Goal: Task Accomplishment & Management: Manage account settings

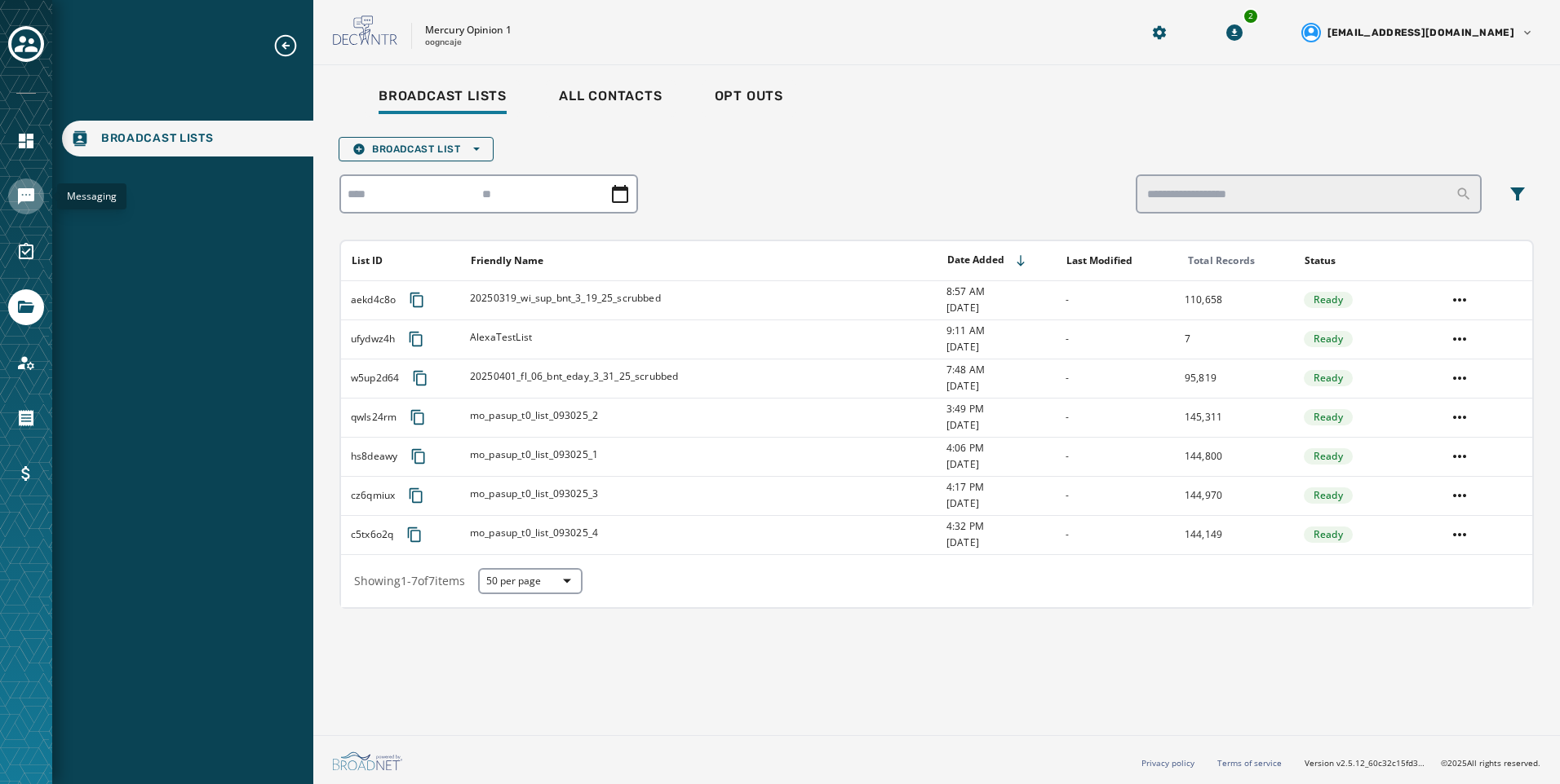
click at [29, 198] on icon "Navigate to Messaging" at bounding box center [26, 196] width 16 height 16
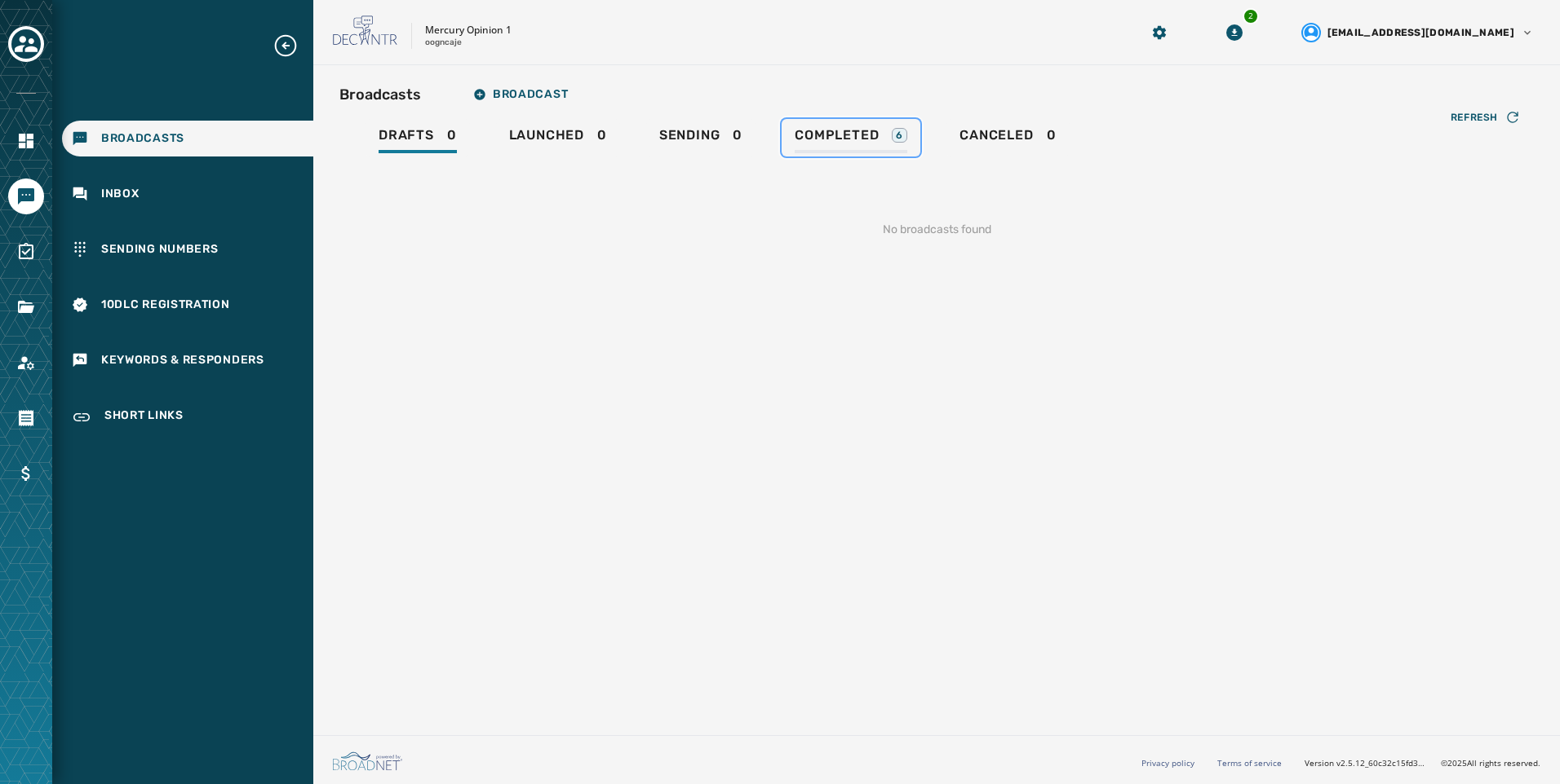
click at [847, 152] on div "Completed 6" at bounding box center [850, 140] width 113 height 26
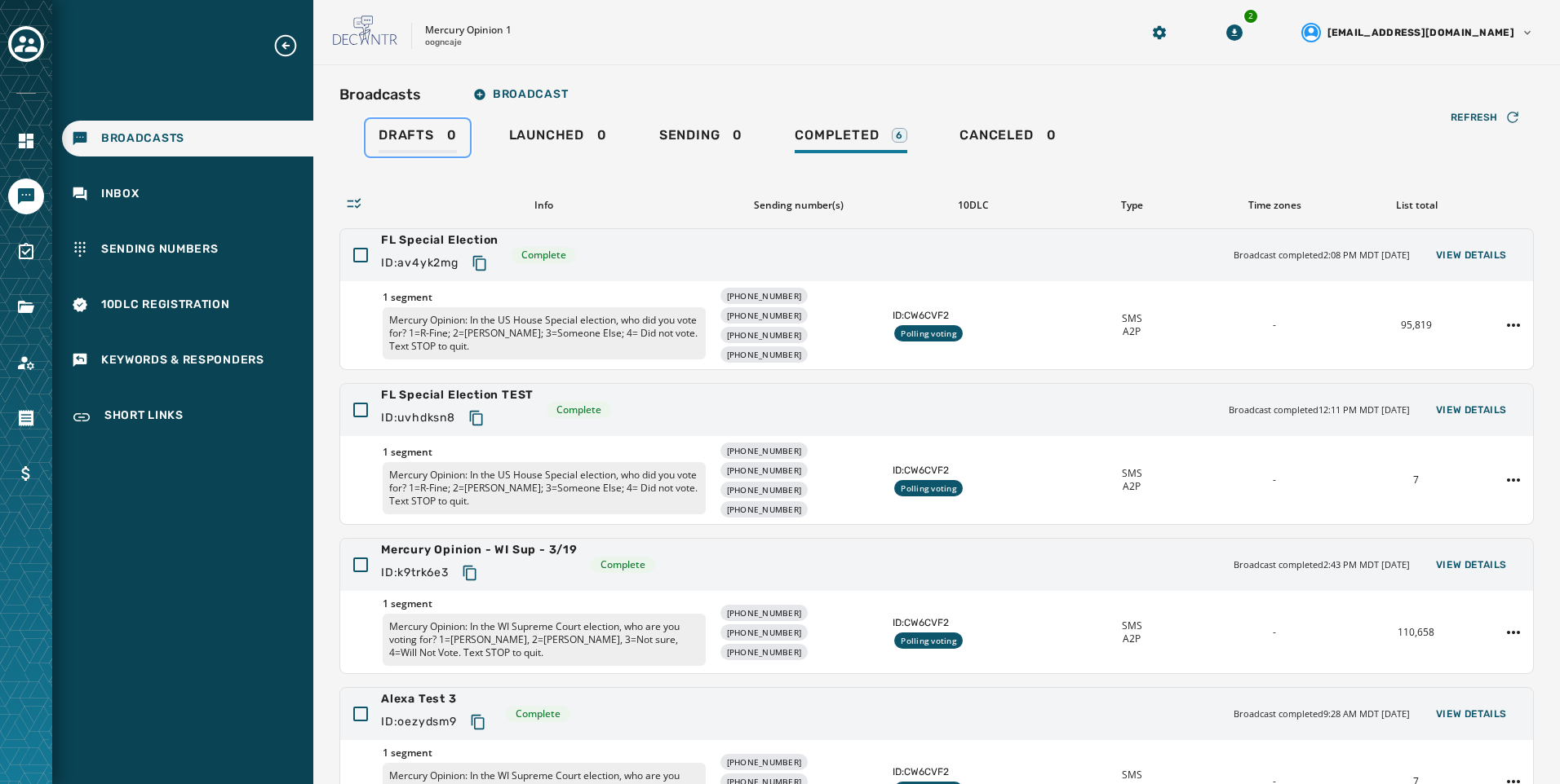
click at [404, 153] on link "Drafts 0" at bounding box center [418, 137] width 105 height 38
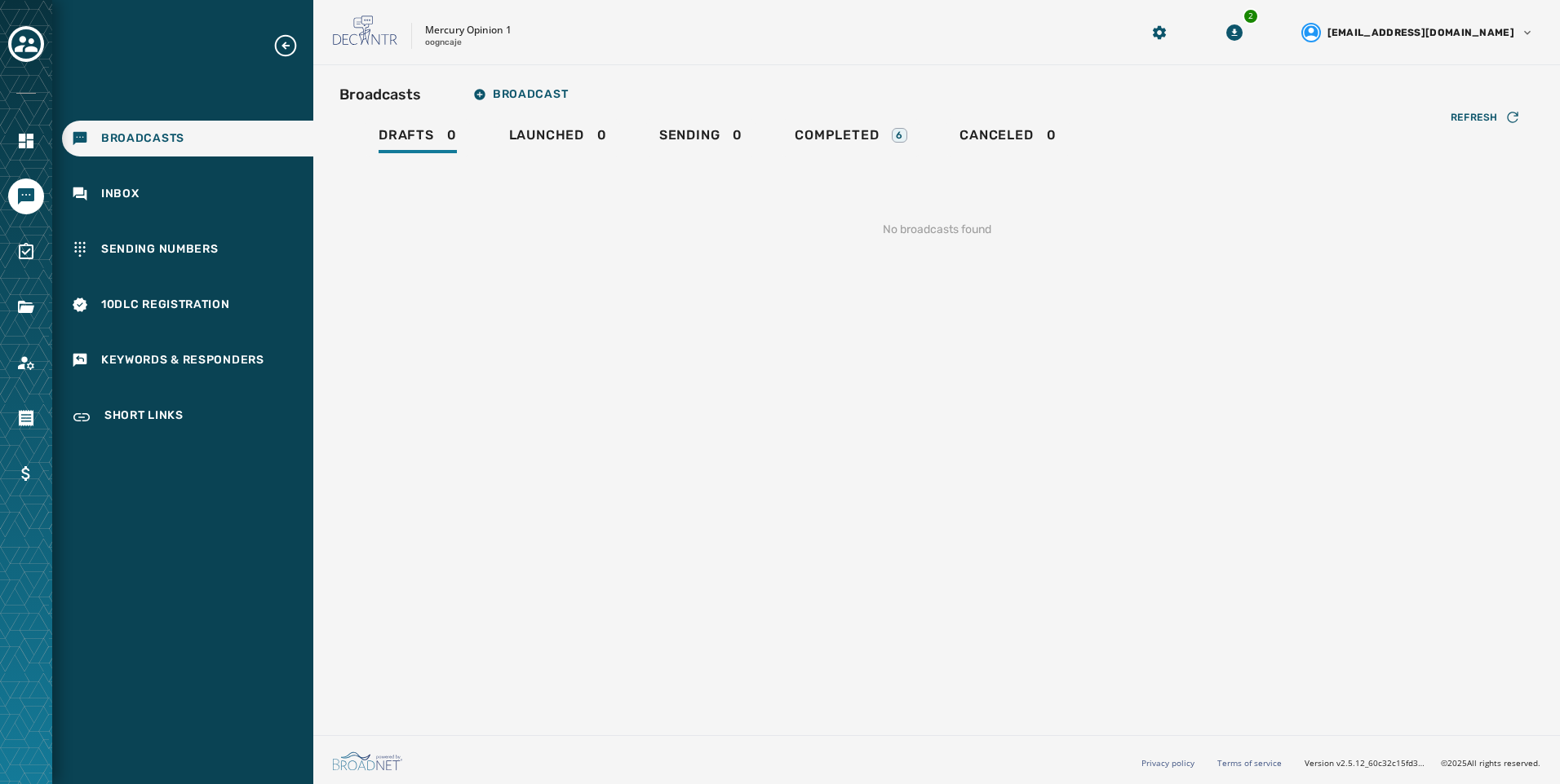
click at [816, 24] on div "Mercury Opinion 1 oogncaje" at bounding box center [716, 33] width 766 height 34
click at [28, 321] on link "Navigate to Files" at bounding box center [26, 308] width 36 height 36
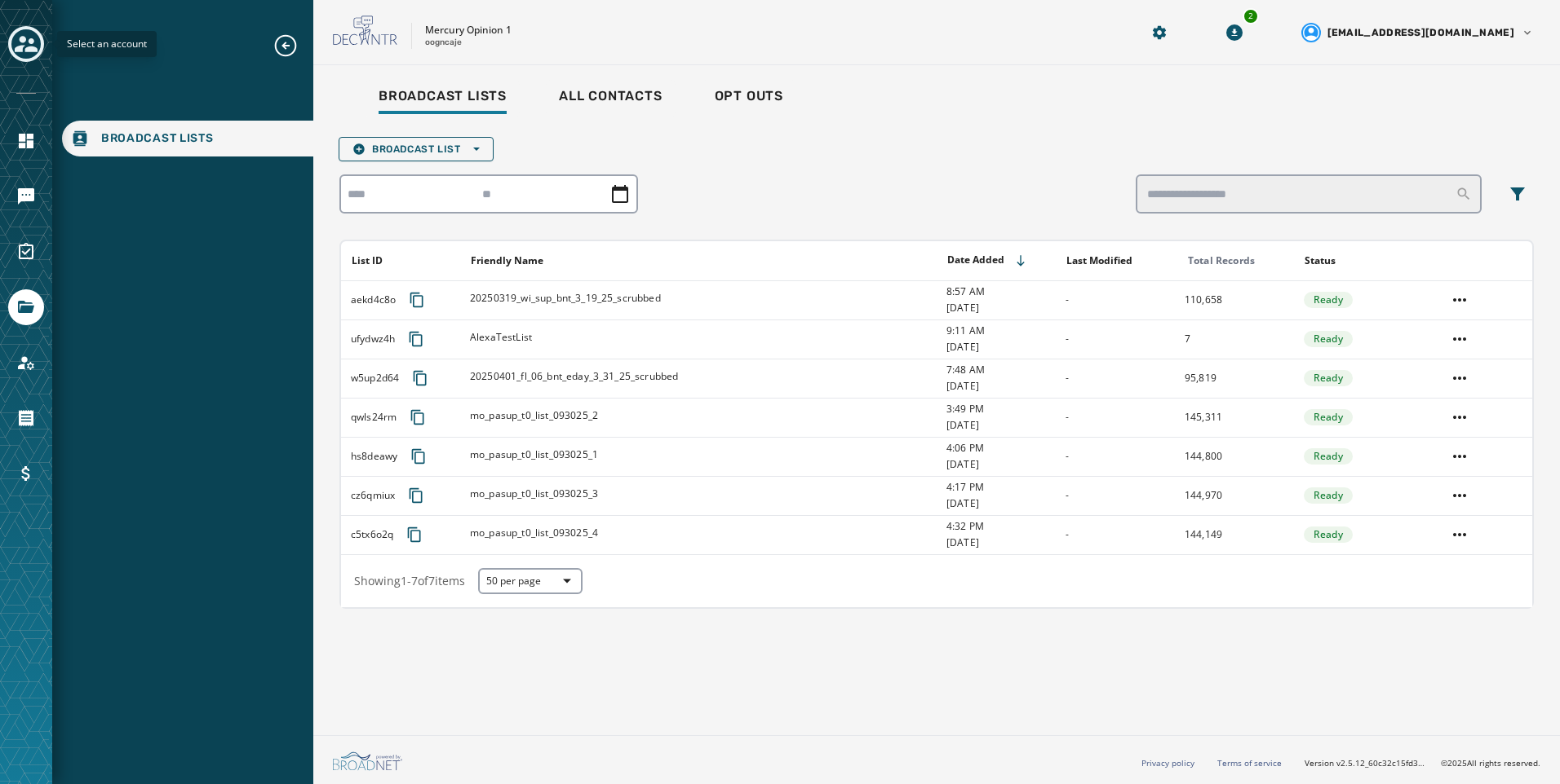
click at [37, 49] on icon "Toggle account select drawer" at bounding box center [26, 44] width 23 height 16
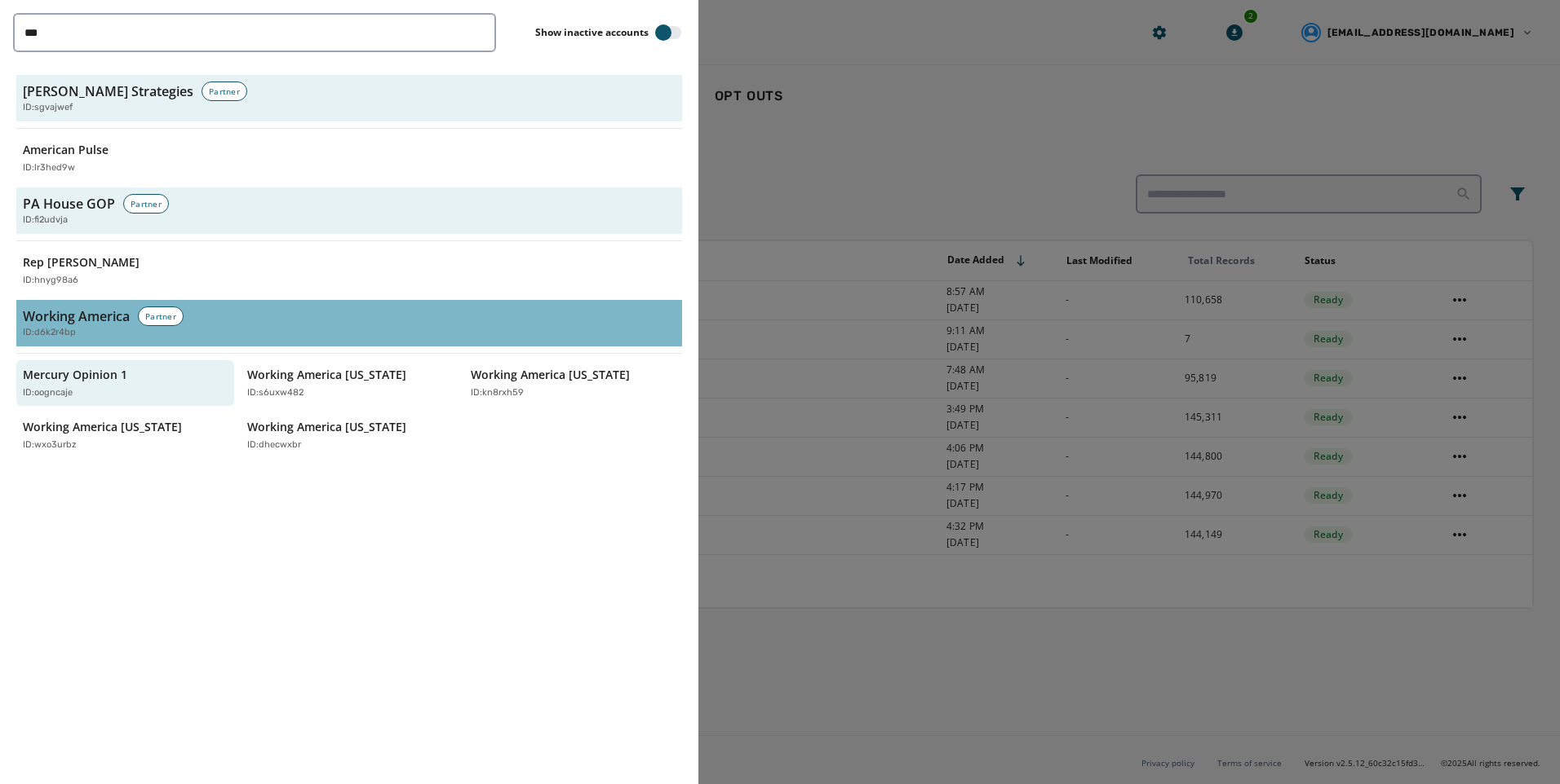
click at [98, 335] on div "ID: d6k2r4bp" at bounding box center [349, 333] width 653 height 14
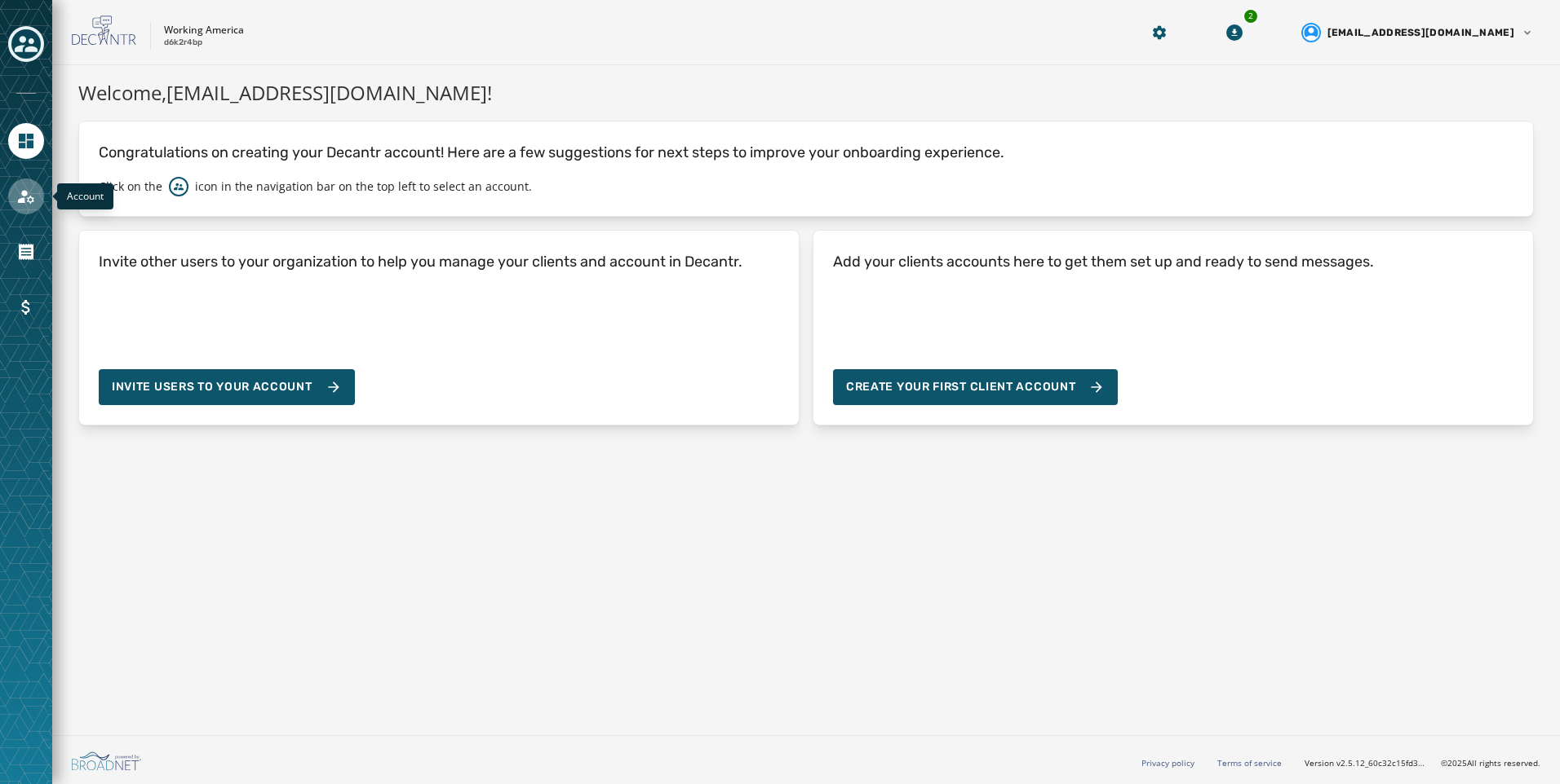
click at [23, 195] on icon "Navigate to Account" at bounding box center [26, 197] width 16 height 14
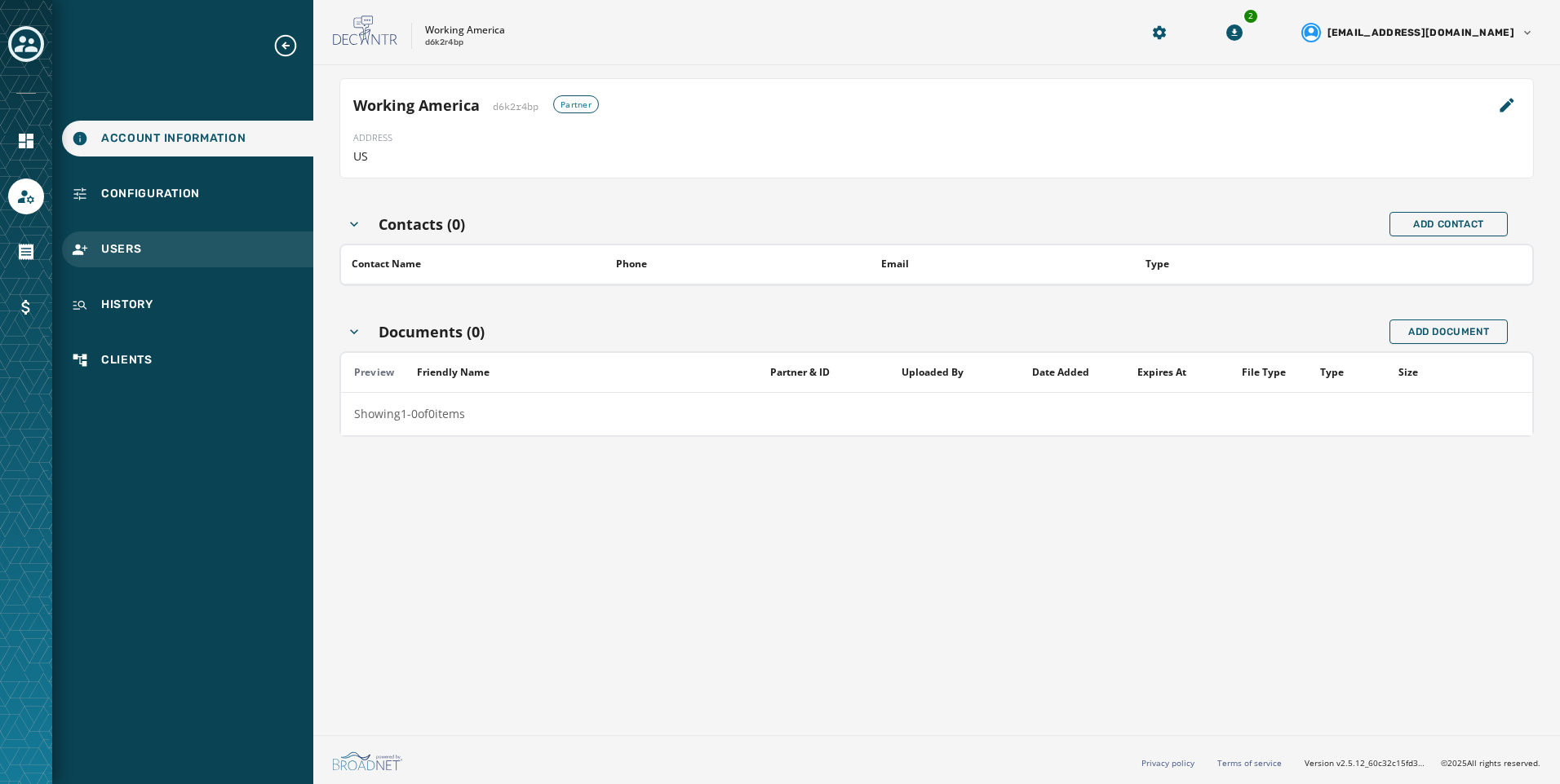
click at [146, 267] on div "Users" at bounding box center [187, 249] width 251 height 36
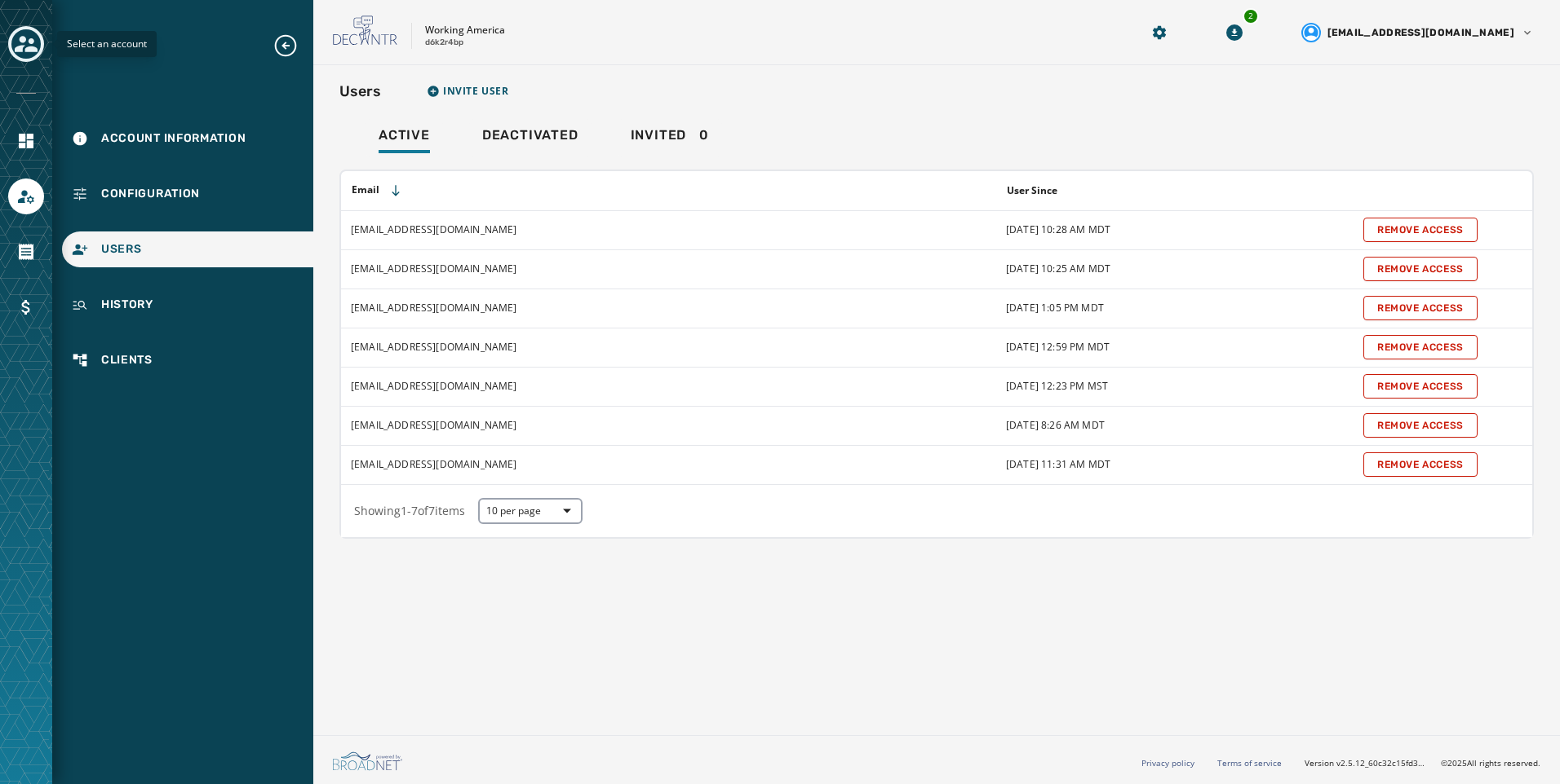
click at [27, 48] on icon "Toggle account select drawer" at bounding box center [26, 44] width 23 height 16
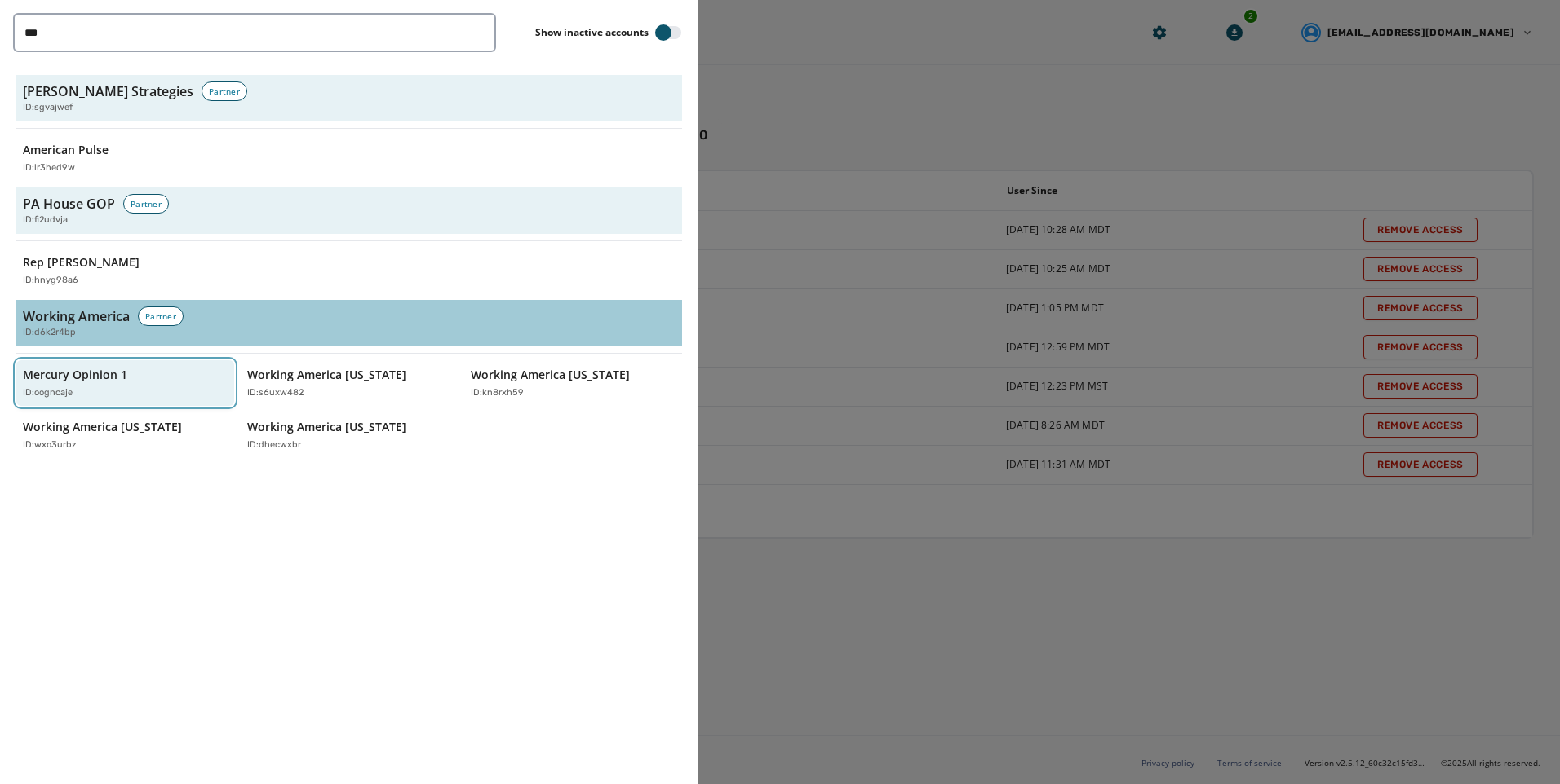
click at [137, 384] on div "Mercury Opinion 1 ID: oogncaje" at bounding box center [117, 384] width 188 height 34
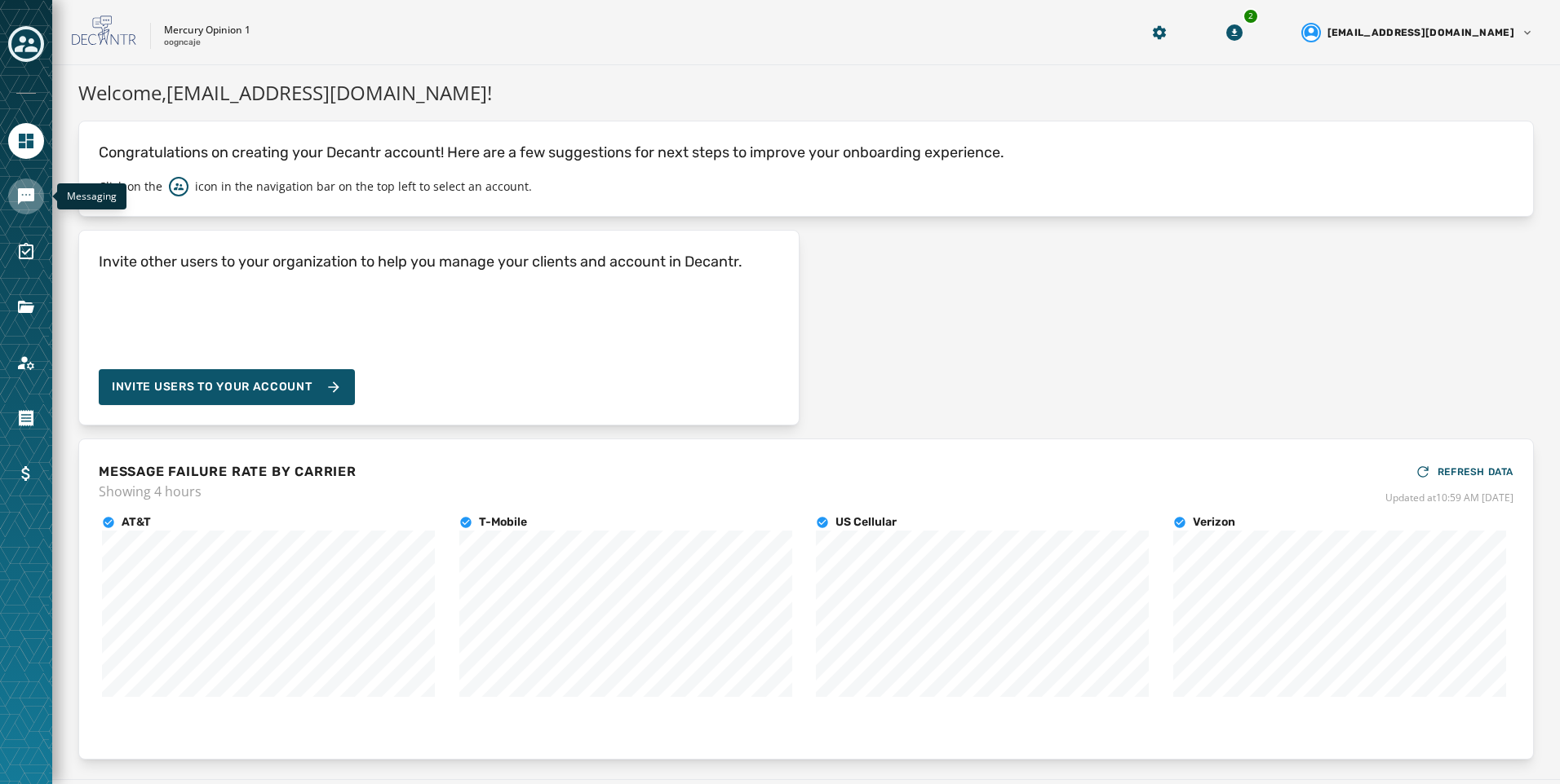
click at [33, 192] on icon "Navigate to Messaging" at bounding box center [26, 196] width 16 height 16
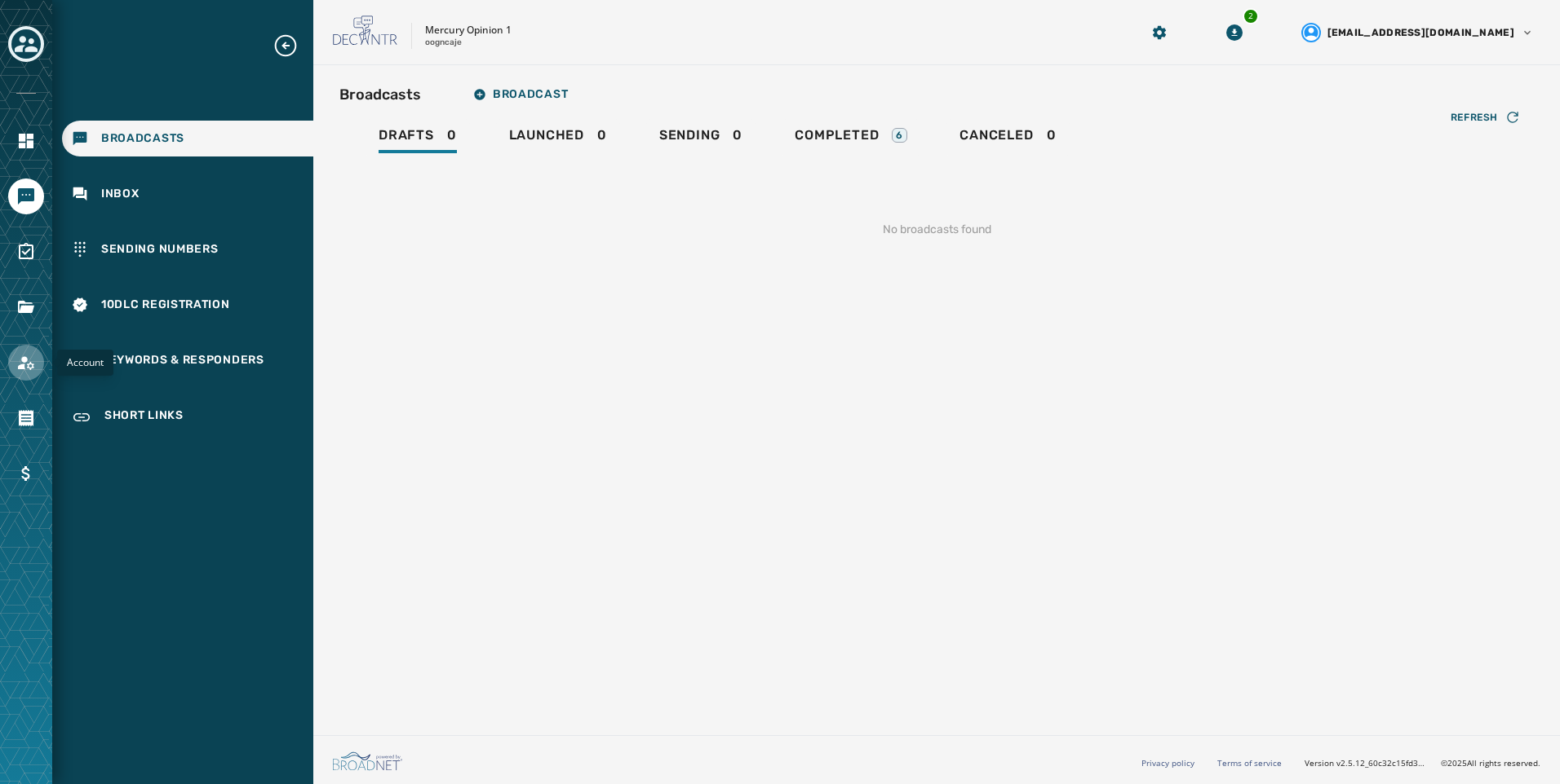
click at [29, 352] on link "Navigate to Account" at bounding box center [26, 363] width 36 height 36
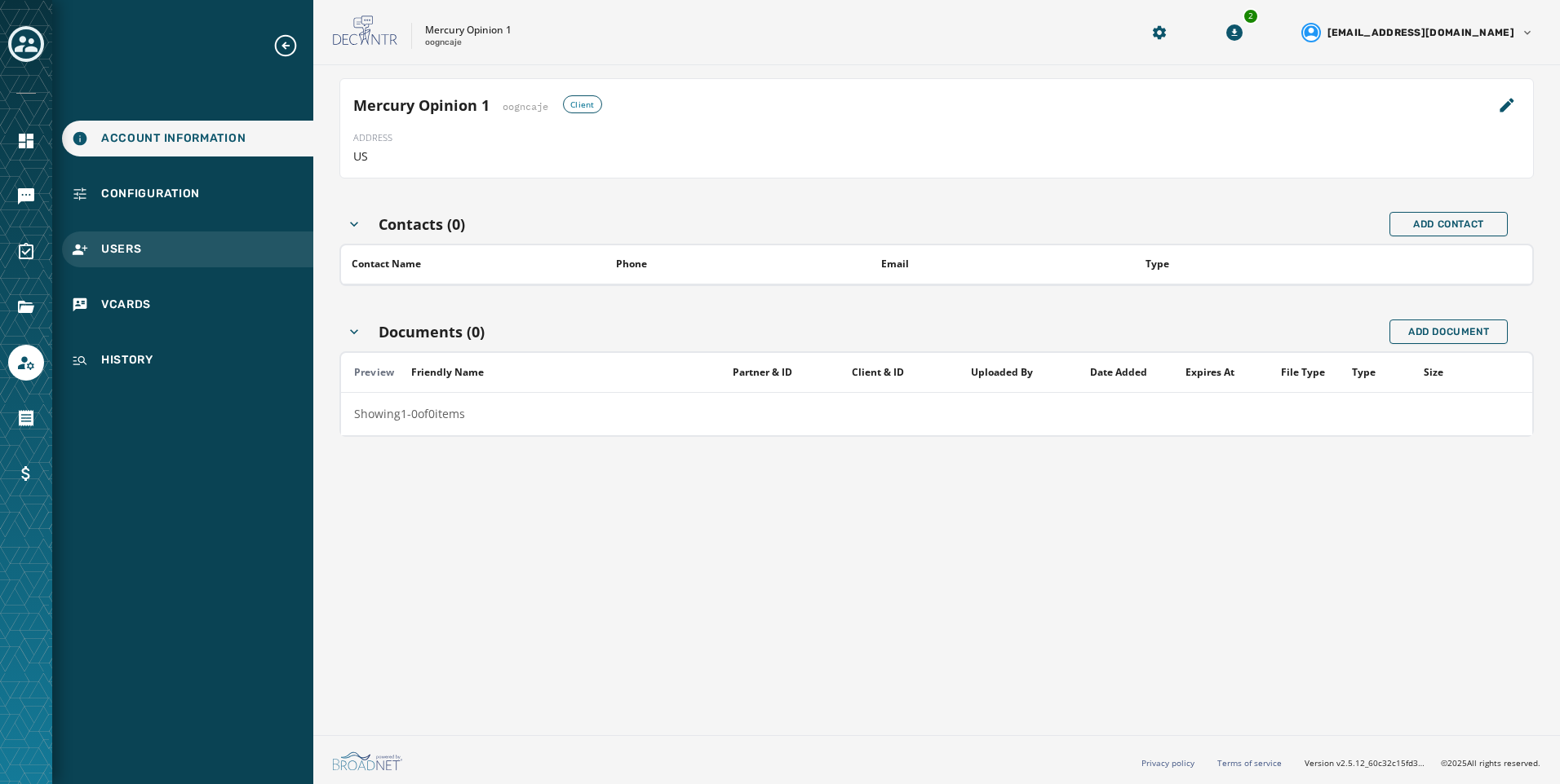
click at [146, 240] on div "Users" at bounding box center [187, 249] width 251 height 36
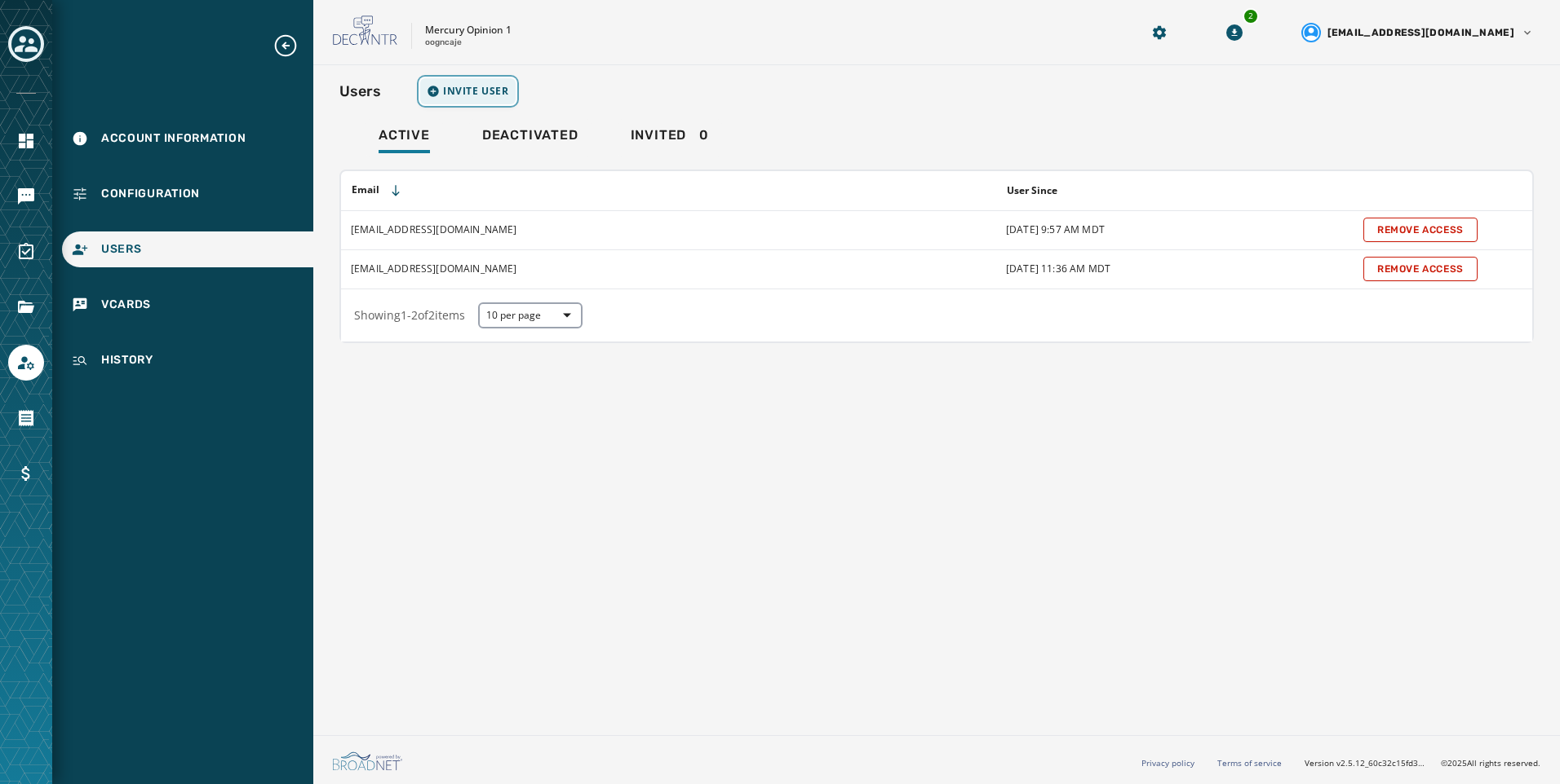
click at [457, 92] on span "Invite User" at bounding box center [475, 91] width 66 height 13
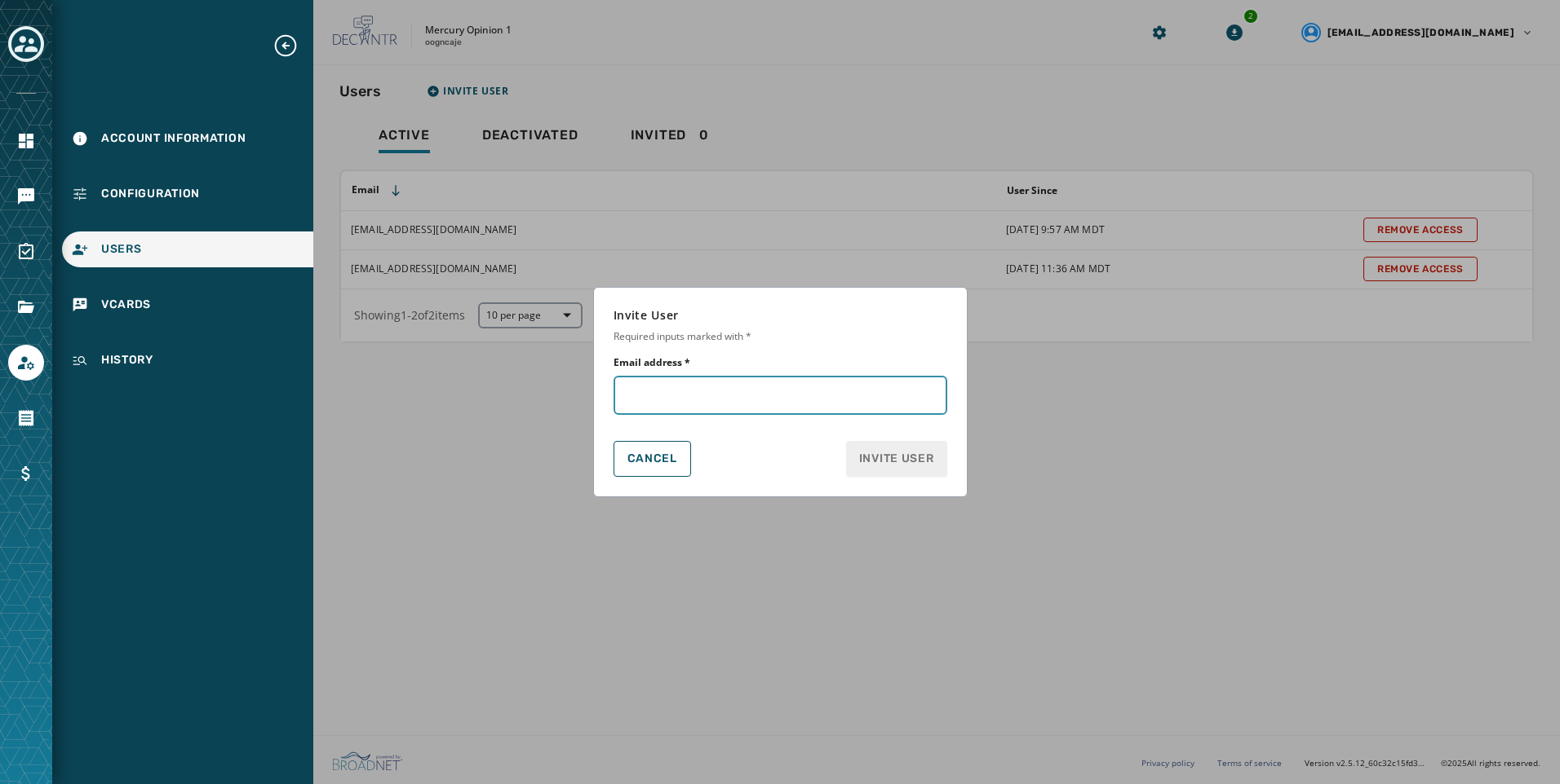
click at [837, 408] on input "Email address *" at bounding box center [780, 394] width 334 height 39
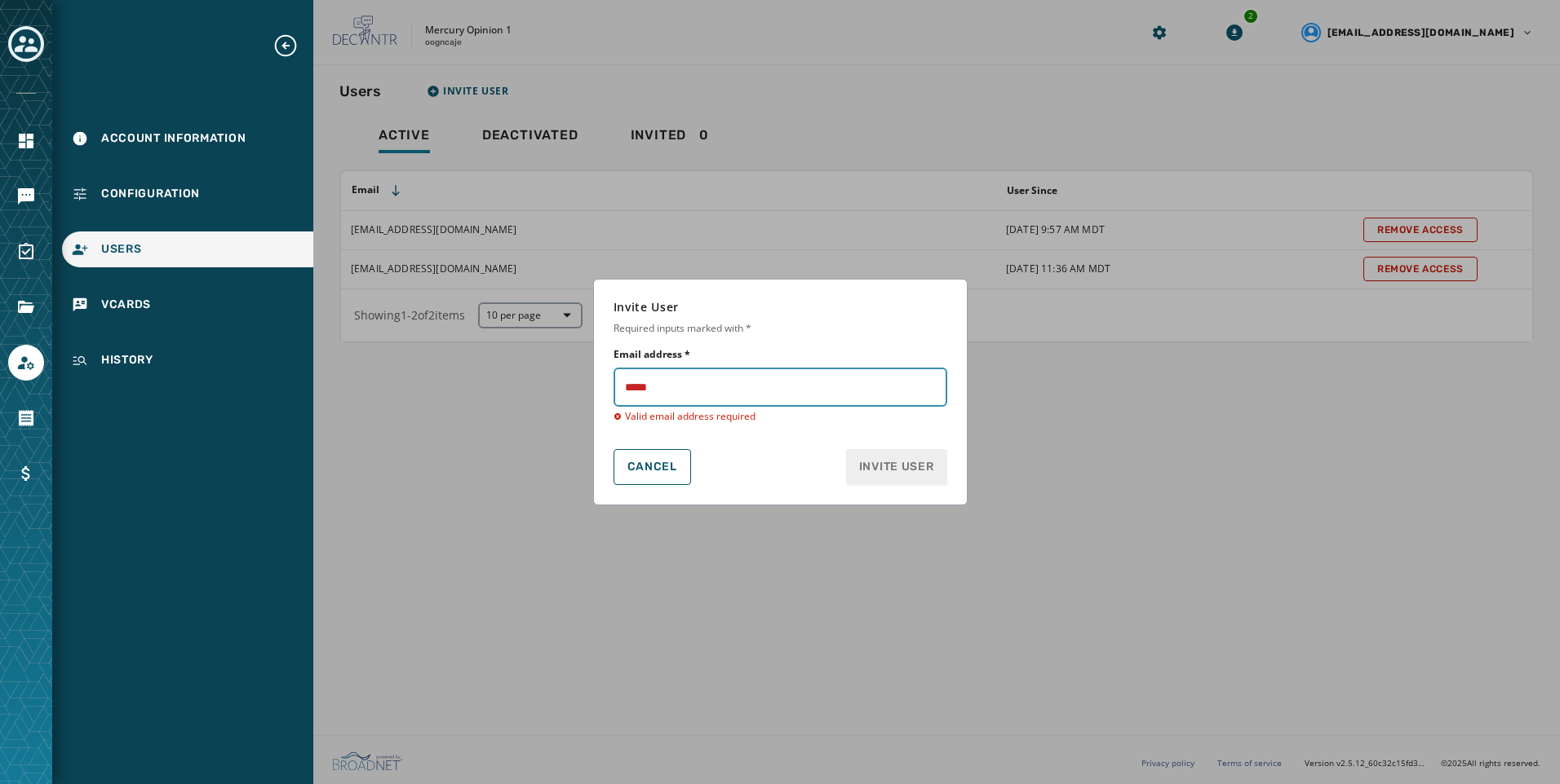
paste input "**********"
drag, startPoint x: 590, startPoint y: 395, endPoint x: 456, endPoint y: 393, distance: 134.0
click at [456, 393] on form "Invite User Required inputs marked with * Email address * Valid email address r…" at bounding box center [780, 392] width 1560 height 784
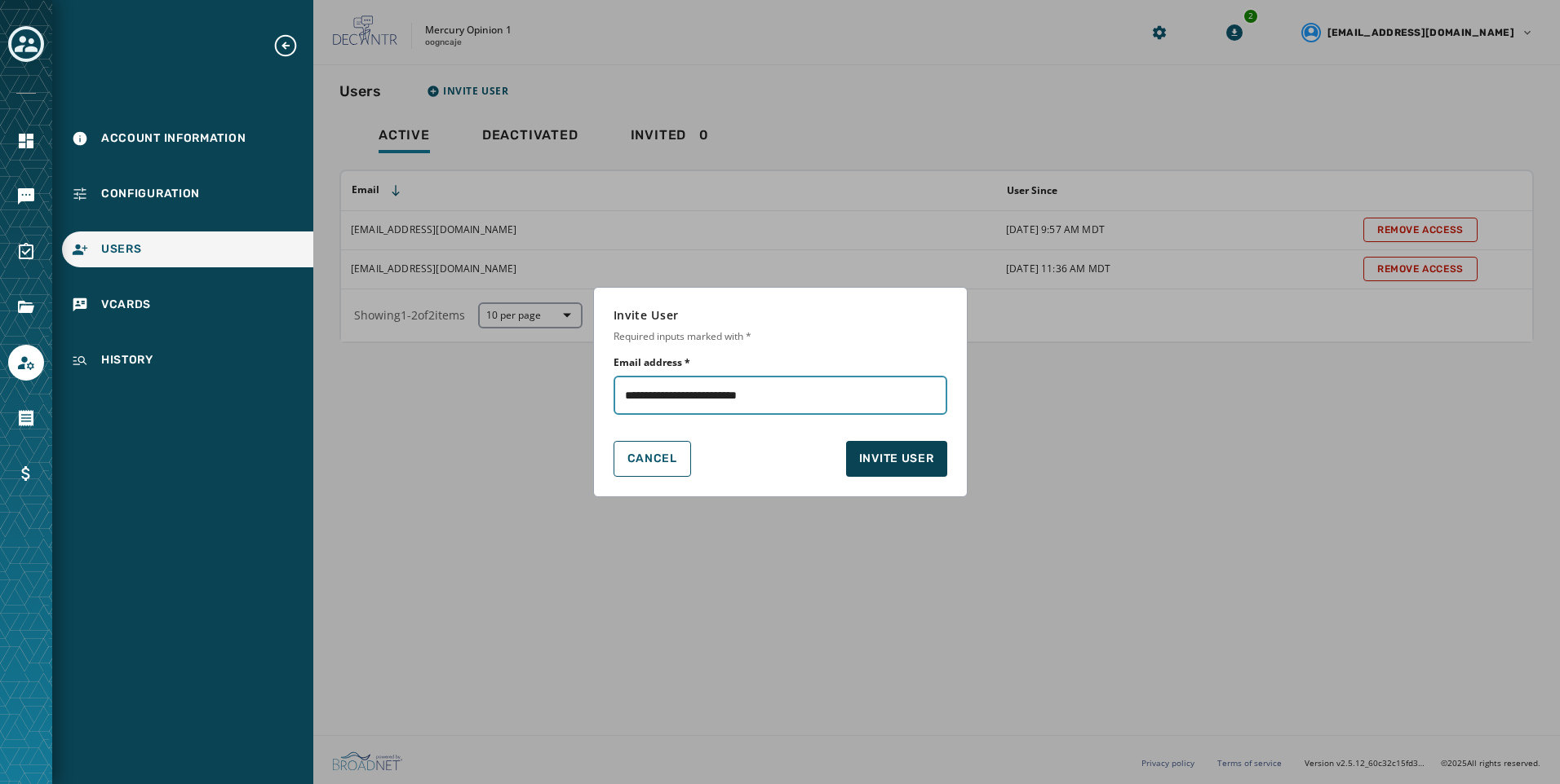
type input "**********"
click at [873, 460] on span "Invite User" at bounding box center [896, 459] width 75 height 16
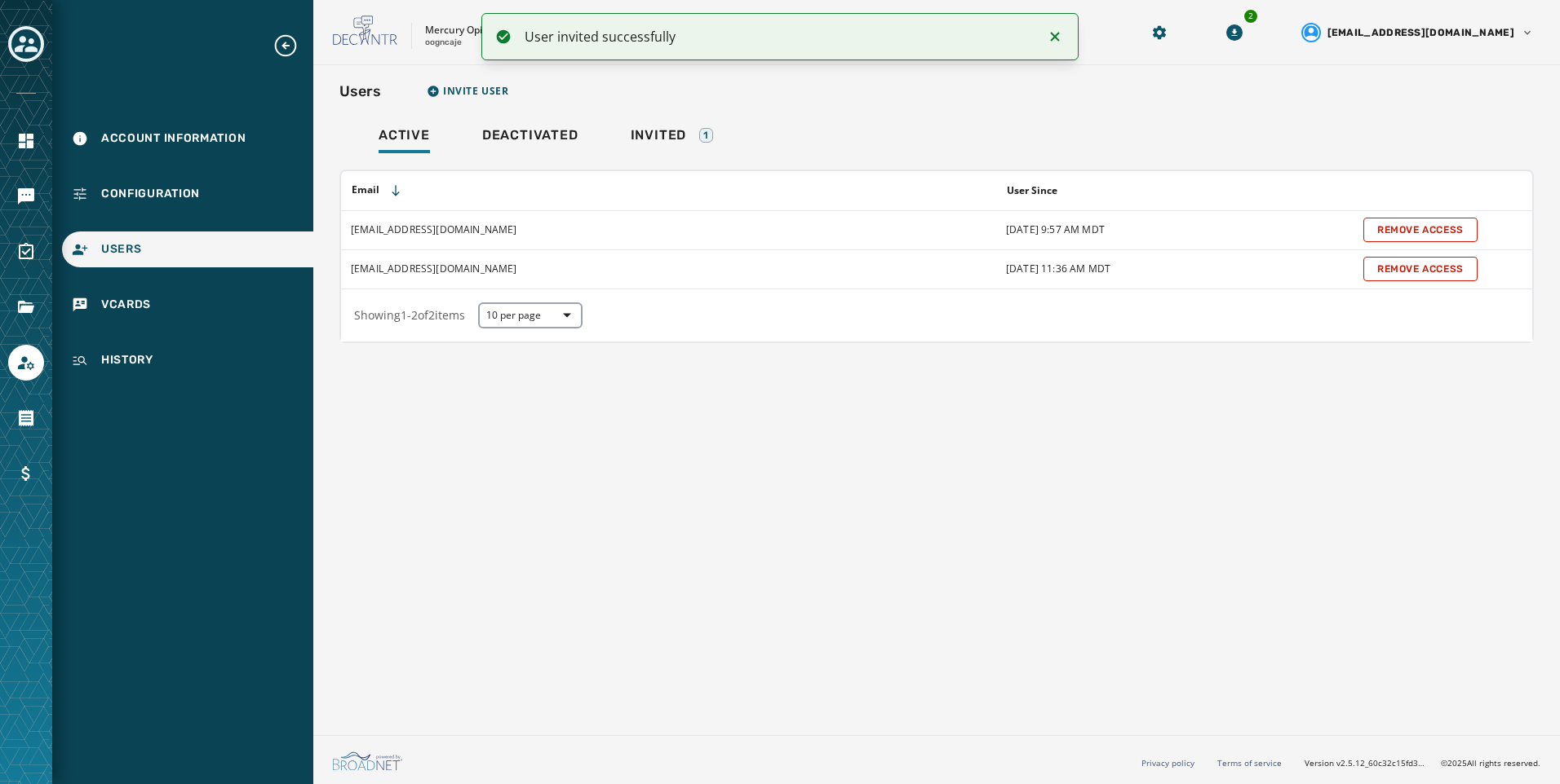
click at [31, 217] on div at bounding box center [26, 392] width 52 height 784
click at [31, 205] on icon "Navigate to Messaging" at bounding box center [26, 196] width 20 height 20
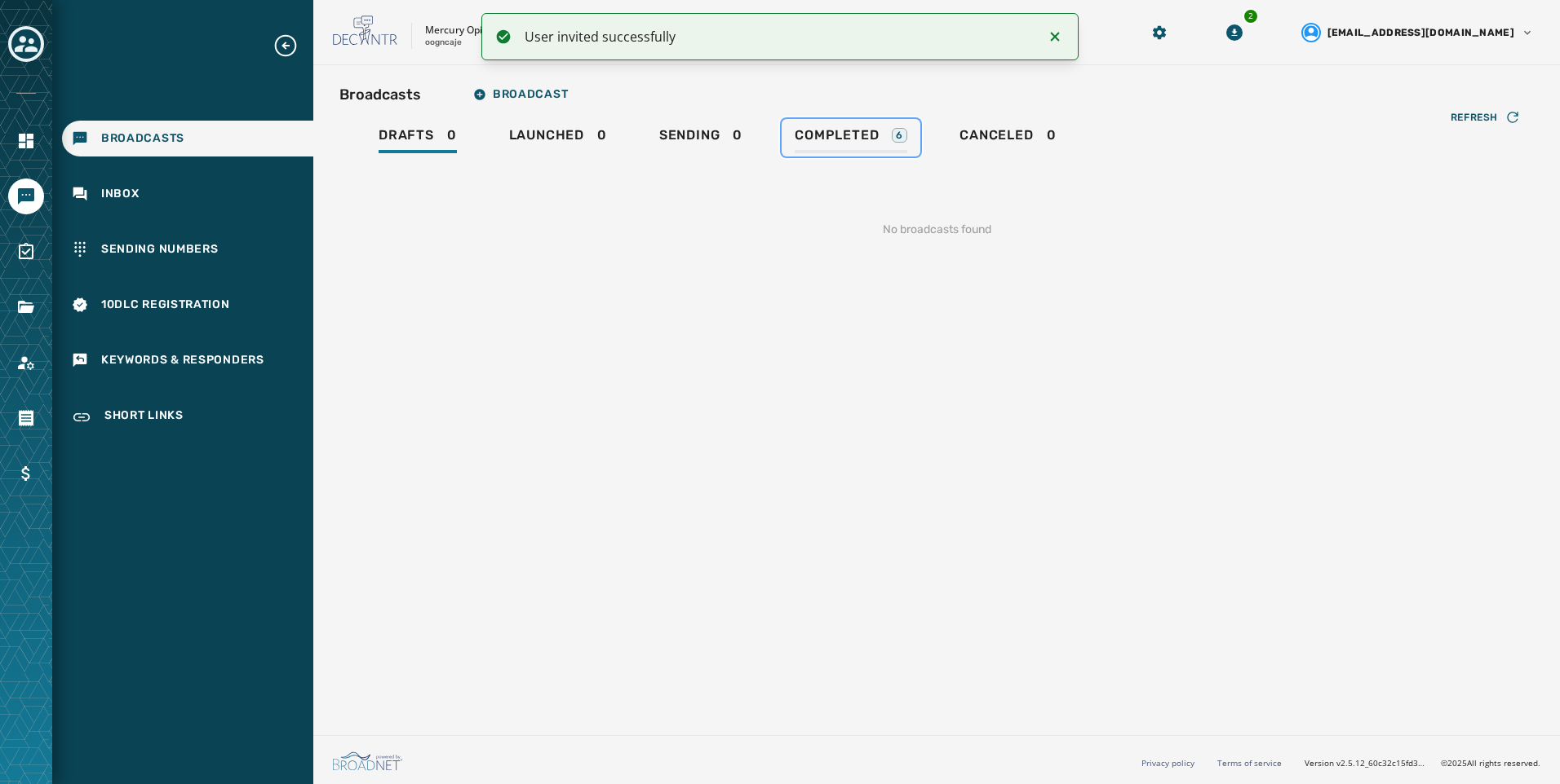
click at [859, 145] on div "Completed 6" at bounding box center [850, 140] width 113 height 26
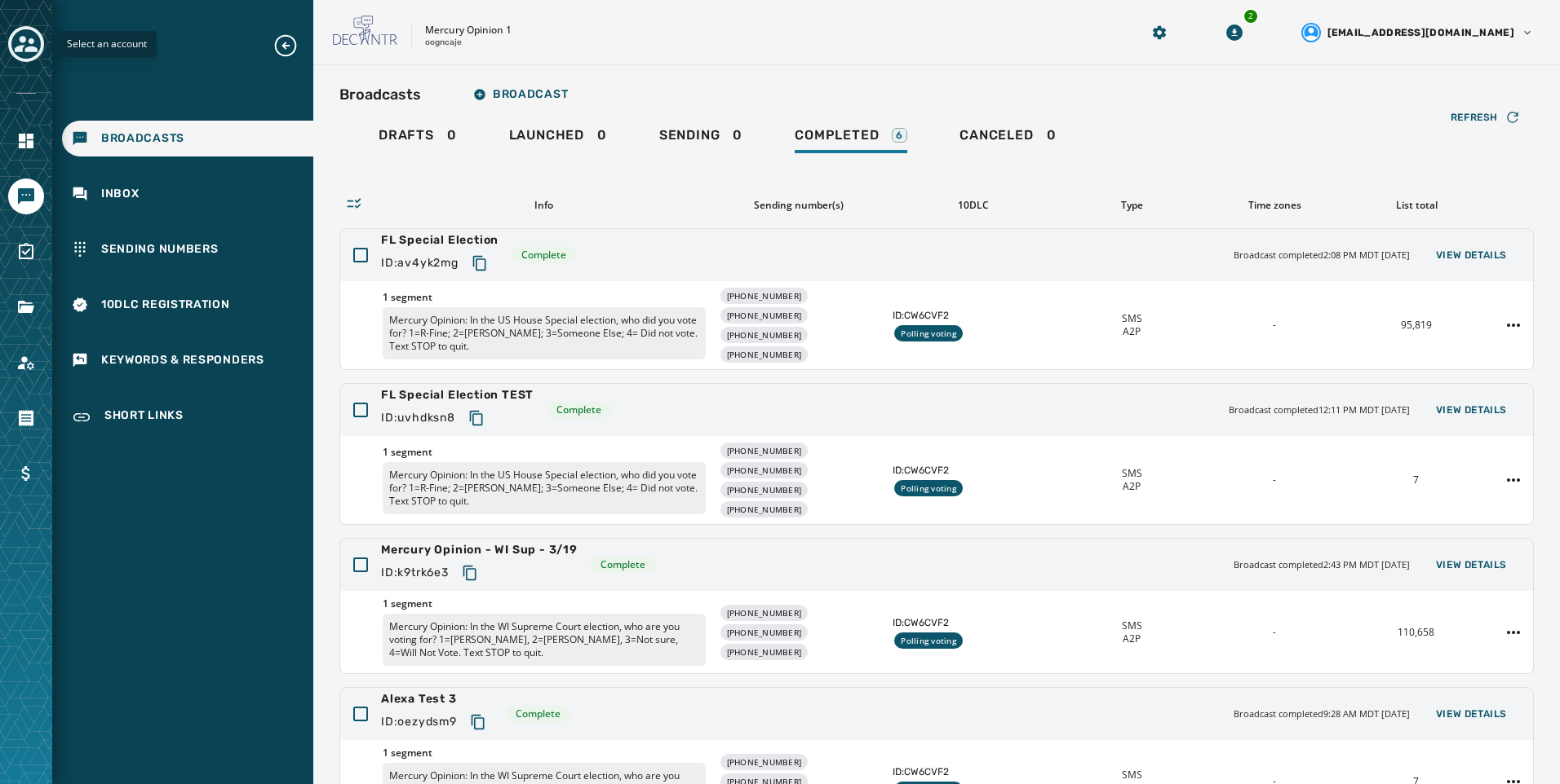
click at [19, 41] on icon "Toggle account select drawer" at bounding box center [26, 44] width 23 height 23
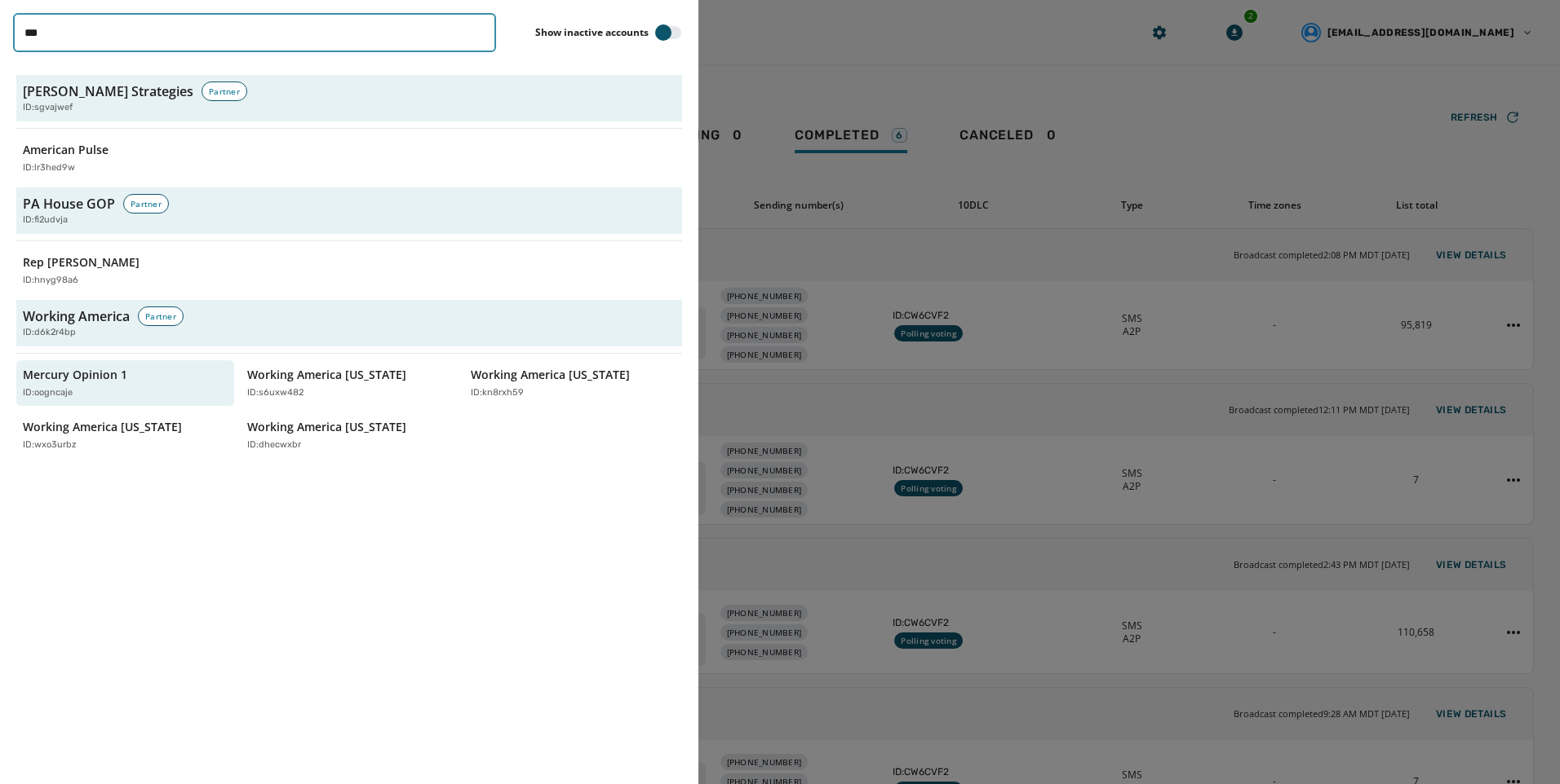
drag, startPoint x: 124, startPoint y: 47, endPoint x: -3, endPoint y: 31, distance: 128.0
click at [0, 31] on html "Broadcasts Inbox Sending Numbers 10DLC Registration Keywords & Responders Short…" at bounding box center [780, 392] width 1560 height 784
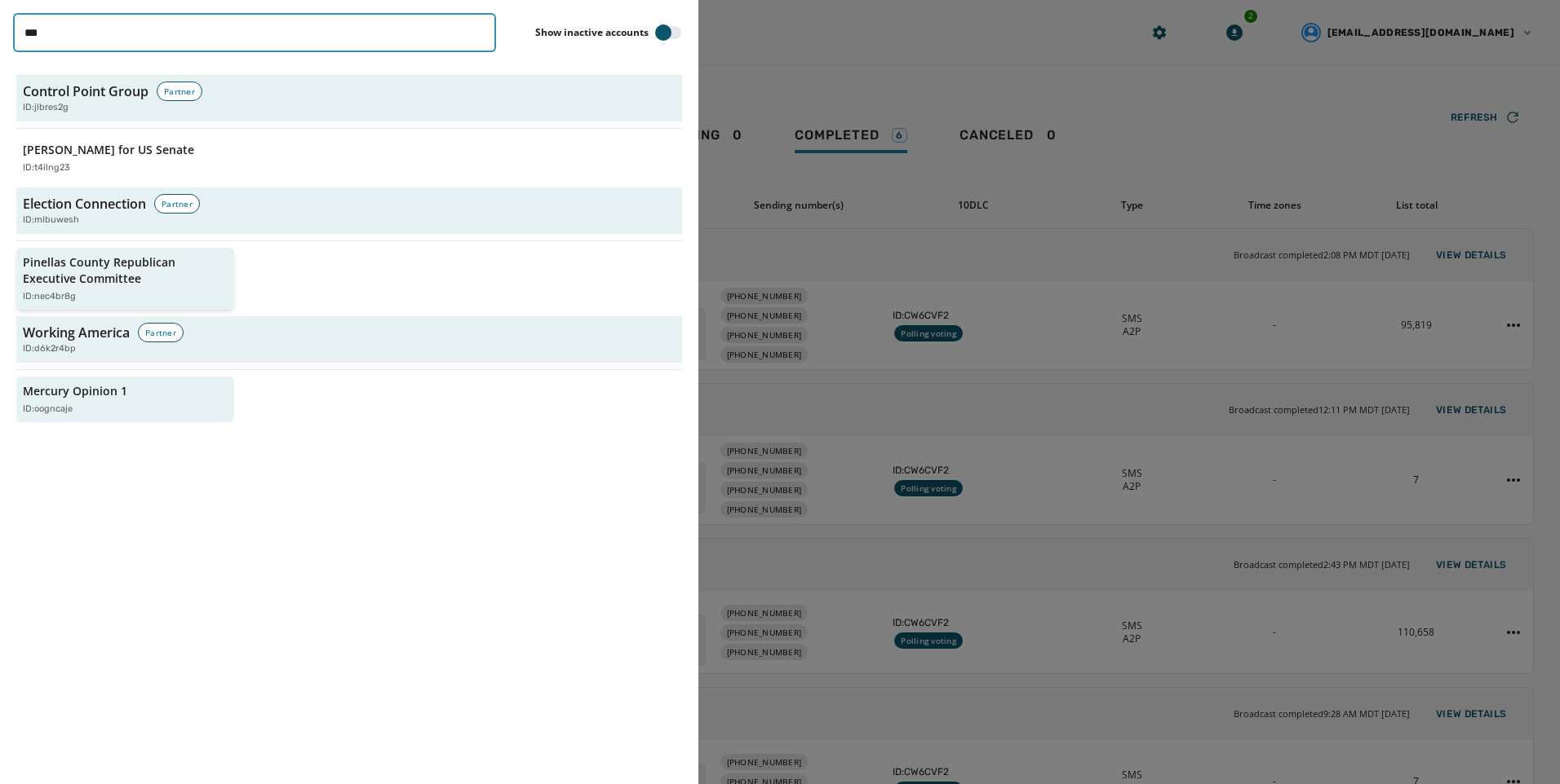
type input "***"
click at [143, 291] on div "ID: nec4br8g" at bounding box center [117, 297] width 188 height 14
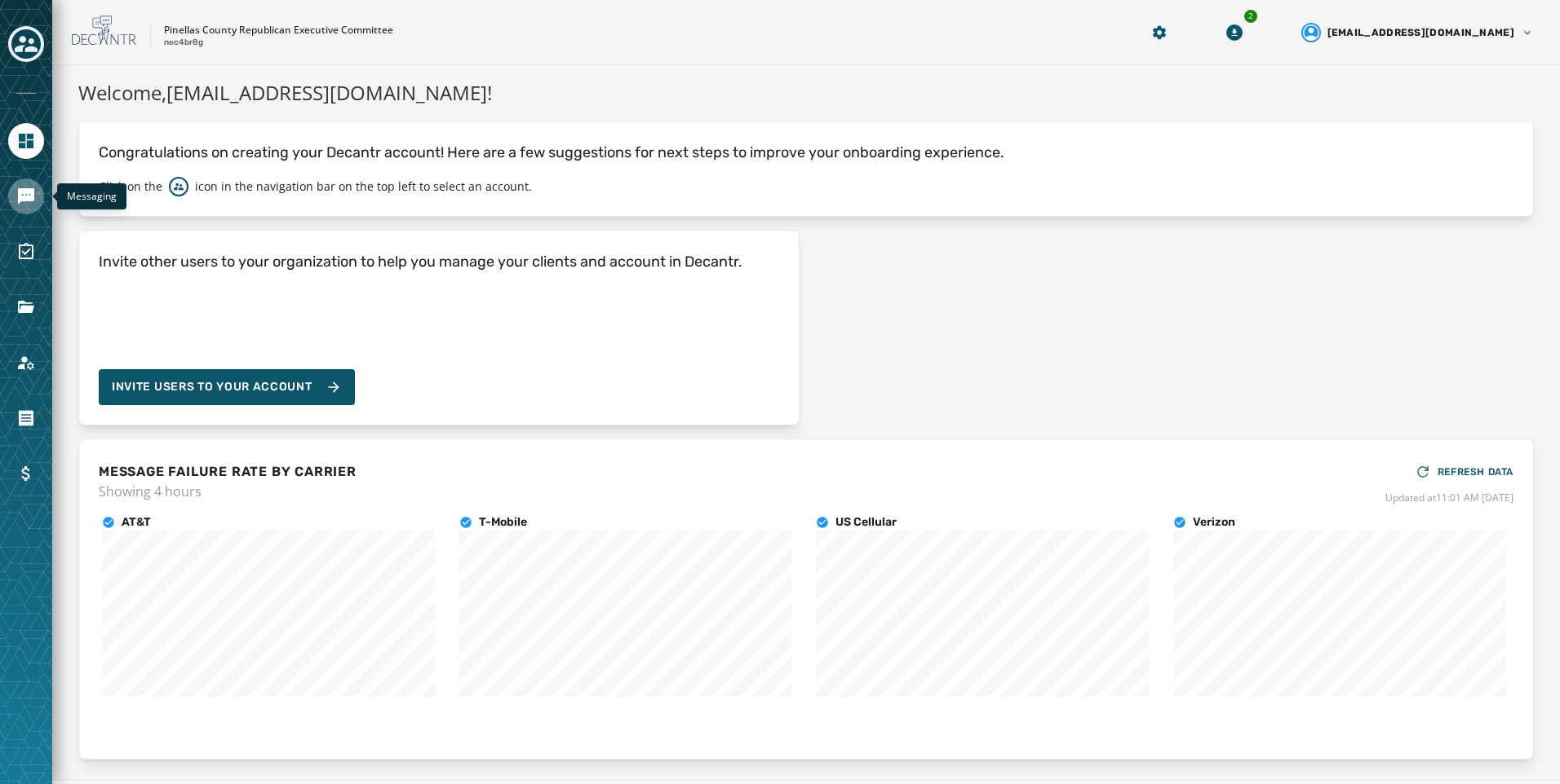
click at [43, 202] on link "Navigate to Messaging" at bounding box center [26, 196] width 36 height 36
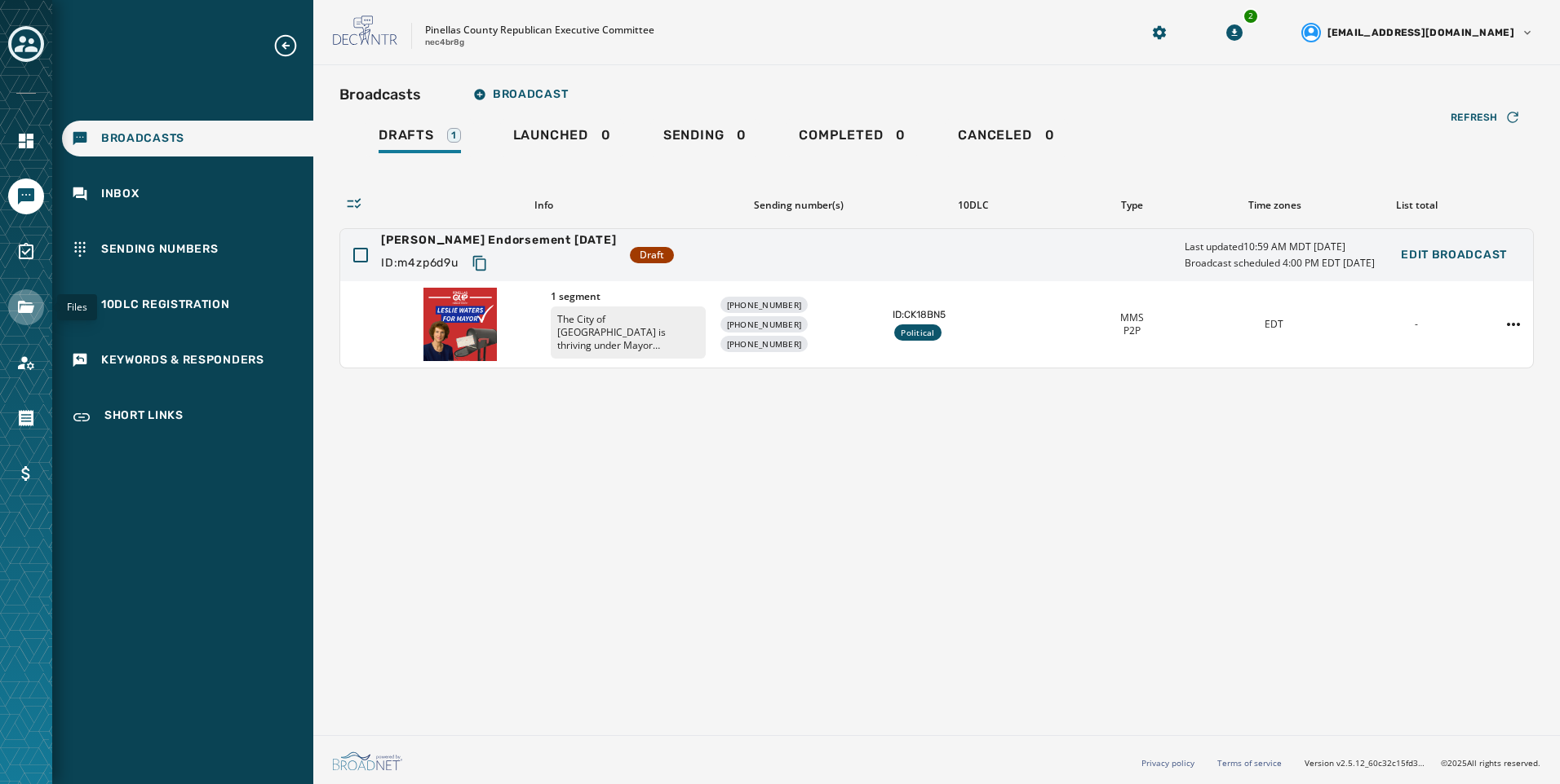
click at [22, 303] on icon "Navigate to Files" at bounding box center [26, 307] width 16 height 12
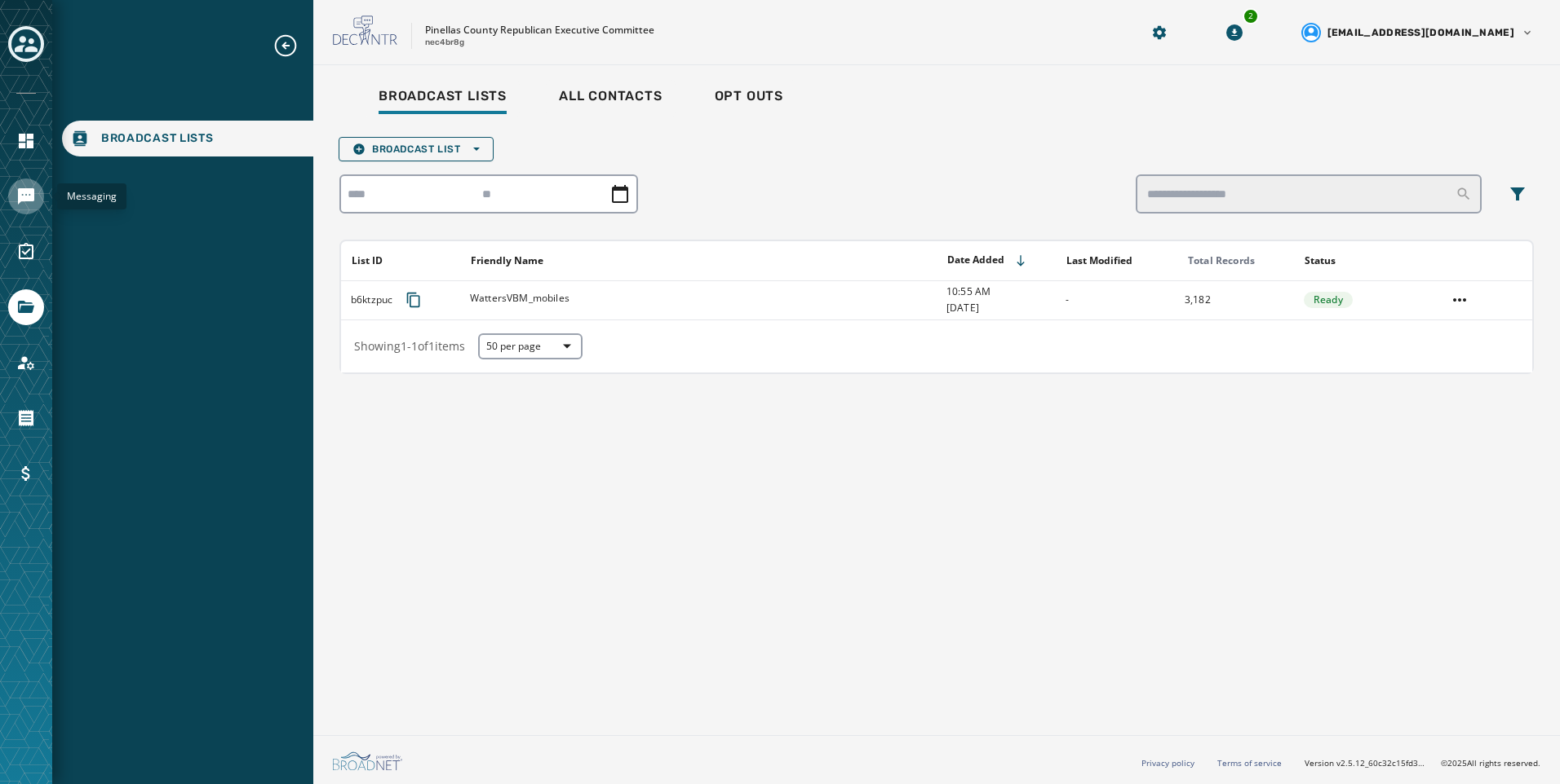
click at [27, 193] on icon "Navigate to Messaging" at bounding box center [26, 196] width 16 height 16
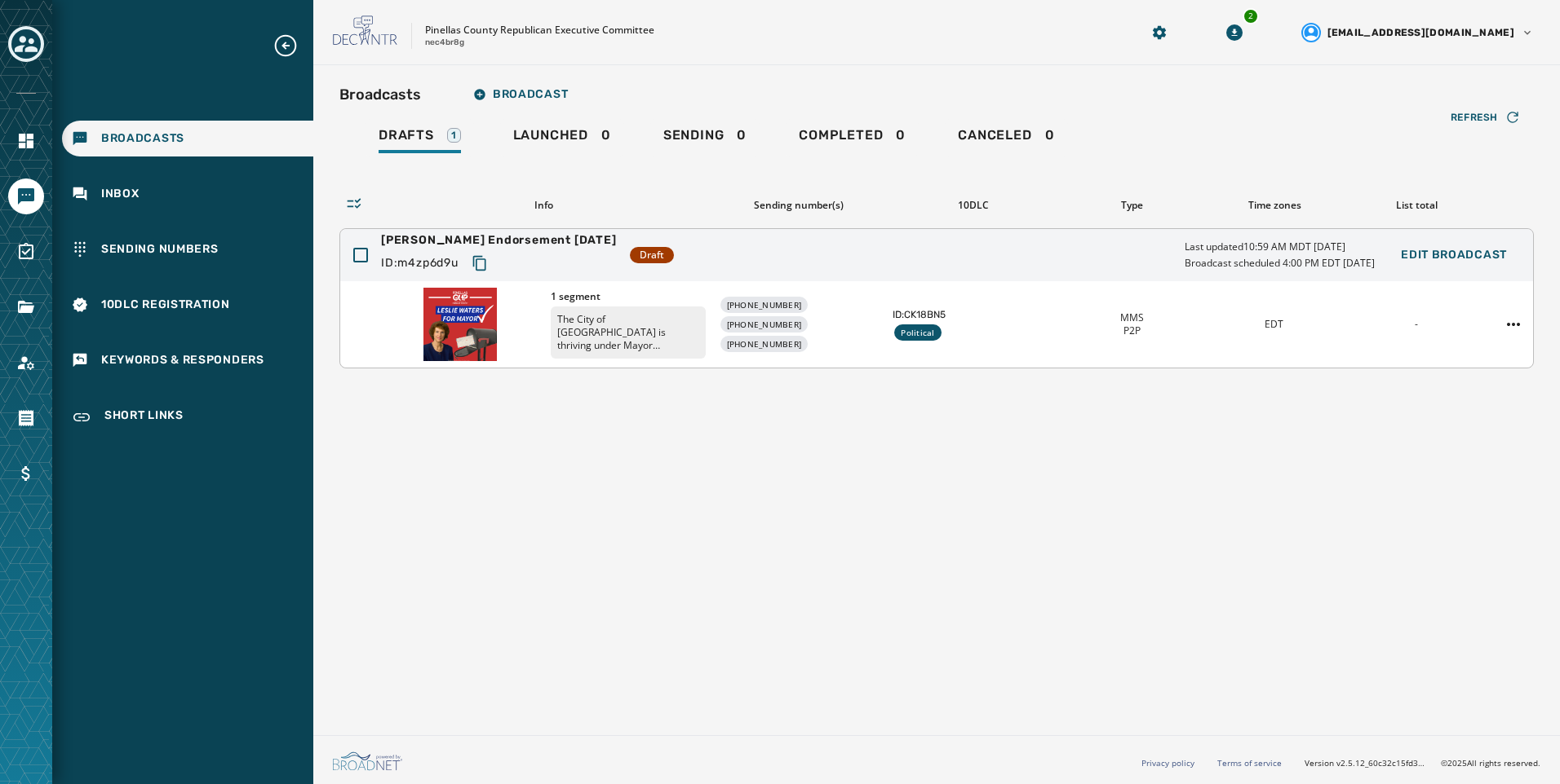
click at [1188, 325] on div "MMS P2P" at bounding box center [1130, 325] width 129 height 26
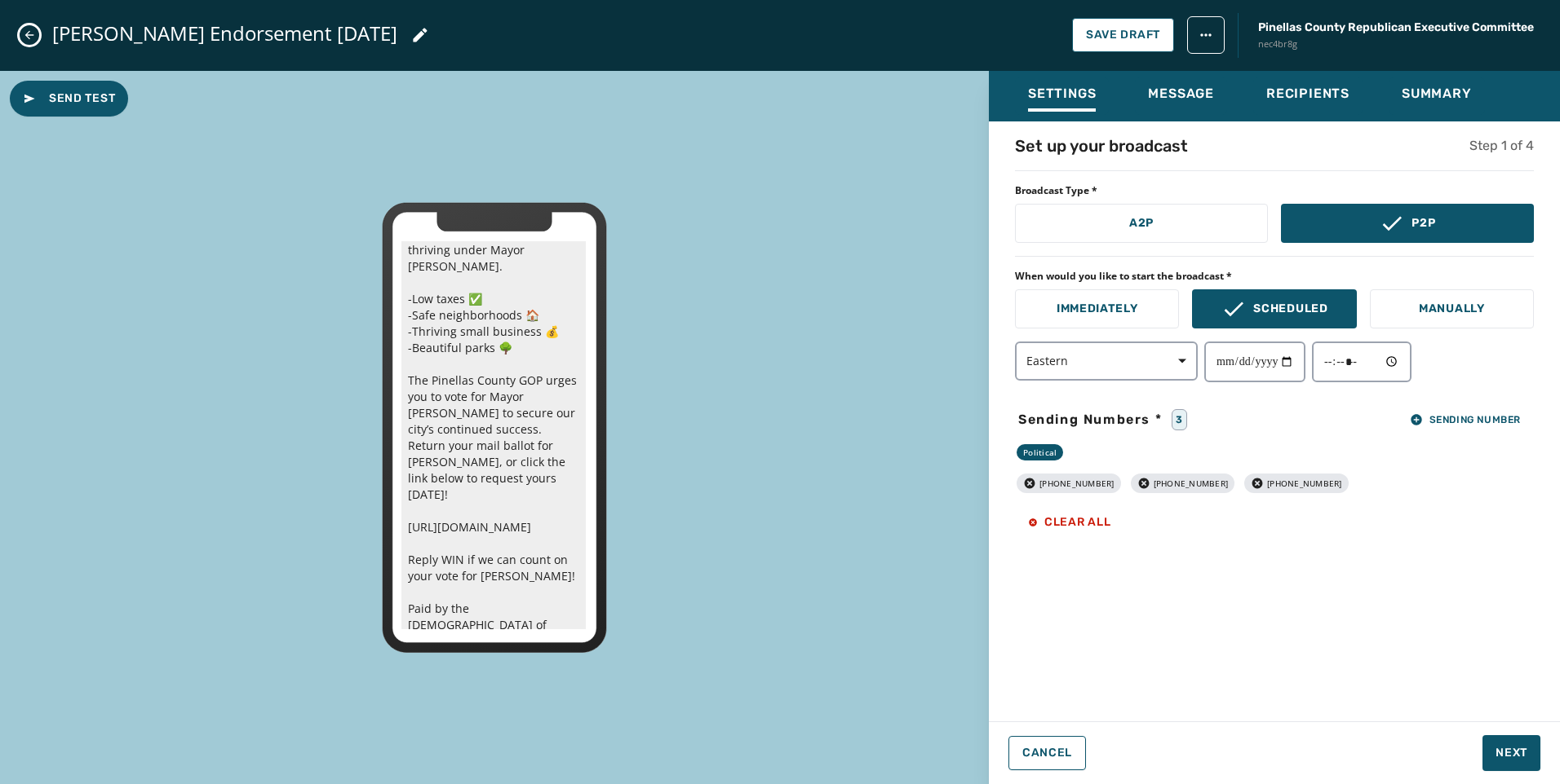
scroll to position [227, 0]
click at [34, 37] on icon "Close admin drawer" at bounding box center [29, 35] width 13 height 13
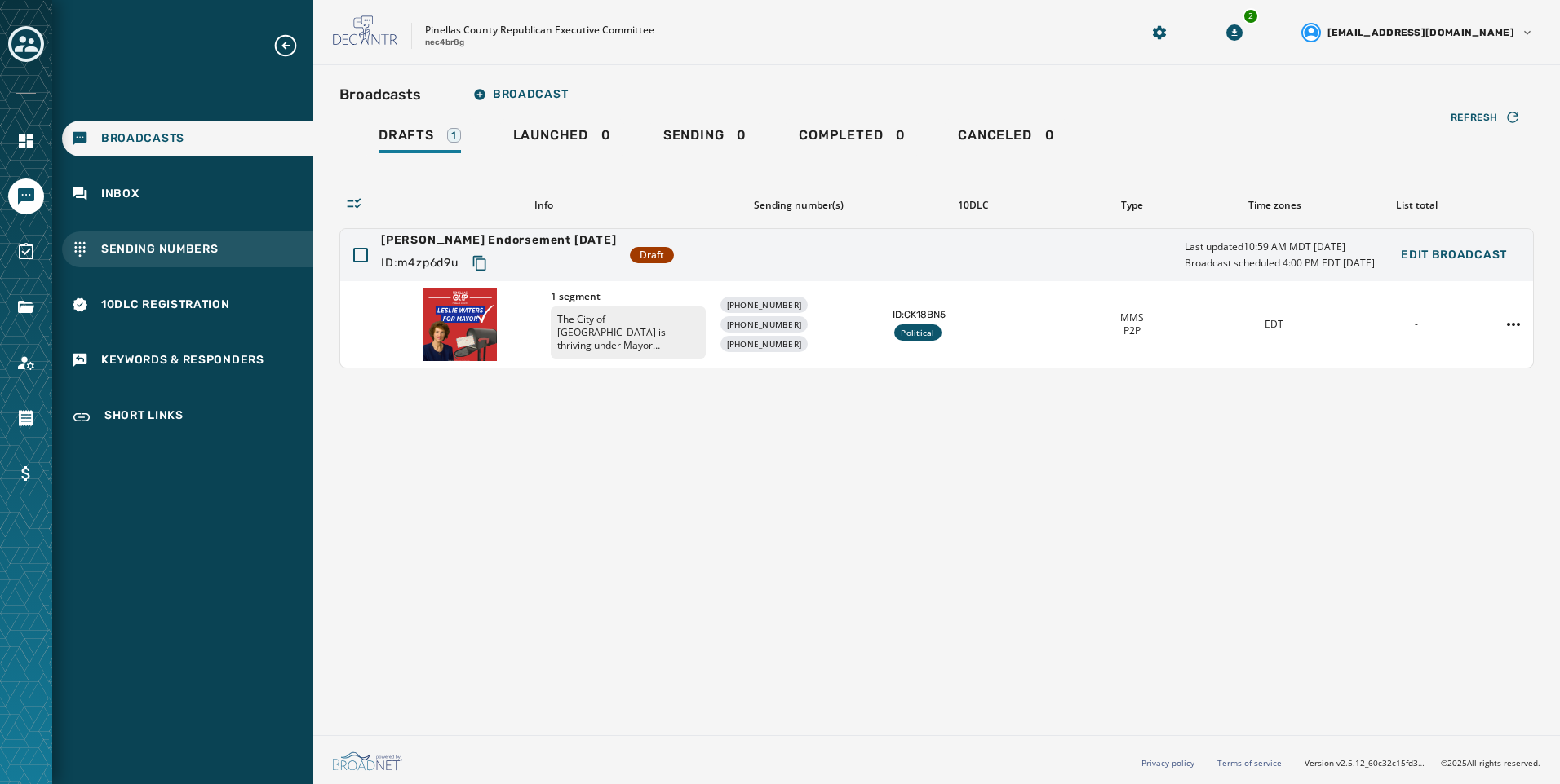
scroll to position [0, 0]
click at [186, 232] on div "Sending Numbers" at bounding box center [187, 249] width 251 height 36
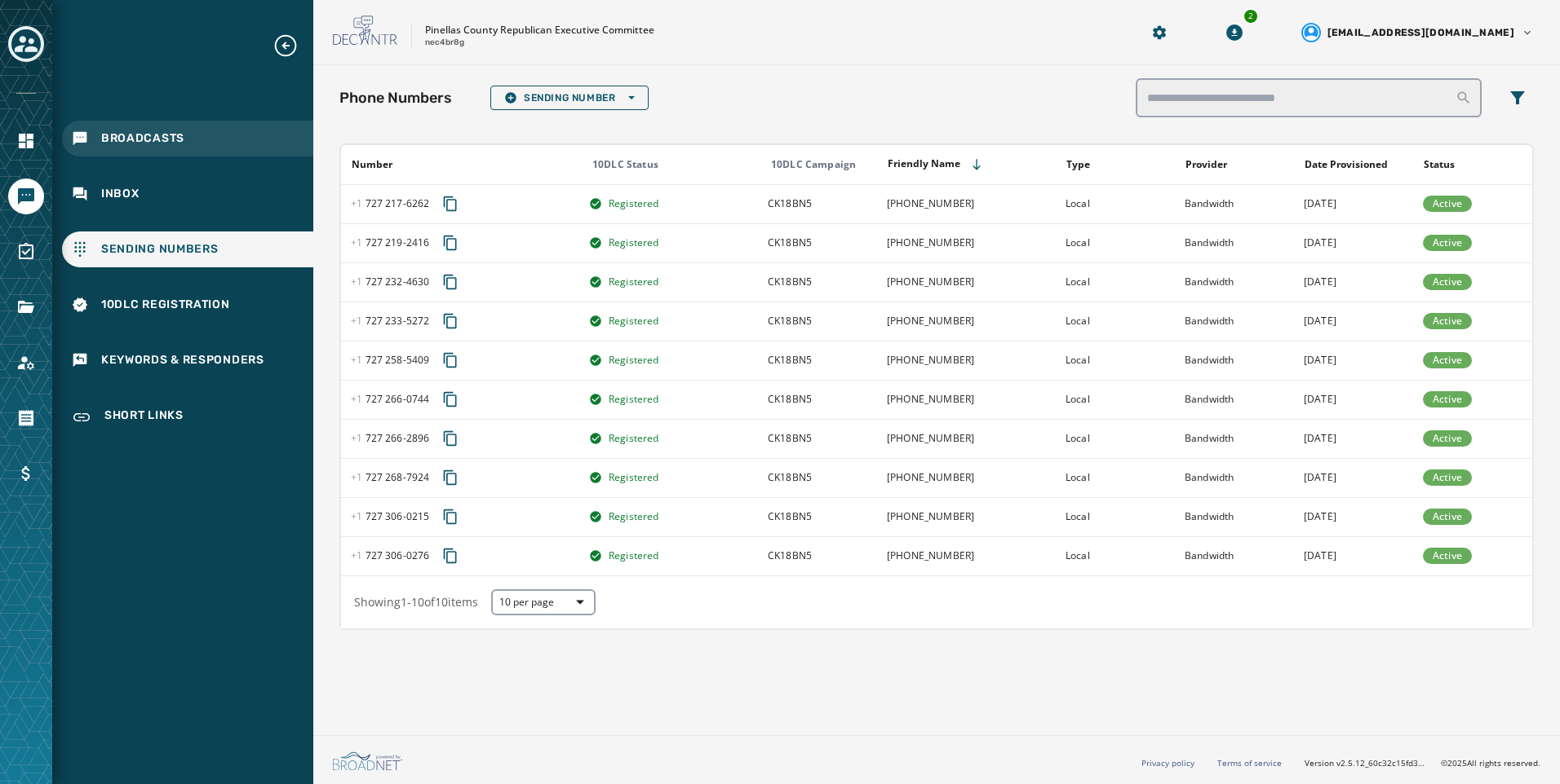
click at [258, 140] on div "Broadcasts" at bounding box center [187, 138] width 251 height 36
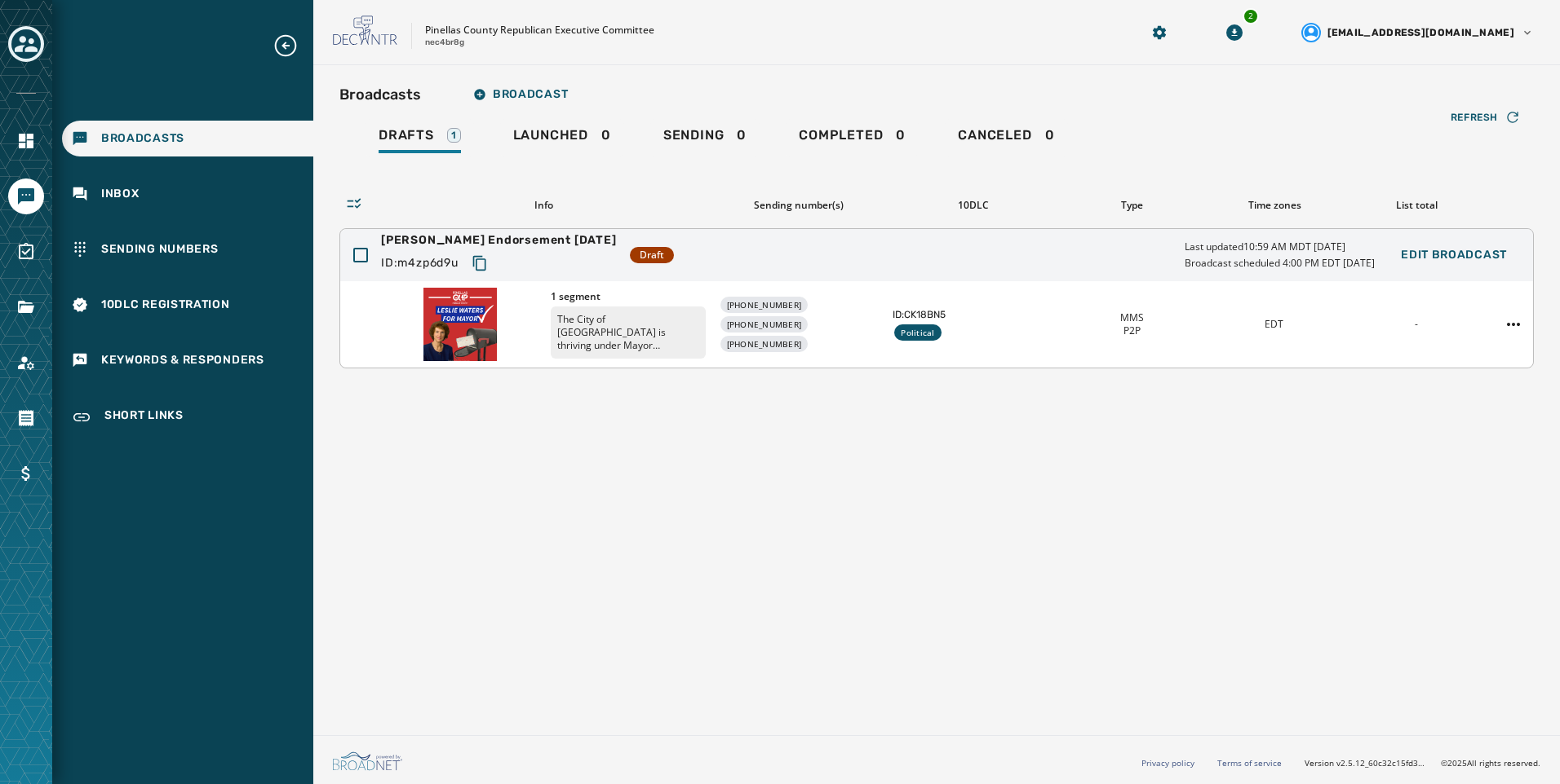
click at [1013, 335] on div "ID: CK18BN5 Political" at bounding box center [973, 324] width 161 height 33
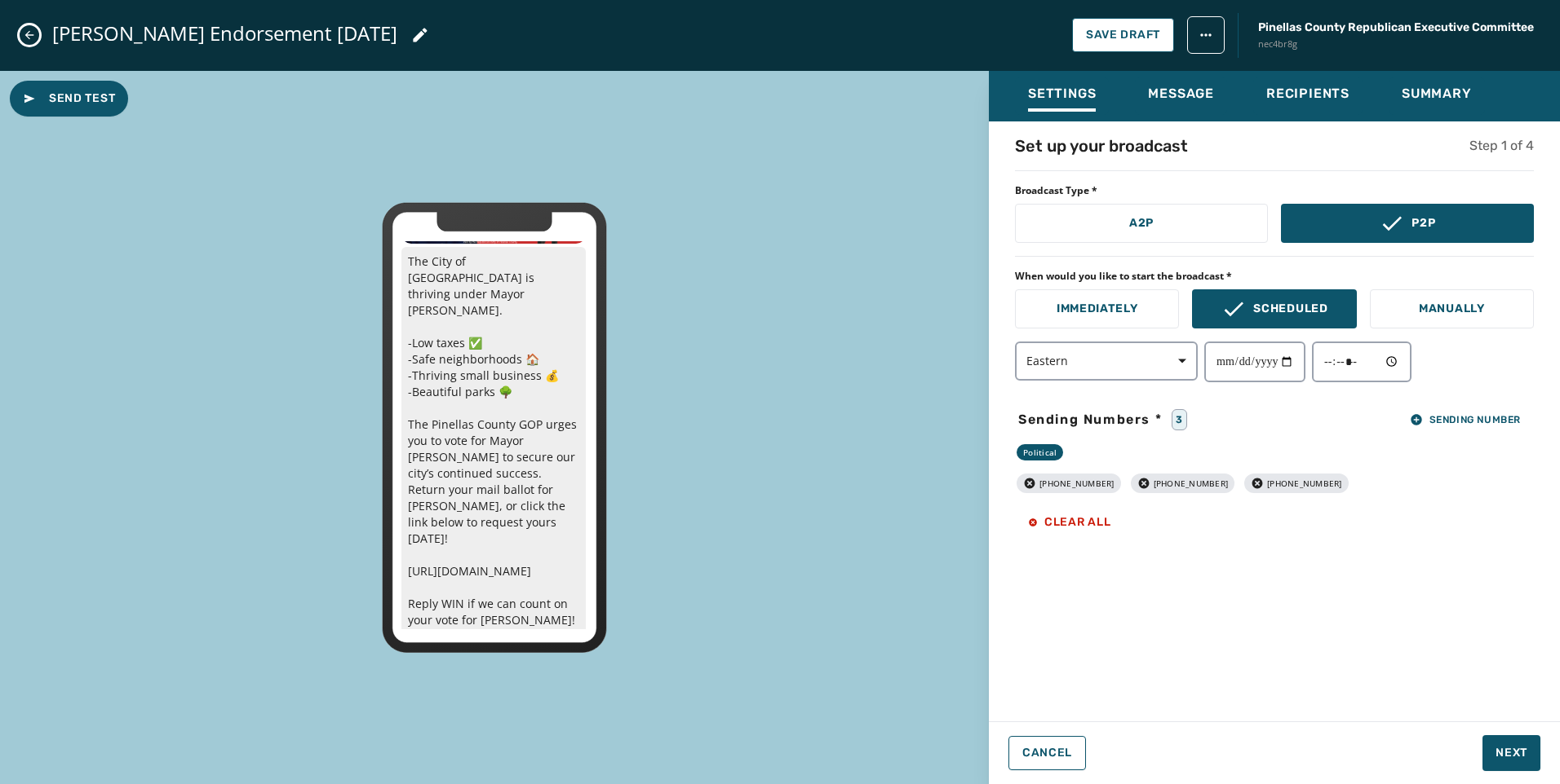
scroll to position [227, 0]
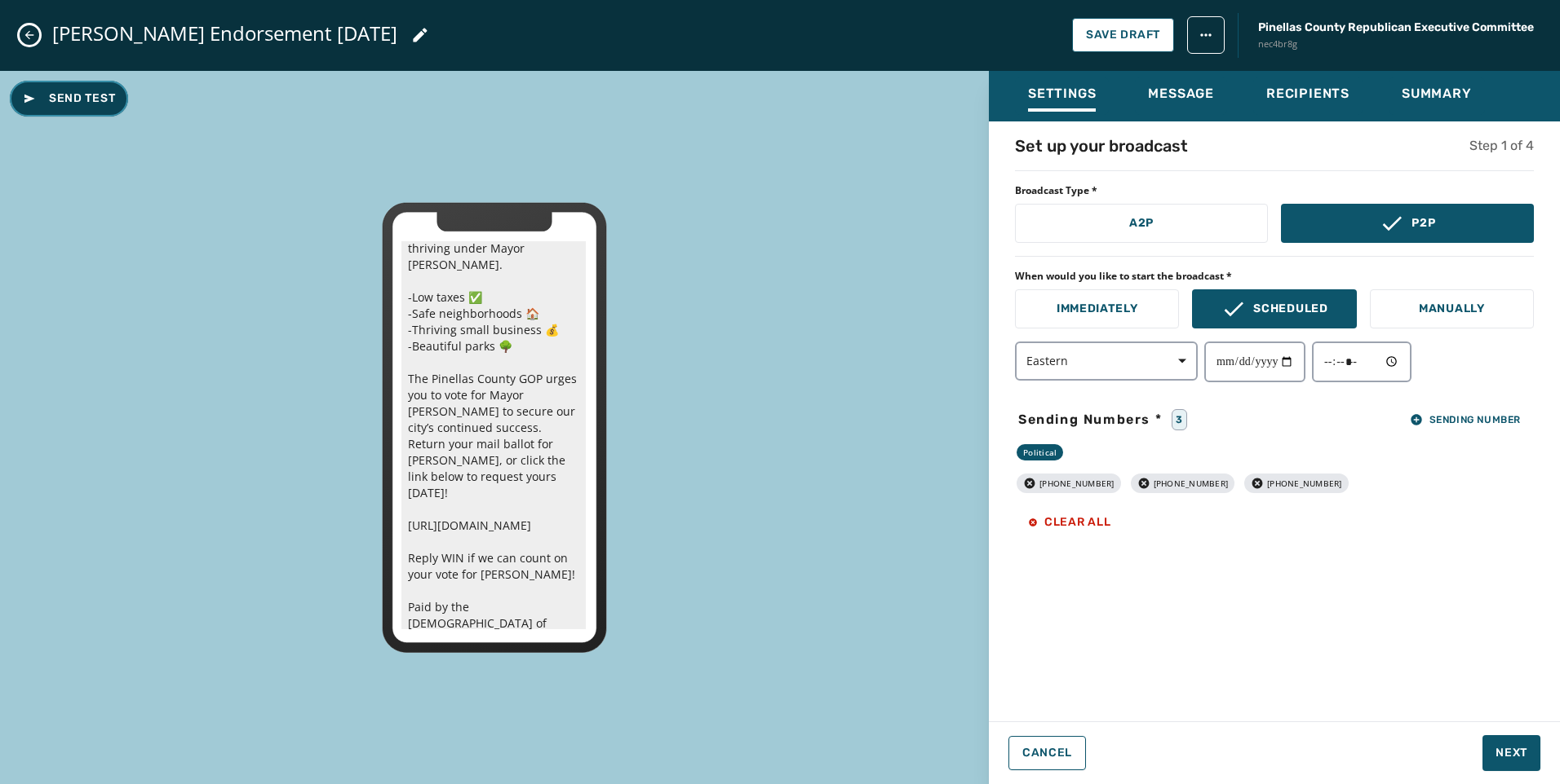
click at [47, 104] on span "Send Test" at bounding box center [69, 99] width 92 height 16
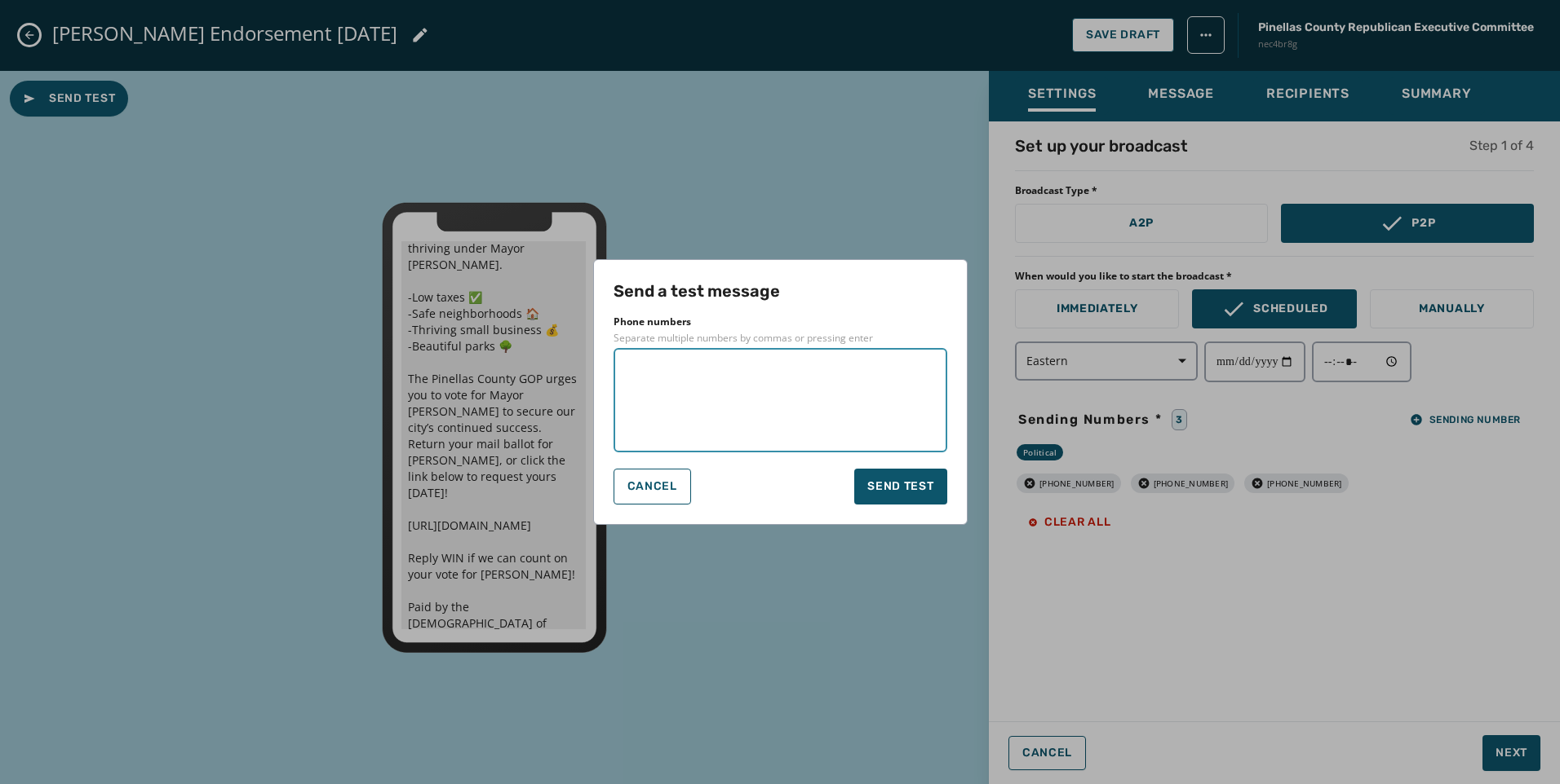
click at [801, 395] on textarea at bounding box center [780, 400] width 311 height 82
type textarea "**********"
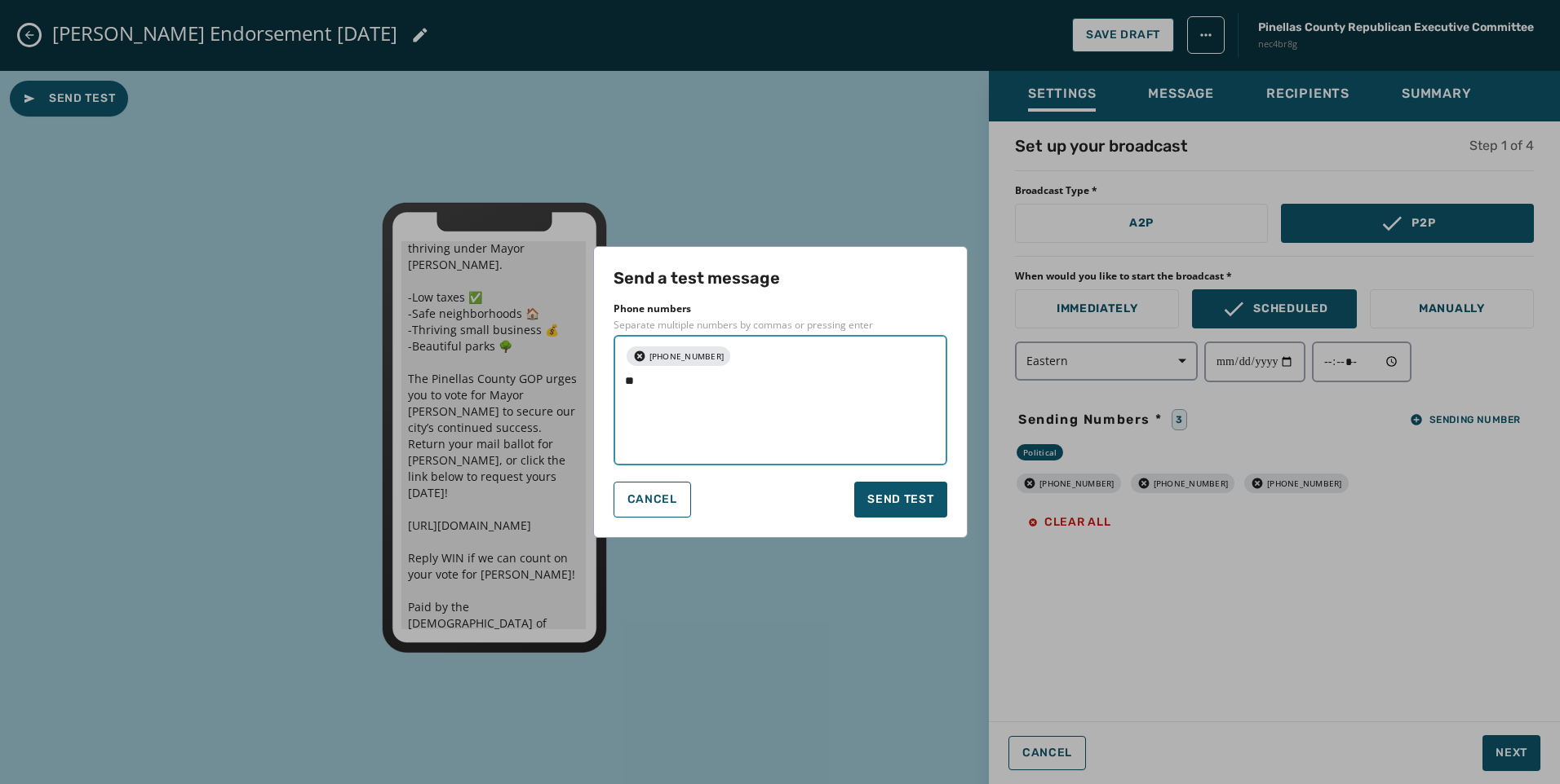
type textarea "*"
type textarea "**********"
click at [941, 505] on button "Send test" at bounding box center [900, 500] width 92 height 36
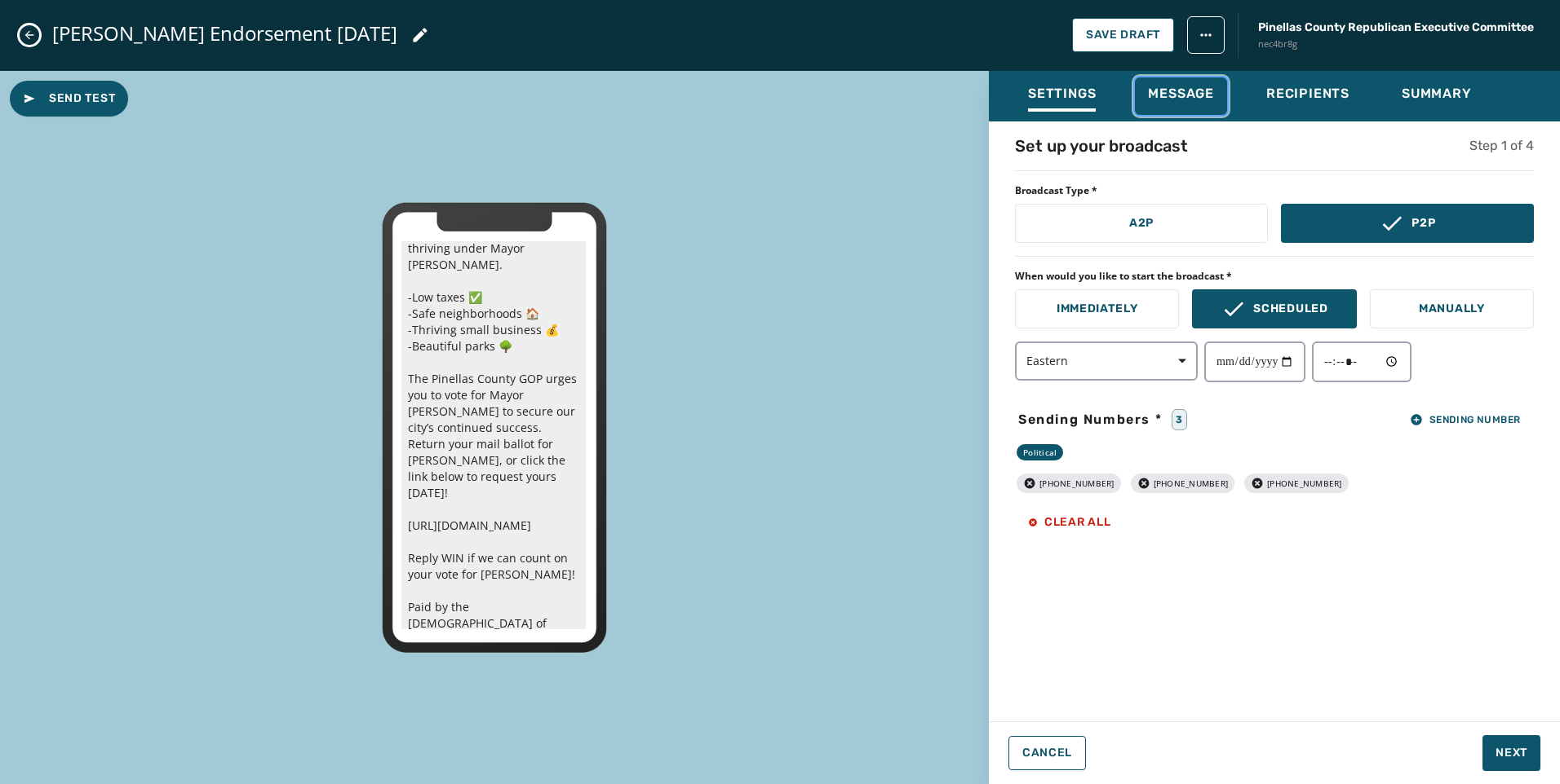
click at [1220, 86] on button "Message" at bounding box center [1180, 97] width 92 height 38
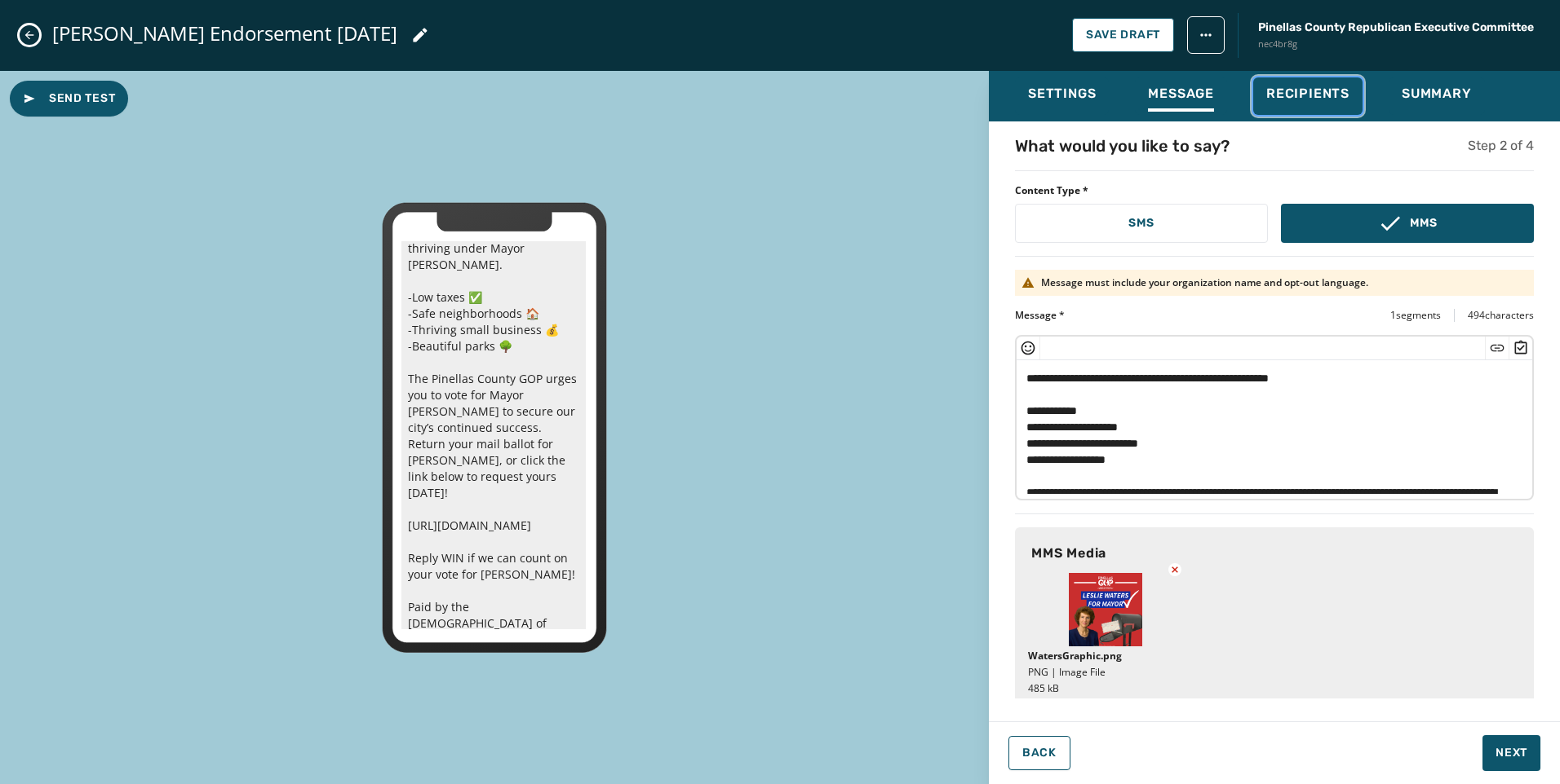
click at [1306, 95] on span "Recipients" at bounding box center [1307, 94] width 83 height 16
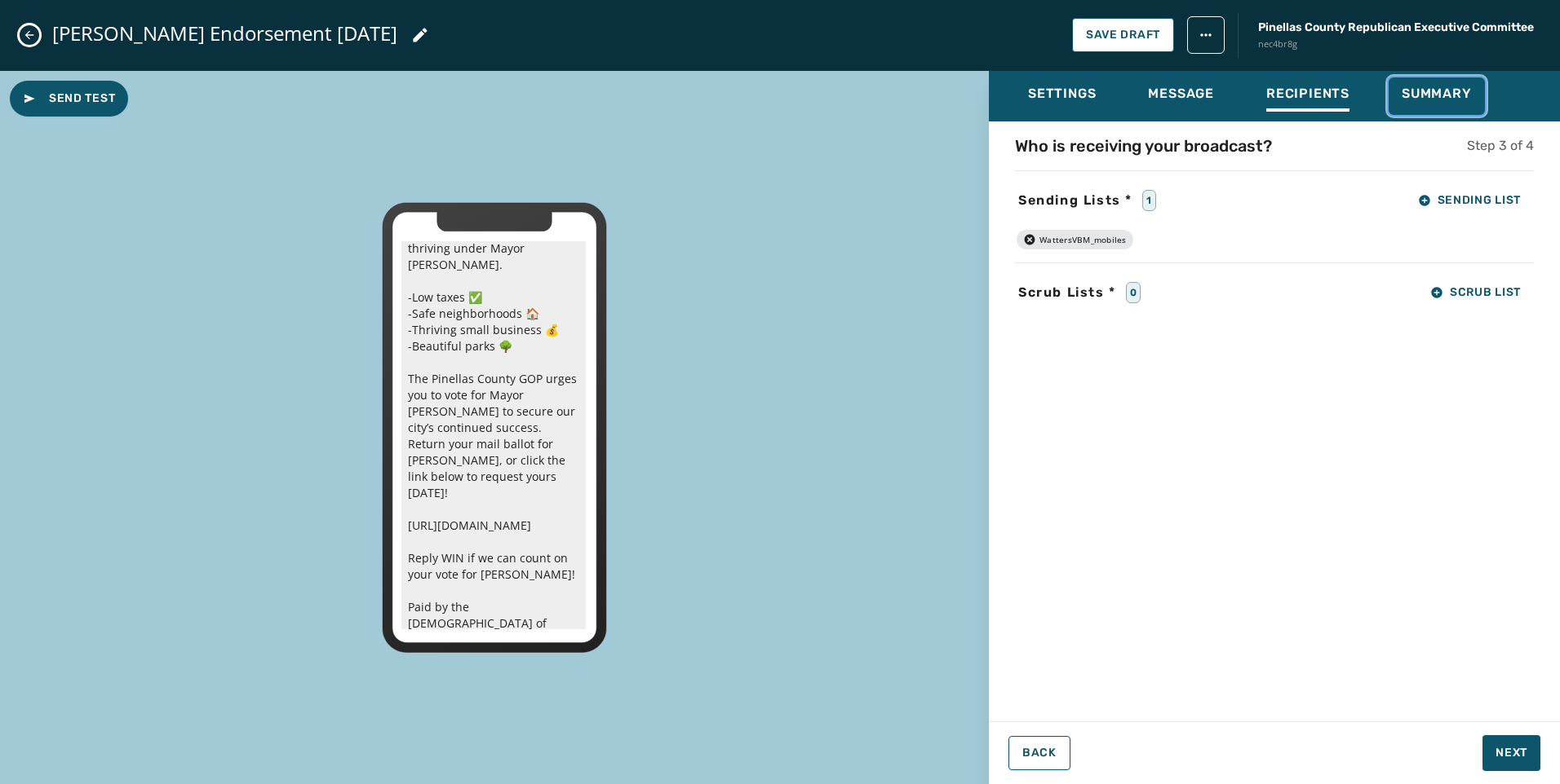
click at [1402, 95] on span "Summary" at bounding box center [1436, 94] width 70 height 16
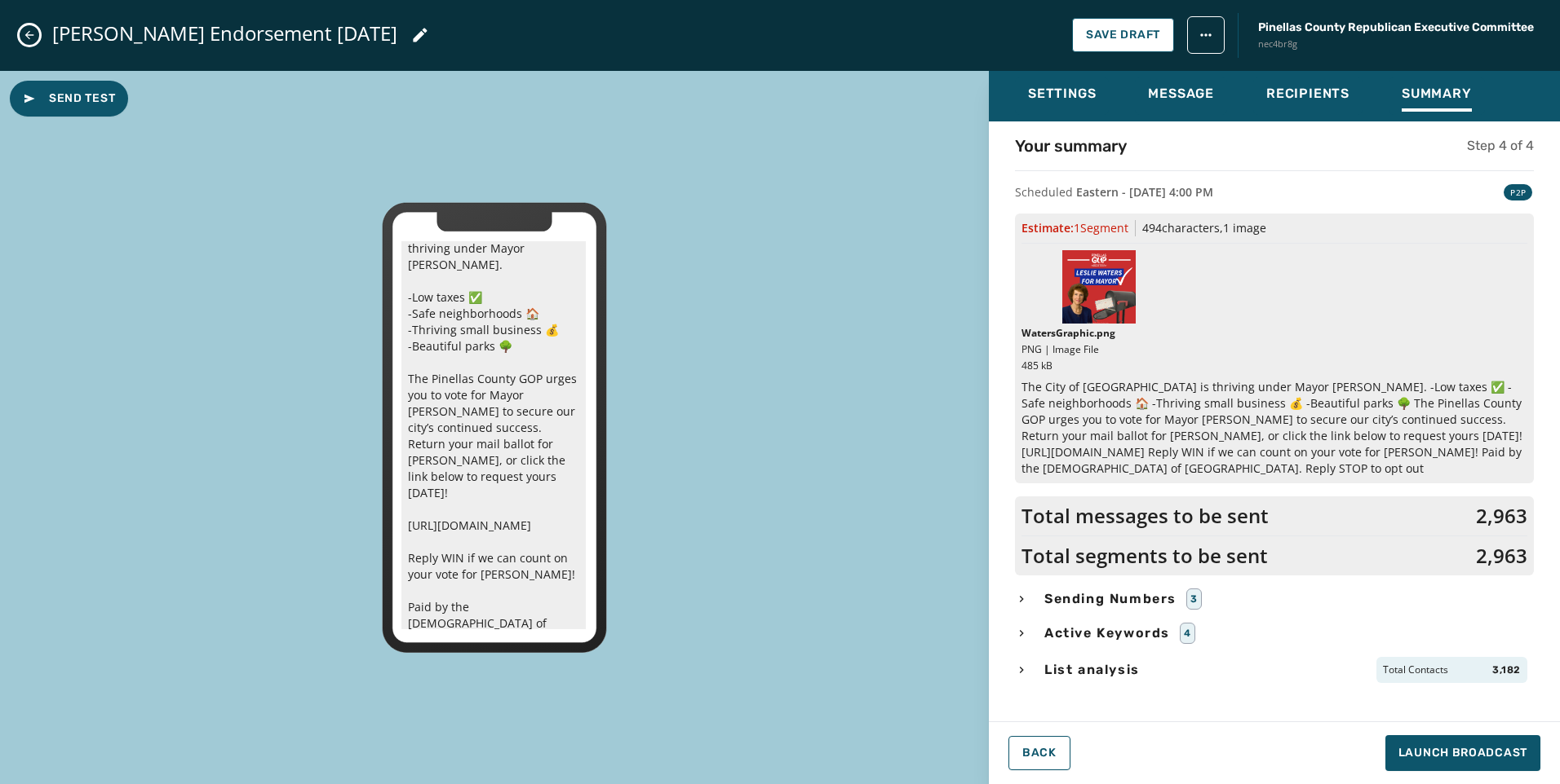
click at [34, 36] on icon "Close admin drawer" at bounding box center [29, 35] width 13 height 13
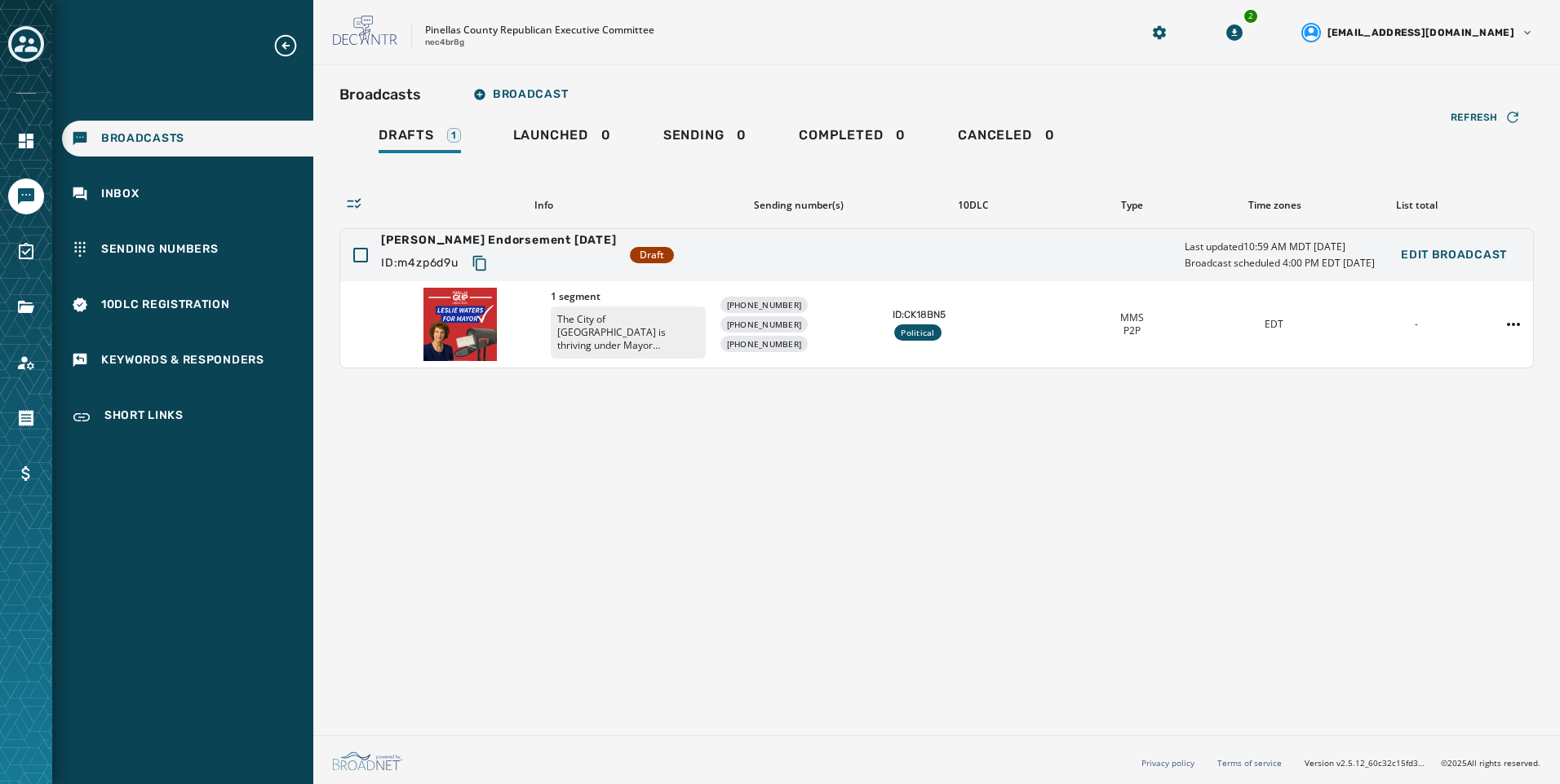
scroll to position [0, 0]
click at [23, 358] on icon "Navigate to Account" at bounding box center [26, 363] width 20 height 20
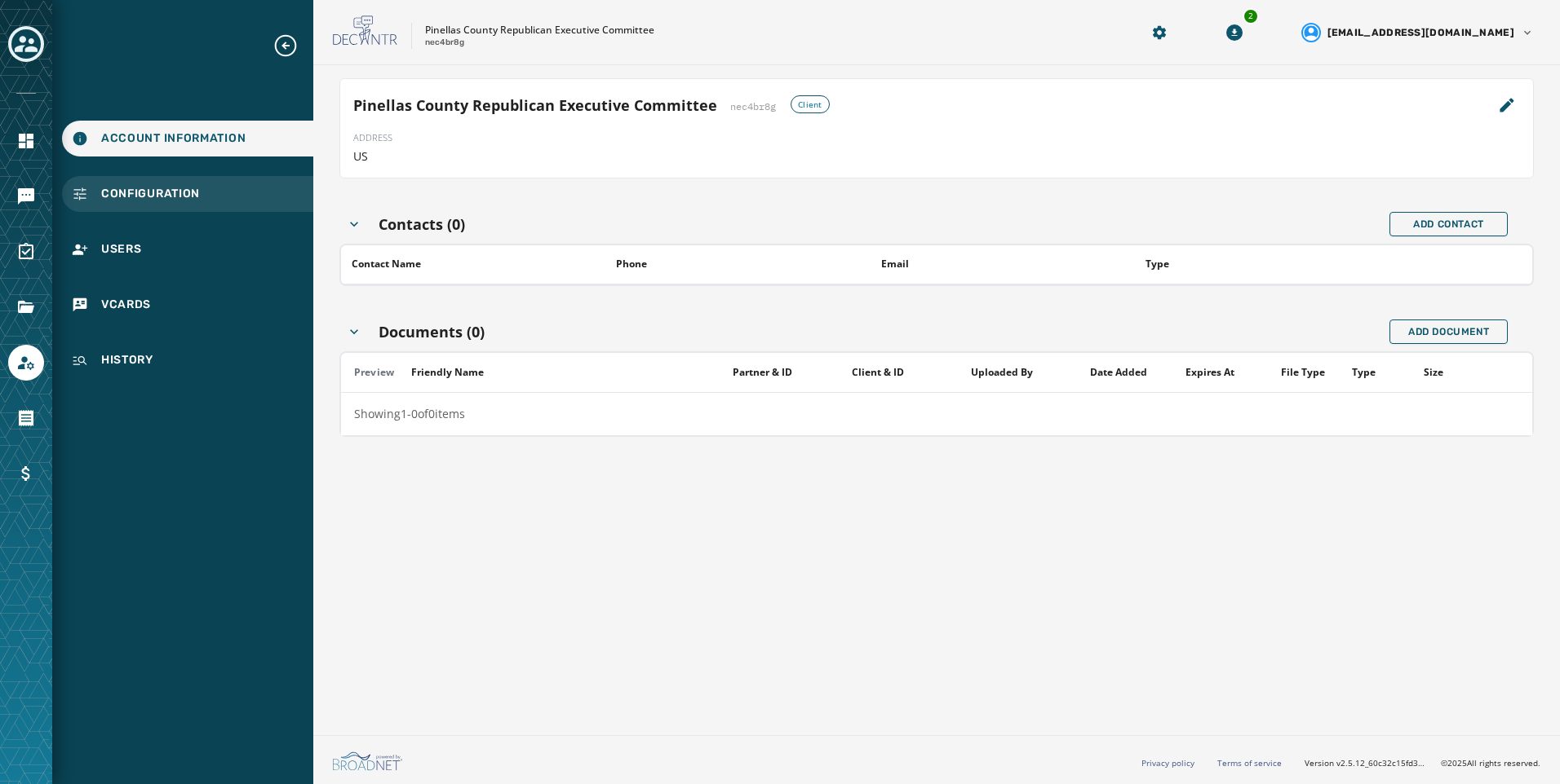
click at [172, 188] on span "Configuration" at bounding box center [150, 194] width 99 height 16
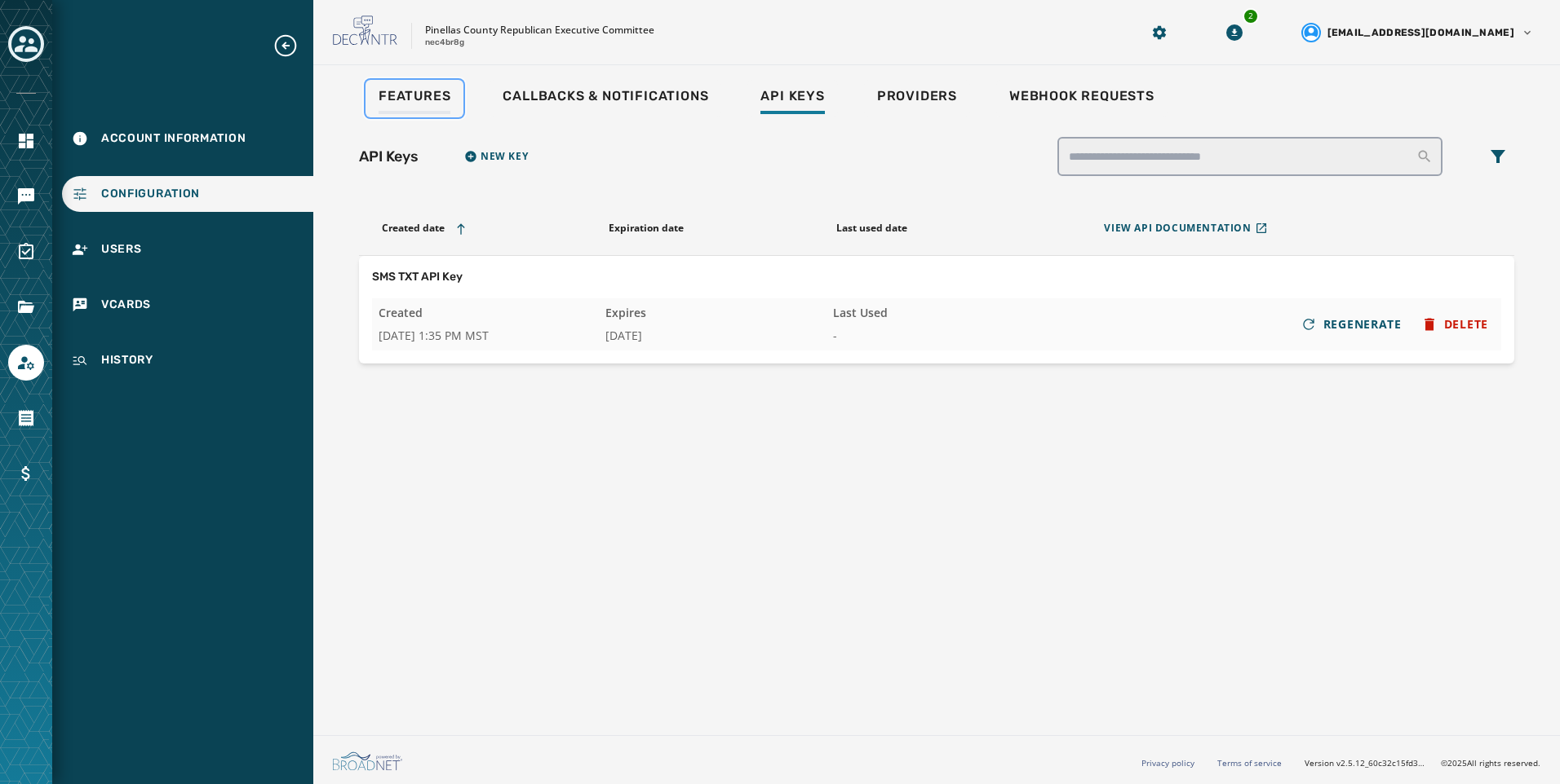
click at [456, 106] on link "Features" at bounding box center [415, 99] width 98 height 38
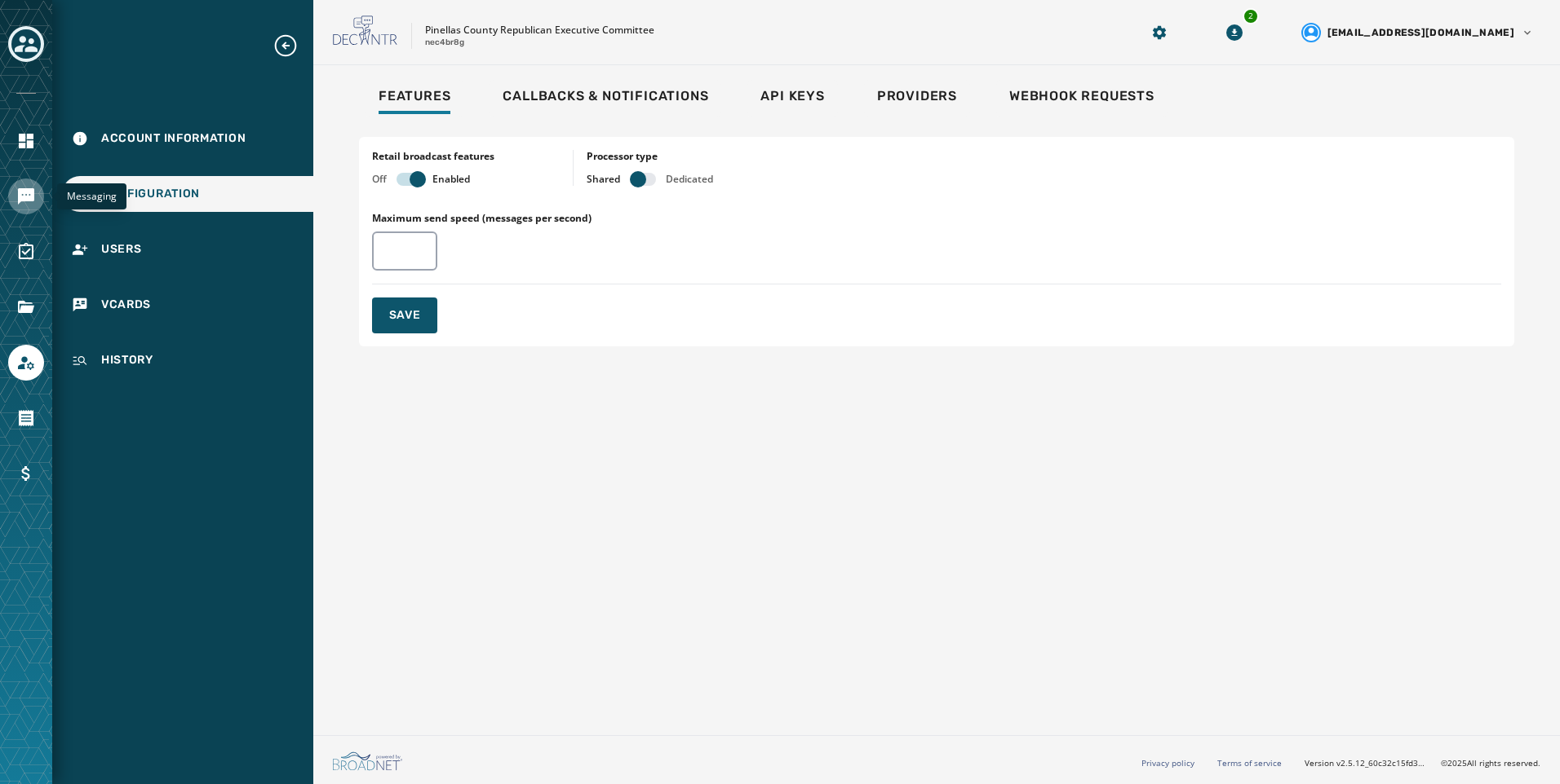
drag, startPoint x: 13, startPoint y: 196, endPoint x: 29, endPoint y: 196, distance: 16.0
click at [13, 196] on link "Navigate to Messaging" at bounding box center [26, 196] width 36 height 36
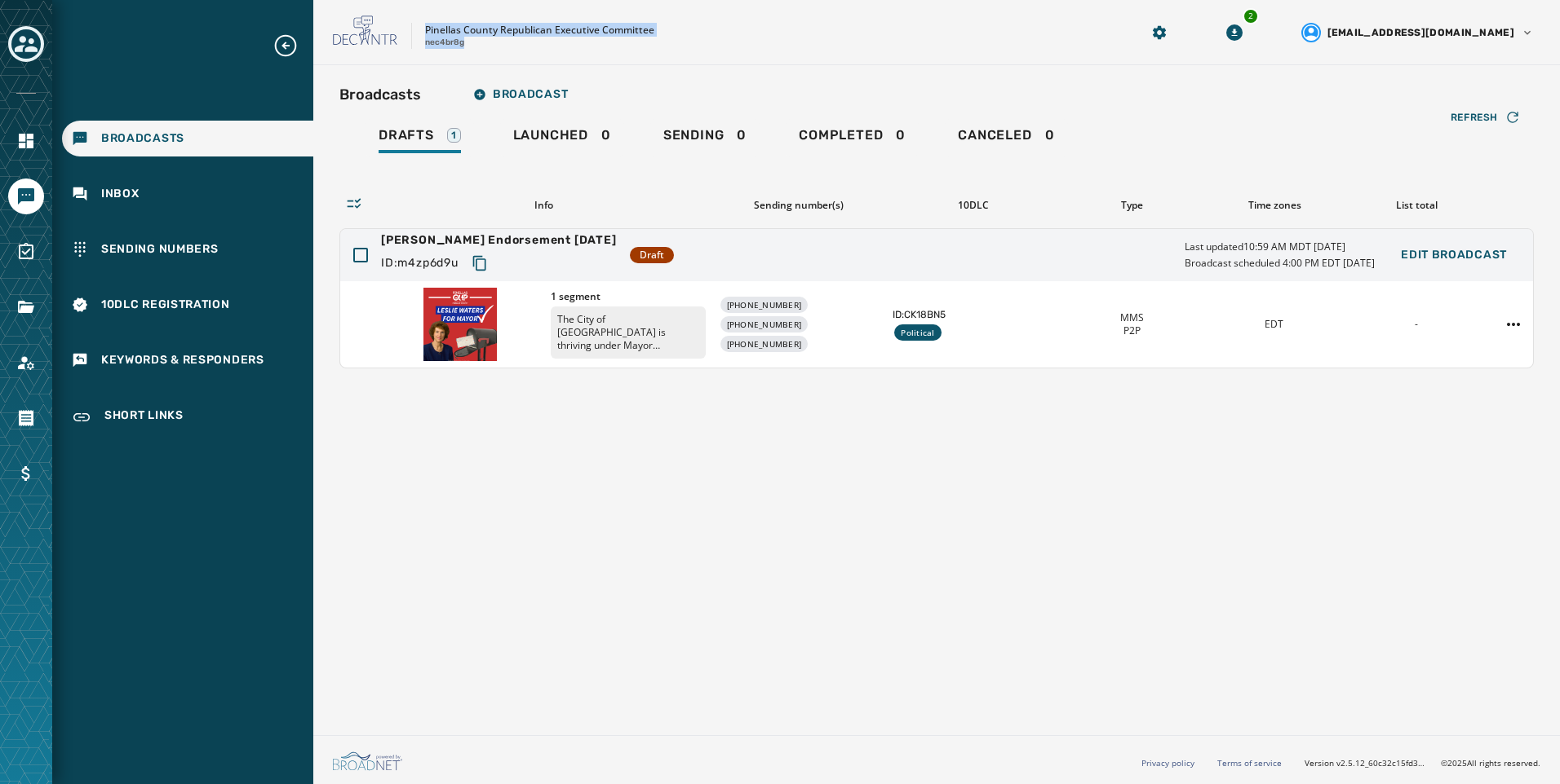
drag, startPoint x: 425, startPoint y: 33, endPoint x: 475, endPoint y: 54, distance: 54.2
click at [475, 54] on div "Pinellas County Republican Executive Committee nec4br8g 2 alevandowski@broadnet…" at bounding box center [936, 32] width 1247 height 65
copy div "Pinellas County Republican Executive Committee nec4br8g"
click at [478, 258] on icon "Copy text to clipboard" at bounding box center [479, 263] width 16 height 16
click at [764, 428] on div "Broadcasts Broadcast Drafts 1 Launched 0 Sending 0 Completed 0 Canceled 0 Refre…" at bounding box center [936, 396] width 1247 height 663
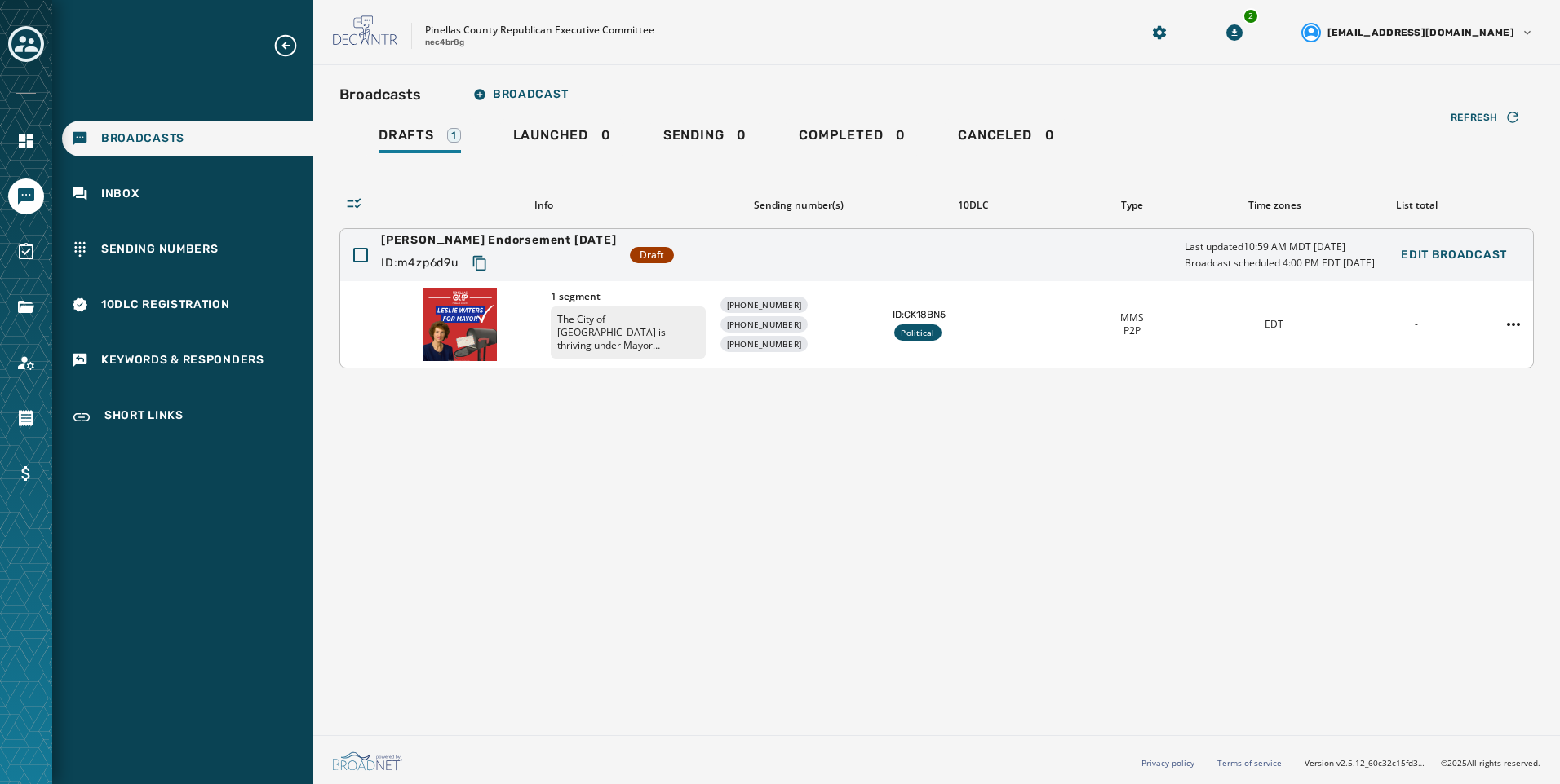
click at [703, 631] on div "Broadcasts Broadcast Drafts 1 Launched 0 Sending 0 Completed 0 Canceled 0 Refre…" at bounding box center [936, 396] width 1247 height 663
click at [25, 39] on icon "Toggle account select drawer" at bounding box center [26, 44] width 23 height 16
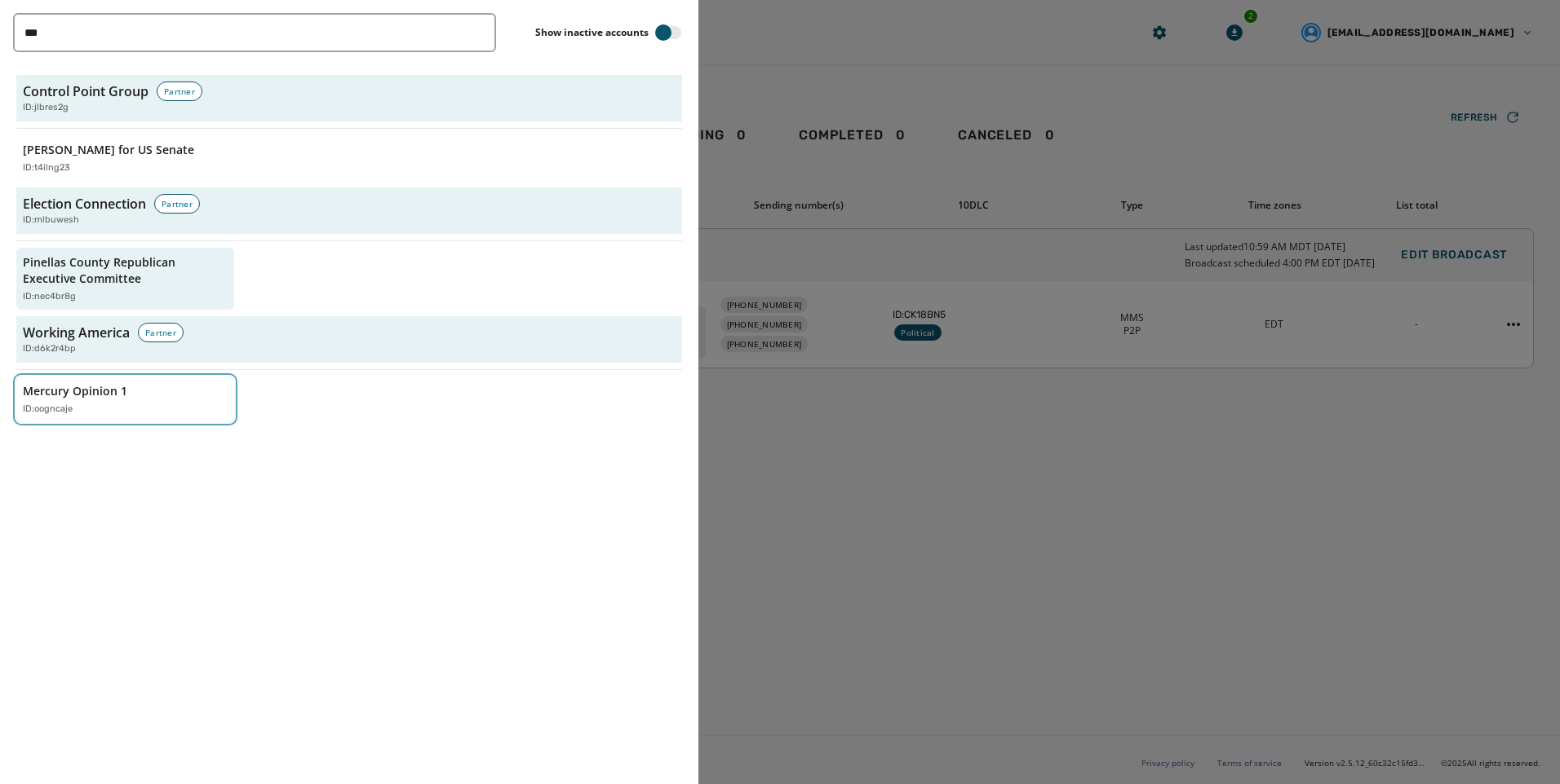
drag, startPoint x: 76, startPoint y: 407, endPoint x: 83, endPoint y: 413, distance: 9.2
click at [76, 407] on div "ID: oogncaje" at bounding box center [117, 409] width 188 height 14
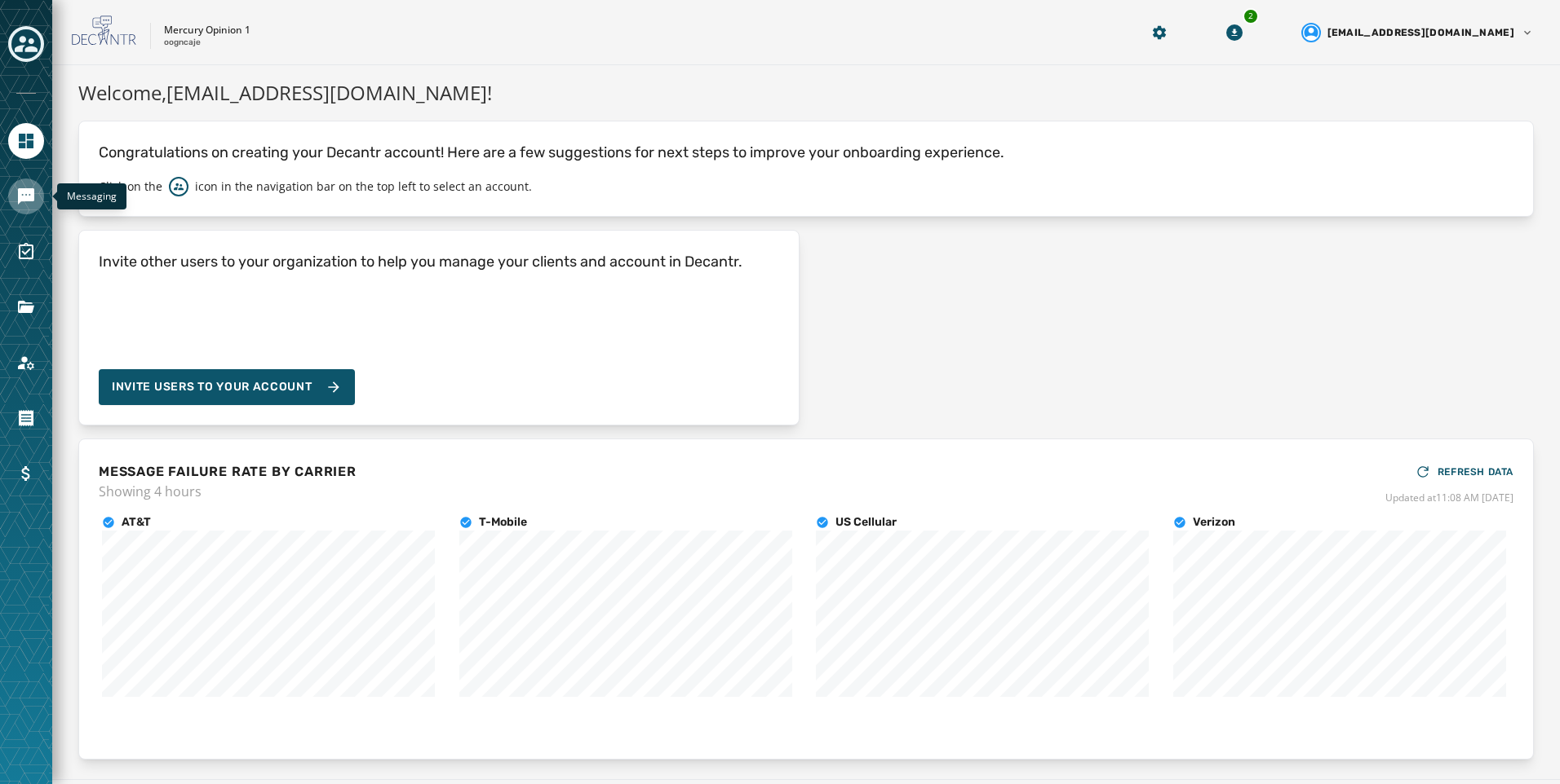
click at [20, 200] on icon "Navigate to Messaging" at bounding box center [26, 196] width 16 height 16
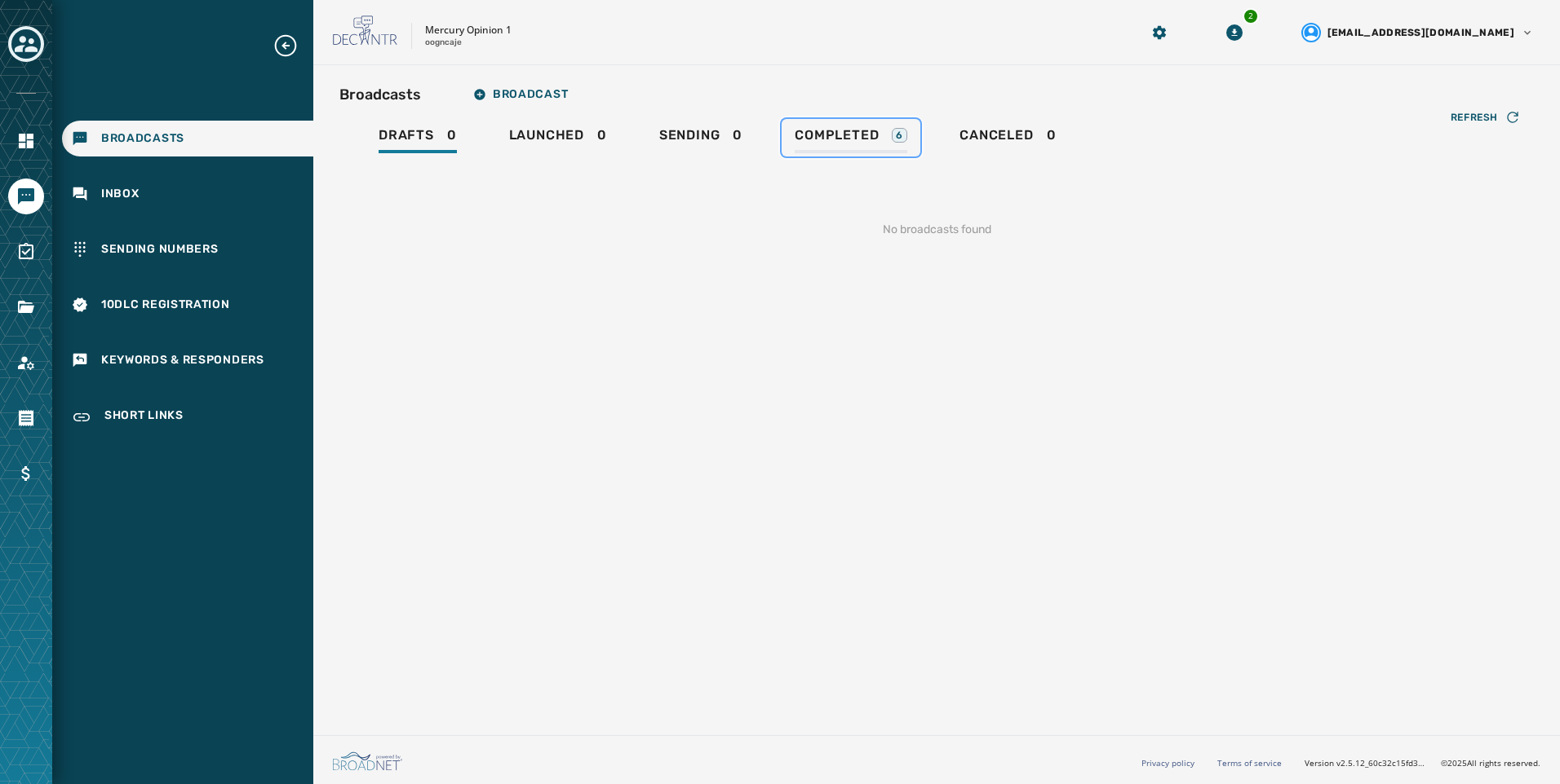
click at [896, 127] on link "Completed 6" at bounding box center [850, 137] width 139 height 38
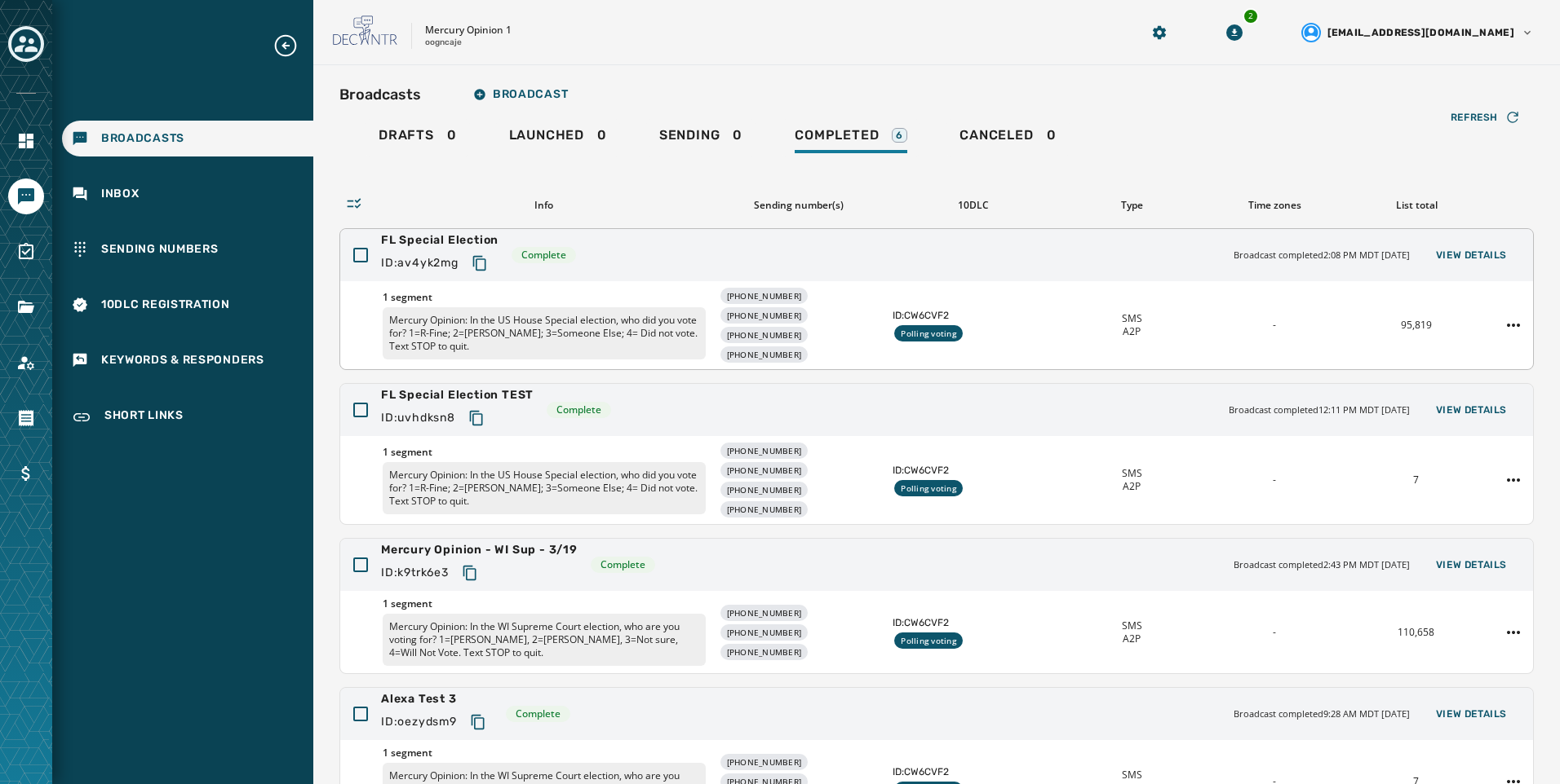
click at [1032, 321] on span "ID: CW6CVF2" at bounding box center [973, 315] width 161 height 13
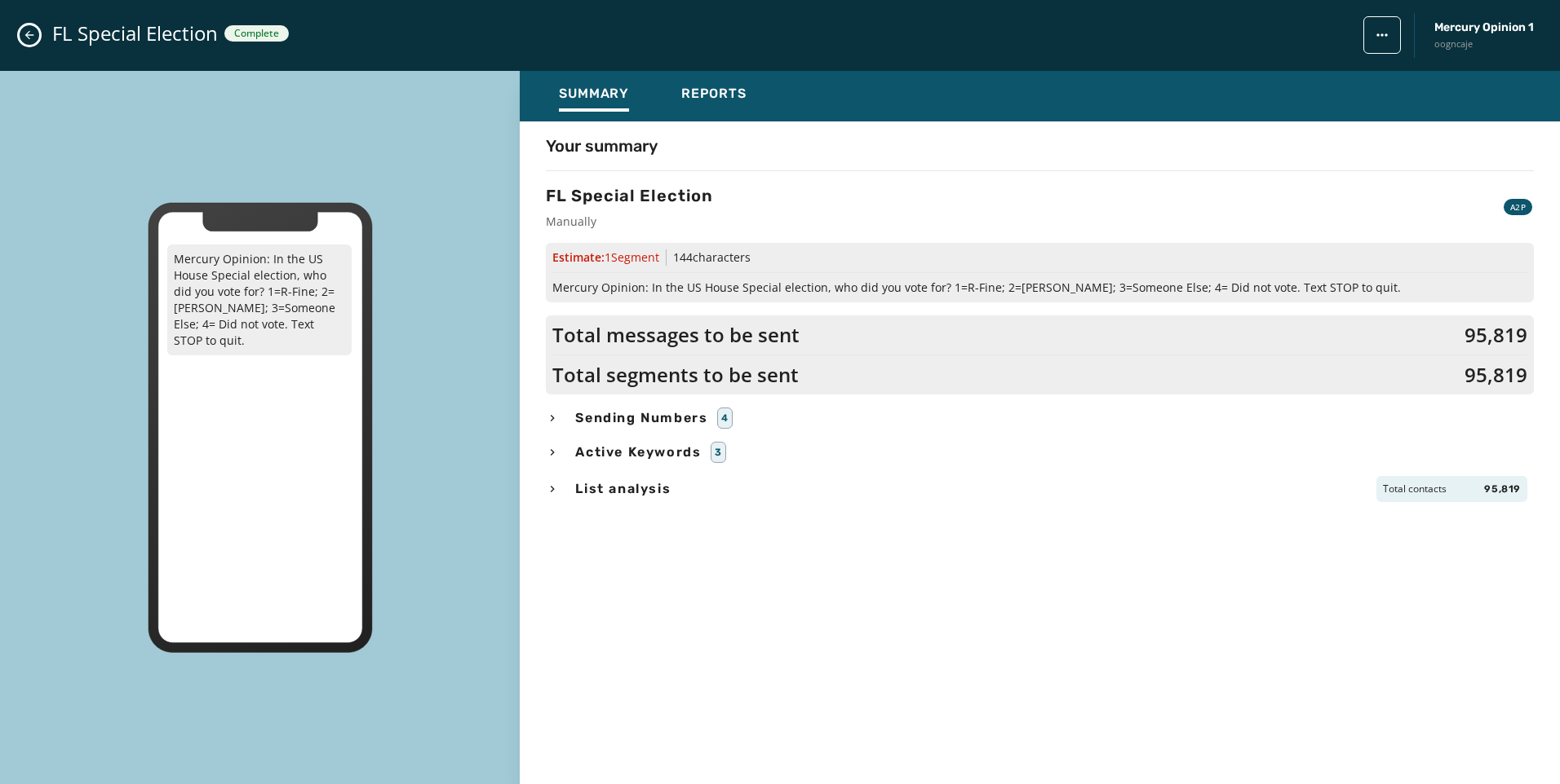
click at [681, 487] on div "List analysis Total contacts 95,819" at bounding box center [1040, 489] width 988 height 26
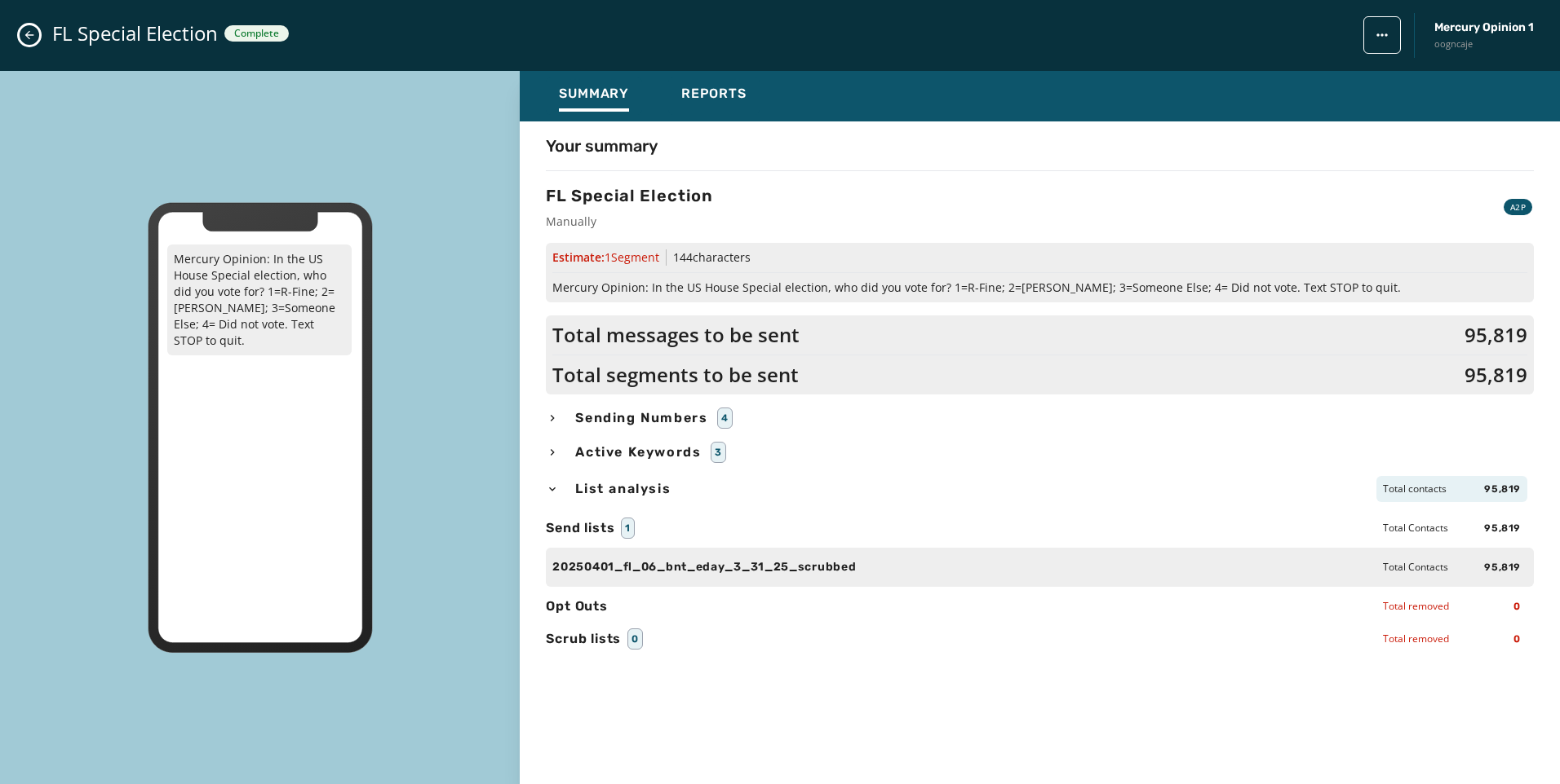
click at [667, 421] on span "Sending Numbers" at bounding box center [641, 418] width 139 height 20
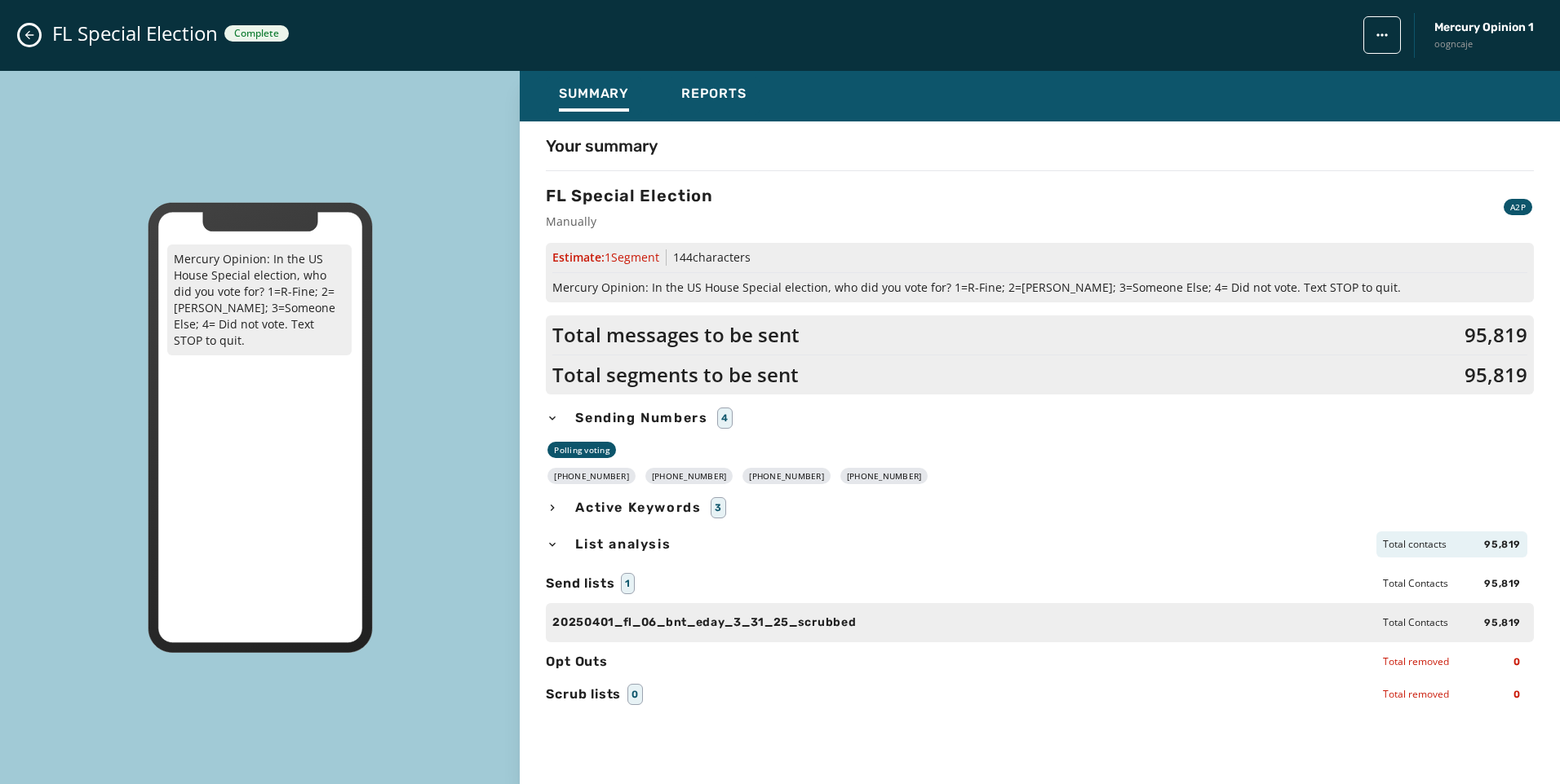
click at [26, 43] on button "Close admin drawer" at bounding box center [30, 35] width 20 height 20
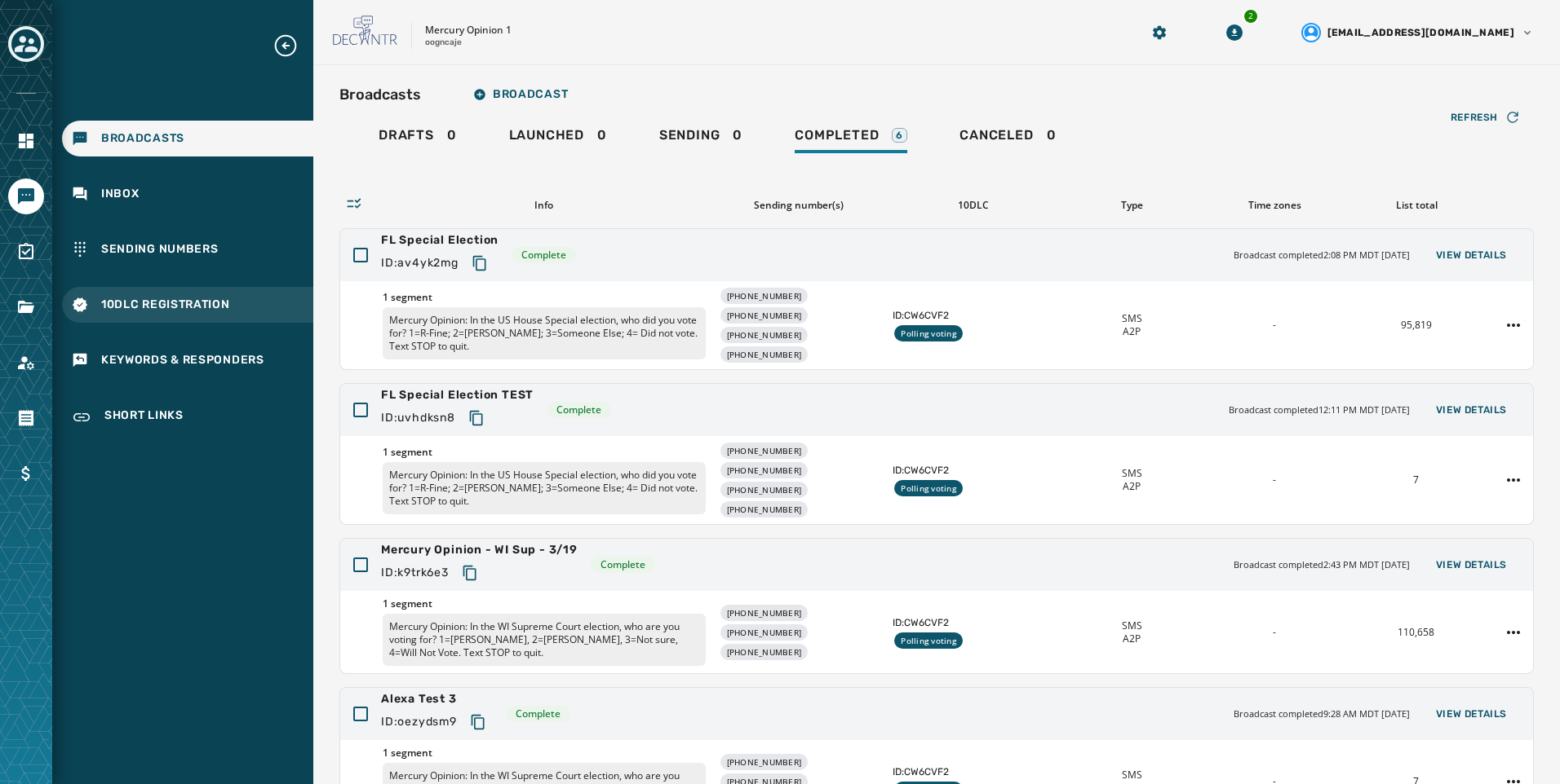
click at [204, 298] on span "10DLC Registration" at bounding box center [164, 305] width 129 height 16
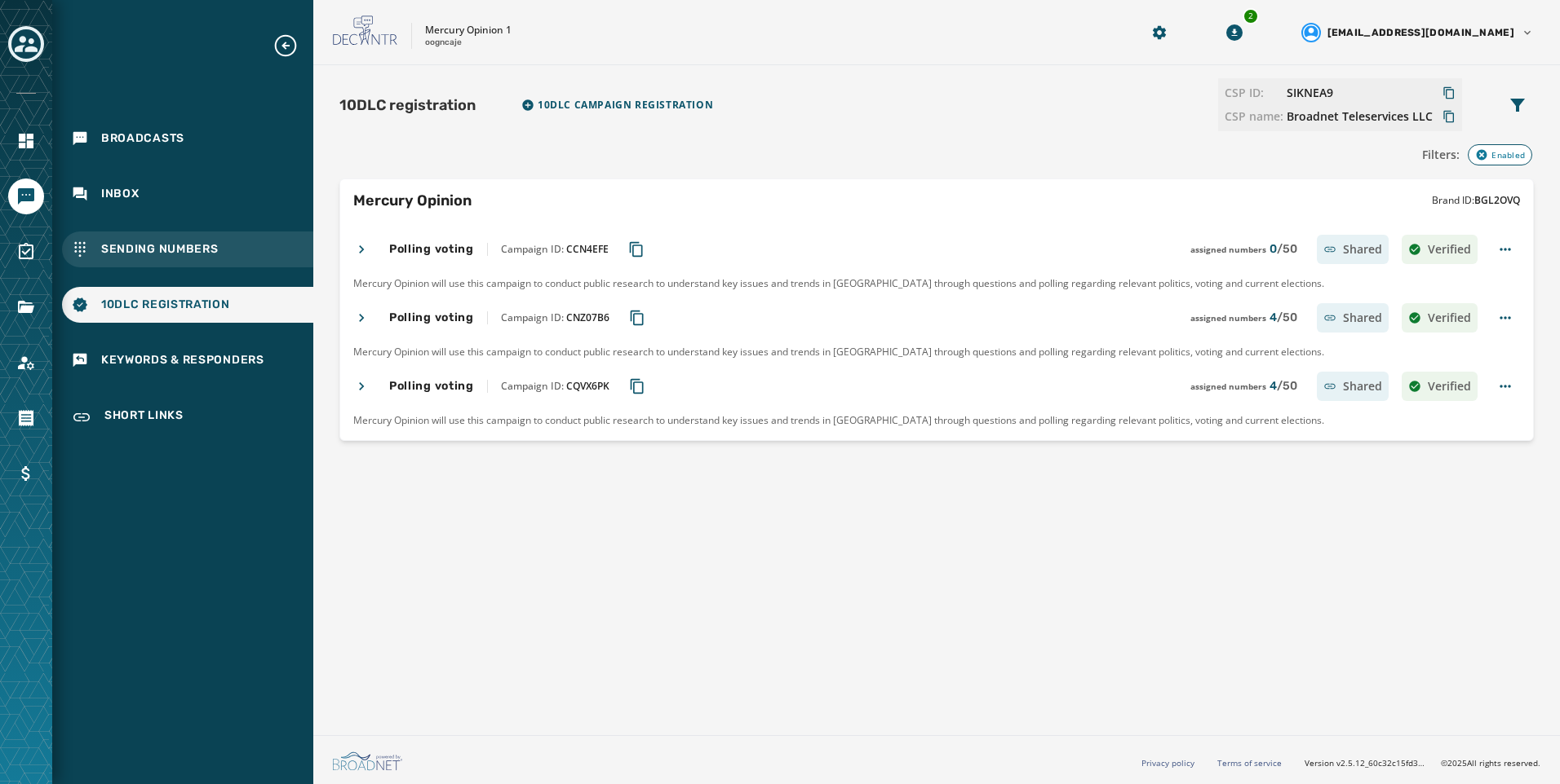
click at [172, 252] on span "Sending Numbers" at bounding box center [159, 249] width 118 height 16
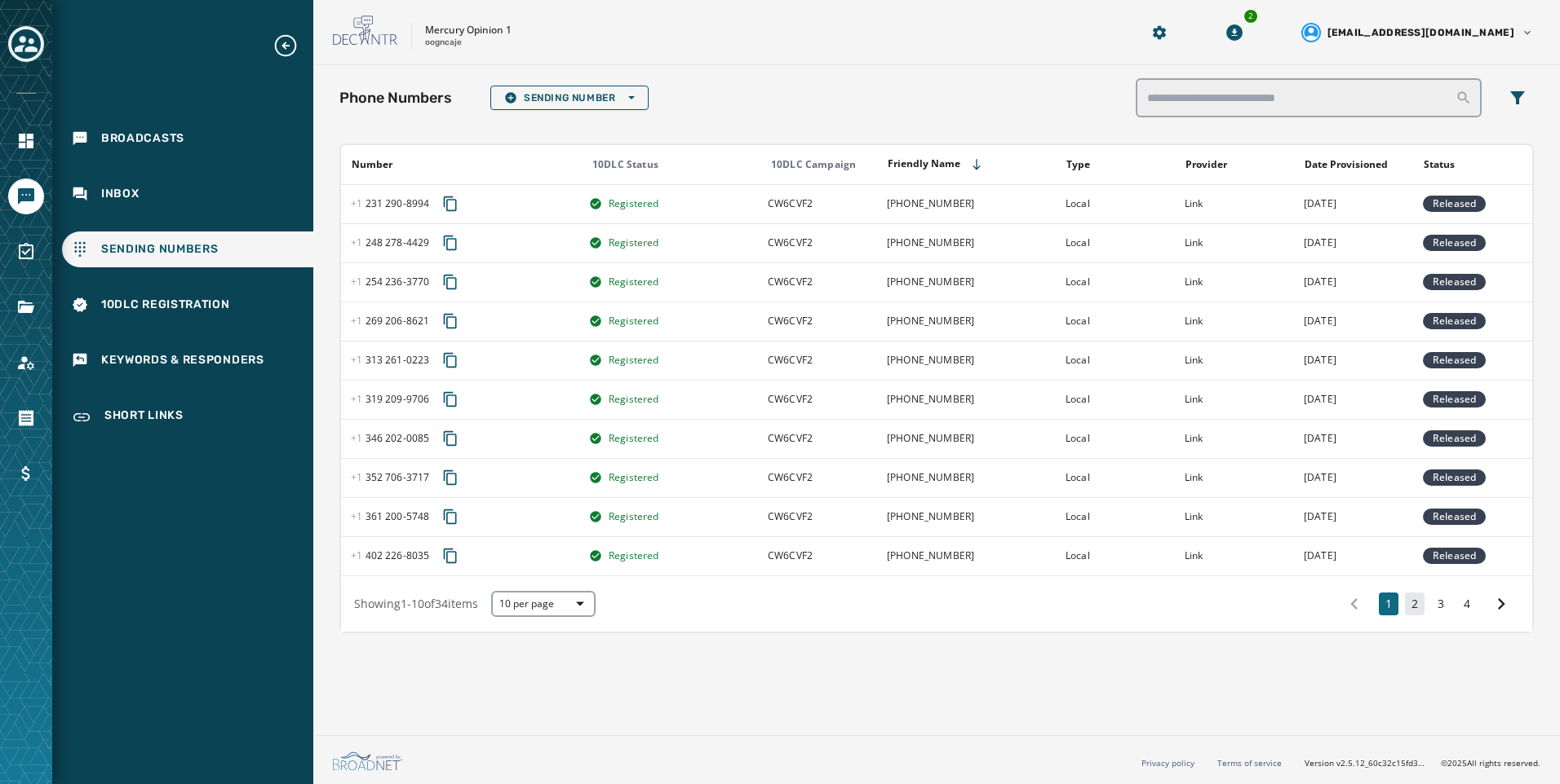
click at [1417, 604] on button "2" at bounding box center [1414, 604] width 20 height 23
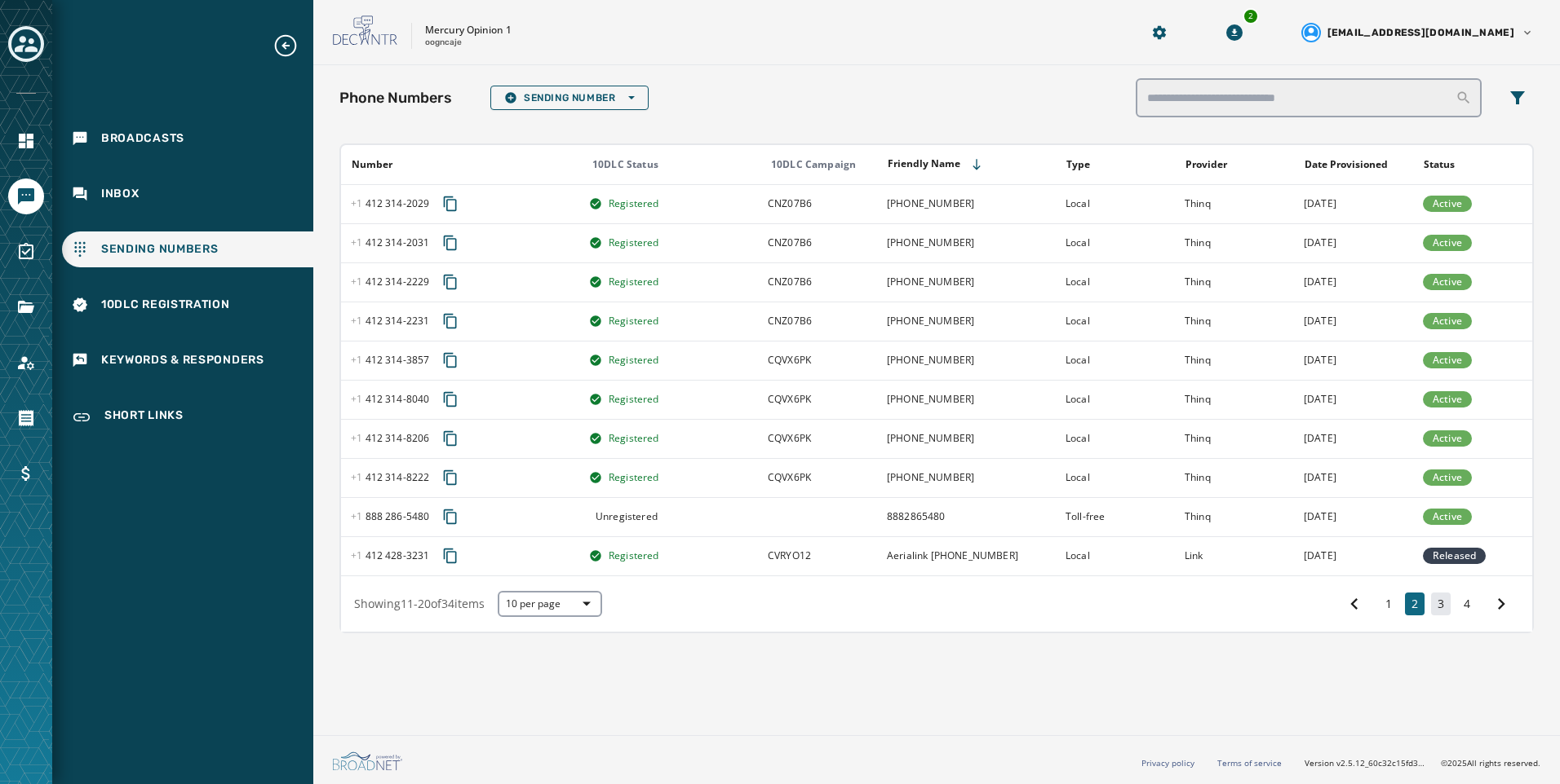
click at [1443, 609] on button "3" at bounding box center [1440, 604] width 20 height 23
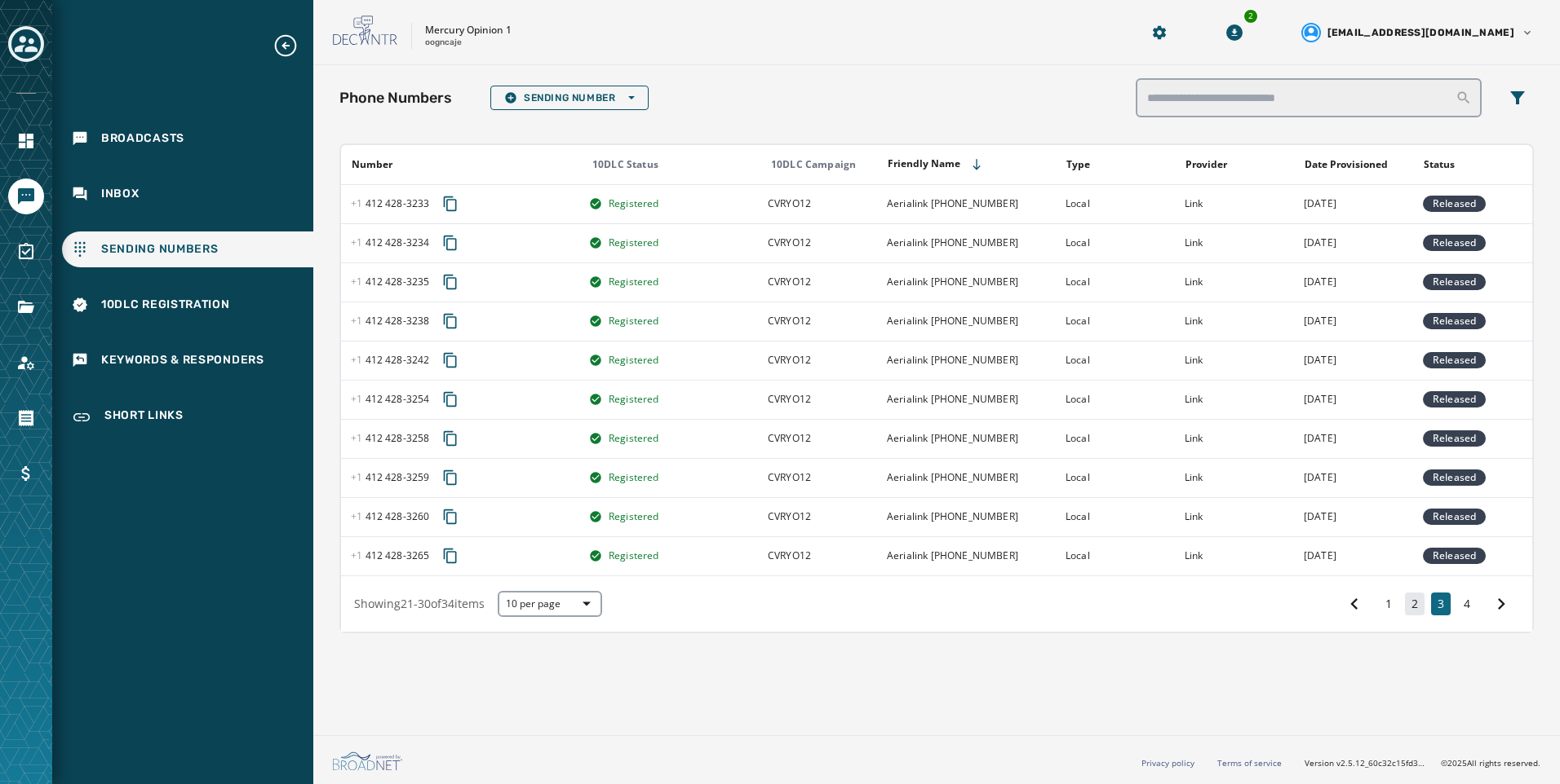
click at [1416, 612] on button "2" at bounding box center [1414, 604] width 20 height 23
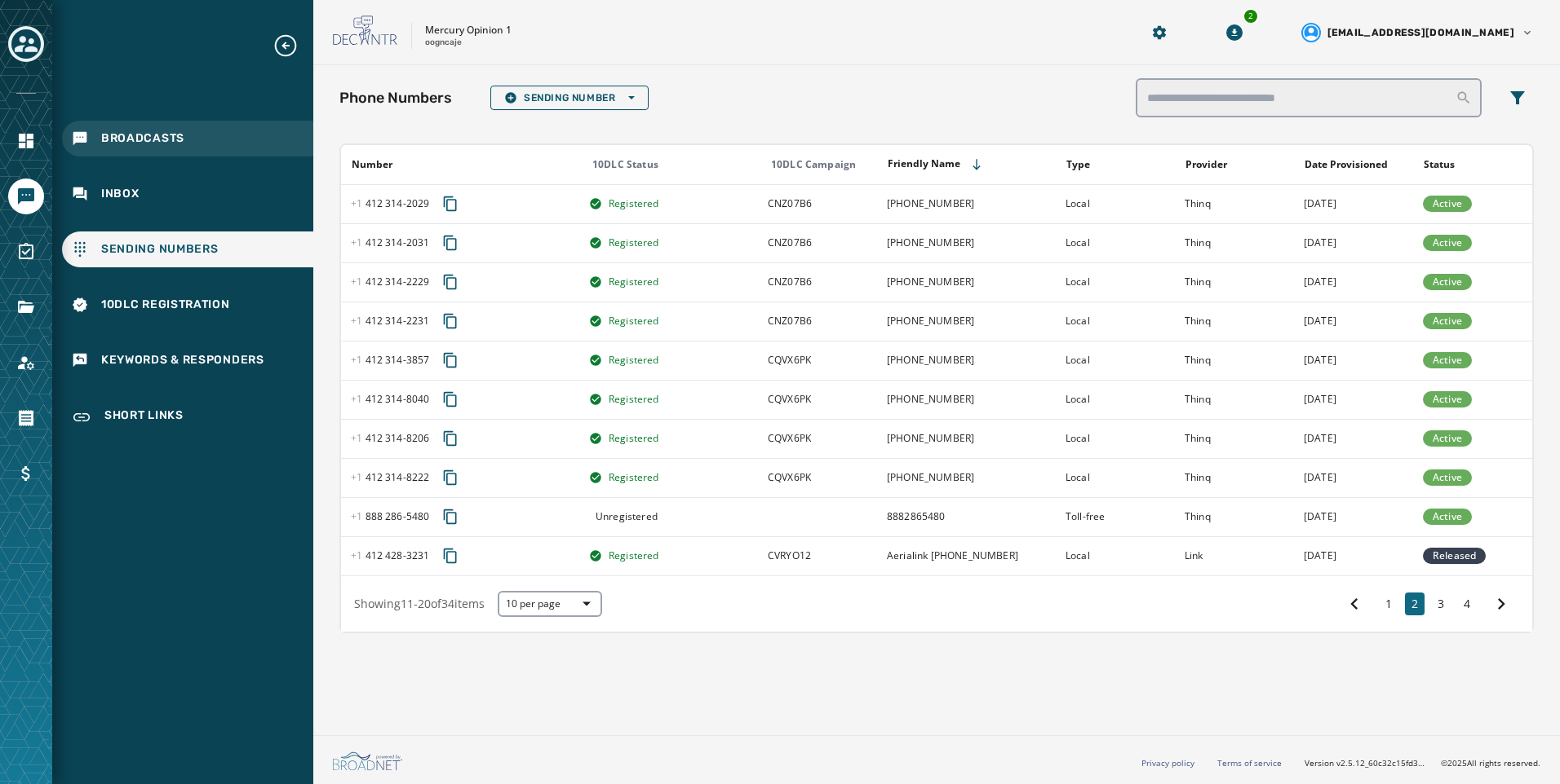
click at [232, 141] on div "Broadcasts" at bounding box center [187, 138] width 251 height 36
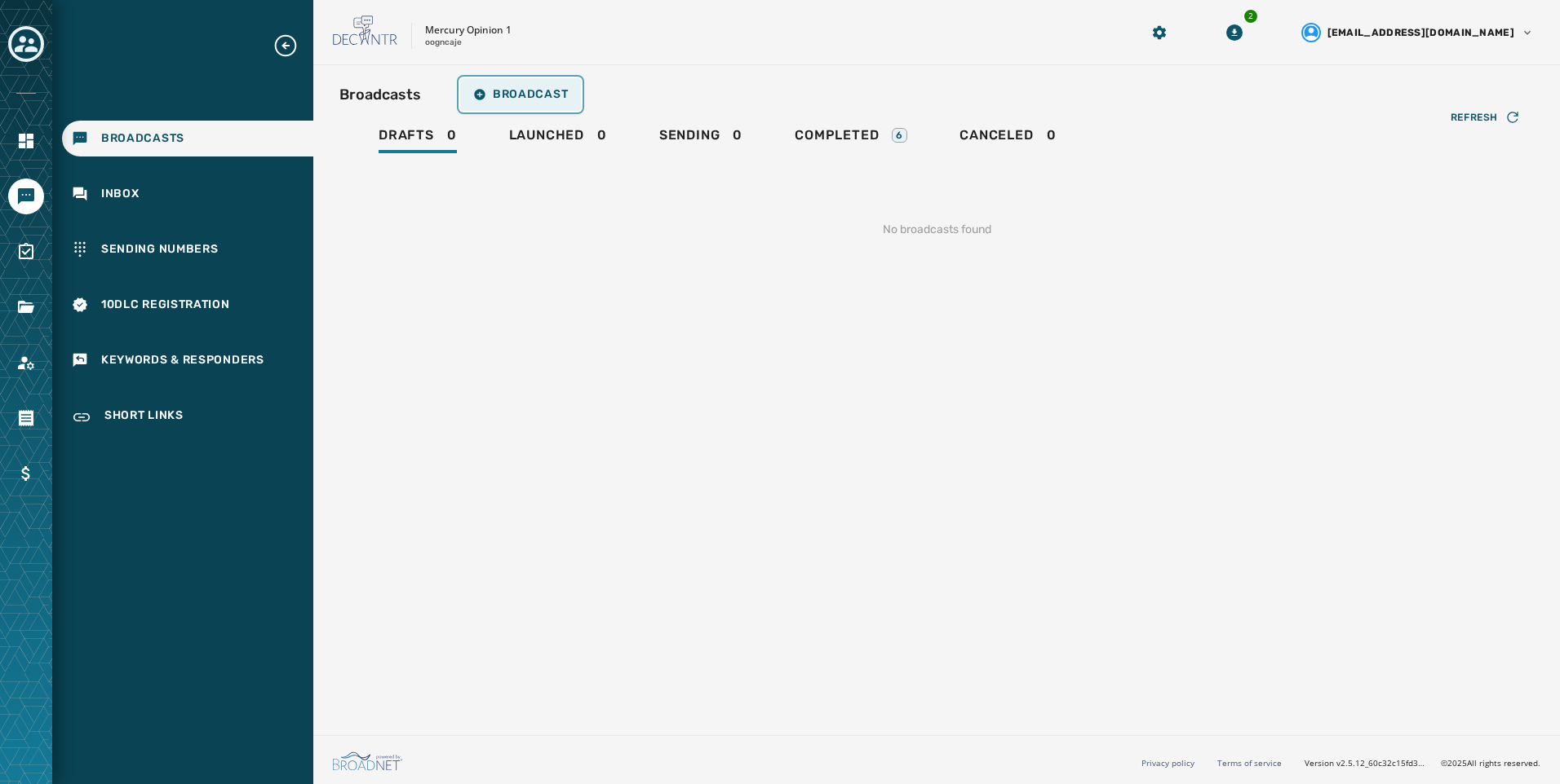
click at [550, 88] on span "Broadcast" at bounding box center [520, 94] width 95 height 13
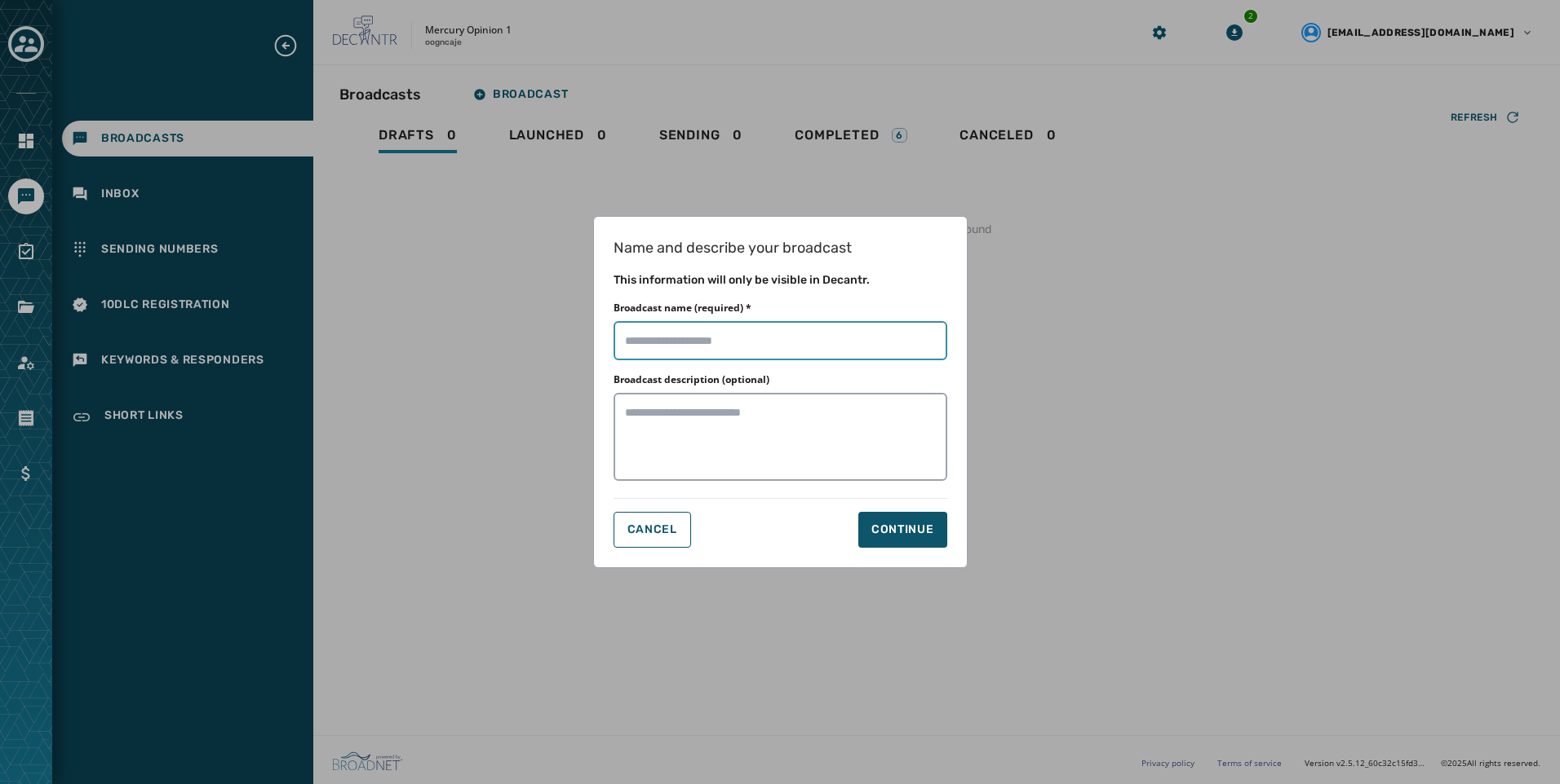
click at [776, 346] on input "Broadcast name (required) *" at bounding box center [780, 340] width 334 height 39
click at [618, 339] on input "Broadcast name (required) *" at bounding box center [780, 340] width 334 height 39
type input "**********"
click at [931, 522] on div "Continue" at bounding box center [902, 530] width 63 height 16
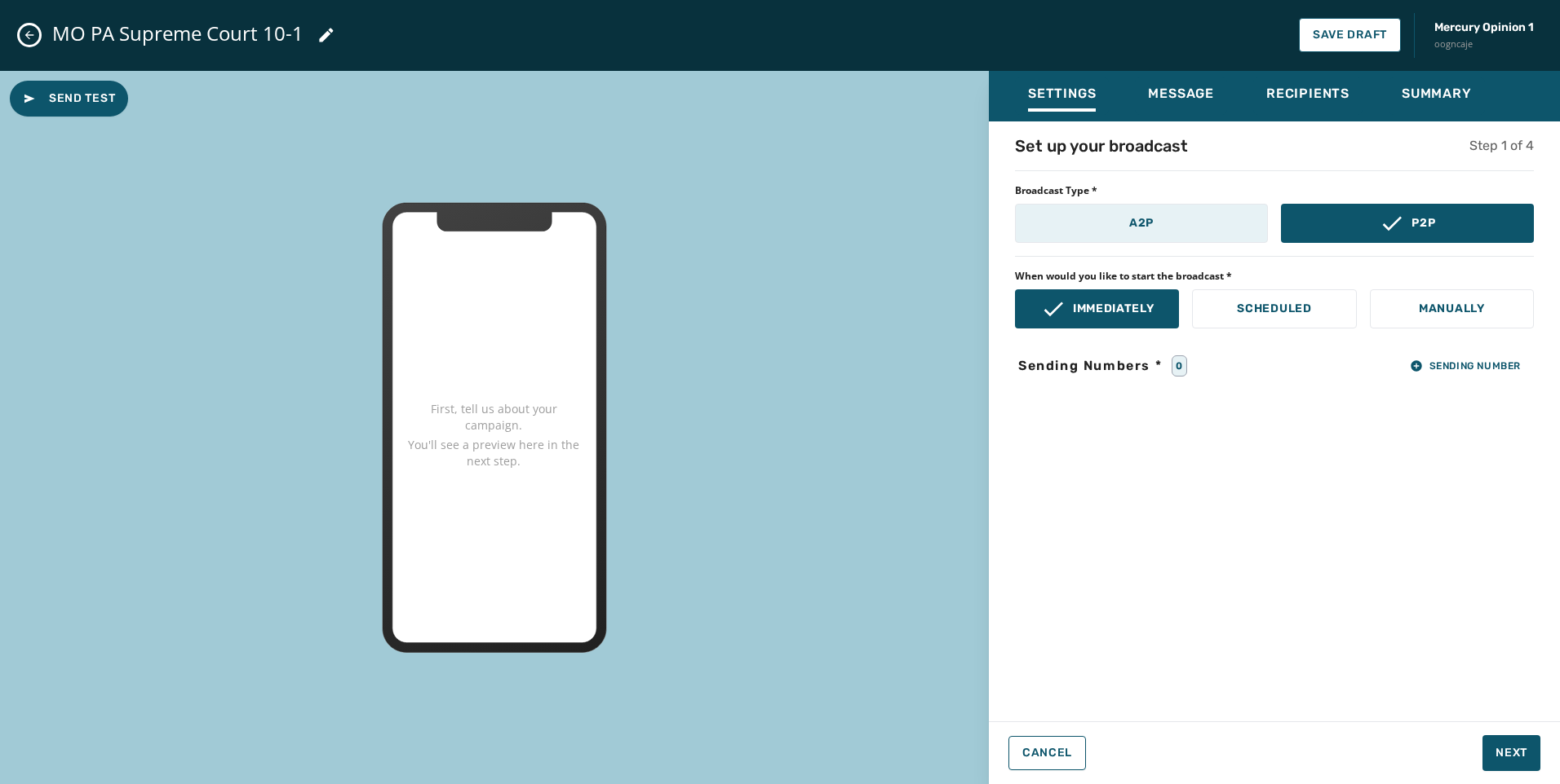
click at [1191, 234] on button "A2P" at bounding box center [1141, 223] width 253 height 39
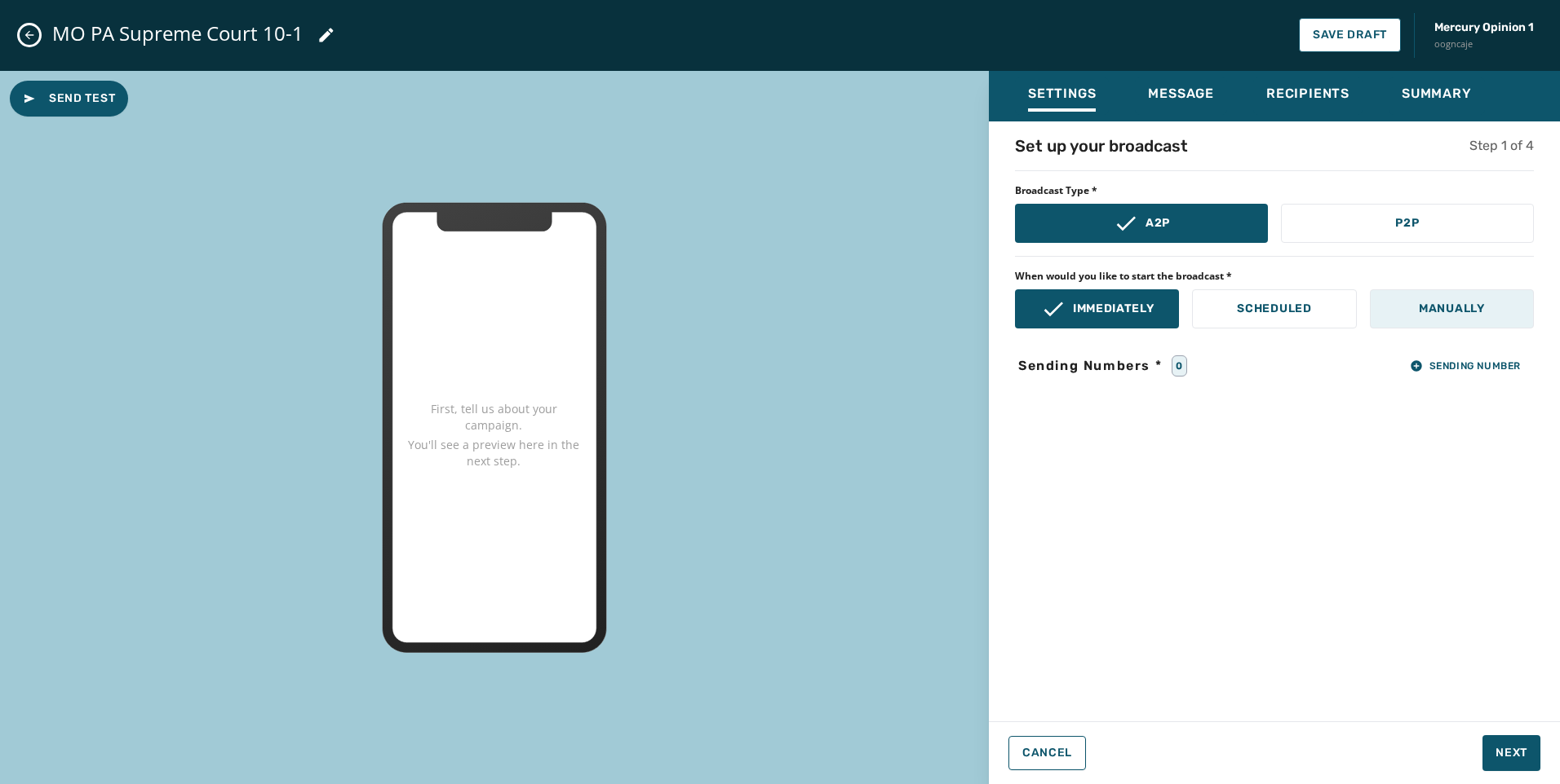
click at [1479, 313] on p "Manually" at bounding box center [1451, 309] width 66 height 16
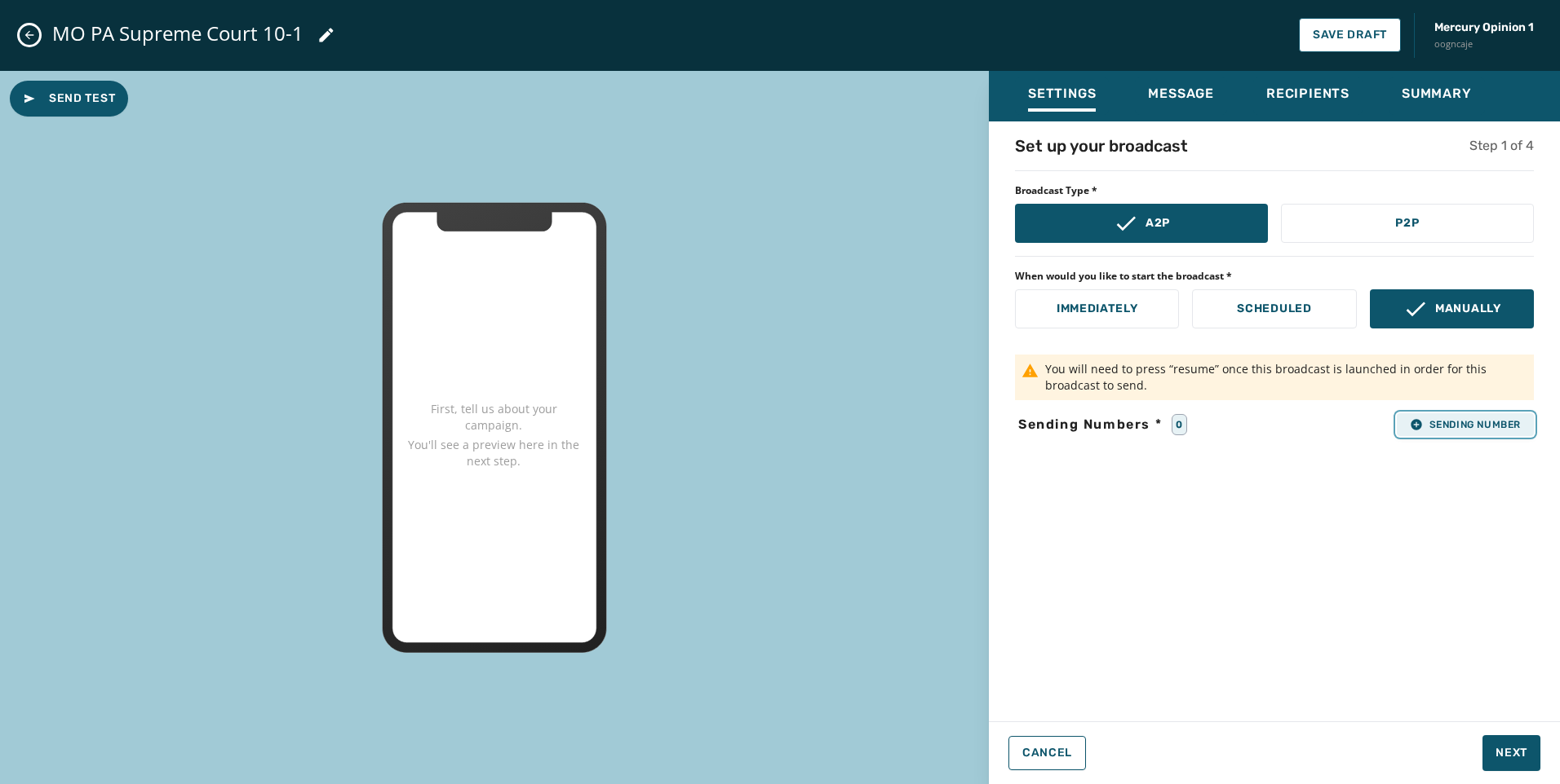
click at [1455, 434] on button "Sending Number" at bounding box center [1464, 424] width 137 height 23
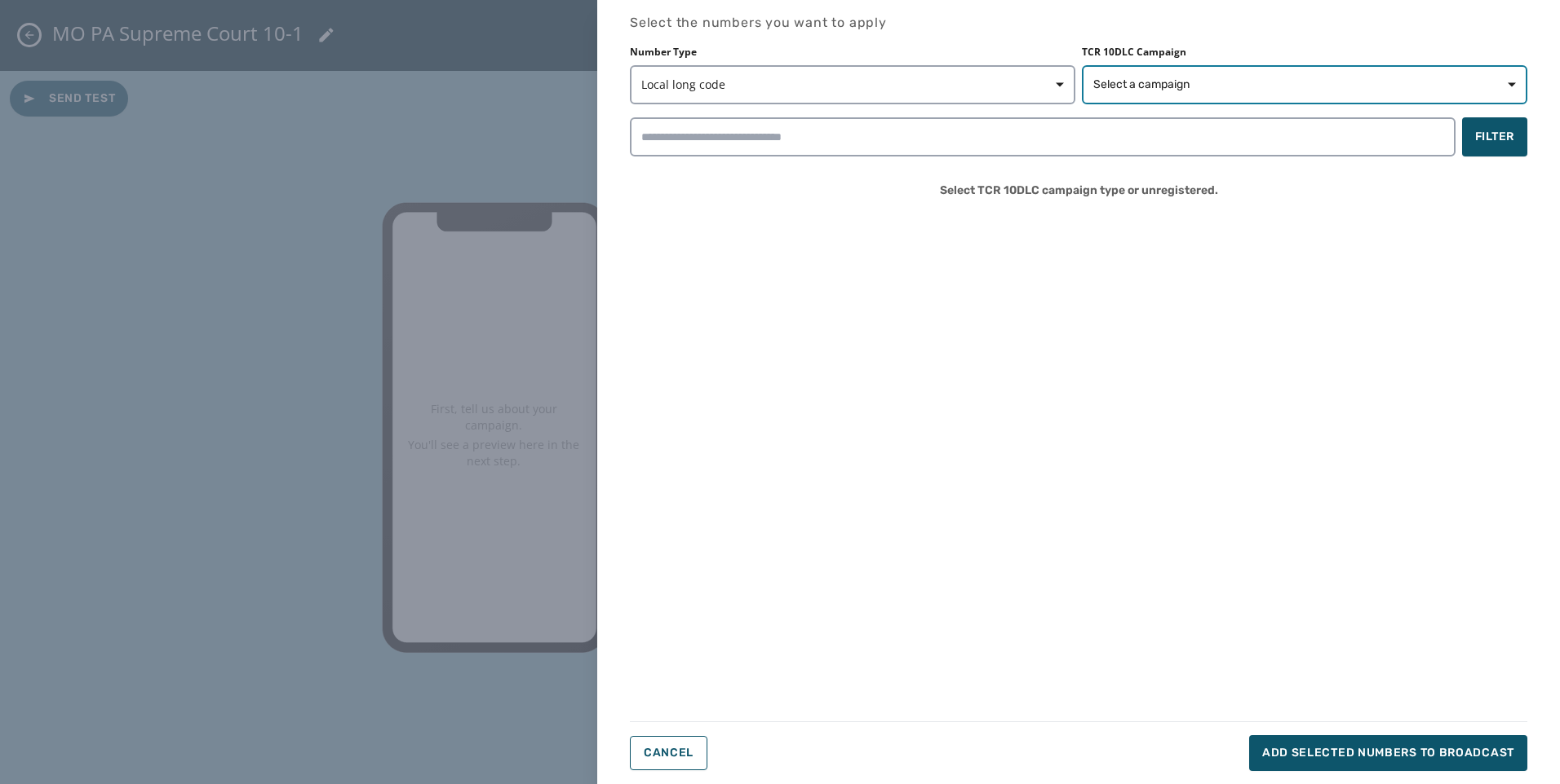
click at [1170, 86] on span "Select a campaign" at bounding box center [1141, 85] width 97 height 16
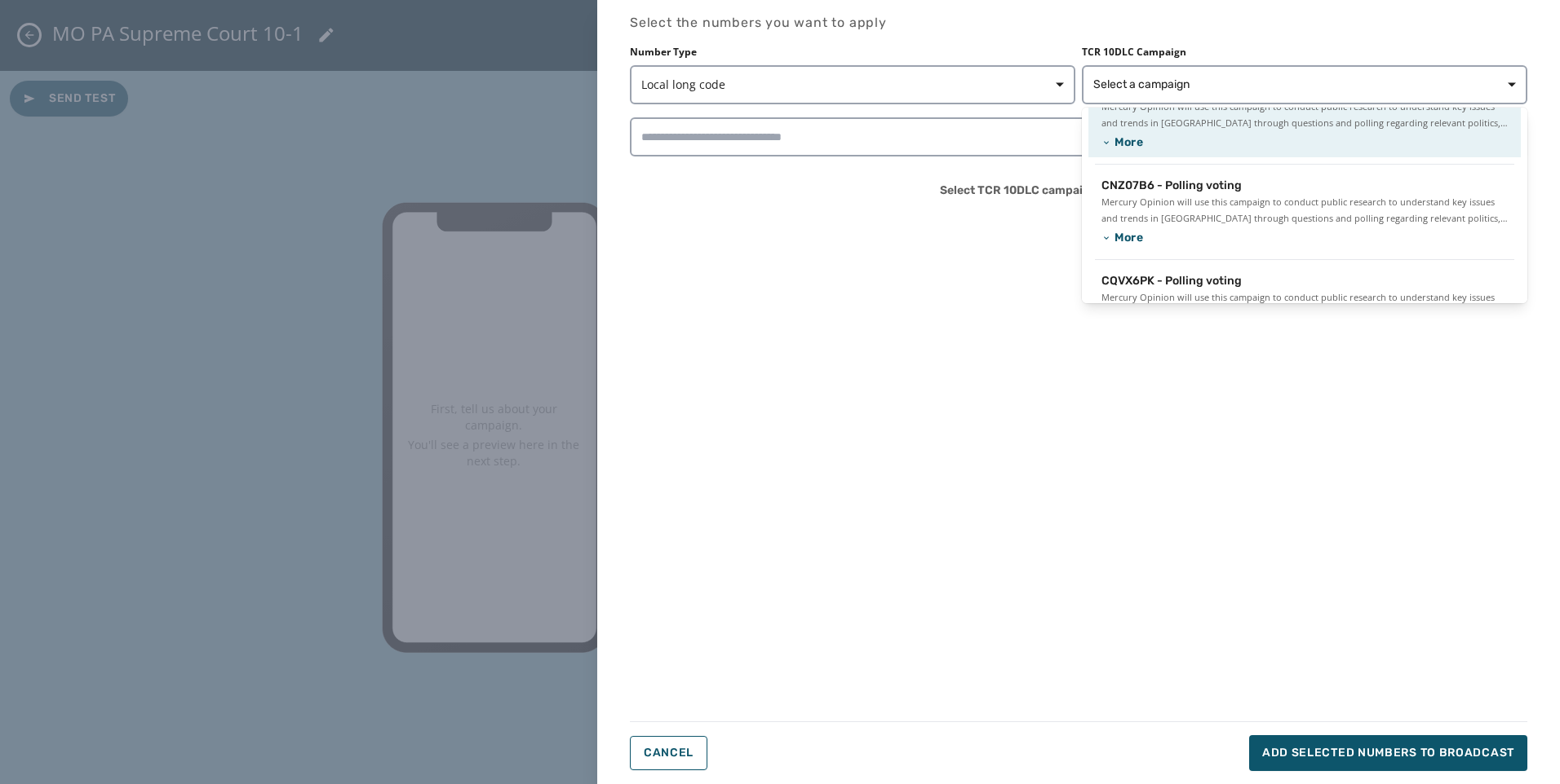
scroll to position [132, 0]
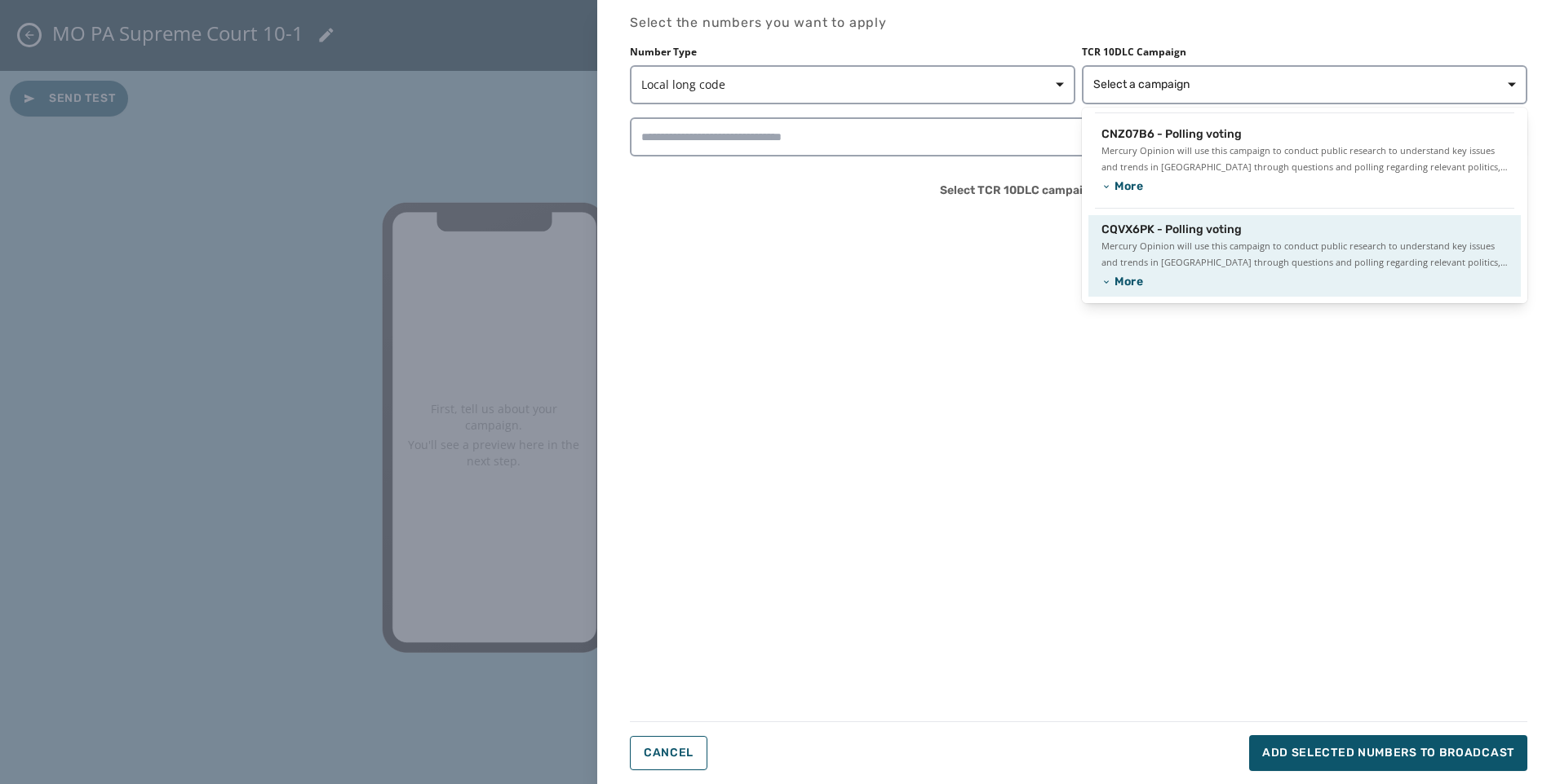
click at [1191, 267] on span "Mercury Opinion will use this campaign to conduct public research to understand…" at bounding box center [1305, 254] width 407 height 33
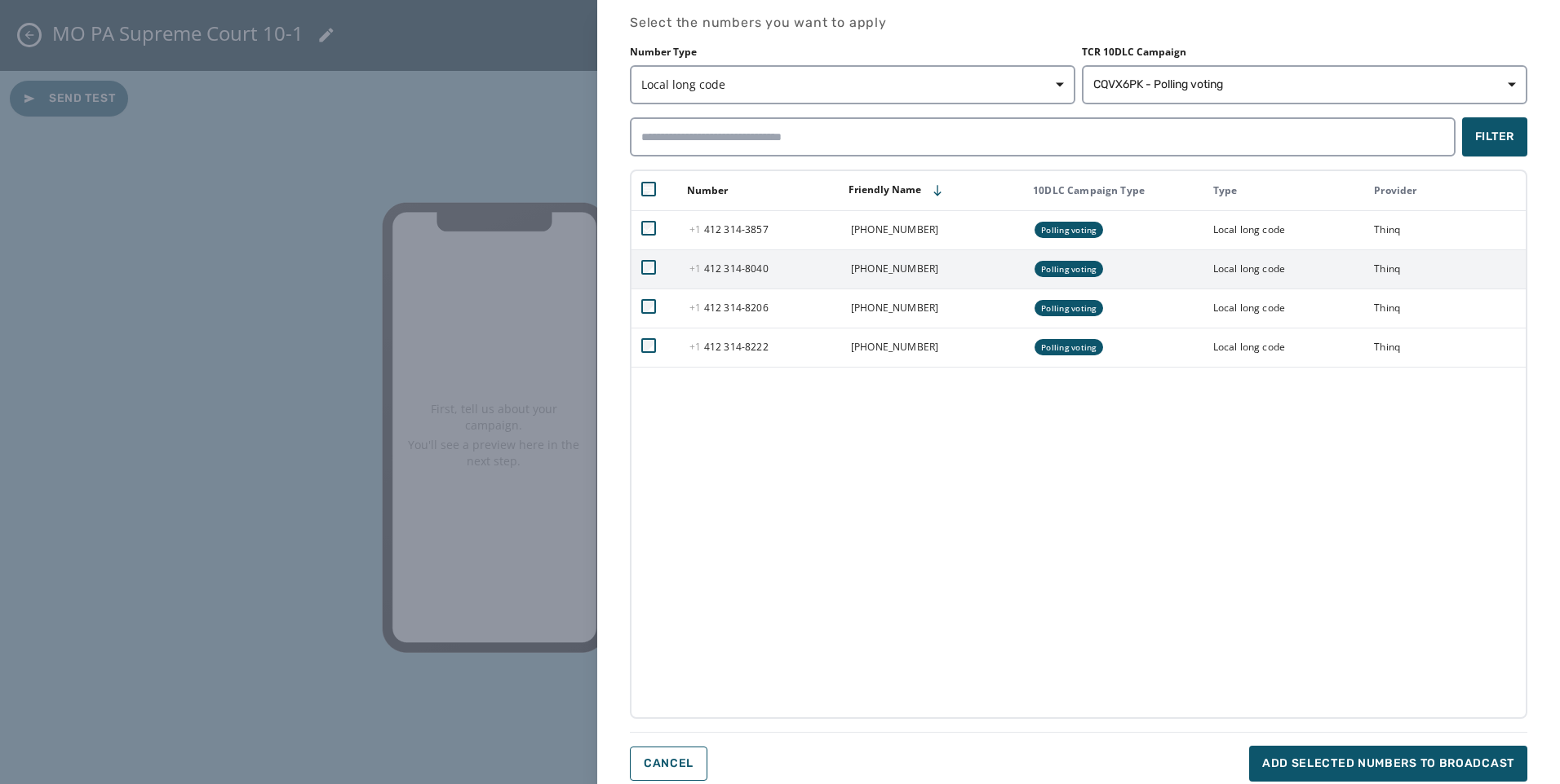
click at [648, 275] on td at bounding box center [655, 268] width 48 height 39
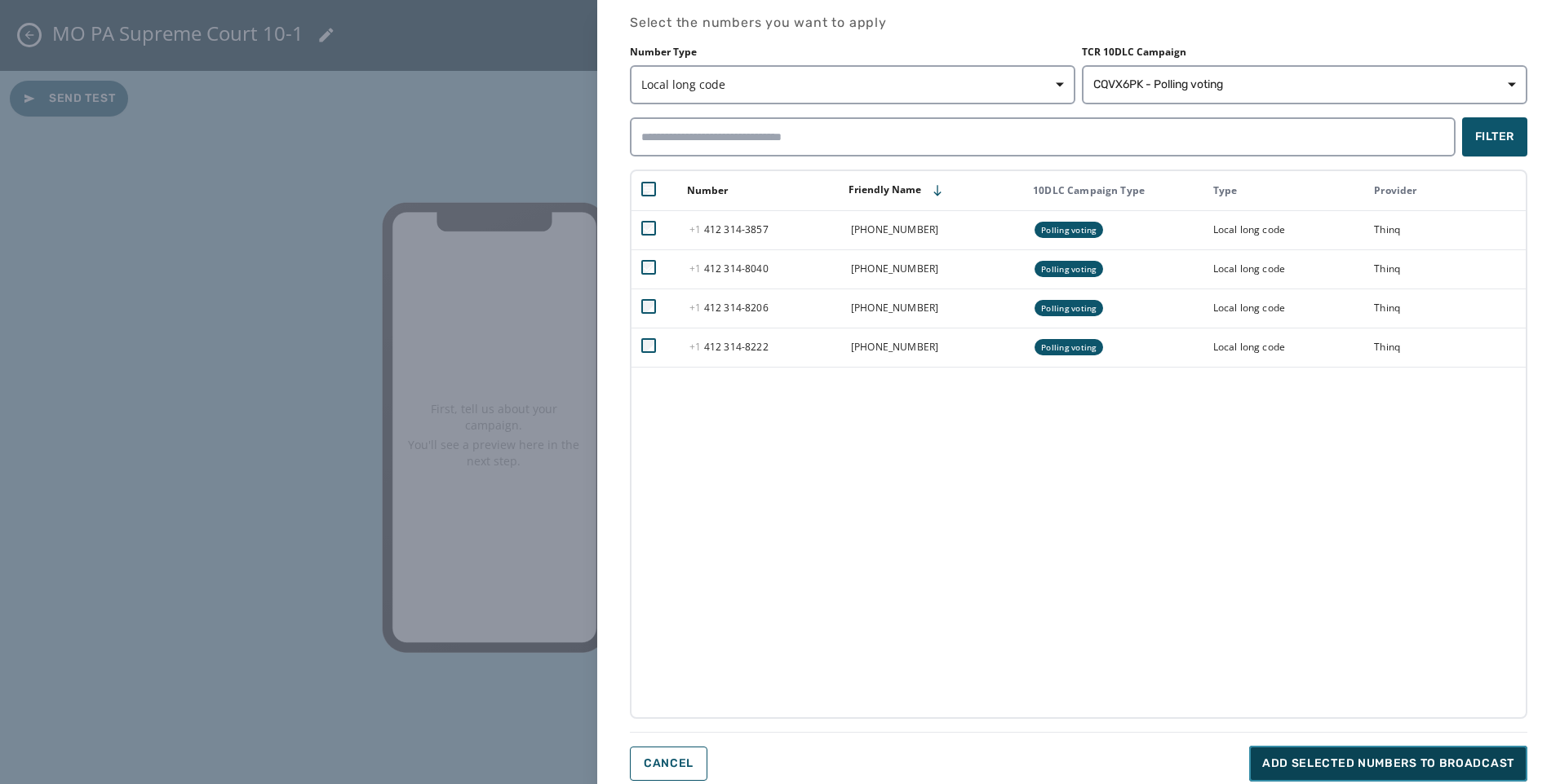
click at [1339, 761] on span "Add selected numbers to broadcast" at bounding box center [1388, 764] width 252 height 16
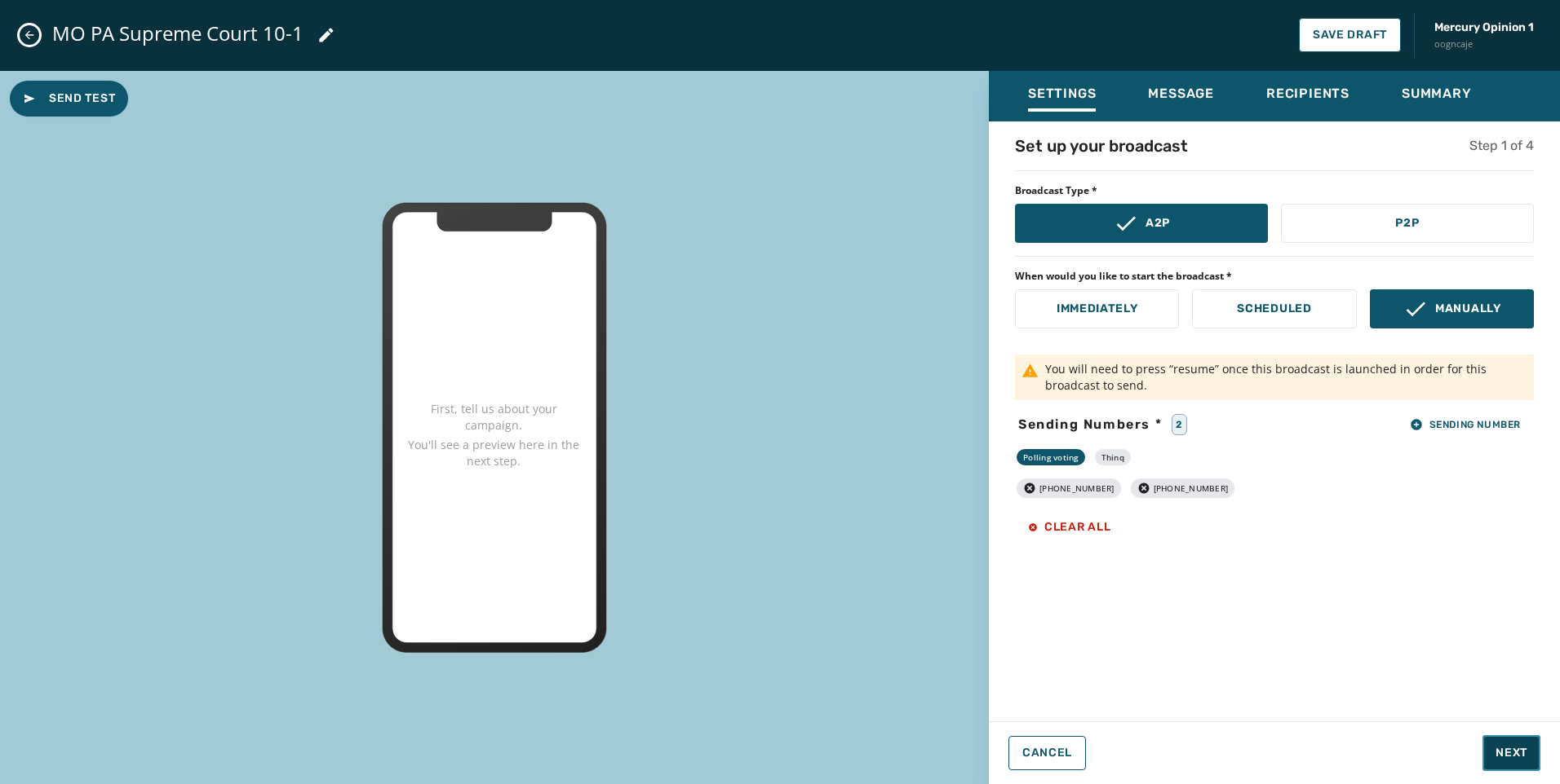
click at [1522, 752] on span "Next" at bounding box center [1511, 753] width 32 height 16
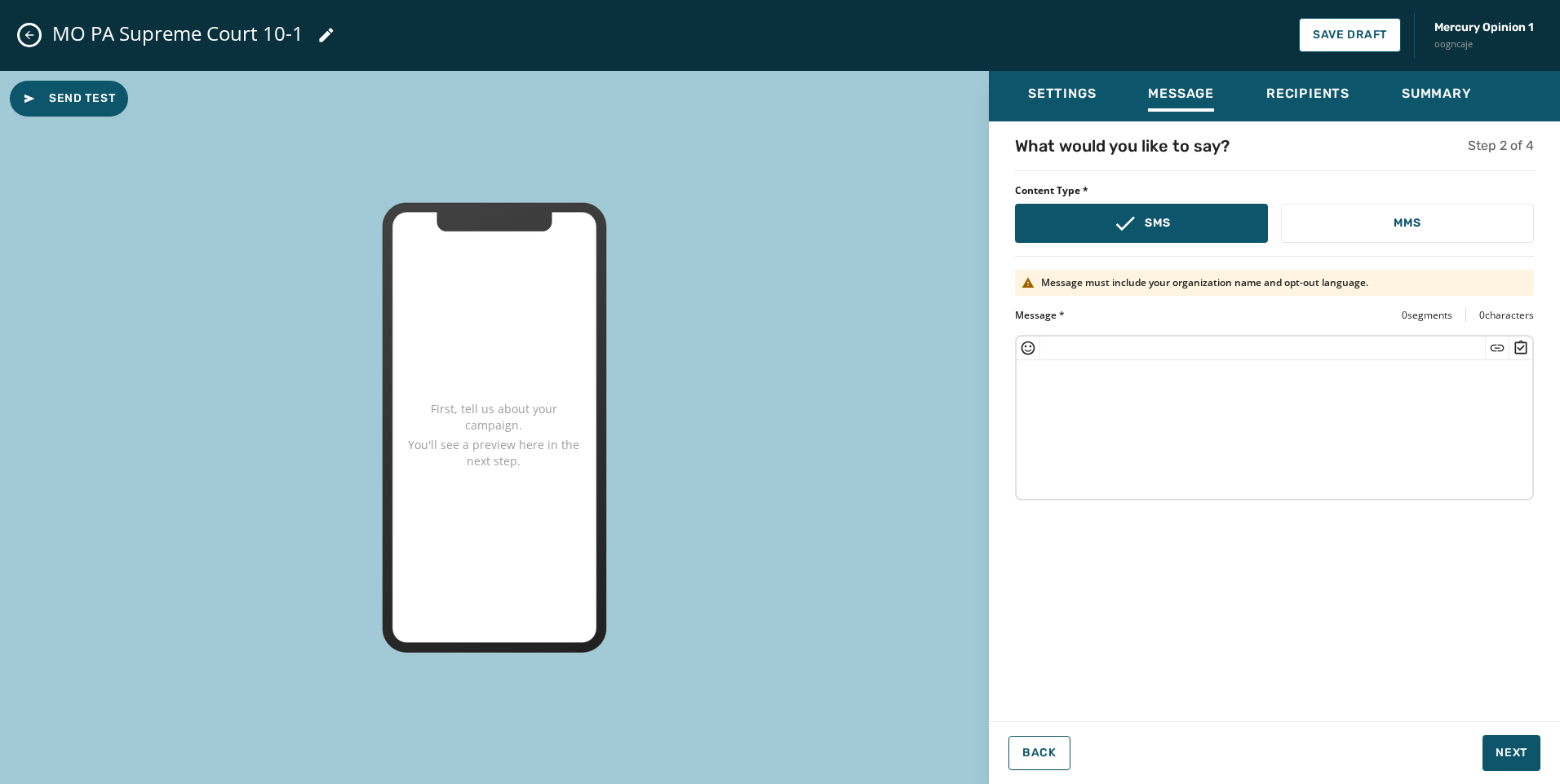
drag, startPoint x: 1215, startPoint y: 464, endPoint x: 1214, endPoint y: 451, distance: 13.0
click at [1215, 464] on textarea at bounding box center [1274, 427] width 515 height 133
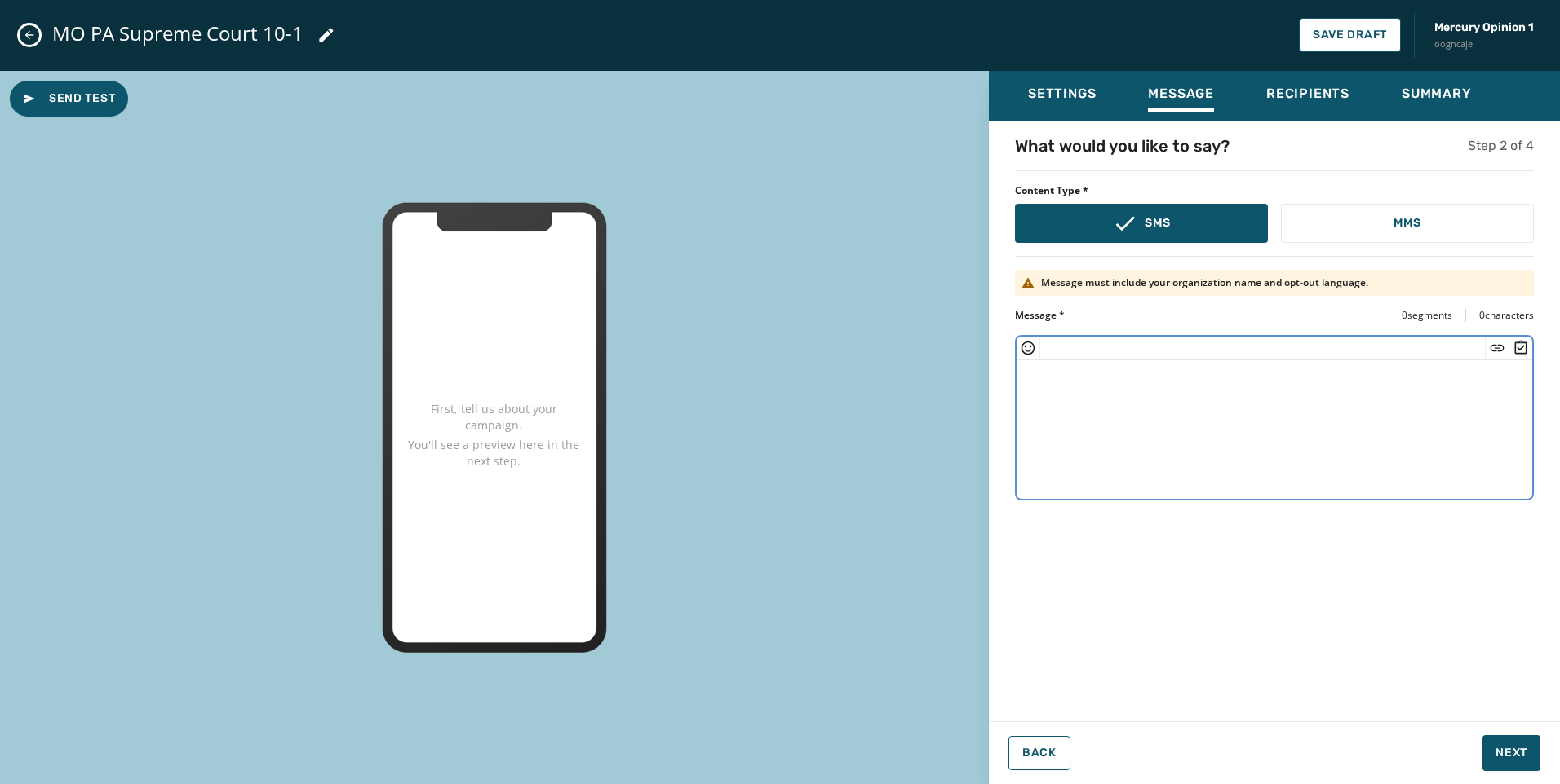
paste textarea "**********"
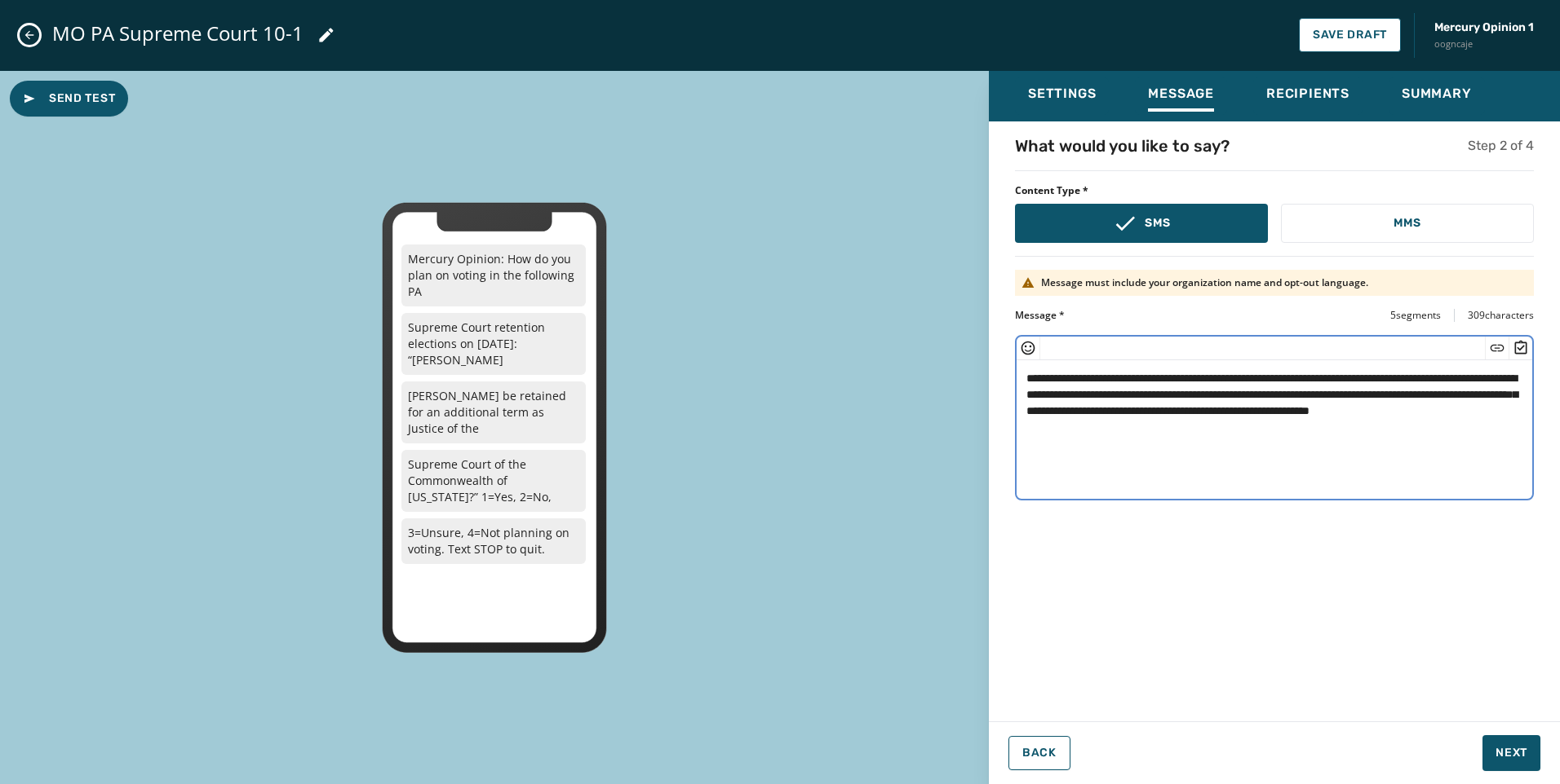
click at [1166, 392] on textarea "**********" at bounding box center [1274, 427] width 515 height 133
click at [1392, 410] on textarea "**********" at bounding box center [1274, 427] width 515 height 133
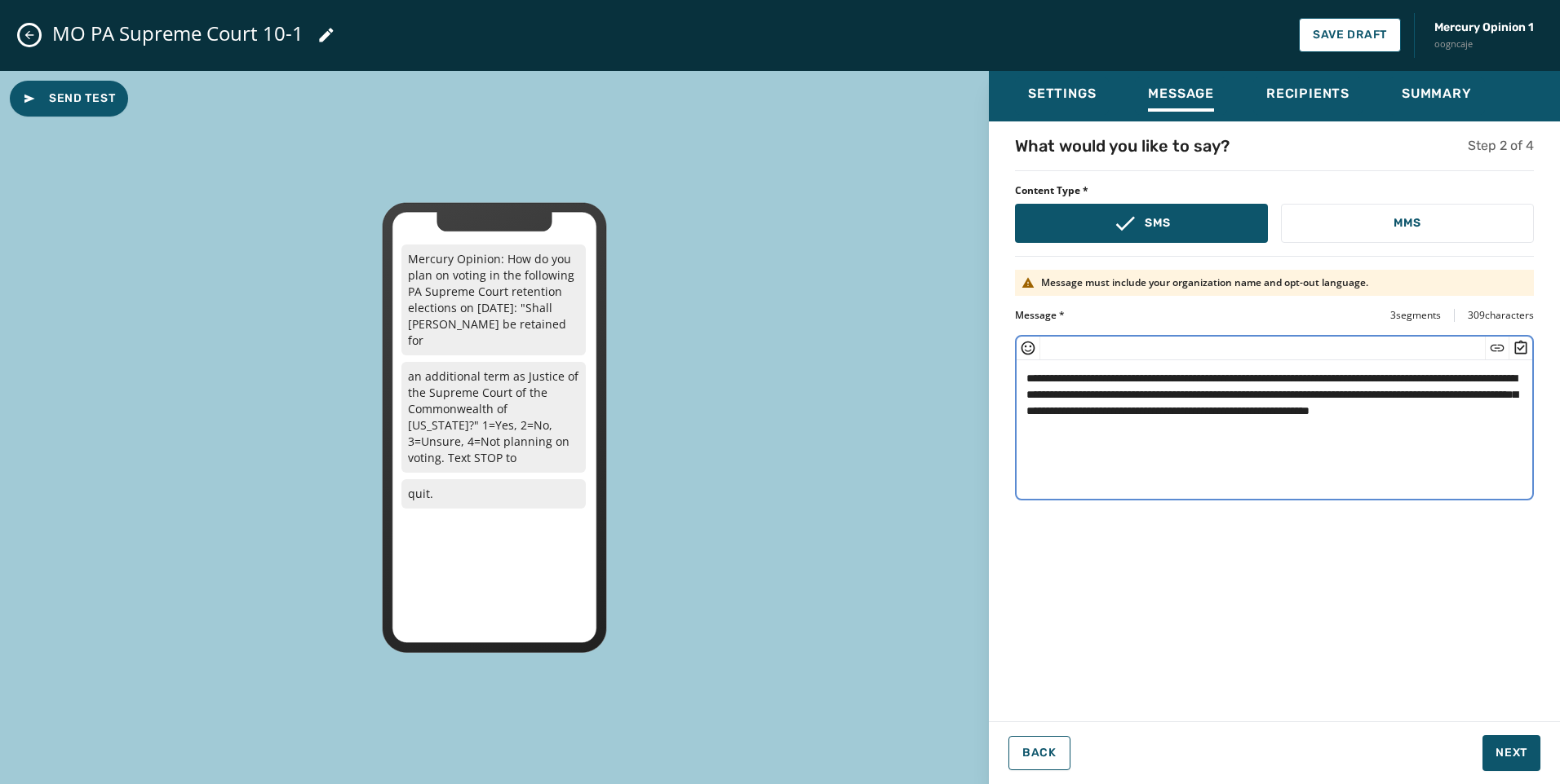
click at [1412, 410] on textarea "**********" at bounding box center [1274, 427] width 515 height 133
click at [1433, 413] on textarea "**********" at bounding box center [1274, 427] width 515 height 133
click at [1449, 412] on textarea "**********" at bounding box center [1274, 427] width 515 height 133
click at [1036, 425] on textarea "**********" at bounding box center [1274, 427] width 515 height 133
click at [1069, 389] on textarea "**********" at bounding box center [1274, 427] width 515 height 133
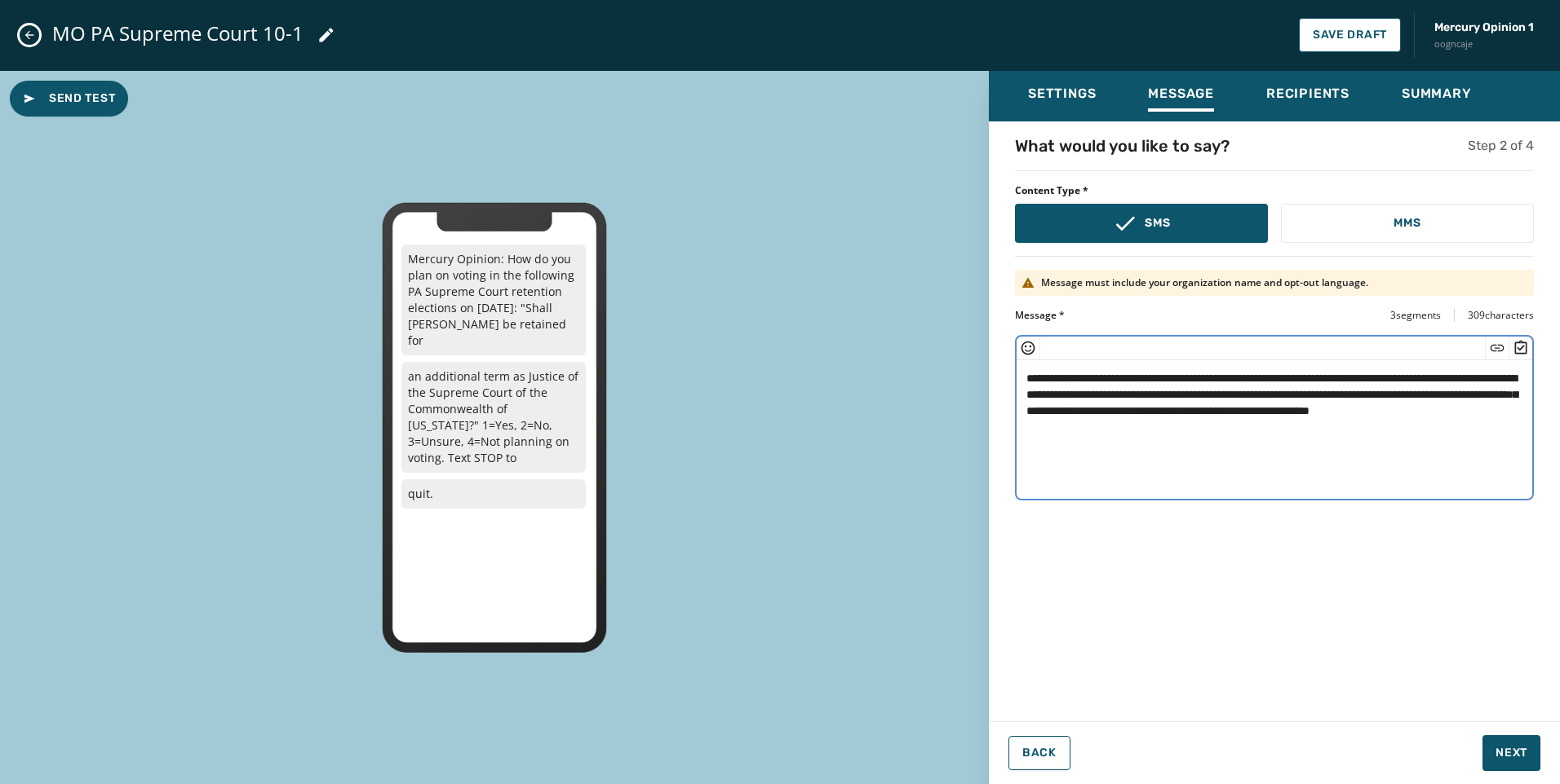
click at [1160, 392] on textarea "**********" at bounding box center [1274, 427] width 515 height 133
click at [1408, 446] on textarea "**********" at bounding box center [1274, 427] width 515 height 133
drag, startPoint x: 1364, startPoint y: 432, endPoint x: 887, endPoint y: 353, distance: 483.5
click at [887, 353] on div "**********" at bounding box center [780, 427] width 1560 height 714
click at [1363, 469] on textarea "**********" at bounding box center [1274, 427] width 515 height 133
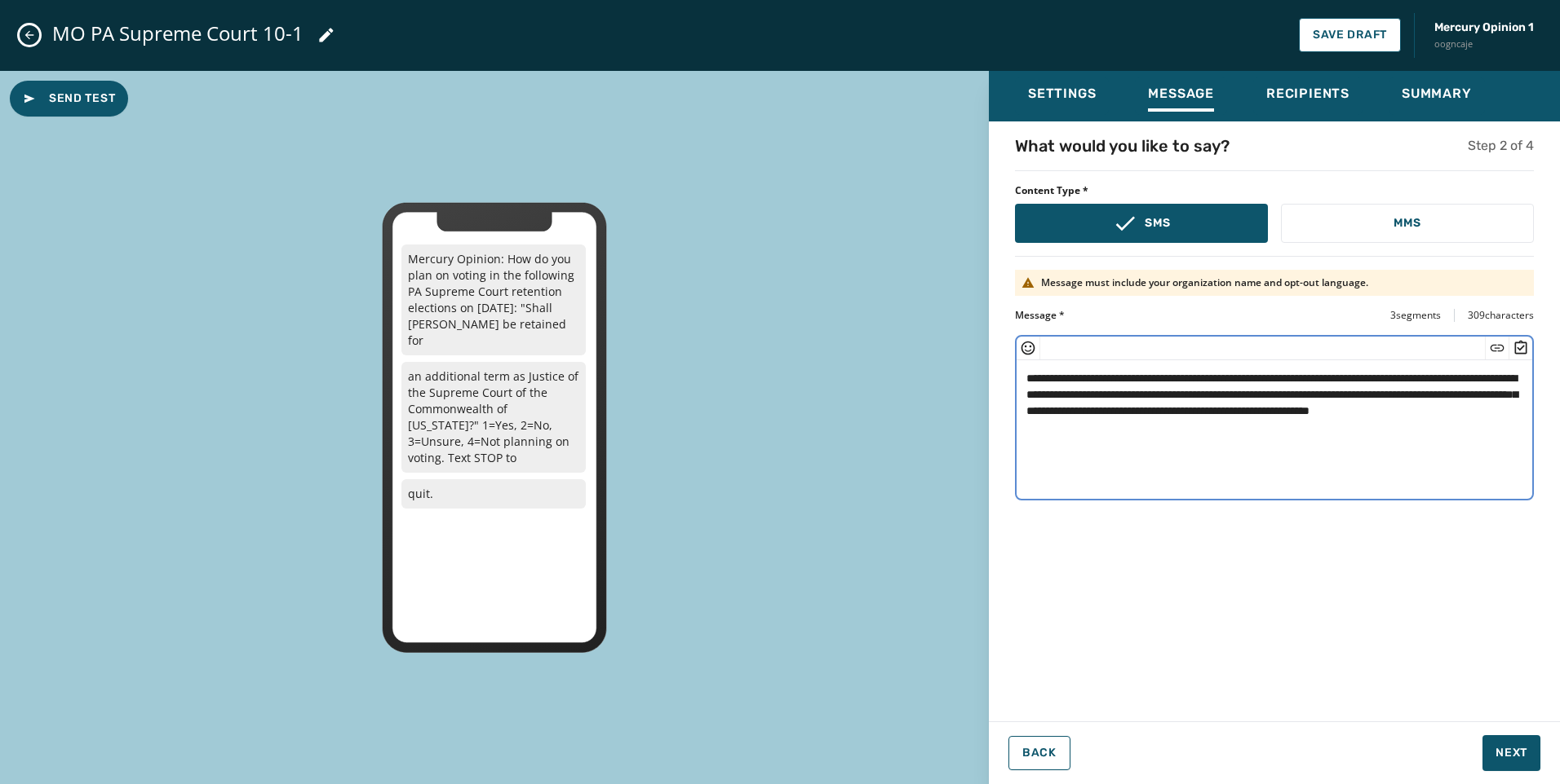
drag, startPoint x: 1187, startPoint y: 428, endPoint x: 890, endPoint y: 344, distance: 308.7
click at [890, 344] on div "**********" at bounding box center [780, 427] width 1560 height 714
paste textarea
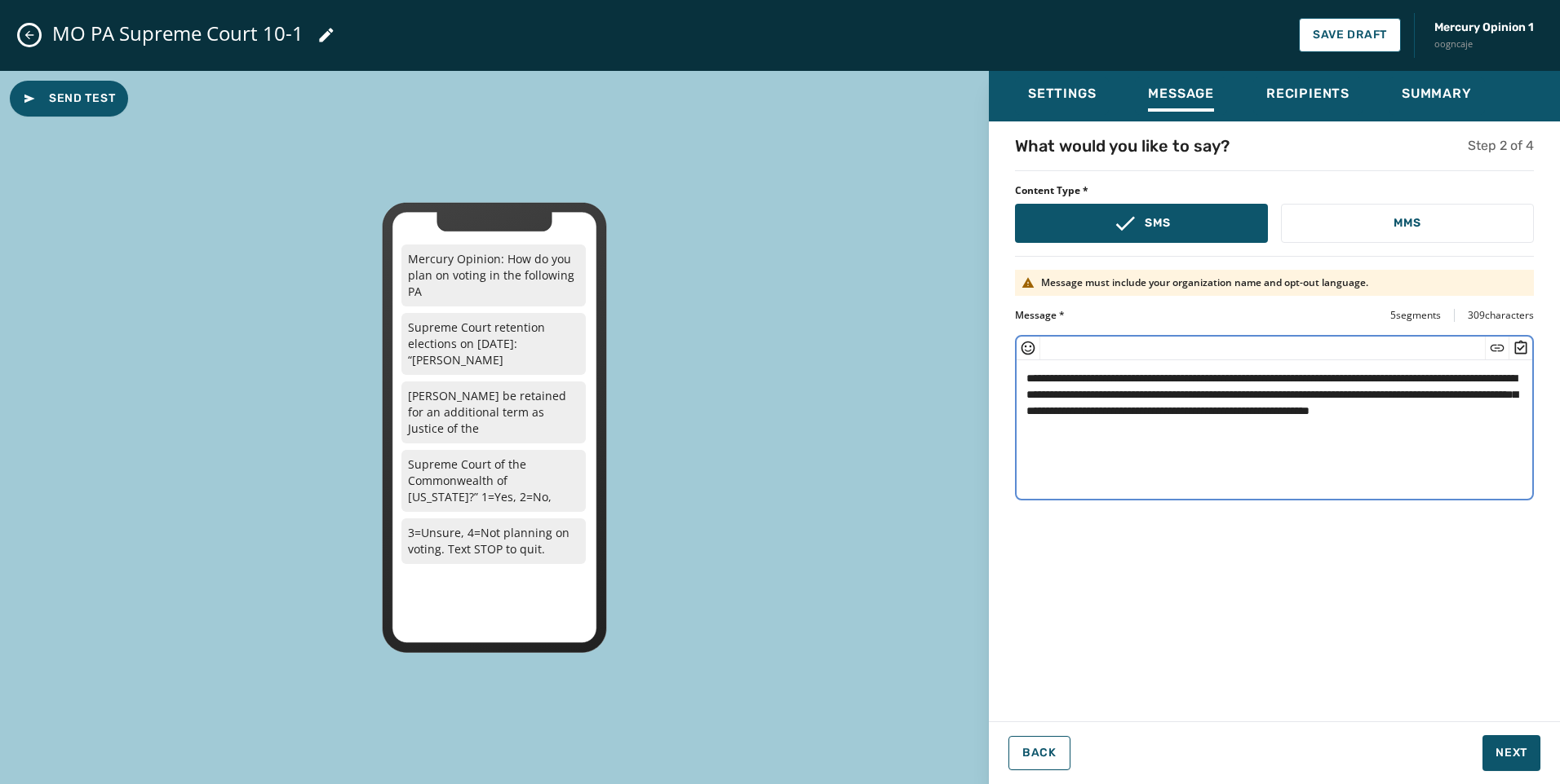
click at [1396, 410] on textarea "**********" at bounding box center [1274, 427] width 515 height 133
click at [1172, 398] on textarea "**********" at bounding box center [1274, 427] width 515 height 133
type textarea "**********"
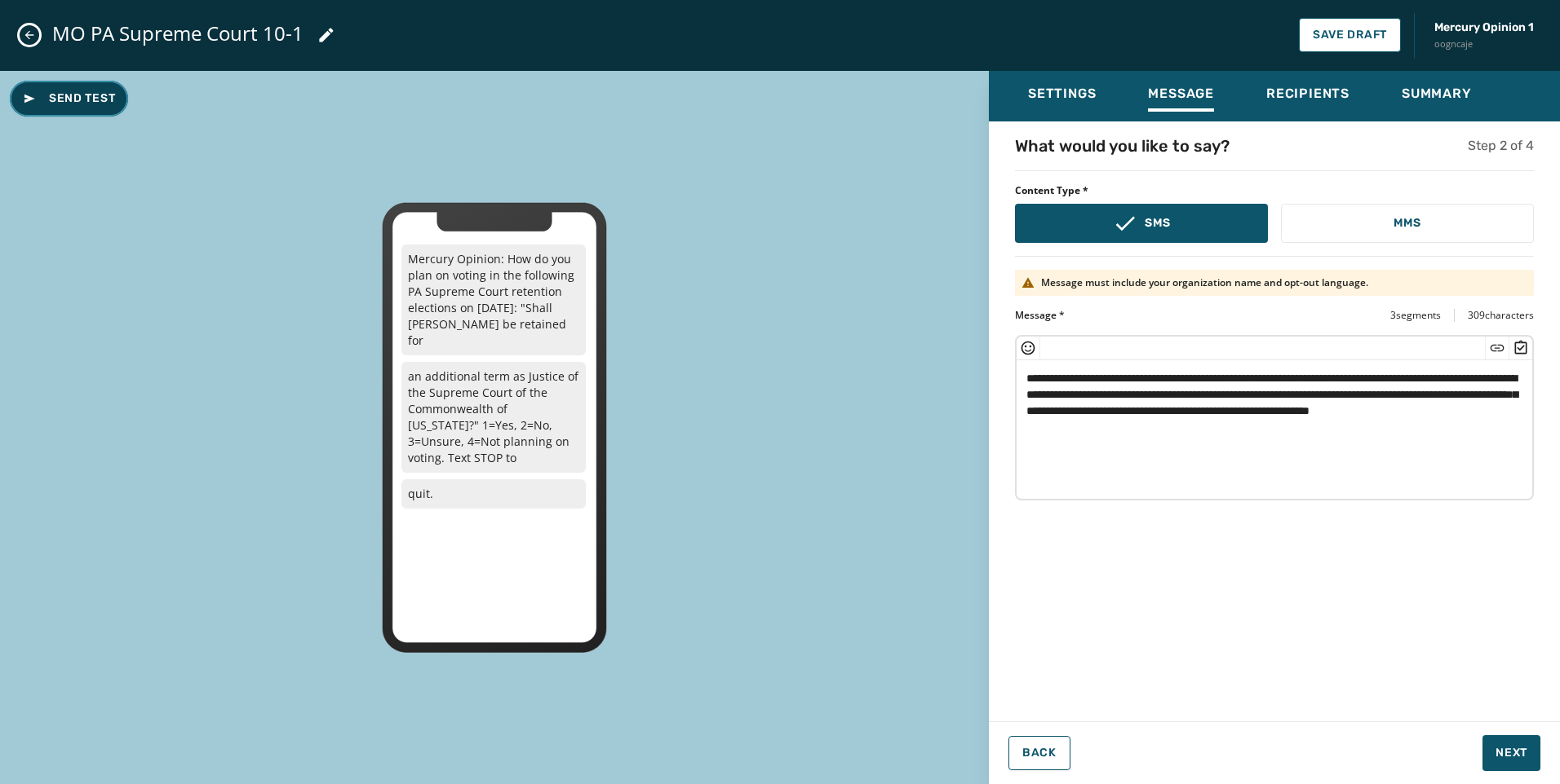
click at [43, 107] on button "Send Test" at bounding box center [69, 99] width 119 height 36
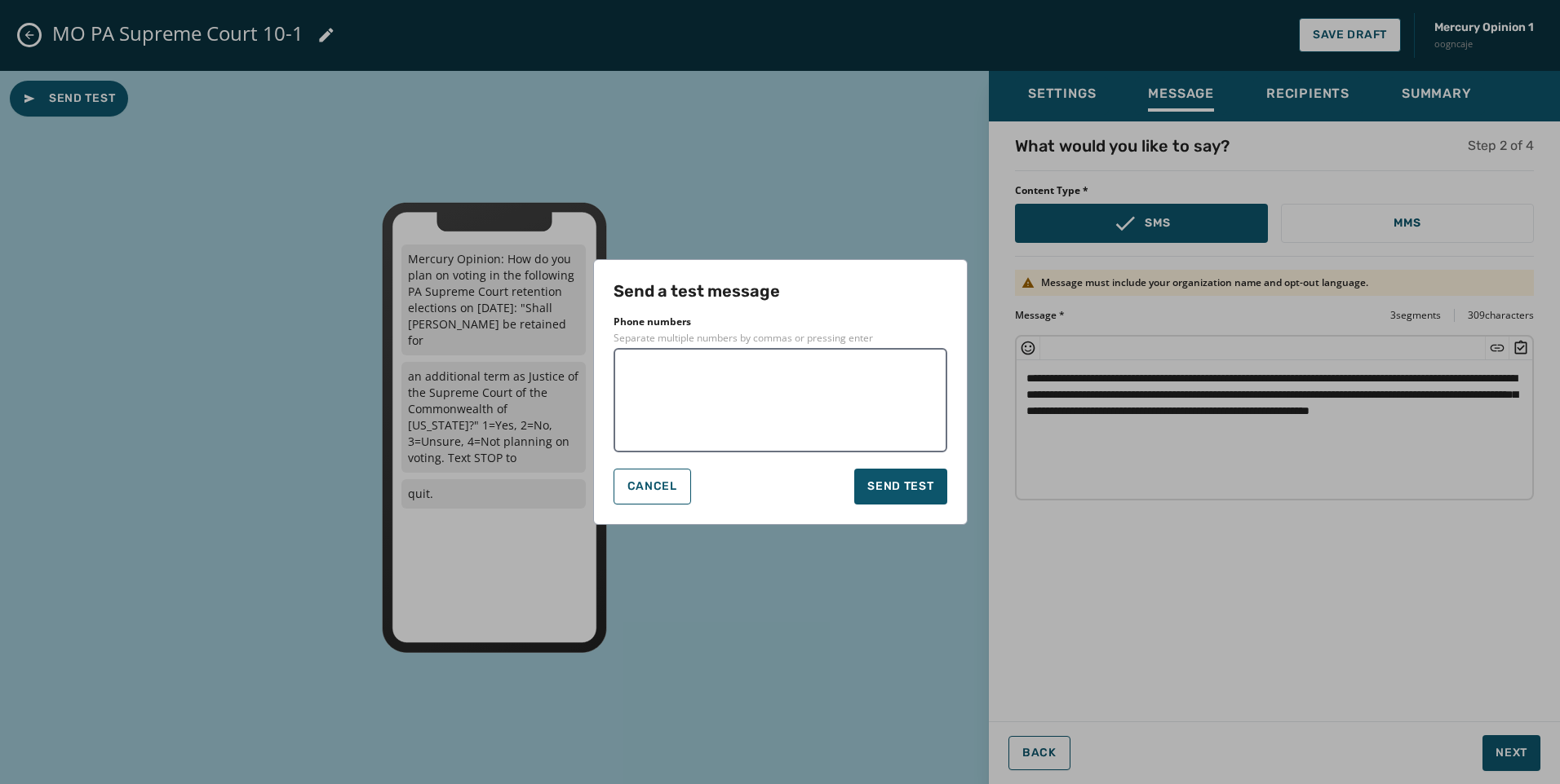
click at [779, 391] on textarea at bounding box center [780, 400] width 311 height 82
type textarea "**********"
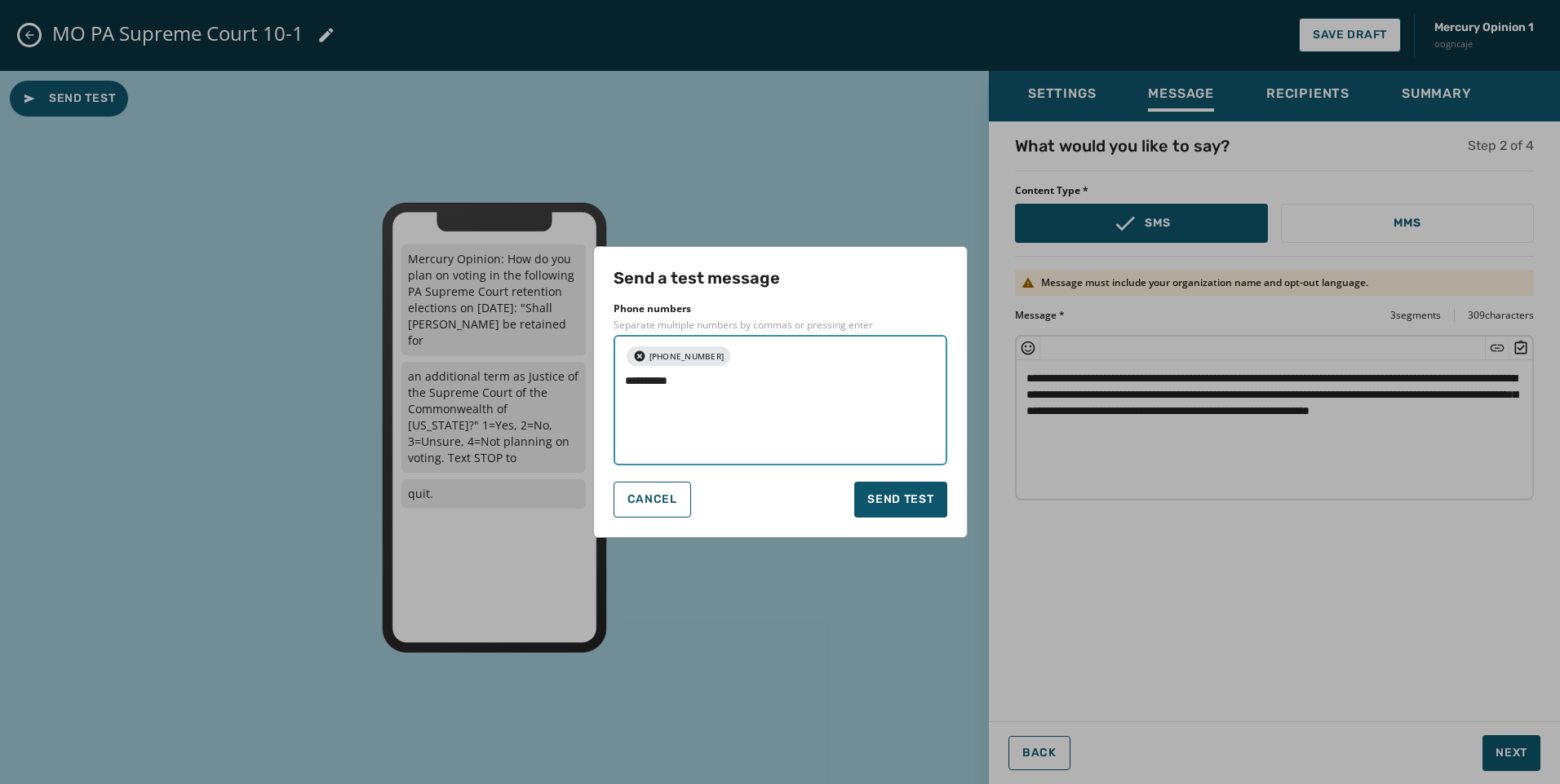
drag, startPoint x: 790, startPoint y: 373, endPoint x: 721, endPoint y: 375, distance: 69.0
click at [721, 375] on textarea "**********" at bounding box center [734, 413] width 217 height 82
type textarea "**********"
click at [904, 500] on span "Send test" at bounding box center [900, 499] width 66 height 16
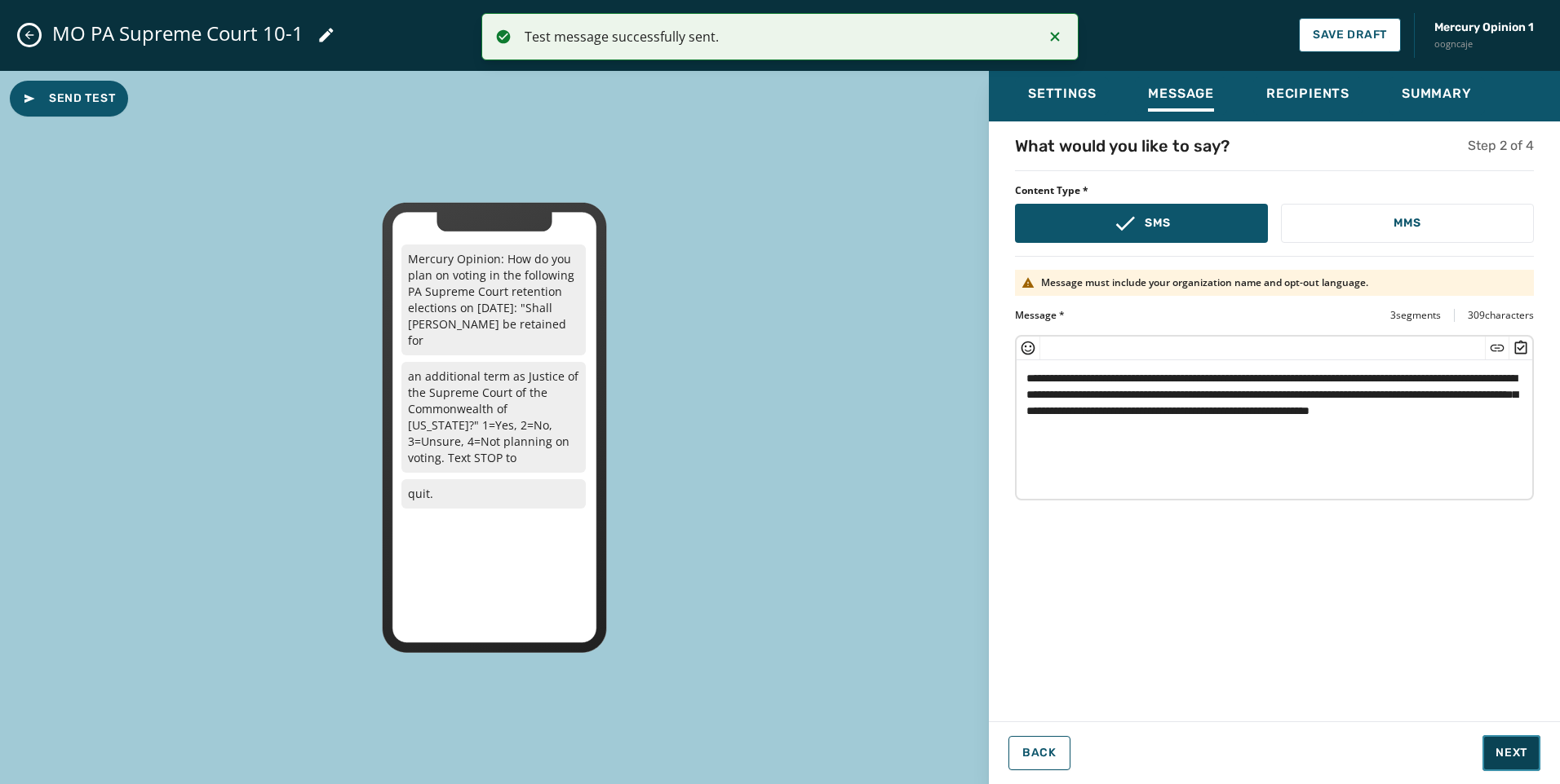
click at [1493, 754] on button "Next" at bounding box center [1511, 753] width 58 height 36
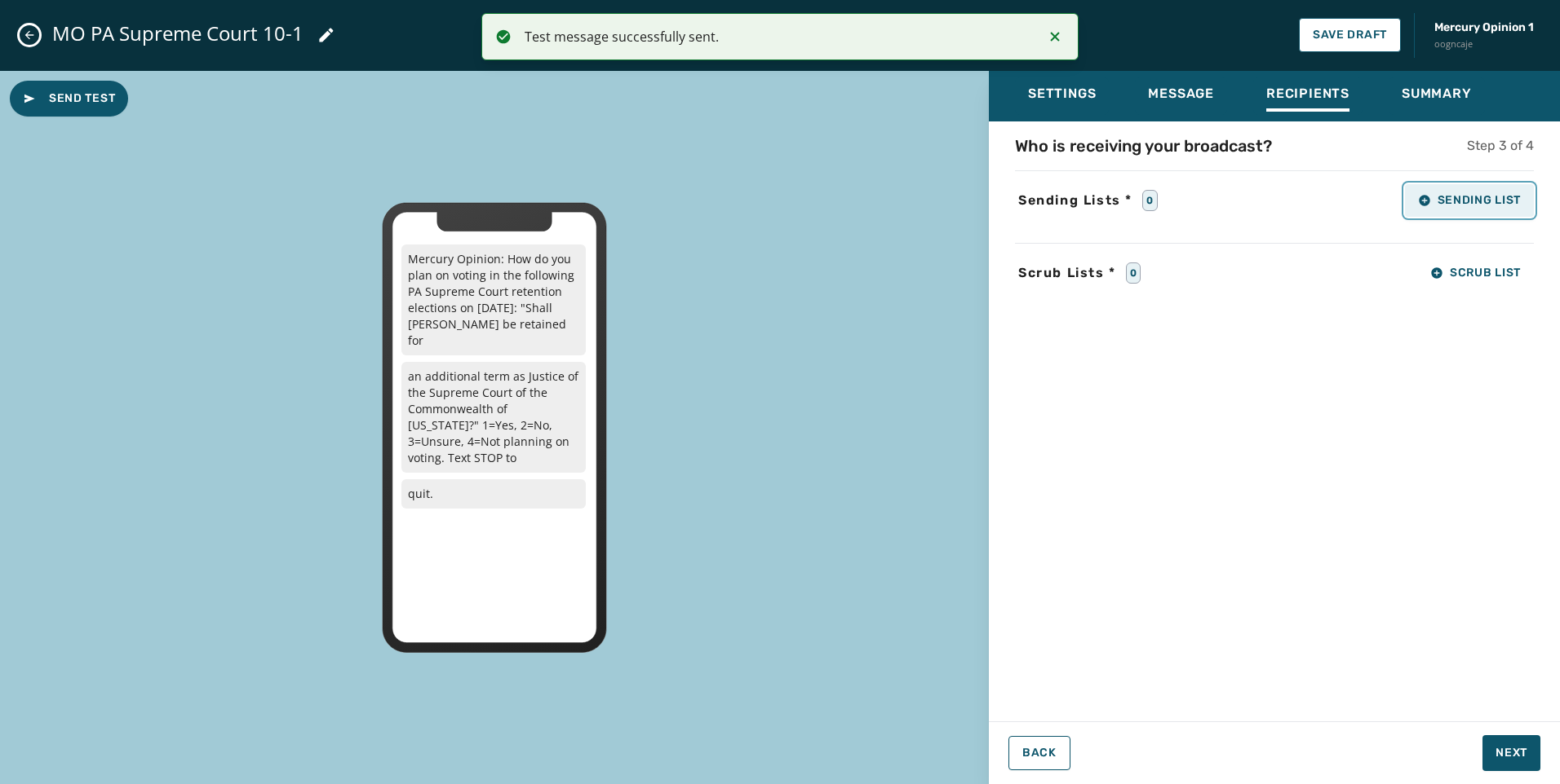
click at [1478, 200] on span "Sending List" at bounding box center [1468, 200] width 103 height 13
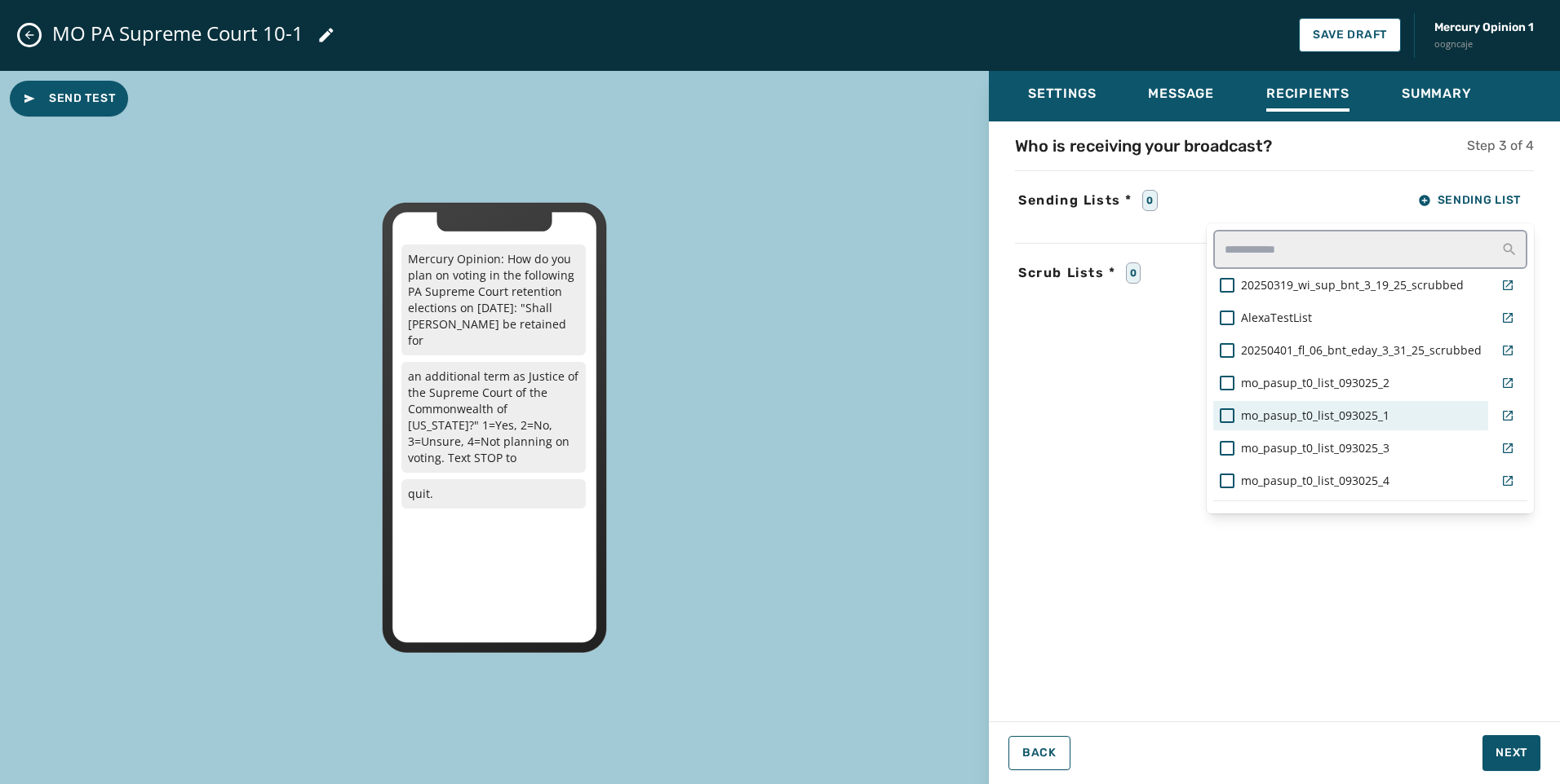
click at [1350, 419] on span "mo_pasup_t0_list_093025_1" at bounding box center [1315, 415] width 149 height 16
click at [1522, 750] on div "Settings Message Recipients Summary Who is receiving your broadcast? Step 3 of …" at bounding box center [1274, 421] width 571 height 701
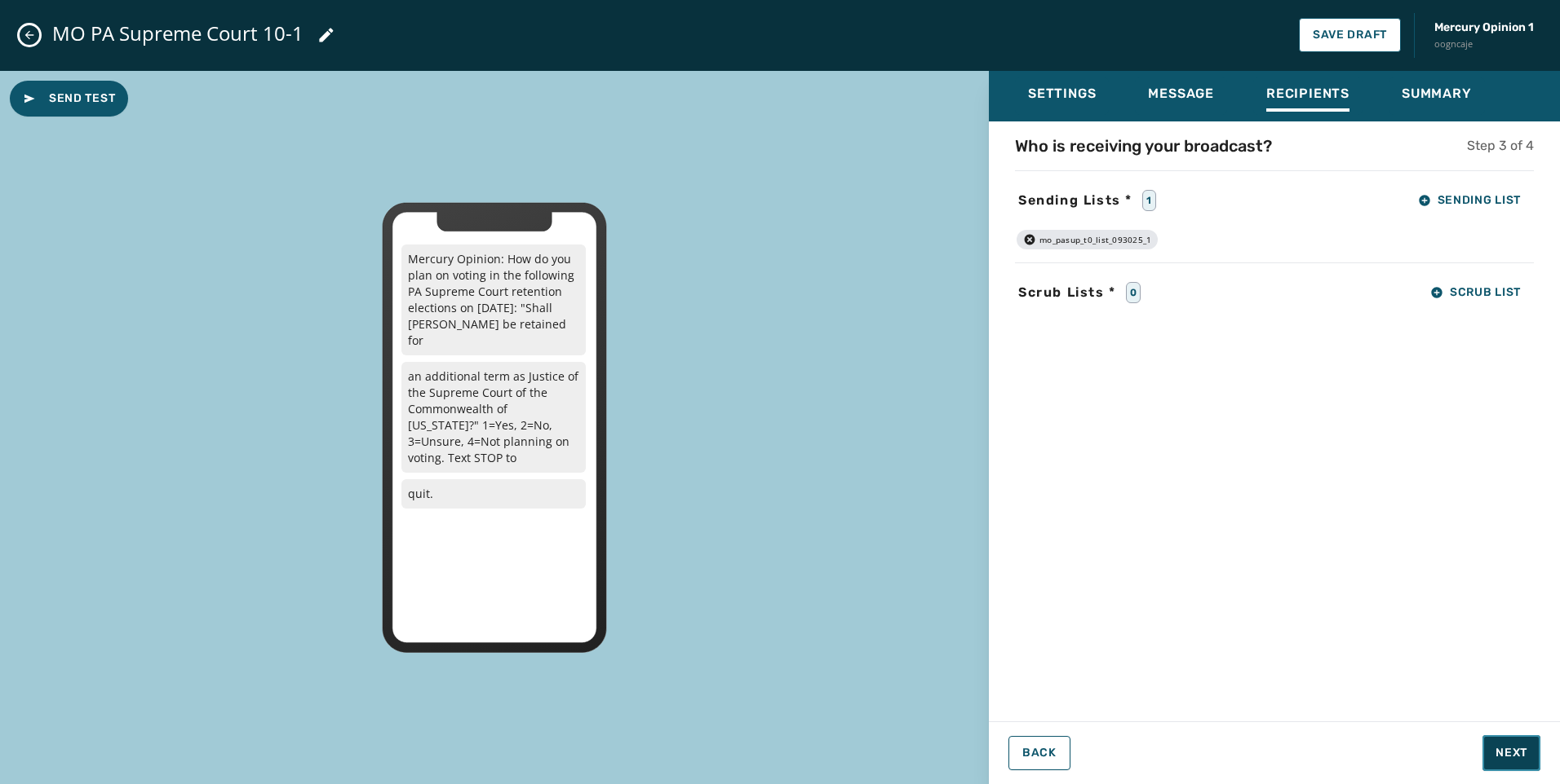
click at [1521, 754] on span "Next" at bounding box center [1511, 753] width 32 height 16
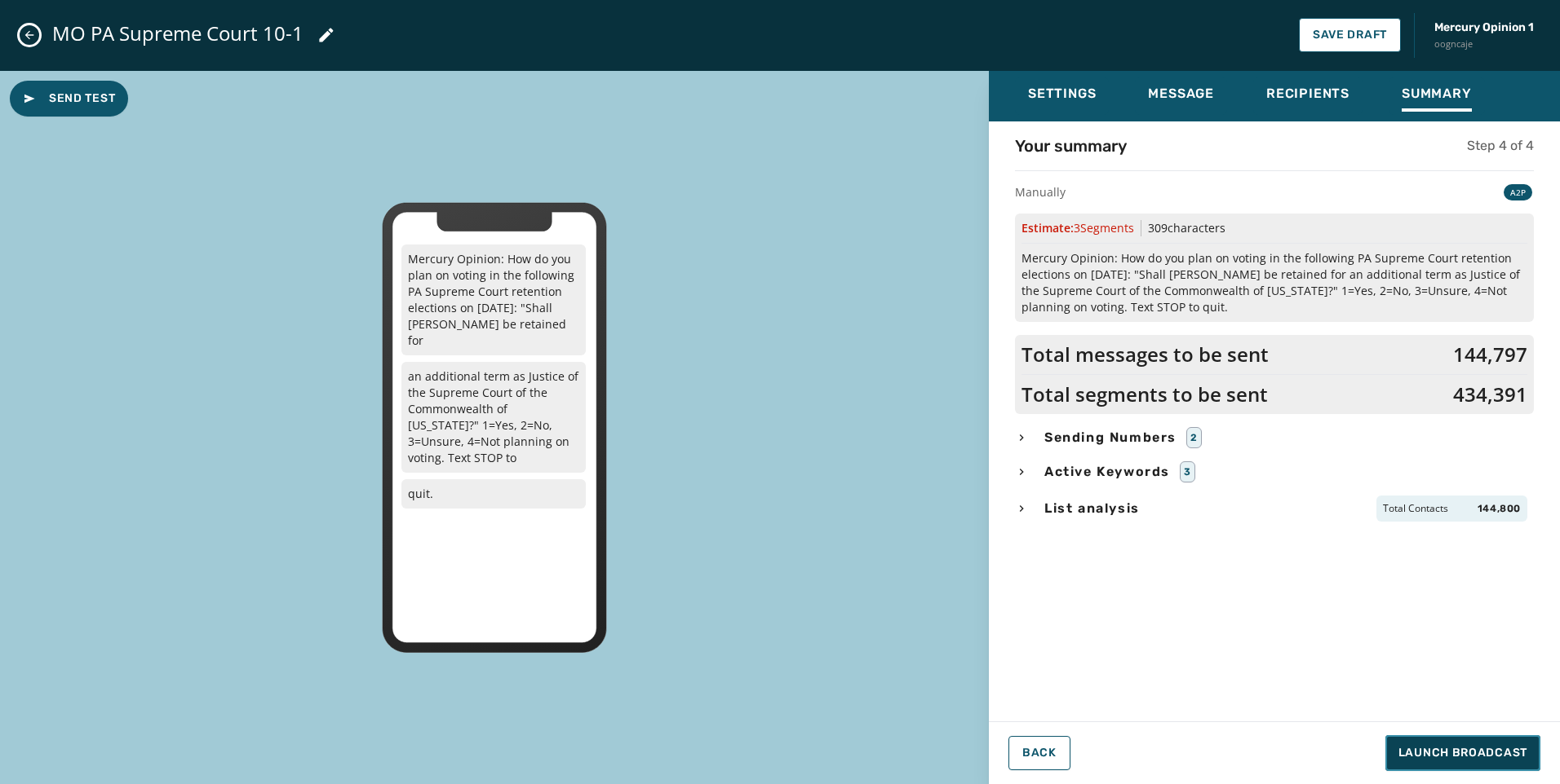
click at [1448, 757] on span "Launch Broadcast" at bounding box center [1462, 753] width 129 height 16
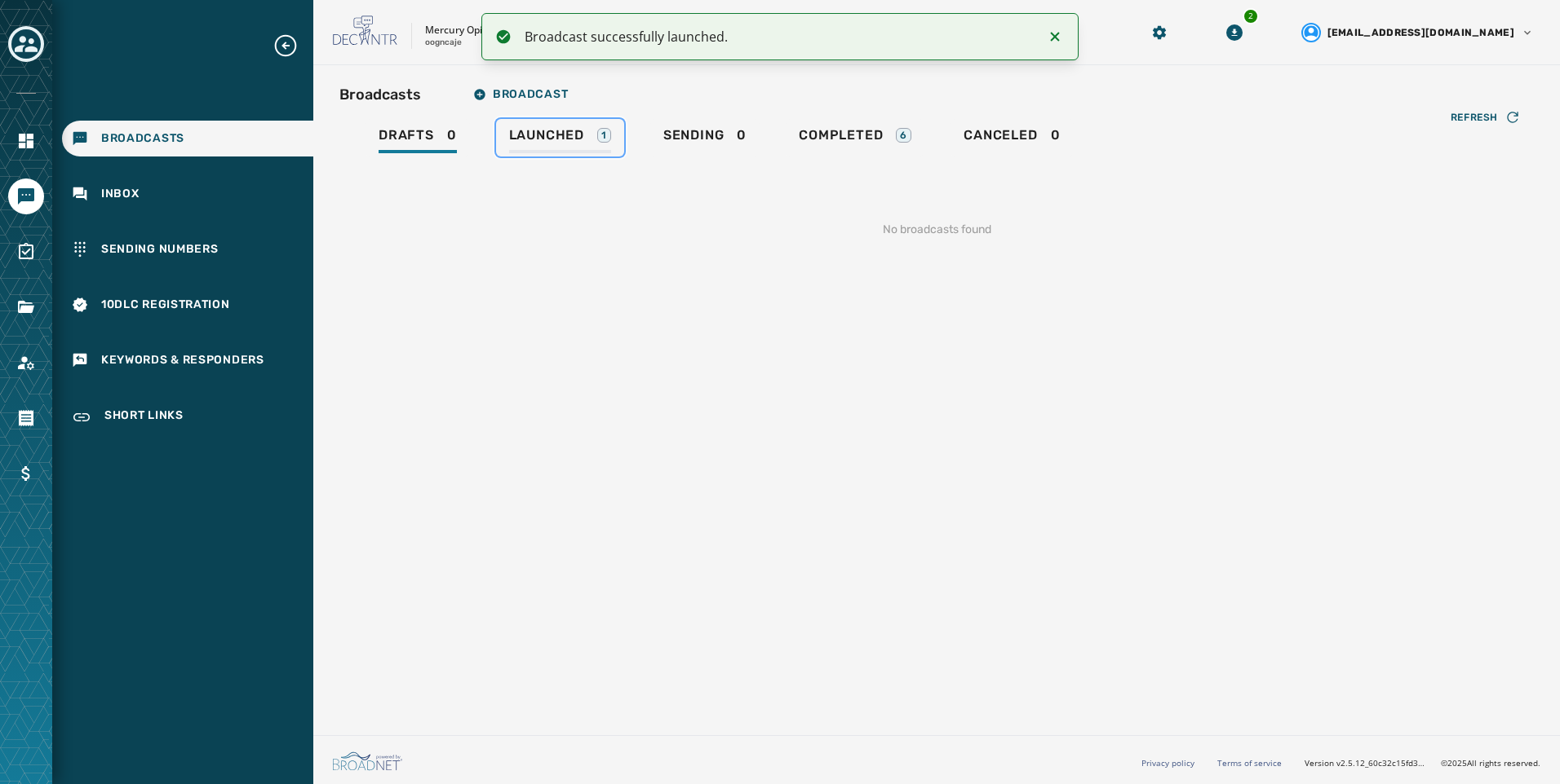
click at [599, 135] on div "1" at bounding box center [604, 134] width 14 height 15
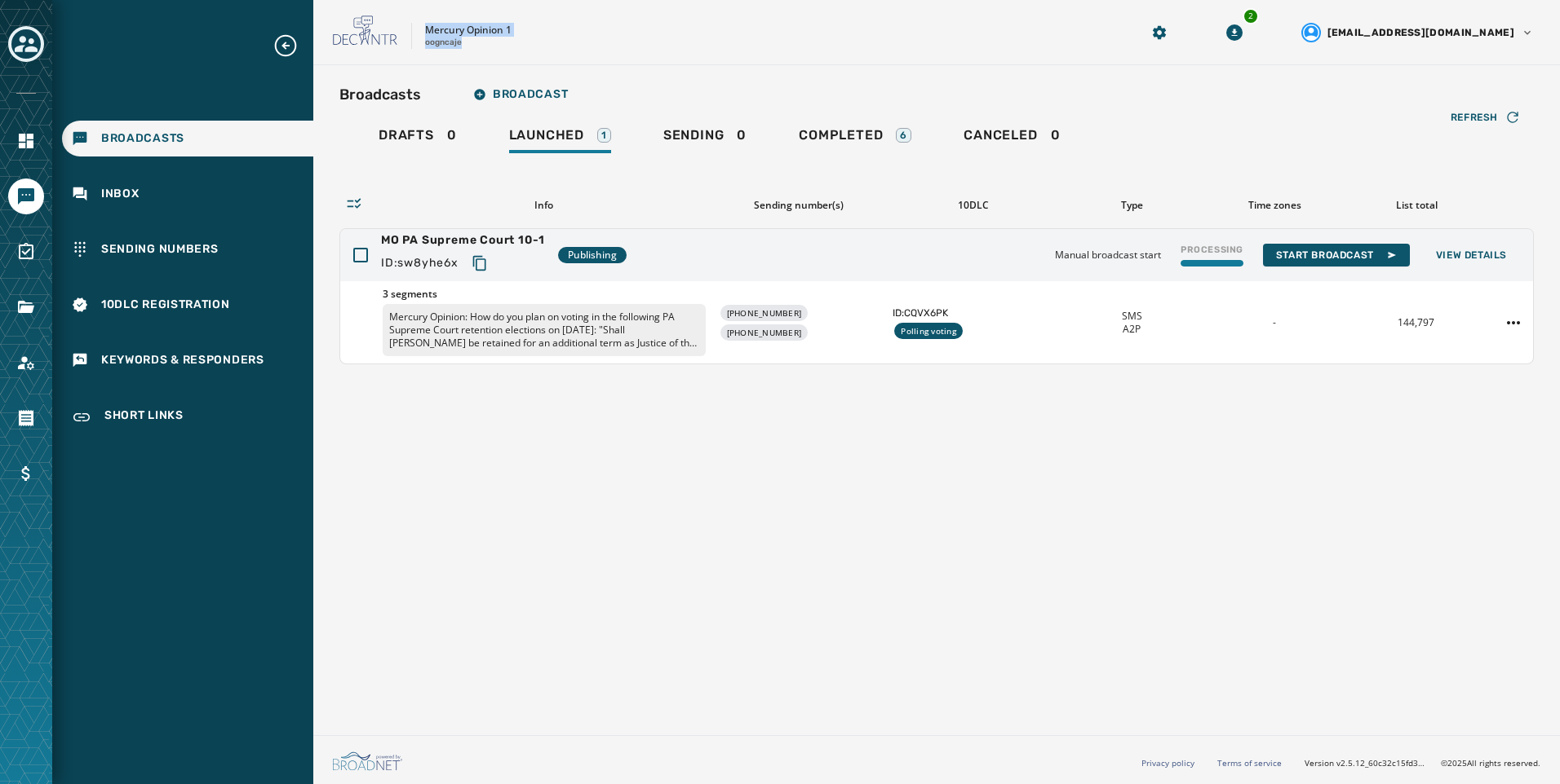
drag, startPoint x: 425, startPoint y: 29, endPoint x: 461, endPoint y: 48, distance: 40.7
click at [461, 48] on div "Mercury Opinion 1 oogncaje" at bounding box center [468, 36] width 87 height 25
copy div "Mercury Opinion 1 oogncaje"
click at [910, 24] on div "Mercury Opinion 1 oogncaje" at bounding box center [716, 33] width 766 height 34
click at [866, 149] on div "Completed 6" at bounding box center [854, 140] width 113 height 26
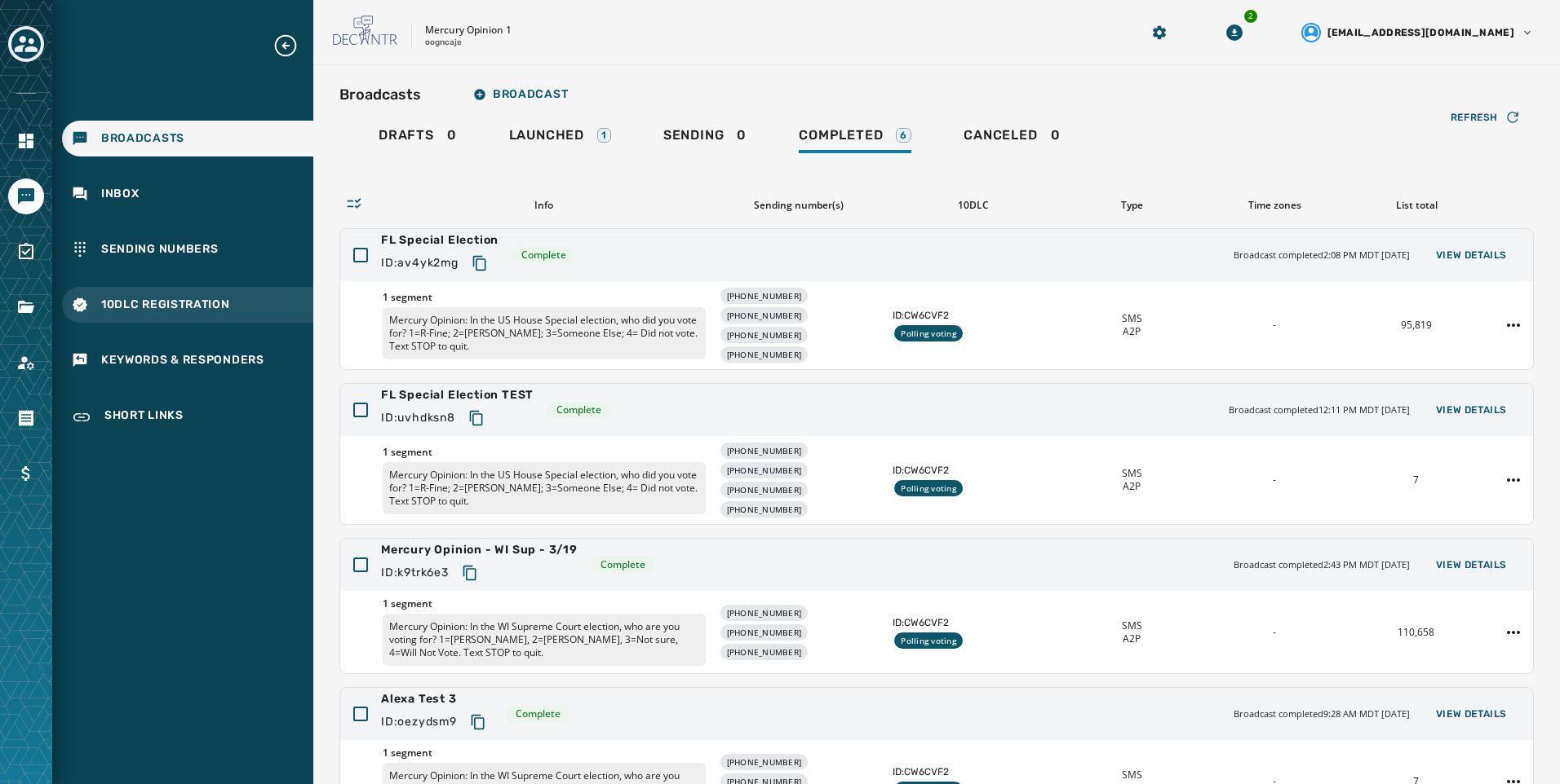
click at [177, 317] on div "10DLC Registration" at bounding box center [187, 305] width 251 height 36
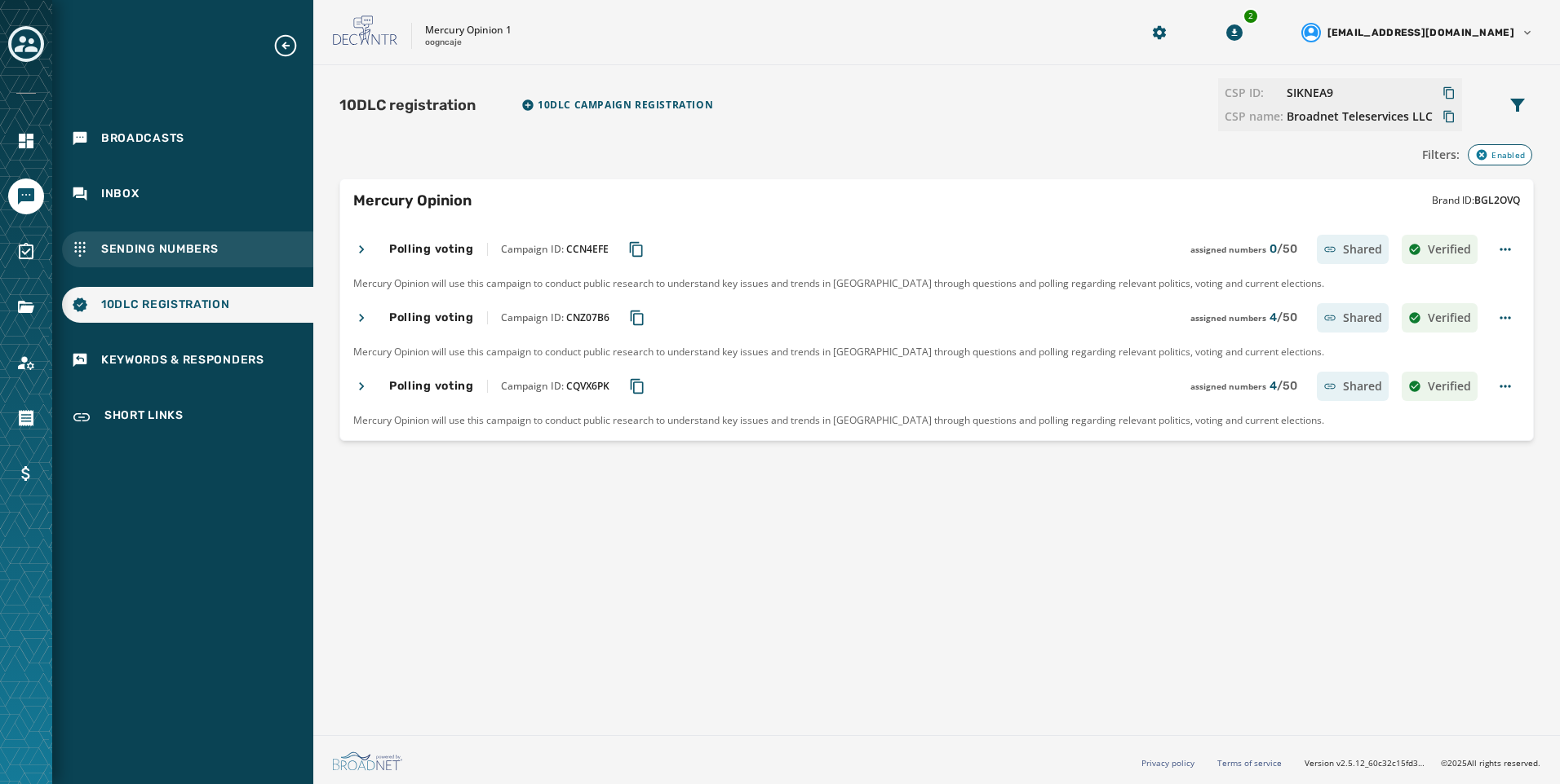
click at [215, 255] on span "Sending Numbers" at bounding box center [159, 249] width 118 height 16
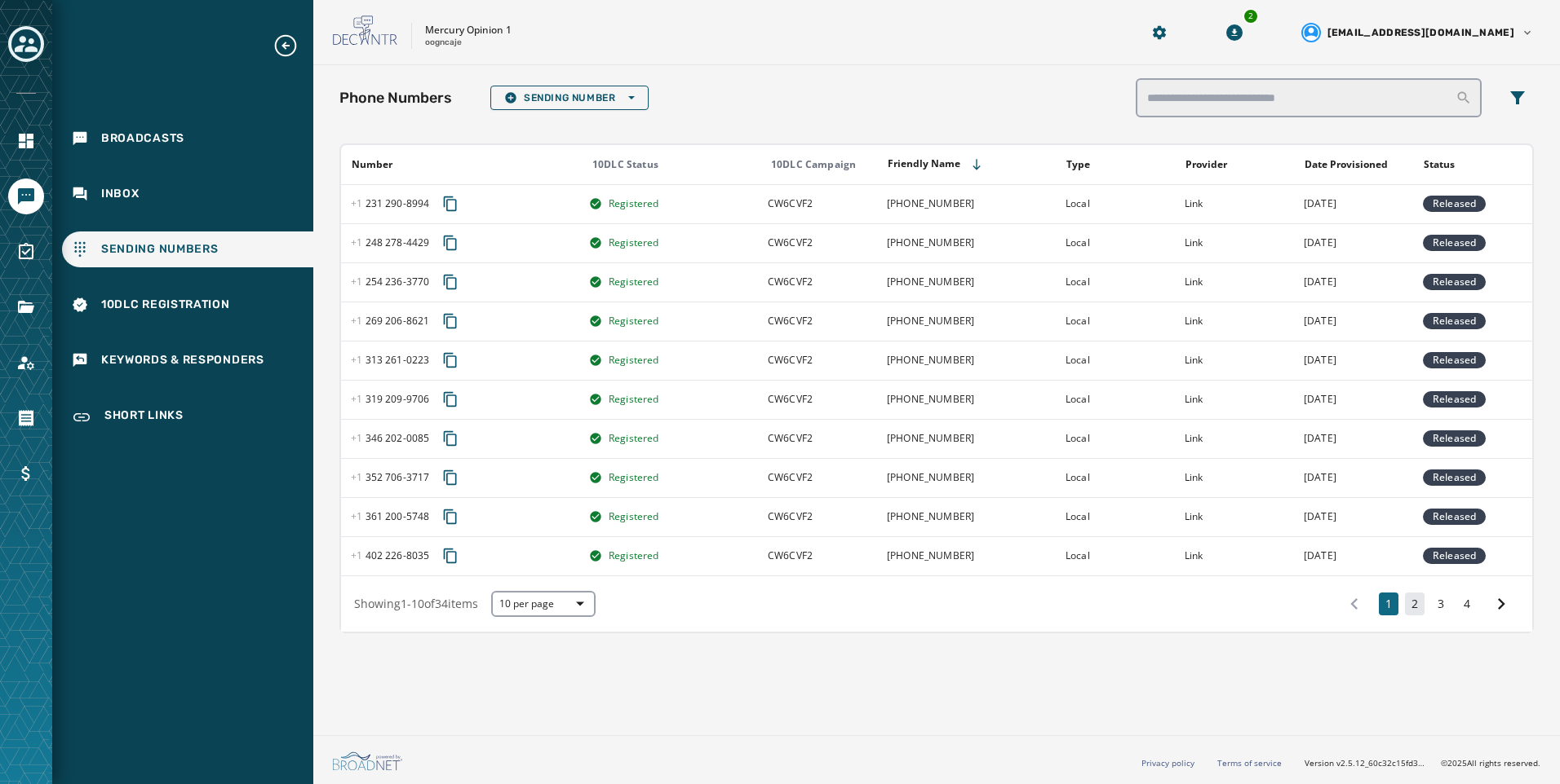
click at [1418, 605] on button "2" at bounding box center [1414, 604] width 20 height 23
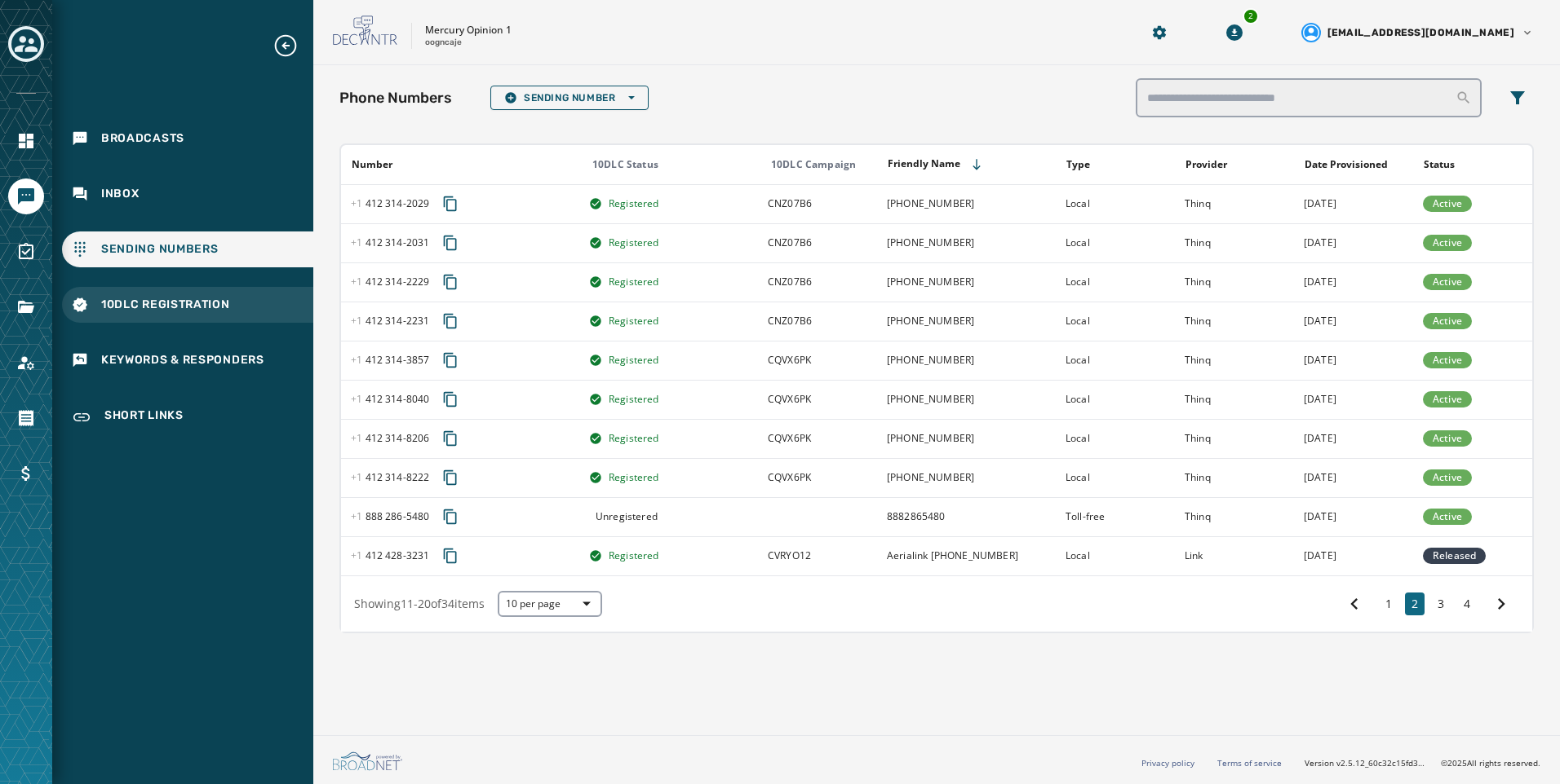
click at [152, 317] on div "10DLC Registration" at bounding box center [187, 305] width 251 height 36
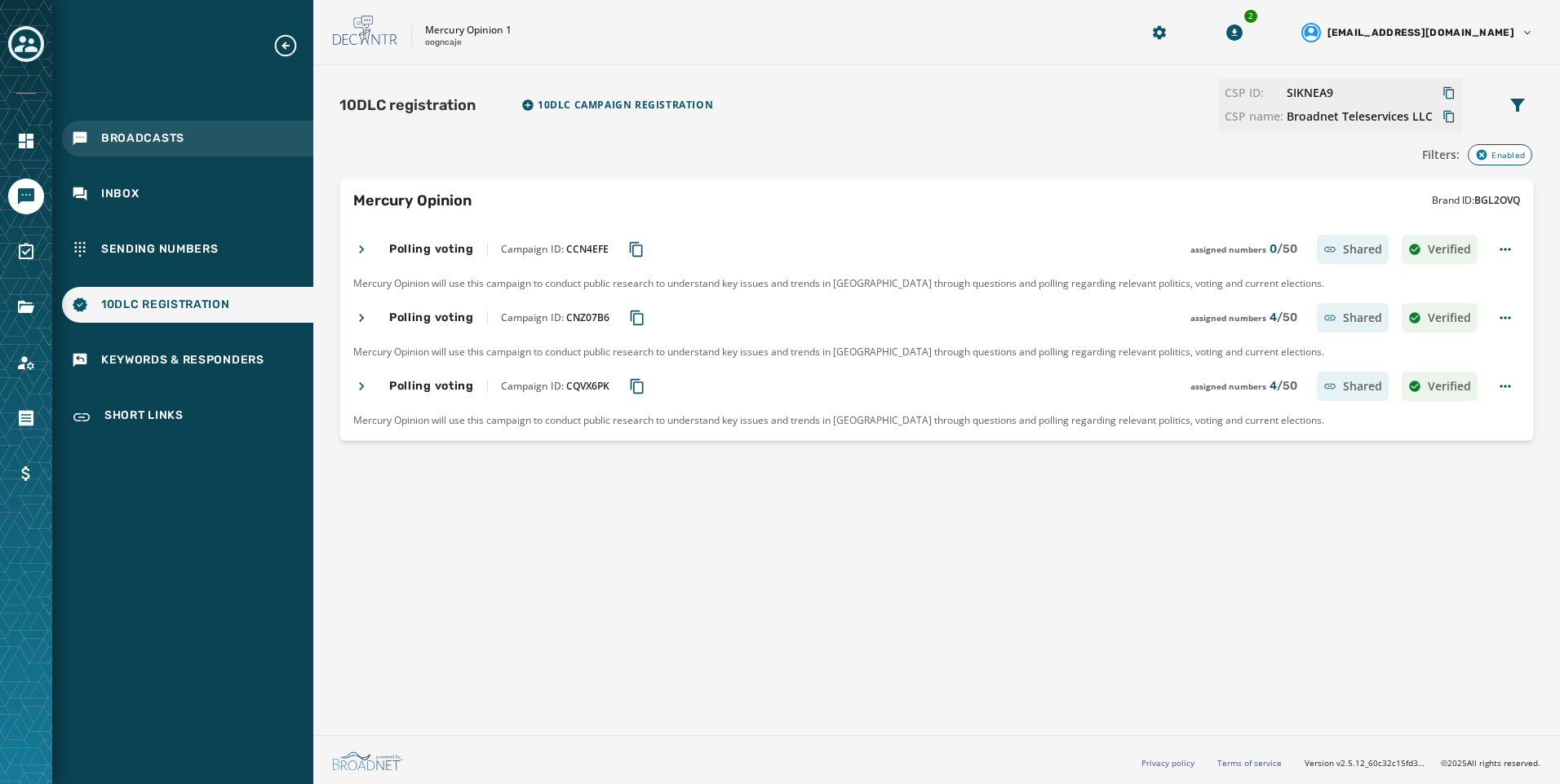
click at [168, 144] on span "Broadcasts" at bounding box center [142, 138] width 83 height 16
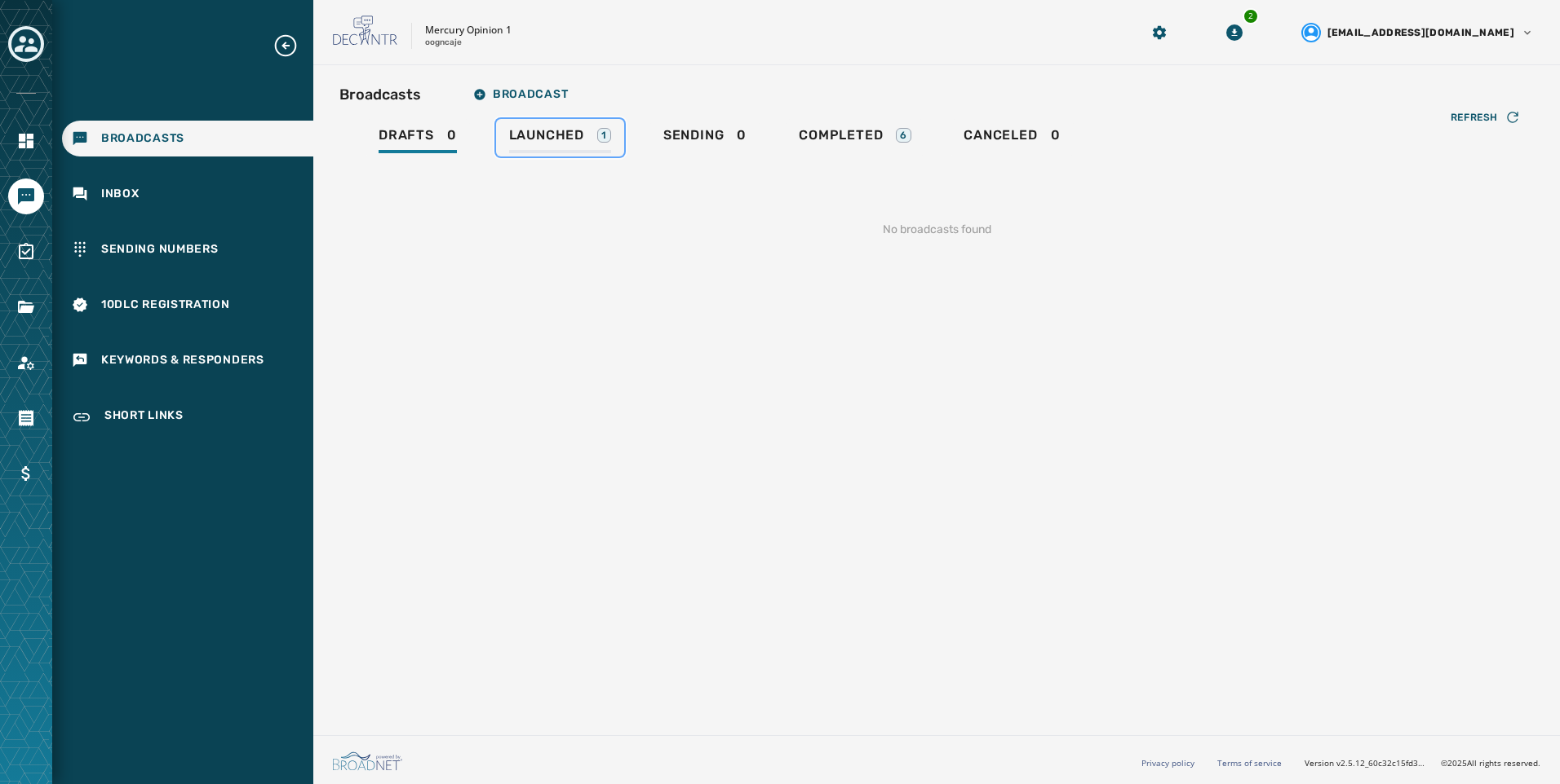
click at [550, 151] on div "Launched 1" at bounding box center [560, 140] width 102 height 26
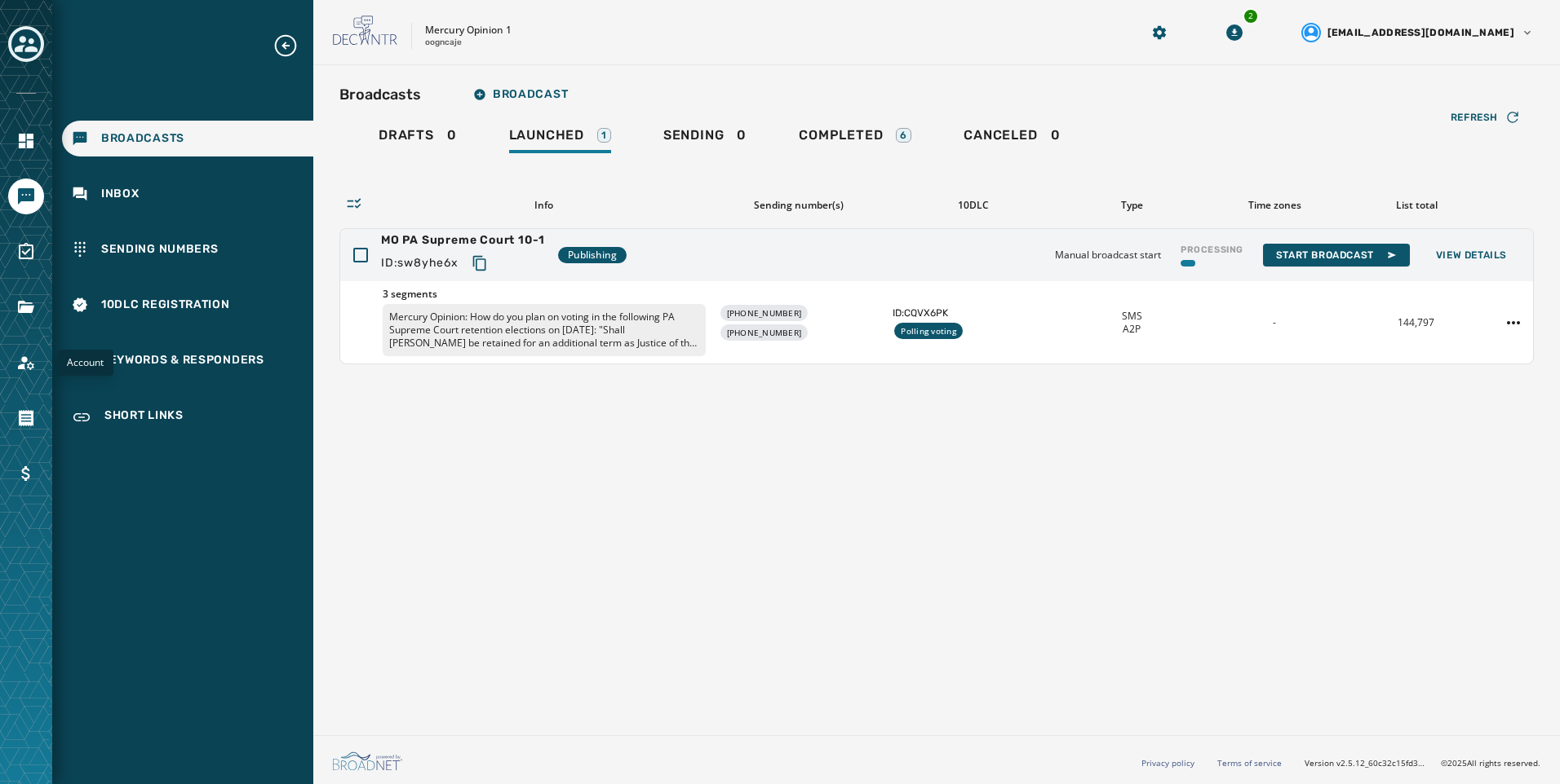
drag, startPoint x: 14, startPoint y: 368, endPoint x: 51, endPoint y: 382, distance: 39.6
click at [14, 368] on link "Navigate to Account" at bounding box center [26, 363] width 36 height 36
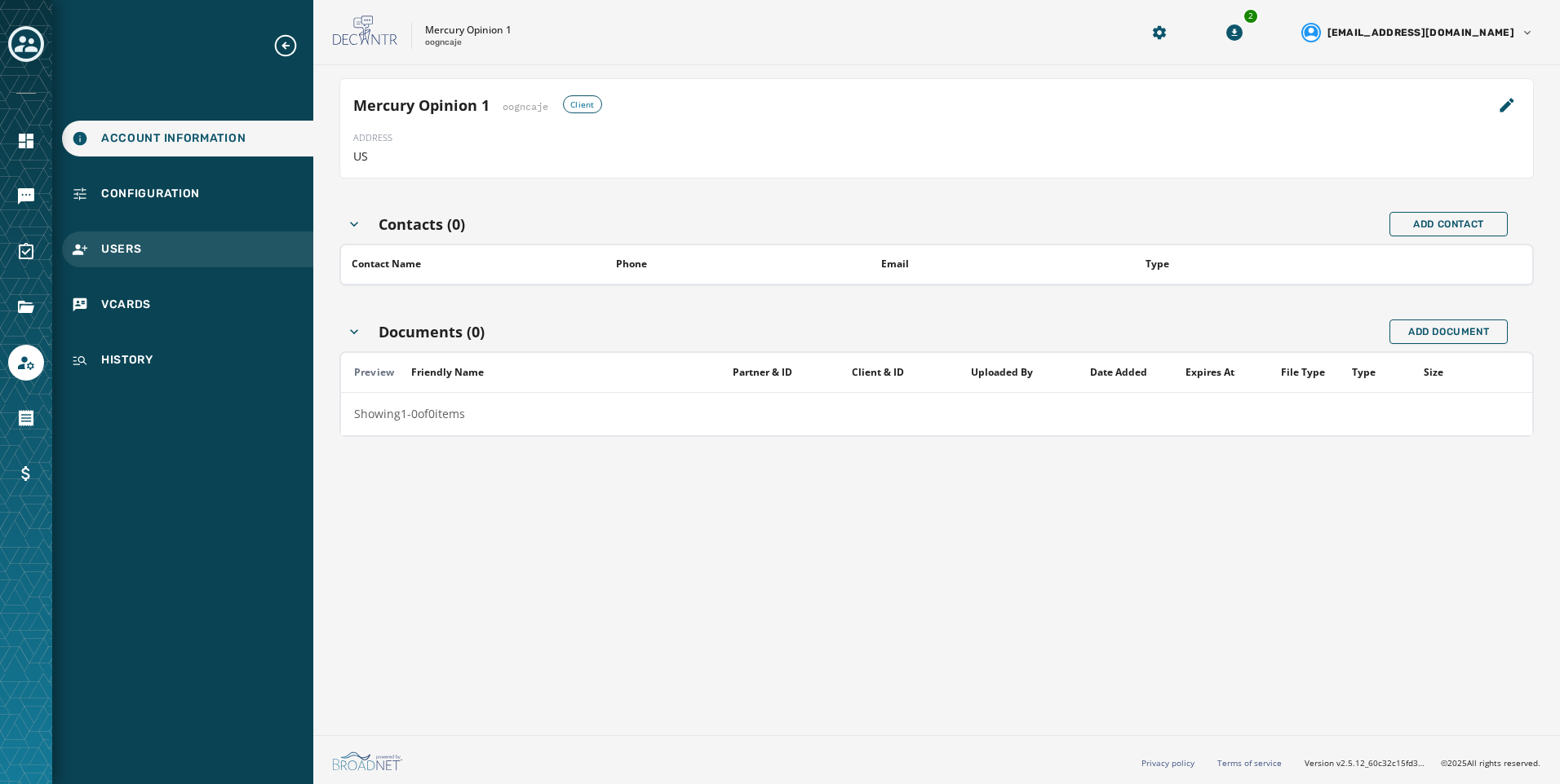
click at [149, 253] on div "Users" at bounding box center [187, 249] width 251 height 36
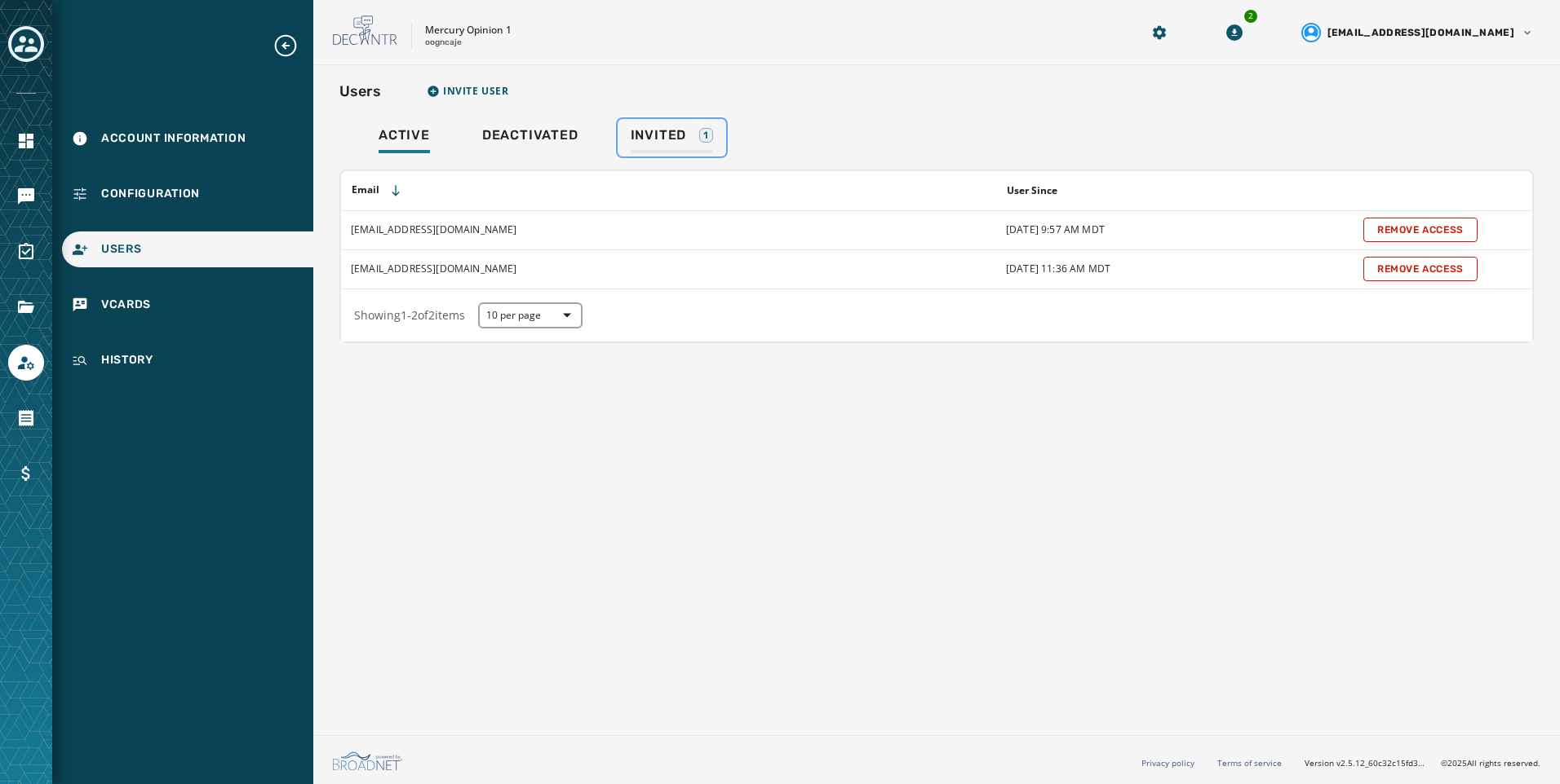
click at [665, 149] on div "Invited 1" at bounding box center [672, 140] width 83 height 26
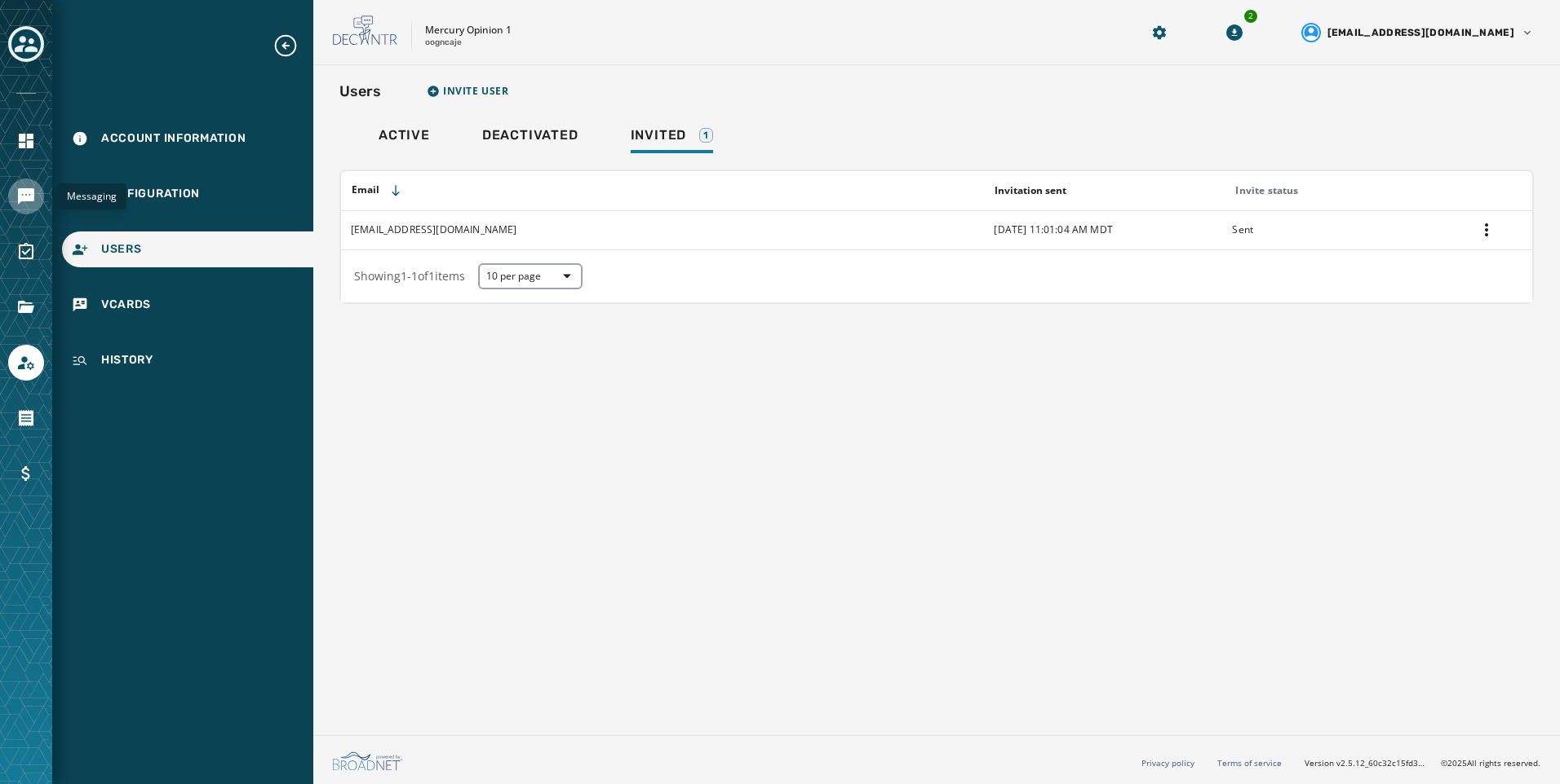
click at [30, 198] on icon "Navigate to Messaging" at bounding box center [26, 196] width 16 height 16
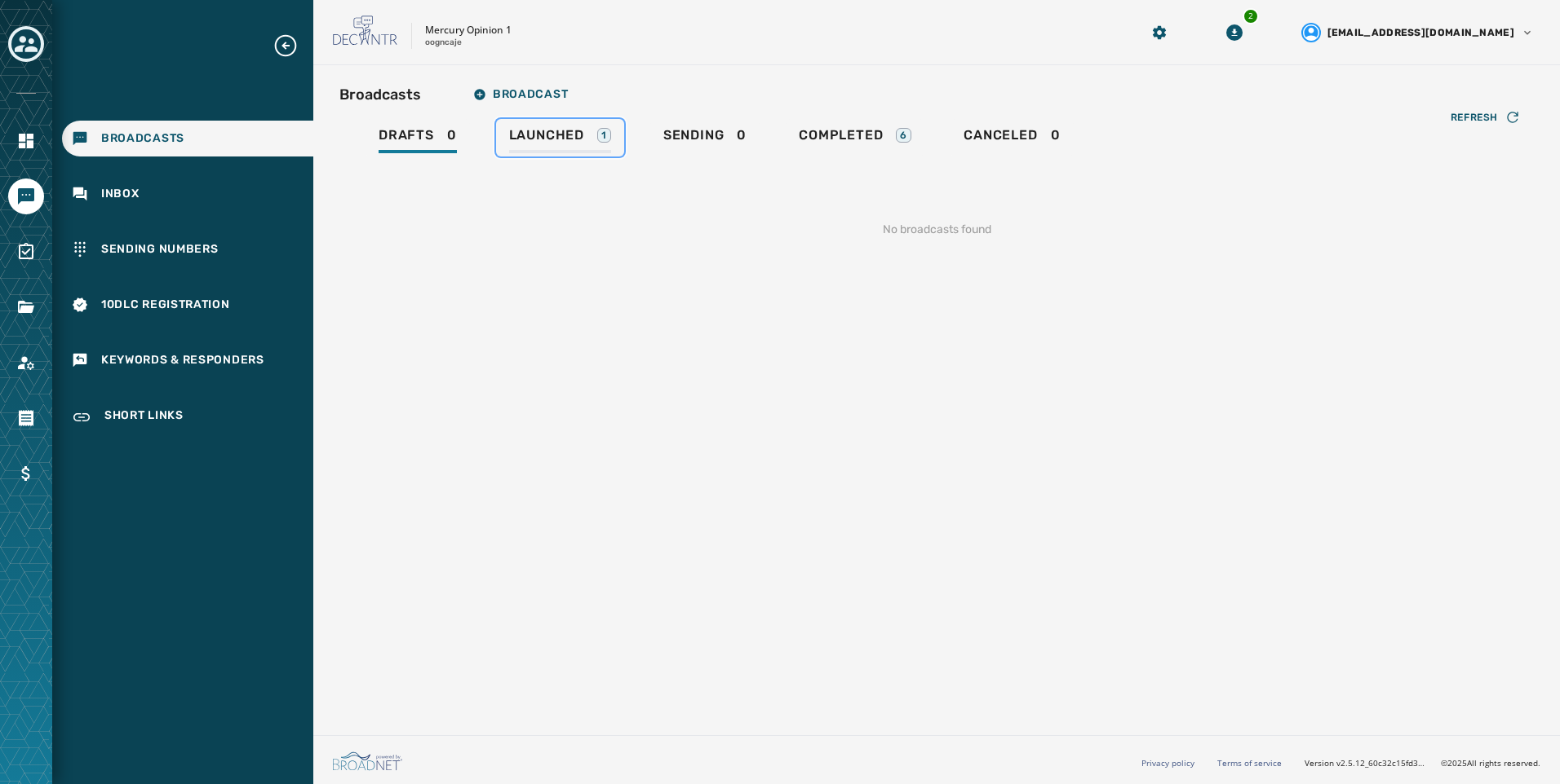
click at [582, 133] on span "Launched" at bounding box center [546, 135] width 75 height 16
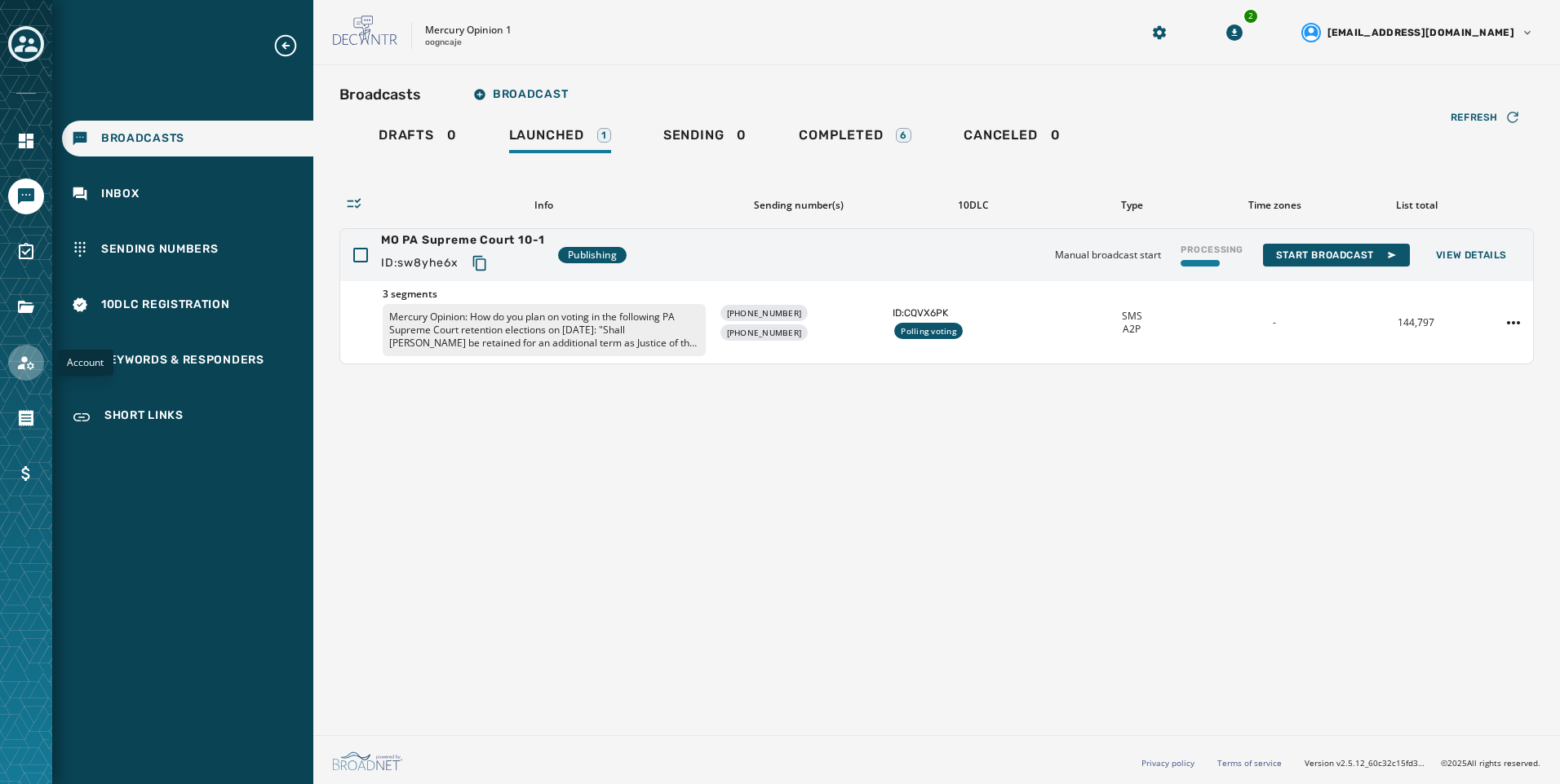
click at [29, 366] on icon "Navigate to Account" at bounding box center [26, 364] width 16 height 14
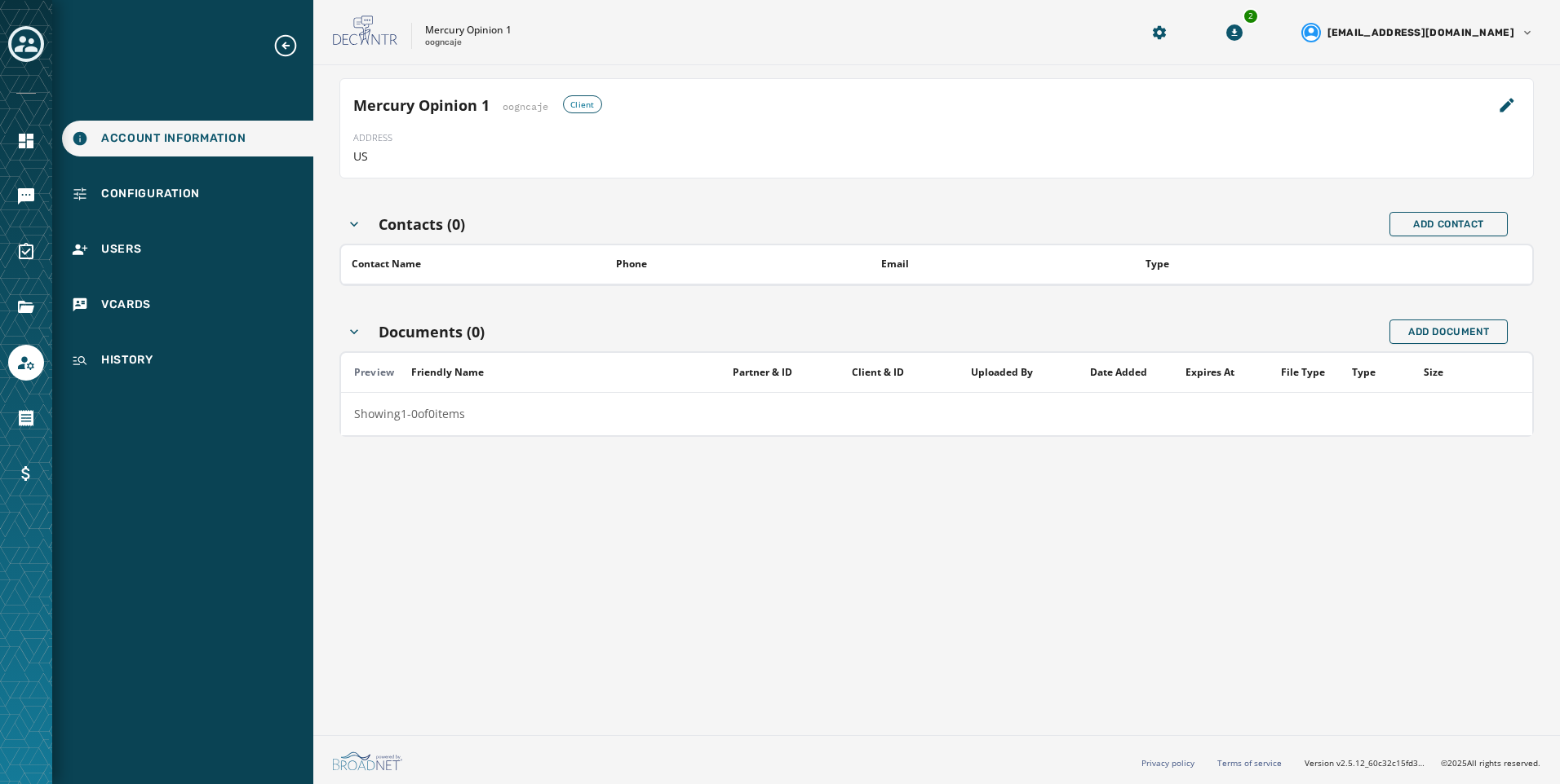
click at [154, 158] on div "Account Information Configuration Users vCards History" at bounding box center [182, 205] width 261 height 346
click at [156, 204] on div "Configuration" at bounding box center [187, 194] width 251 height 36
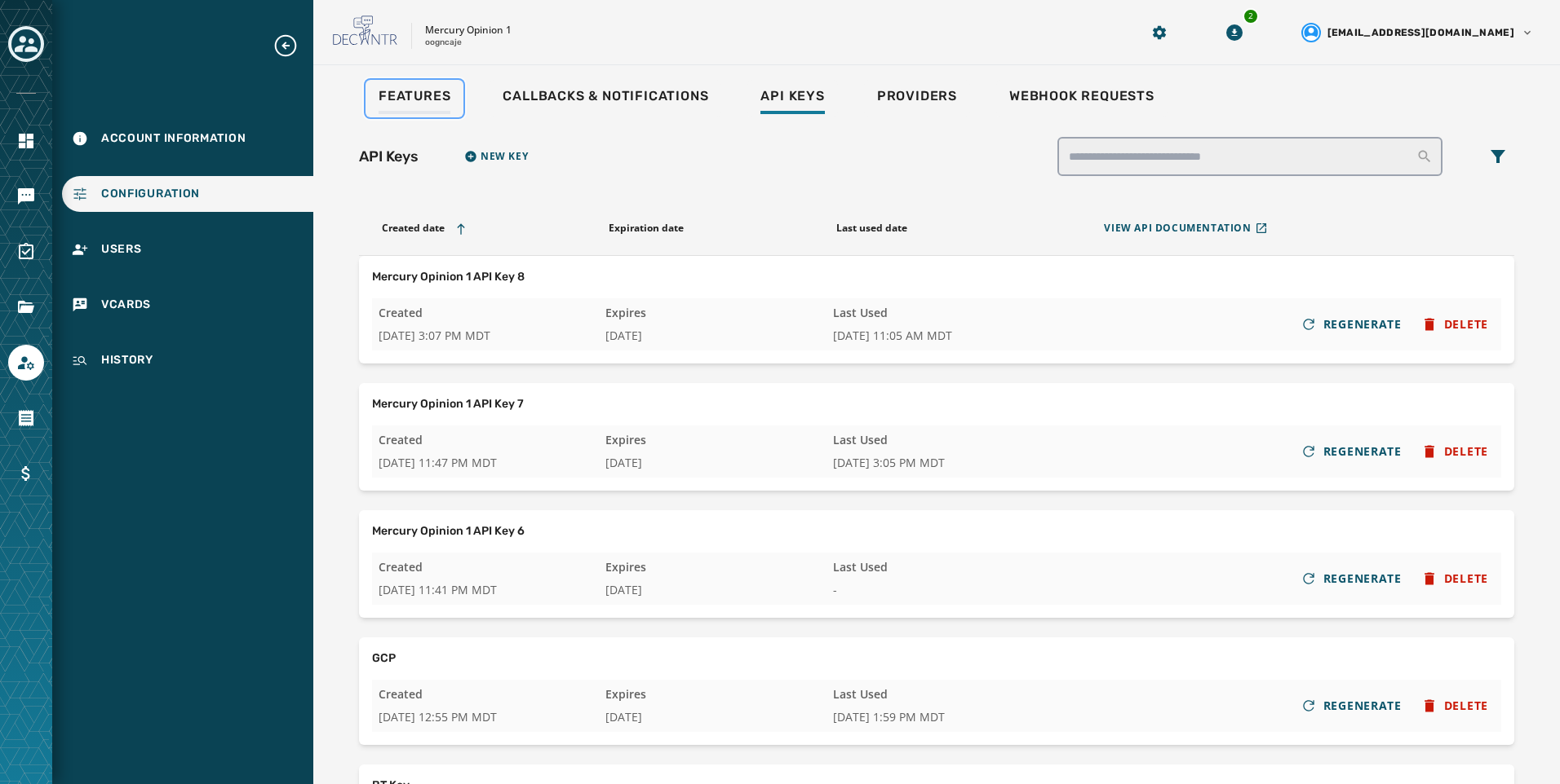
click at [447, 98] on span "Features" at bounding box center [415, 96] width 72 height 16
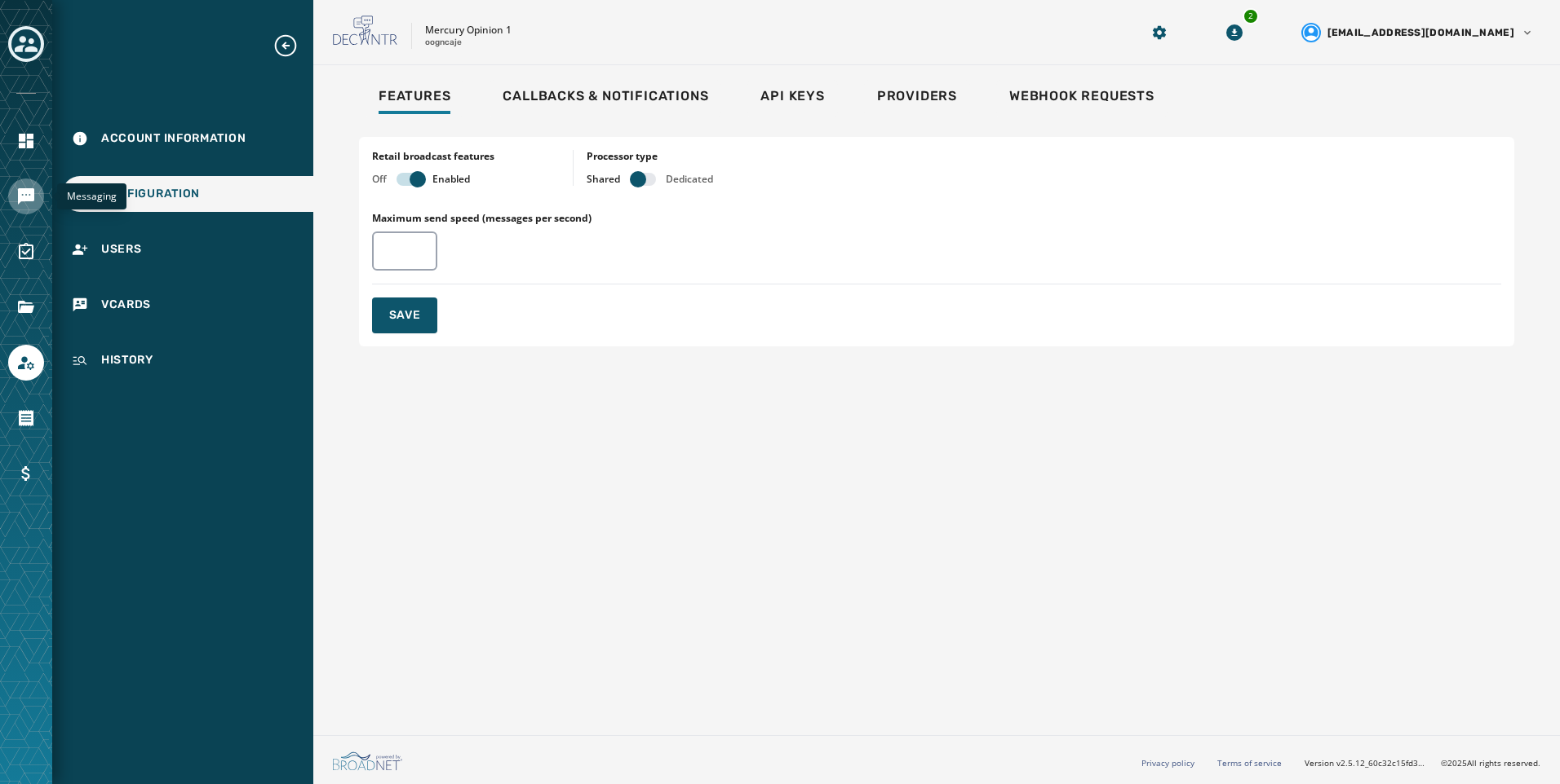
click at [26, 206] on link "Navigate to Messaging" at bounding box center [26, 196] width 36 height 36
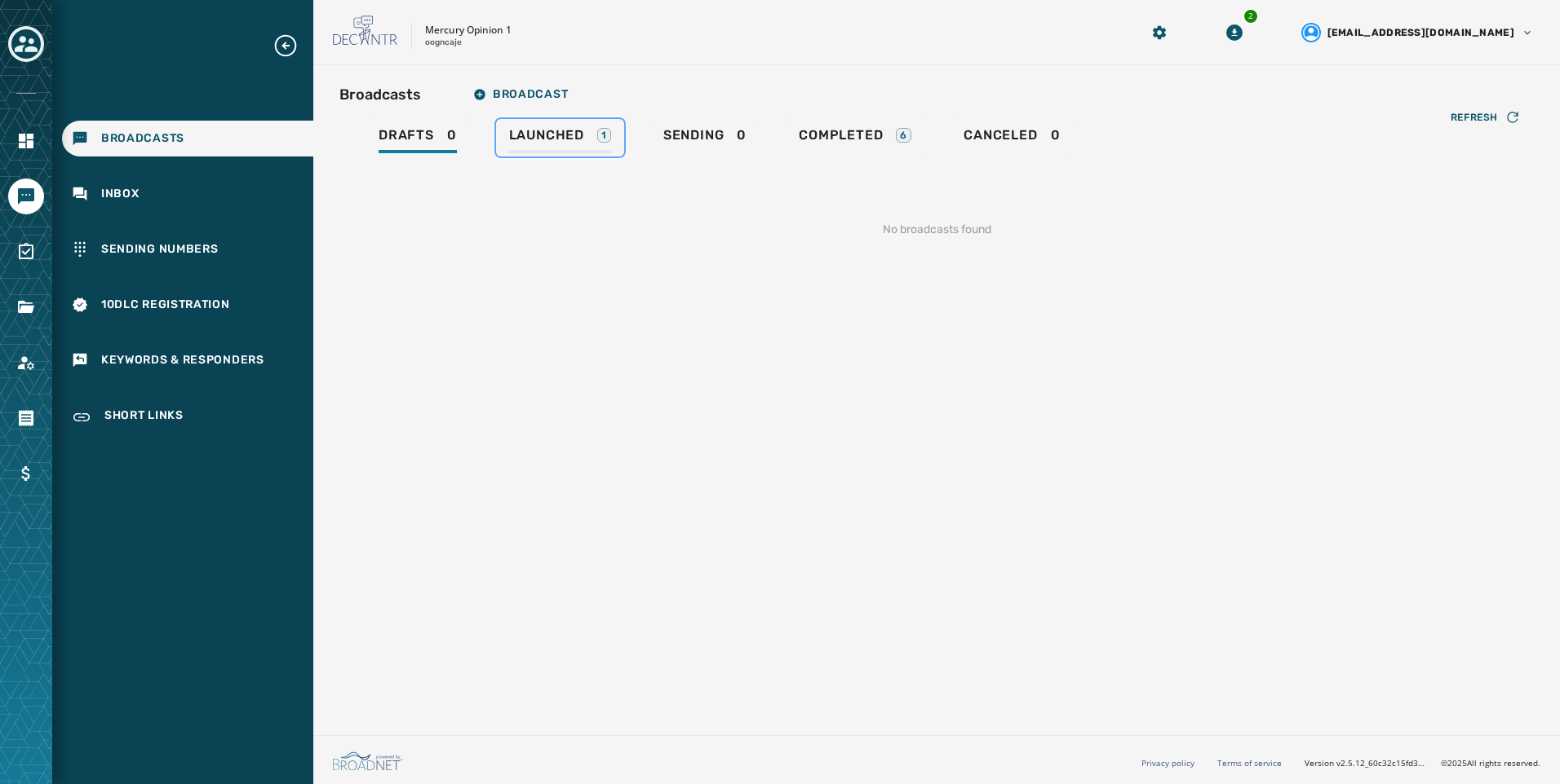
click at [600, 137] on div "1" at bounding box center [604, 134] width 14 height 15
click at [754, 132] on link "Sending 1" at bounding box center [703, 137] width 114 height 38
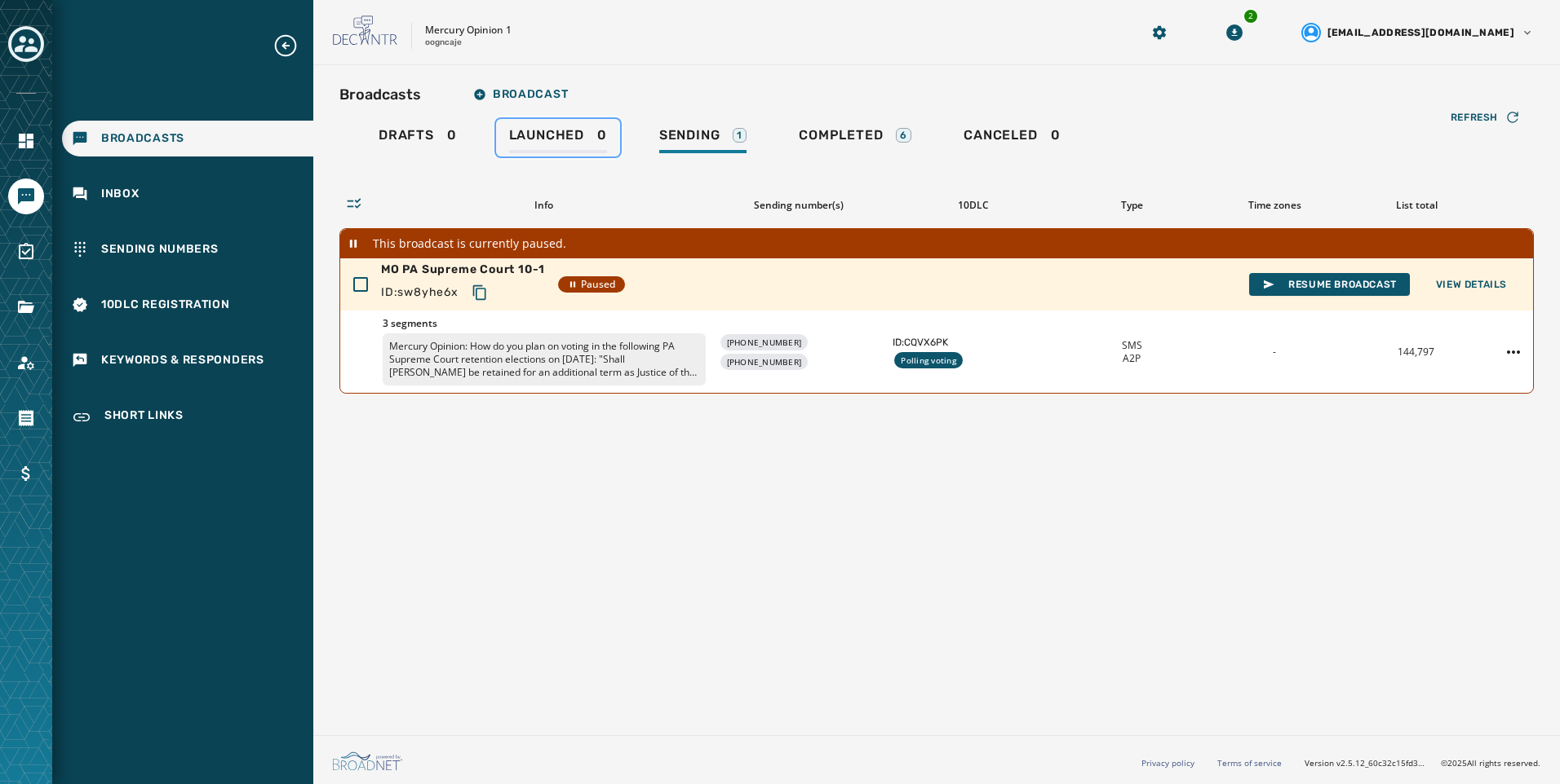
click at [550, 139] on span "Launched" at bounding box center [546, 135] width 75 height 16
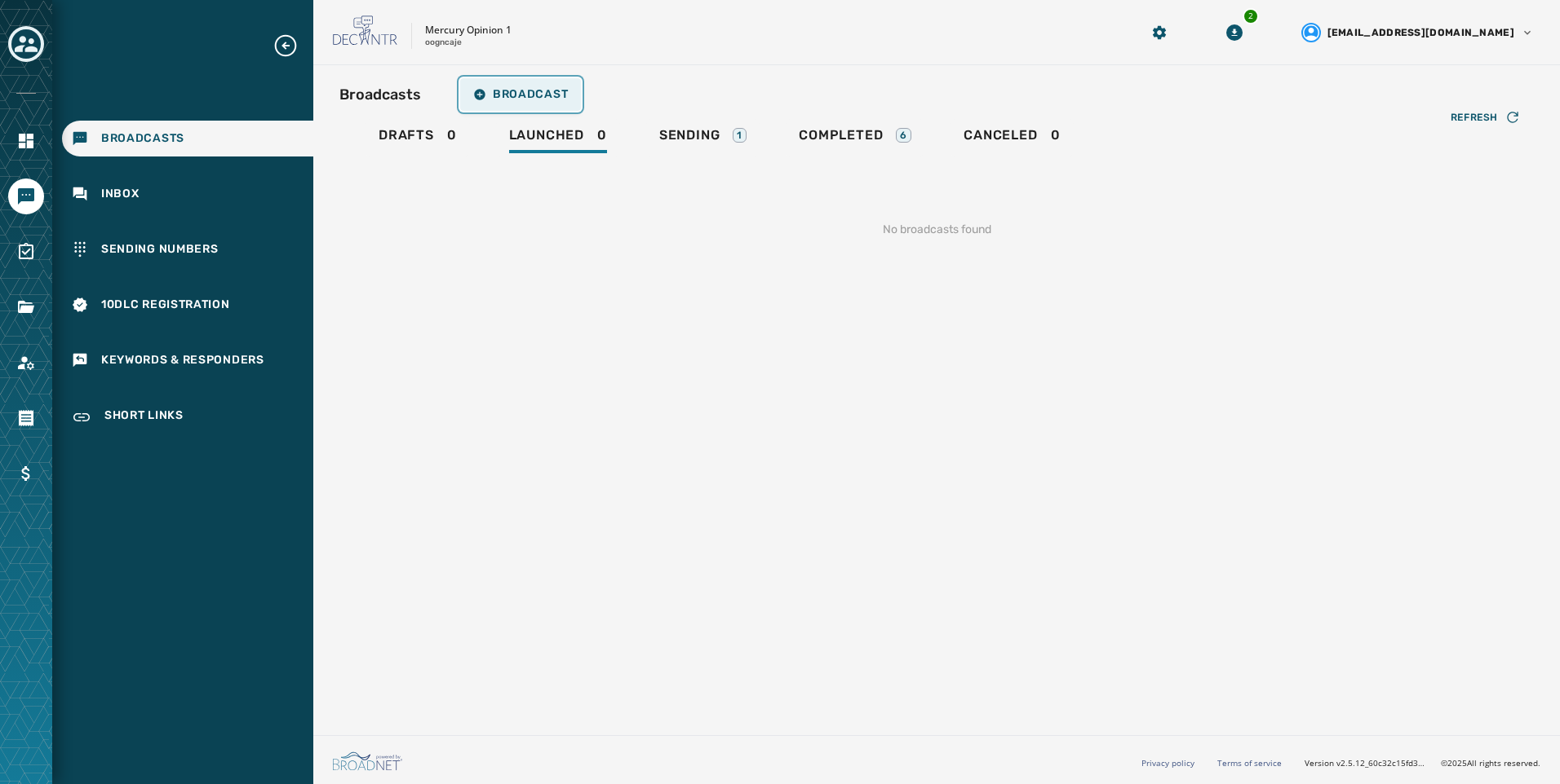
click at [538, 103] on button "Broadcast" at bounding box center [520, 95] width 121 height 33
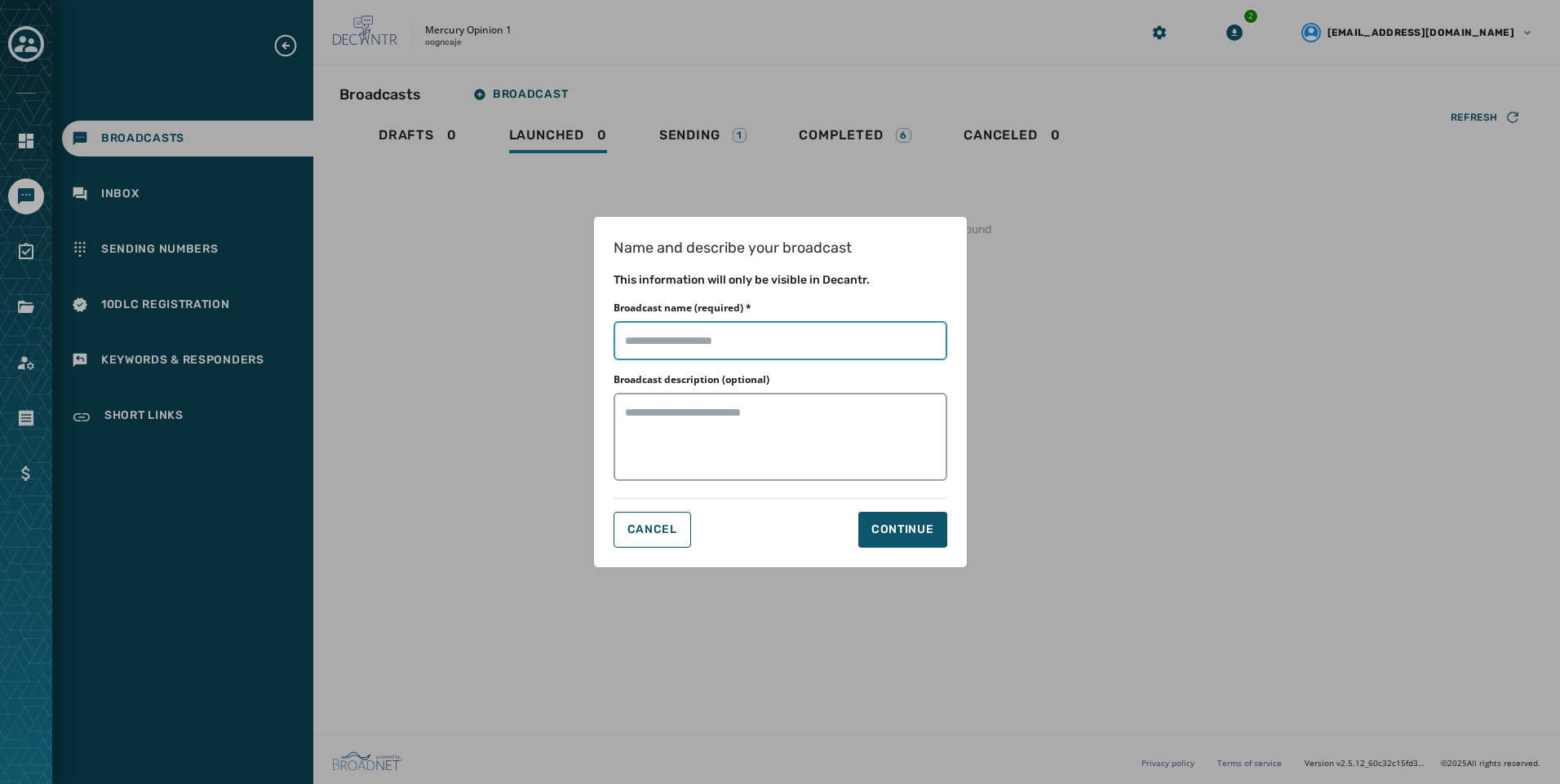
click at [778, 338] on input "Broadcast name (required) *" at bounding box center [780, 340] width 334 height 39
type input "**********"
click at [913, 540] on button "Continue" at bounding box center [902, 530] width 89 height 36
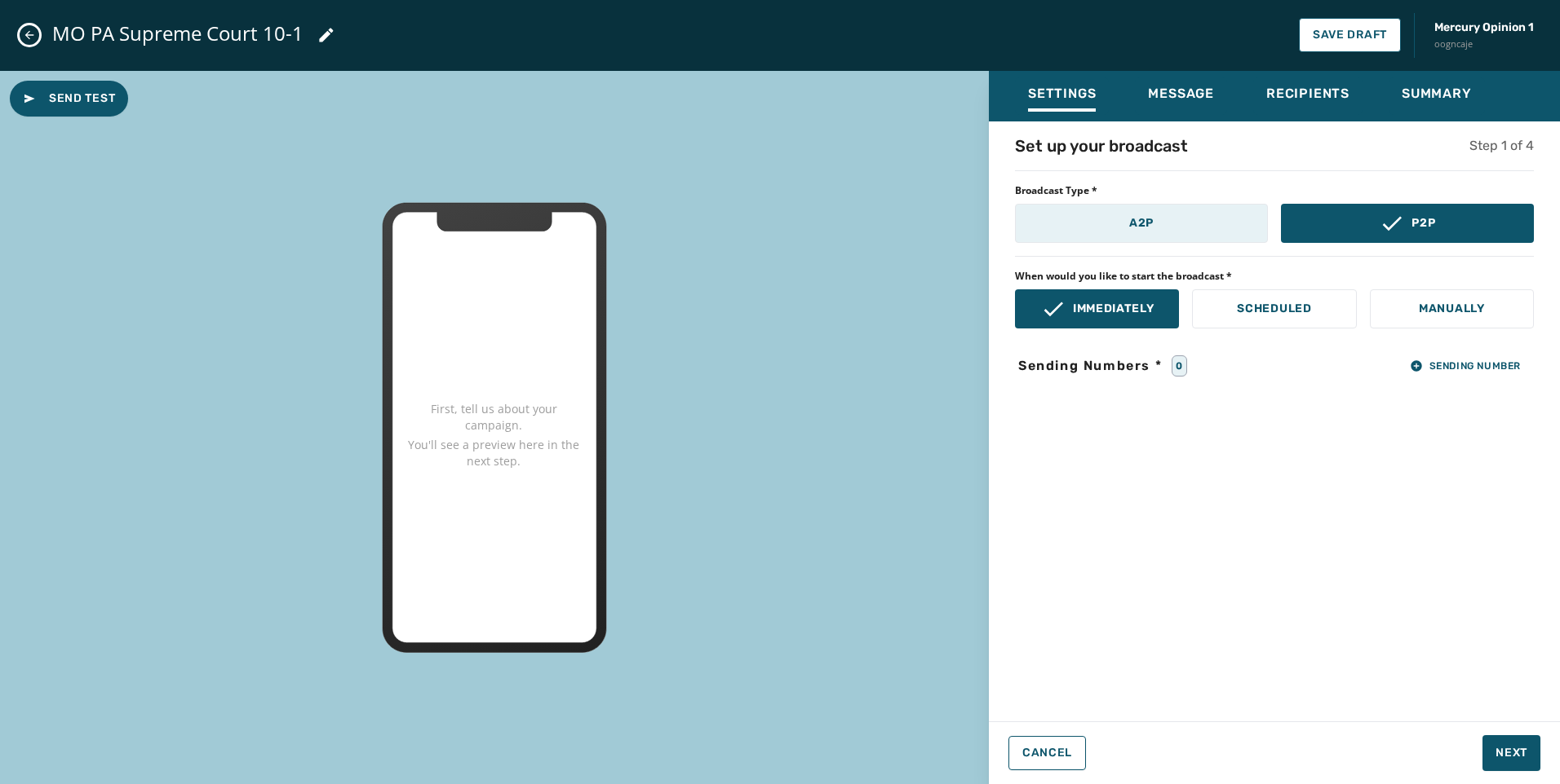
click at [1209, 239] on button "A2P" at bounding box center [1141, 223] width 253 height 39
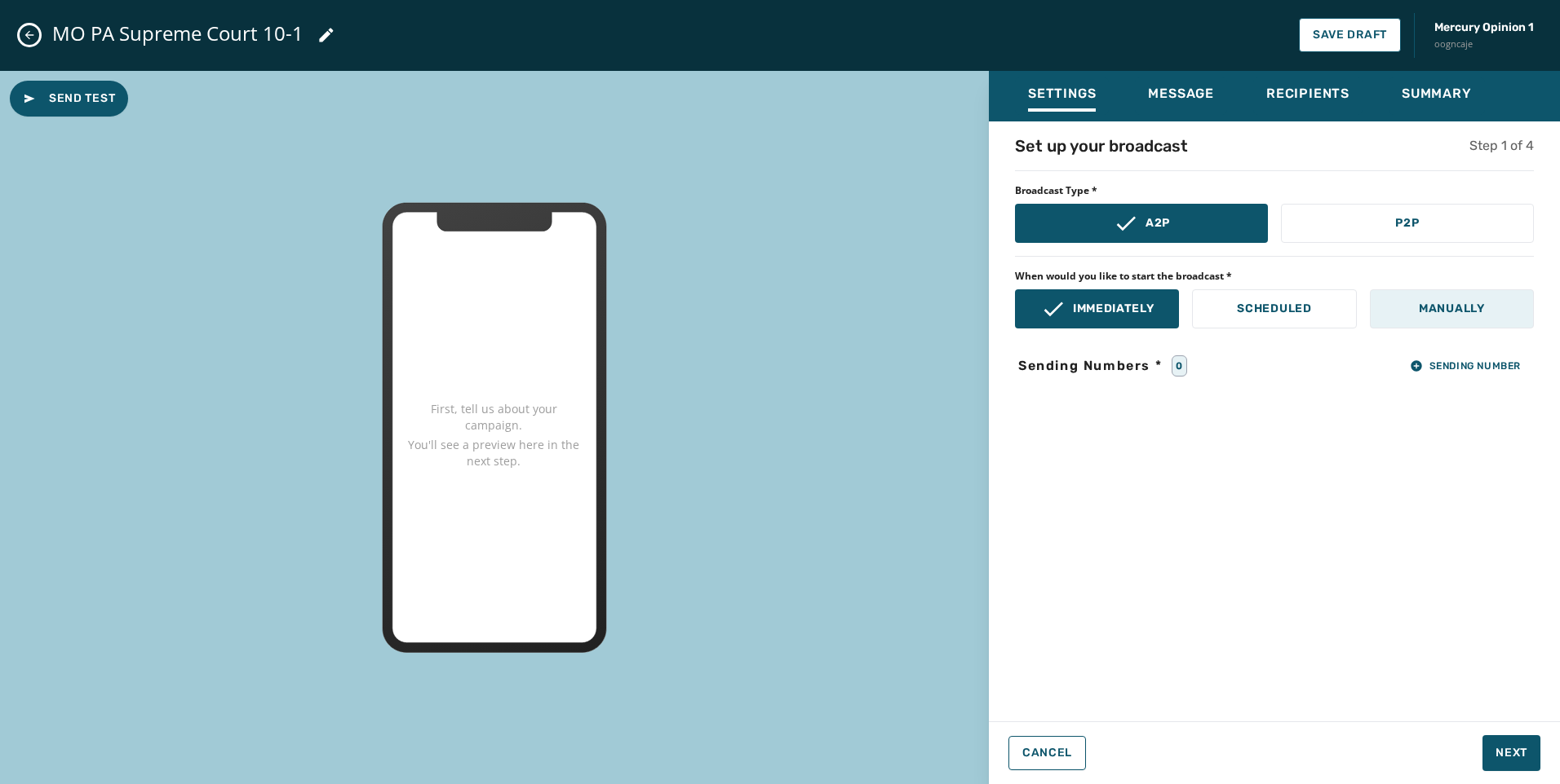
click at [1426, 298] on button "Manually" at bounding box center [1451, 309] width 163 height 39
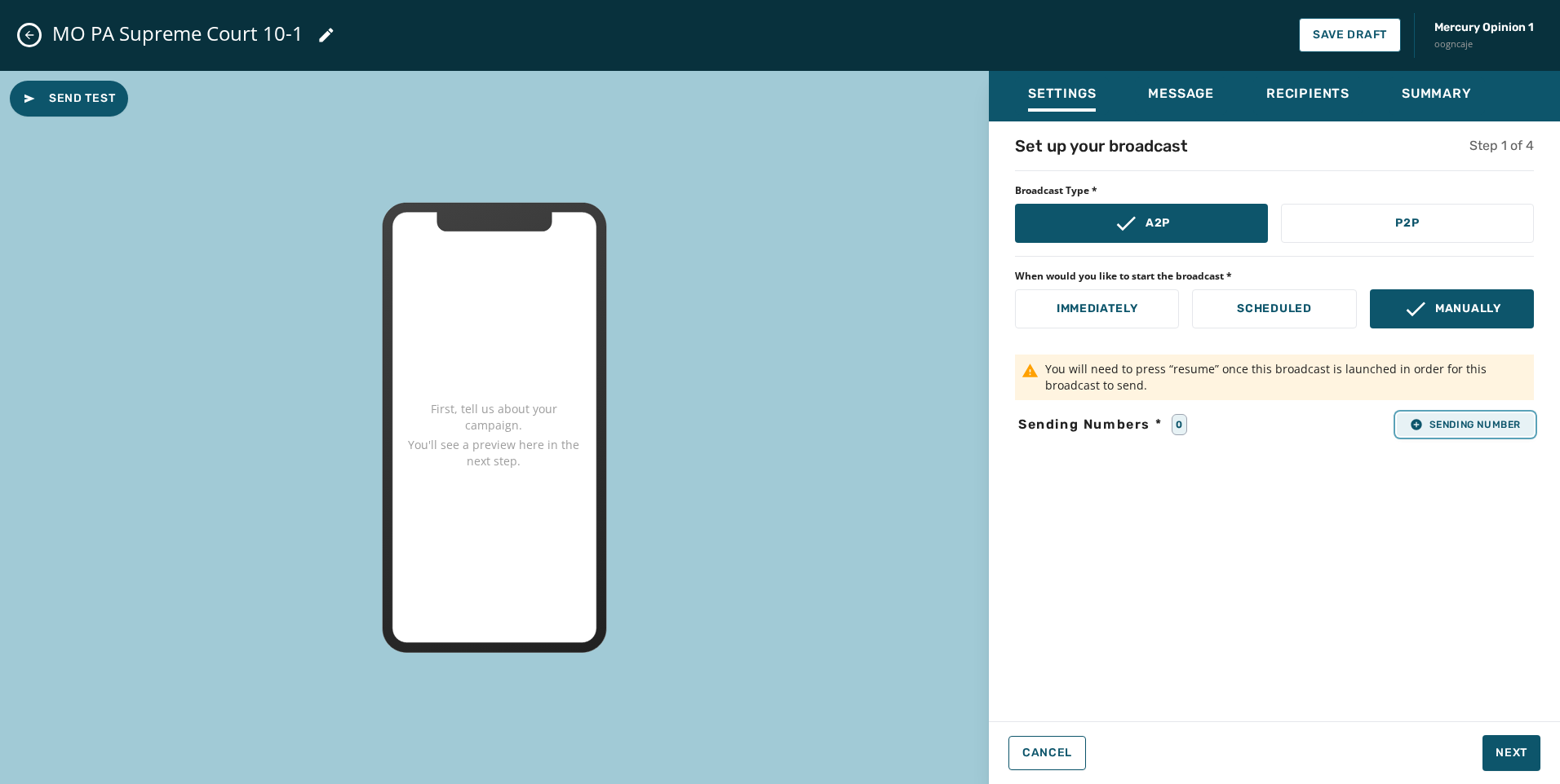
click at [1481, 418] on span "Sending Number" at bounding box center [1464, 424] width 111 height 13
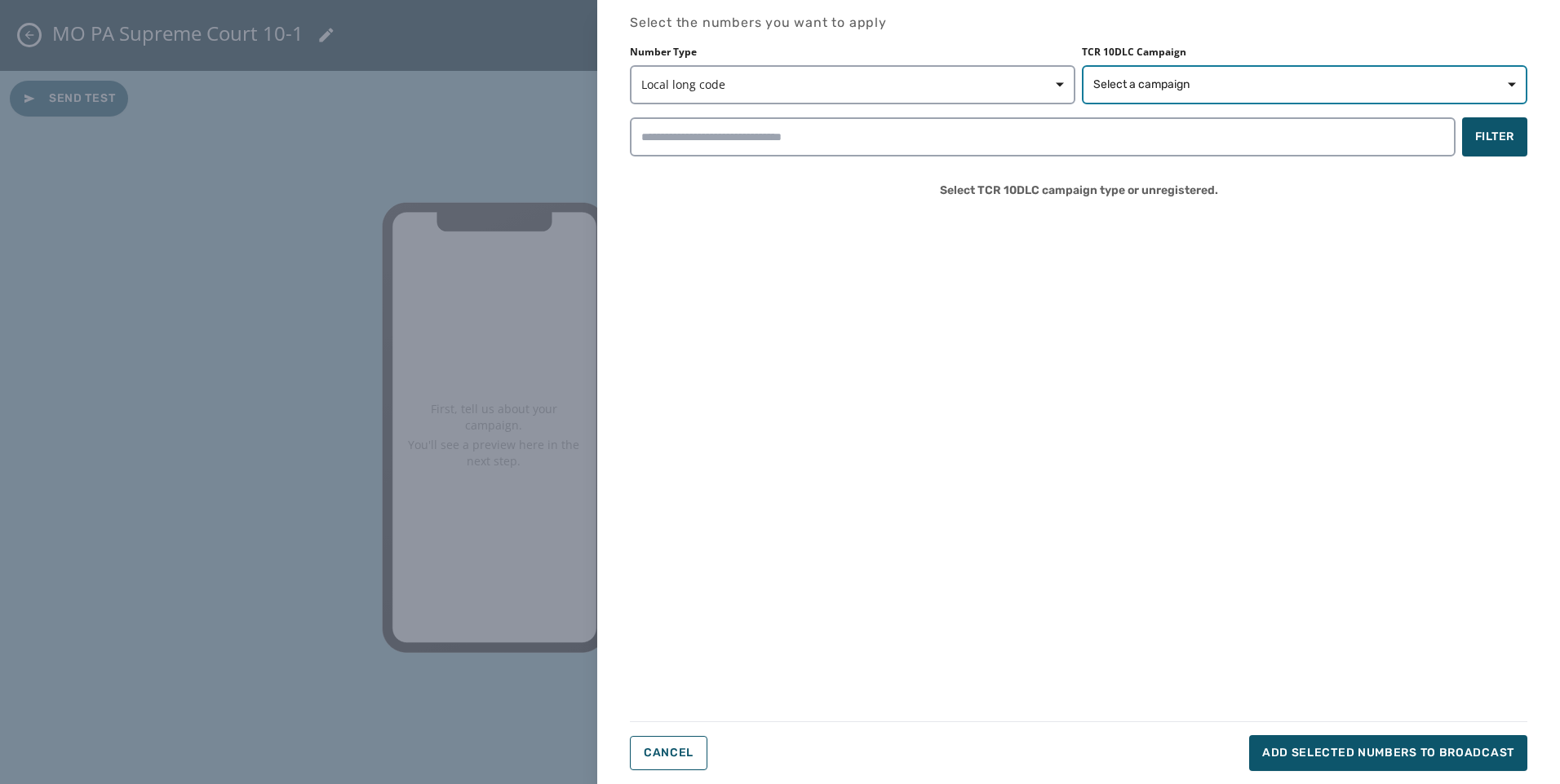
click at [1182, 79] on span "Select a campaign" at bounding box center [1141, 85] width 97 height 16
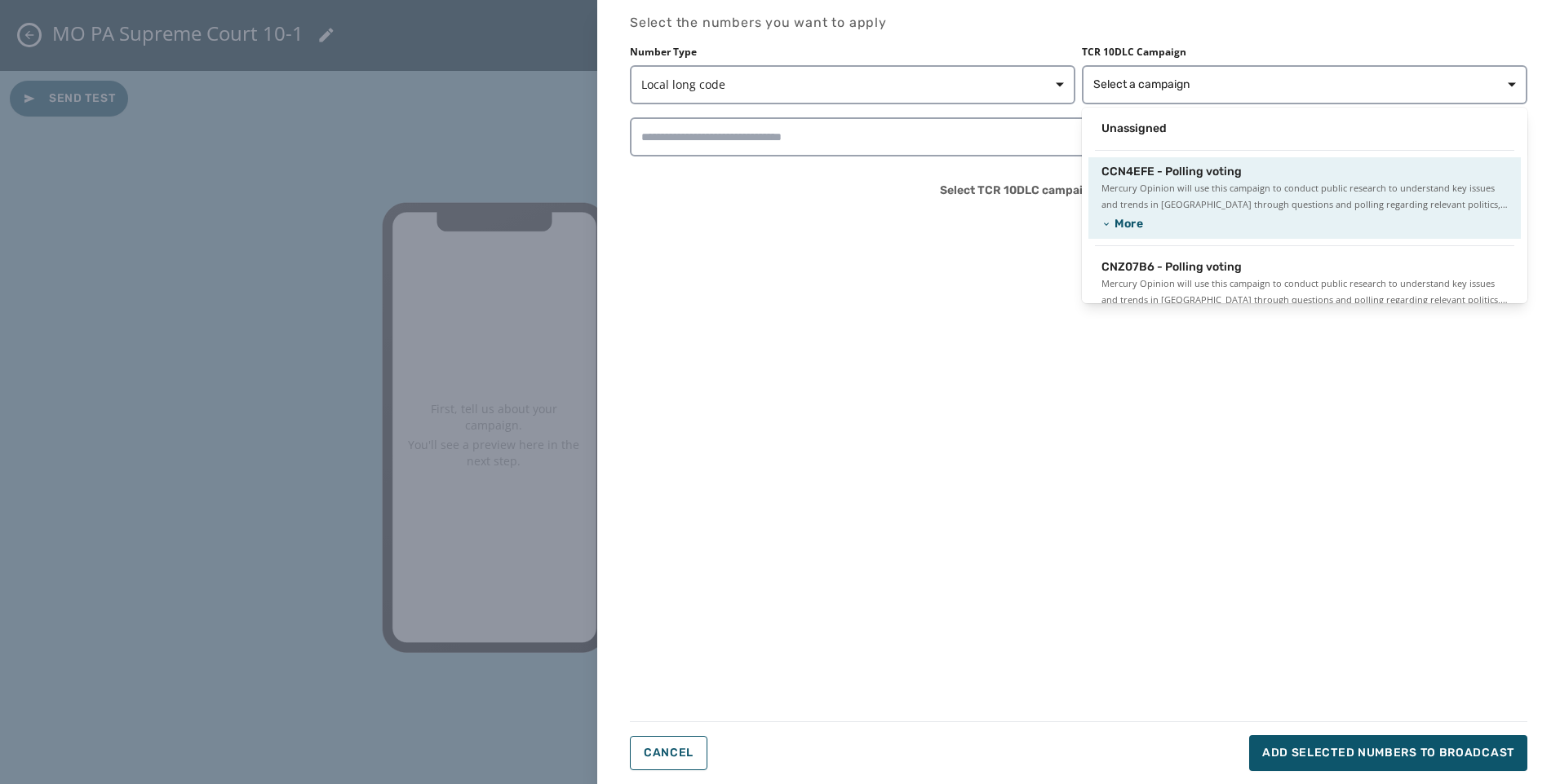
scroll to position [132, 0]
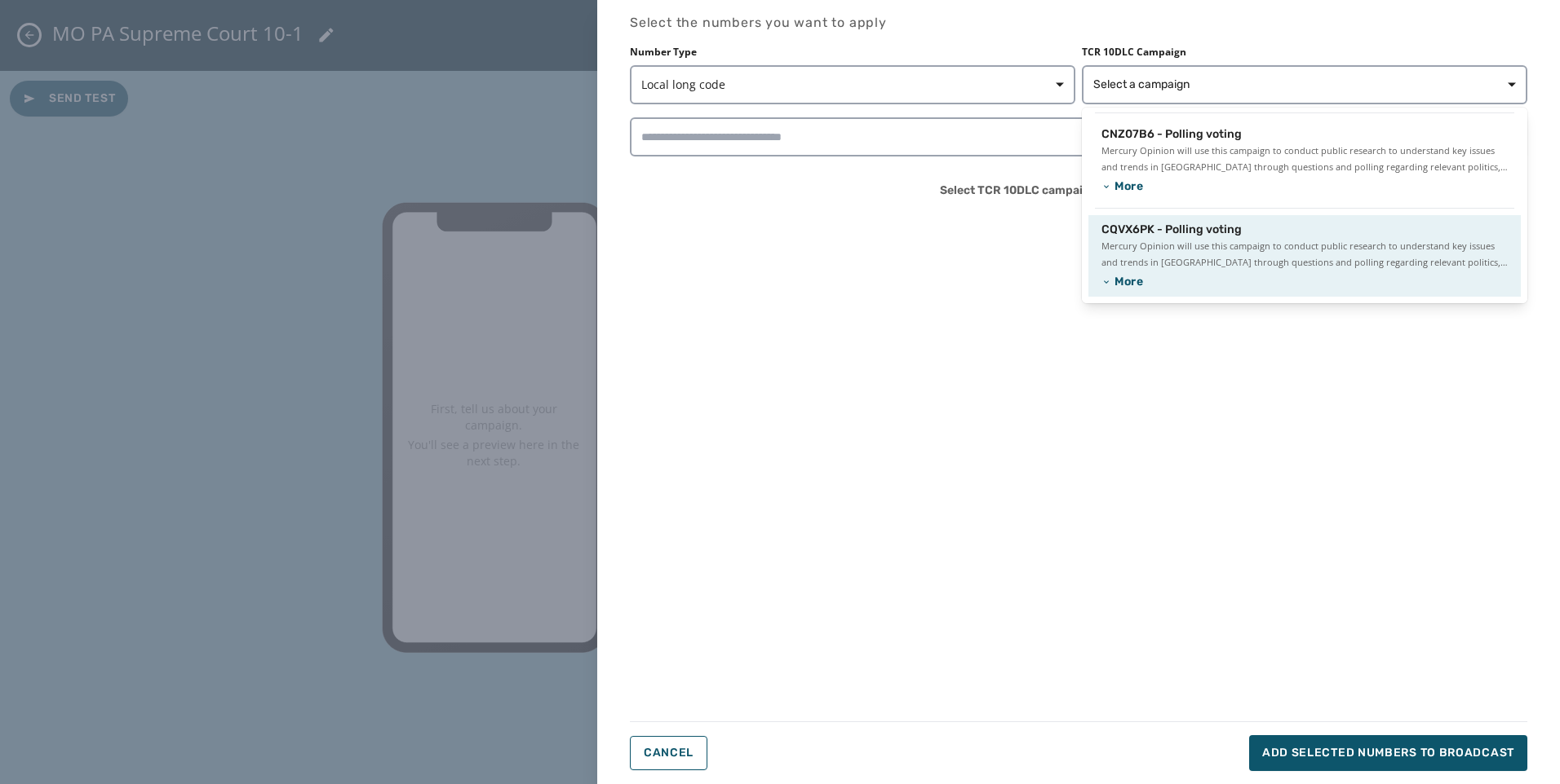
click at [1191, 229] on span "CQVX6PK - Polling voting" at bounding box center [1171, 230] width 141 height 16
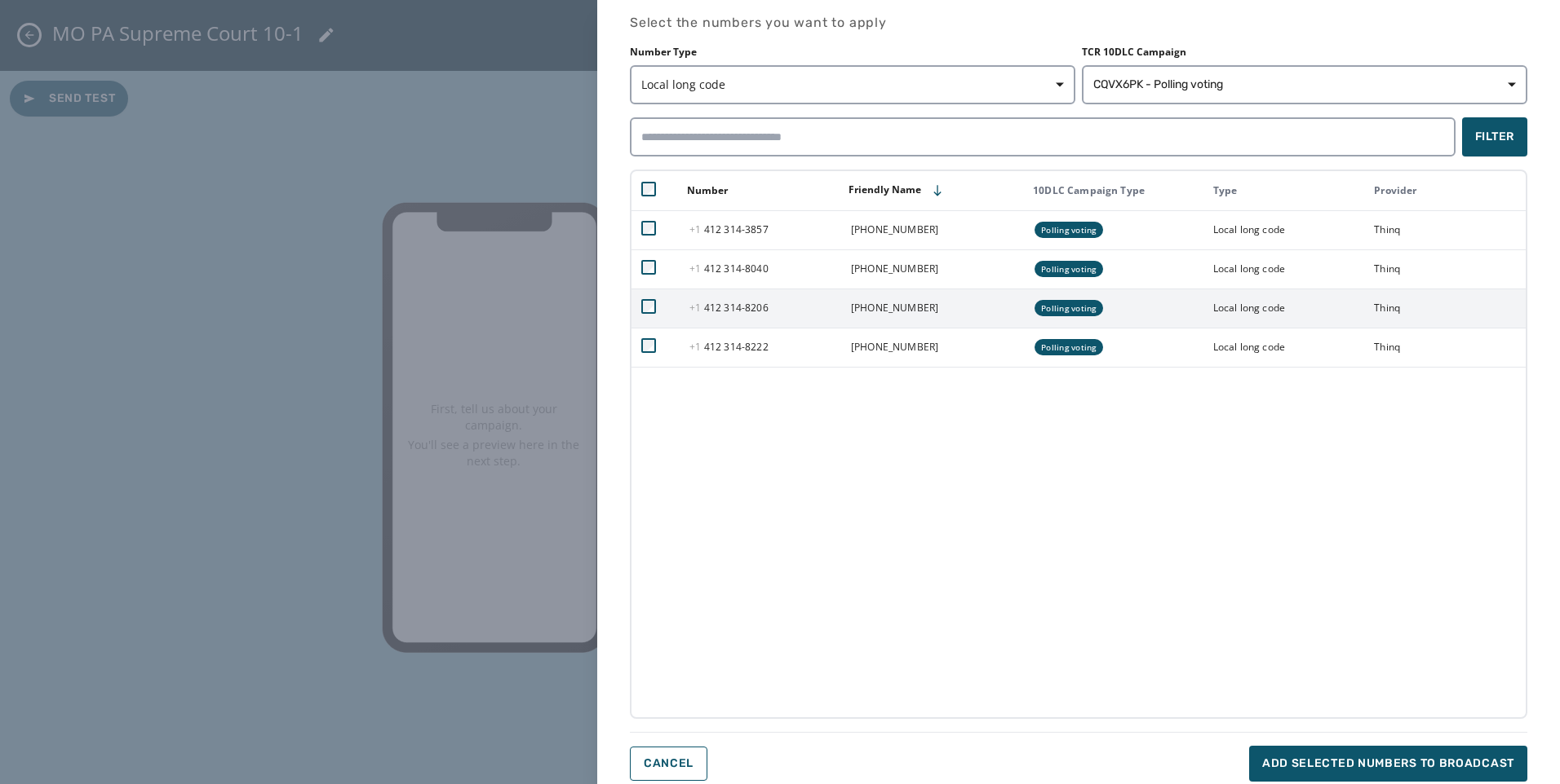
click at [658, 304] on td at bounding box center [655, 308] width 48 height 39
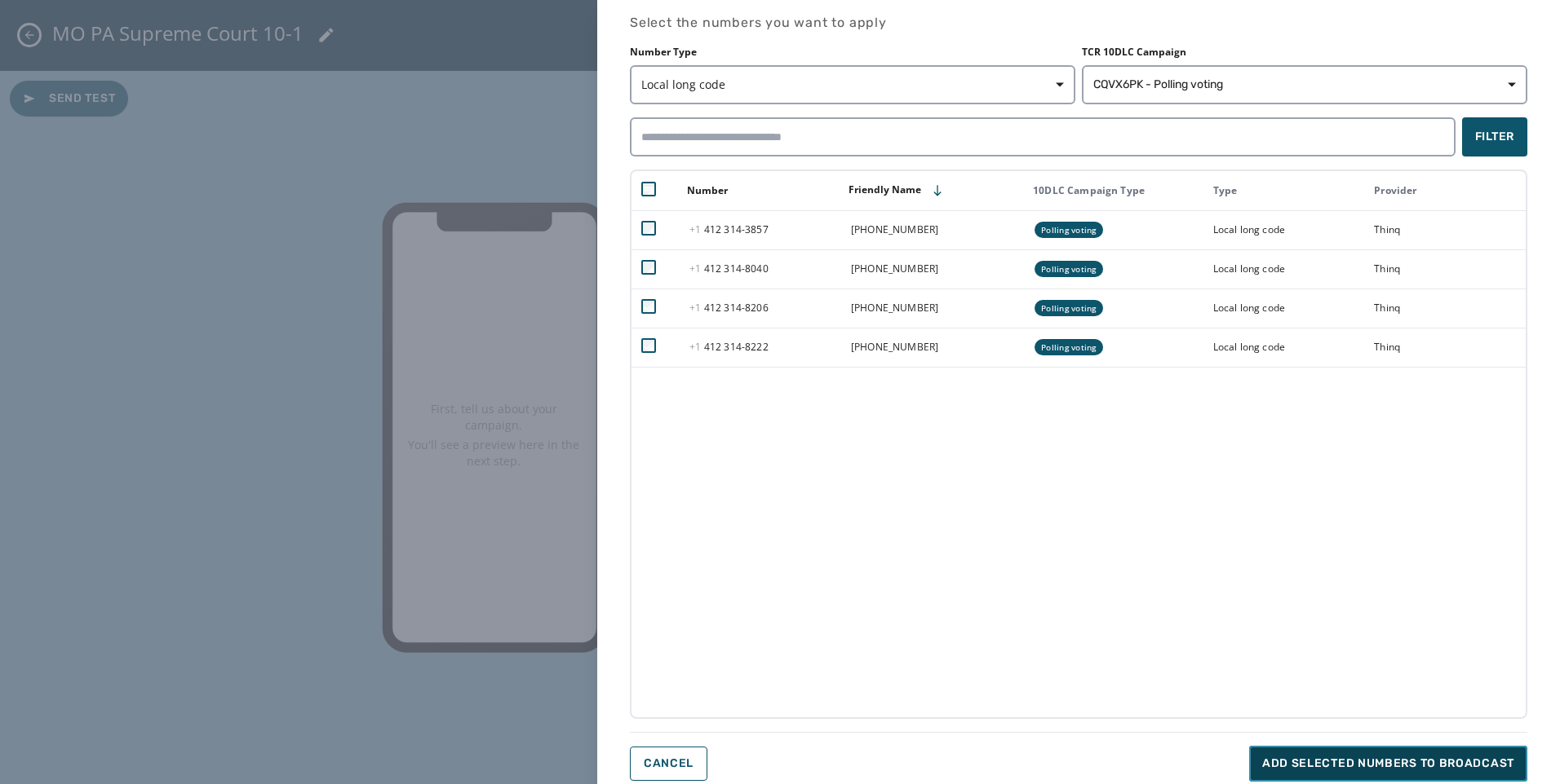
click at [1362, 762] on span "Add selected numbers to broadcast" at bounding box center [1388, 764] width 252 height 16
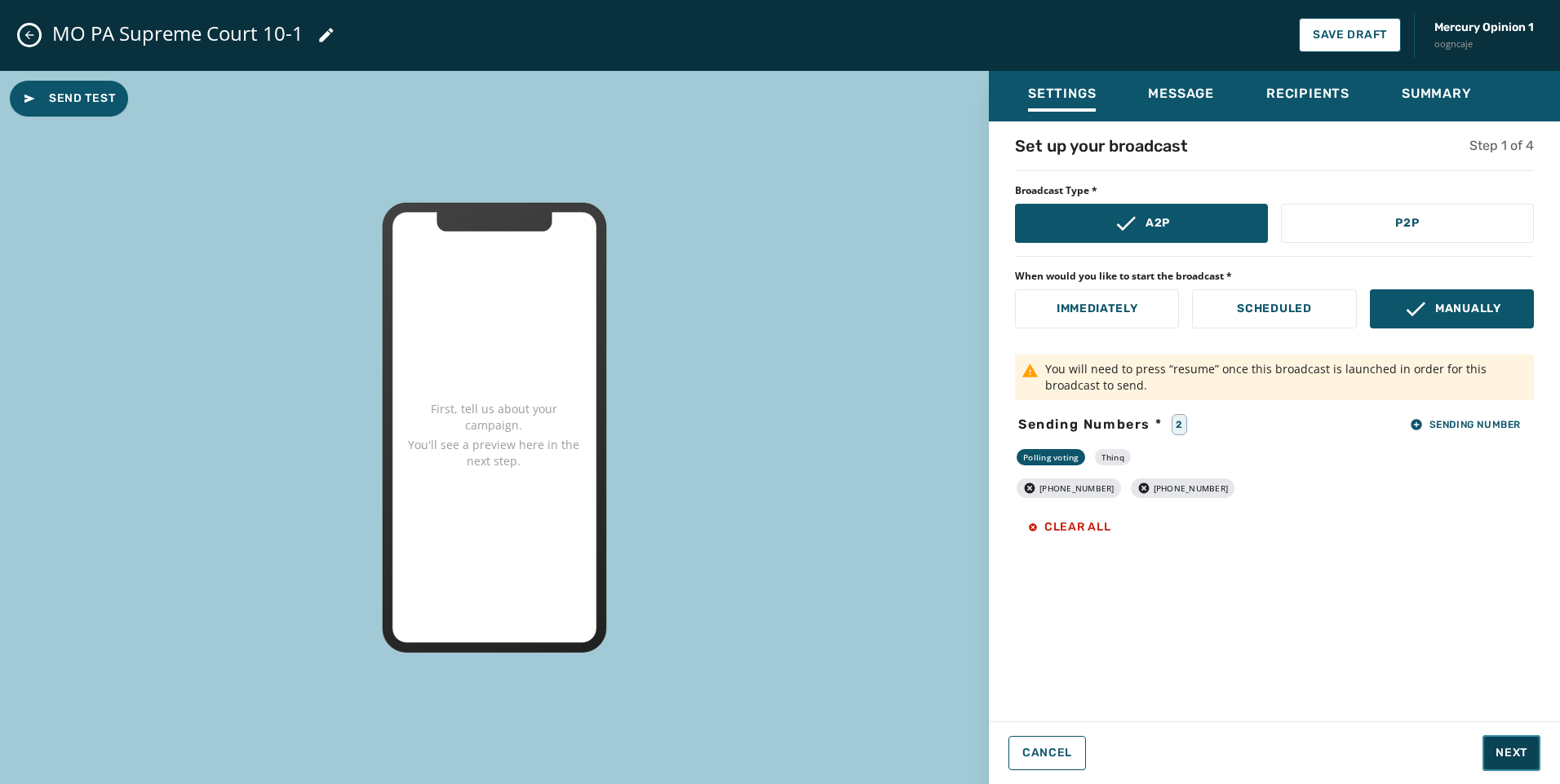
click at [1516, 761] on span "Next" at bounding box center [1511, 753] width 32 height 16
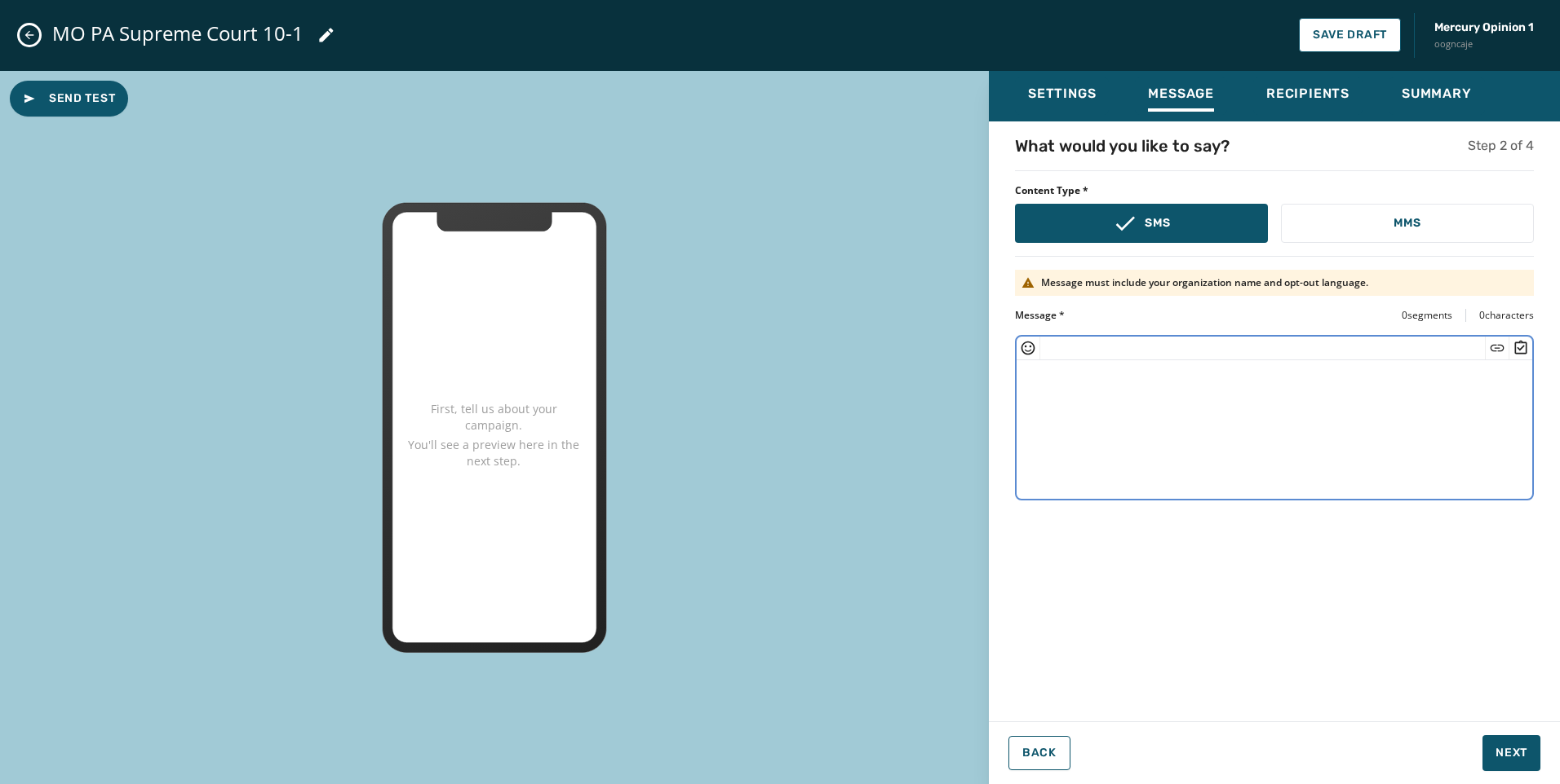
paste textarea "**********"
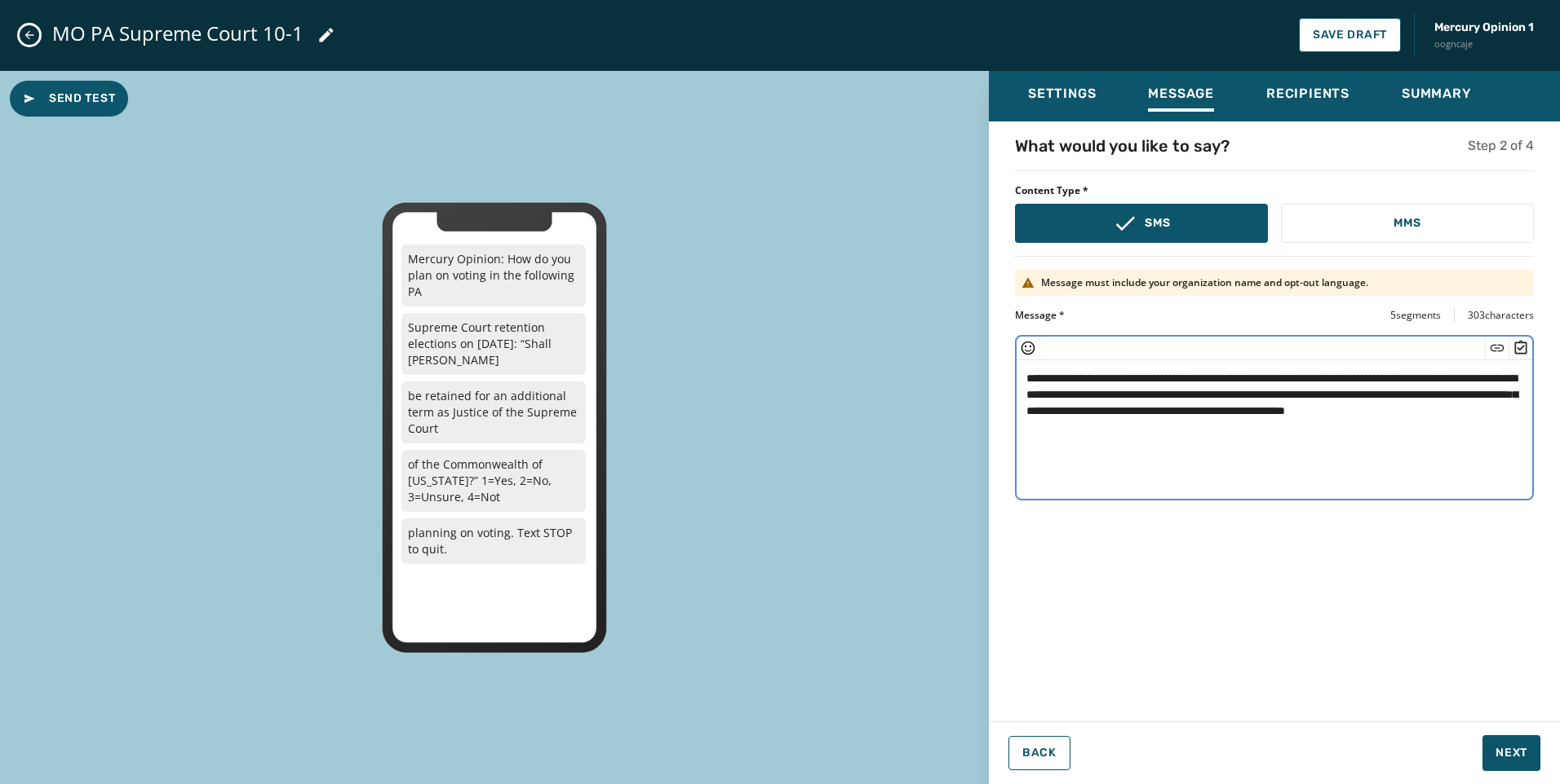
click at [1344, 408] on textarea "**********" at bounding box center [1274, 427] width 515 height 133
click at [1172, 392] on textarea "**********" at bounding box center [1274, 427] width 515 height 133
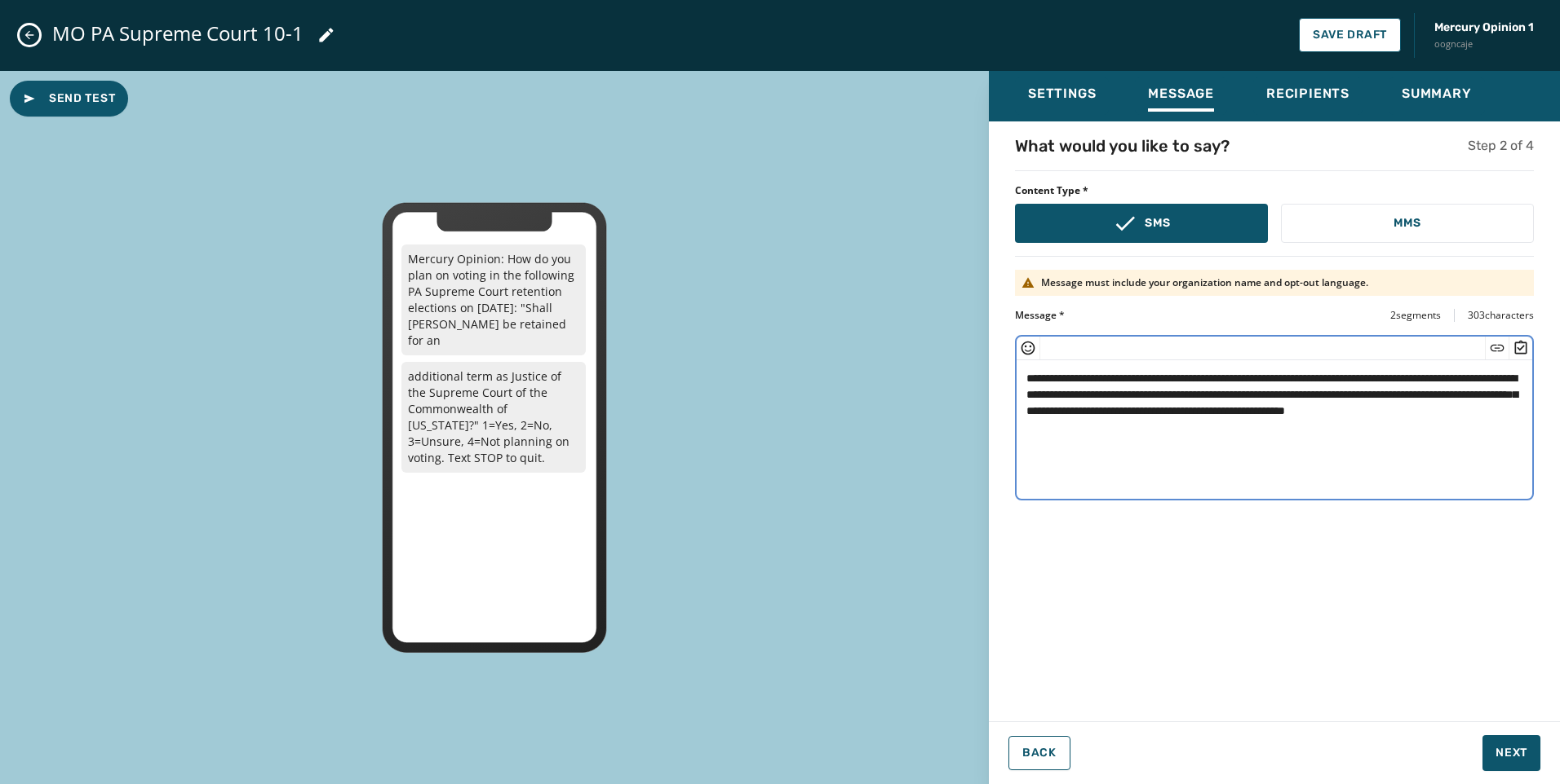
click at [1319, 425] on textarea "**********" at bounding box center [1274, 427] width 515 height 133
type textarea "**********"
click at [102, 91] on span "Send Test" at bounding box center [69, 99] width 92 height 16
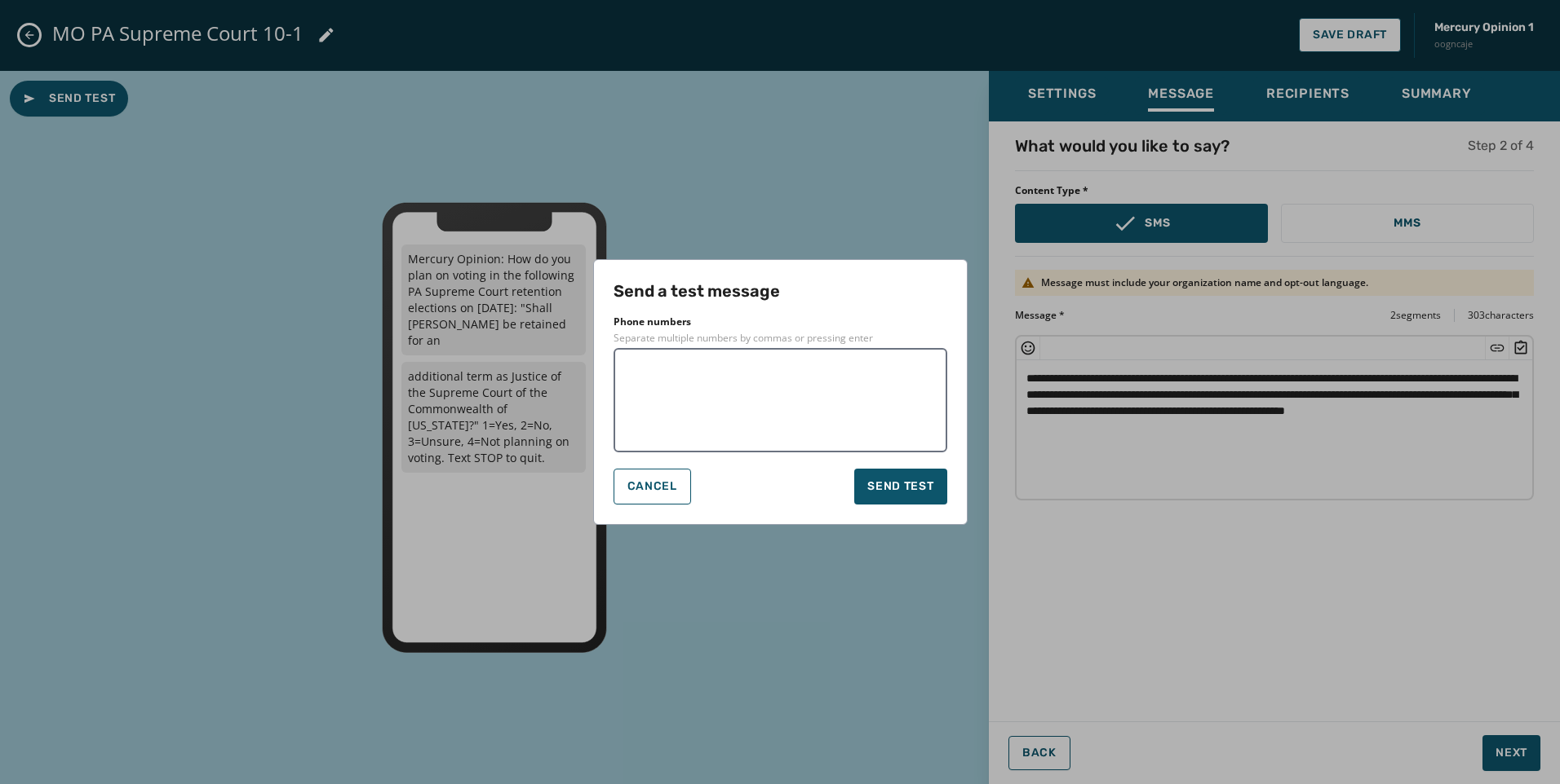
click at [755, 379] on textarea at bounding box center [780, 400] width 311 height 82
type textarea "**********"
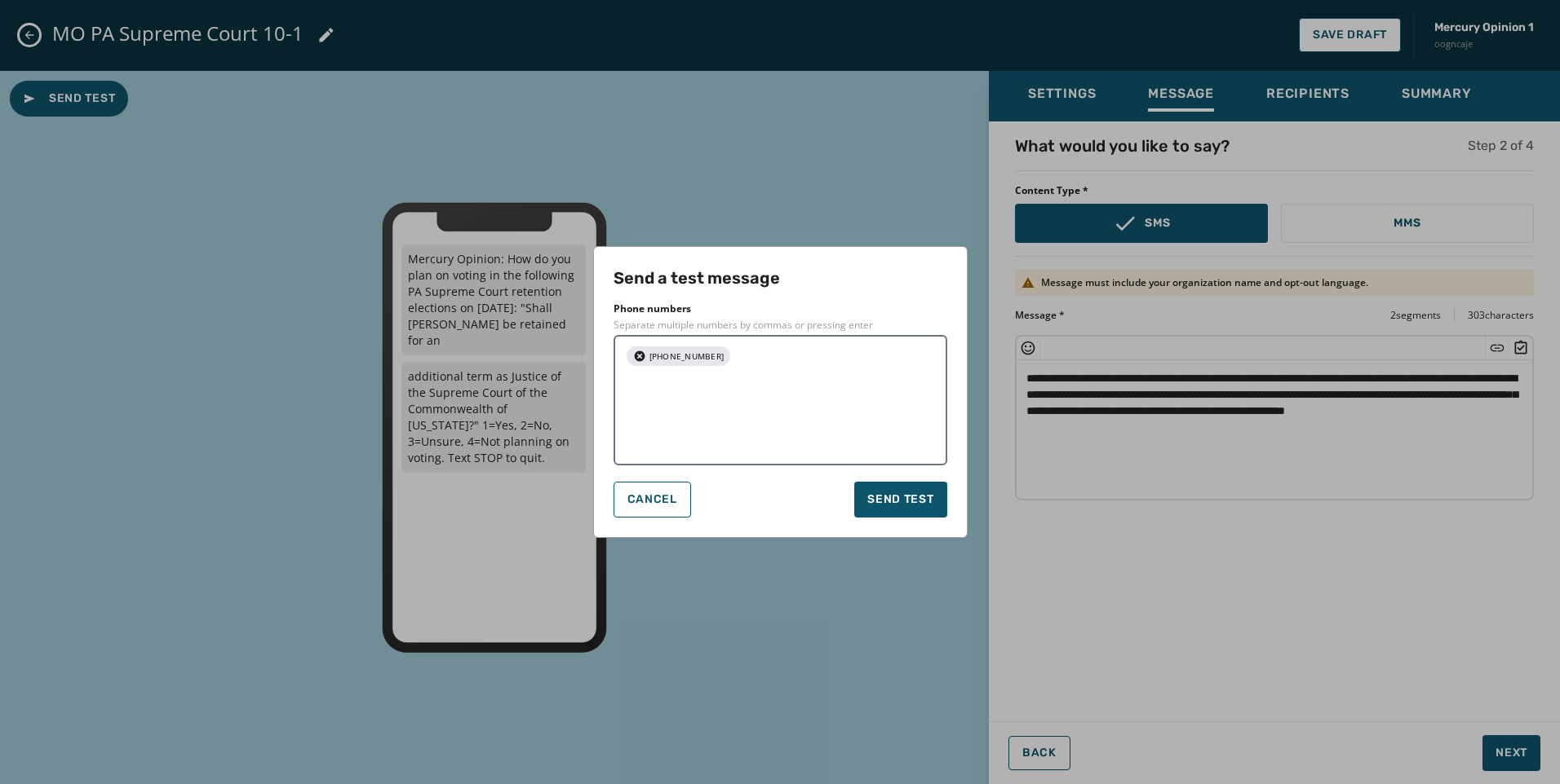
click at [819, 402] on textarea at bounding box center [734, 413] width 217 height 82
click at [905, 500] on span "Send test" at bounding box center [900, 499] width 66 height 16
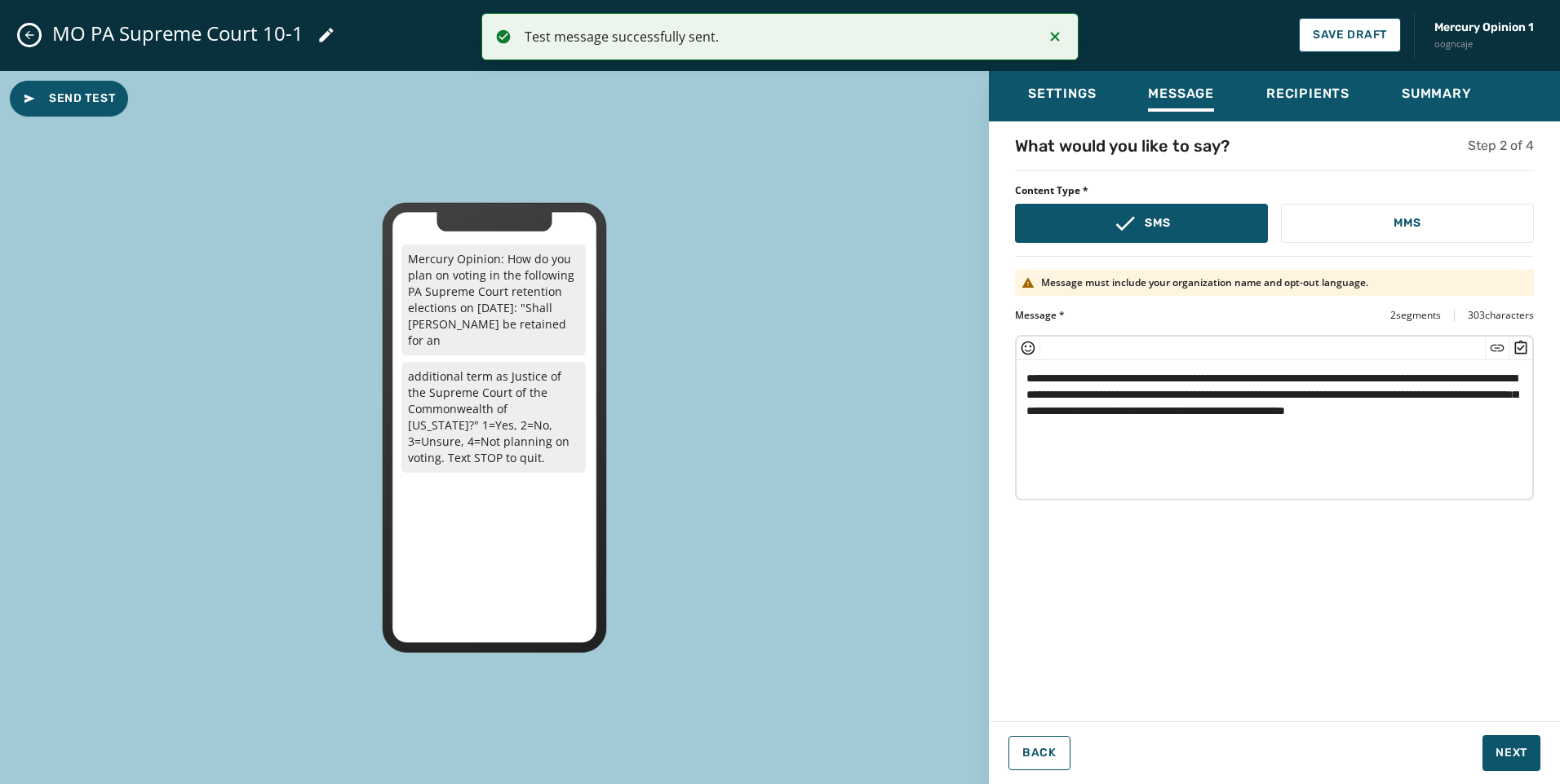
click at [1347, 430] on textarea "**********" at bounding box center [1274, 427] width 515 height 133
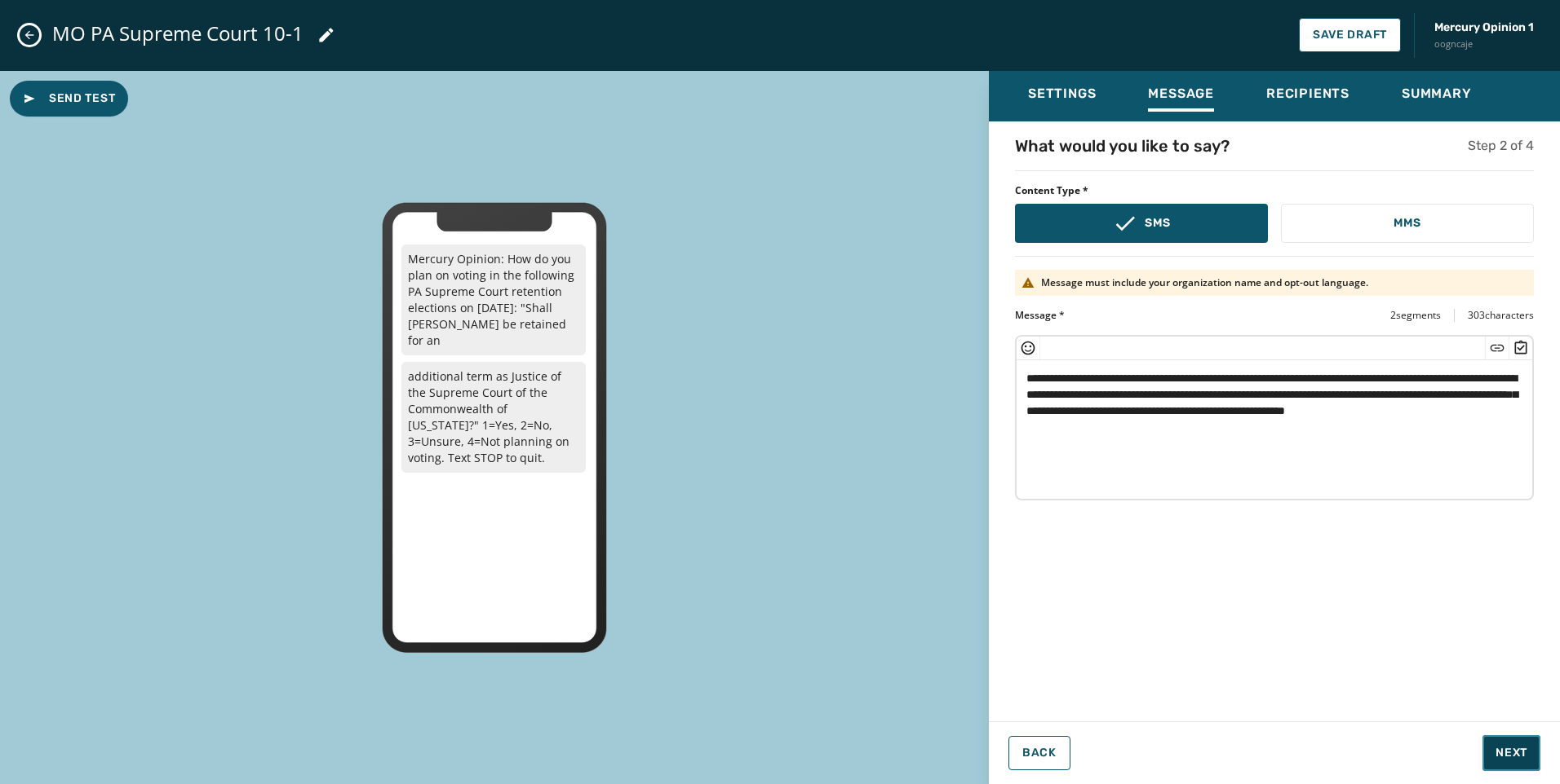
click at [1504, 747] on span "Next" at bounding box center [1511, 753] width 32 height 16
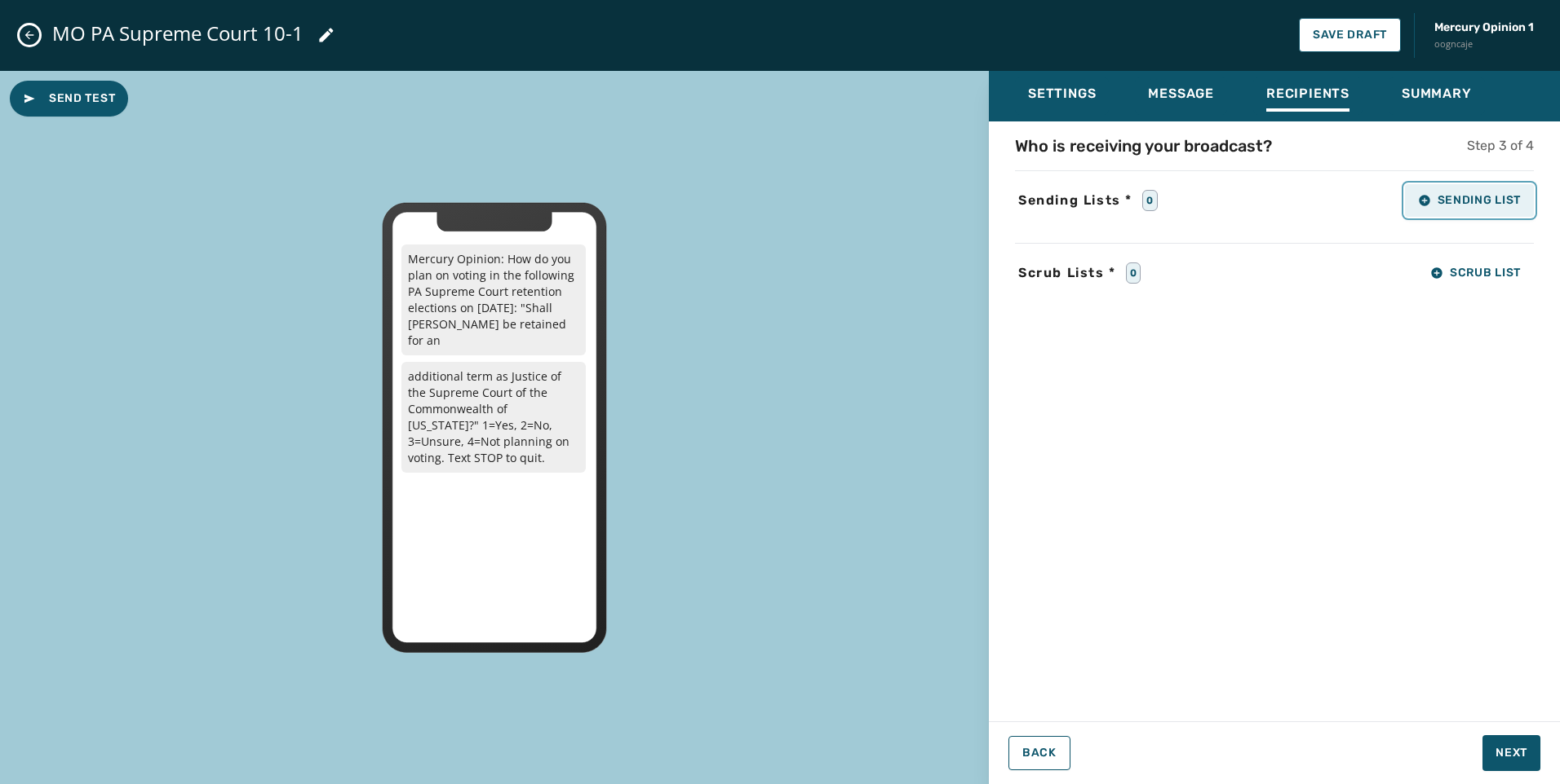
click at [1494, 195] on span "Sending List" at bounding box center [1468, 200] width 103 height 13
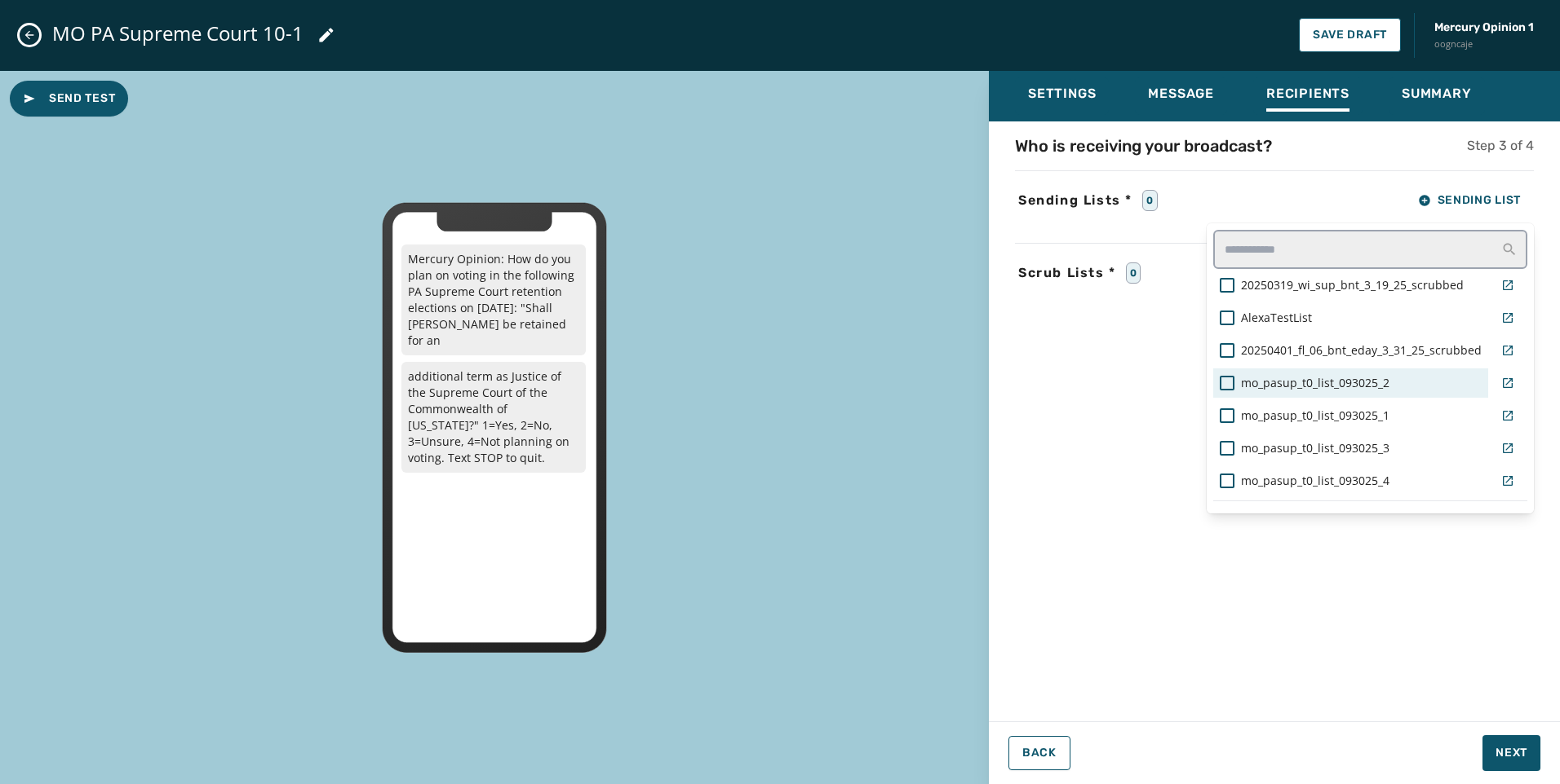
click at [1377, 389] on span "mo_pasup_t0_list_093025_2" at bounding box center [1315, 383] width 149 height 16
click at [1499, 634] on div "Who is receiving your broadcast? Step 3 of 4 Sending Lists * 1 Sending List 202…" at bounding box center [1274, 416] width 571 height 564
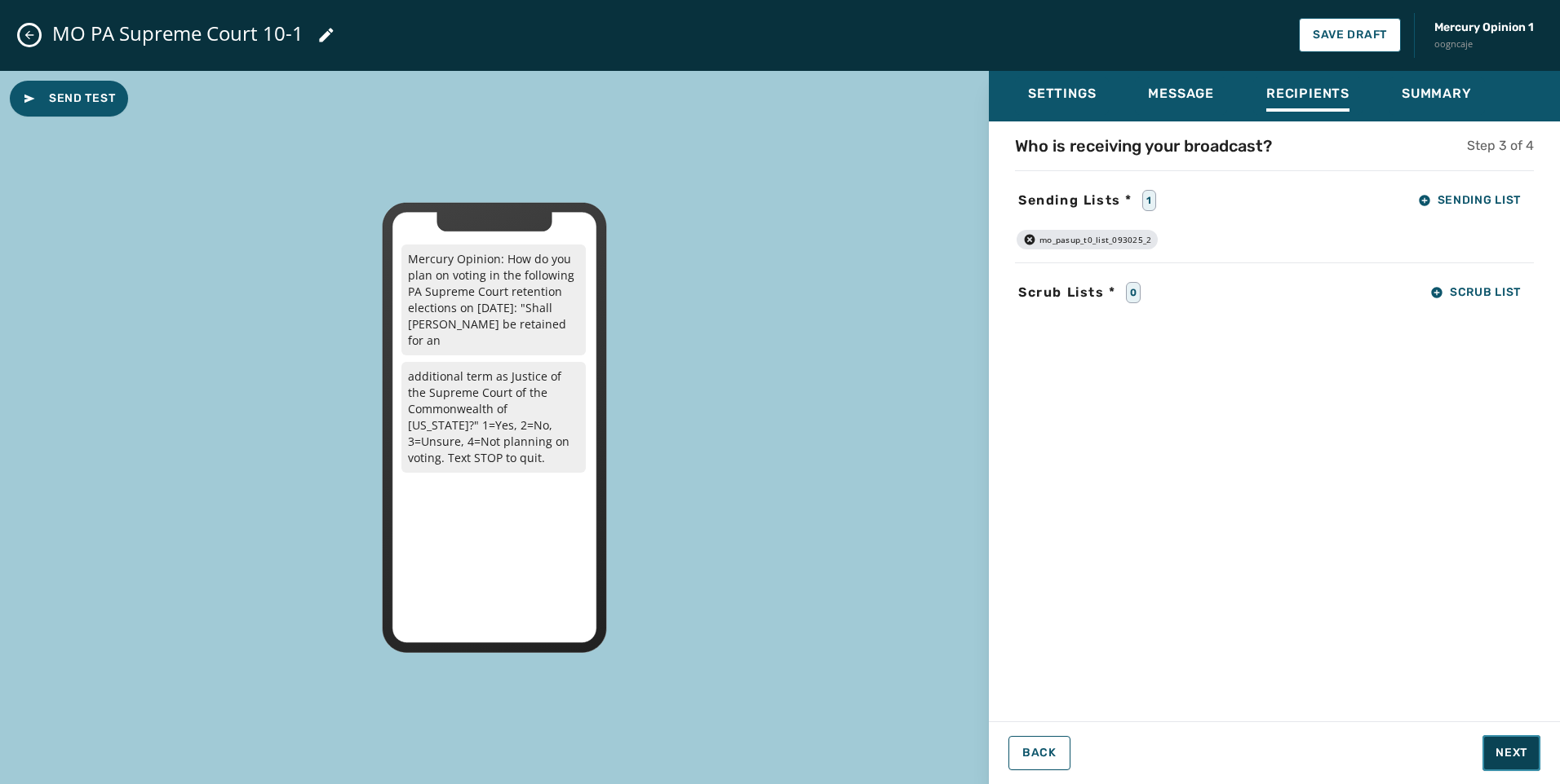
click at [1516, 758] on span "Next" at bounding box center [1511, 753] width 32 height 16
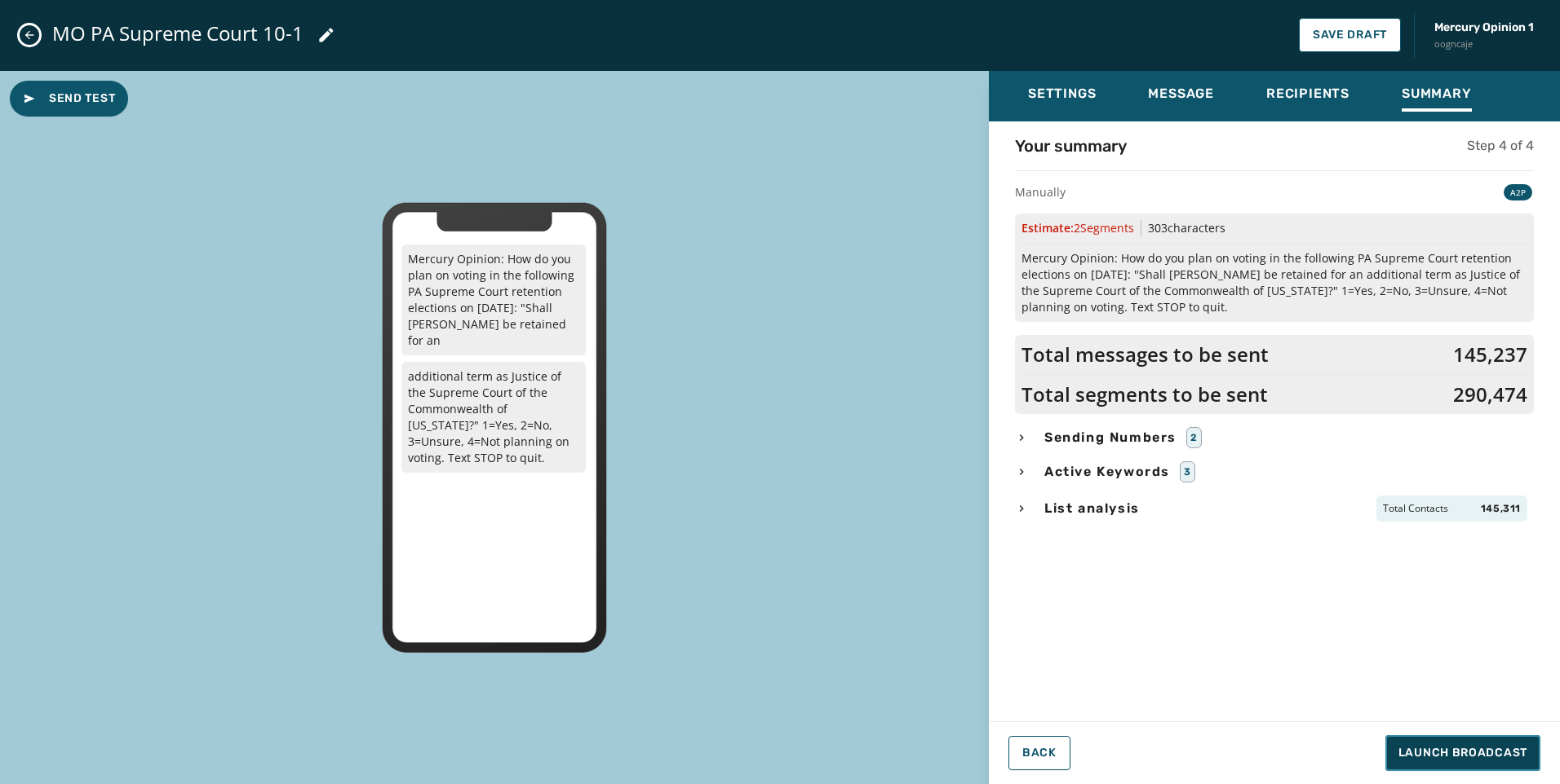
click at [1457, 749] on span "Launch Broadcast" at bounding box center [1462, 753] width 129 height 16
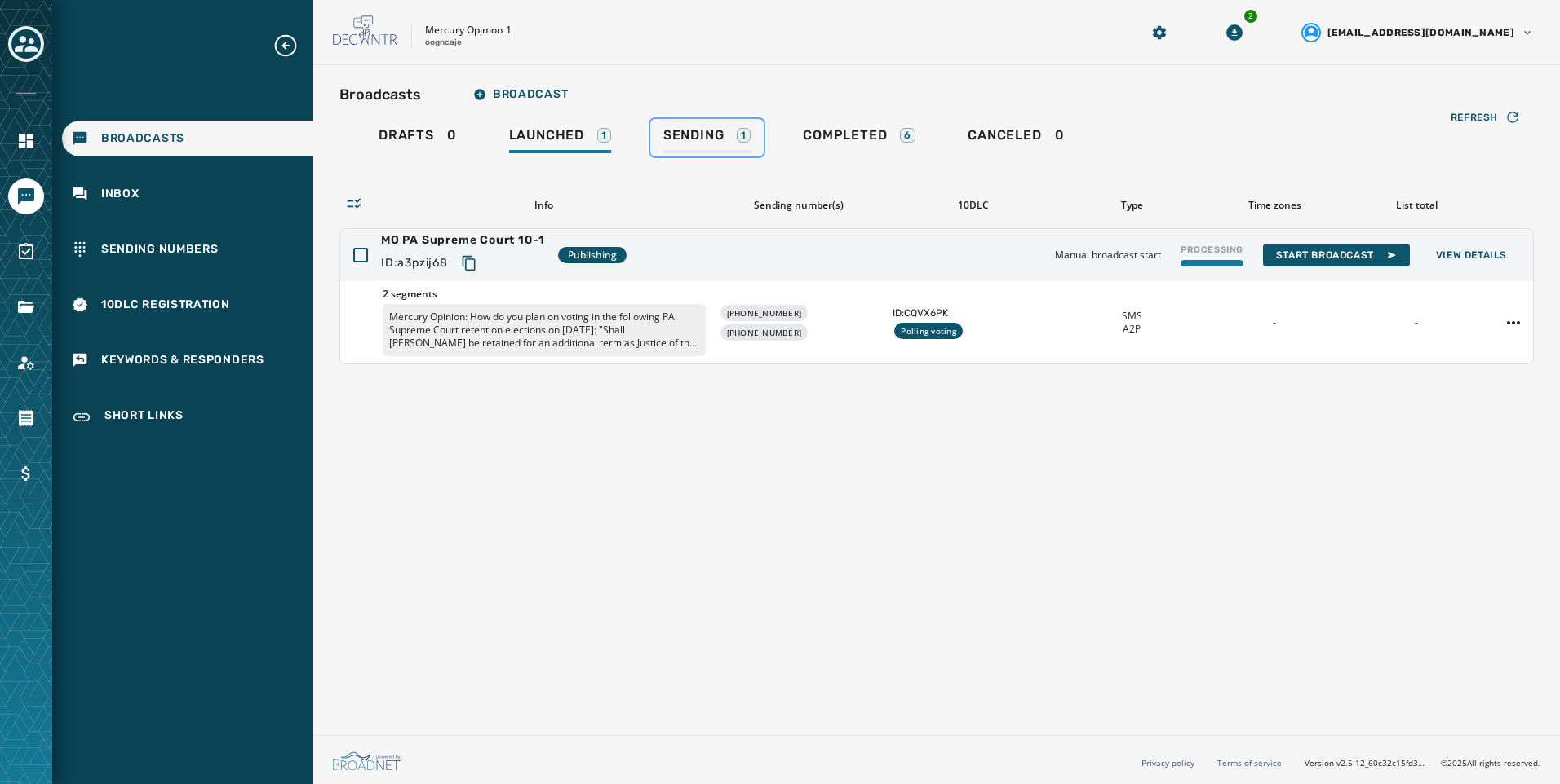
click at [724, 135] on span "Sending" at bounding box center [693, 135] width 61 height 16
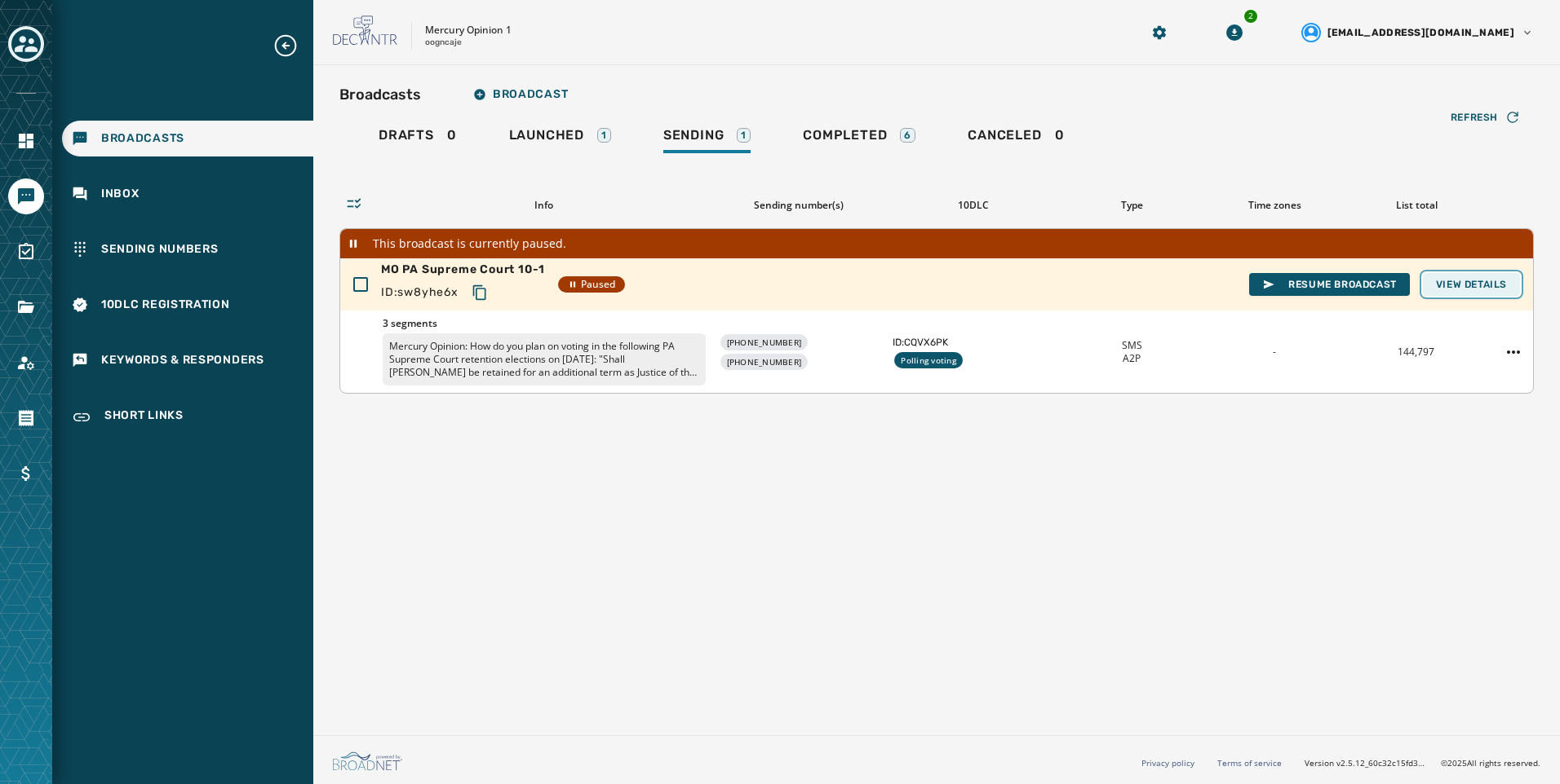
click at [1471, 281] on span "View Details" at bounding box center [1470, 284] width 71 height 13
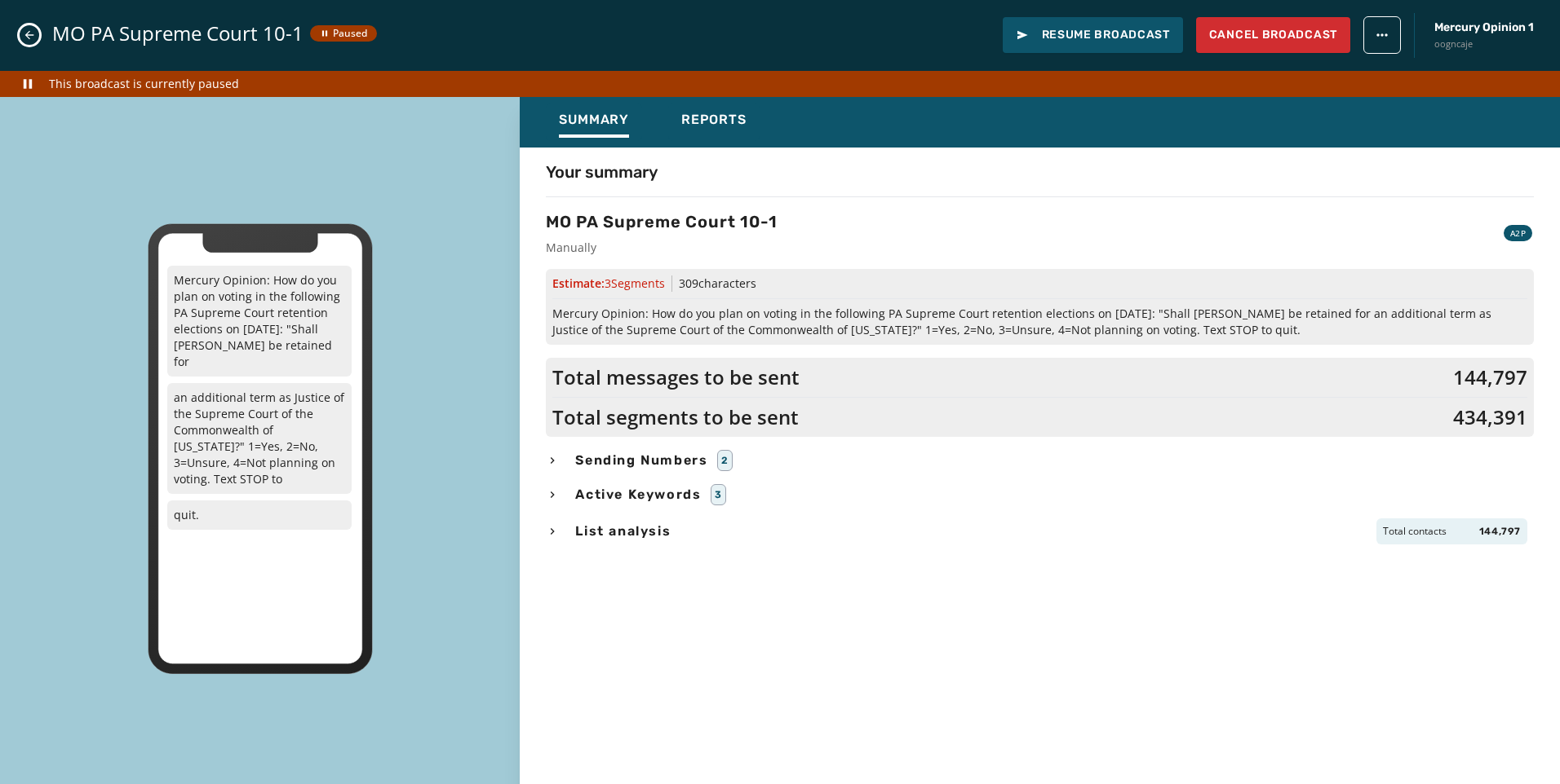
click at [559, 521] on div "List analysis Total contacts 144,797" at bounding box center [1040, 532] width 988 height 26
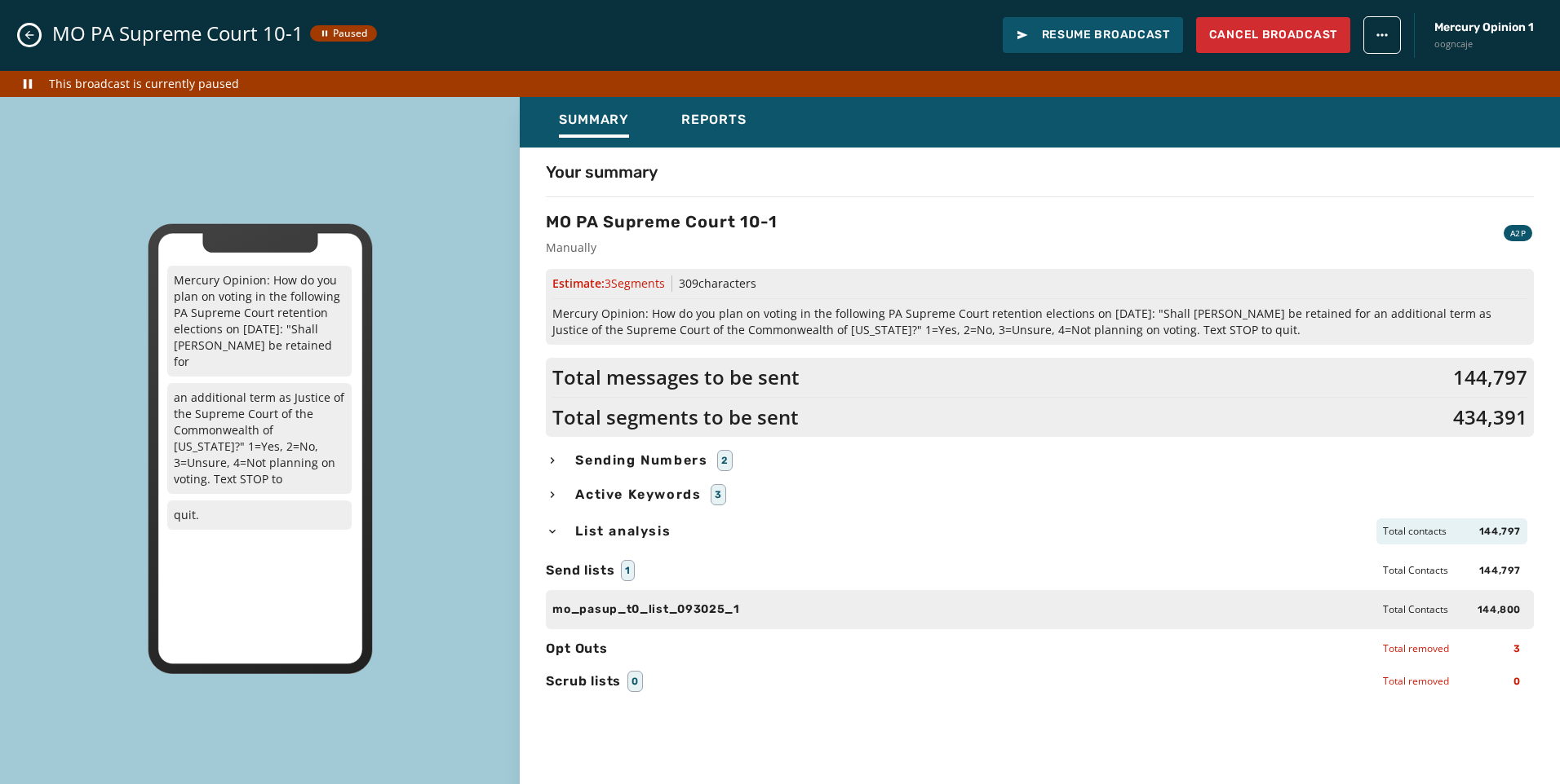
click at [559, 523] on div "List analysis Total contacts 144,797" at bounding box center [1040, 532] width 988 height 26
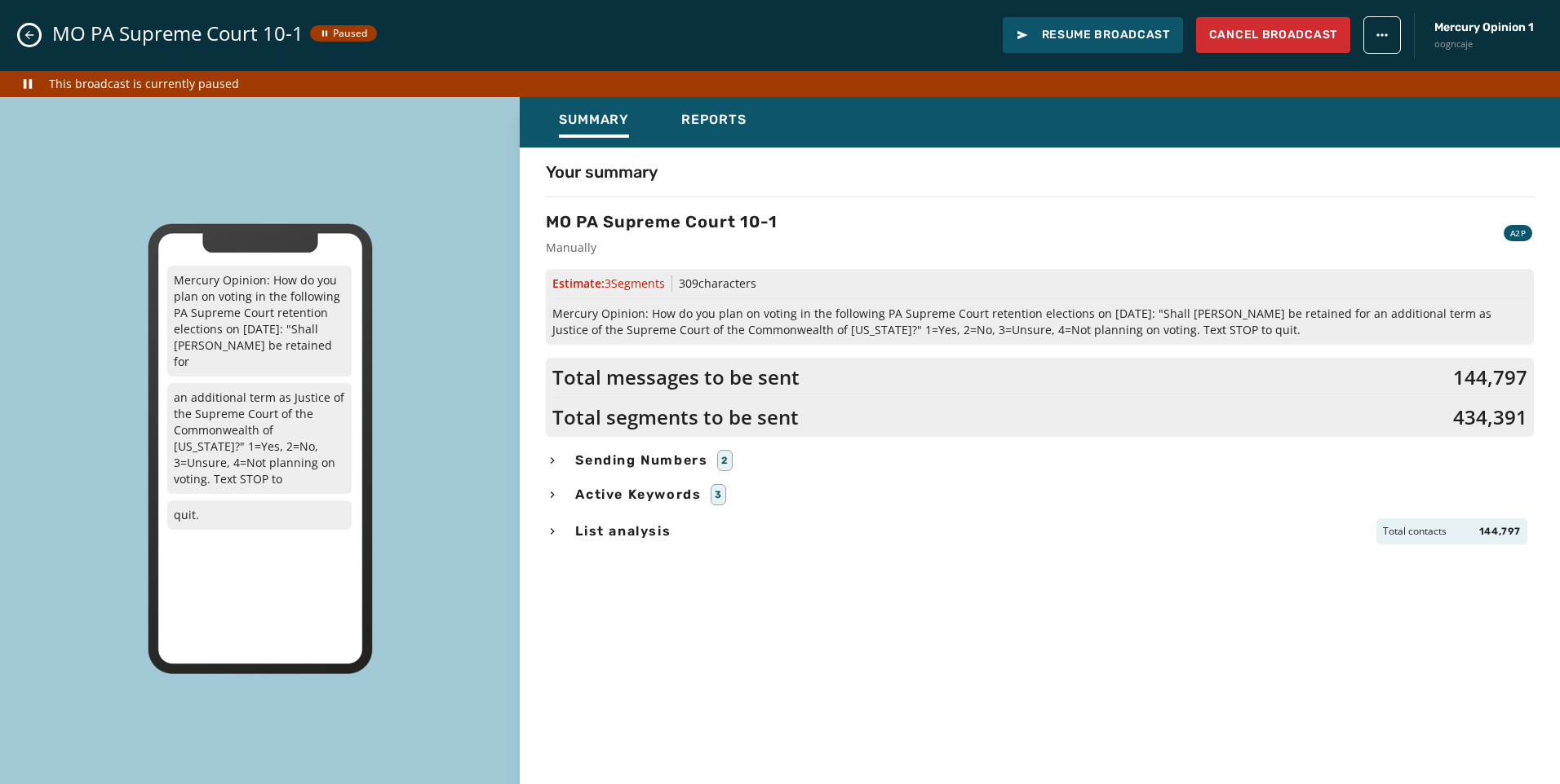
click at [31, 35] on icon "Close admin drawer" at bounding box center [29, 35] width 9 height 9
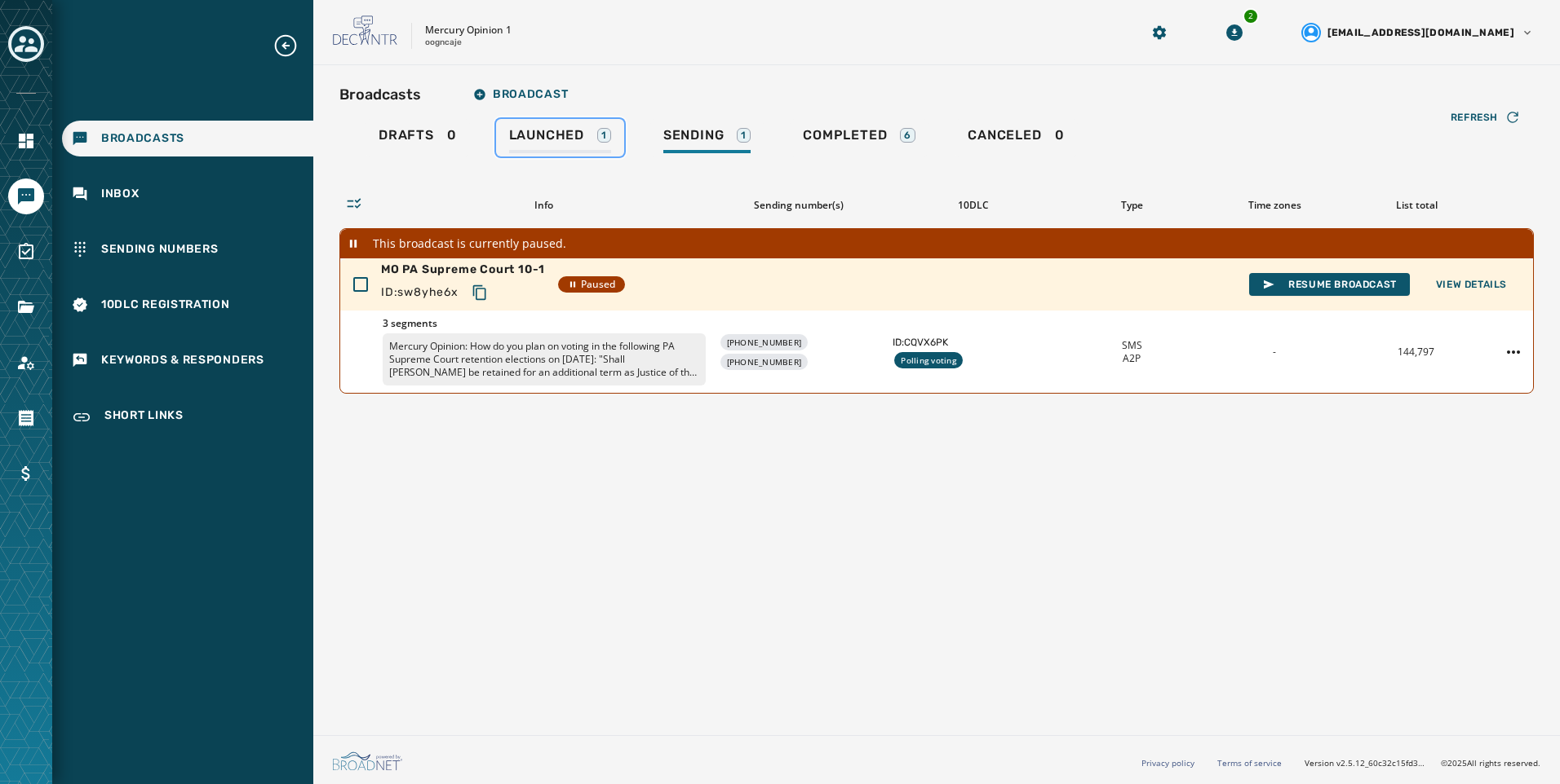
click at [554, 130] on span "Launched" at bounding box center [546, 135] width 75 height 16
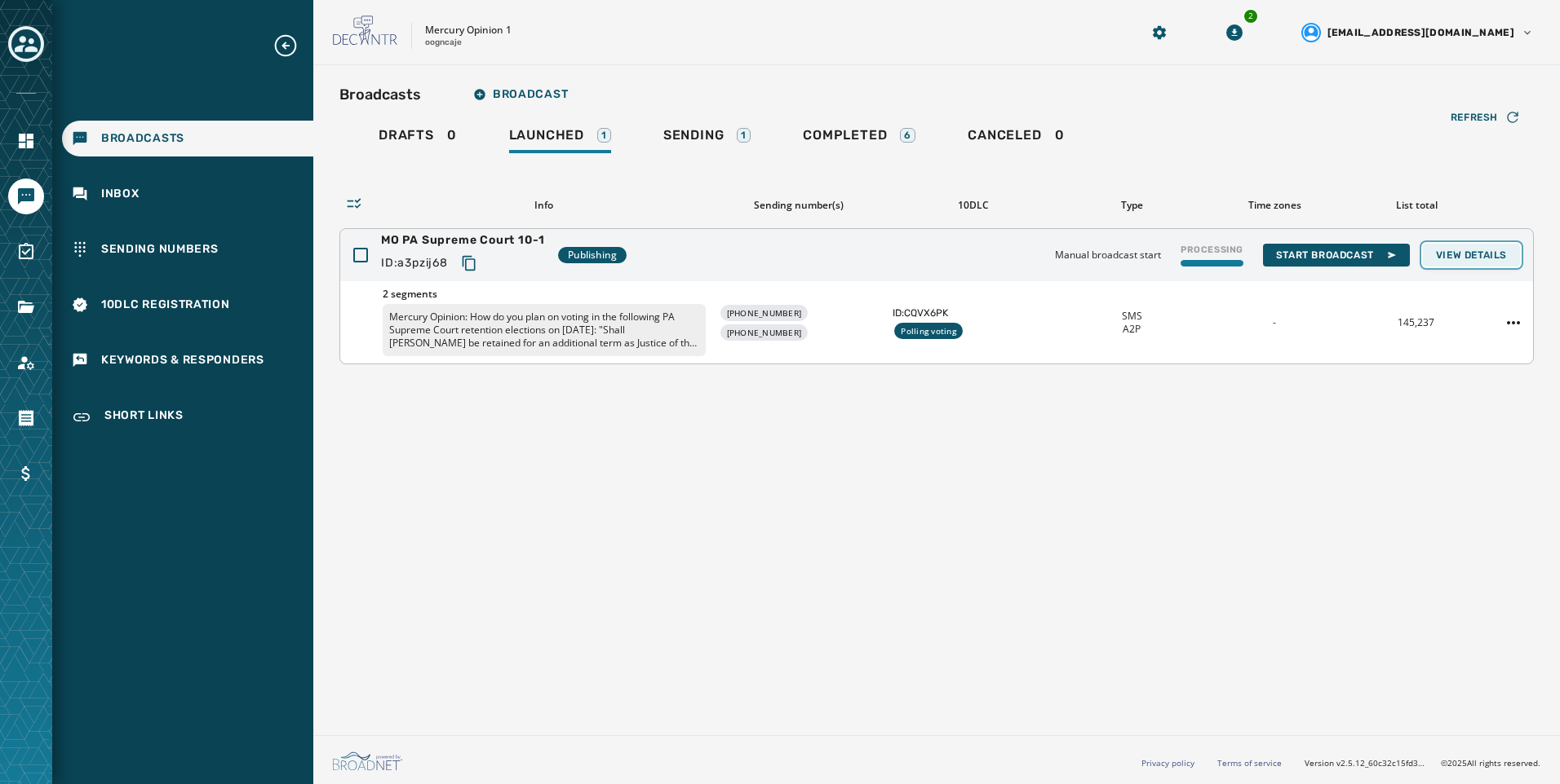
click at [1478, 262] on button "View Details" at bounding box center [1470, 255] width 97 height 23
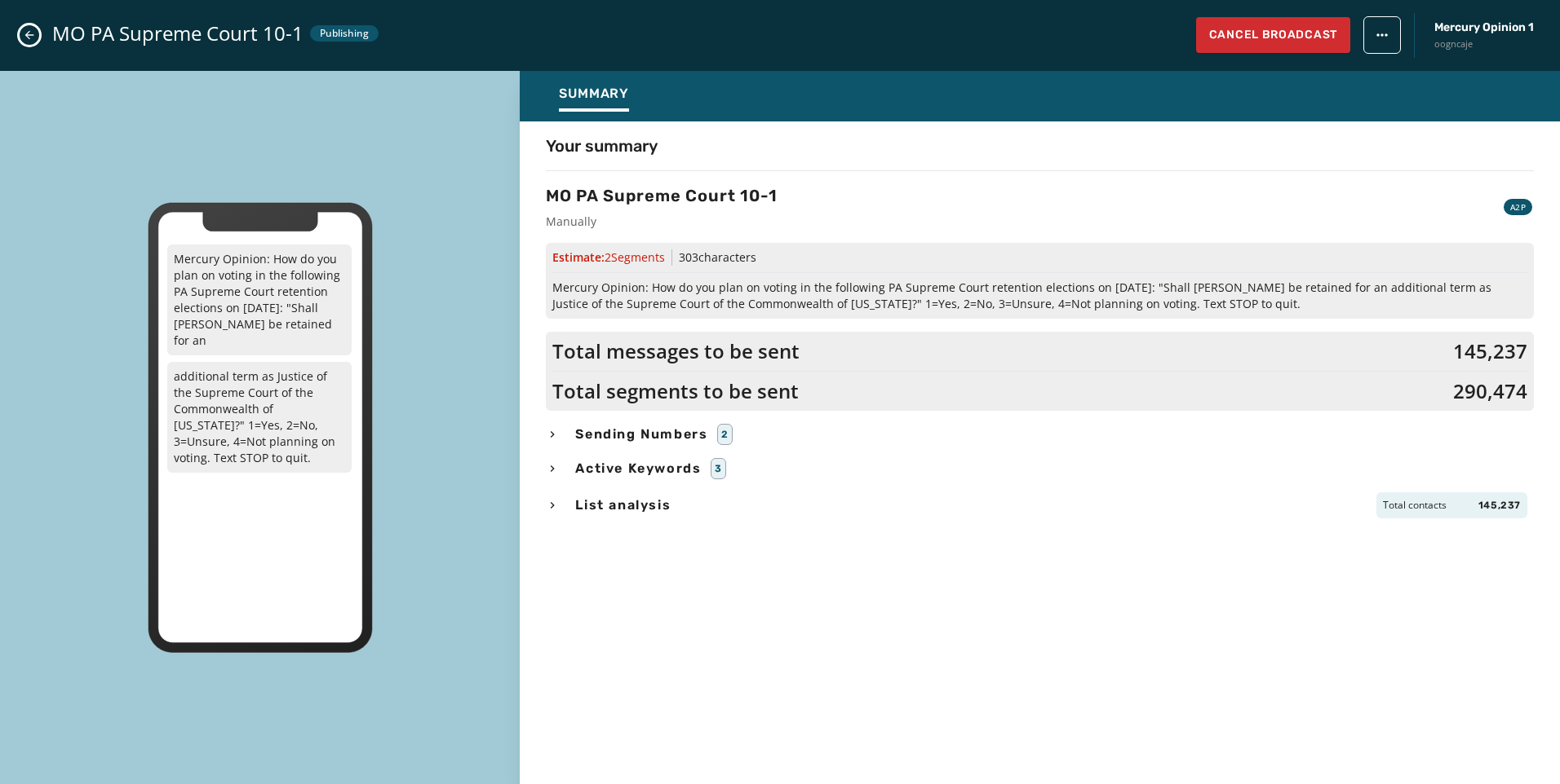
click at [608, 502] on span "List analysis" at bounding box center [623, 506] width 102 height 20
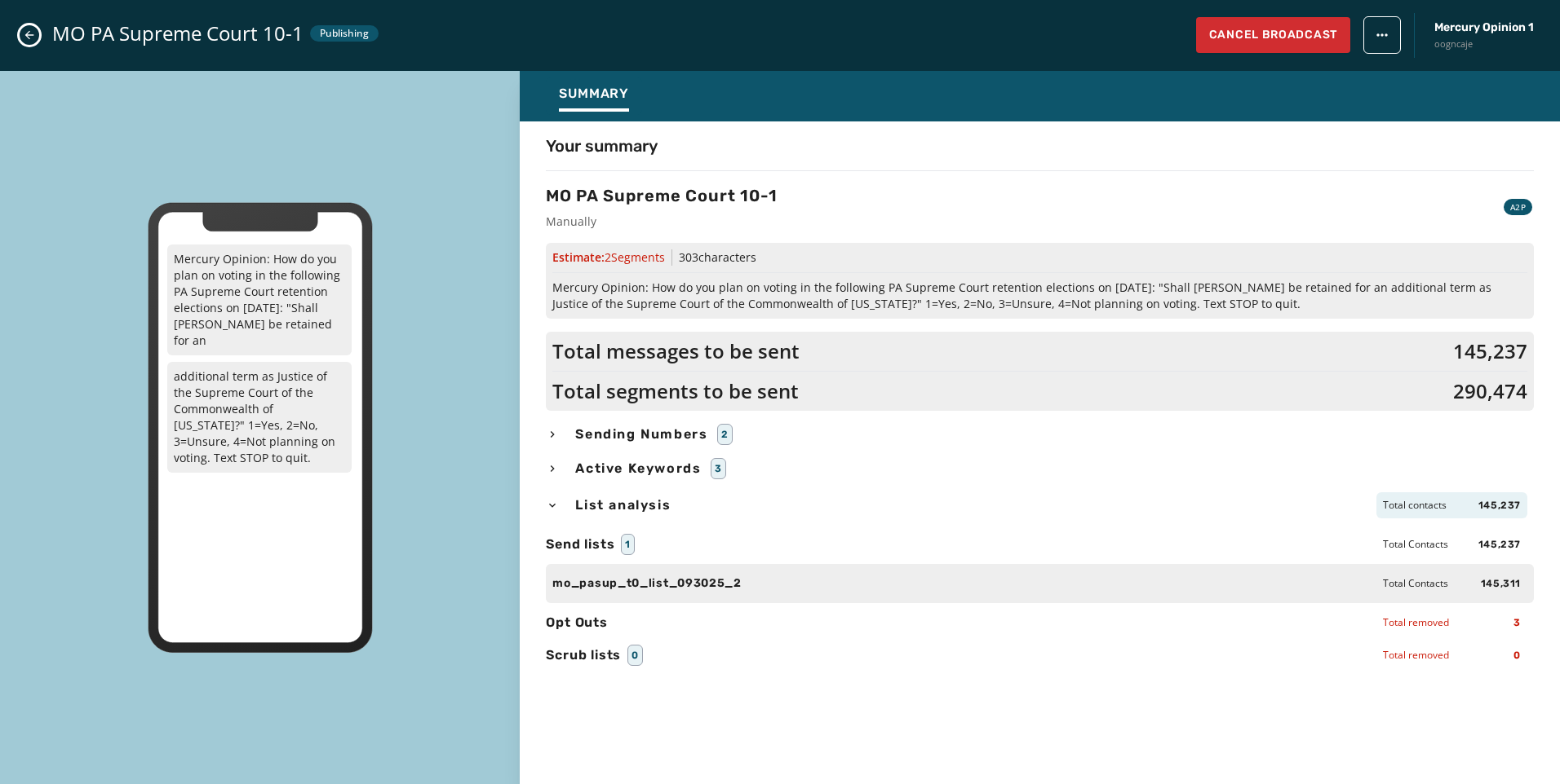
click at [608, 502] on span "List analysis" at bounding box center [623, 506] width 102 height 20
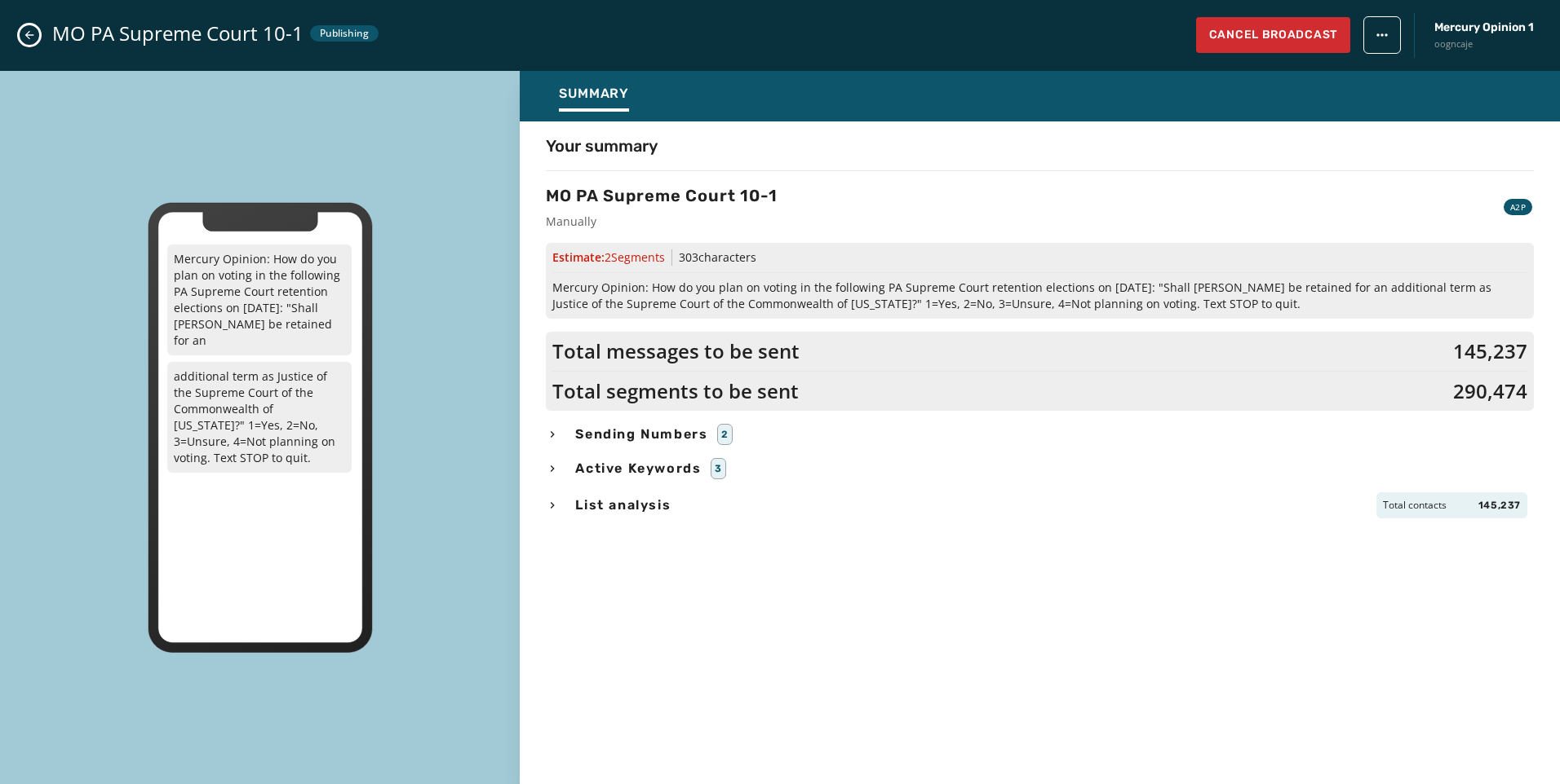
click at [30, 32] on icon "Close admin drawer" at bounding box center [29, 35] width 13 height 13
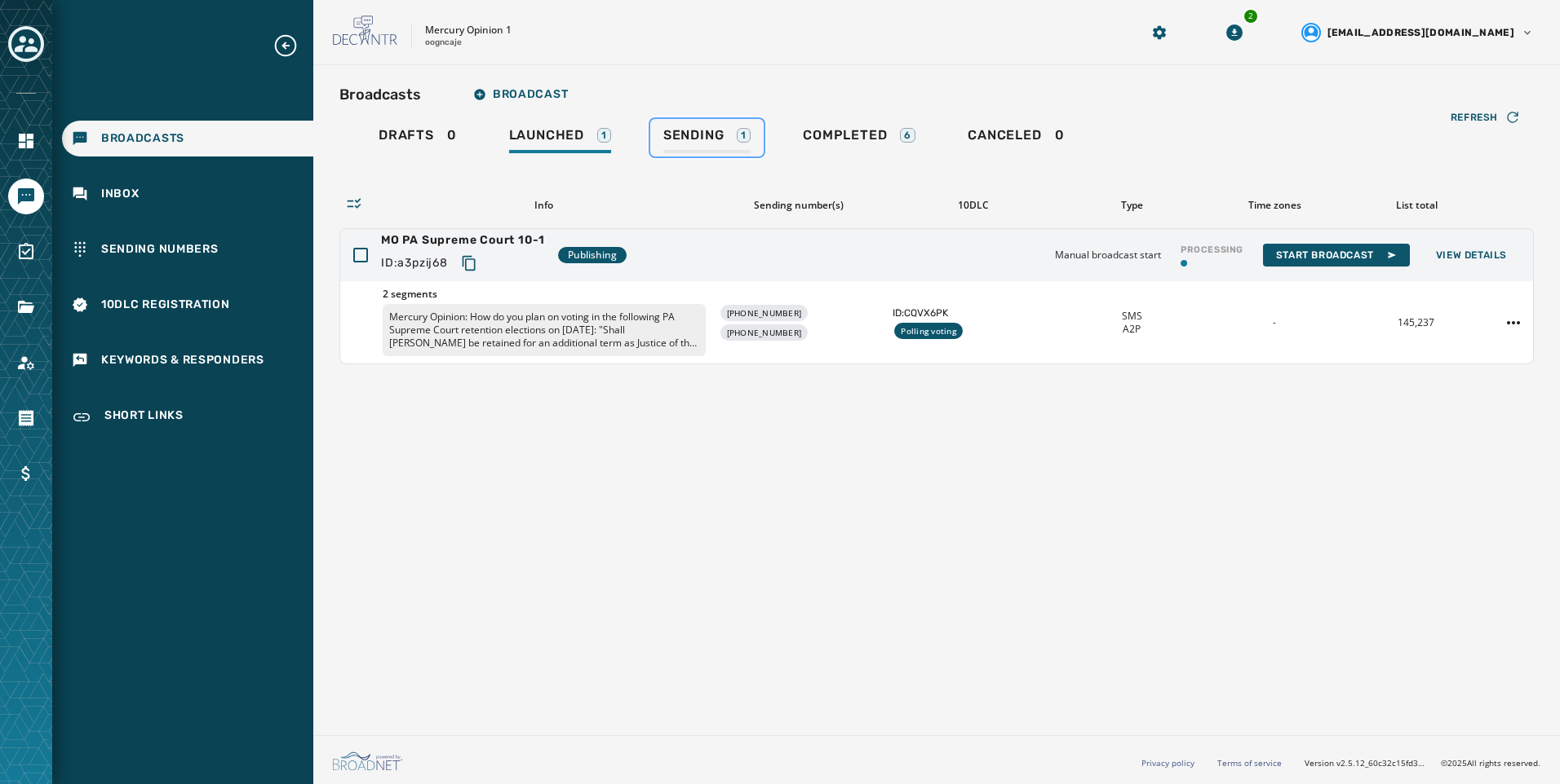
click at [685, 132] on span "Sending" at bounding box center [693, 135] width 61 height 16
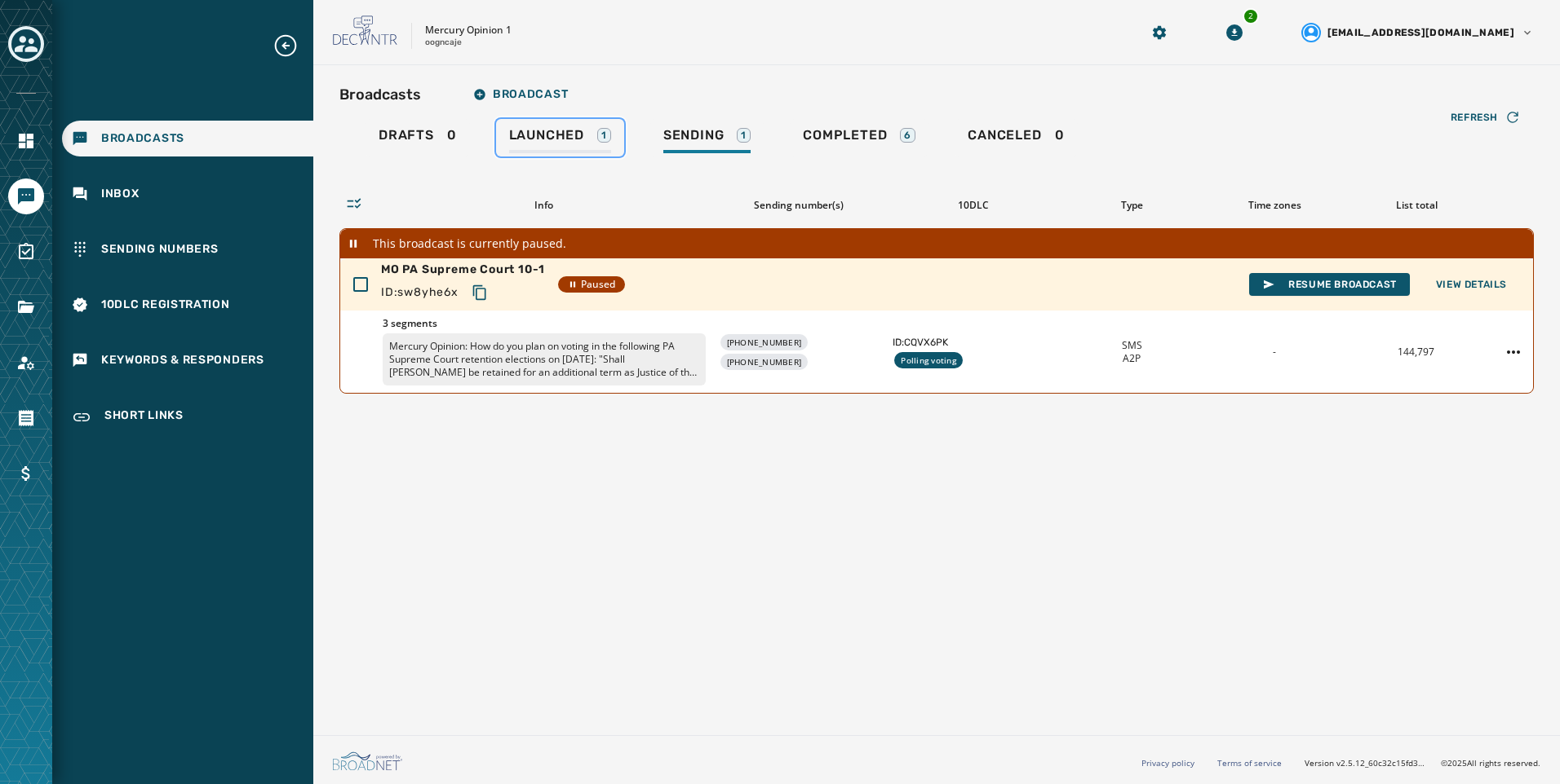
click at [537, 126] on link "Launched 1" at bounding box center [560, 137] width 128 height 38
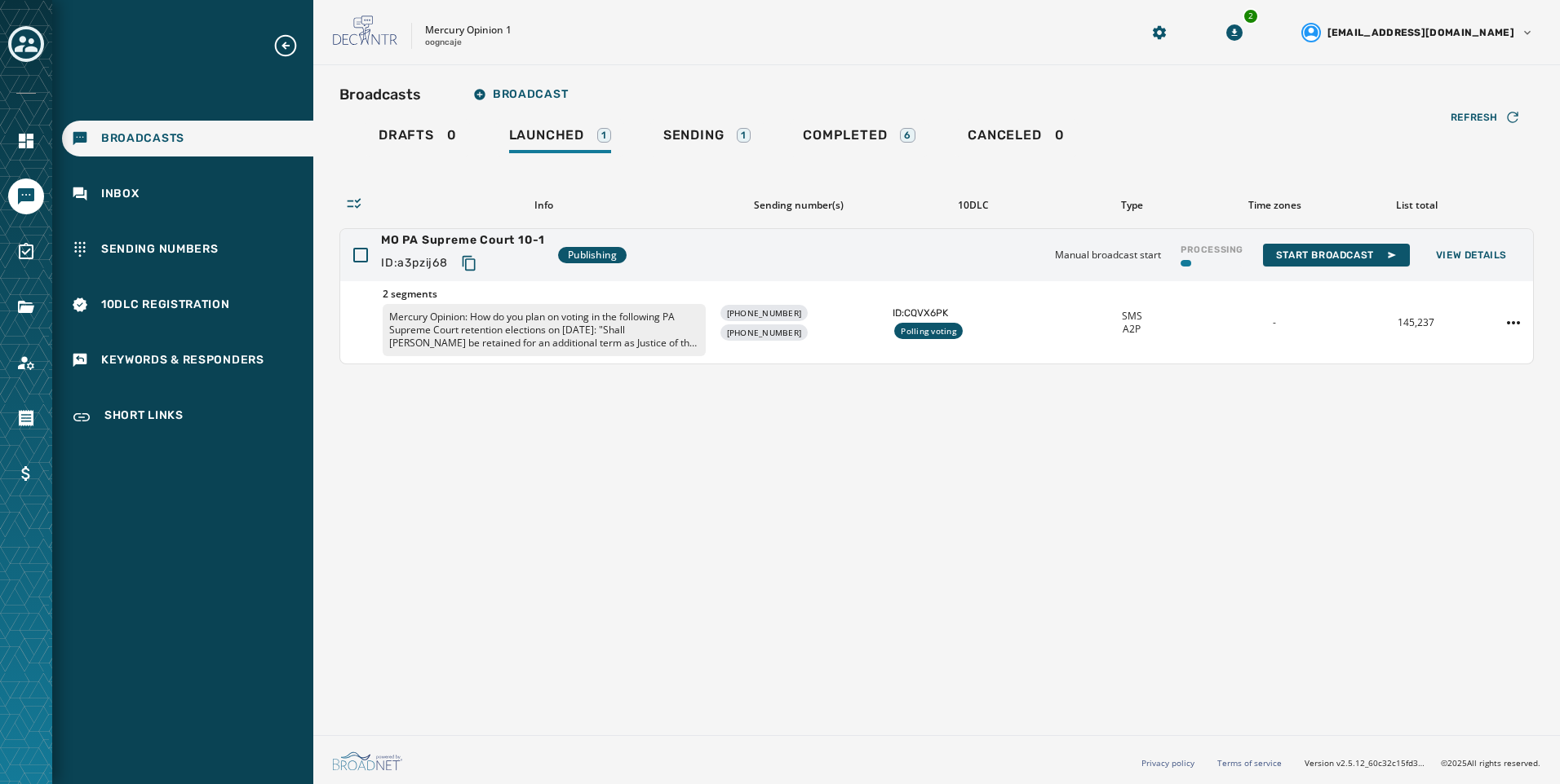
drag, startPoint x: 1117, startPoint y: 529, endPoint x: 1124, endPoint y: 521, distance: 10.6
click at [1118, 530] on div "Broadcasts Broadcast Drafts 0 Launched 1 Sending 1 Completed 6 Canceled 0 Refre…" at bounding box center [936, 396] width 1247 height 663
click at [34, 360] on icon "Navigate to Account" at bounding box center [26, 363] width 20 height 20
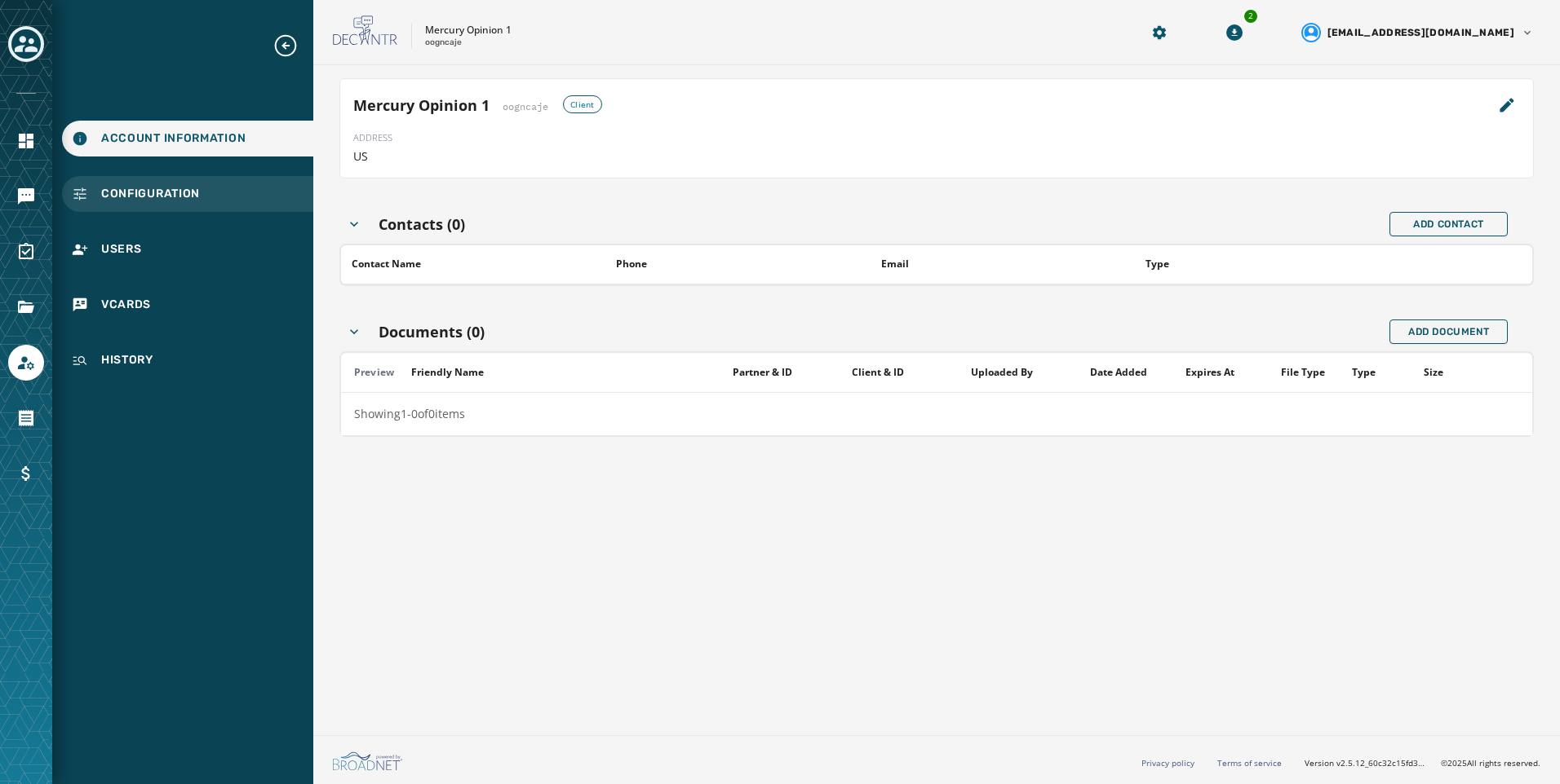
click at [172, 187] on span "Configuration" at bounding box center [150, 194] width 99 height 16
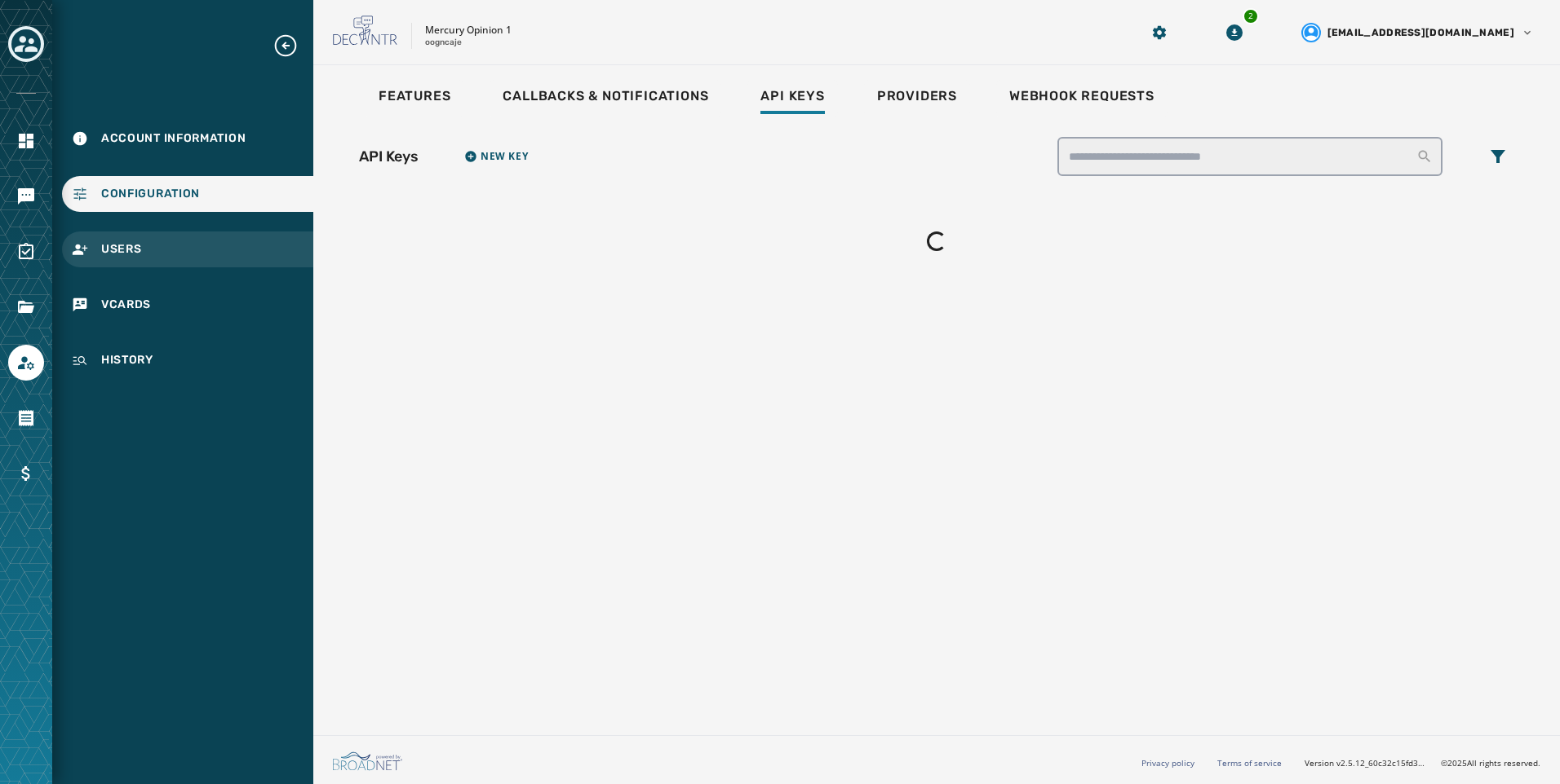
click at [149, 246] on div "Users" at bounding box center [187, 249] width 251 height 36
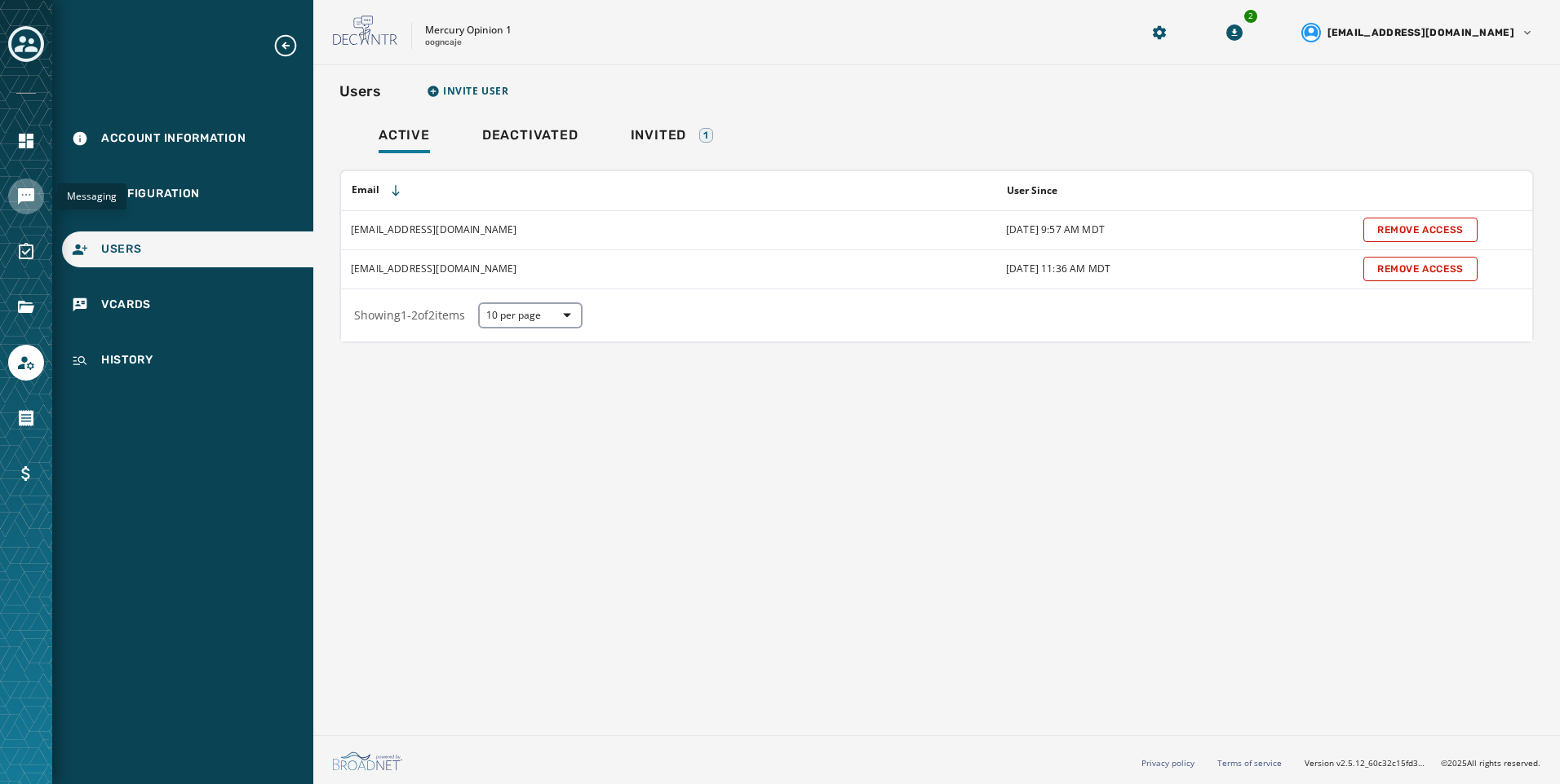
click at [14, 199] on link "Navigate to Messaging" at bounding box center [26, 196] width 36 height 36
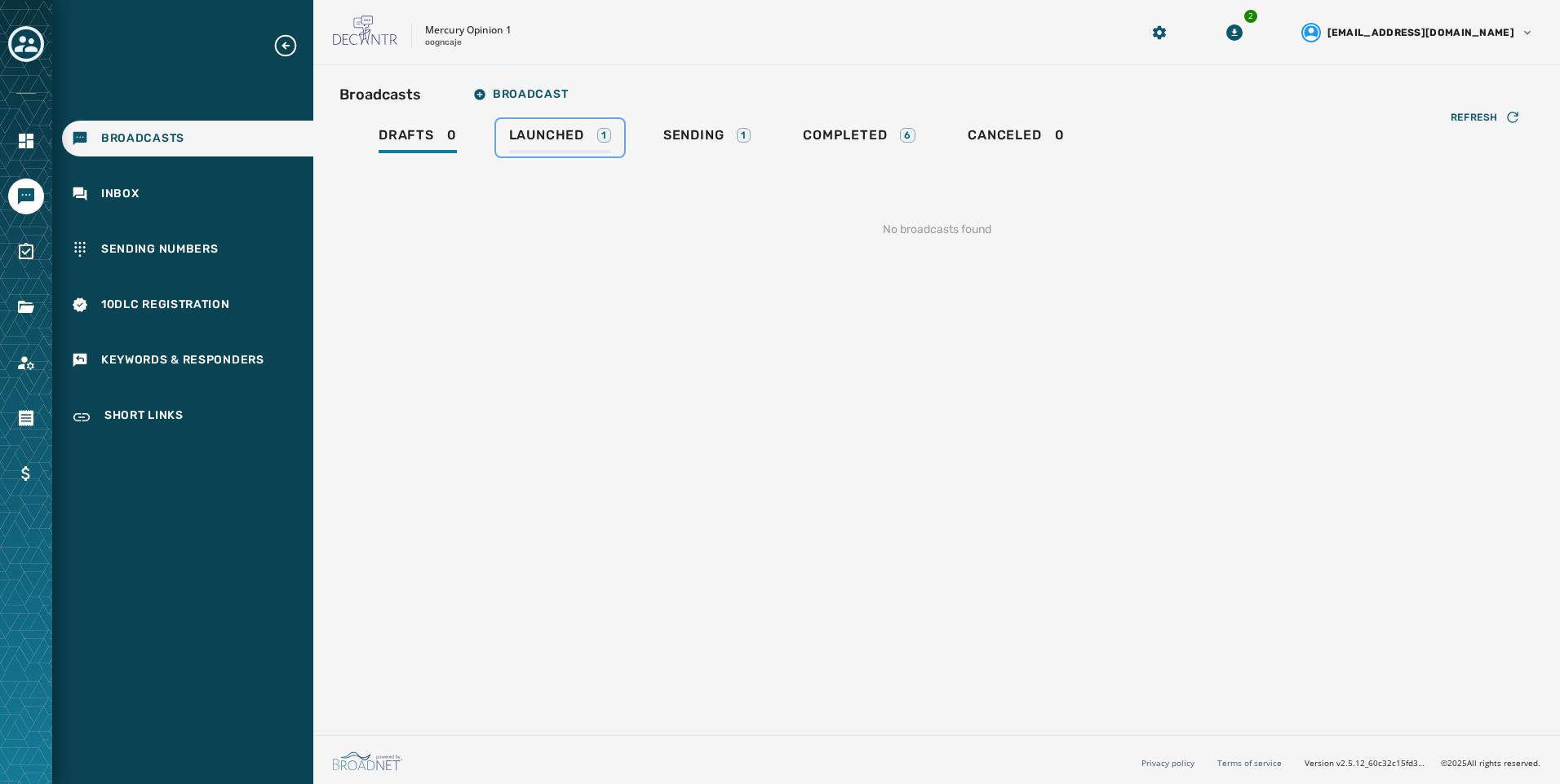
click at [514, 138] on span "Launched" at bounding box center [546, 135] width 75 height 16
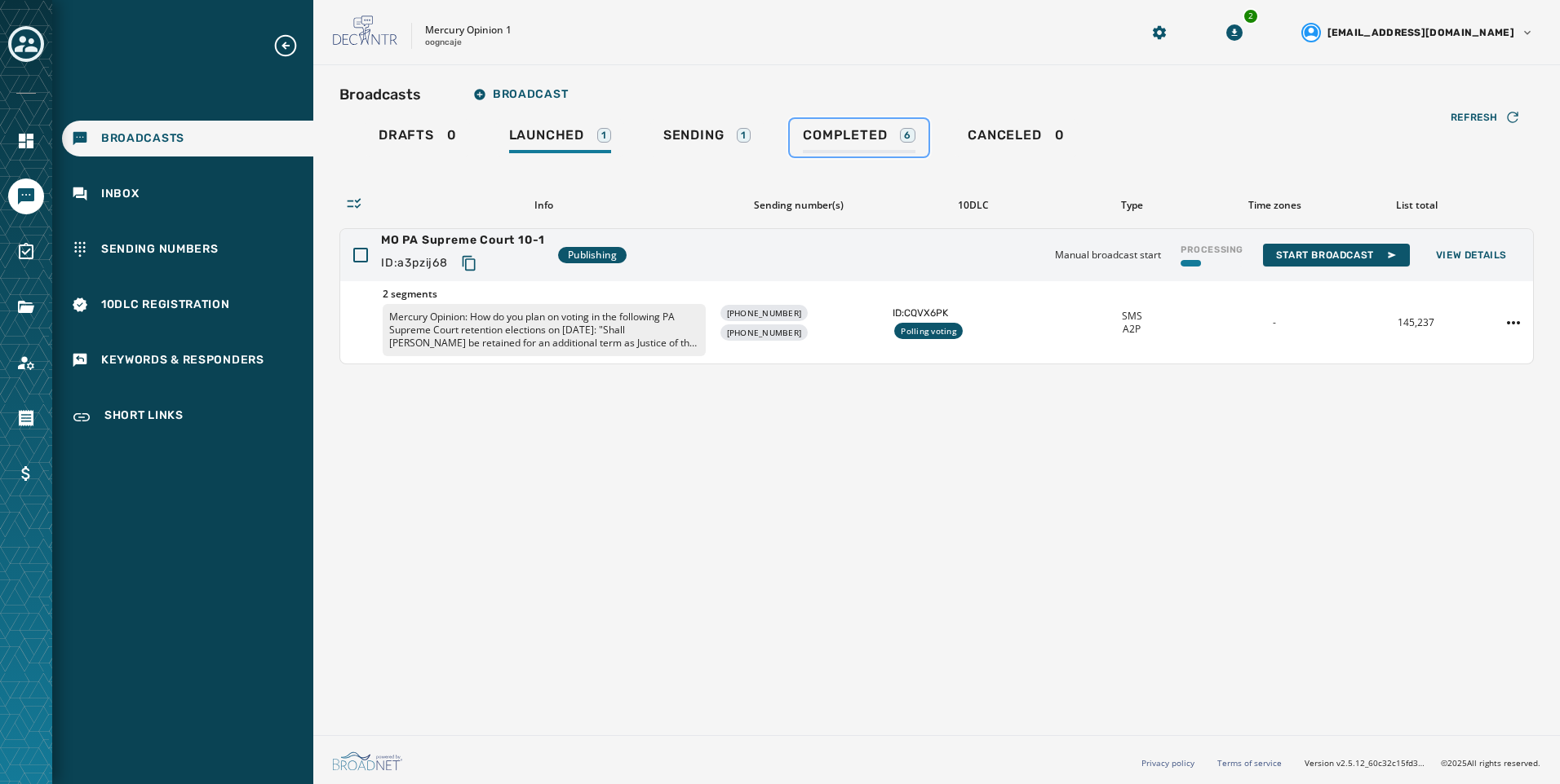
click at [855, 136] on span "Completed" at bounding box center [844, 135] width 84 height 16
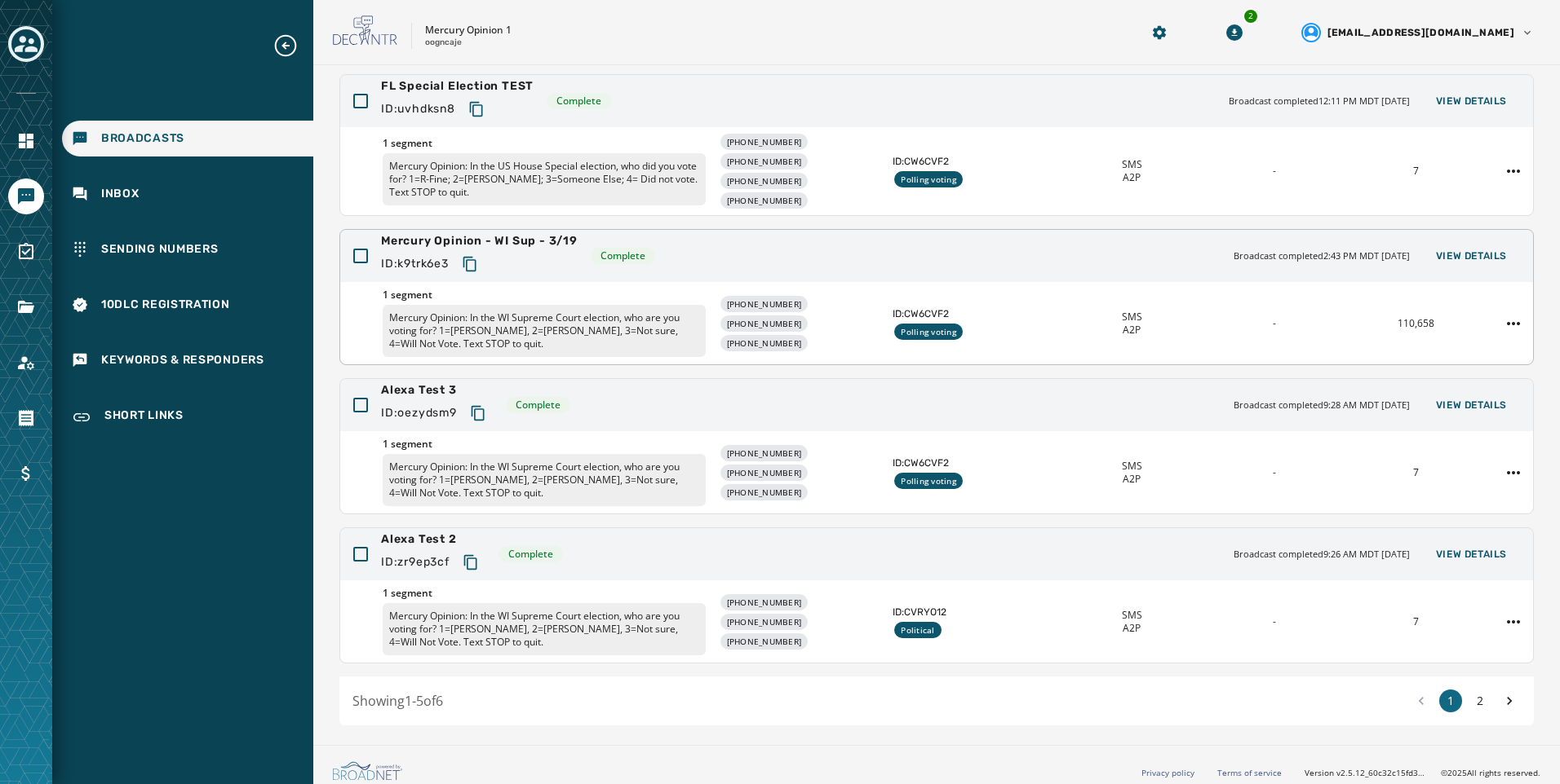
scroll to position [319, 0]
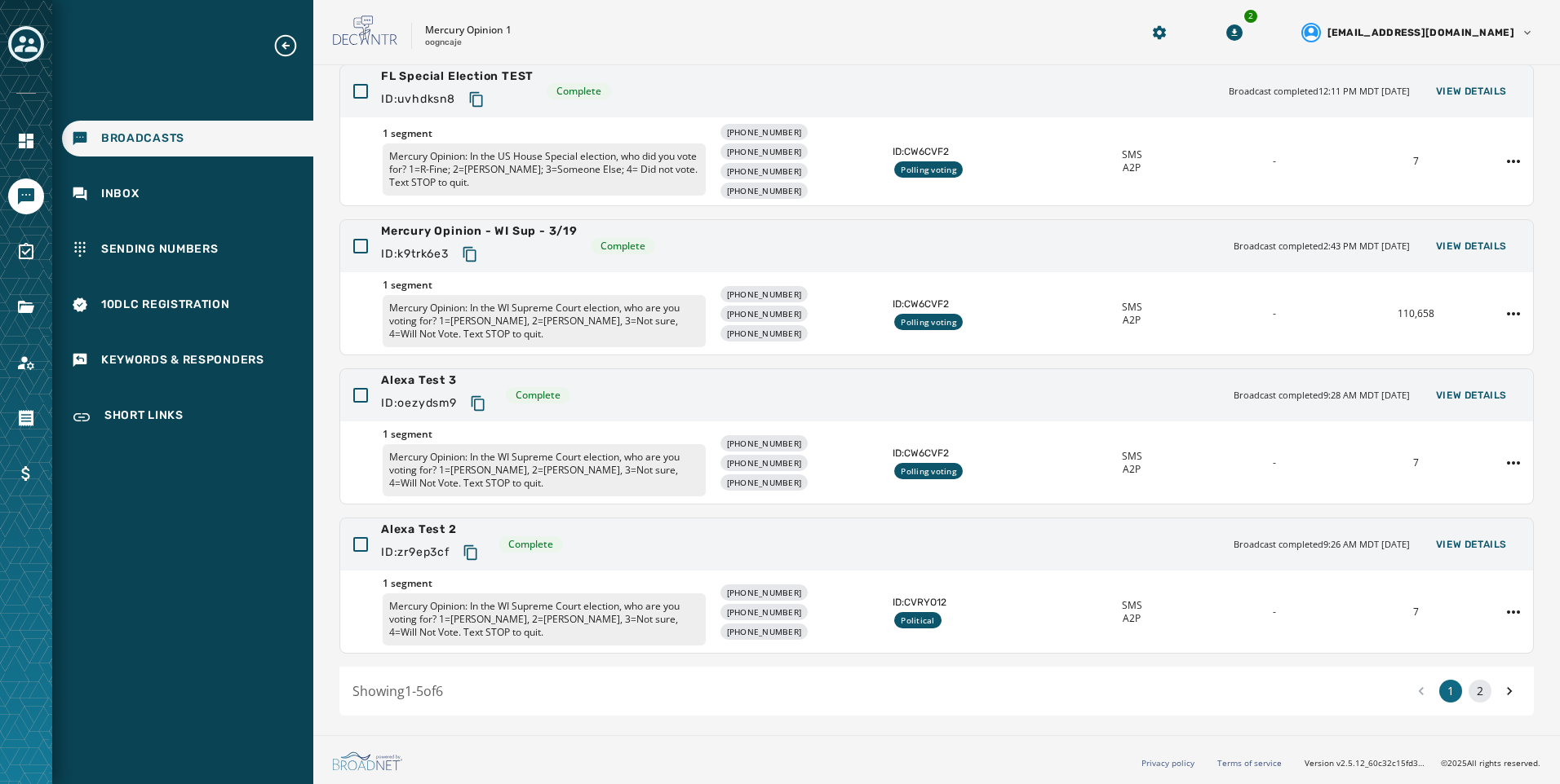
click at [1468, 686] on button "2" at bounding box center [1479, 691] width 23 height 23
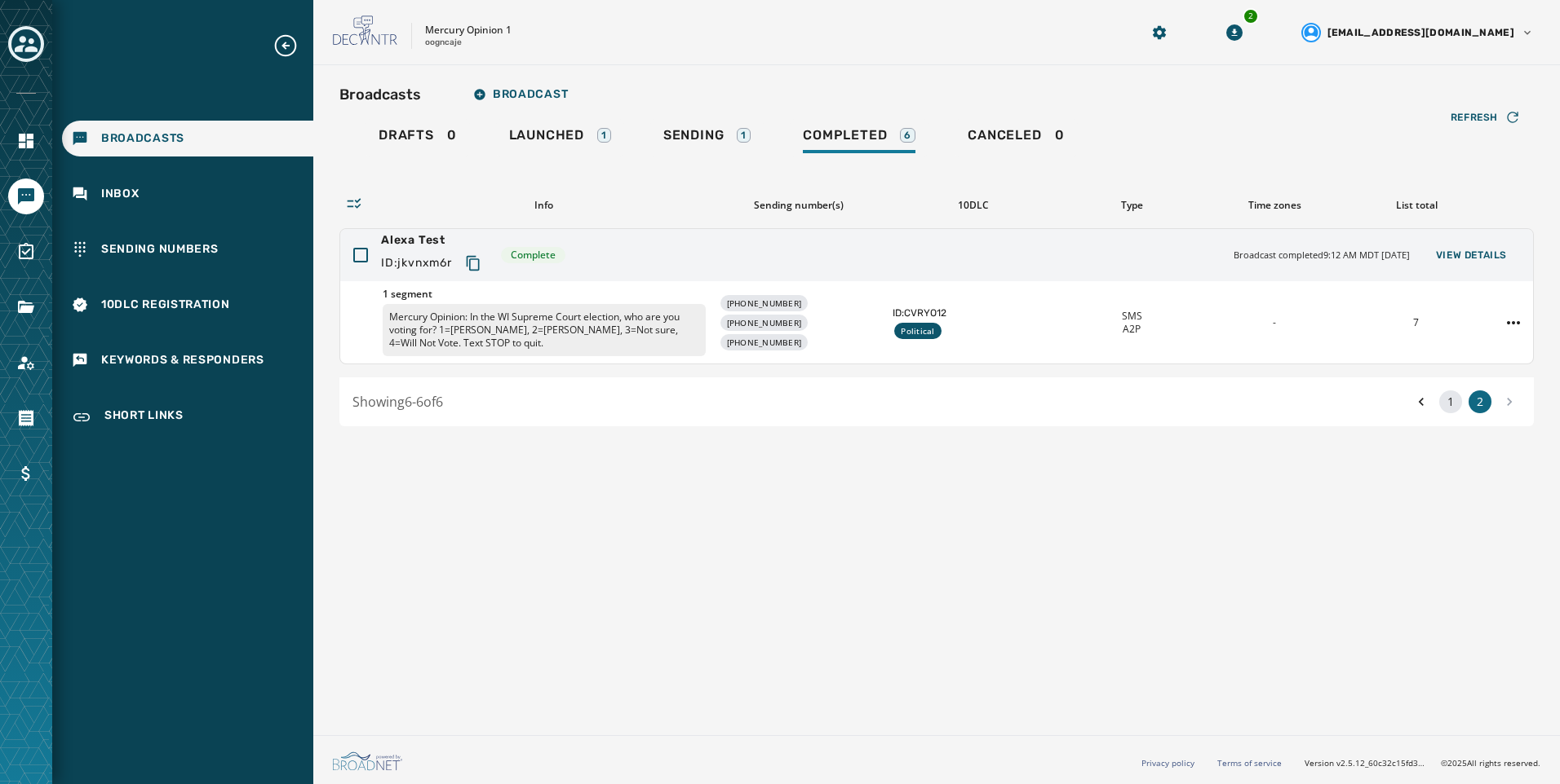
click at [1448, 401] on button "1" at bounding box center [1450, 401] width 23 height 23
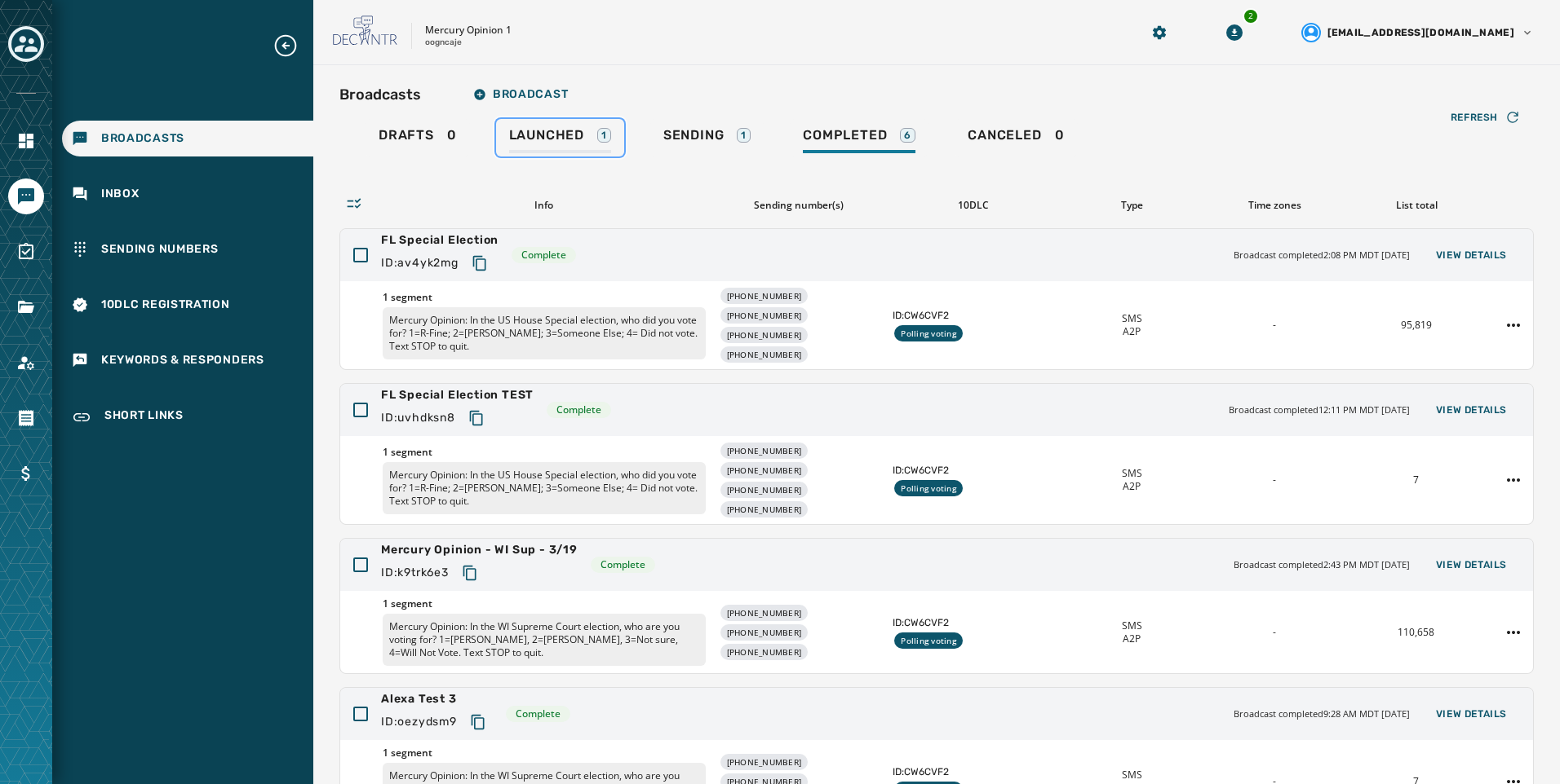
click at [569, 137] on span "Launched" at bounding box center [546, 135] width 75 height 16
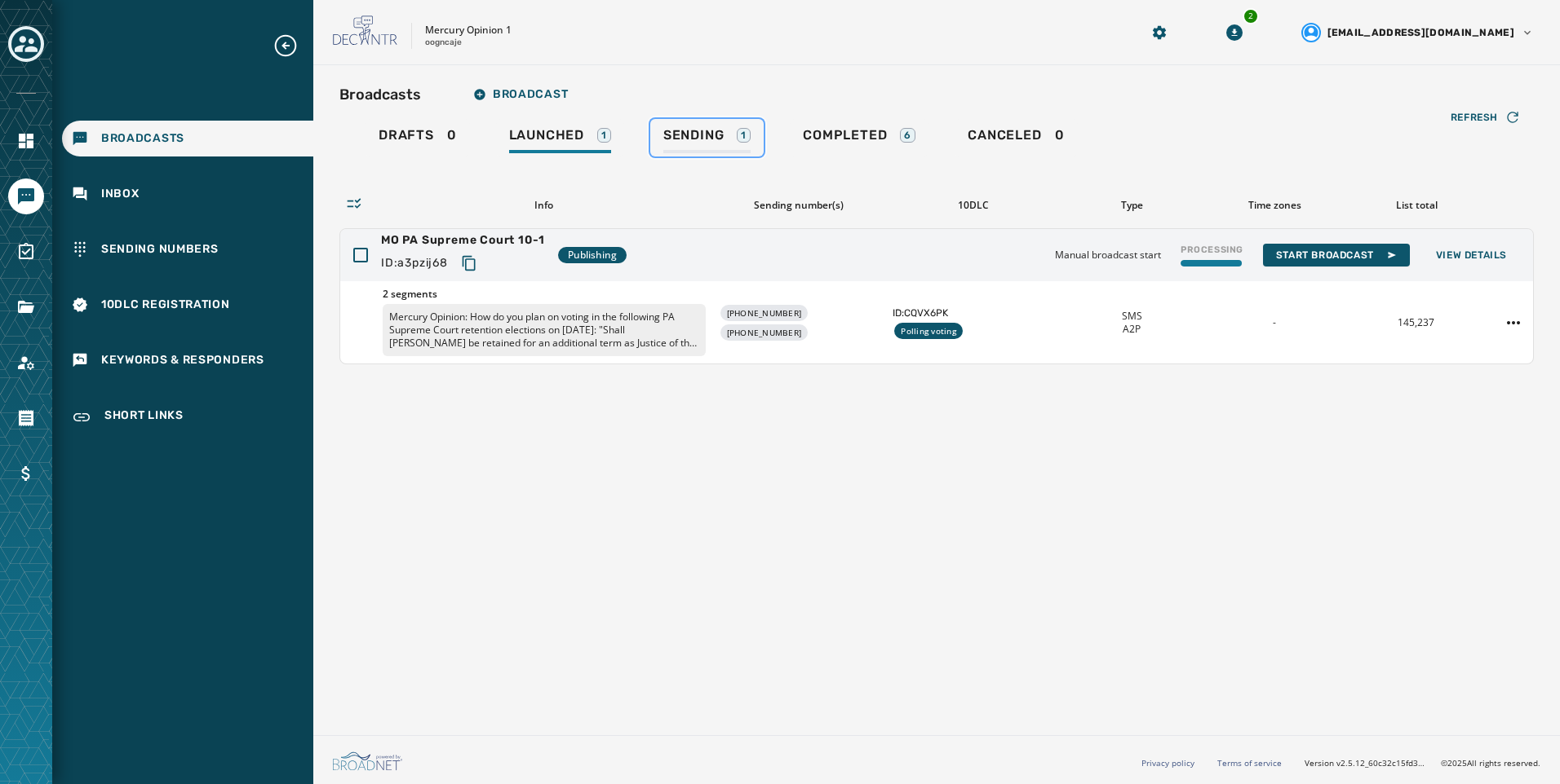
click at [707, 130] on span "Sending" at bounding box center [693, 135] width 61 height 16
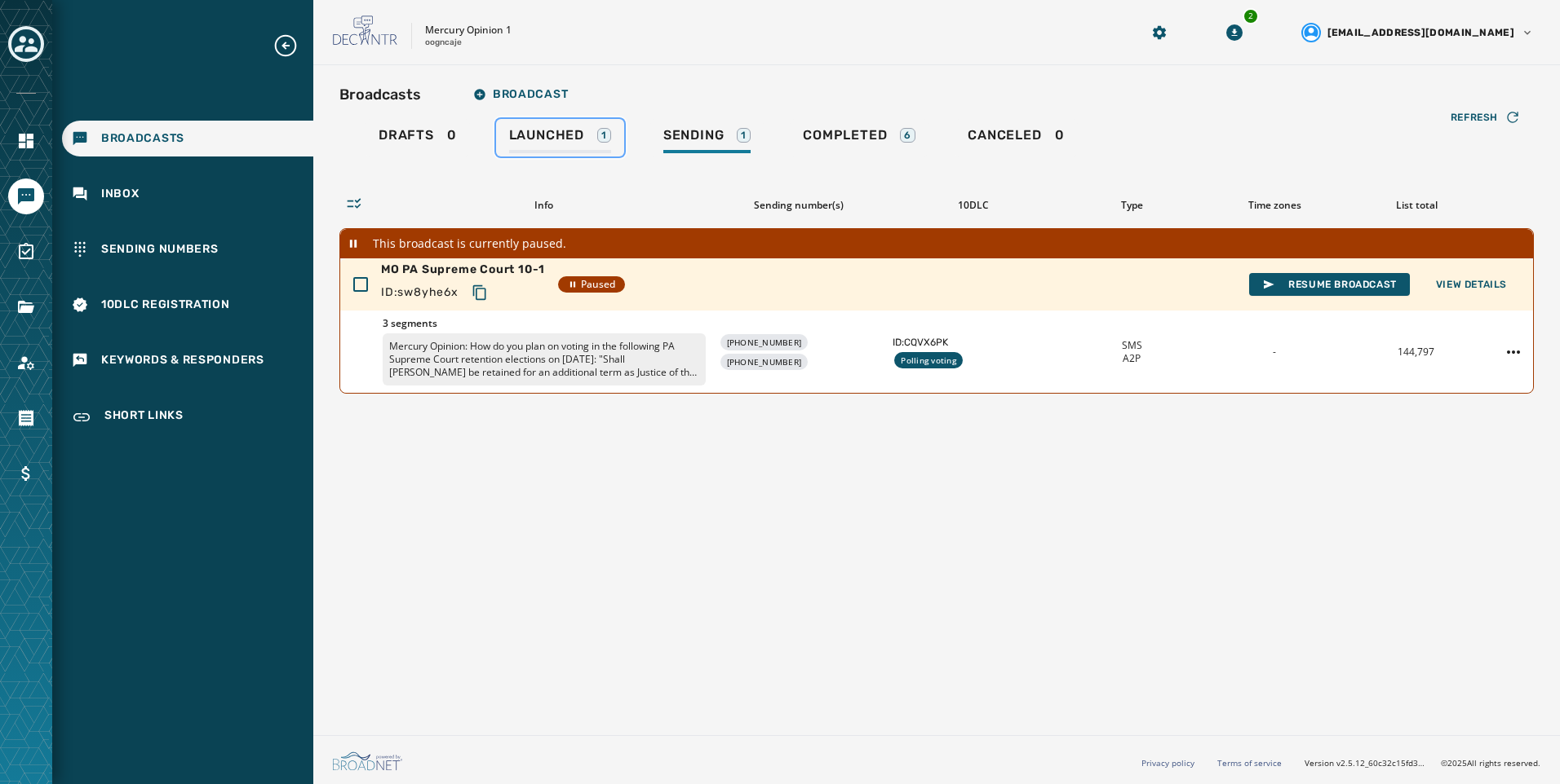
click at [572, 132] on span "Launched" at bounding box center [546, 135] width 75 height 16
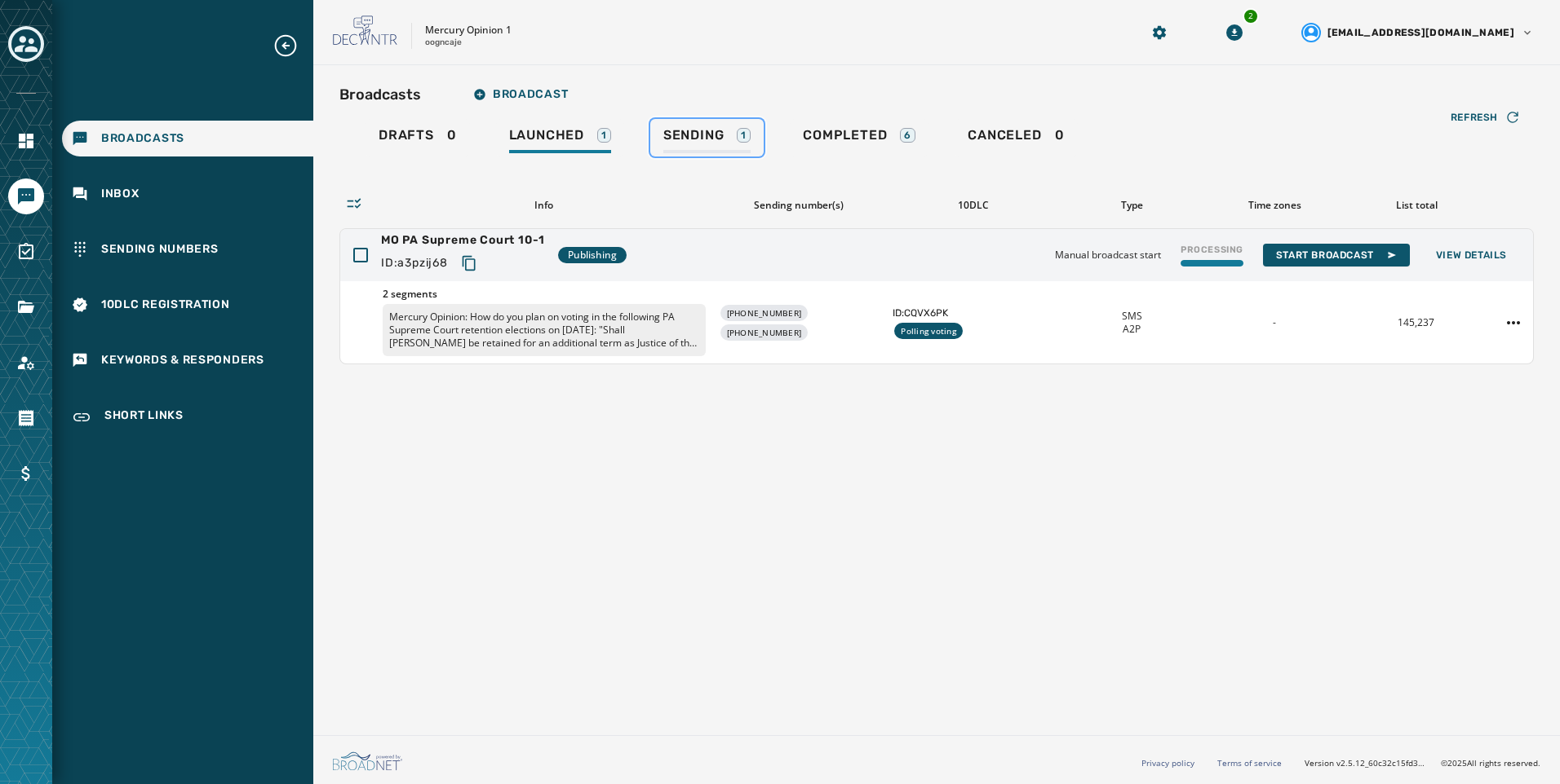
click at [708, 139] on span "Sending" at bounding box center [693, 135] width 61 height 16
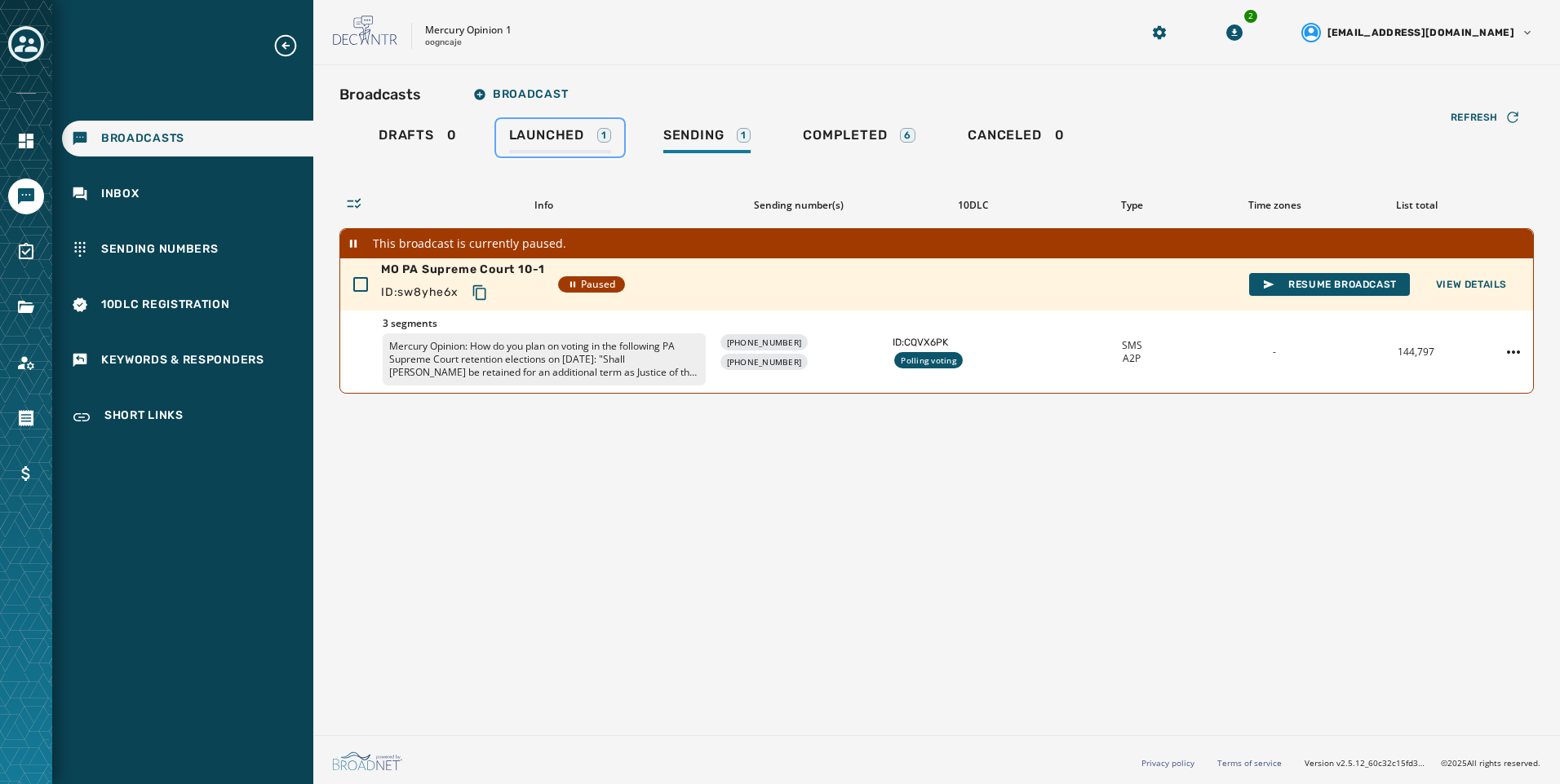
click at [571, 138] on span "Launched" at bounding box center [546, 135] width 75 height 16
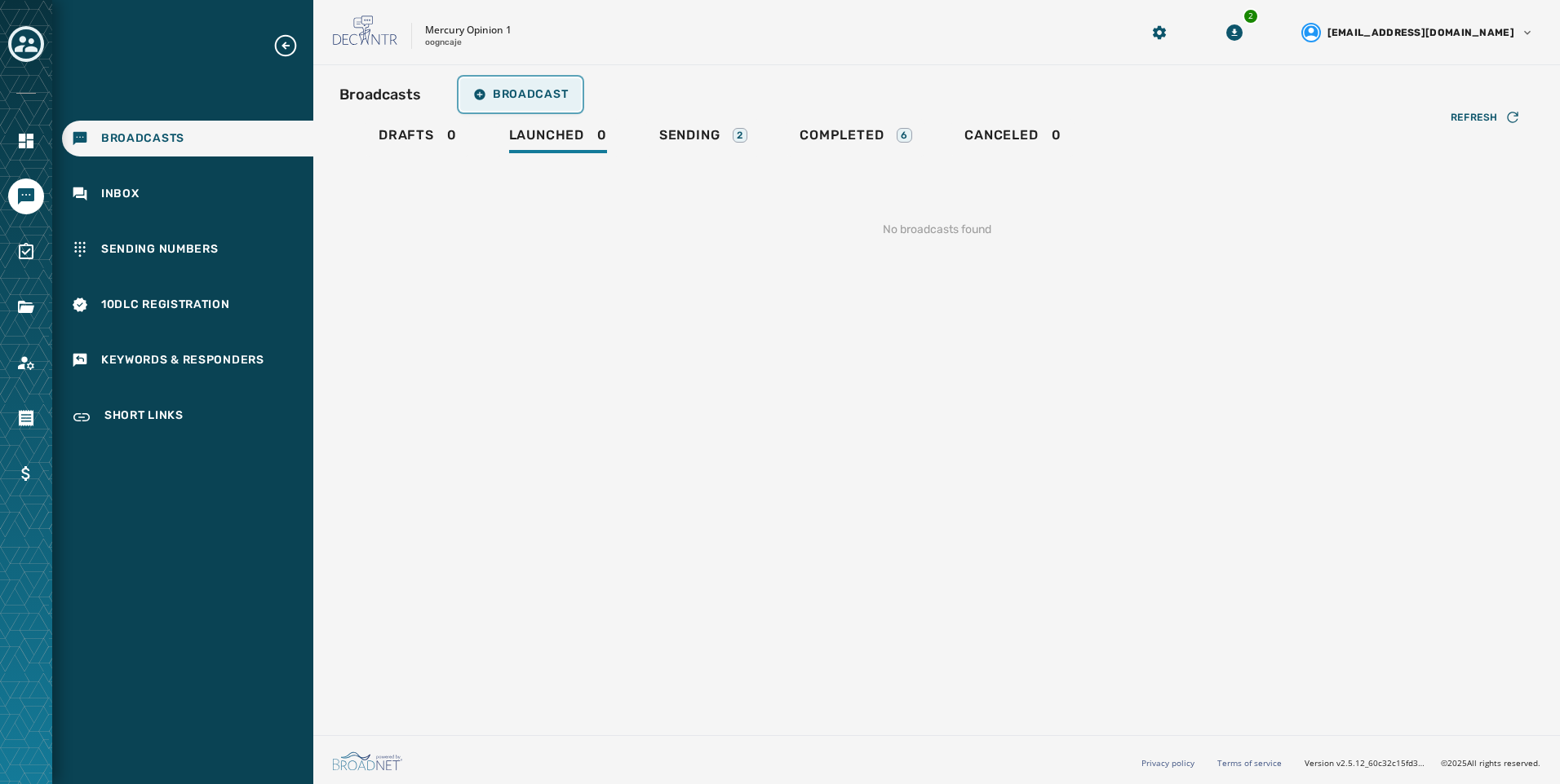
click at [523, 79] on button "Broadcast" at bounding box center [520, 95] width 121 height 33
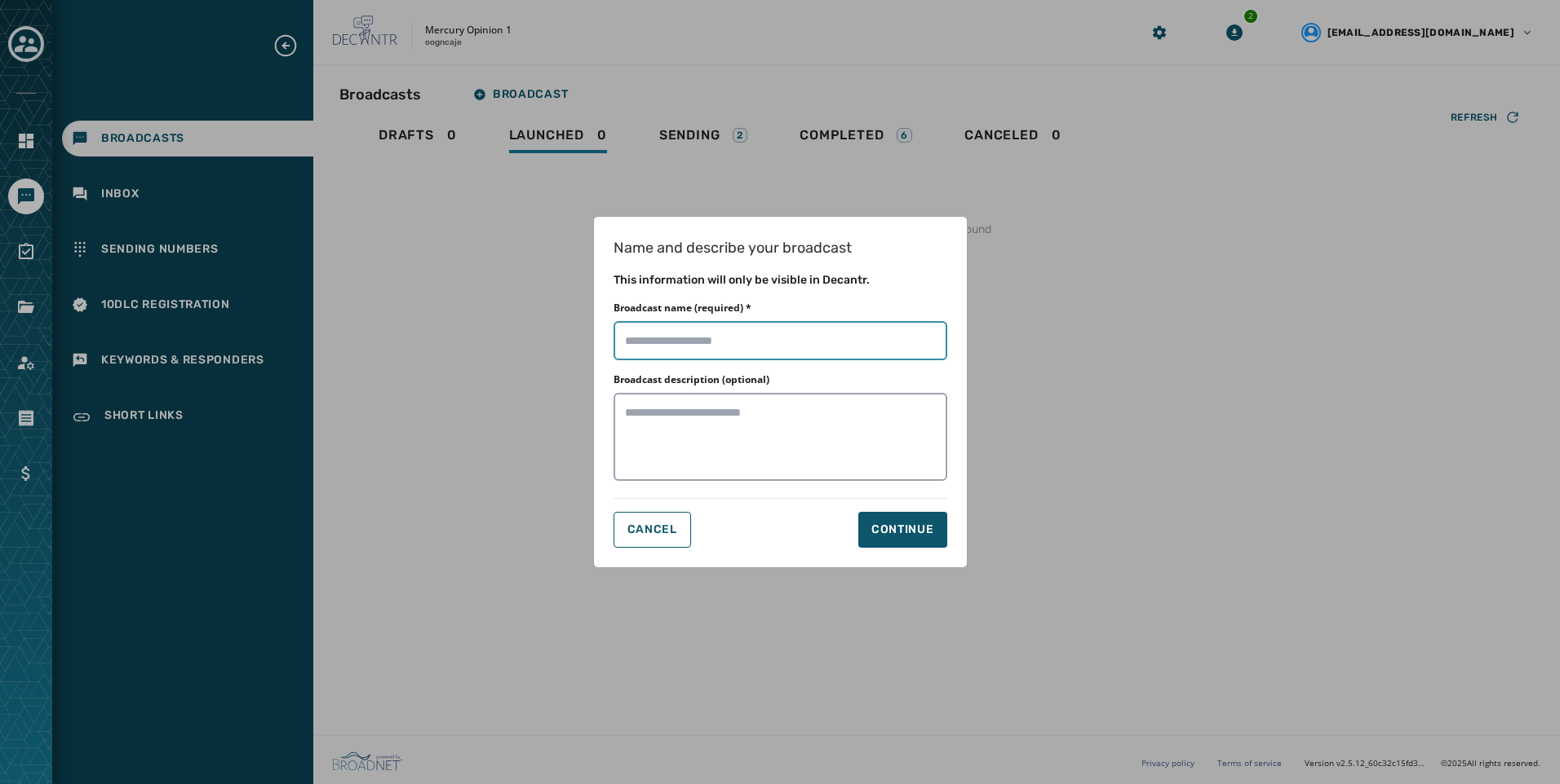
click at [843, 348] on input "Broadcast name (required) *" at bounding box center [780, 340] width 334 height 39
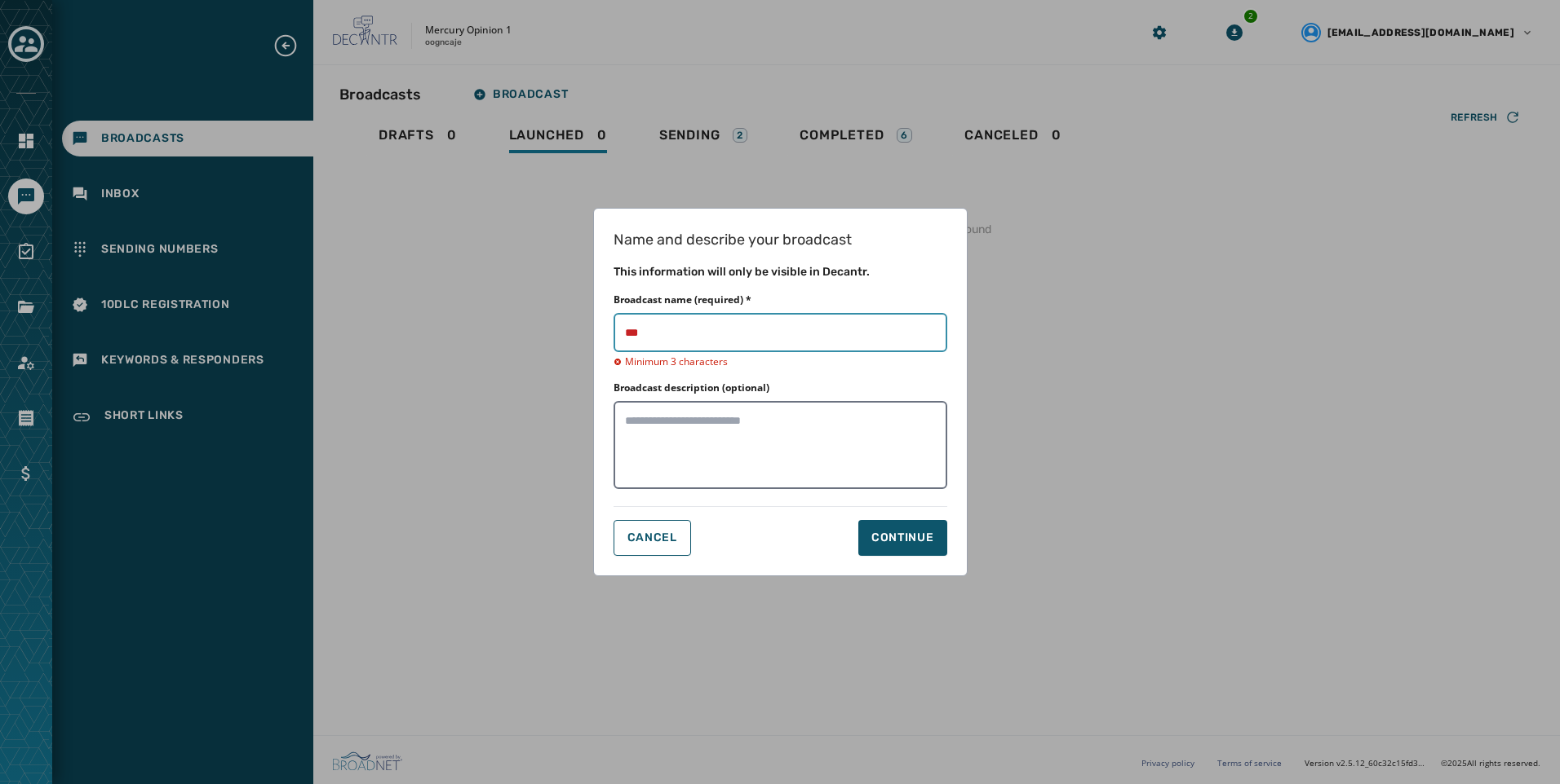
type input "**********"
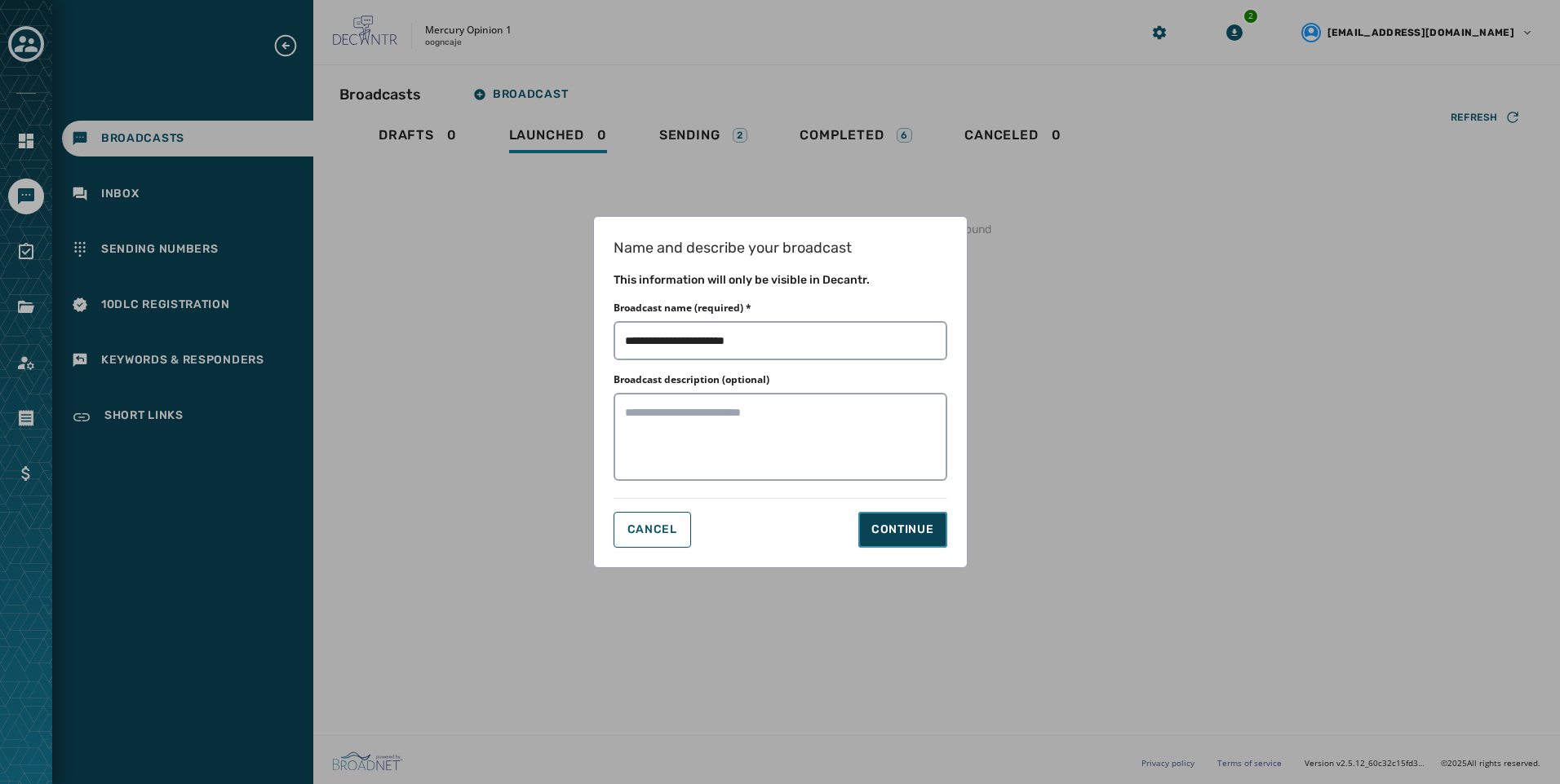
click at [896, 539] on button "Continue" at bounding box center [902, 530] width 89 height 36
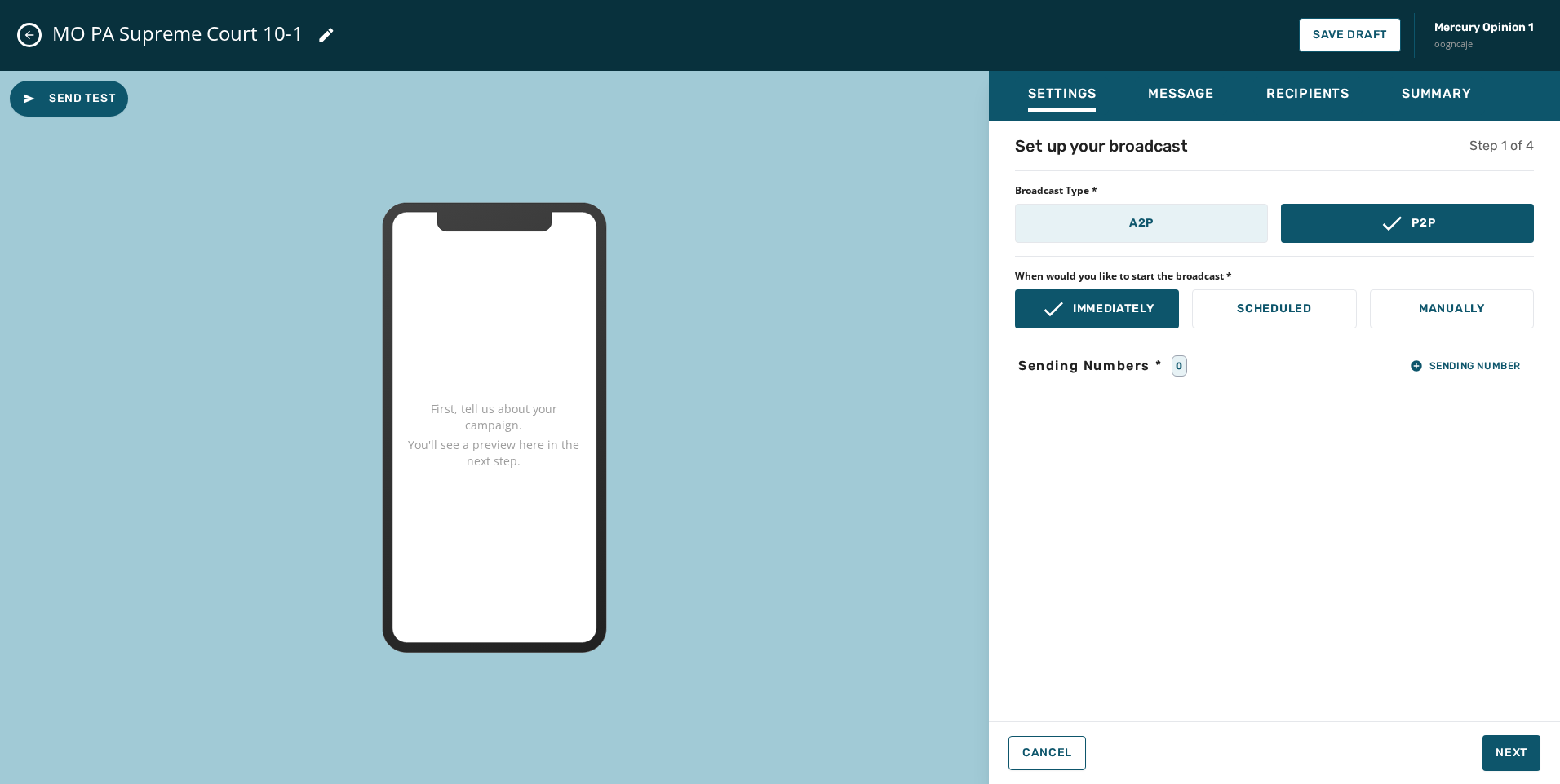
click at [1165, 218] on button "A2P" at bounding box center [1141, 223] width 253 height 39
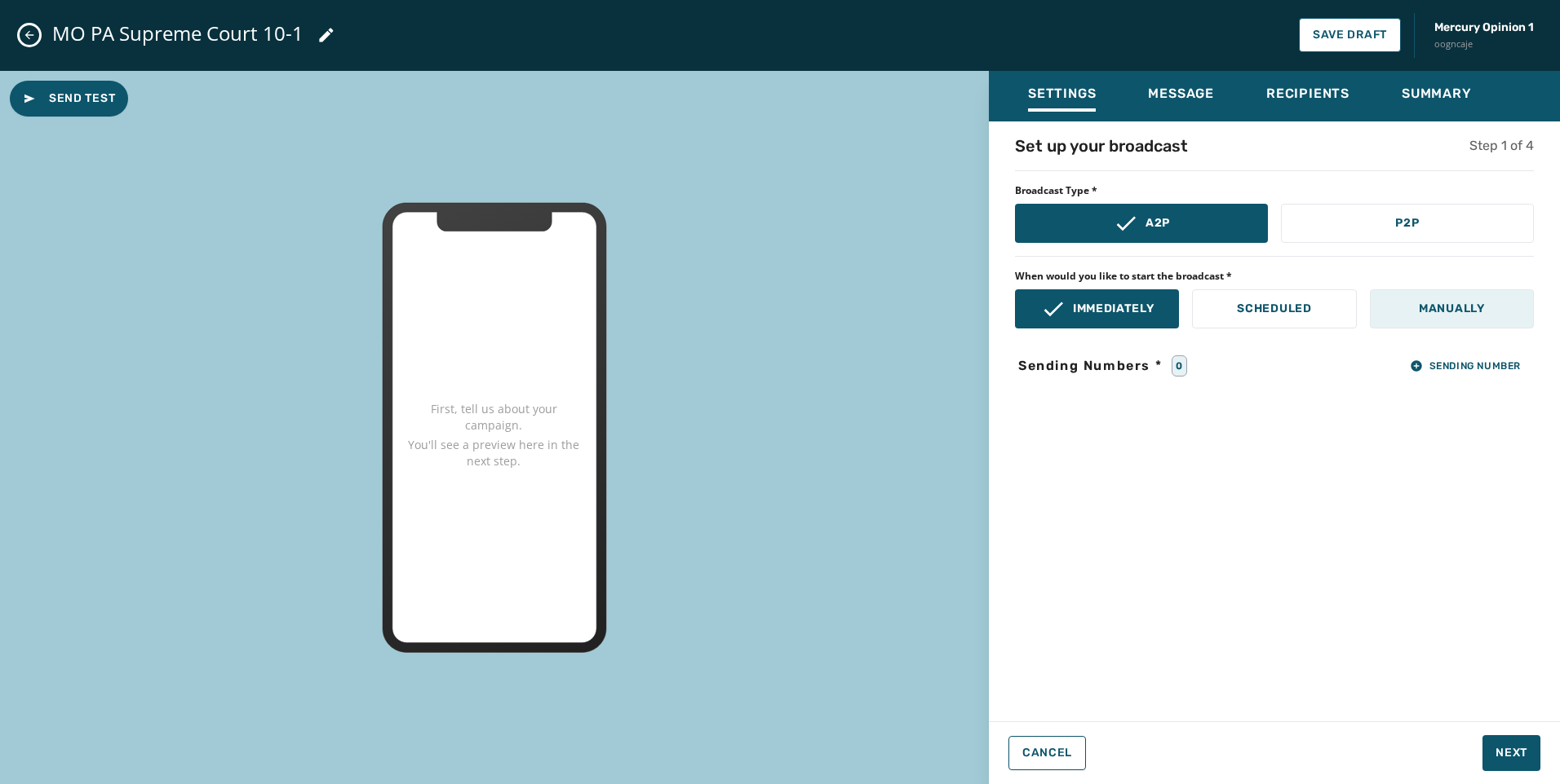
click at [1439, 302] on p "Manually" at bounding box center [1451, 309] width 66 height 16
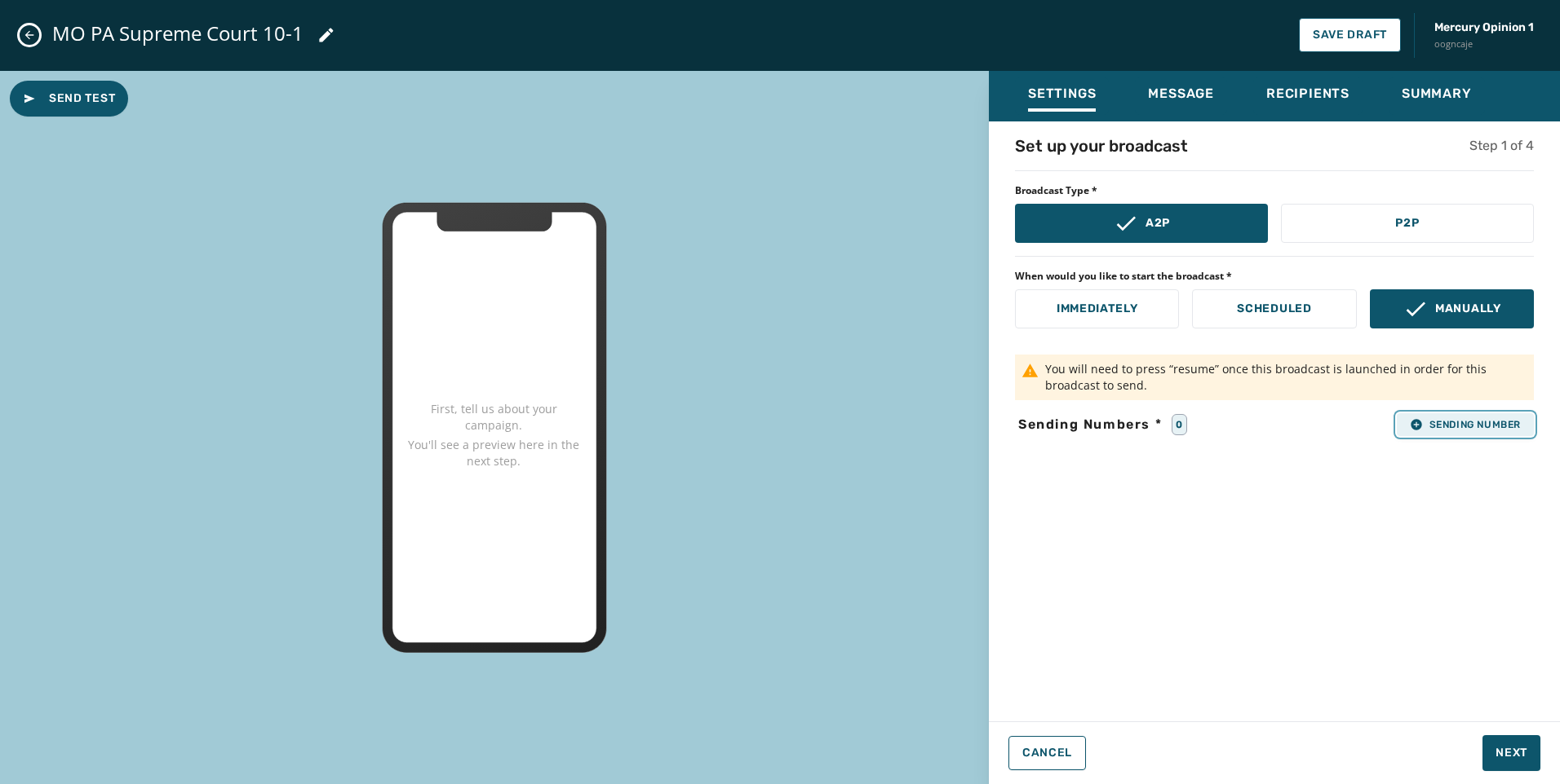
click at [1461, 429] on span "Sending Number" at bounding box center [1464, 424] width 111 height 13
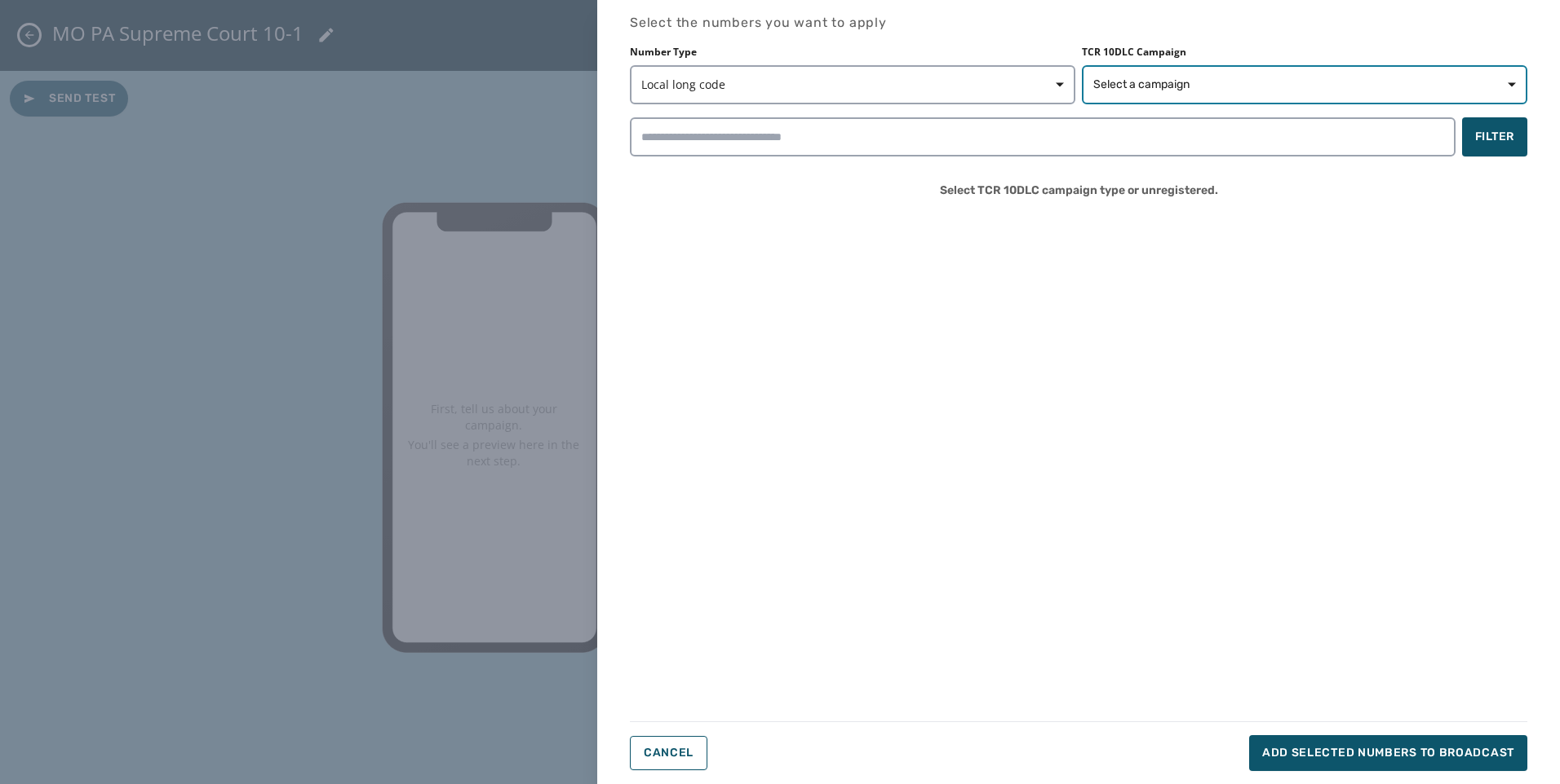
click at [1195, 80] on span "Select a campaign" at bounding box center [1305, 85] width 423 height 16
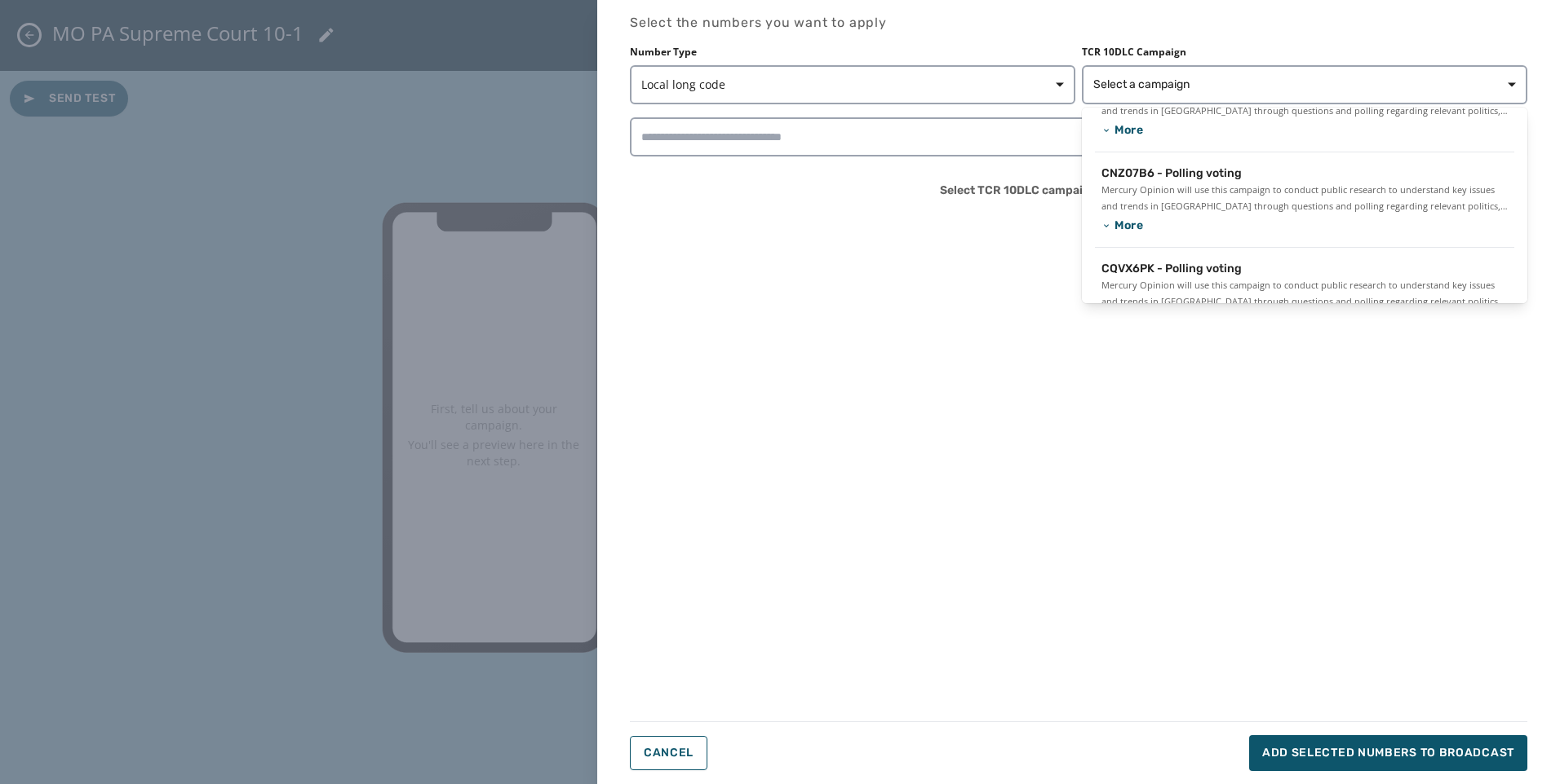
scroll to position [132, 0]
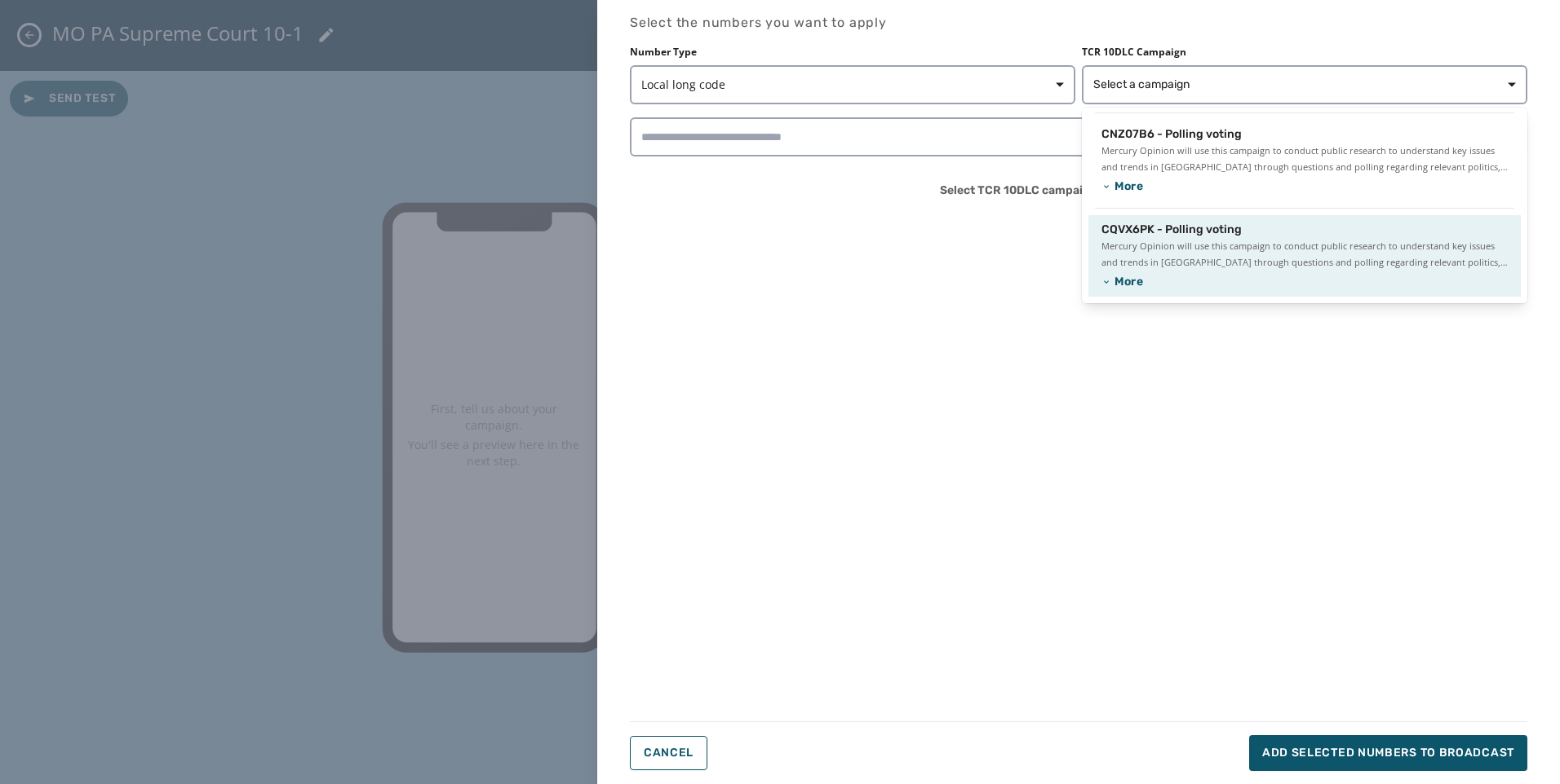
click at [1173, 262] on span "Mercury Opinion will use this campaign to conduct public research to understand…" at bounding box center [1305, 254] width 407 height 33
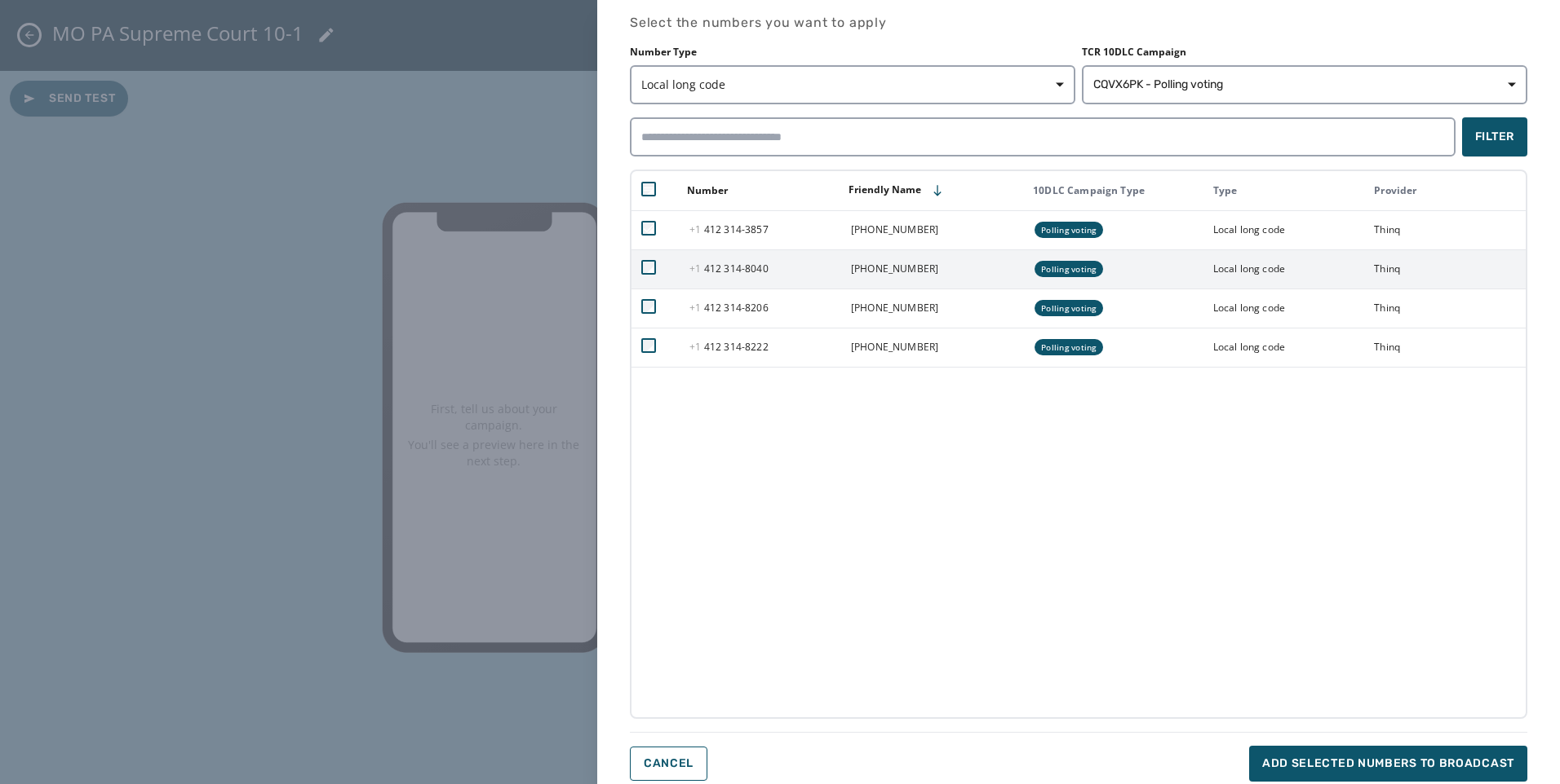
click at [644, 258] on td at bounding box center [655, 268] width 48 height 39
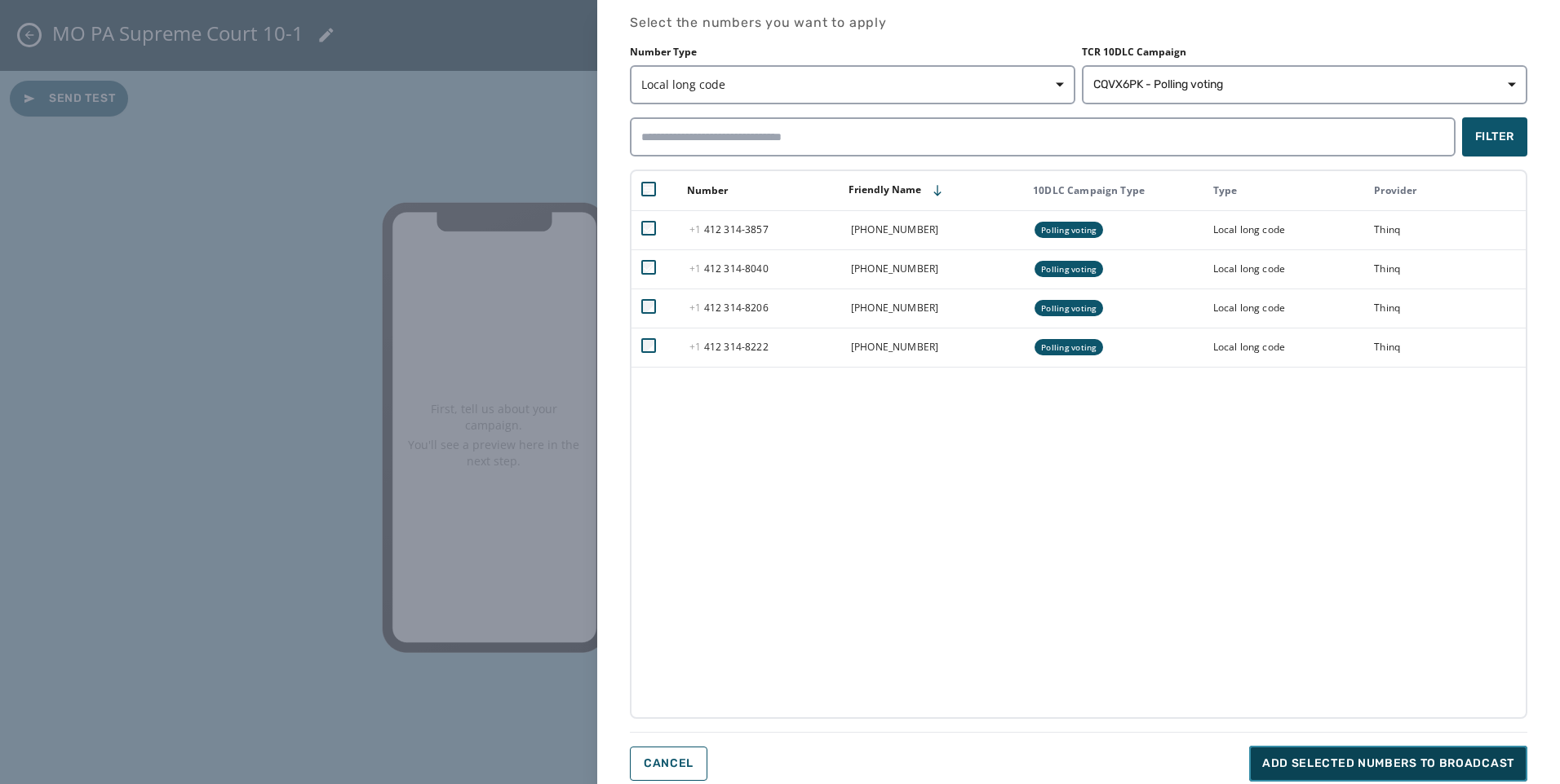
click at [1396, 763] on span "Add selected numbers to broadcast" at bounding box center [1388, 764] width 252 height 16
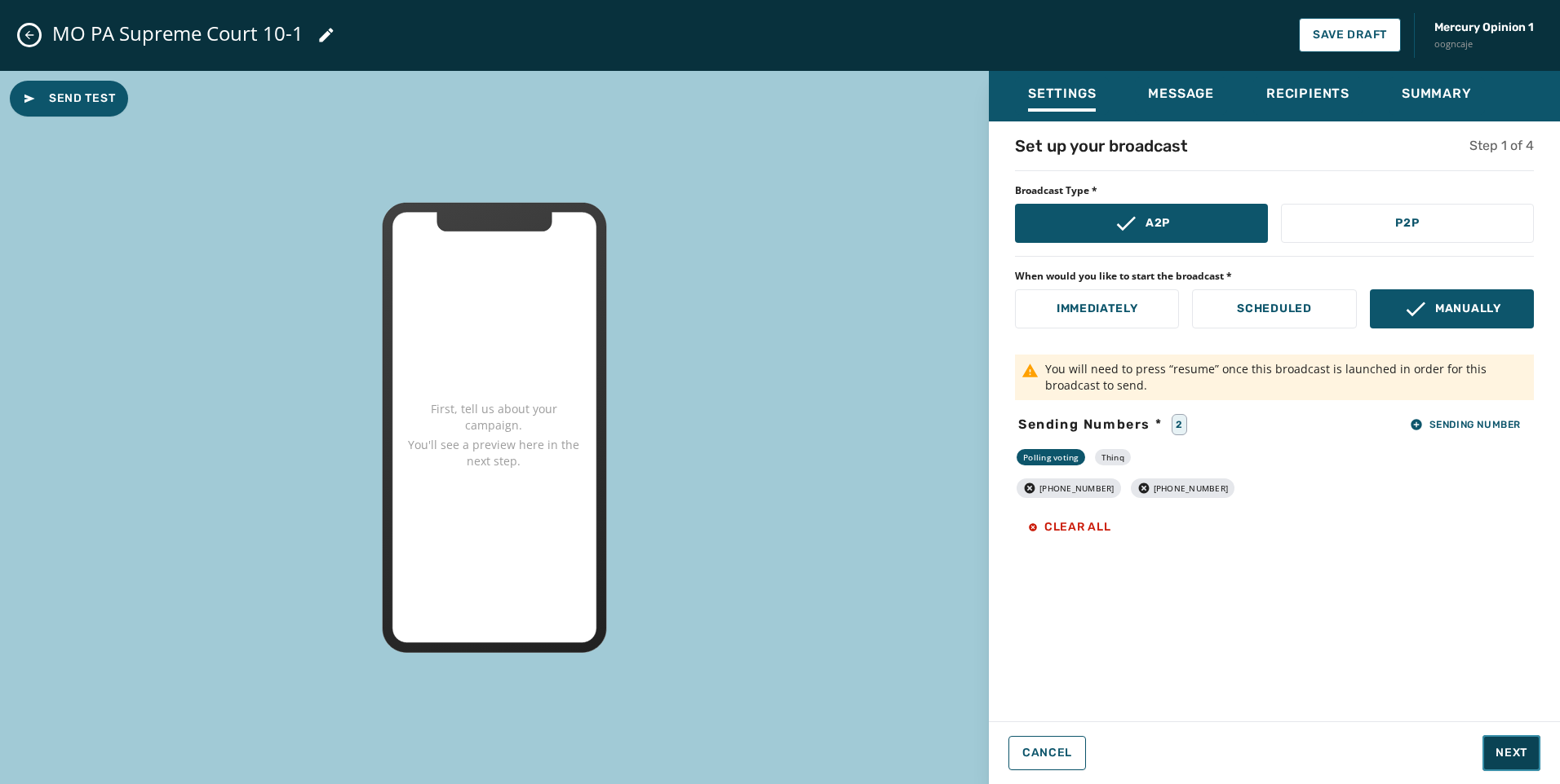
drag, startPoint x: 1510, startPoint y: 753, endPoint x: 1499, endPoint y: 725, distance: 30.1
click at [1510, 753] on span "Next" at bounding box center [1511, 753] width 32 height 16
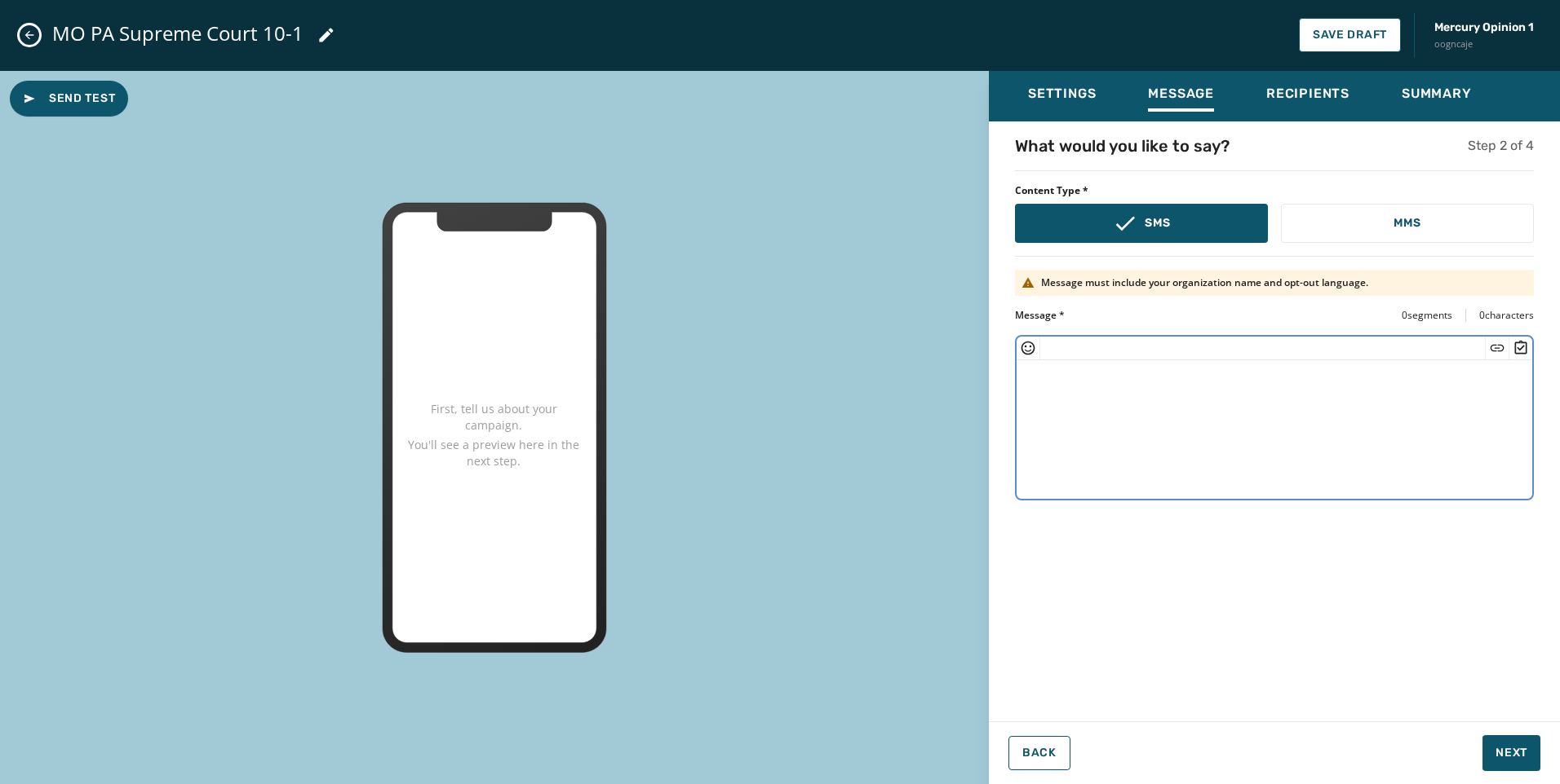
paste textarea "**********"
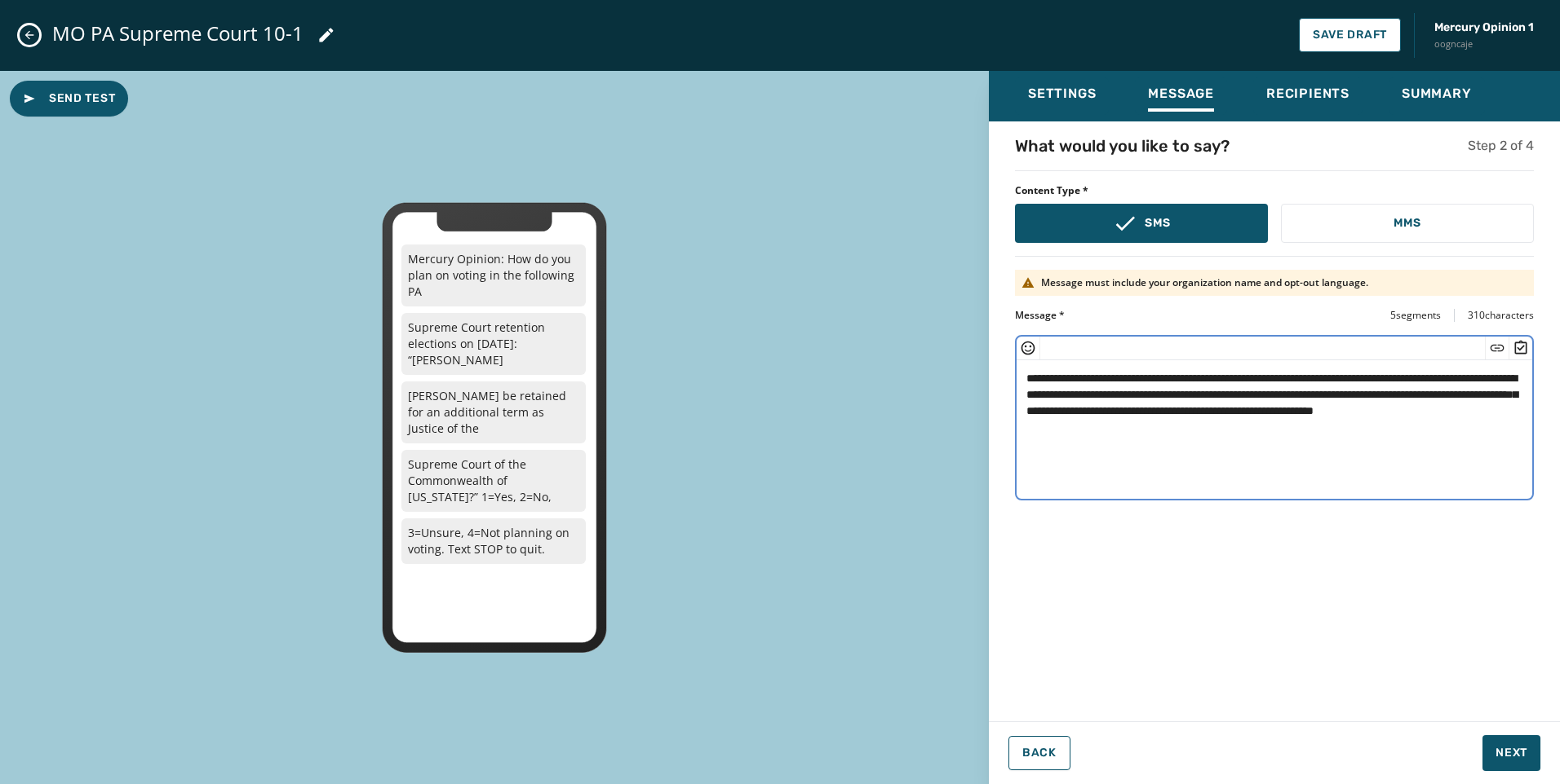
click at [1170, 394] on textarea "**********" at bounding box center [1274, 427] width 515 height 133
click at [1522, 432] on textarea "**********" at bounding box center [1274, 427] width 515 height 133
click at [1396, 401] on textarea "**********" at bounding box center [1274, 427] width 515 height 133
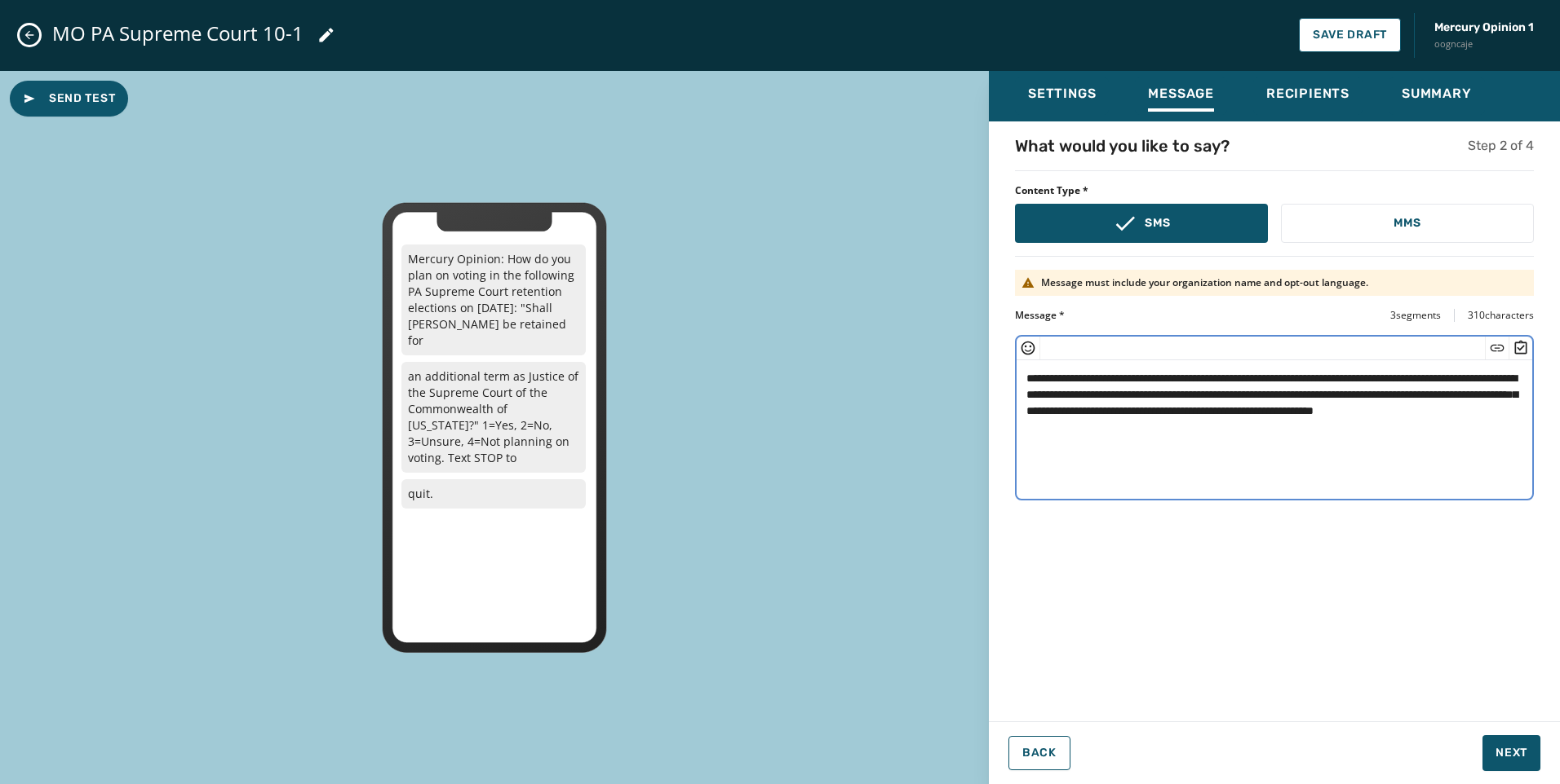
click at [1430, 432] on textarea "**********" at bounding box center [1274, 427] width 515 height 133
type textarea "**********"
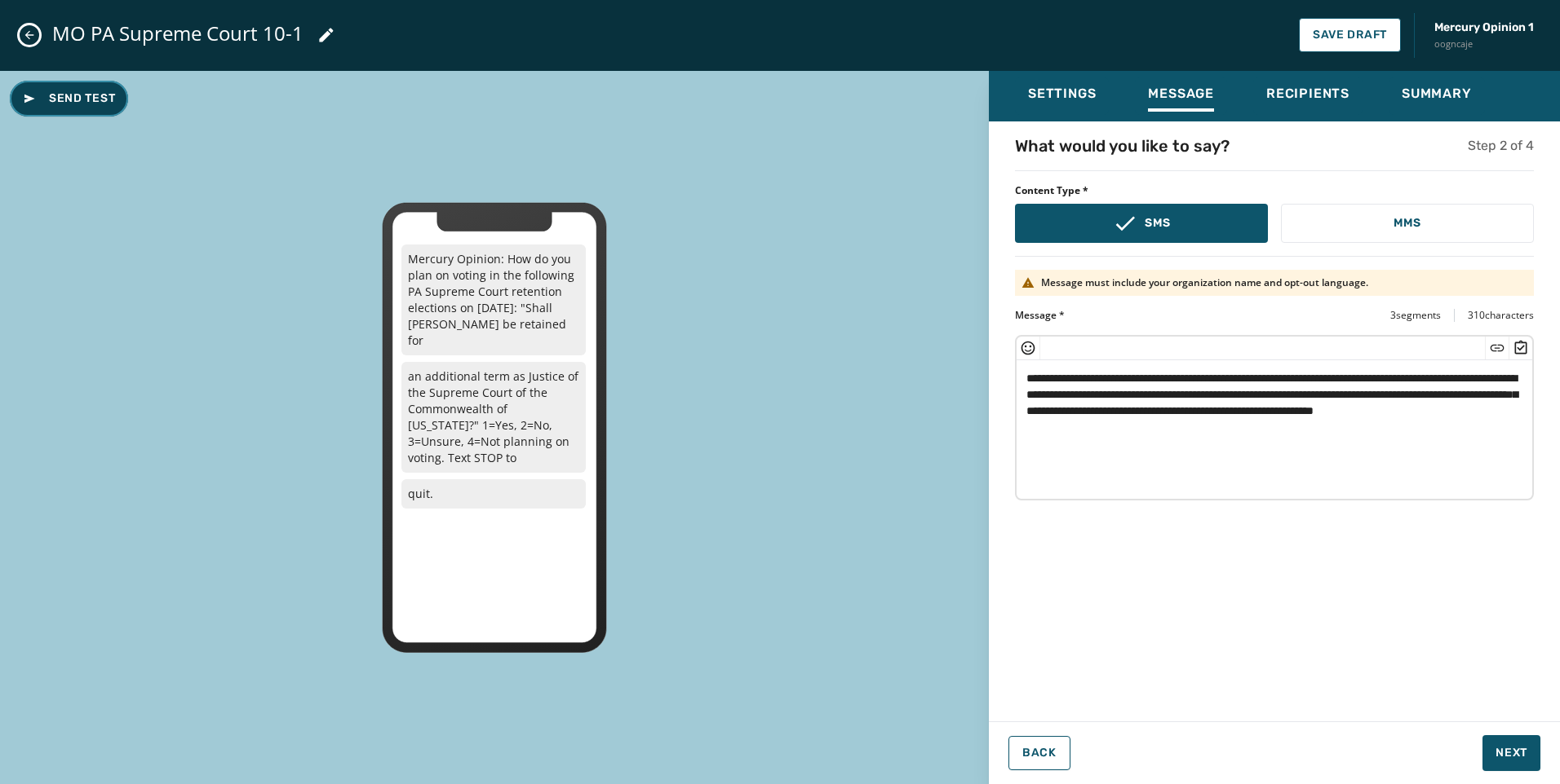
click at [69, 88] on button "Send Test" at bounding box center [69, 99] width 119 height 36
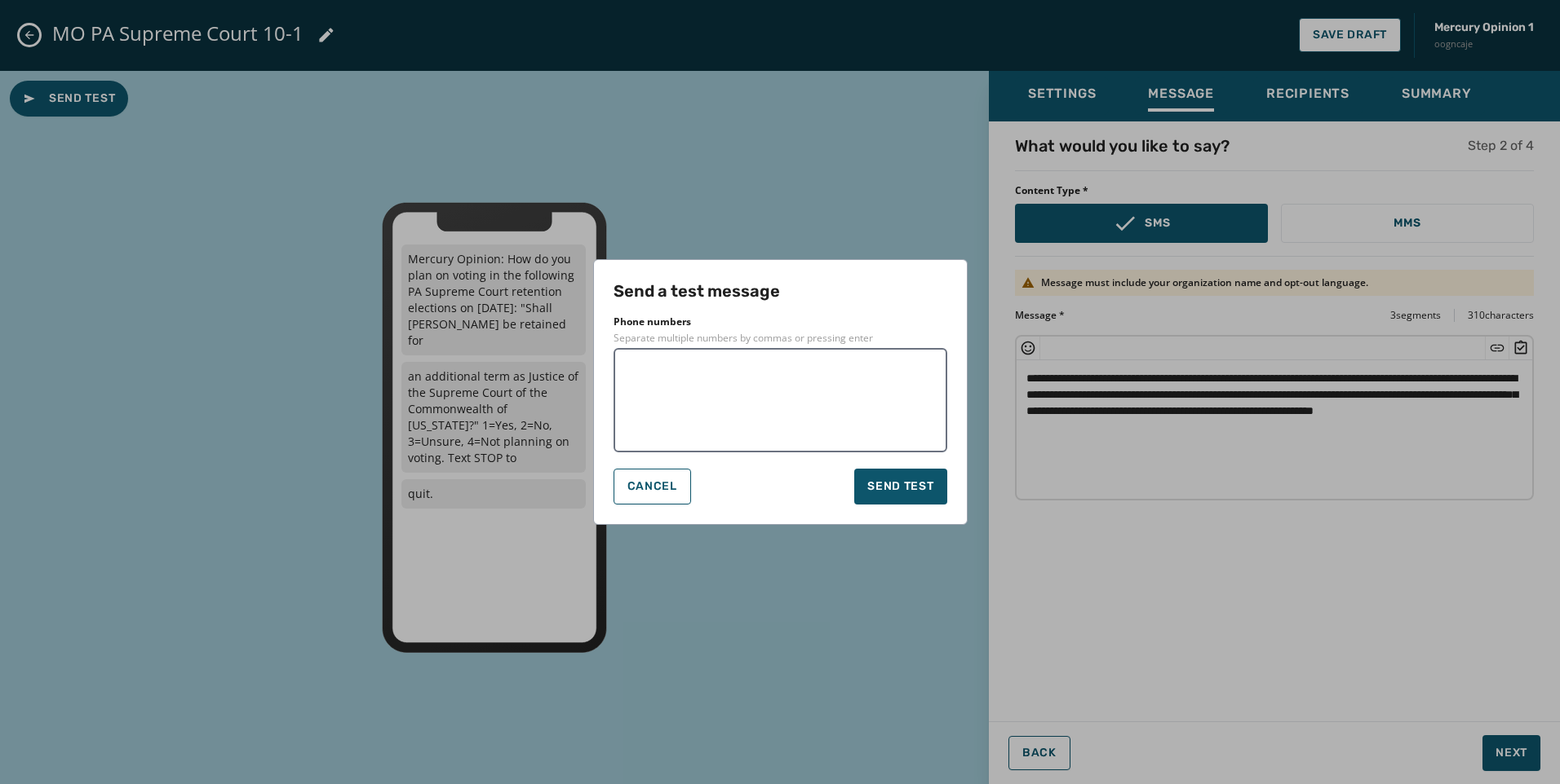
click at [783, 400] on textarea at bounding box center [780, 400] width 311 height 82
type textarea "**********"
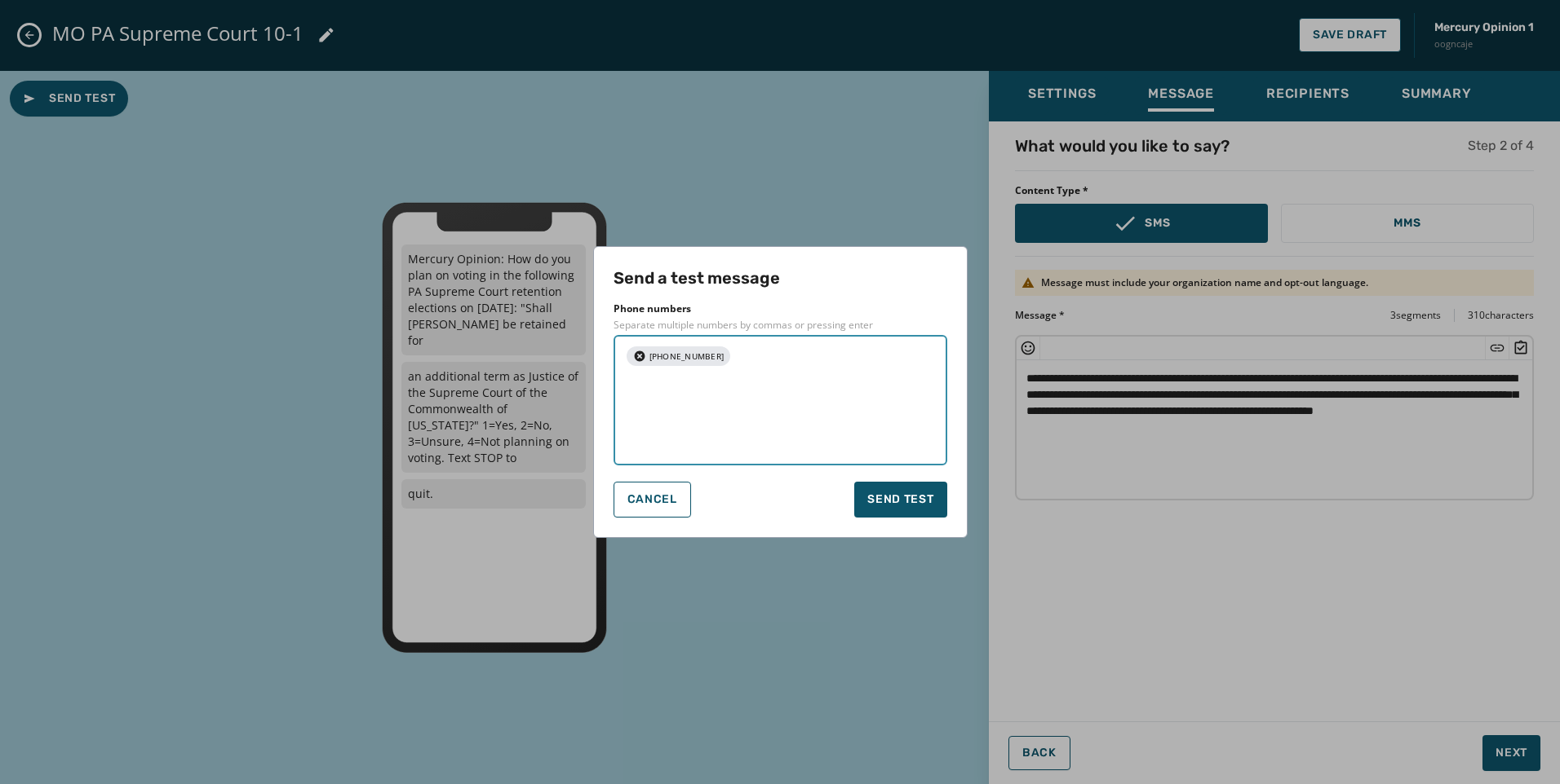
paste textarea
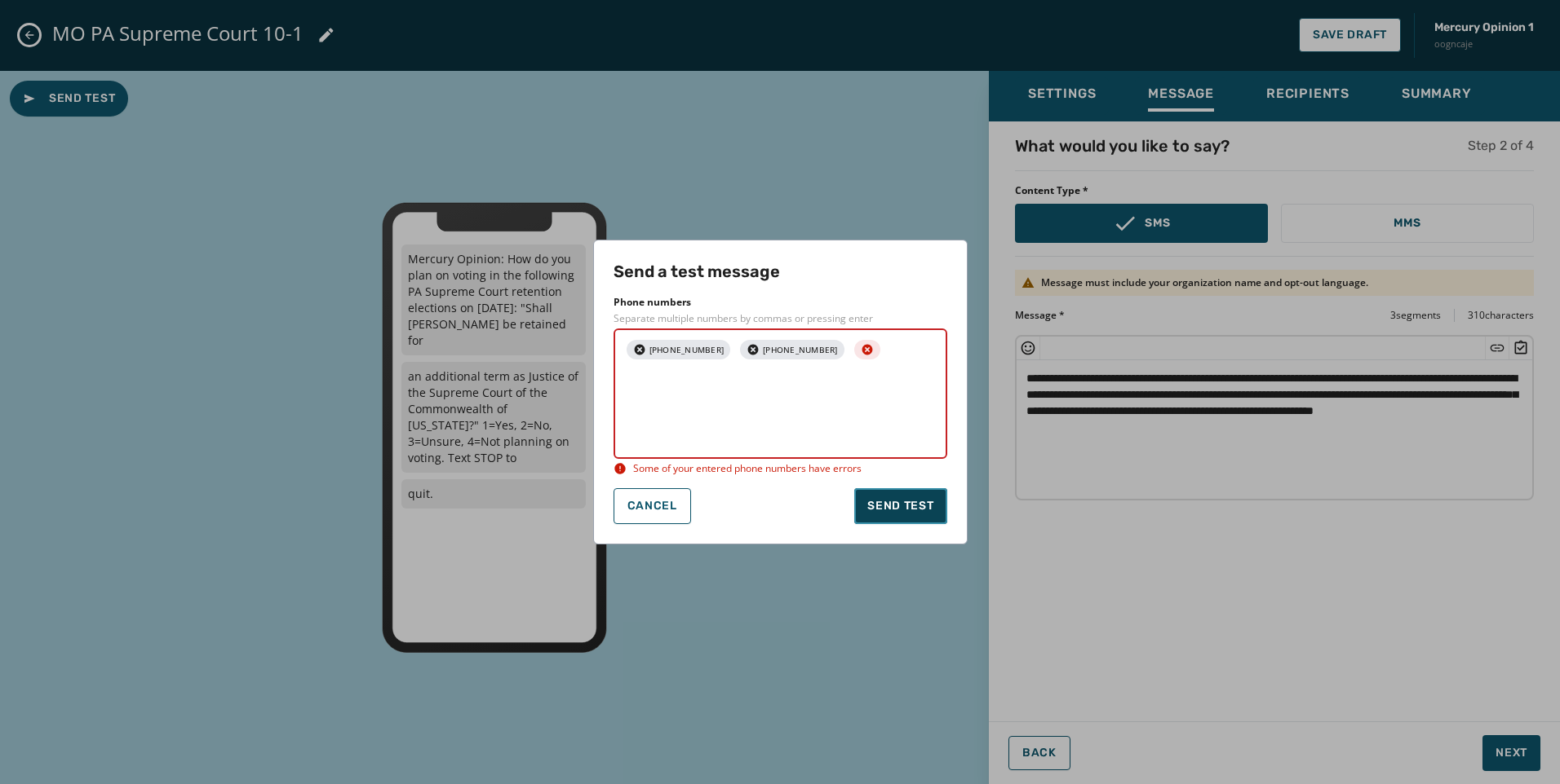
click at [905, 512] on button "Send test" at bounding box center [900, 506] width 92 height 36
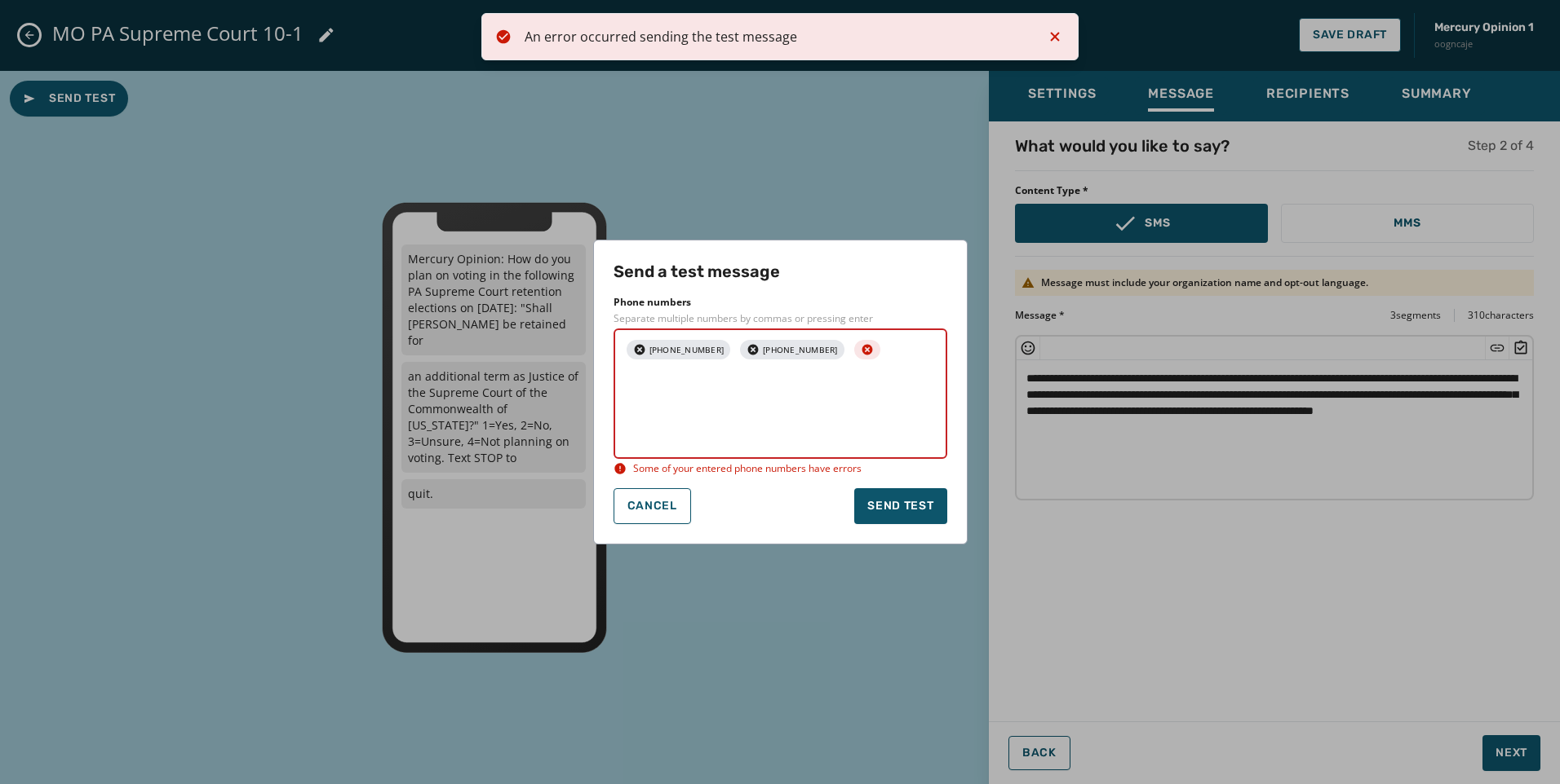
click at [860, 353] on icon "button" at bounding box center [866, 350] width 13 height 13
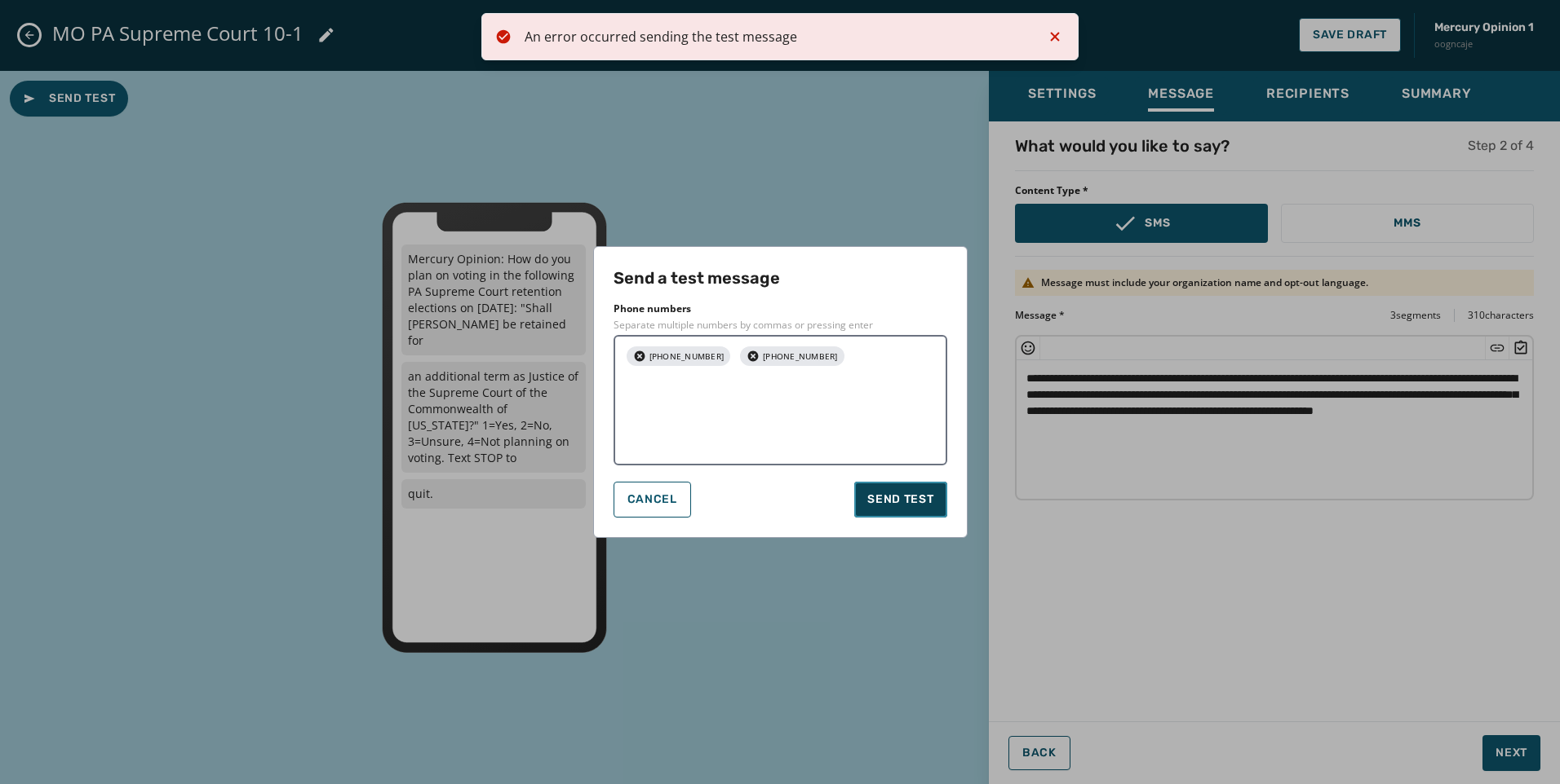
click at [898, 505] on span "Send test" at bounding box center [900, 499] width 66 height 16
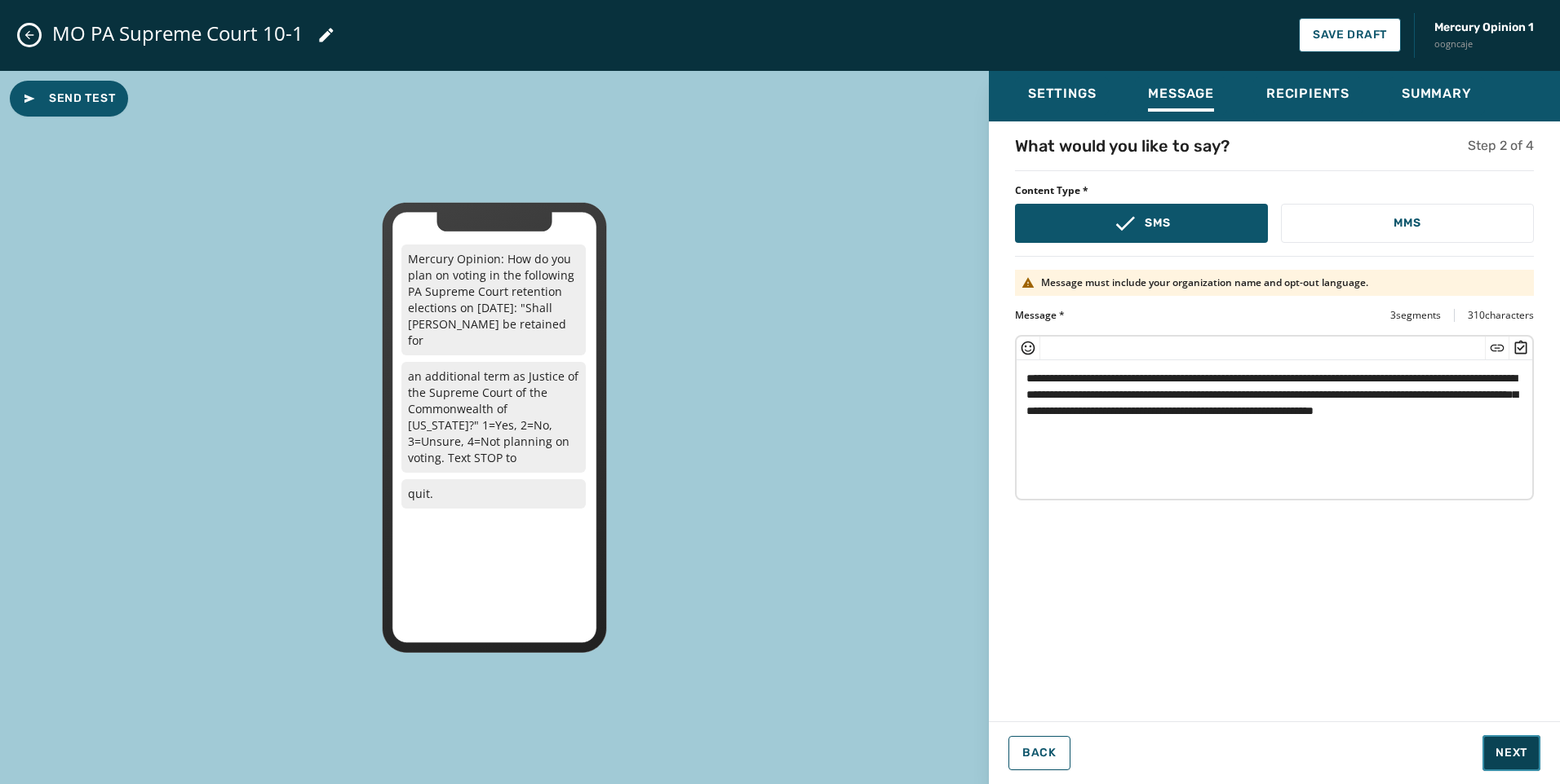
click at [1507, 756] on span "Next" at bounding box center [1511, 753] width 32 height 16
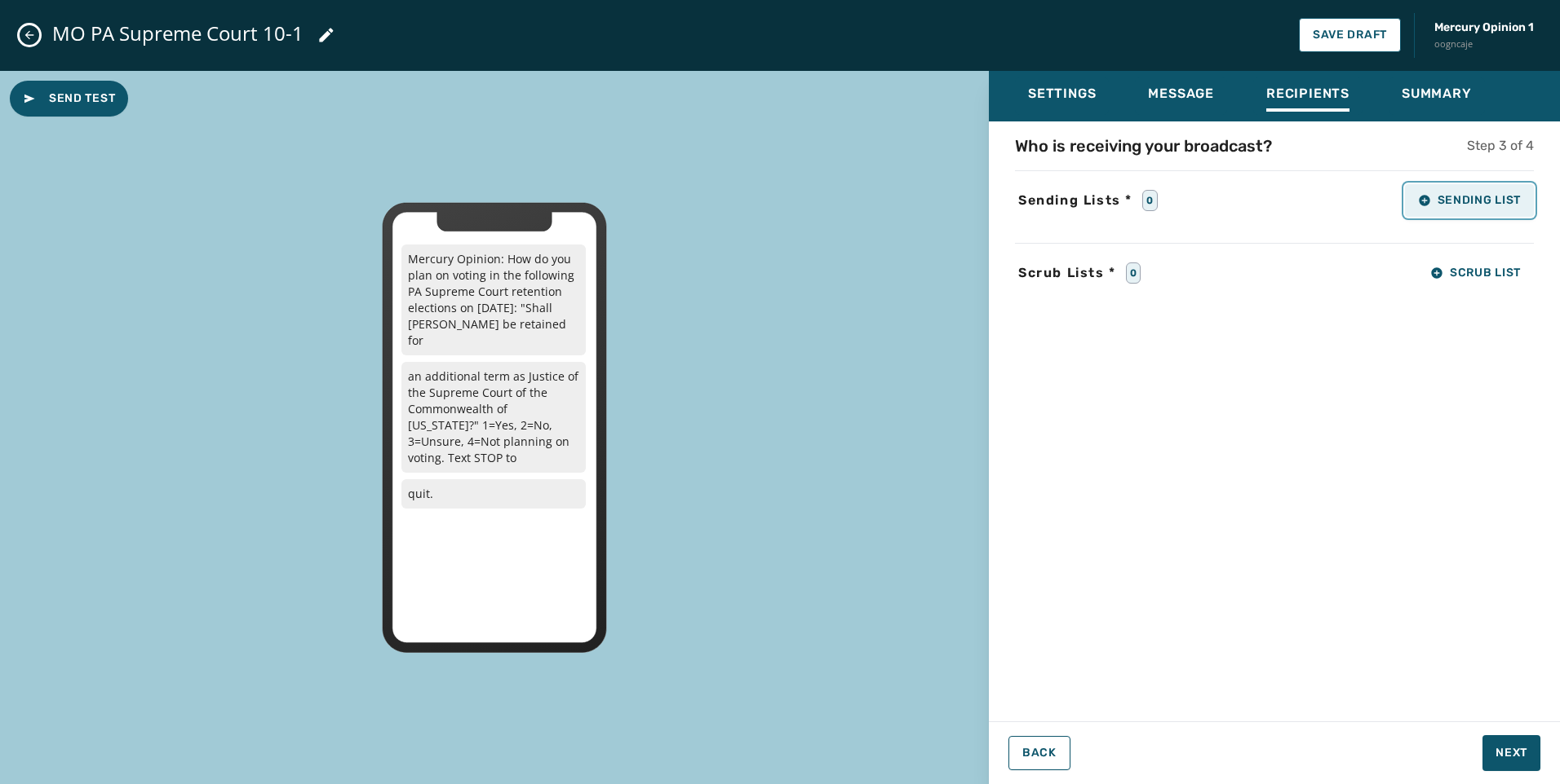
click at [1452, 206] on span "Sending List" at bounding box center [1468, 200] width 103 height 13
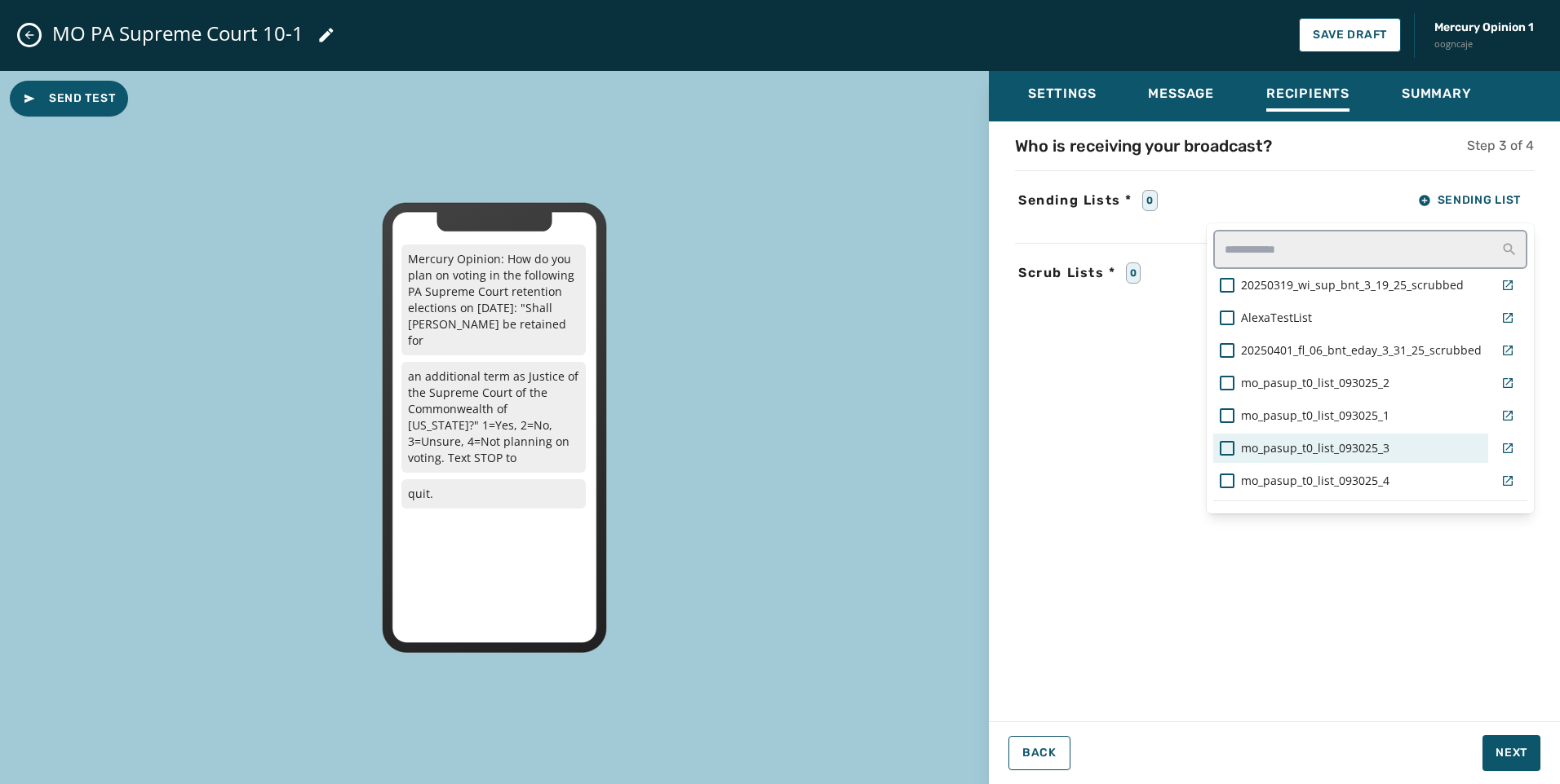
click at [1381, 451] on div "mo_pasup_t0_list_093025_3" at bounding box center [1351, 448] width 262 height 16
click at [1284, 589] on div "Who is receiving your broadcast? Step 3 of 4 Sending Lists * 1 Sending List 202…" at bounding box center [1274, 416] width 571 height 564
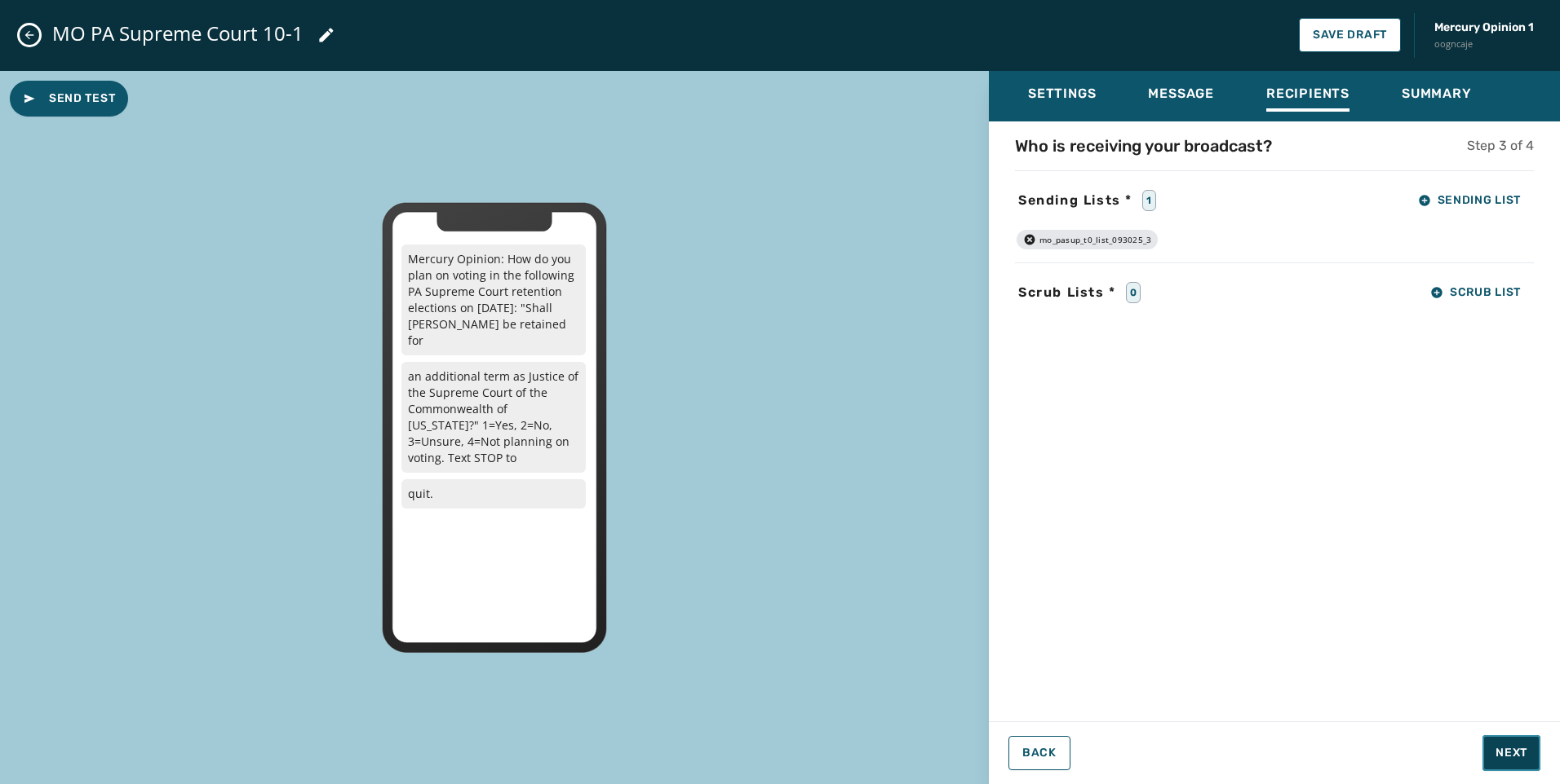
click at [1518, 757] on span "Next" at bounding box center [1511, 753] width 32 height 16
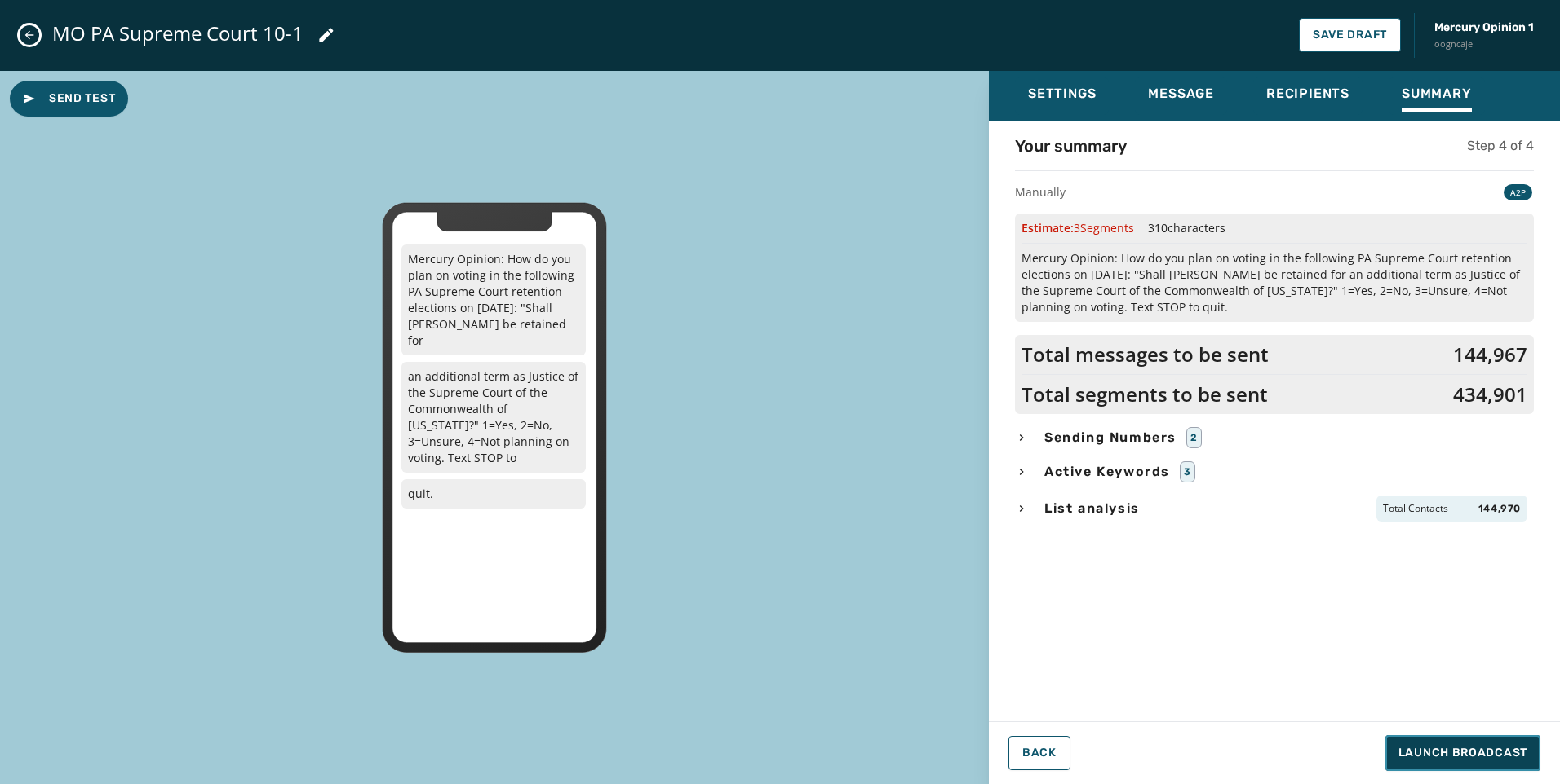
click at [1437, 757] on span "Launch Broadcast" at bounding box center [1462, 753] width 129 height 16
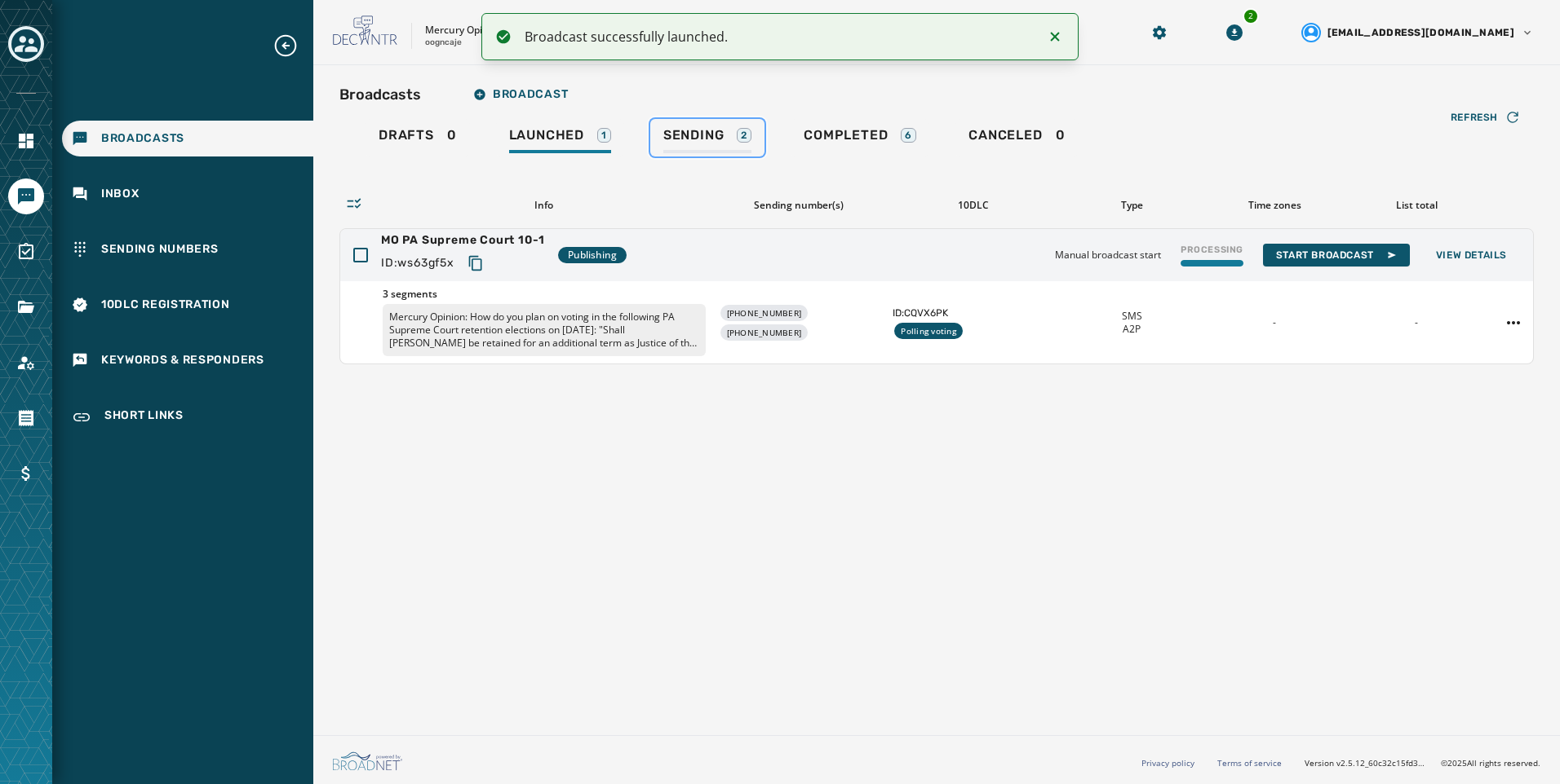
click at [690, 133] on span "Sending" at bounding box center [693, 135] width 61 height 16
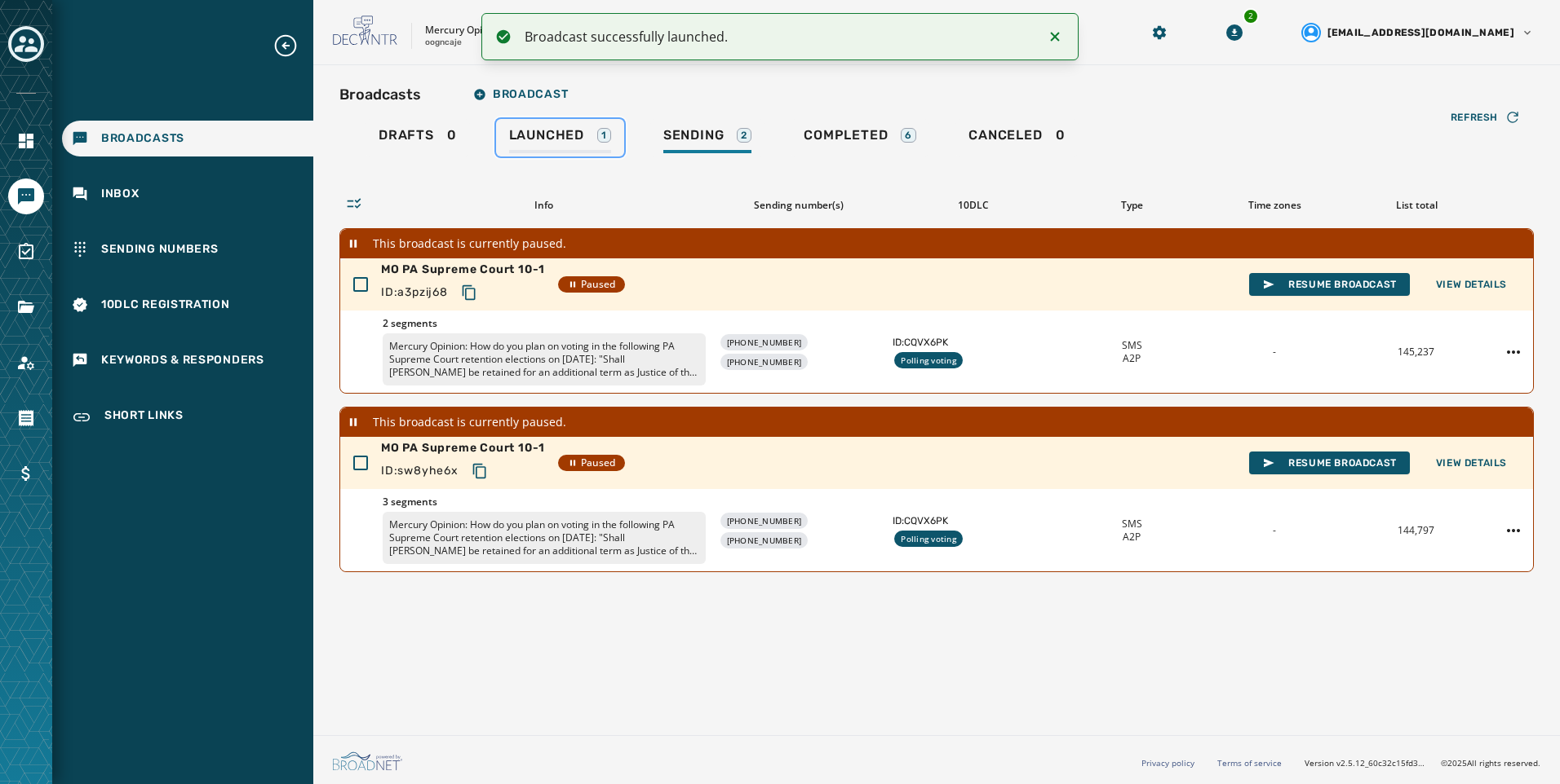
click at [579, 128] on span "Launched" at bounding box center [546, 135] width 75 height 16
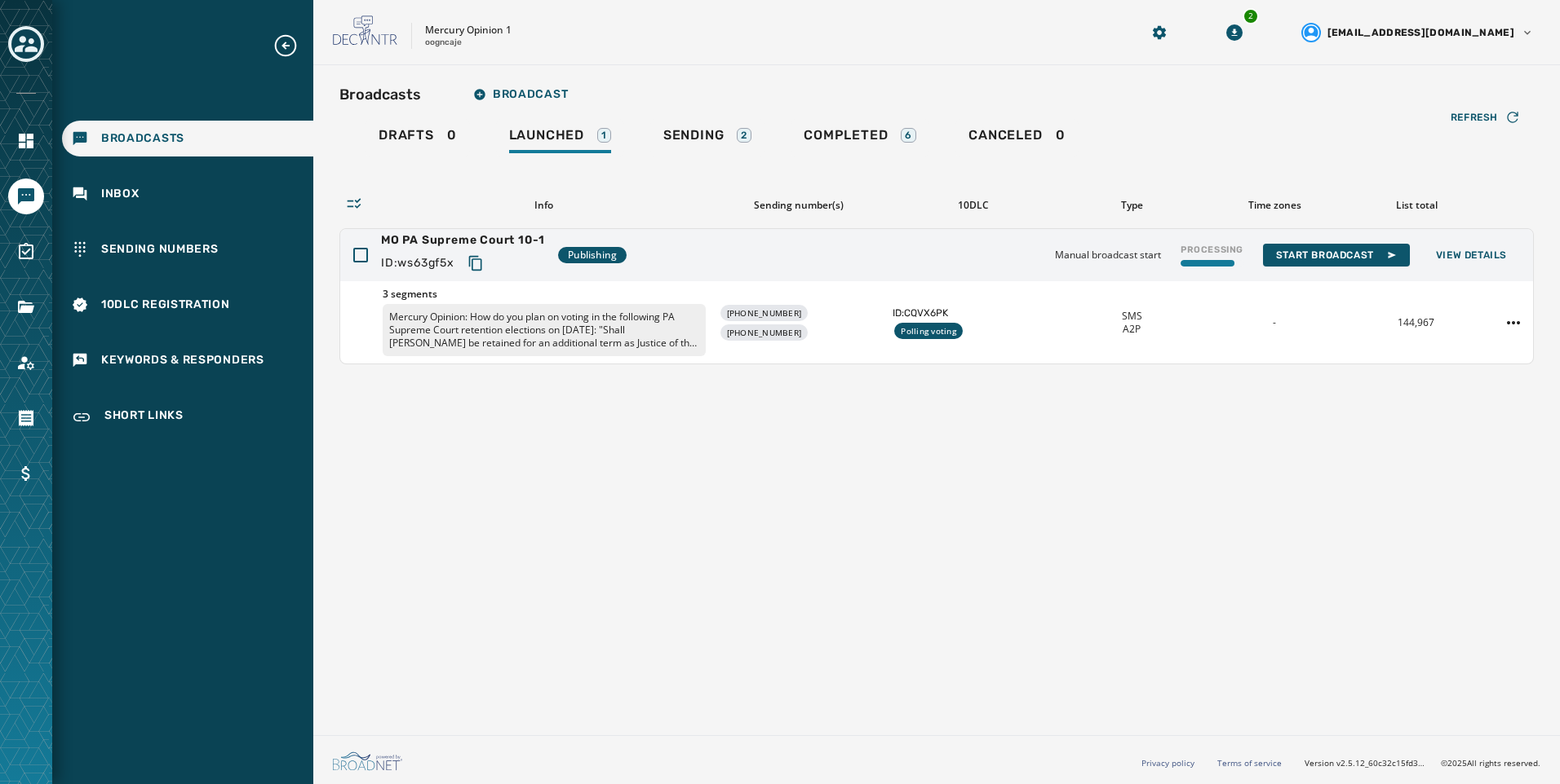
click at [746, 54] on div "Mercury Opinion 1 oogncaje 2 [EMAIL_ADDRESS][DOMAIN_NAME]" at bounding box center [936, 32] width 1247 height 65
click at [688, 150] on div "Sending 2" at bounding box center [707, 140] width 88 height 26
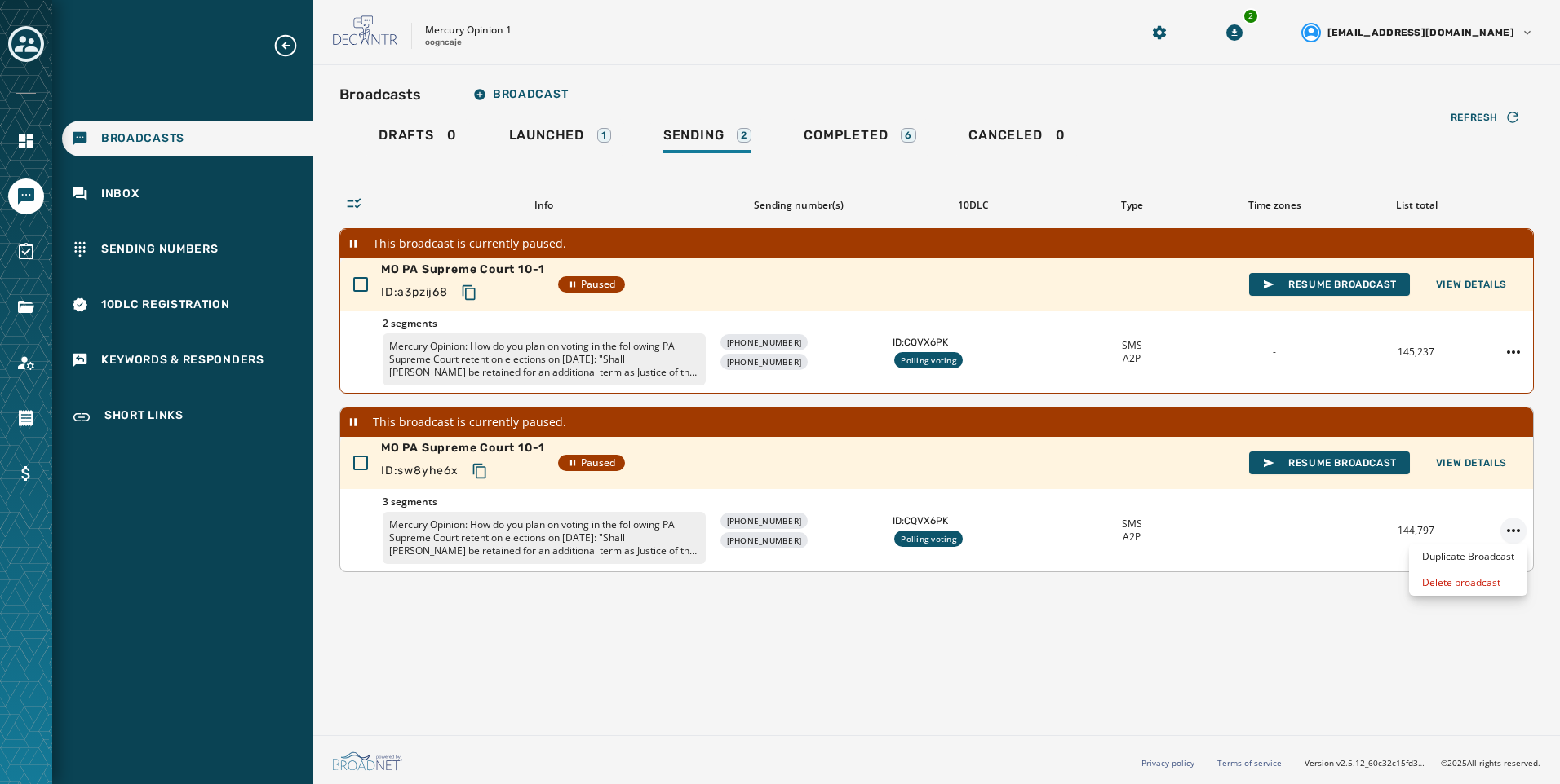
click at [1511, 534] on html "Broadcasts Inbox Sending Numbers 10DLC Registration Keywords & Responders Short…" at bounding box center [780, 392] width 1560 height 784
click at [1497, 555] on div "Duplicate Broadcast" at bounding box center [1467, 557] width 119 height 26
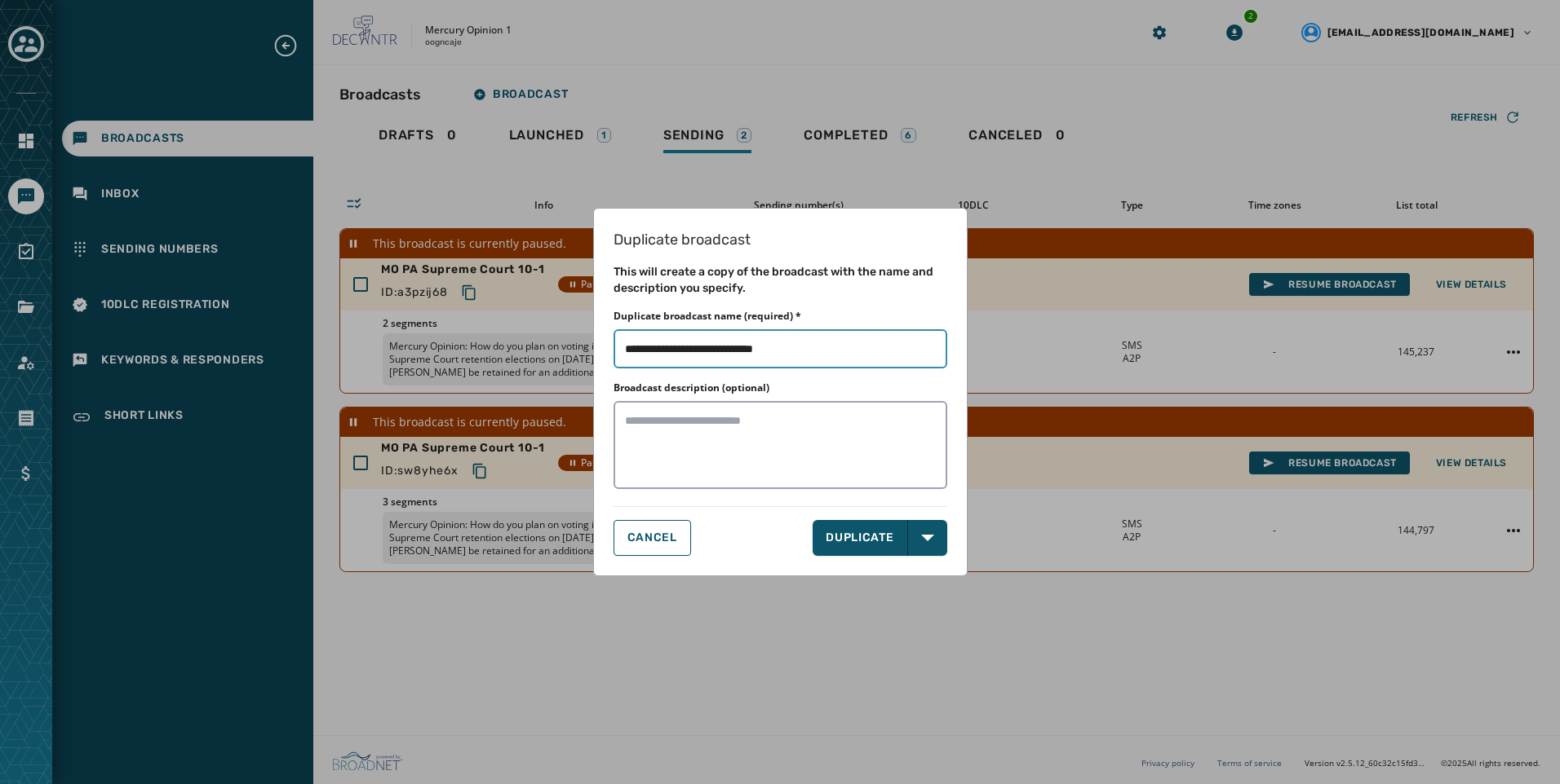
drag, startPoint x: 771, startPoint y: 351, endPoint x: 1046, endPoint y: 380, distance: 276.5
click at [1046, 380] on div "Duplicate broadcast This will create a copy of the broadcast with the name and …" at bounding box center [780, 392] width 1560 height 784
type input "**********"
click at [915, 535] on button "Open options" at bounding box center [927, 538] width 39 height 36
click at [668, 535] on div "CANCEL DUPLICATE Open options DUPLICATE & EDIT" at bounding box center [780, 538] width 334 height 36
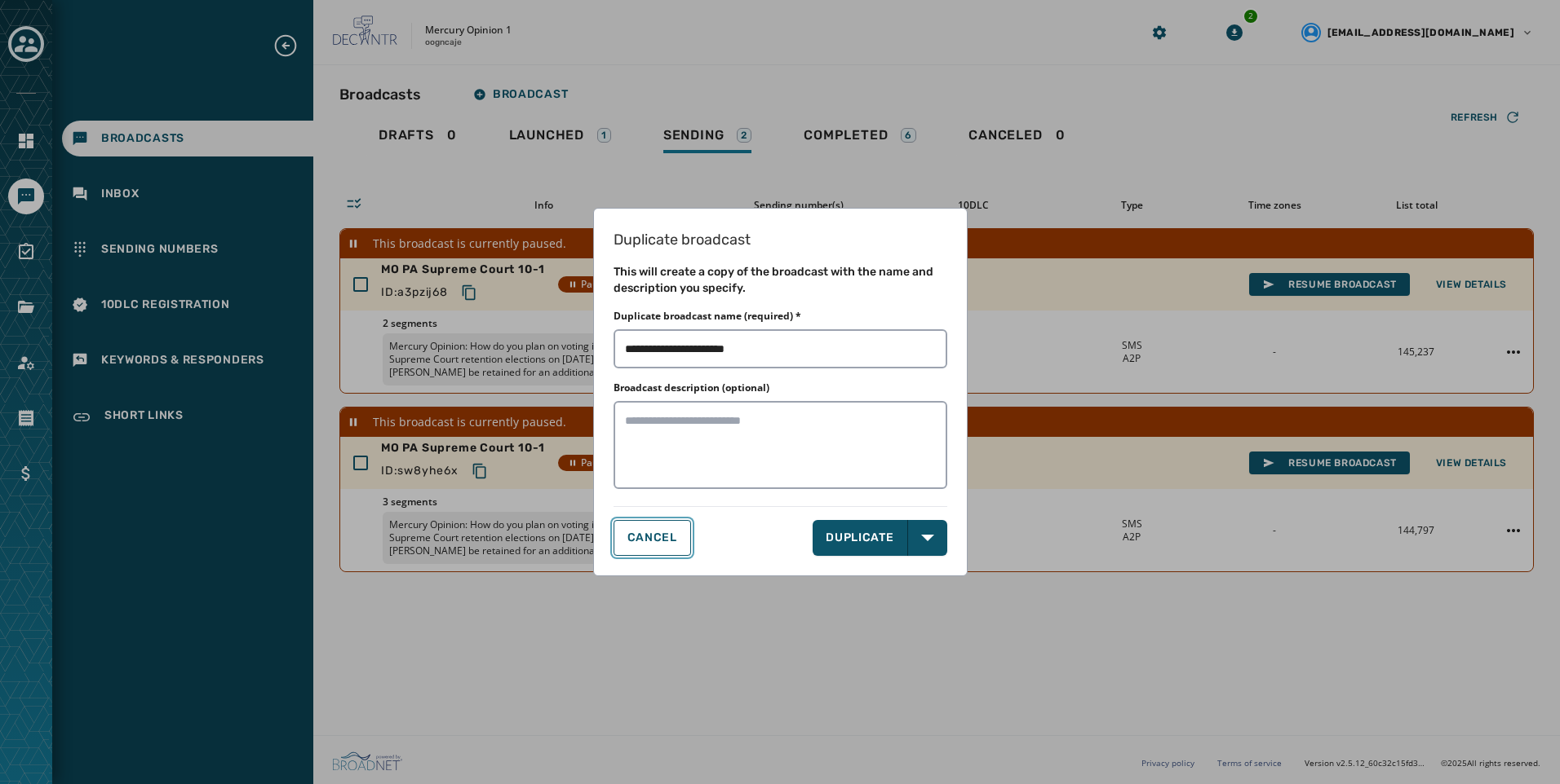
click at [668, 535] on span "CANCEL" at bounding box center [652, 538] width 50 height 13
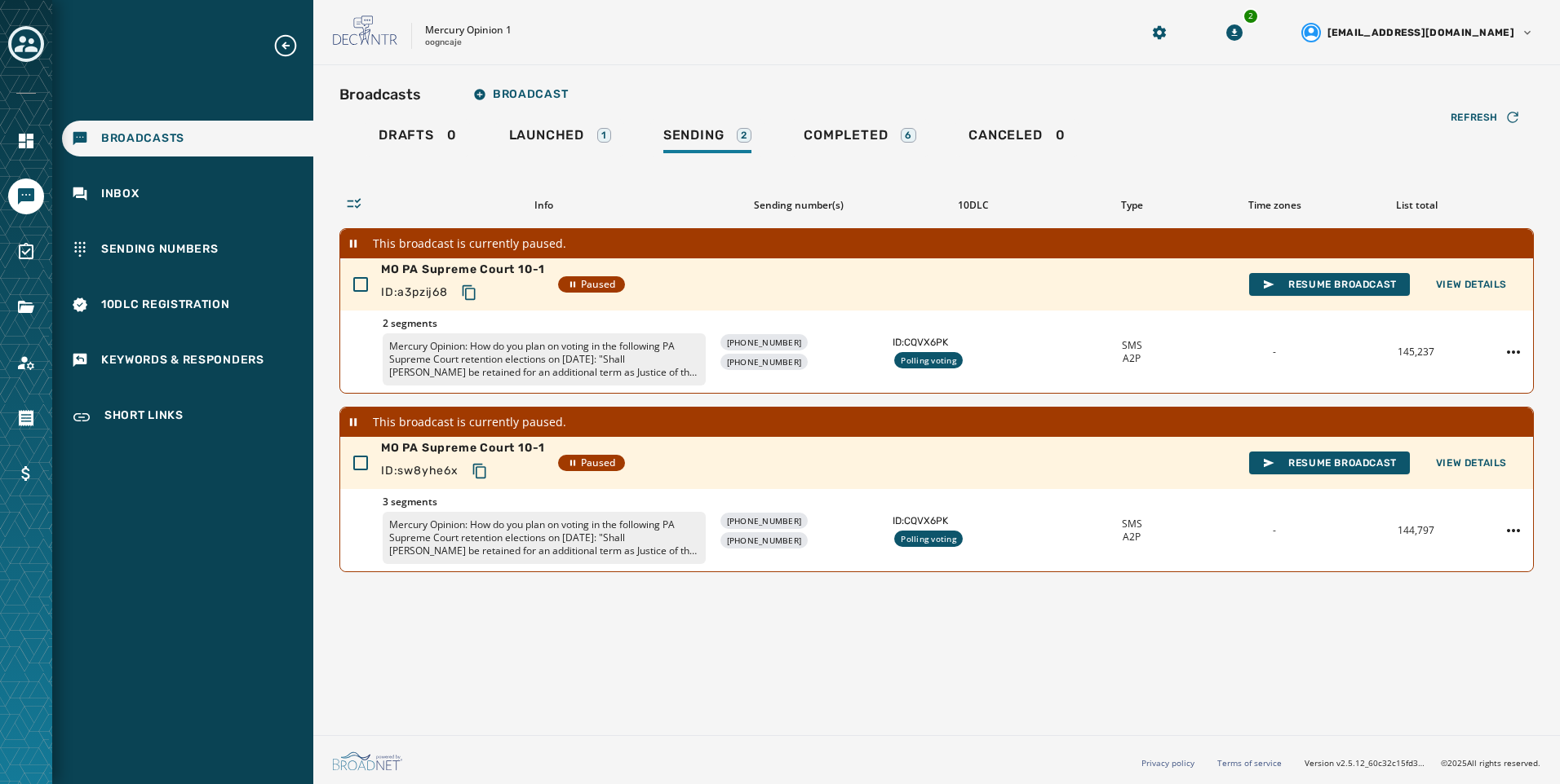
click at [674, 585] on div "Broadcasts Broadcast Drafts 0 Launched 1 Sending 2 Completed 6 Canceled 0 Refre…" at bounding box center [936, 396] width 1247 height 663
click at [31, 382] on div "Account" at bounding box center [26, 392] width 52 height 784
click at [31, 366] on icon "Navigate to Account" at bounding box center [26, 363] width 20 height 20
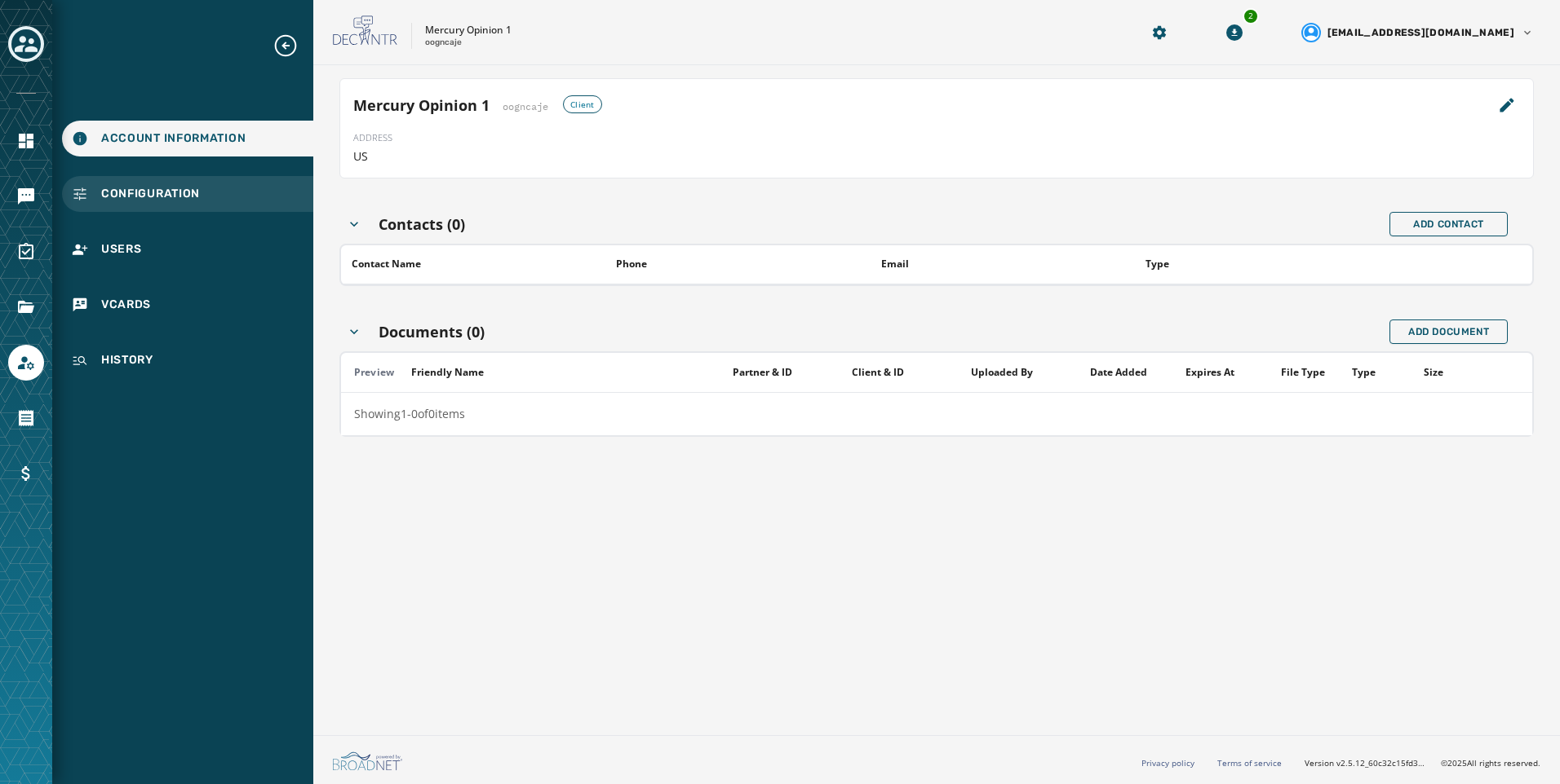
click at [227, 201] on div "Configuration" at bounding box center [187, 194] width 251 height 36
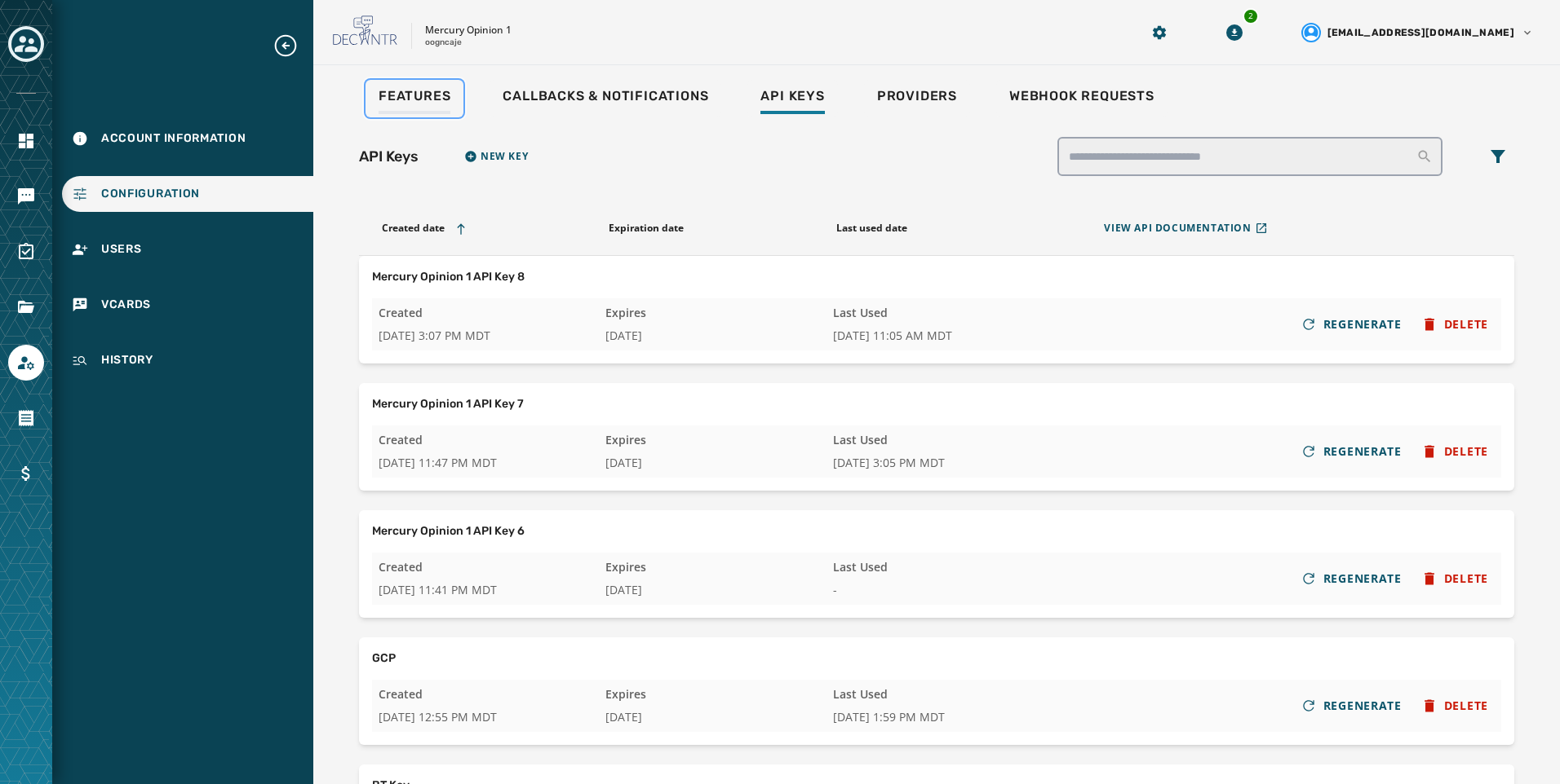
click at [439, 90] on span "Features" at bounding box center [415, 96] width 72 height 16
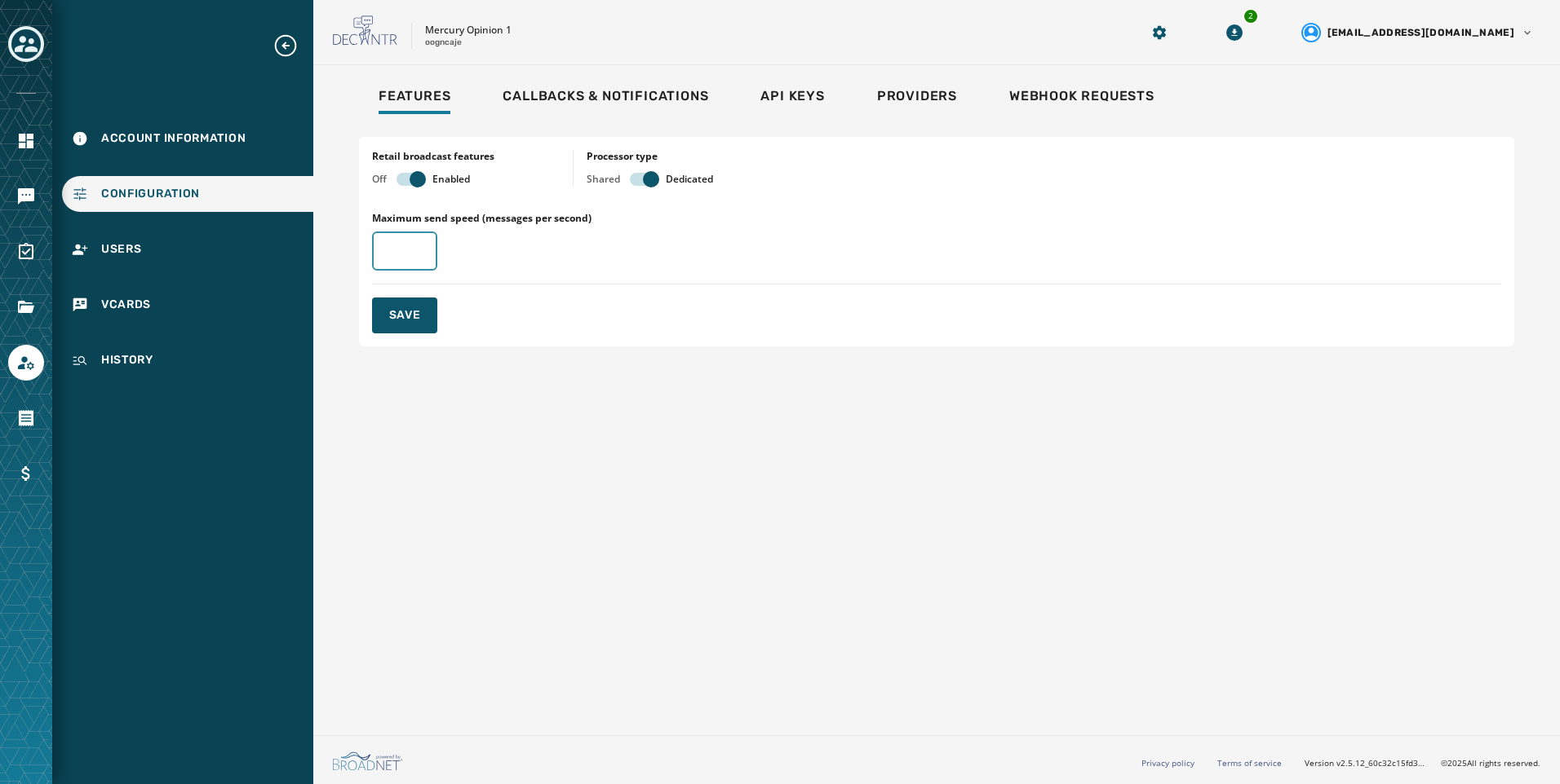
drag, startPoint x: 395, startPoint y: 251, endPoint x: 496, endPoint y: 262, distance: 101.6
click at [395, 251] on input "Maximum send speed (messages per second)" at bounding box center [404, 250] width 65 height 39
type input "**"
click at [409, 312] on span "Save" at bounding box center [405, 316] width 32 height 16
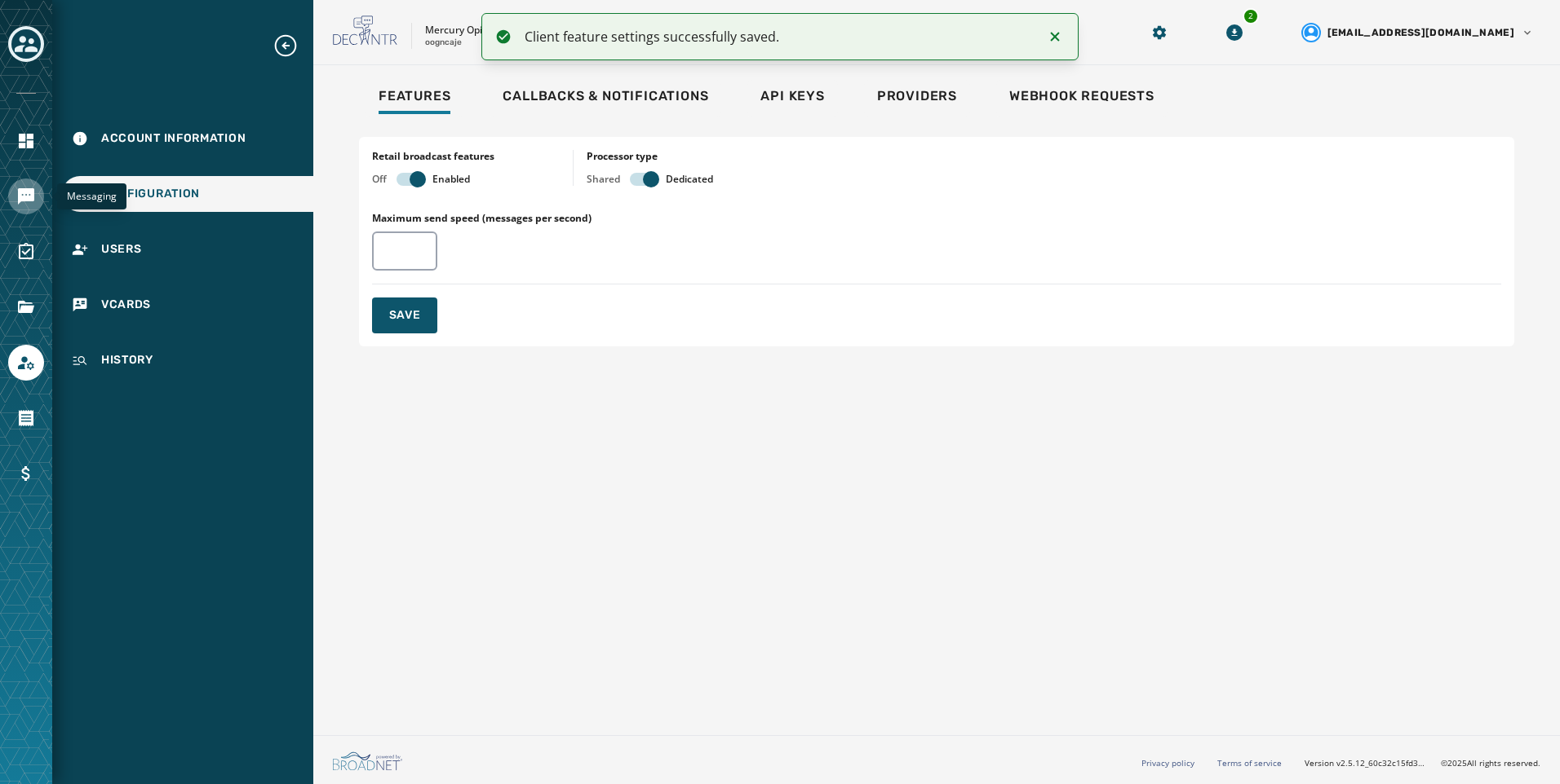
click at [13, 209] on link "Navigate to Messaging" at bounding box center [26, 196] width 36 height 36
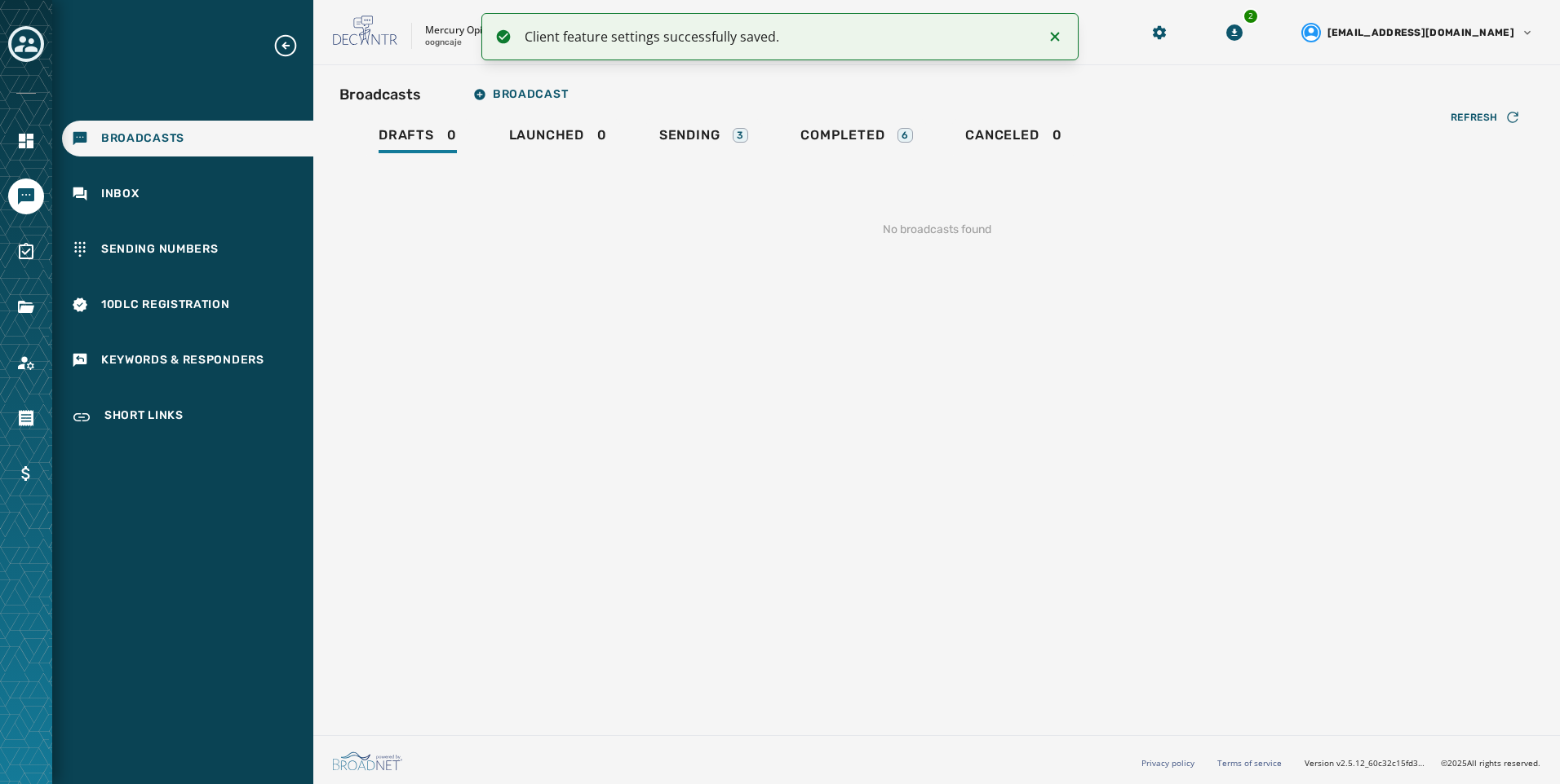
click at [703, 113] on div "Broadcasts Broadcast Drafts 0 Launched 0 Sending 3 Completed 6 Canceled 0 Refre…" at bounding box center [936, 171] width 1194 height 186
click at [705, 123] on link "Sending 3" at bounding box center [703, 137] width 115 height 38
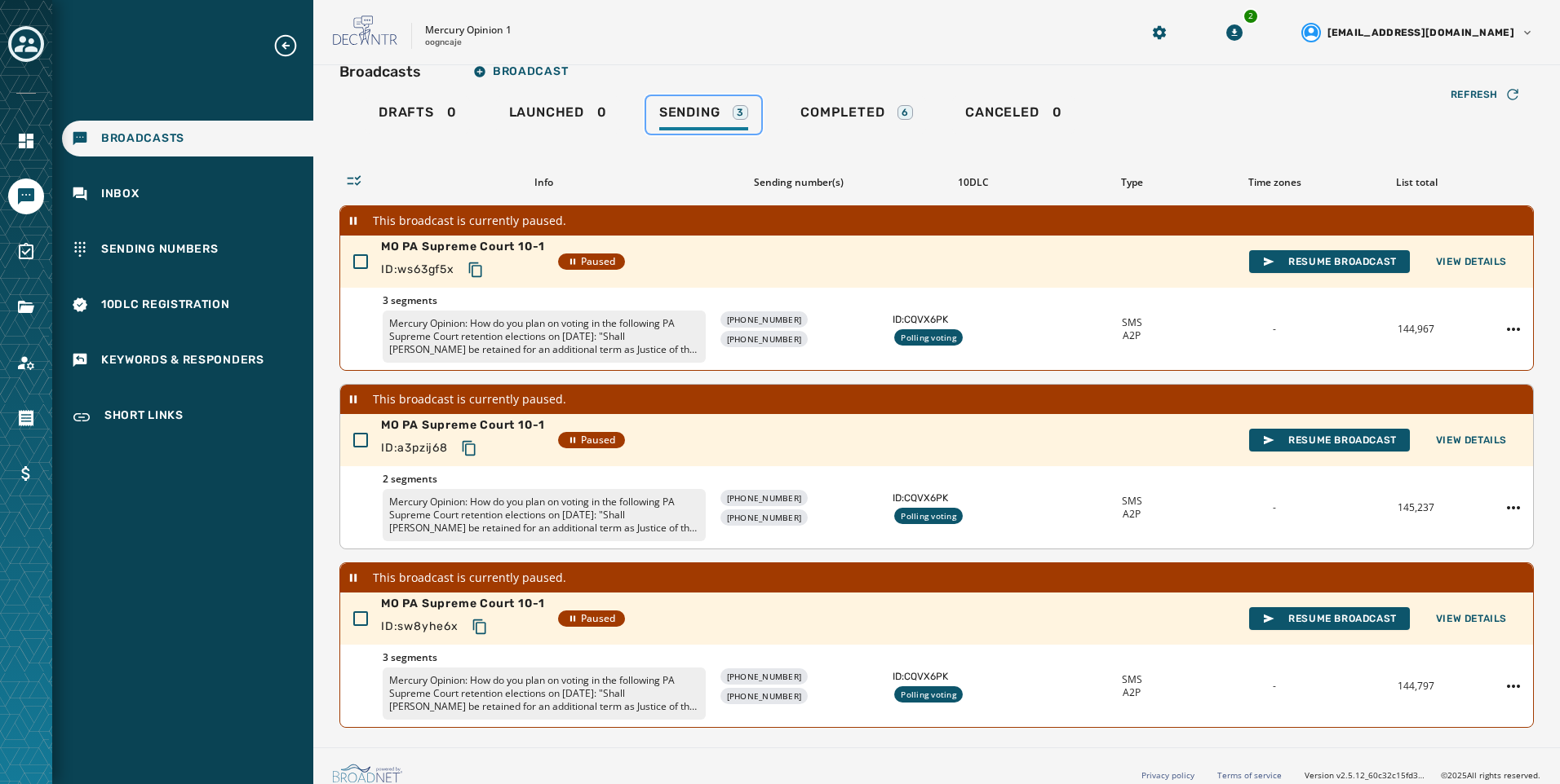
scroll to position [35, 0]
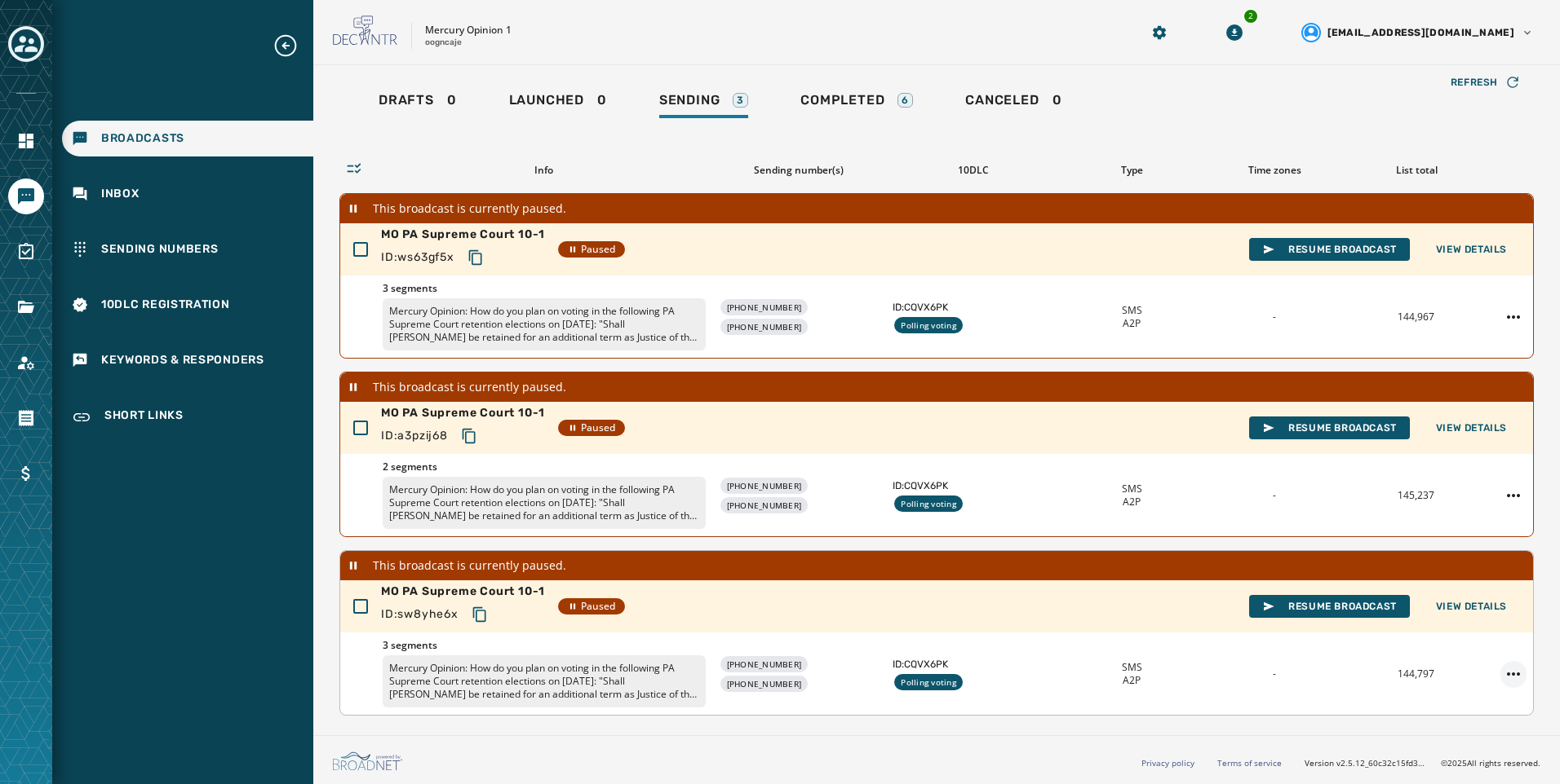
click at [1507, 679] on html "Broadcasts Inbox Sending Numbers 10DLC Registration Keywords & Responders Short…" at bounding box center [780, 392] width 1560 height 784
click at [1455, 615] on html "Broadcasts Inbox Sending Numbers 10DLC Registration Keywords & Responders Short…" at bounding box center [780, 392] width 1560 height 784
click at [1455, 615] on button "View Details" at bounding box center [1470, 606] width 97 height 23
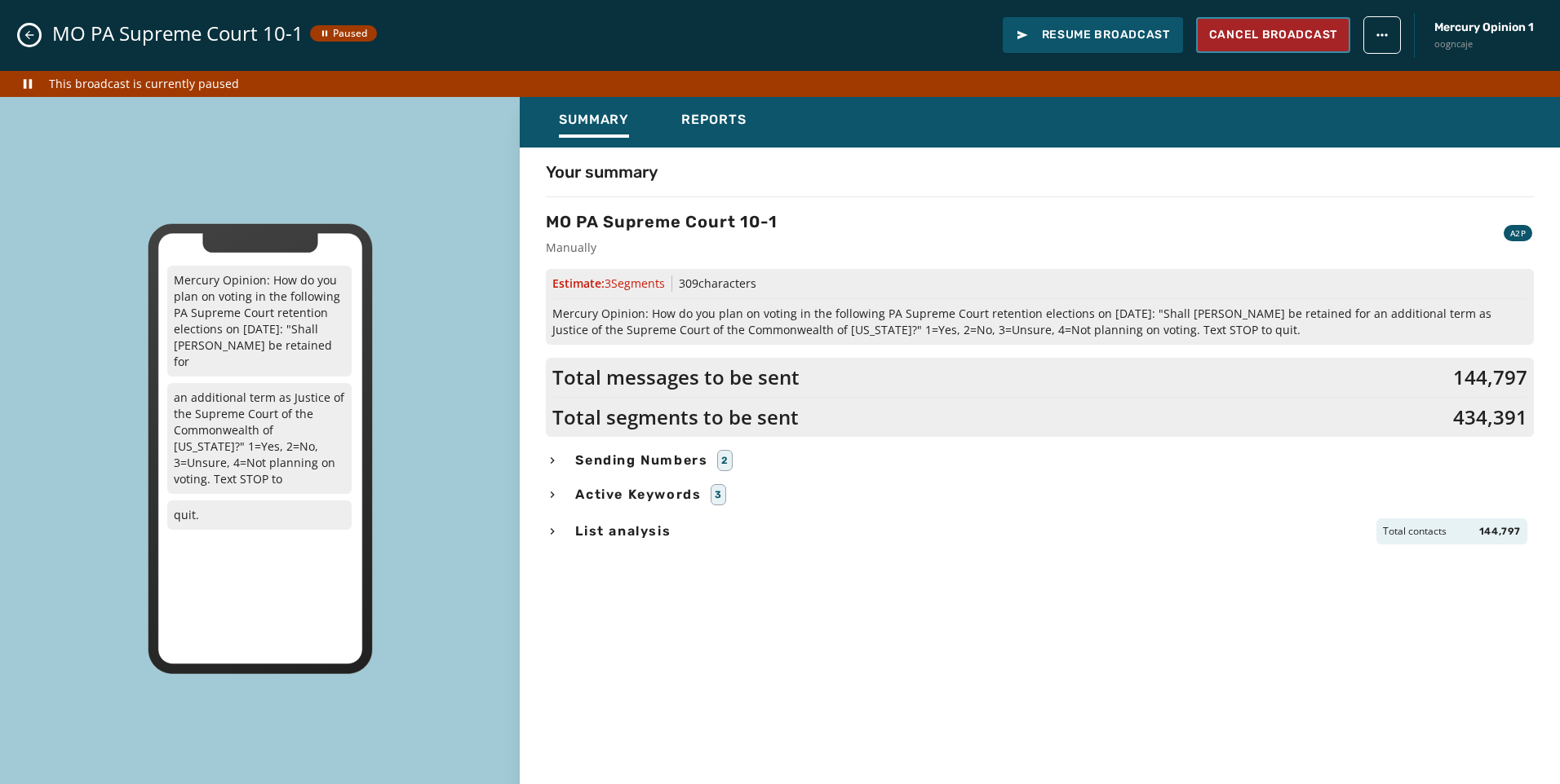
click at [1317, 34] on span "Cancel Broadcast" at bounding box center [1273, 35] width 128 height 16
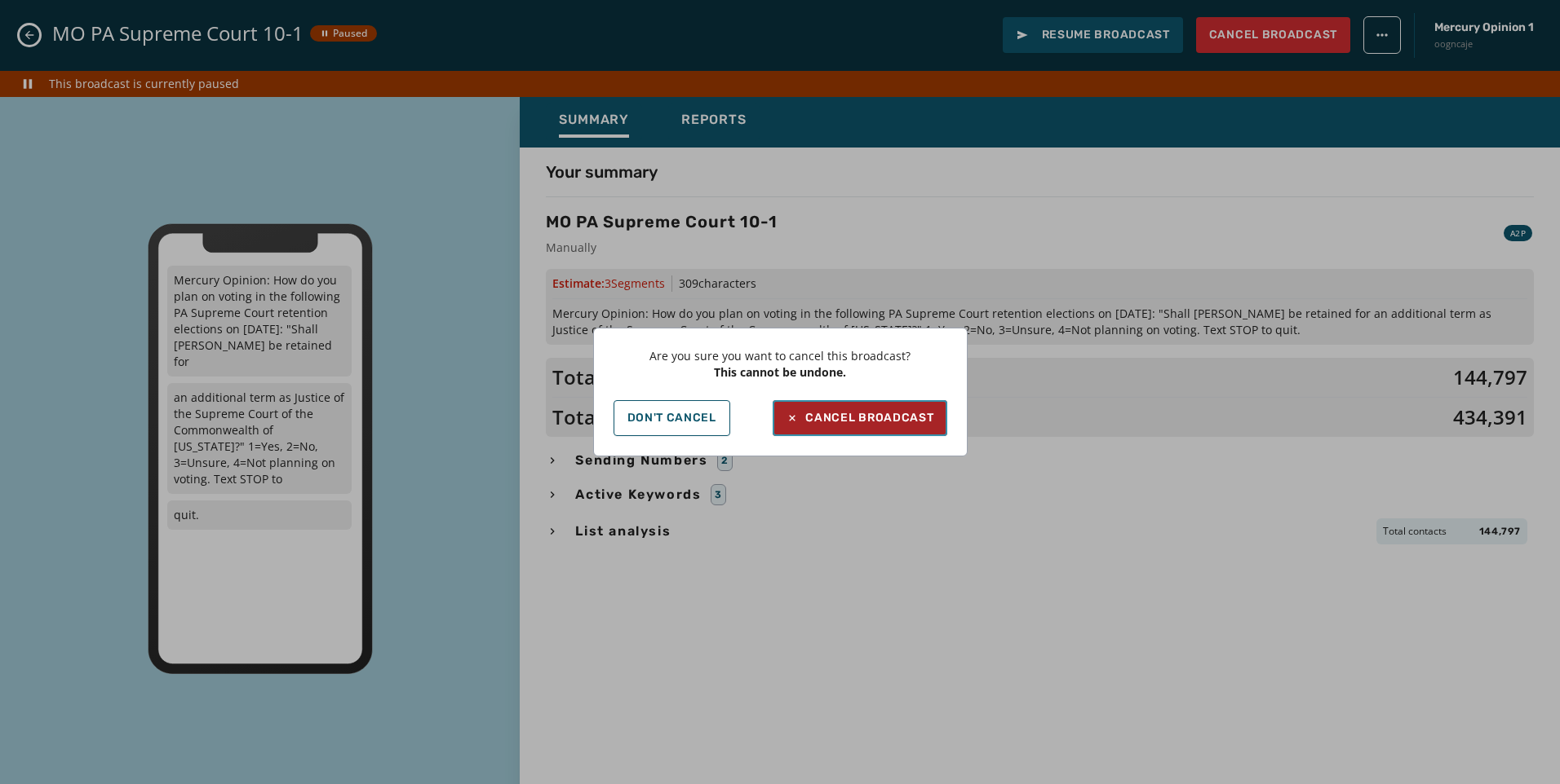
click at [896, 419] on div "Cancel Broadcast" at bounding box center [859, 418] width 148 height 16
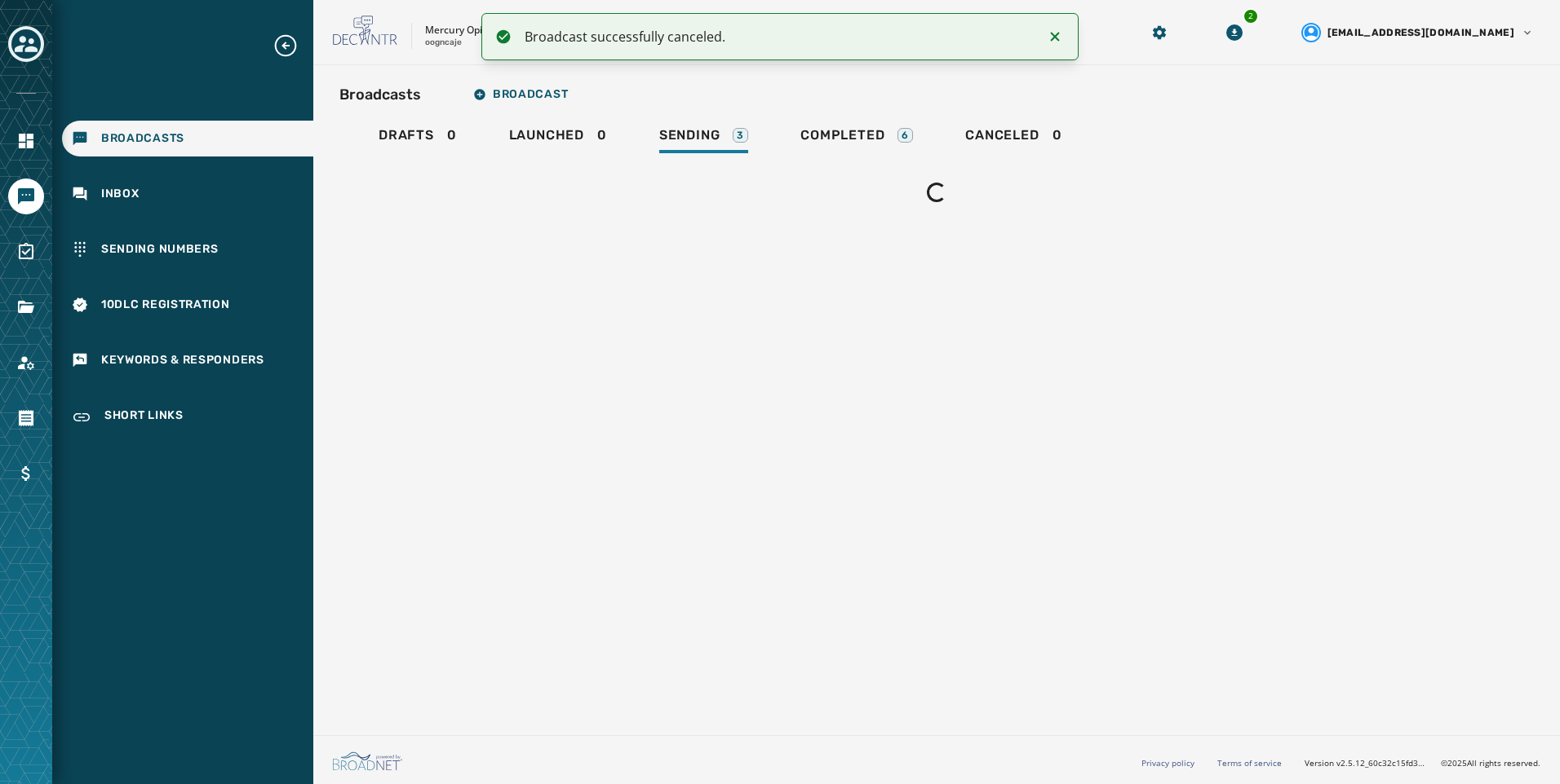
scroll to position [0, 0]
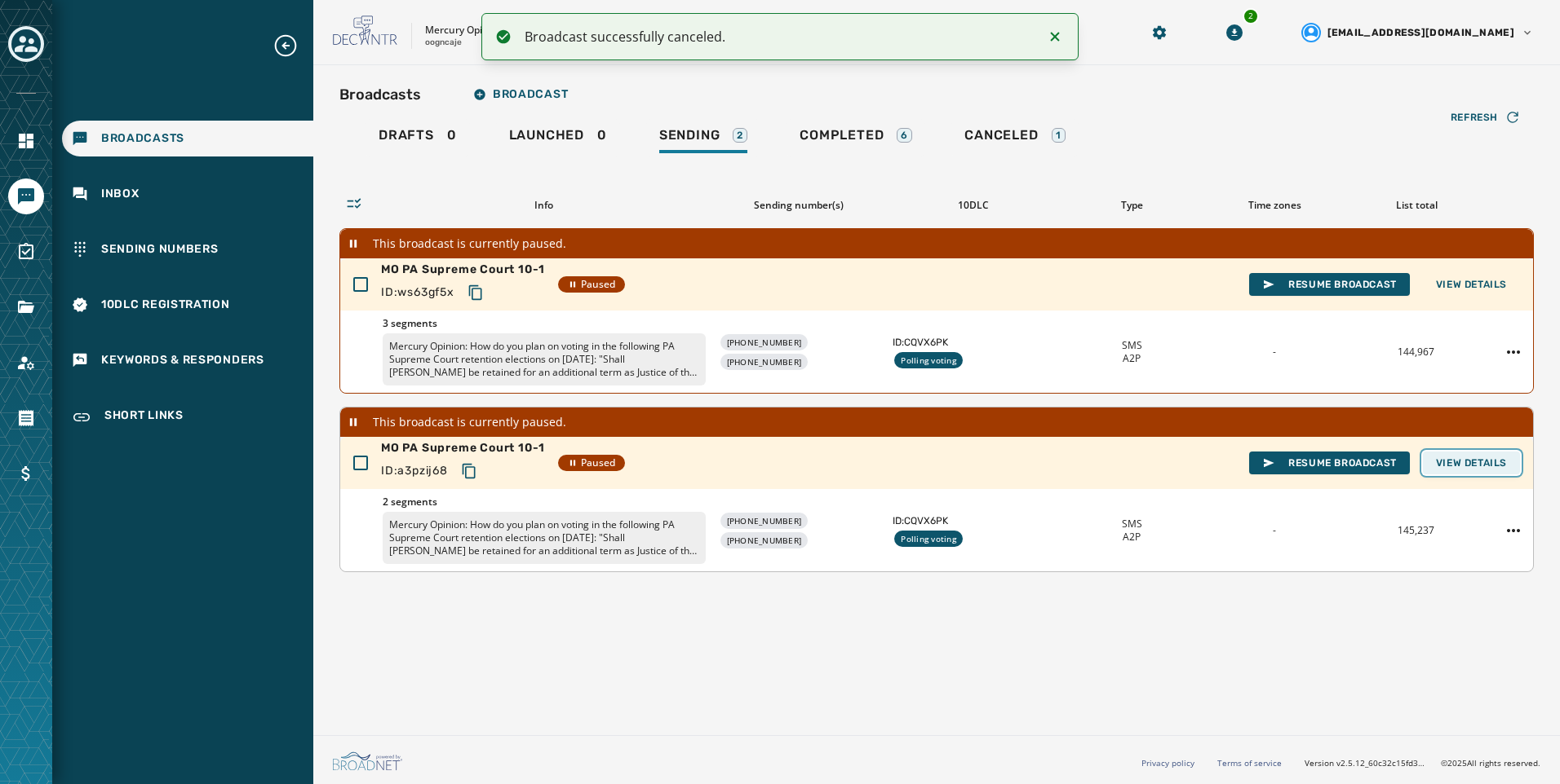
click at [1464, 455] on button "View Details" at bounding box center [1470, 462] width 97 height 23
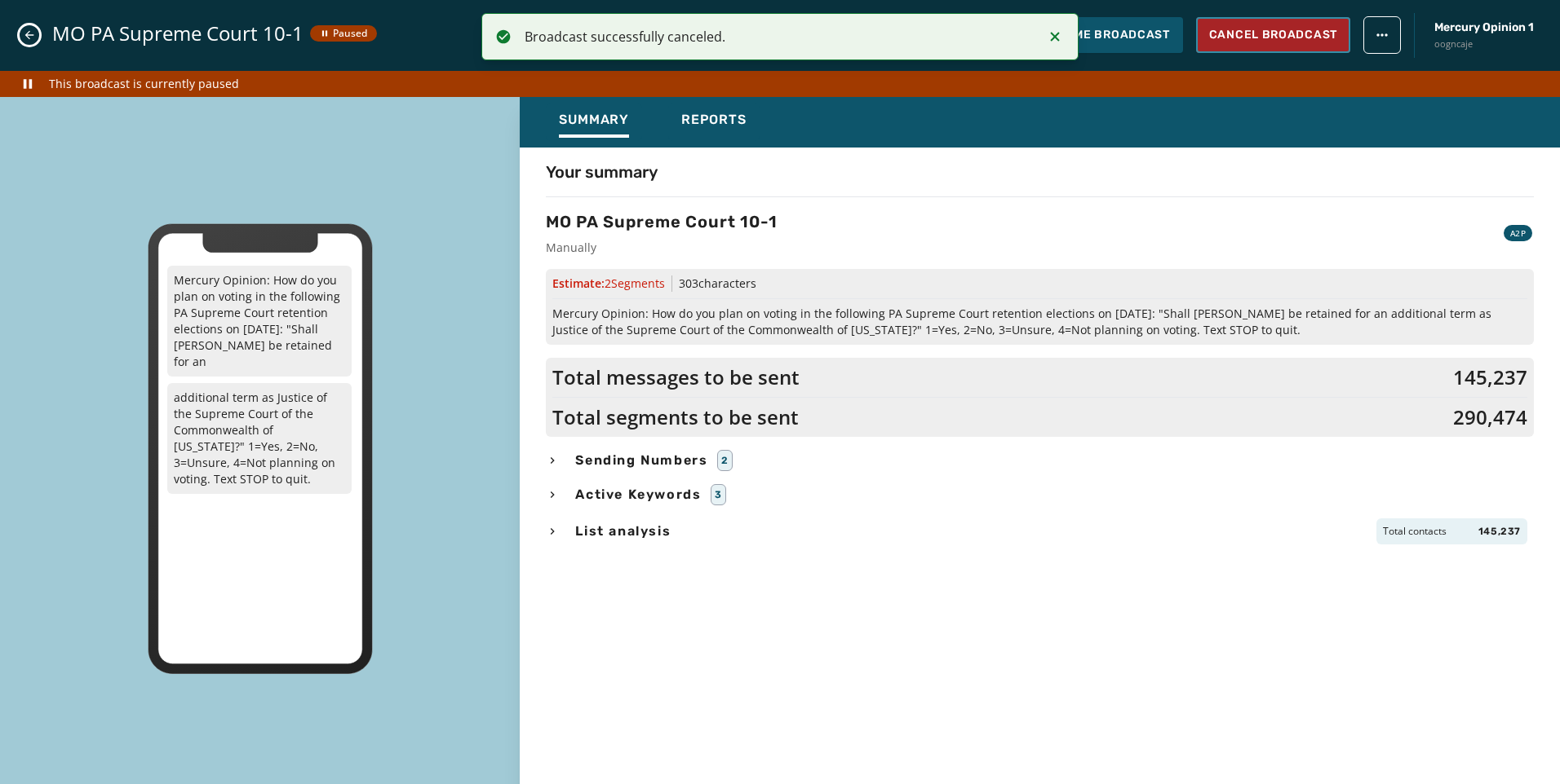
click at [1302, 34] on span "Cancel Broadcast" at bounding box center [1273, 35] width 128 height 16
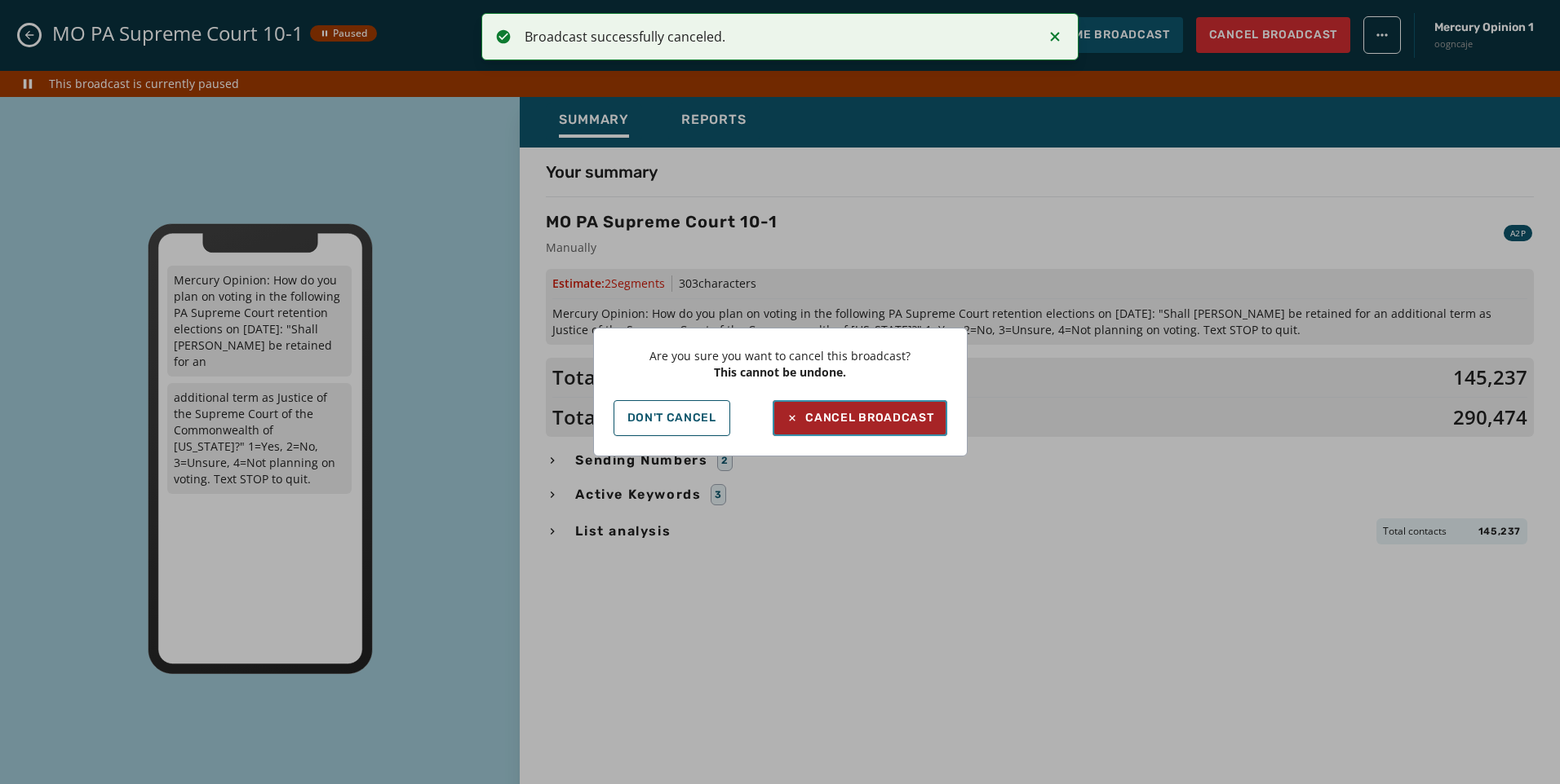
click at [905, 415] on div "Cancel Broadcast" at bounding box center [859, 418] width 148 height 16
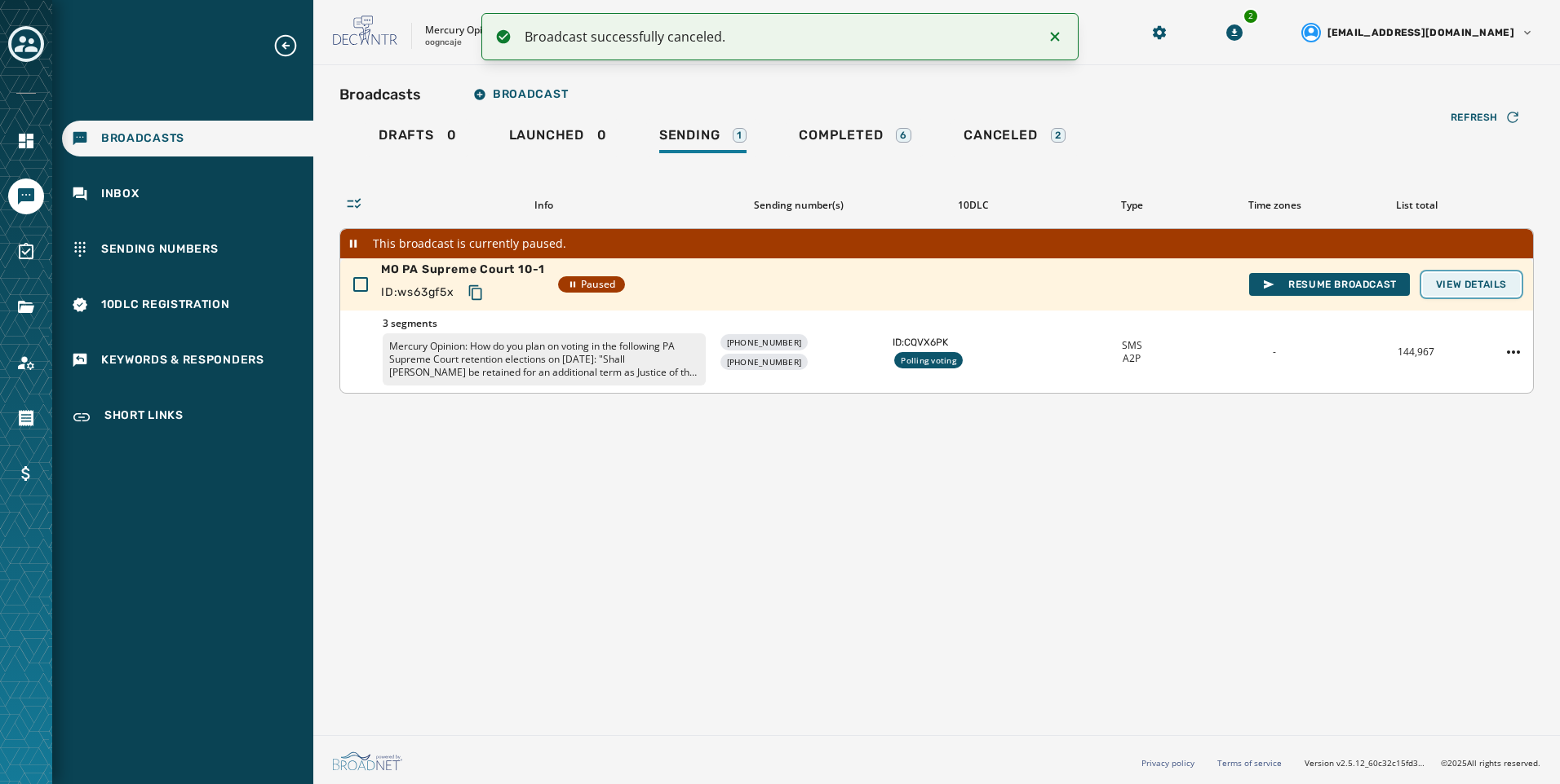
click at [1480, 279] on span "View Details" at bounding box center [1470, 284] width 71 height 13
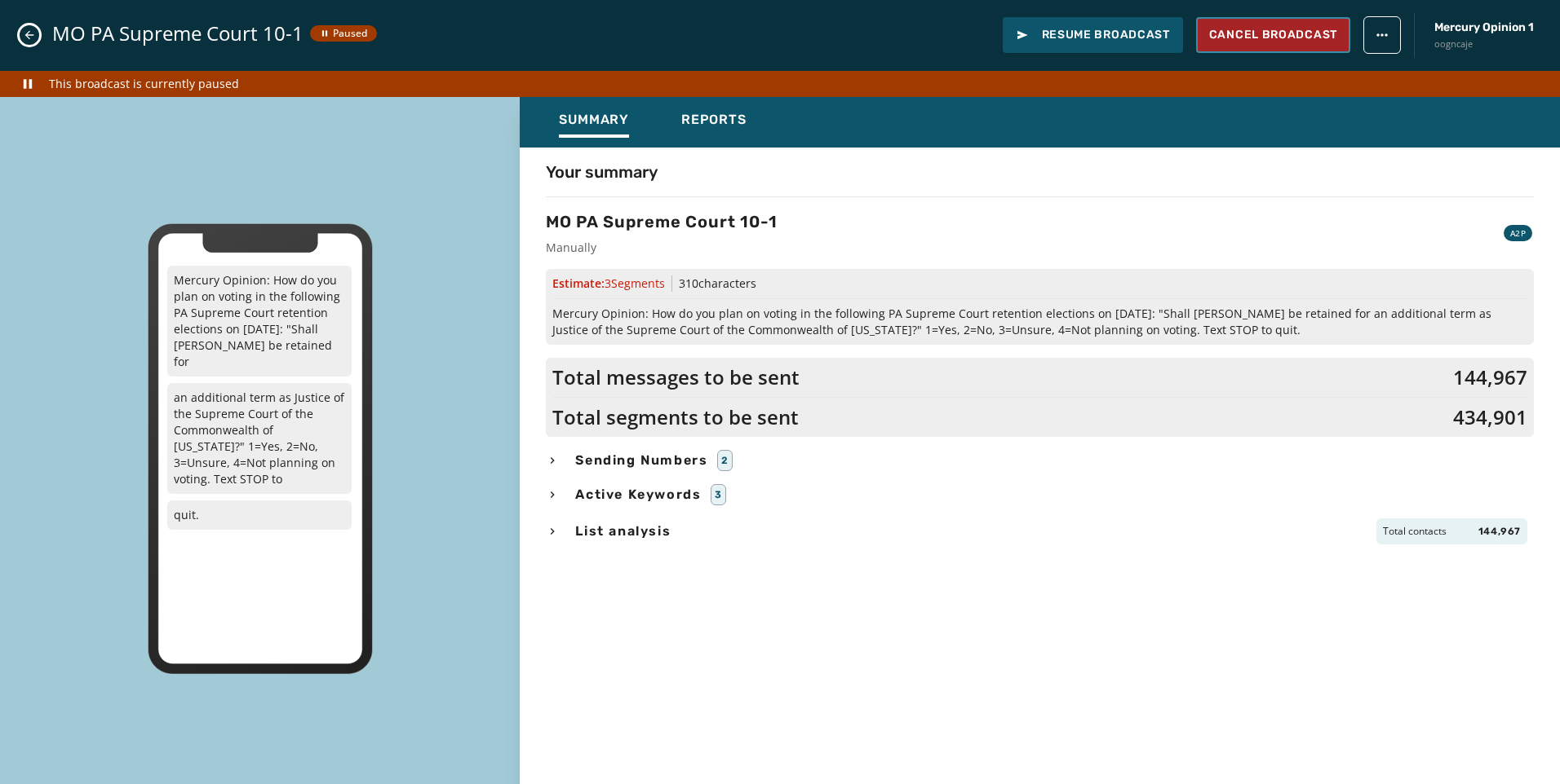
click at [1269, 43] on span "Cancel Broadcast" at bounding box center [1273, 35] width 128 height 16
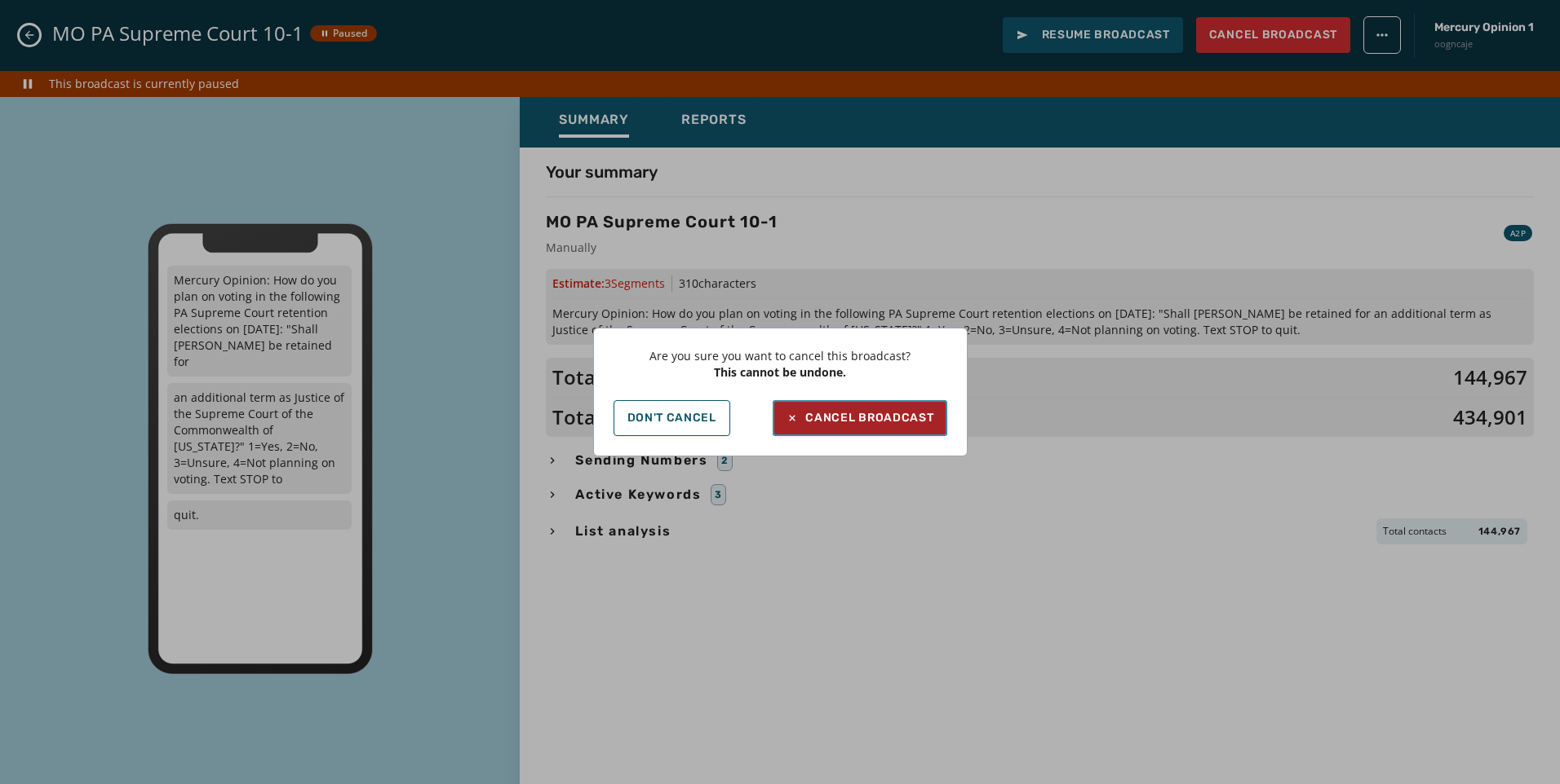
click at [926, 425] on div "Cancel Broadcast" at bounding box center [859, 418] width 148 height 16
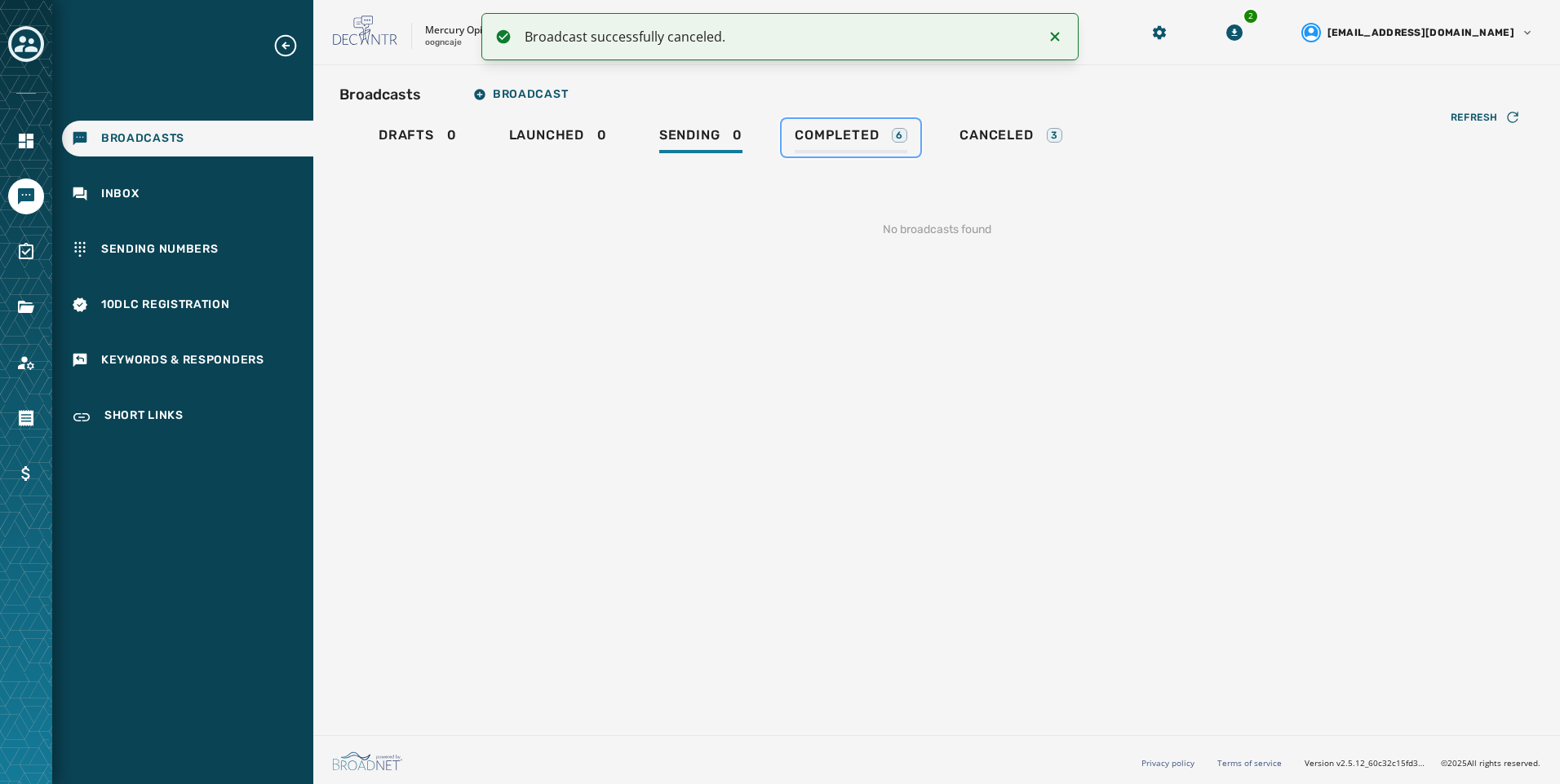
click at [910, 125] on link "Completed 6" at bounding box center [850, 137] width 139 height 38
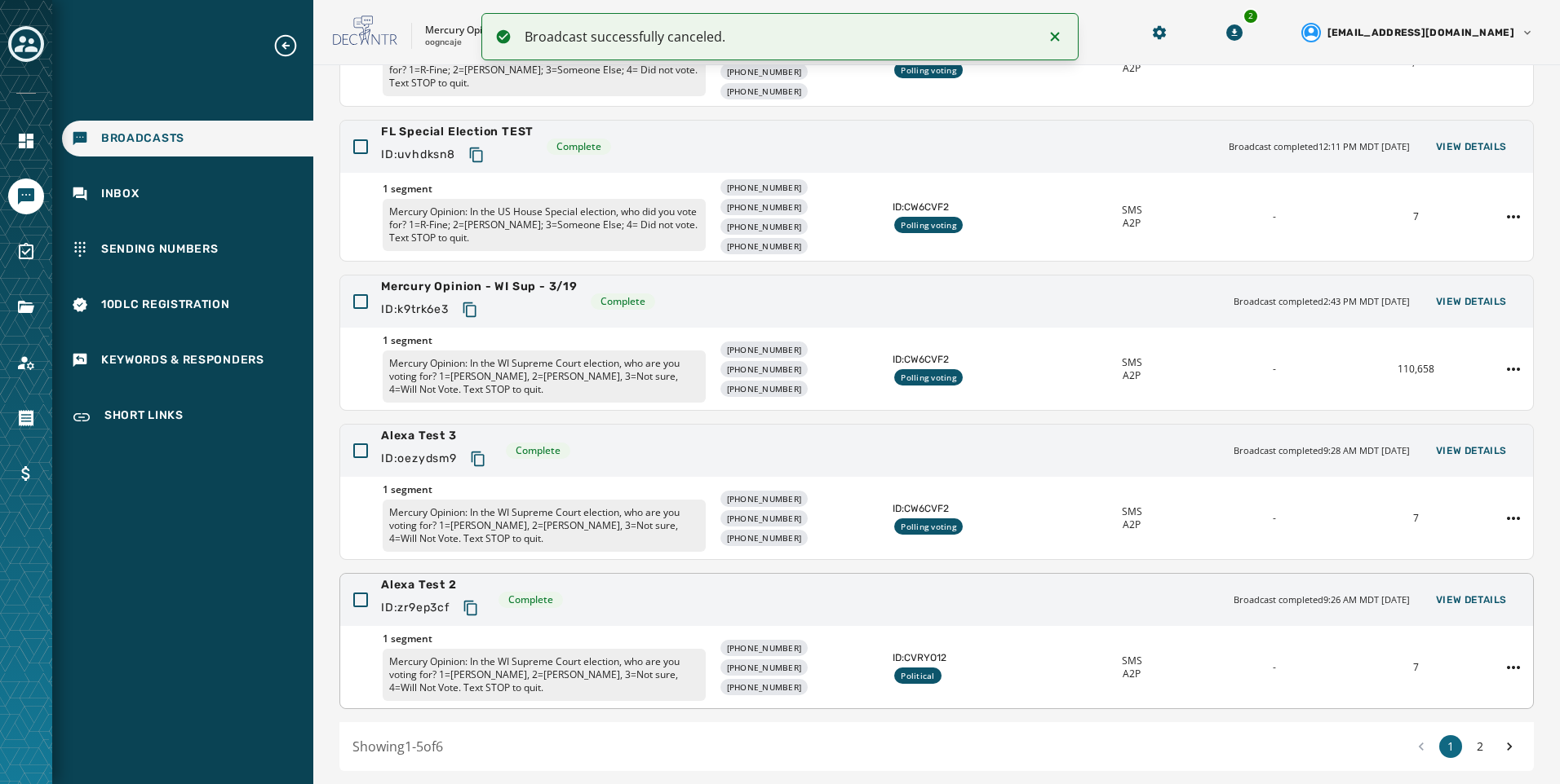
scroll to position [237, 0]
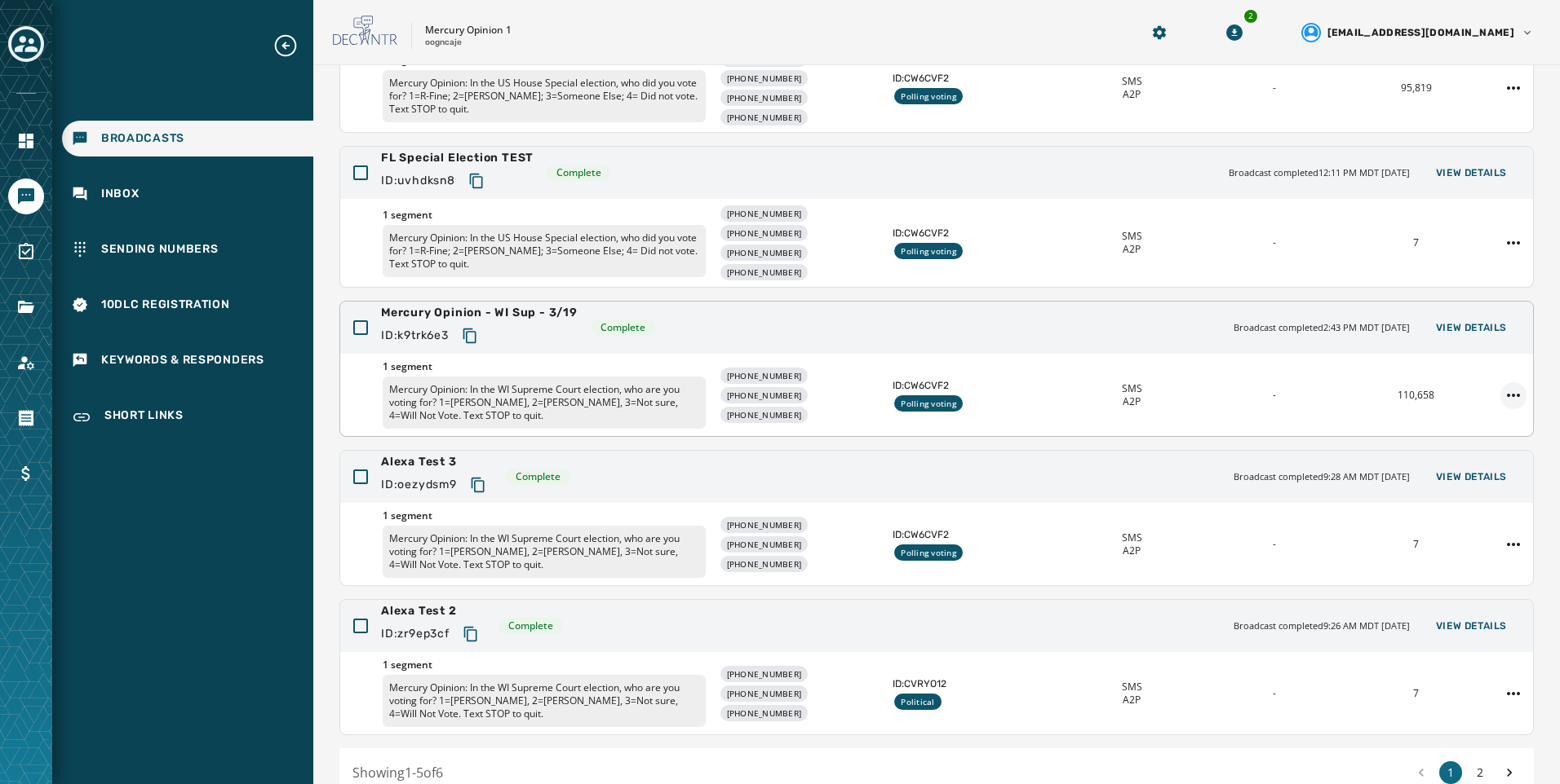
click at [1505, 398] on html "Broadcasts Inbox Sending Numbers 10DLC Registration Keywords & Responders Short…" at bounding box center [780, 392] width 1560 height 784
click at [1481, 419] on div "Duplicate Broadcast" at bounding box center [1455, 421] width 119 height 26
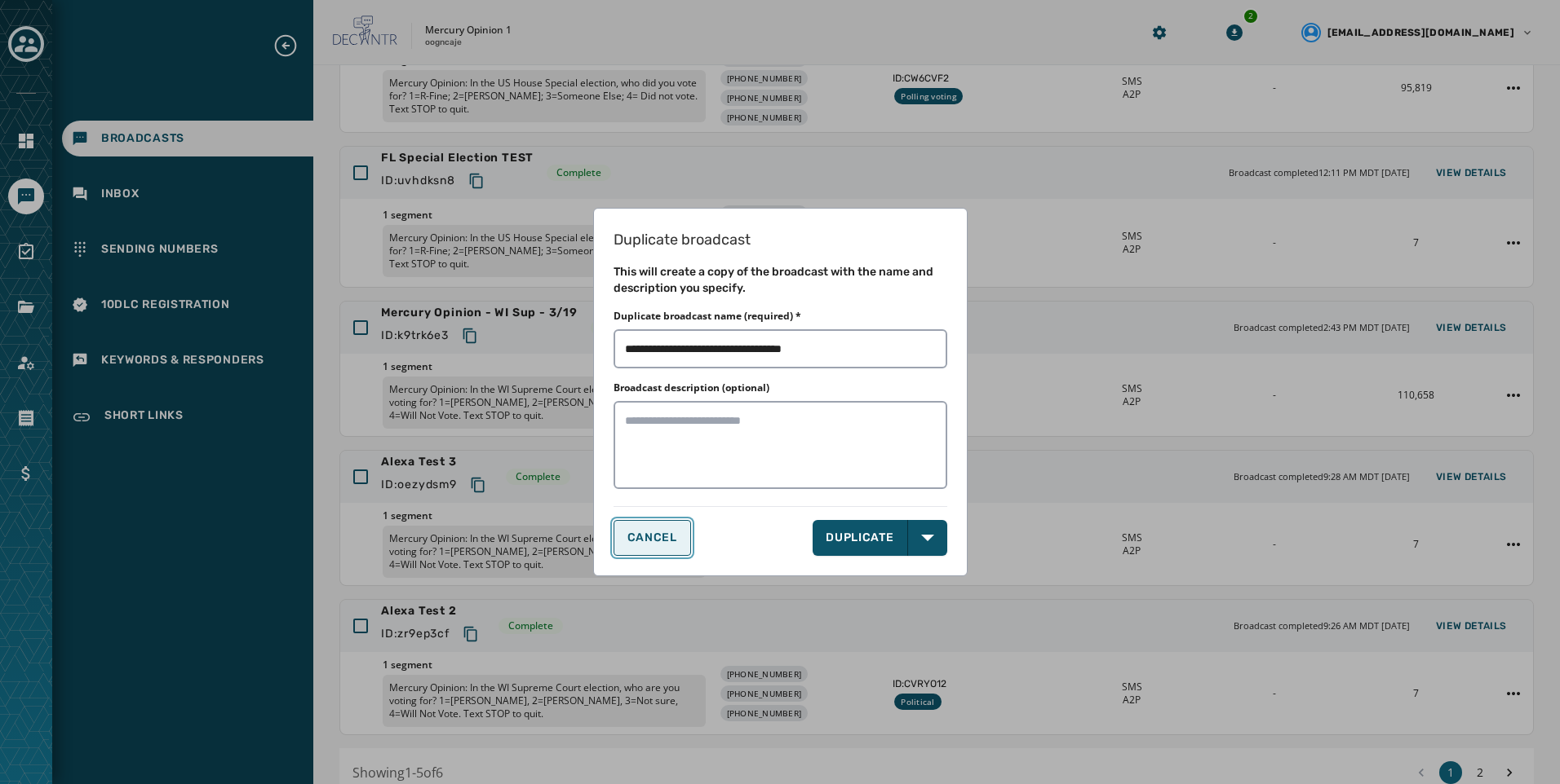
click at [659, 541] on span "CANCEL" at bounding box center [652, 538] width 50 height 13
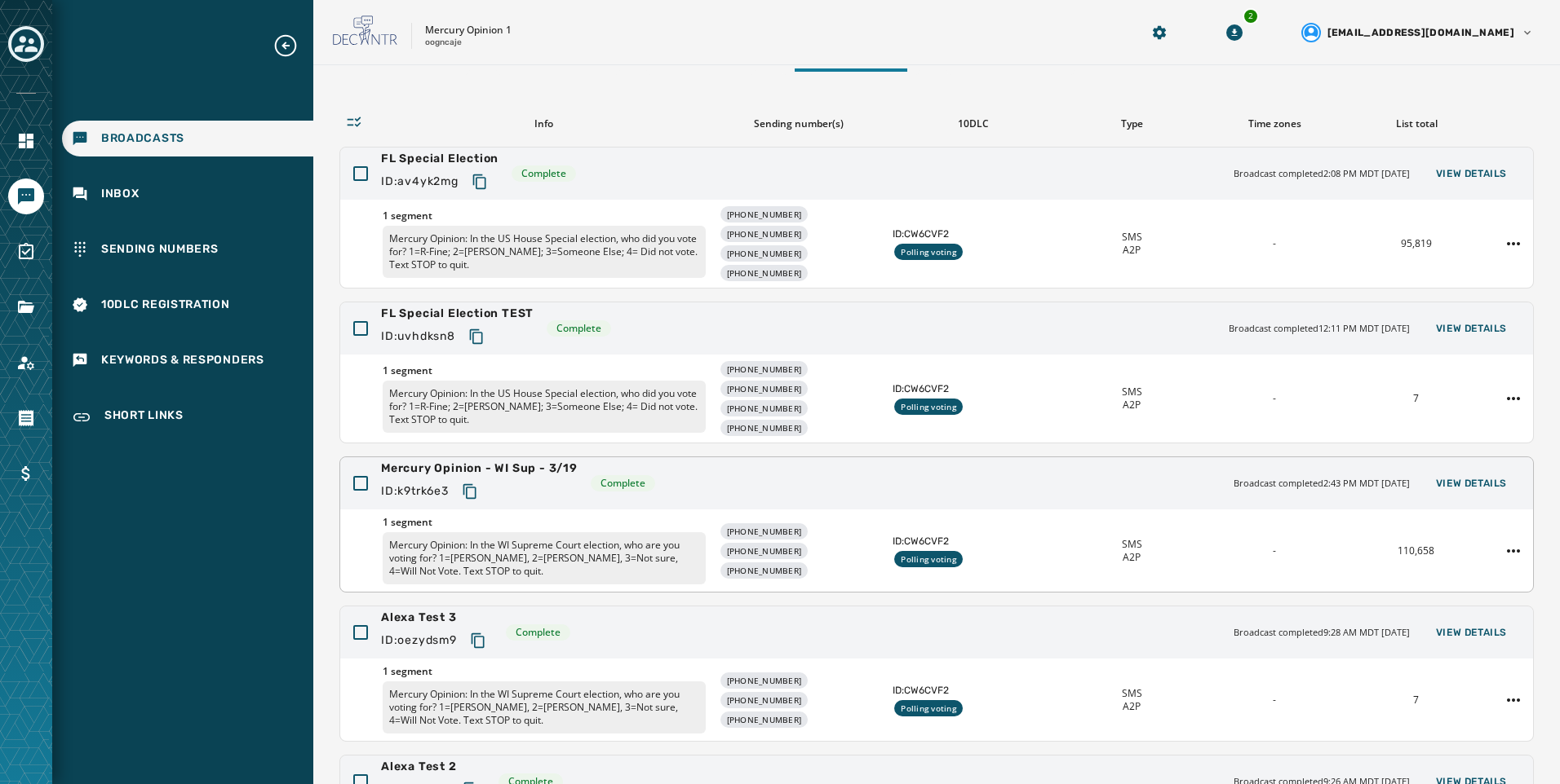
scroll to position [0, 0]
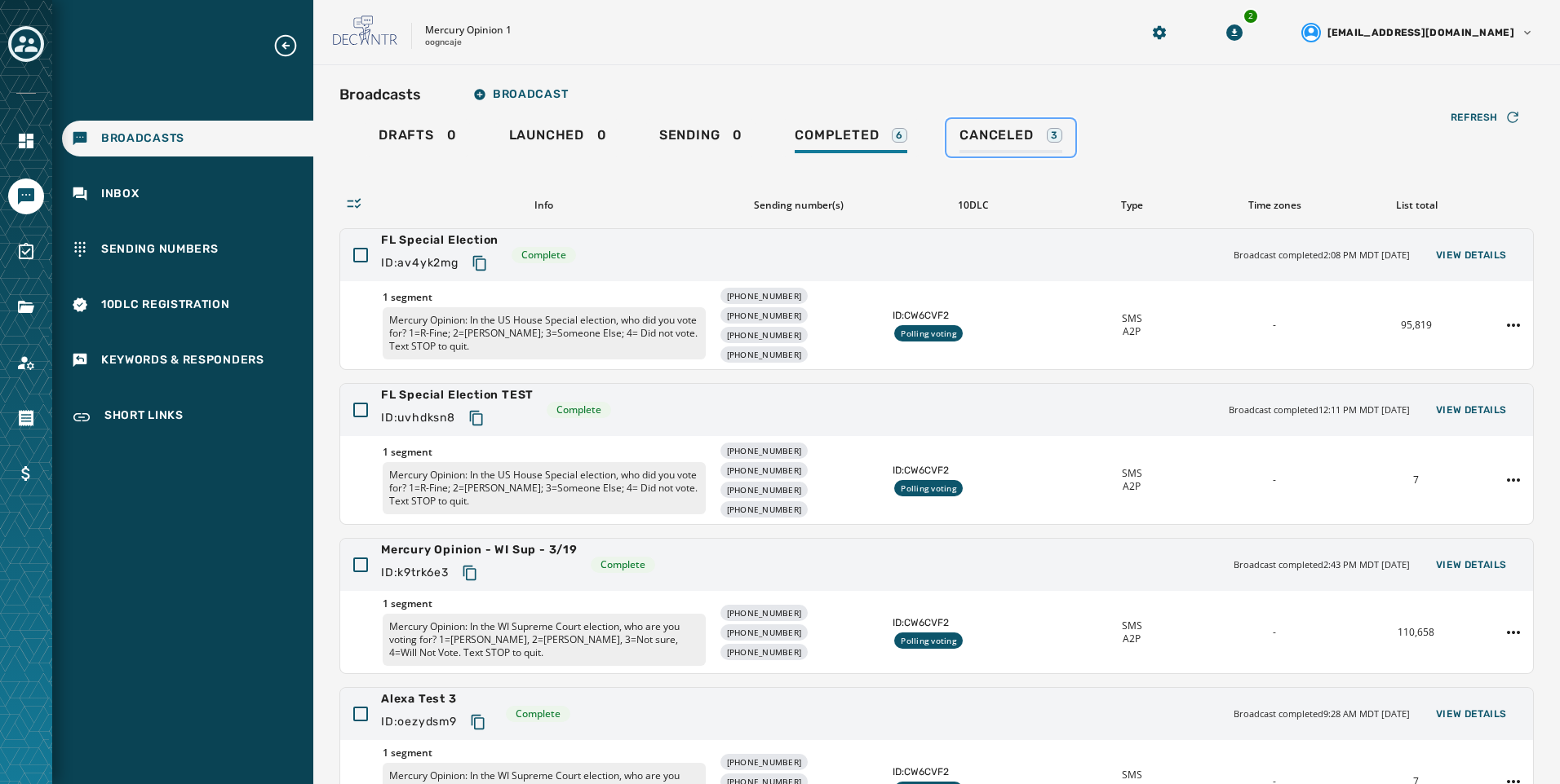
click at [981, 141] on span "Canceled" at bounding box center [996, 135] width 74 height 16
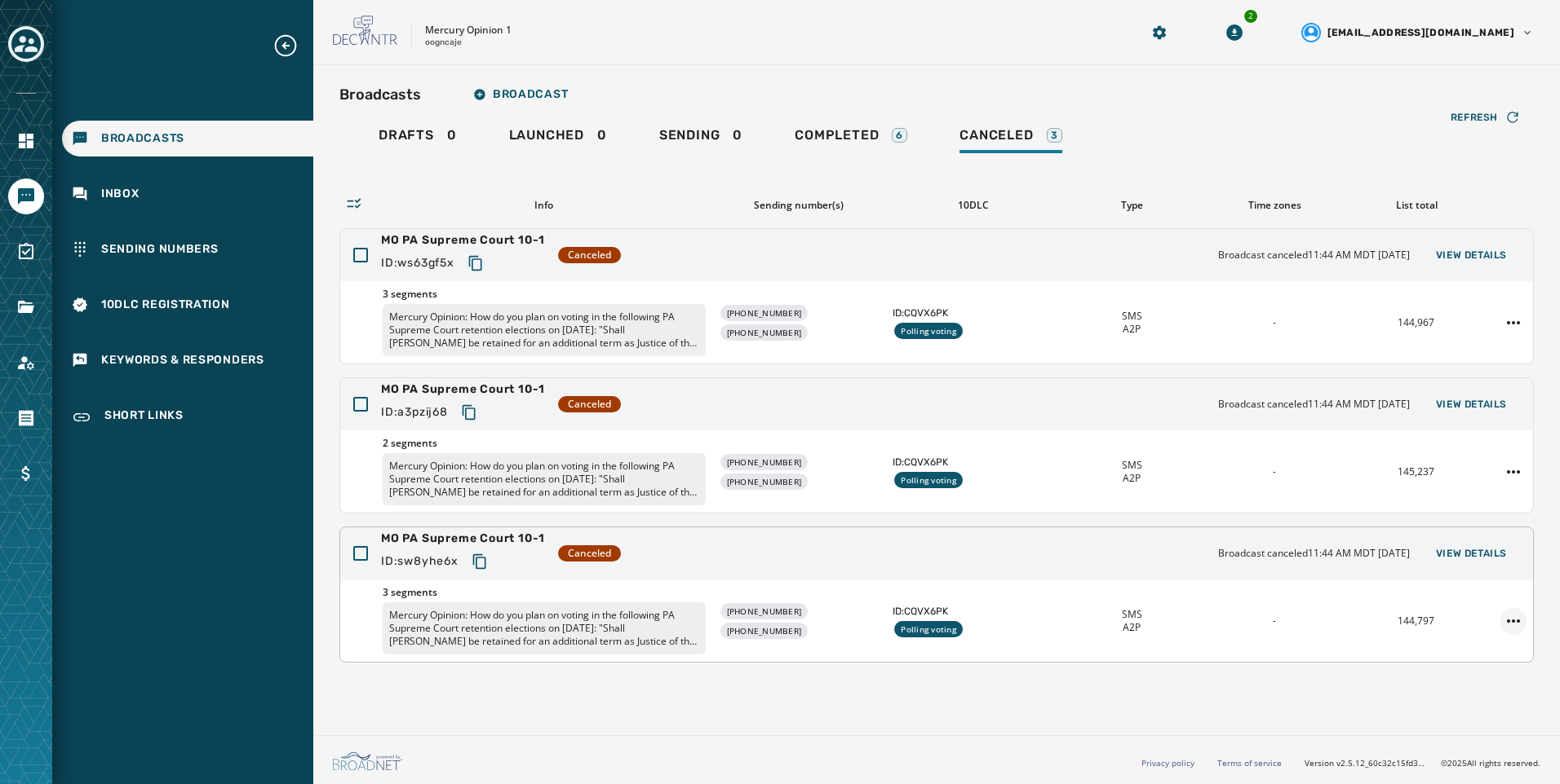
click at [1517, 618] on html "Broadcasts Inbox Sending Numbers 10DLC Registration Keywords & Responders Short…" at bounding box center [780, 392] width 1560 height 784
click at [1505, 646] on div "Duplicate Broadcast" at bounding box center [1467, 648] width 119 height 26
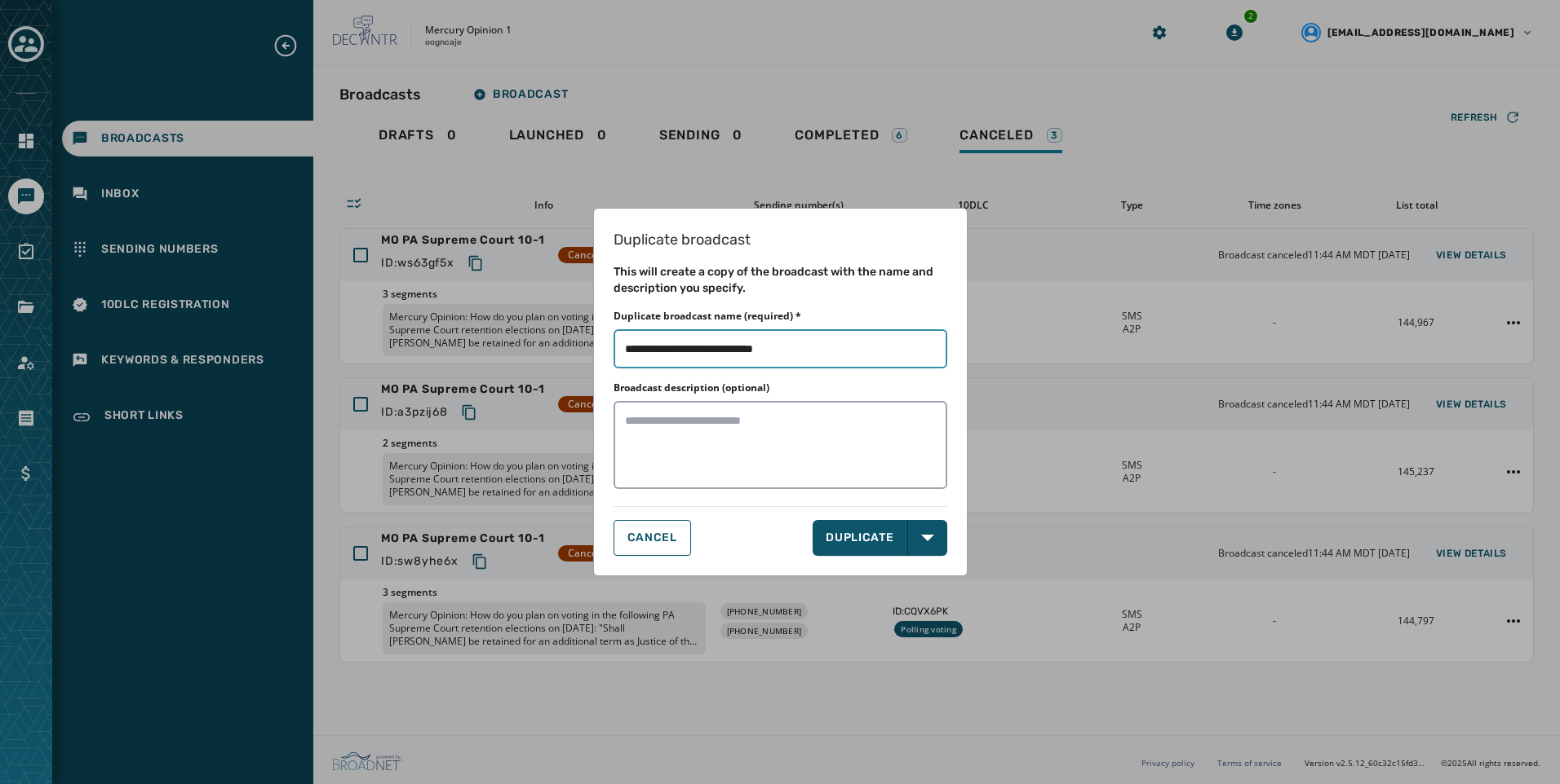
drag, startPoint x: 775, startPoint y: 349, endPoint x: 884, endPoint y: 364, distance: 110.0
click at [884, 364] on input "Duplicate broadcast name (required) *" at bounding box center [780, 349] width 334 height 39
type input "**********"
click at [934, 544] on button "Open options" at bounding box center [927, 538] width 39 height 36
click at [921, 577] on span "DUPLICATE & EDIT" at bounding box center [881, 574] width 110 height 16
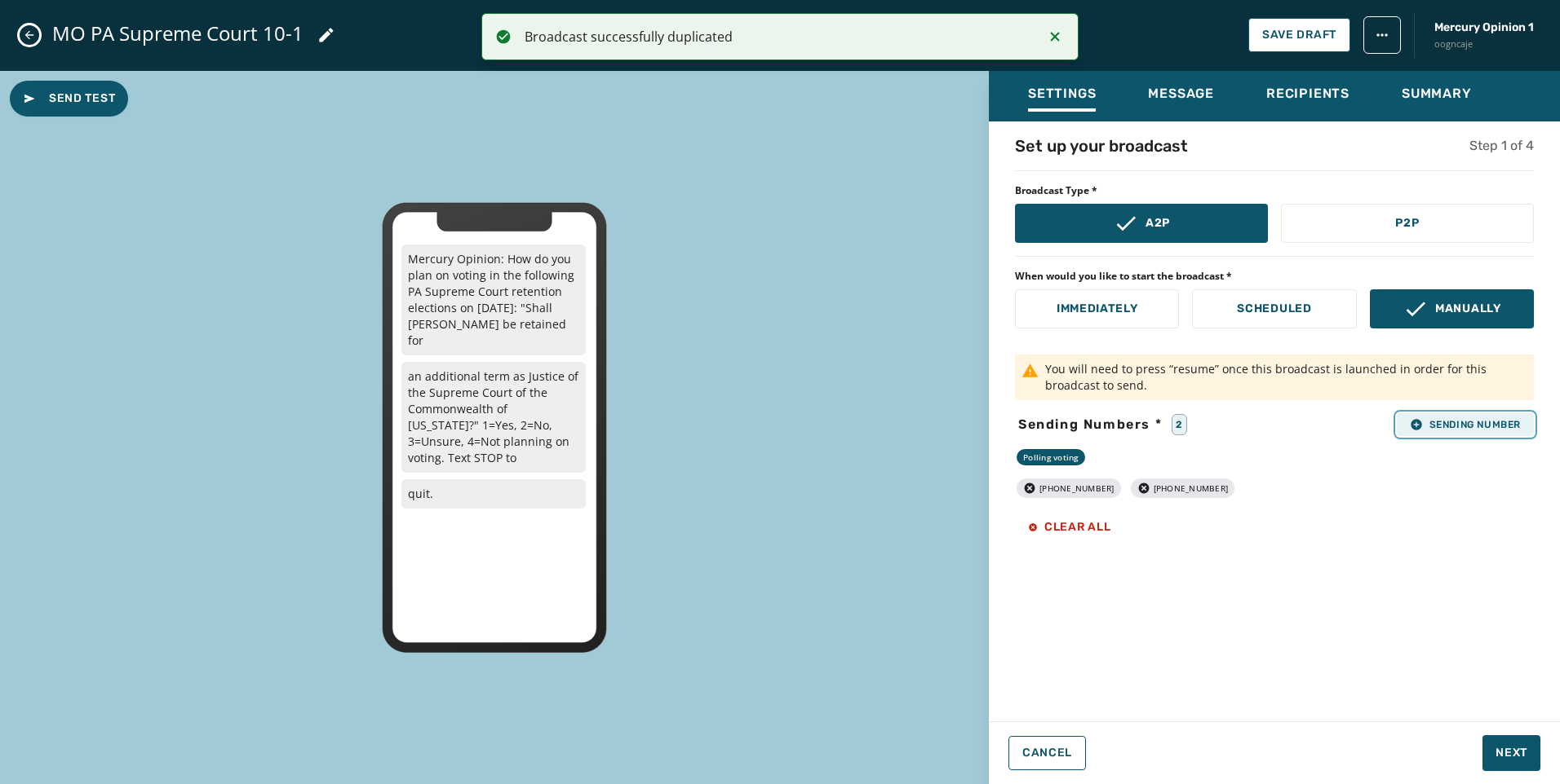
click at [1480, 427] on span "Sending Number" at bounding box center [1464, 424] width 111 height 13
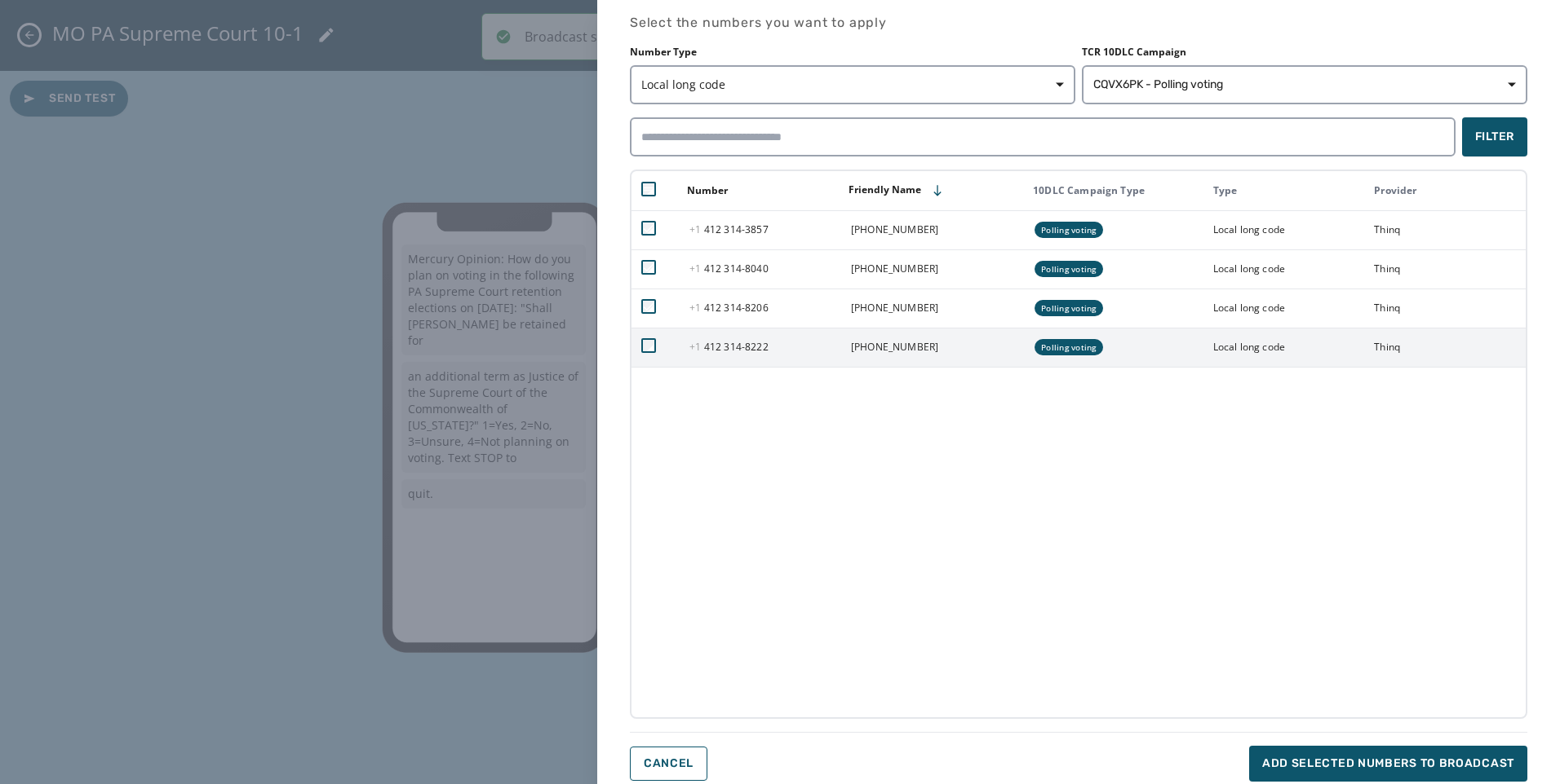
click at [648, 353] on td at bounding box center [655, 347] width 48 height 39
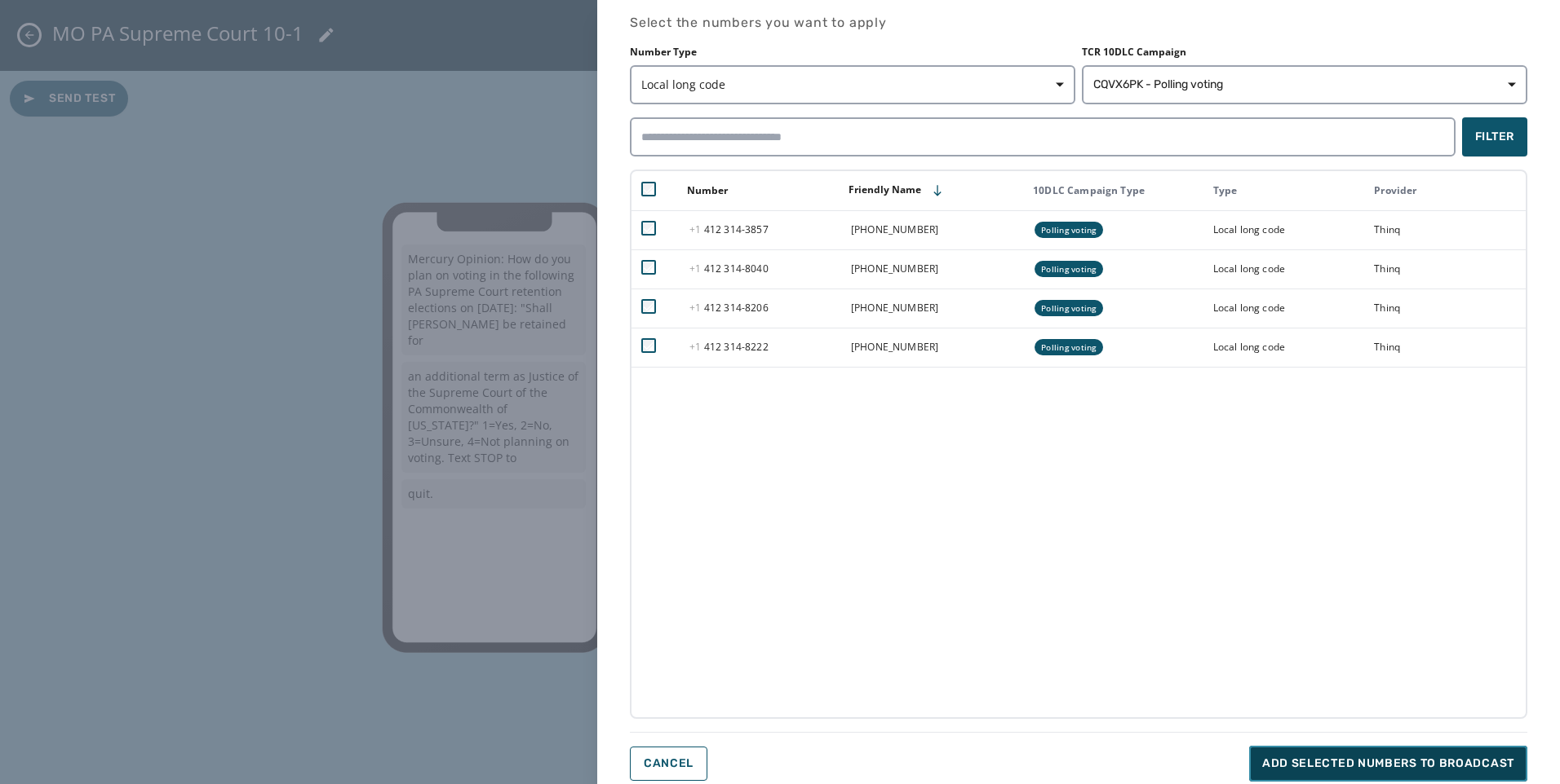
click at [1373, 764] on span "Add selected numbers to broadcast" at bounding box center [1388, 764] width 252 height 16
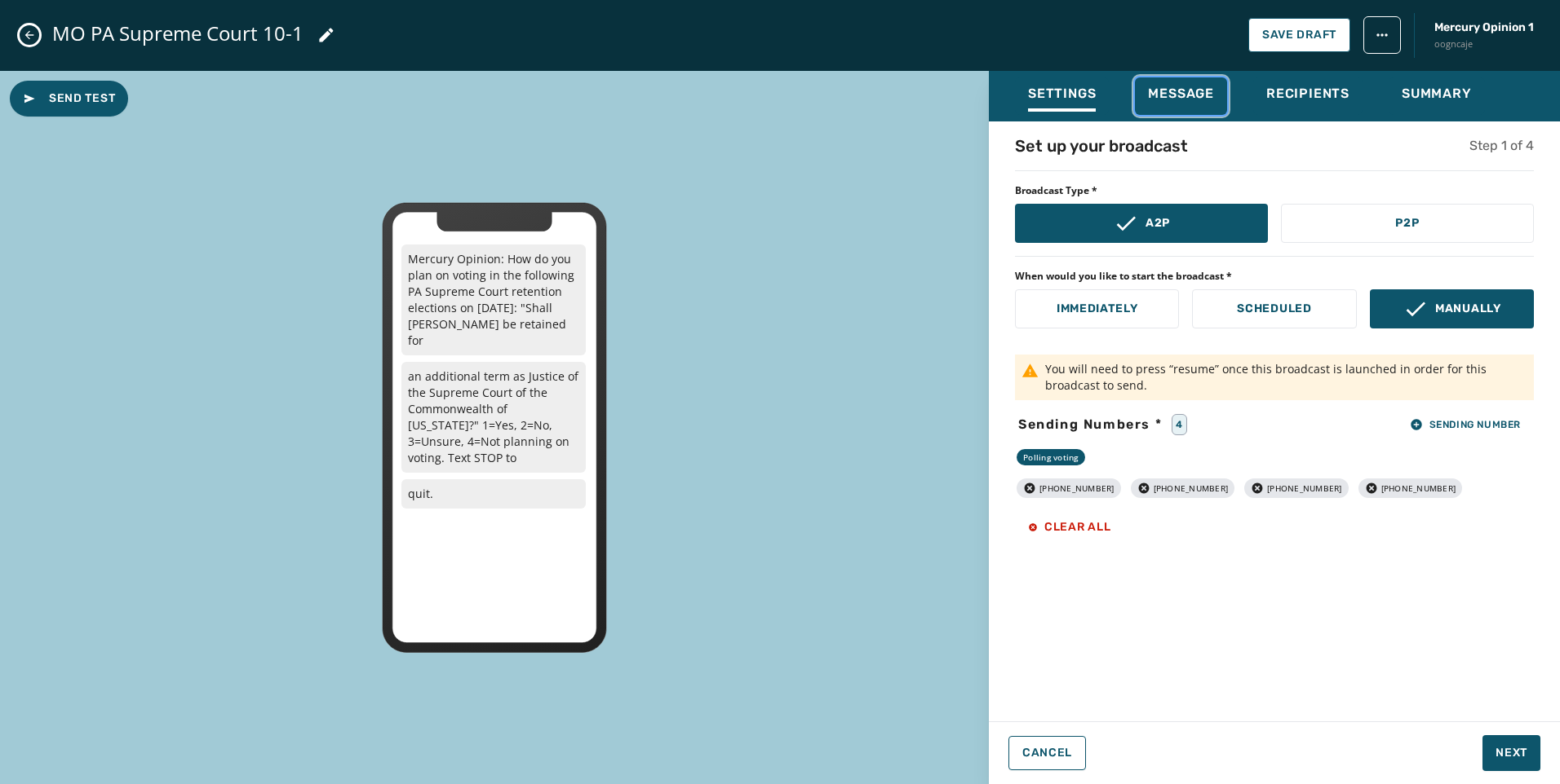
click at [1189, 97] on span "Message" at bounding box center [1180, 94] width 66 height 16
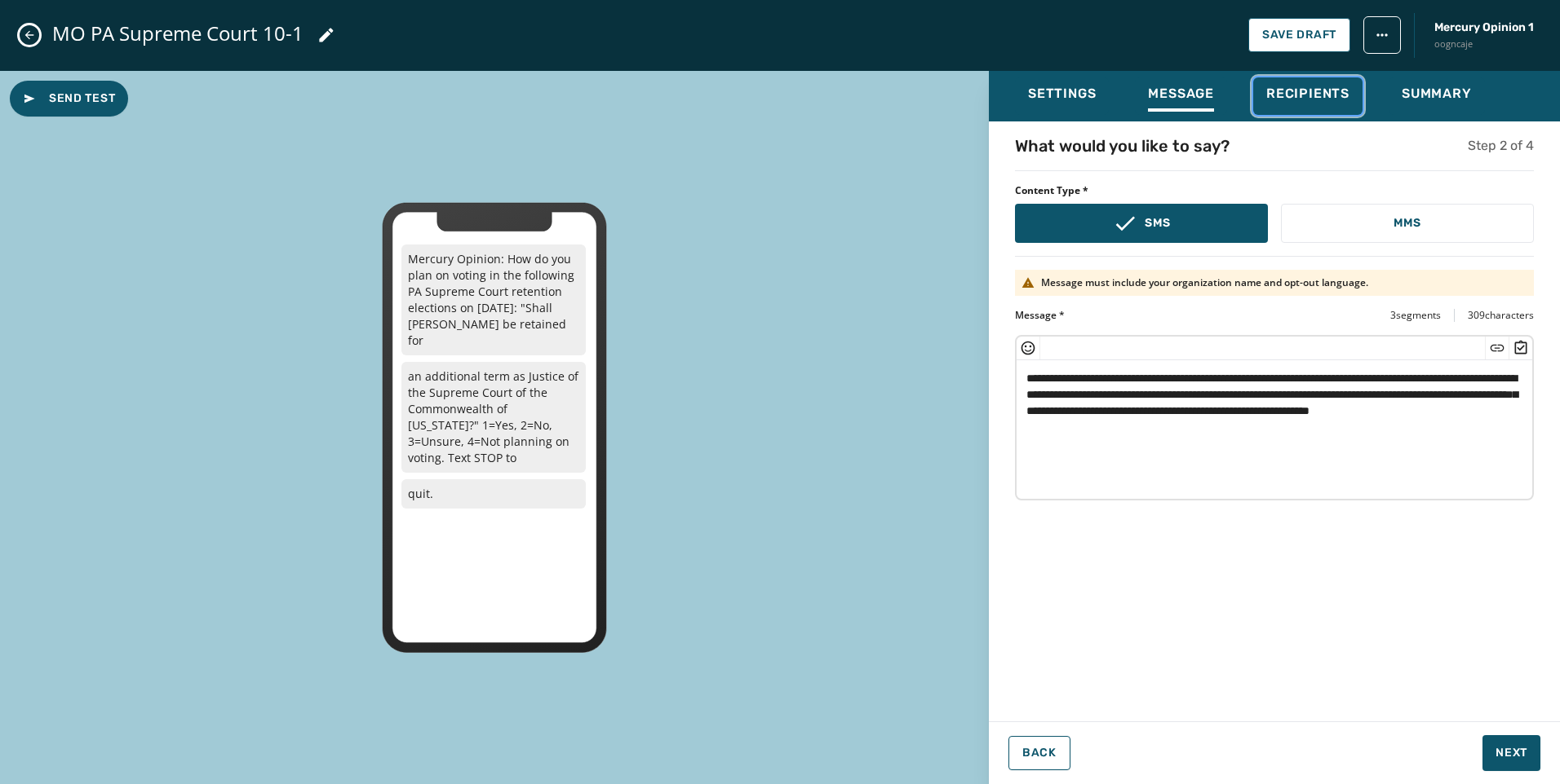
click at [1282, 99] on span "Recipients" at bounding box center [1307, 94] width 83 height 16
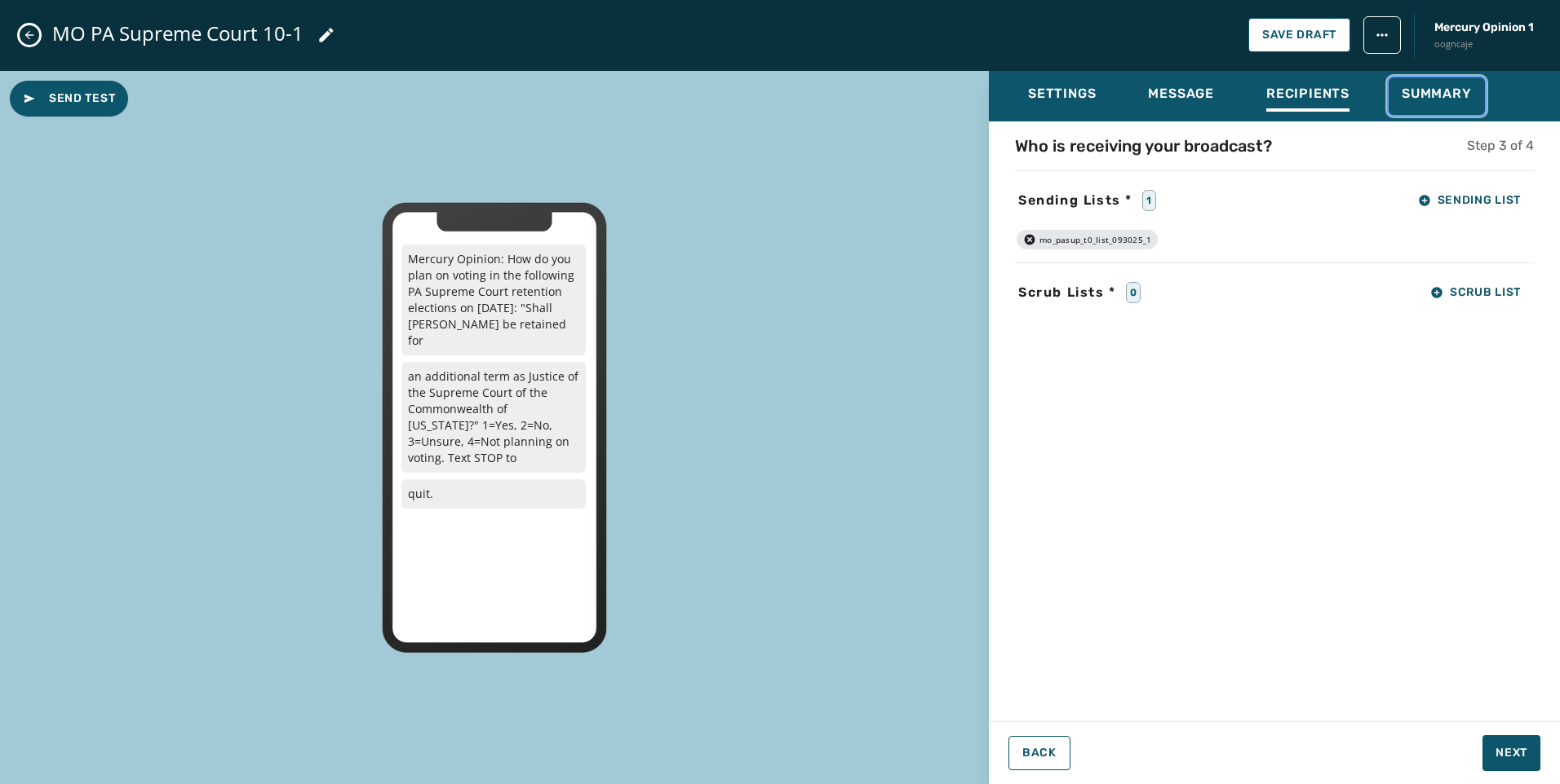
click at [1432, 114] on button "Summary" at bounding box center [1436, 97] width 97 height 38
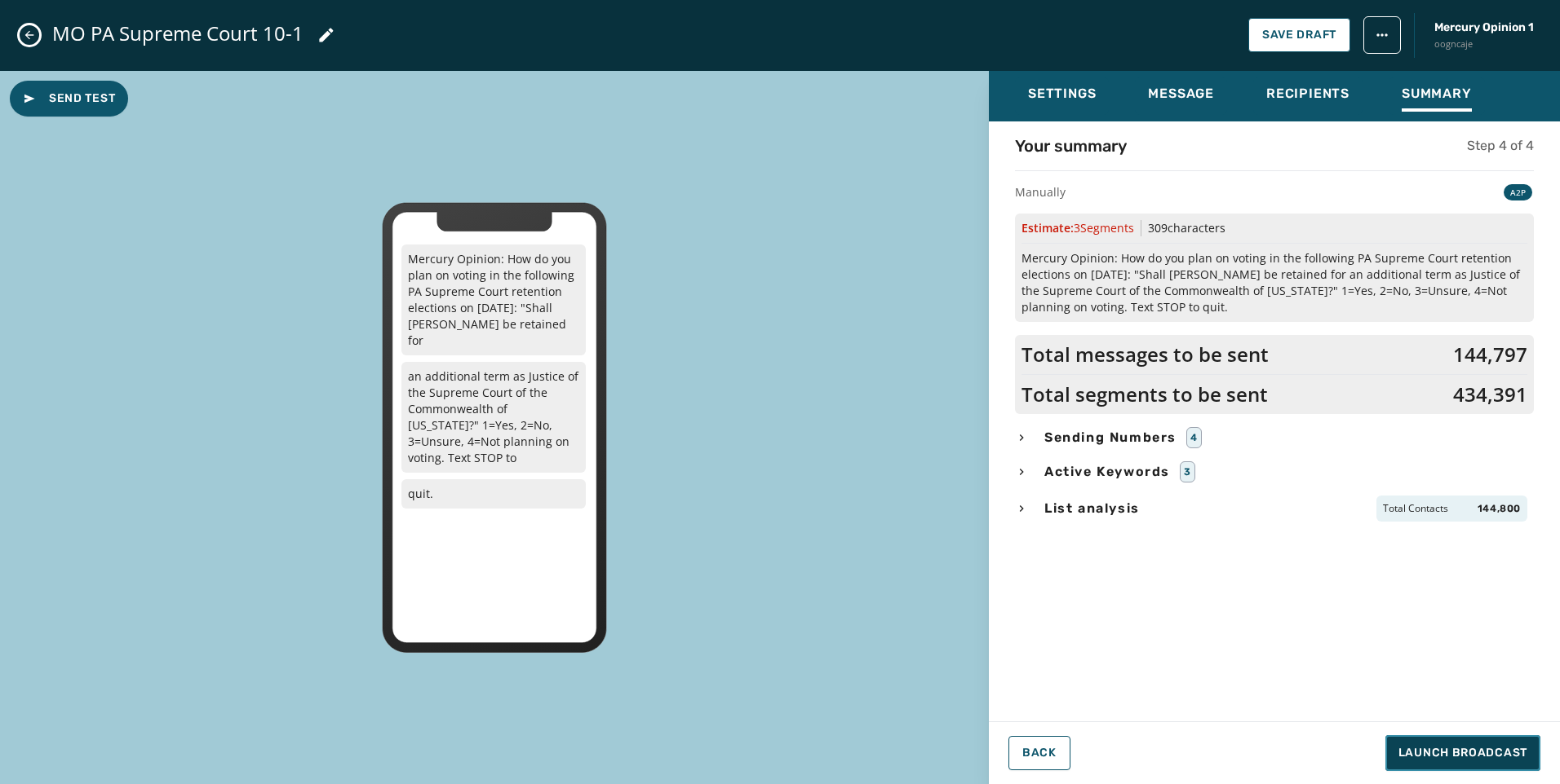
click at [1476, 750] on span "Launch Broadcast" at bounding box center [1462, 753] width 129 height 16
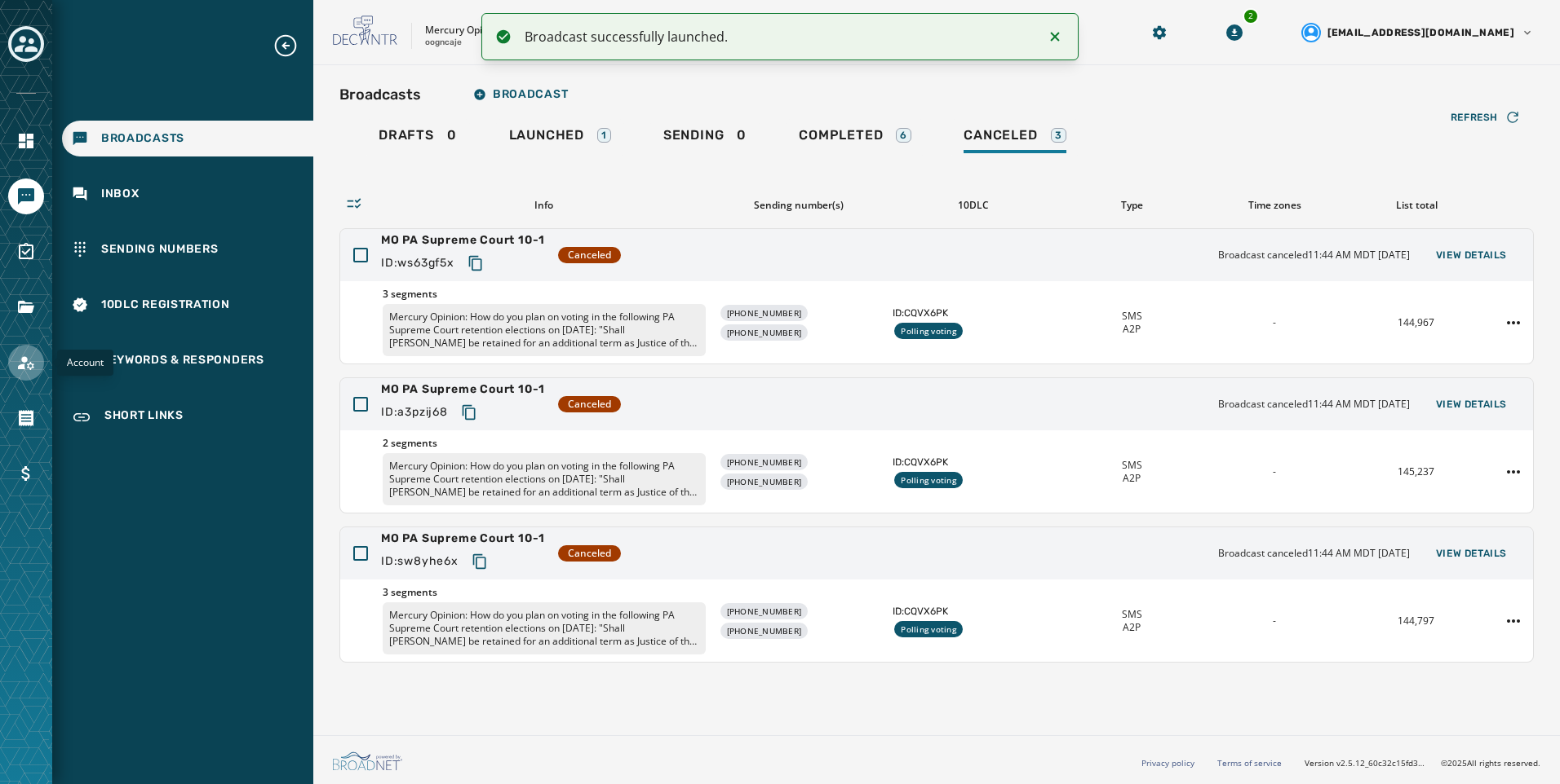
click at [13, 362] on link "Navigate to Account" at bounding box center [26, 363] width 36 height 36
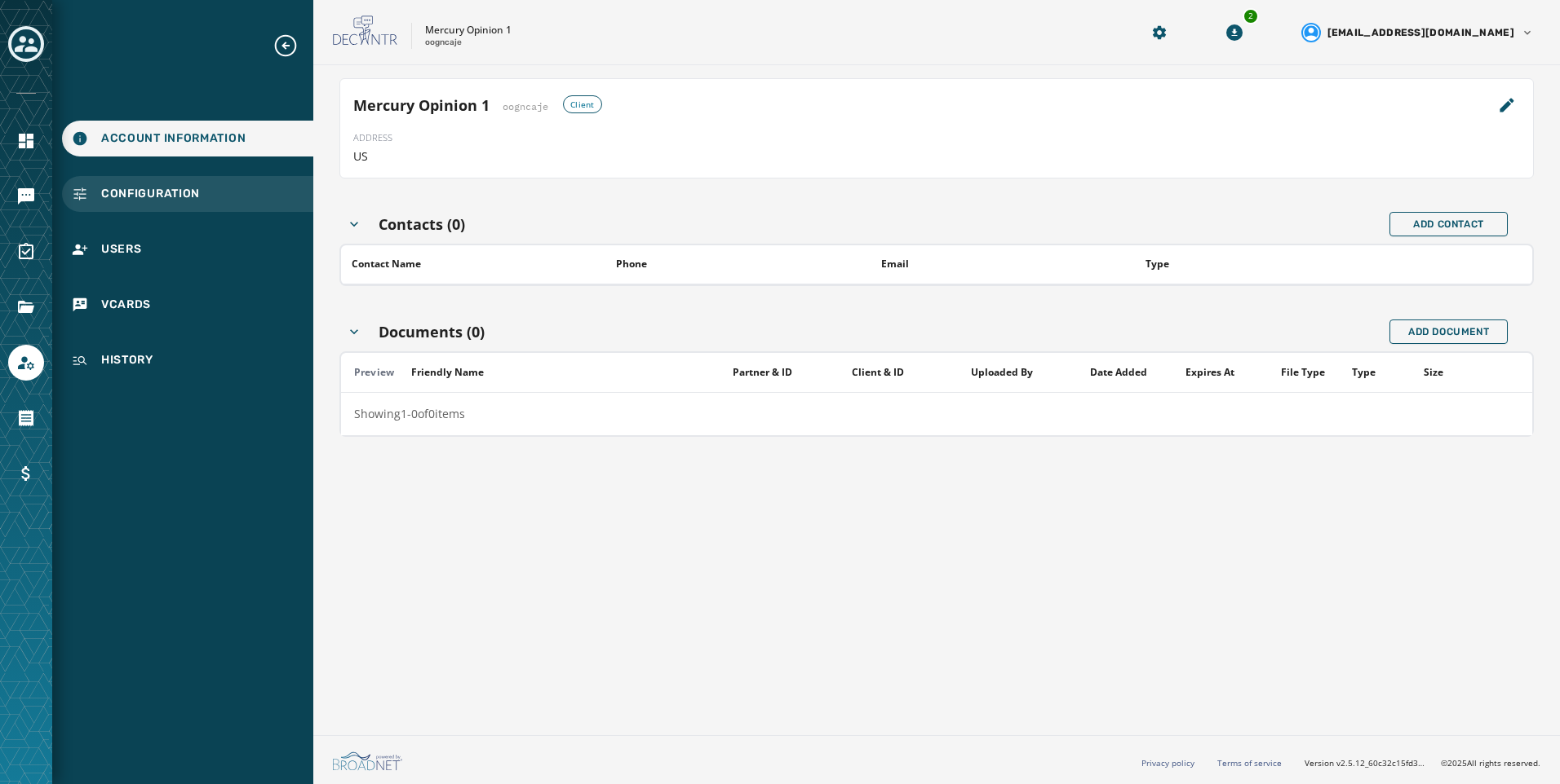
click at [198, 207] on div "Configuration" at bounding box center [187, 194] width 251 height 36
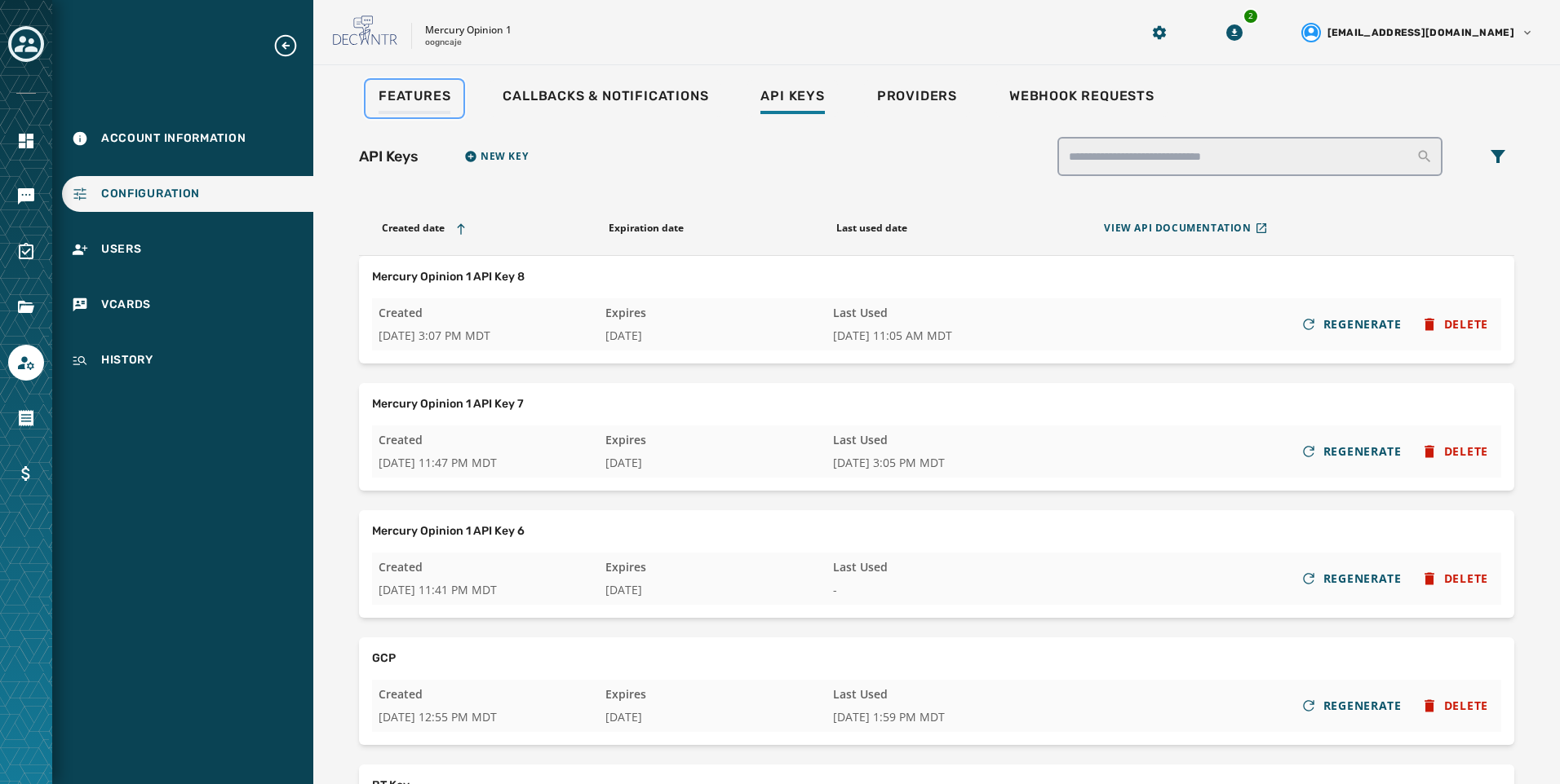
click at [426, 87] on link "Features" at bounding box center [415, 99] width 98 height 38
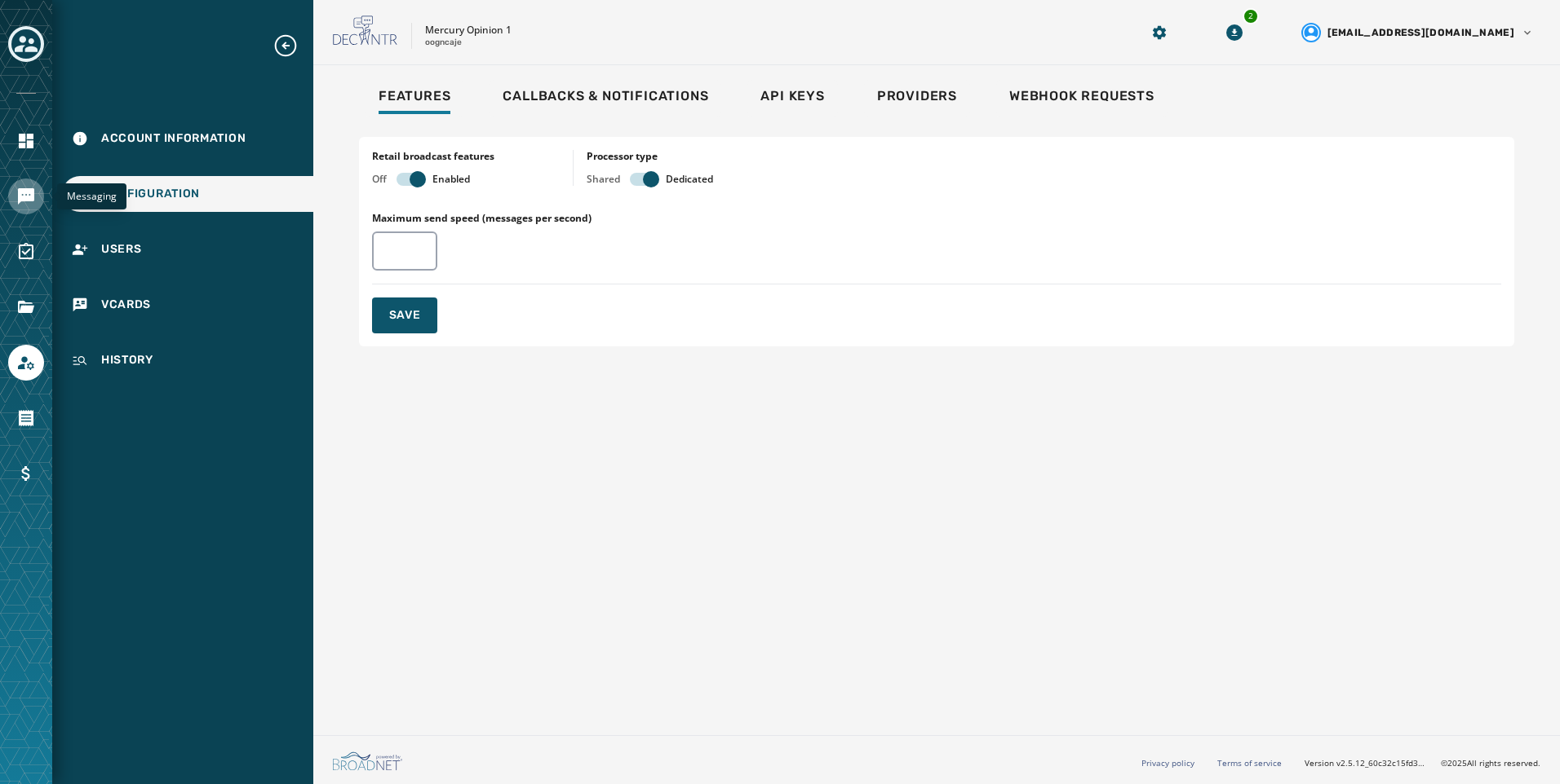
click at [29, 185] on link "Navigate to Messaging" at bounding box center [26, 196] width 36 height 36
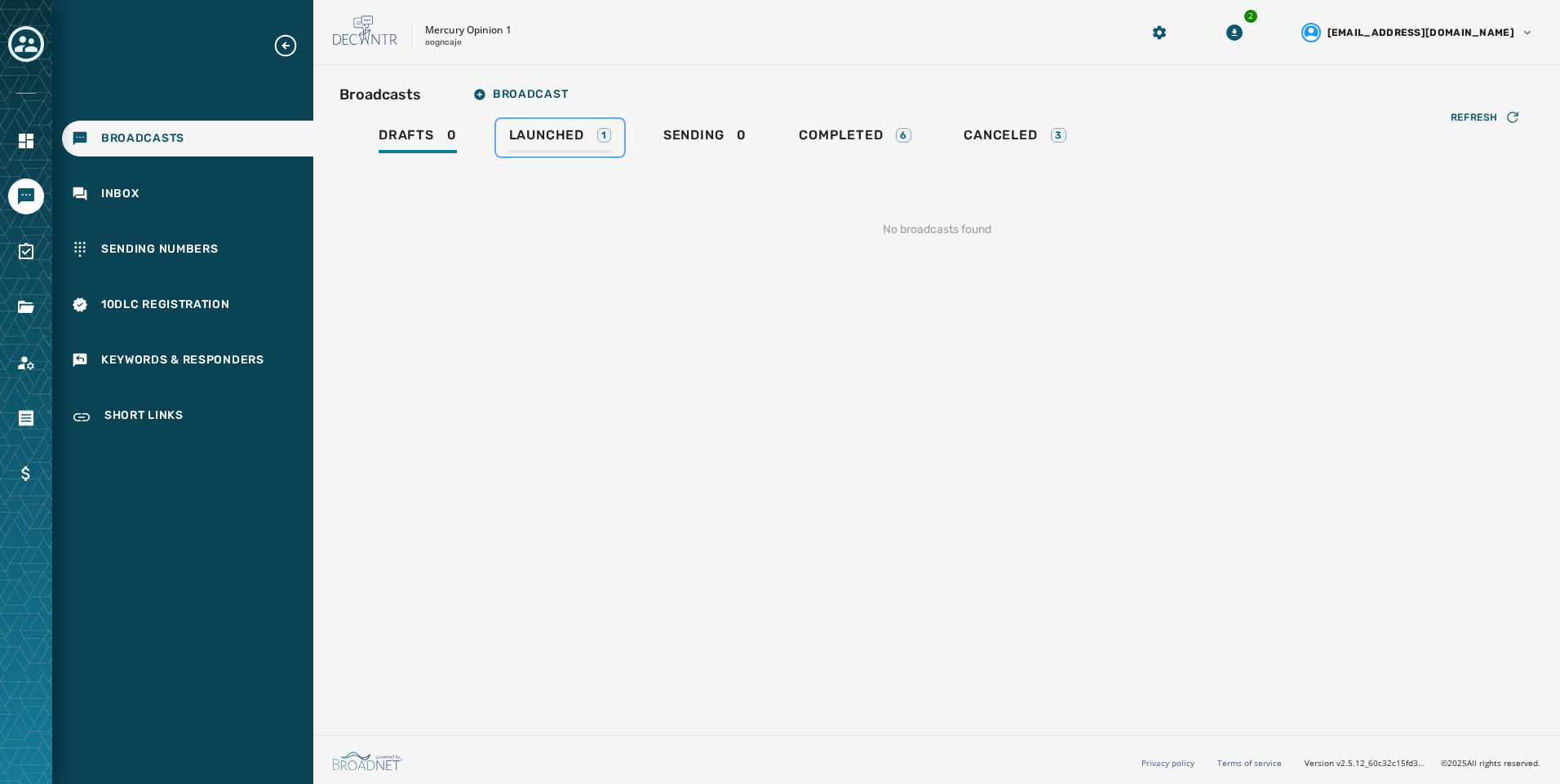
click at [546, 148] on div "Launched 1" at bounding box center [560, 140] width 102 height 26
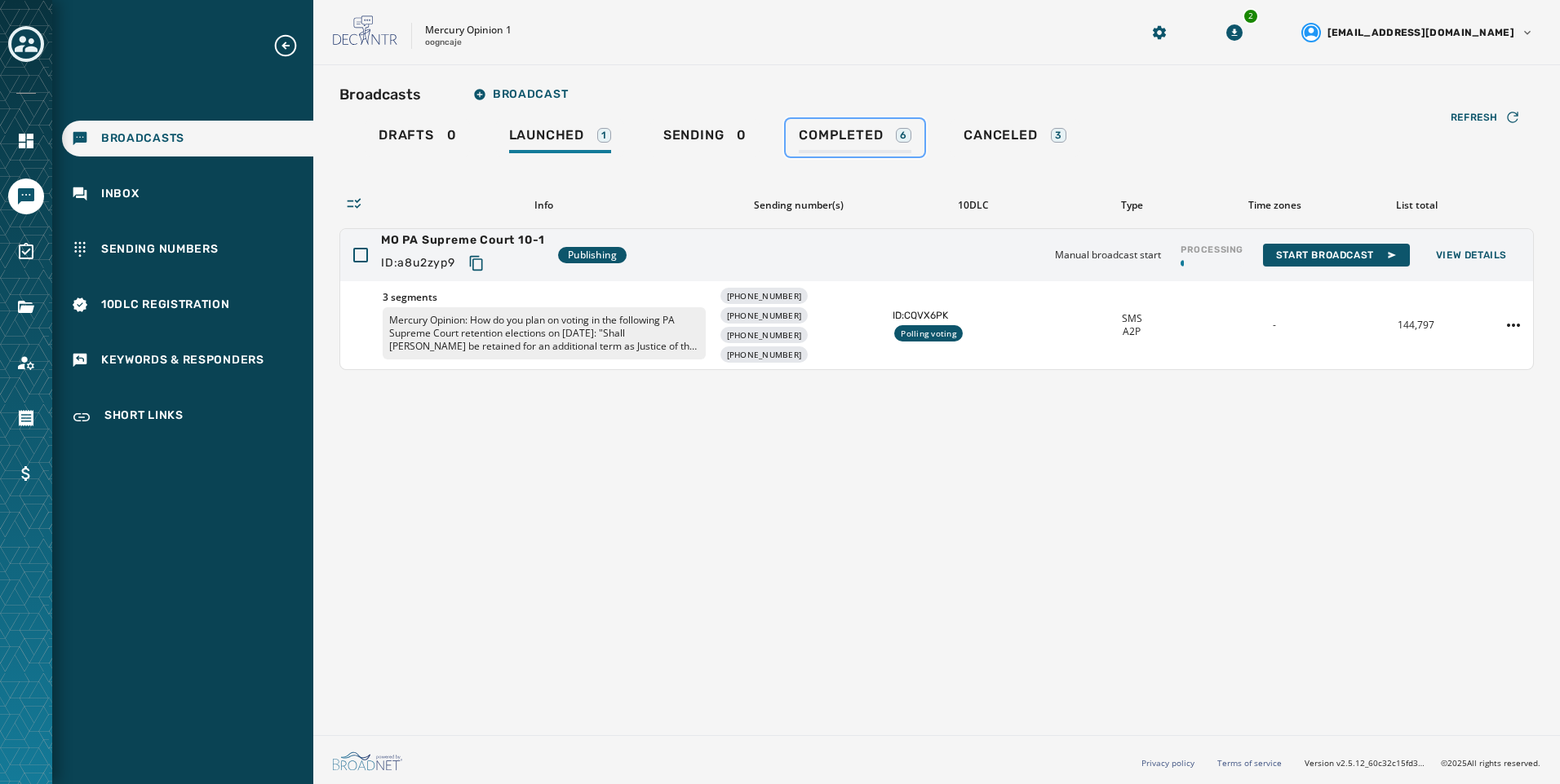
click at [874, 132] on span "Completed" at bounding box center [840, 135] width 84 height 16
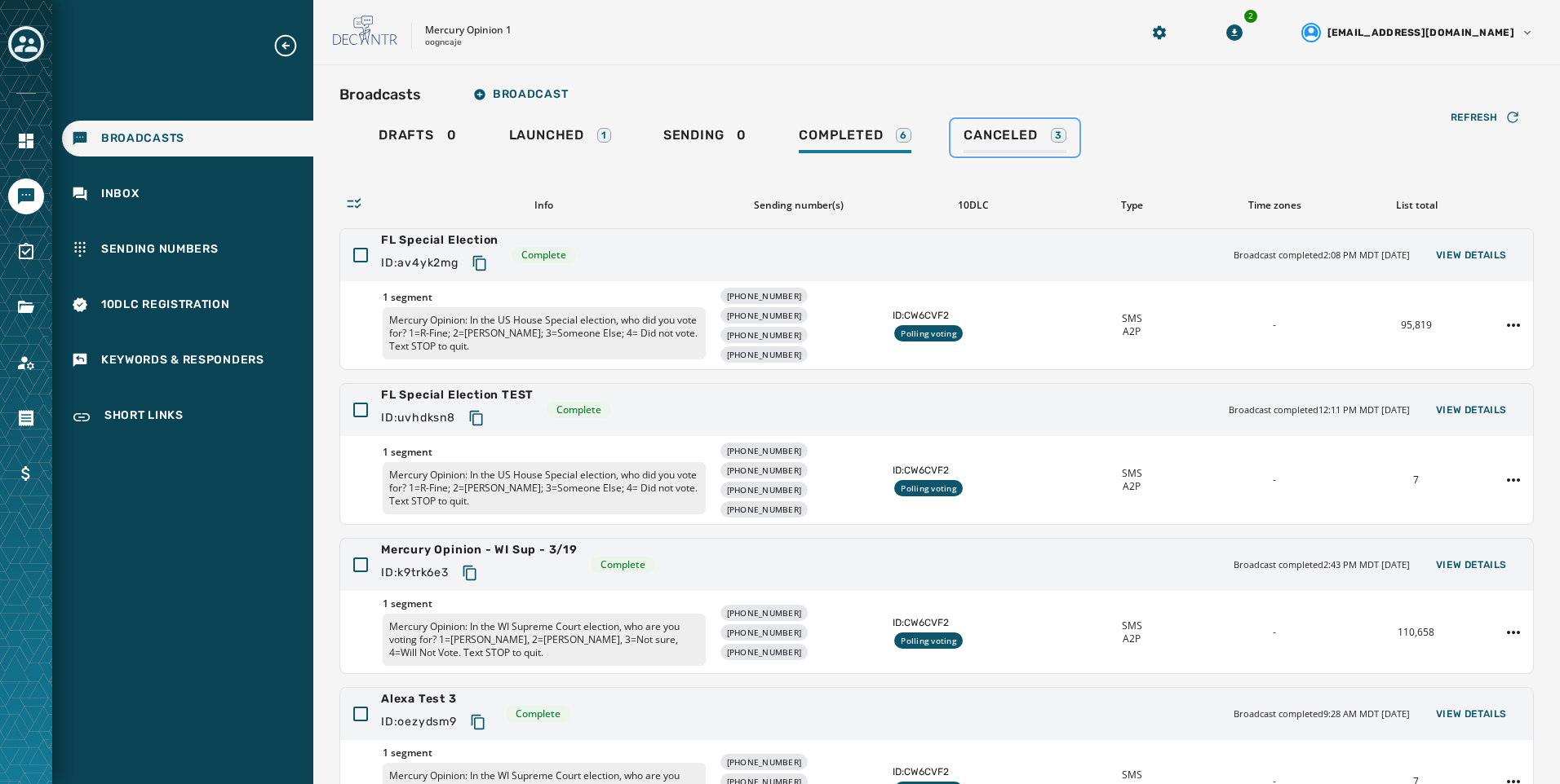
click at [1063, 133] on div "3" at bounding box center [1059, 134] width 16 height 15
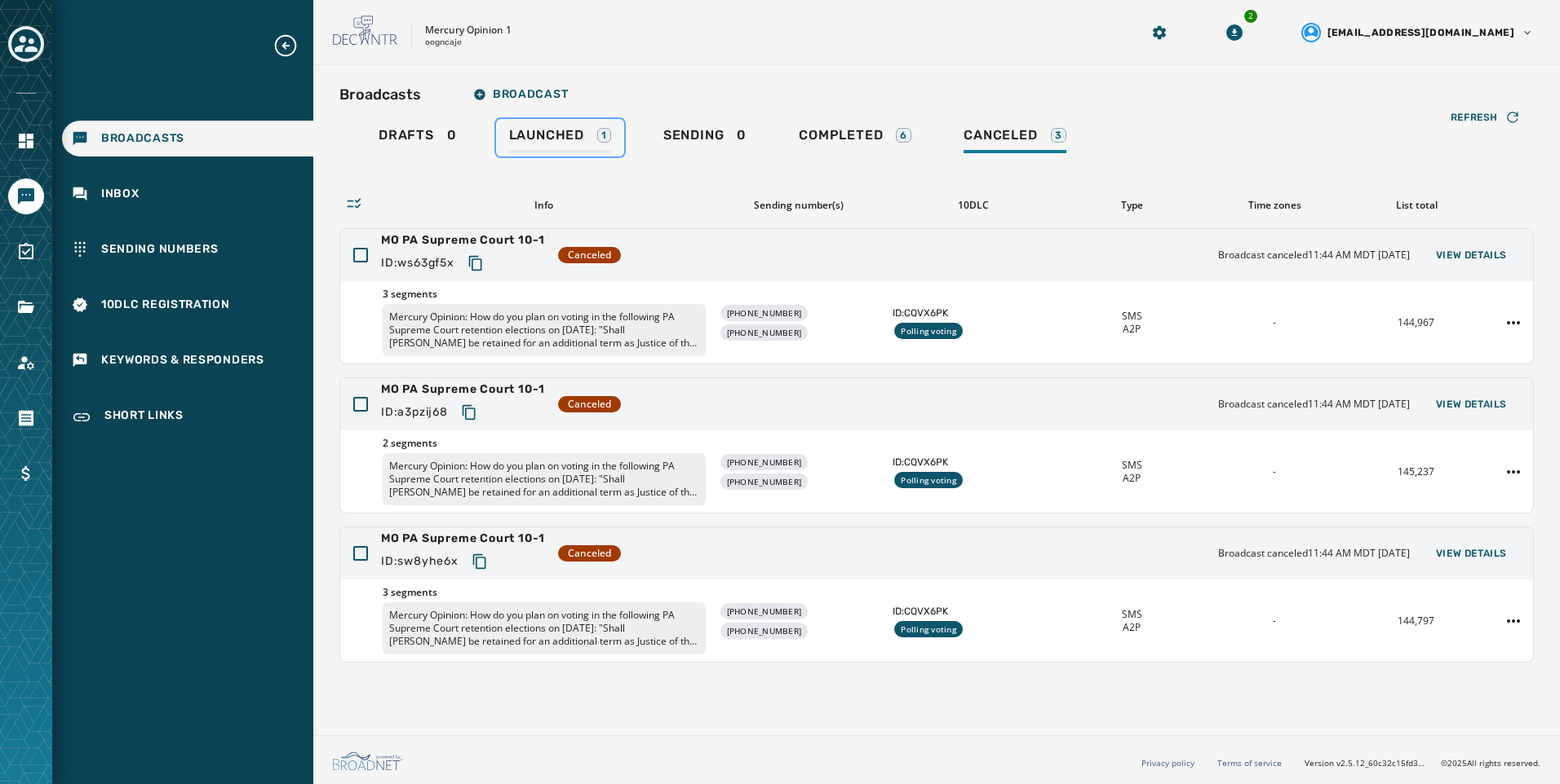
click at [600, 146] on div "Launched 1" at bounding box center [560, 140] width 102 height 26
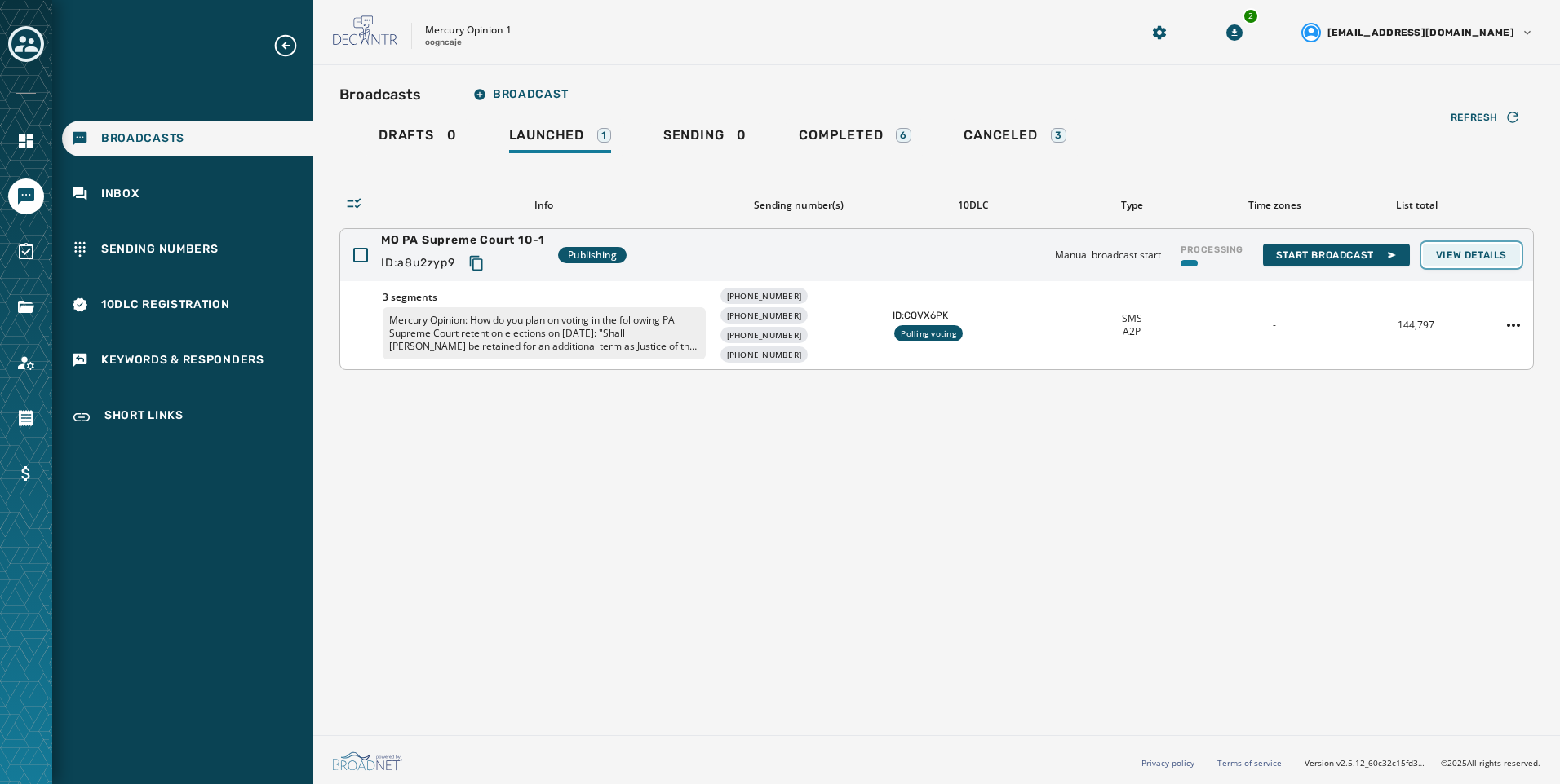
click at [1492, 254] on span "View Details" at bounding box center [1470, 255] width 71 height 13
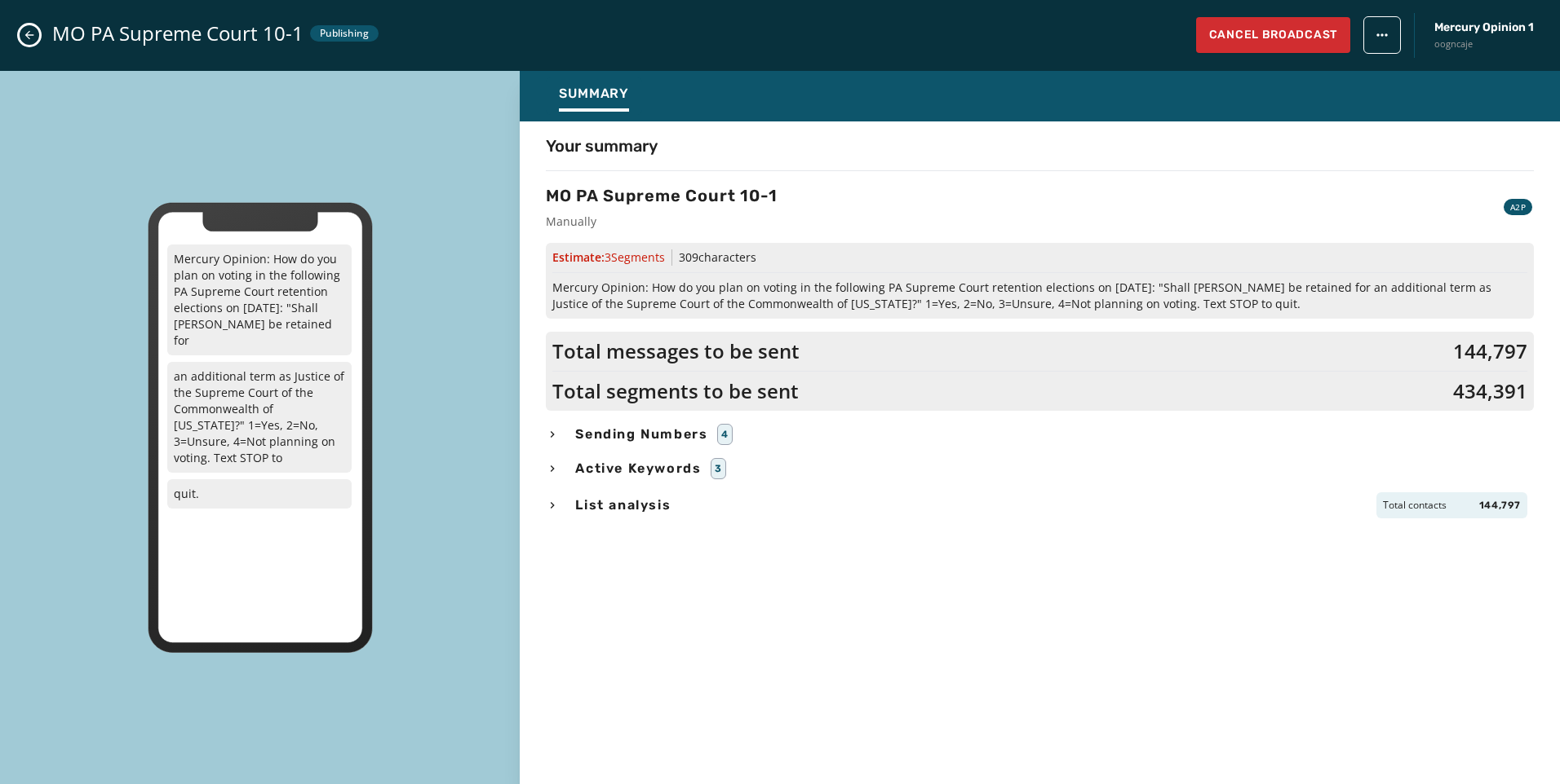
click at [561, 507] on div "List analysis Total contacts 144,797" at bounding box center [1040, 505] width 988 height 26
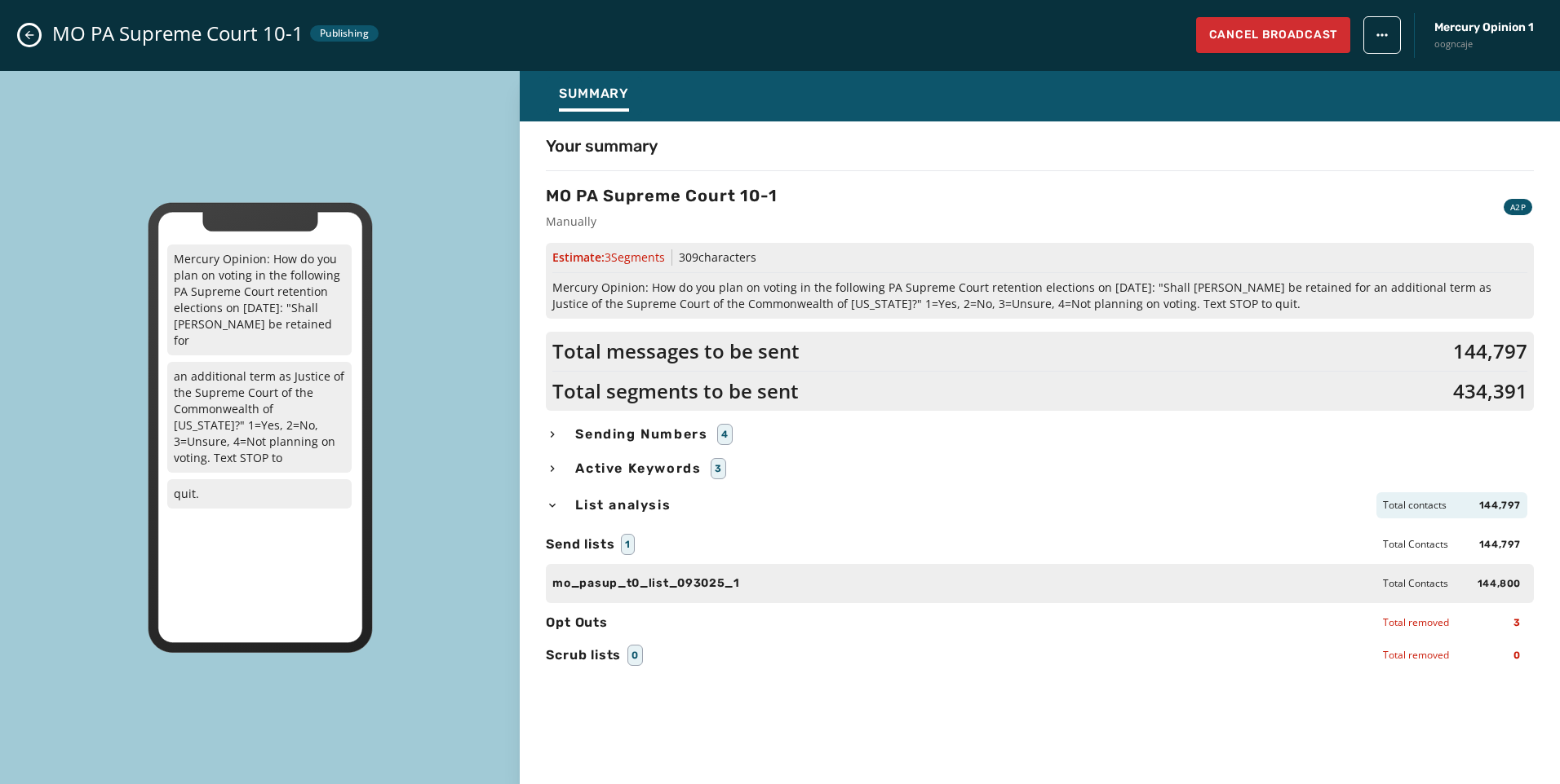
click at [553, 434] on icon "button" at bounding box center [552, 434] width 4 height 7
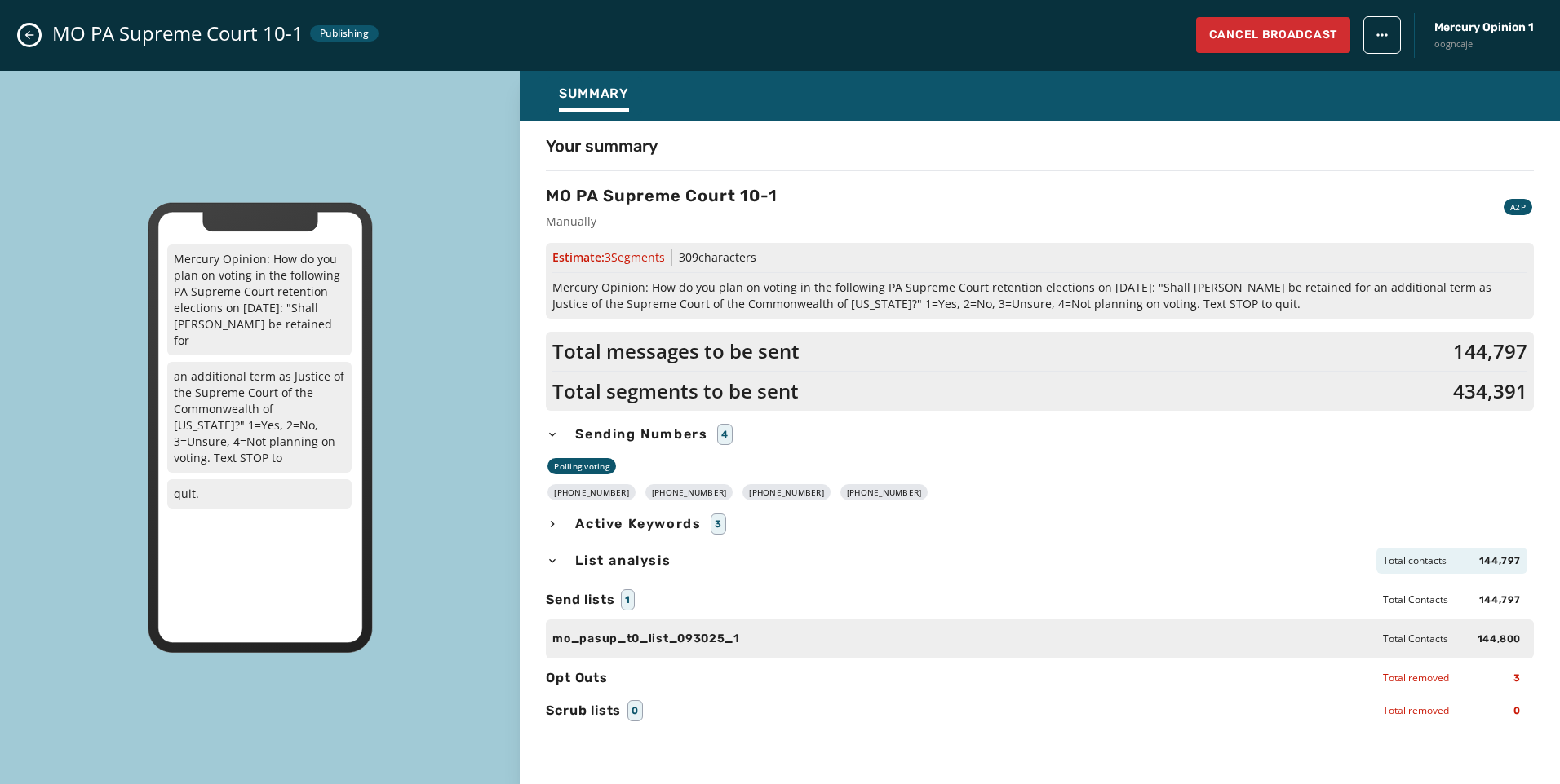
click at [25, 34] on icon "Close admin drawer" at bounding box center [29, 35] width 13 height 13
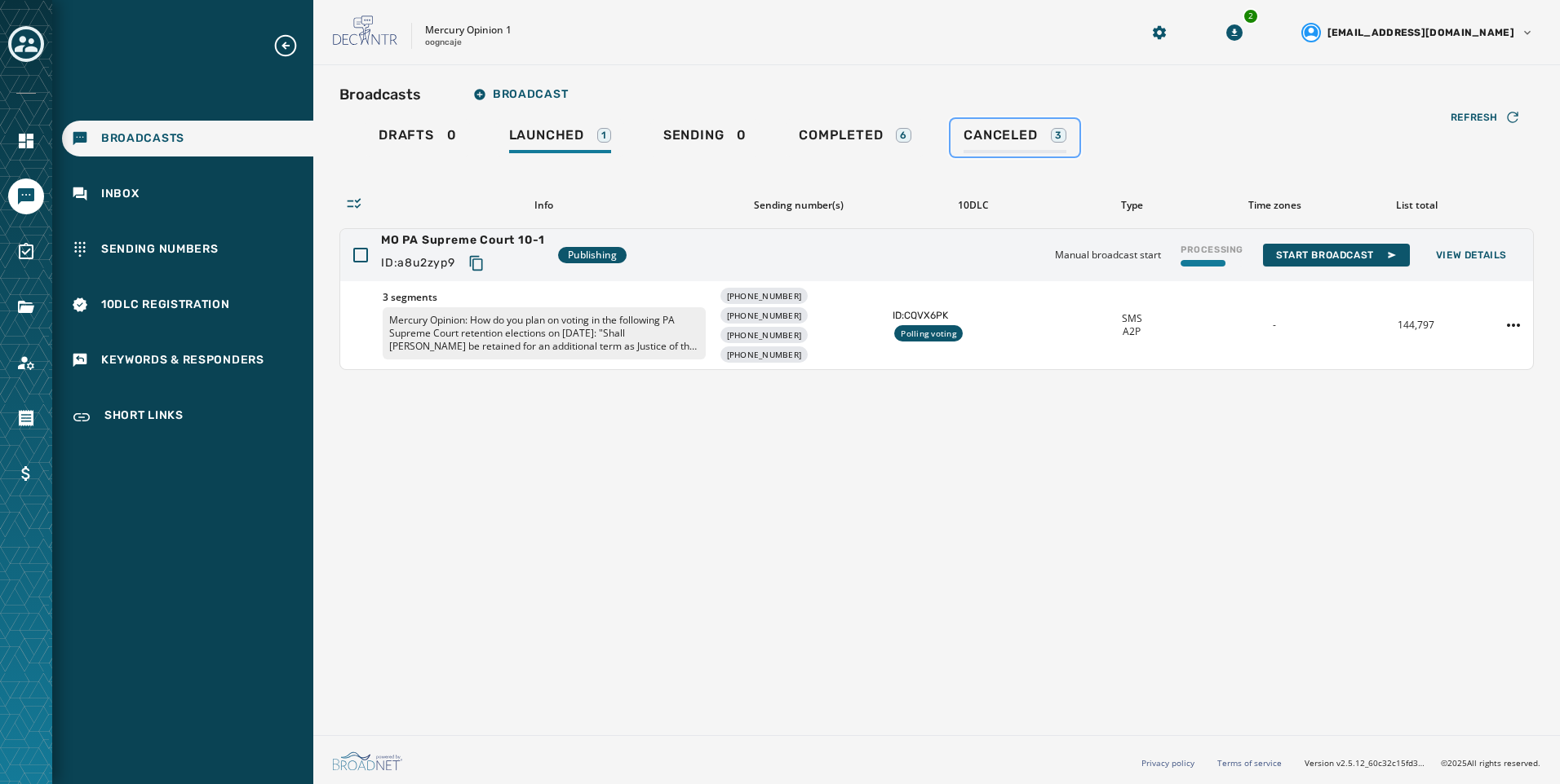
click at [1040, 127] on link "Canceled 3" at bounding box center [1014, 137] width 128 height 38
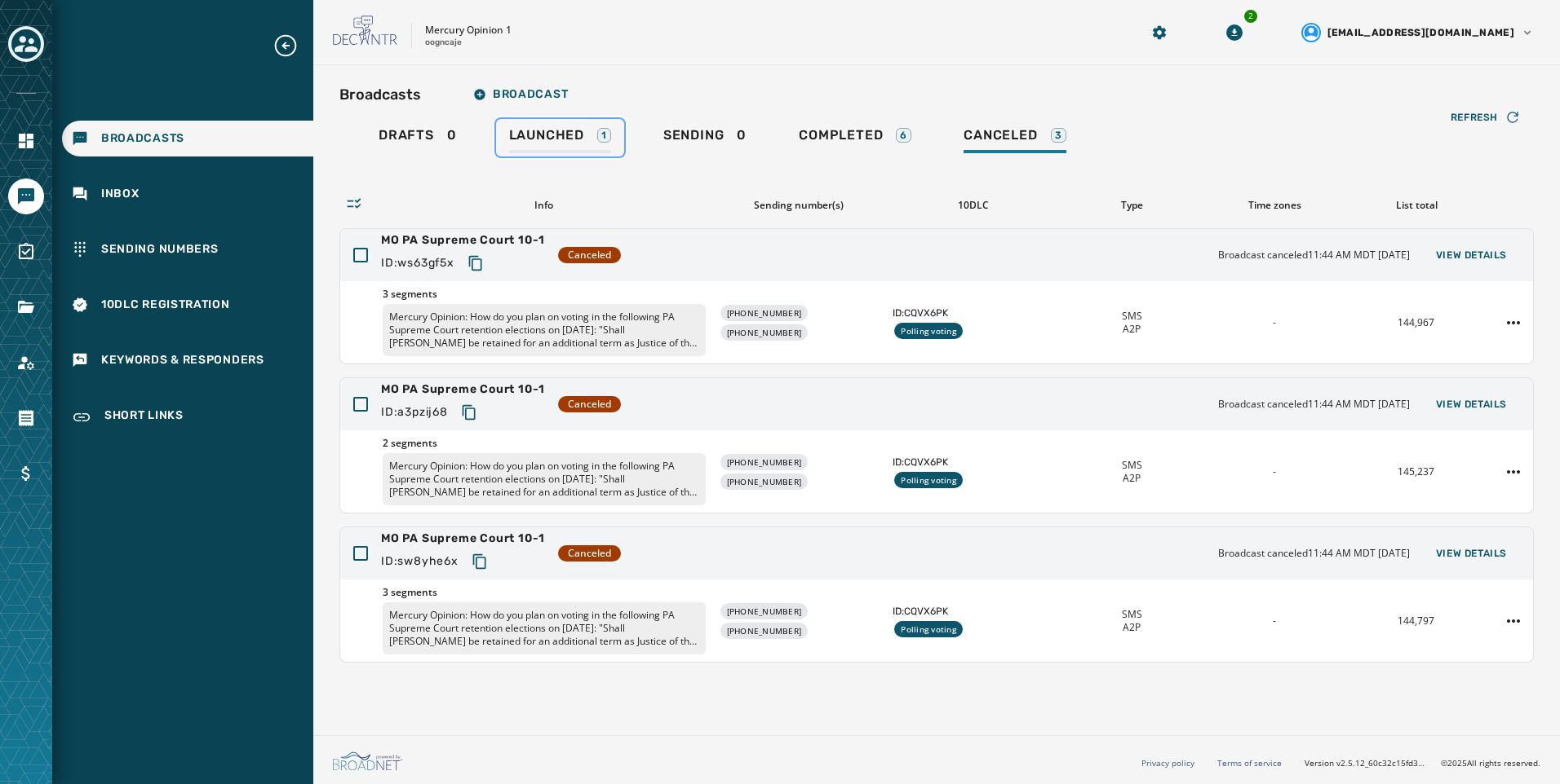
click at [549, 134] on span "Launched" at bounding box center [546, 135] width 75 height 16
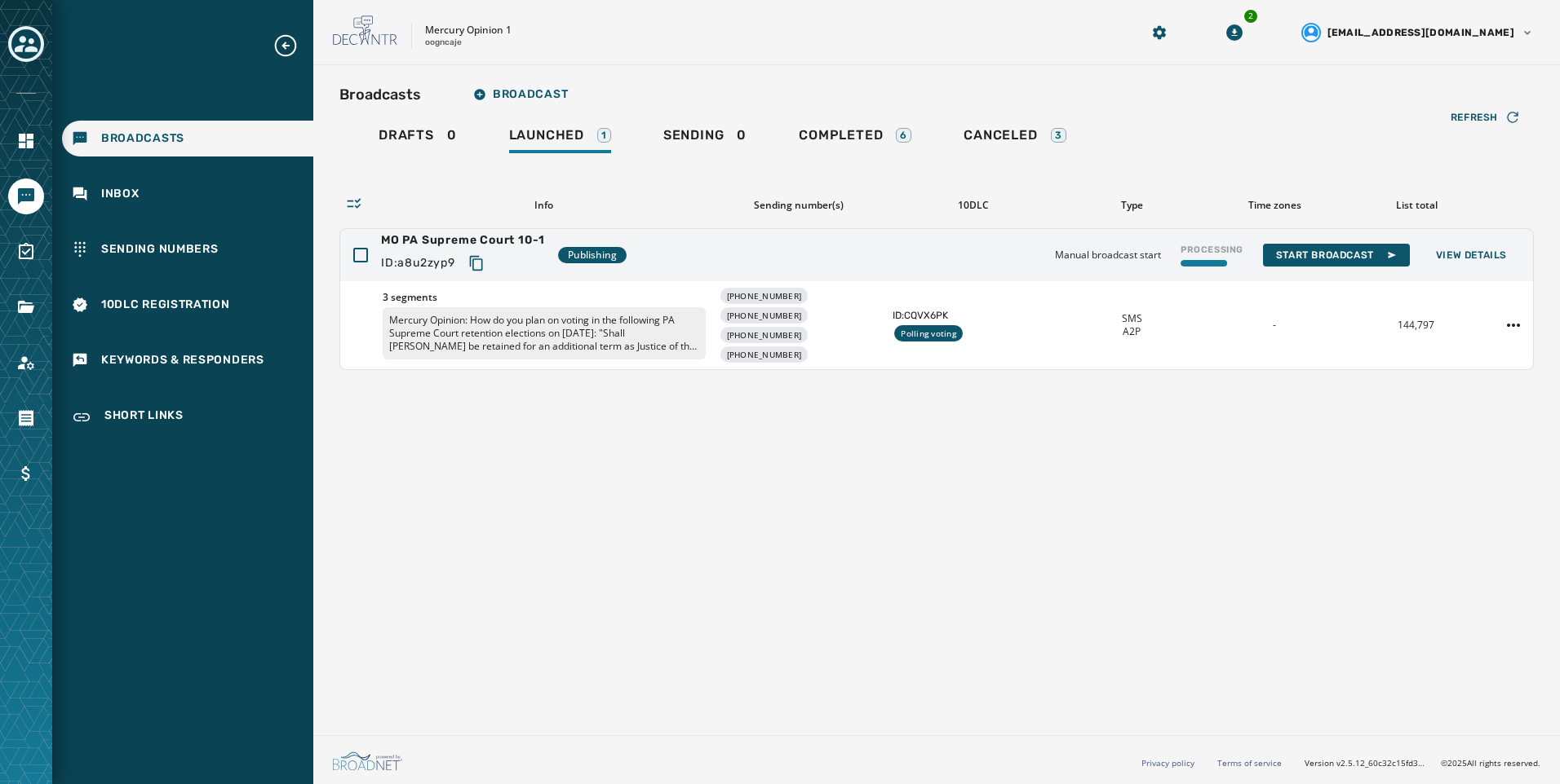
click at [789, 630] on div "Broadcasts Broadcast Drafts 0 Launched 1 Sending 0 Completed 6 Canceled 3 Refre…" at bounding box center [936, 396] width 1247 height 663
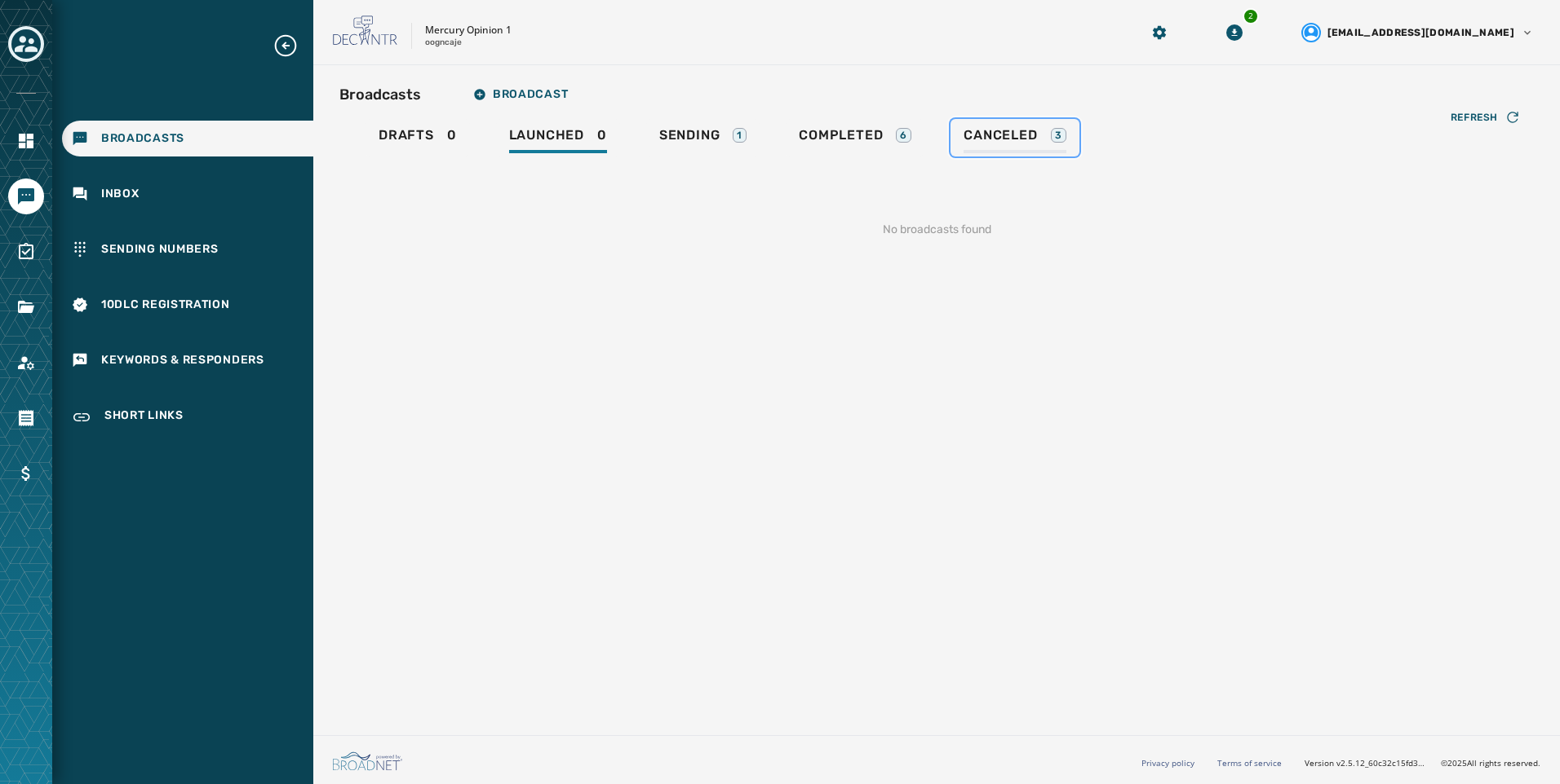
click at [1052, 149] on div "Canceled 3" at bounding box center [1015, 140] width 102 height 26
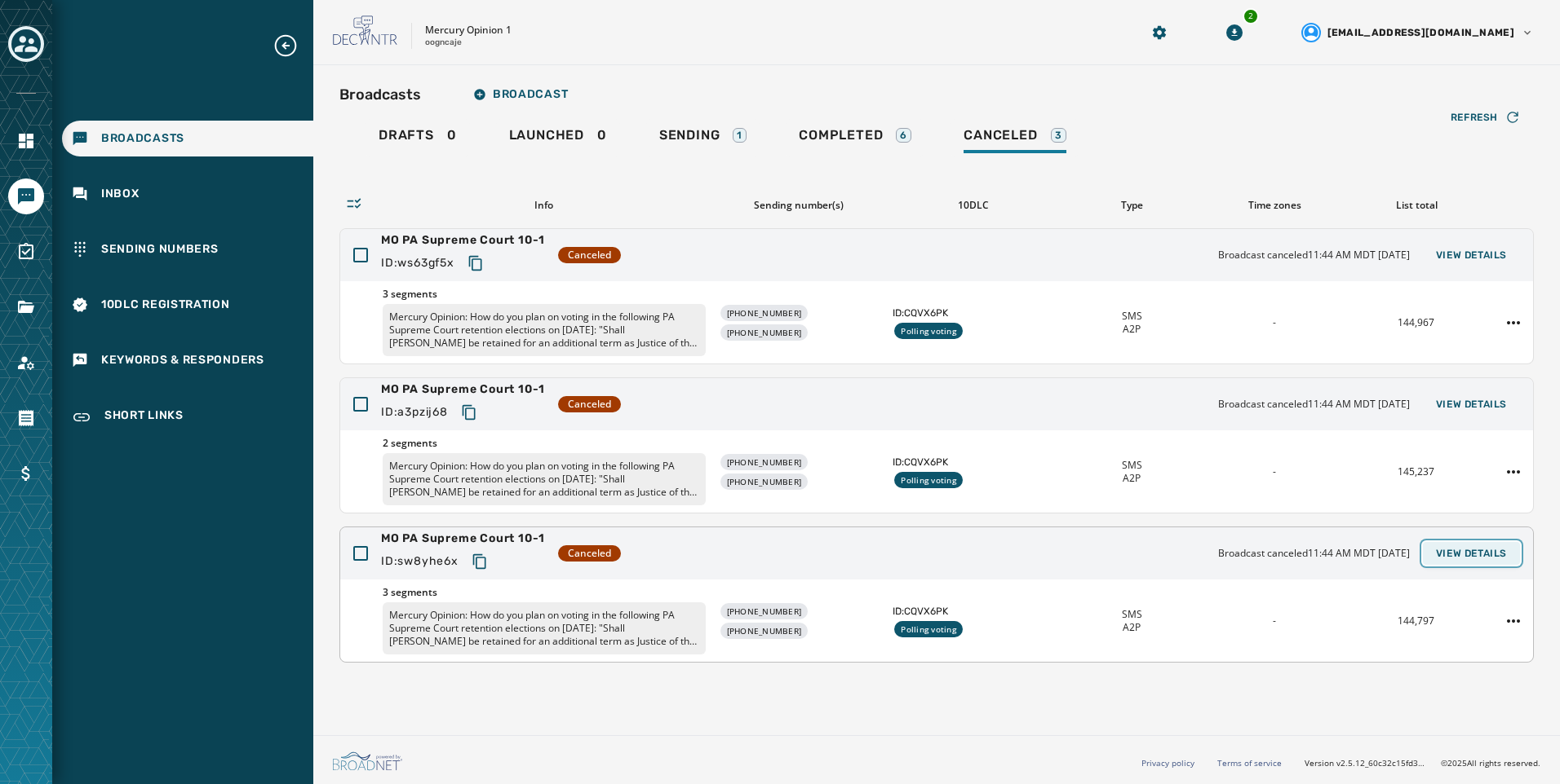
click at [1475, 557] on span "View Details" at bounding box center [1470, 553] width 71 height 13
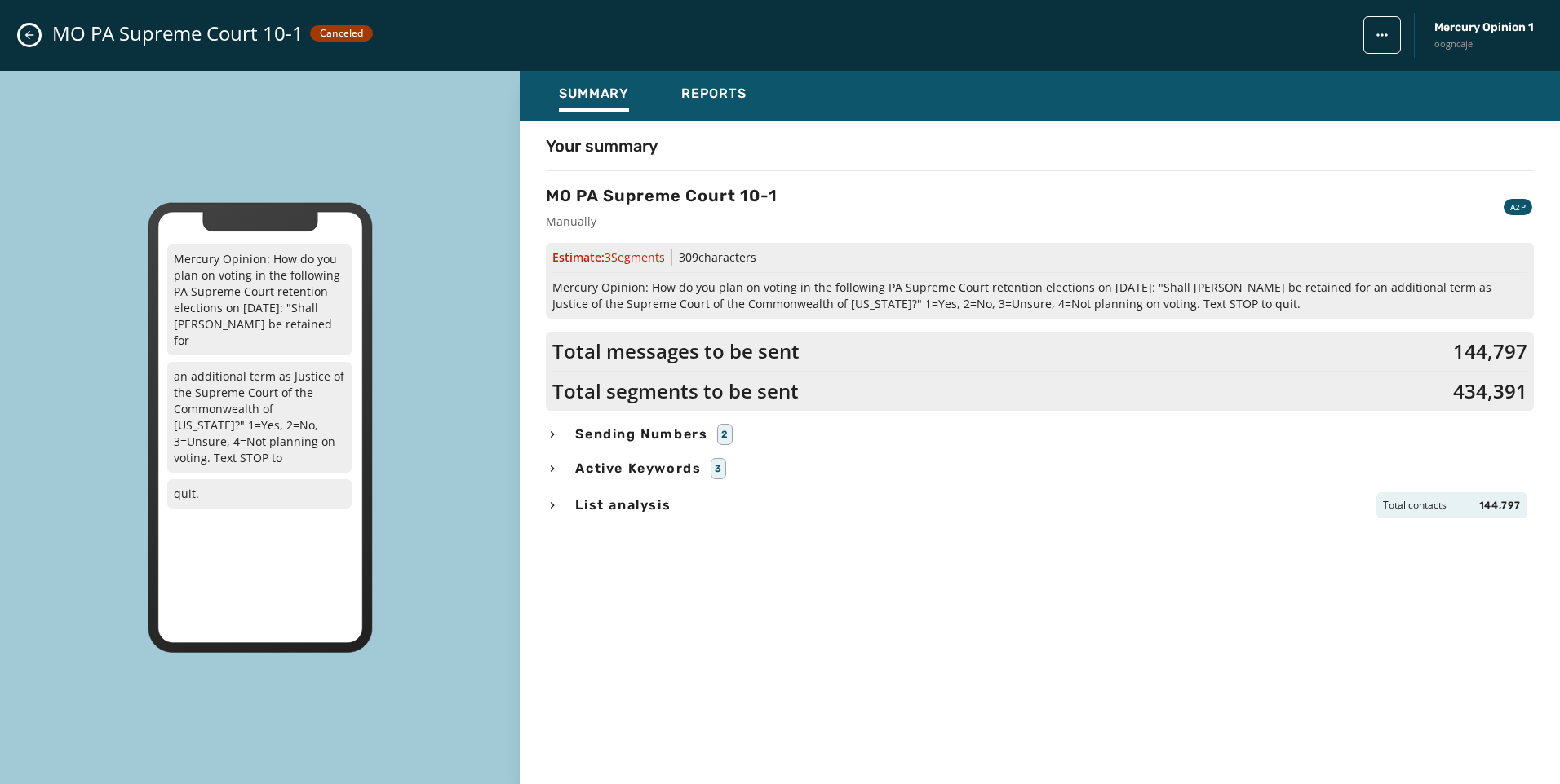
click at [609, 507] on span "List analysis" at bounding box center [623, 506] width 102 height 20
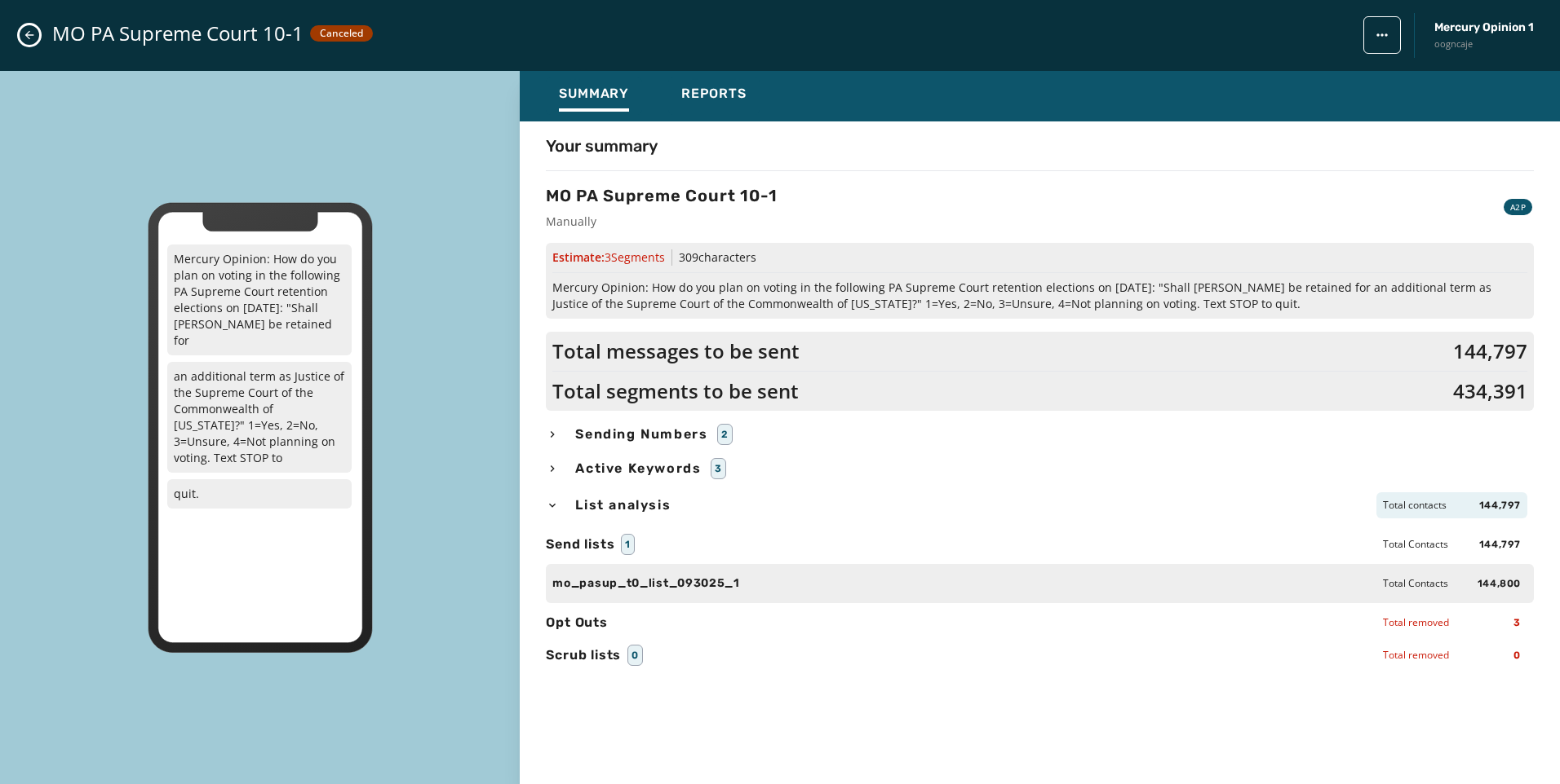
click at [598, 548] on span "Send lists" at bounding box center [580, 545] width 69 height 20
click at [20, 37] on button "Close admin drawer" at bounding box center [30, 35] width 20 height 20
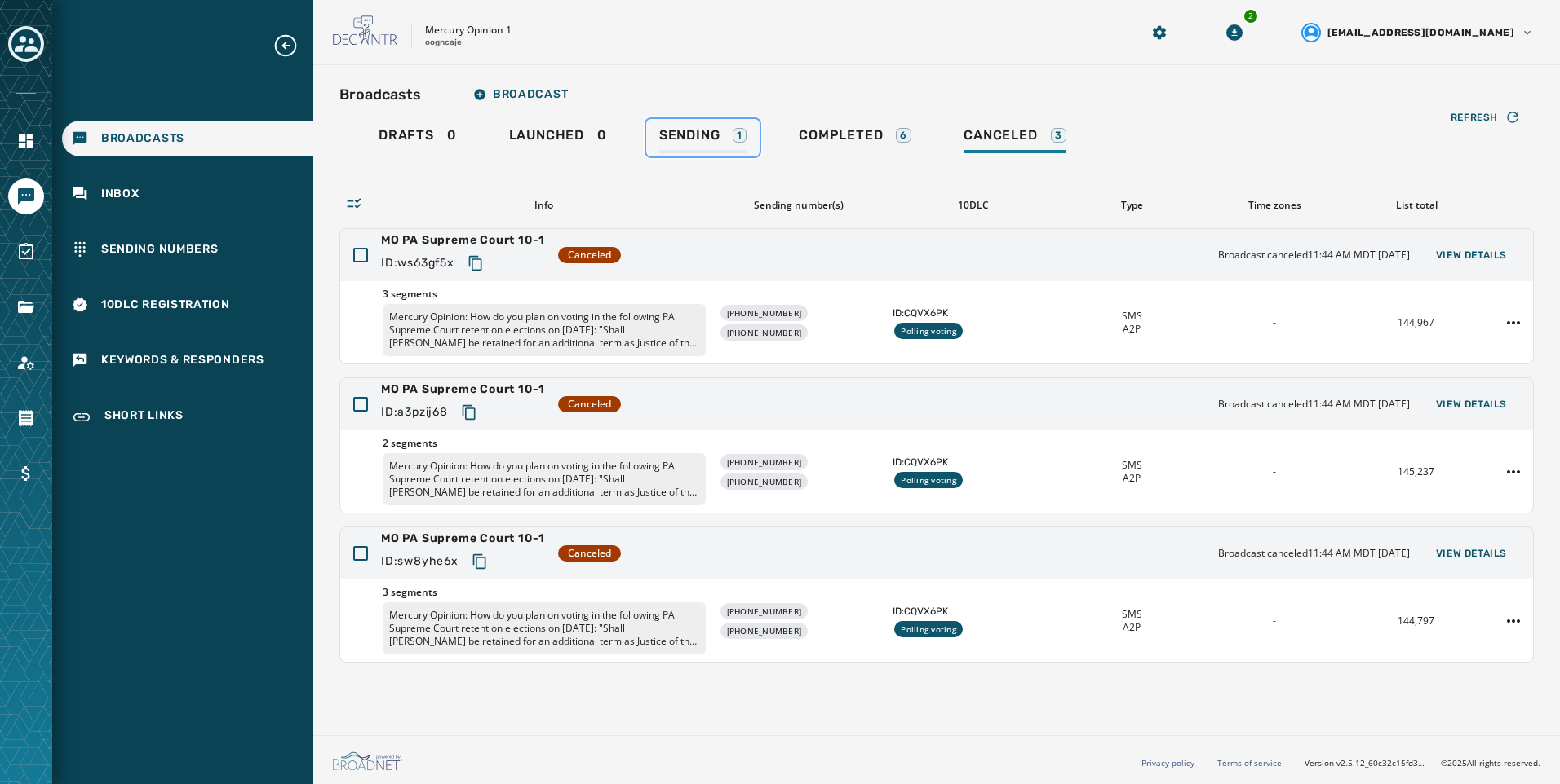
click at [721, 146] on div "Sending 1" at bounding box center [703, 140] width 88 height 26
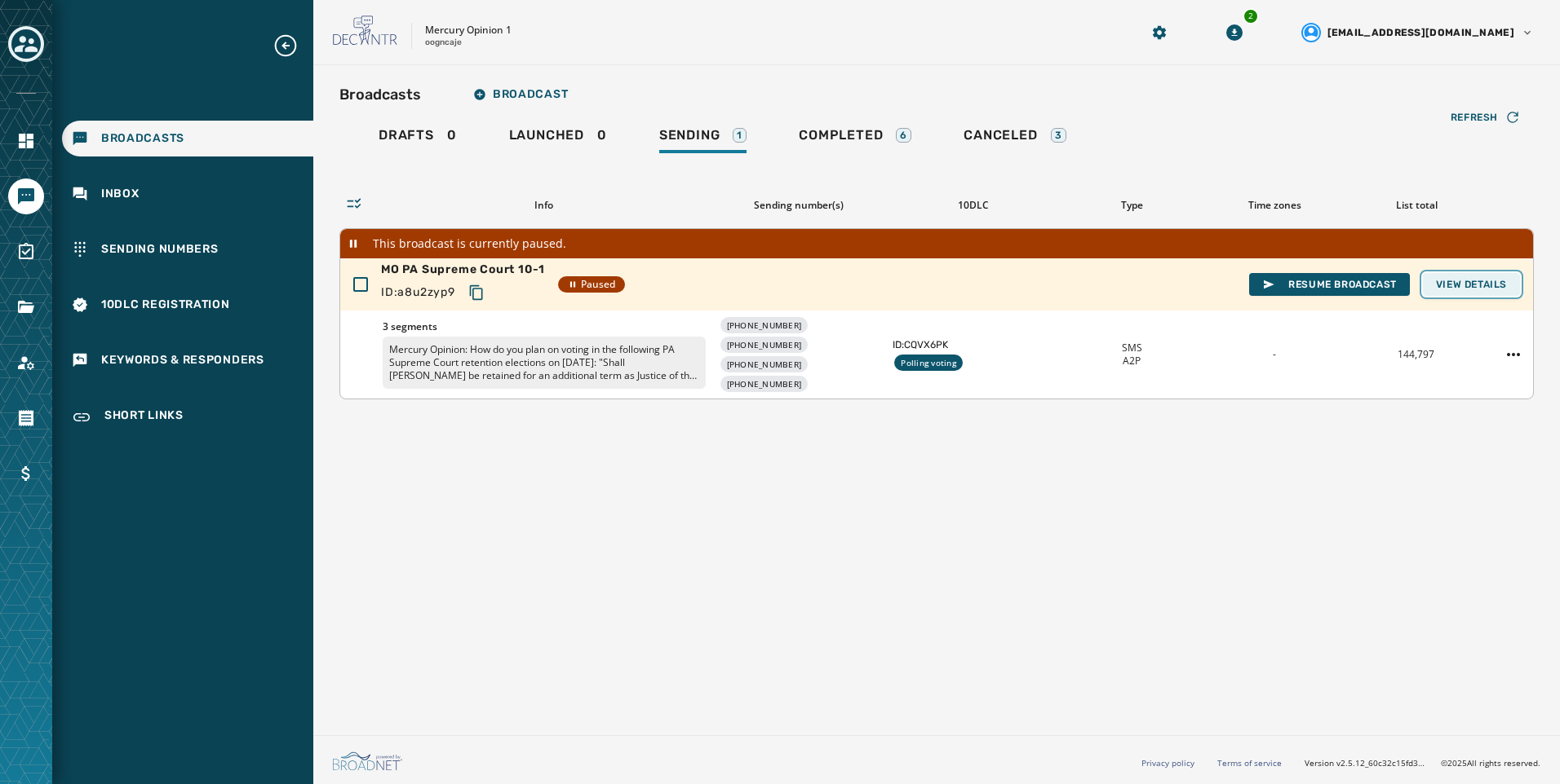
click at [1503, 284] on span "View Details" at bounding box center [1470, 284] width 71 height 13
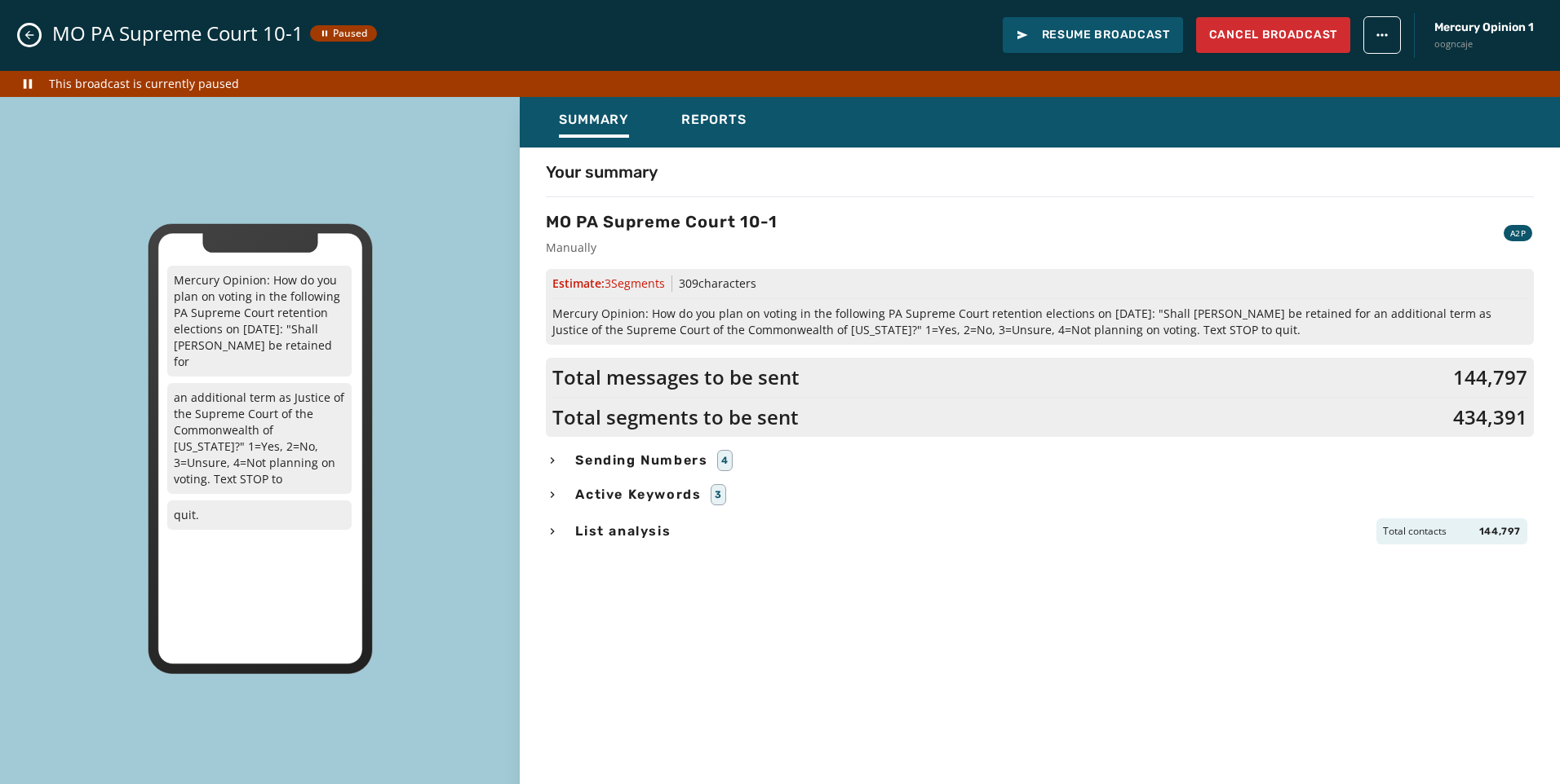
click at [594, 536] on span "List analysis" at bounding box center [623, 532] width 102 height 20
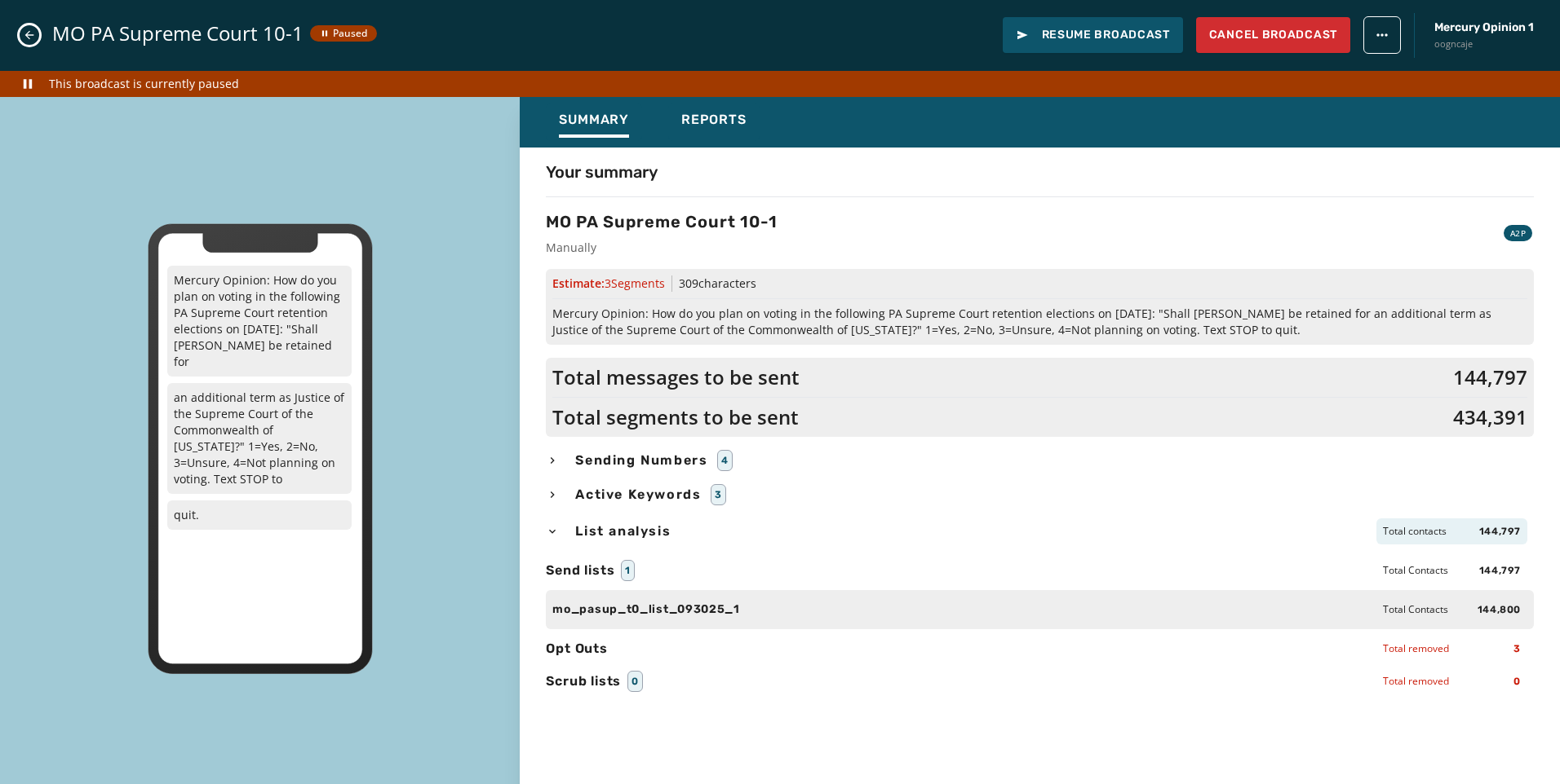
click at [27, 34] on icon "Close admin drawer" at bounding box center [29, 35] width 9 height 9
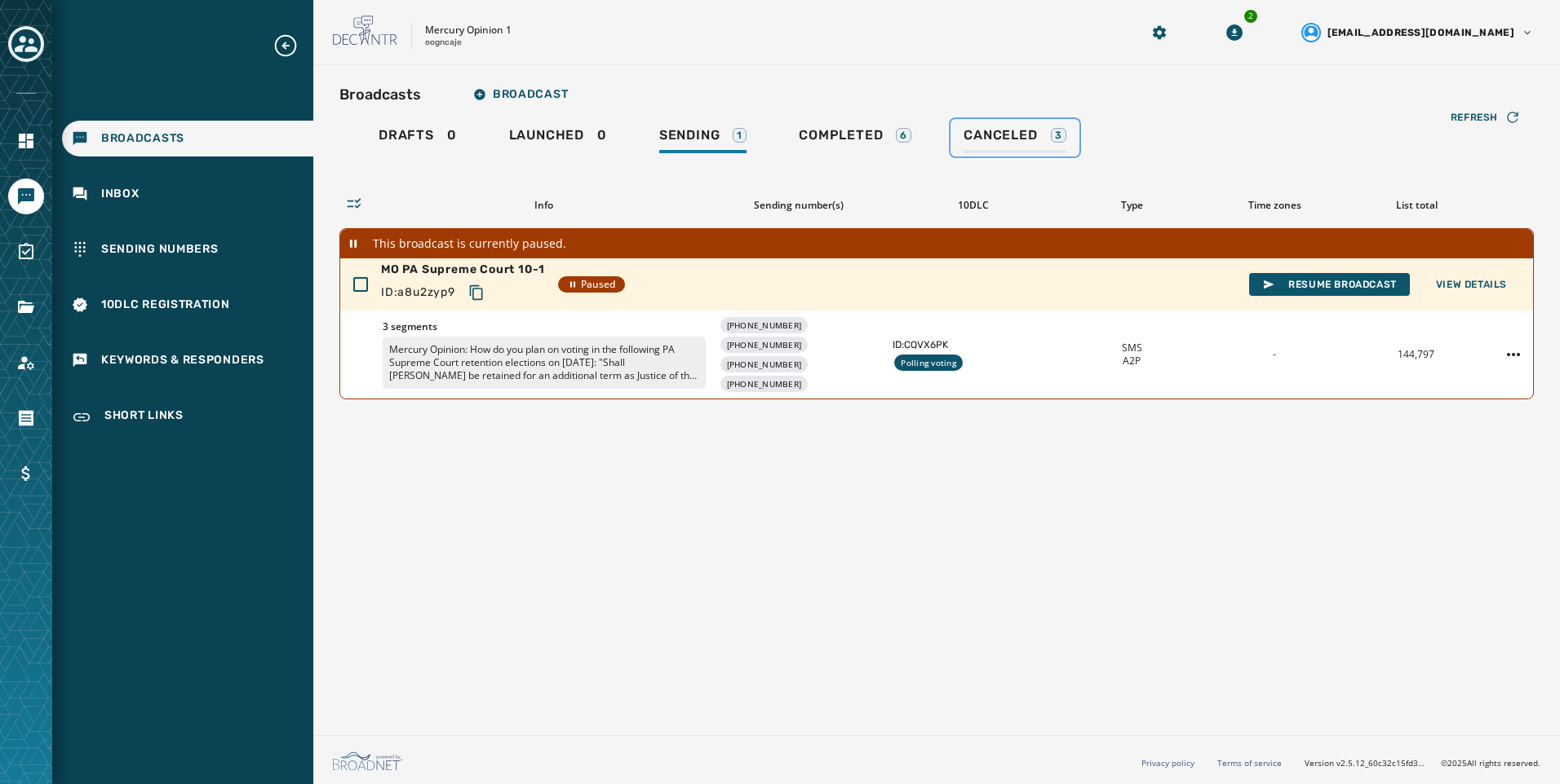
click at [1002, 138] on span "Canceled" at bounding box center [1001, 135] width 74 height 16
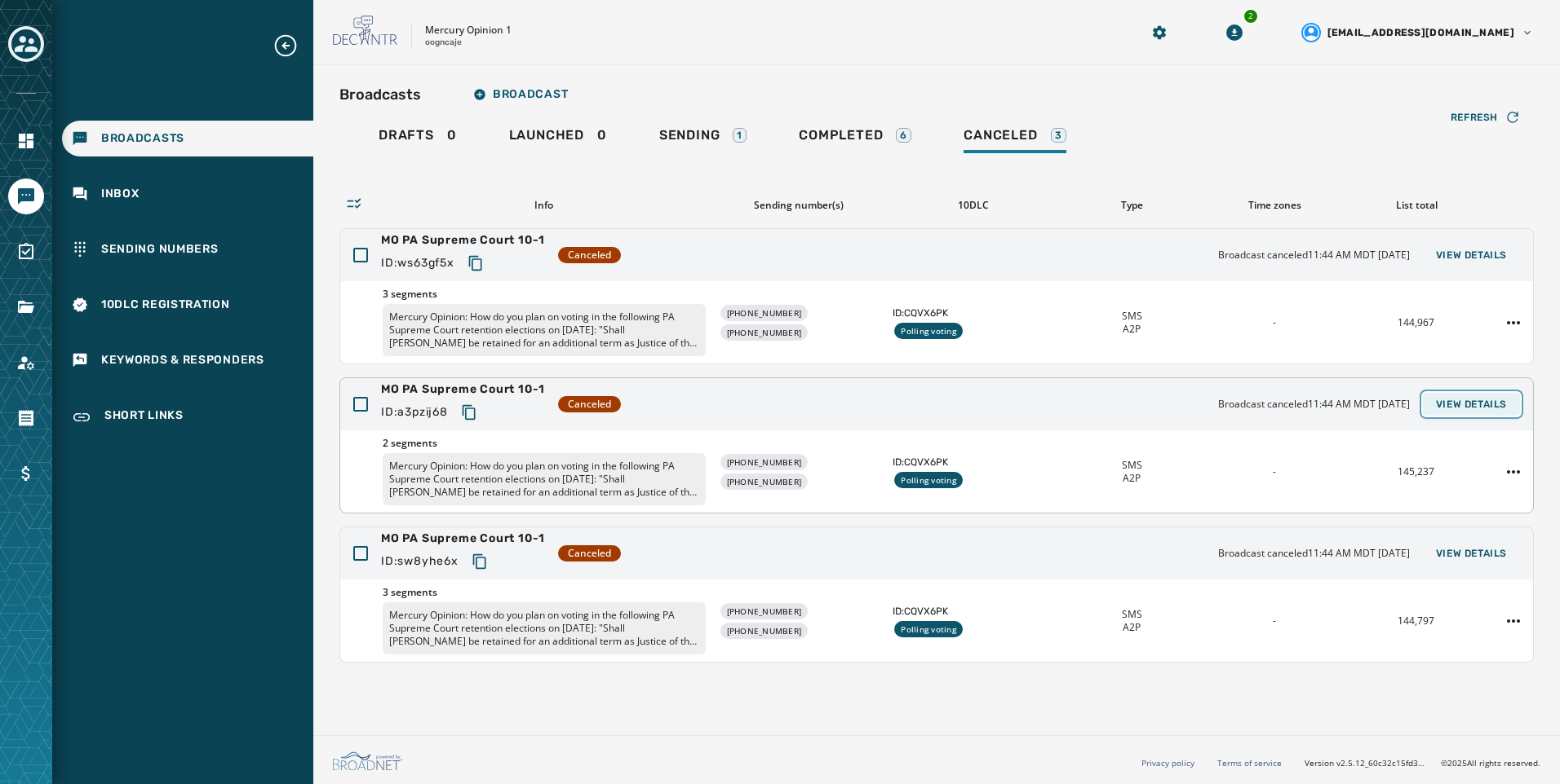
click at [1507, 400] on button "View Details" at bounding box center [1470, 403] width 97 height 23
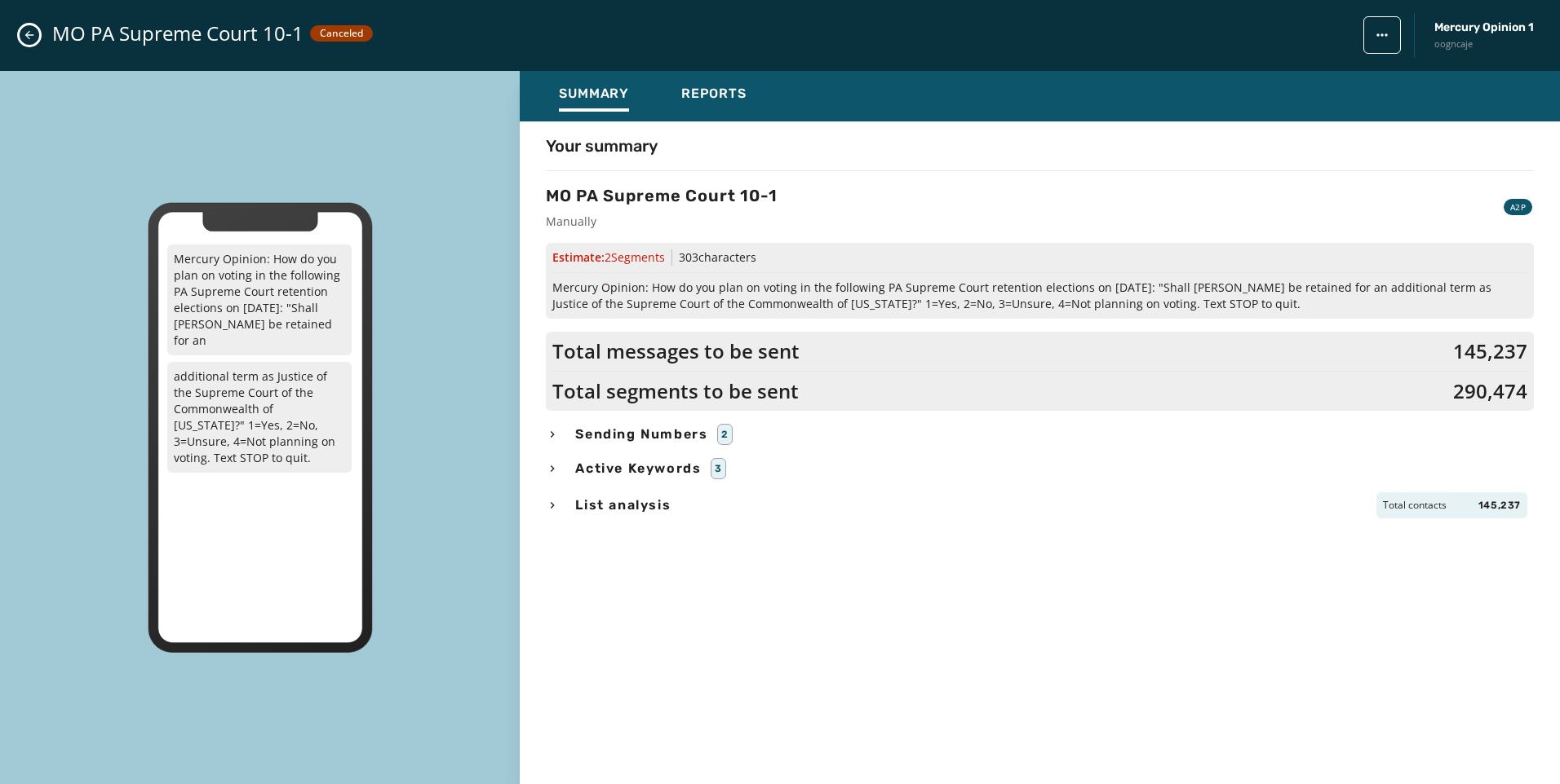
click at [605, 510] on span "List analysis" at bounding box center [623, 506] width 102 height 20
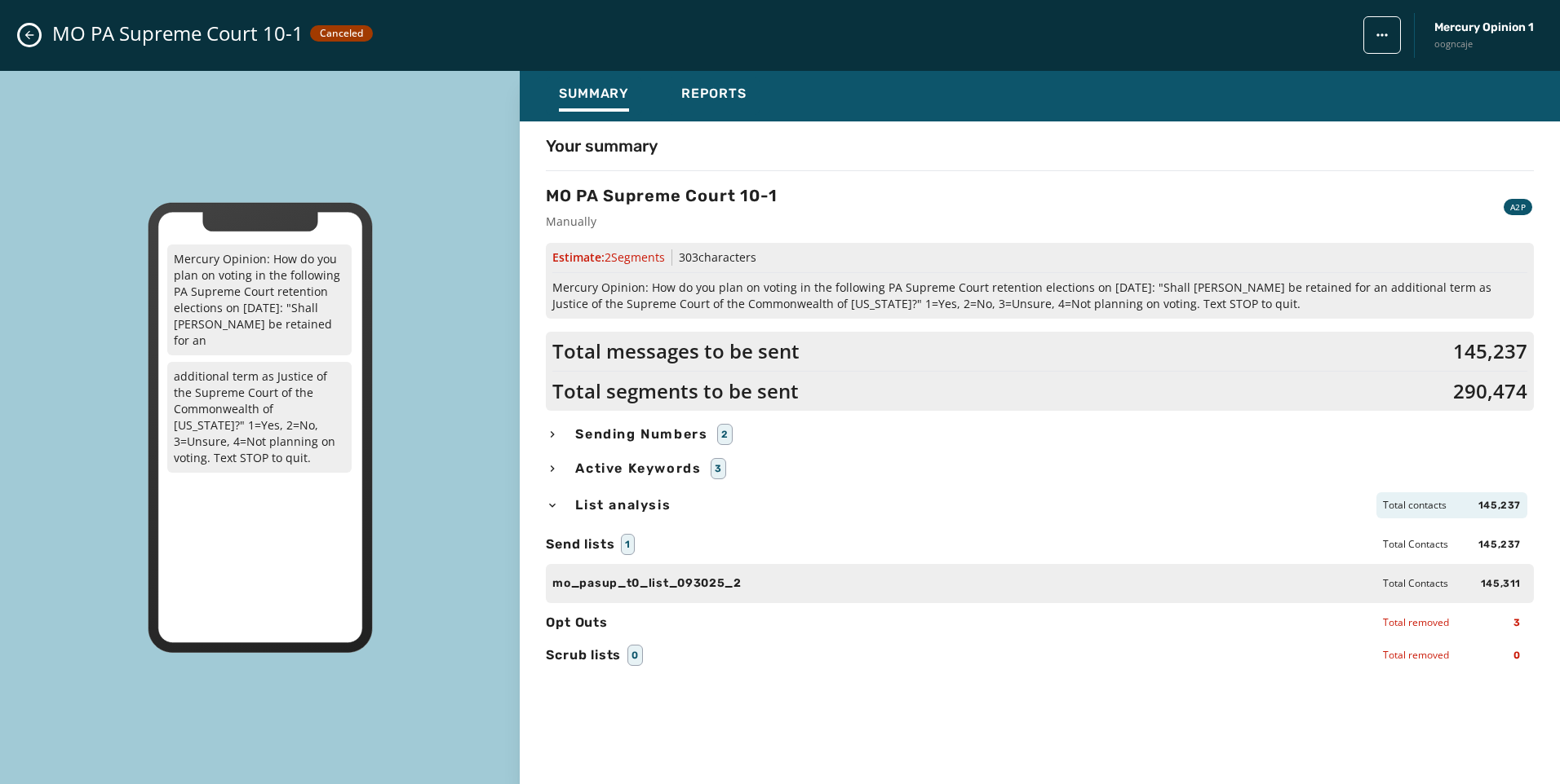
click at [34, 32] on icon "Close admin drawer" at bounding box center [29, 35] width 13 height 13
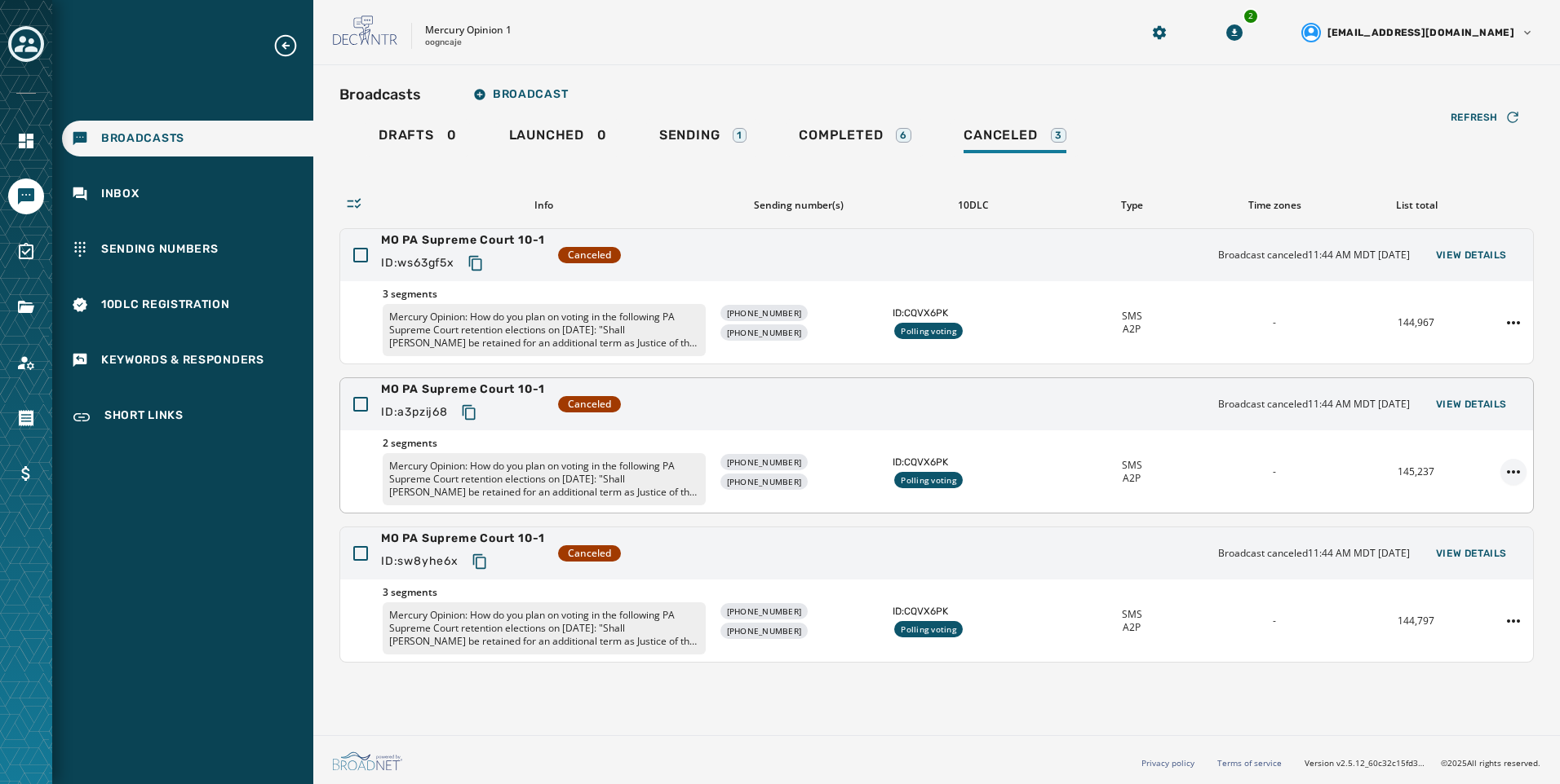
click at [1511, 469] on html "Broadcasts Inbox Sending Numbers 10DLC Registration Keywords & Responders Short…" at bounding box center [780, 392] width 1560 height 784
click at [1497, 497] on div "Duplicate Broadcast" at bounding box center [1467, 498] width 119 height 26
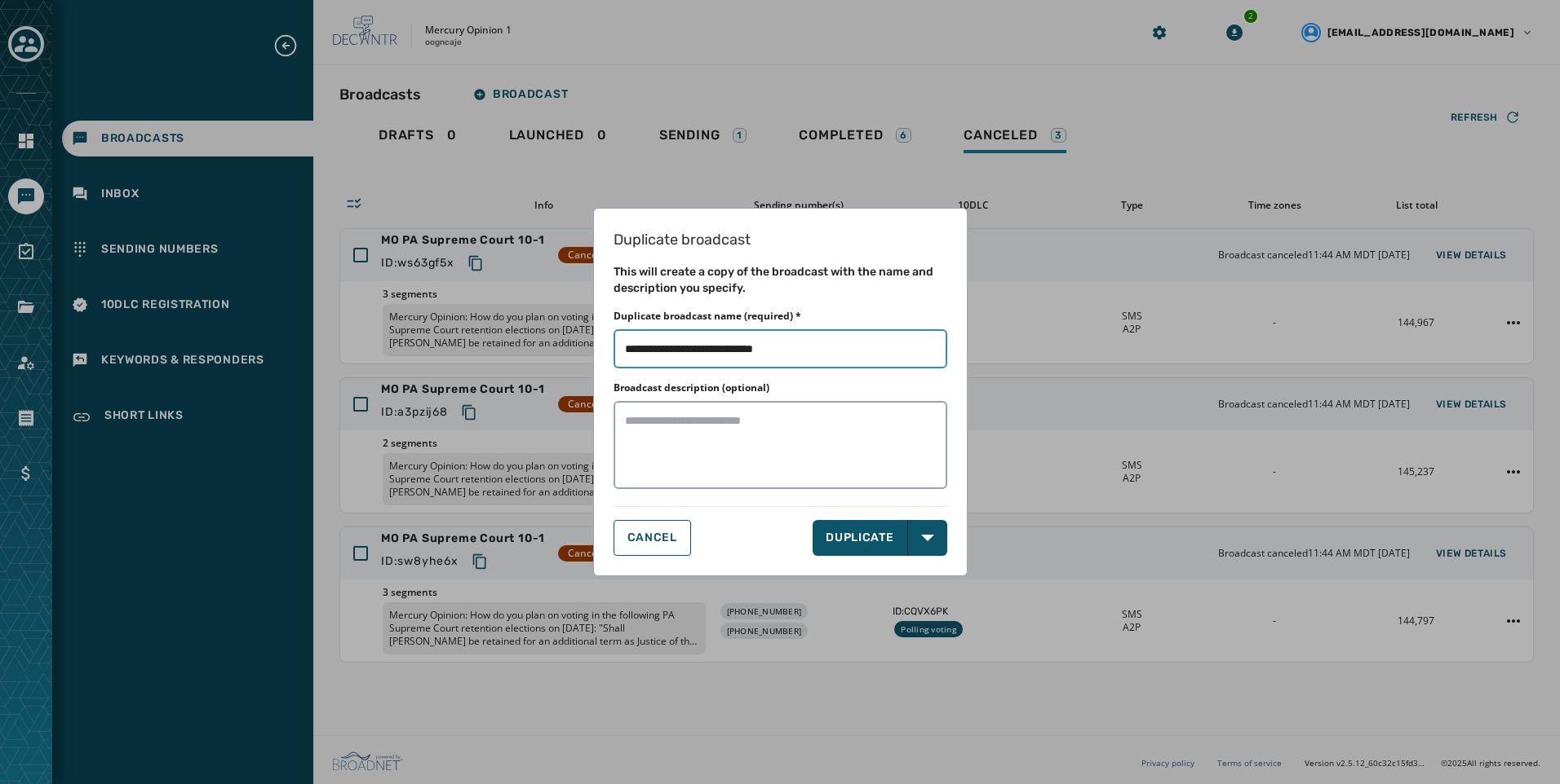
drag, startPoint x: 775, startPoint y: 349, endPoint x: 1127, endPoint y: 383, distance: 353.6
click at [1127, 383] on div "Duplicate broadcast This will create a copy of the broadcast with the name and …" at bounding box center [780, 392] width 1560 height 784
type input "**********"
click at [922, 541] on icon "button" at bounding box center [927, 538] width 13 height 13
click at [902, 567] on span "DUPLICATE & EDIT" at bounding box center [881, 574] width 110 height 16
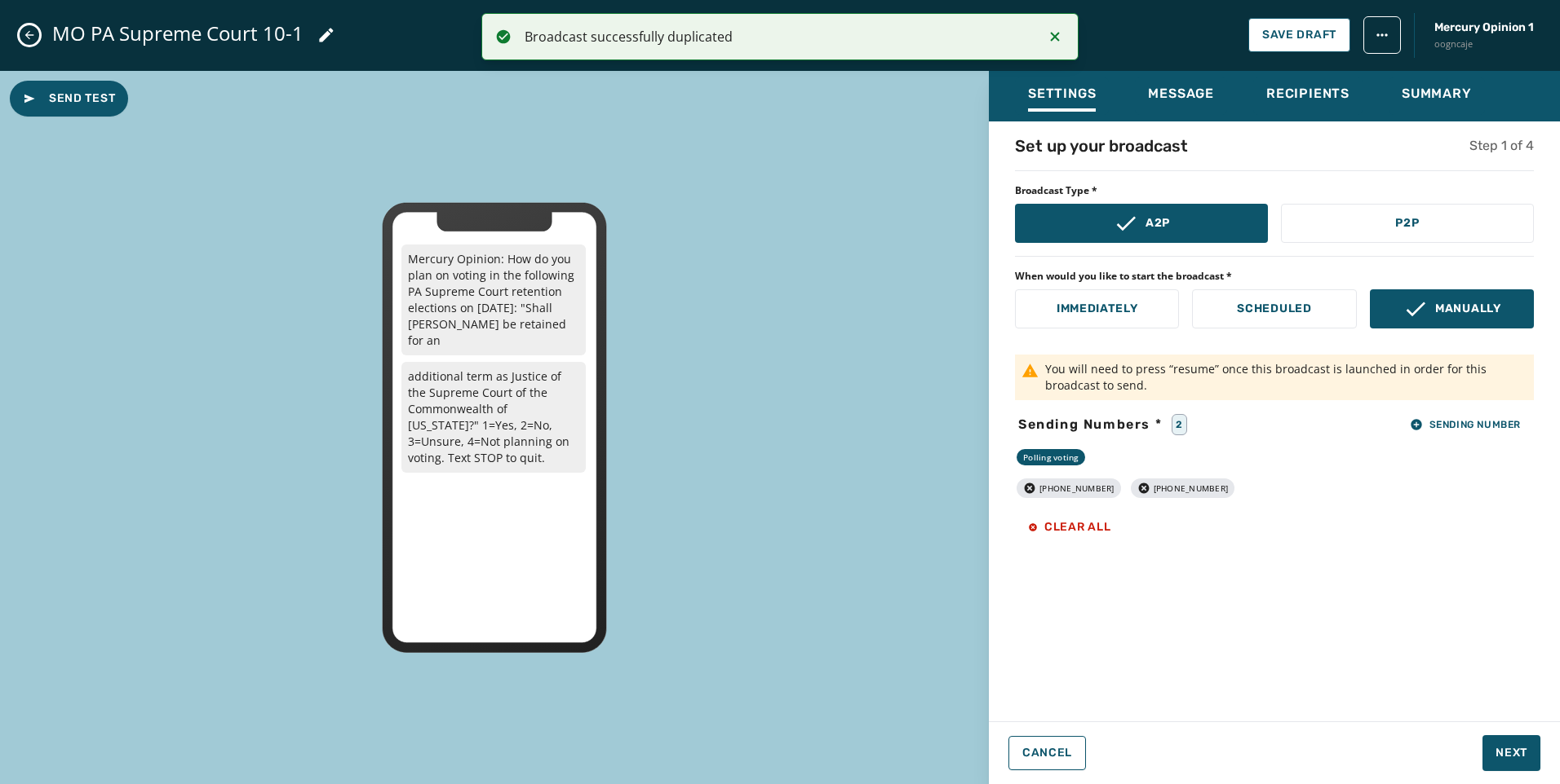
click at [1448, 440] on div "Set up your broadcast Step 1 of 4 Broadcast Type * A2P P2P When would you like …" at bounding box center [1274, 416] width 571 height 564
click at [1452, 432] on button "Sending Number" at bounding box center [1464, 424] width 137 height 23
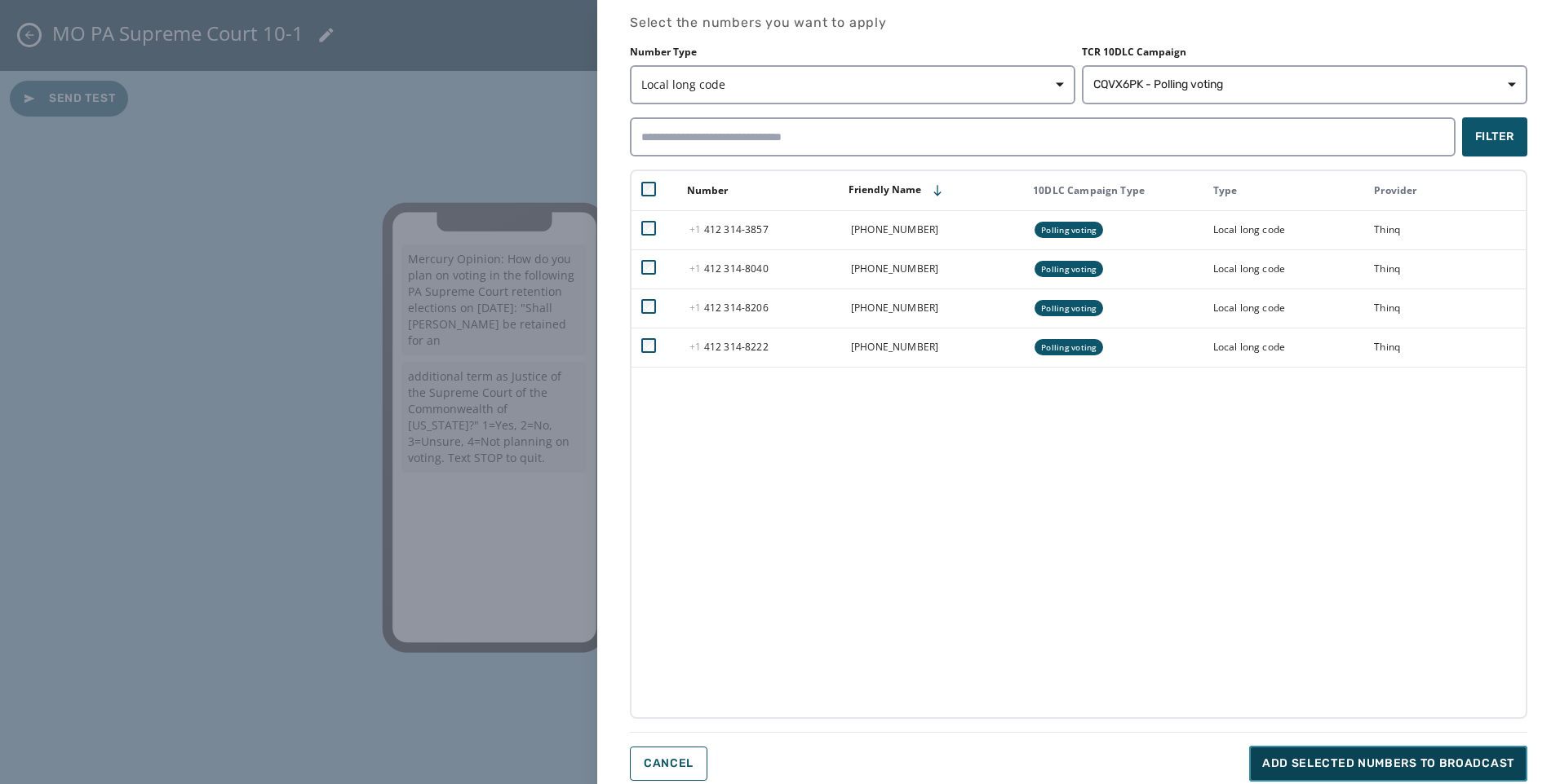
click at [1386, 754] on button "Add selected numbers to broadcast" at bounding box center [1388, 764] width 278 height 36
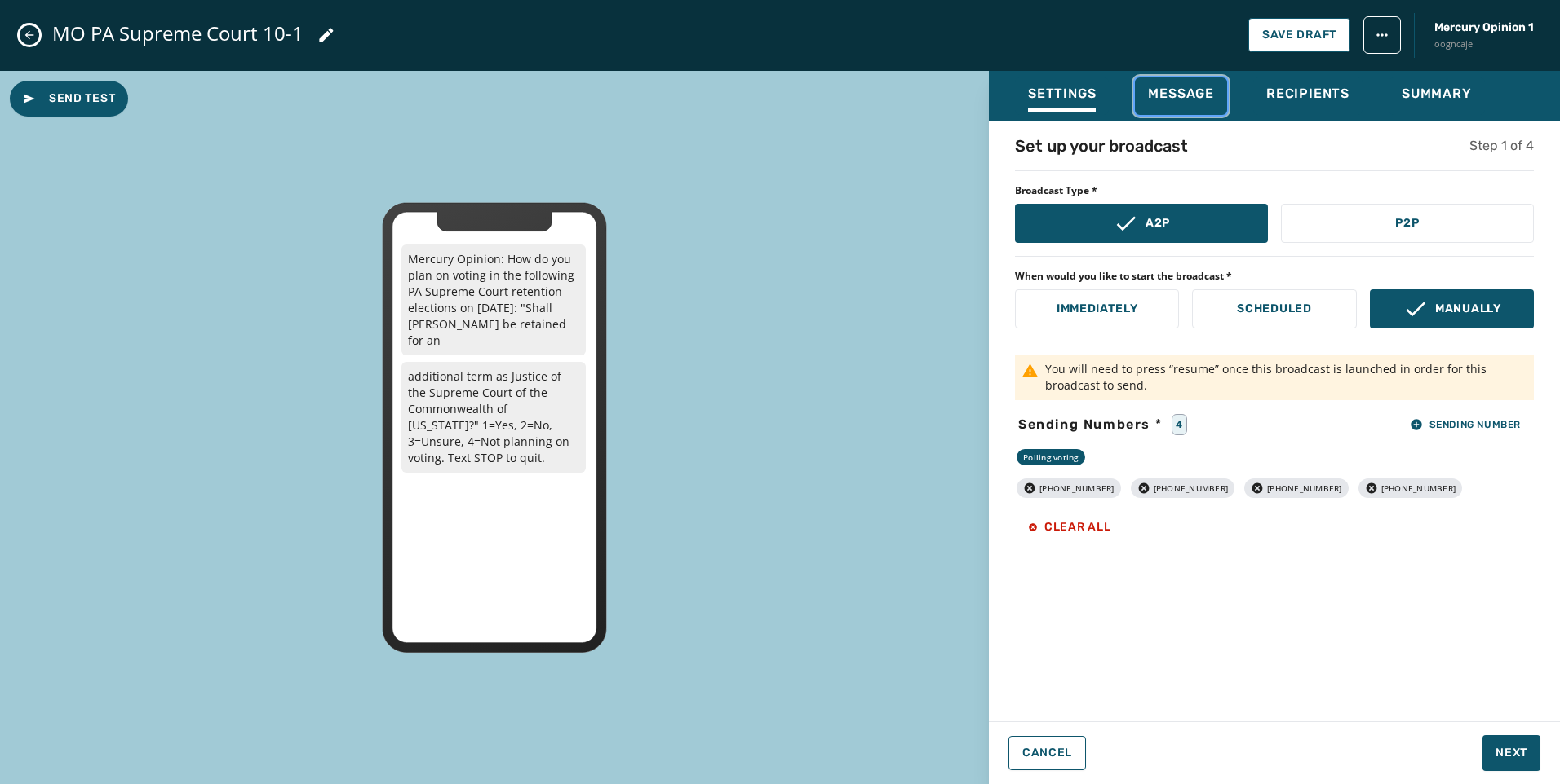
click at [1210, 95] on span "Message" at bounding box center [1180, 94] width 66 height 16
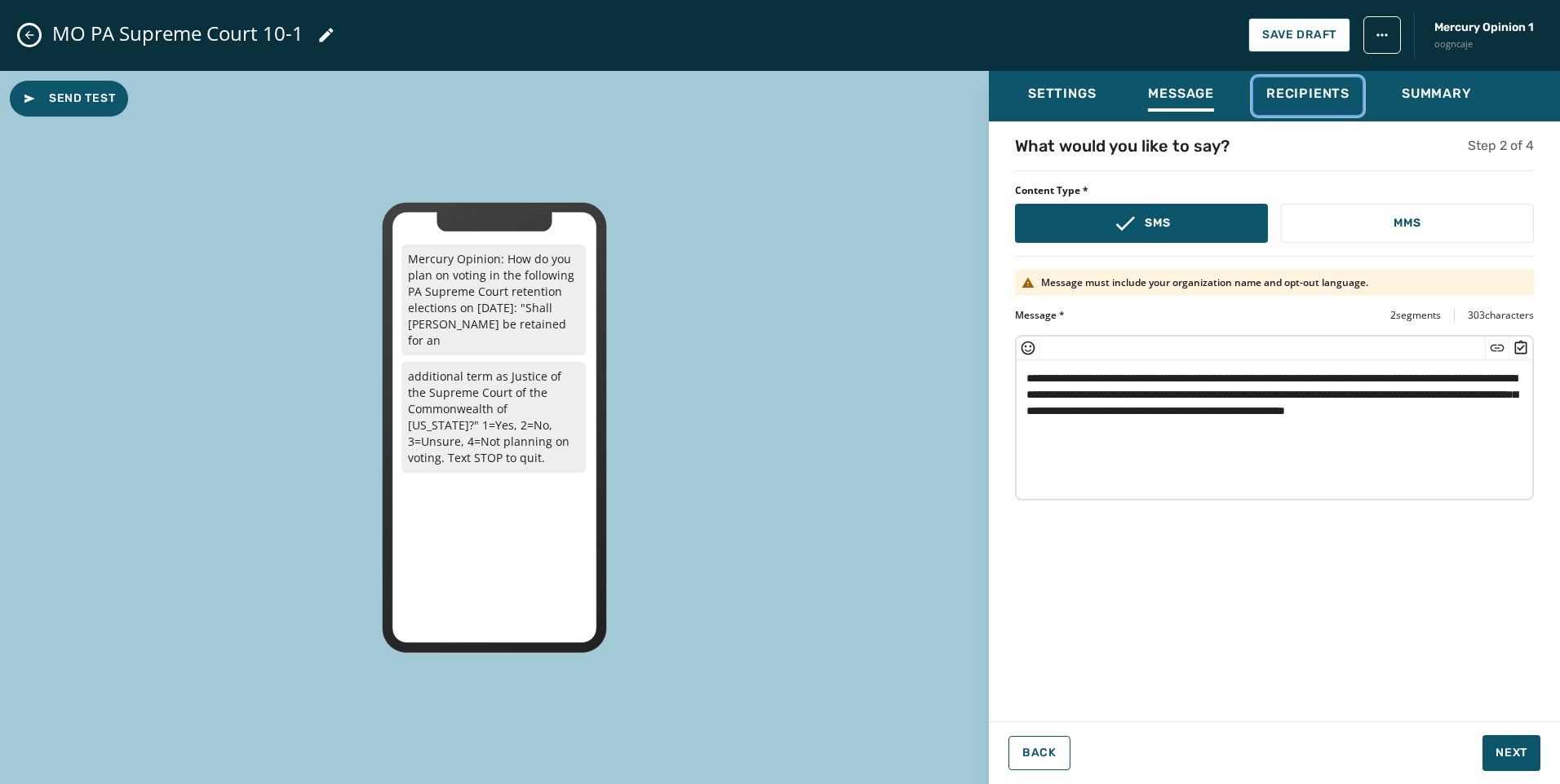
click at [1298, 95] on span "Recipients" at bounding box center [1307, 94] width 83 height 16
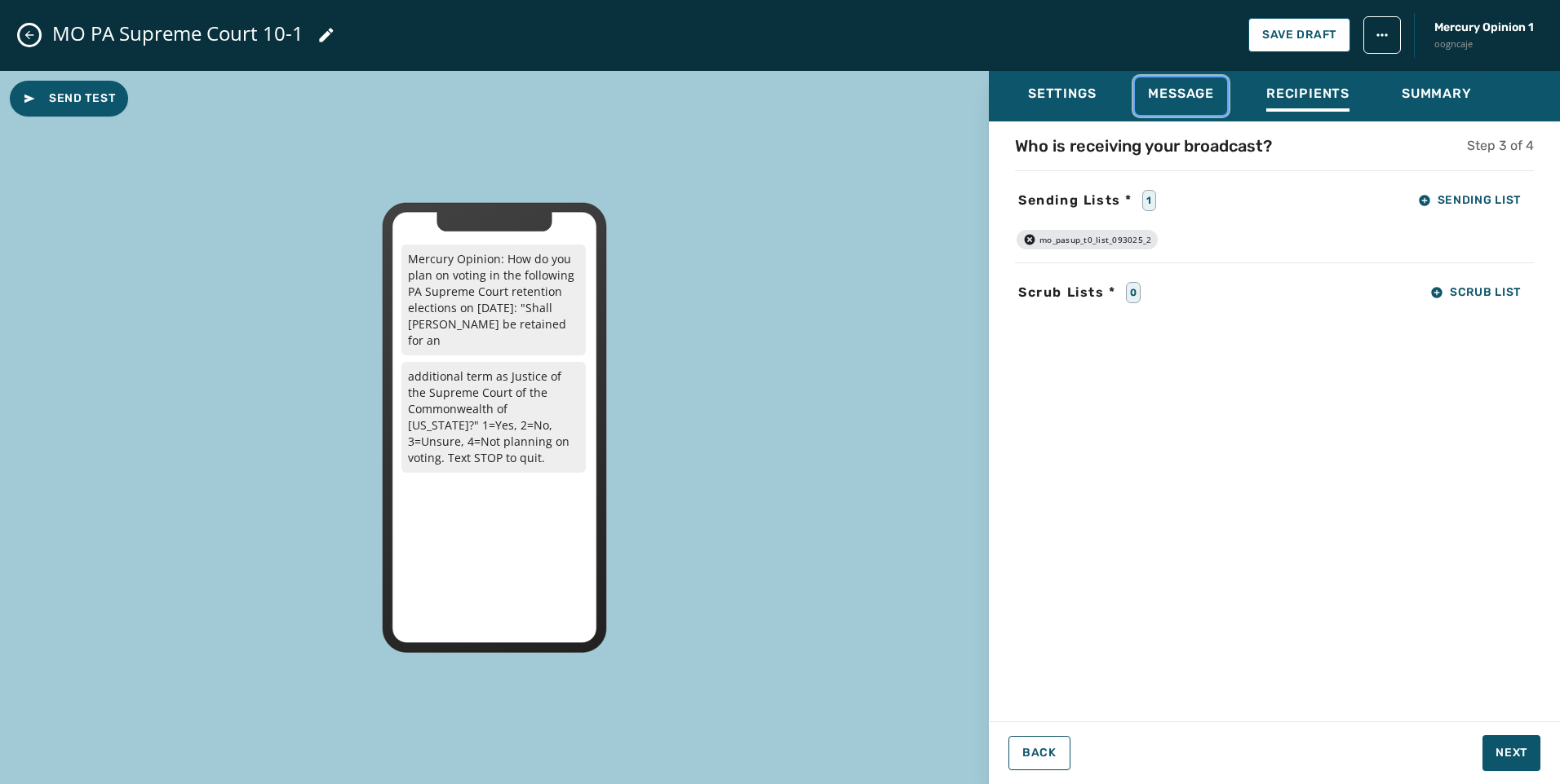
click at [1184, 107] on div "Message" at bounding box center [1180, 99] width 66 height 26
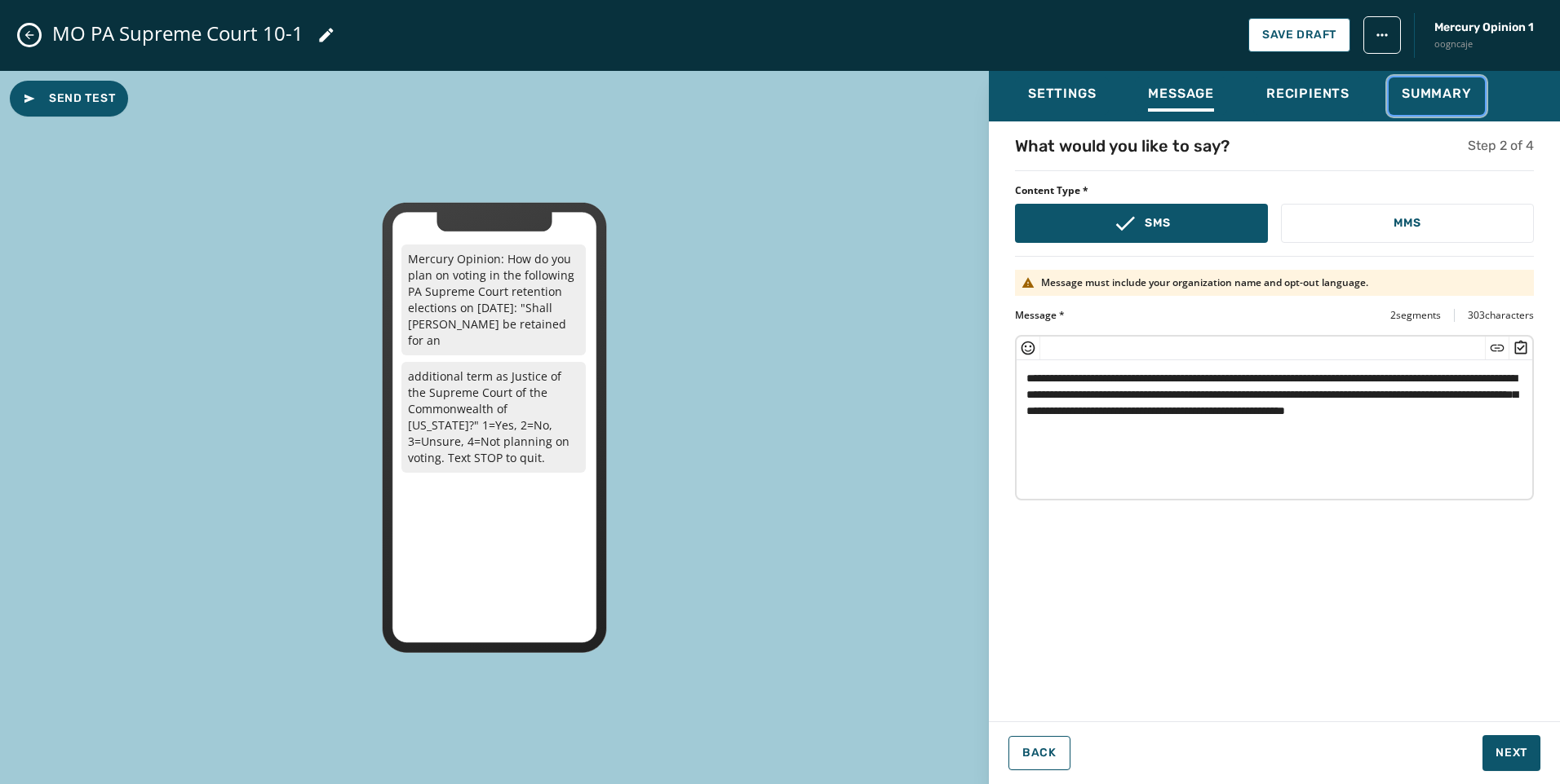
click at [1462, 110] on div "Summary" at bounding box center [1436, 99] width 70 height 26
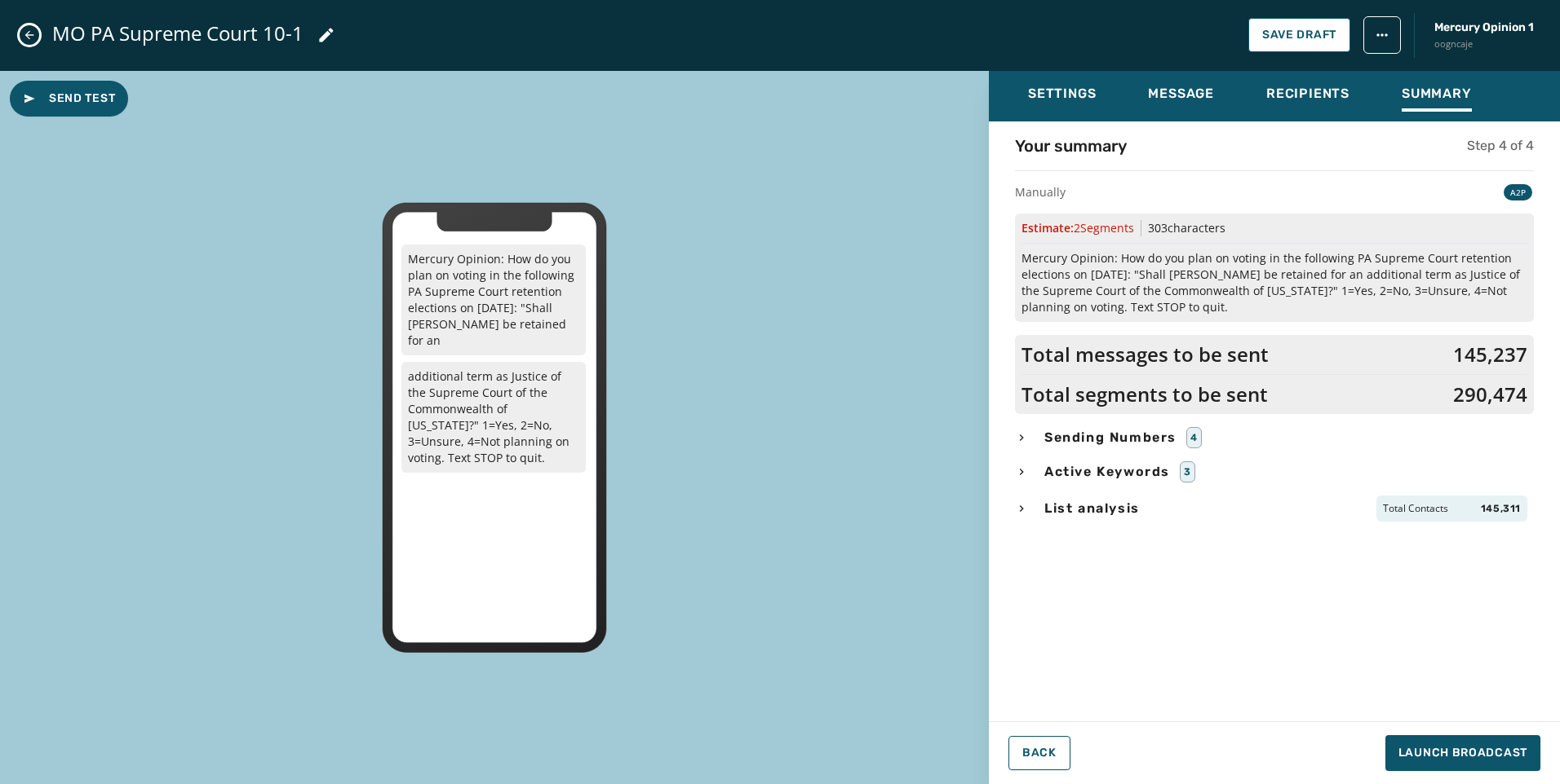
click at [1101, 508] on span "List analysis" at bounding box center [1092, 509] width 102 height 20
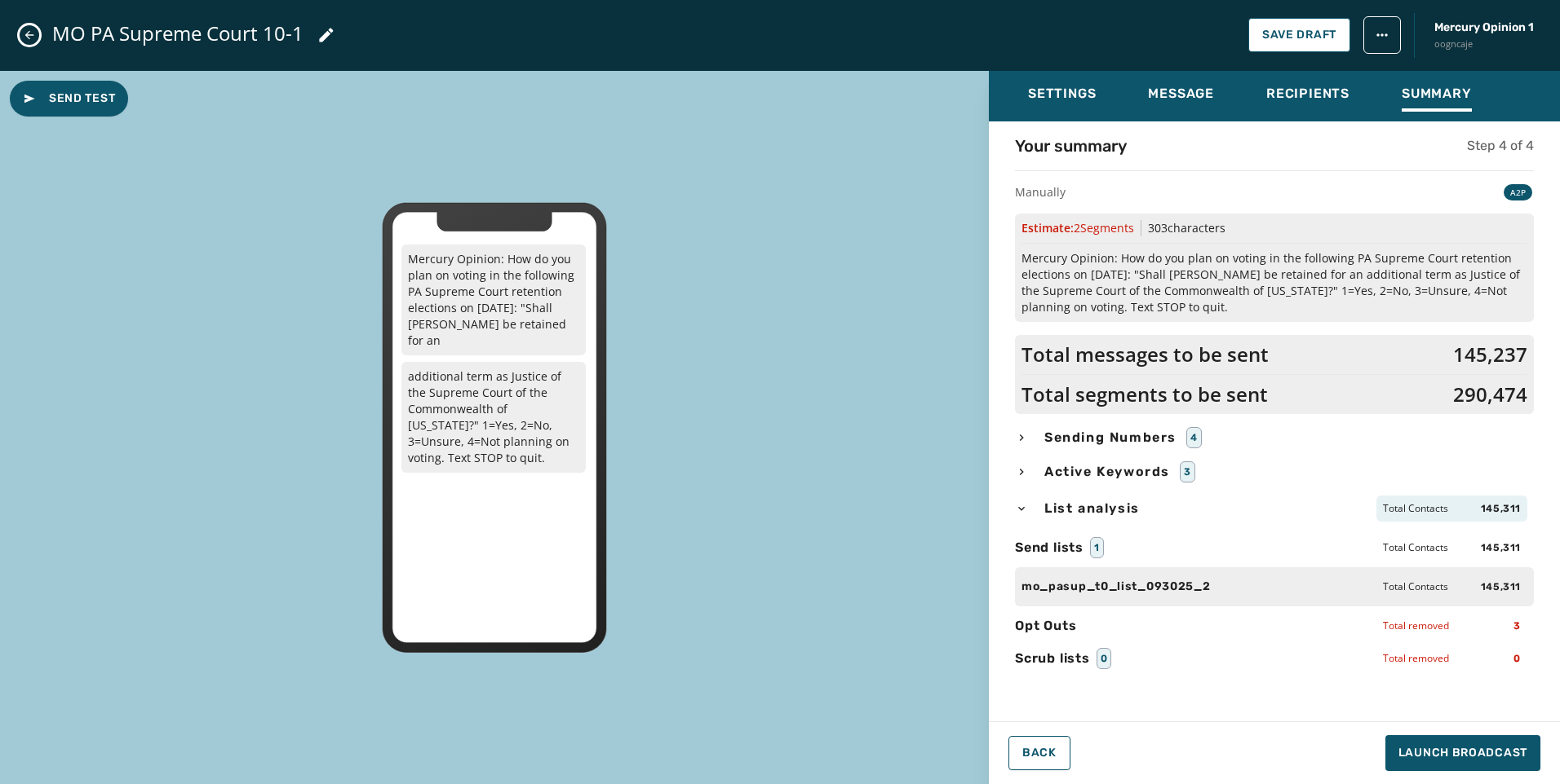
click at [1101, 508] on span "List analysis" at bounding box center [1092, 509] width 102 height 20
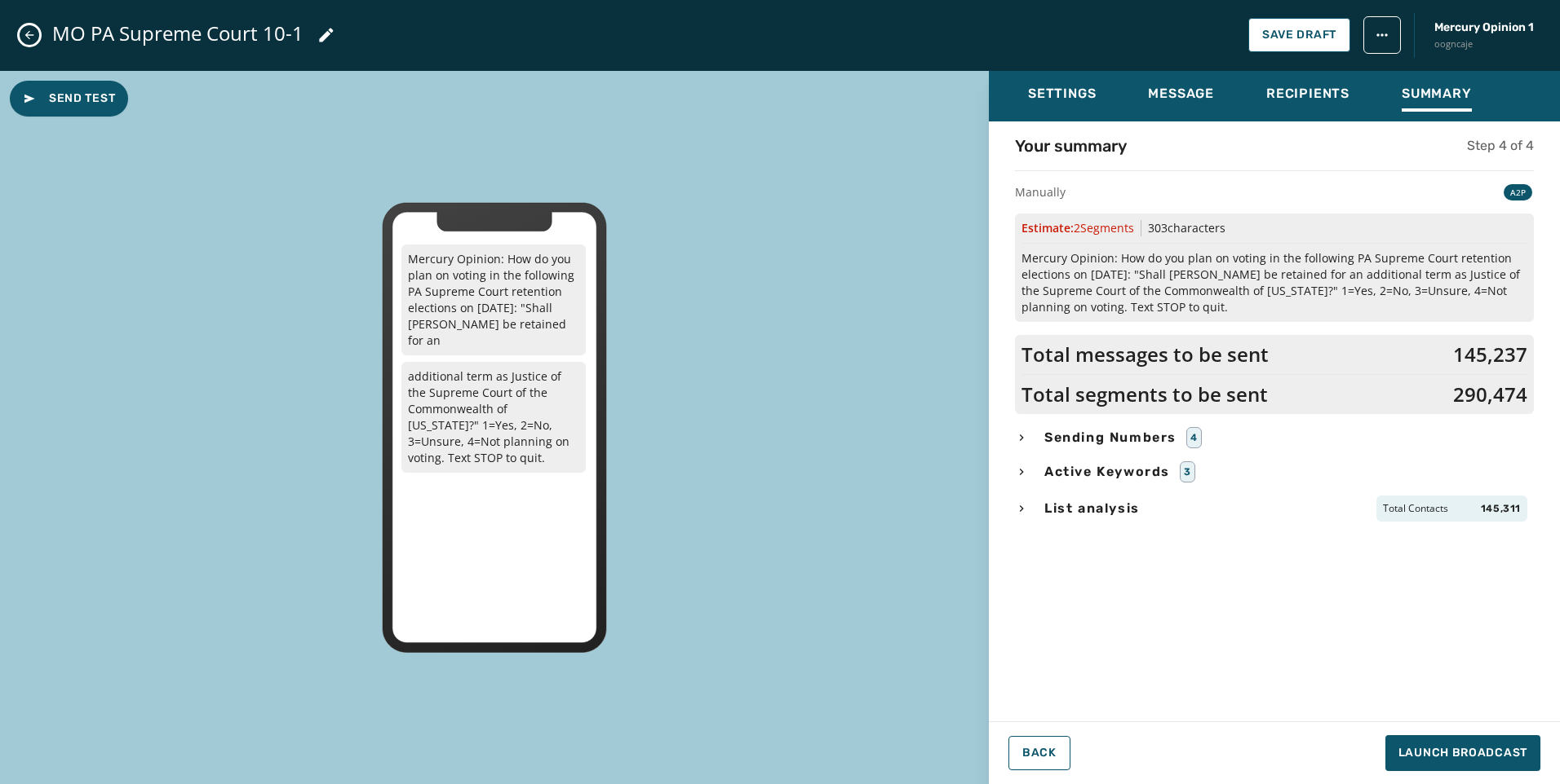
click at [1101, 508] on span "List analysis" at bounding box center [1092, 509] width 102 height 20
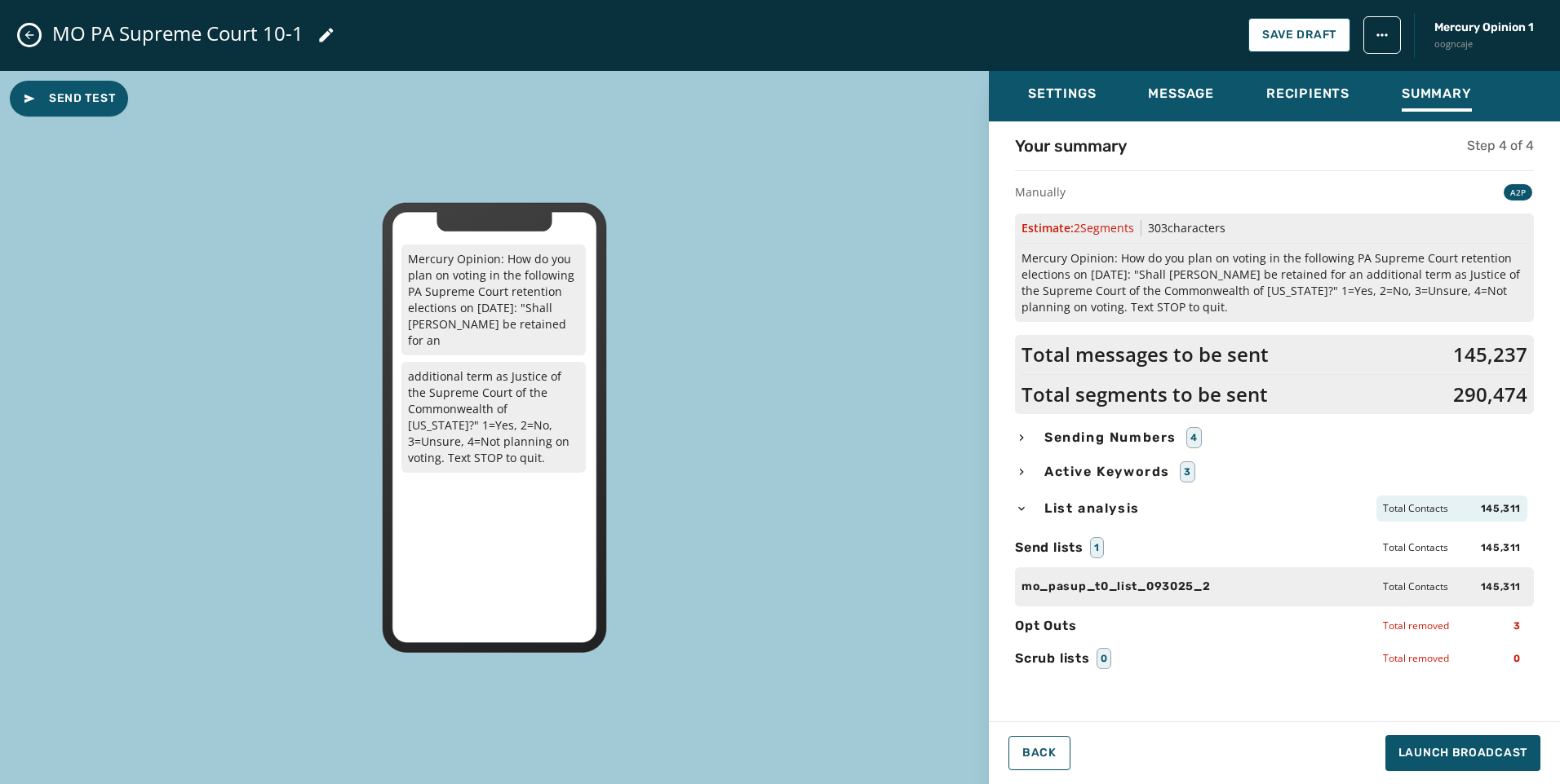
click at [1486, 771] on div "Settings Message Recipients Summary Your summary Step 4 of 4 Manually A2P Estim…" at bounding box center [1274, 427] width 571 height 714
click at [1488, 763] on button "Launch Broadcast" at bounding box center [1462, 753] width 155 height 36
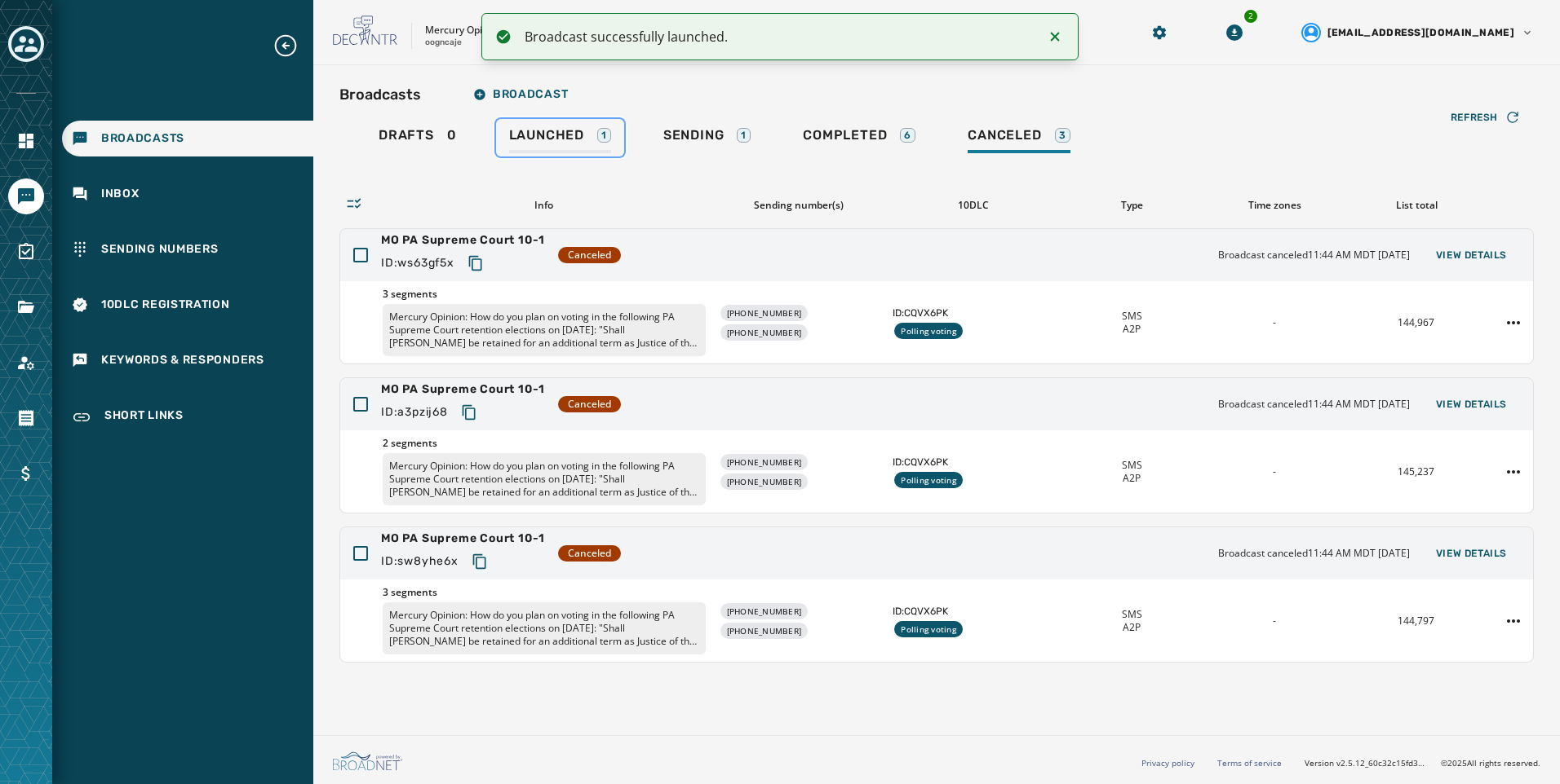
click at [611, 141] on link "Launched 1" at bounding box center [560, 137] width 128 height 38
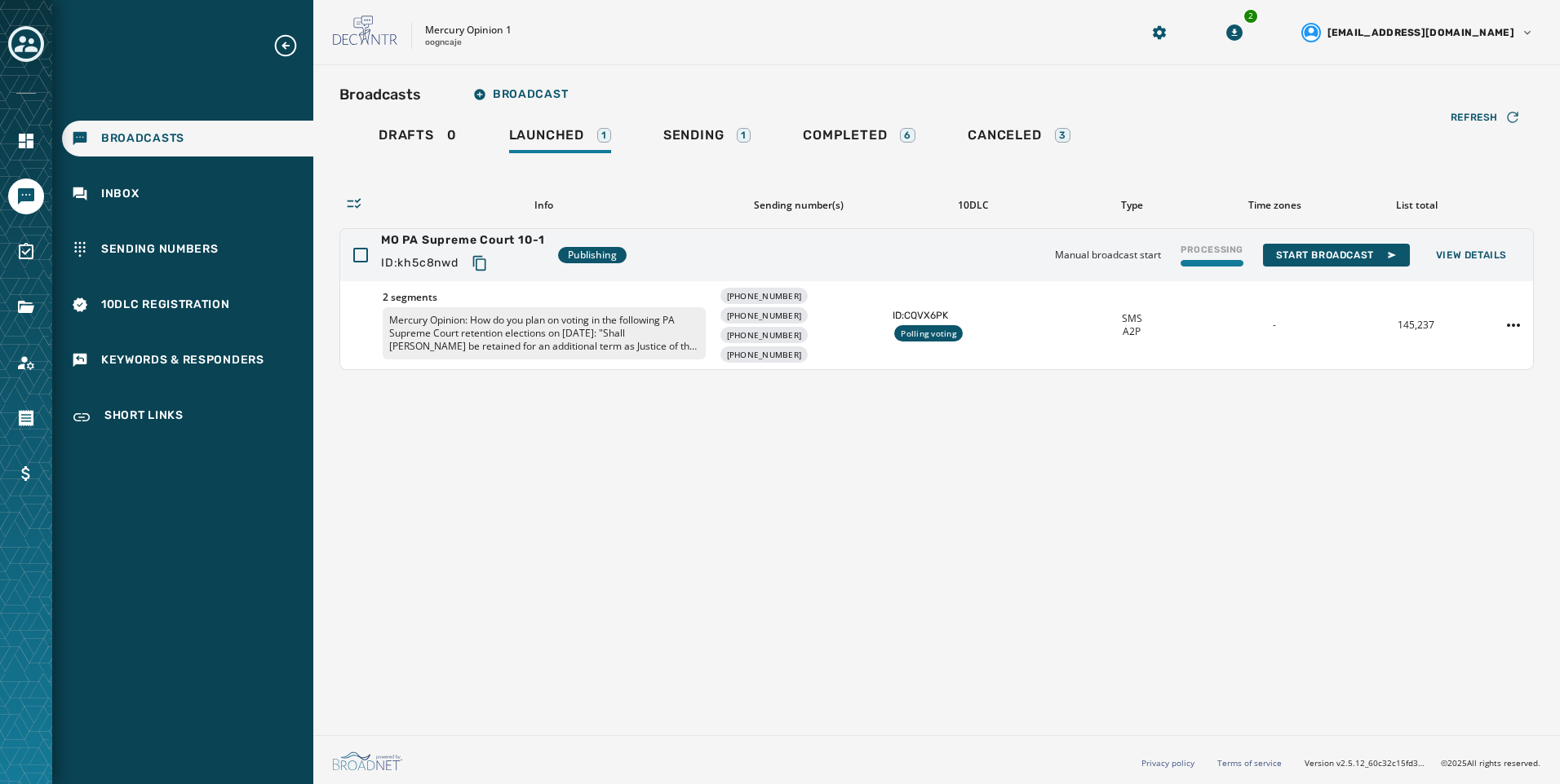
click at [1287, 421] on div "Broadcasts Broadcast Drafts 0 Launched 1 Sending 1 Completed 6 Canceled 3 Refre…" at bounding box center [936, 396] width 1247 height 663
click at [1466, 257] on span "View Details" at bounding box center [1470, 255] width 71 height 13
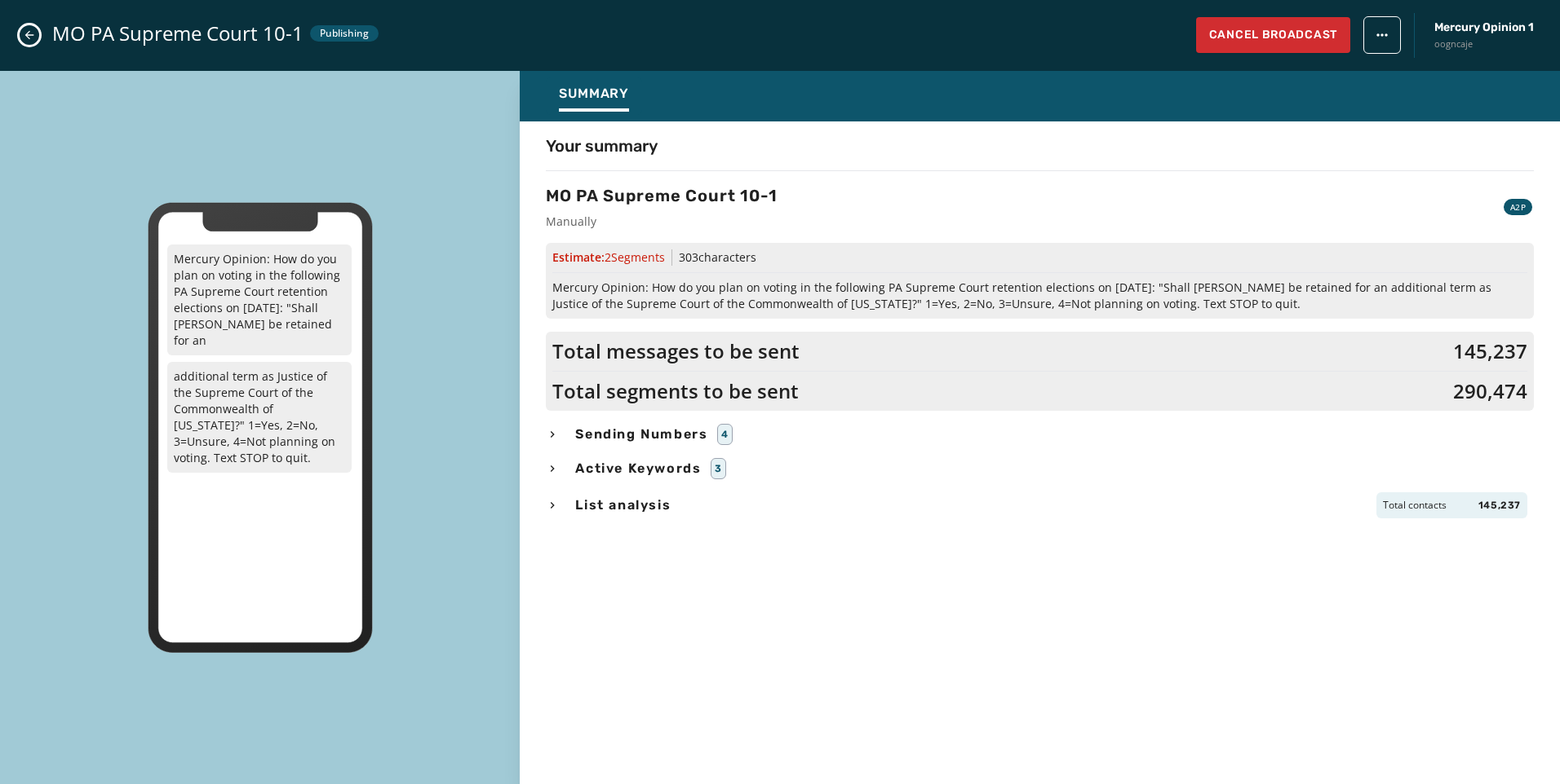
click at [555, 429] on icon "button" at bounding box center [552, 434] width 13 height 13
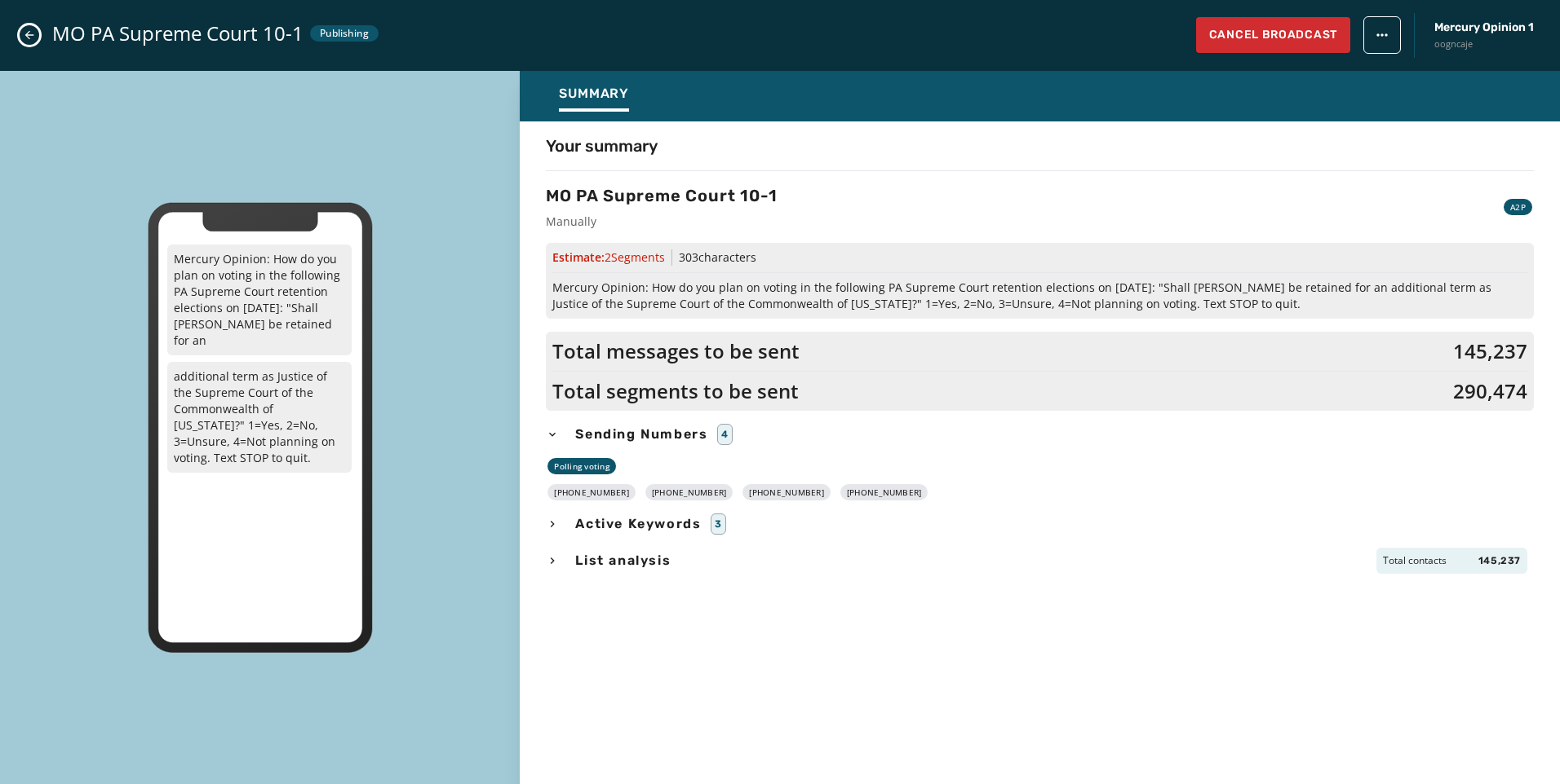
click at [552, 560] on icon "button" at bounding box center [552, 561] width 13 height 13
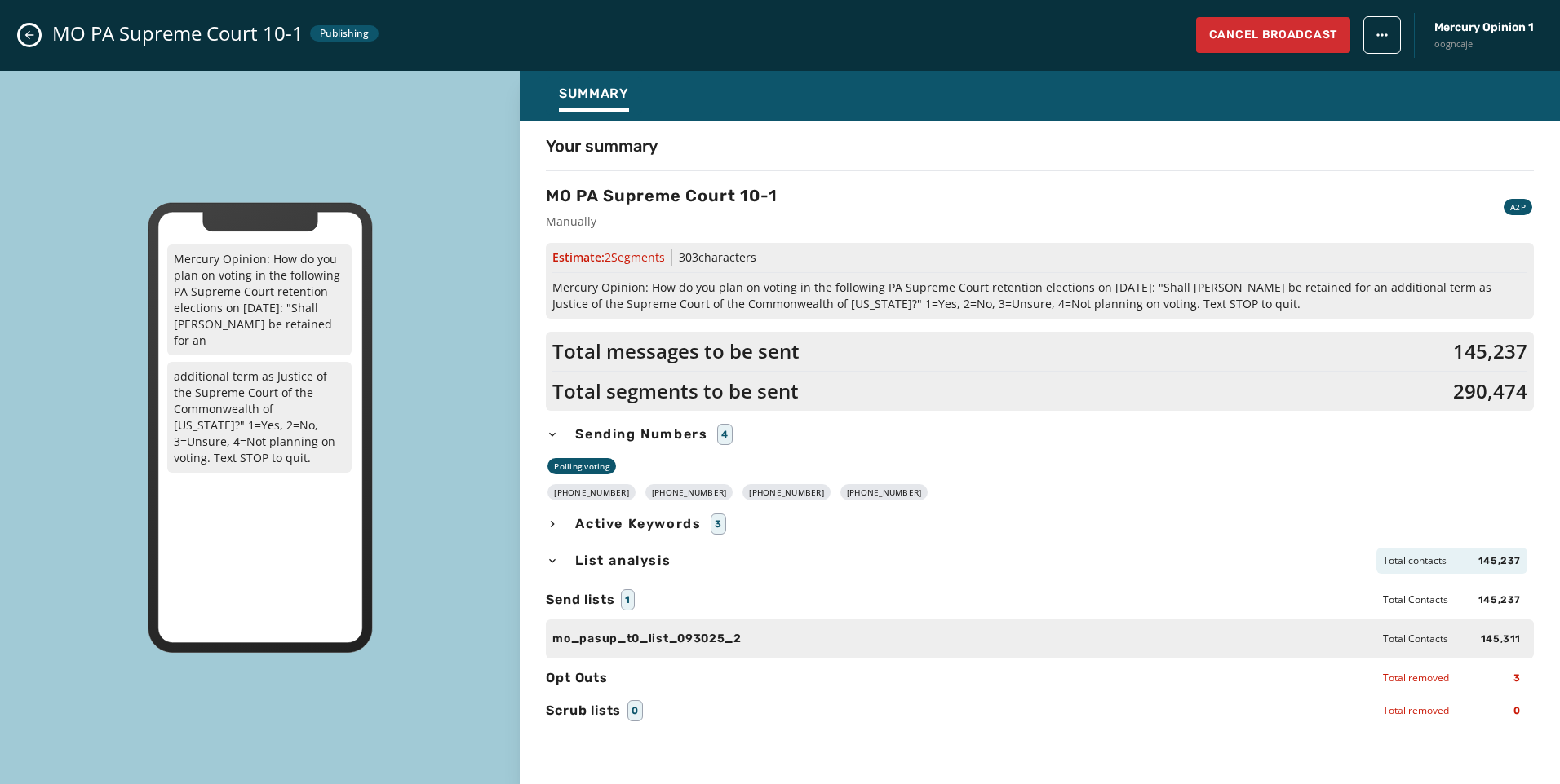
drag, startPoint x: 28, startPoint y: 34, endPoint x: 215, endPoint y: 50, distance: 187.7
click at [28, 34] on icon "Close admin drawer" at bounding box center [29, 35] width 9 height 9
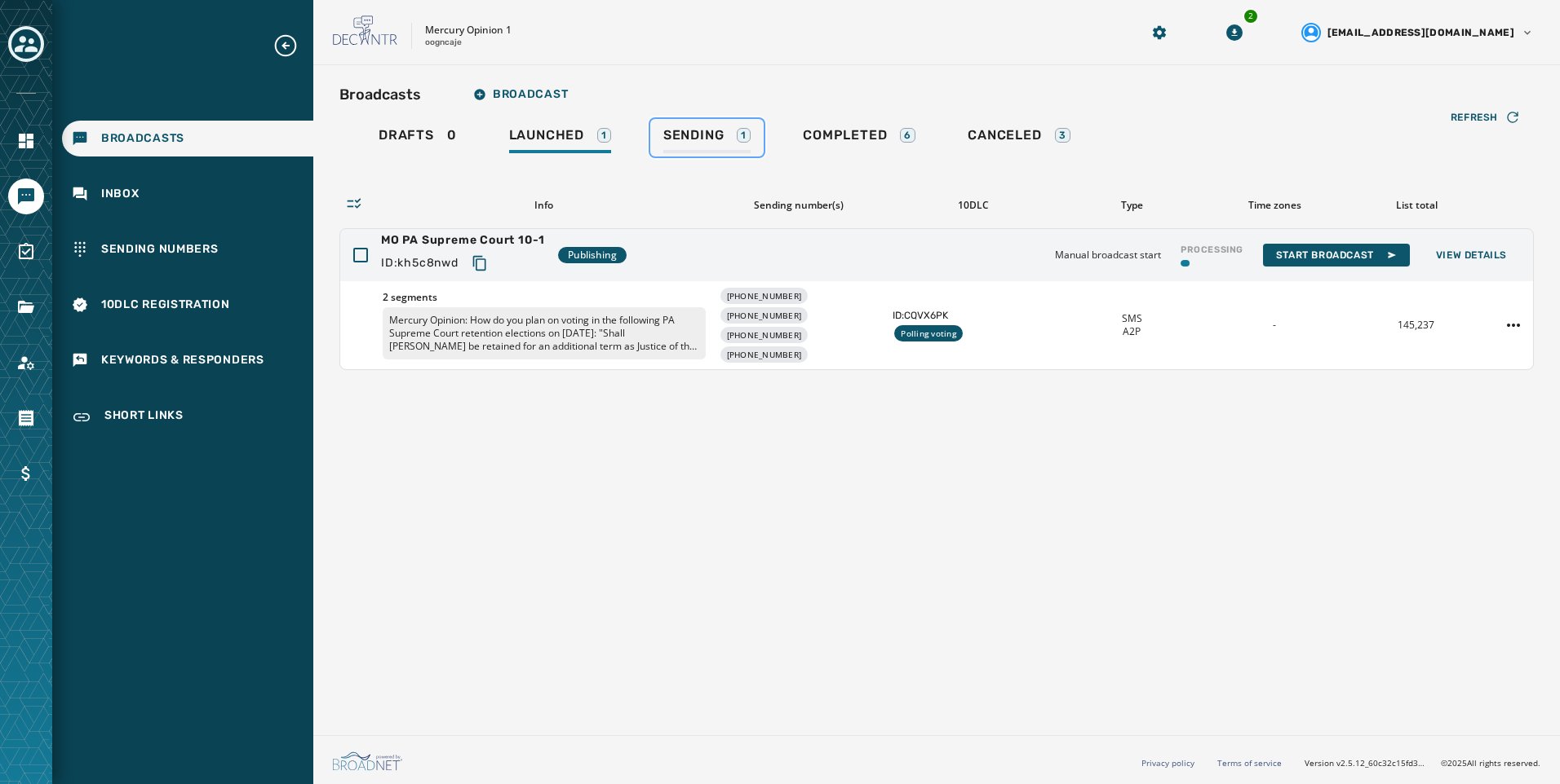
click at [715, 130] on span "Sending" at bounding box center [693, 135] width 61 height 16
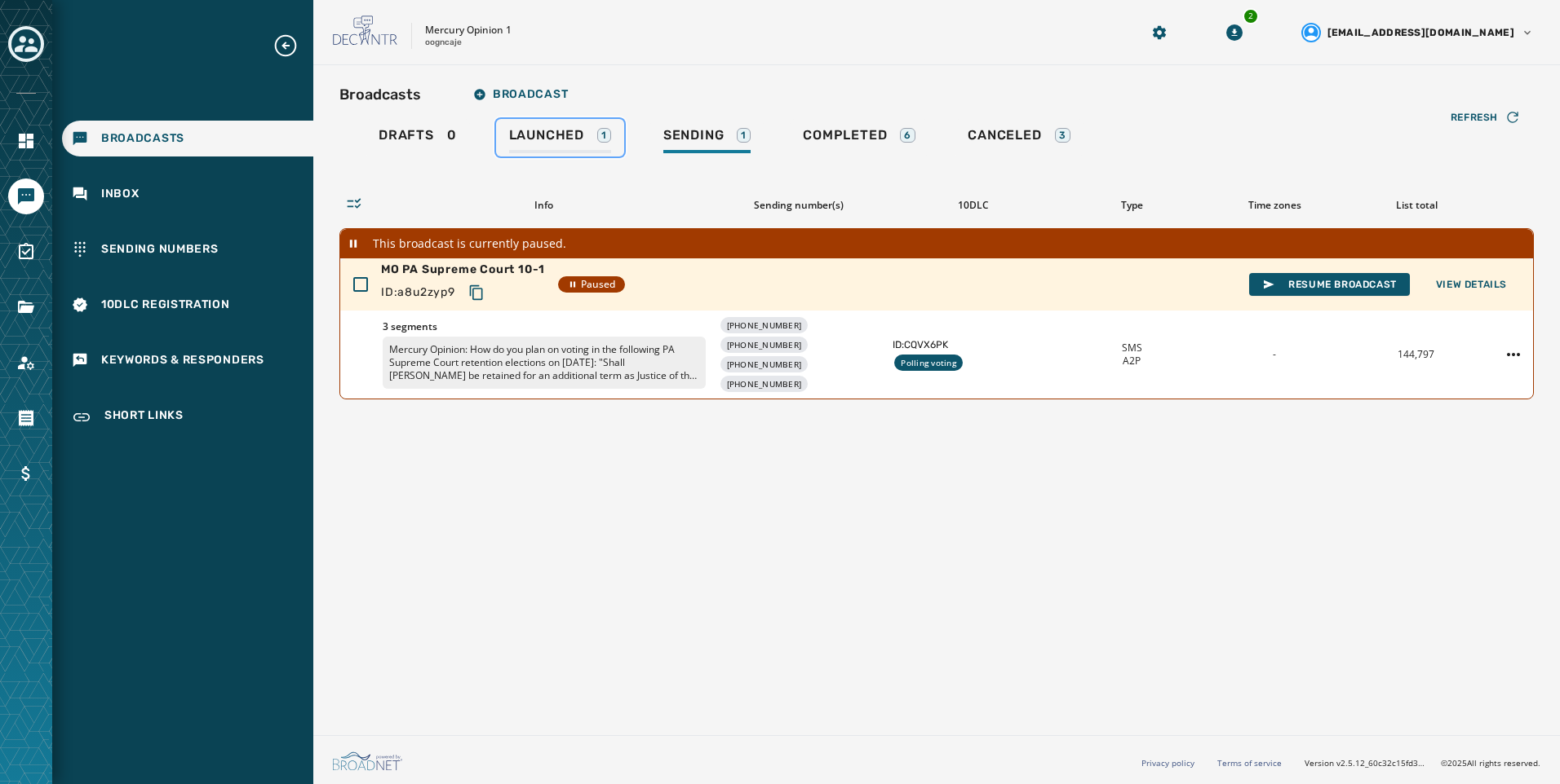
click at [593, 127] on link "Launched 1" at bounding box center [560, 137] width 128 height 38
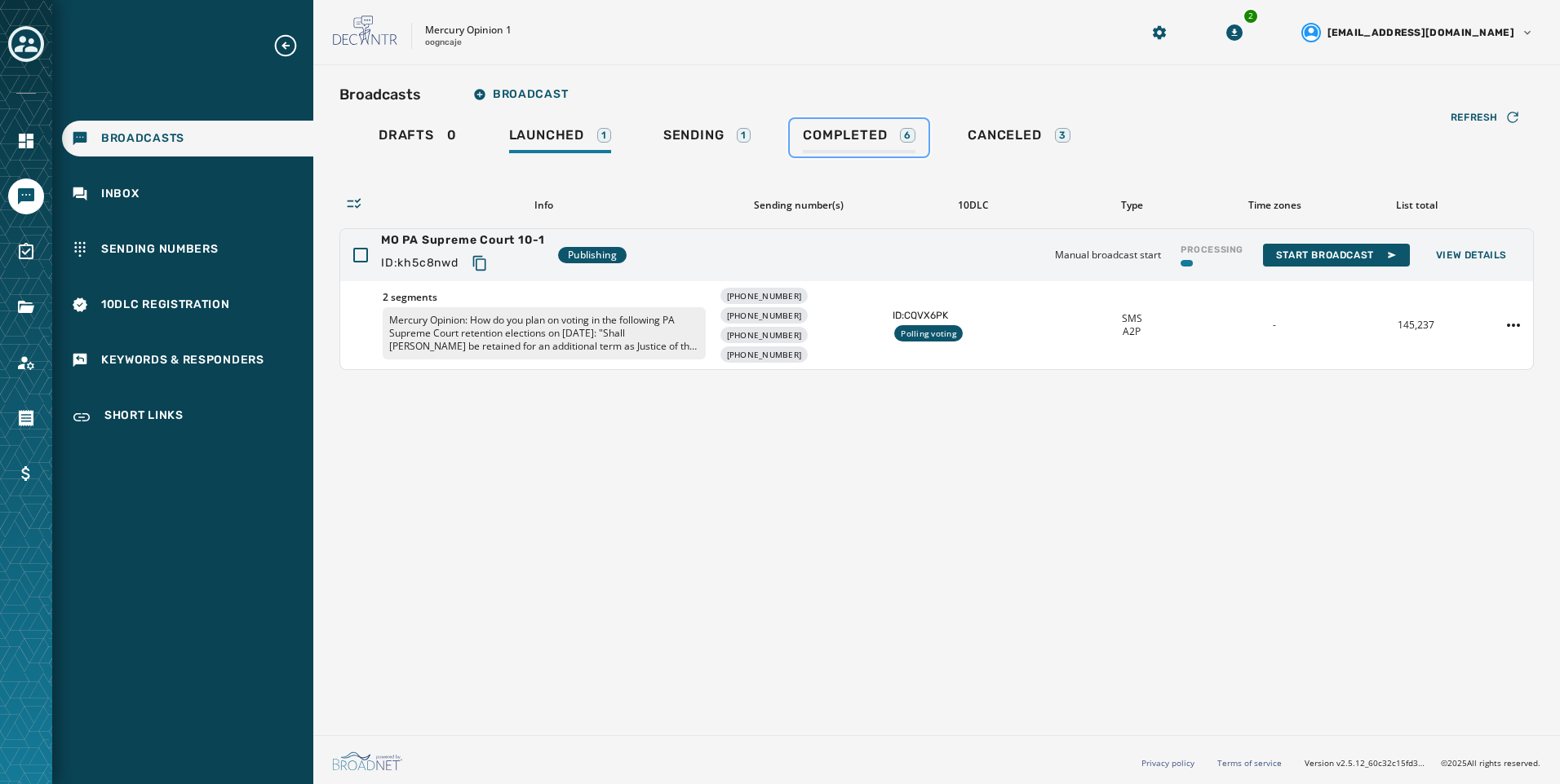
click at [883, 146] on div "Completed 6" at bounding box center [858, 140] width 113 height 26
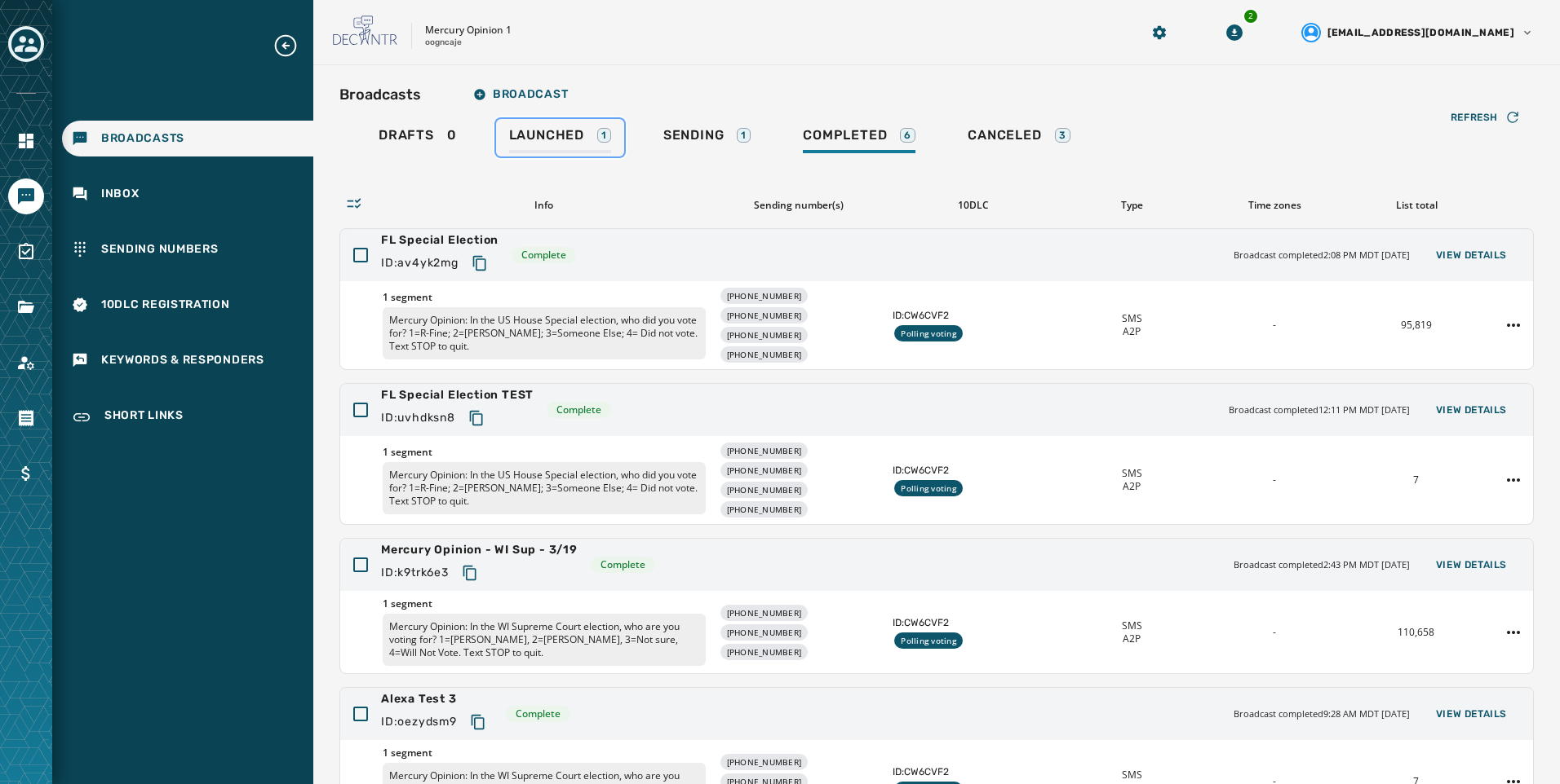
click at [587, 136] on div "Launched 1" at bounding box center [560, 140] width 102 height 26
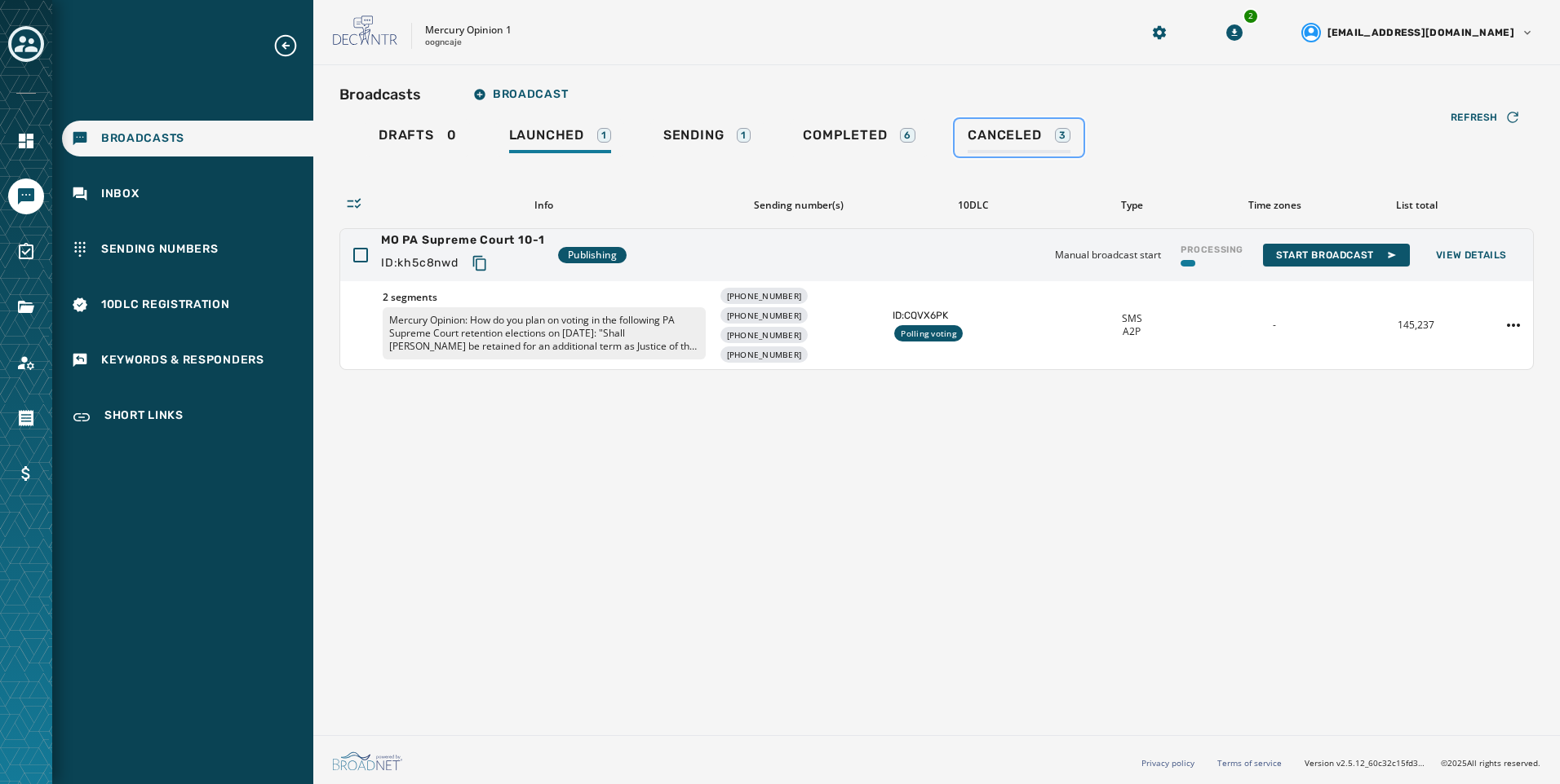
click at [1001, 141] on span "Canceled" at bounding box center [1005, 135] width 74 height 16
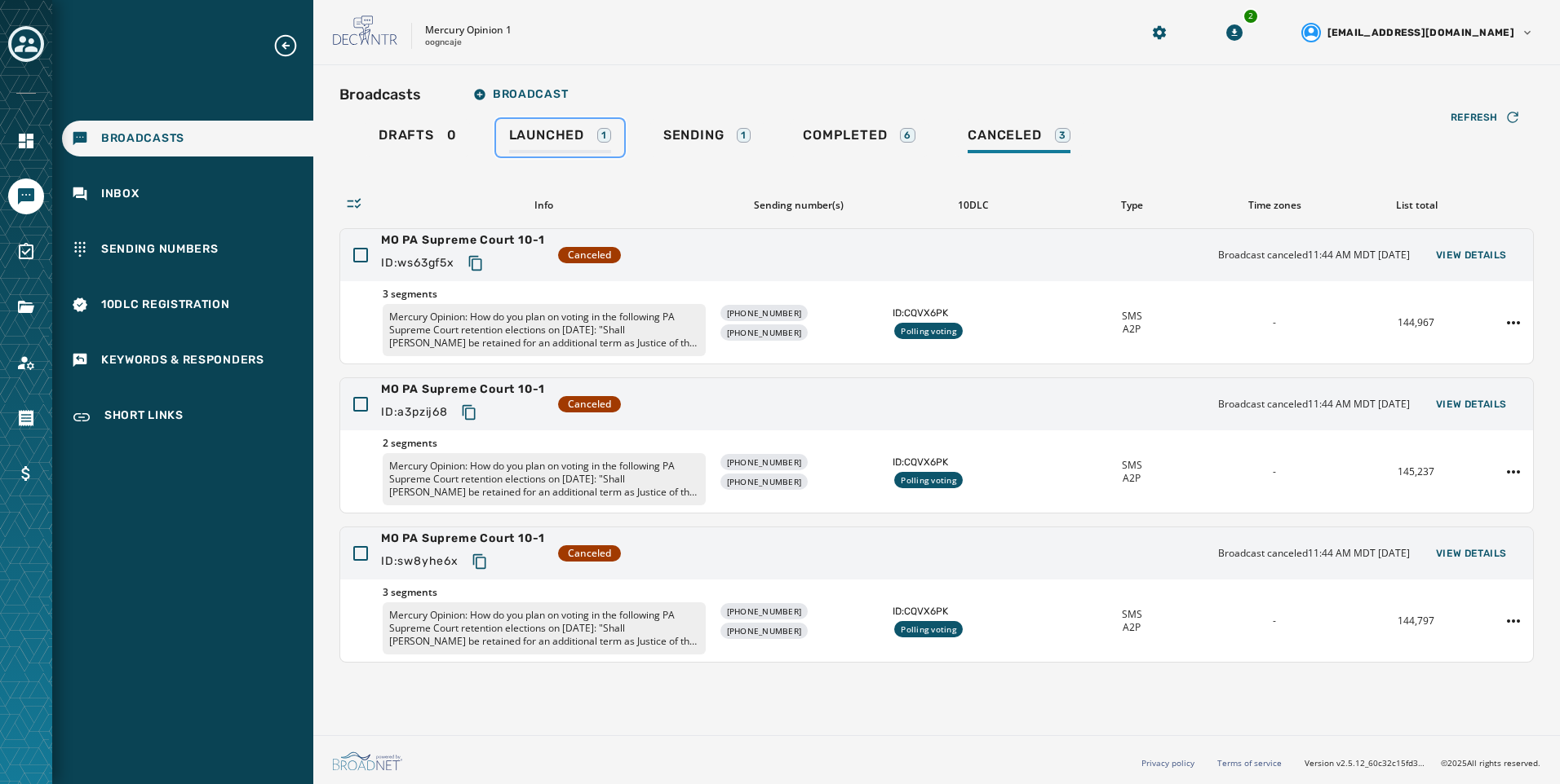
click at [582, 141] on span "Launched" at bounding box center [546, 135] width 75 height 16
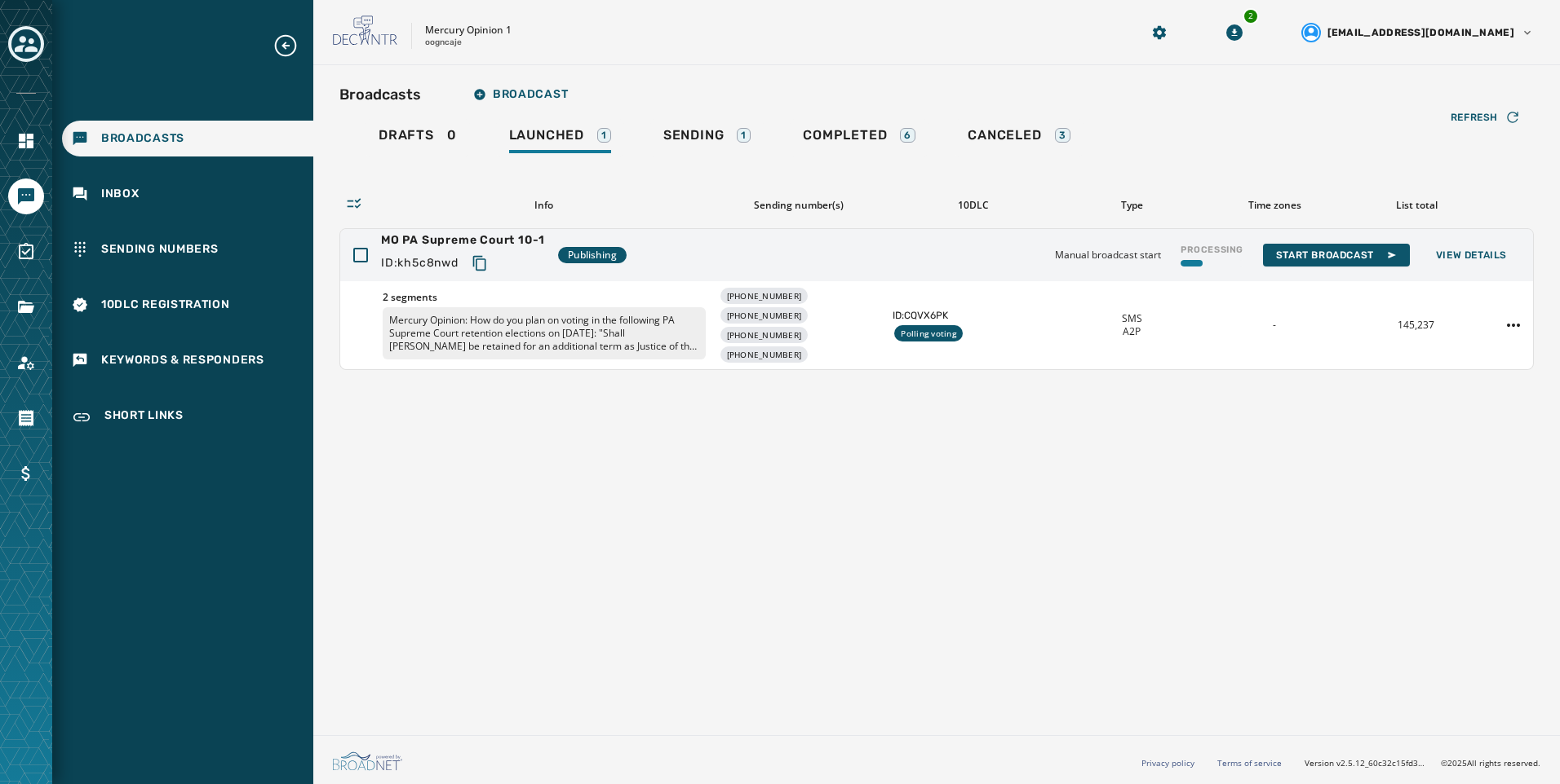
click at [1220, 499] on div "Broadcasts Broadcast Drafts 0 Launched 1 Sending 1 Completed 6 Canceled 3 Refre…" at bounding box center [936, 396] width 1247 height 663
click at [1042, 143] on div "Canceled 3" at bounding box center [1019, 140] width 102 height 26
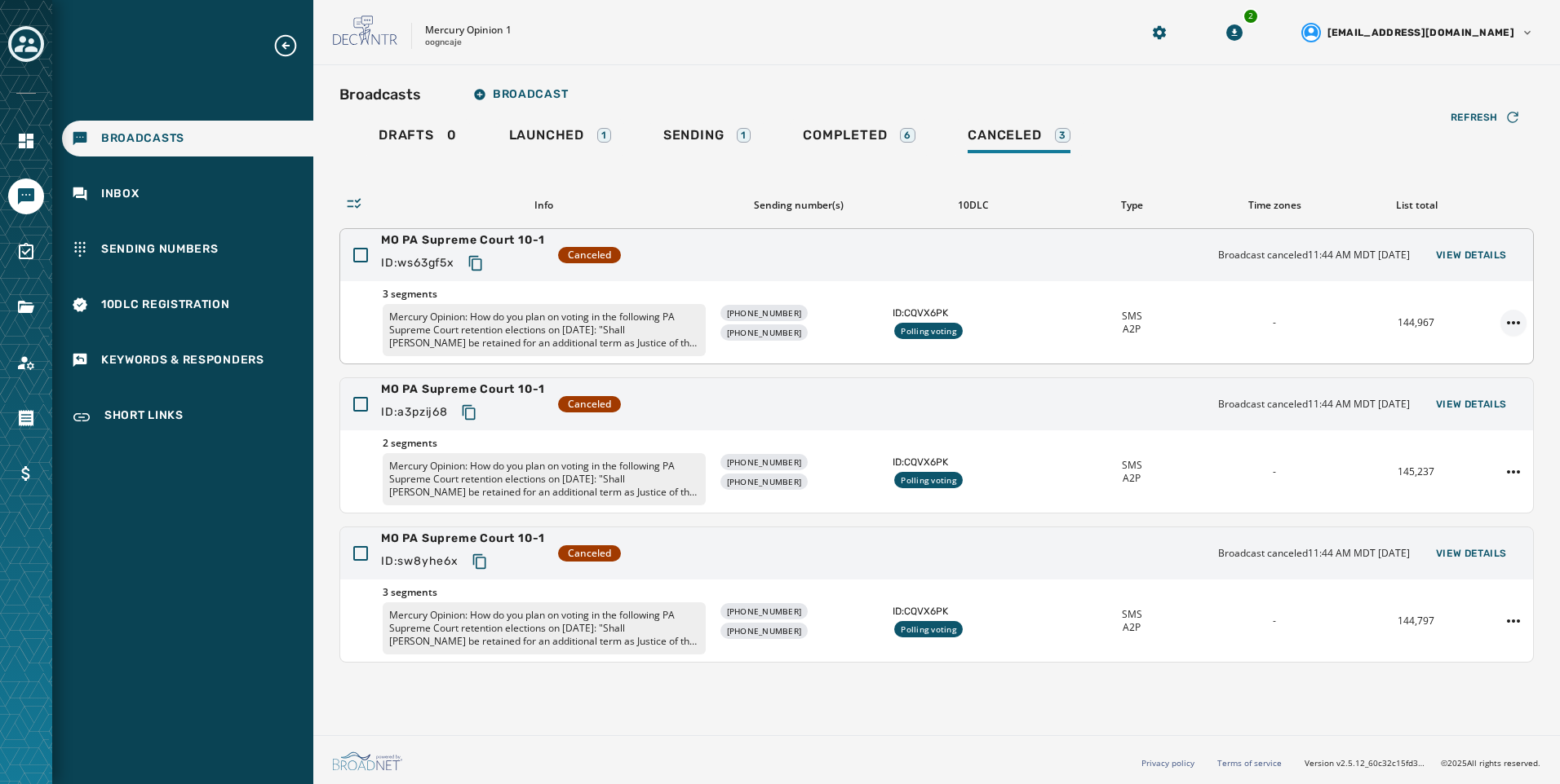
click at [1505, 317] on html "Broadcasts Inbox Sending Numbers 10DLC Registration Keywords & Responders Short…" at bounding box center [780, 392] width 1560 height 784
click at [1495, 348] on div "Duplicate Broadcast" at bounding box center [1467, 349] width 119 height 26
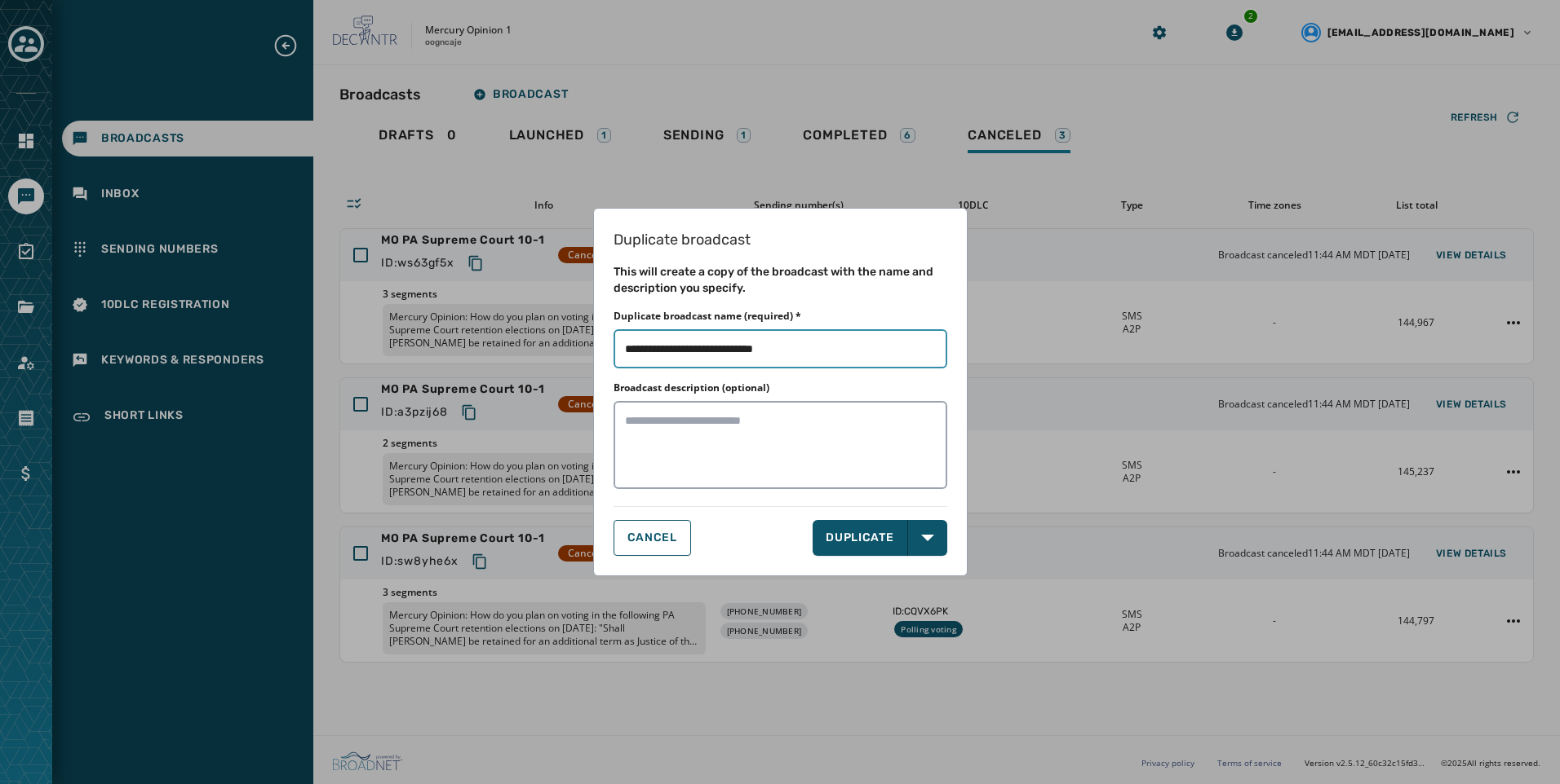
drag, startPoint x: 772, startPoint y: 347, endPoint x: 975, endPoint y: 355, distance: 203.2
click at [975, 355] on div "Duplicate broadcast This will create a copy of the broadcast with the name and …" at bounding box center [780, 392] width 1560 height 784
type input "**********"
click at [934, 557] on div "Duplicate broadcast This will create a copy of the broadcast with the name and …" at bounding box center [780, 392] width 375 height 369
click at [932, 550] on button "Open options" at bounding box center [927, 538] width 39 height 36
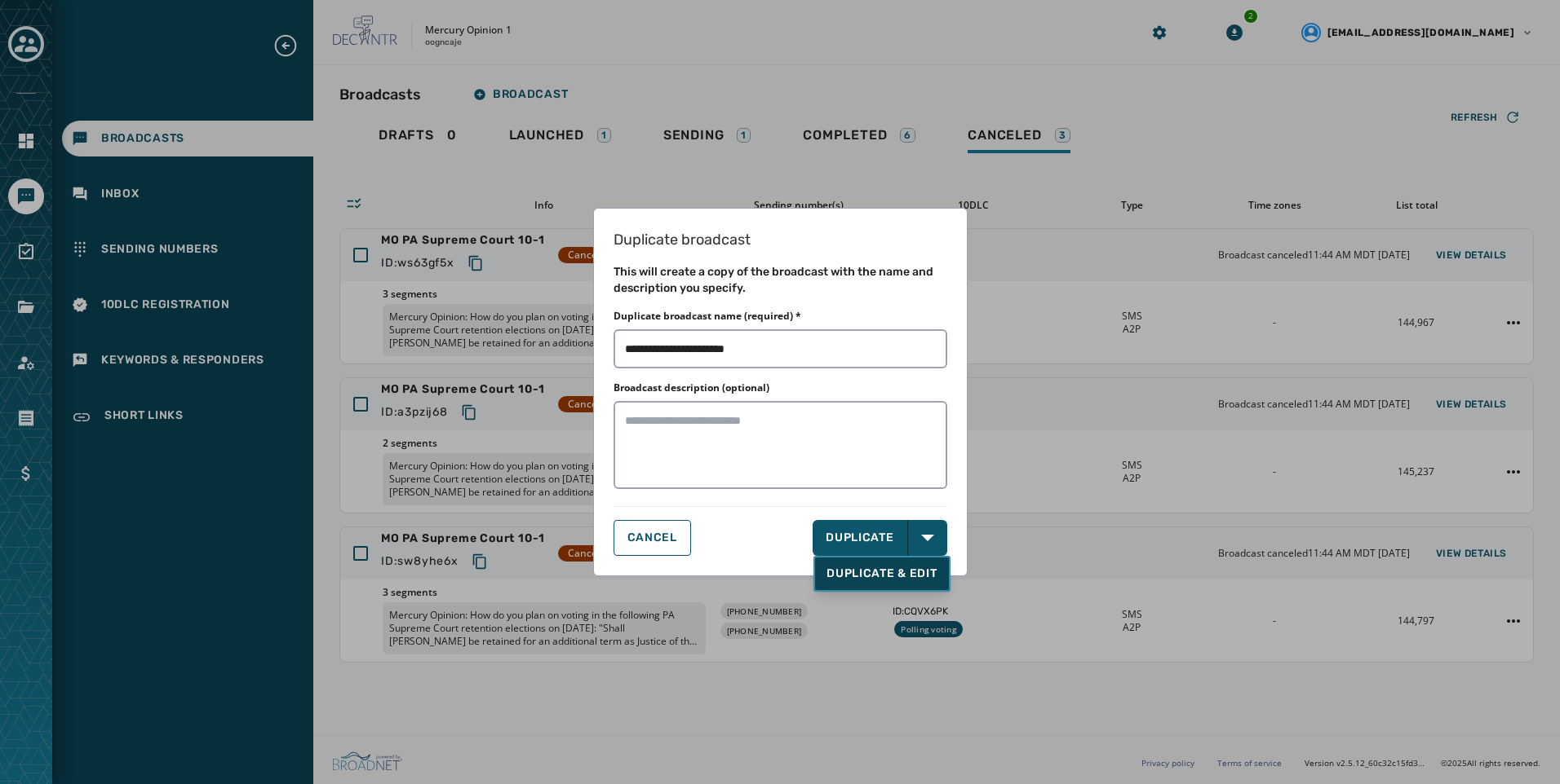
click at [928, 579] on span "DUPLICATE & EDIT" at bounding box center [881, 574] width 110 height 16
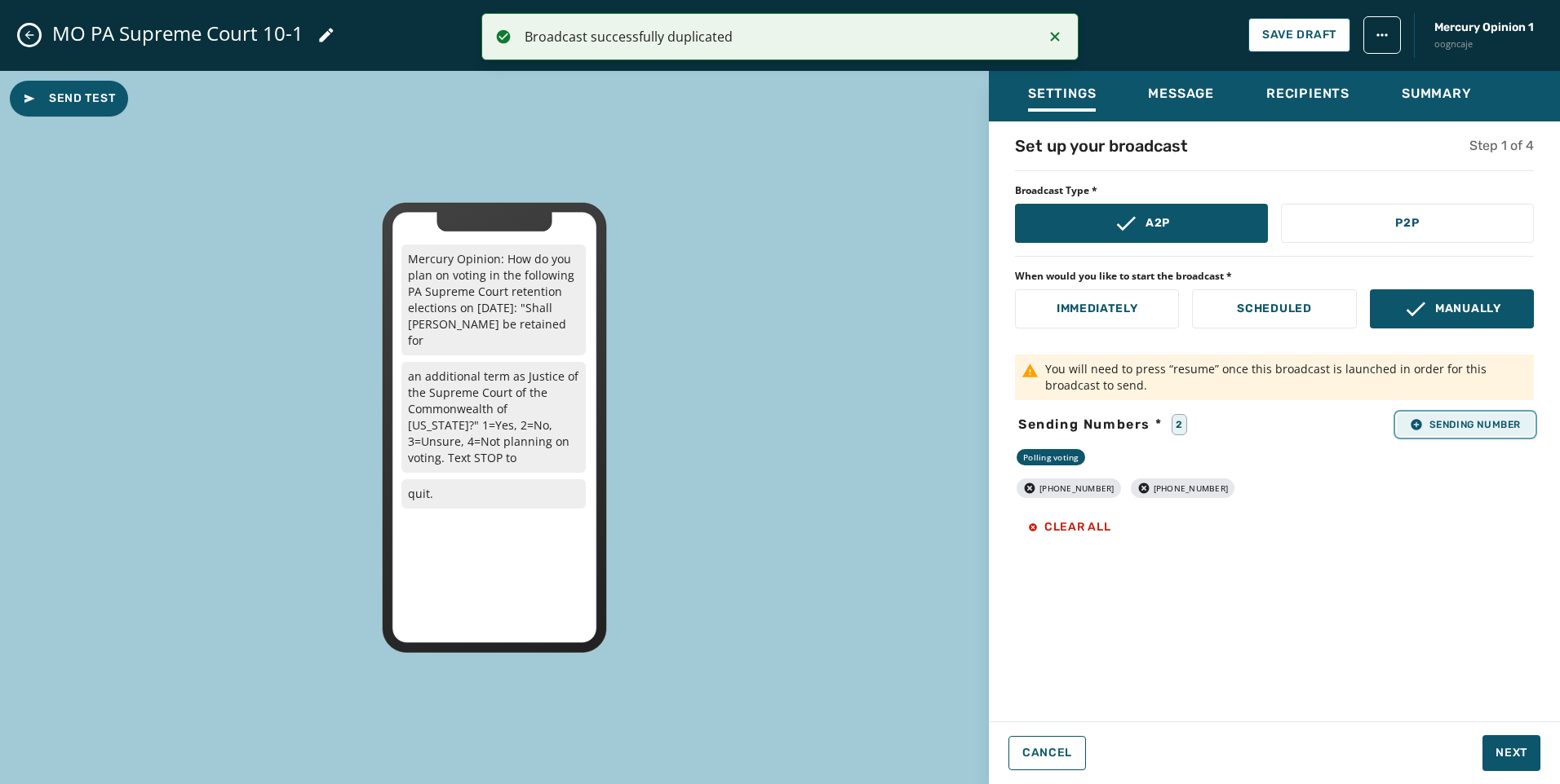
click at [1472, 418] on span "Sending Number" at bounding box center [1464, 424] width 111 height 13
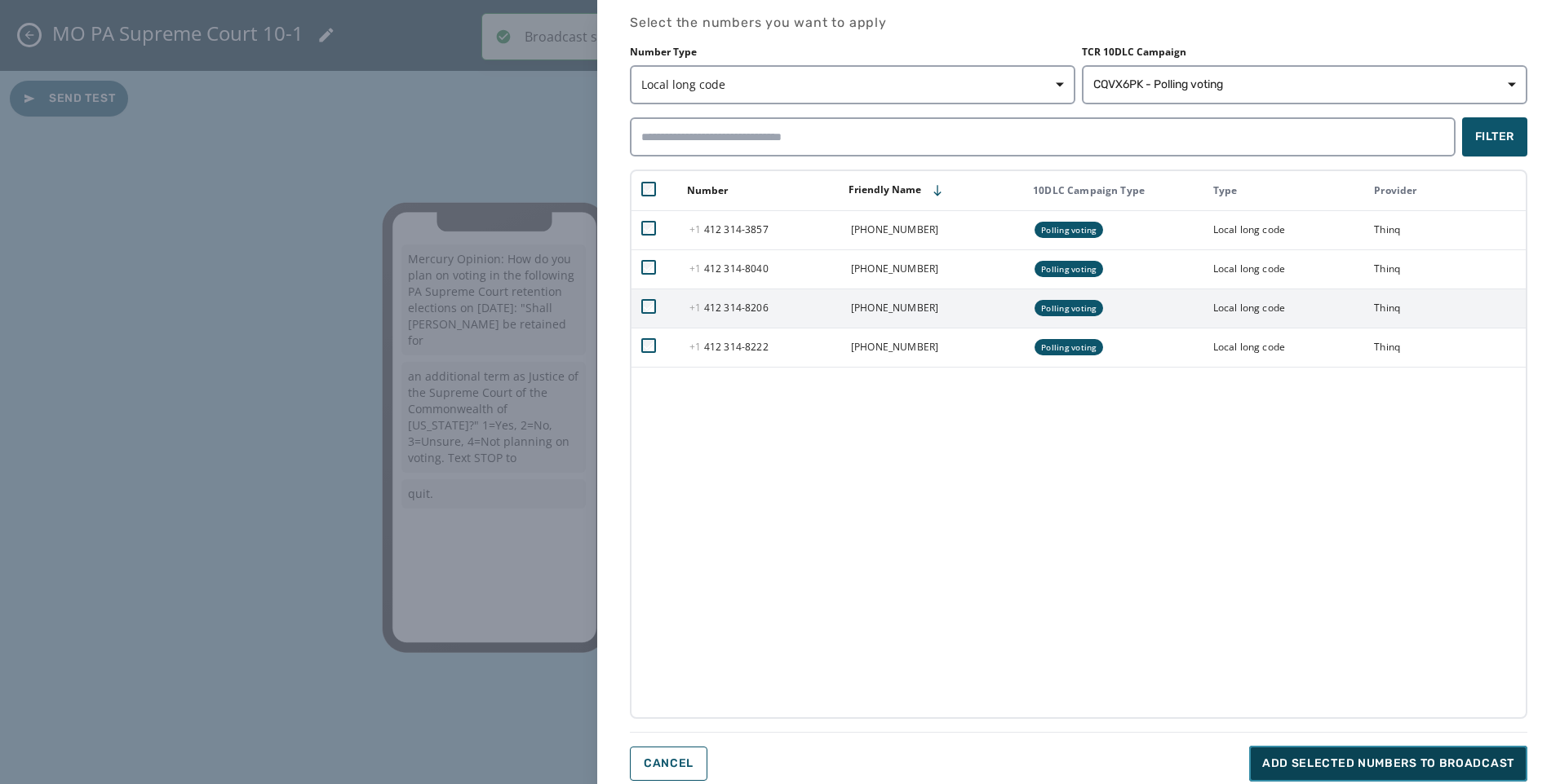
click at [1350, 765] on span "Add selected numbers to broadcast" at bounding box center [1388, 764] width 252 height 16
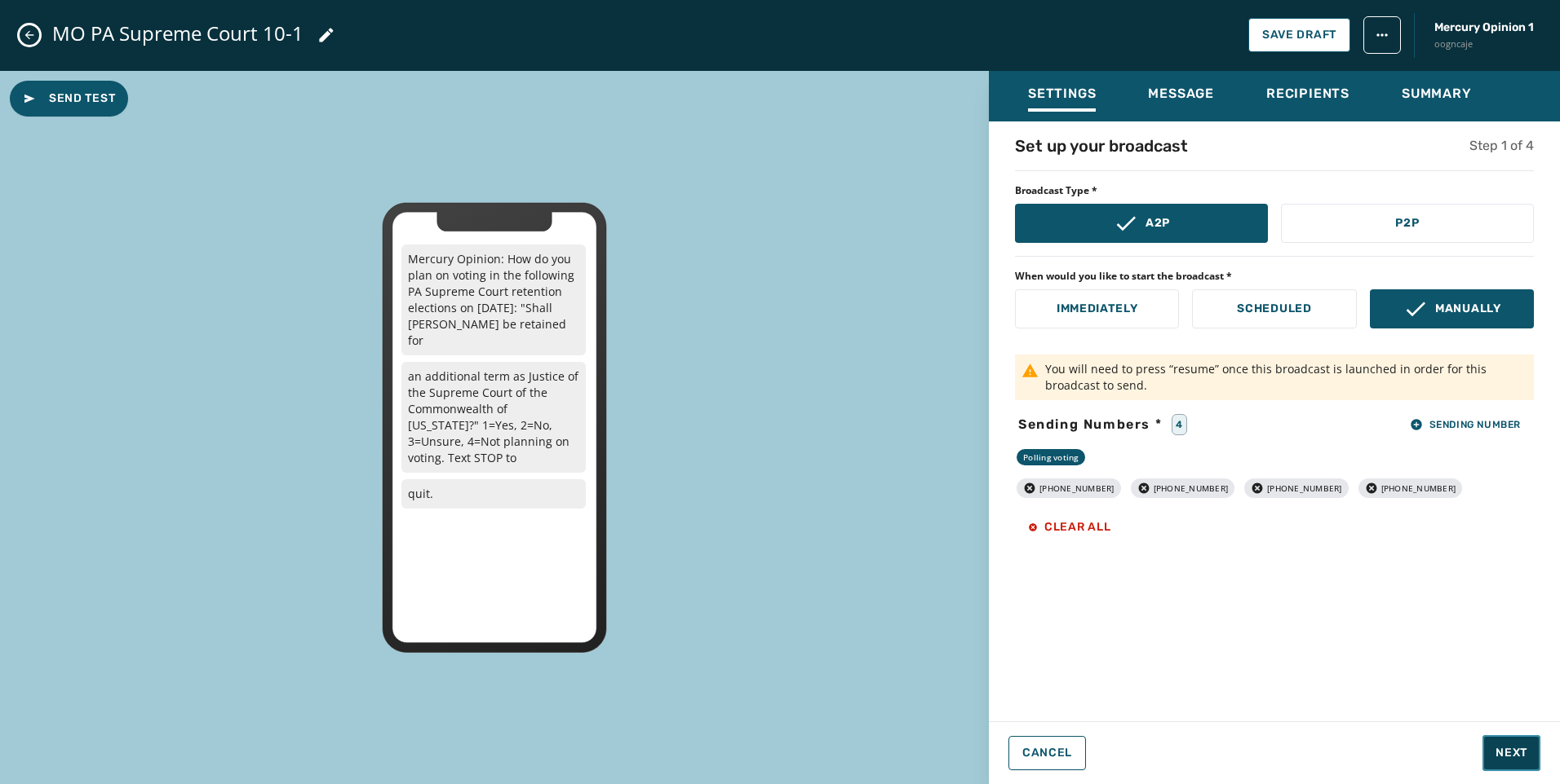
click at [1498, 747] on span "Next" at bounding box center [1511, 753] width 32 height 16
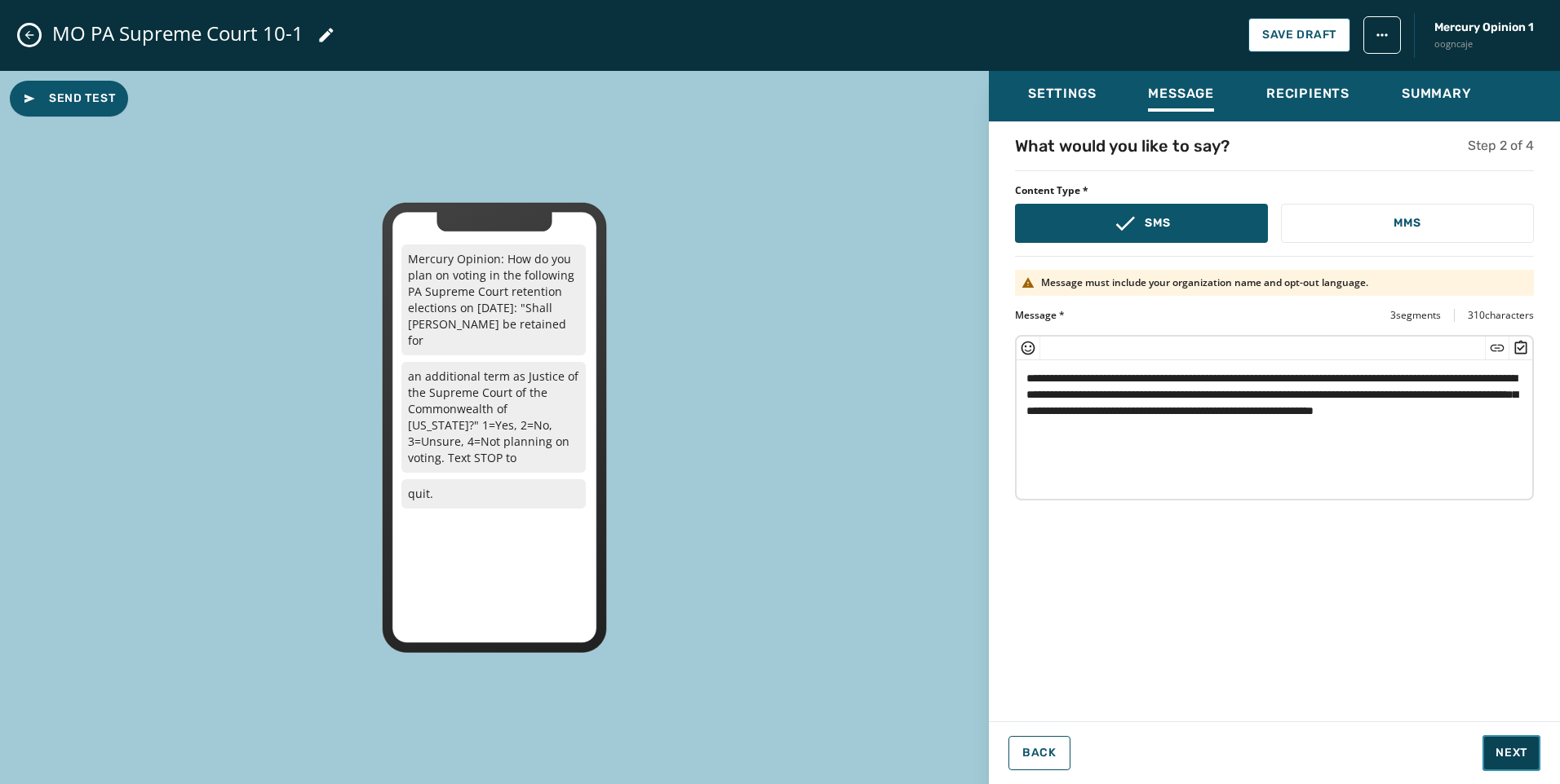
click at [1498, 750] on span "Next" at bounding box center [1511, 753] width 32 height 16
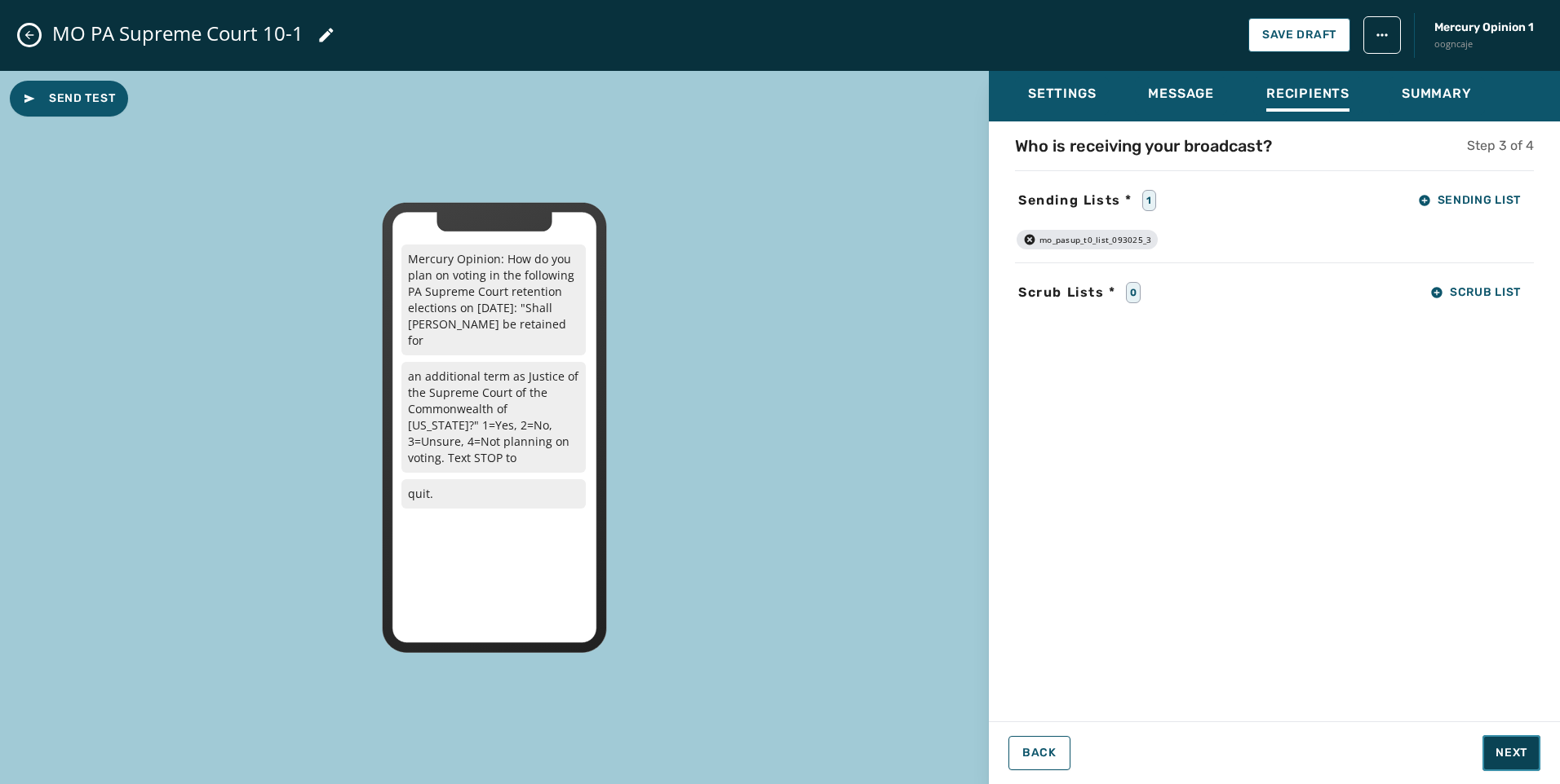
click at [1498, 750] on span "Next" at bounding box center [1511, 753] width 32 height 16
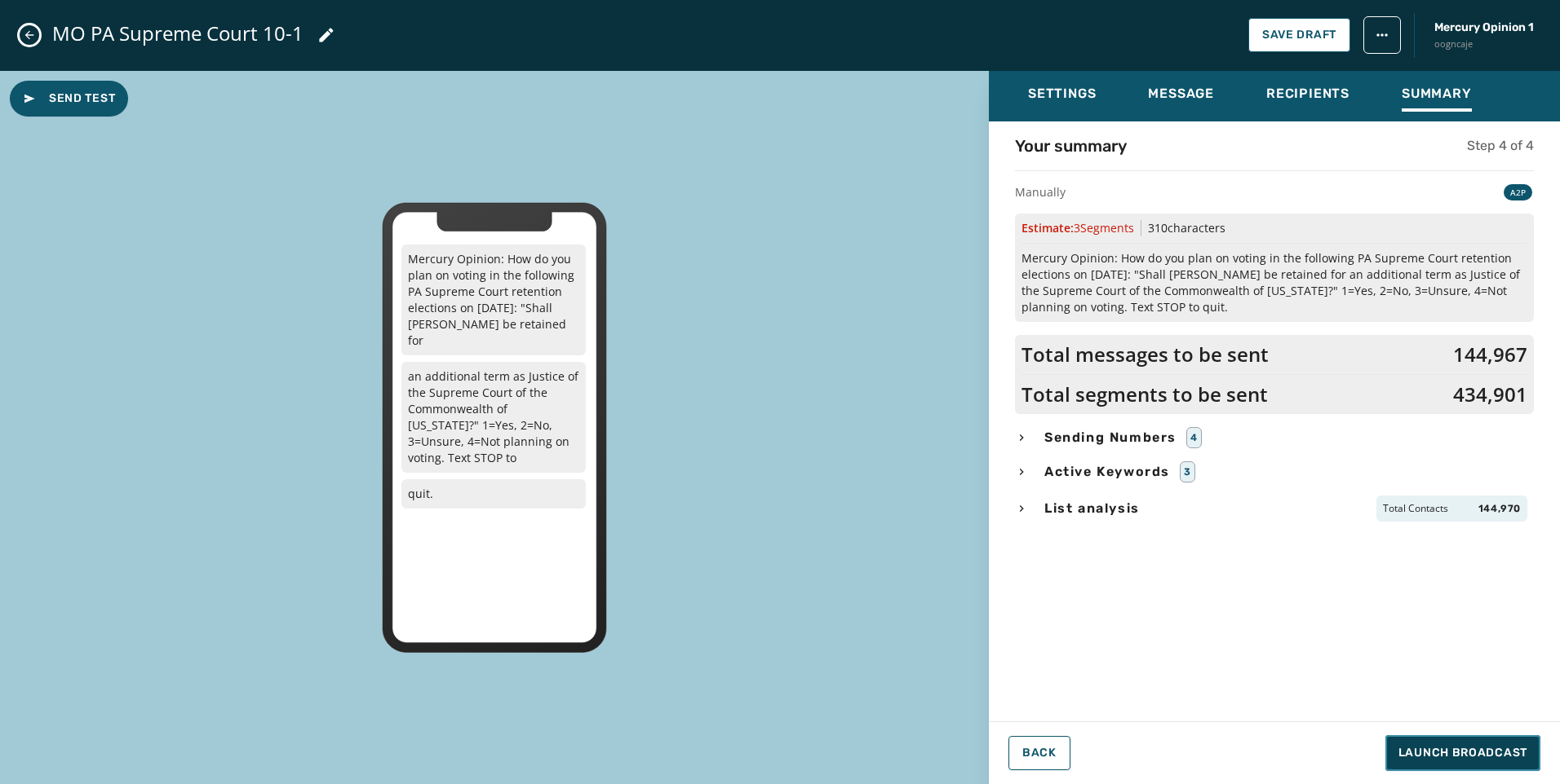
click at [1494, 756] on span "Launch Broadcast" at bounding box center [1462, 753] width 129 height 16
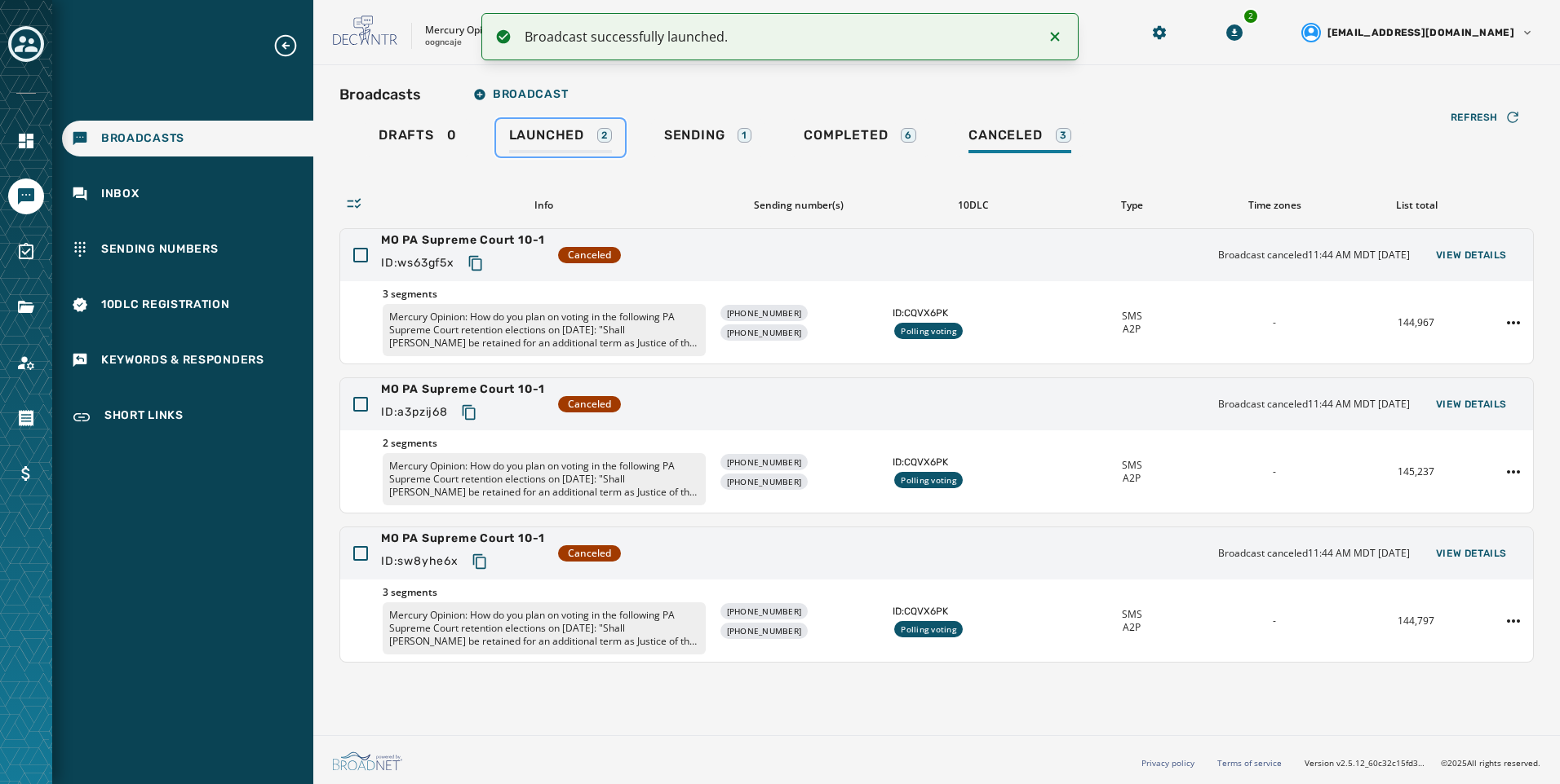
click at [587, 133] on div "Launched 2" at bounding box center [560, 140] width 103 height 26
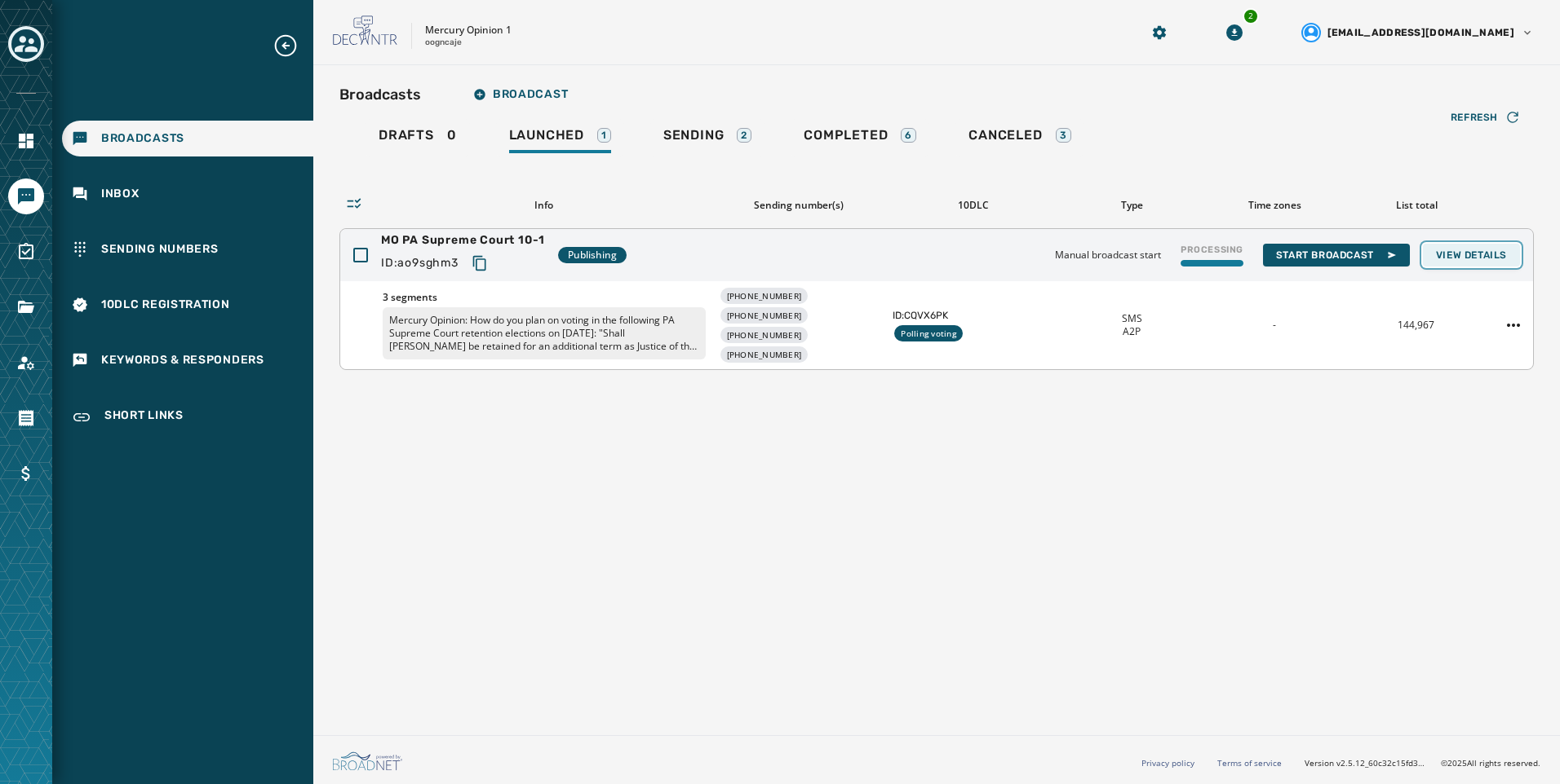
click at [1500, 251] on span "View Details" at bounding box center [1470, 255] width 71 height 13
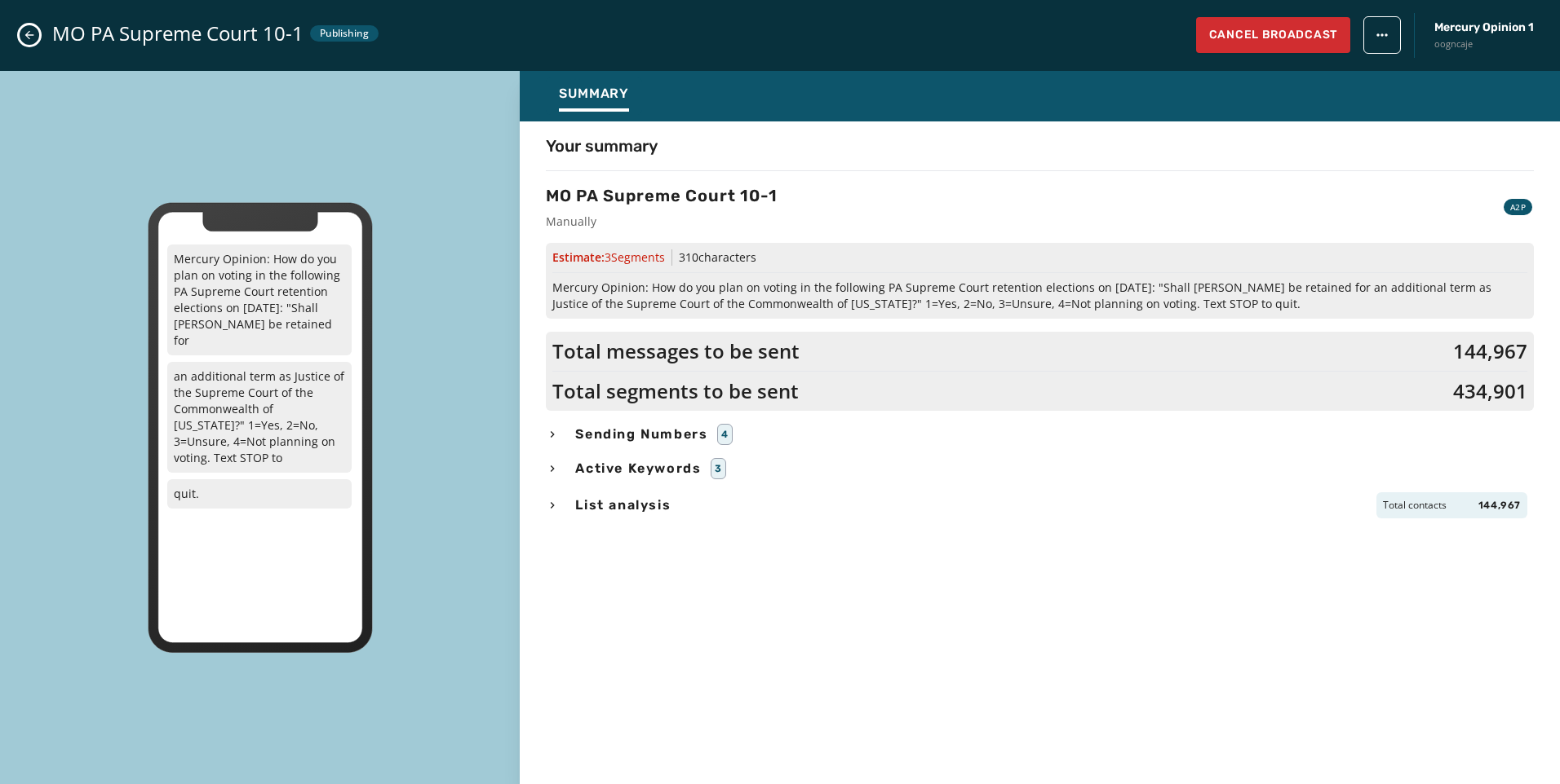
click at [544, 427] on div "Your summary MO PA Supreme Court 10-1 Manually A2P Estimate: 3 Segment s 310 ch…" at bounding box center [1039, 448] width 1040 height 628
click at [554, 441] on div "Sending Numbers 4" at bounding box center [1040, 434] width 988 height 21
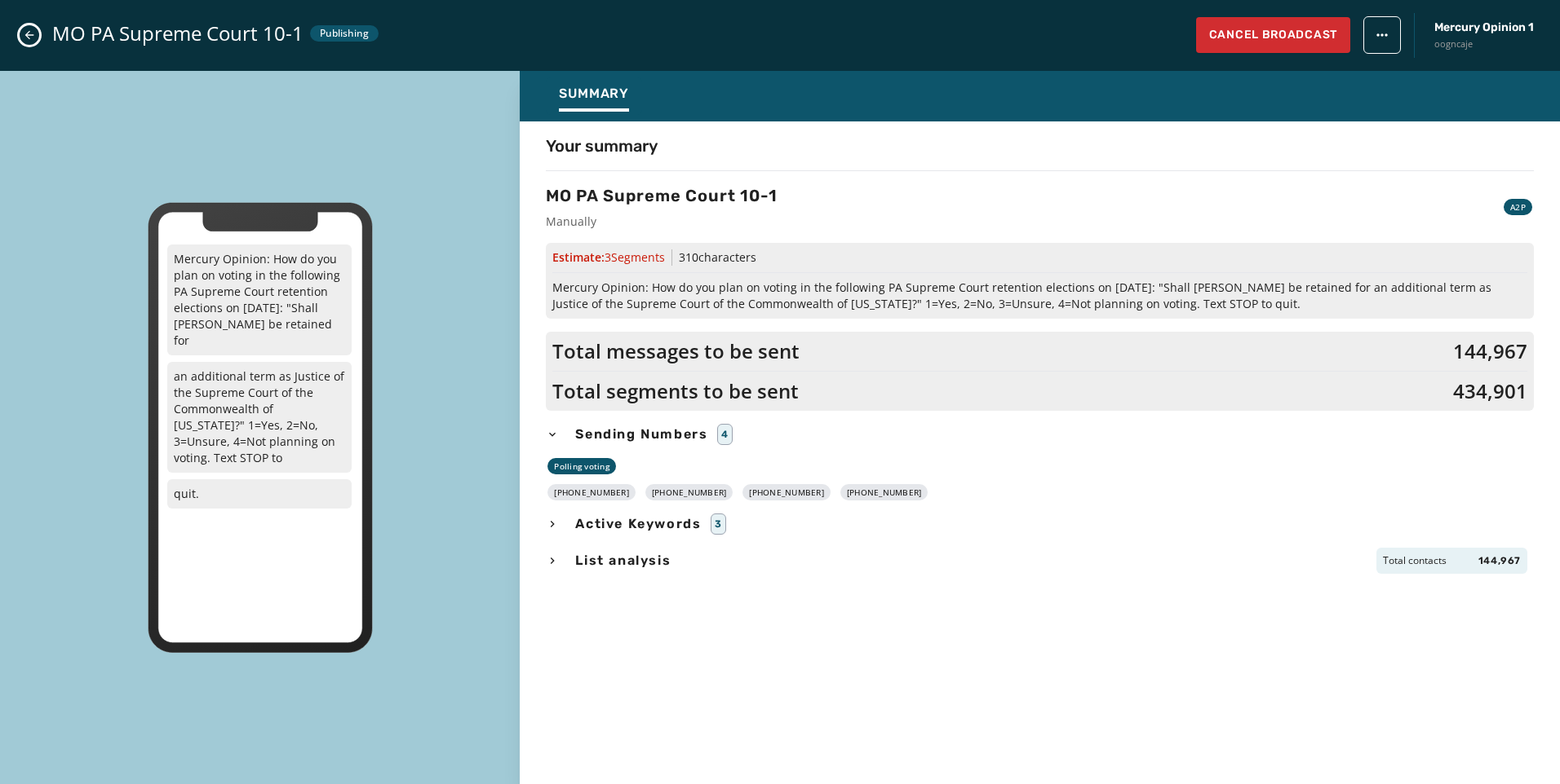
click at [549, 555] on icon "button" at bounding box center [552, 561] width 13 height 13
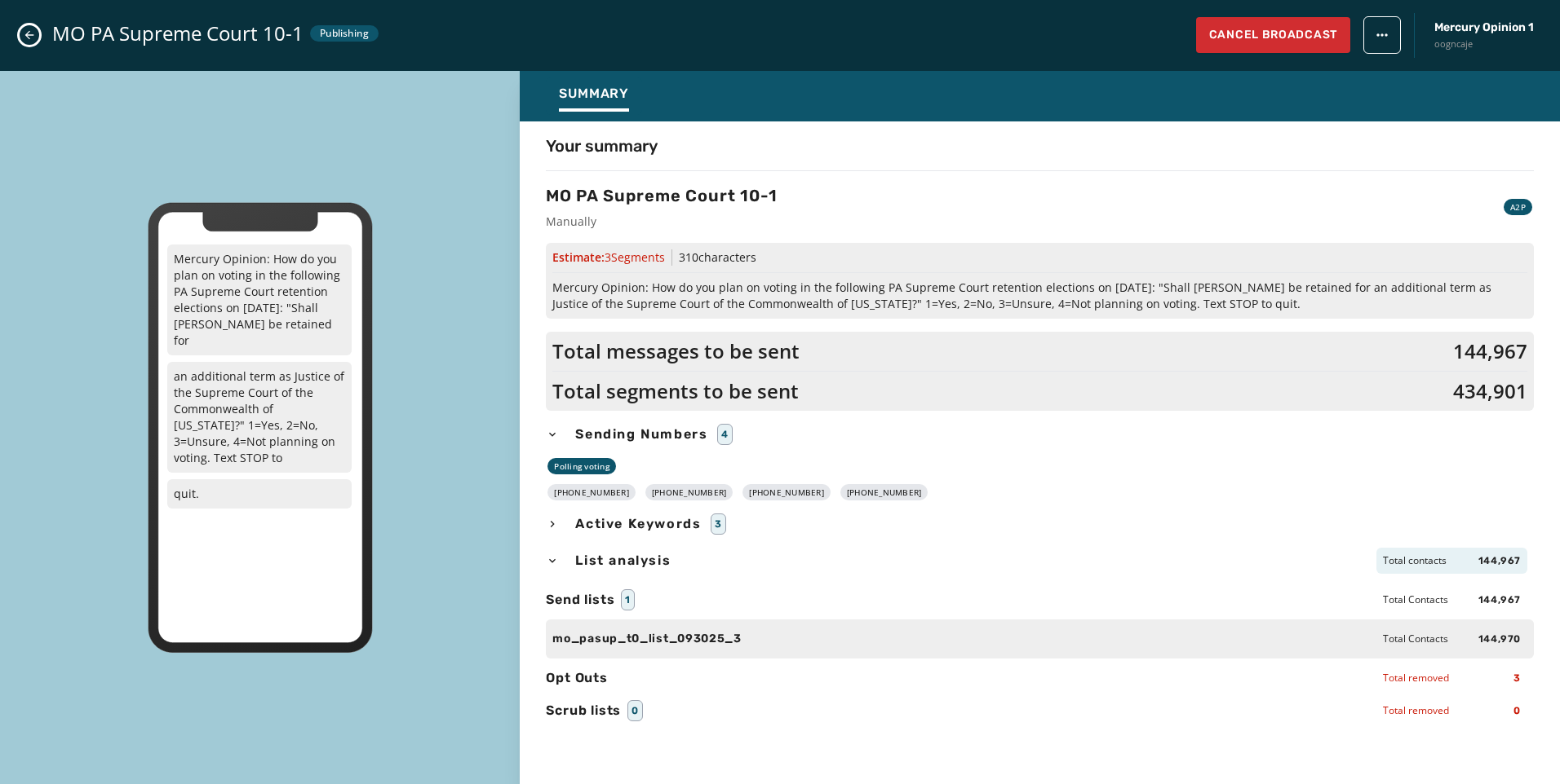
click at [34, 38] on icon "Close admin drawer" at bounding box center [29, 35] width 13 height 13
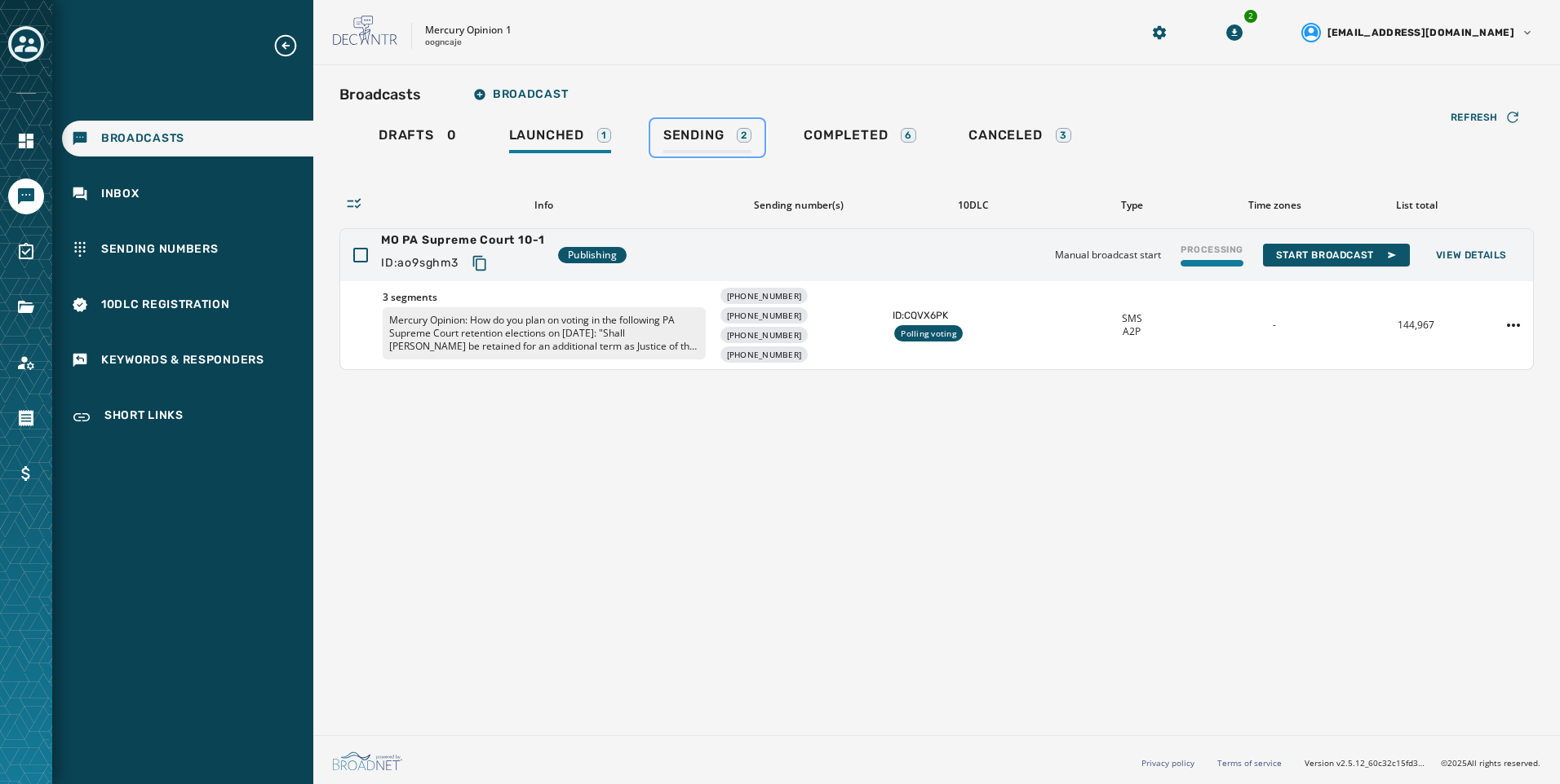
drag, startPoint x: 691, startPoint y: 150, endPoint x: 675, endPoint y: 150, distance: 16.0
click at [691, 150] on div "Sending 2" at bounding box center [707, 140] width 88 height 26
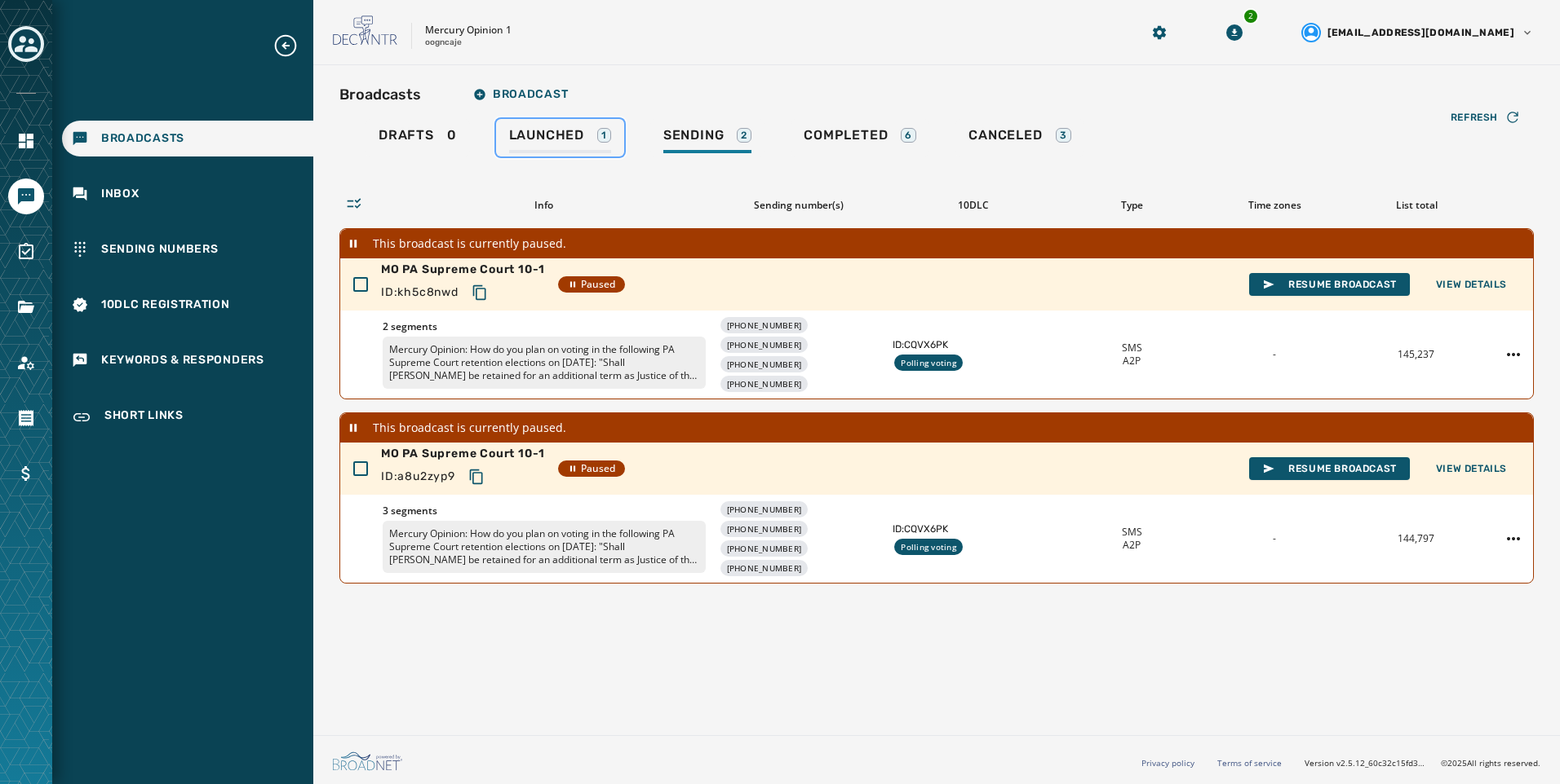
click at [600, 141] on div "1" at bounding box center [604, 134] width 14 height 15
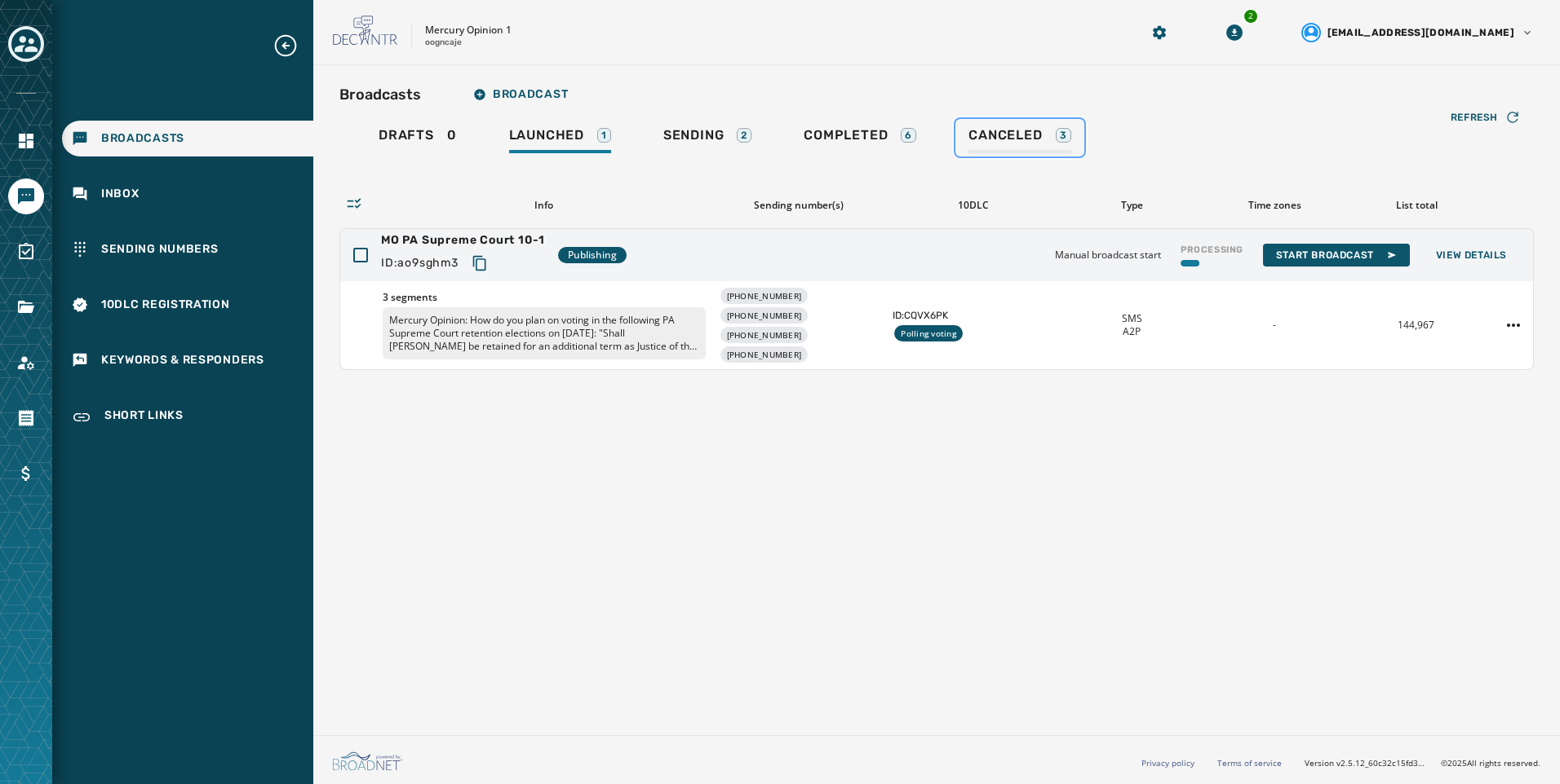
click at [1056, 137] on div "3" at bounding box center [1064, 134] width 16 height 15
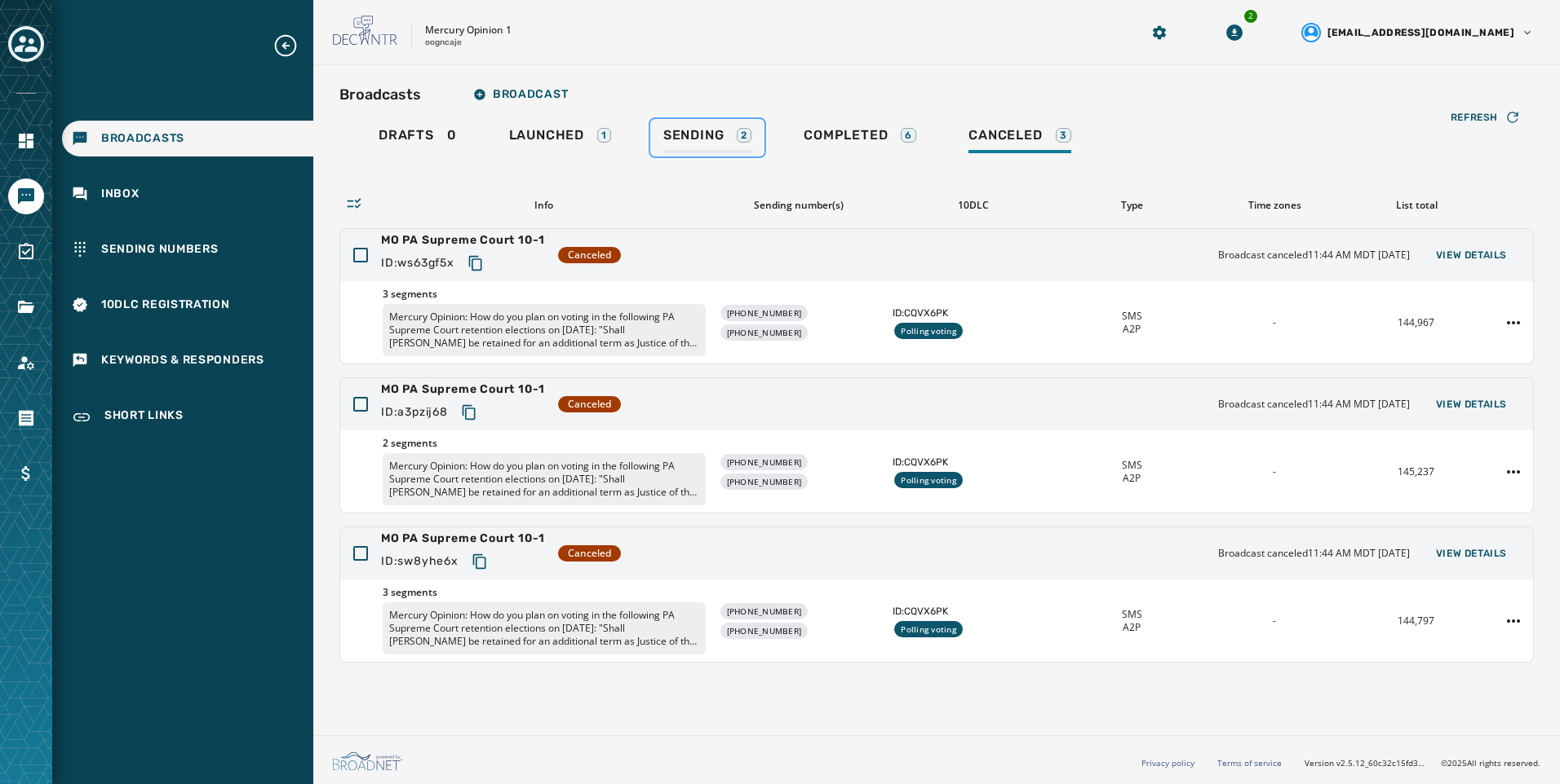
click at [691, 135] on span "Sending" at bounding box center [693, 135] width 61 height 16
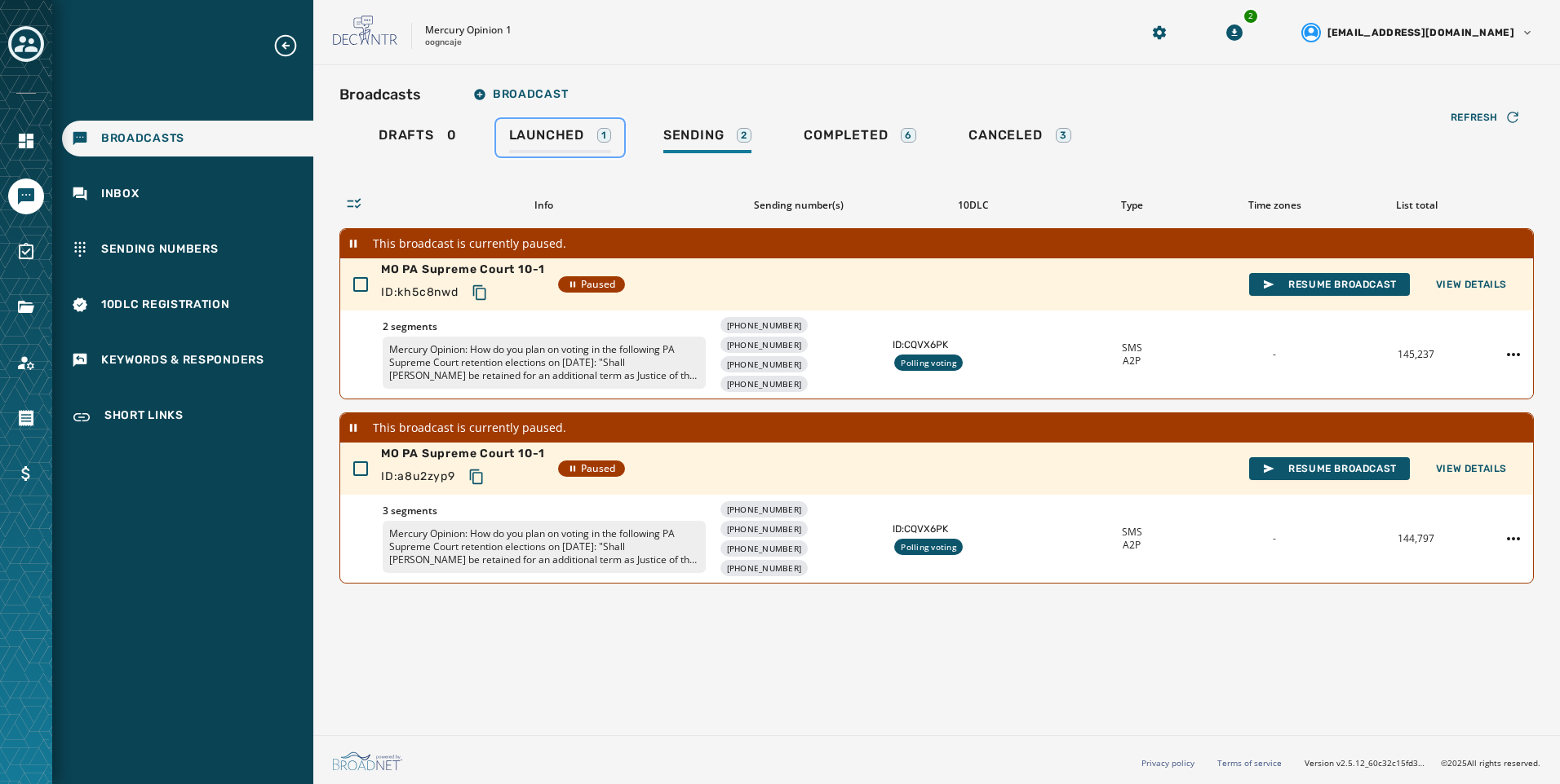
click at [608, 136] on div "1" at bounding box center [604, 134] width 14 height 15
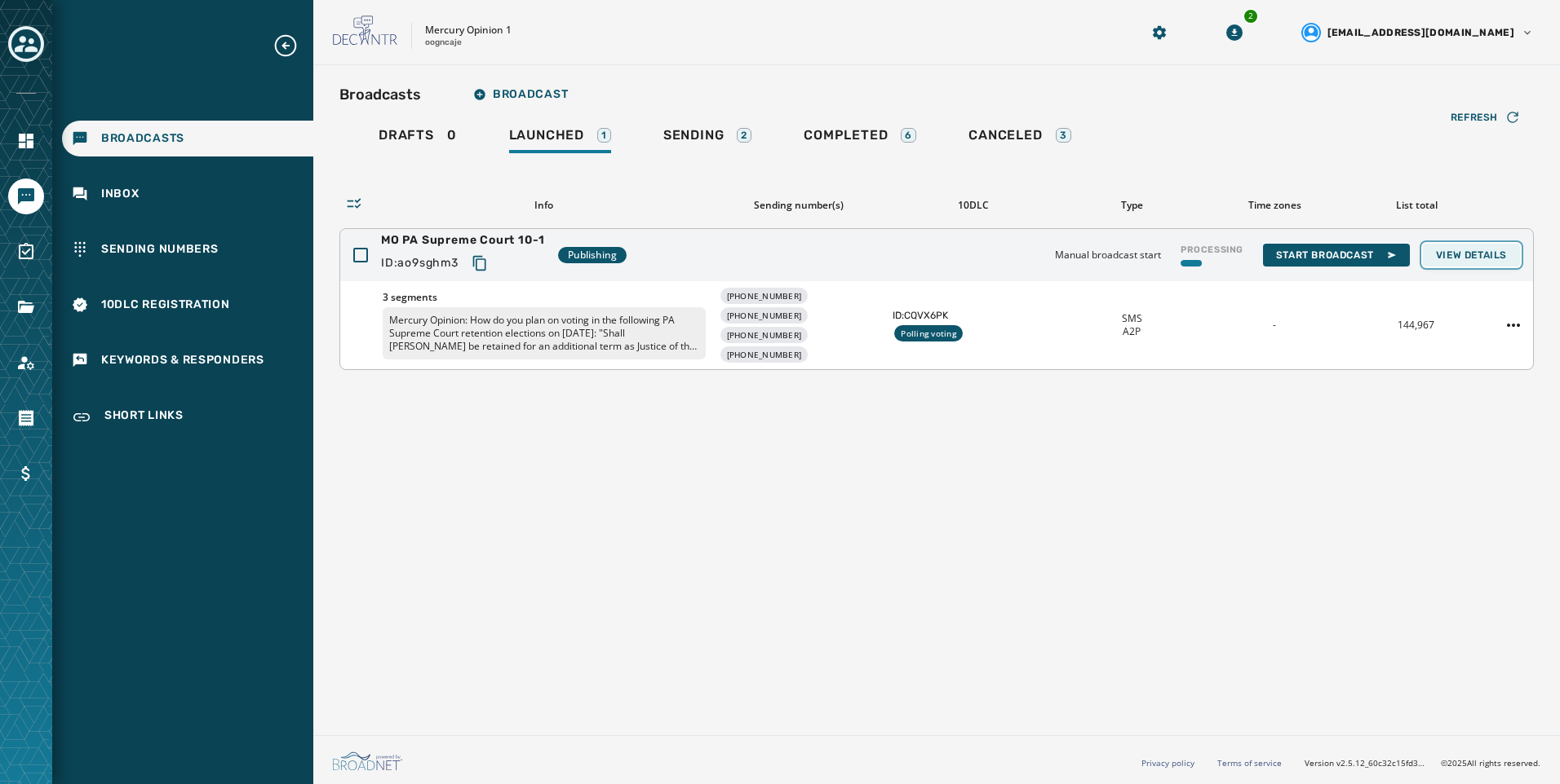
click at [1514, 245] on button "View Details" at bounding box center [1470, 255] width 97 height 23
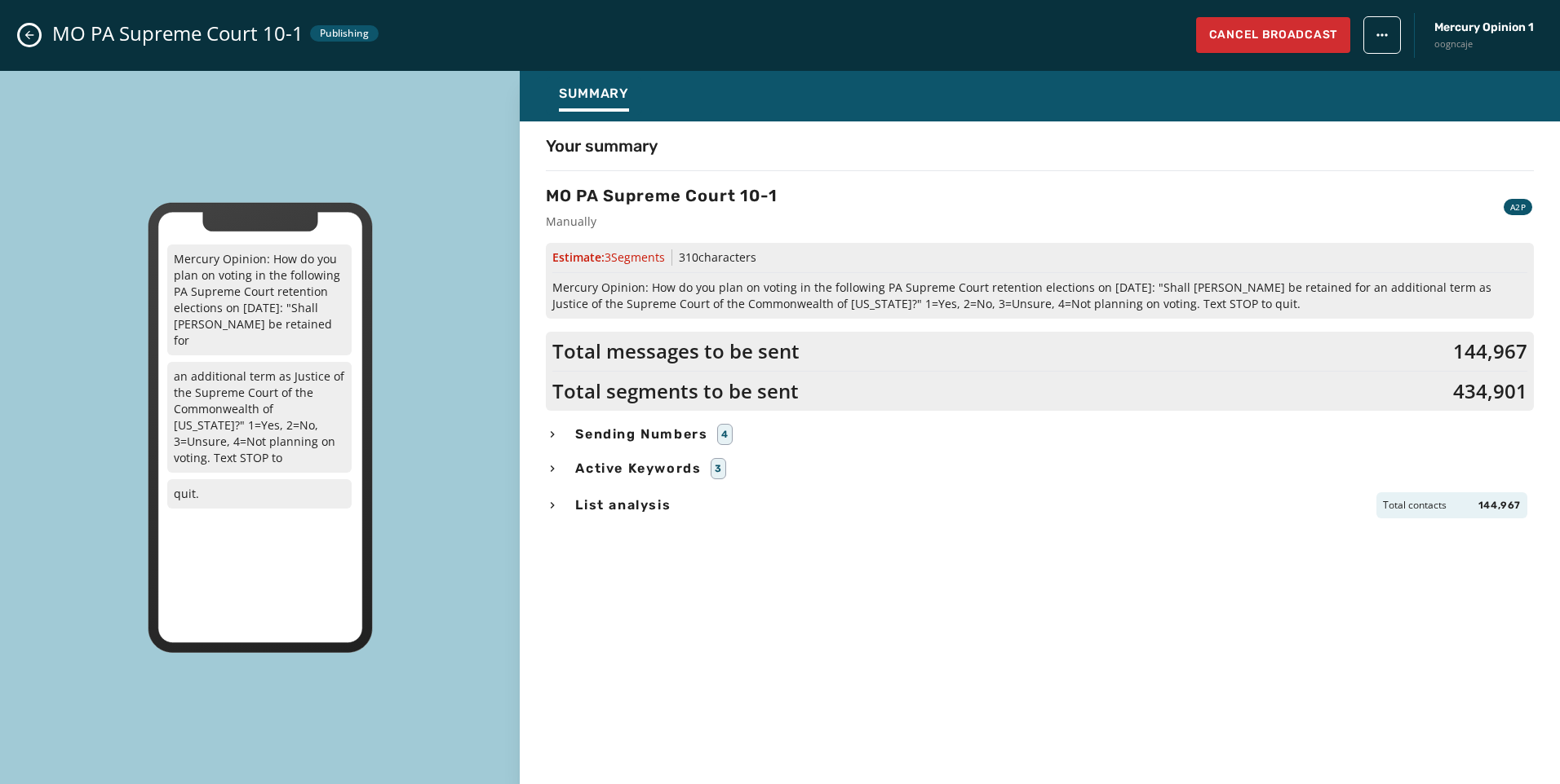
click at [611, 502] on span "List analysis" at bounding box center [623, 506] width 102 height 20
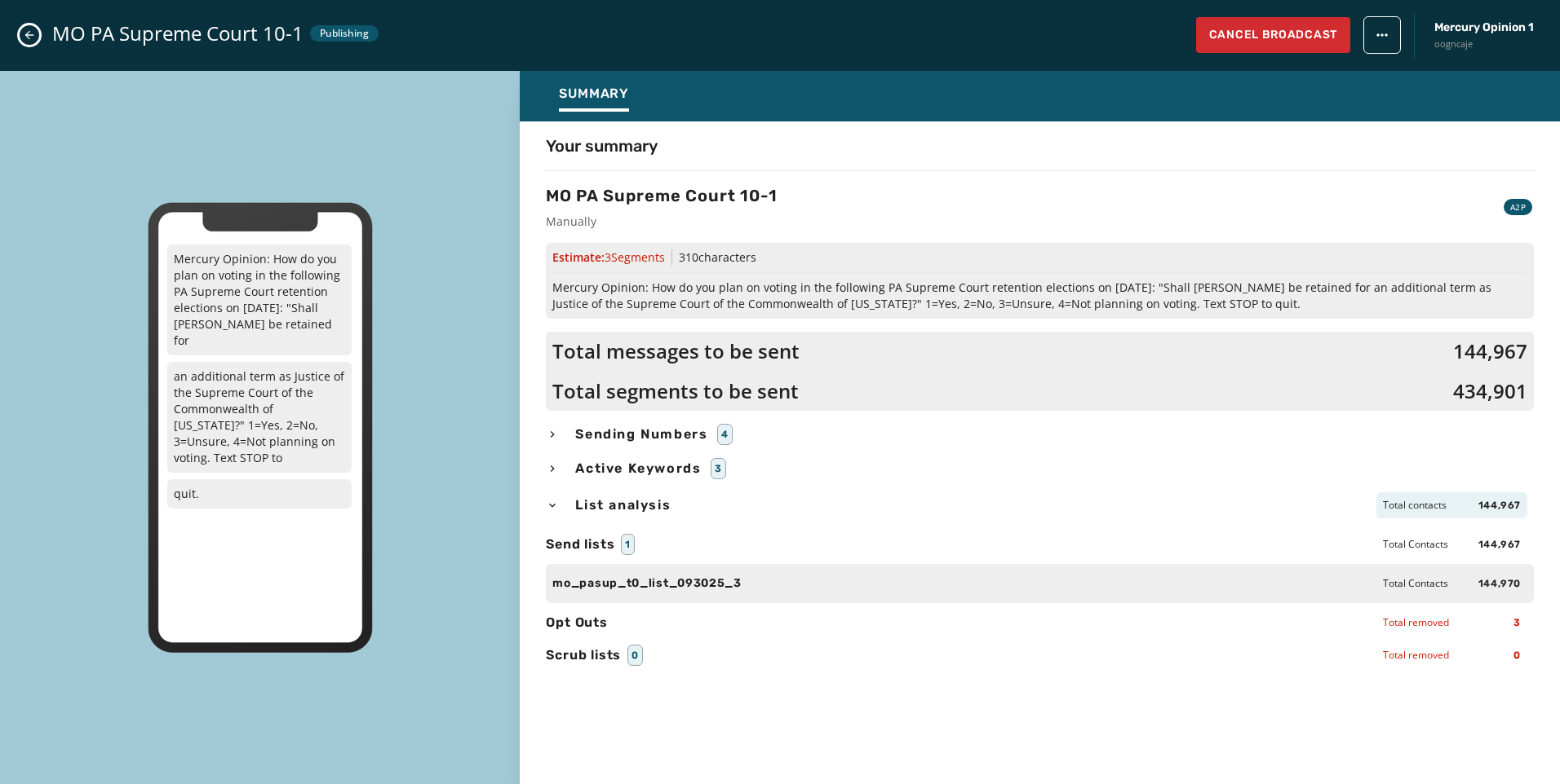
click at [597, 501] on span "List analysis" at bounding box center [623, 506] width 102 height 20
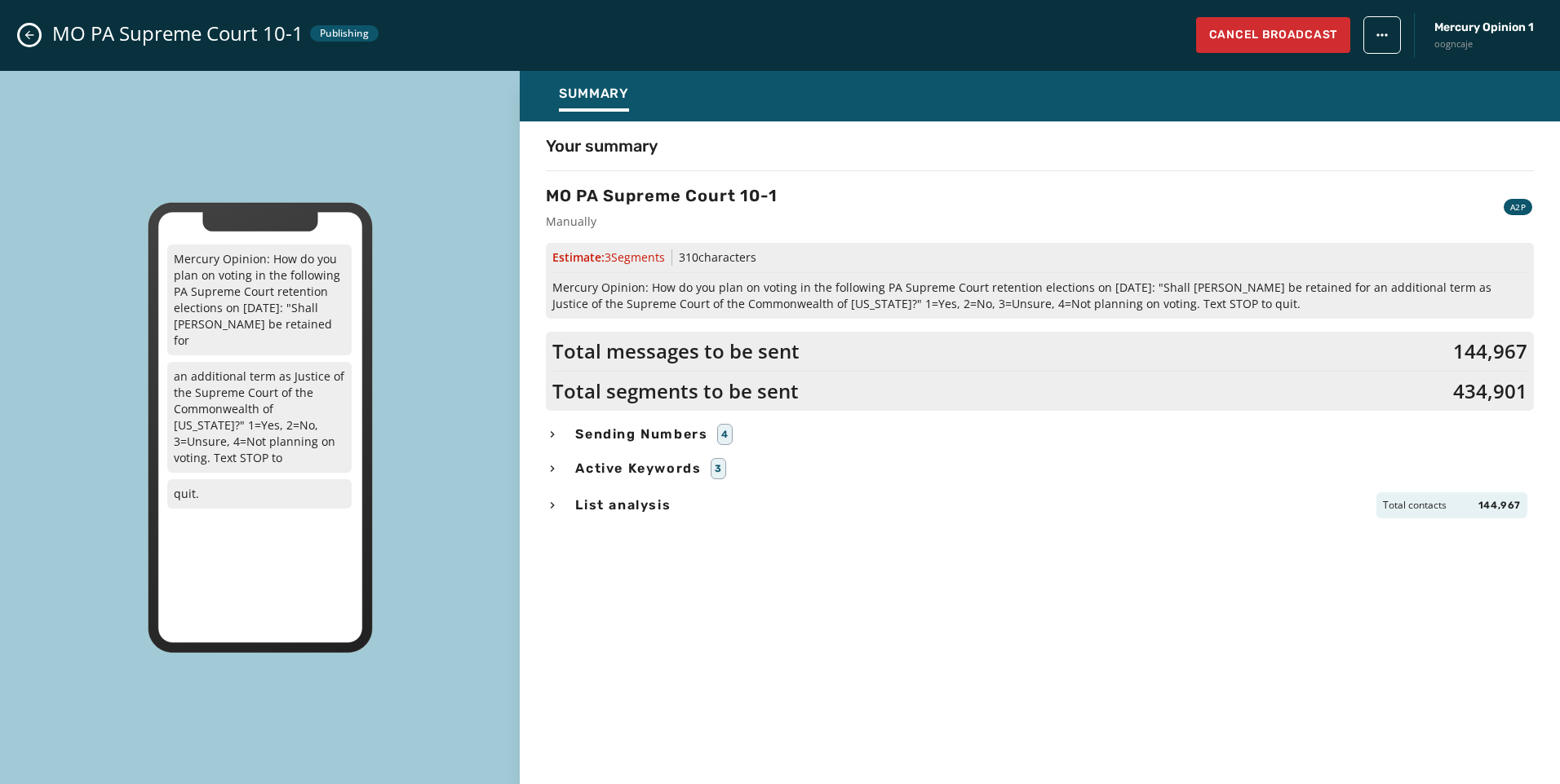
click at [39, 38] on div "MO PA Supreme Court 10-1 Publishing Cancel Broadcast Mercury Opinion 1 oogncaje" at bounding box center [780, 35] width 1560 height 71
click at [37, 38] on button "Close admin drawer" at bounding box center [30, 35] width 20 height 20
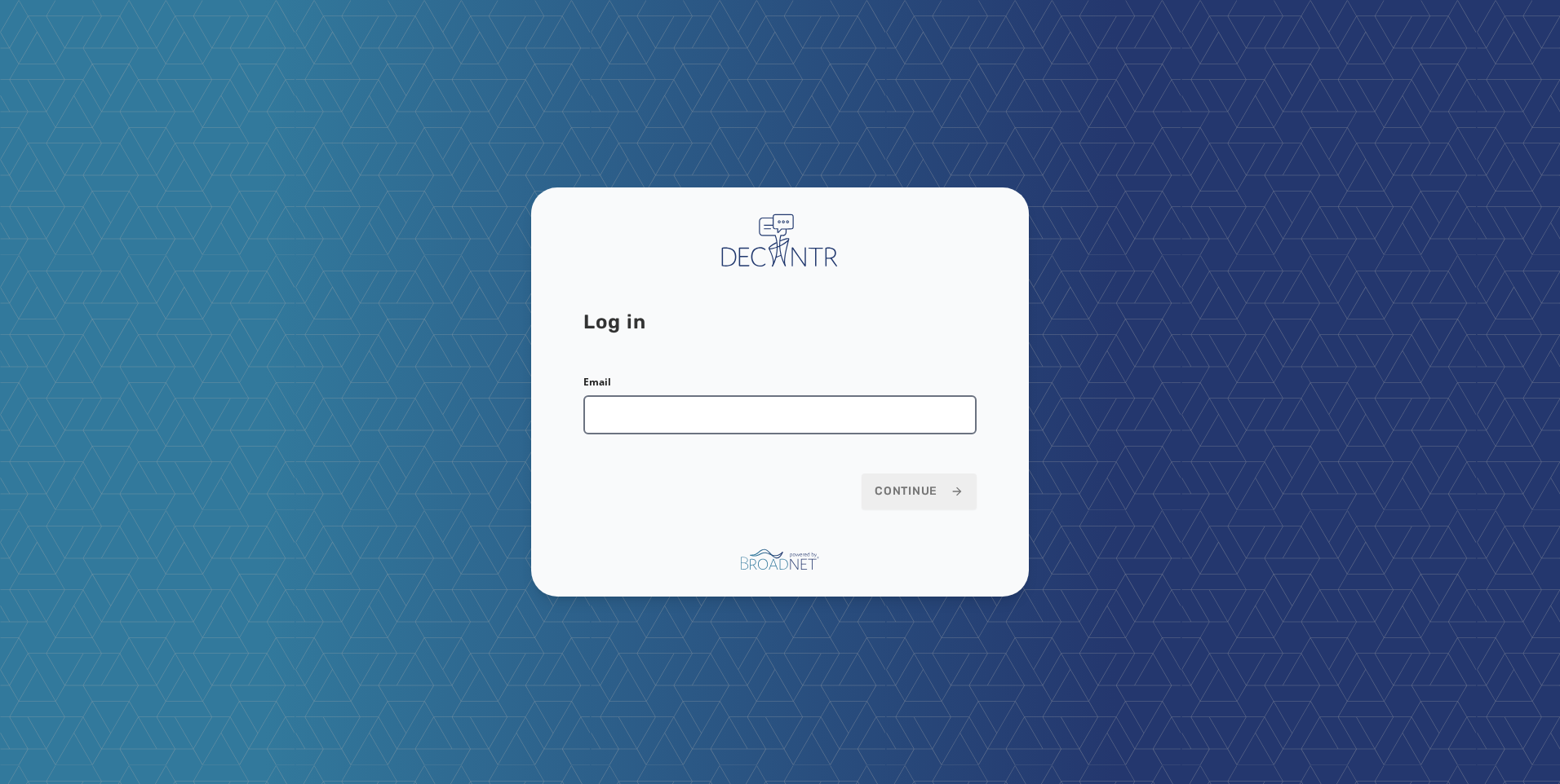
click at [820, 410] on input "Email" at bounding box center [780, 414] width 393 height 39
type input "**********"
click at [927, 489] on span "Continue" at bounding box center [918, 491] width 89 height 16
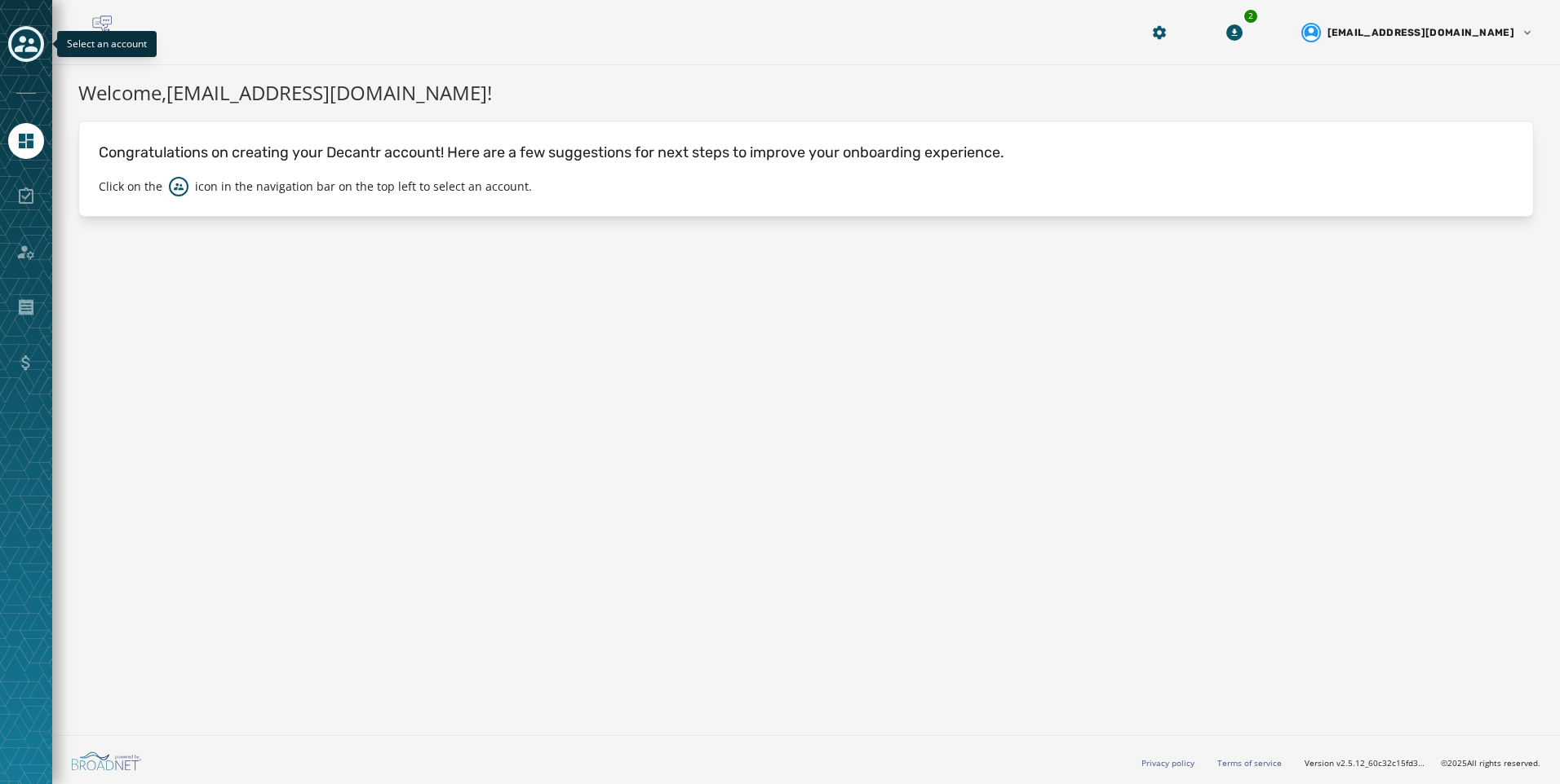
click at [38, 41] on div "Toggle account select drawer" at bounding box center [25, 43] width 29 height 29
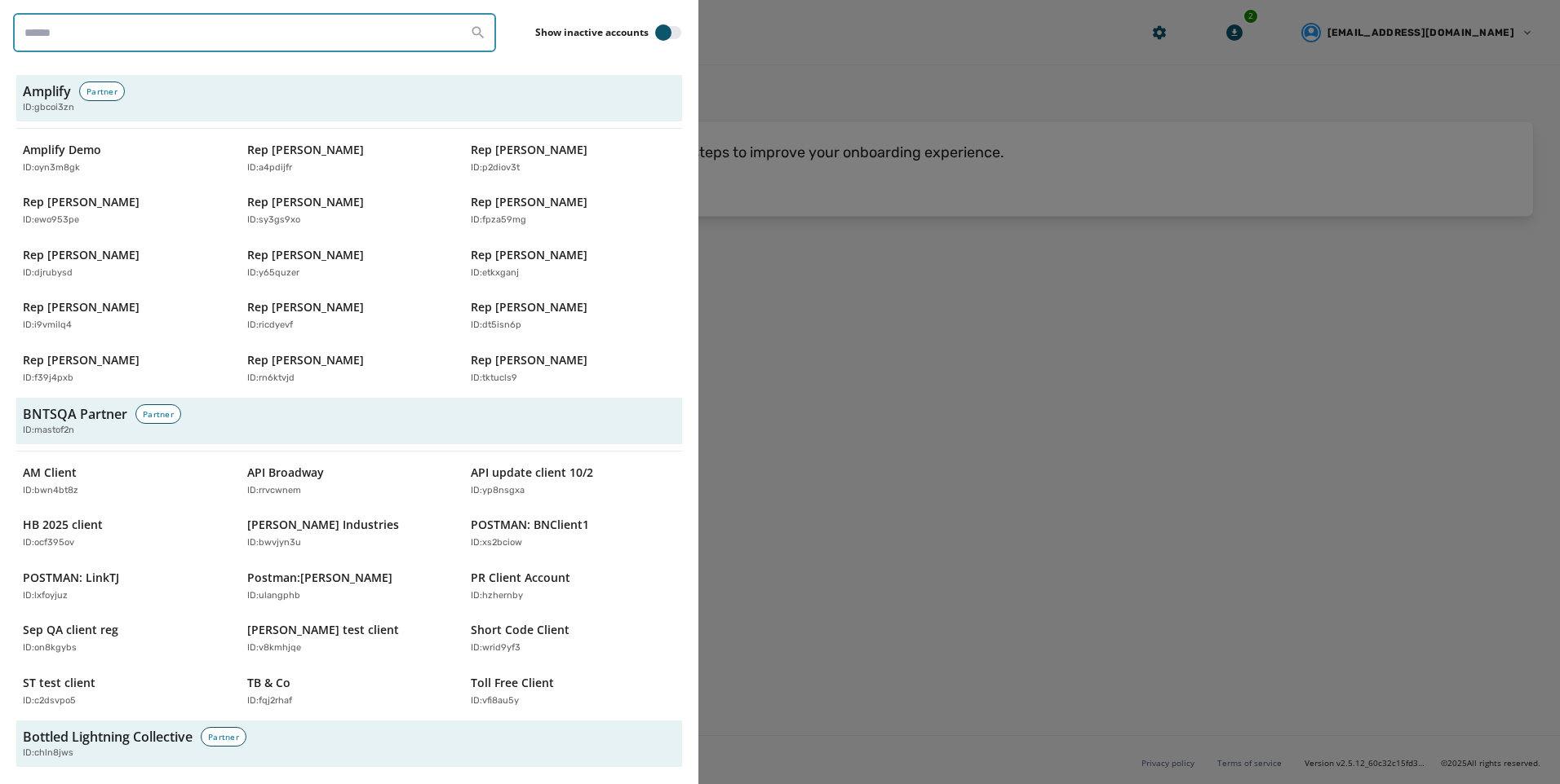
click at [139, 42] on input "search" at bounding box center [254, 32] width 482 height 39
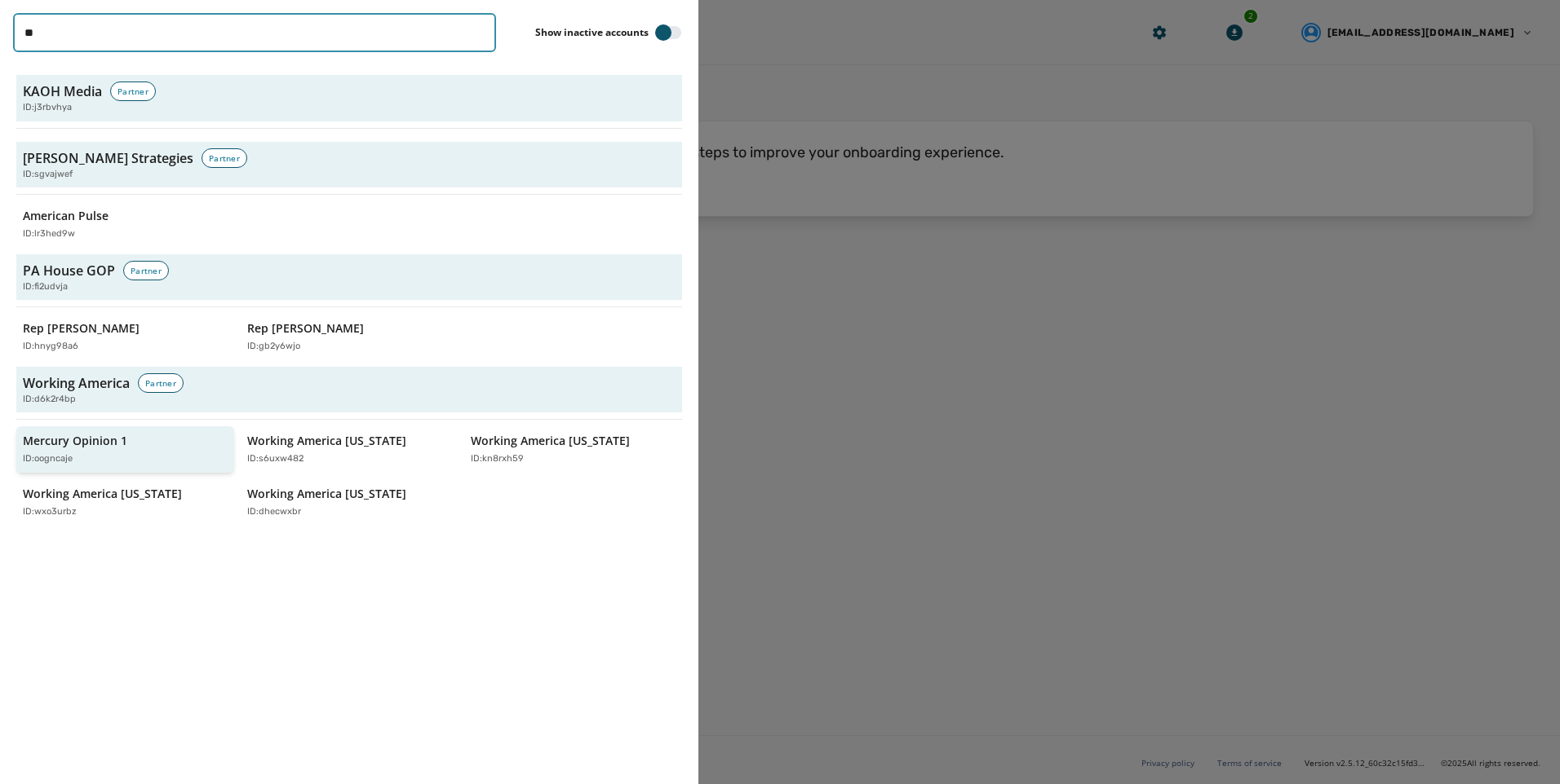
type input "**"
click at [109, 441] on p "Mercury Opinion 1" at bounding box center [75, 441] width 105 height 16
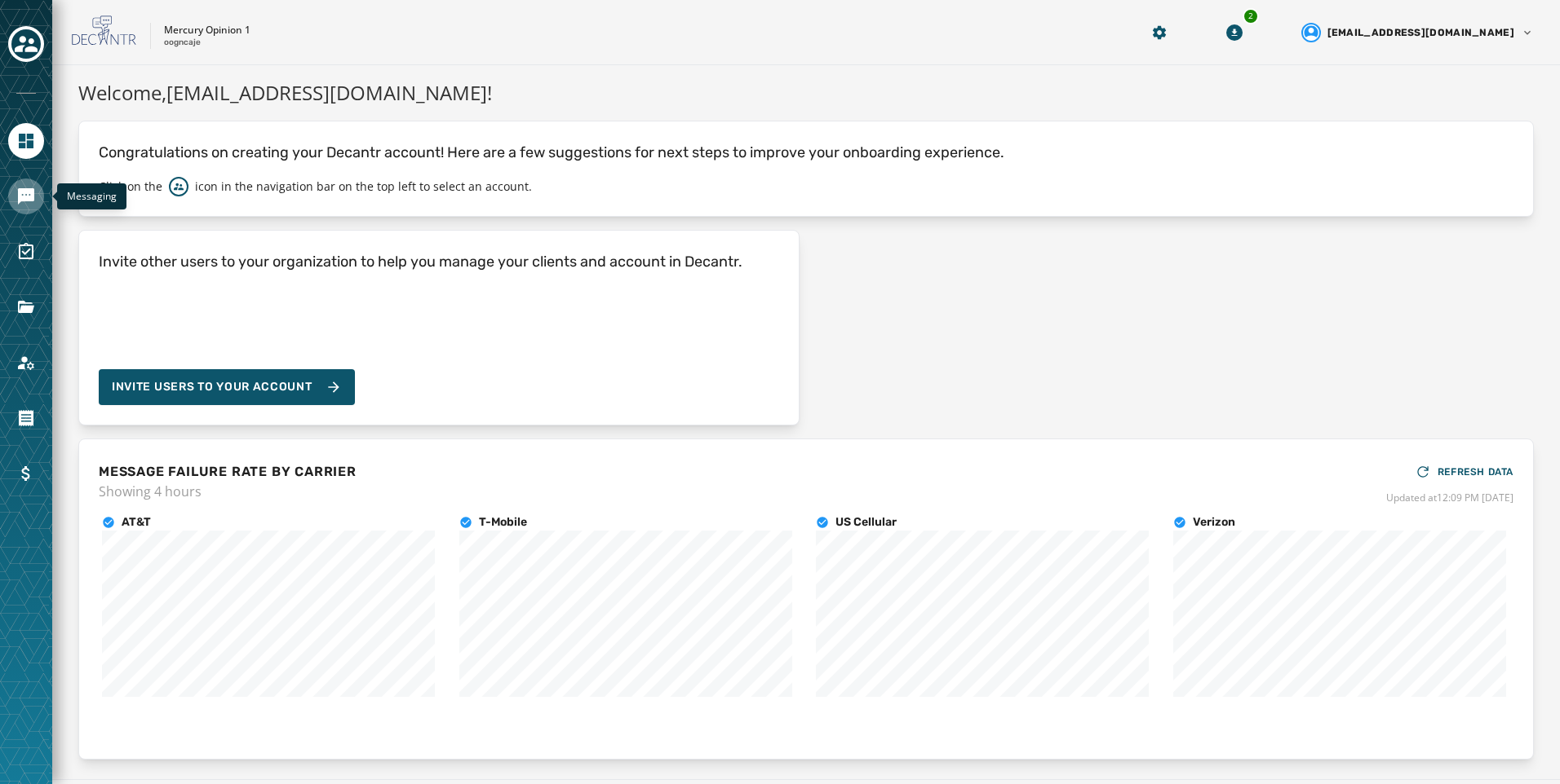
click at [29, 209] on link "Navigate to Messaging" at bounding box center [26, 196] width 36 height 36
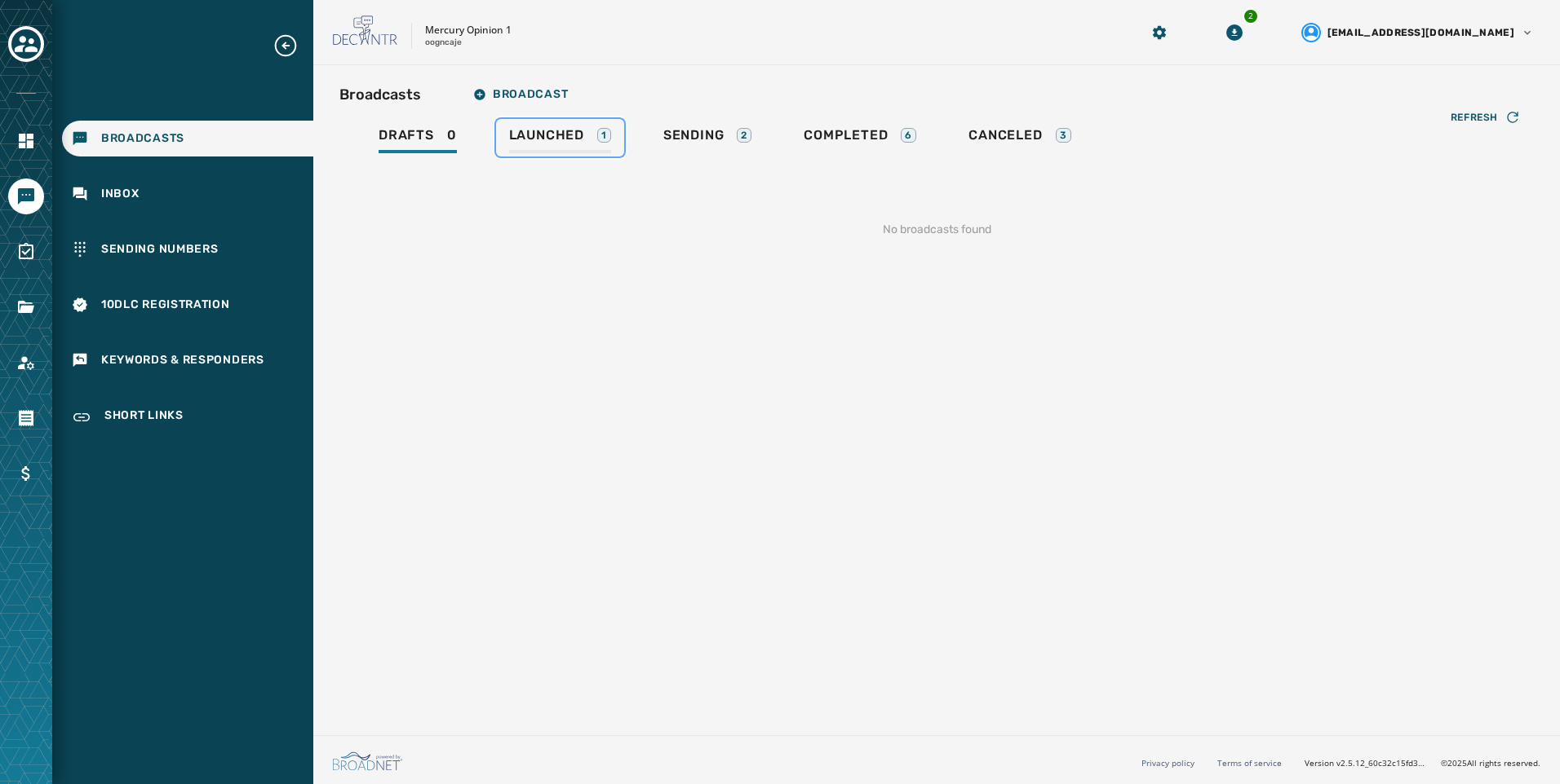
click at [558, 128] on span "Launched" at bounding box center [546, 135] width 75 height 16
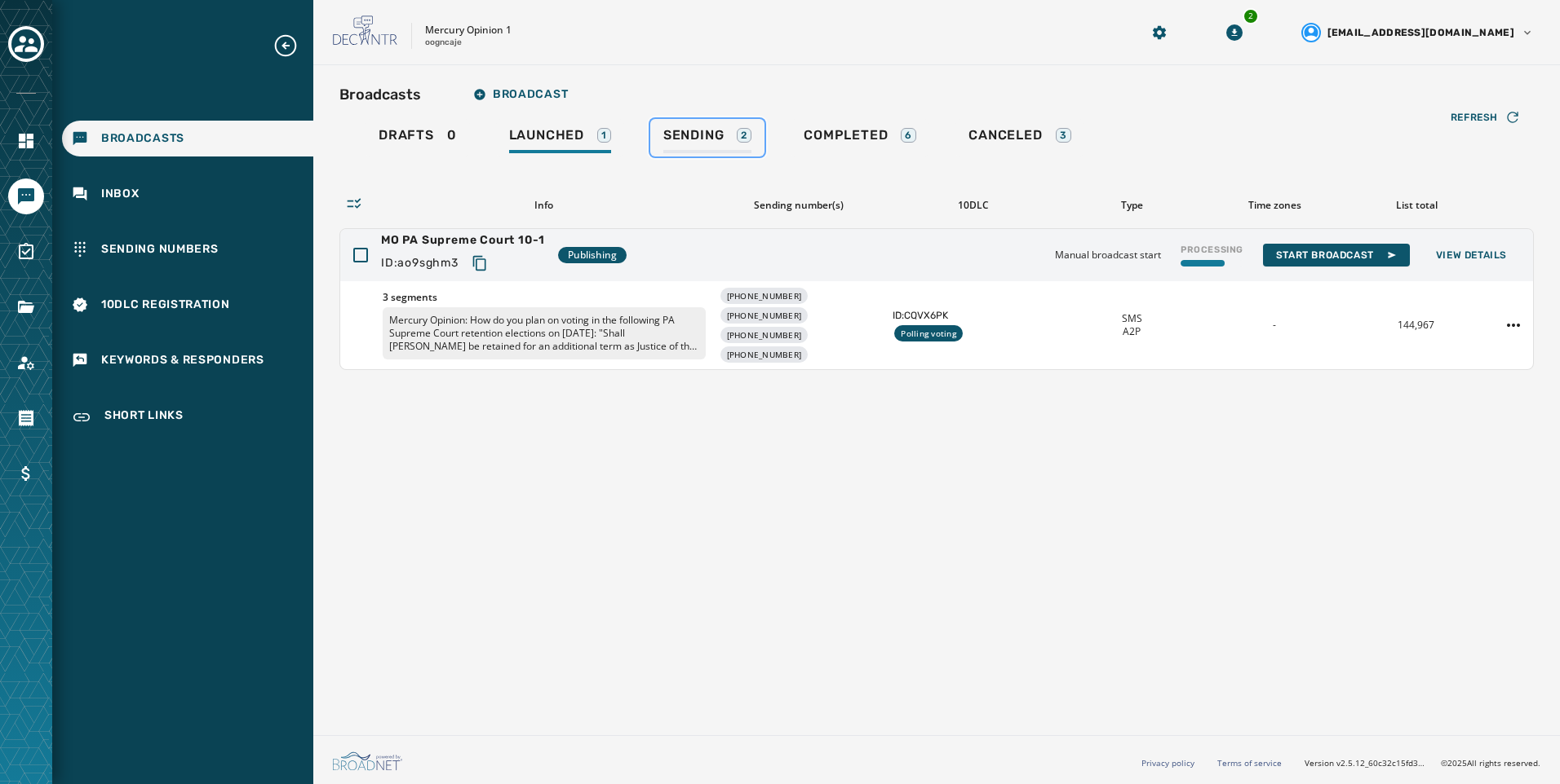
click at [724, 124] on link "Sending 2" at bounding box center [707, 137] width 115 height 38
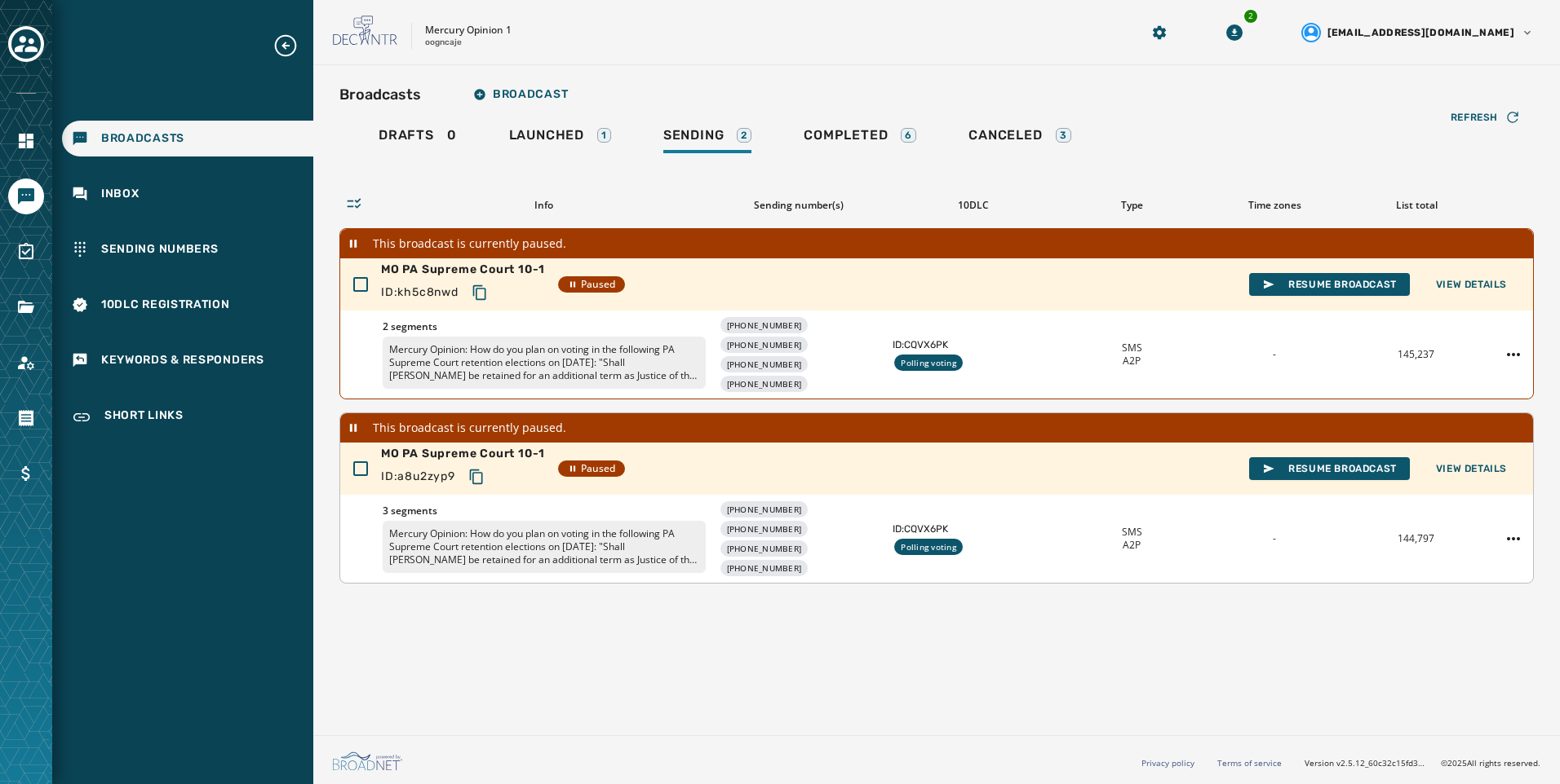
click at [475, 476] on icon "Copy text to clipboard" at bounding box center [475, 476] width 13 height 15
click at [485, 290] on icon "Copy text to clipboard" at bounding box center [479, 293] width 16 height 16
click at [559, 129] on span "Launched" at bounding box center [546, 135] width 75 height 16
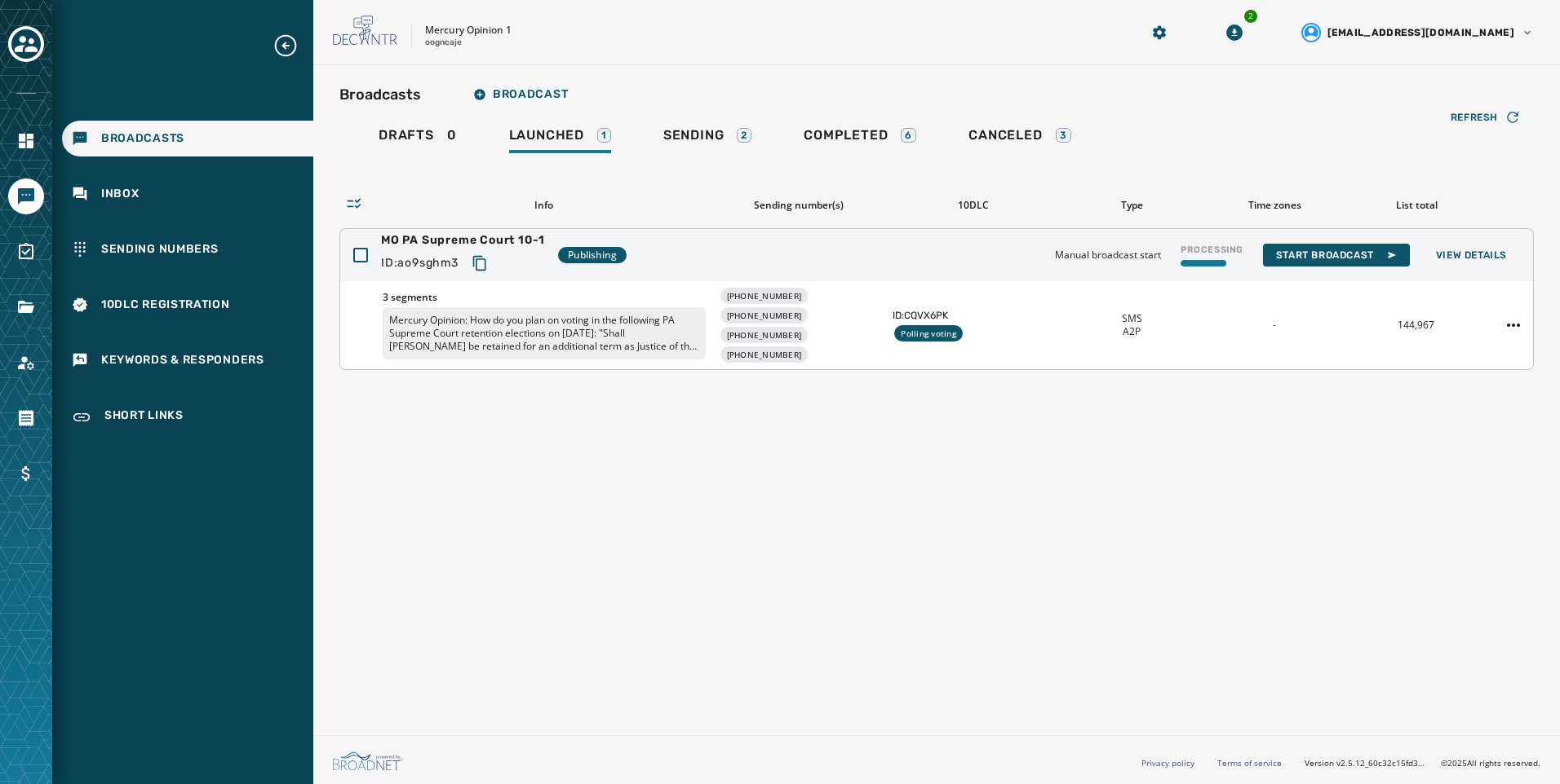
click at [483, 265] on icon "Copy text to clipboard" at bounding box center [479, 263] width 16 height 16
click at [488, 83] on button "Broadcast" at bounding box center [520, 95] width 121 height 33
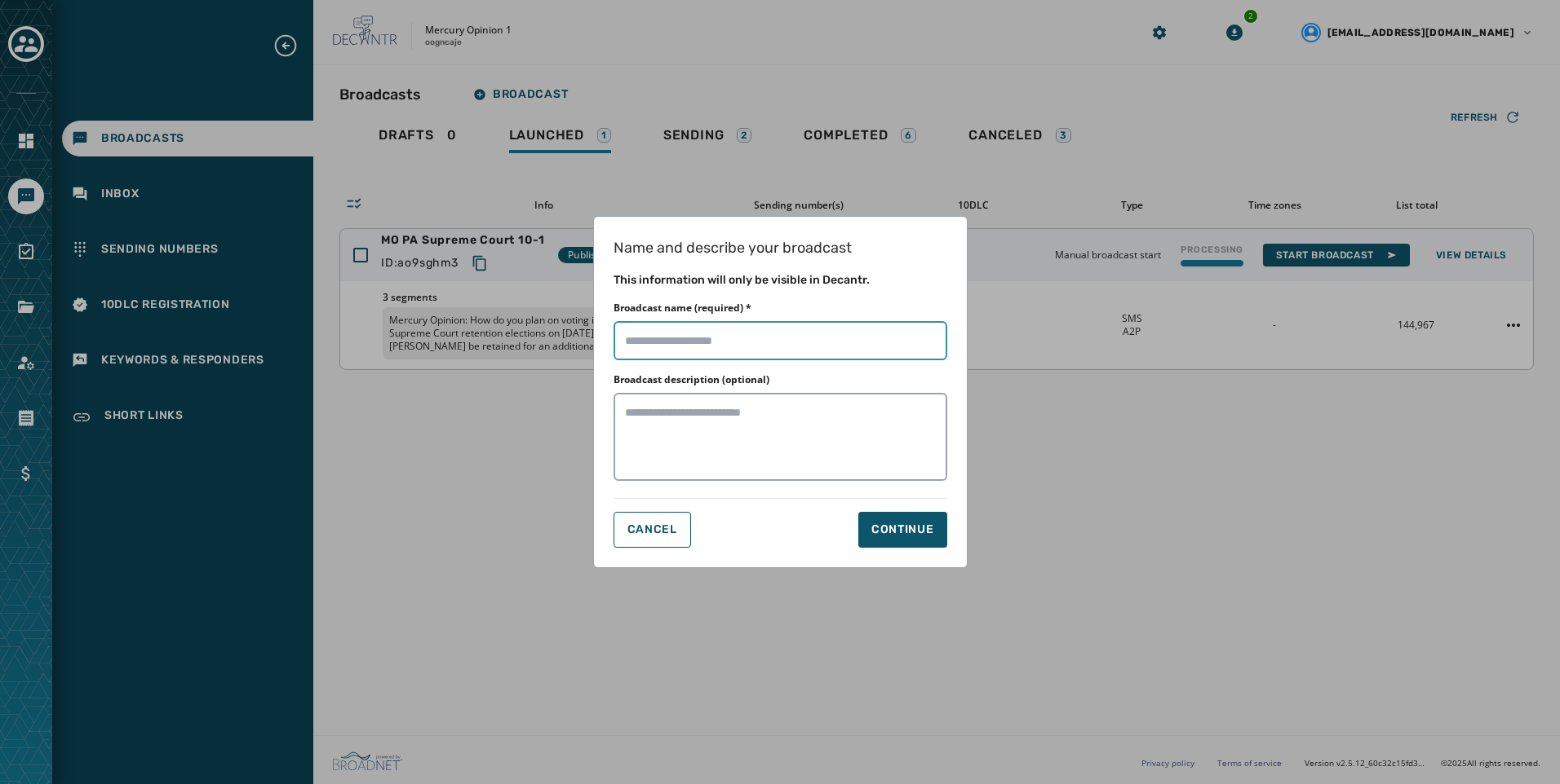
click at [721, 348] on input "Broadcast name (required) *" at bounding box center [780, 340] width 334 height 39
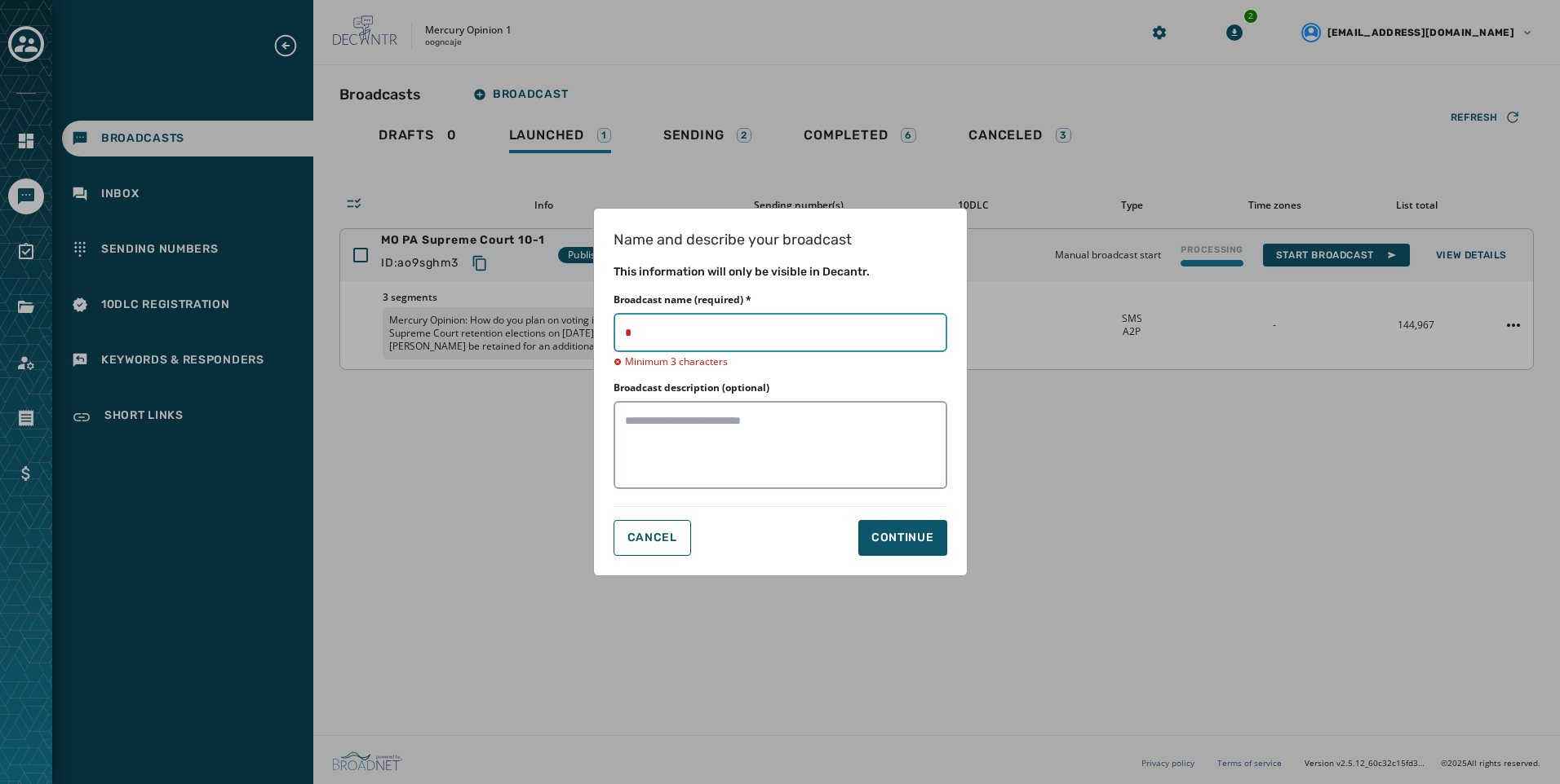
type input "**********"
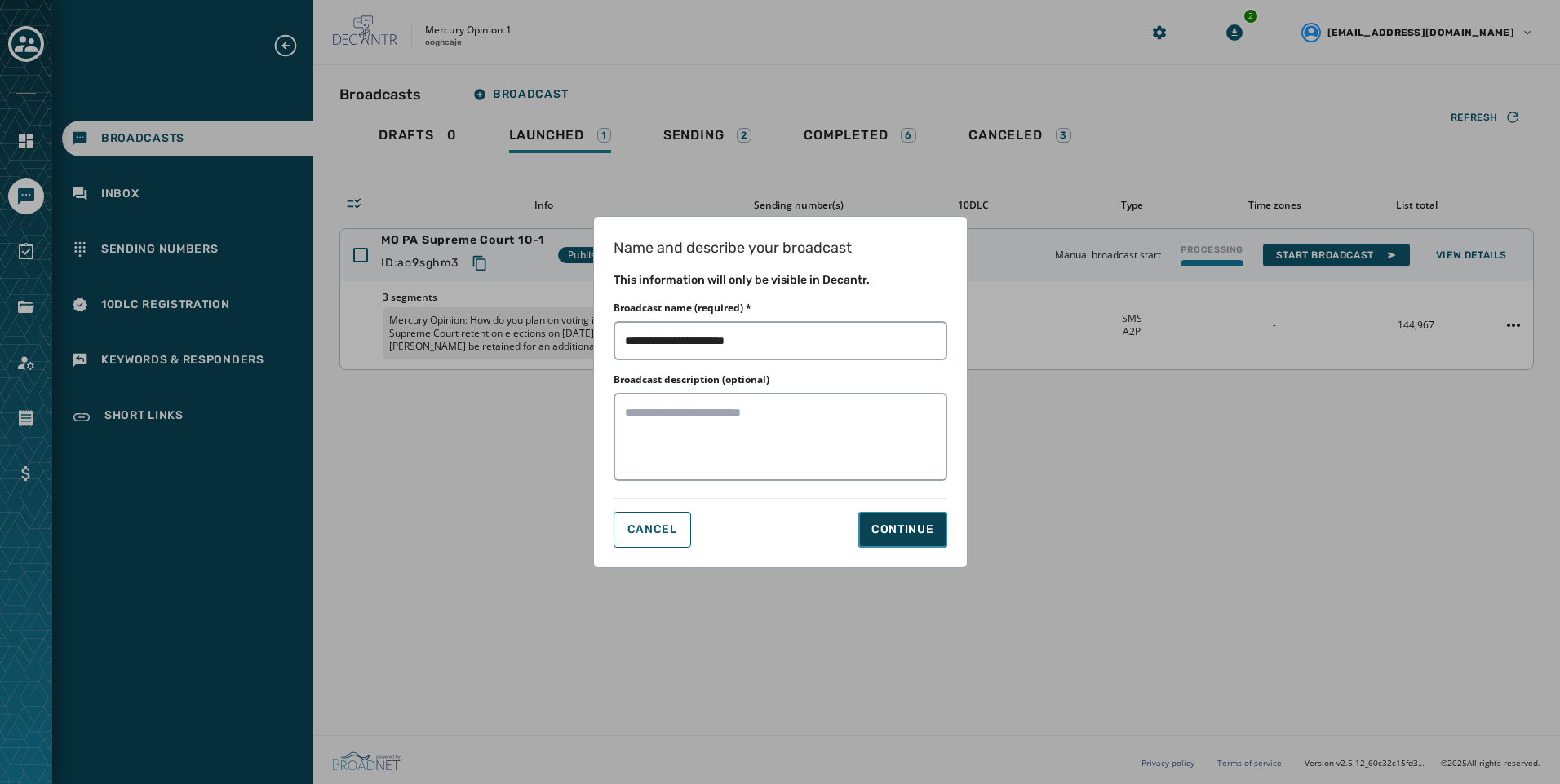
click at [872, 541] on button "Continue" at bounding box center [902, 530] width 89 height 36
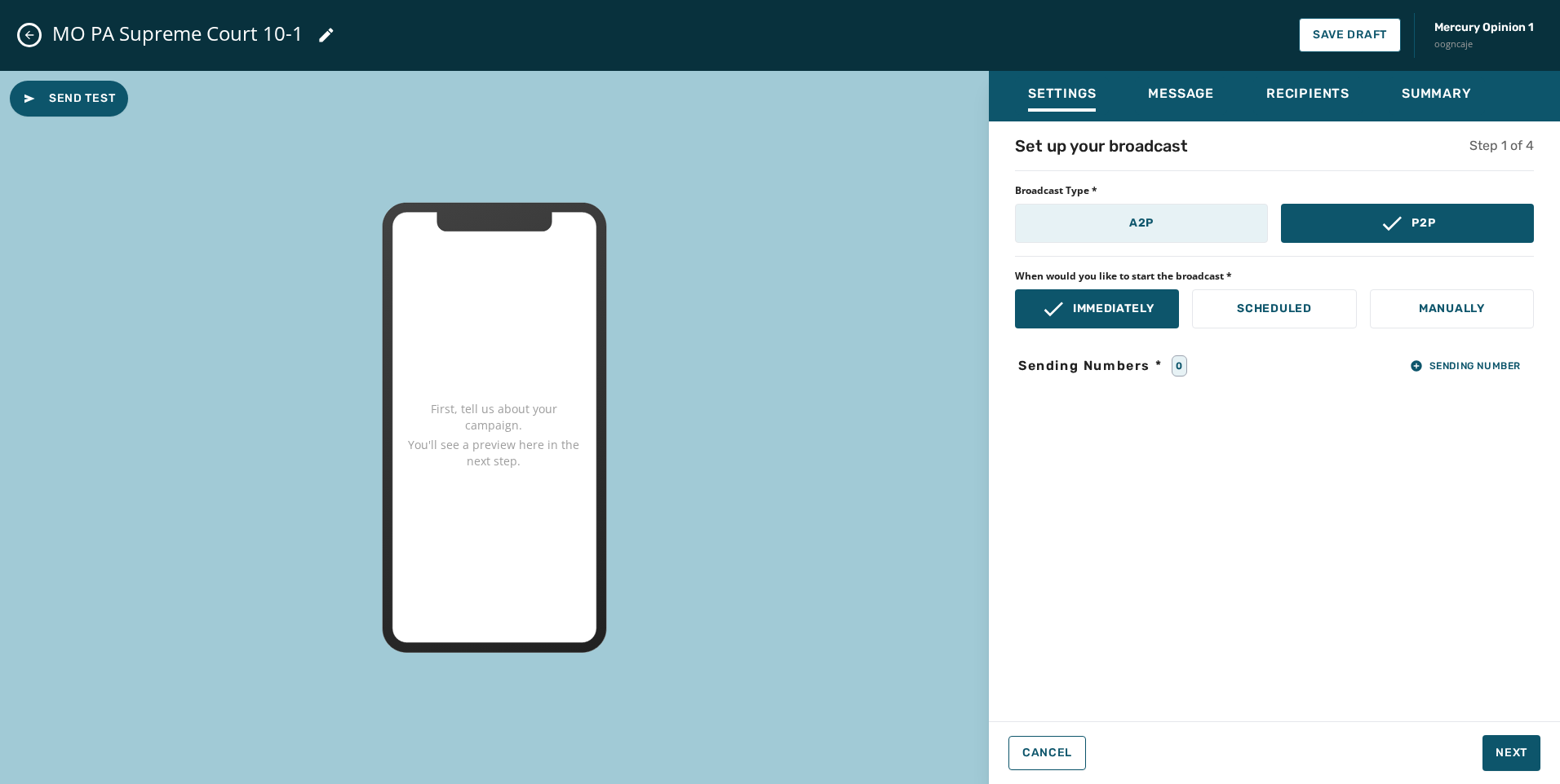
click at [1120, 222] on button "A2P" at bounding box center [1141, 223] width 253 height 39
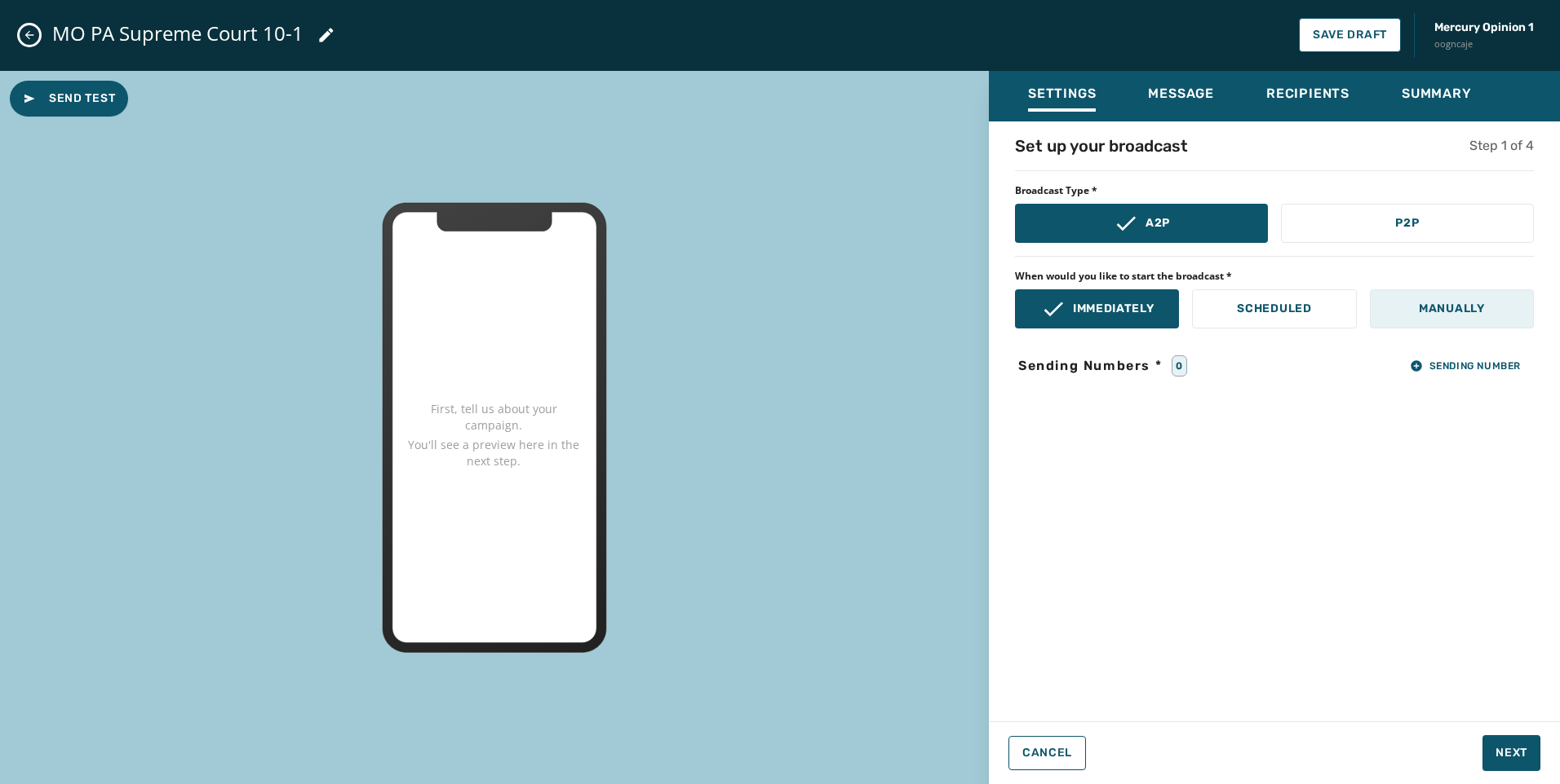
click at [1457, 296] on button "Manually" at bounding box center [1451, 309] width 163 height 39
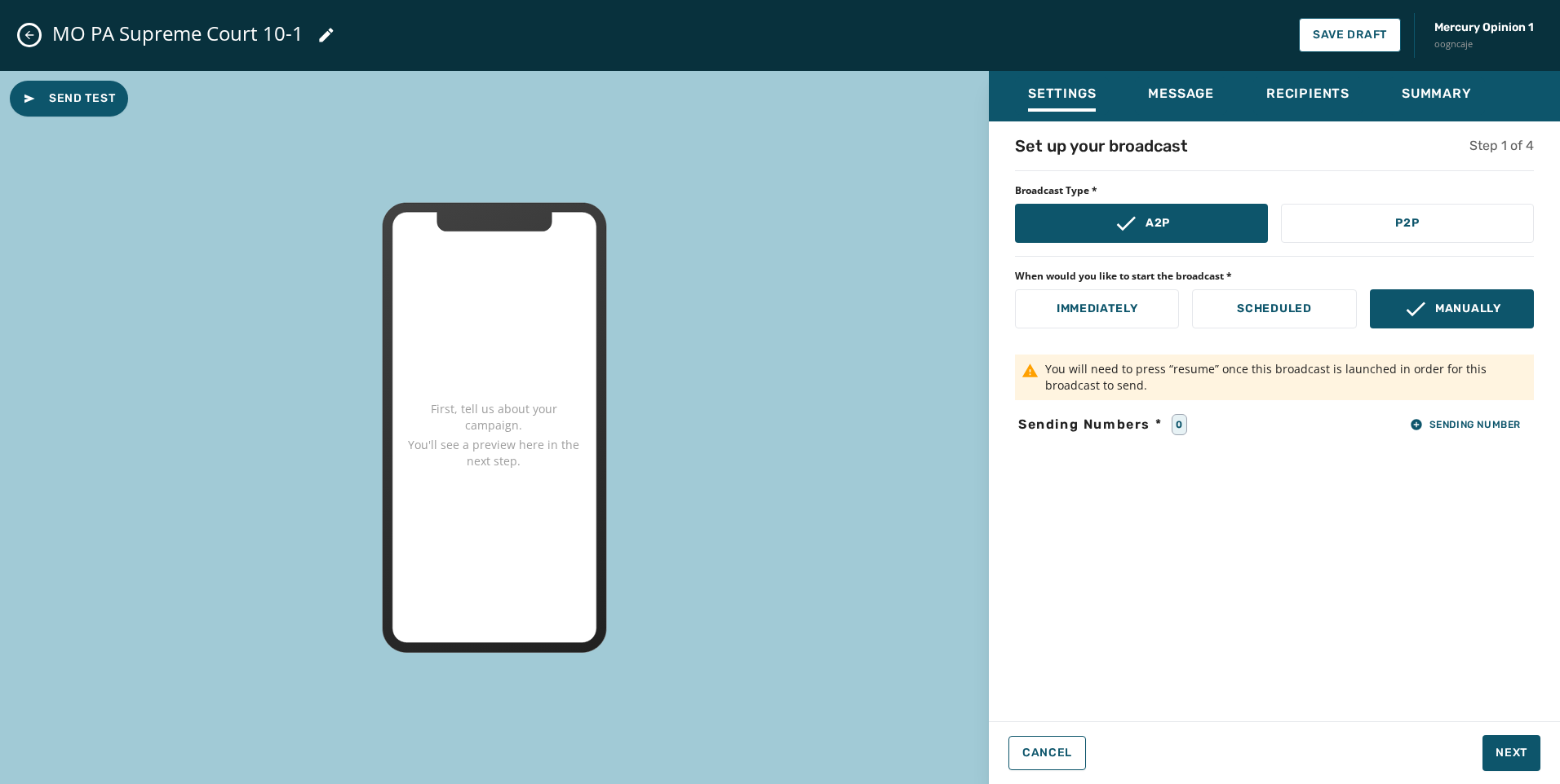
click at [1488, 407] on div "Set up your broadcast Step 1 of 4 Broadcast Type * A2P P2P When would you like …" at bounding box center [1274, 416] width 571 height 564
click at [1487, 418] on span "Sending Number" at bounding box center [1464, 424] width 111 height 13
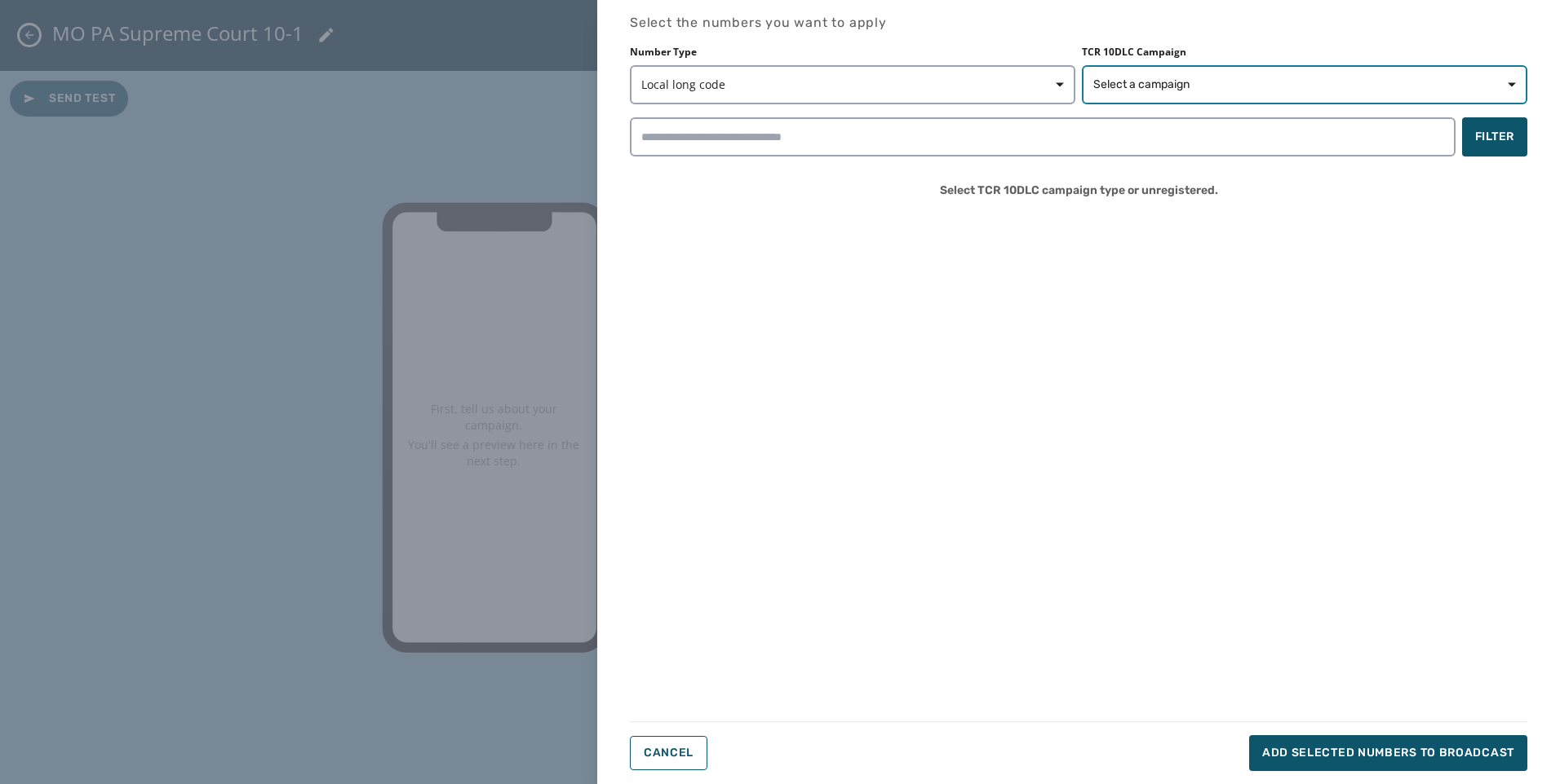
click at [1259, 91] on span "Select a campaign" at bounding box center [1305, 85] width 423 height 16
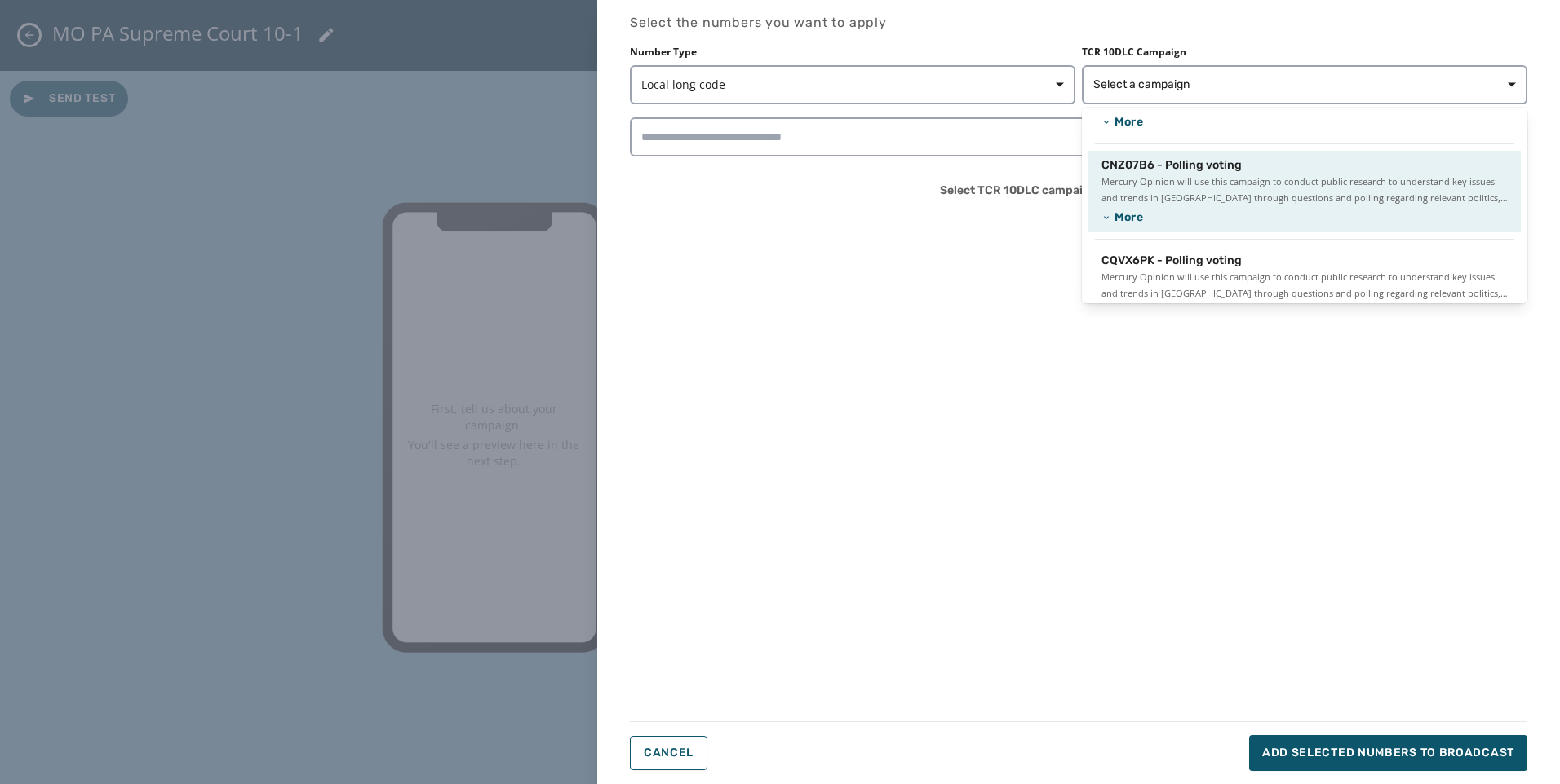
scroll to position [132, 0]
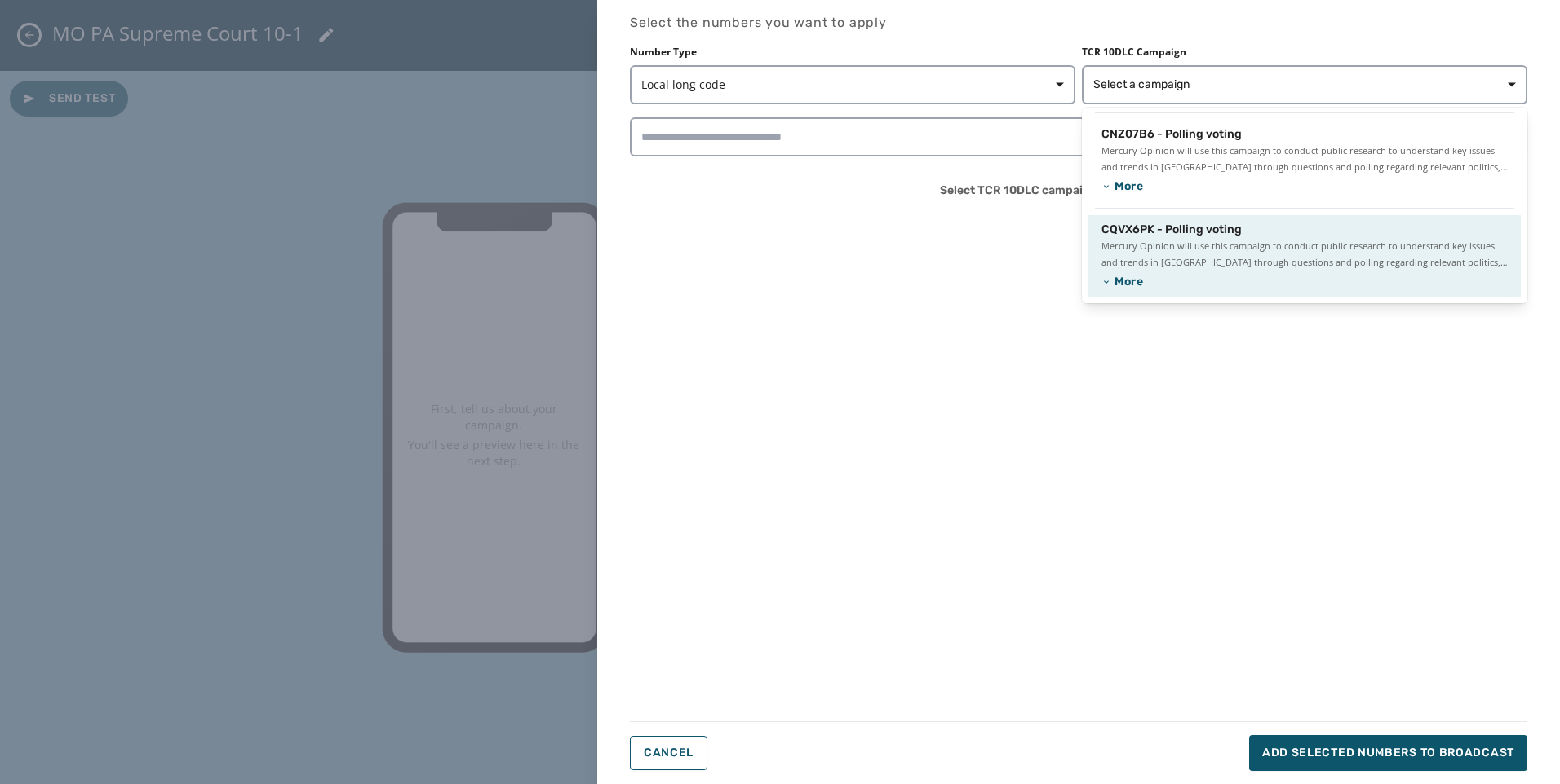
click at [1184, 260] on span "Mercury Opinion will use this campaign to conduct public research to understand…" at bounding box center [1305, 254] width 407 height 33
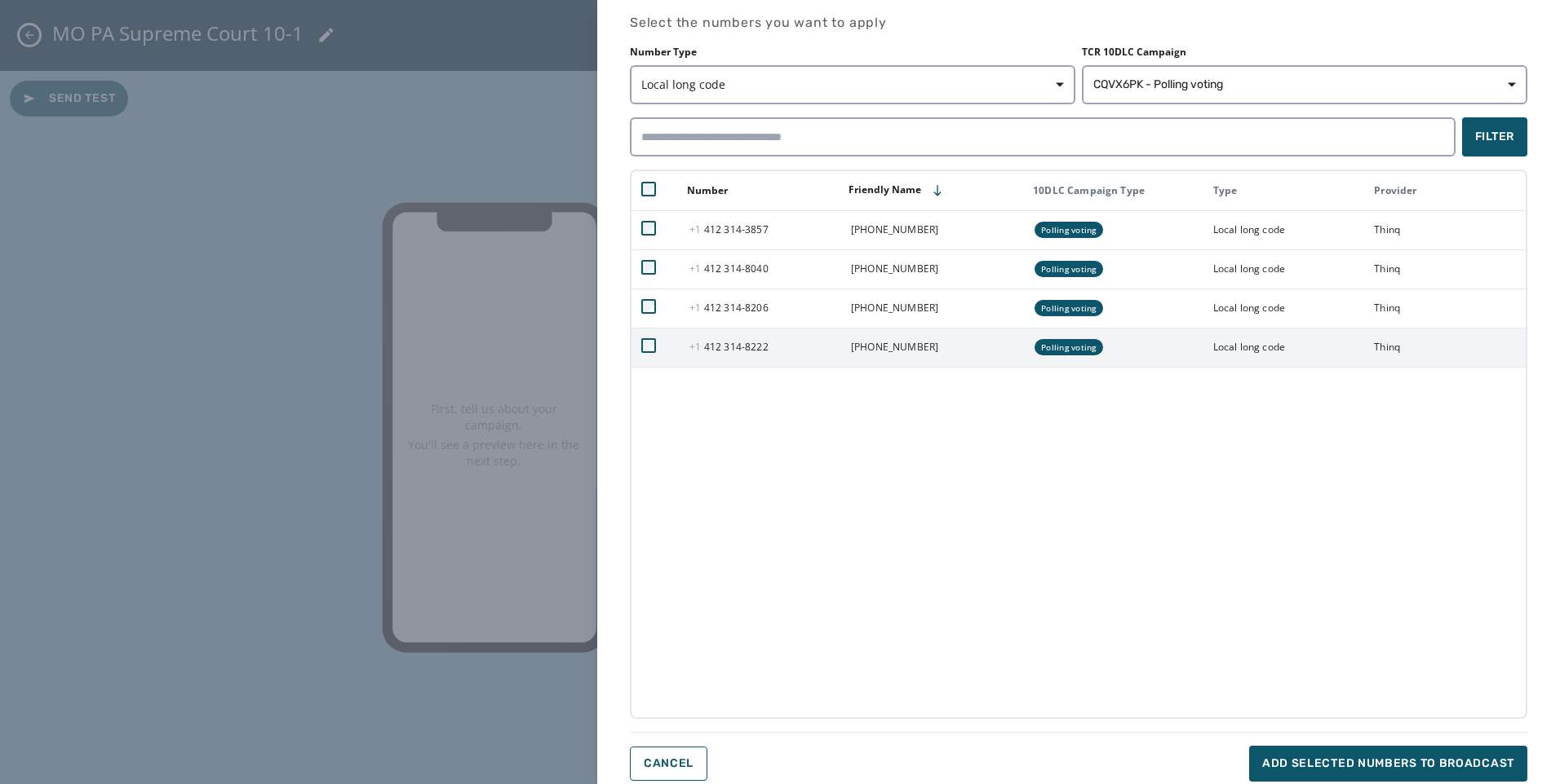
click at [640, 344] on td at bounding box center [655, 347] width 48 height 39
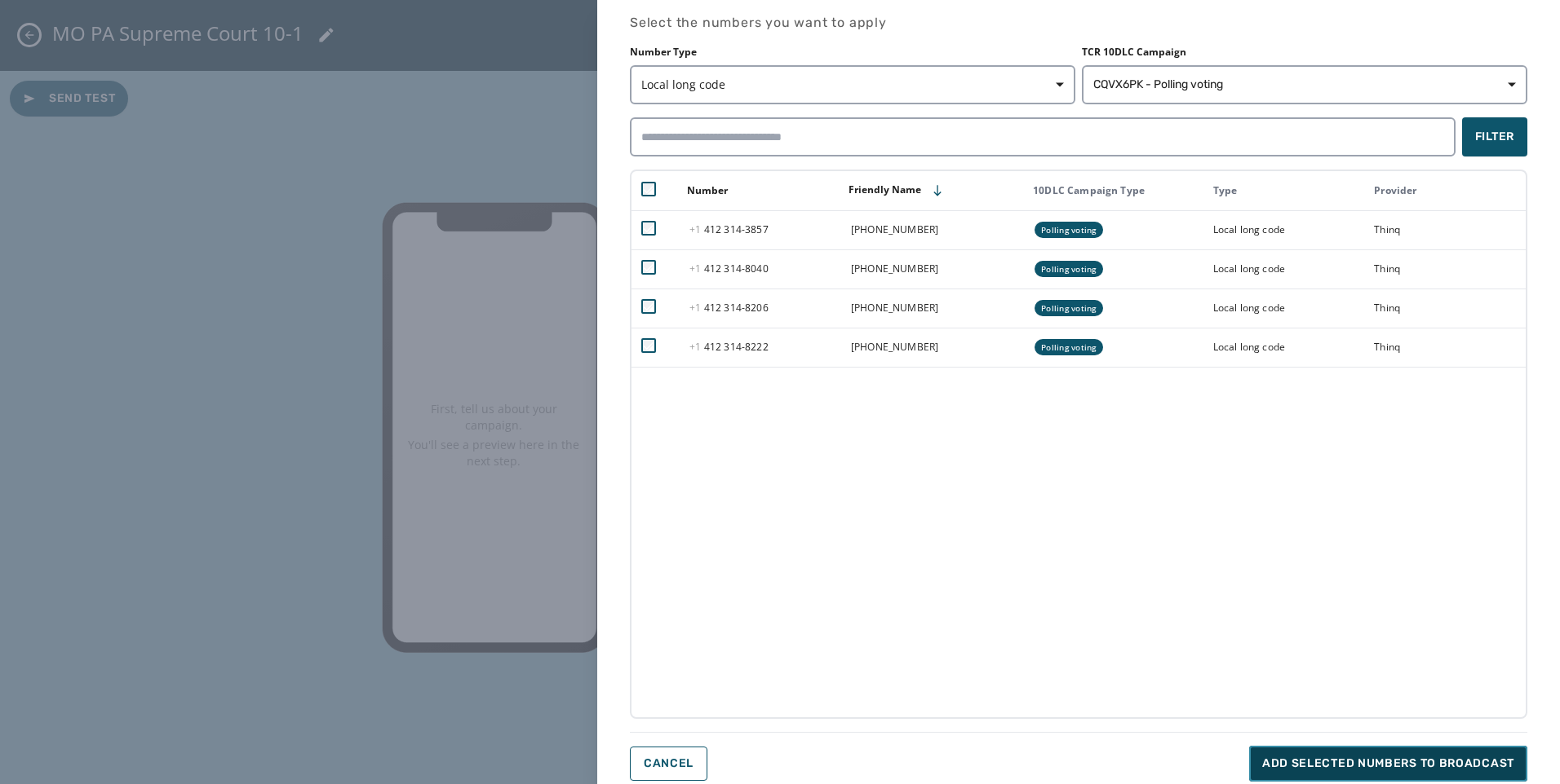
click at [1377, 747] on button "Add selected numbers to broadcast" at bounding box center [1388, 764] width 278 height 36
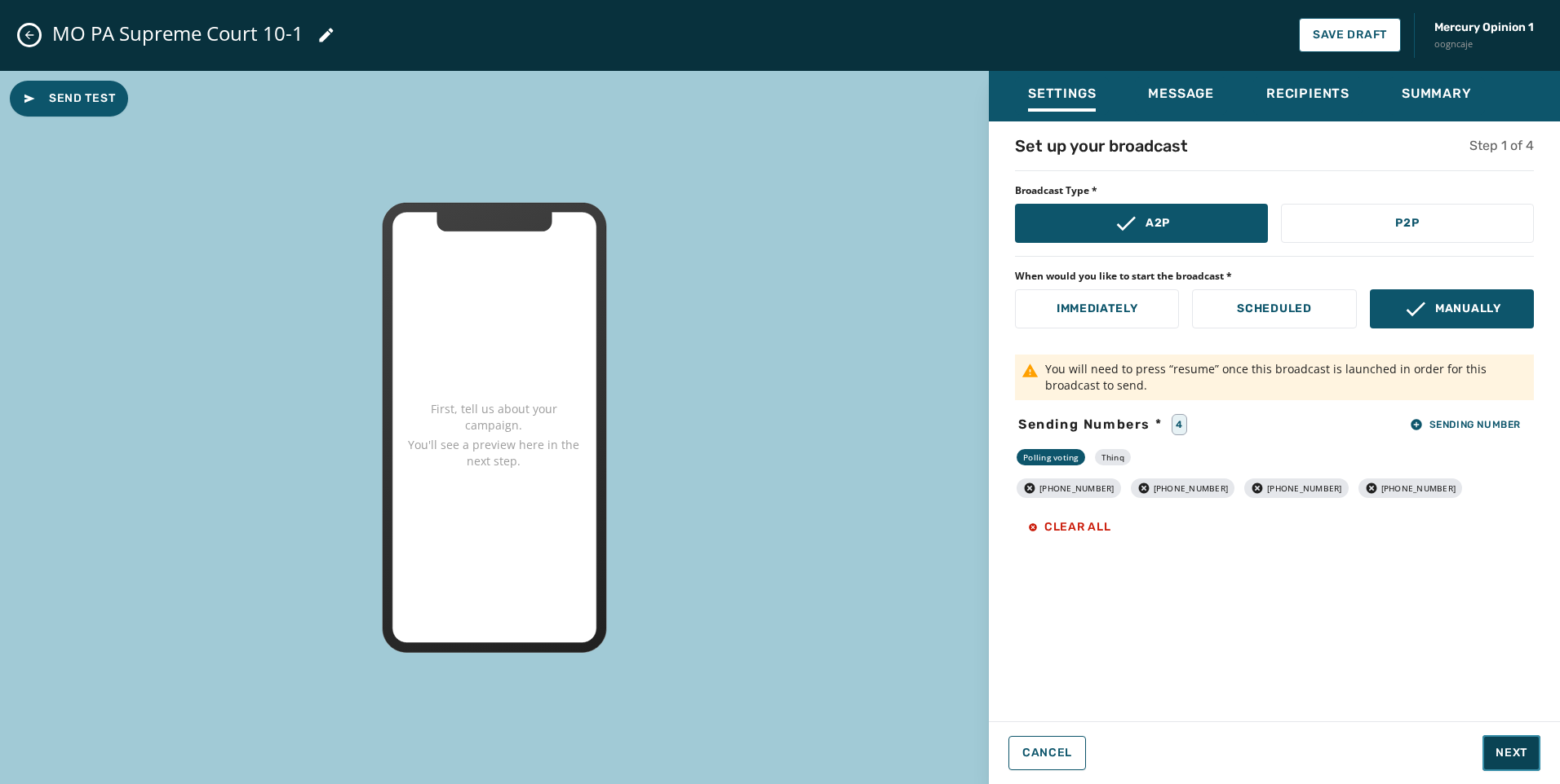
click at [1512, 763] on button "Next" at bounding box center [1511, 753] width 58 height 36
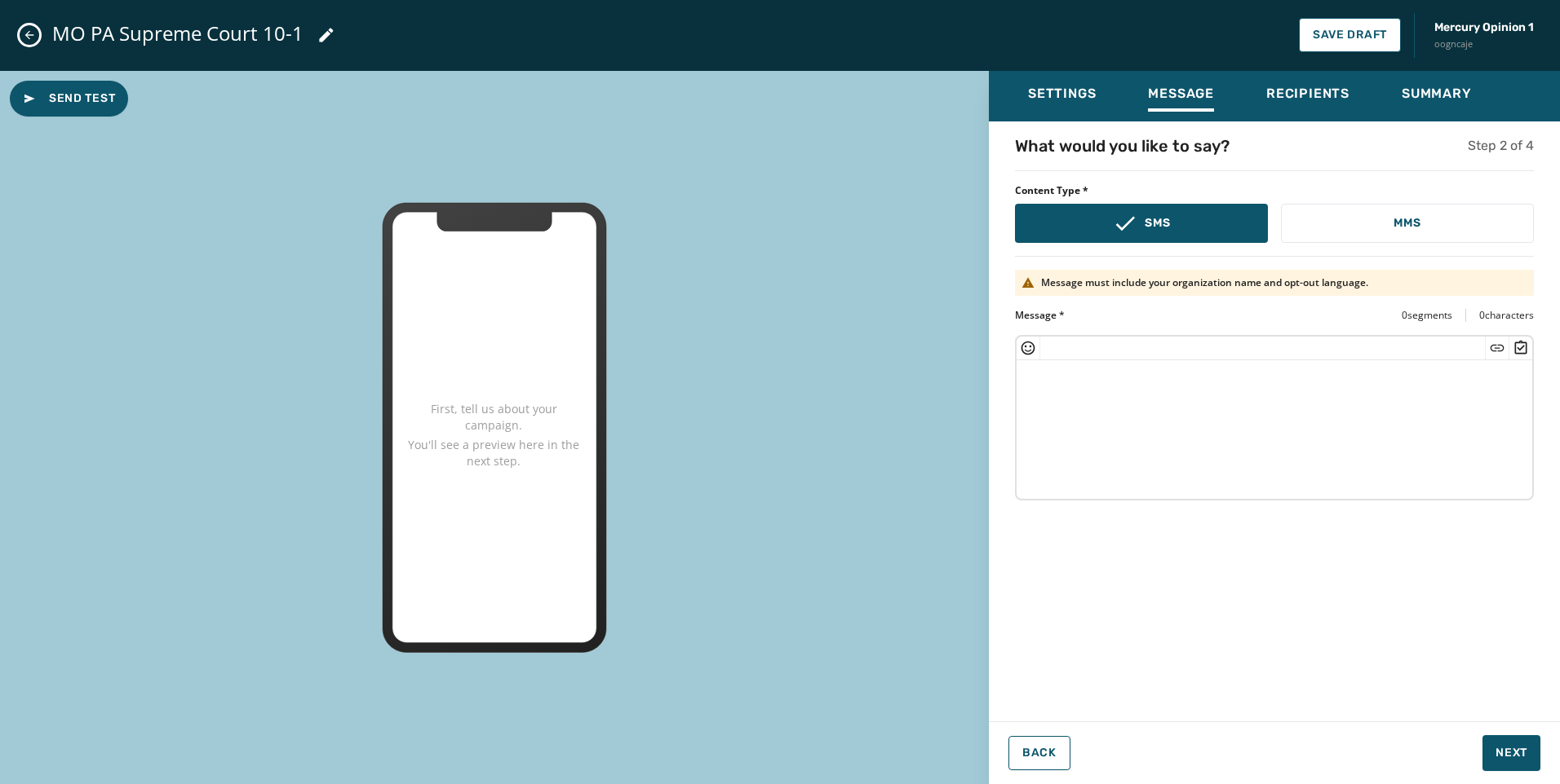
click at [1161, 426] on textarea at bounding box center [1274, 427] width 515 height 133
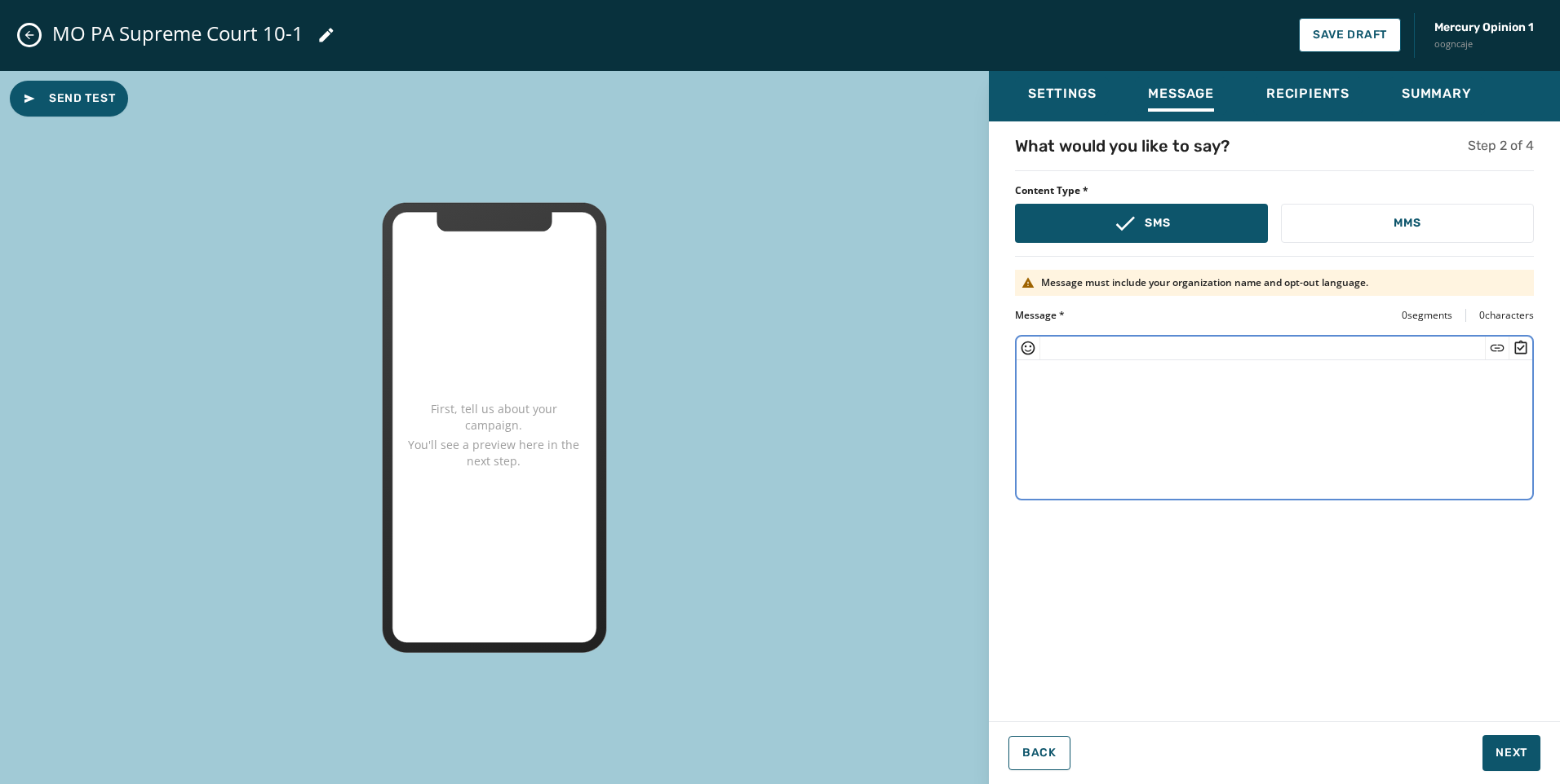
paste textarea "**********"
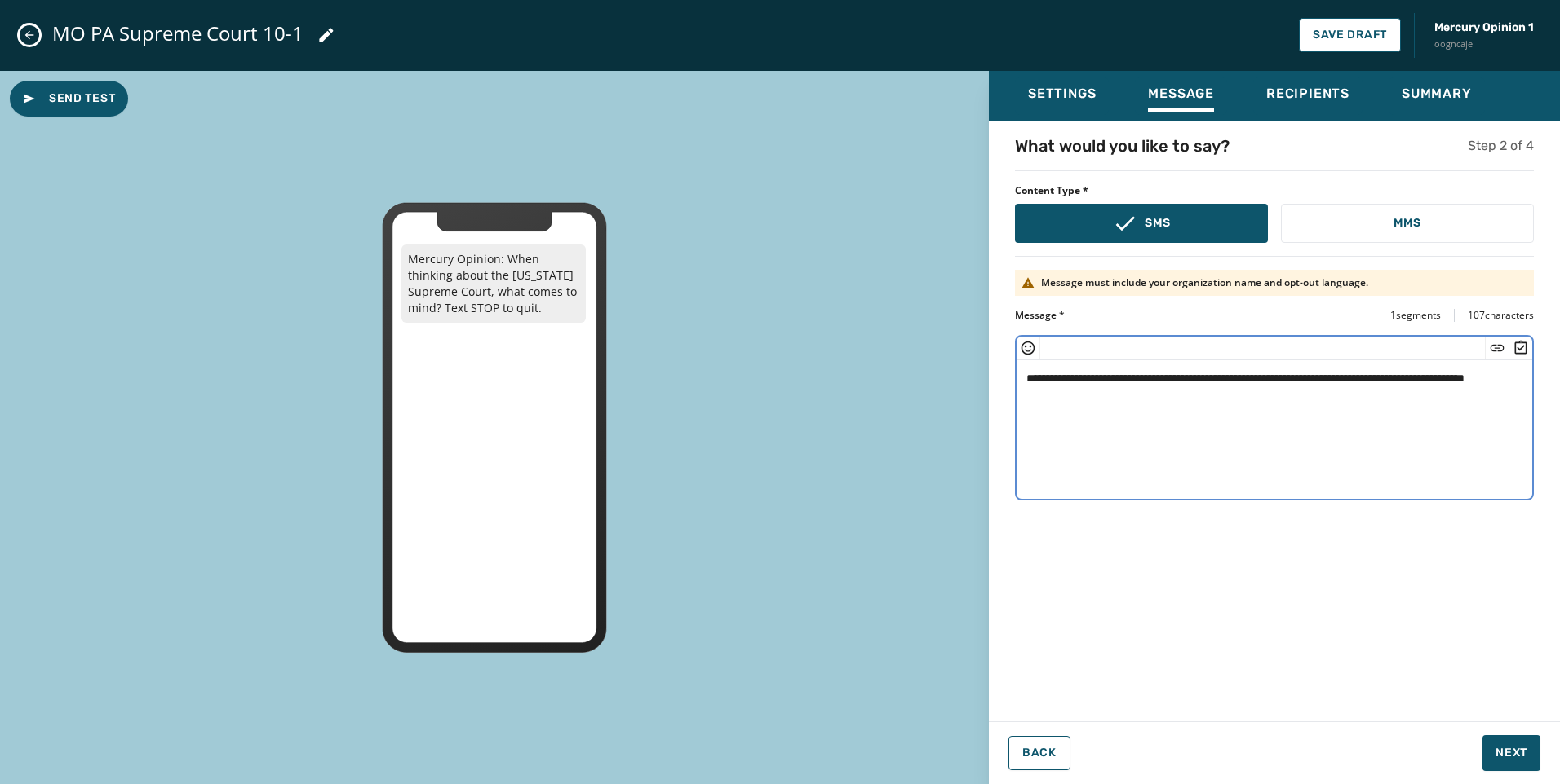
click at [1416, 381] on textarea "**********" at bounding box center [1274, 427] width 515 height 133
click at [1320, 387] on textarea "**********" at bounding box center [1274, 427] width 515 height 133
type textarea "**********"
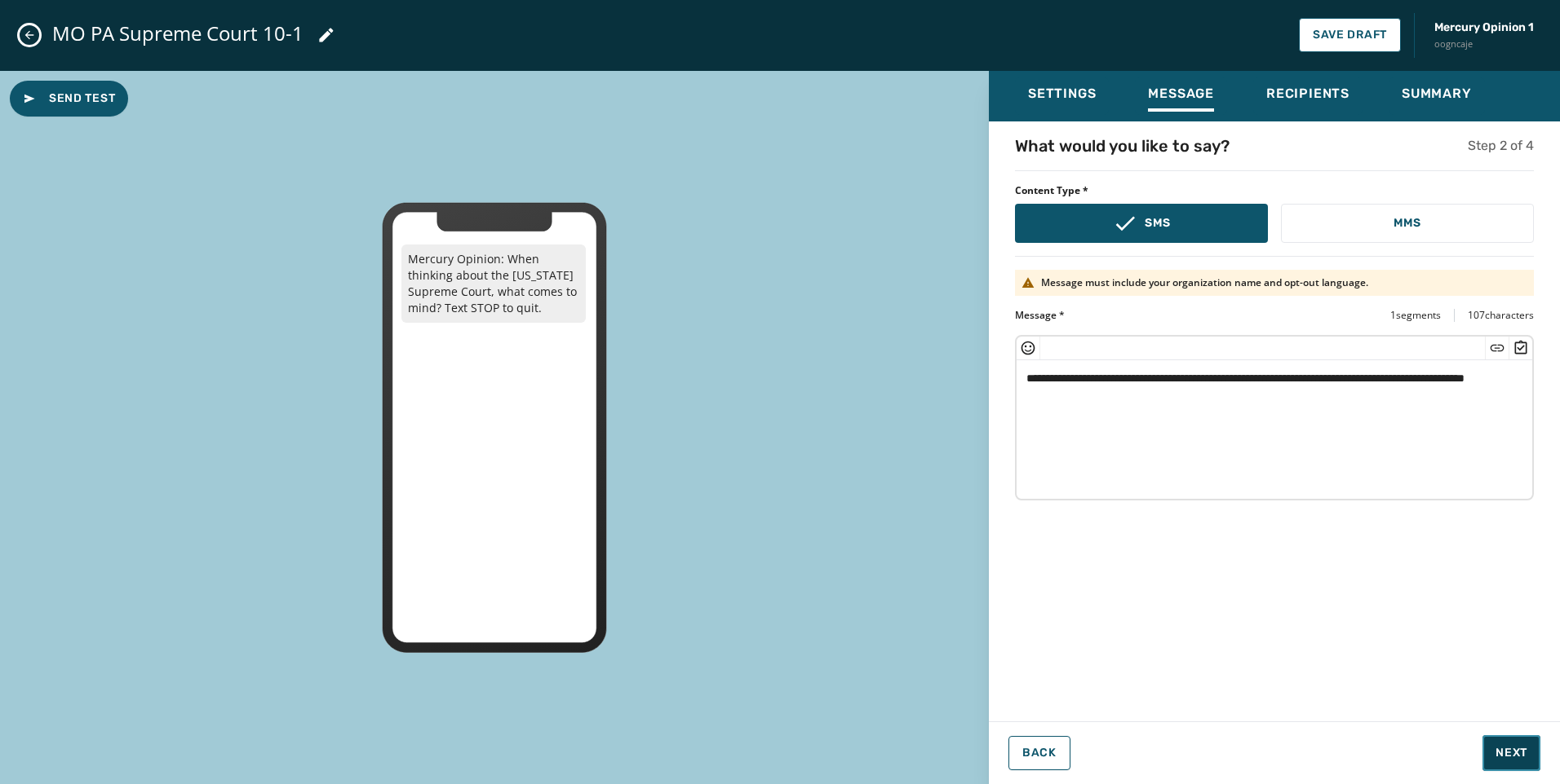
click at [1518, 749] on span "Next" at bounding box center [1511, 753] width 32 height 16
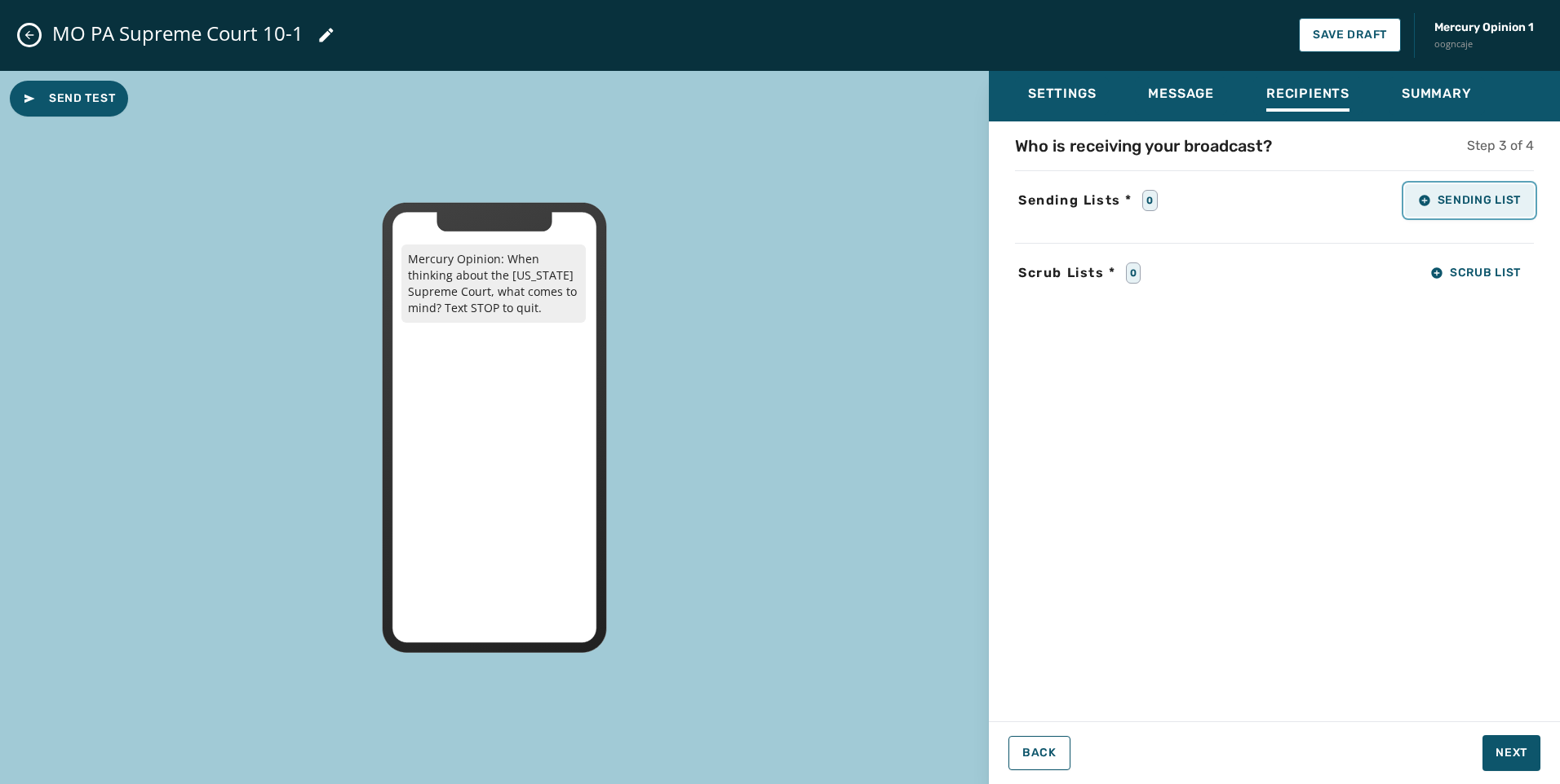
click at [1496, 203] on span "Sending List" at bounding box center [1468, 200] width 103 height 13
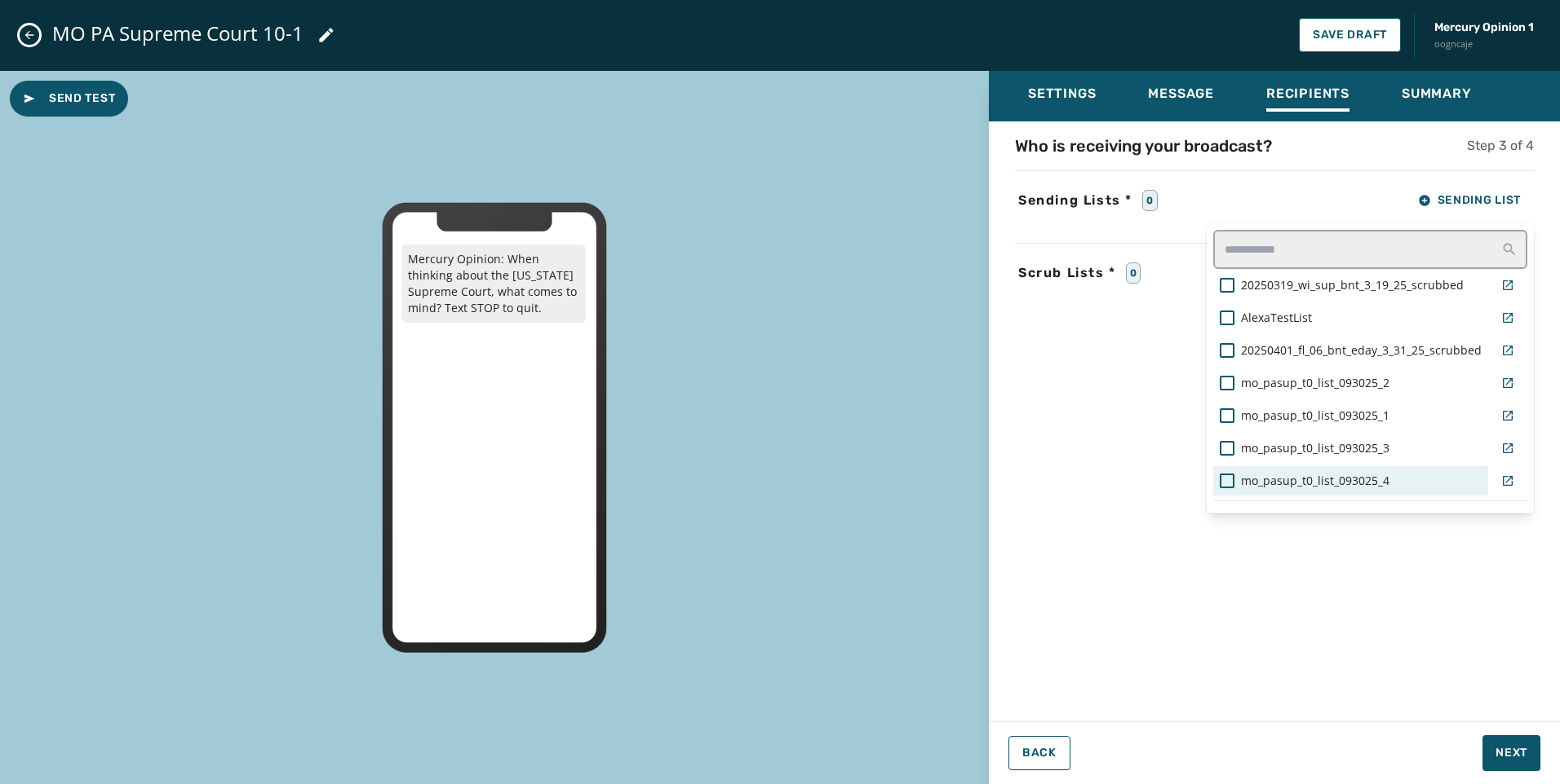
click at [1362, 478] on span "mo_pasup_t0_list_093025_4" at bounding box center [1315, 481] width 149 height 16
click at [1333, 617] on div "Who is receiving your broadcast? Step 3 of 4 Sending Lists * 1 Sending List 202…" at bounding box center [1274, 416] width 571 height 564
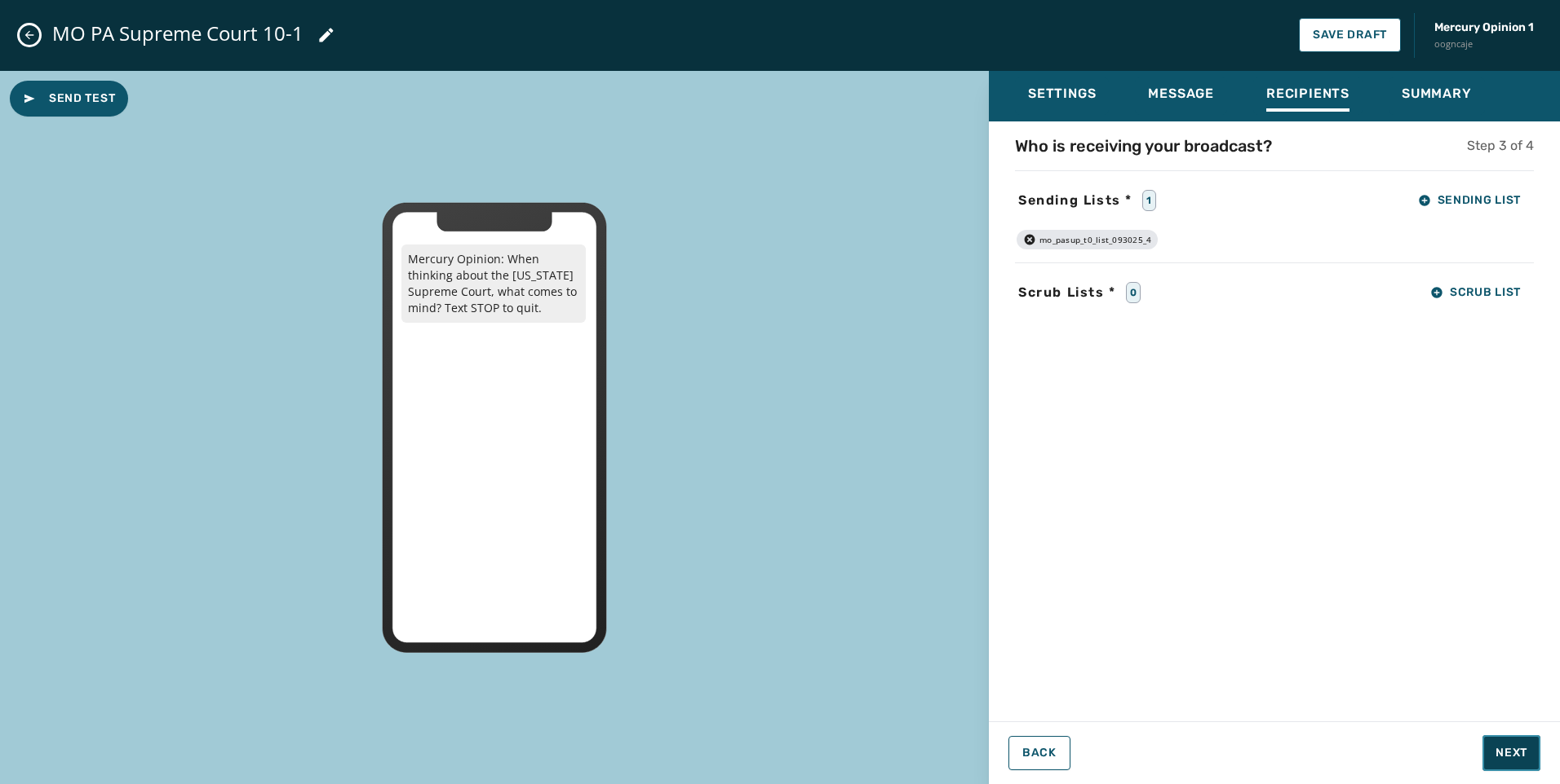
click at [1493, 738] on button "Next" at bounding box center [1511, 753] width 58 height 36
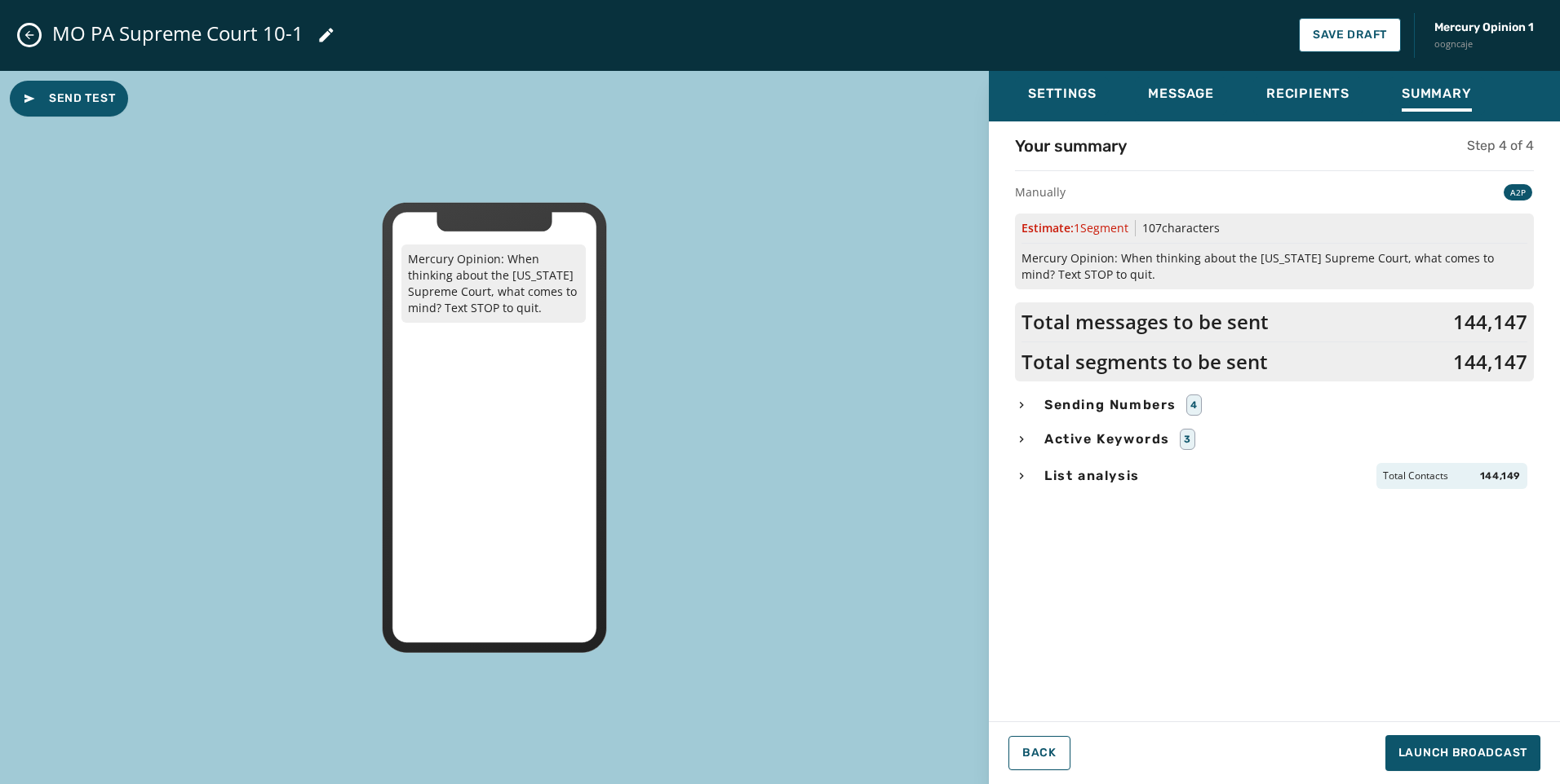
click at [1113, 466] on span "List analysis" at bounding box center [1092, 476] width 102 height 20
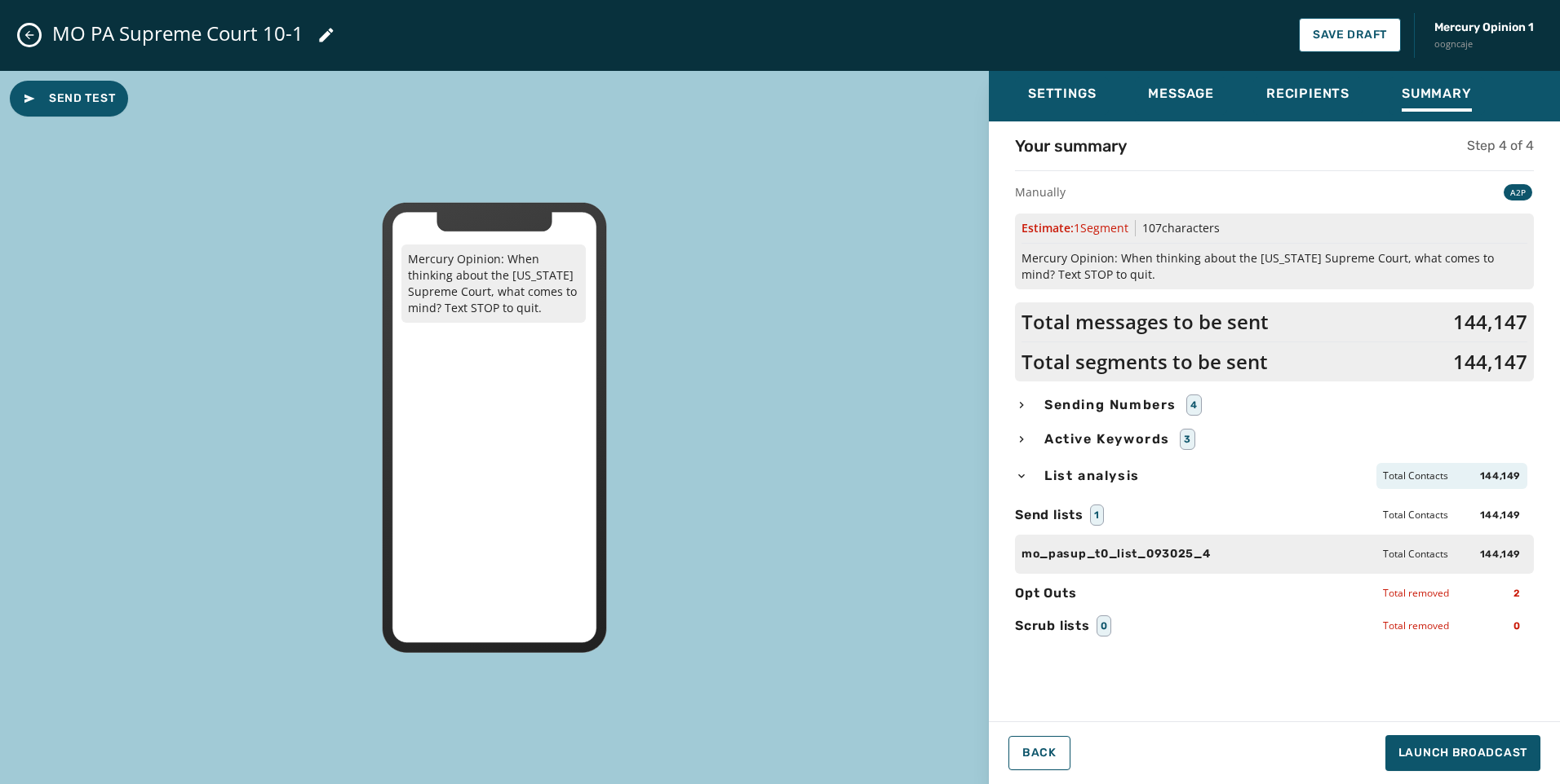
click at [1120, 404] on span "Sending Numbers" at bounding box center [1109, 405] width 139 height 20
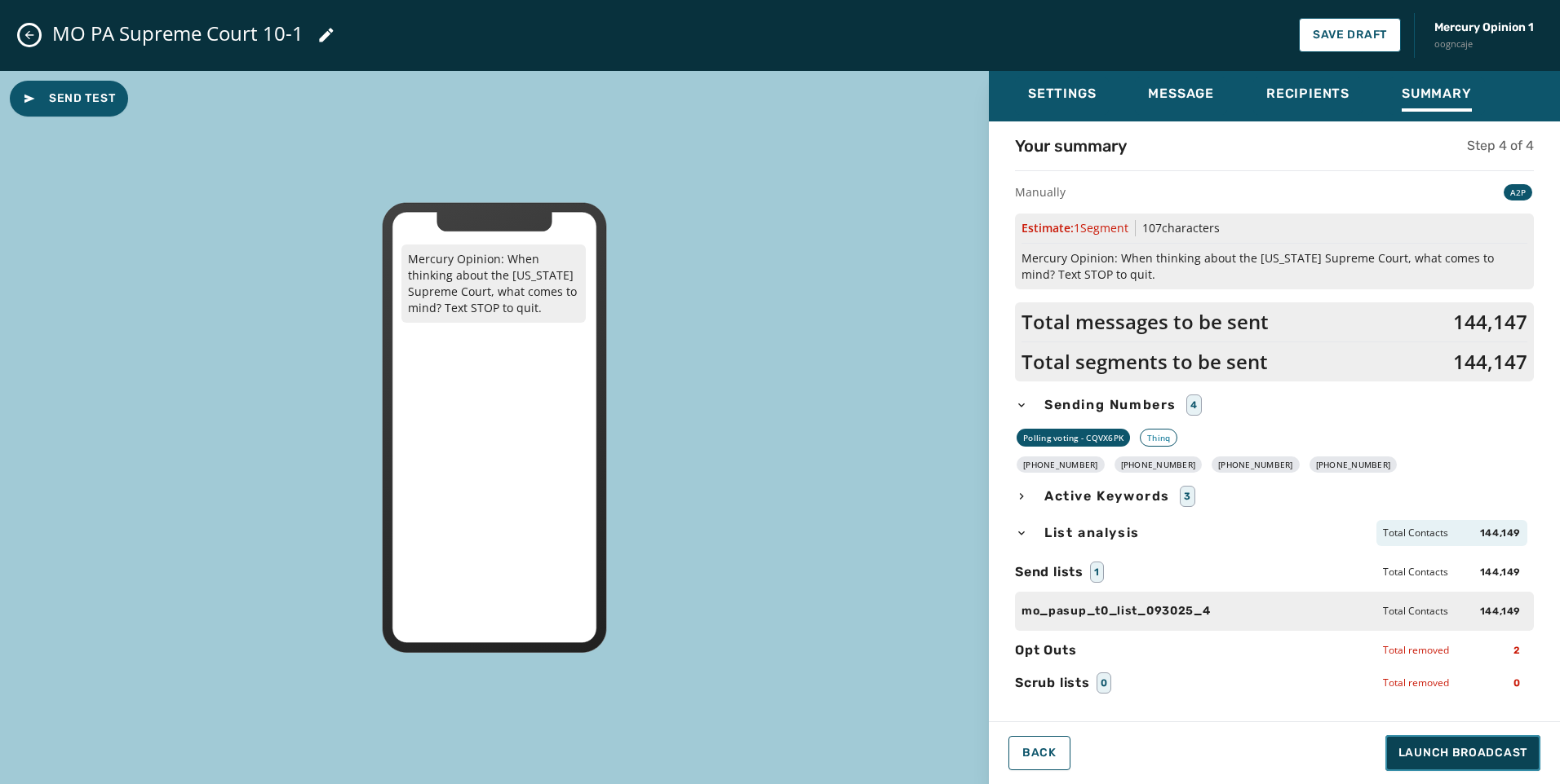
click at [1439, 756] on span "Launch Broadcast" at bounding box center [1462, 753] width 129 height 16
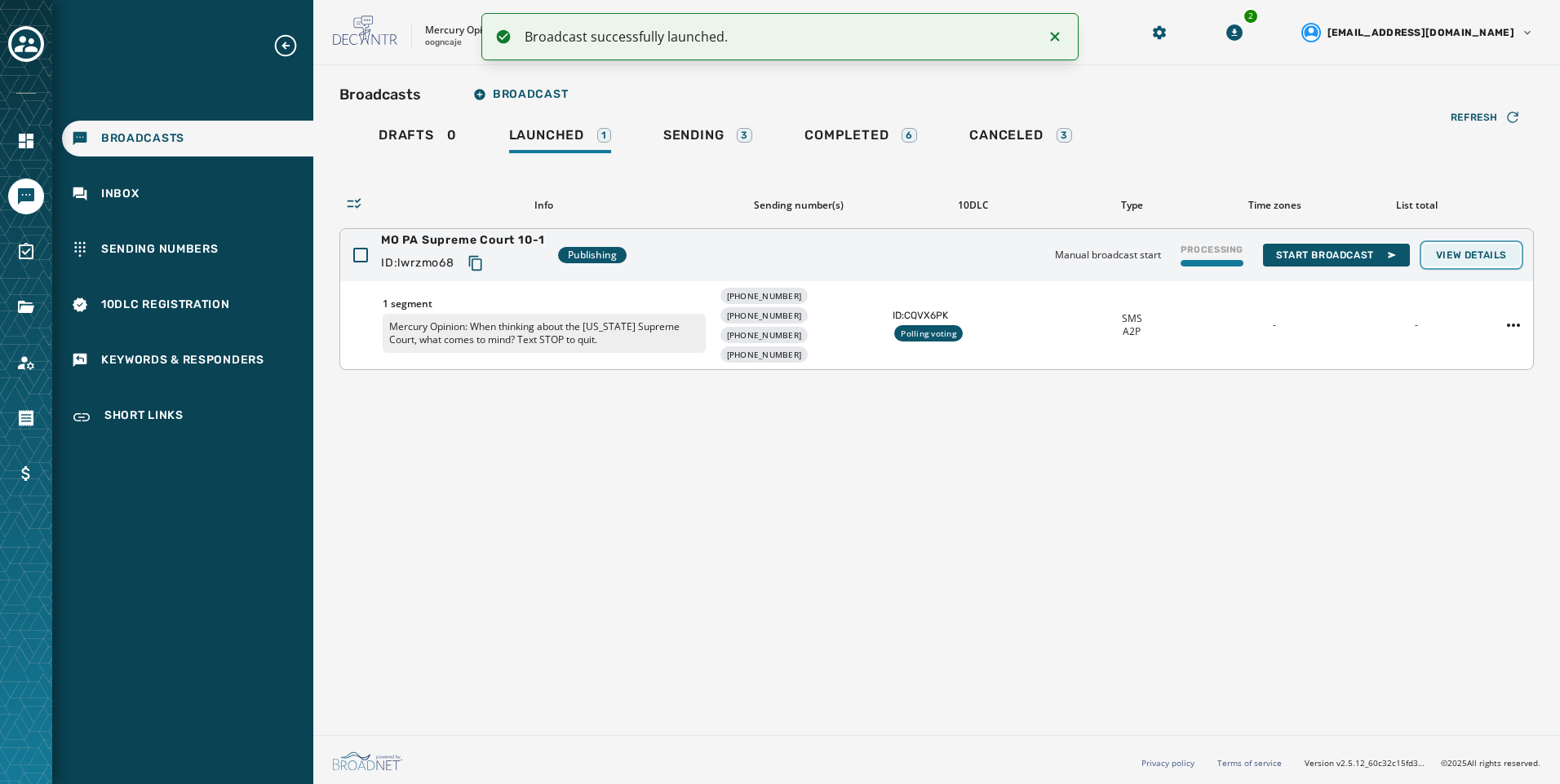
click at [1488, 248] on button "View Details" at bounding box center [1470, 255] width 97 height 23
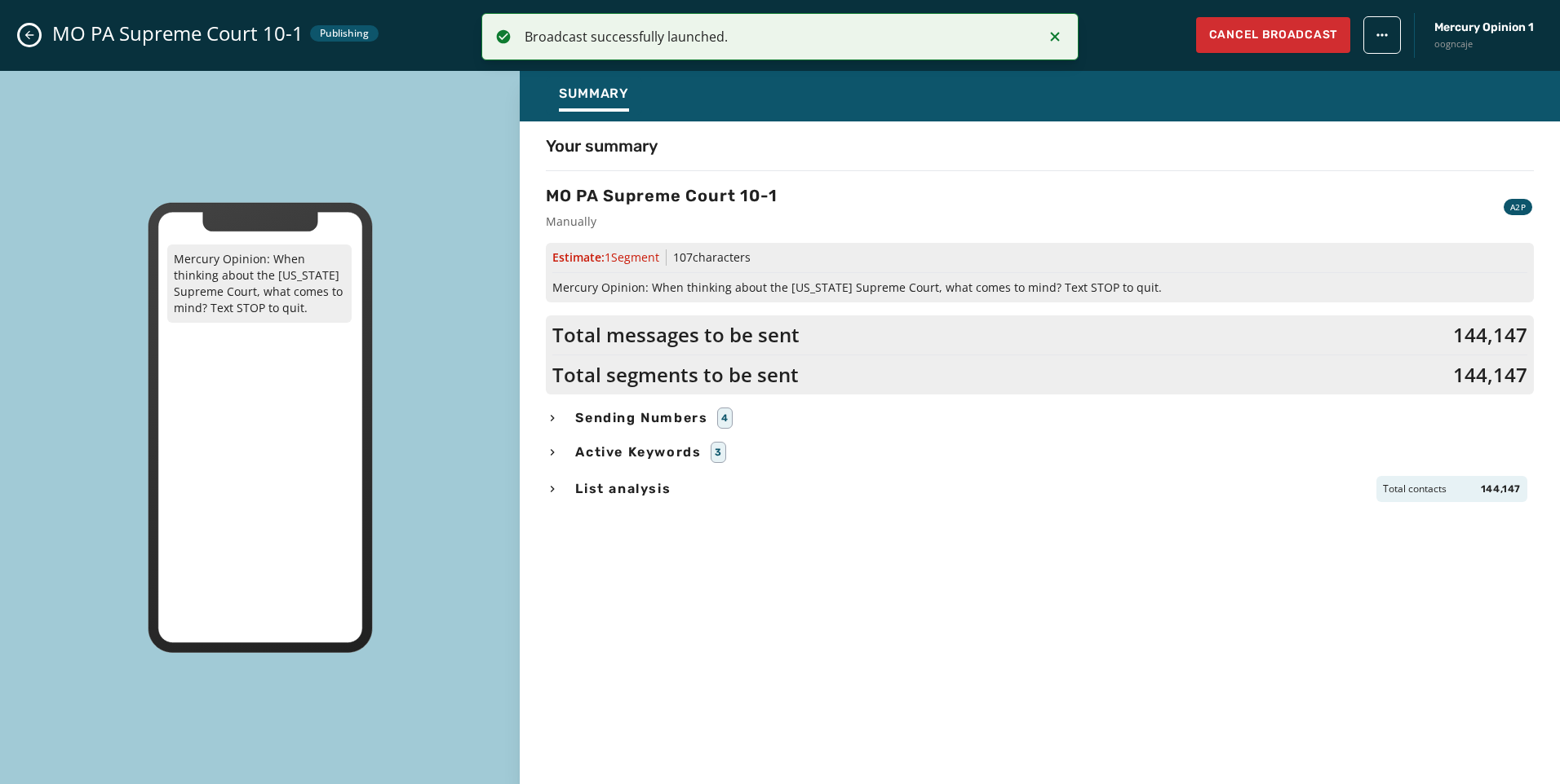
click at [584, 408] on span "Sending Numbers" at bounding box center [641, 418] width 139 height 20
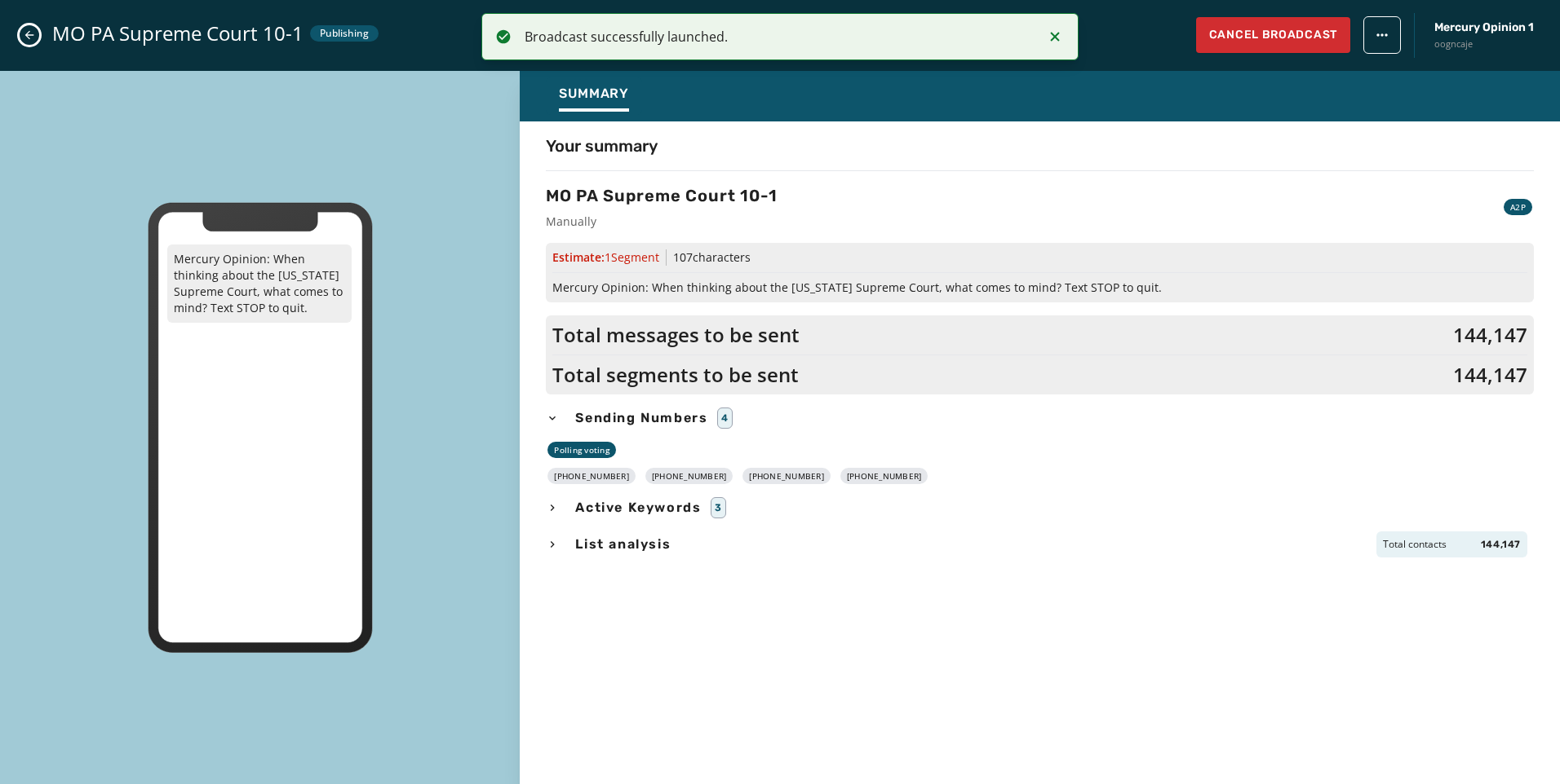
click at [621, 537] on span "List analysis" at bounding box center [623, 545] width 102 height 20
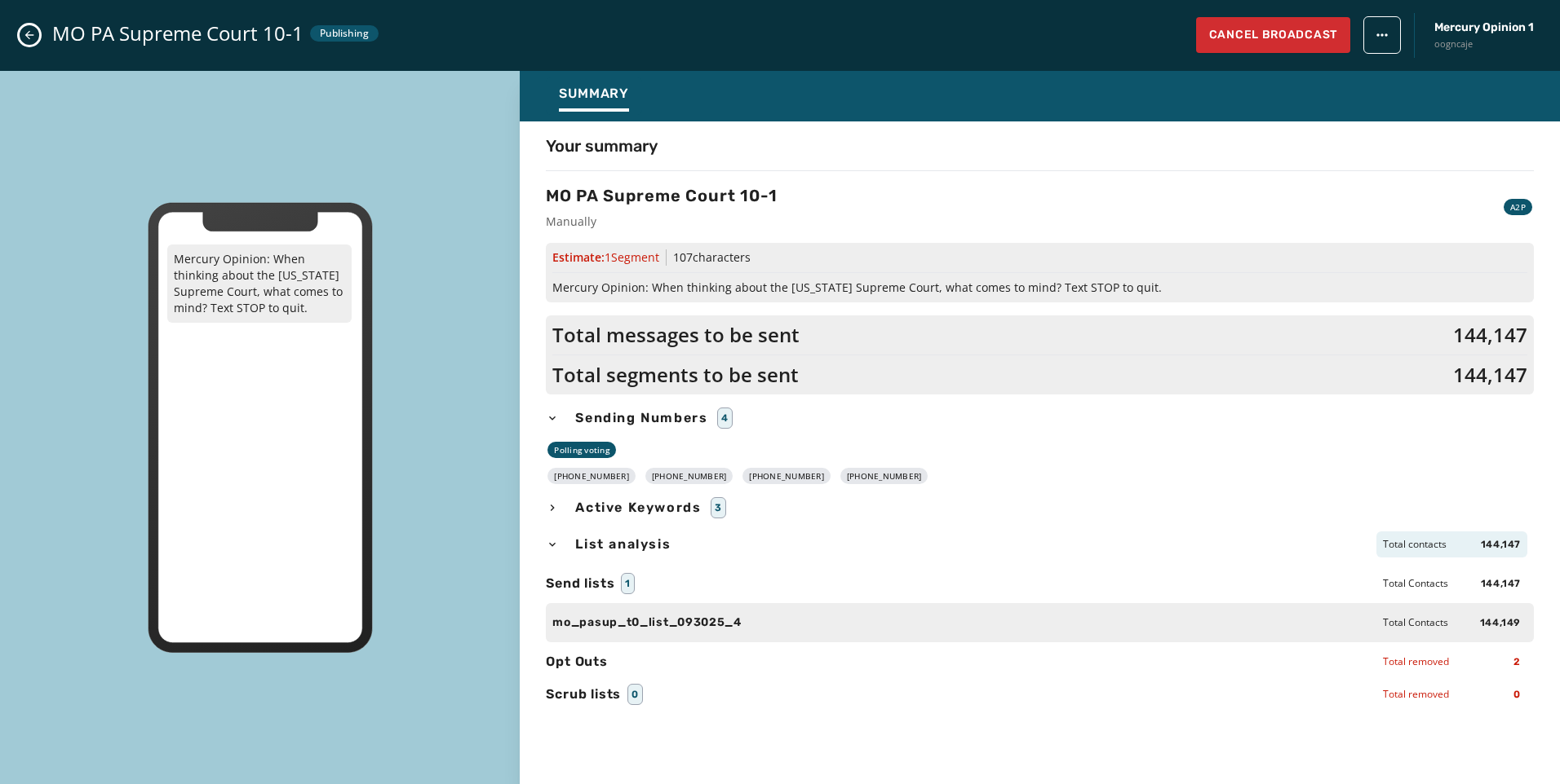
click at [29, 29] on icon "Close admin drawer" at bounding box center [29, 35] width 13 height 13
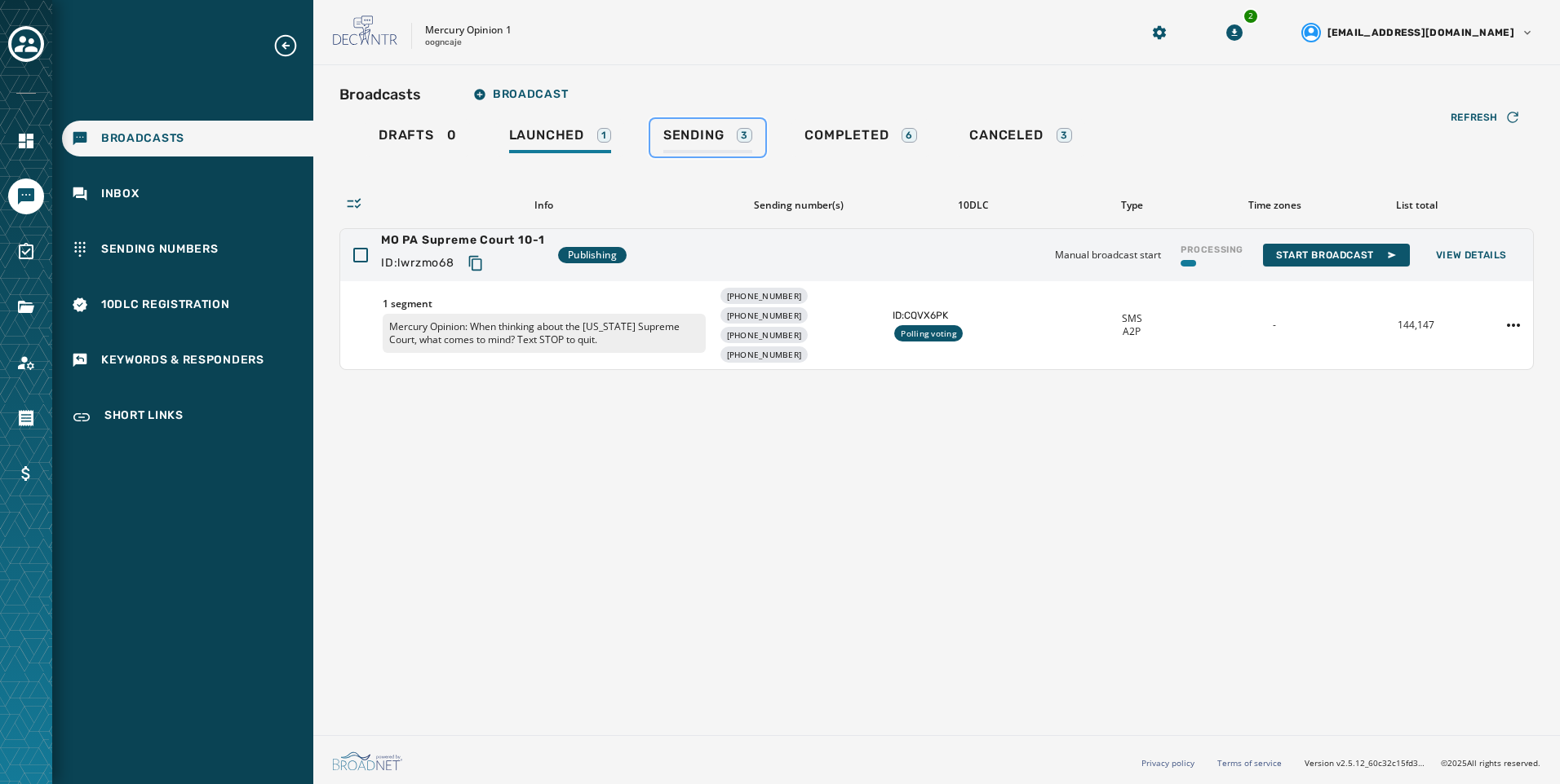
click at [712, 144] on div "Sending 3" at bounding box center [707, 140] width 89 height 26
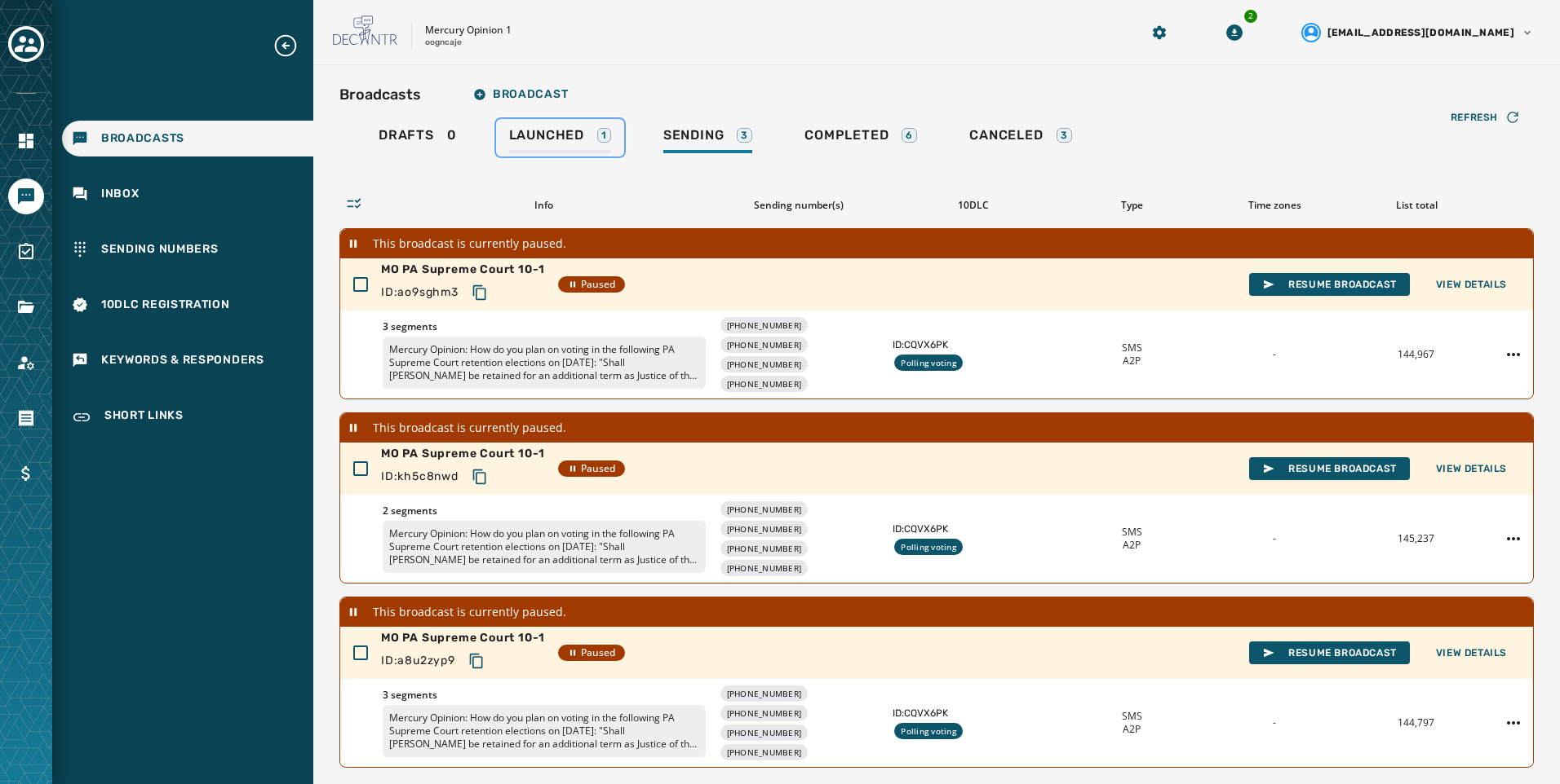
click at [561, 154] on link "Launched 1" at bounding box center [560, 137] width 128 height 38
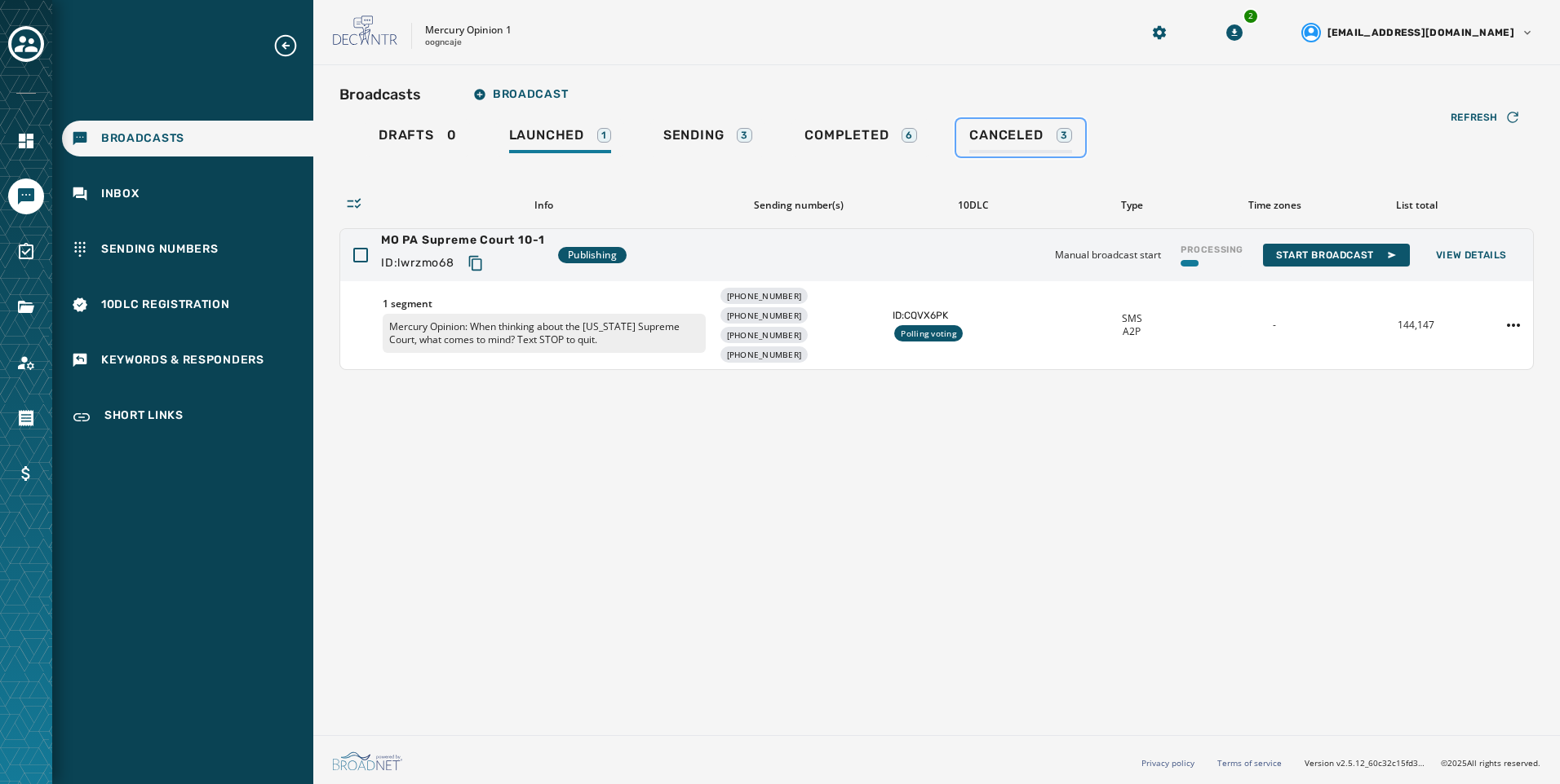
click at [1081, 143] on link "Canceled 3" at bounding box center [1020, 137] width 128 height 38
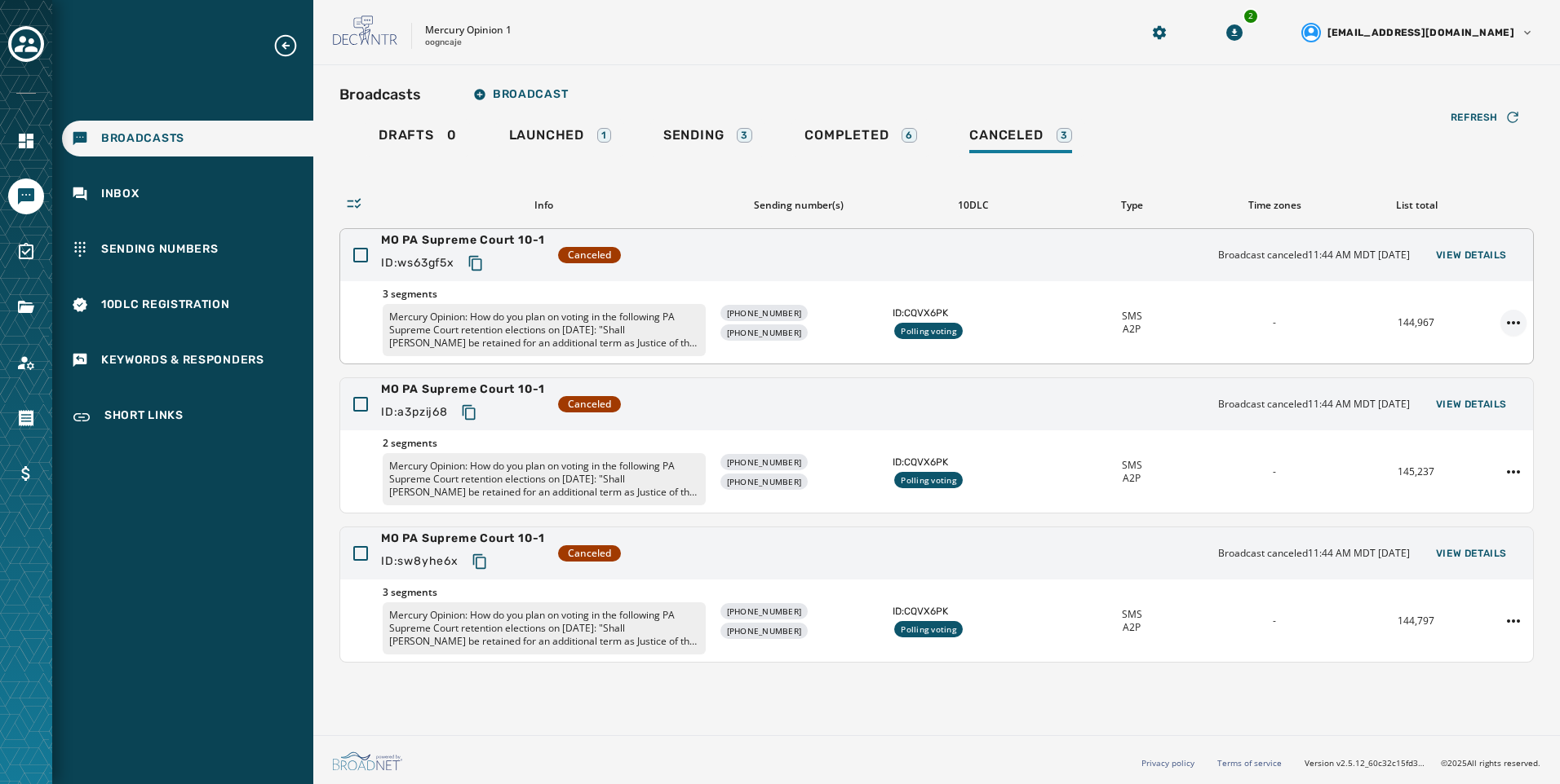
click at [1515, 325] on html "Broadcasts Inbox Sending Numbers 10DLC Registration Keywords & Responders Short…" at bounding box center [780, 392] width 1560 height 784
click at [1497, 376] on div "Delete broadcast" at bounding box center [1467, 375] width 119 height 26
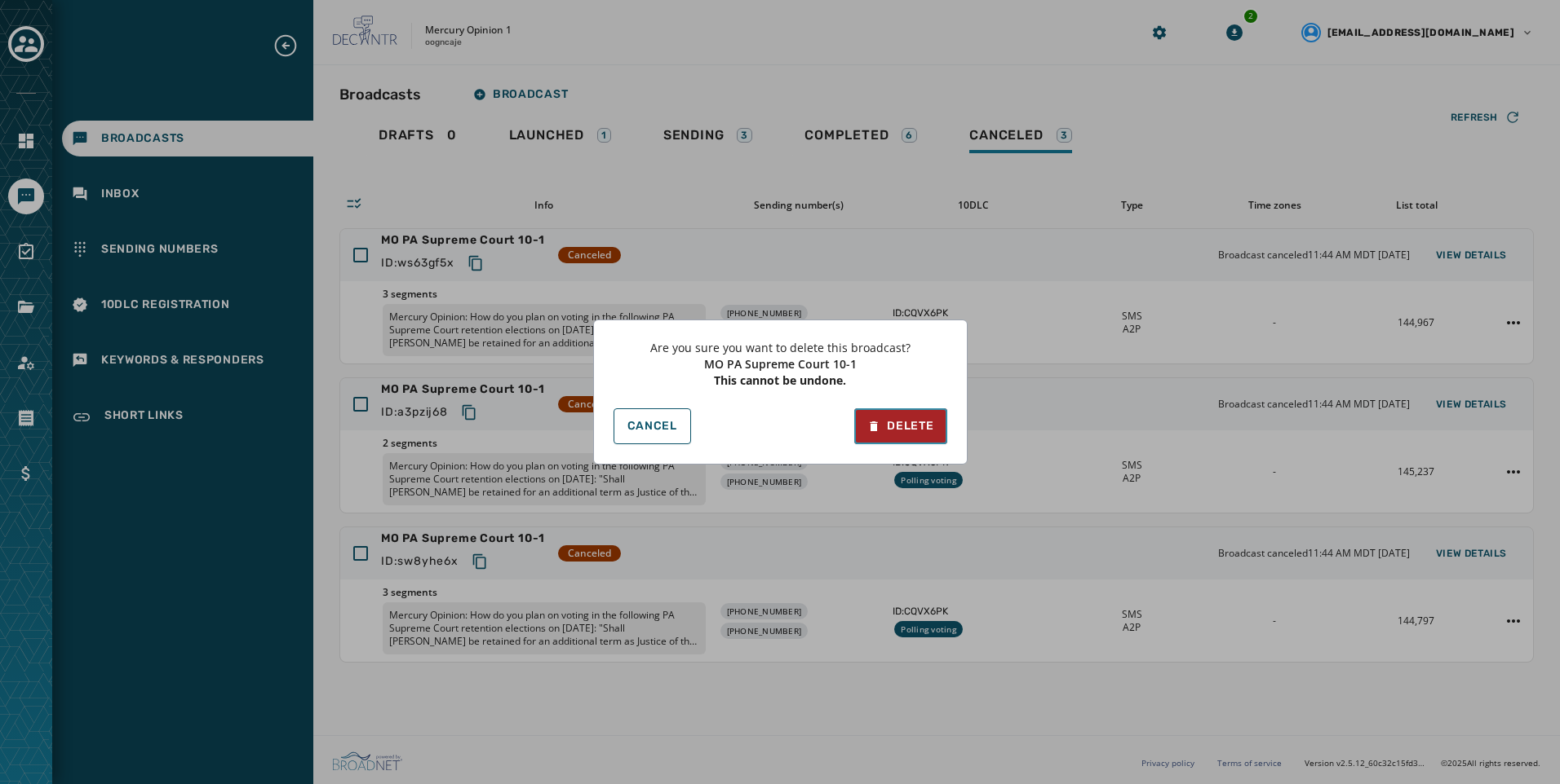
click at [909, 433] on div "Delete" at bounding box center [900, 426] width 66 height 16
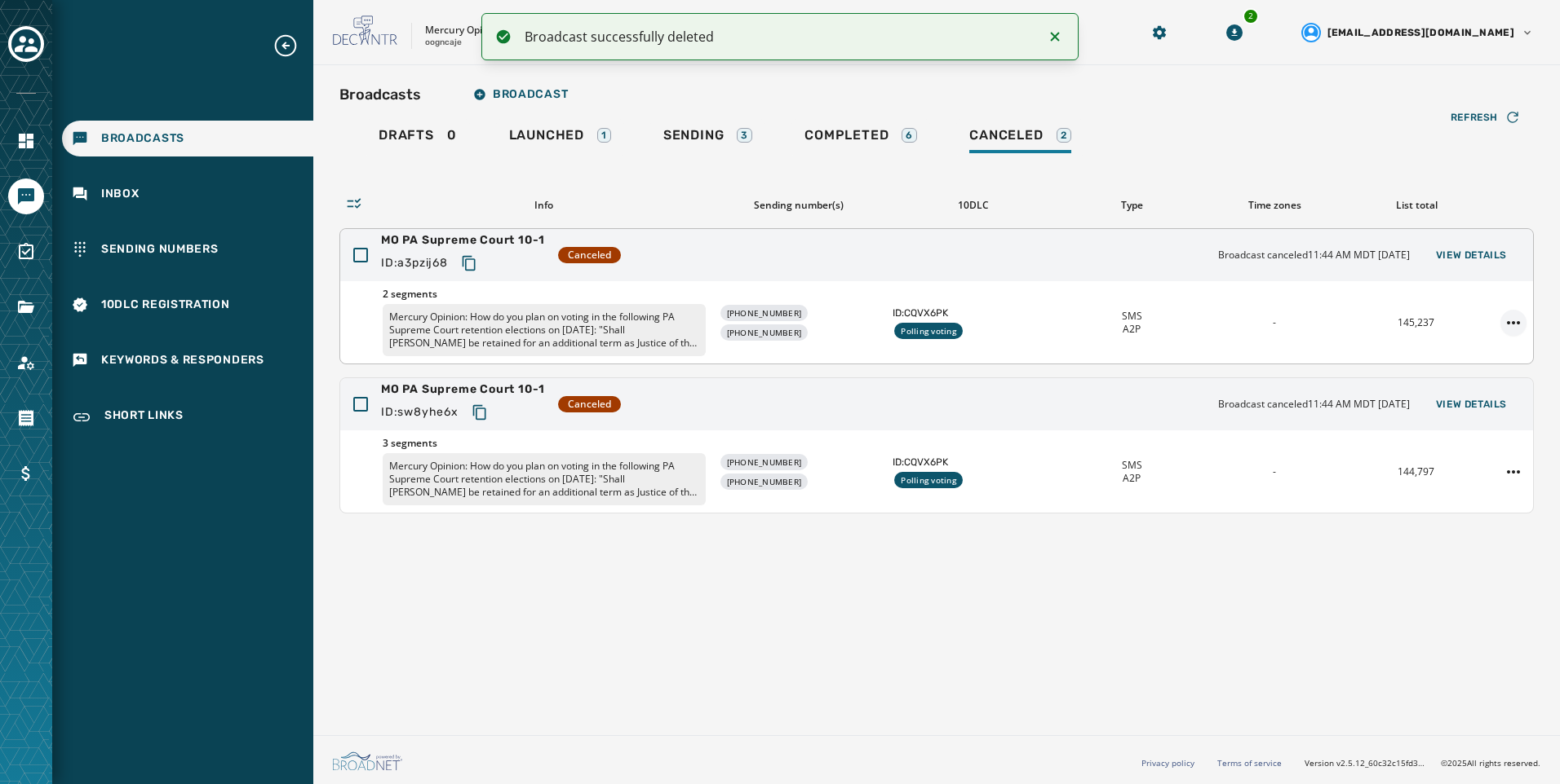
click at [1521, 320] on html "Broadcast successfully deleted Broadcasts Inbox Sending Numbers 10DLC Registrat…" at bounding box center [780, 392] width 1560 height 784
click at [1498, 377] on div "Delete broadcast" at bounding box center [1467, 375] width 119 height 26
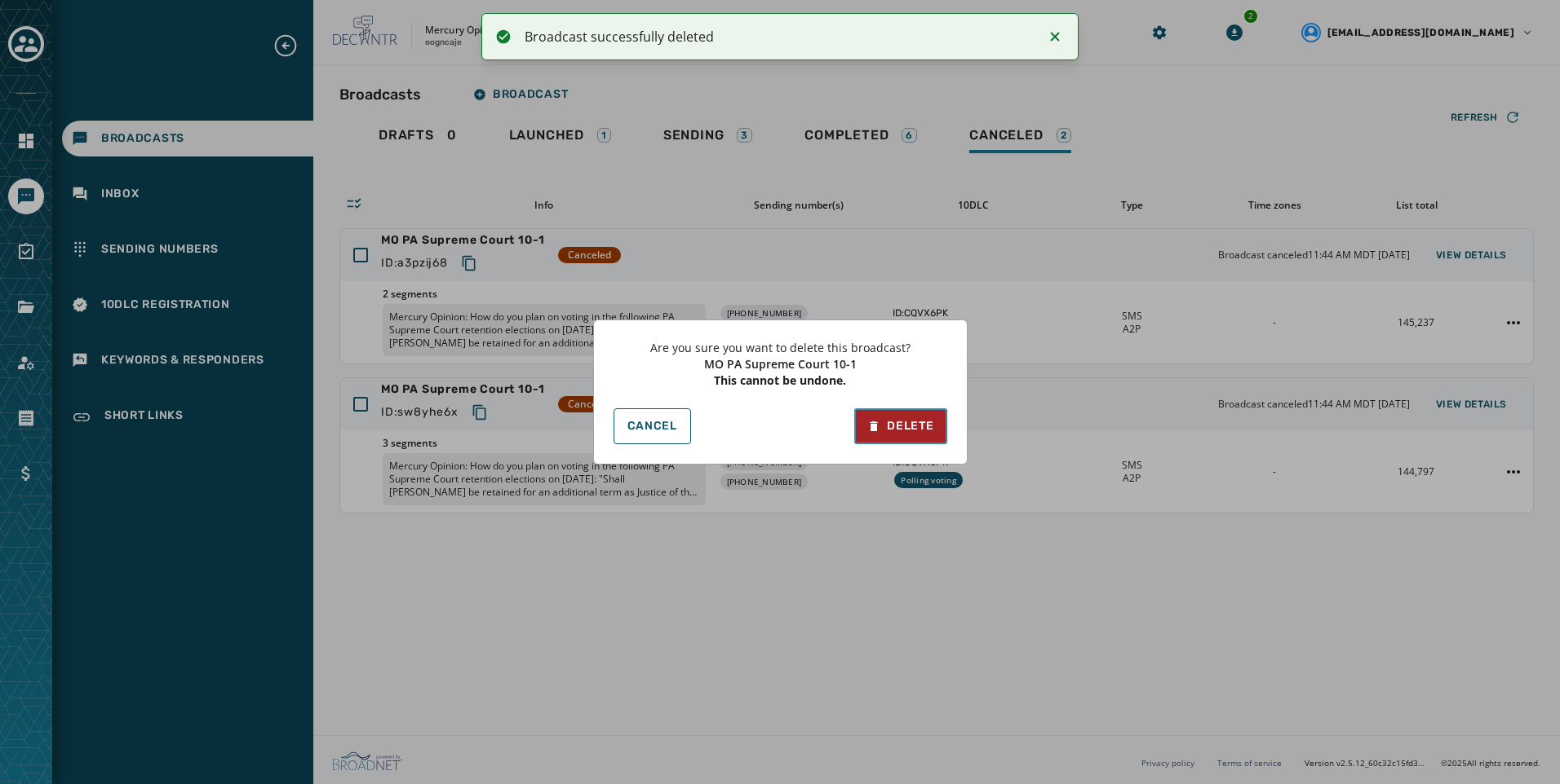
click at [921, 419] on div "Delete" at bounding box center [900, 426] width 66 height 16
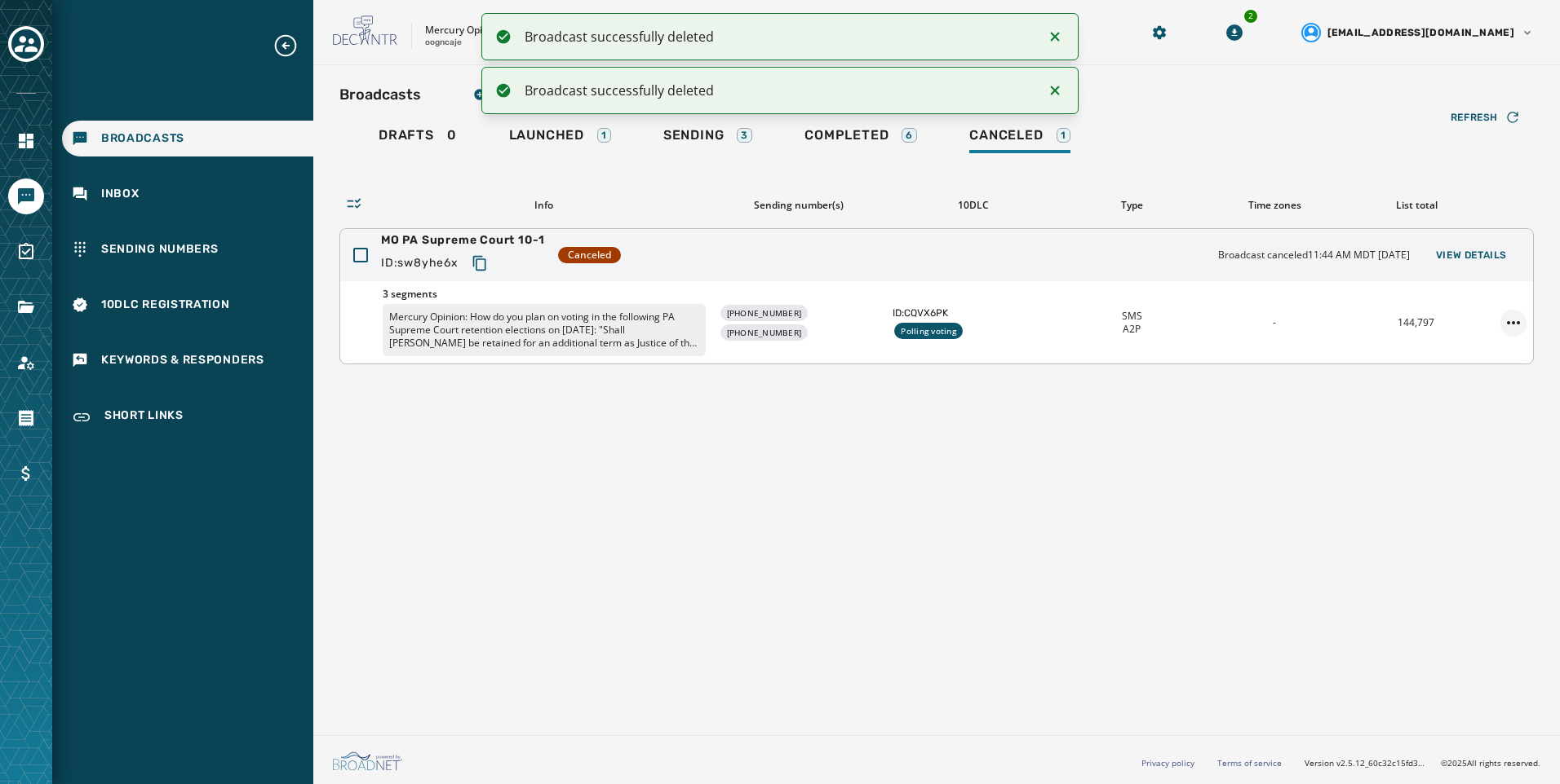
click at [1519, 326] on html "Broadcast successfully deleted Broadcast successfully deleted Broadcasts Inbox …" at bounding box center [780, 392] width 1560 height 784
click at [1507, 376] on div "Delete broadcast" at bounding box center [1467, 375] width 119 height 26
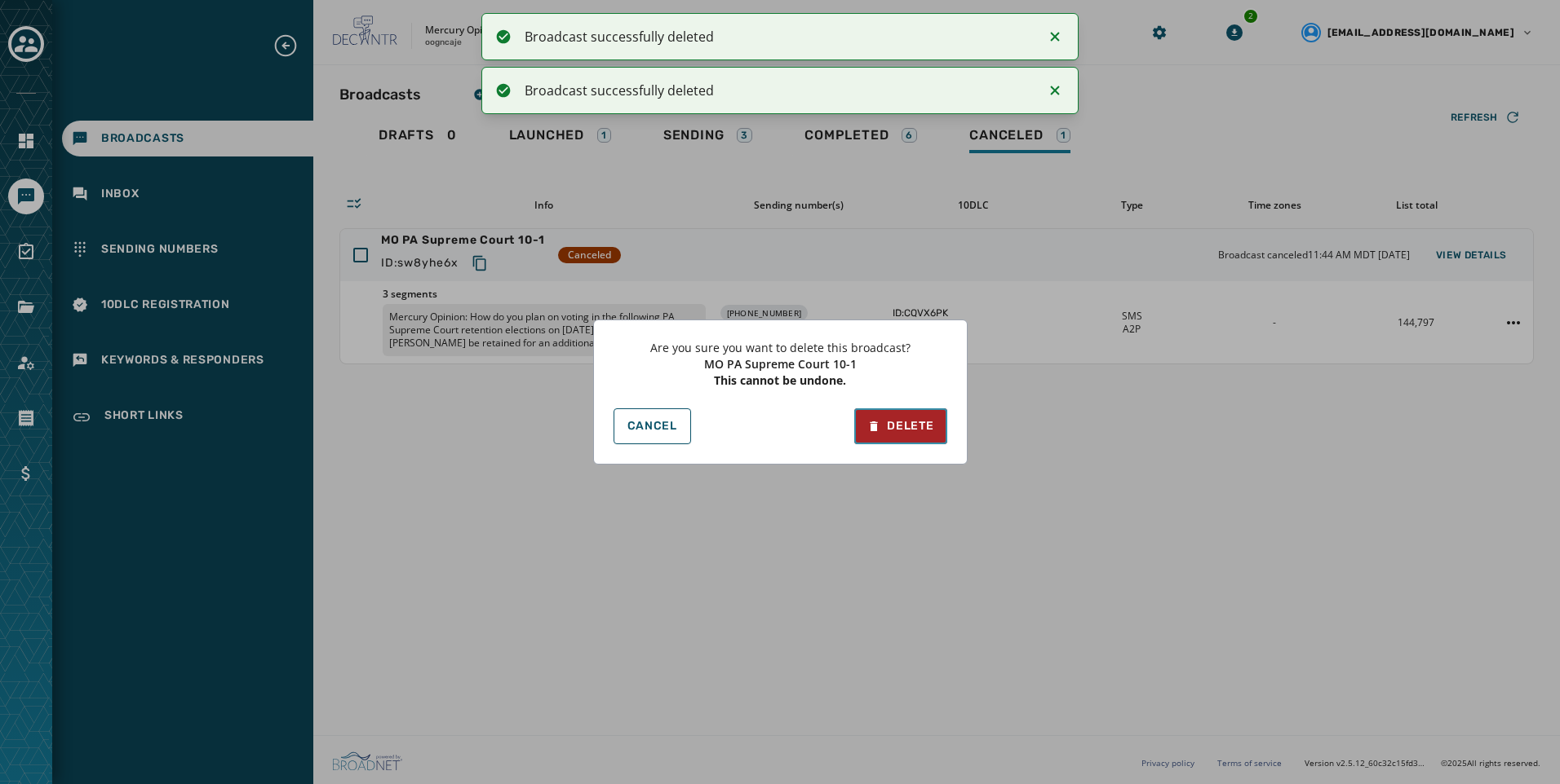
click at [912, 435] on button "Delete" at bounding box center [900, 426] width 92 height 36
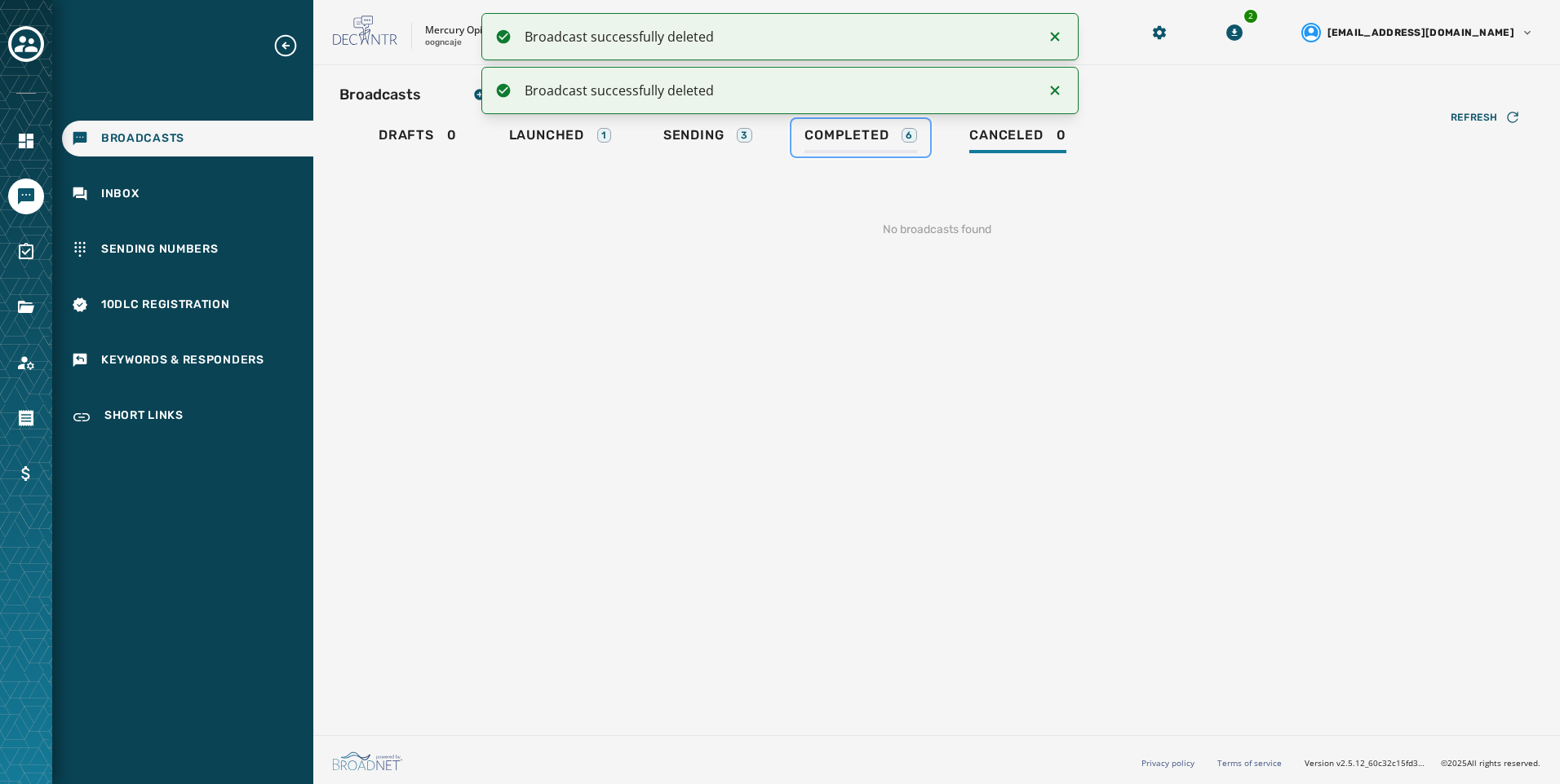
click at [914, 137] on div "6" at bounding box center [909, 134] width 16 height 15
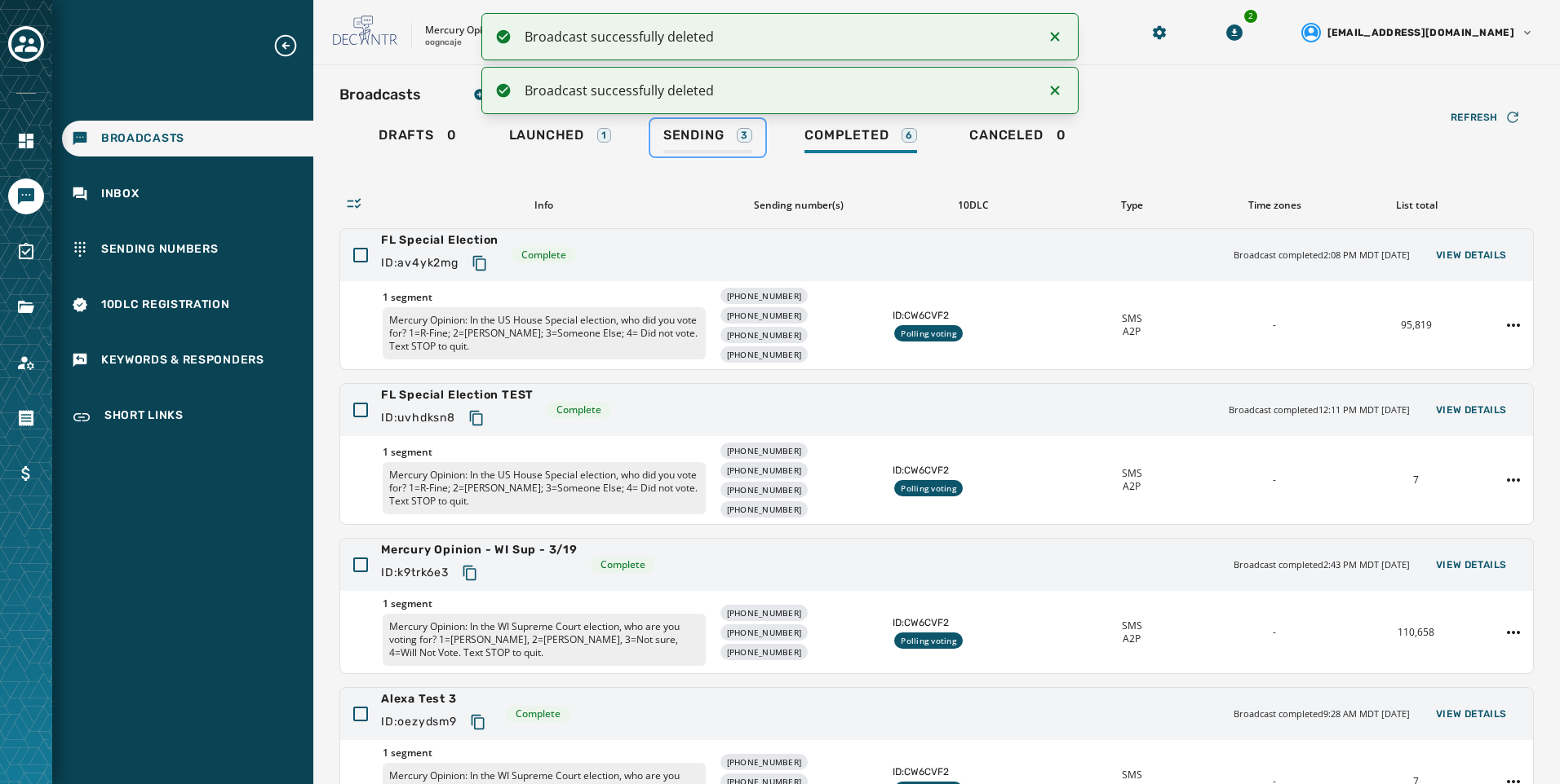
click at [760, 144] on link "Sending 3" at bounding box center [707, 137] width 115 height 38
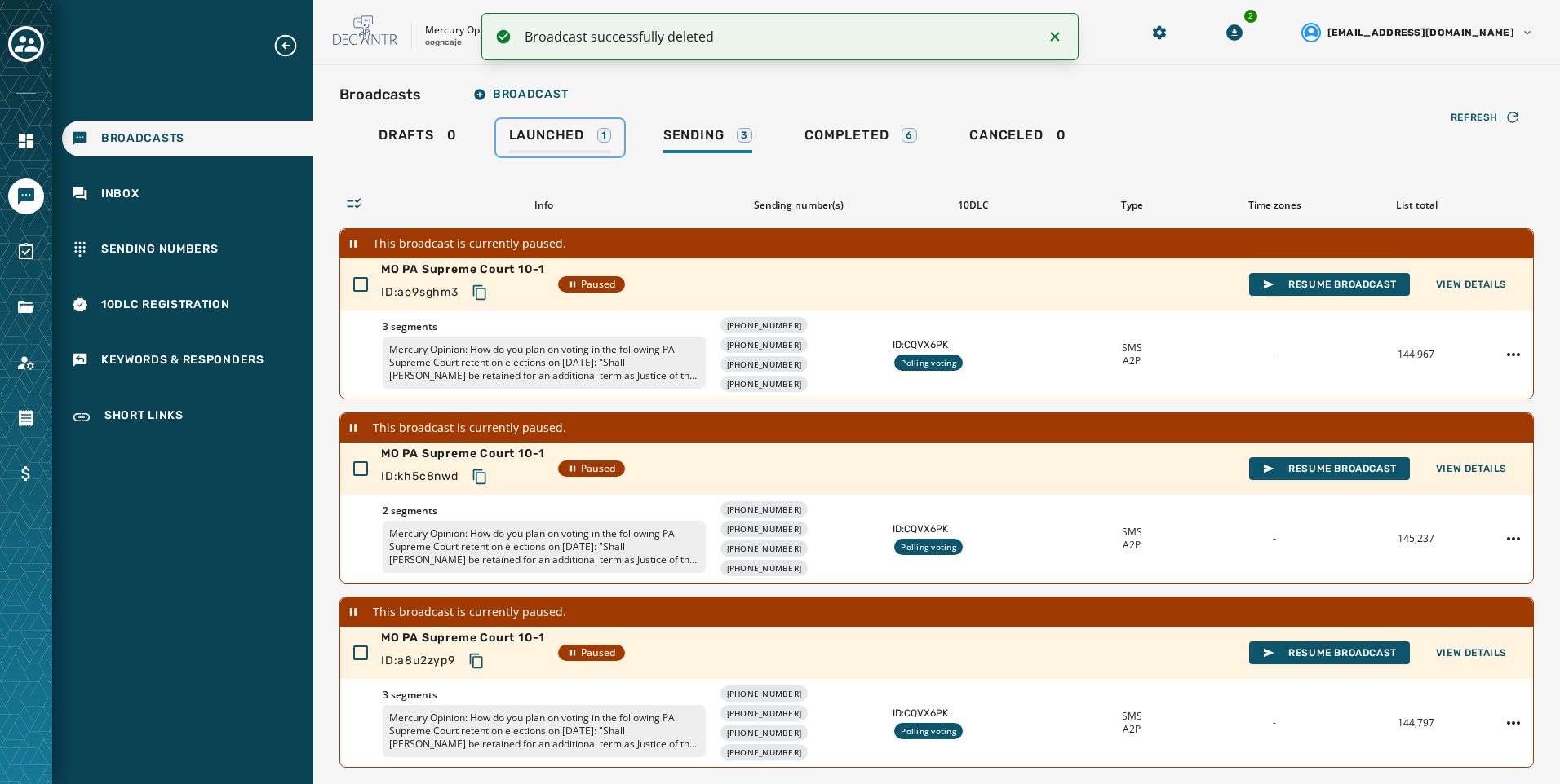
click at [582, 138] on span "Launched" at bounding box center [546, 135] width 75 height 16
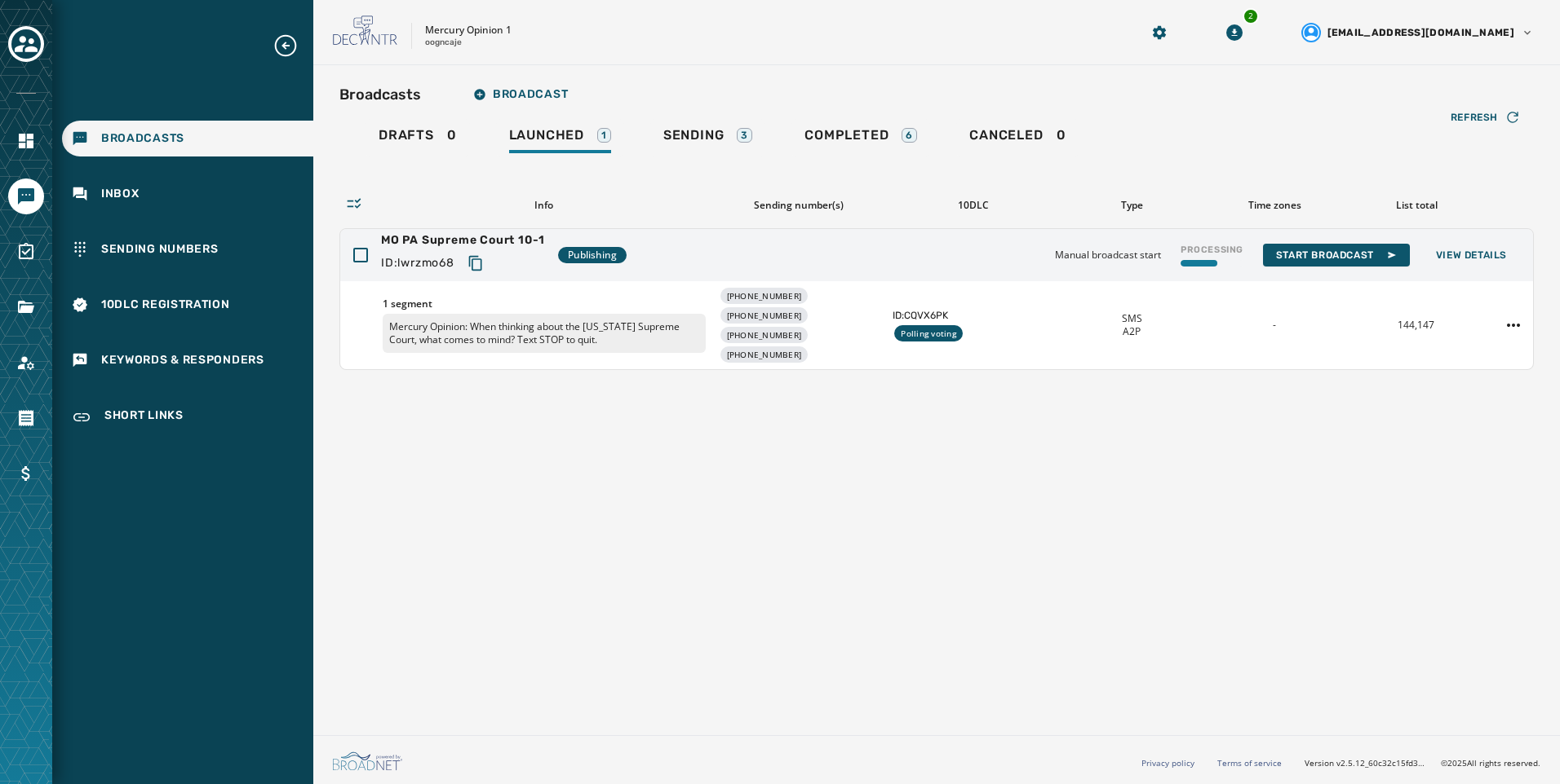
click at [711, 544] on div "Broadcasts Broadcast Drafts 0 Launched 1 Sending 3 Completed 6 Canceled 0 Refre…" at bounding box center [936, 396] width 1247 height 663
click at [717, 145] on div "Sending 3" at bounding box center [707, 140] width 89 height 26
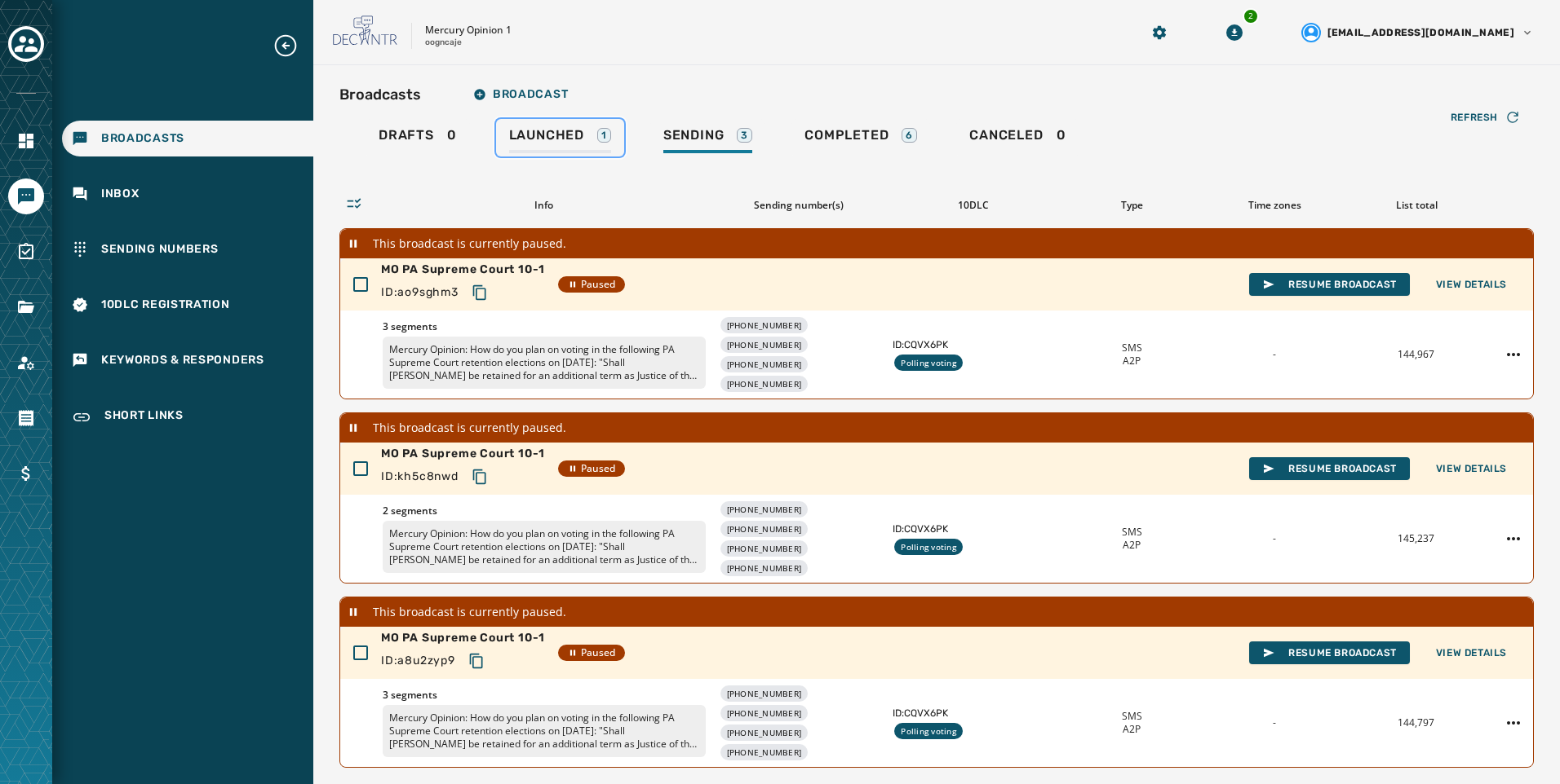
click at [575, 143] on div "Launched 1" at bounding box center [560, 140] width 102 height 26
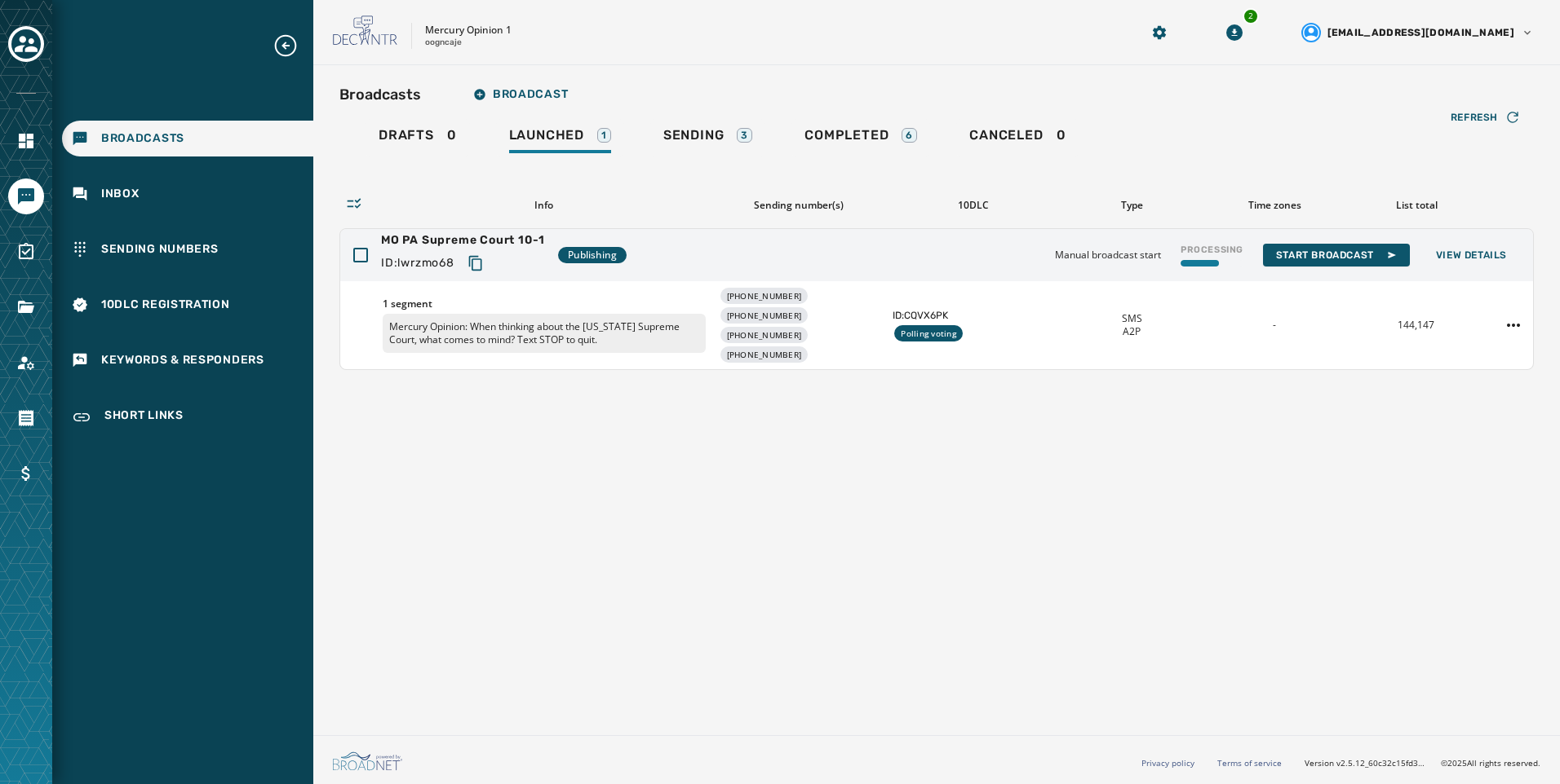
click at [44, 362] on div at bounding box center [26, 392] width 52 height 784
click at [33, 363] on icon "Navigate to Account" at bounding box center [26, 363] width 20 height 20
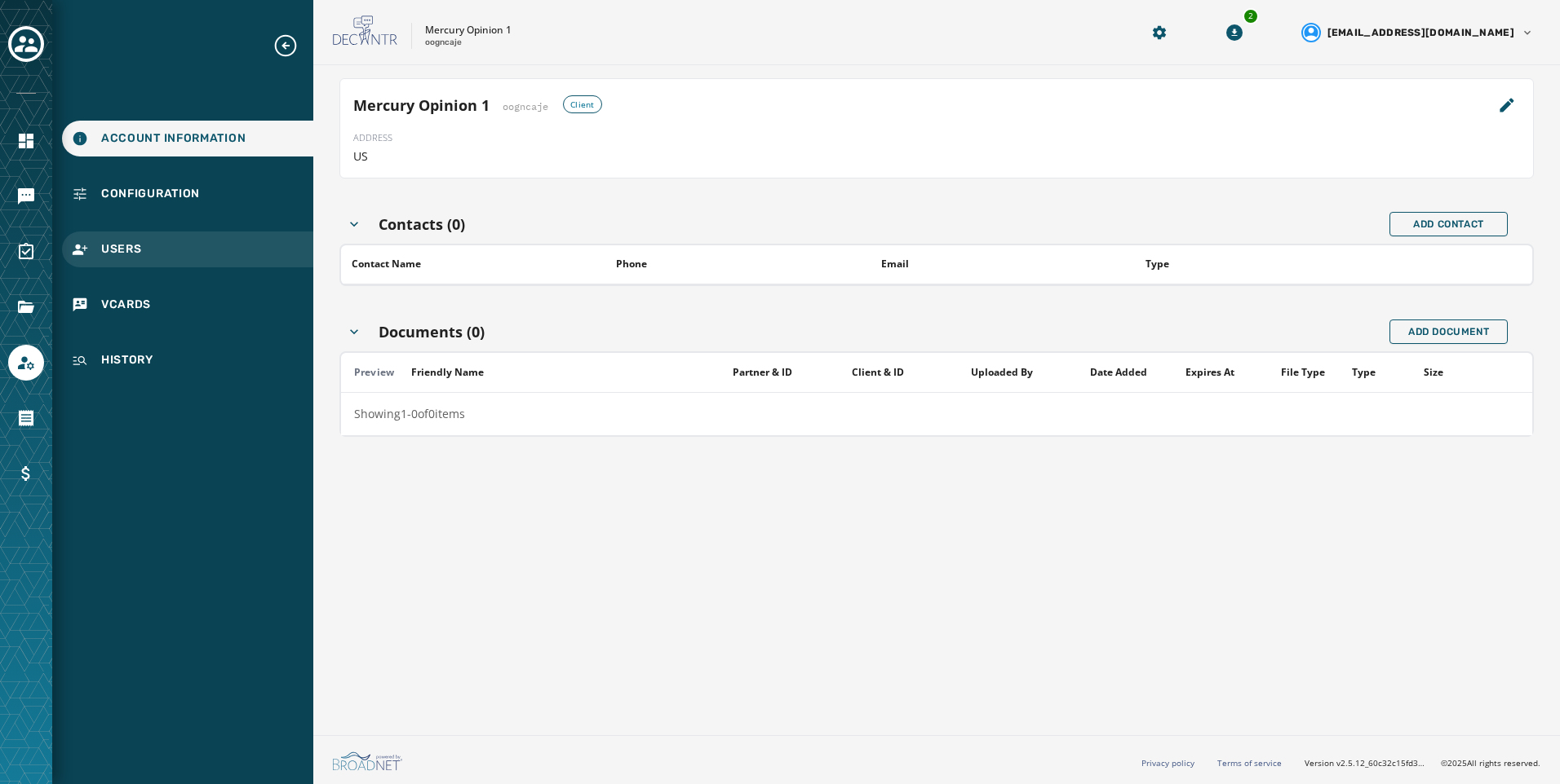
click at [226, 254] on div "Users" at bounding box center [187, 249] width 251 height 36
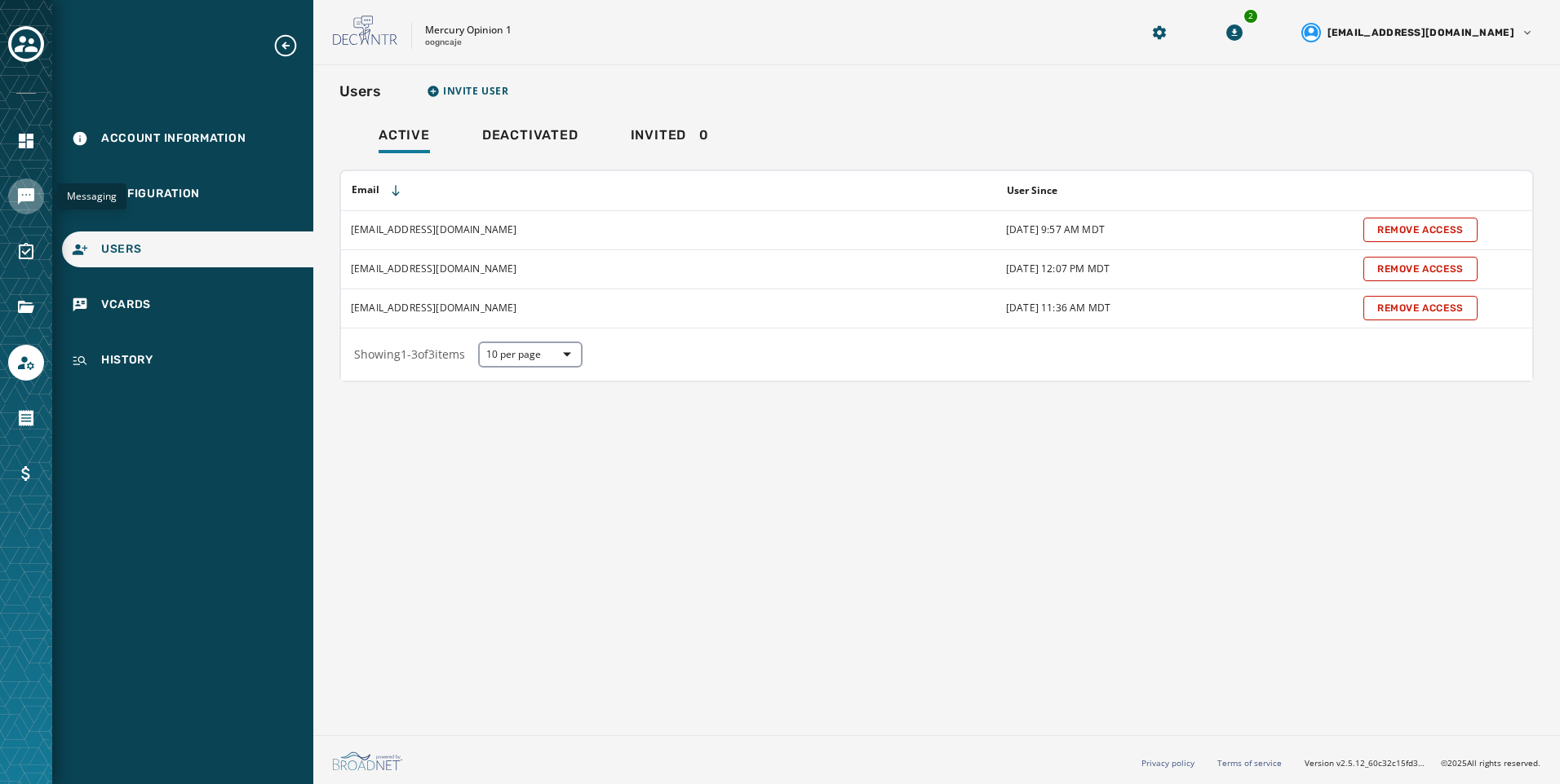
click at [28, 193] on icon "Navigate to Messaging" at bounding box center [26, 196] width 16 height 16
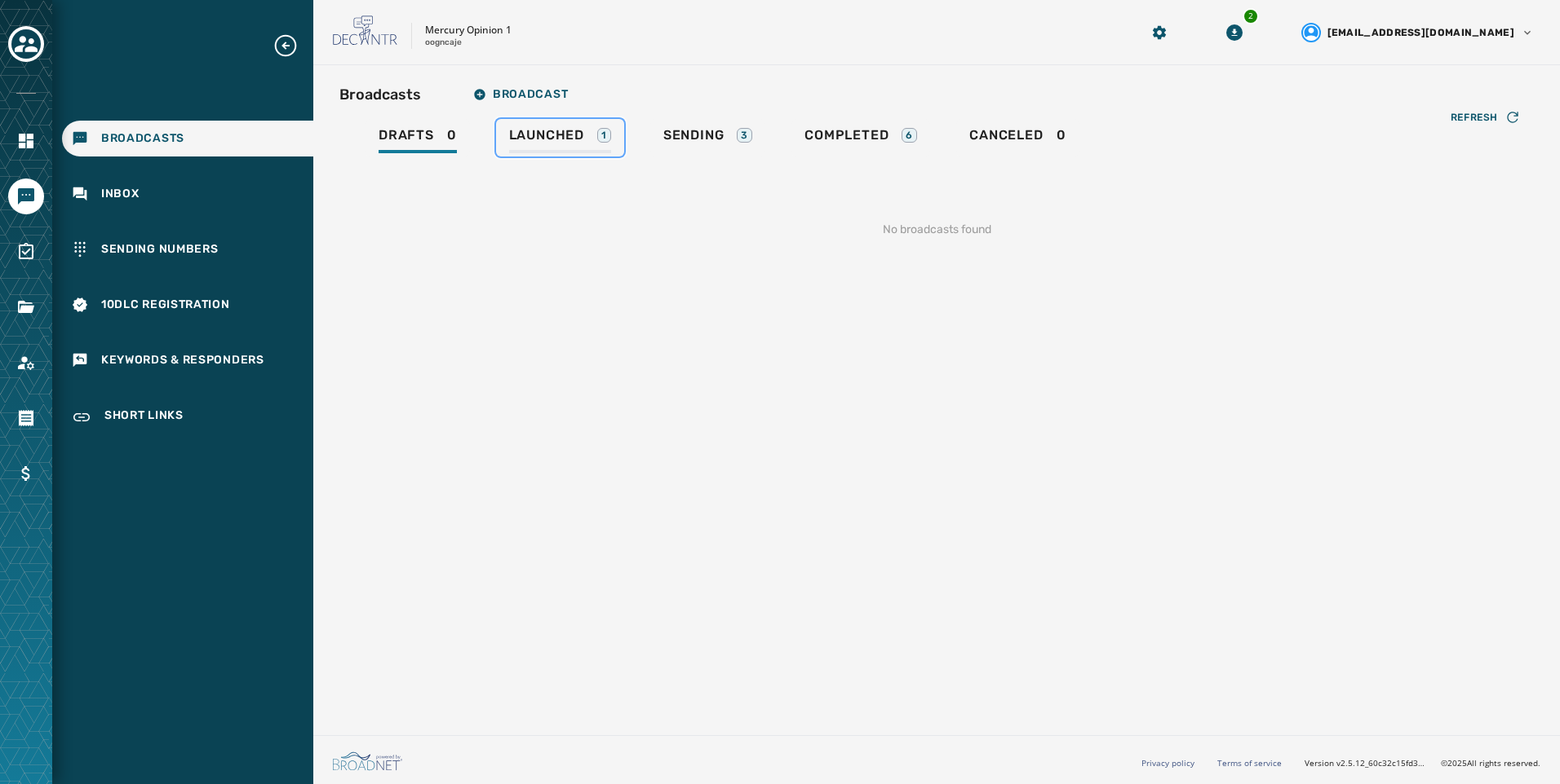
click at [525, 144] on div "Launched 1" at bounding box center [560, 140] width 102 height 26
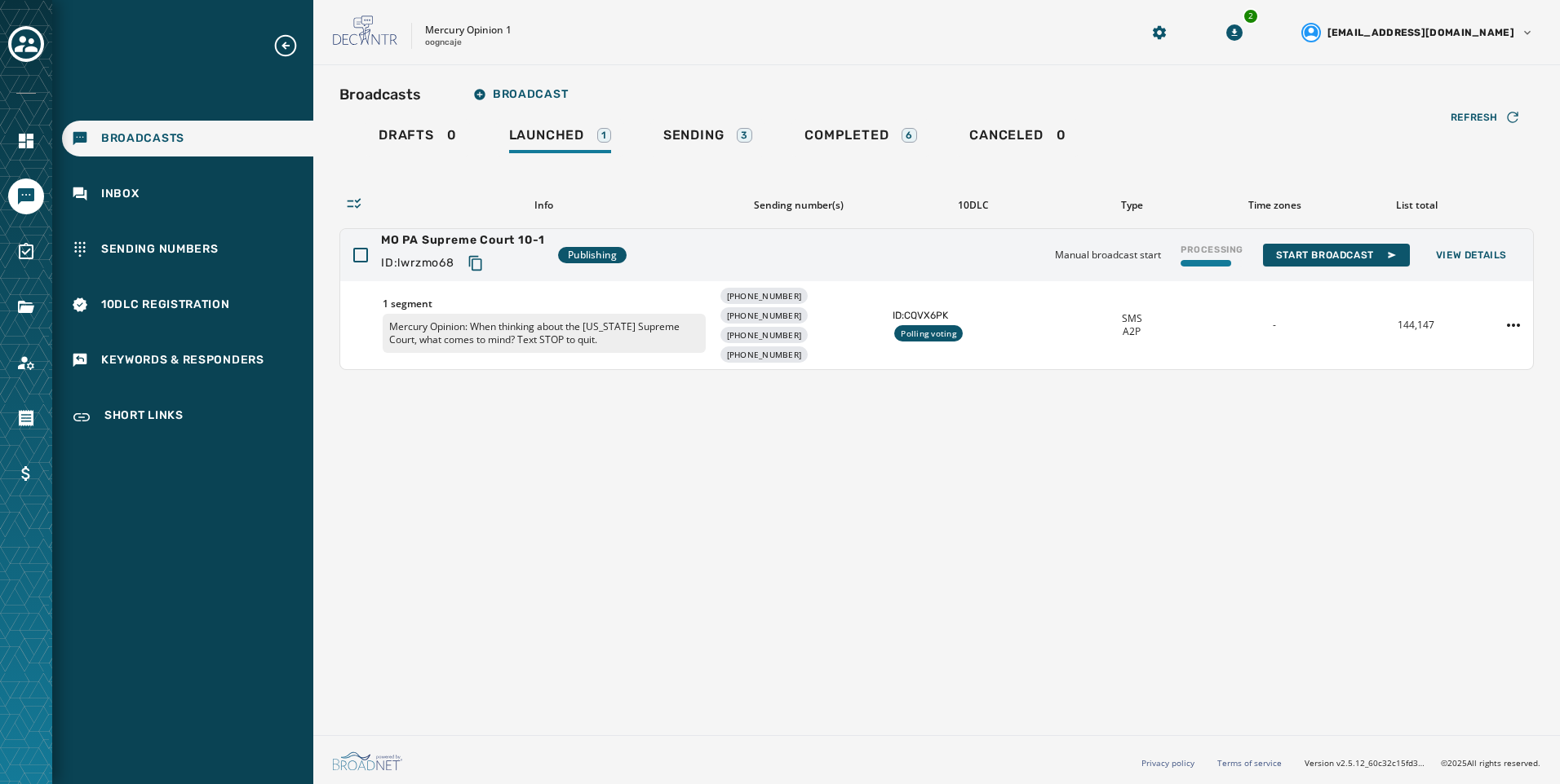
click at [1098, 456] on div "Broadcasts Broadcast Drafts 0 Launched 1 Sending 3 Completed 6 Canceled 0 Refre…" at bounding box center [936, 396] width 1247 height 663
click at [481, 267] on icon "Copy text to clipboard" at bounding box center [475, 263] width 16 height 16
click at [733, 136] on div "Sending 3" at bounding box center [707, 140] width 89 height 26
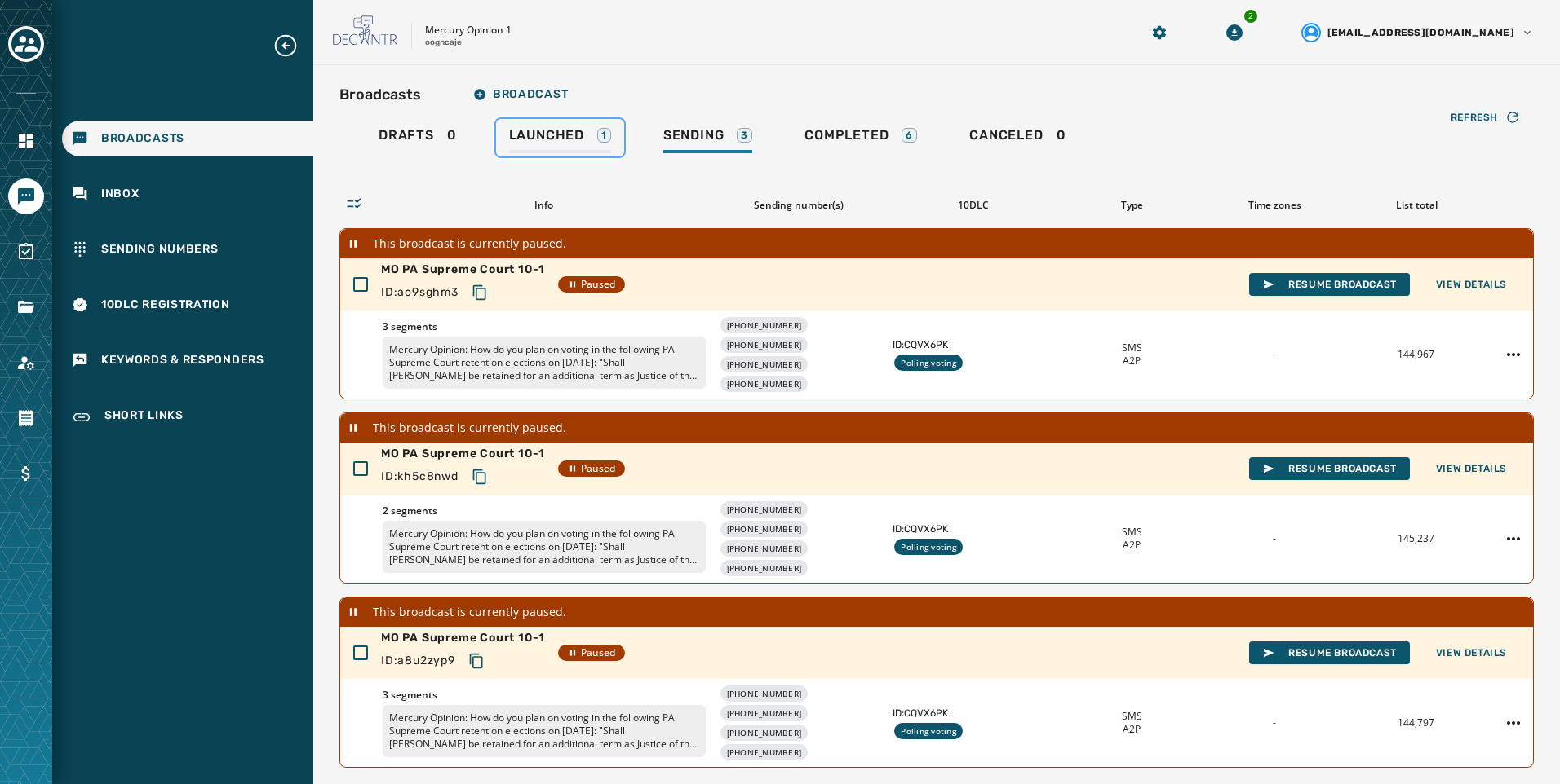
click at [566, 124] on link "Launched 1" at bounding box center [560, 137] width 128 height 38
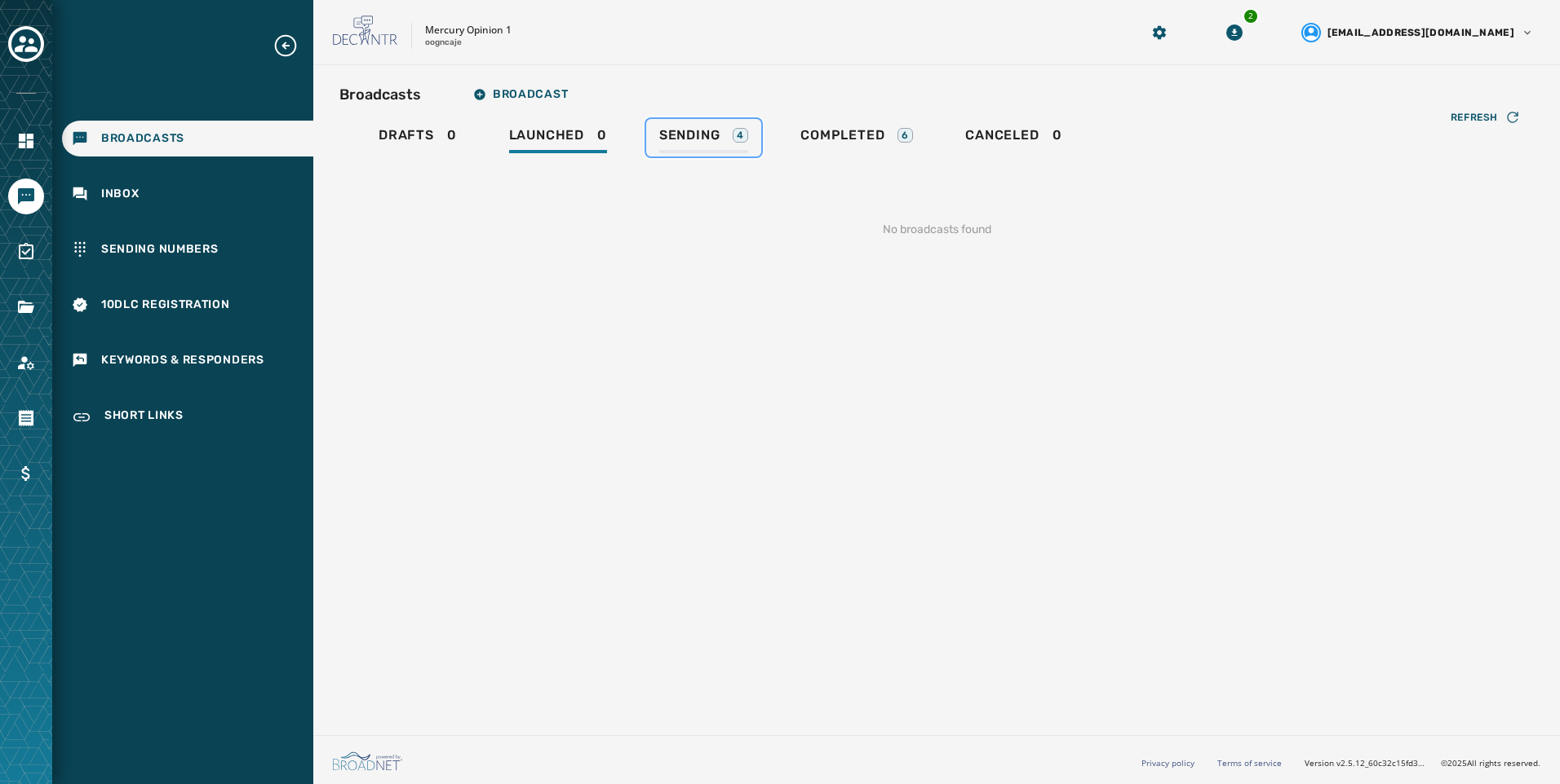
click at [715, 143] on div "Sending 4" at bounding box center [703, 140] width 89 height 26
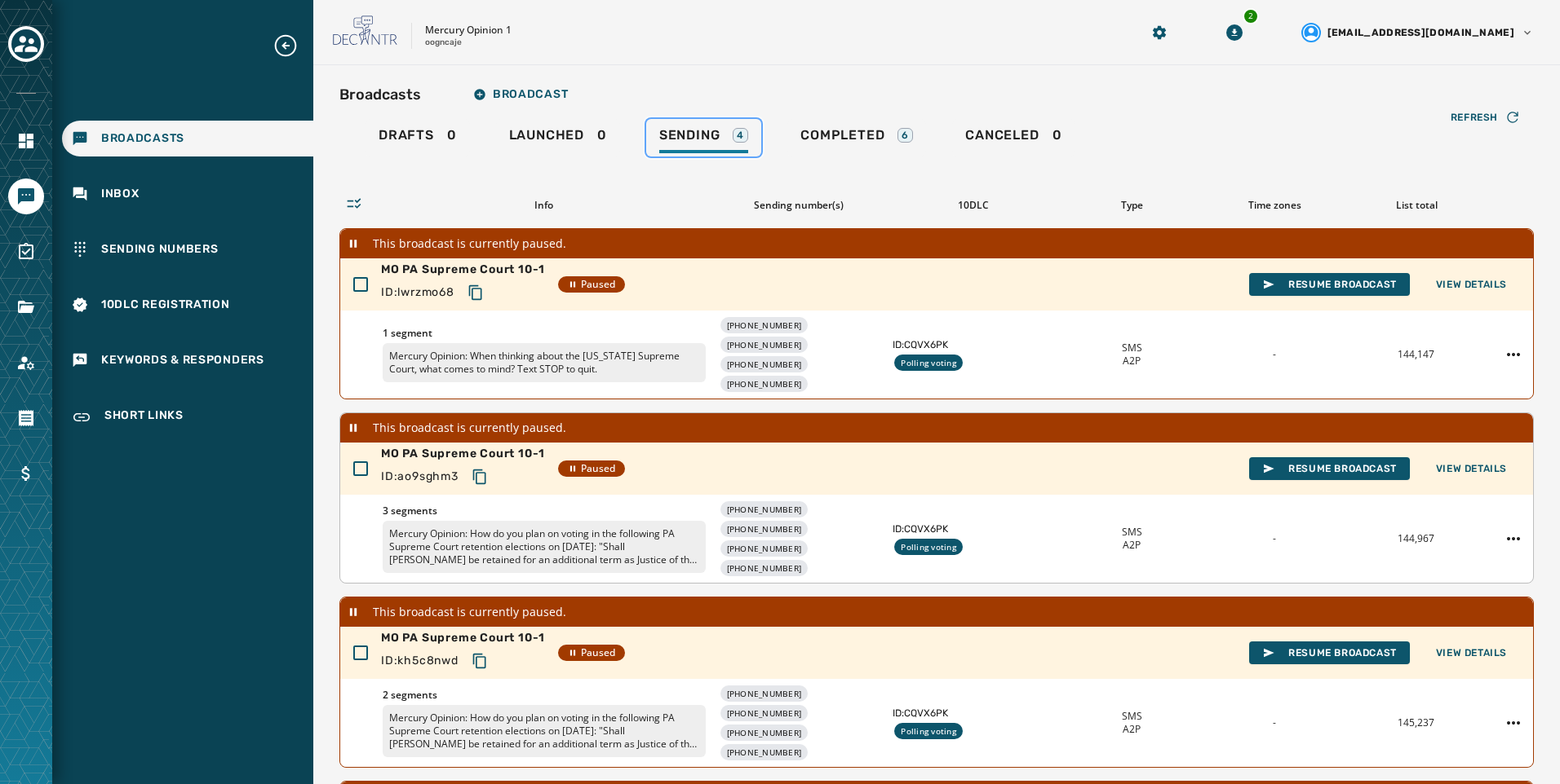
scroll to position [236, 0]
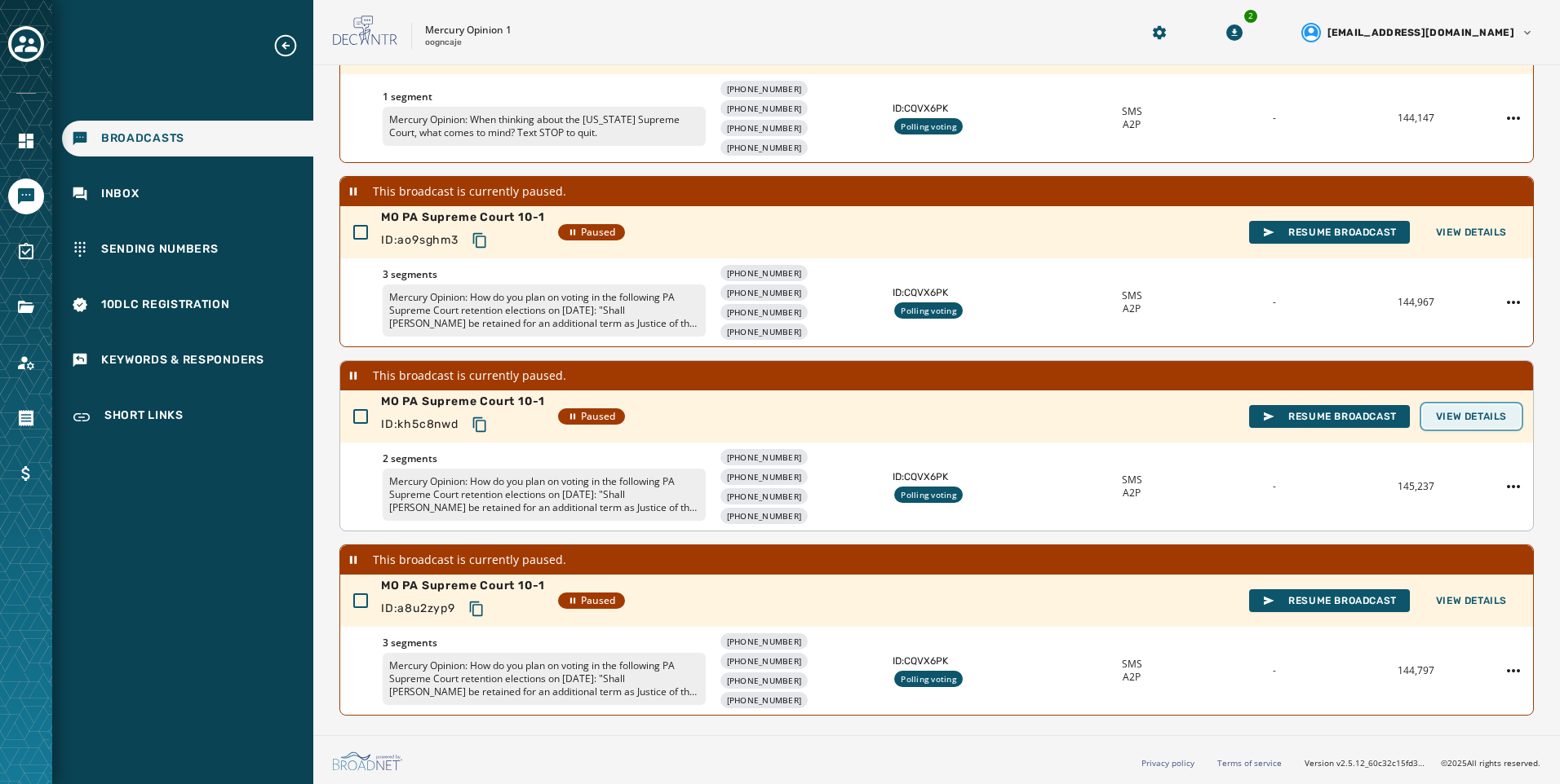
click at [1448, 416] on span "View Details" at bounding box center [1470, 416] width 71 height 13
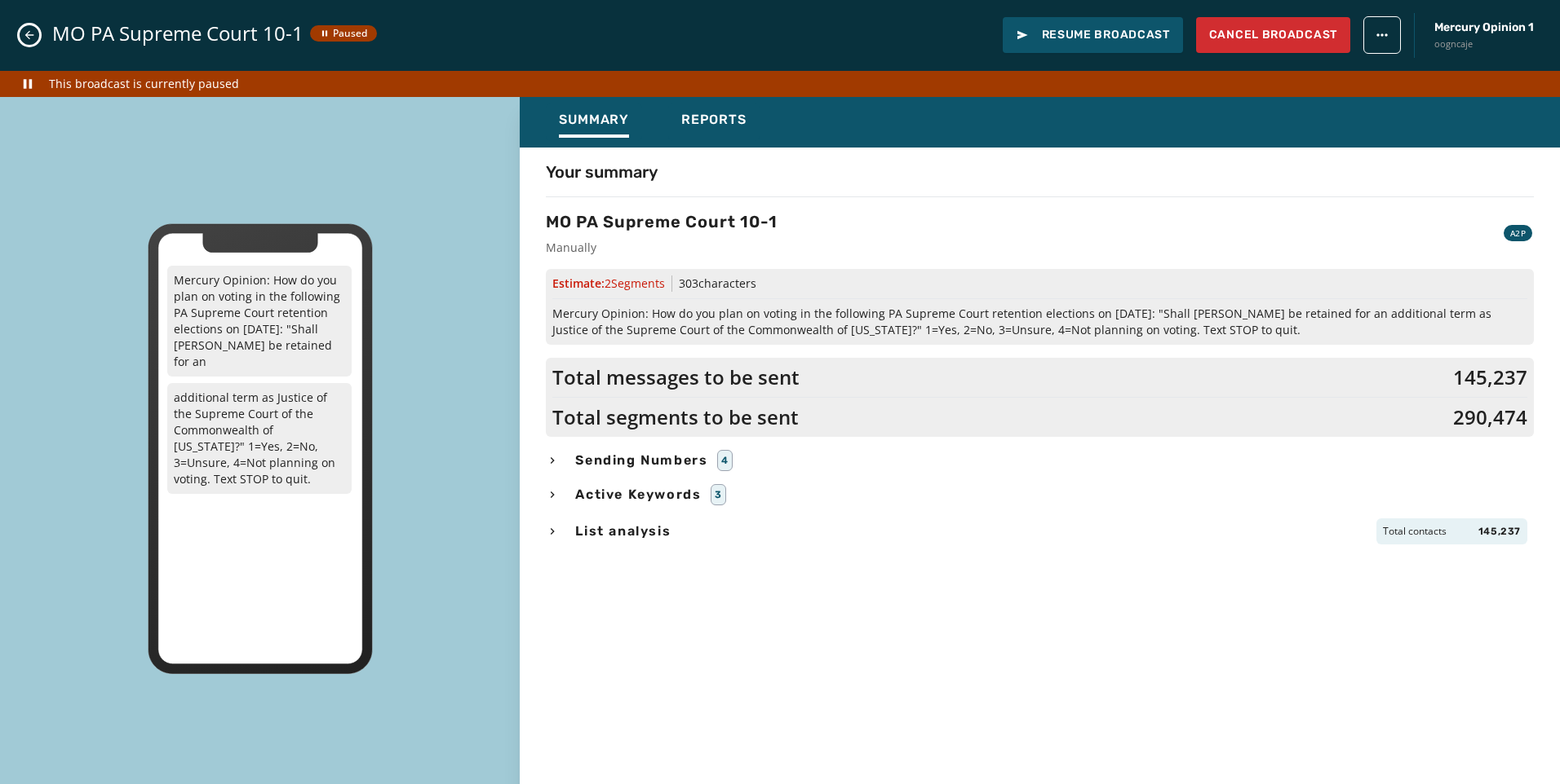
click at [25, 36] on icon "Close admin drawer" at bounding box center [29, 35] width 13 height 13
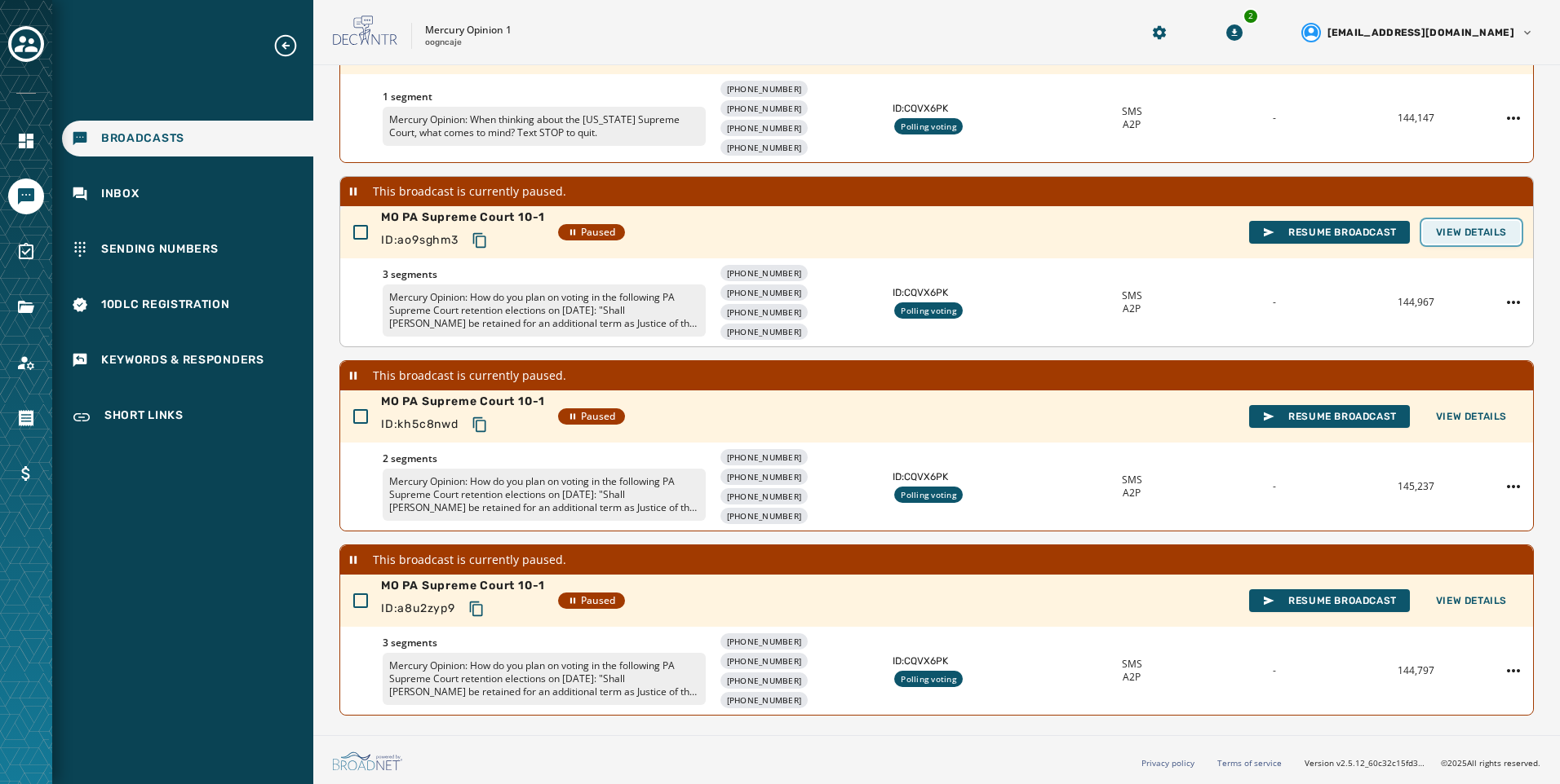
click at [1491, 233] on span "View Details" at bounding box center [1470, 232] width 71 height 13
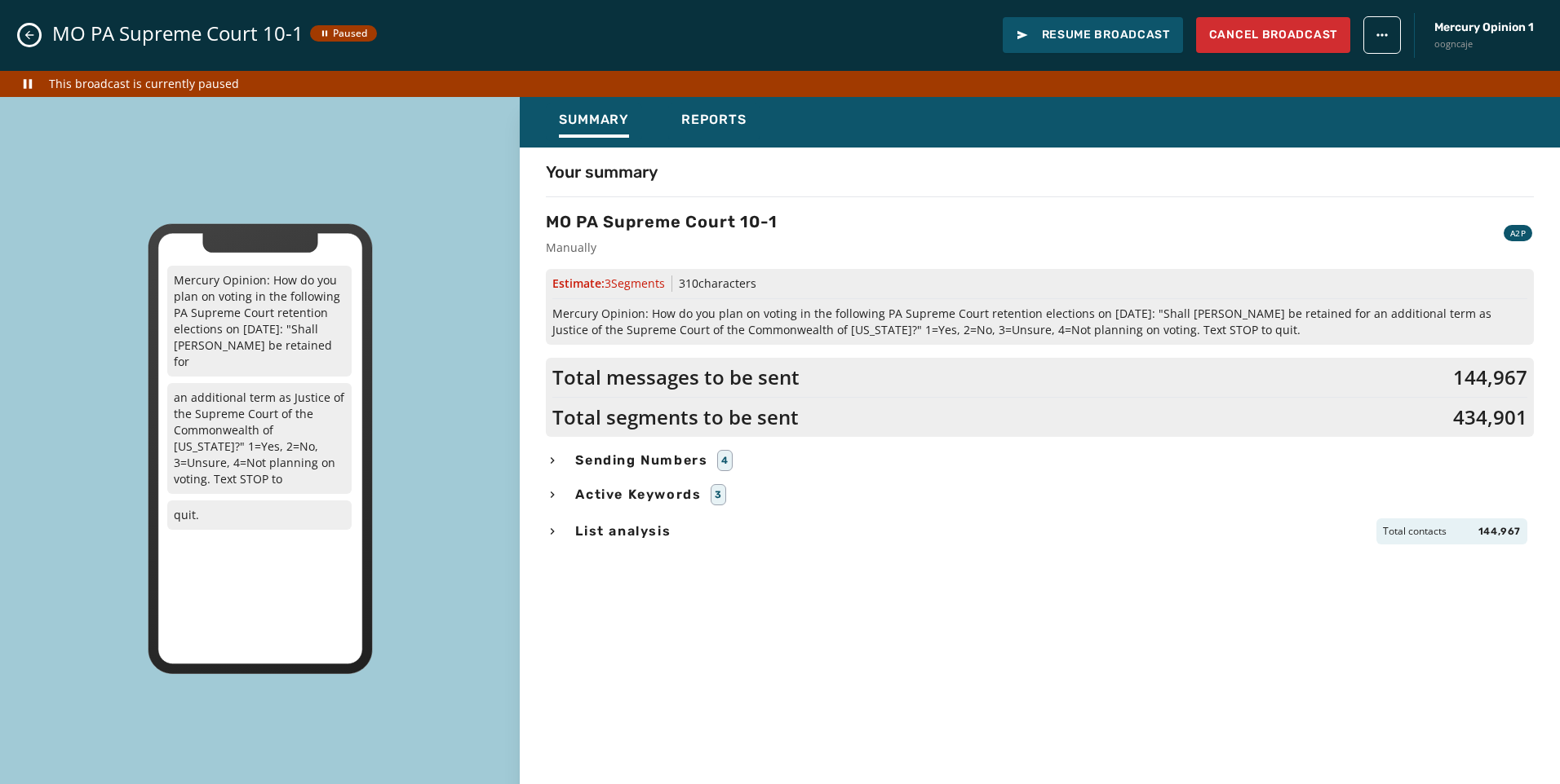
click at [34, 43] on button "Close admin drawer" at bounding box center [30, 35] width 20 height 20
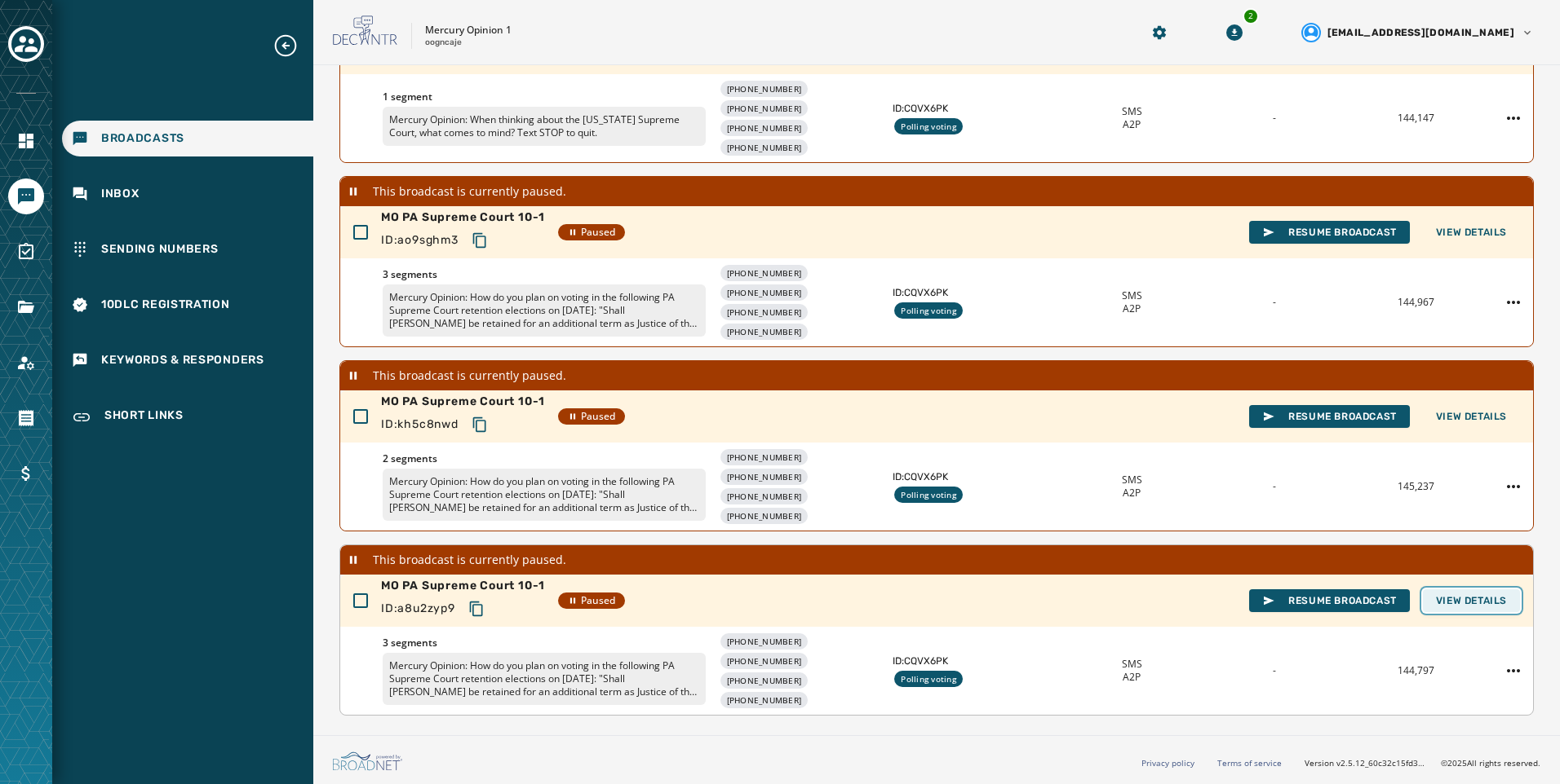
click at [1483, 605] on span "View Details" at bounding box center [1470, 601] width 71 height 13
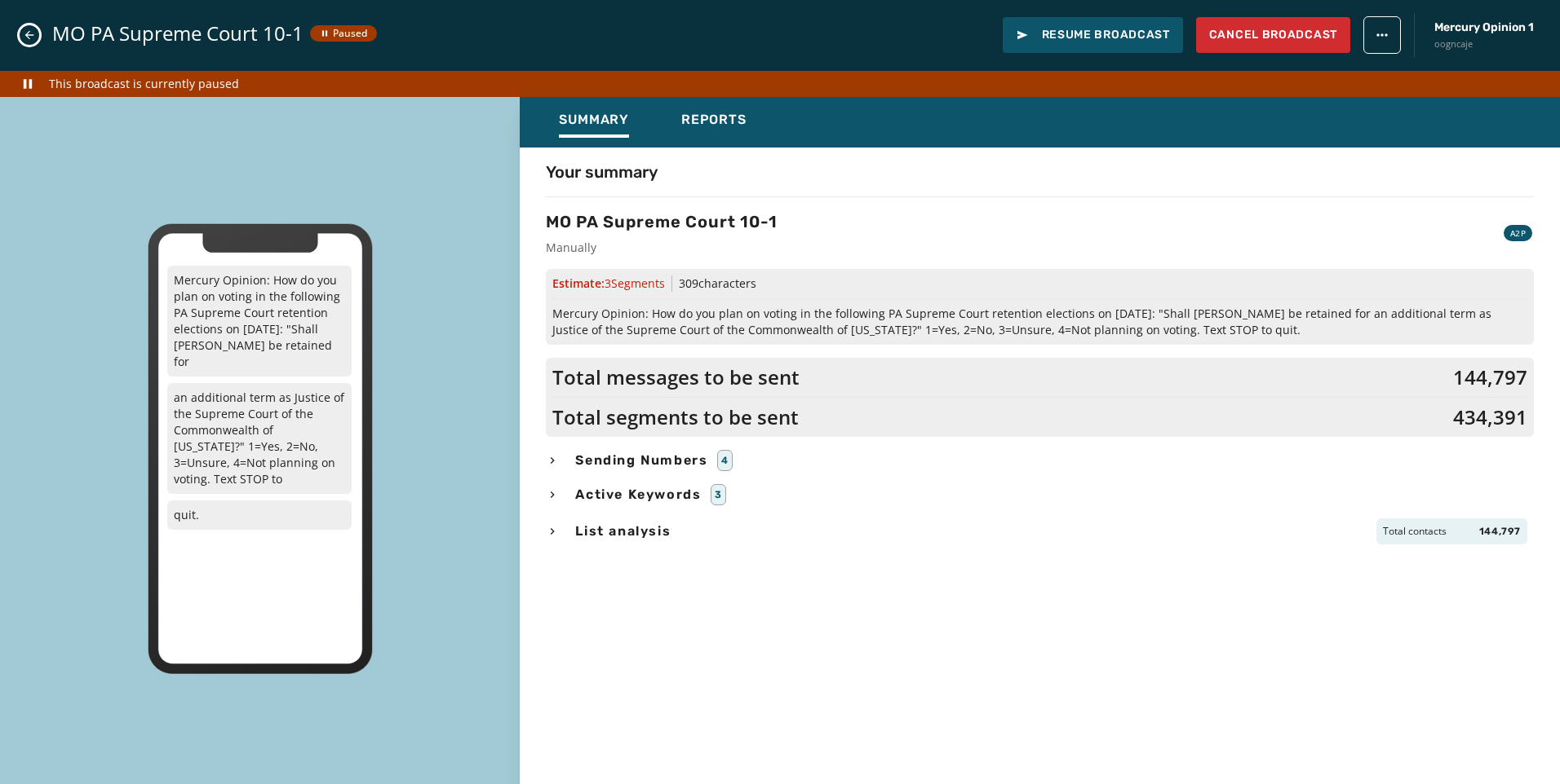
click at [37, 37] on button "Close admin drawer" at bounding box center [30, 35] width 20 height 20
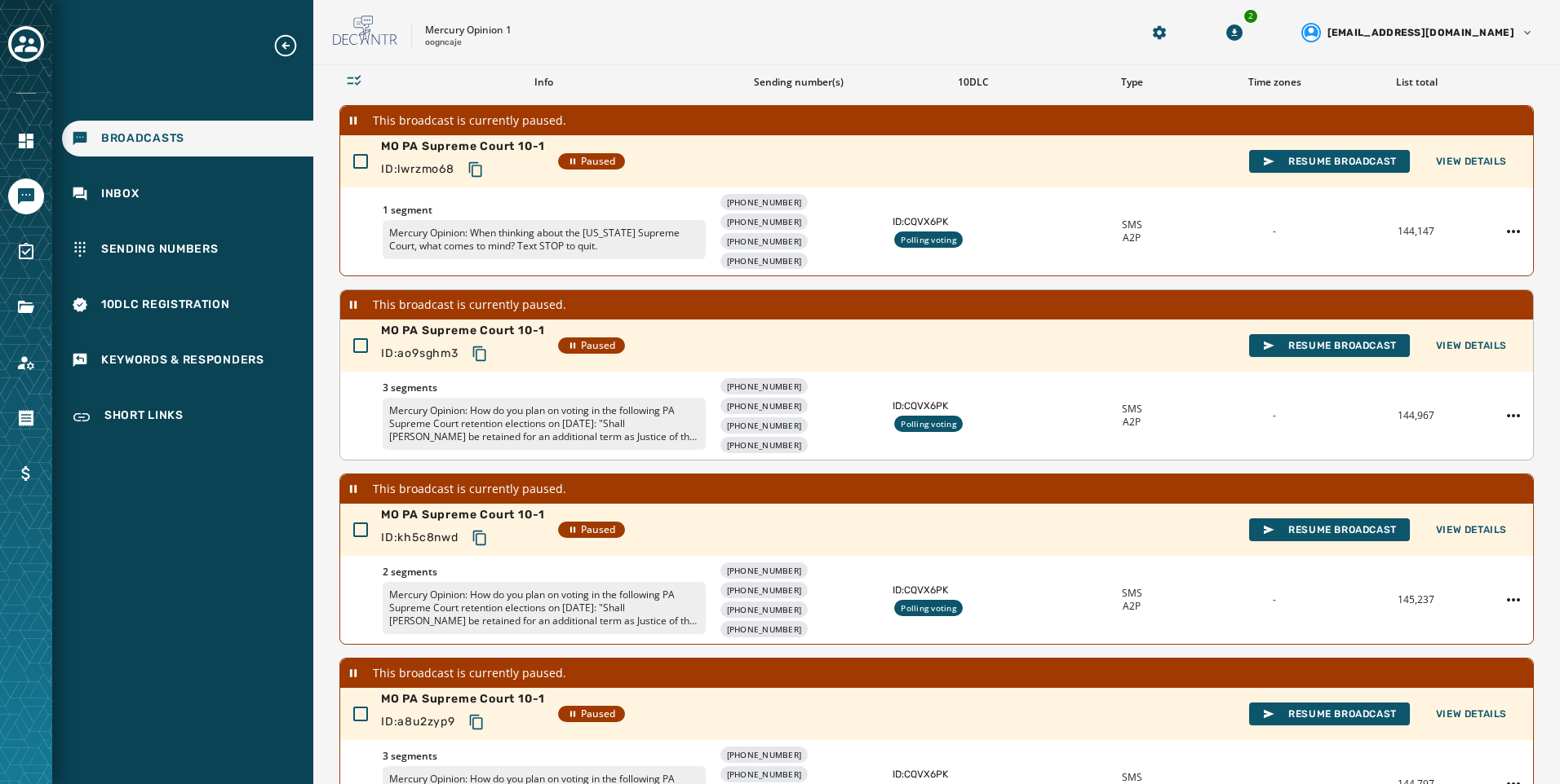
scroll to position [0, 0]
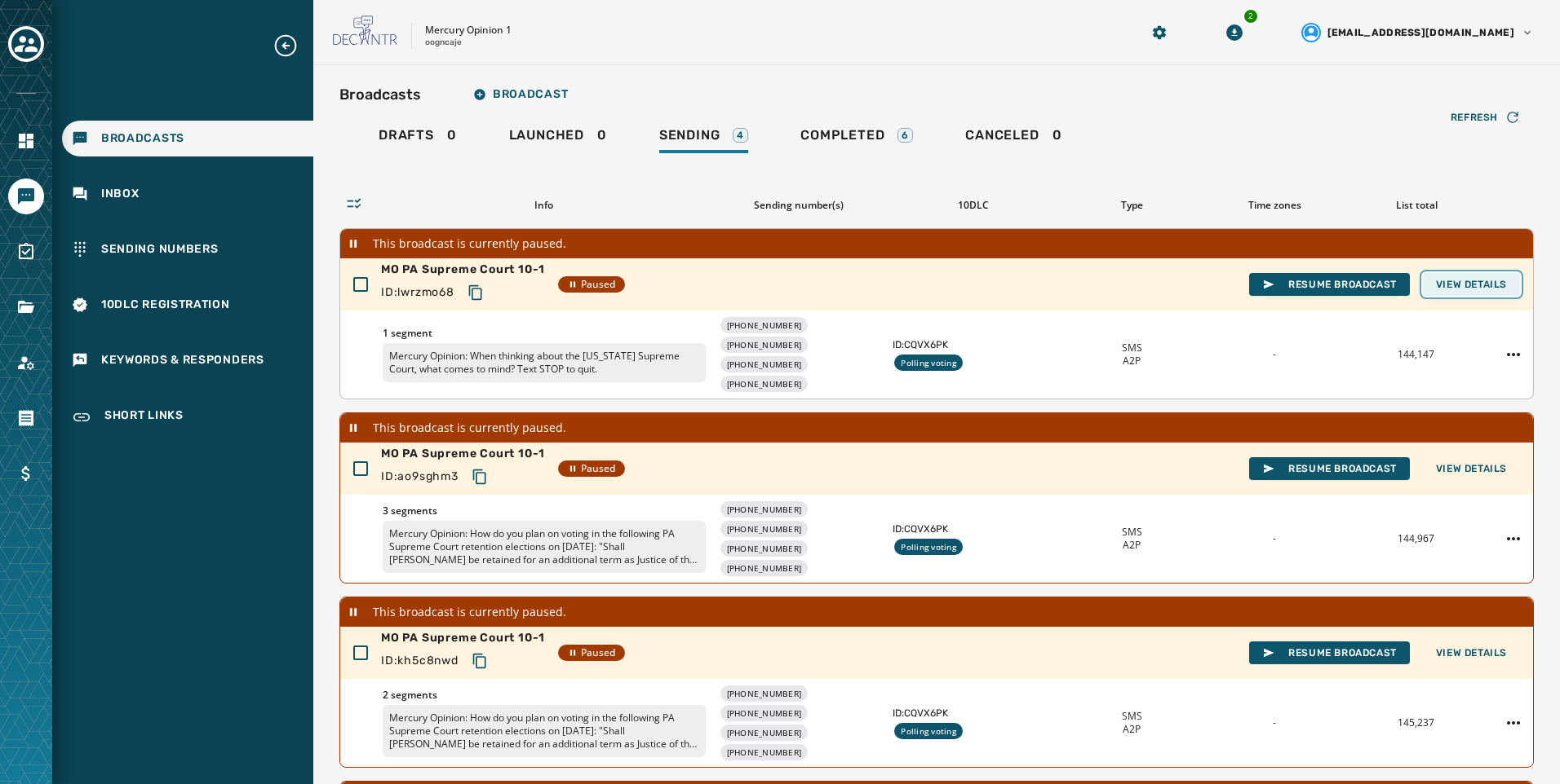
click at [1466, 282] on span "View Details" at bounding box center [1470, 284] width 71 height 13
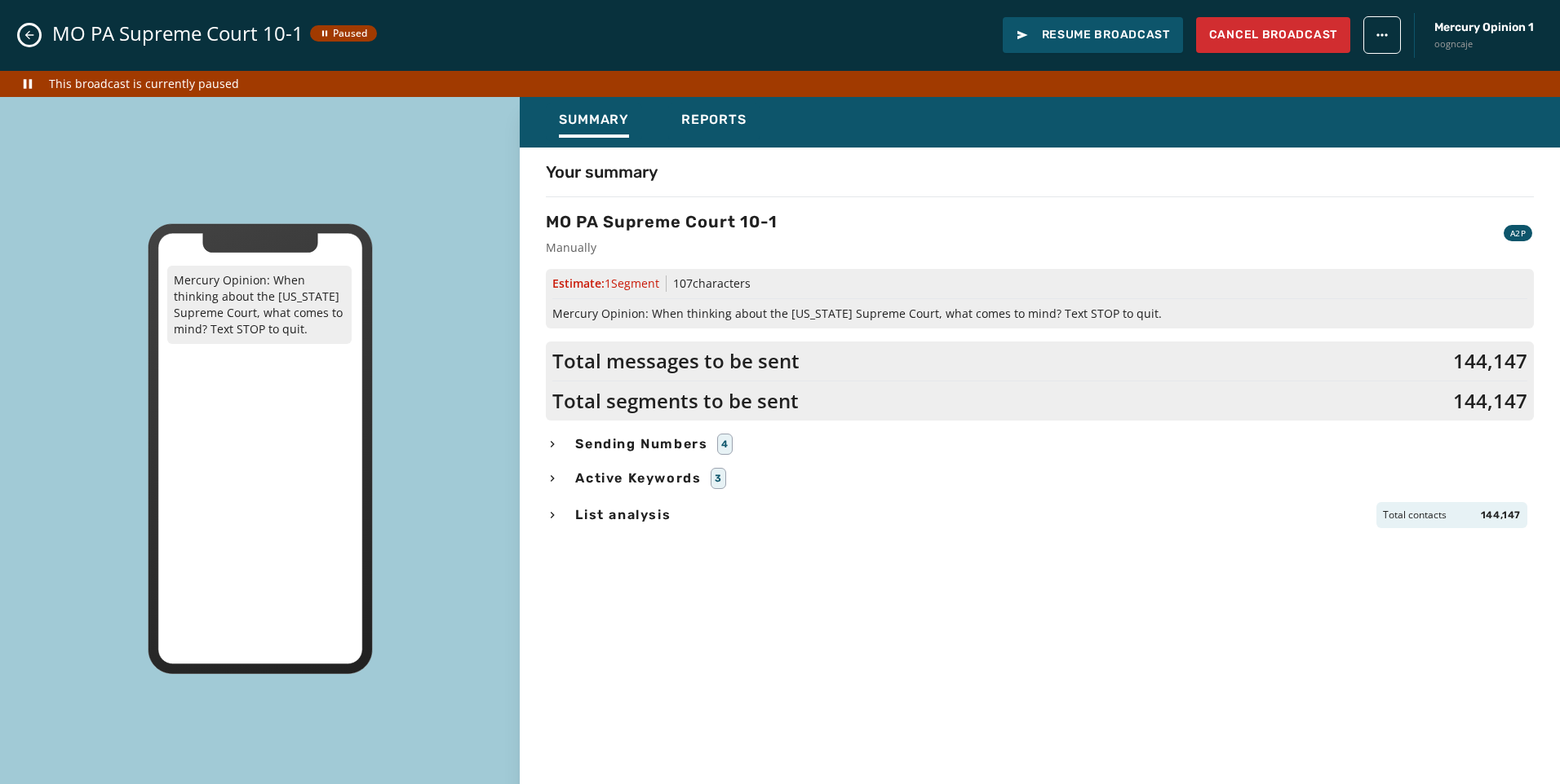
click at [25, 29] on icon "Close admin drawer" at bounding box center [29, 35] width 13 height 13
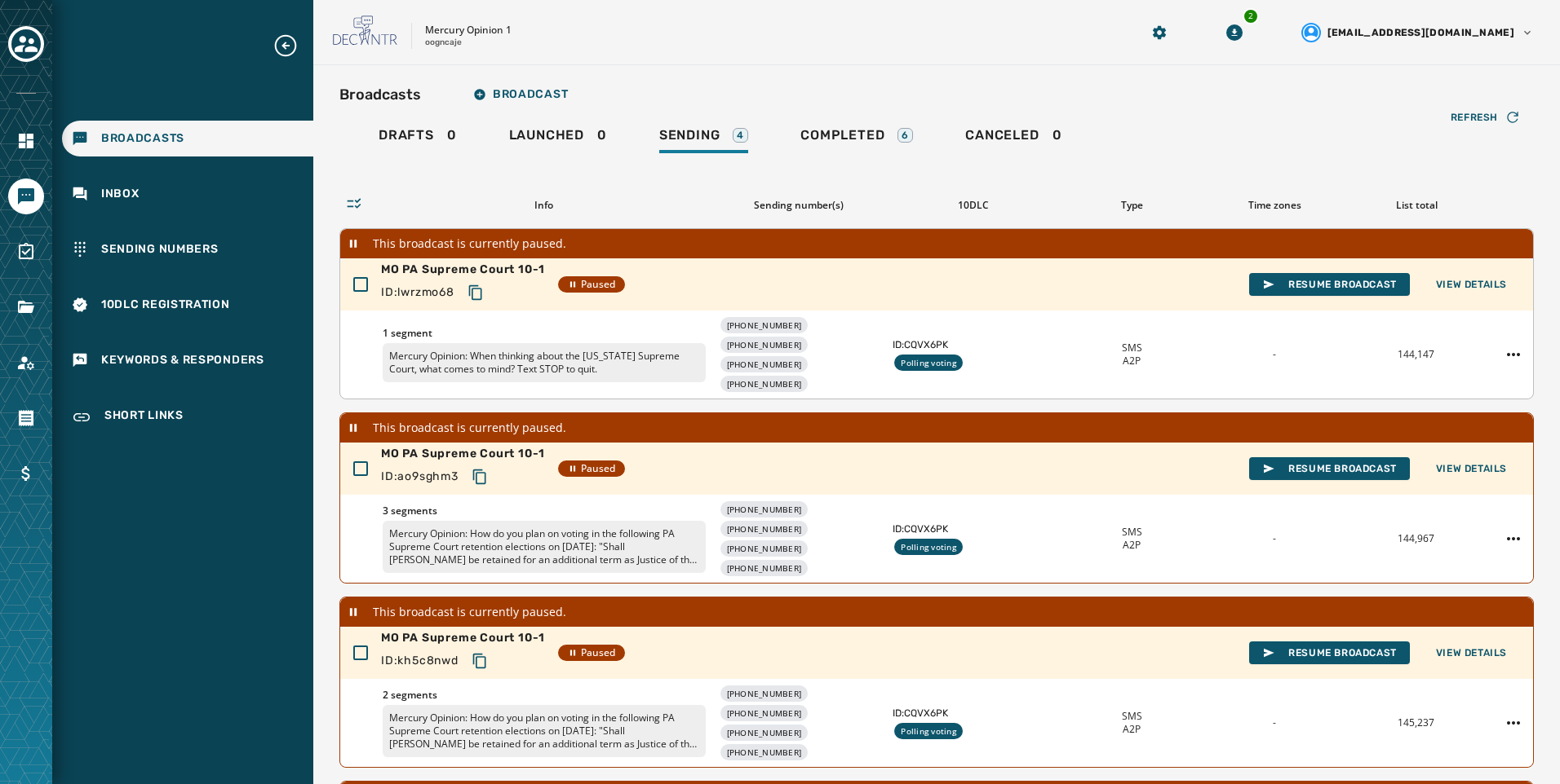
scroll to position [236, 0]
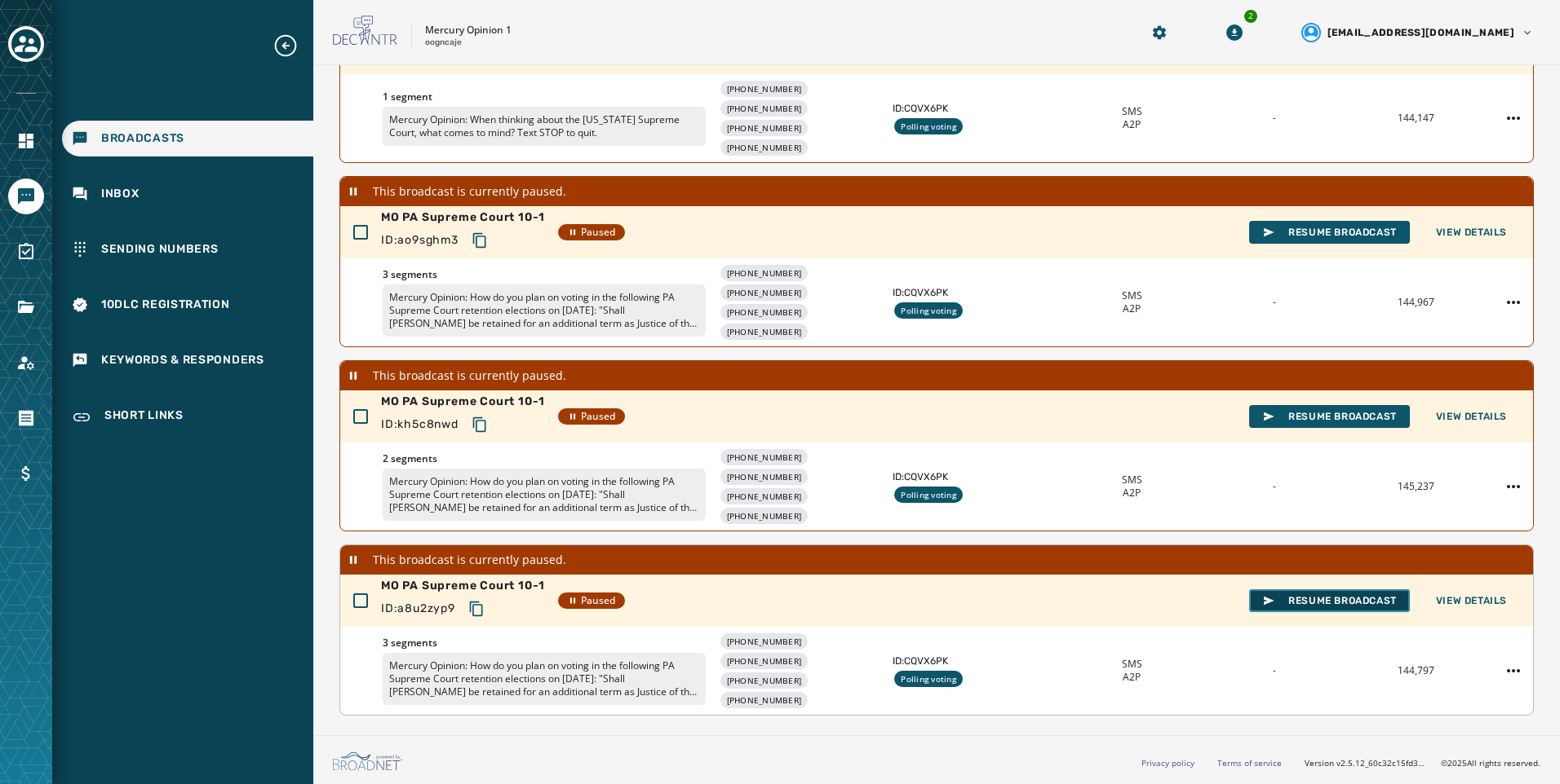
click at [1304, 601] on span "Resume Broadcast" at bounding box center [1329, 601] width 135 height 13
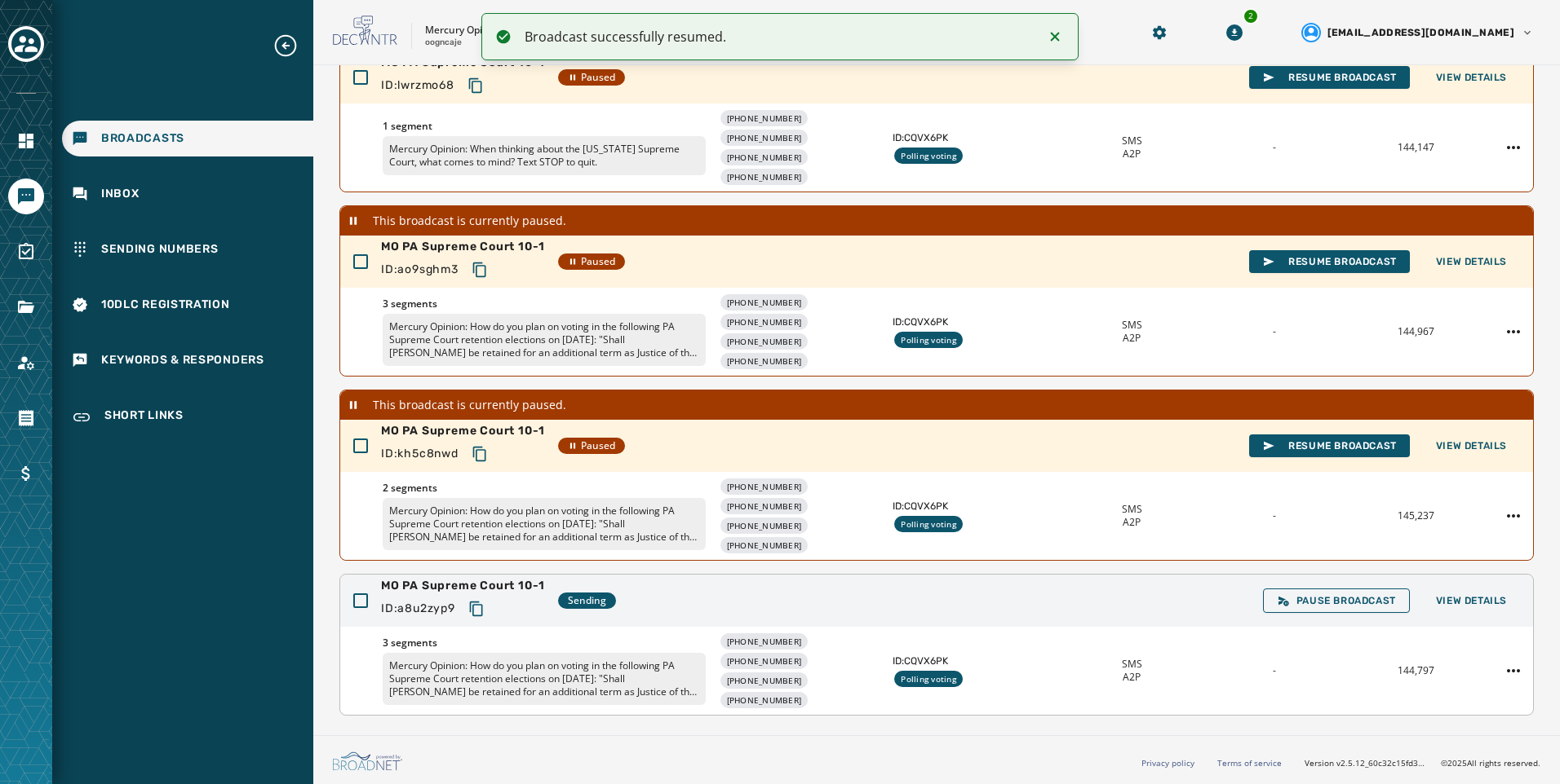
scroll to position [207, 0]
click at [1447, 601] on span "View Details" at bounding box center [1470, 601] width 71 height 13
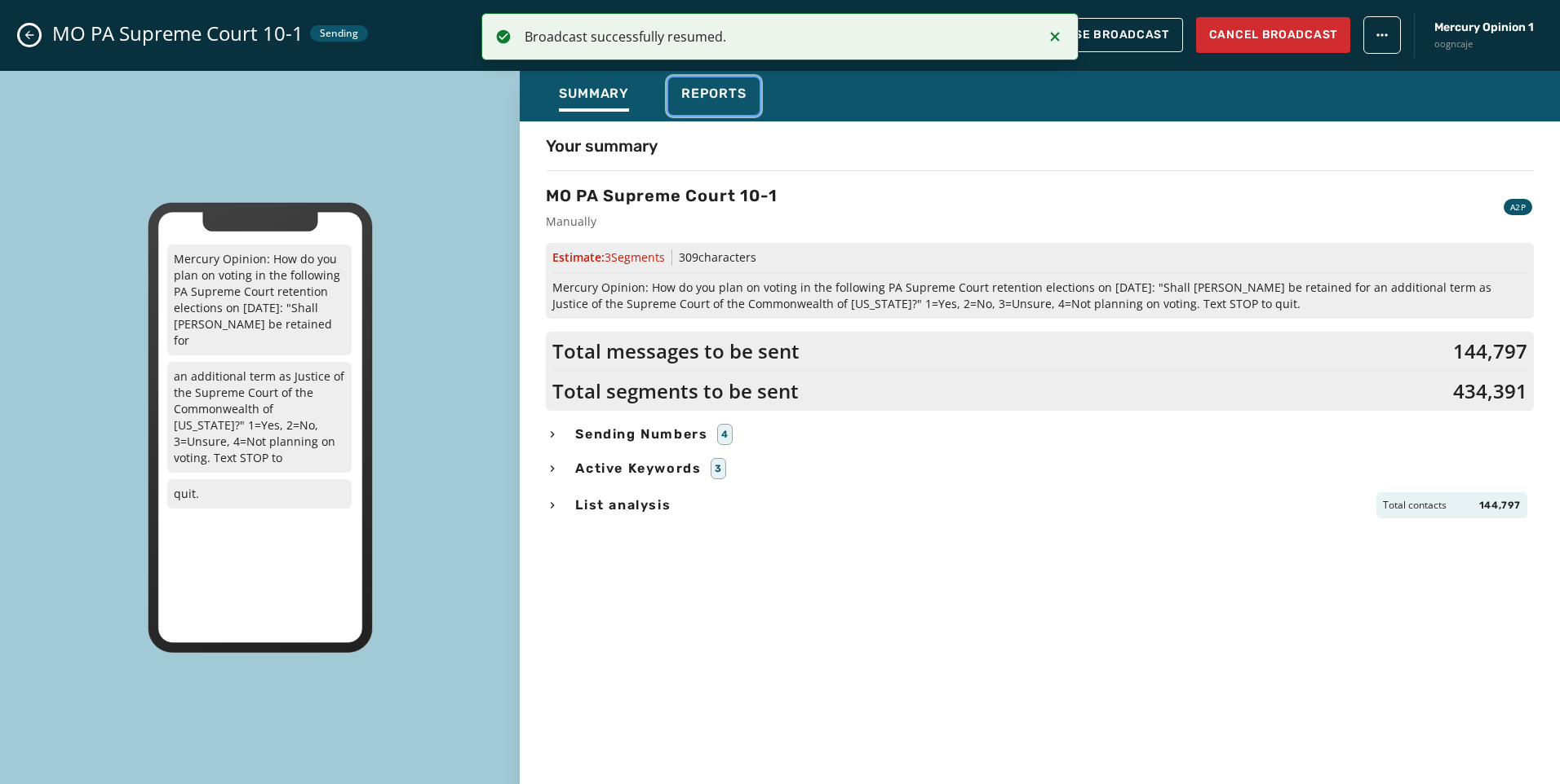
click at [694, 90] on span "Reports" at bounding box center [713, 94] width 65 height 16
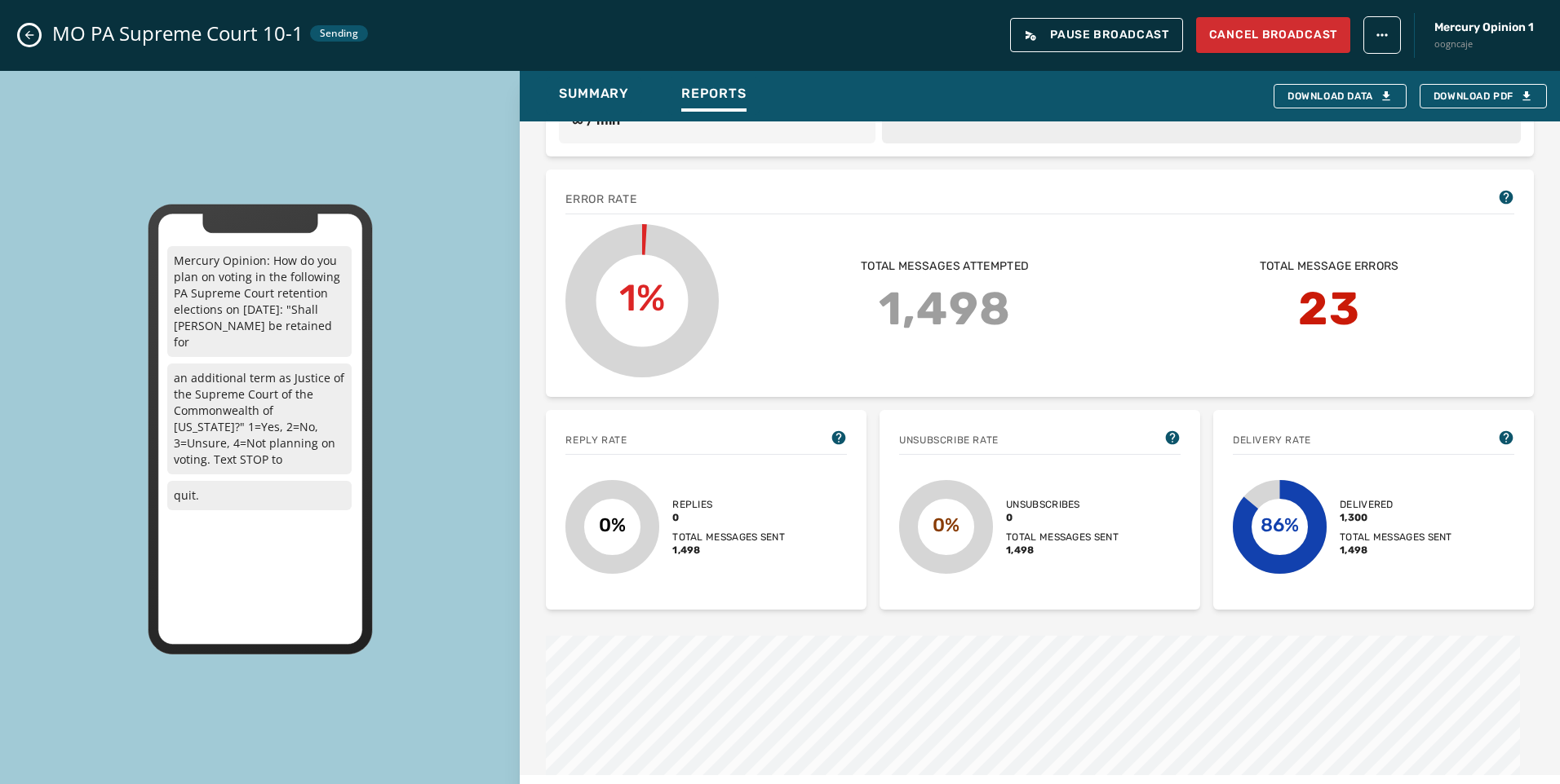
scroll to position [87, 0]
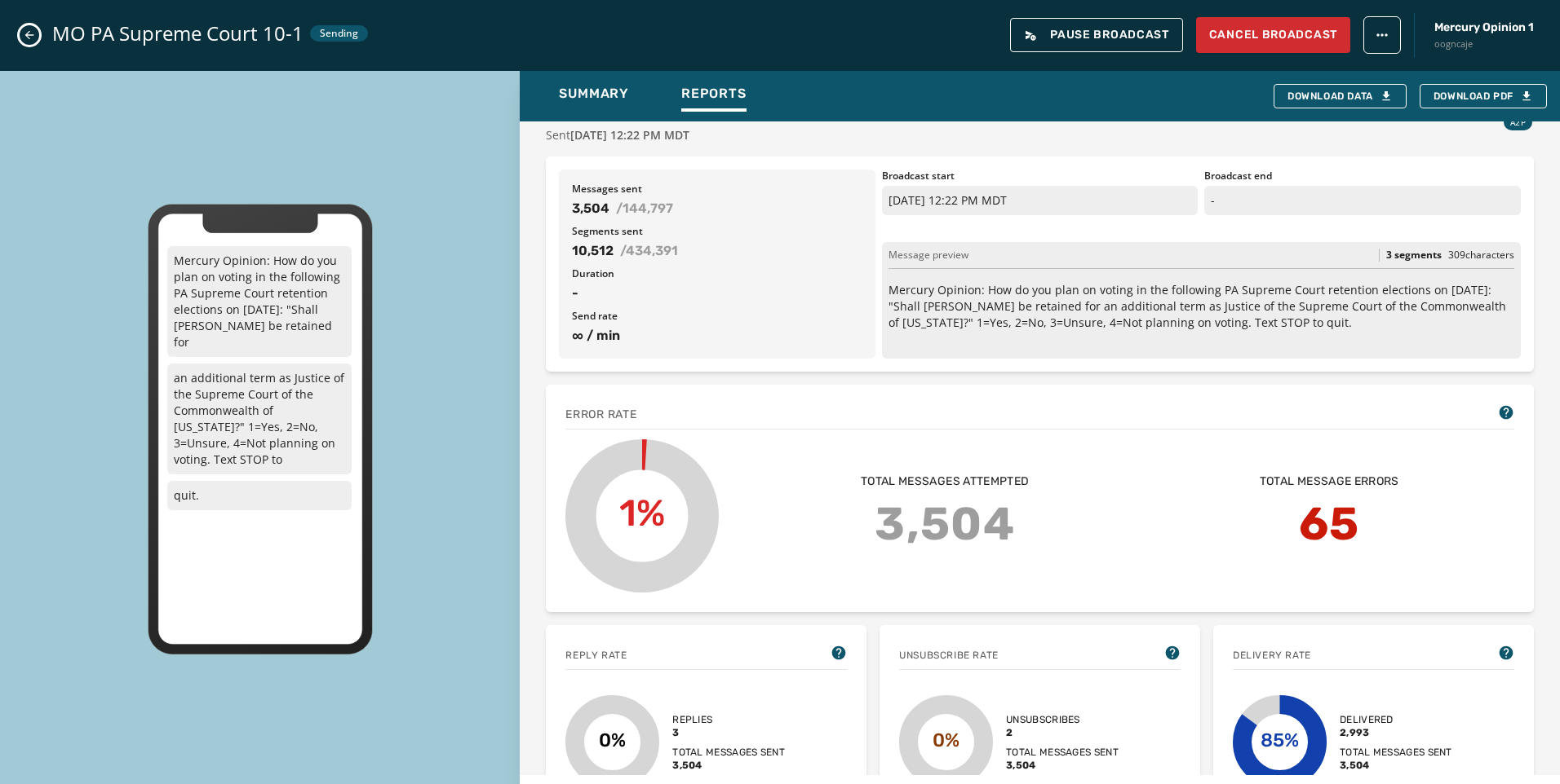
click at [28, 34] on icon "Close admin drawer" at bounding box center [29, 35] width 13 height 13
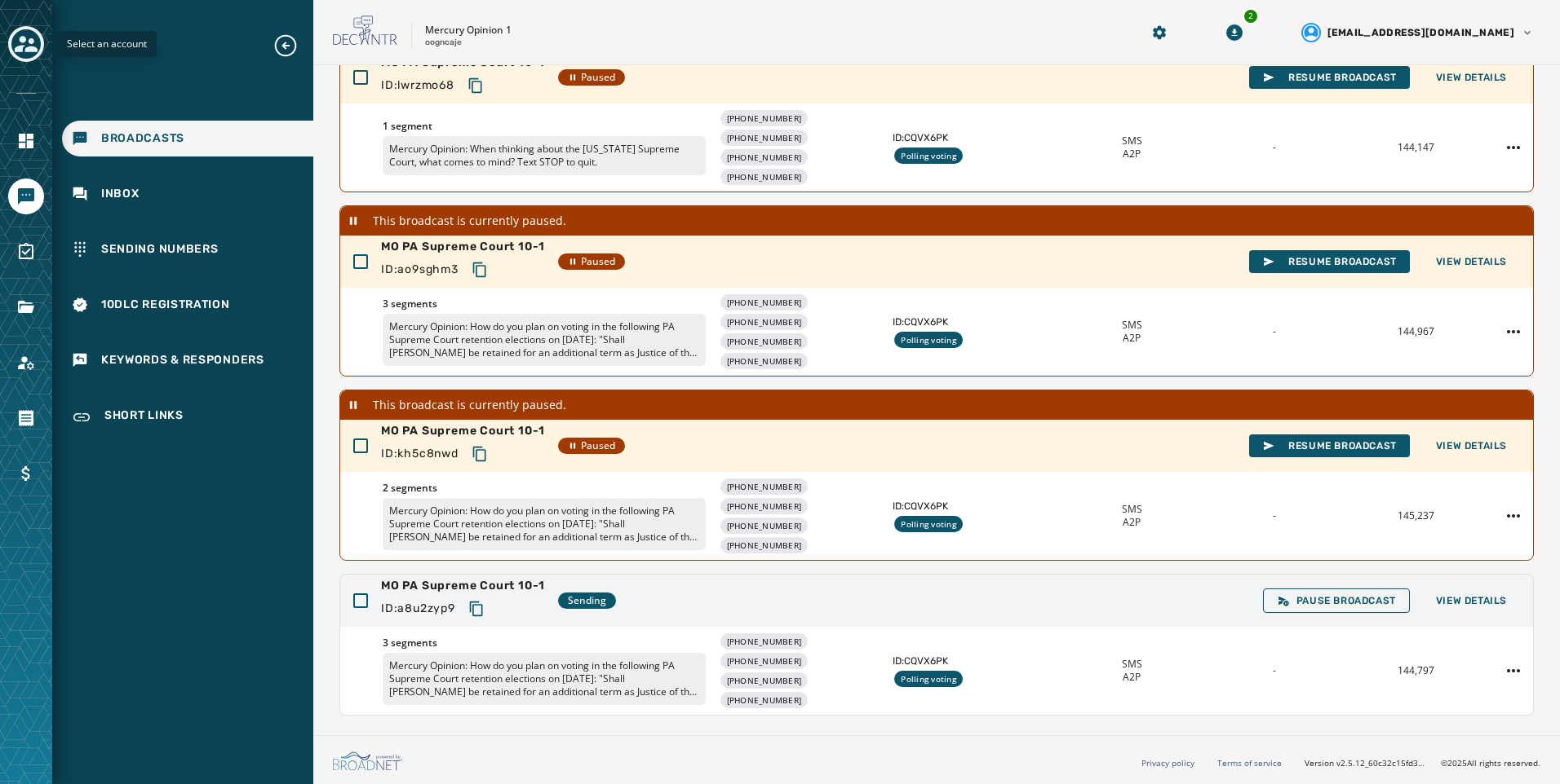
click at [37, 46] on icon "Toggle account select drawer" at bounding box center [26, 44] width 23 height 23
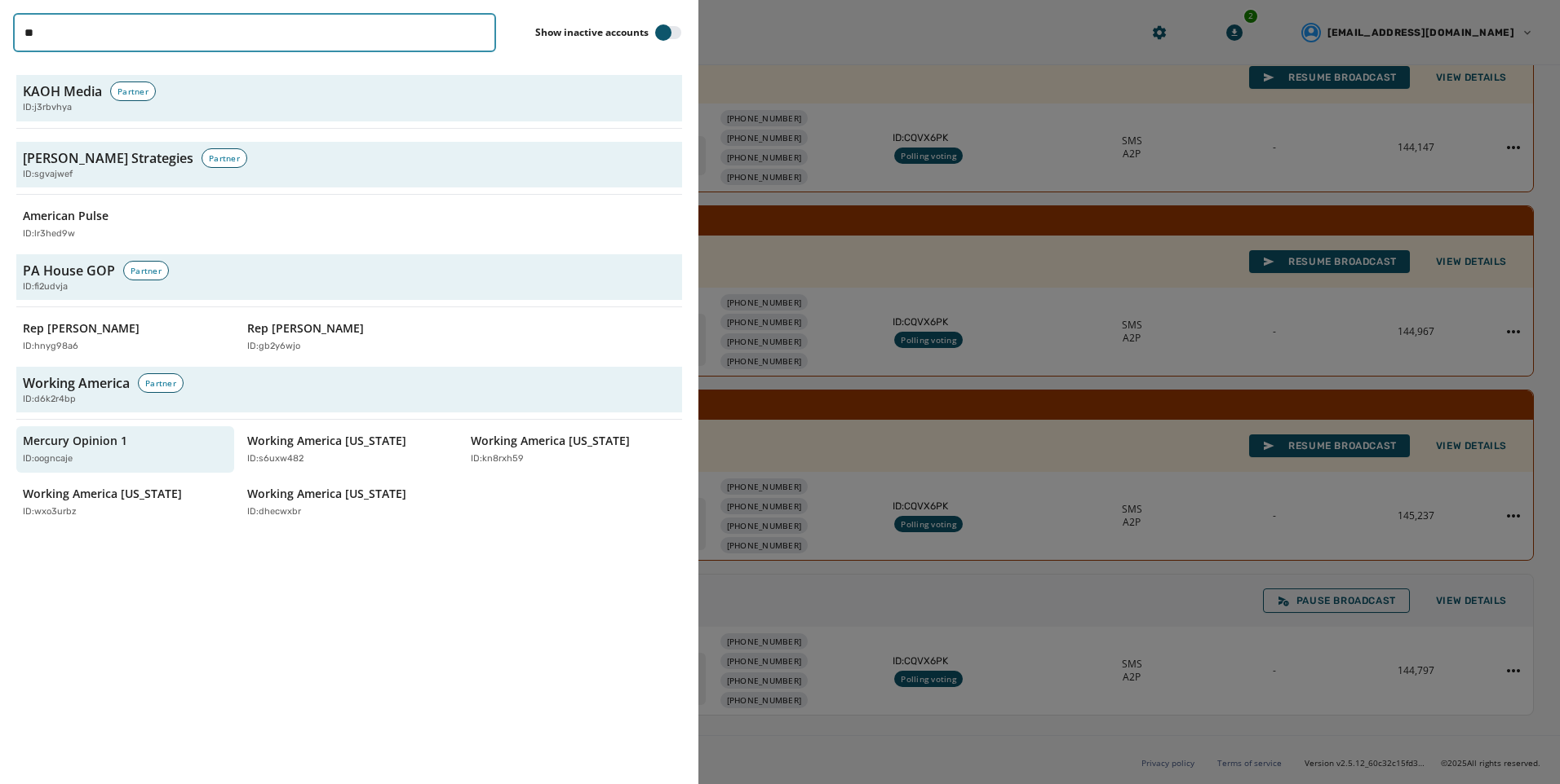
click at [133, 44] on input "**" at bounding box center [254, 32] width 482 height 39
drag, startPoint x: 213, startPoint y: 32, endPoint x: -3, endPoint y: 32, distance: 216.0
click at [0, 32] on html "Broadcasts Inbox Sending Numbers 10DLC Registration Keywords & Responders Short…" at bounding box center [780, 392] width 1560 height 784
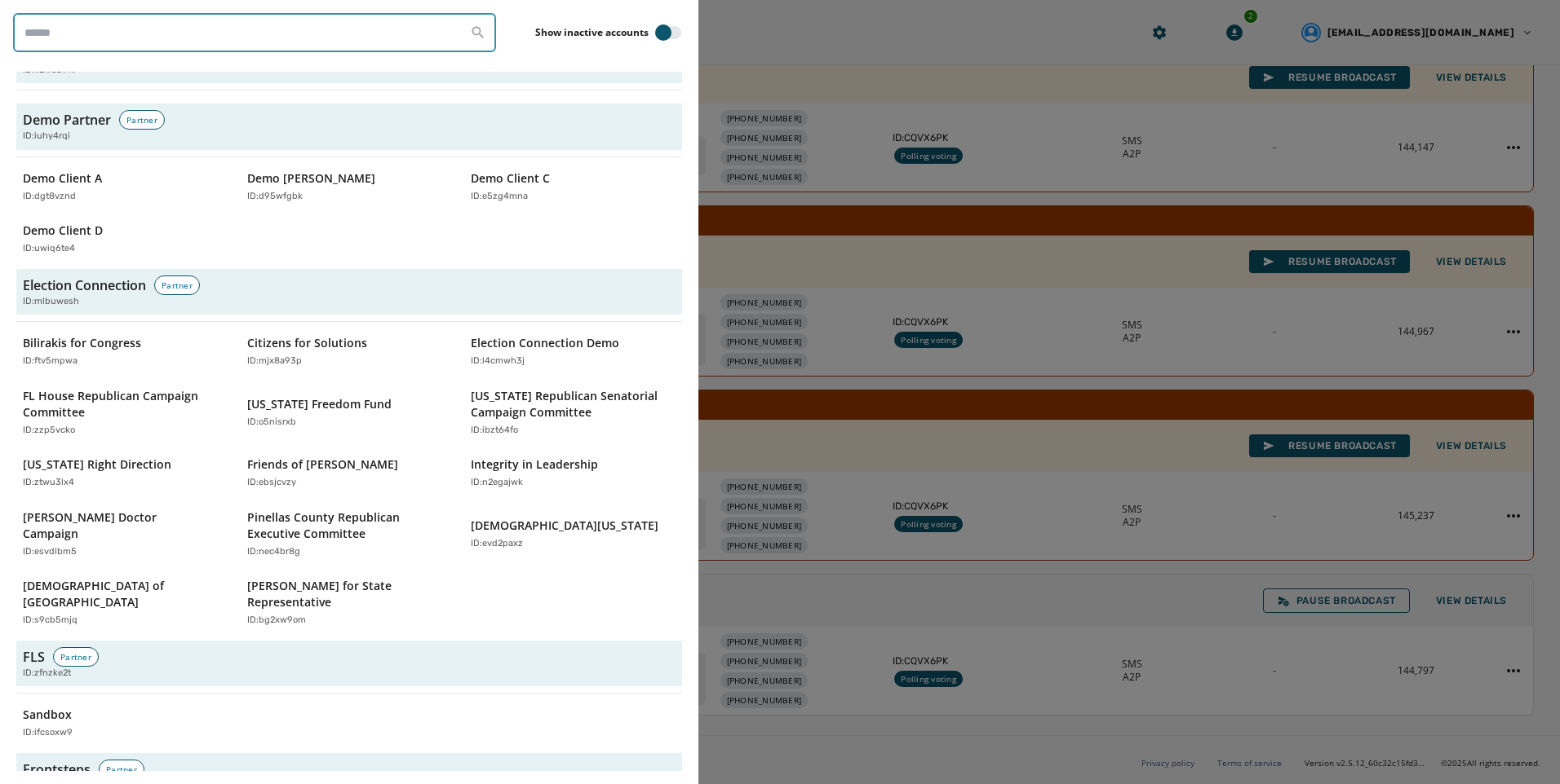
scroll to position [2202, 0]
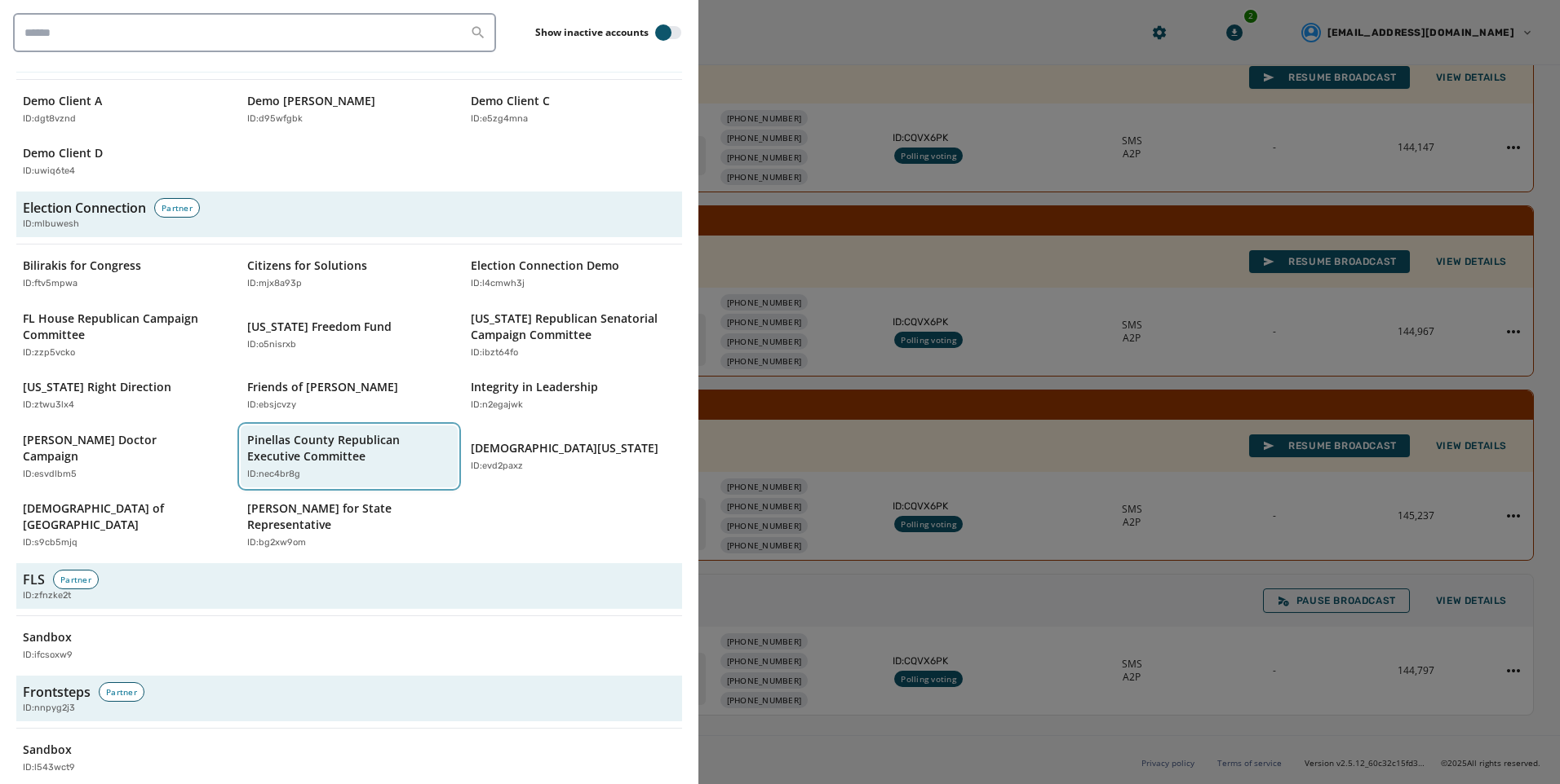
click at [310, 432] on p "Pinellas County Republican Executive Committee" at bounding box center [341, 448] width 188 height 33
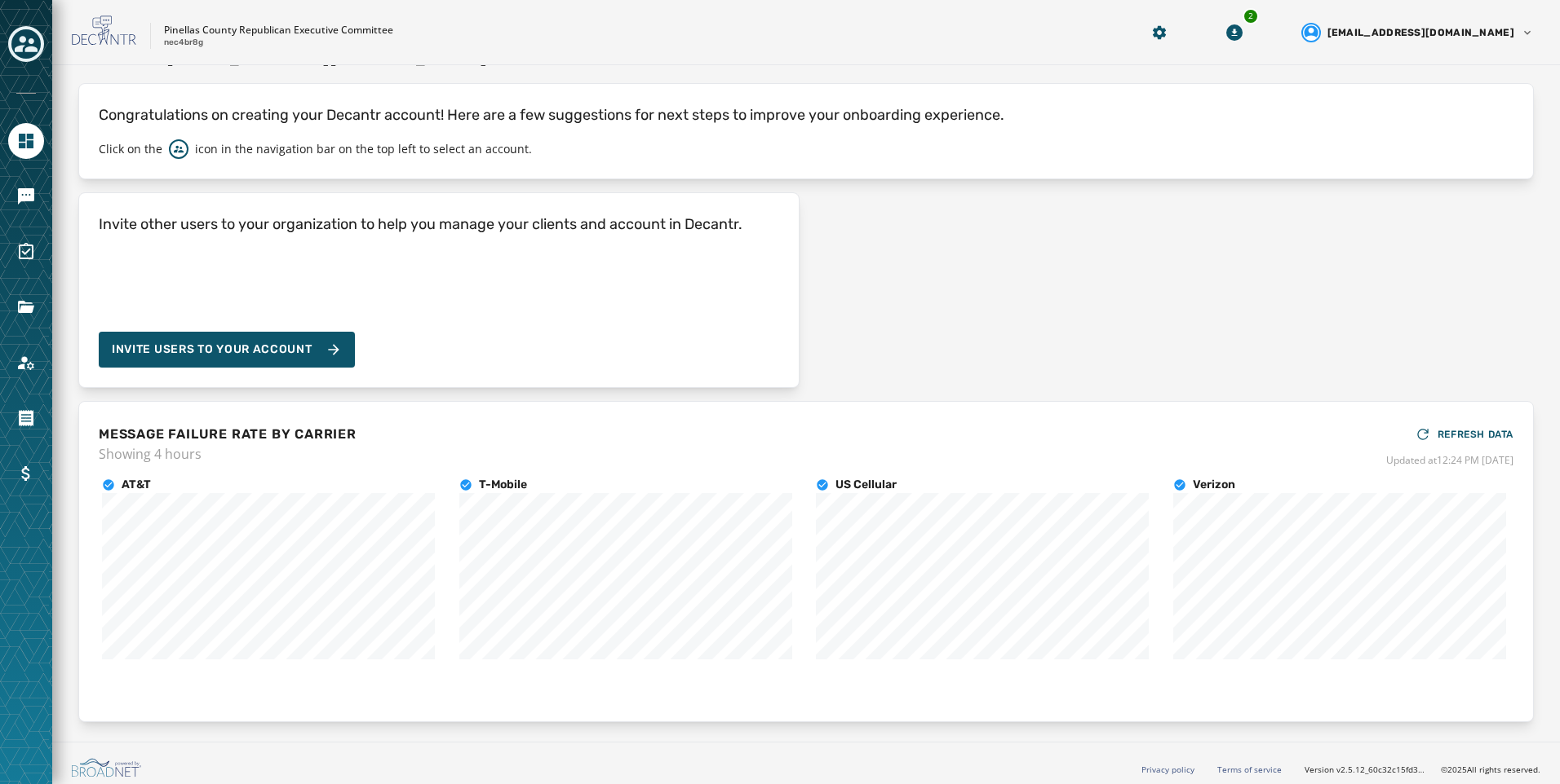
scroll to position [44, 0]
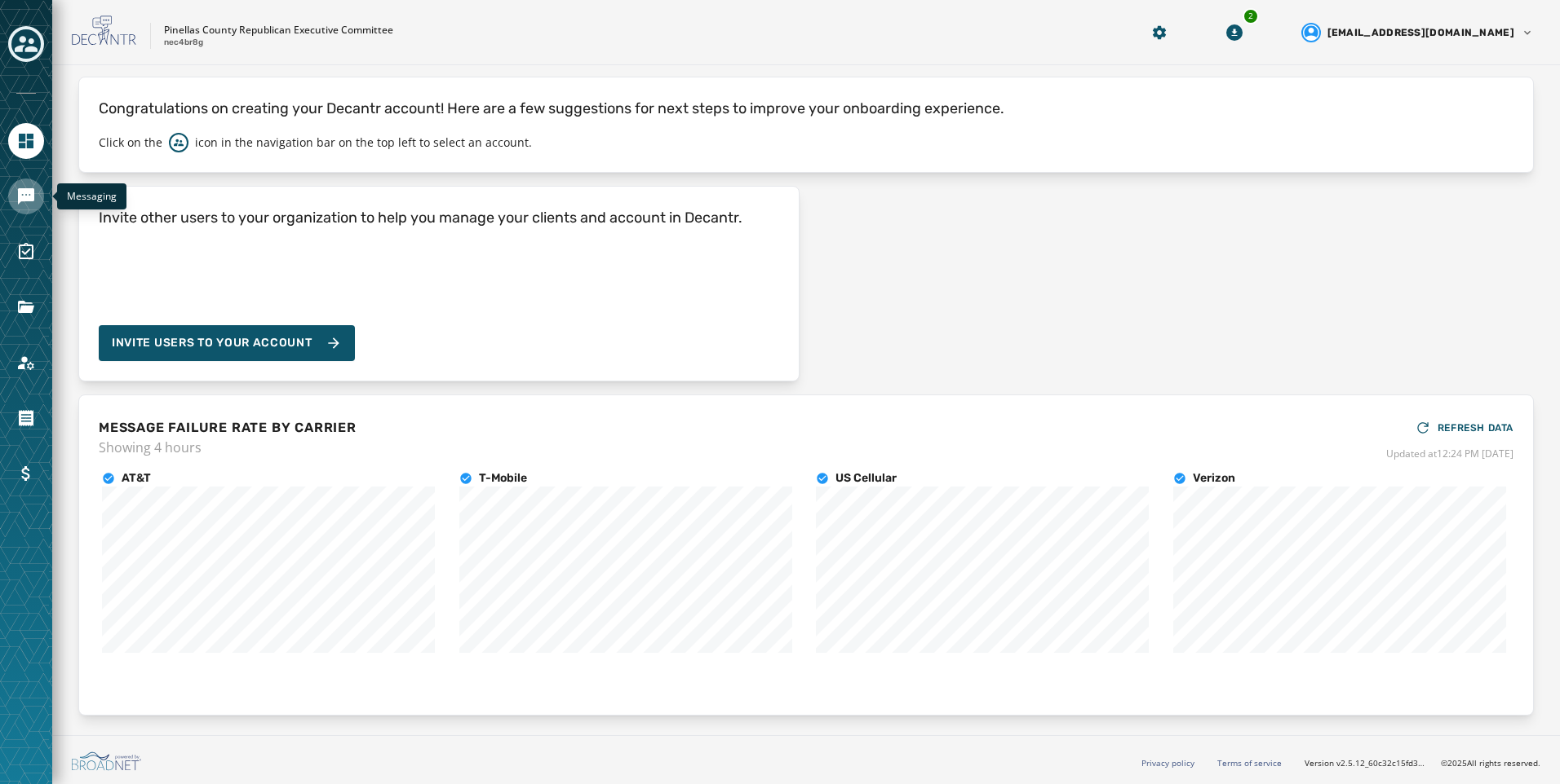
click at [21, 185] on link "Navigate to Messaging" at bounding box center [26, 196] width 36 height 36
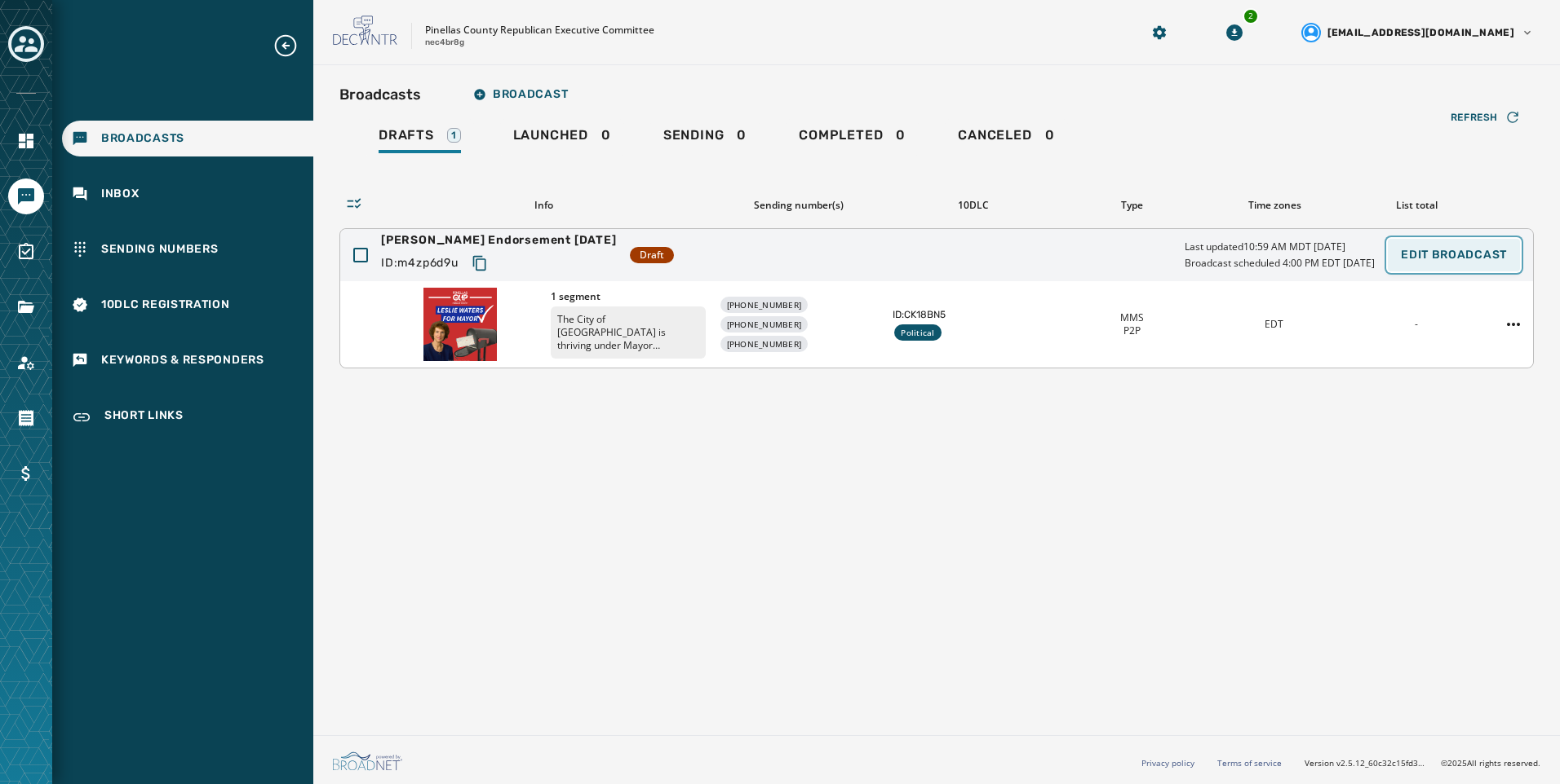
click at [1493, 263] on button "Edit Broadcast" at bounding box center [1453, 255] width 133 height 33
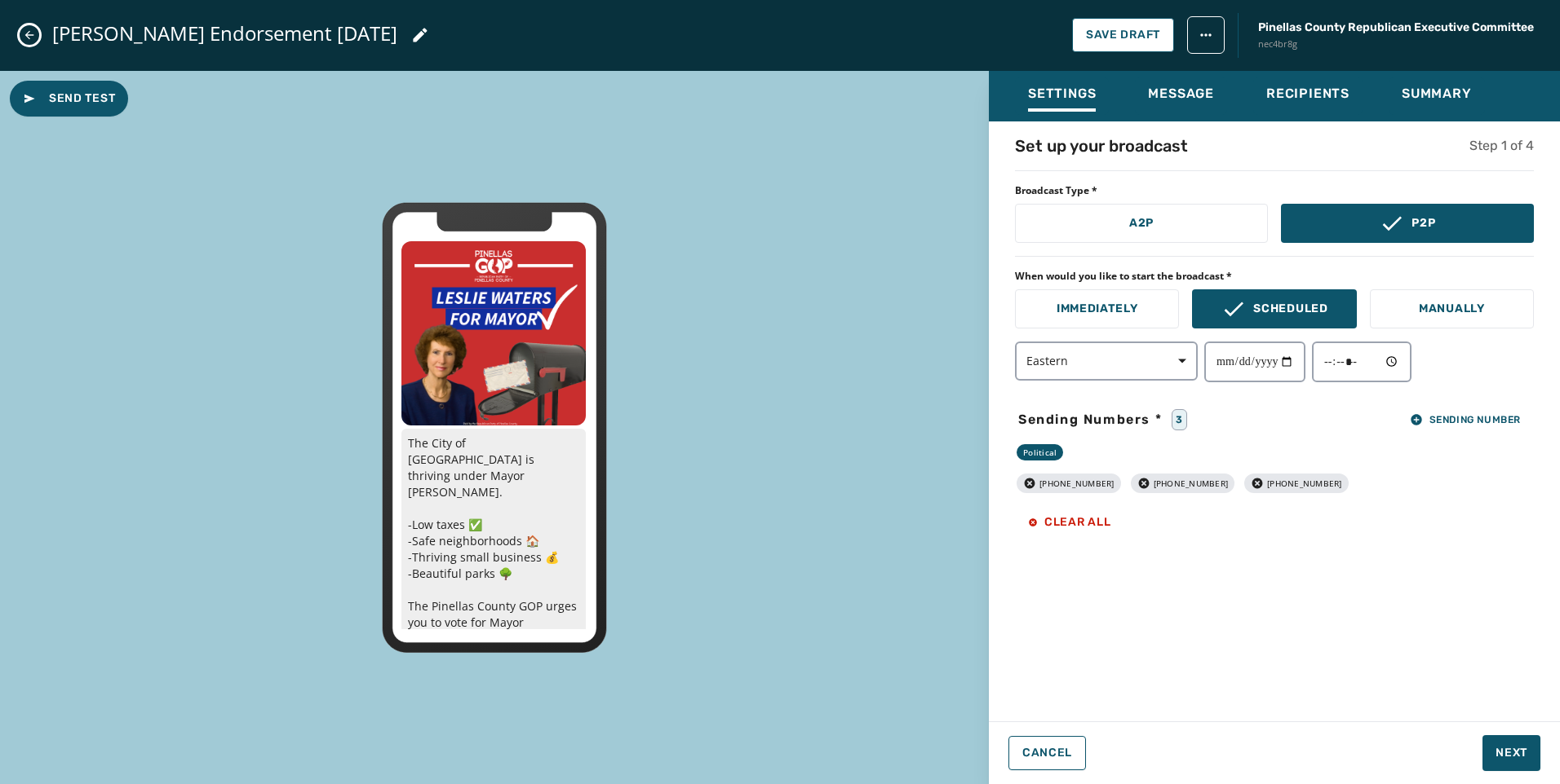
click at [25, 40] on icon "Close admin drawer" at bounding box center [29, 35] width 13 height 13
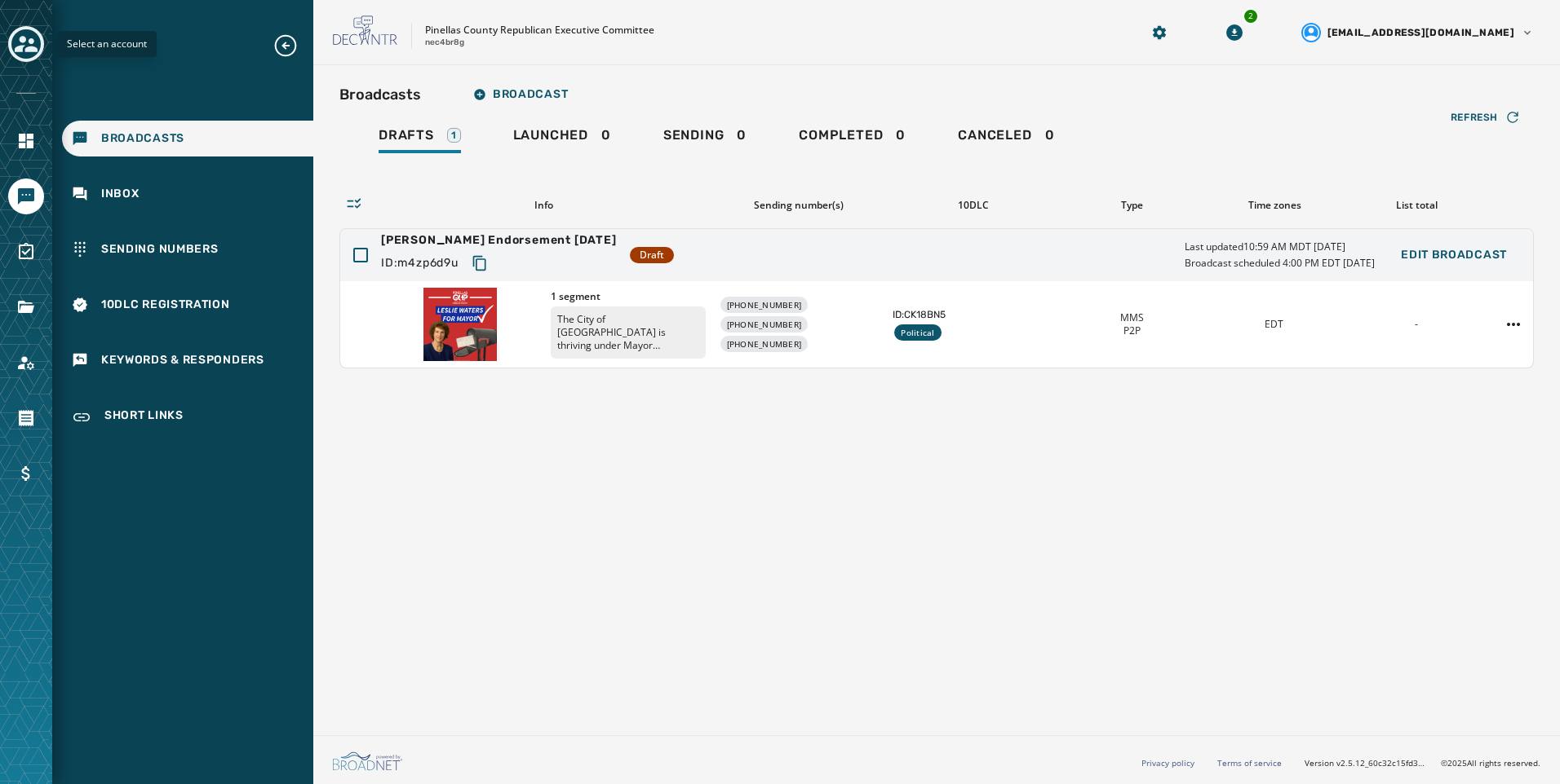
click at [33, 50] on icon "Toggle account select drawer" at bounding box center [26, 44] width 23 height 16
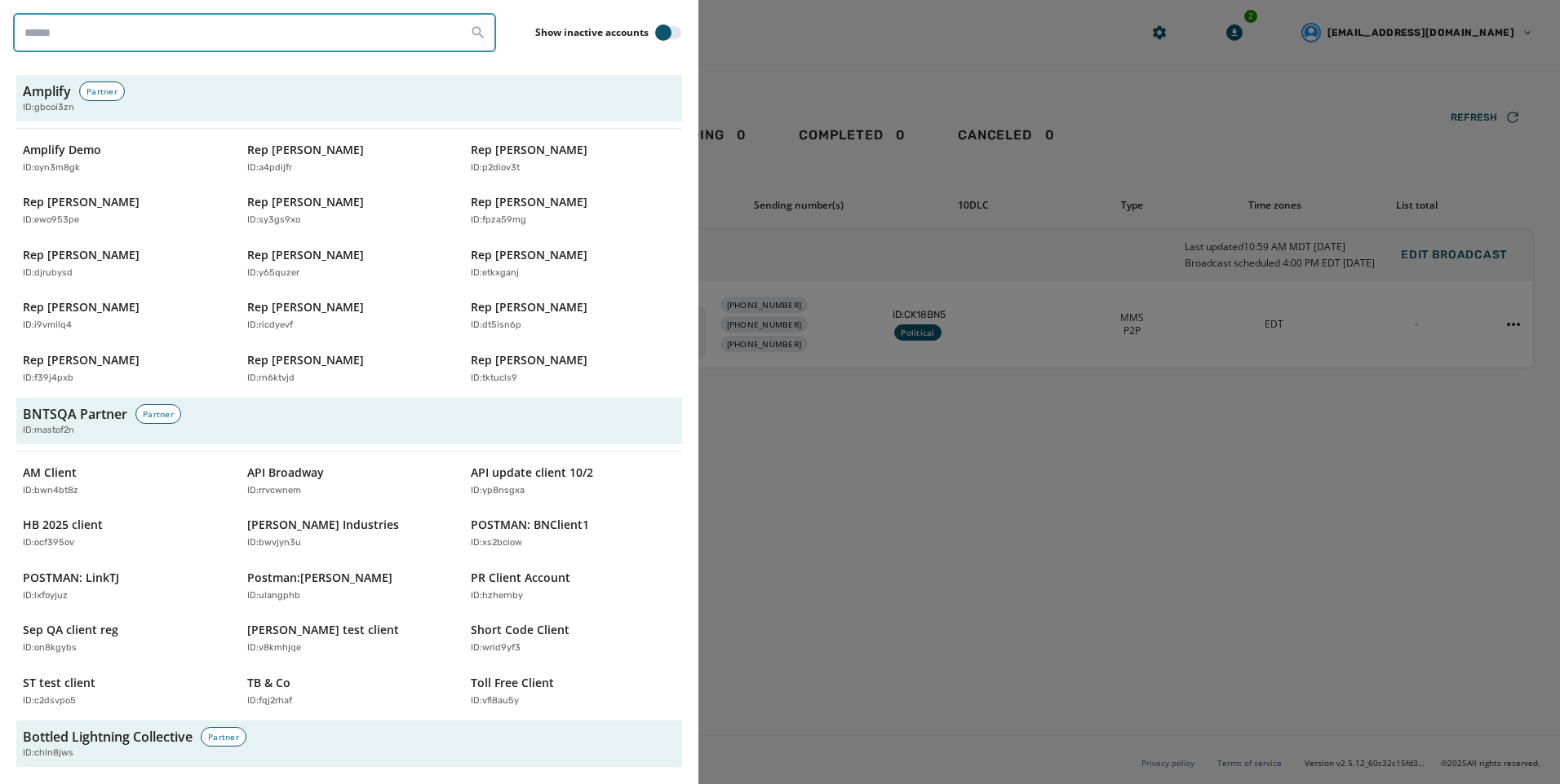
click at [109, 27] on input "search" at bounding box center [254, 32] width 482 height 39
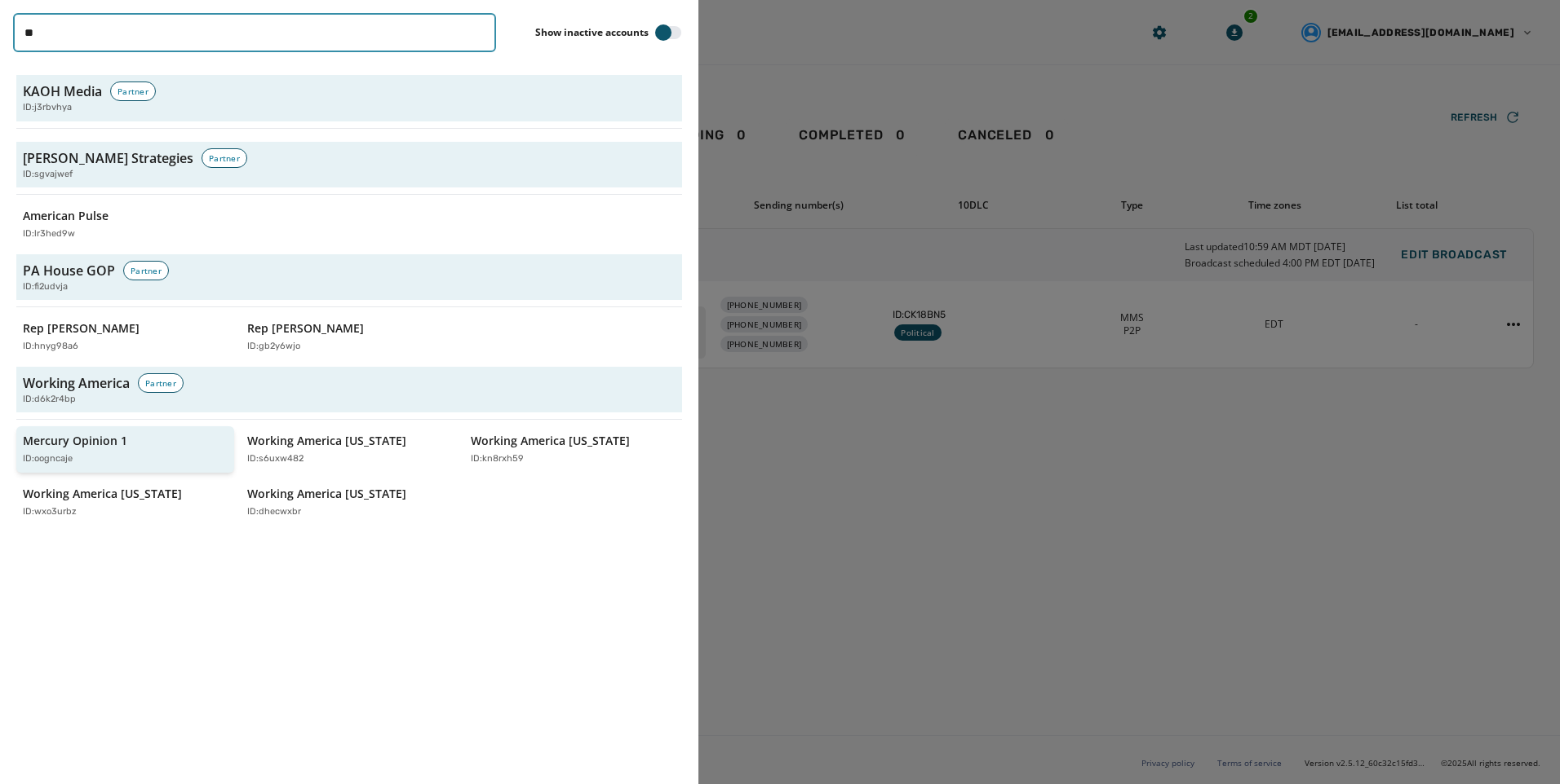
type input "**"
click at [98, 446] on p "Mercury Opinion 1" at bounding box center [75, 441] width 105 height 16
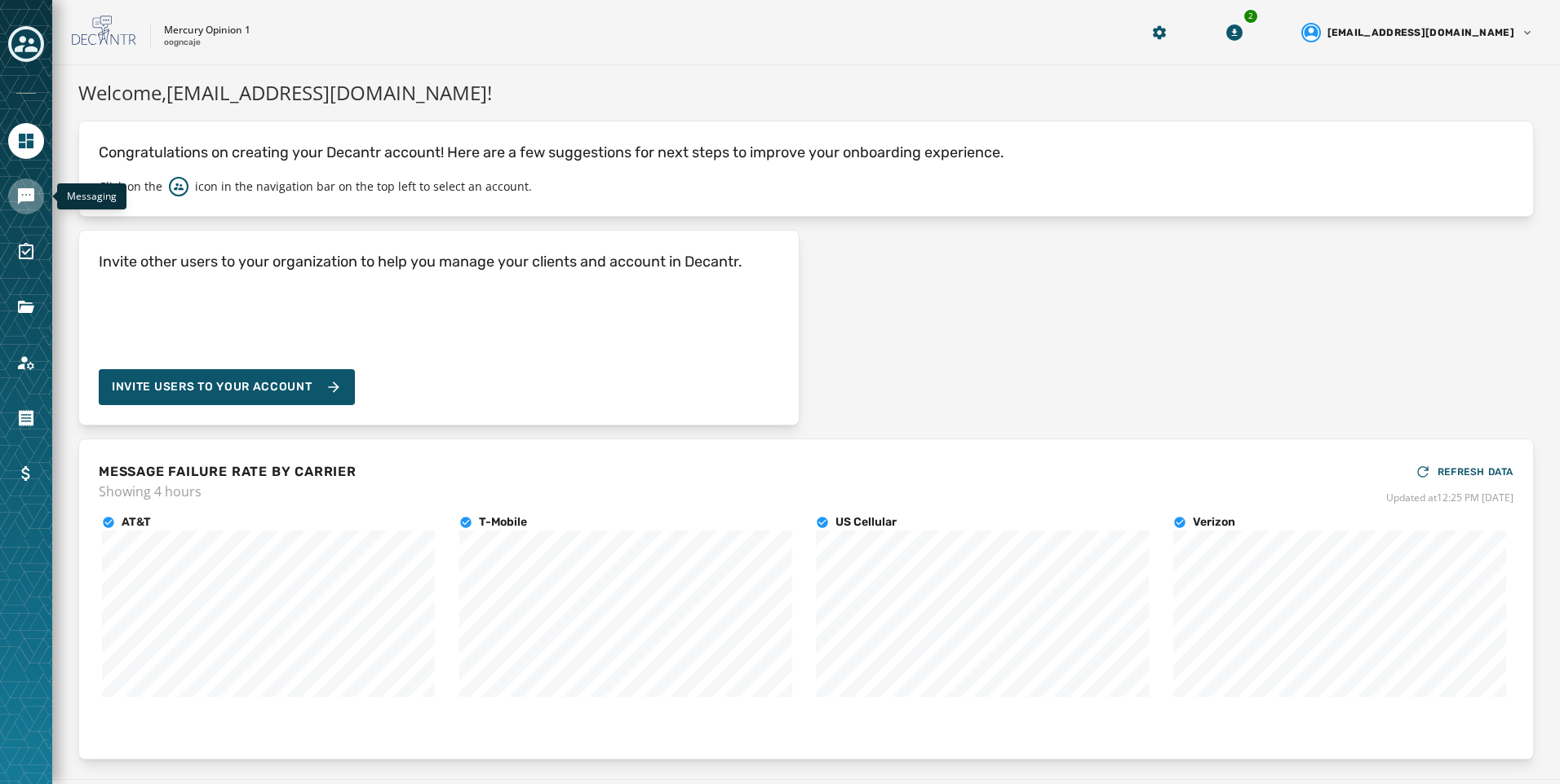
click at [30, 203] on icon "Navigate to Messaging" at bounding box center [26, 196] width 20 height 20
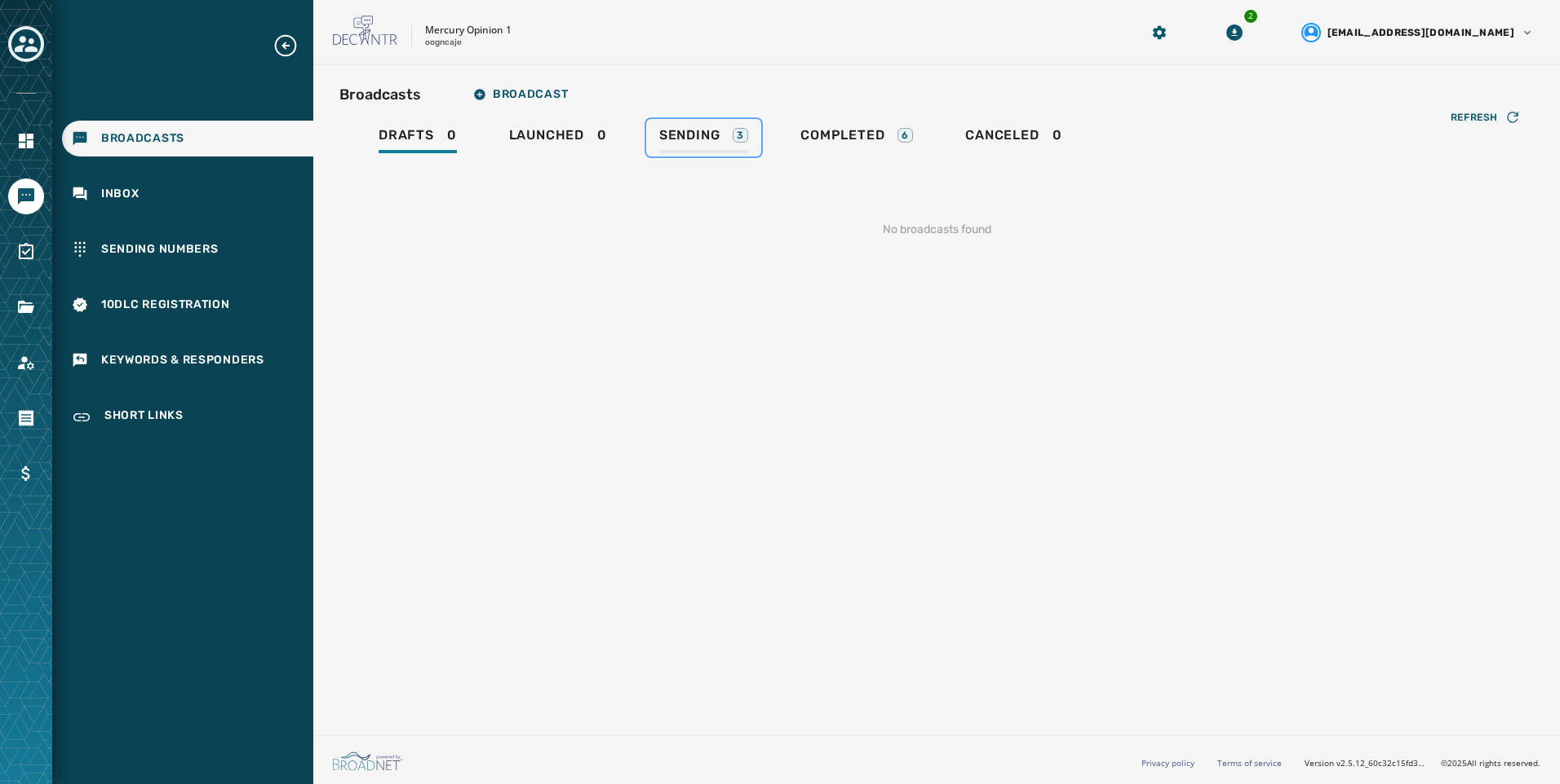
click at [698, 136] on span "Sending" at bounding box center [689, 135] width 61 height 16
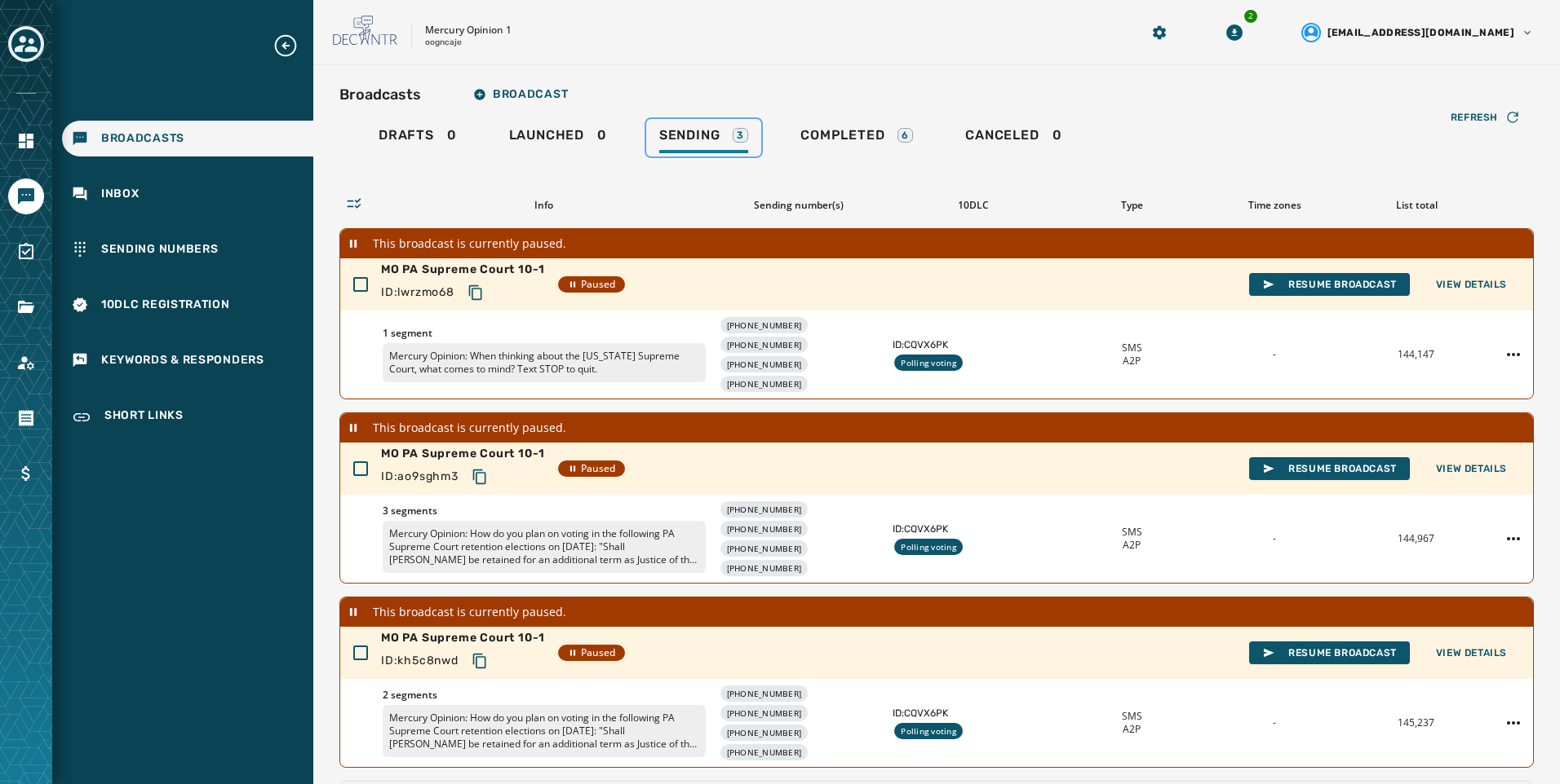
scroll to position [207, 0]
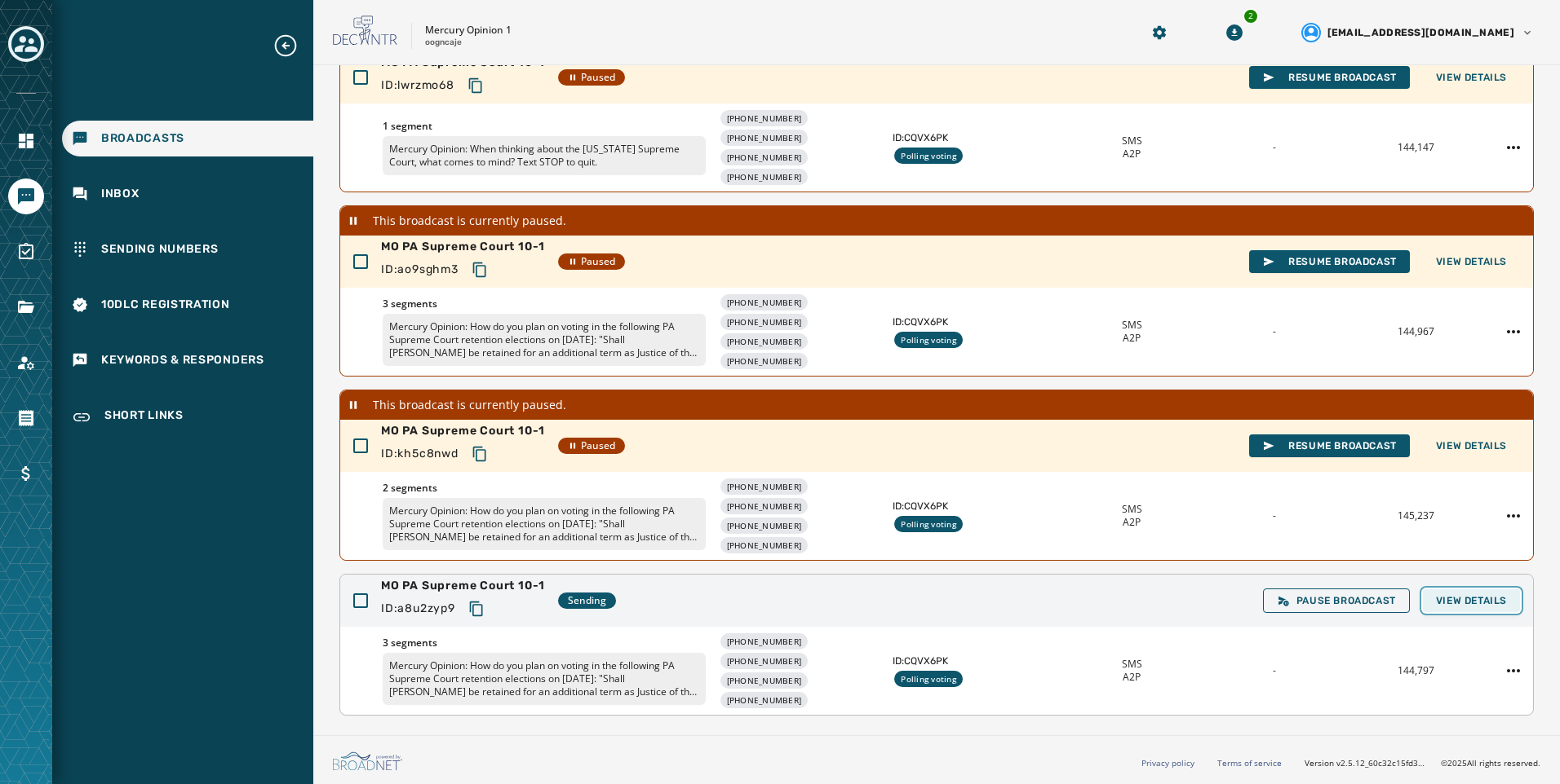
click at [1468, 599] on span "View Details" at bounding box center [1470, 601] width 71 height 13
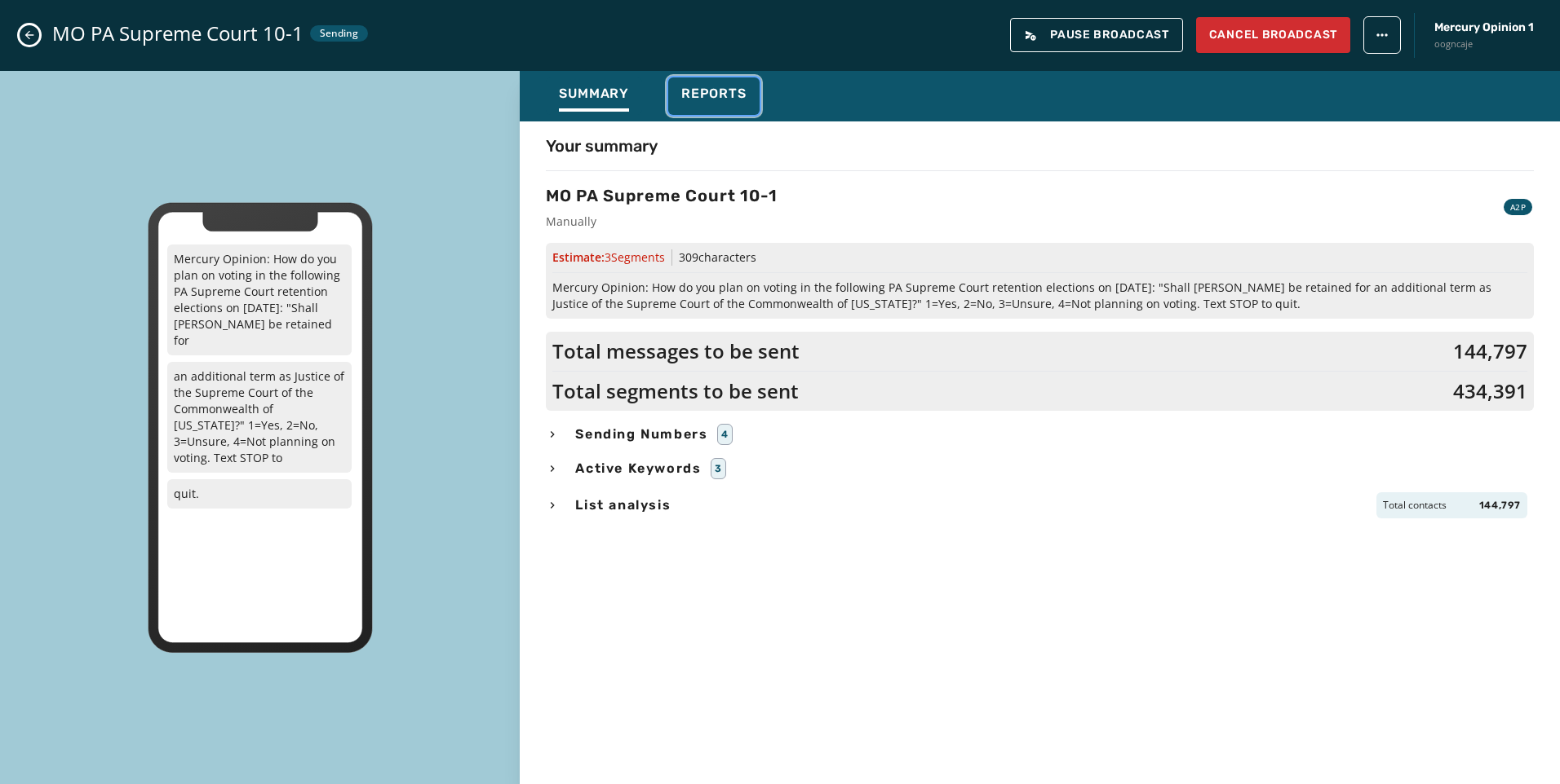
click at [730, 101] on span "Reports" at bounding box center [713, 94] width 65 height 16
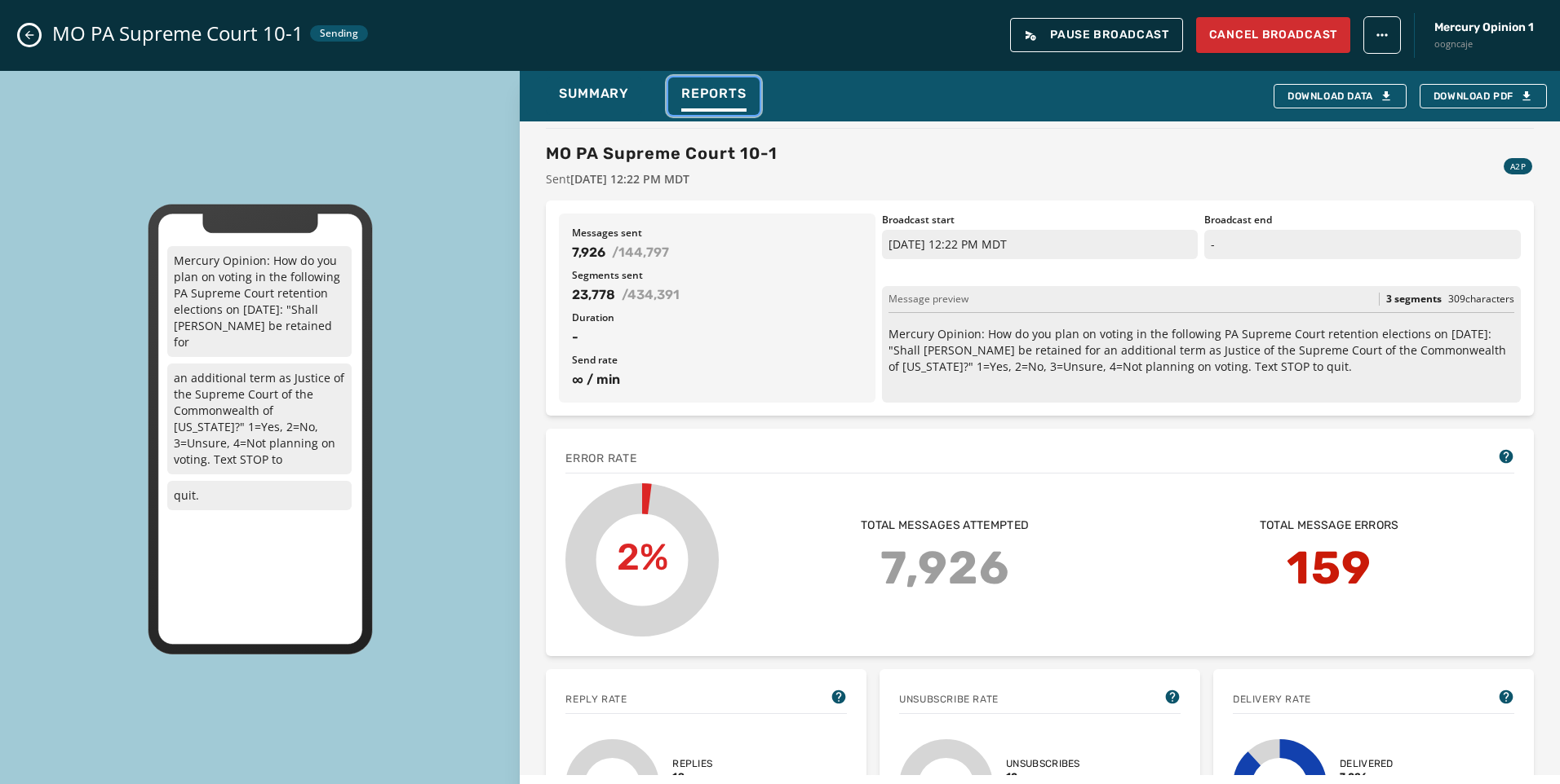
scroll to position [0, 0]
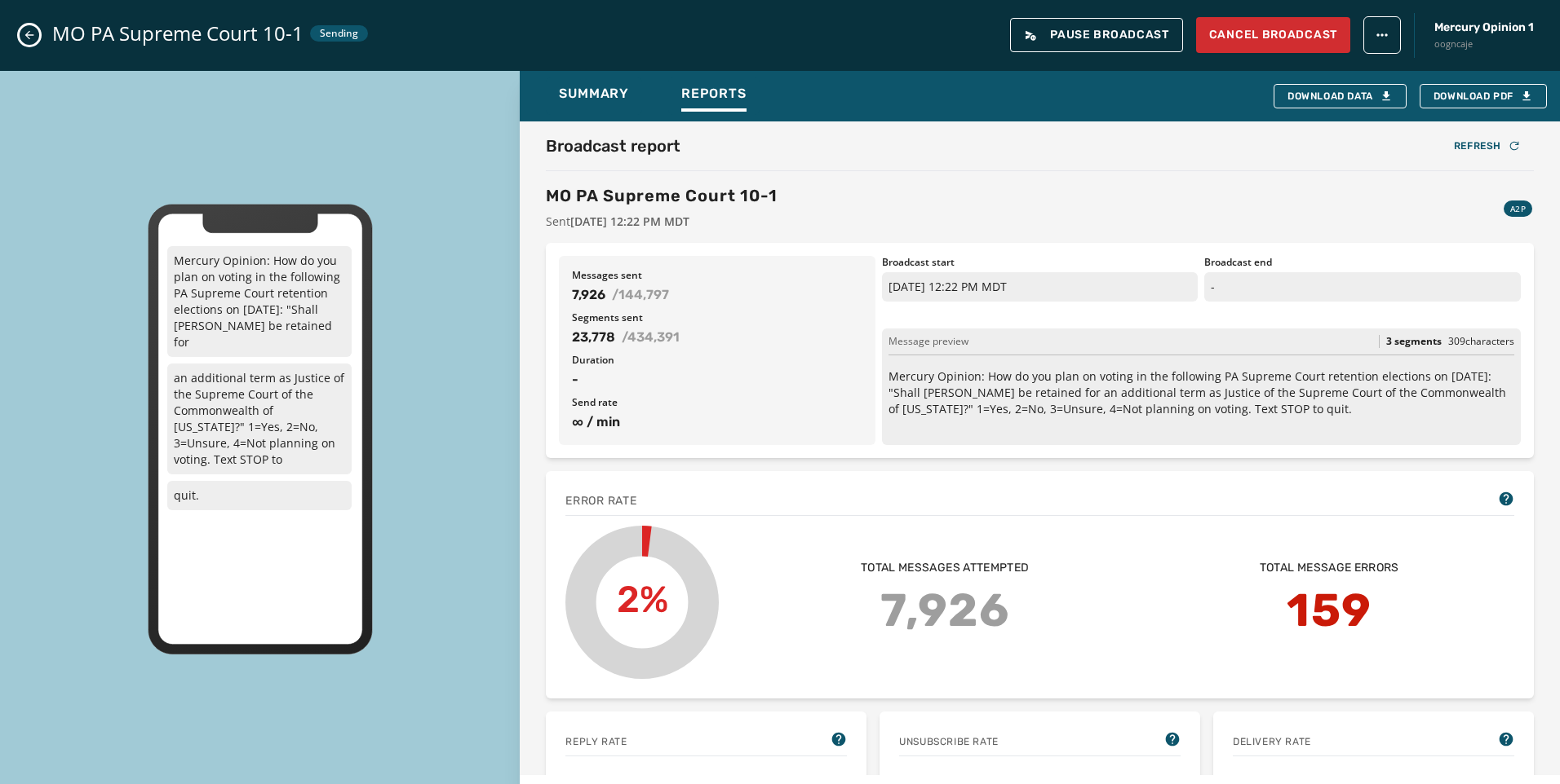
click at [22, 34] on button "Close admin drawer" at bounding box center [30, 35] width 20 height 20
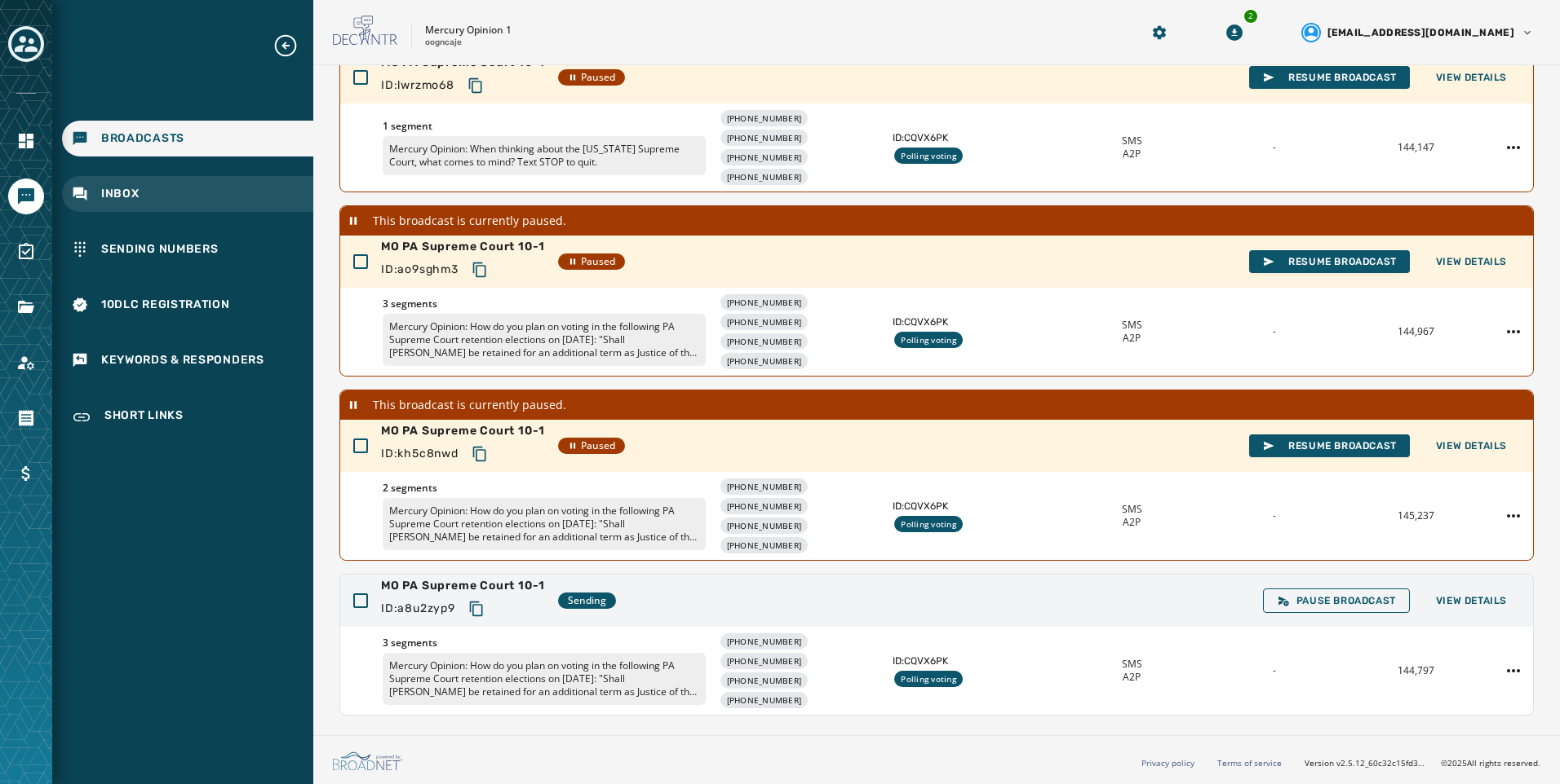
click at [167, 191] on div "Inbox" at bounding box center [187, 194] width 251 height 36
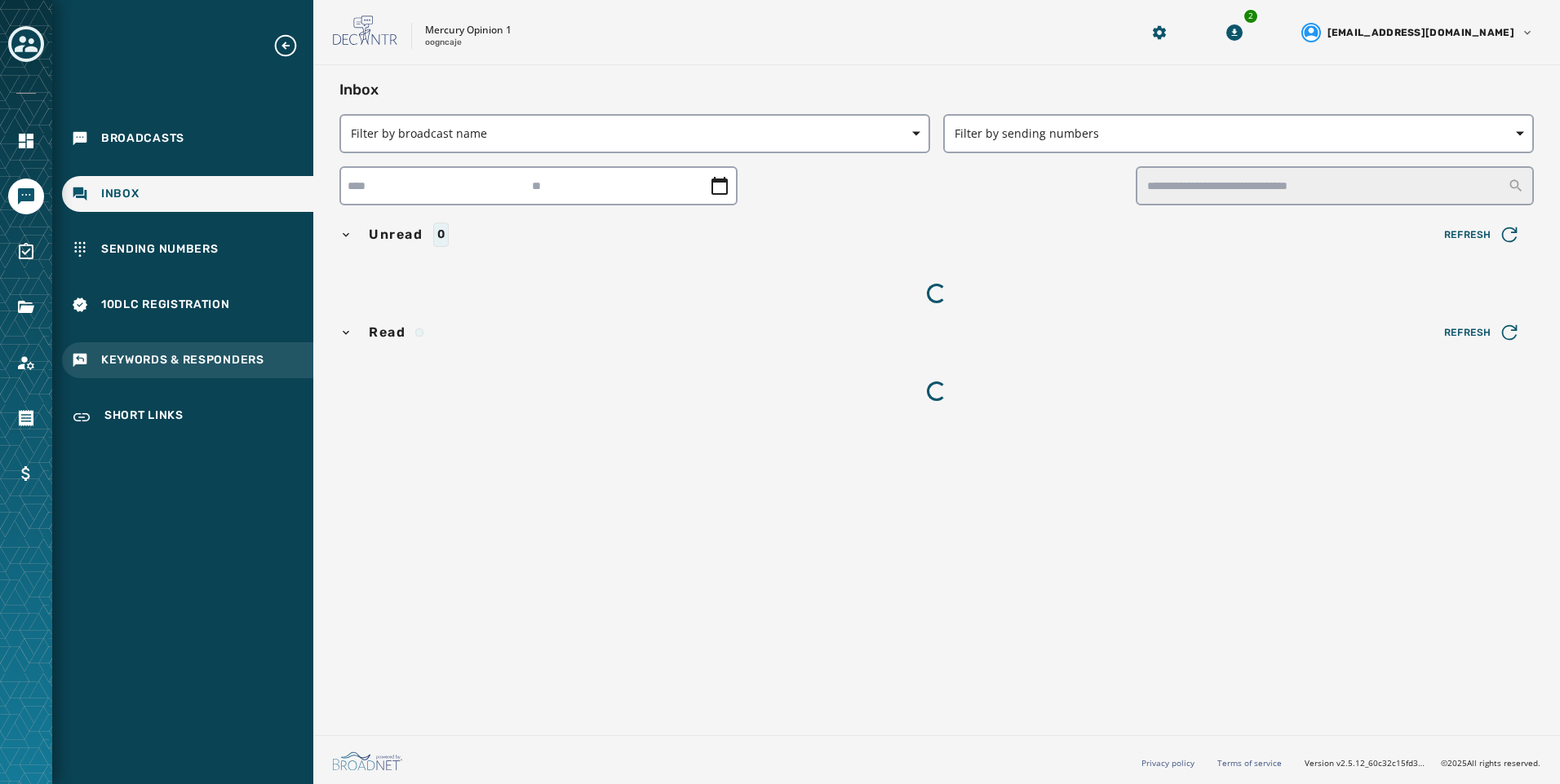
click at [209, 348] on div "Keywords & Responders" at bounding box center [187, 361] width 251 height 36
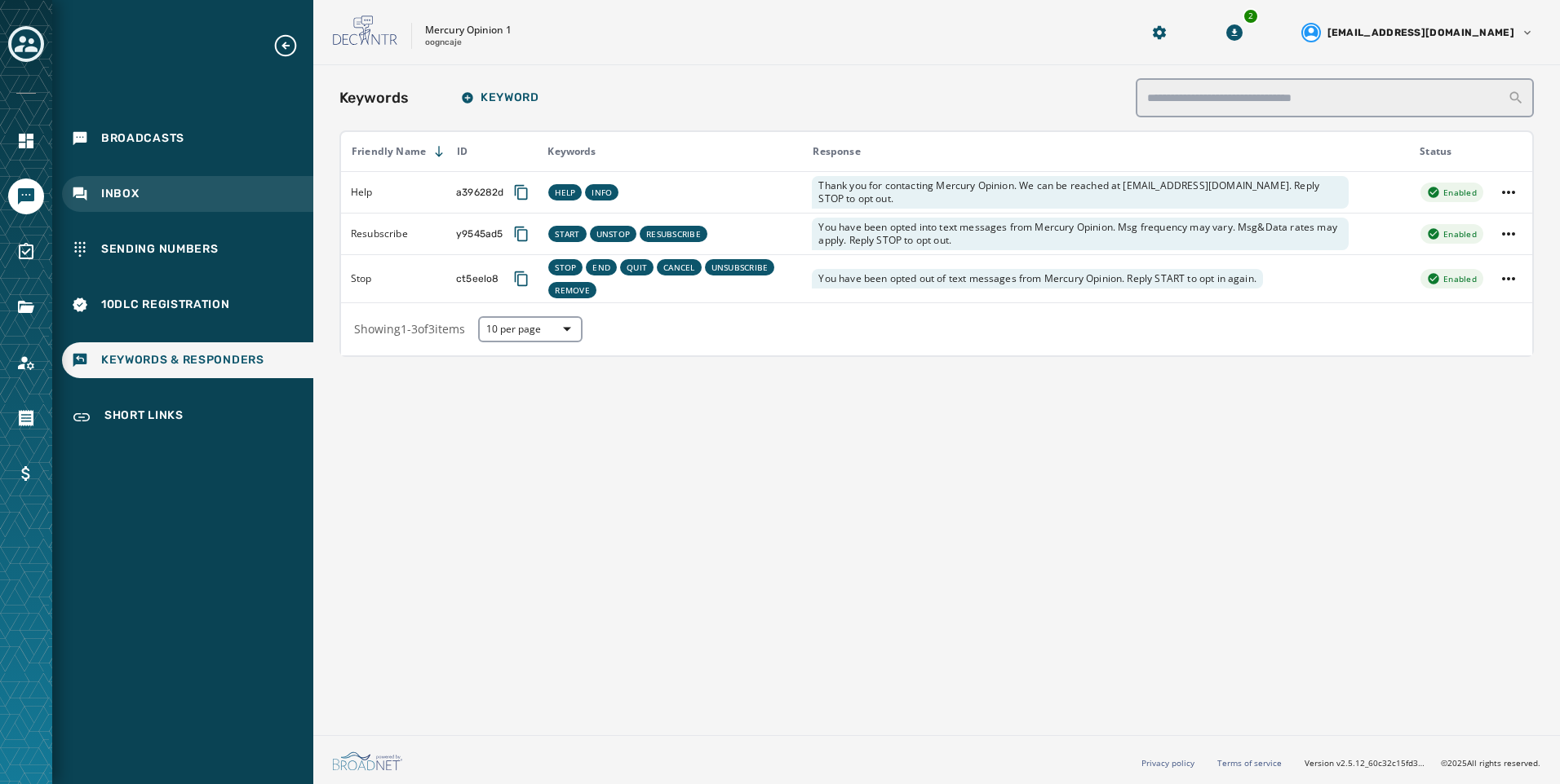
click at [191, 191] on div "Inbox" at bounding box center [187, 194] width 251 height 36
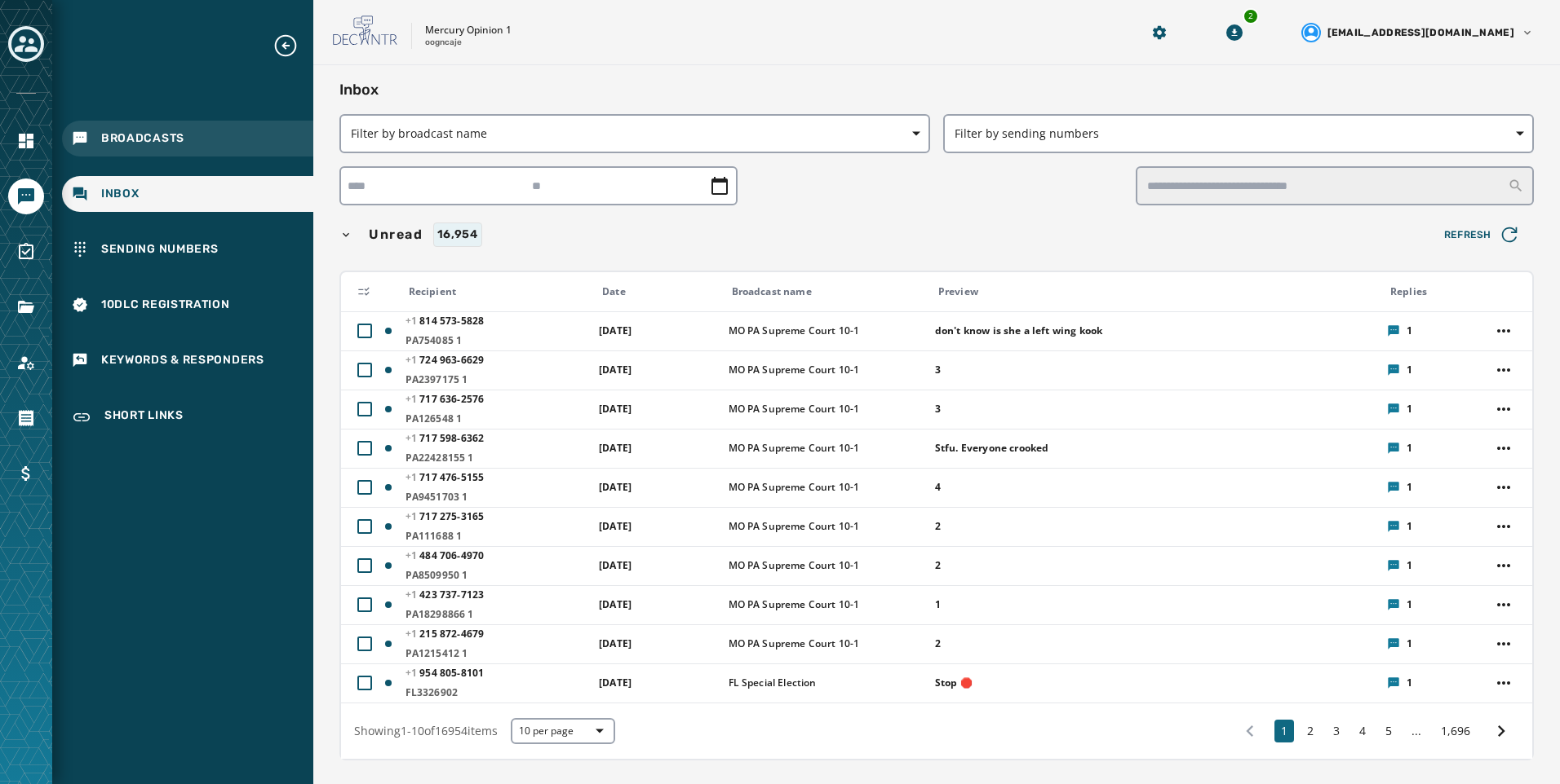
click at [112, 140] on span "Broadcasts" at bounding box center [142, 138] width 83 height 16
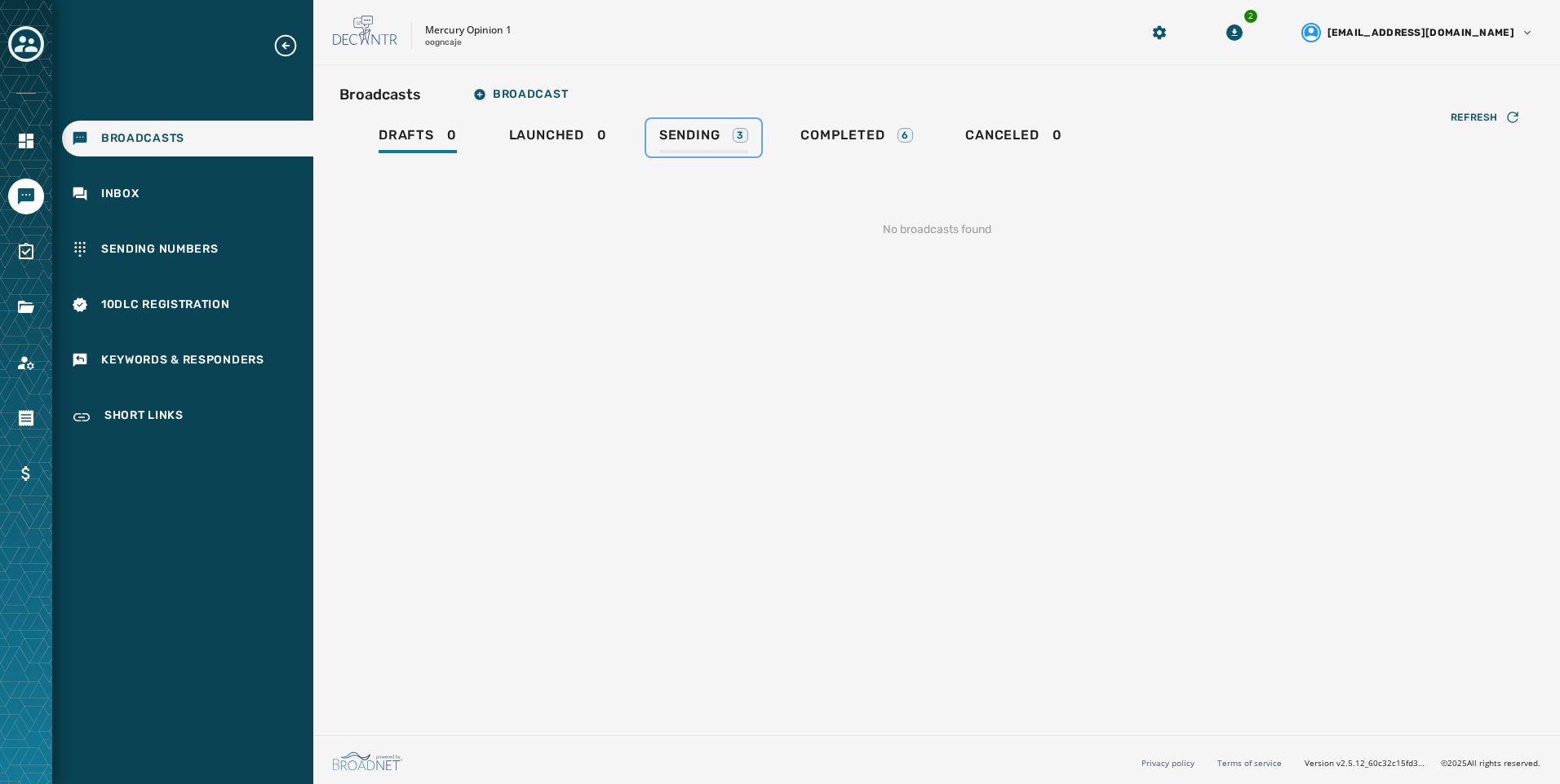
click at [659, 149] on div "Sending 3" at bounding box center [703, 140] width 89 height 26
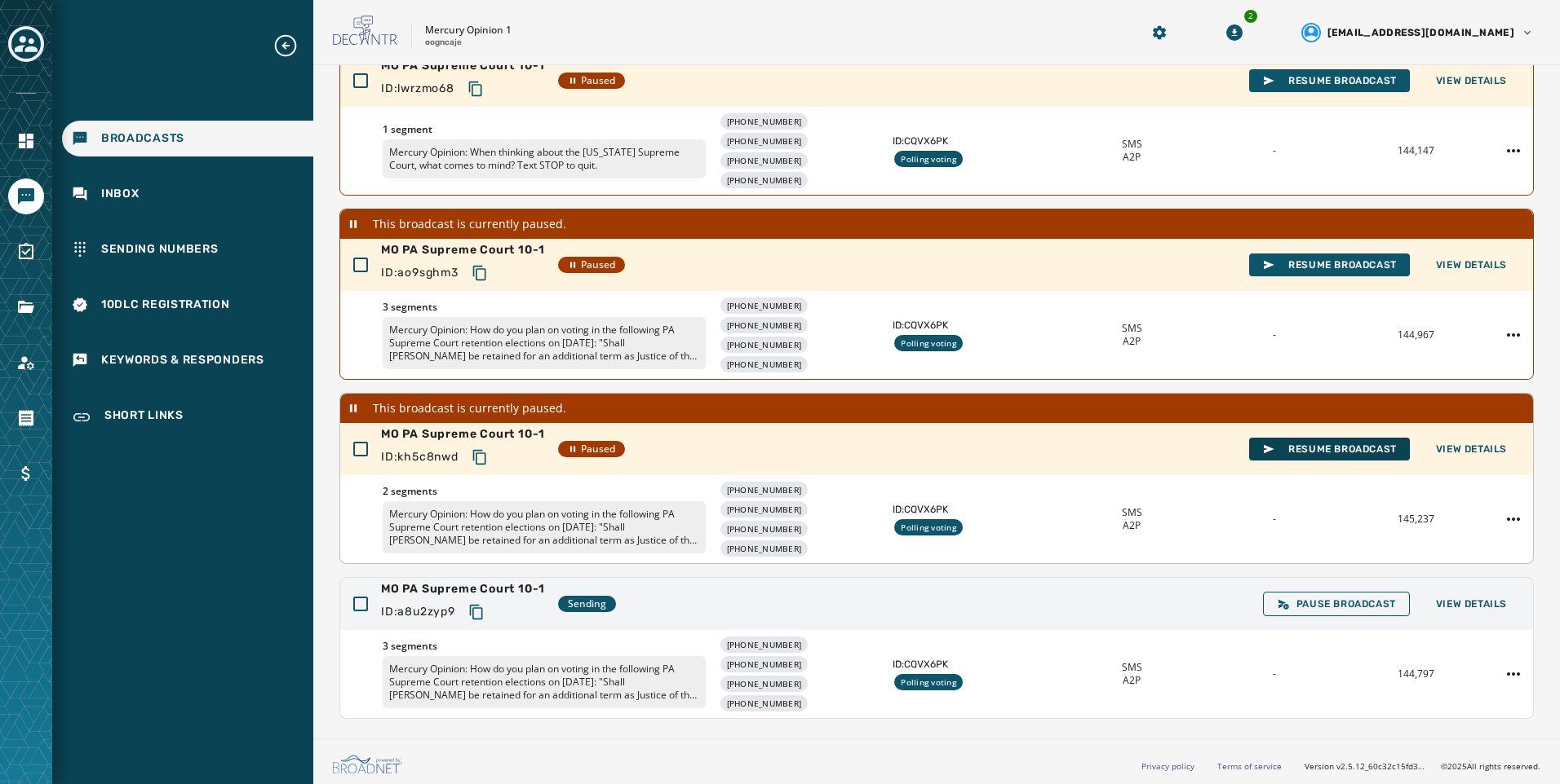
scroll to position [207, 0]
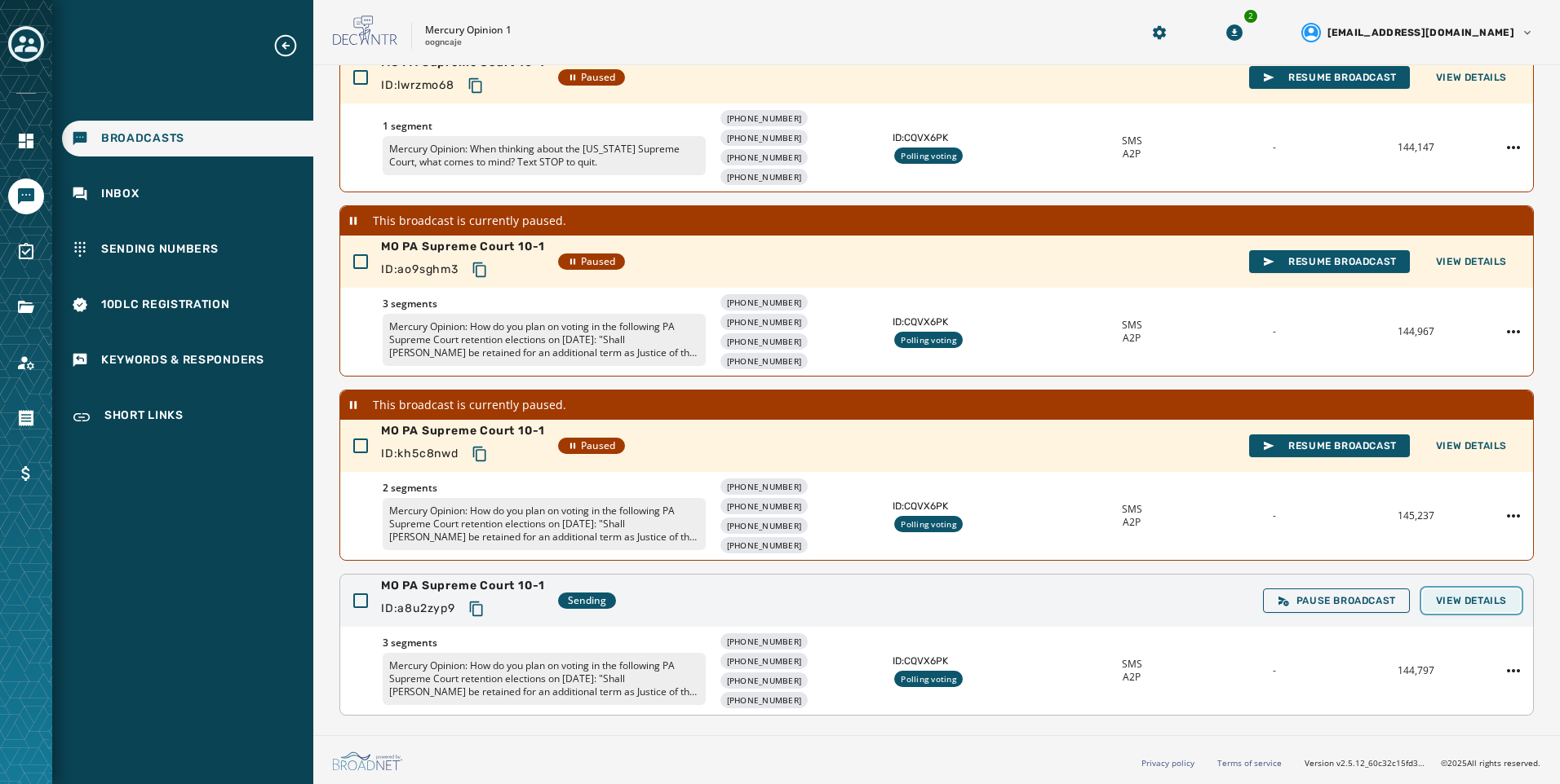
click at [1494, 596] on button "View Details" at bounding box center [1470, 601] width 97 height 23
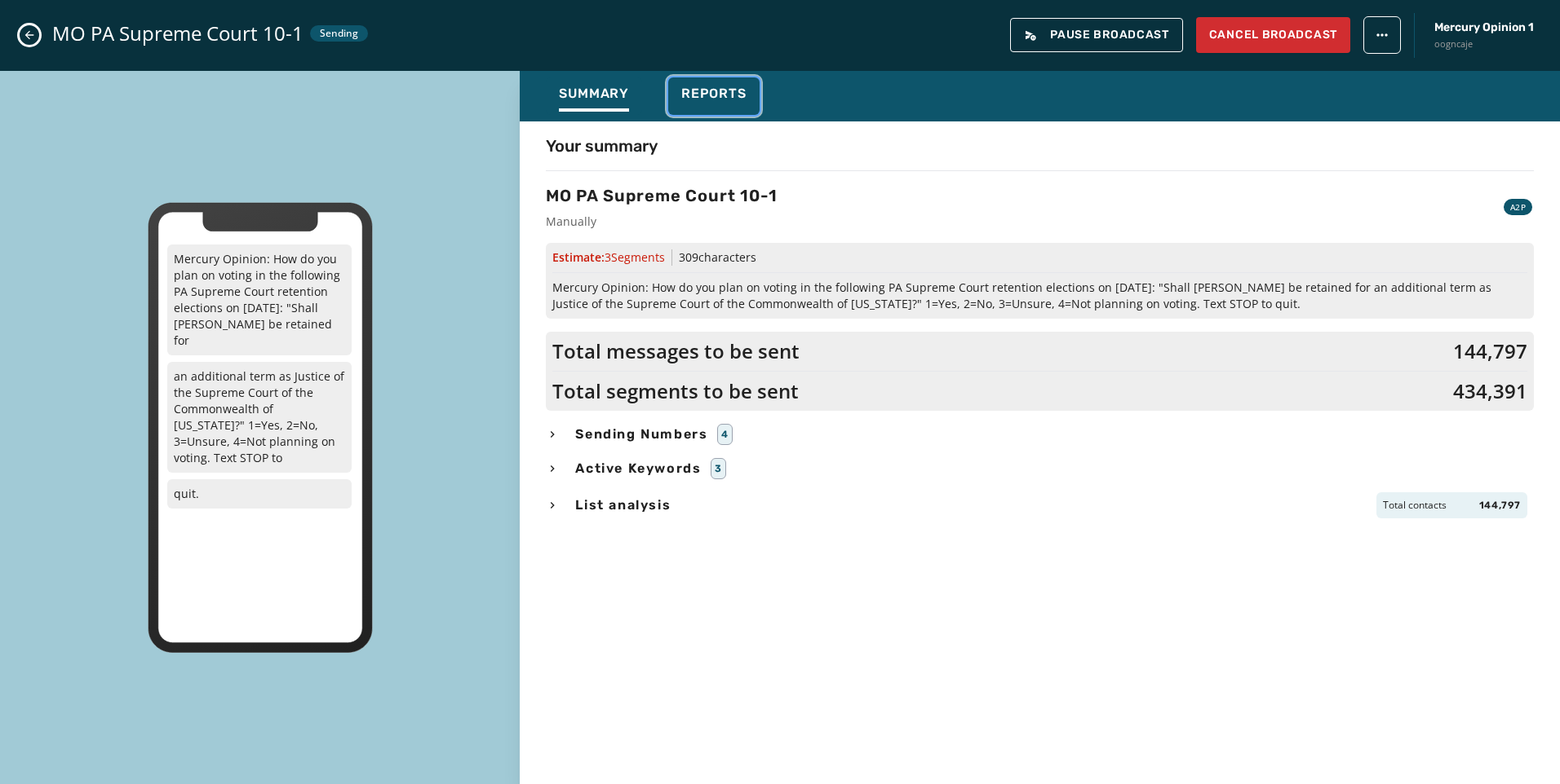
click at [738, 99] on span "Reports" at bounding box center [713, 94] width 65 height 16
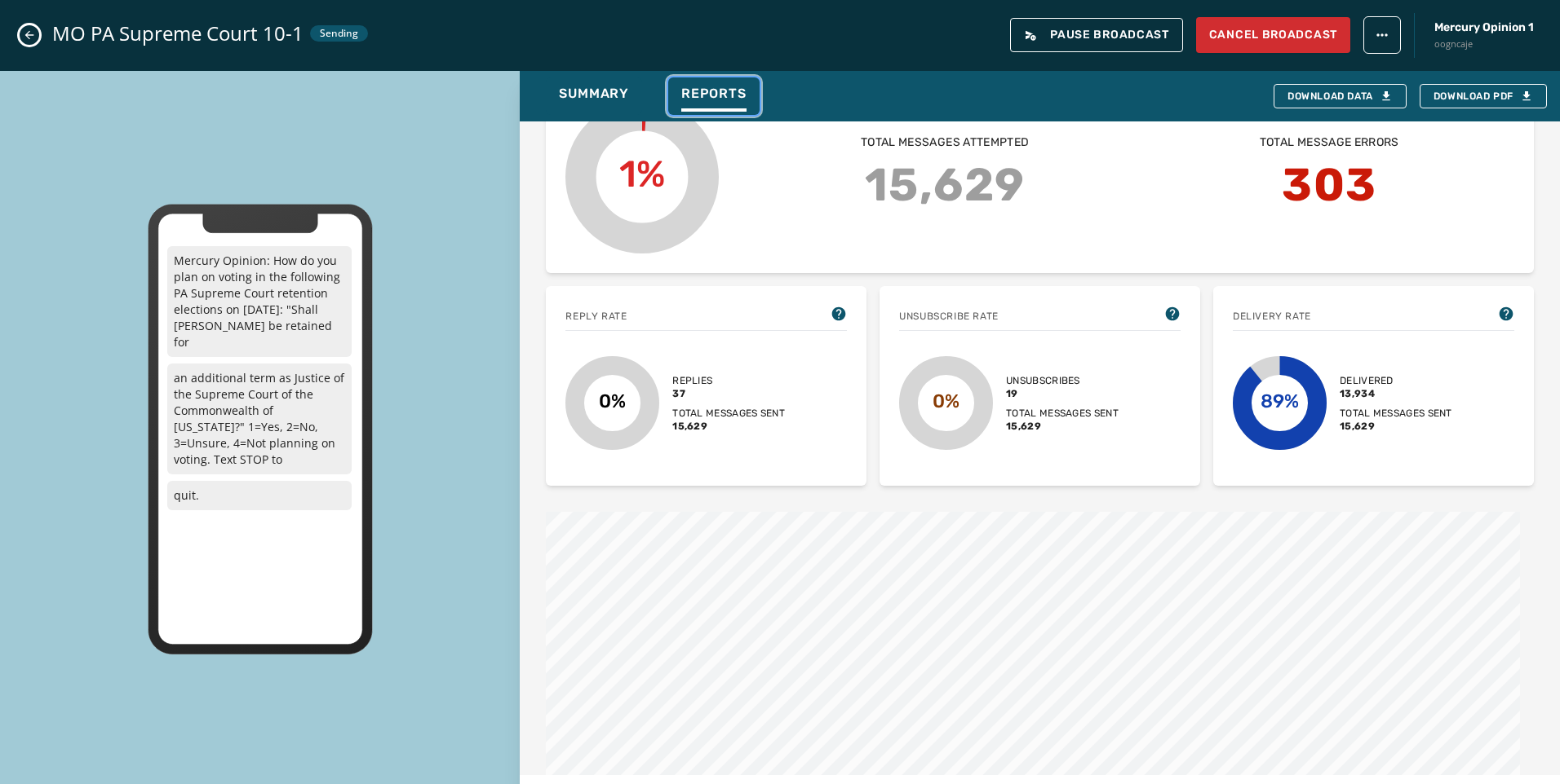
scroll to position [0, 0]
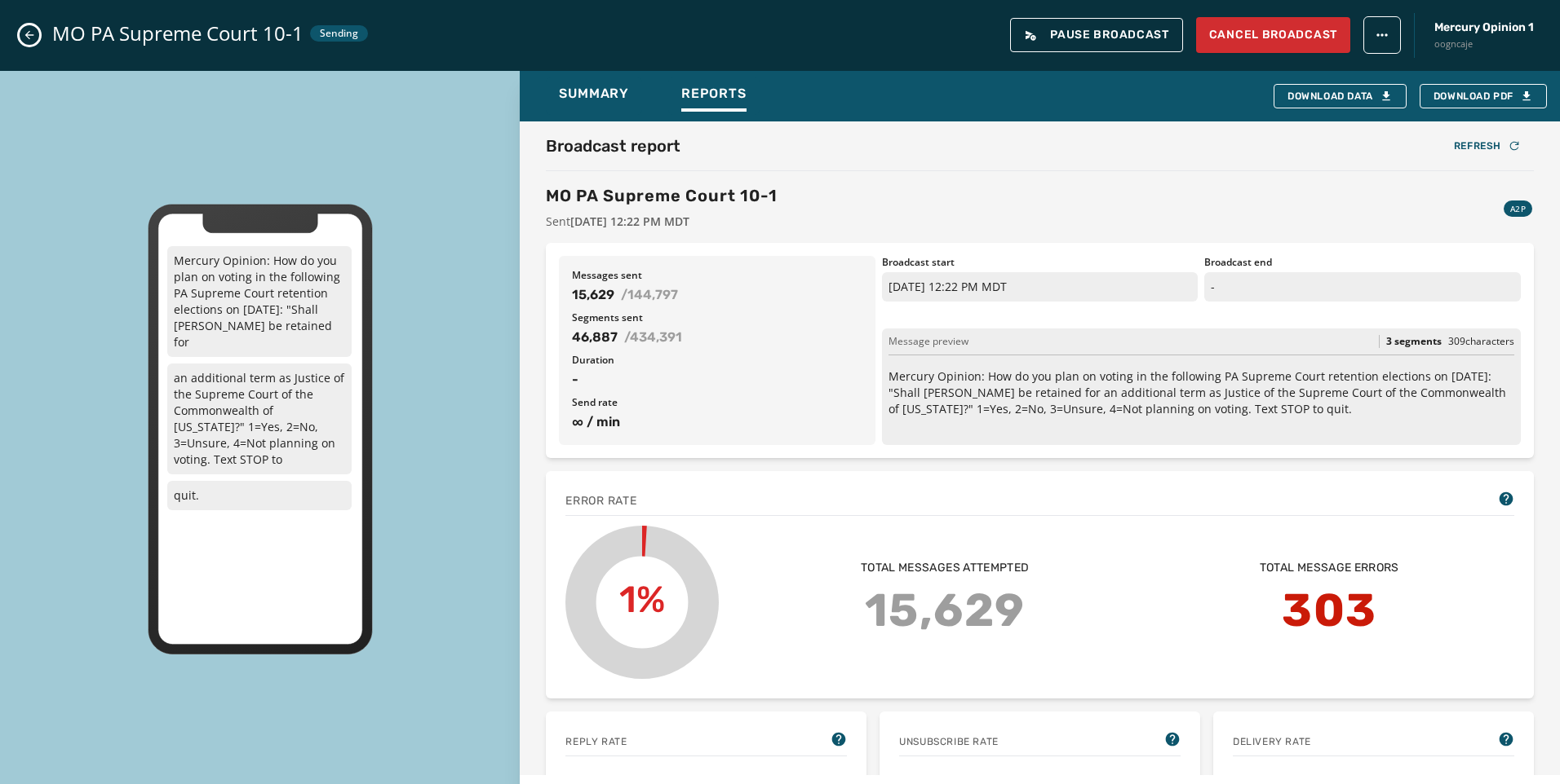
click at [696, 211] on div "MO PA Supreme Court 10-1 Sent October 1, 2025 12:22 PM MDT" at bounding box center [662, 207] width 231 height 46
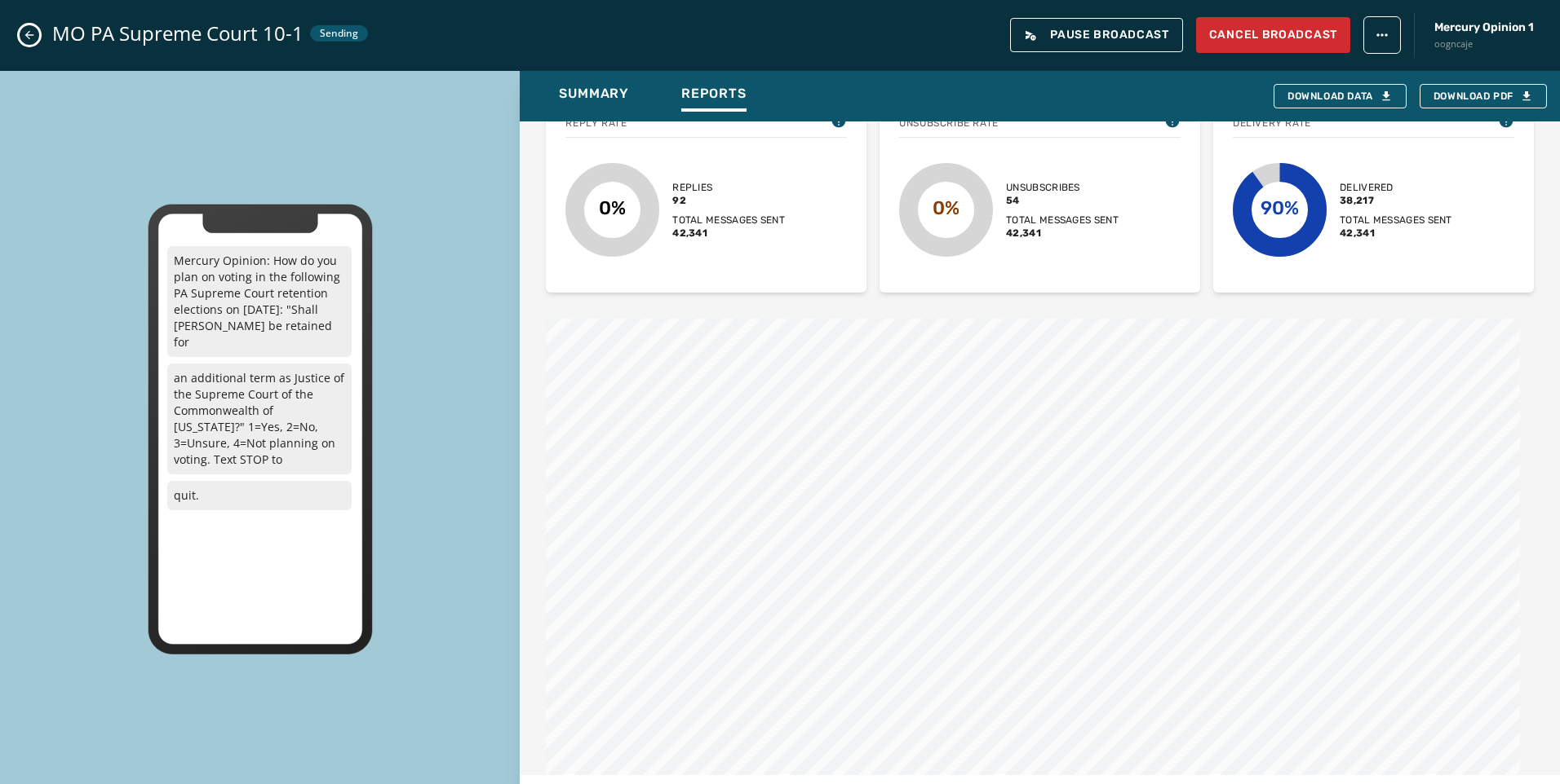
scroll to position [48, 0]
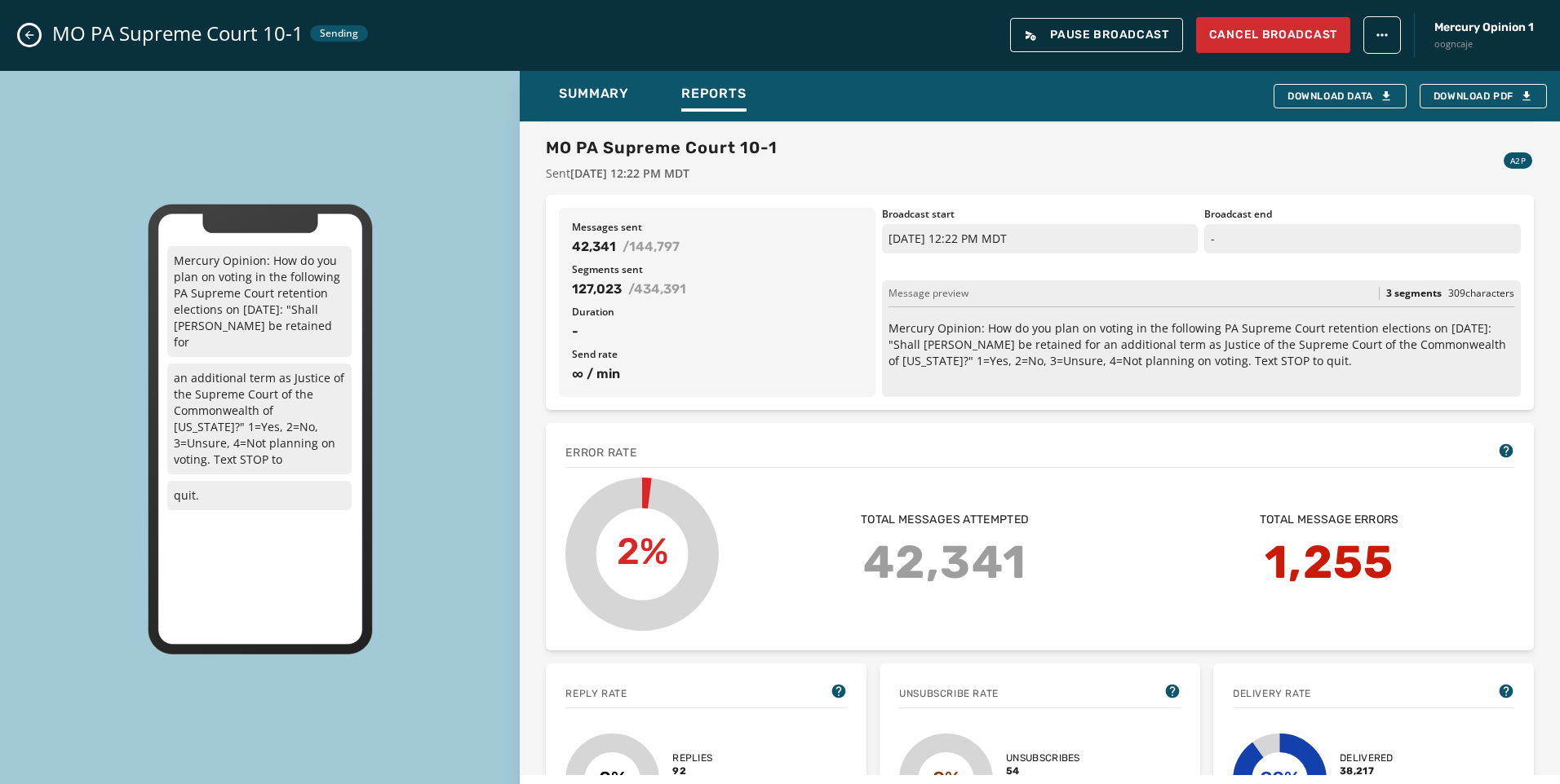
click at [29, 33] on icon "Close admin drawer" at bounding box center [29, 35] width 9 height 9
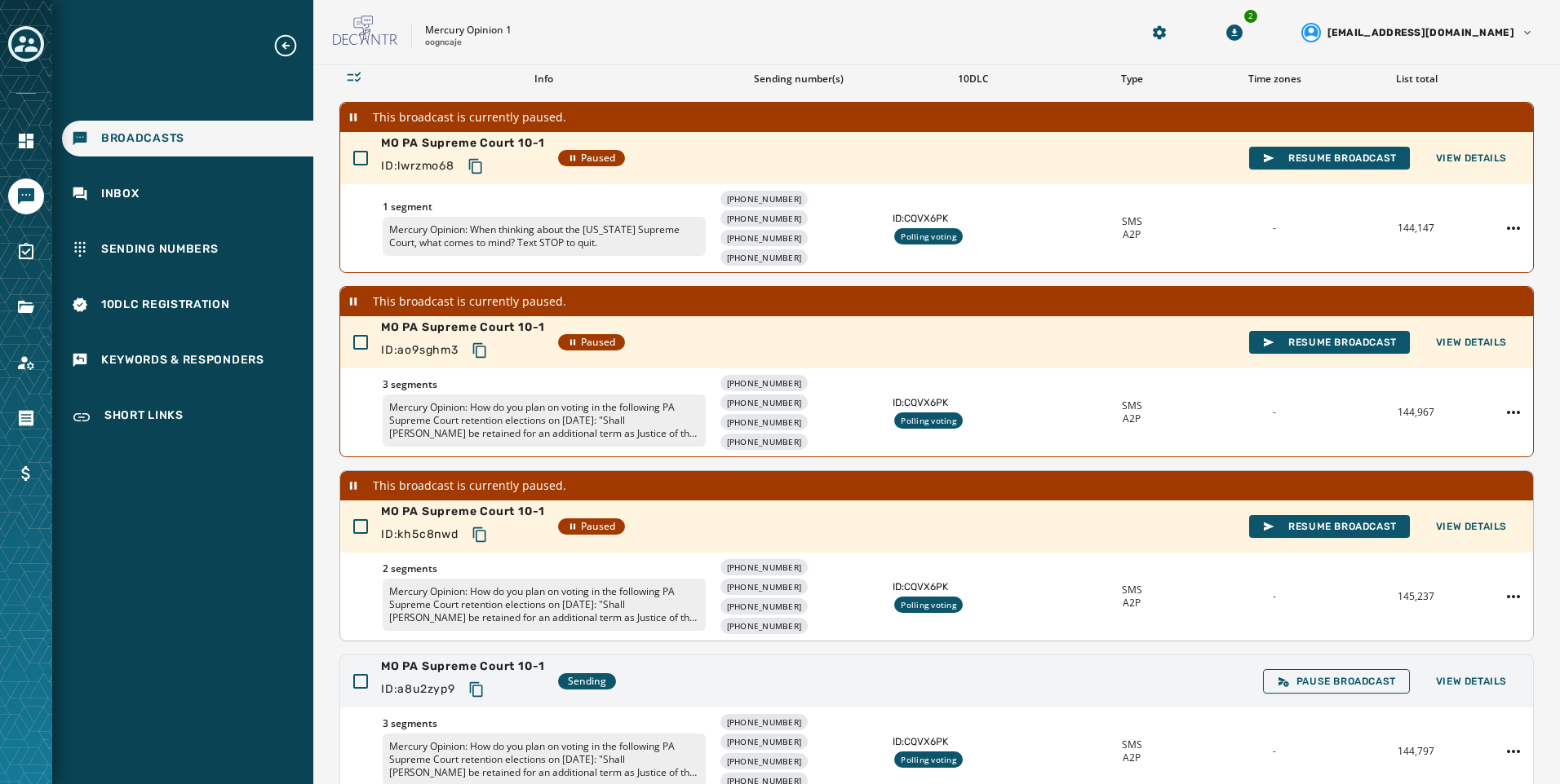
scroll to position [207, 0]
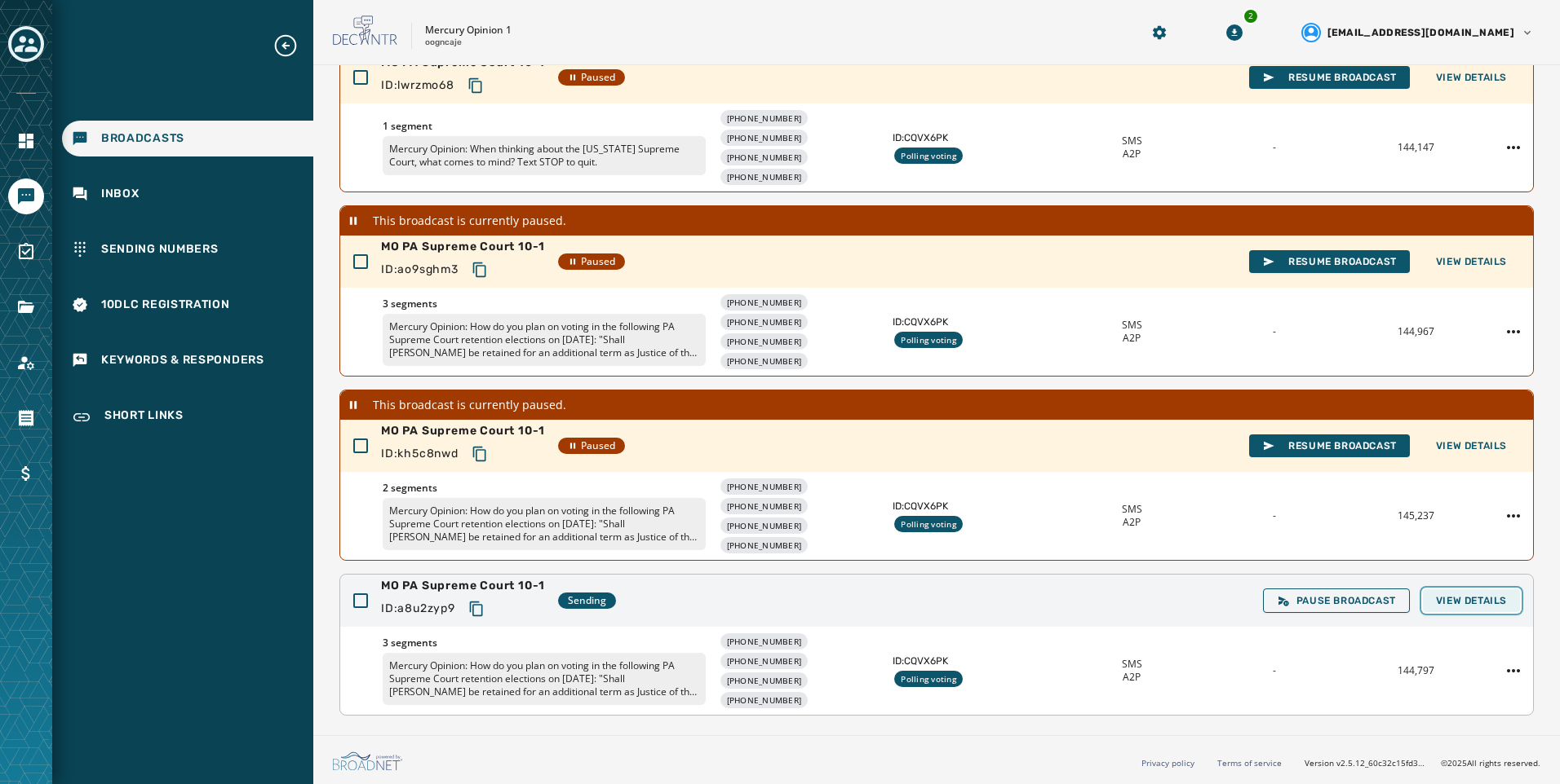
click at [1464, 595] on span "View Details" at bounding box center [1470, 601] width 71 height 13
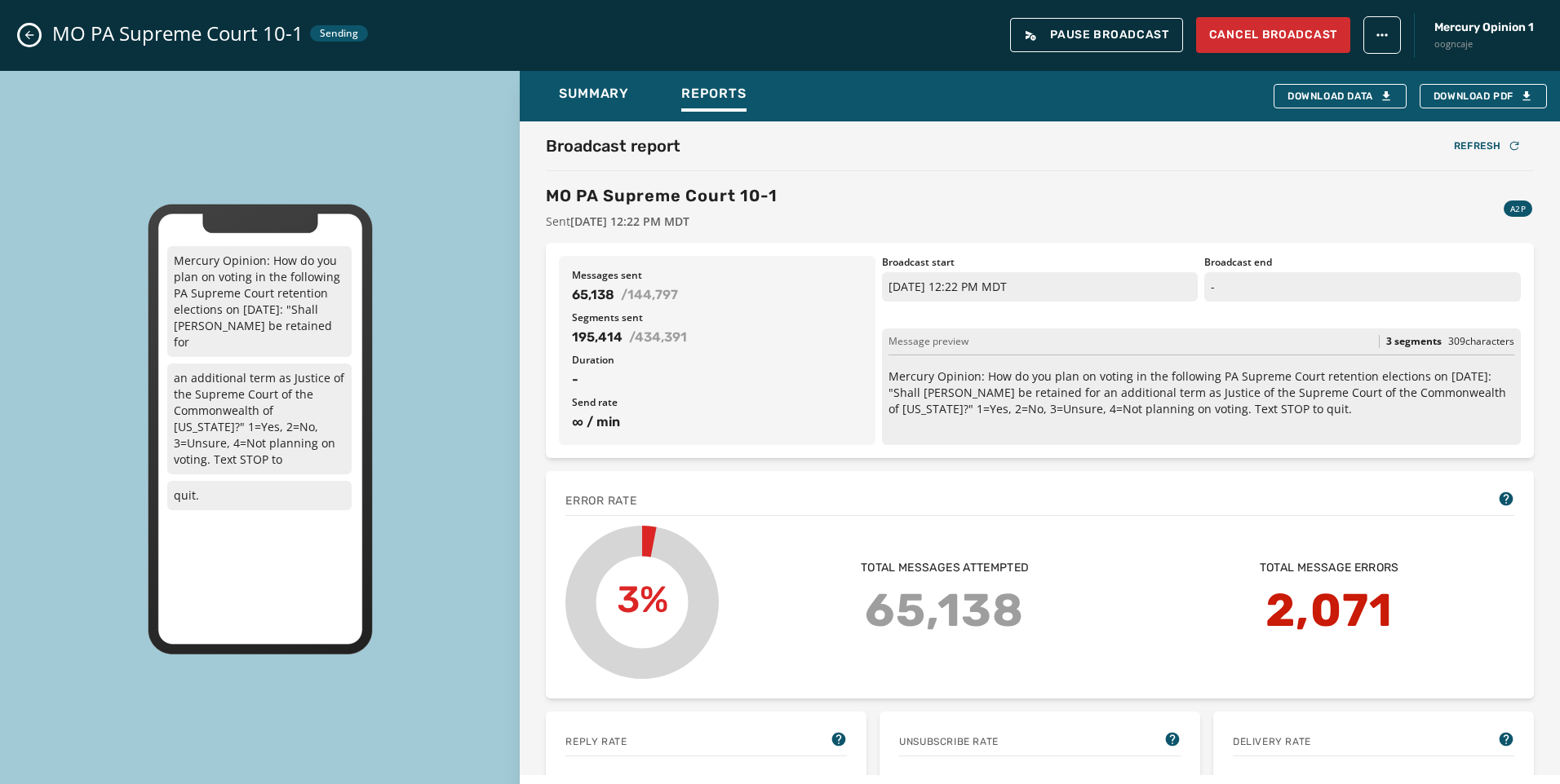
click at [34, 40] on icon "Close admin drawer" at bounding box center [29, 35] width 13 height 13
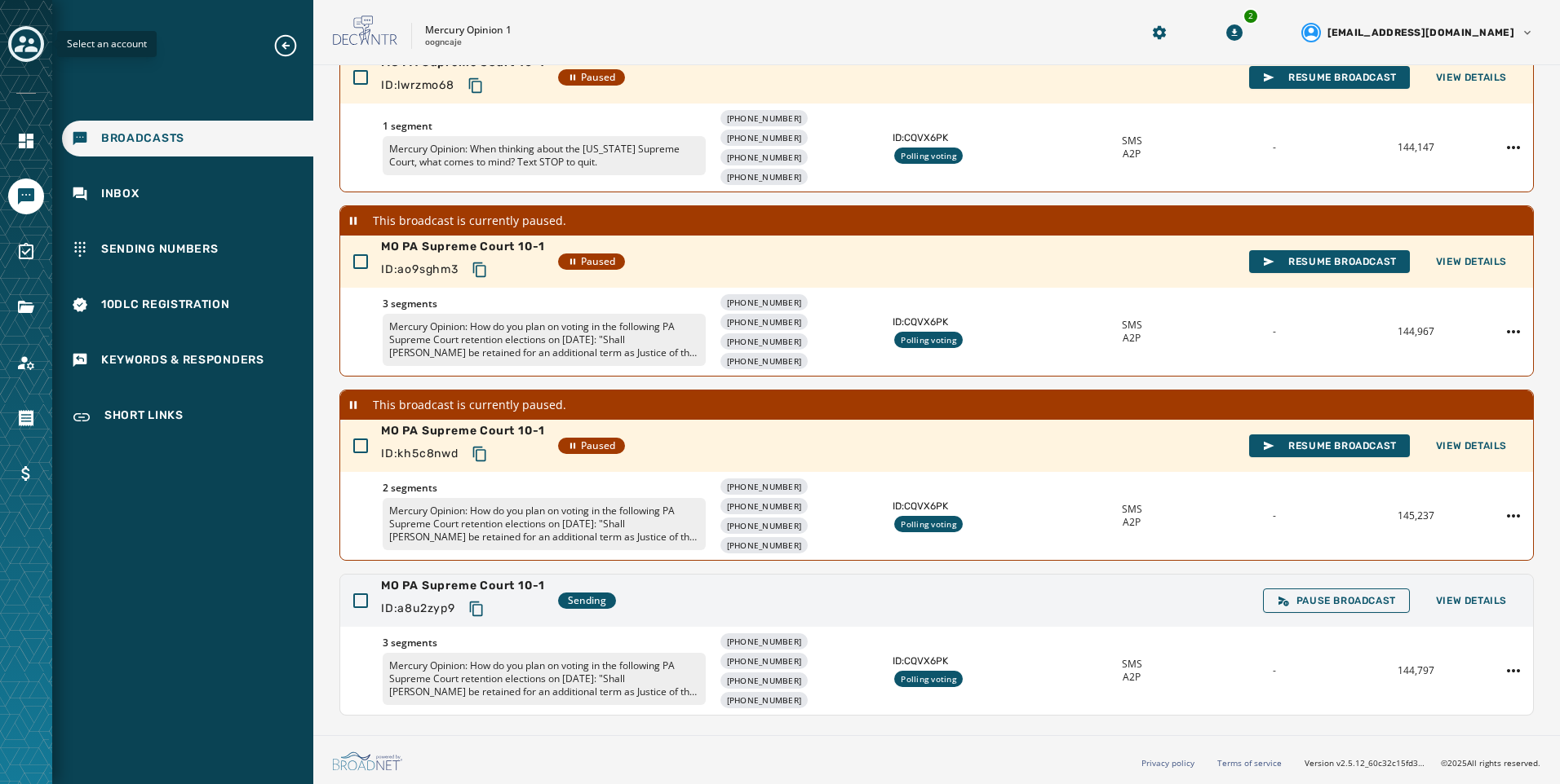
click at [35, 42] on icon "Toggle account select drawer" at bounding box center [26, 44] width 23 height 23
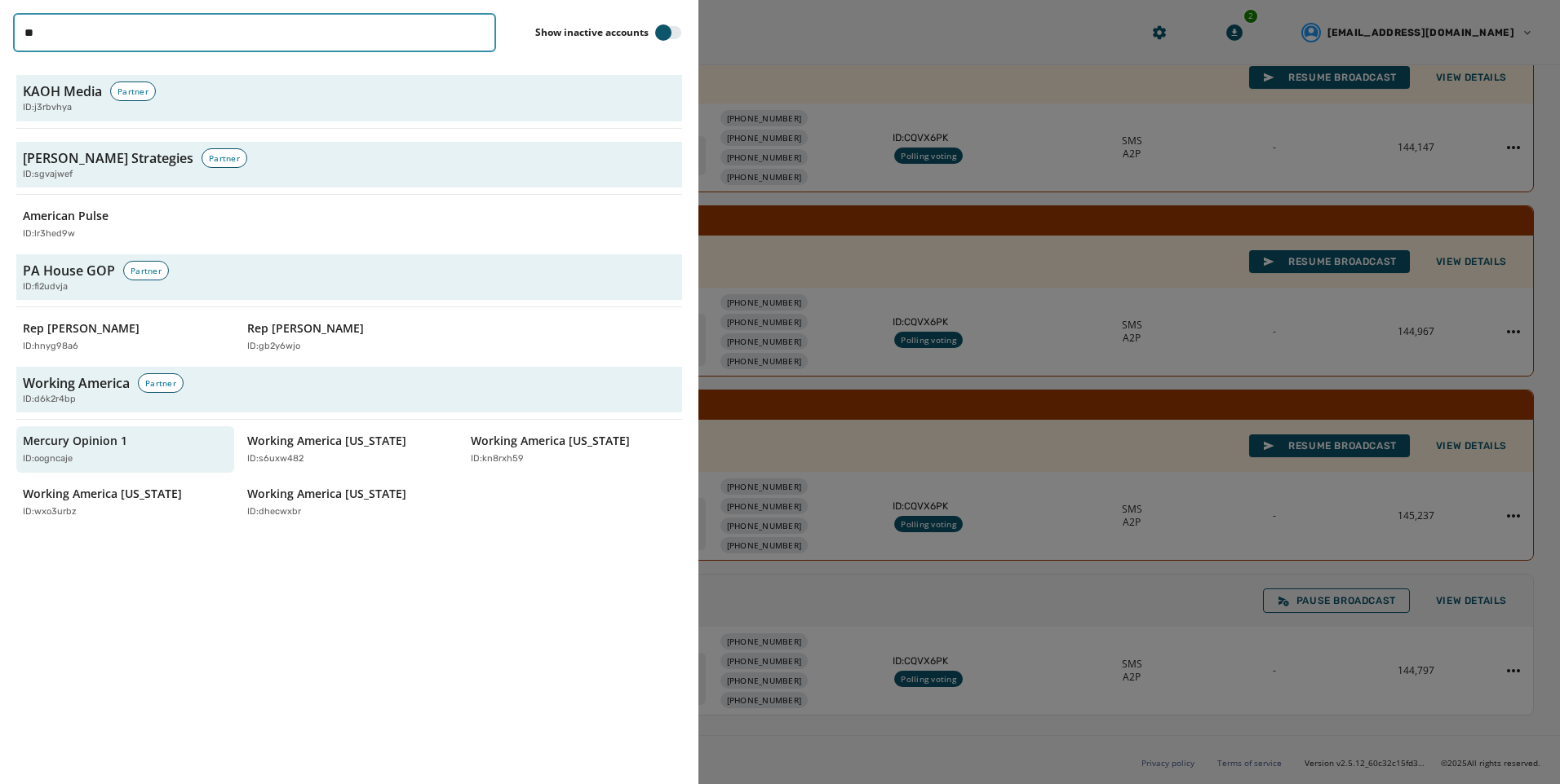
drag, startPoint x: 113, startPoint y: 38, endPoint x: -3, endPoint y: 38, distance: 116.0
click at [0, 38] on html "Broadcasts Inbox Sending Numbers 10DLC Registration Keywords & Responders Short…" at bounding box center [780, 392] width 1560 height 784
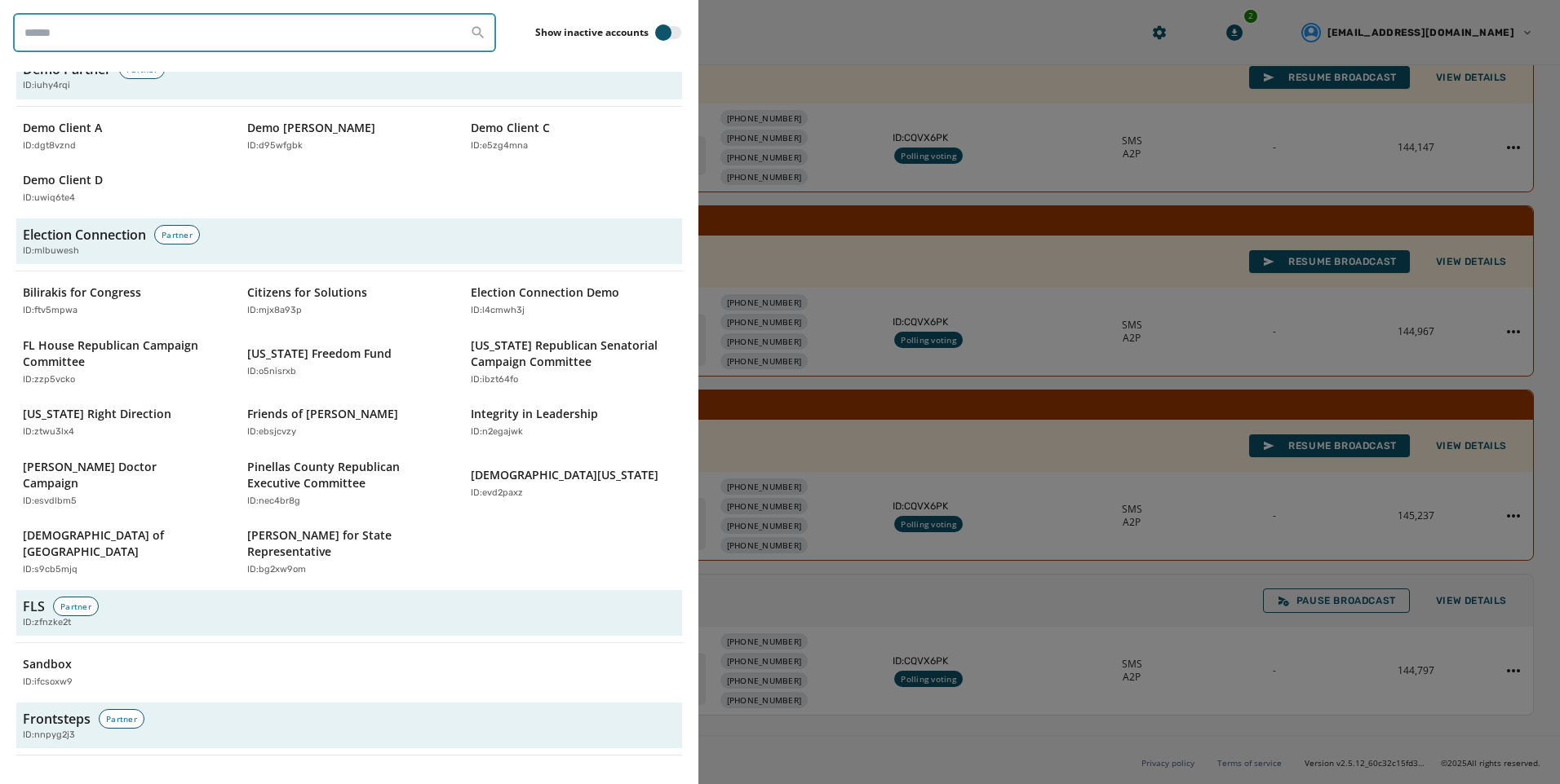
scroll to position [2283, 0]
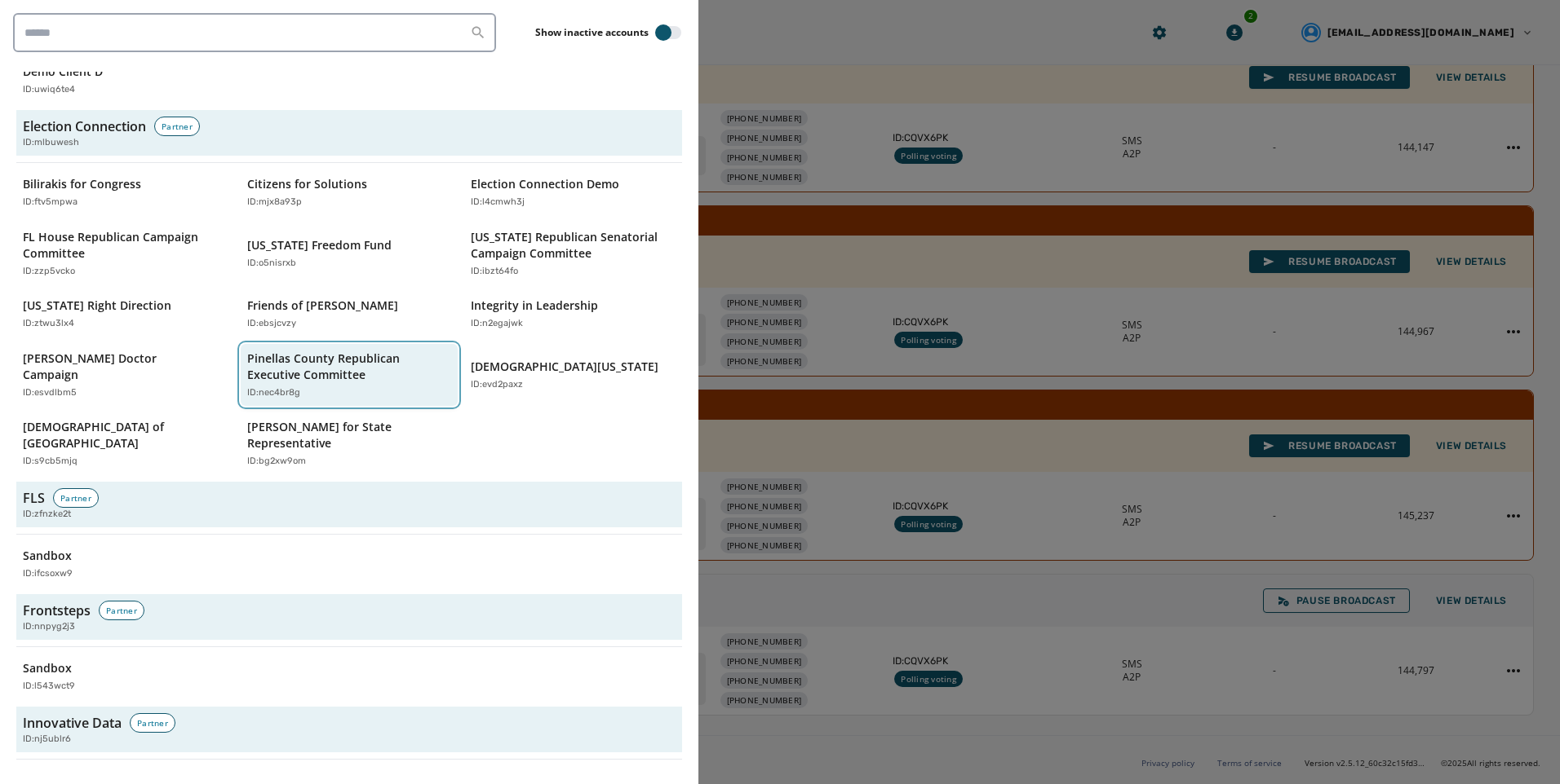
click at [329, 387] on div "ID: nec4br8g" at bounding box center [341, 393] width 188 height 14
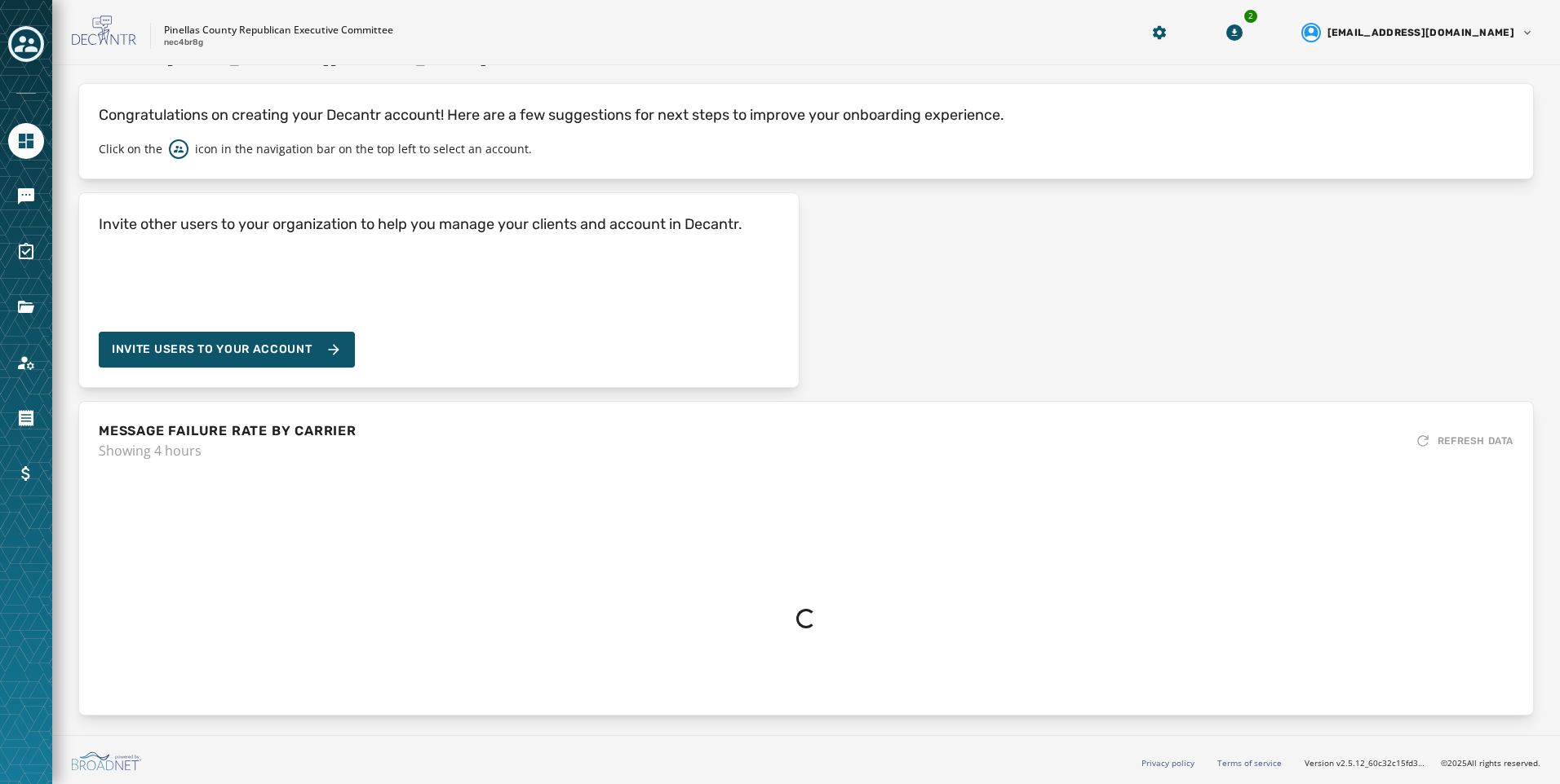
scroll to position [44, 0]
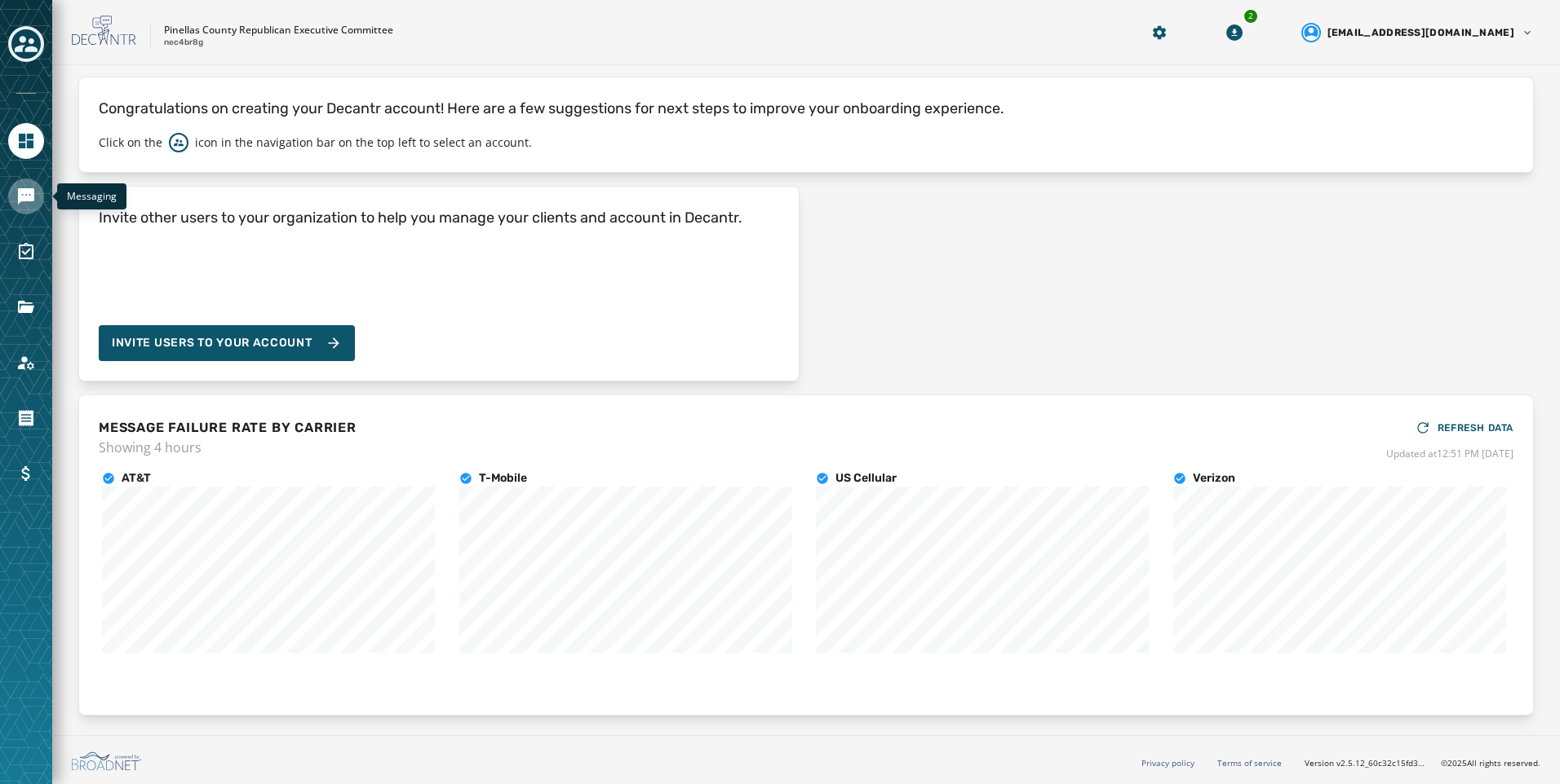
click at [41, 191] on link "Navigate to Messaging" at bounding box center [26, 196] width 36 height 36
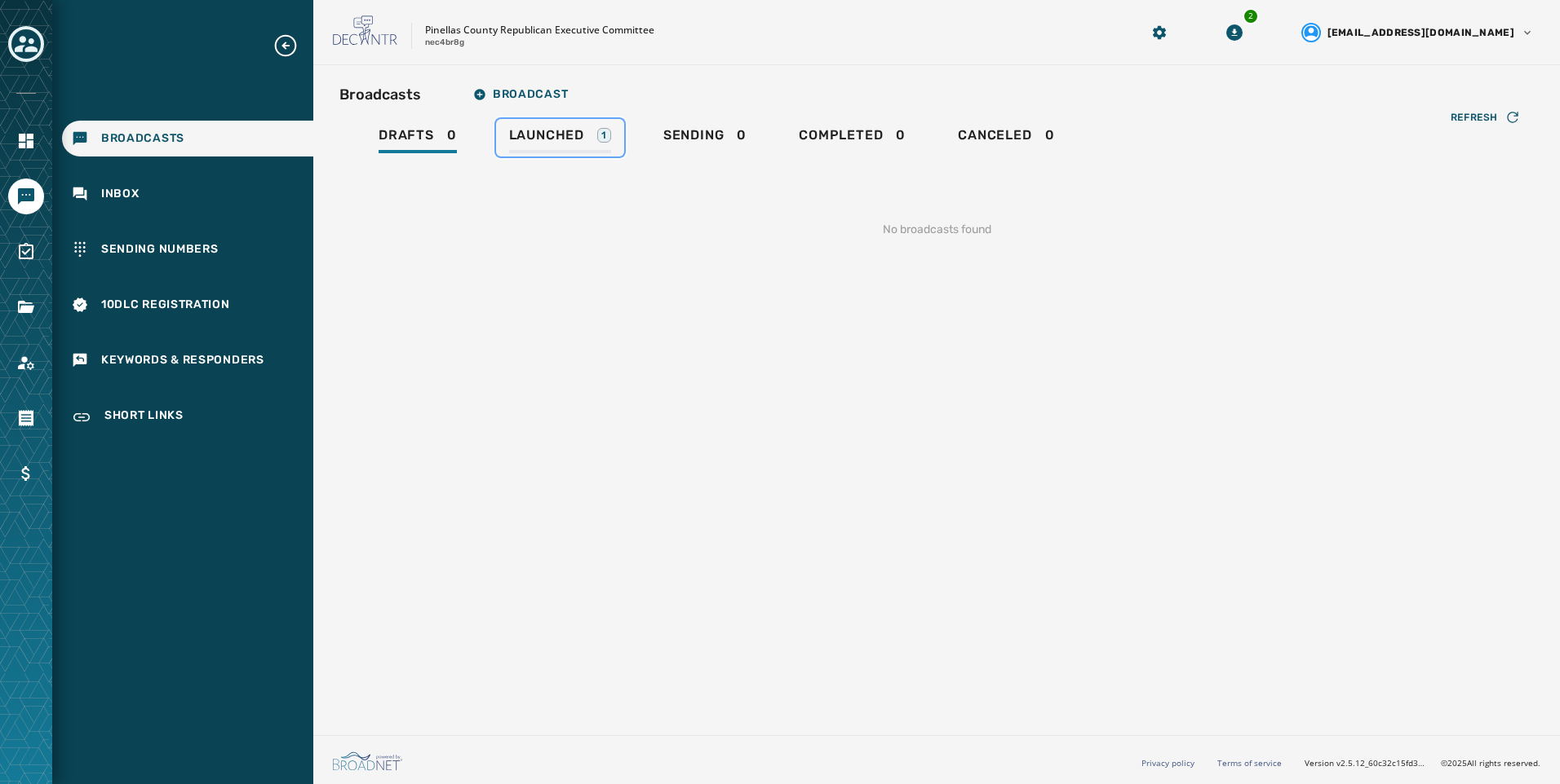
click at [587, 147] on div "Launched 1" at bounding box center [560, 140] width 102 height 26
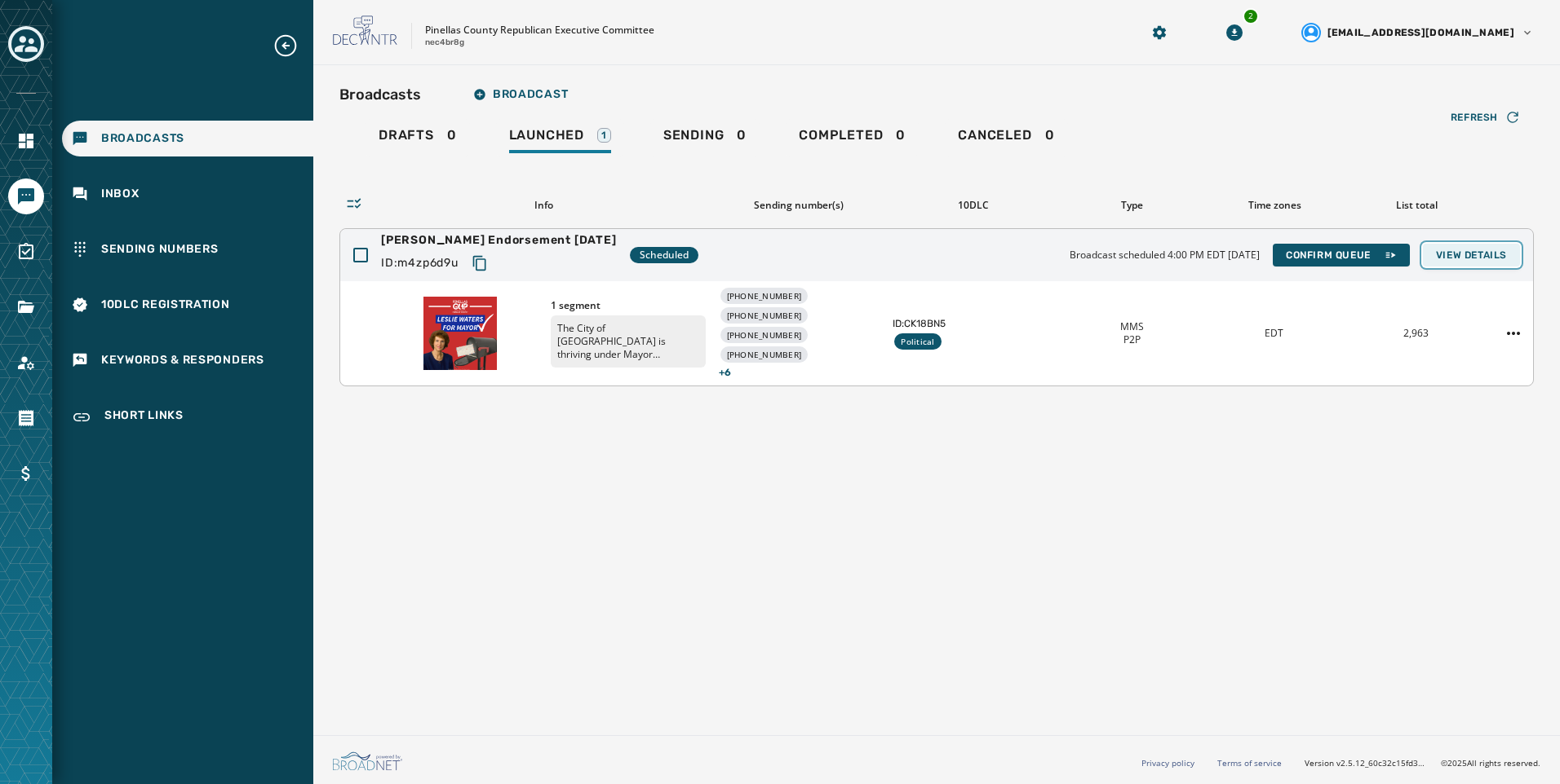
click at [1490, 252] on span "View Details" at bounding box center [1470, 255] width 71 height 13
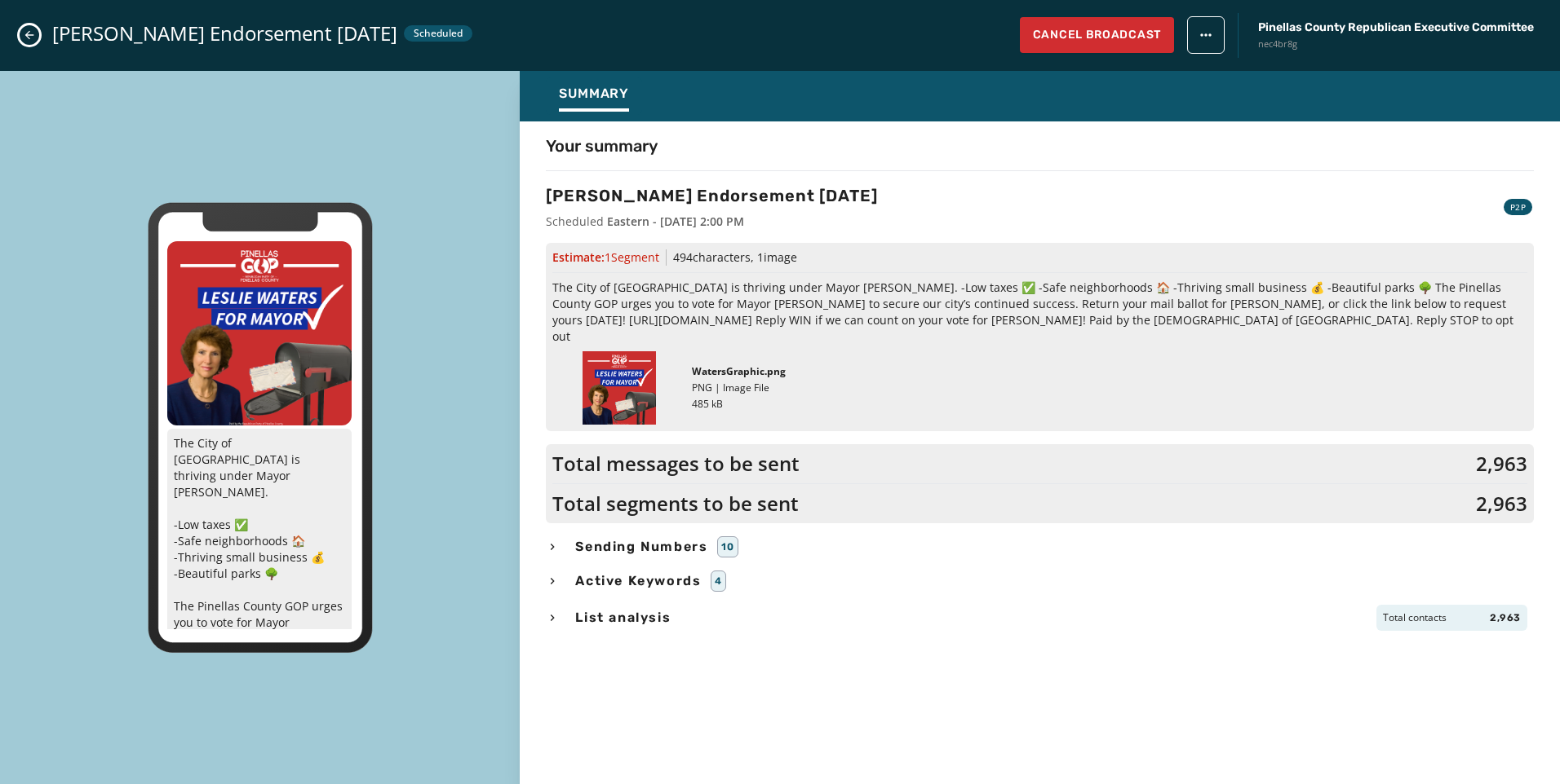
click at [646, 609] on span "List analysis" at bounding box center [623, 619] width 102 height 20
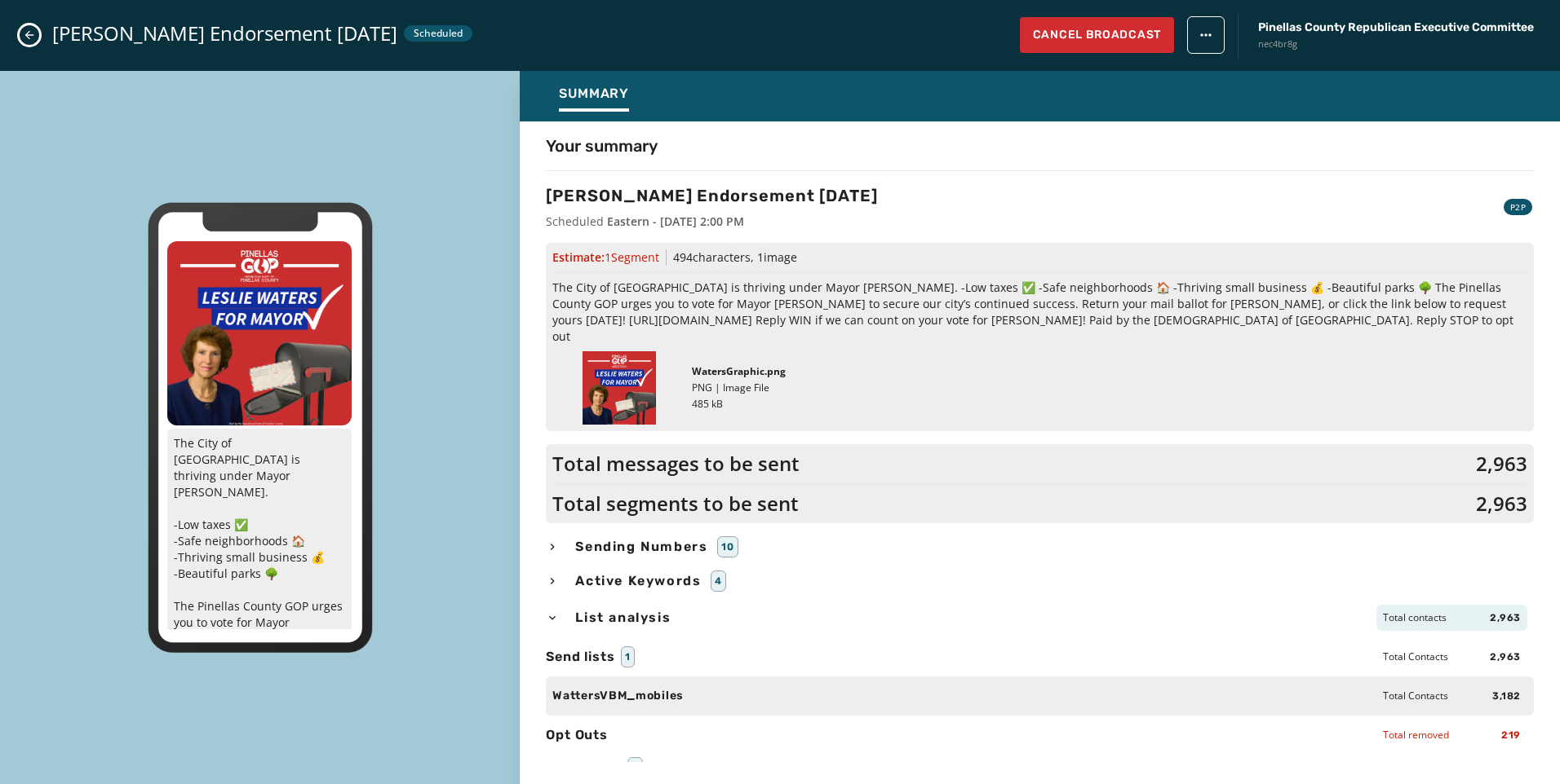
scroll to position [2, 0]
click at [33, 32] on icon "Close admin drawer" at bounding box center [29, 35] width 13 height 13
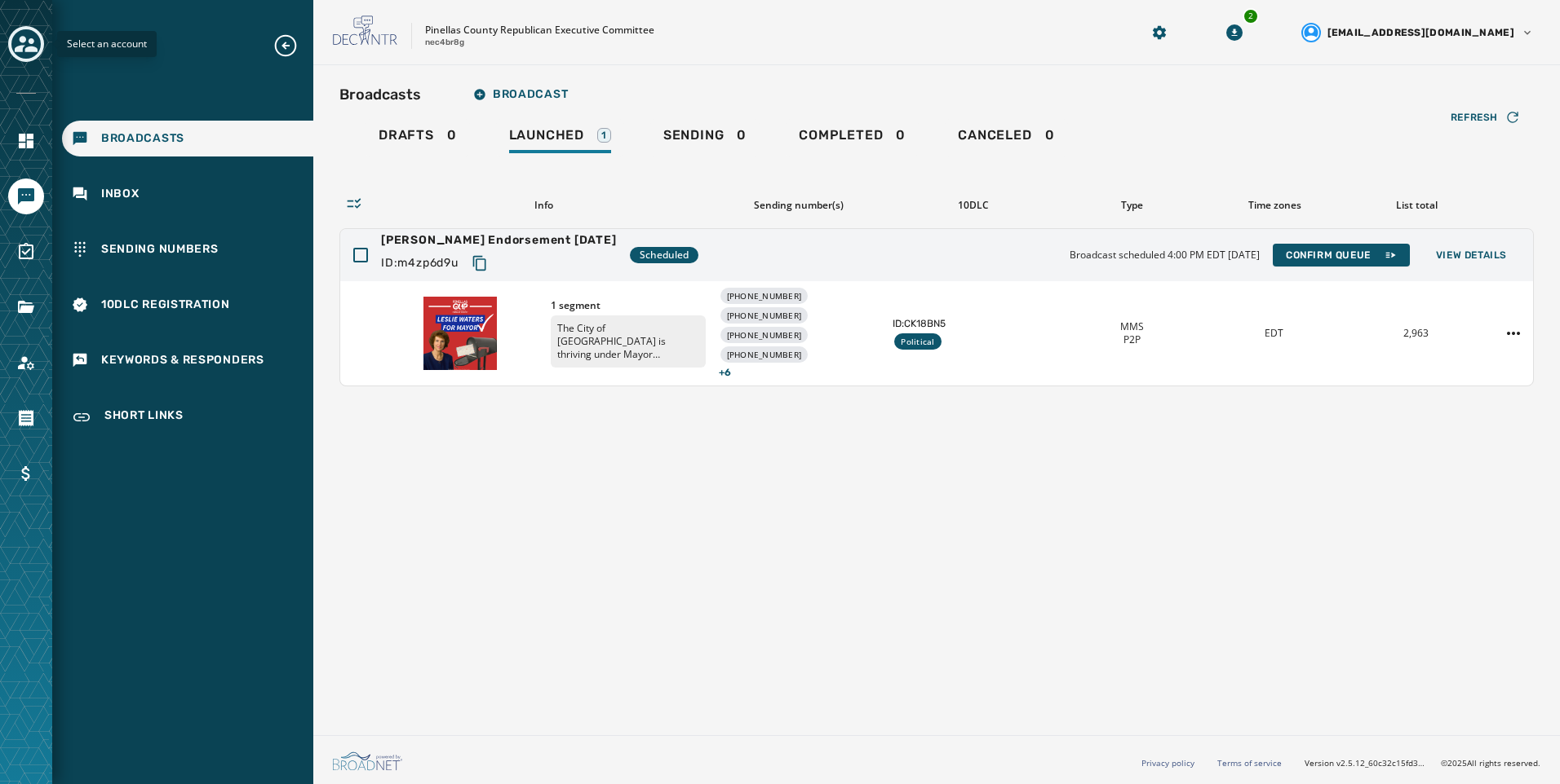
click at [37, 45] on icon "Toggle account select drawer" at bounding box center [26, 44] width 23 height 23
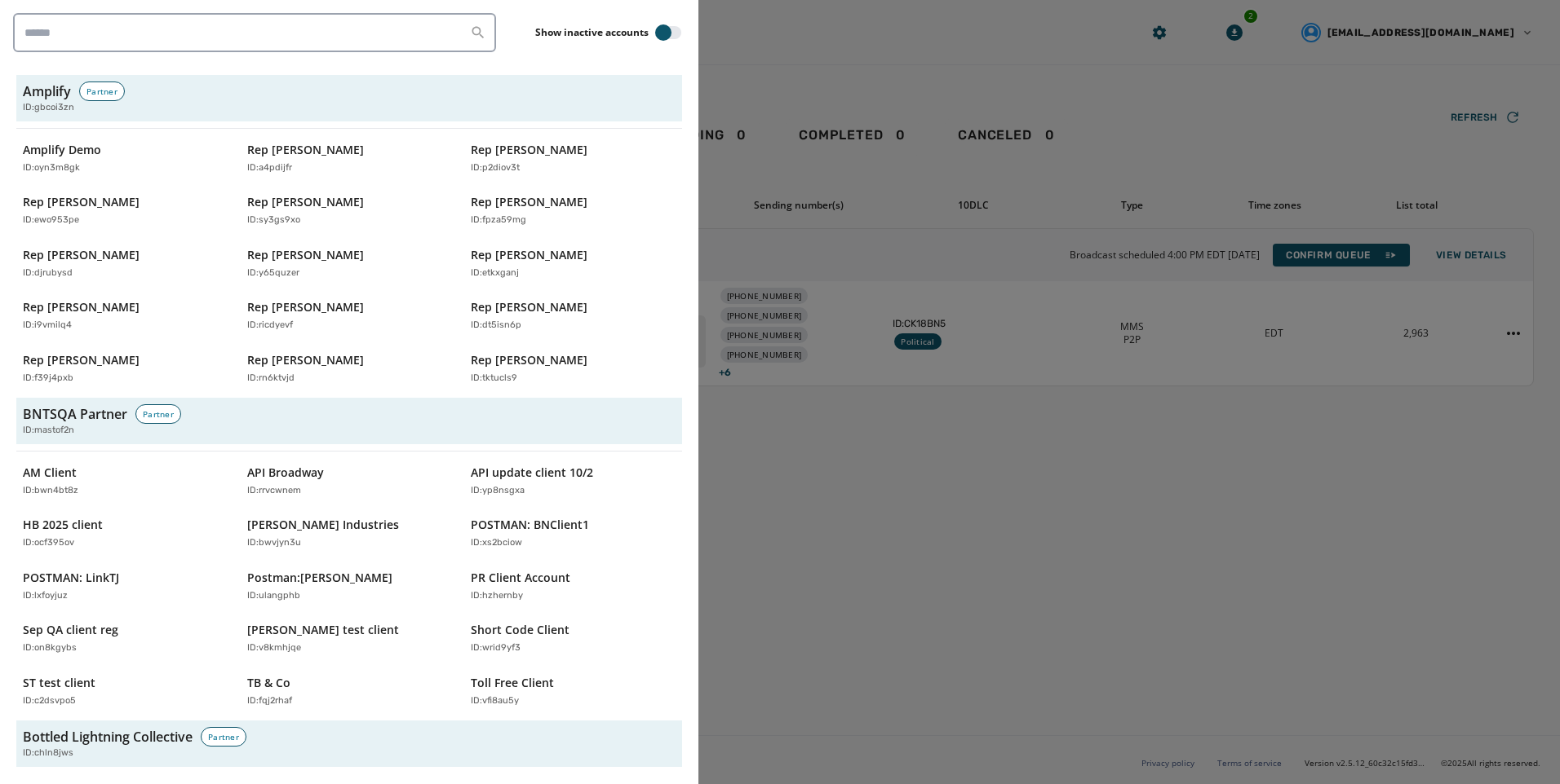
scroll to position [5382, 0]
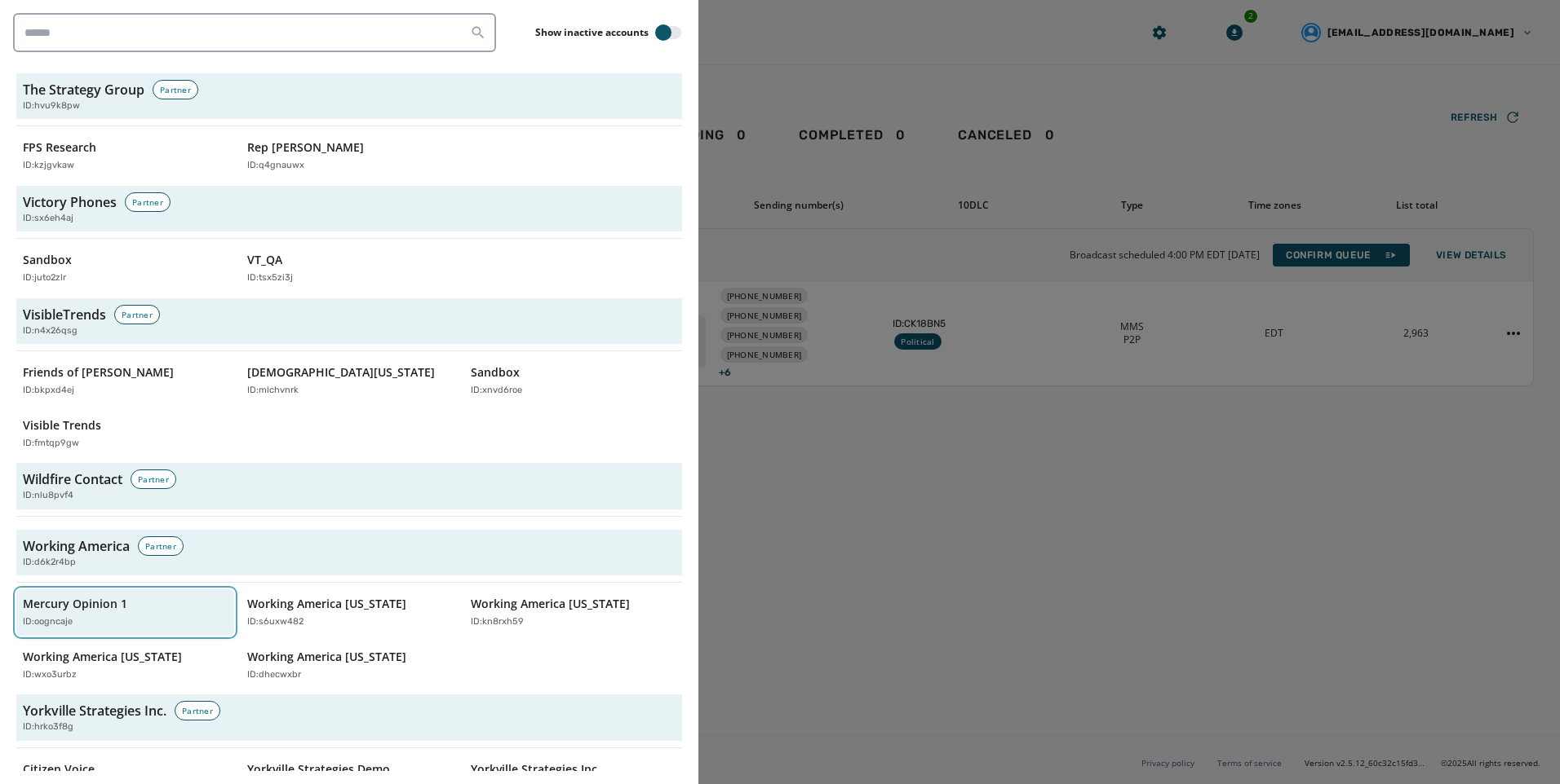
click at [103, 616] on div "ID: oogncaje" at bounding box center [117, 623] width 188 height 14
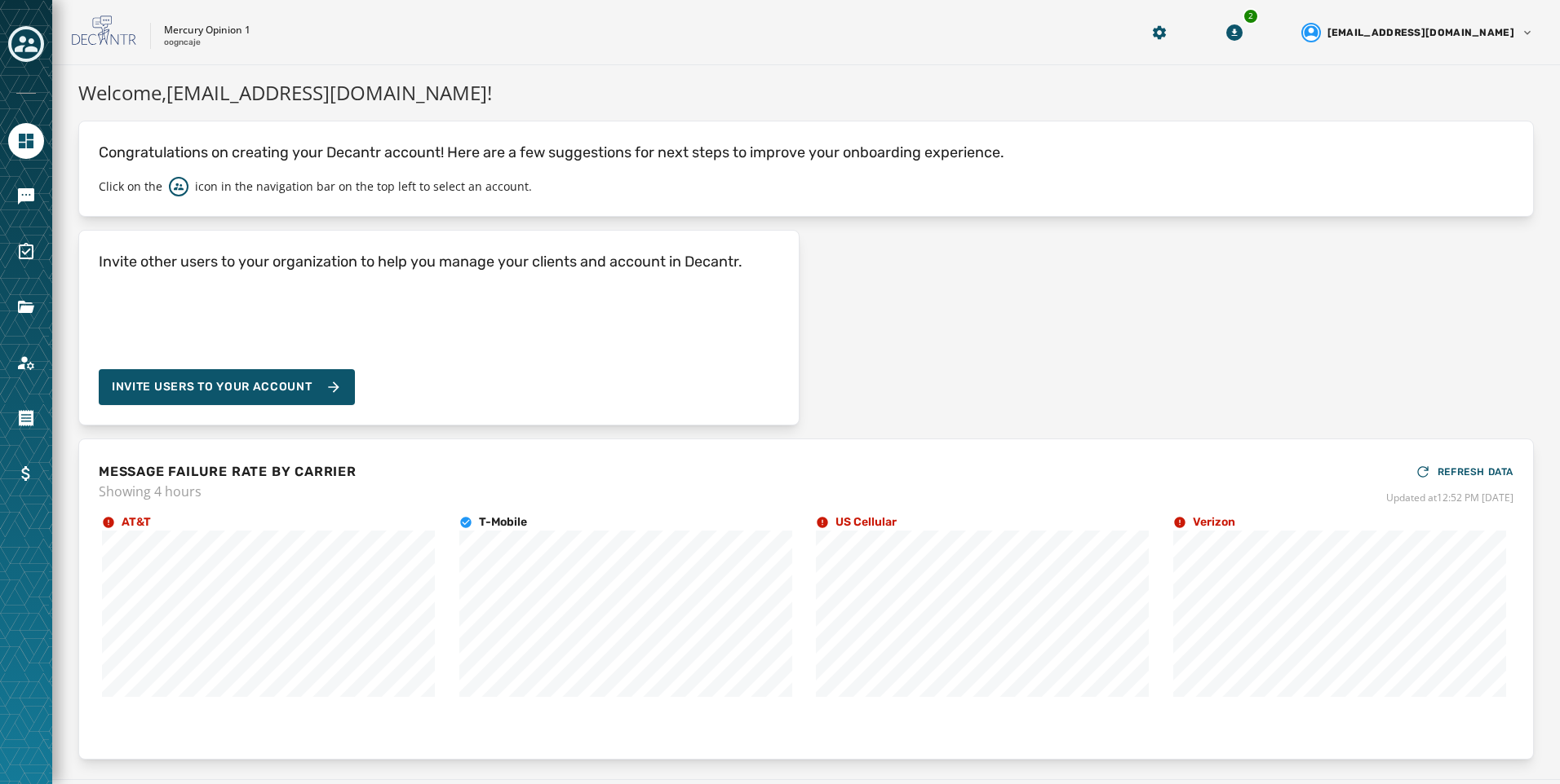
click at [47, 194] on div at bounding box center [26, 392] width 52 height 784
click at [41, 197] on link "Navigate to Messaging" at bounding box center [26, 196] width 36 height 36
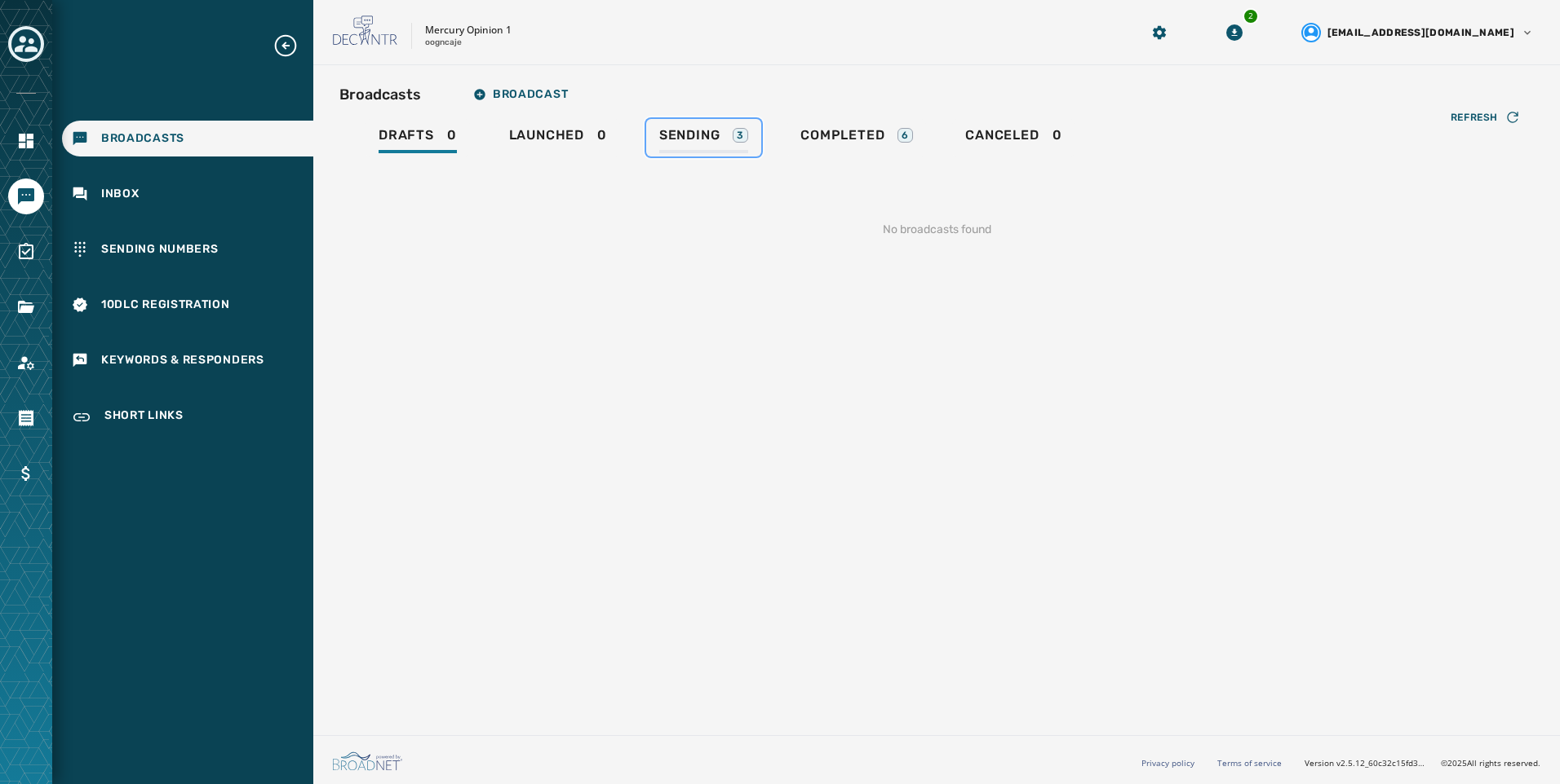
click at [715, 140] on span "Sending" at bounding box center [689, 135] width 61 height 16
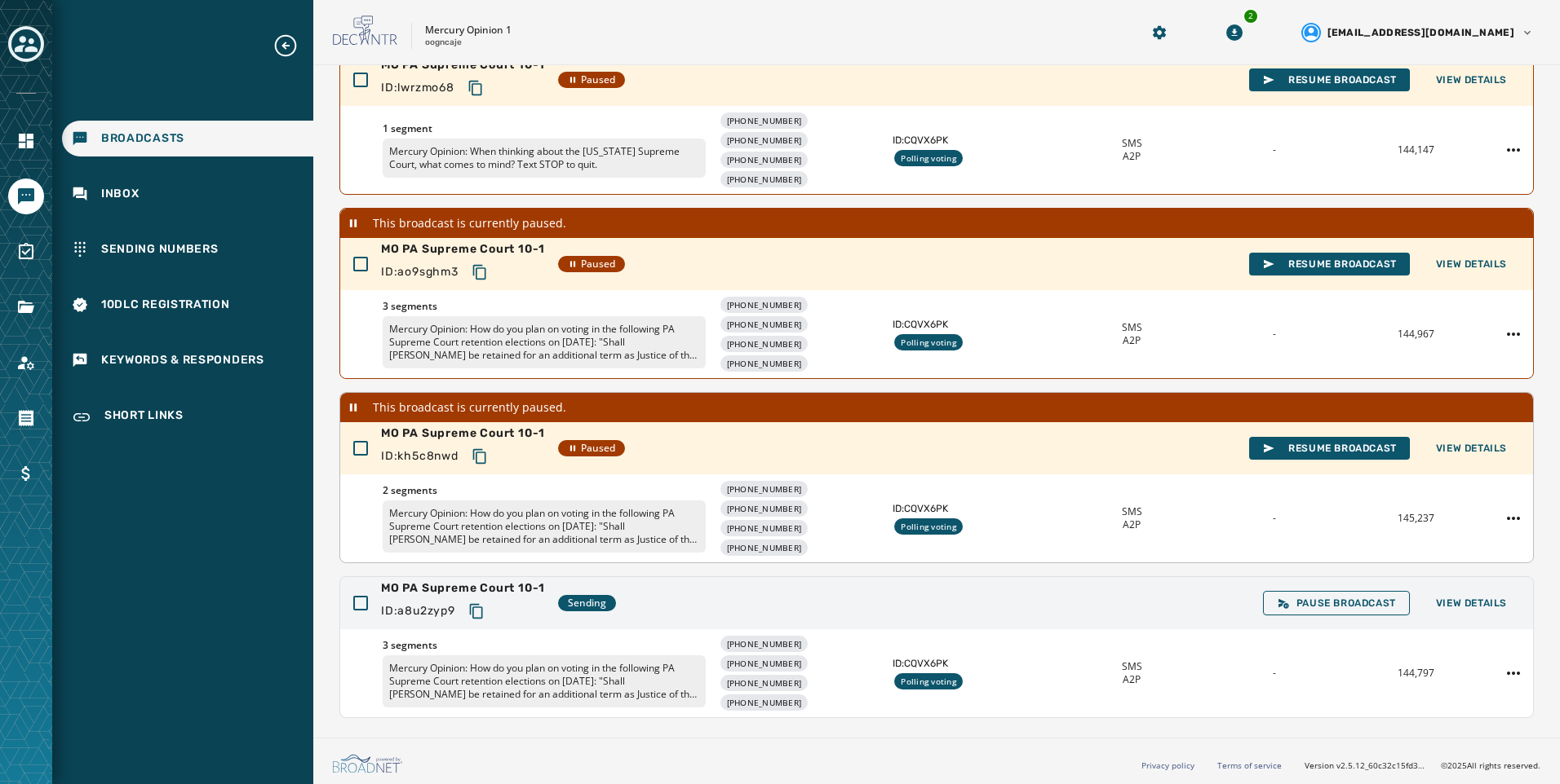
scroll to position [207, 0]
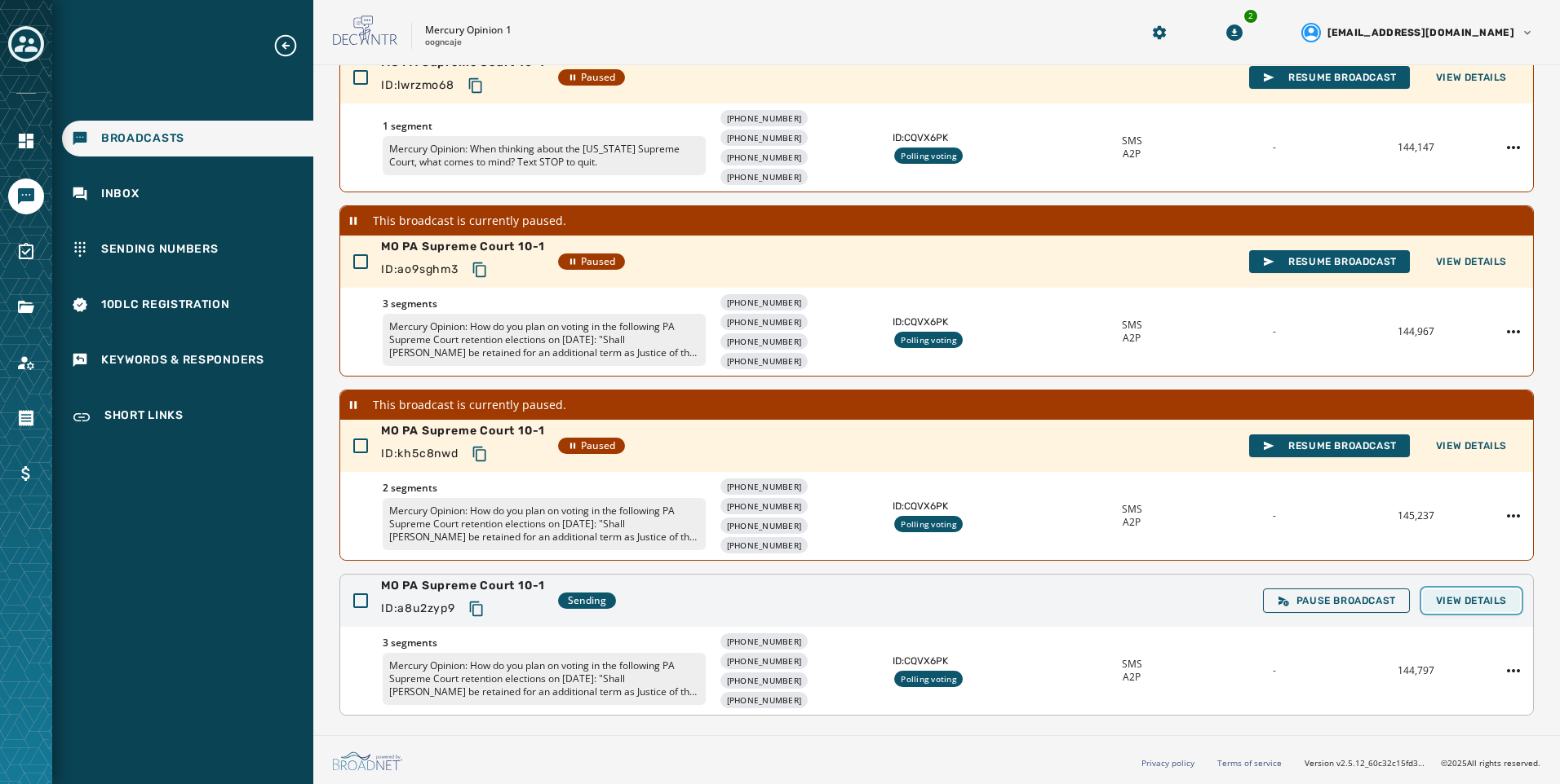
click at [1495, 595] on button "View Details" at bounding box center [1470, 601] width 97 height 23
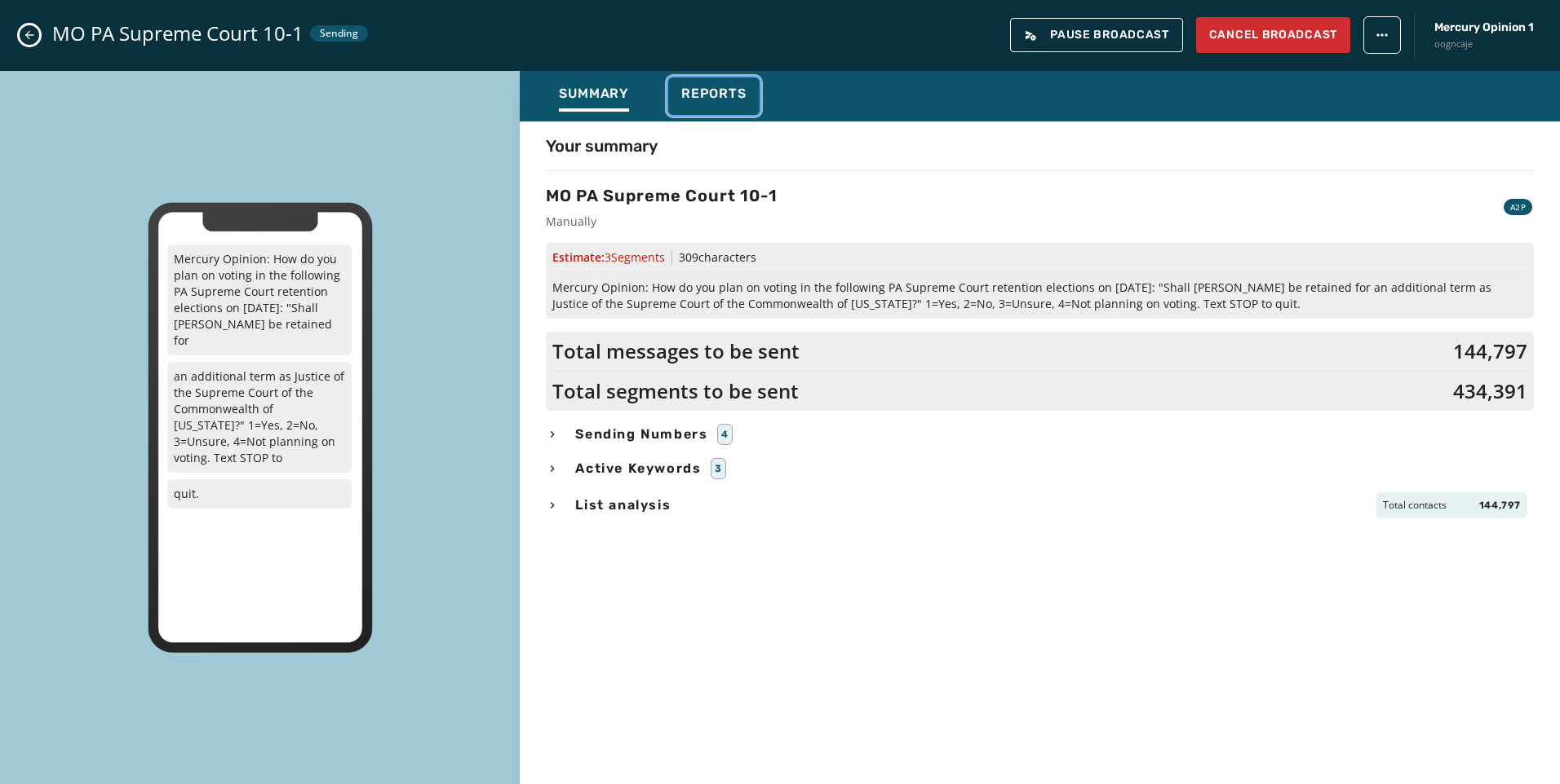
click at [692, 105] on div "Reports" at bounding box center [713, 99] width 65 height 26
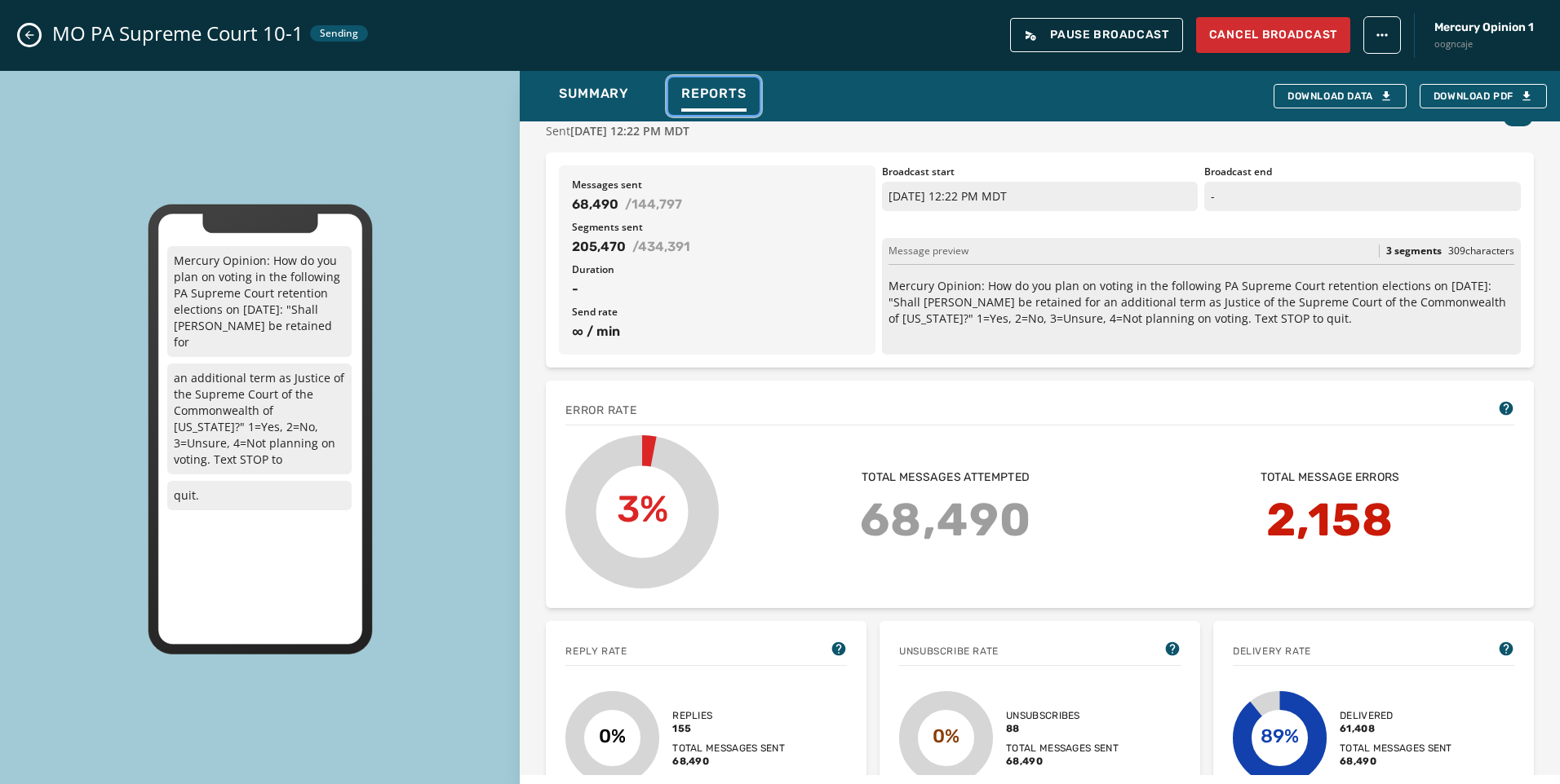
scroll to position [0, 0]
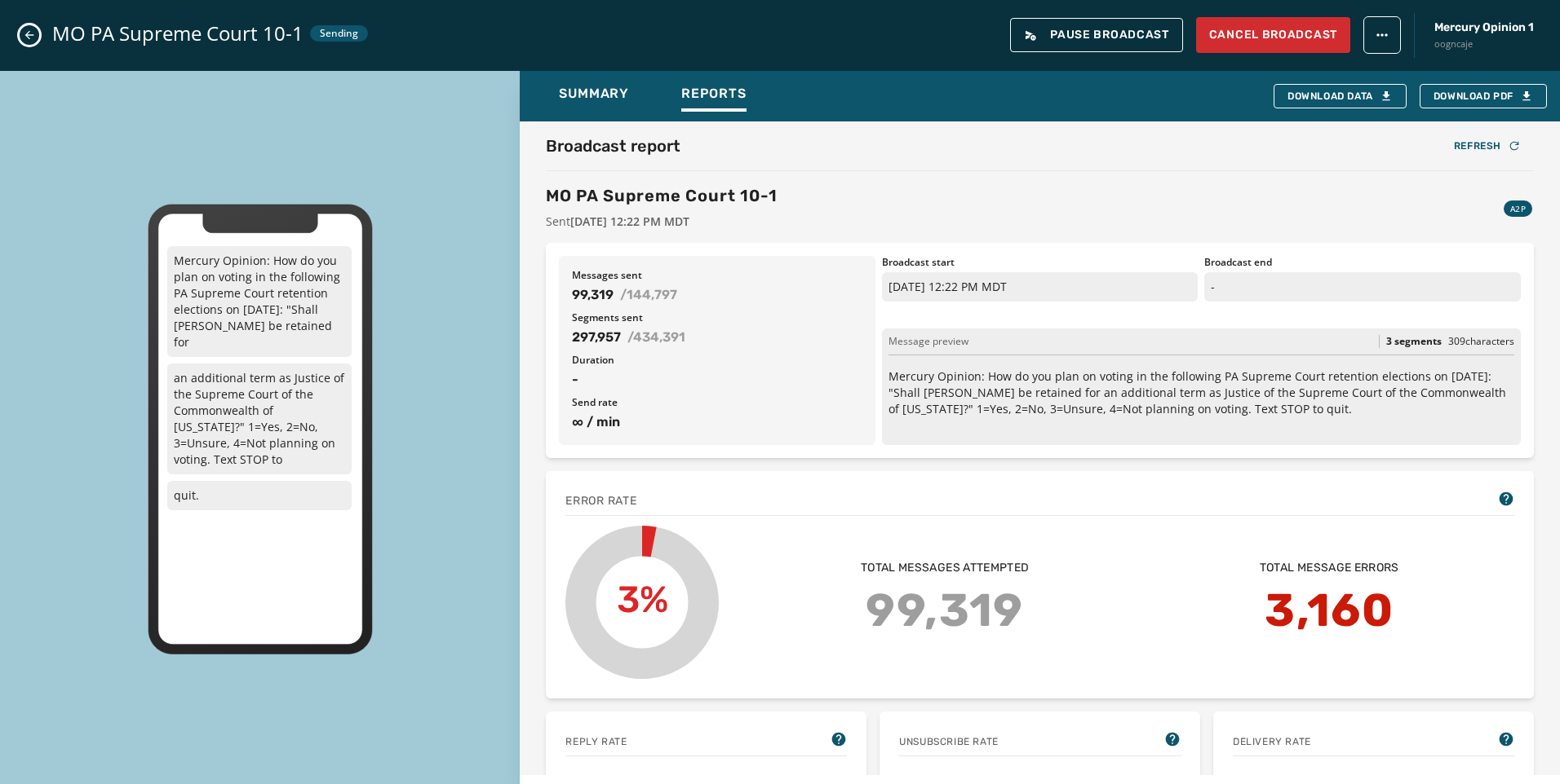
click at [1013, 197] on div "MO PA Supreme Court 10-1 Sent October 1, 2025 12:22 PM MDT A2P" at bounding box center [1040, 207] width 988 height 46
click at [27, 26] on button "Close admin drawer" at bounding box center [30, 35] width 20 height 20
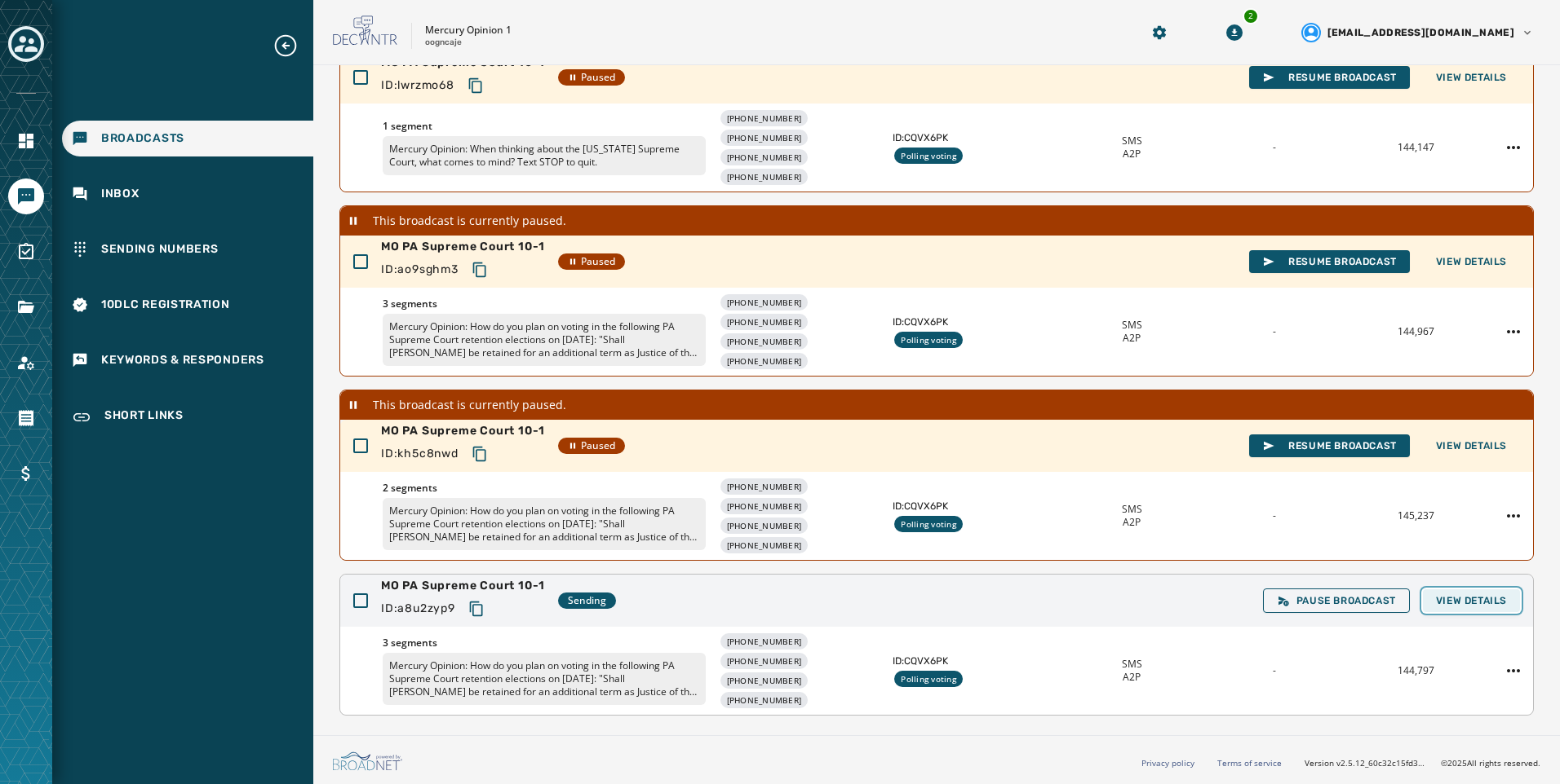
click at [1477, 602] on span "View Details" at bounding box center [1470, 601] width 71 height 13
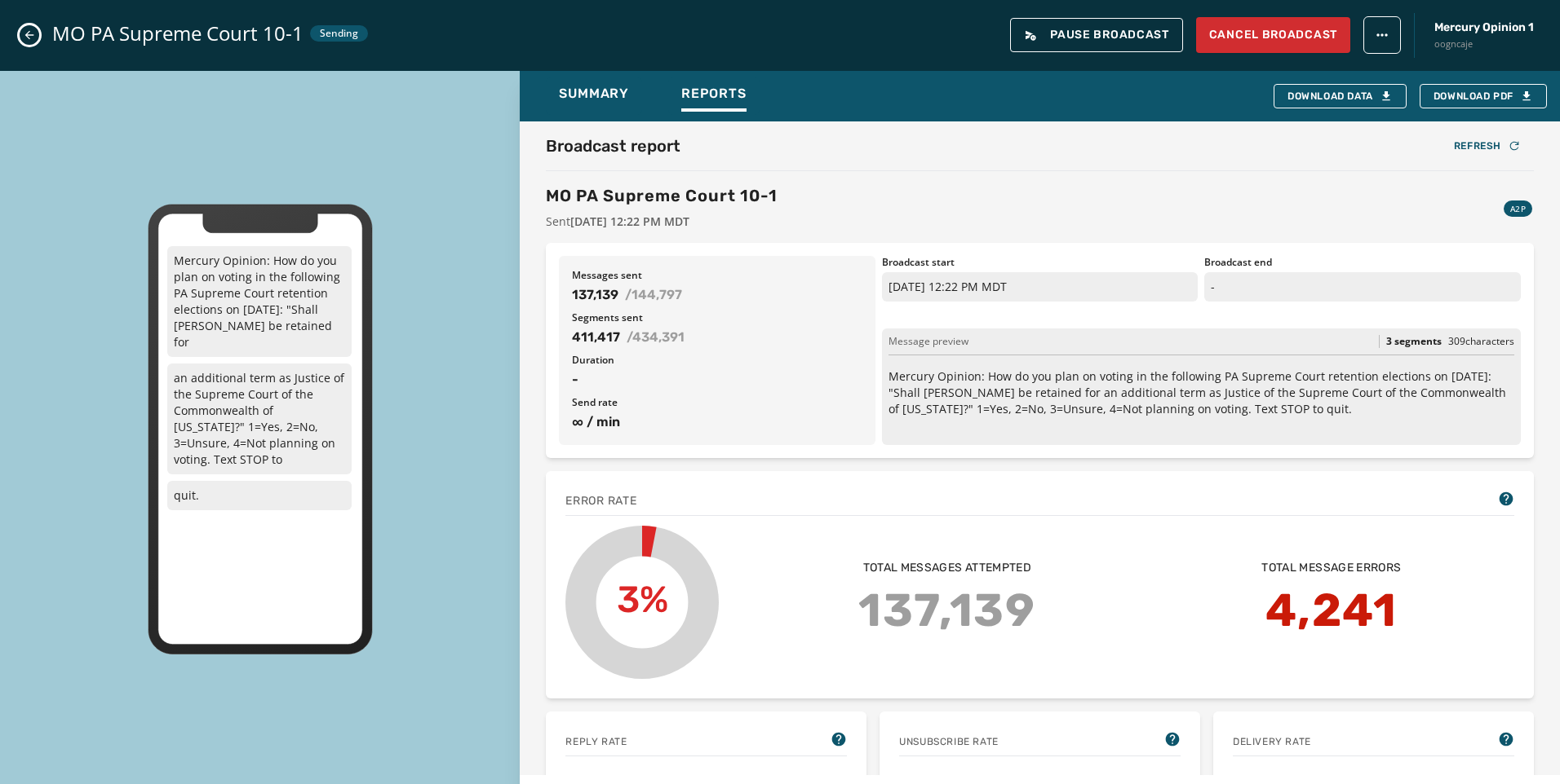
click at [35, 34] on icon "Close admin drawer" at bounding box center [29, 35] width 13 height 13
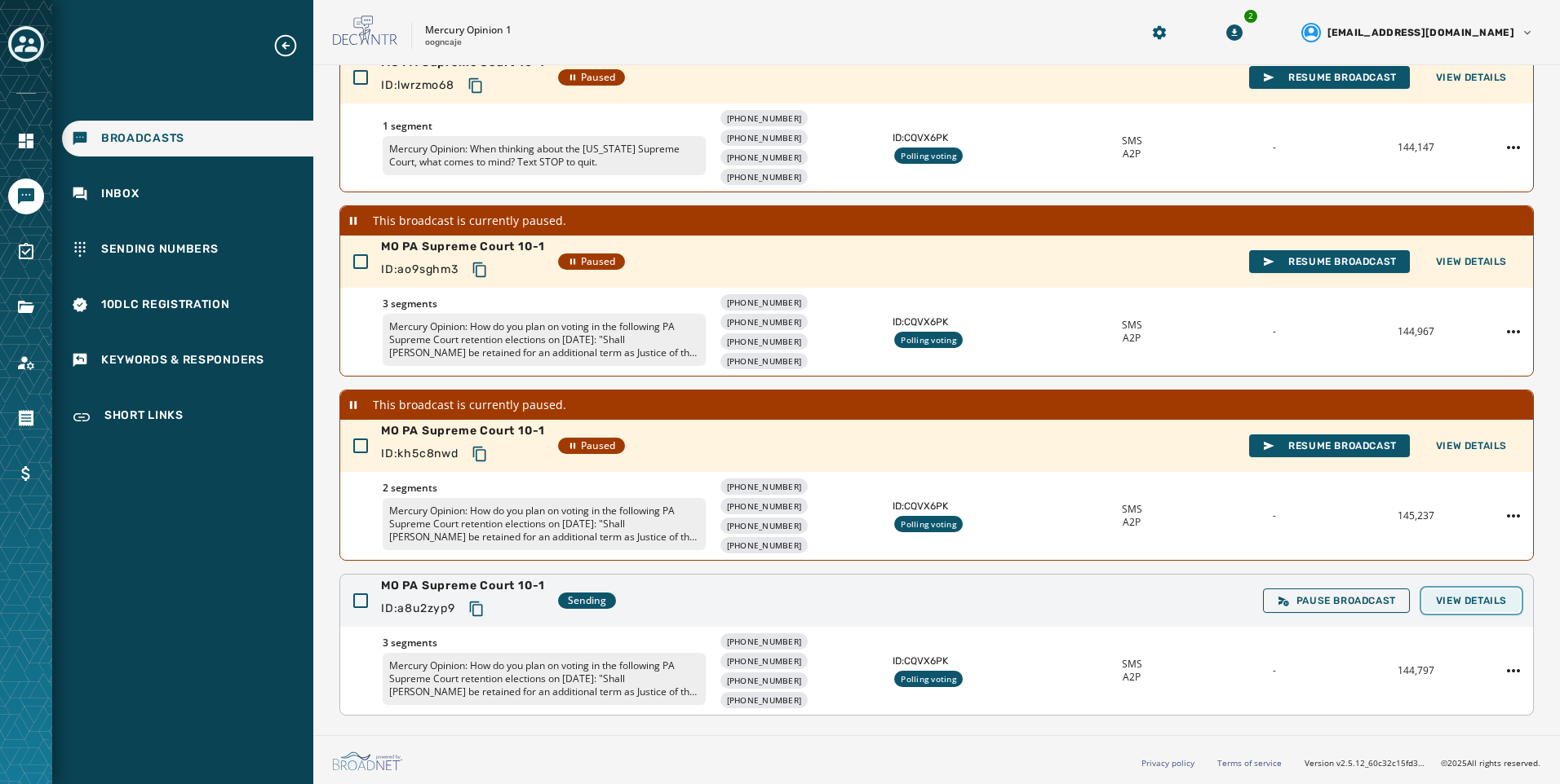
click at [1467, 591] on button "View Details" at bounding box center [1470, 601] width 97 height 23
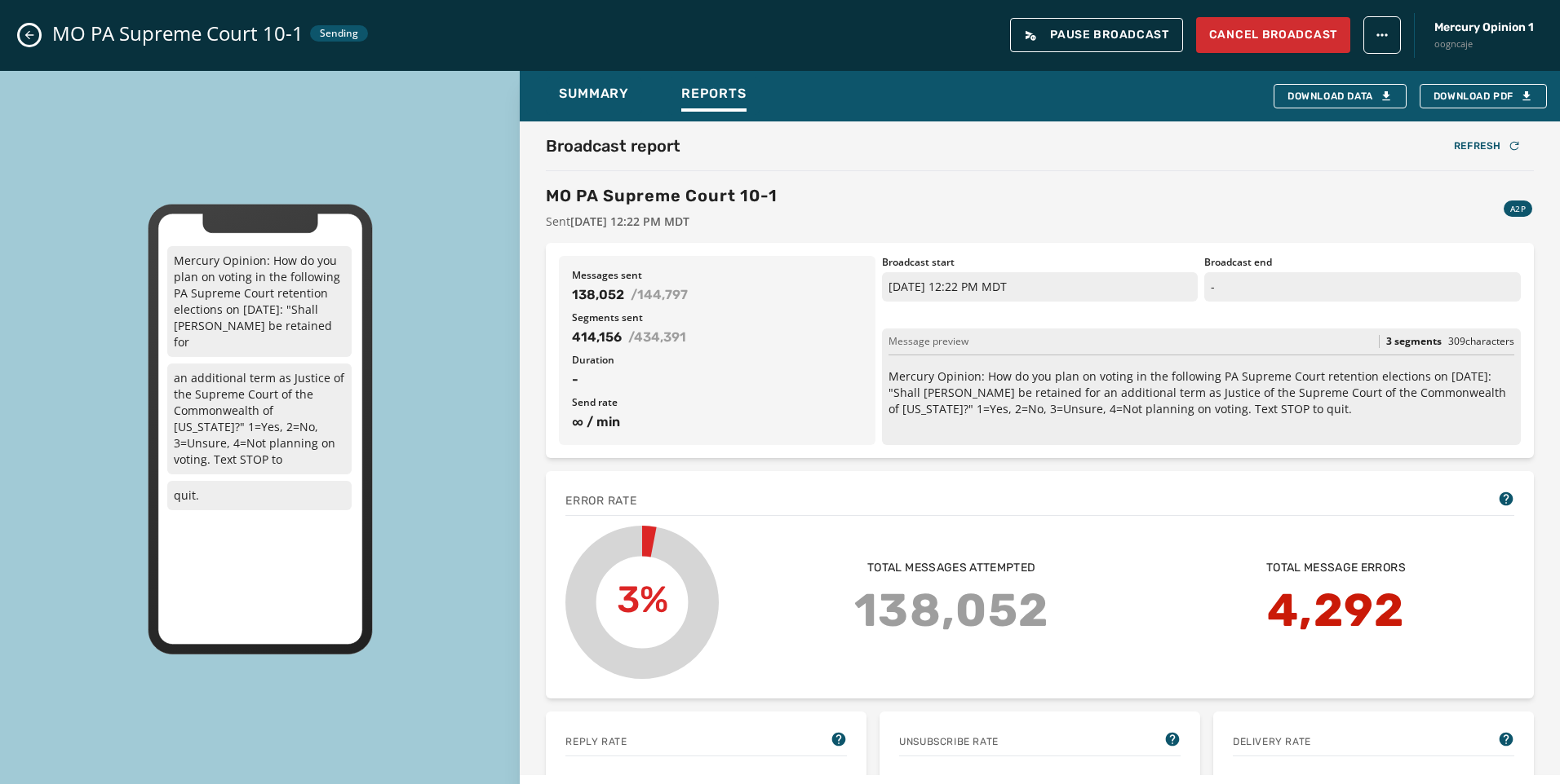
click at [29, 36] on icon "Close admin drawer" at bounding box center [29, 35] width 13 height 13
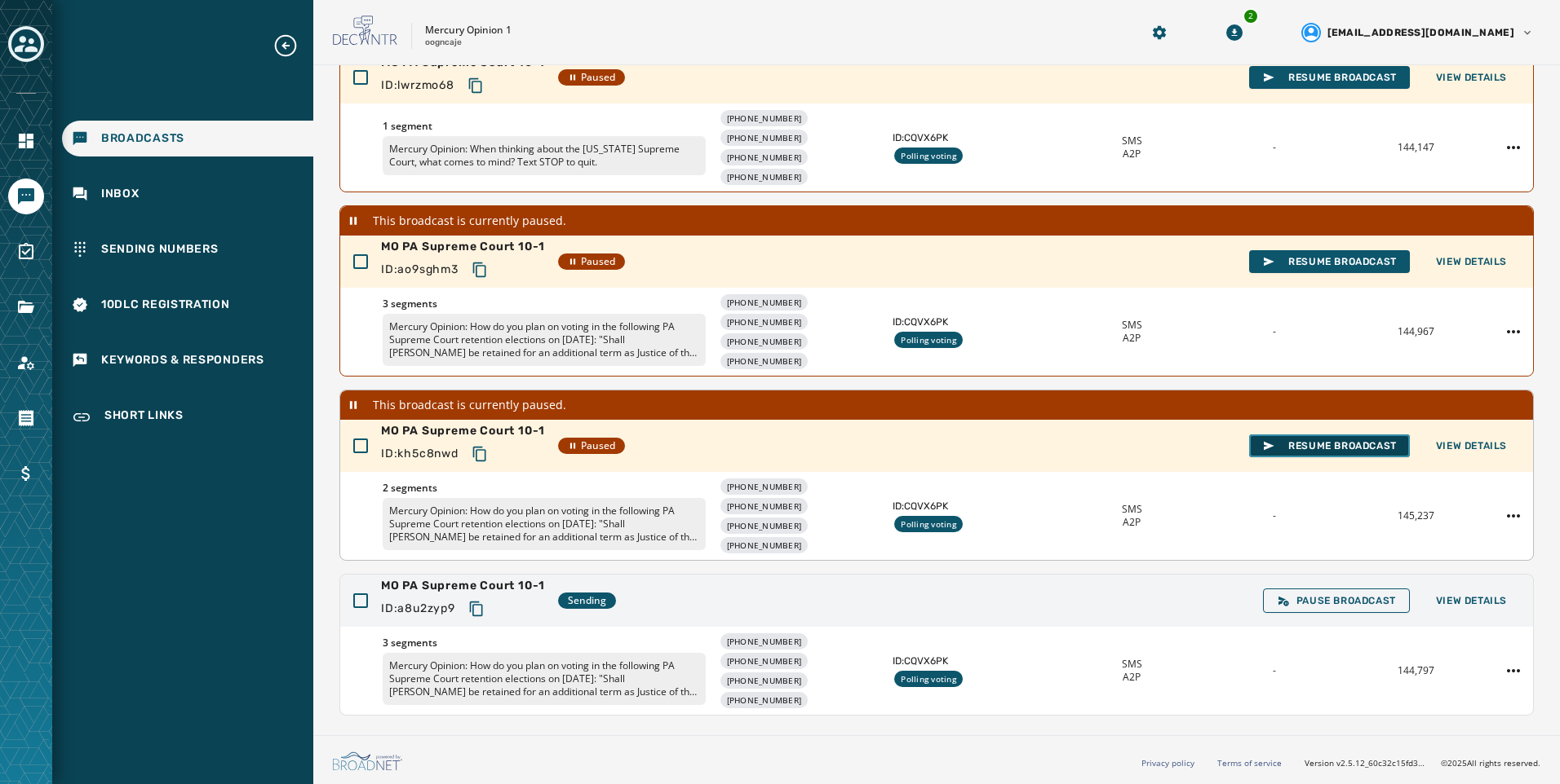
click at [1328, 454] on button "Resume Broadcast" at bounding box center [1329, 445] width 160 height 23
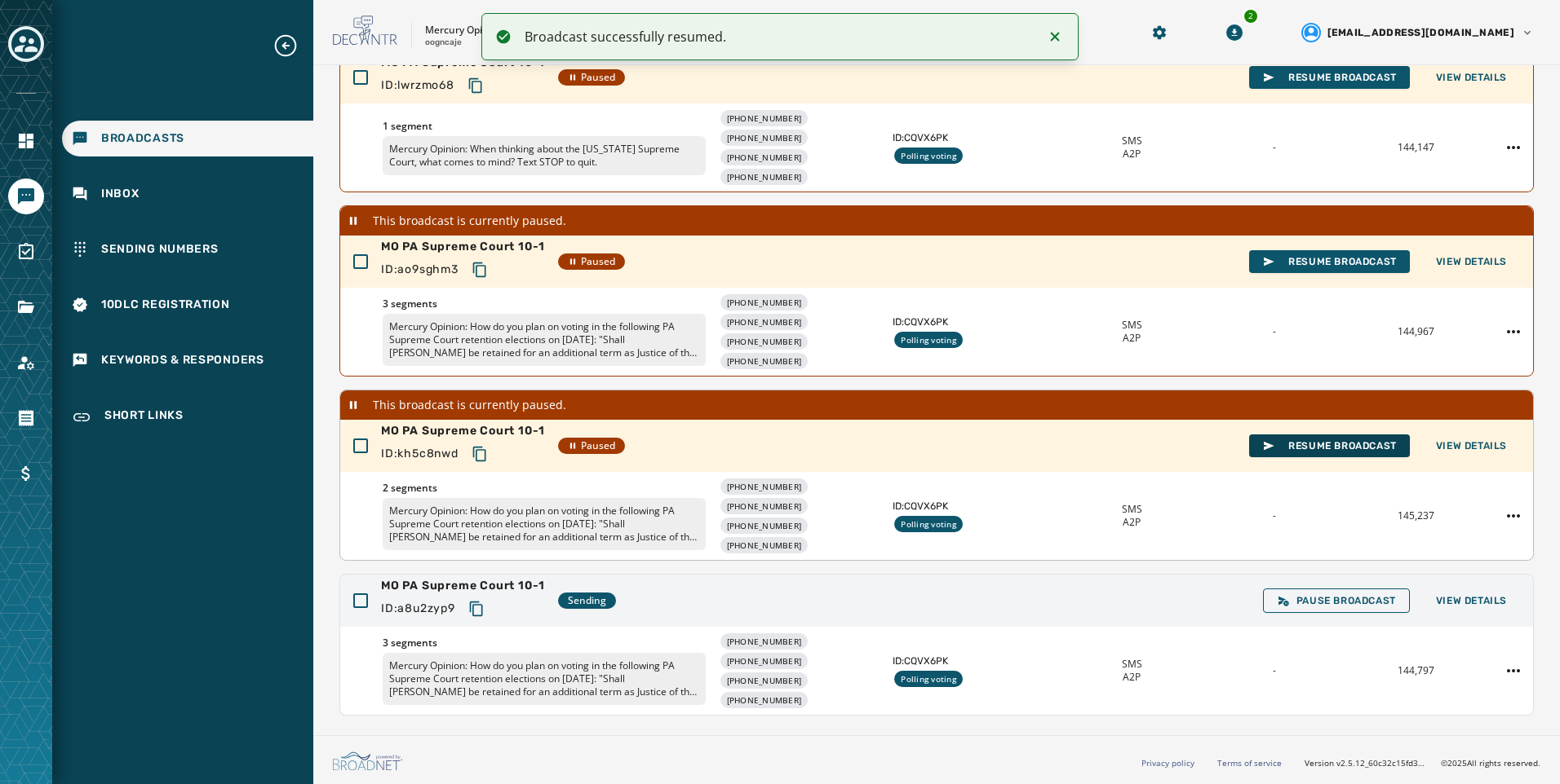
scroll to position [177, 0]
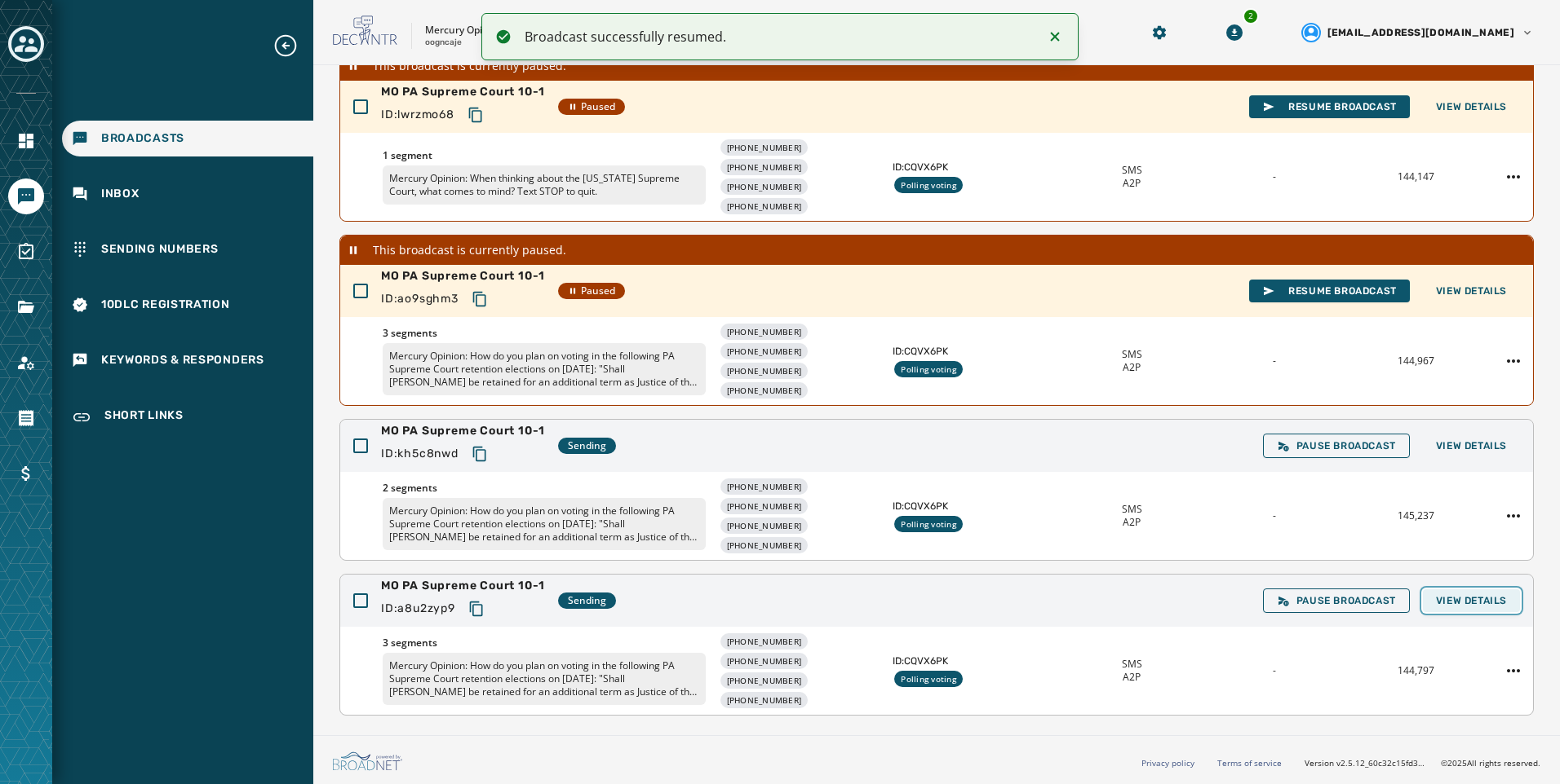
click at [1447, 600] on span "View Details" at bounding box center [1470, 601] width 71 height 13
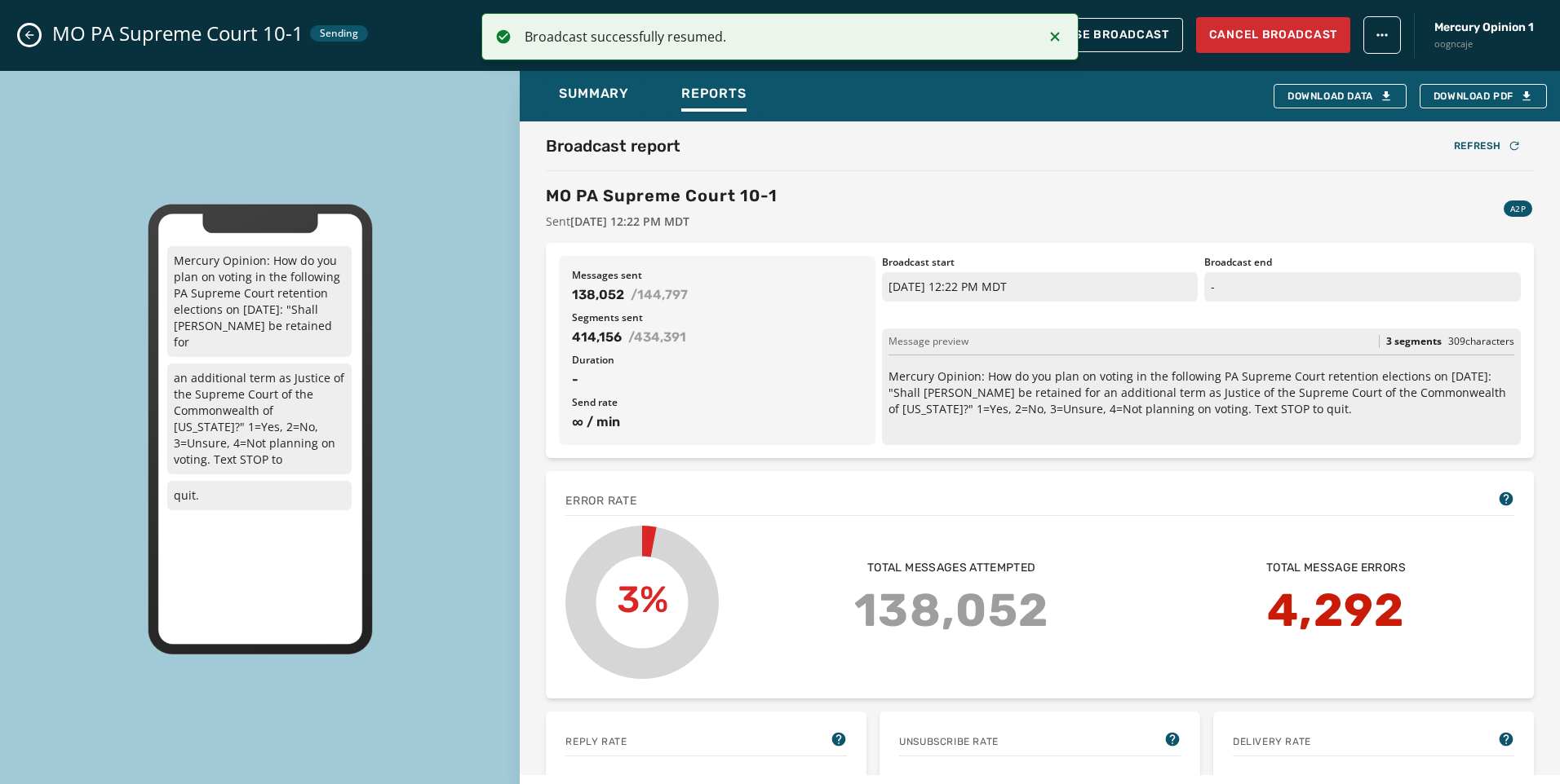
click at [1056, 34] on icon "Notifications (F8)" at bounding box center [1055, 37] width 20 height 20
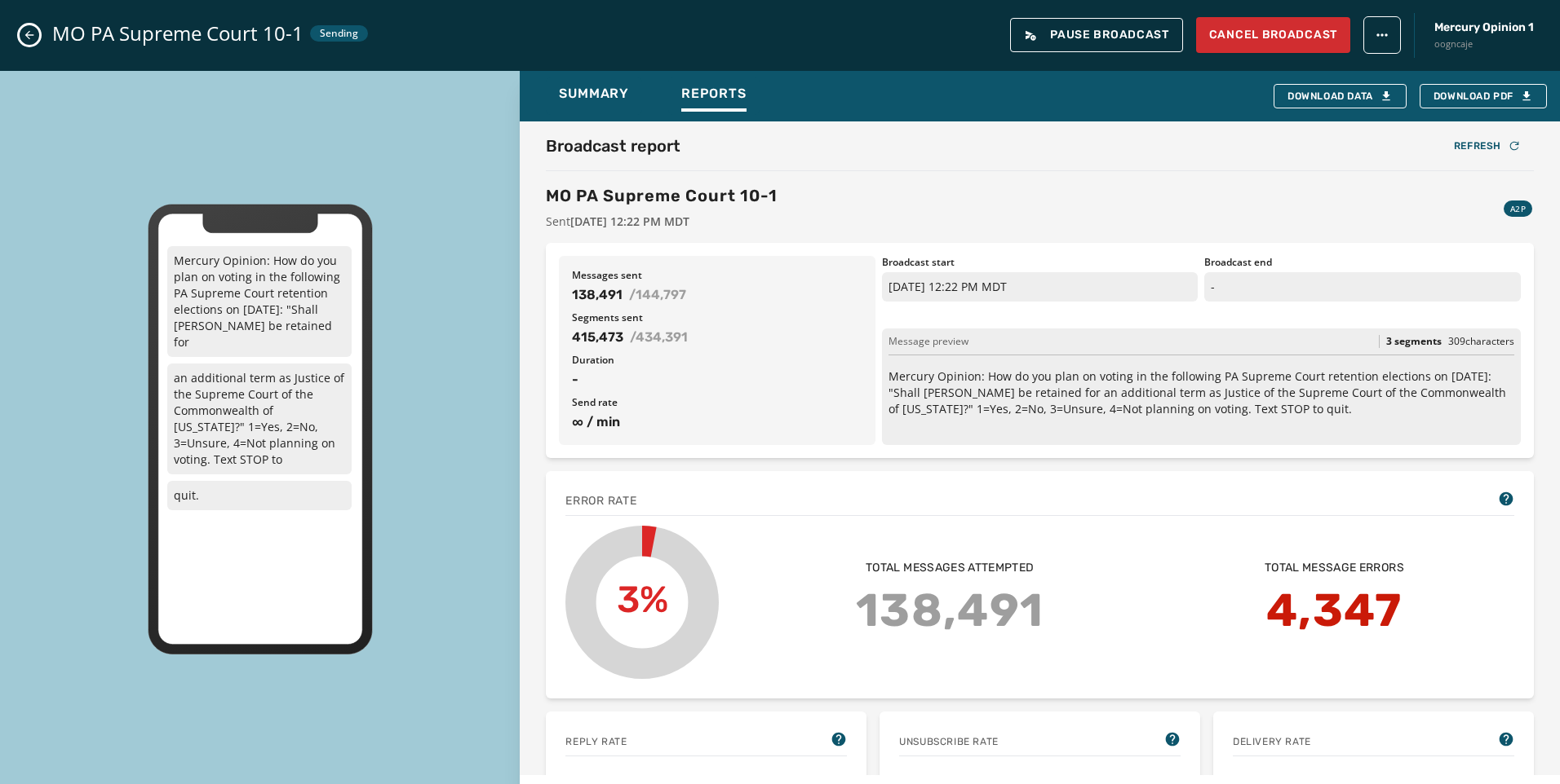
click at [33, 33] on icon "Close admin drawer" at bounding box center [29, 35] width 13 height 13
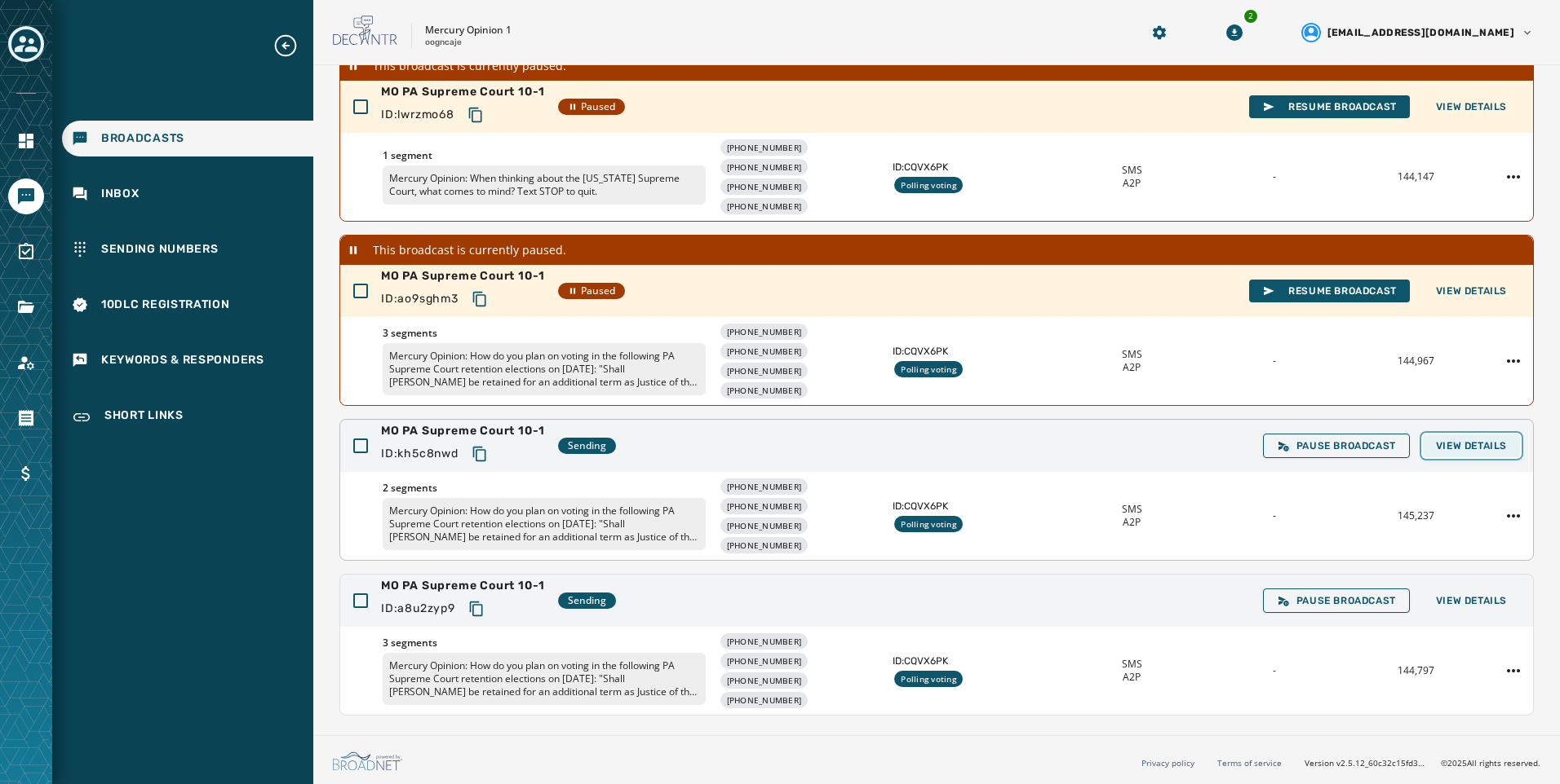
click at [1468, 451] on span "View Details" at bounding box center [1470, 445] width 71 height 13
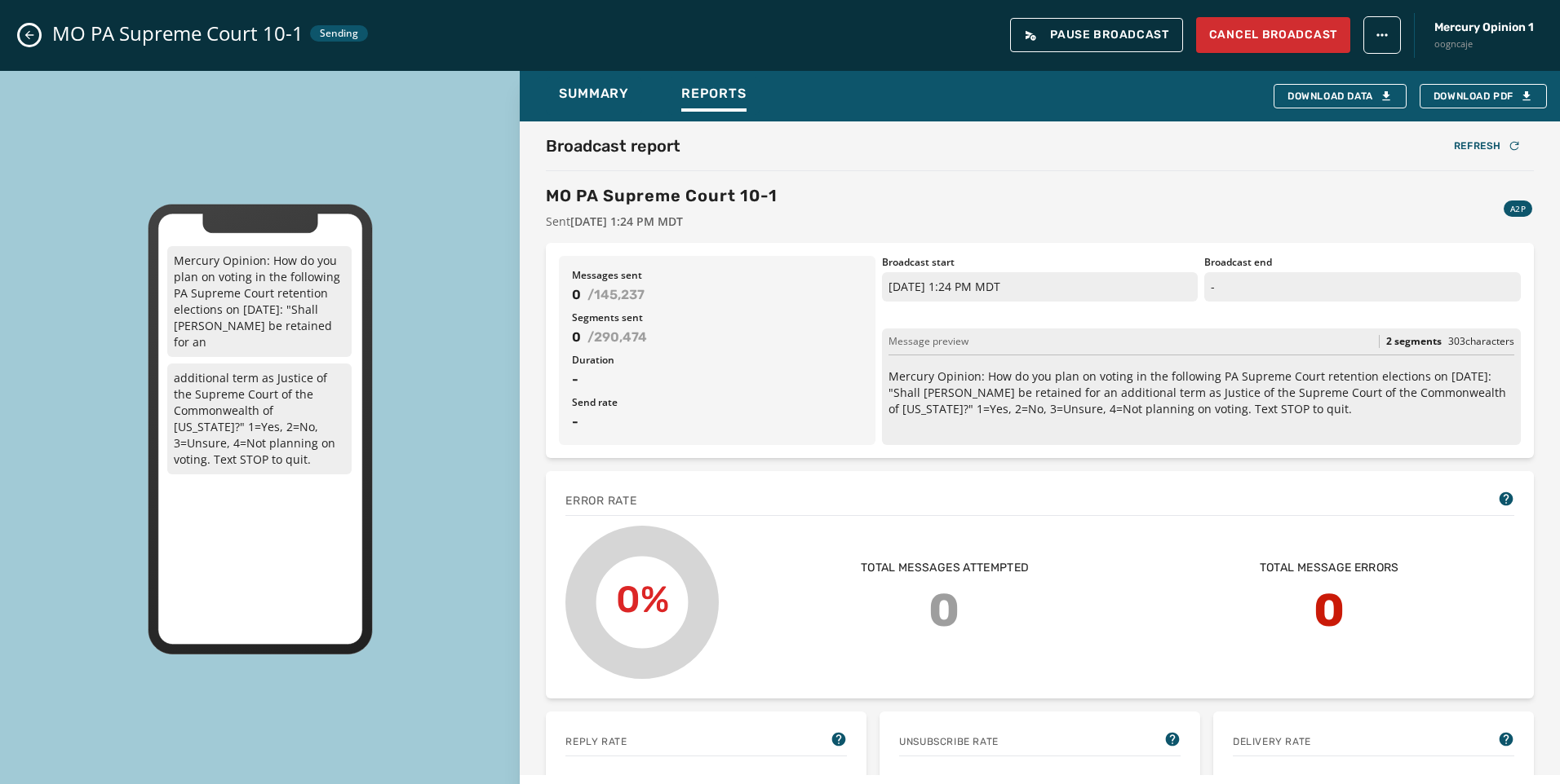
scroll to position [177, 0]
click at [21, 41] on button "Close admin drawer" at bounding box center [30, 35] width 20 height 20
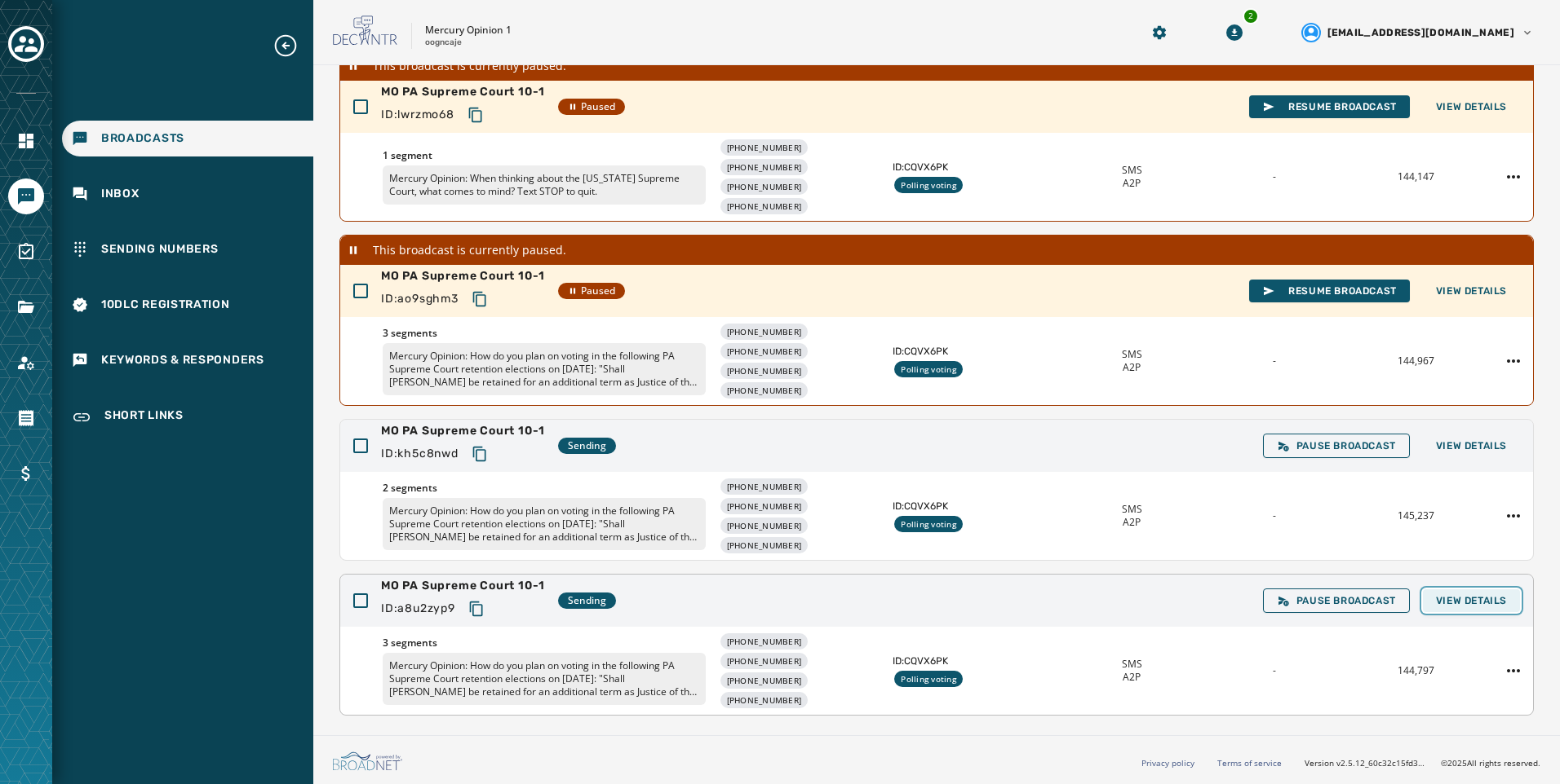
click at [1460, 600] on span "View Details" at bounding box center [1470, 601] width 71 height 13
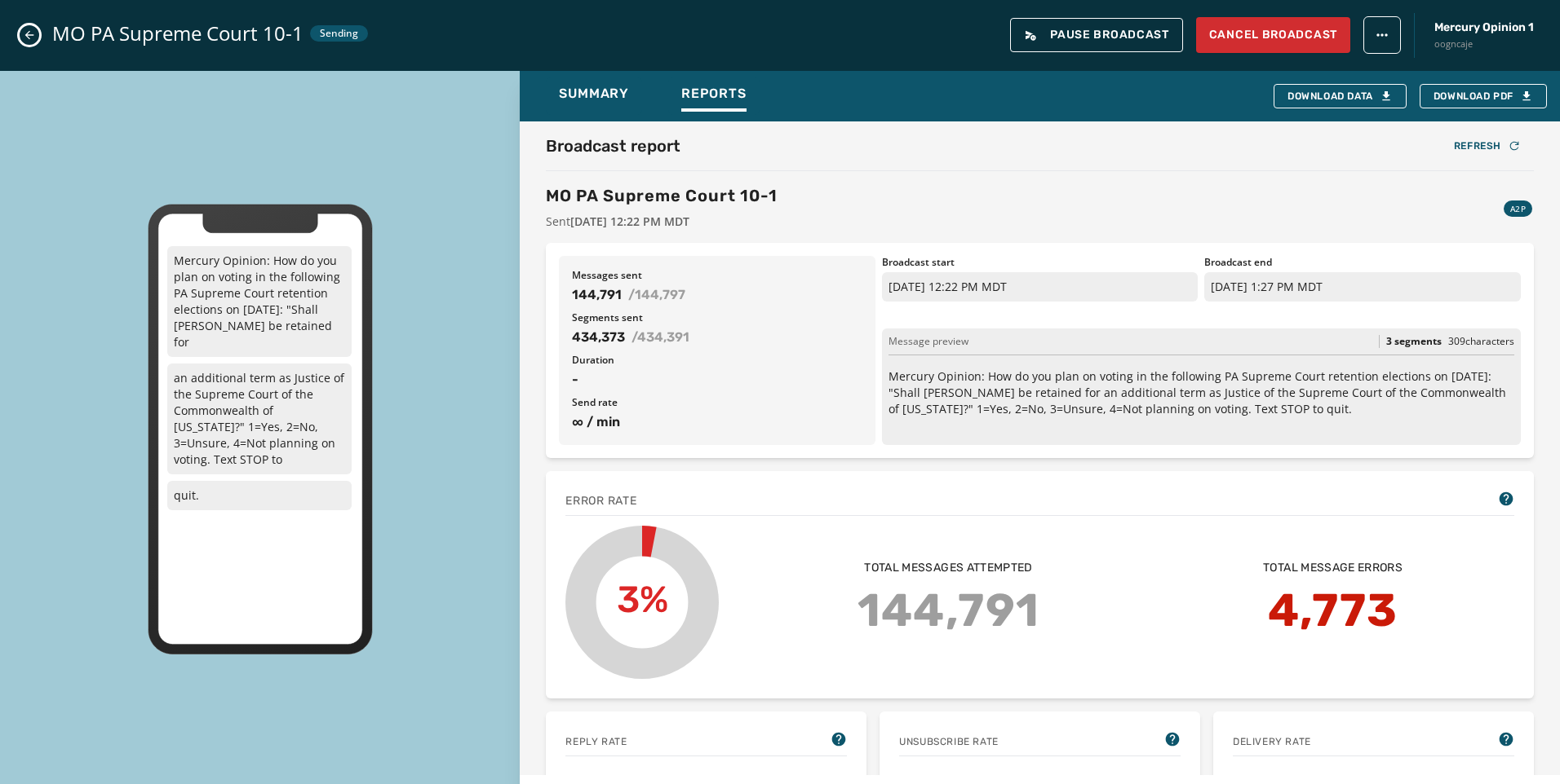
click at [34, 29] on icon "Close admin drawer" at bounding box center [29, 35] width 13 height 13
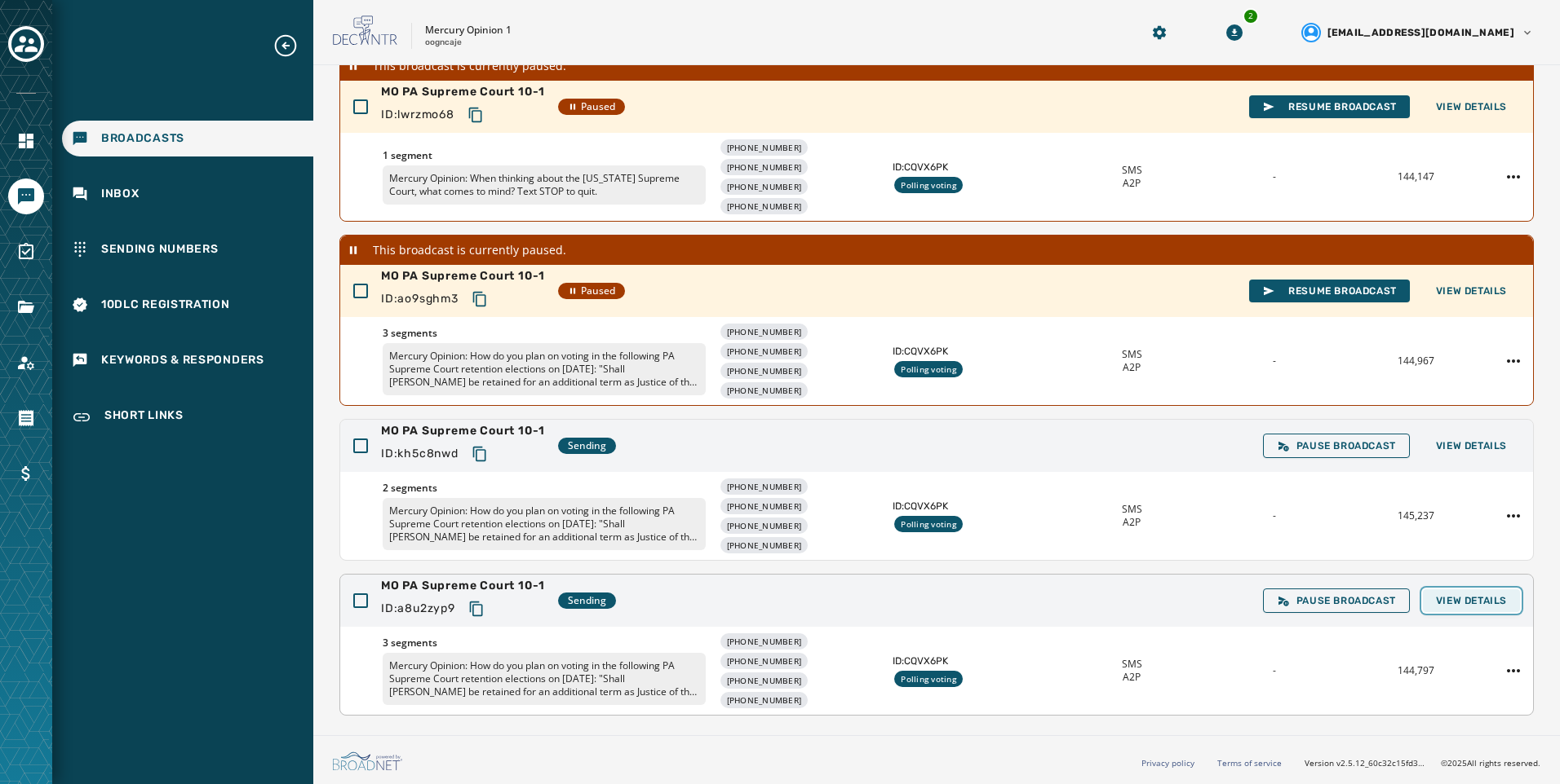
click at [1495, 591] on button "View Details" at bounding box center [1470, 601] width 97 height 23
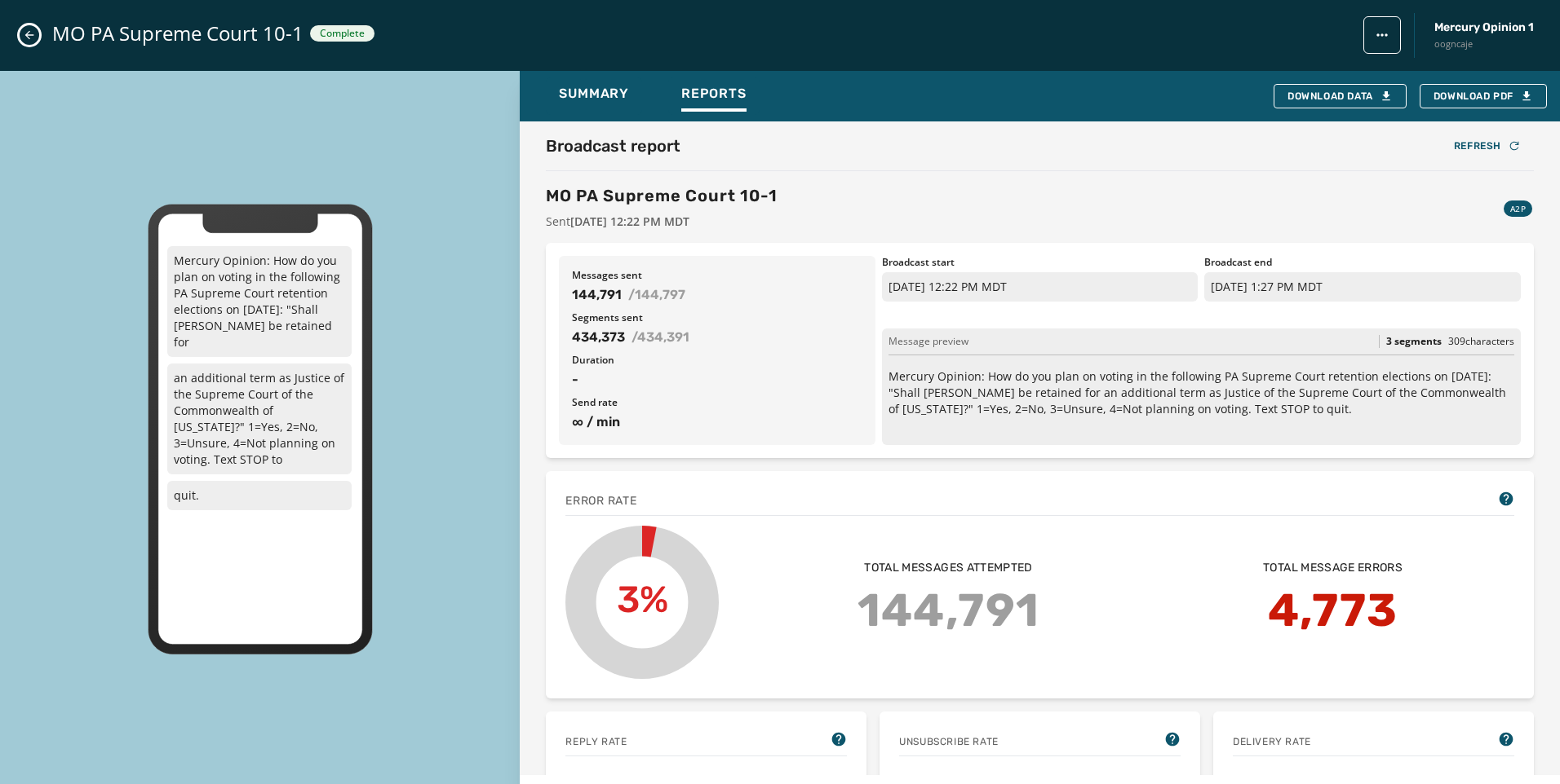
click at [29, 37] on icon "Close admin drawer" at bounding box center [29, 35] width 13 height 13
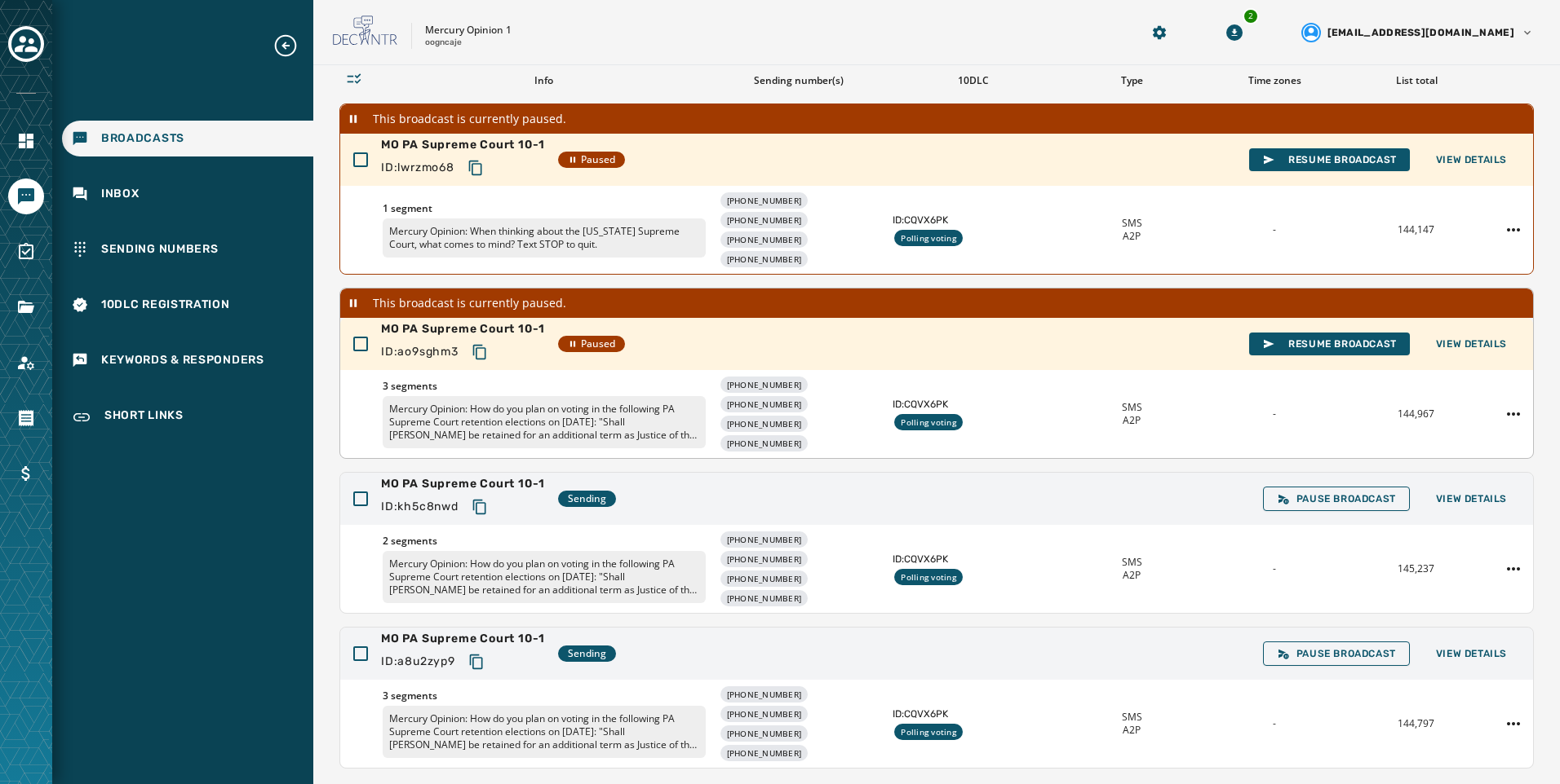
scroll to position [0, 0]
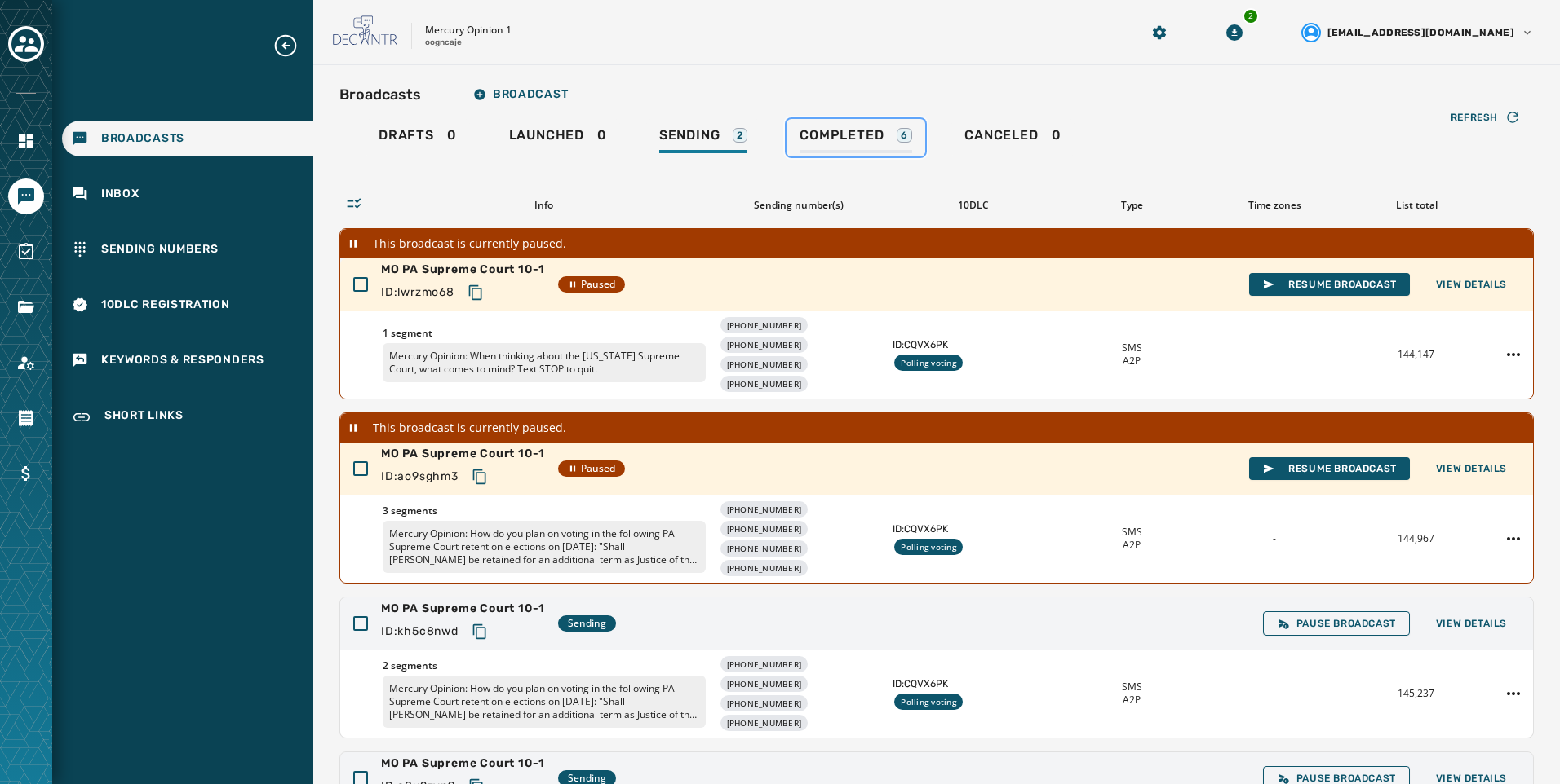
click at [847, 138] on span "Completed" at bounding box center [841, 135] width 84 height 16
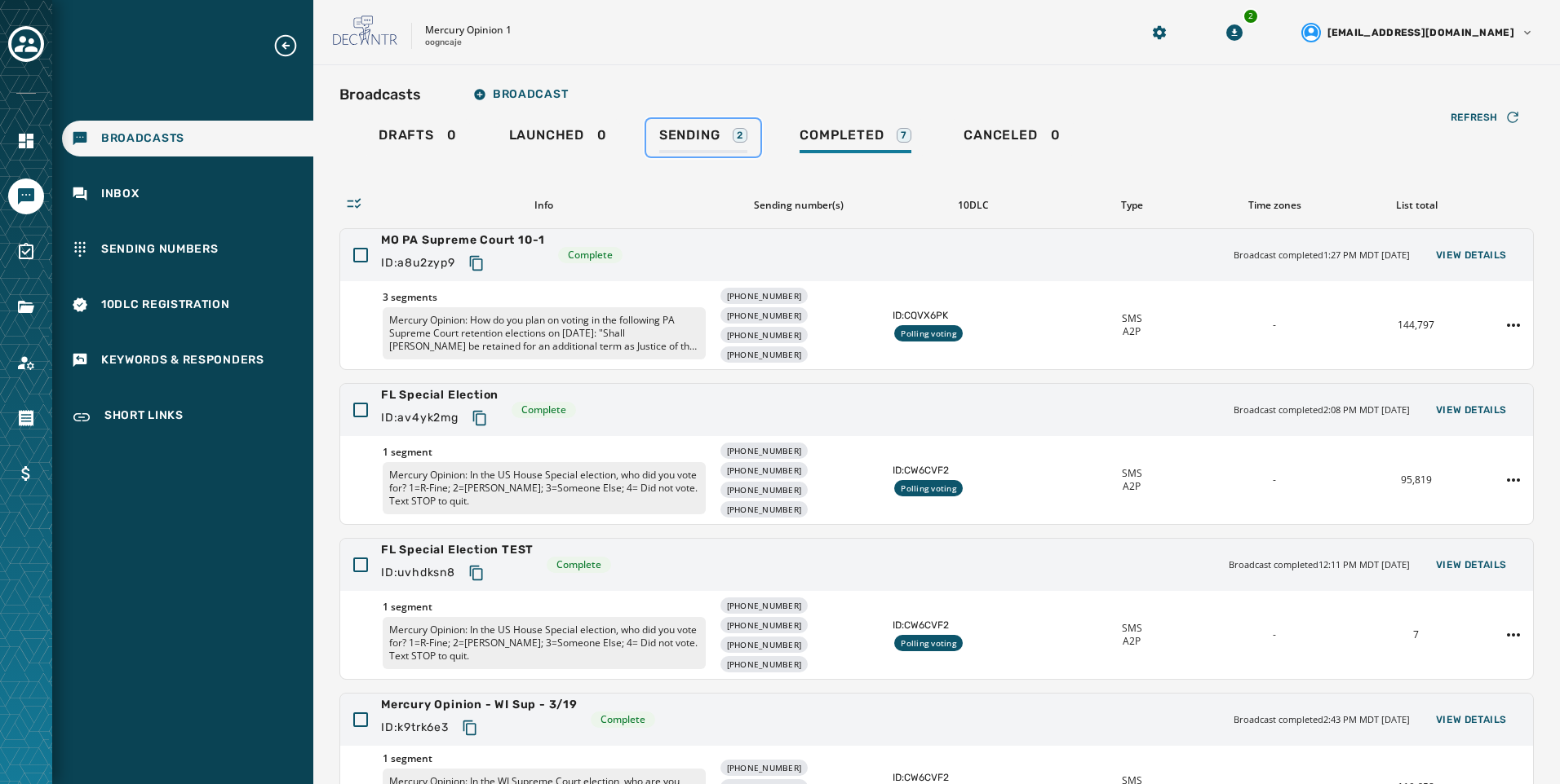
click at [721, 143] on div "Sending 2" at bounding box center [703, 140] width 88 height 26
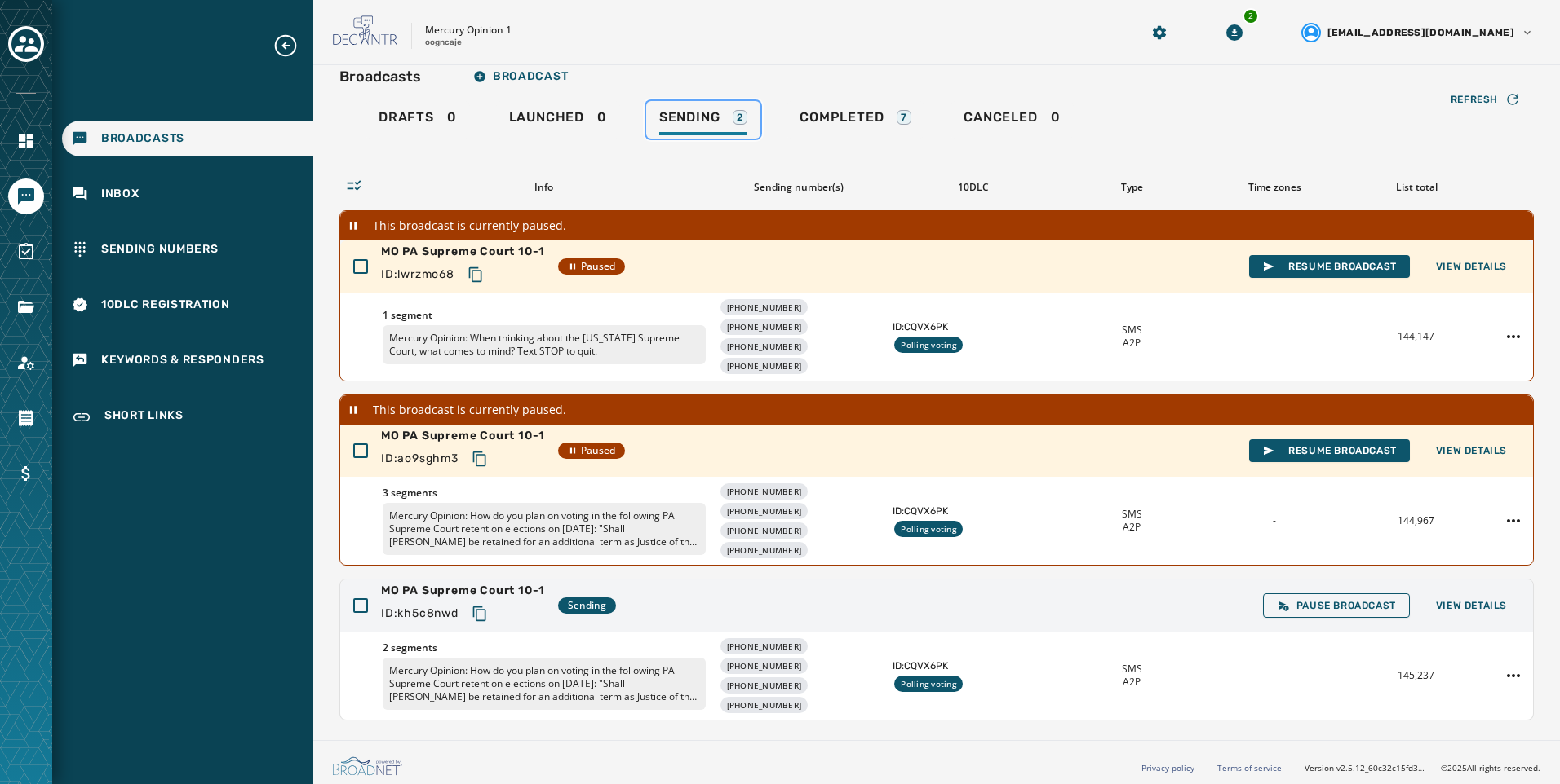
scroll to position [23, 0]
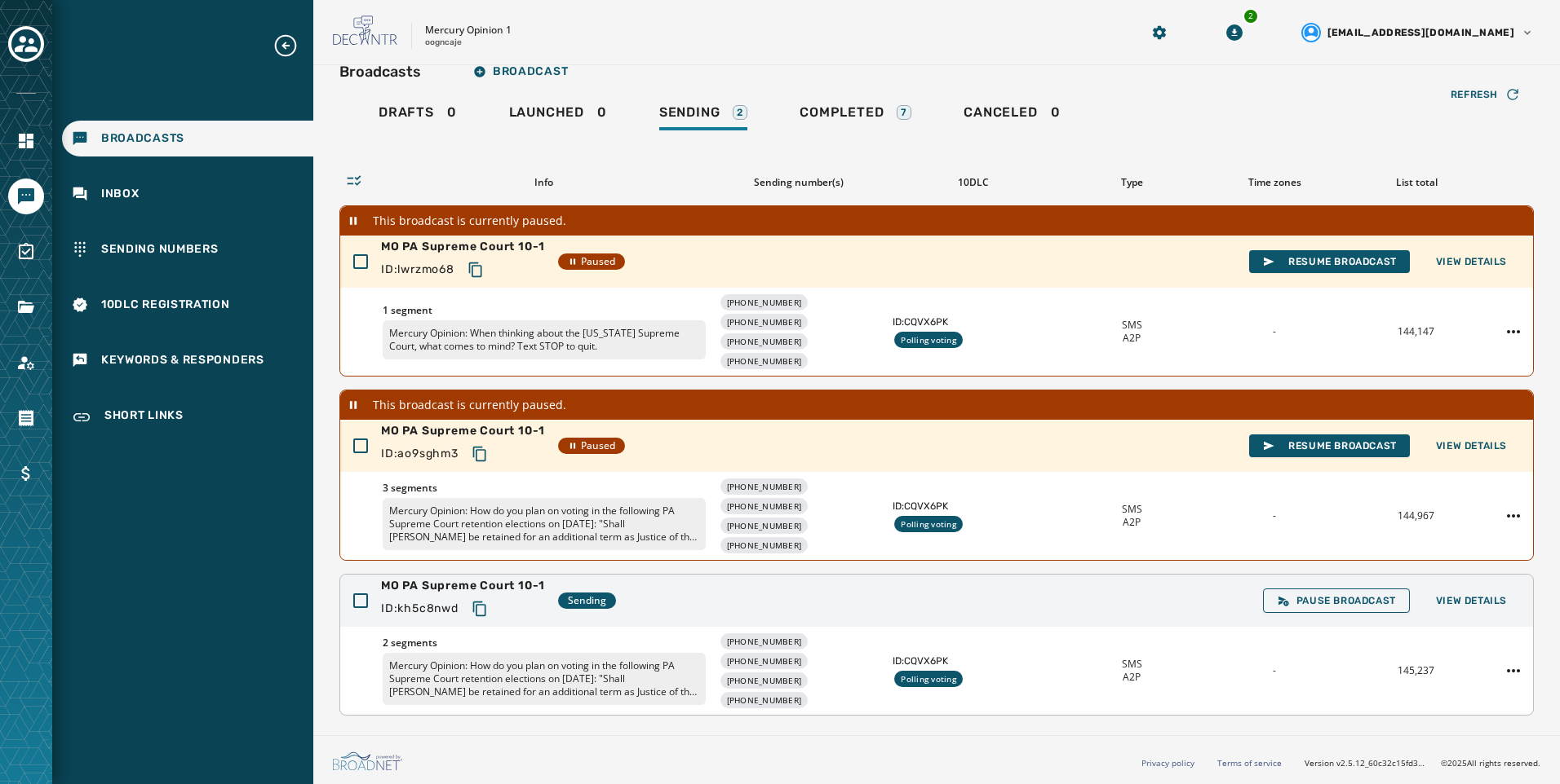
click at [1457, 613] on div "Pause Broadcast View Details" at bounding box center [1392, 601] width 257 height 25
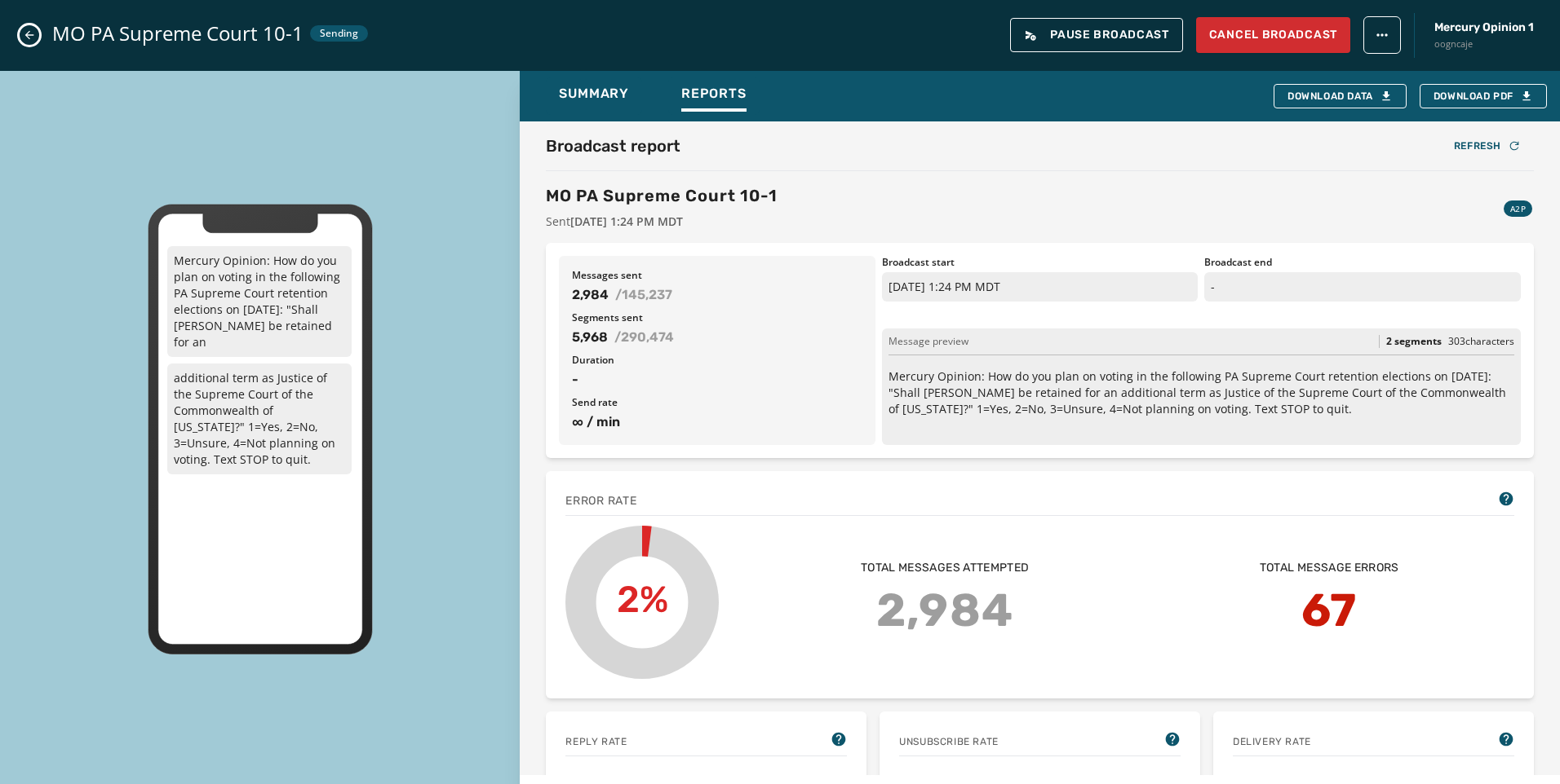
click at [20, 33] on button "Close admin drawer" at bounding box center [30, 35] width 20 height 20
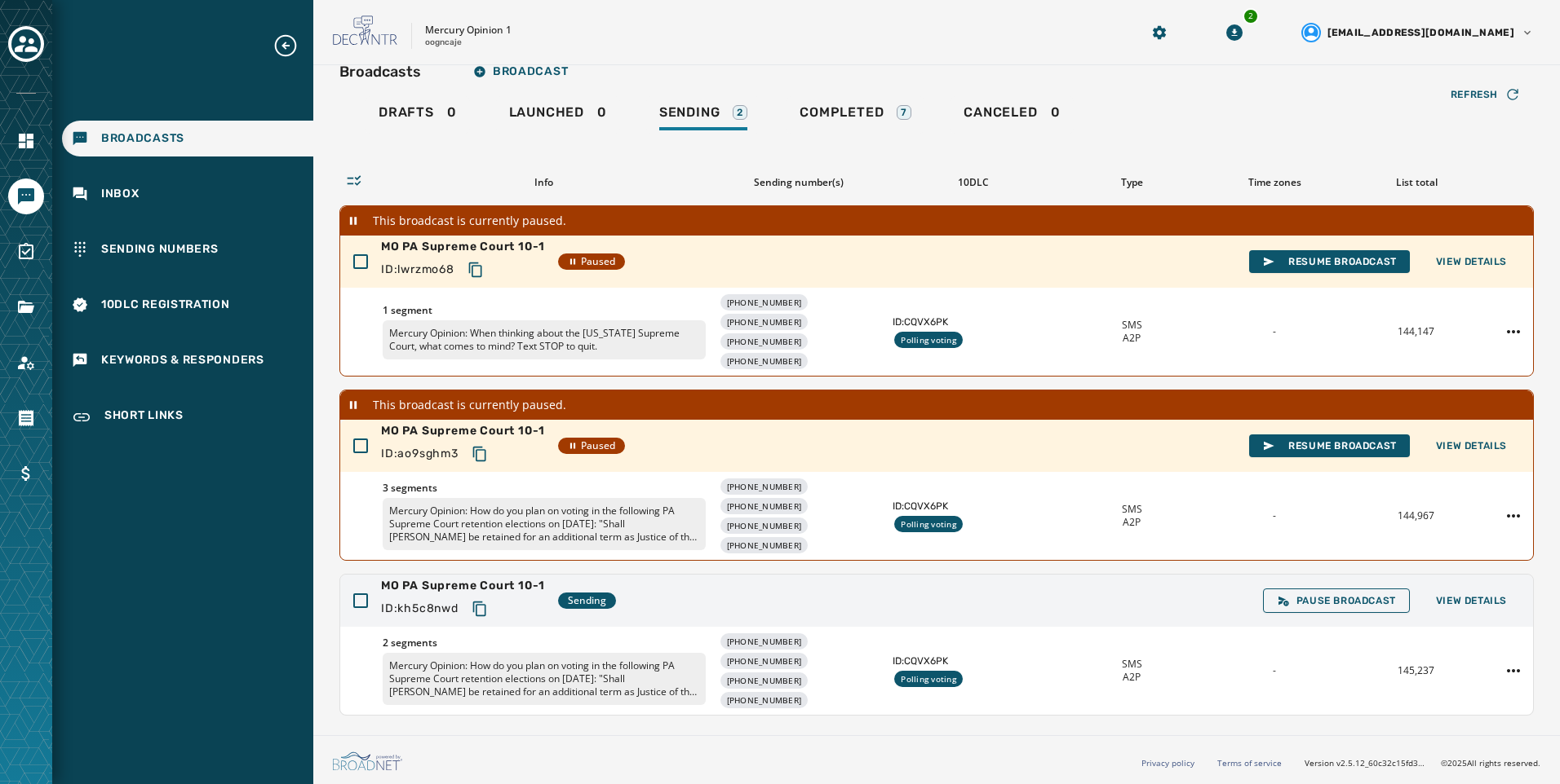
click at [864, 141] on div "Refresh Info Sending number(s) 10DLC Type Time zones List total This broadcast …" at bounding box center [936, 424] width 1194 height 582
click at [856, 131] on link "Completed 7" at bounding box center [855, 116] width 138 height 38
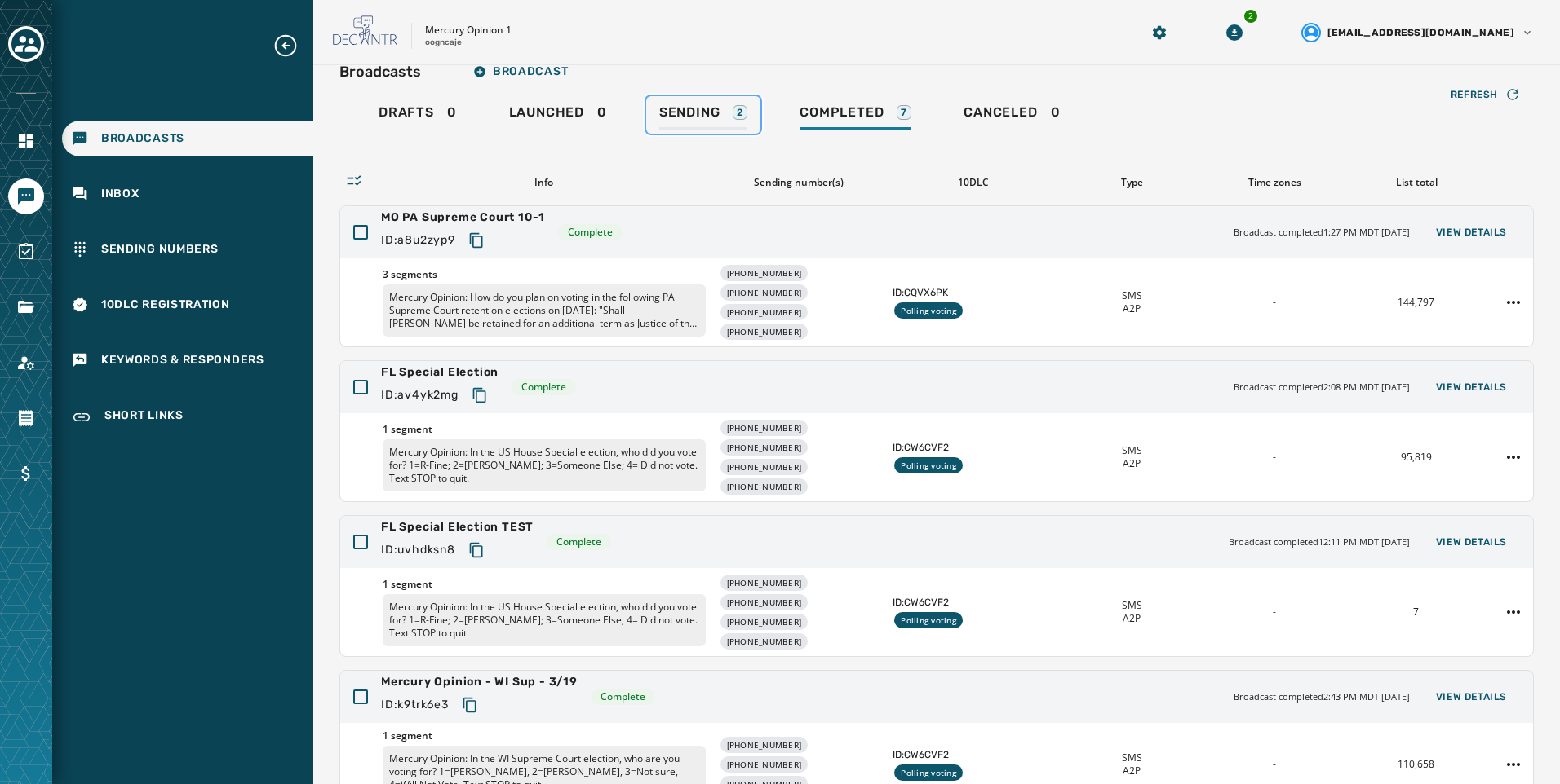
click at [704, 110] on span "Sending" at bounding box center [689, 113] width 61 height 16
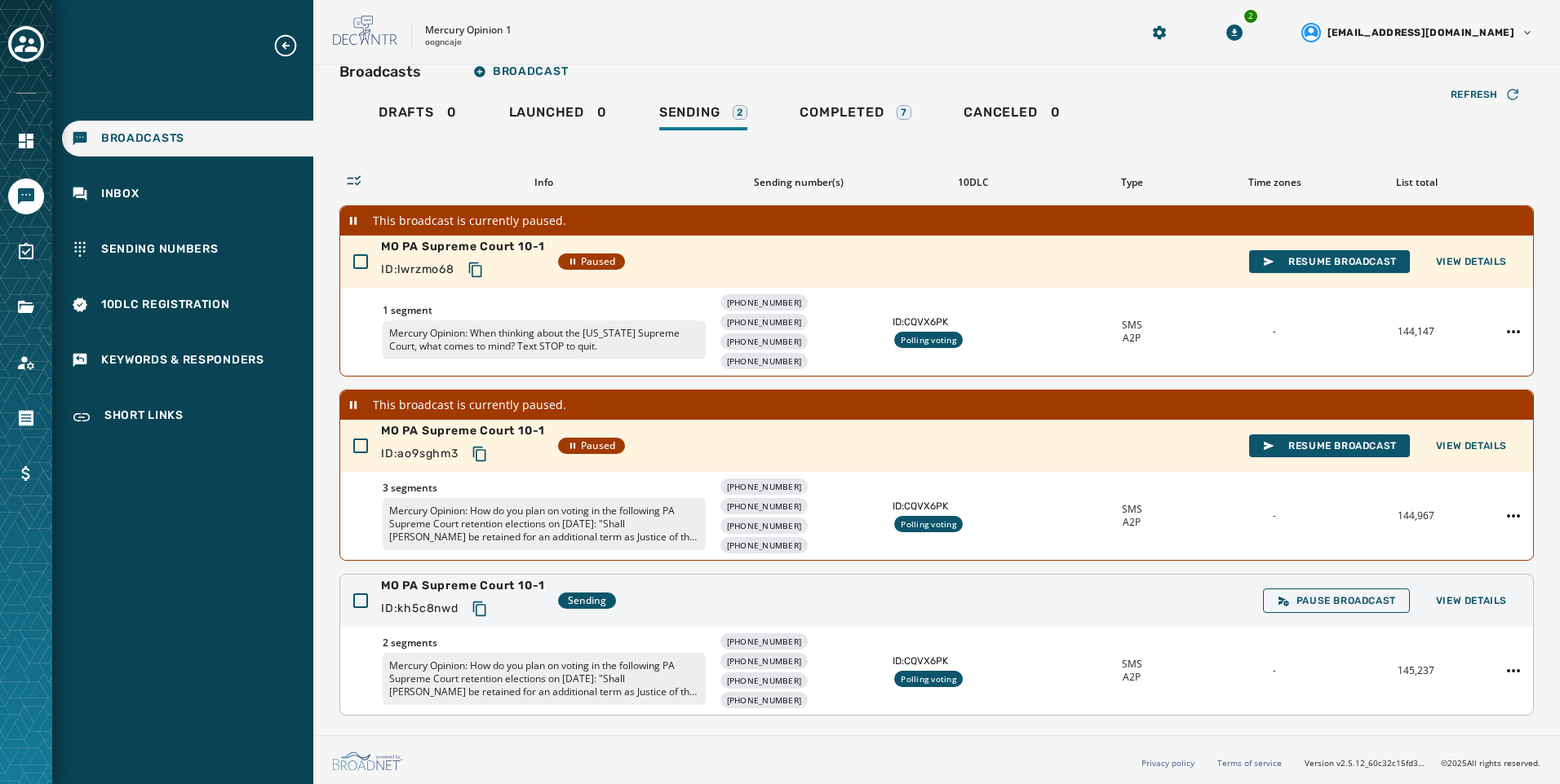
click at [1486, 589] on div "Pause Broadcast View Details" at bounding box center [1392, 601] width 257 height 25
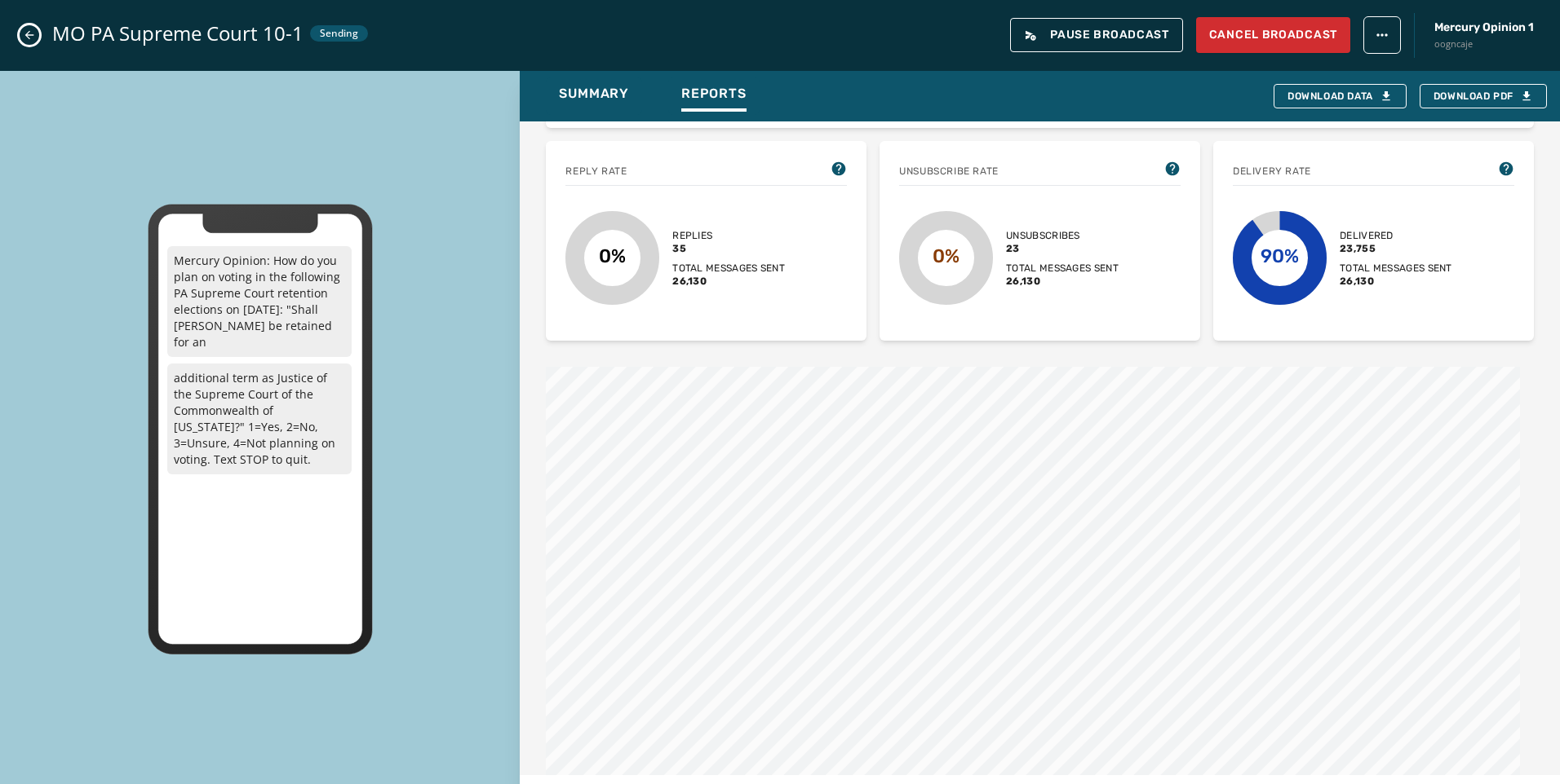
scroll to position [82, 0]
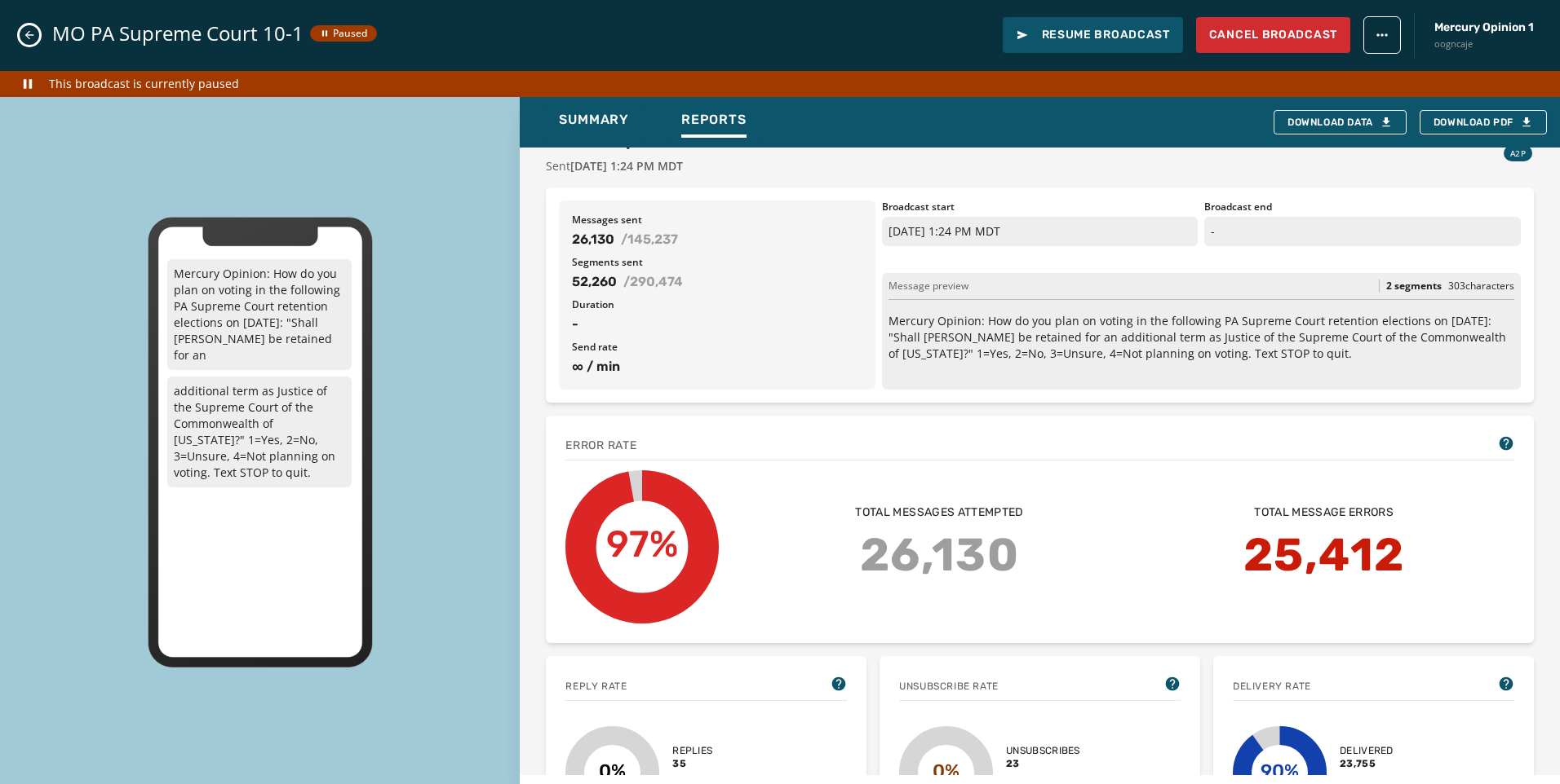
click at [25, 38] on icon "Close admin drawer" at bounding box center [29, 35] width 13 height 13
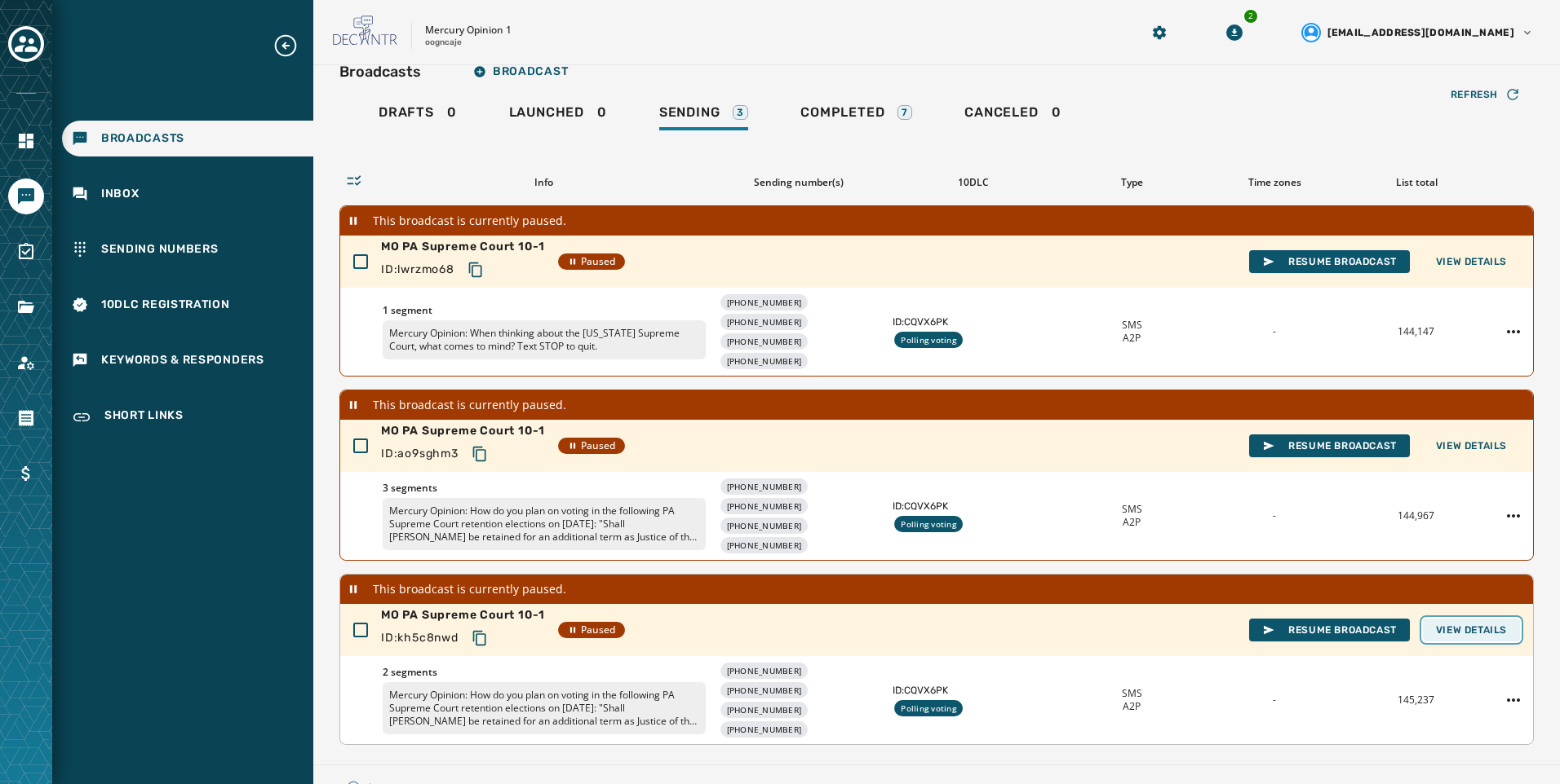
click at [1479, 628] on span "View Details" at bounding box center [1470, 630] width 71 height 13
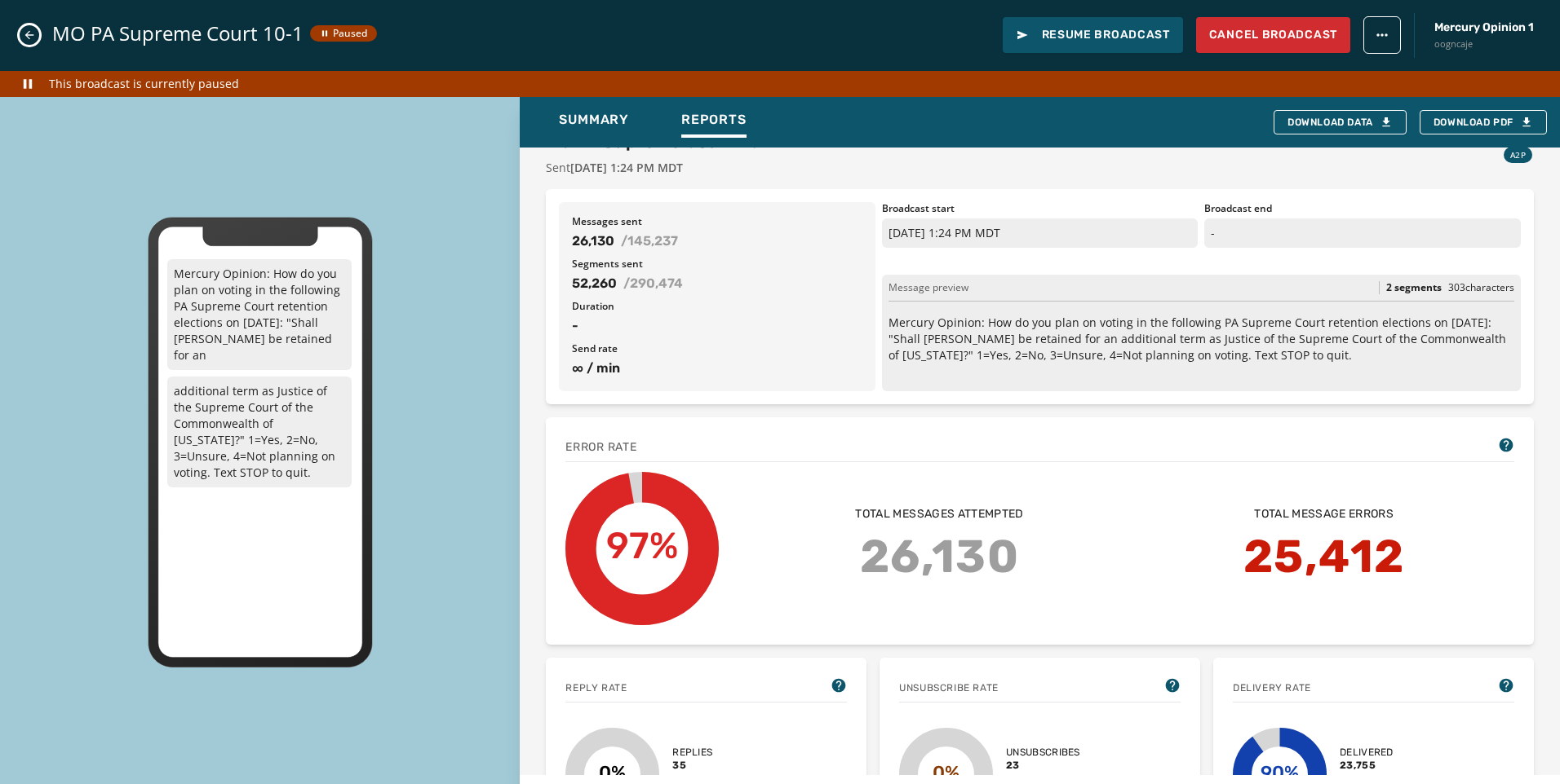
scroll to position [0, 0]
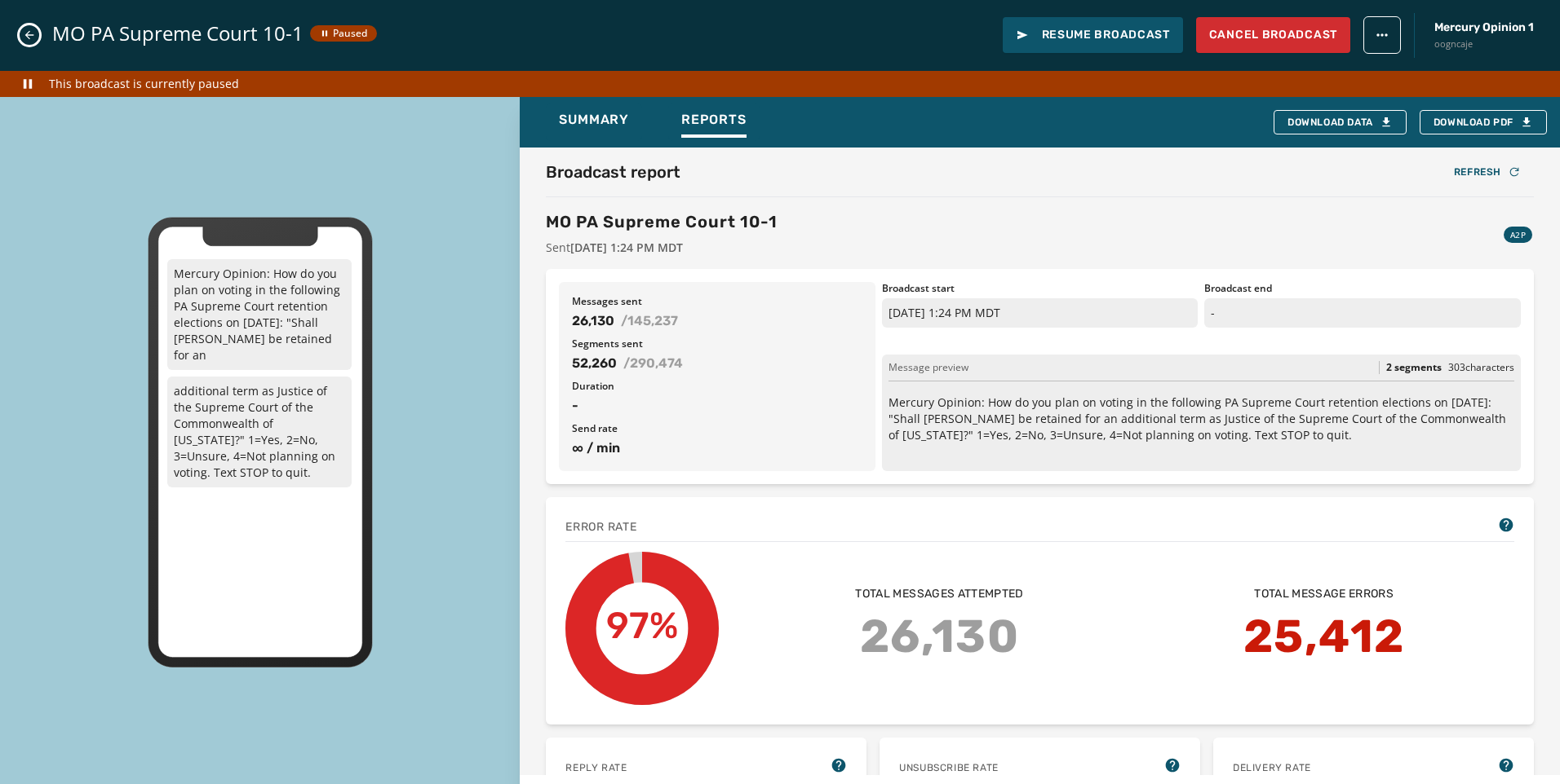
click at [21, 38] on button "Close admin drawer" at bounding box center [30, 35] width 20 height 20
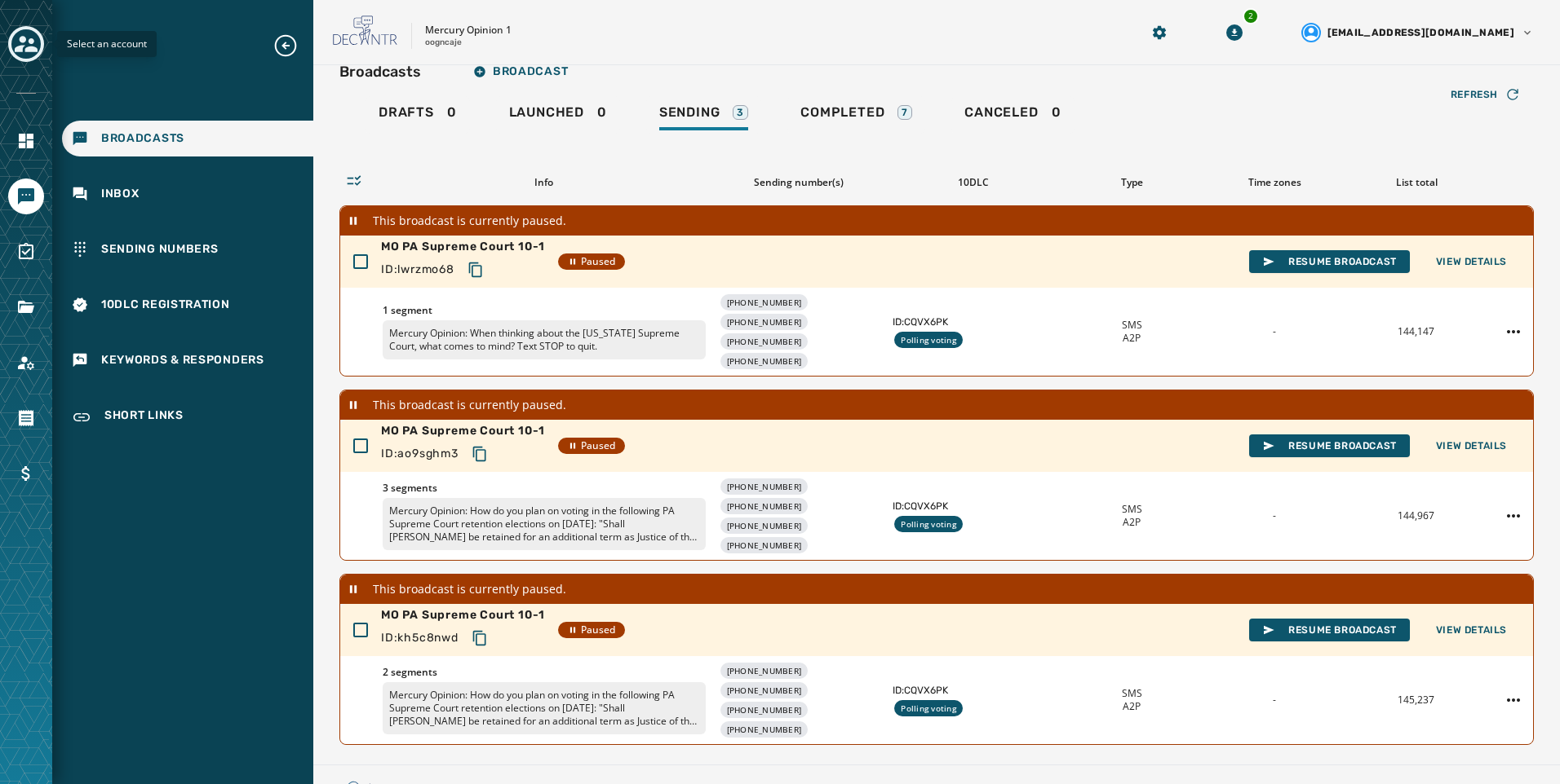
click at [38, 36] on div "Toggle account select drawer" at bounding box center [25, 43] width 29 height 29
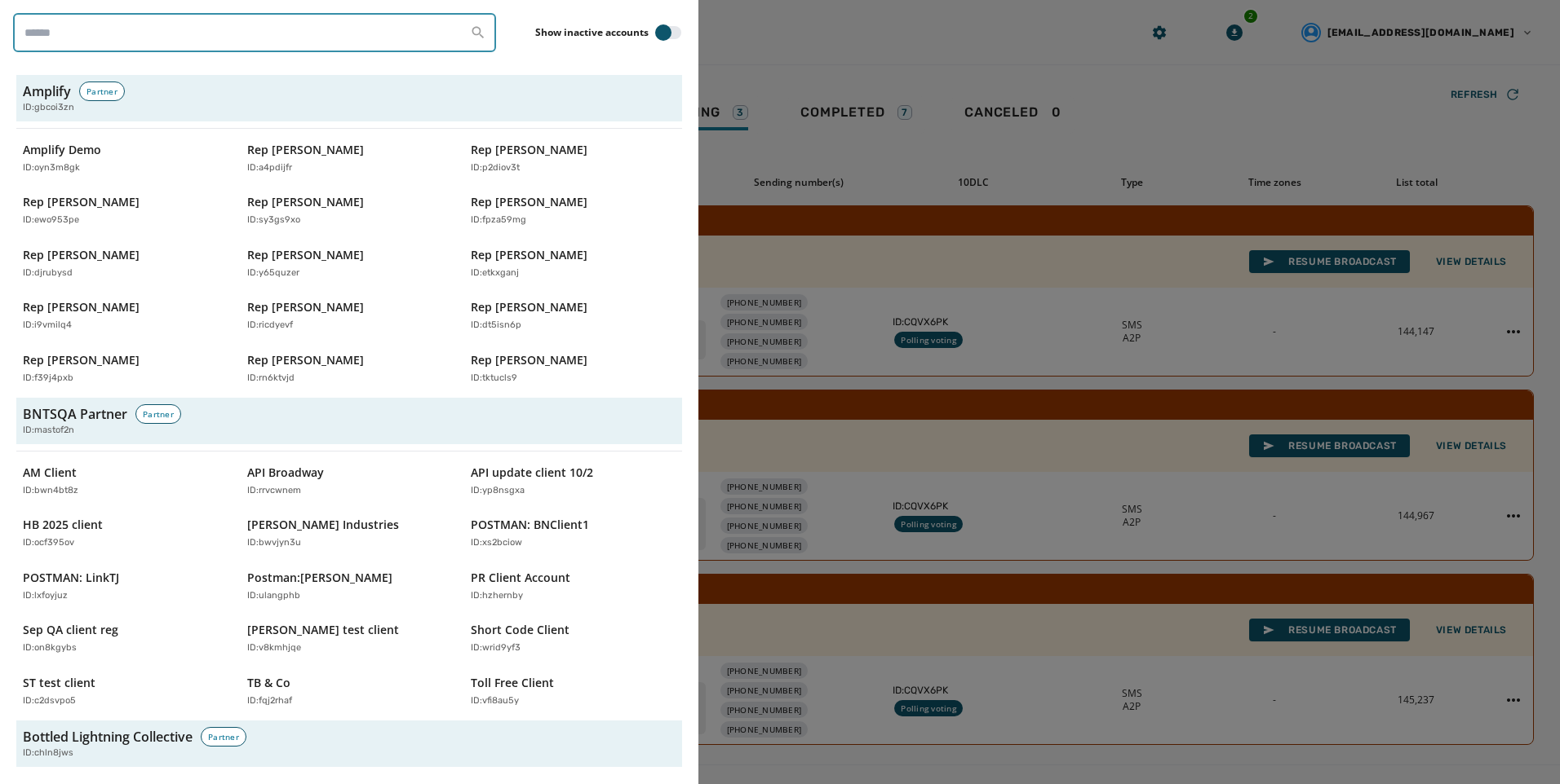
drag, startPoint x: 38, startPoint y: 36, endPoint x: 164, endPoint y: 37, distance: 126.0
click at [163, 37] on input "search" at bounding box center [254, 32] width 482 height 39
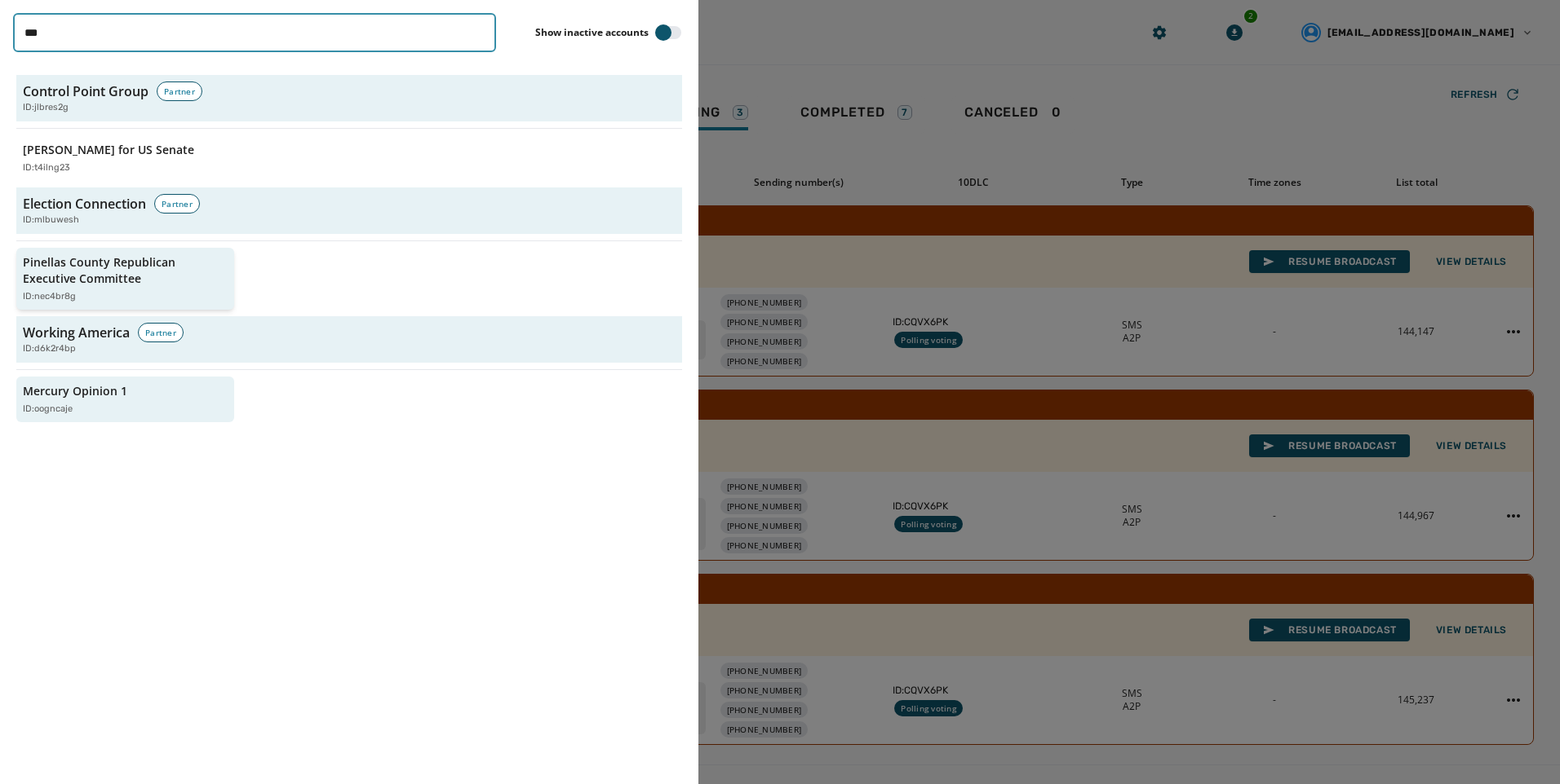
type input "***"
click at [43, 279] on p "Pinellas County Republican Executive Committee" at bounding box center [117, 270] width 188 height 33
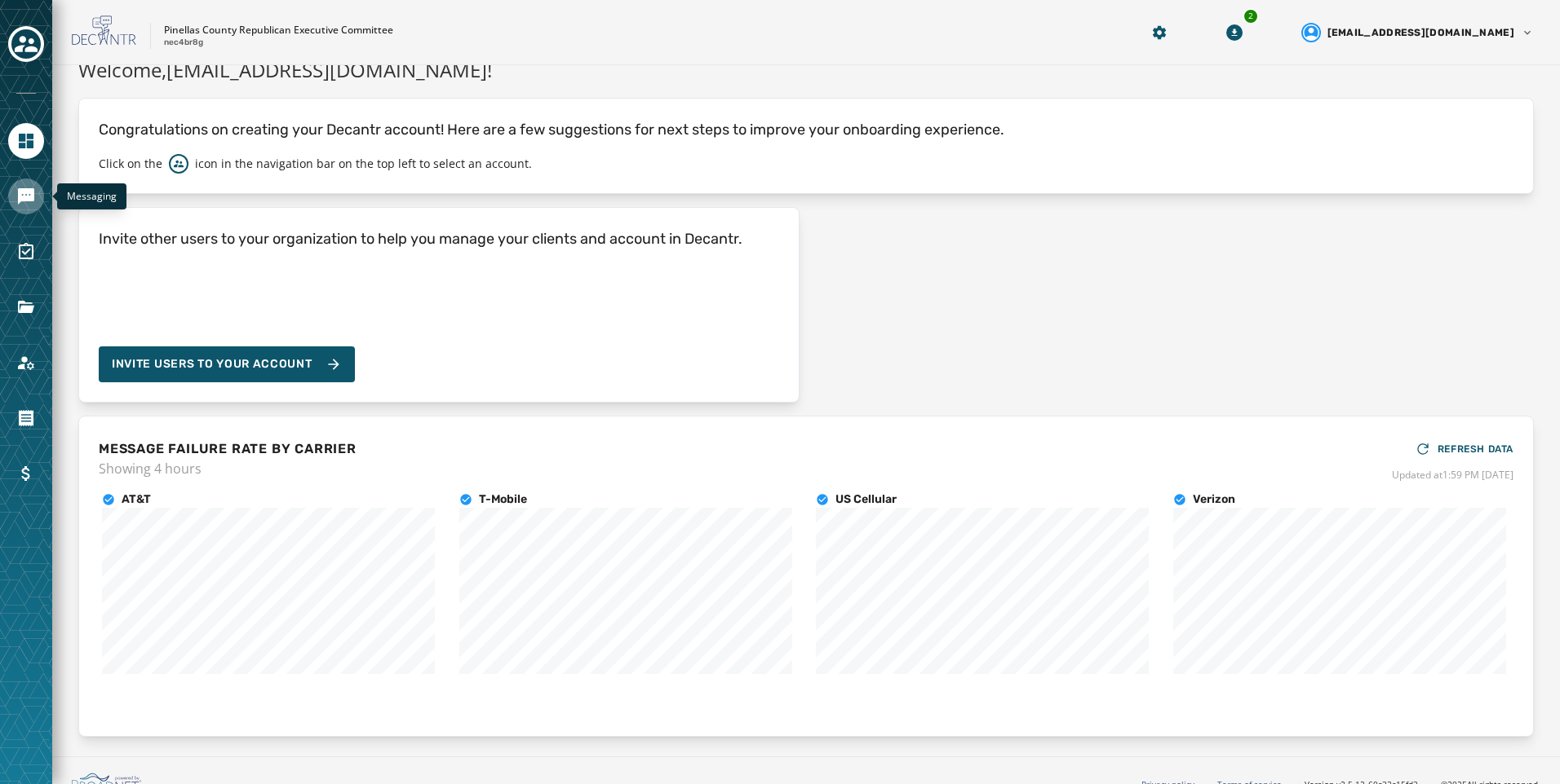
click at [16, 194] on link "Navigate to Messaging" at bounding box center [26, 196] width 36 height 36
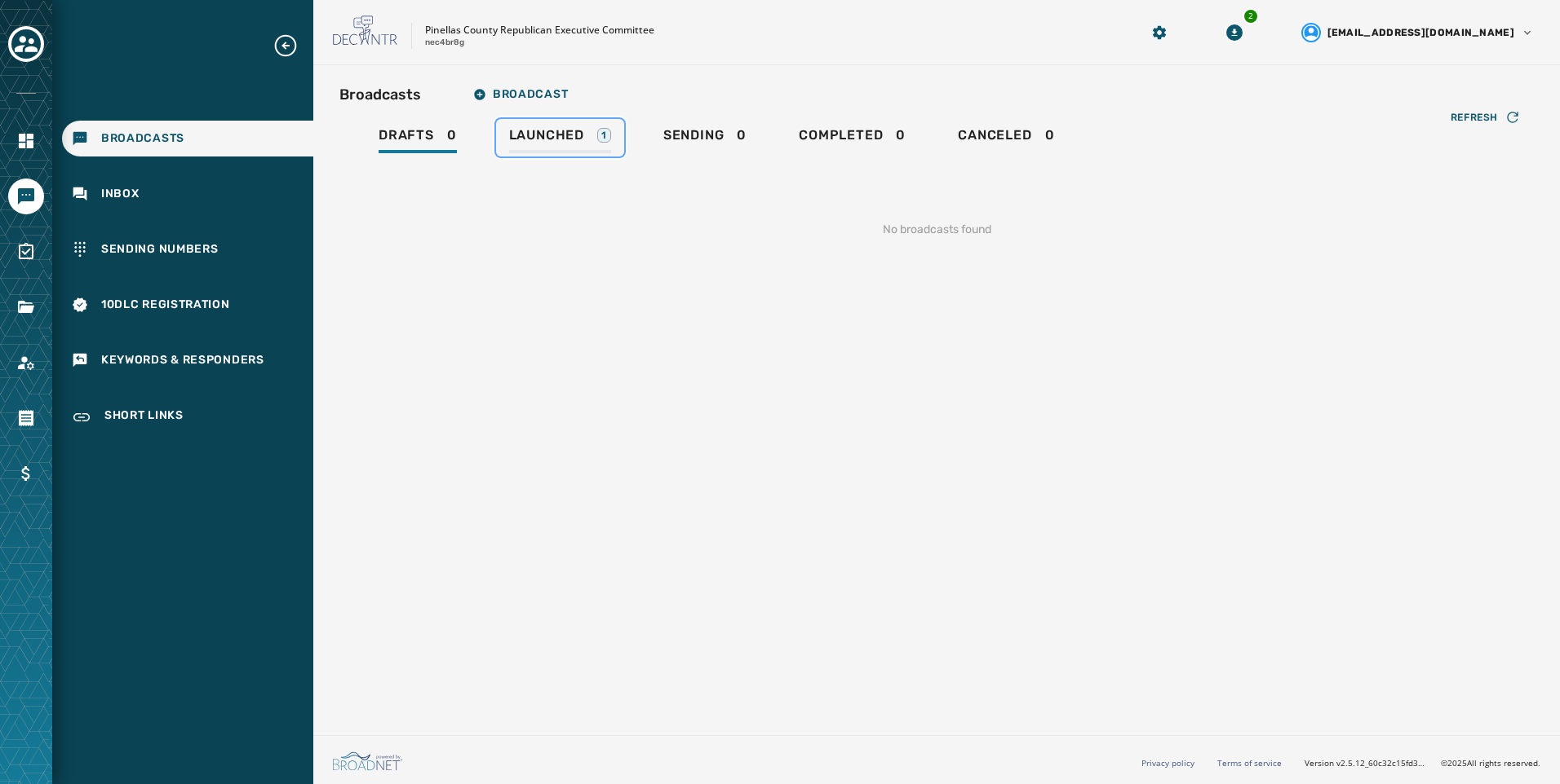
click at [618, 128] on link "Launched 1" at bounding box center [560, 137] width 128 height 38
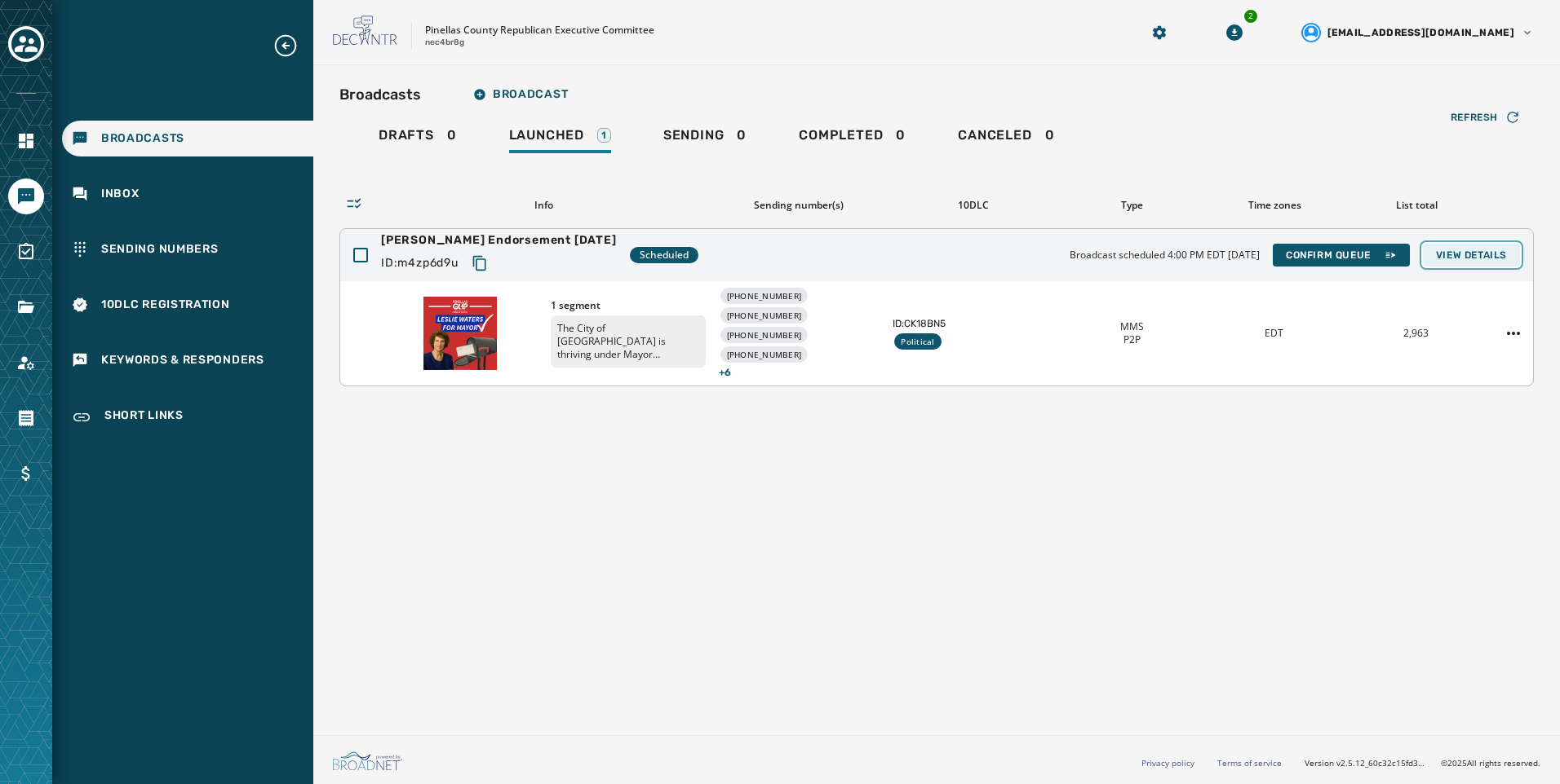
click at [1501, 261] on span "View Details" at bounding box center [1470, 255] width 71 height 13
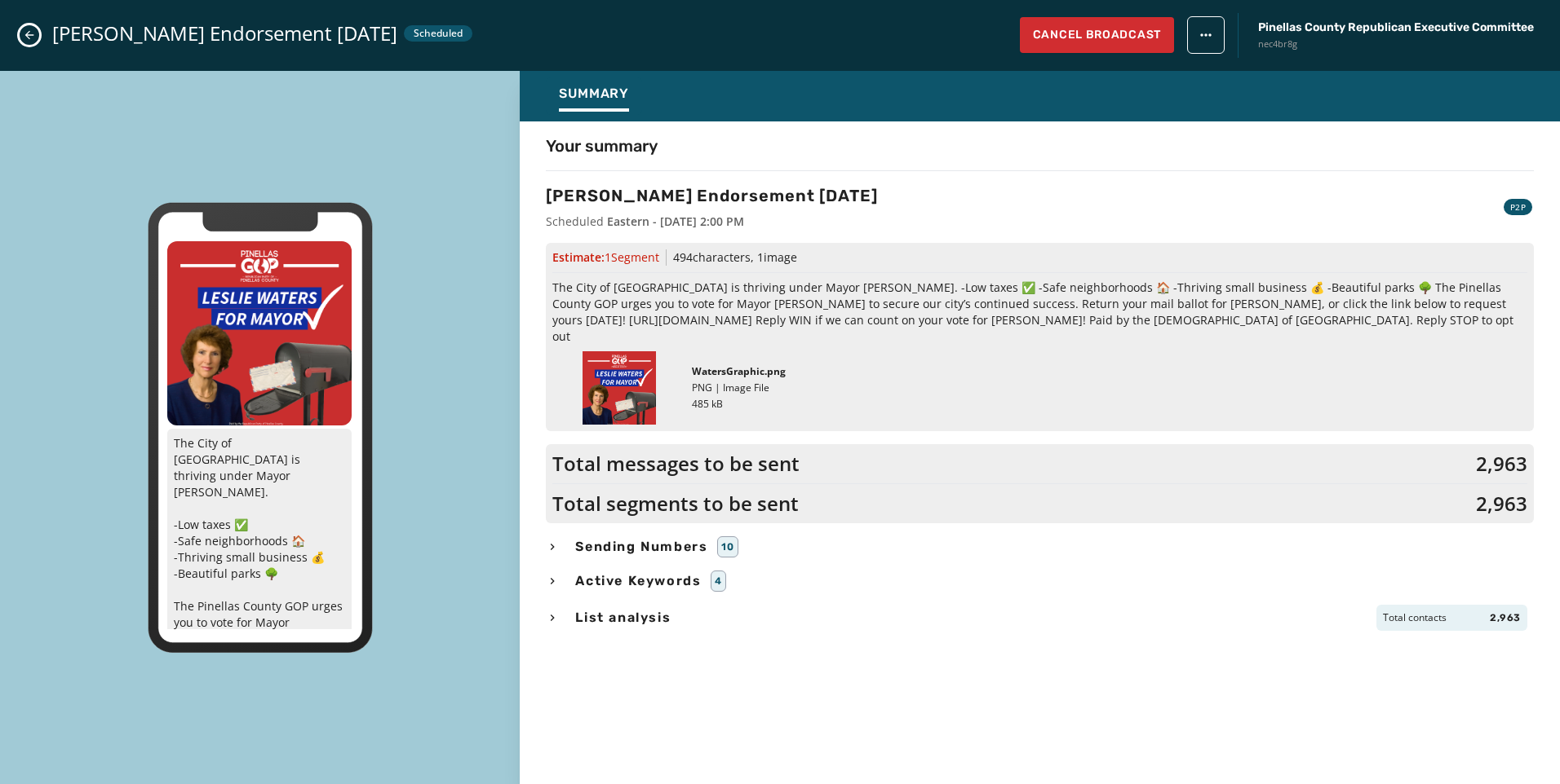
click at [27, 41] on icon "Close admin drawer" at bounding box center [29, 35] width 13 height 13
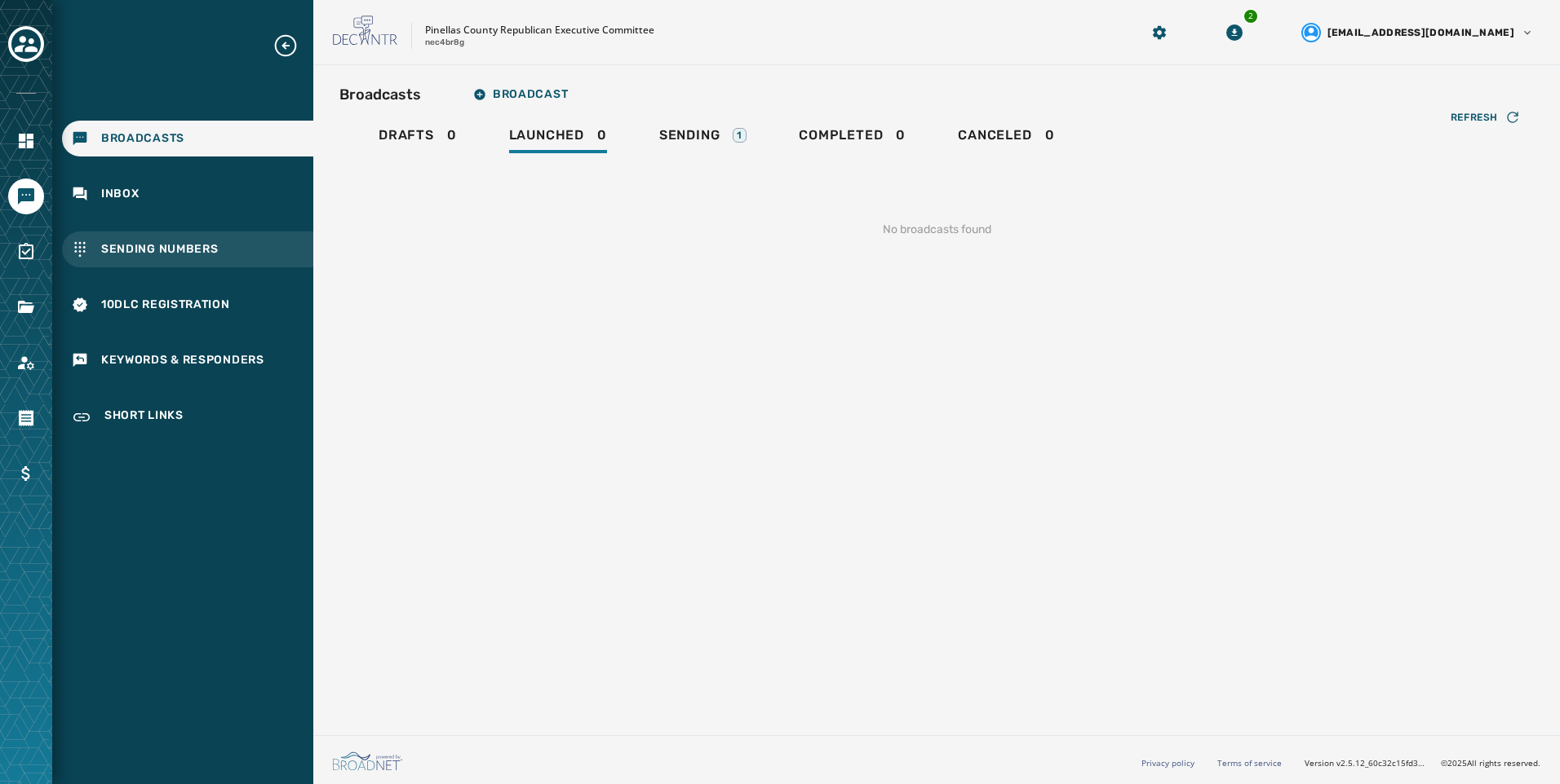
click at [175, 247] on span "Sending Numbers" at bounding box center [159, 249] width 118 height 16
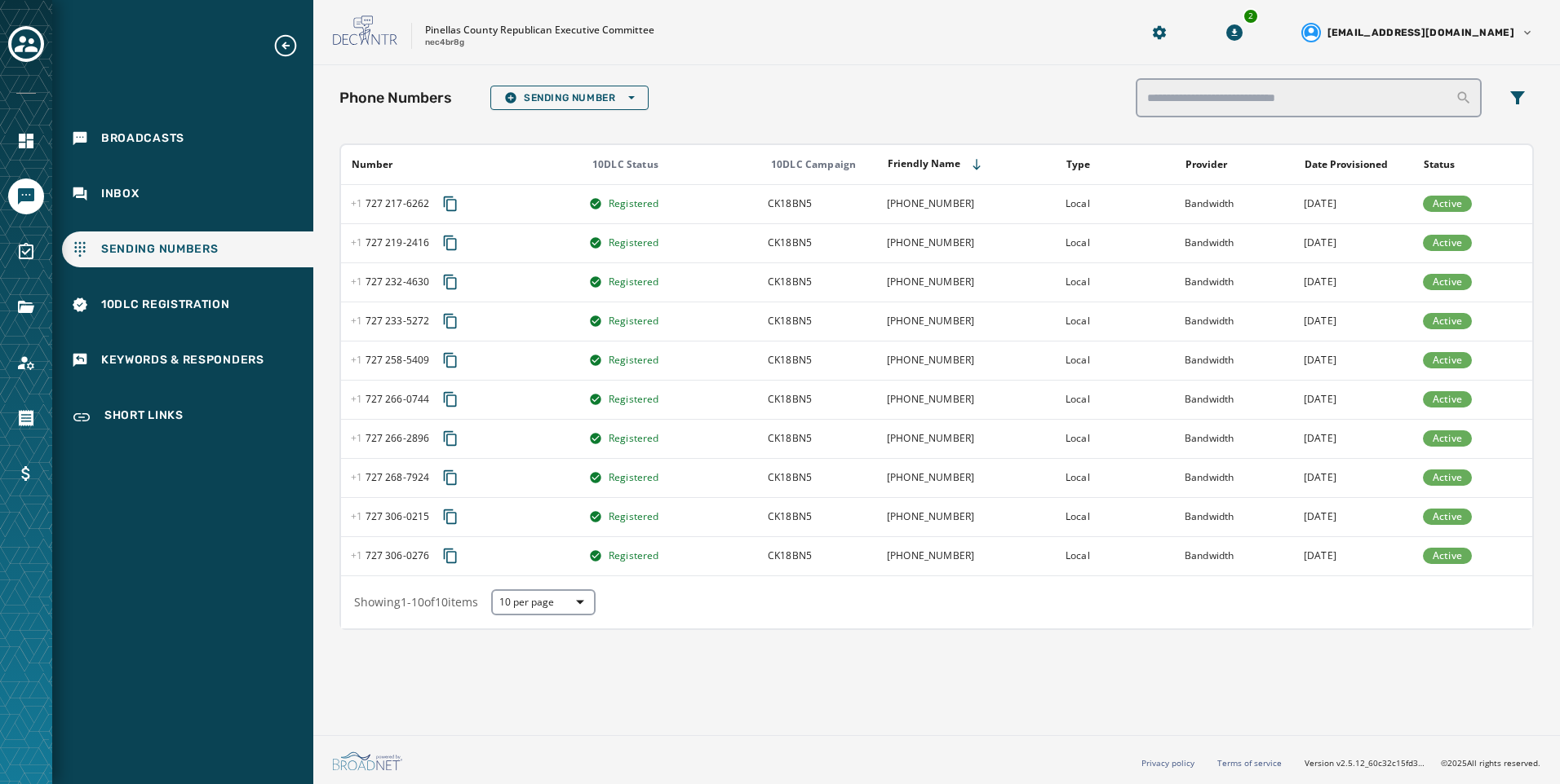
drag, startPoint x: 173, startPoint y: 202, endPoint x: 271, endPoint y: 231, distance: 102.2
click at [172, 201] on div "Inbox" at bounding box center [187, 194] width 251 height 36
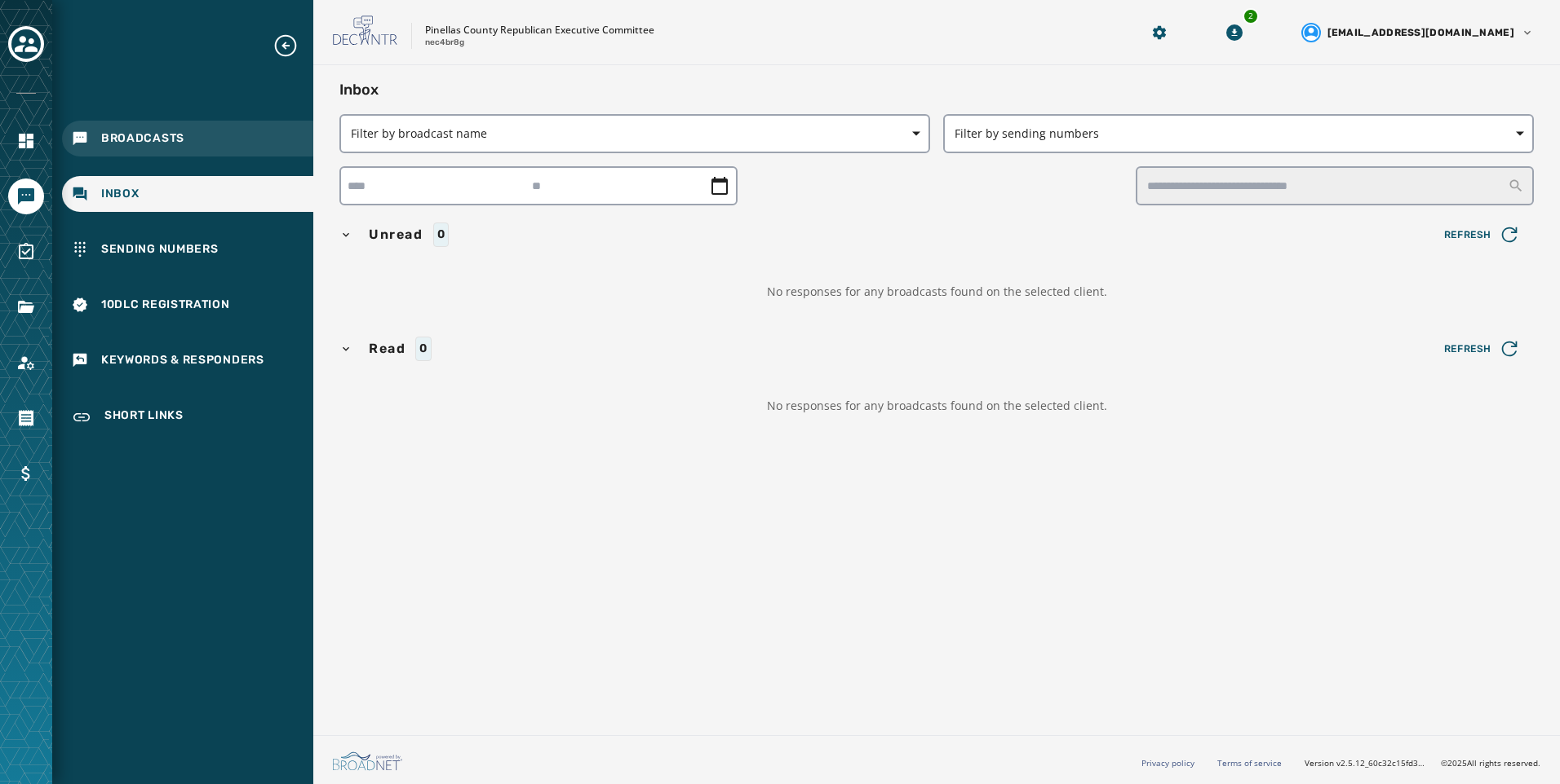
click at [213, 145] on div "Broadcasts" at bounding box center [187, 138] width 251 height 36
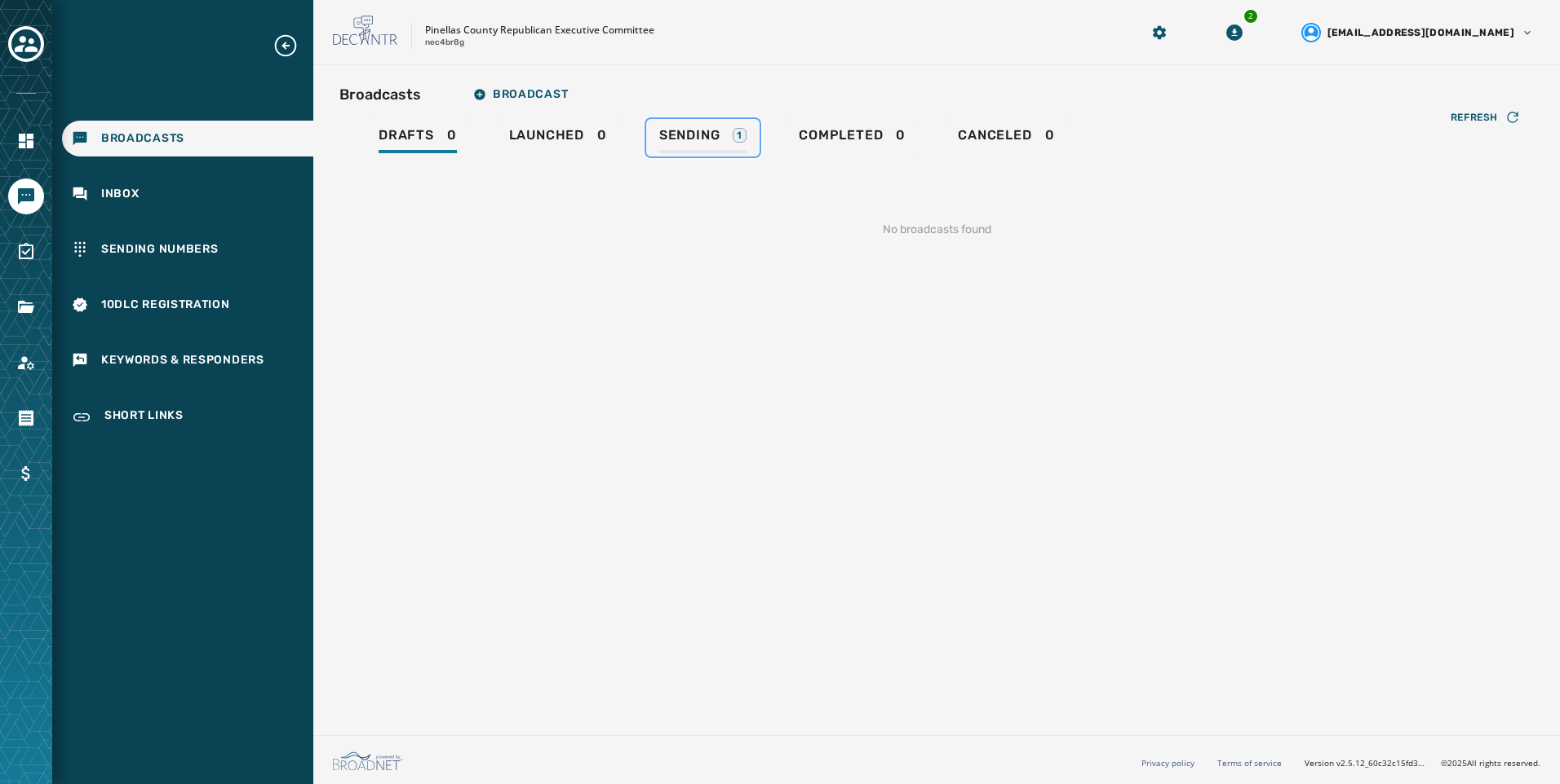
click at [728, 131] on div "Sending 1" at bounding box center [703, 140] width 88 height 26
click at [841, 129] on span "Completed" at bounding box center [836, 135] width 84 height 16
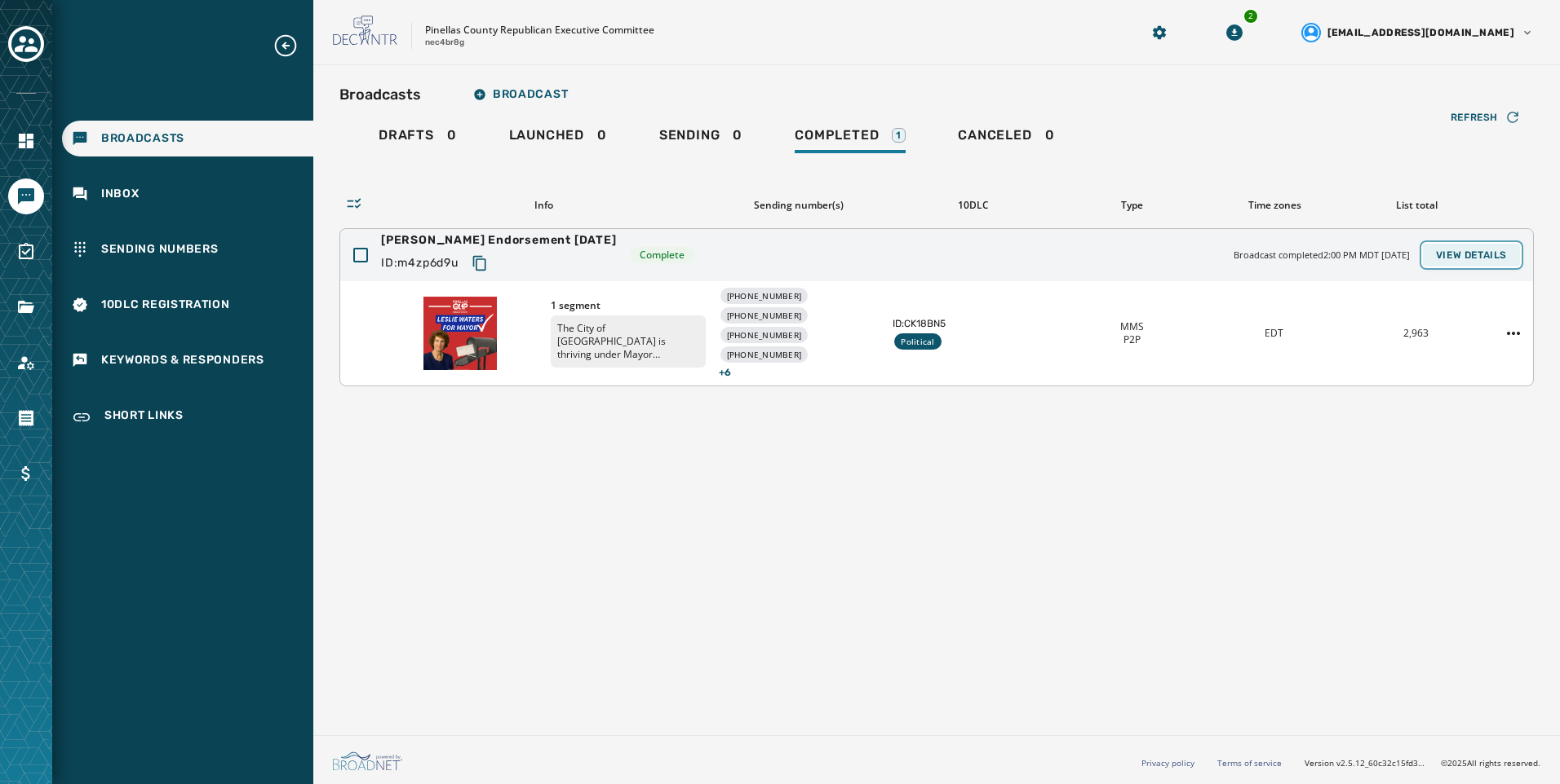
click at [1455, 247] on button "View Details" at bounding box center [1470, 255] width 97 height 23
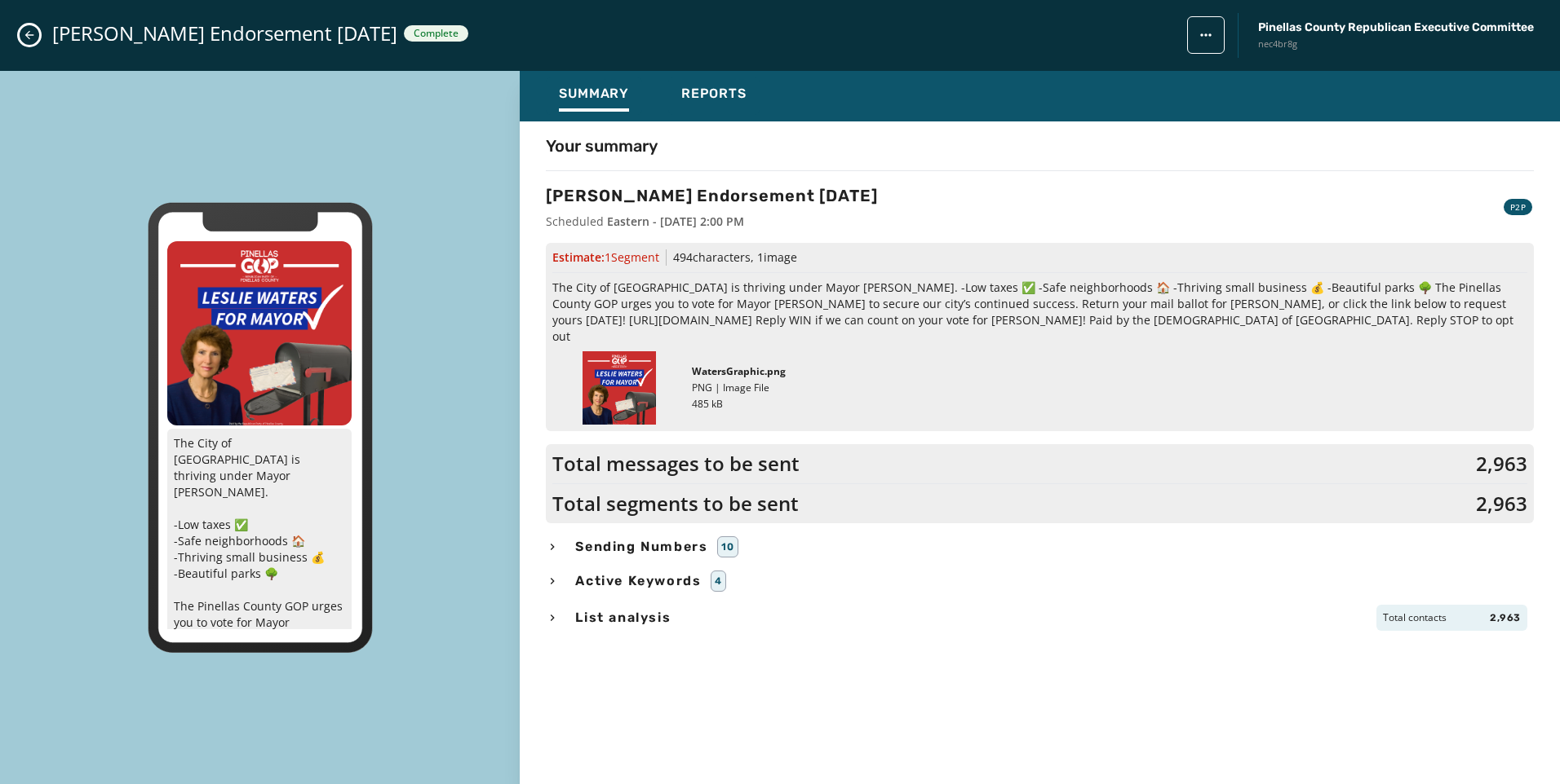
click at [785, 99] on div "Summary Reports" at bounding box center [1039, 96] width 1040 height 51
click at [751, 100] on button "Reports" at bounding box center [714, 97] width 92 height 38
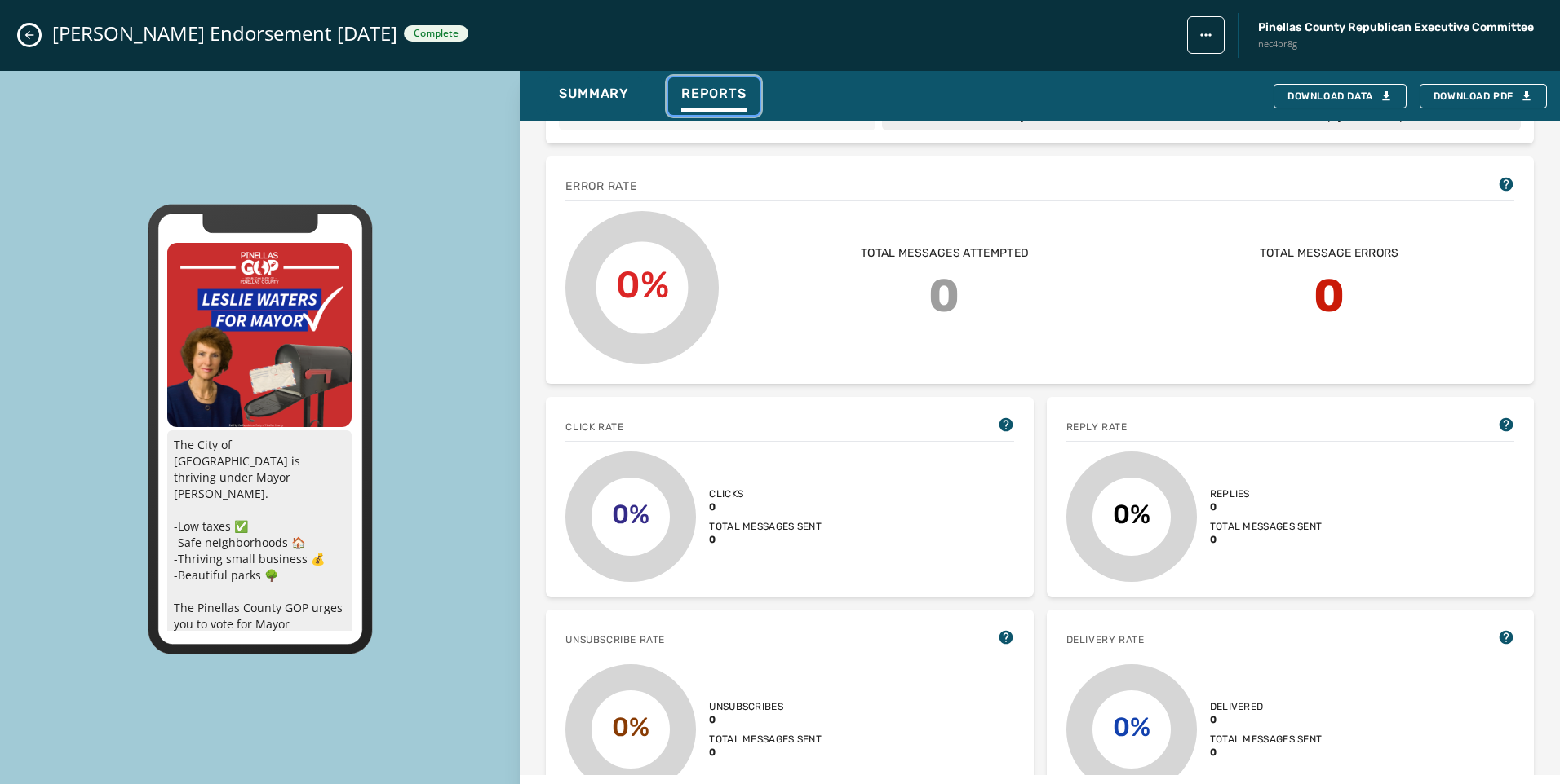
scroll to position [407, 0]
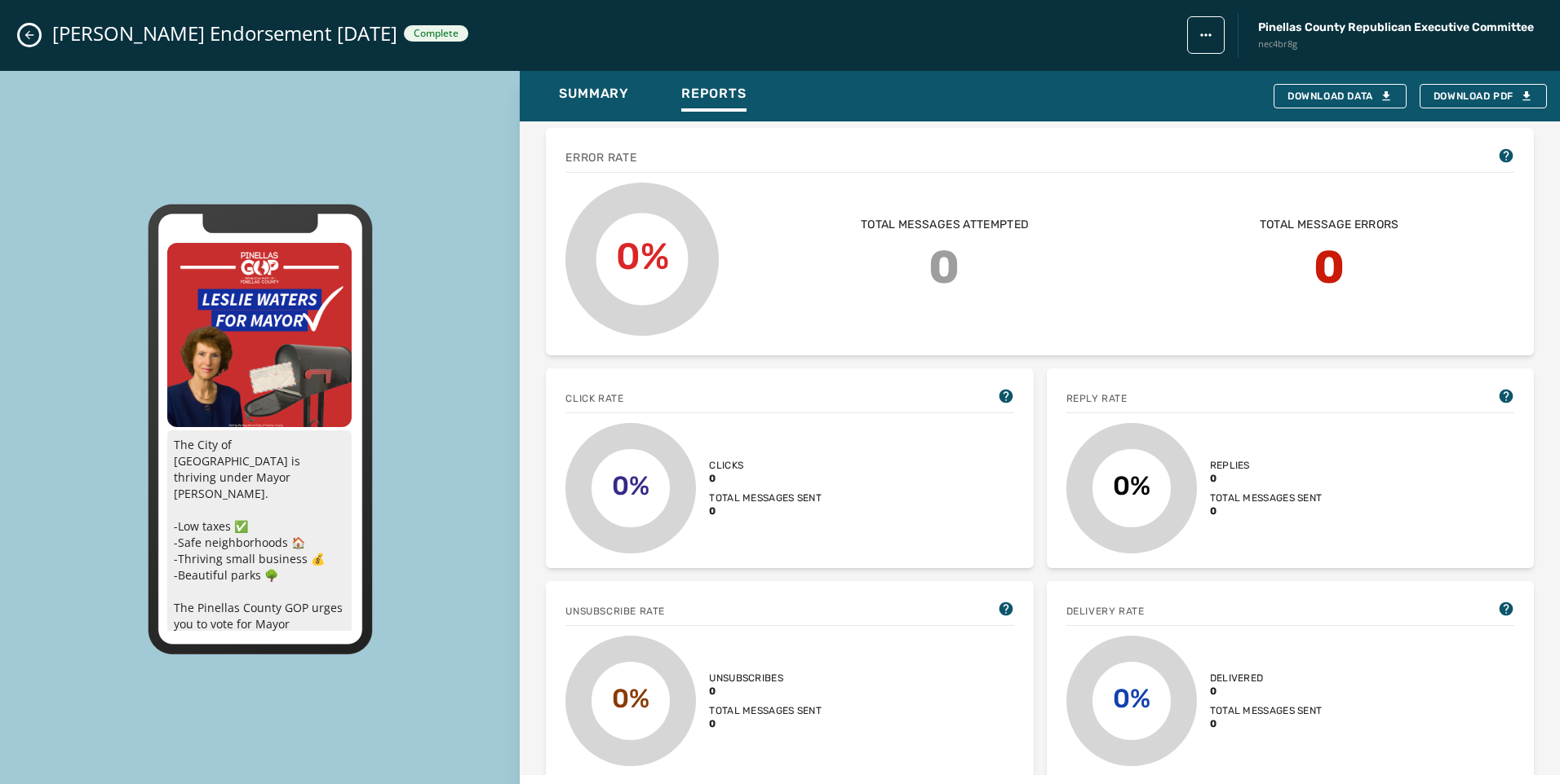
click at [29, 33] on icon "Close admin drawer" at bounding box center [29, 35] width 13 height 13
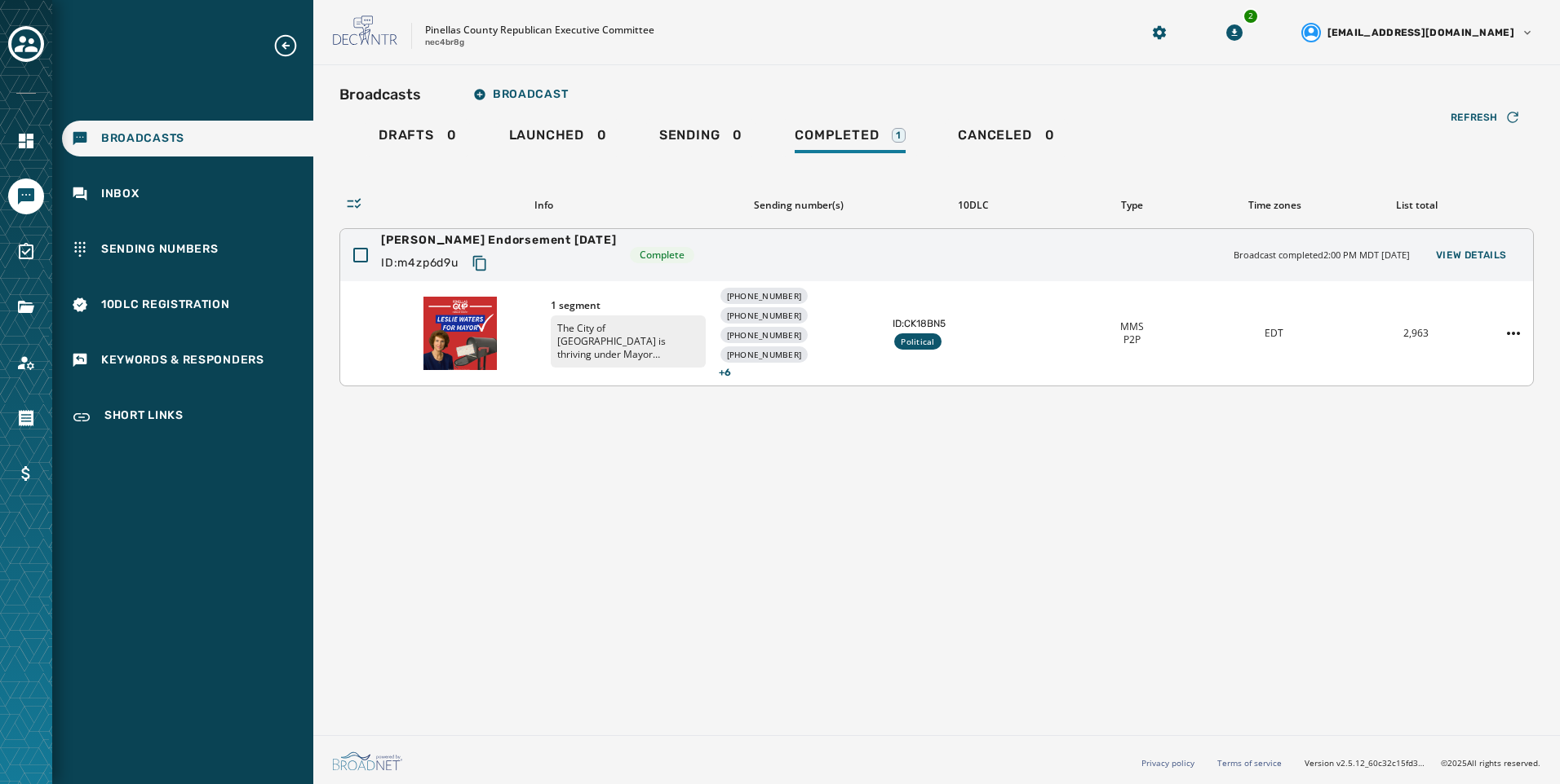
click at [487, 255] on icon "Copy text to clipboard" at bounding box center [479, 263] width 16 height 16
click at [1448, 259] on span "View Details" at bounding box center [1470, 255] width 71 height 13
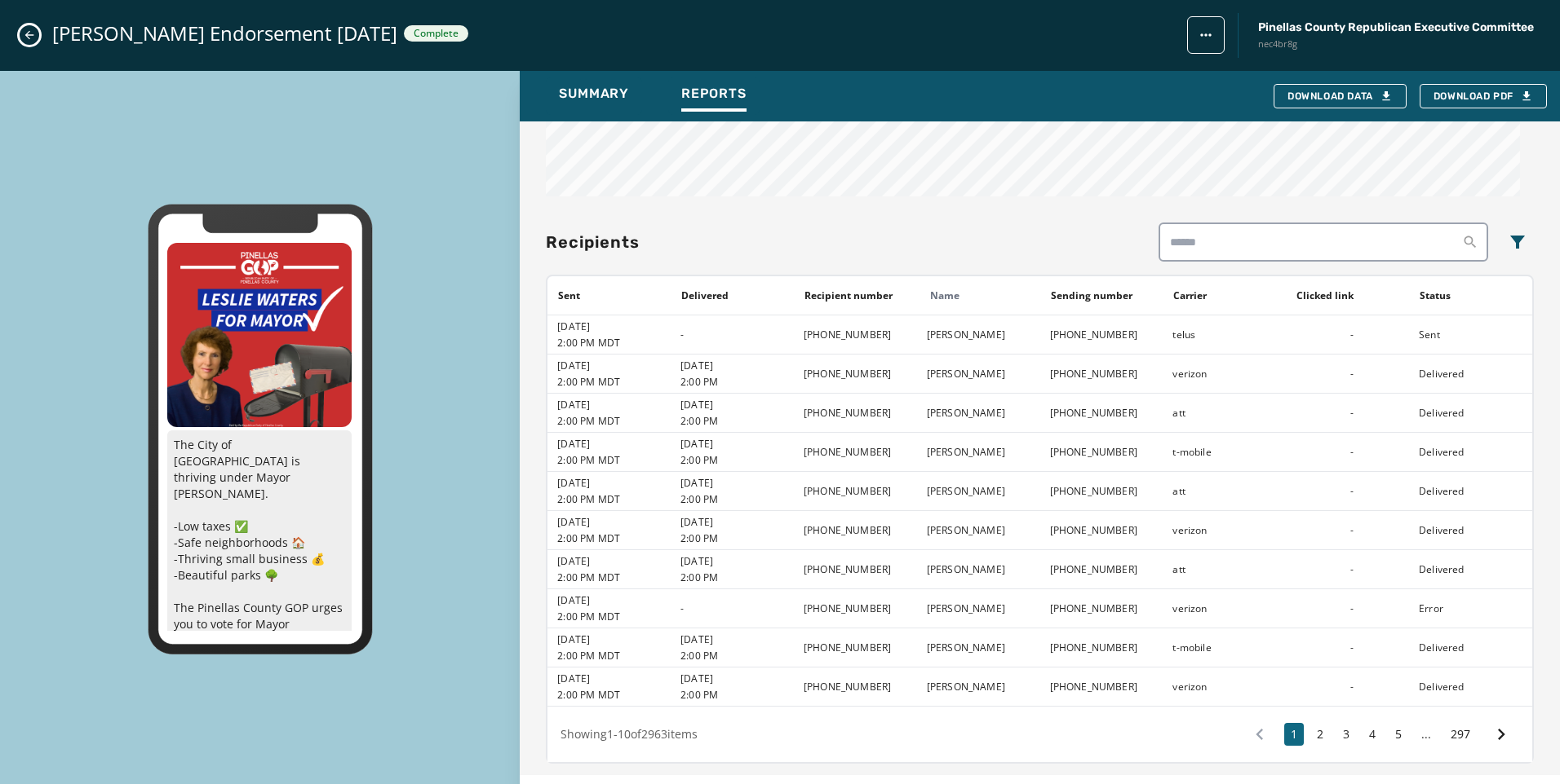
scroll to position [1016, 0]
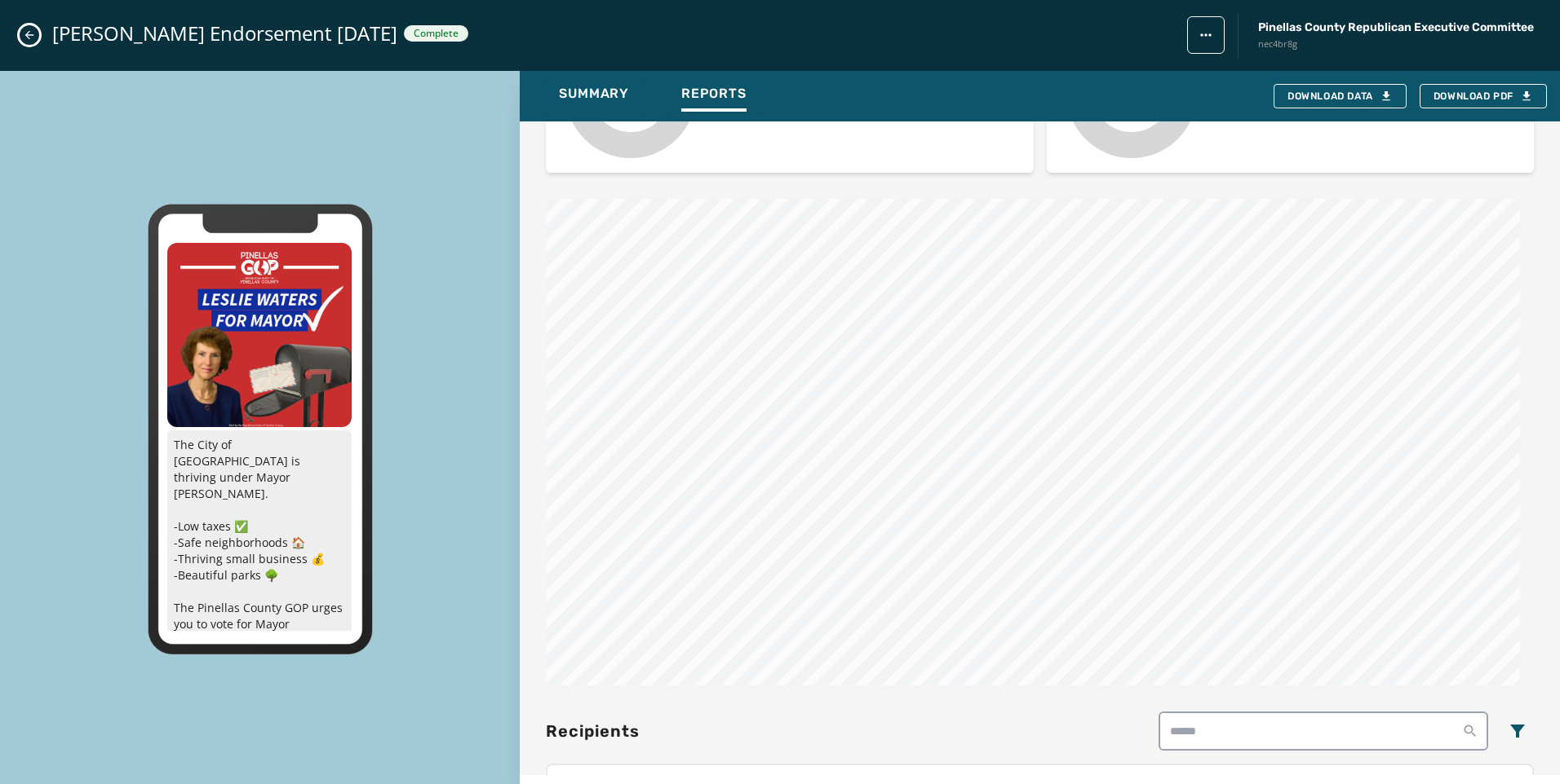
click at [27, 26] on button "Close admin drawer" at bounding box center [30, 35] width 20 height 20
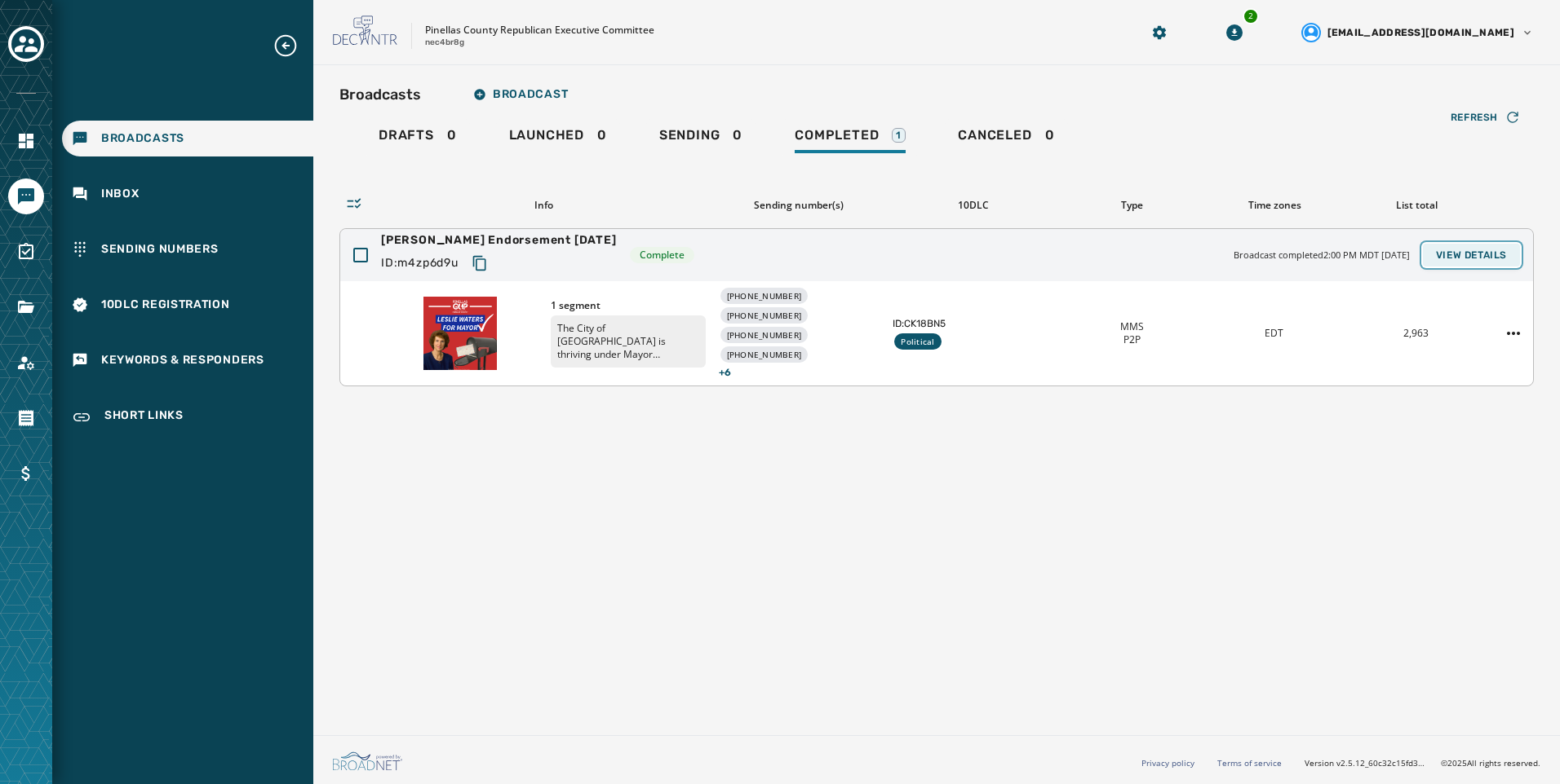
click at [1492, 255] on span "View Details" at bounding box center [1470, 255] width 71 height 13
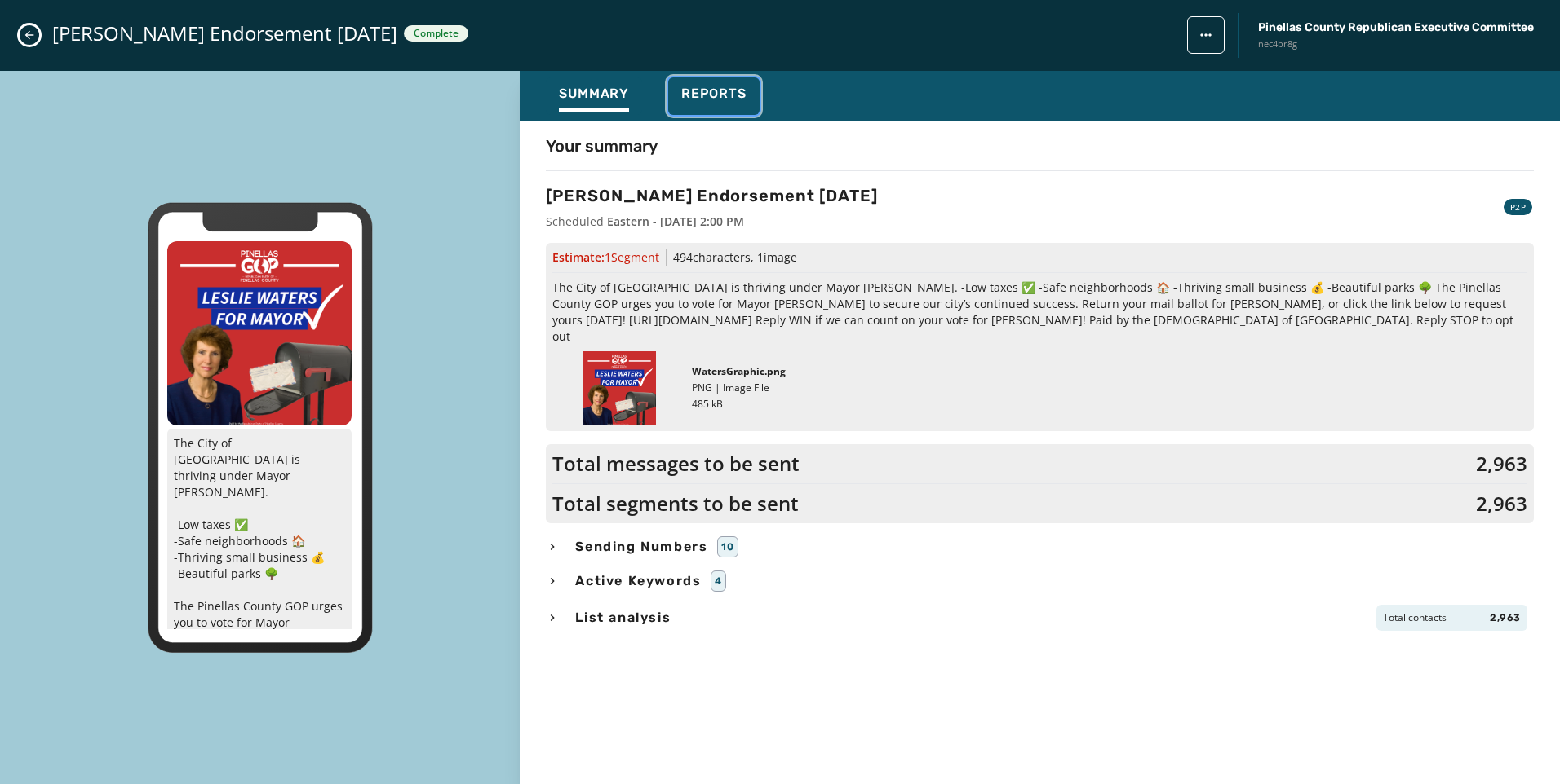
click at [707, 90] on span "Reports" at bounding box center [713, 94] width 65 height 16
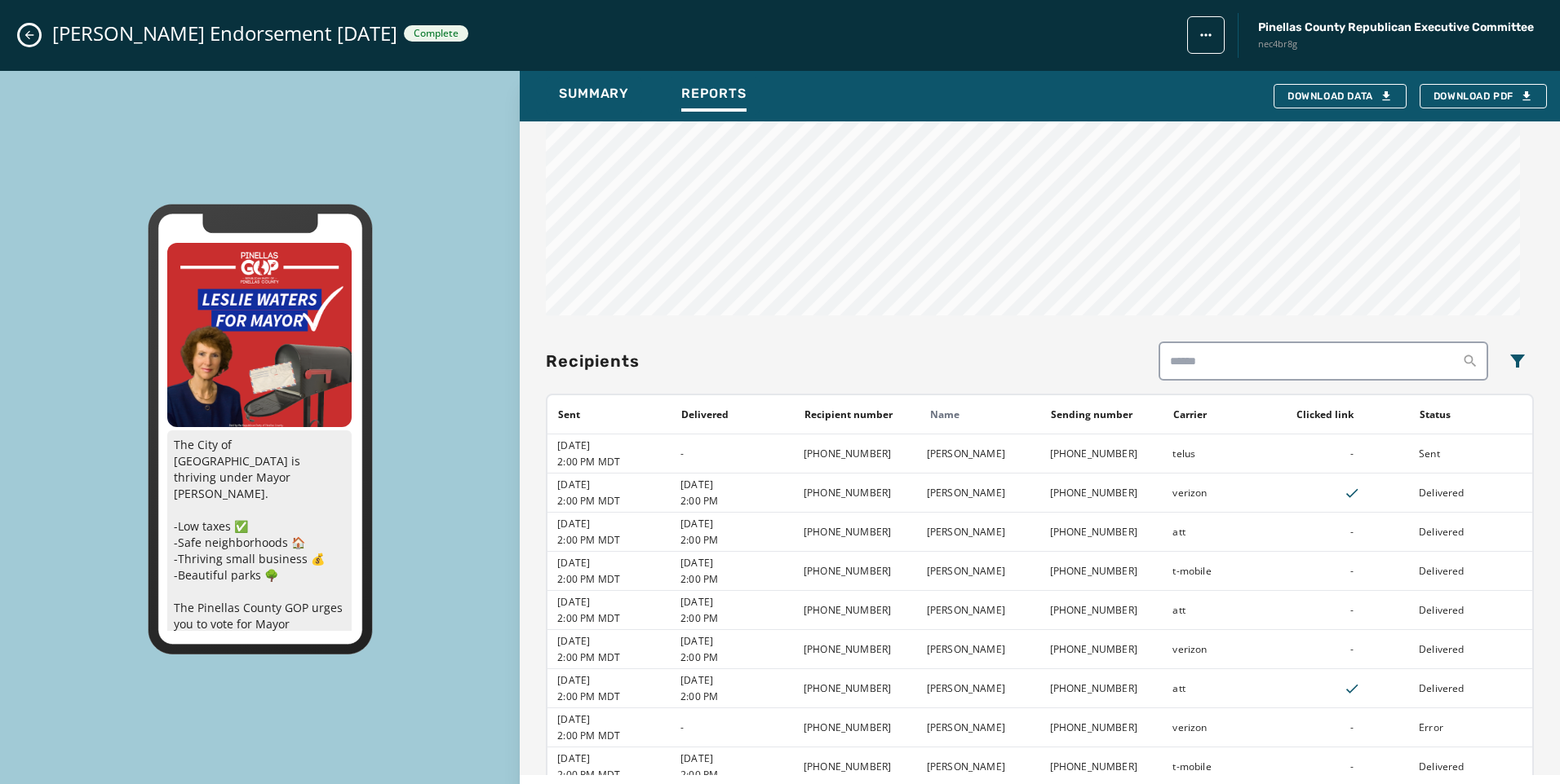
scroll to position [1505, 0]
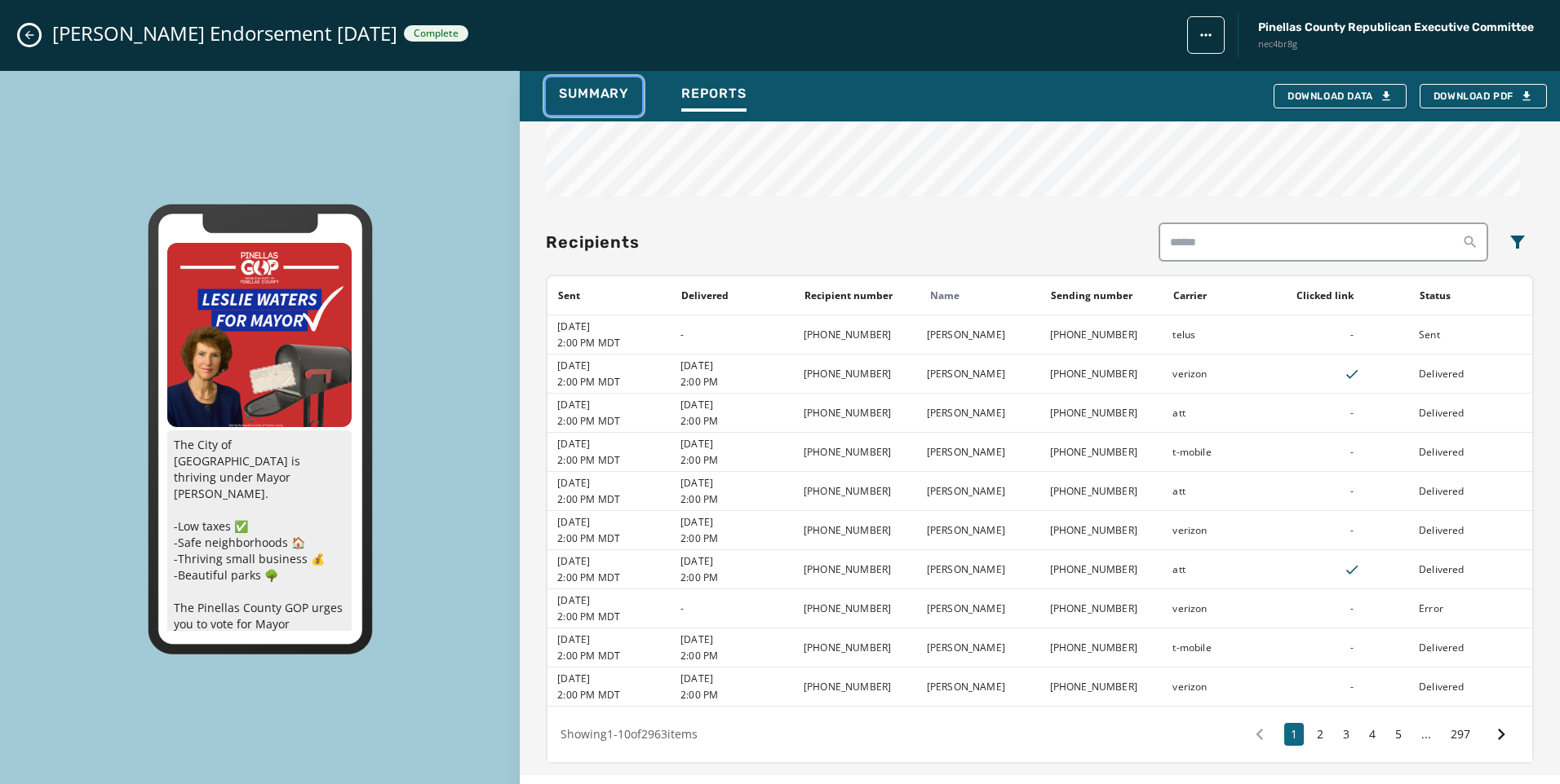
click at [564, 83] on button "Summary" at bounding box center [594, 97] width 97 height 38
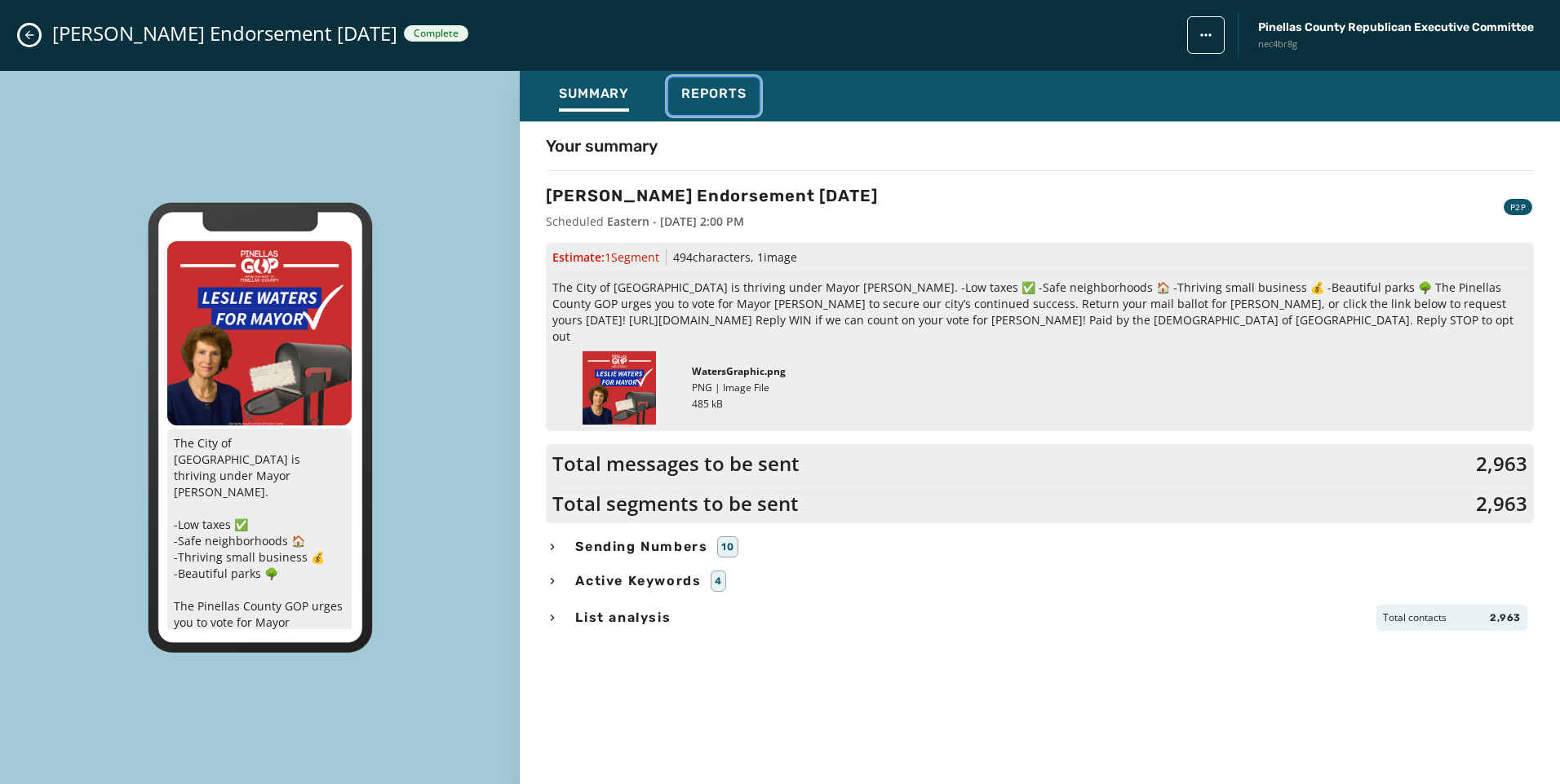
click at [735, 101] on span "Reports" at bounding box center [713, 94] width 65 height 16
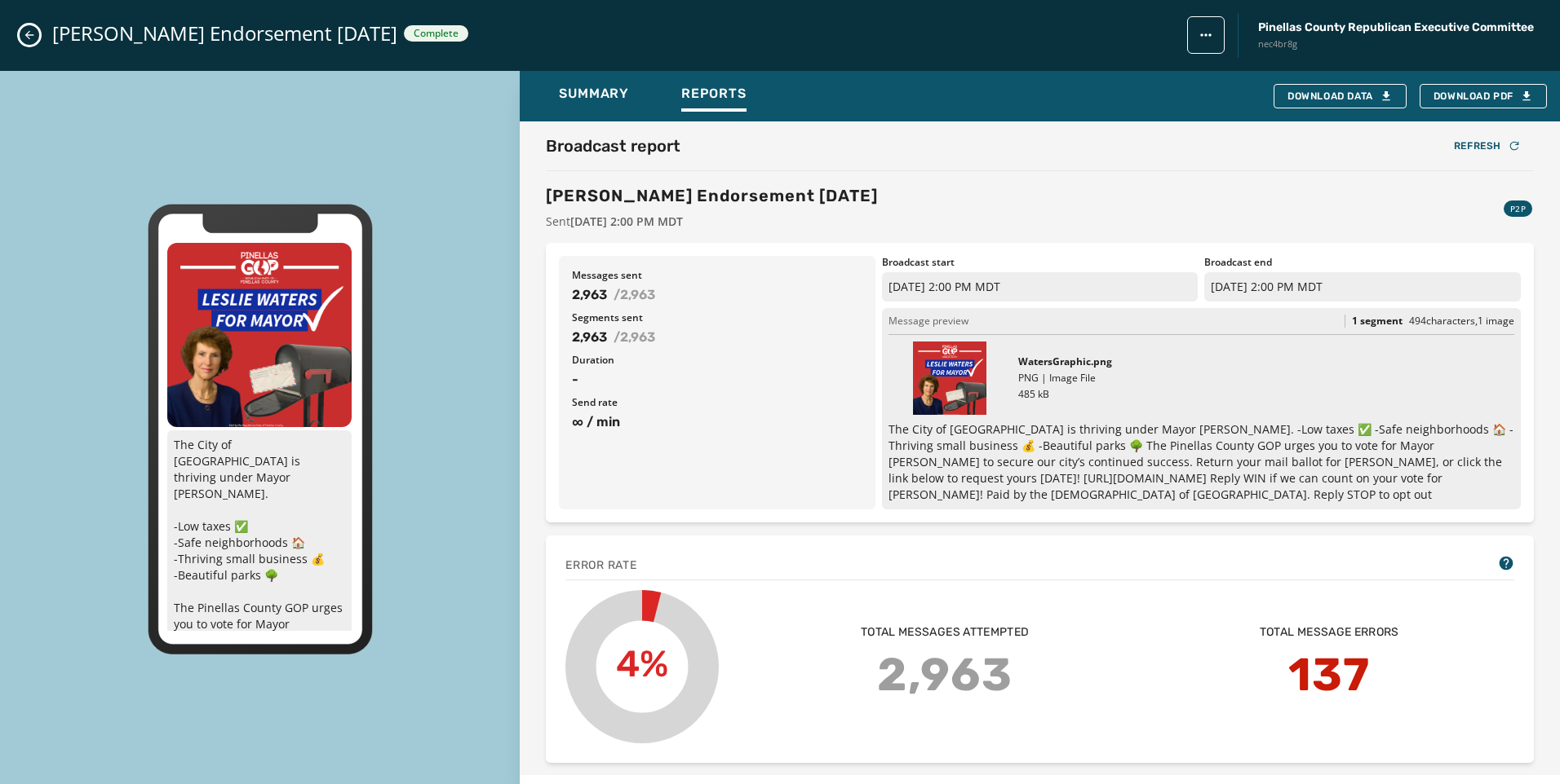
click at [34, 34] on icon "Close admin drawer" at bounding box center [29, 35] width 13 height 13
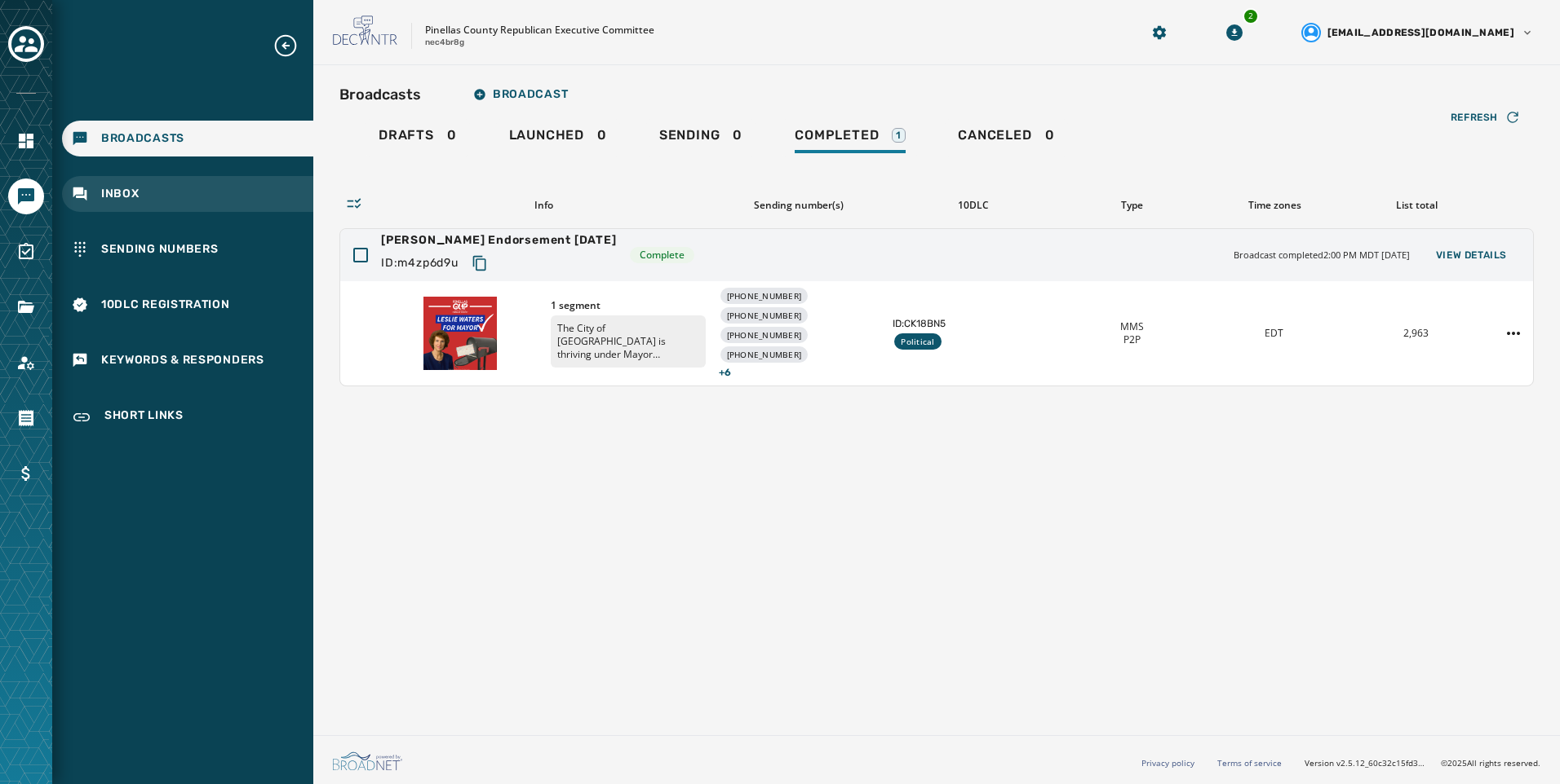
click at [157, 209] on div "Inbox" at bounding box center [187, 194] width 251 height 36
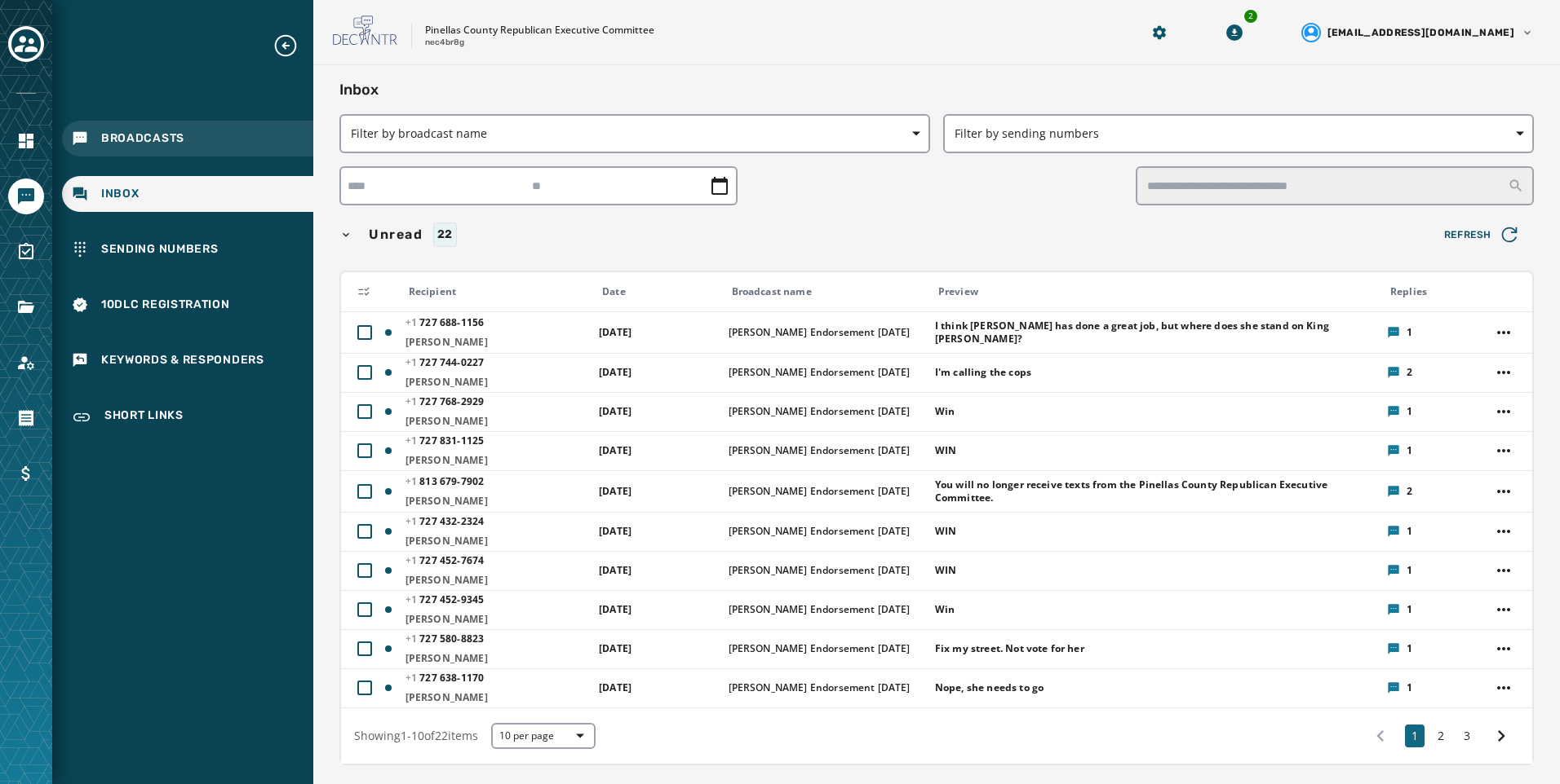
click at [128, 137] on span "Broadcasts" at bounding box center [142, 138] width 83 height 16
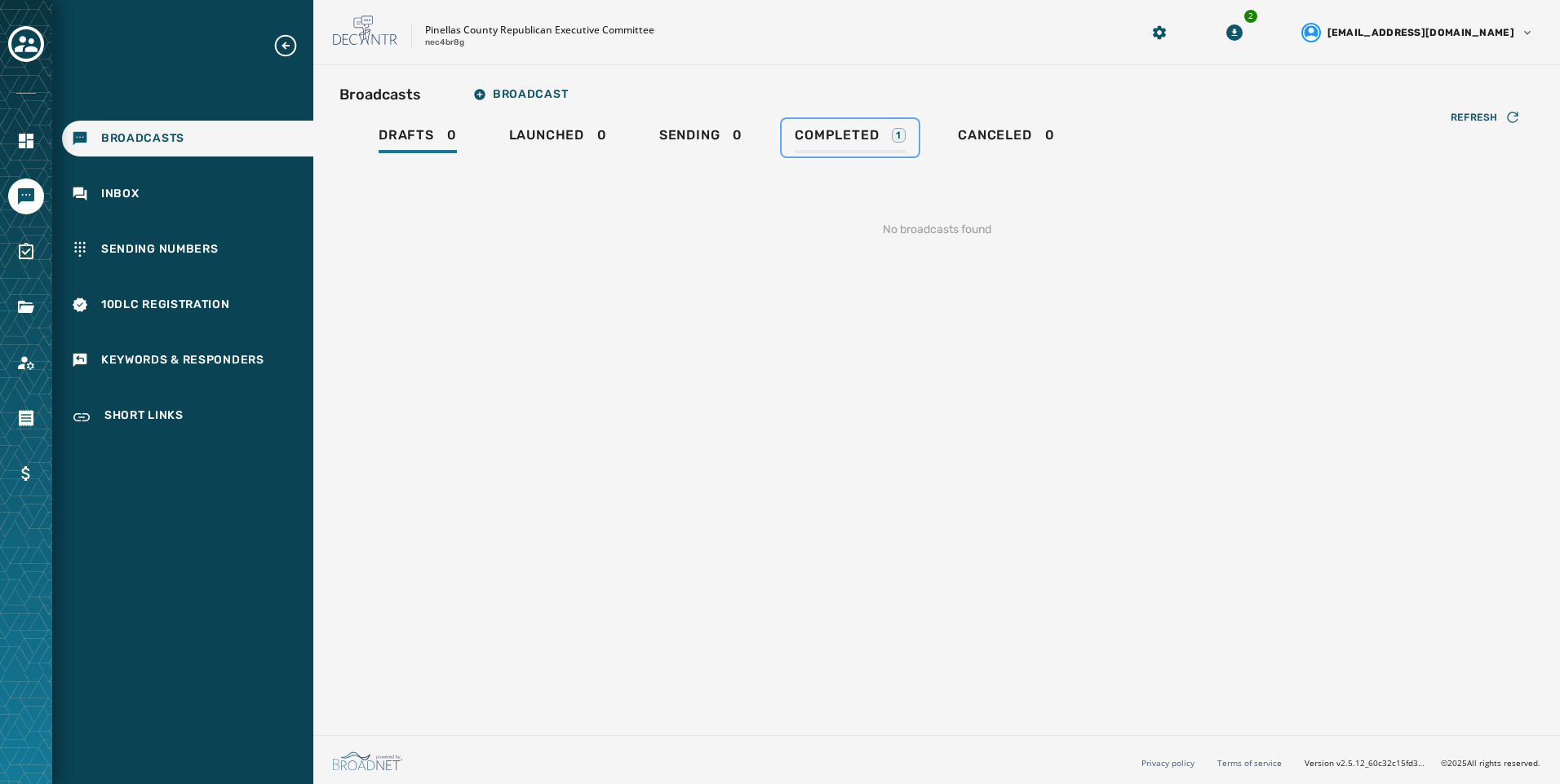
click at [865, 124] on link "Completed 1" at bounding box center [849, 137] width 137 height 38
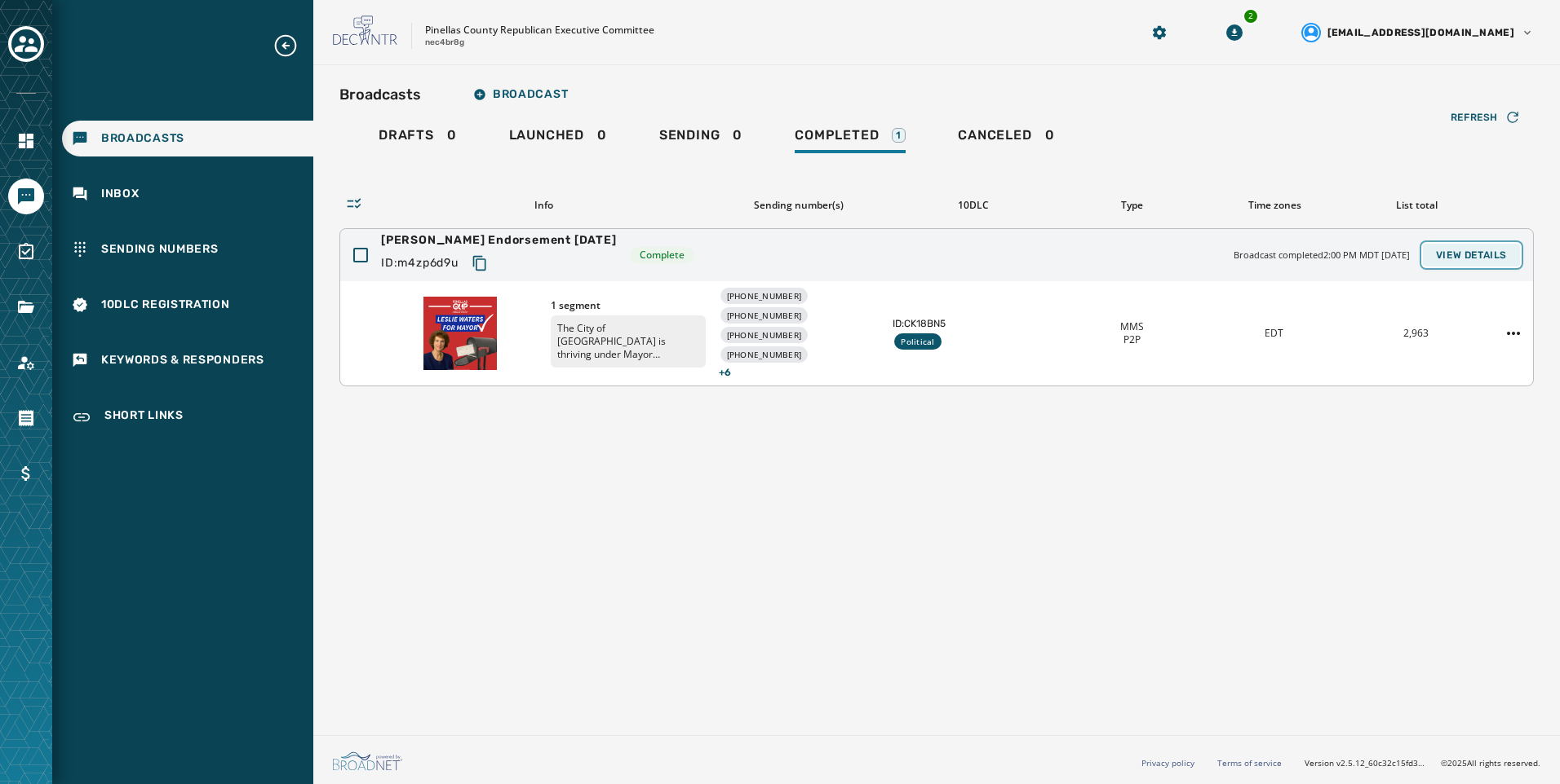
click at [1502, 249] on span "View Details" at bounding box center [1470, 255] width 71 height 13
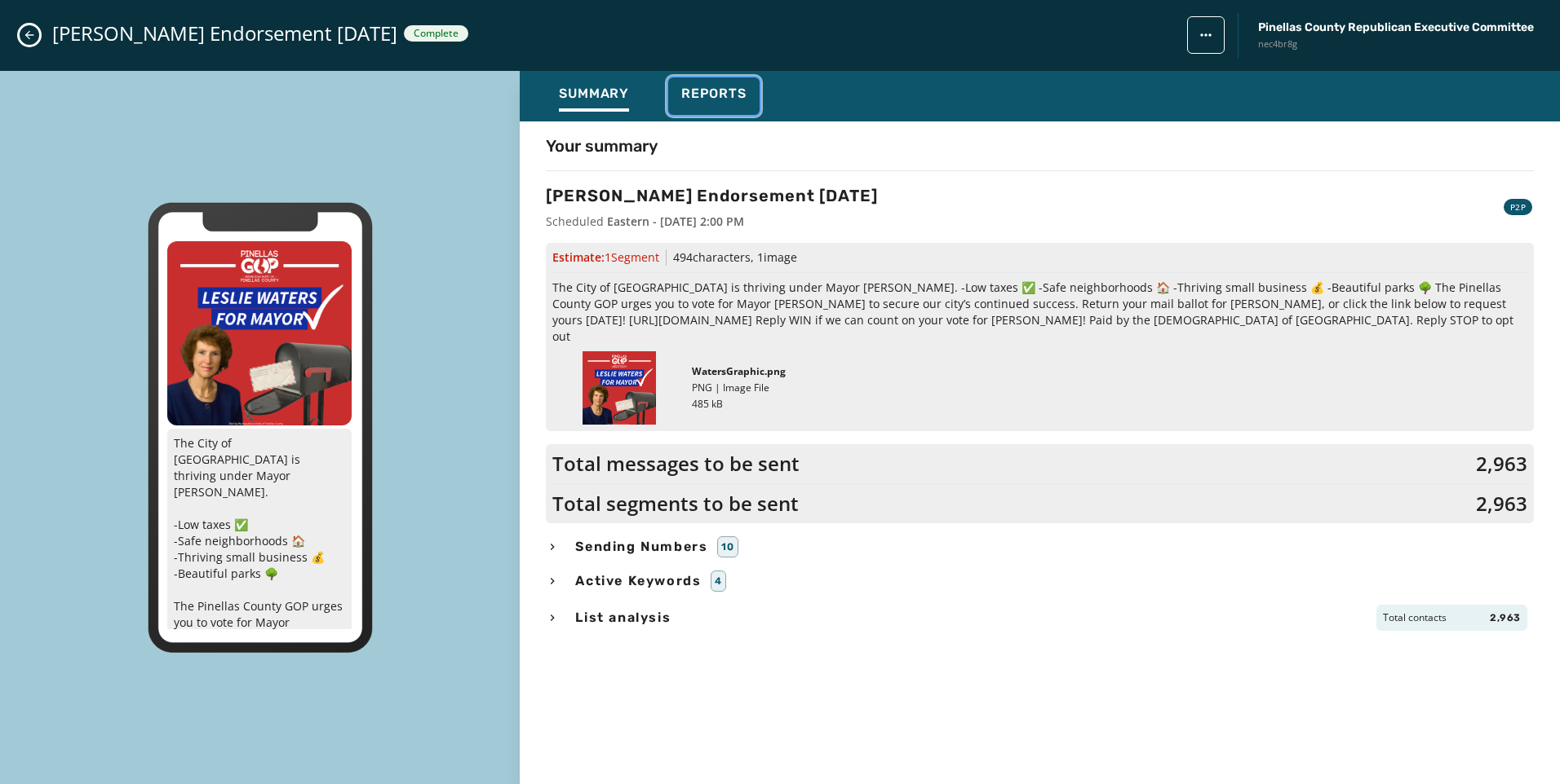
click at [706, 98] on span "Reports" at bounding box center [713, 94] width 65 height 16
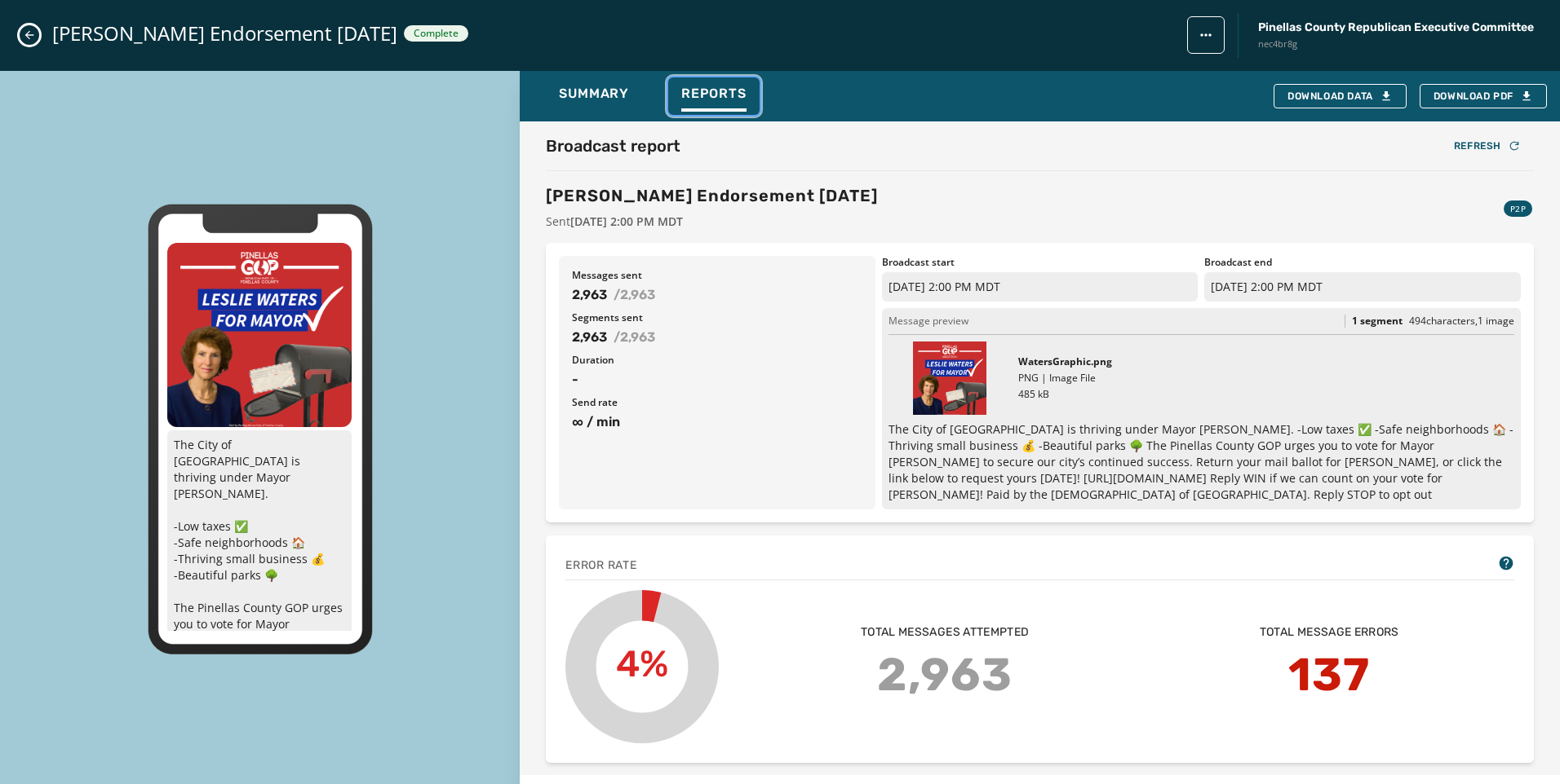
scroll to position [82, 0]
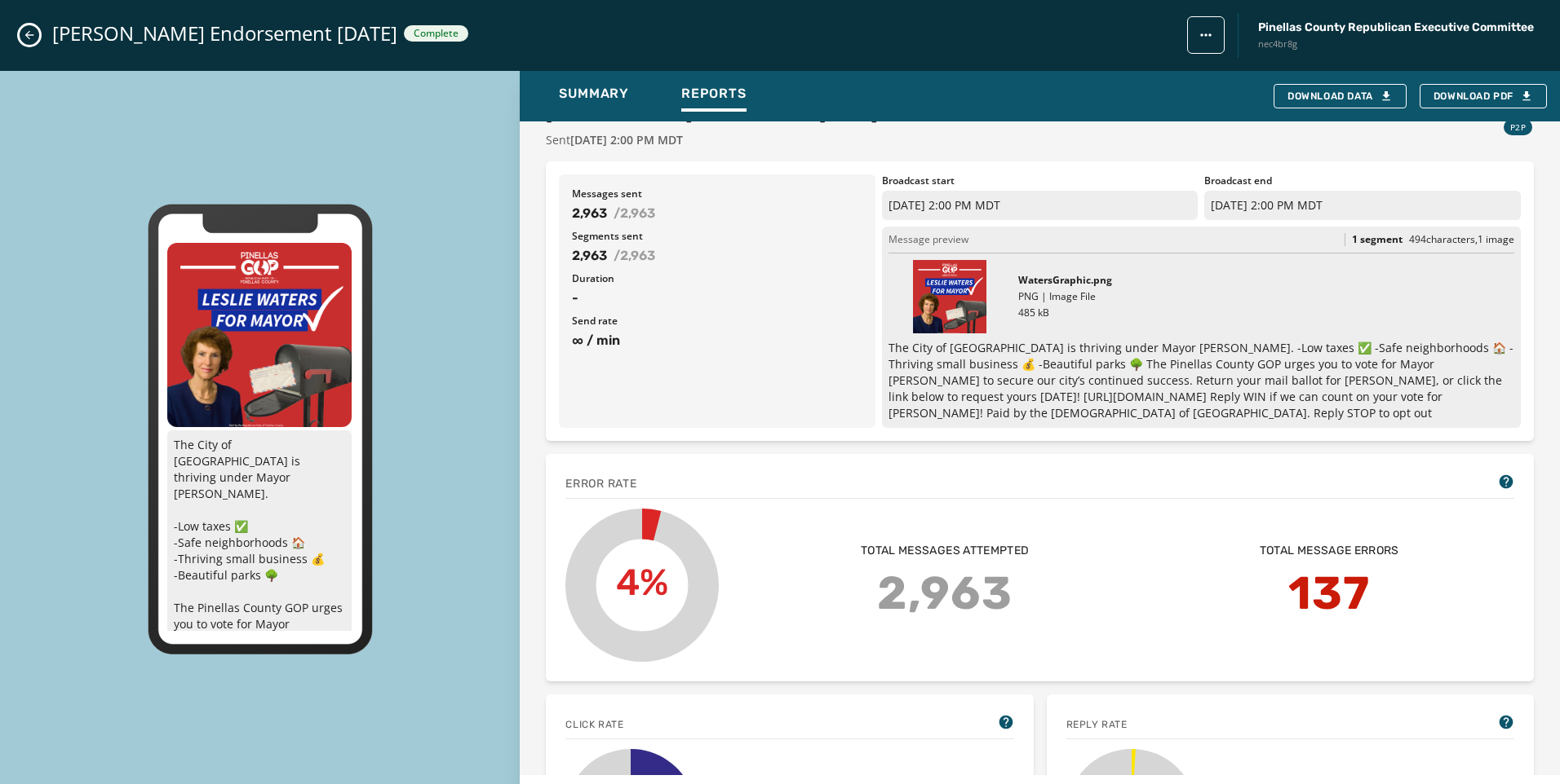
click at [27, 30] on icon "Close admin drawer" at bounding box center [29, 35] width 13 height 13
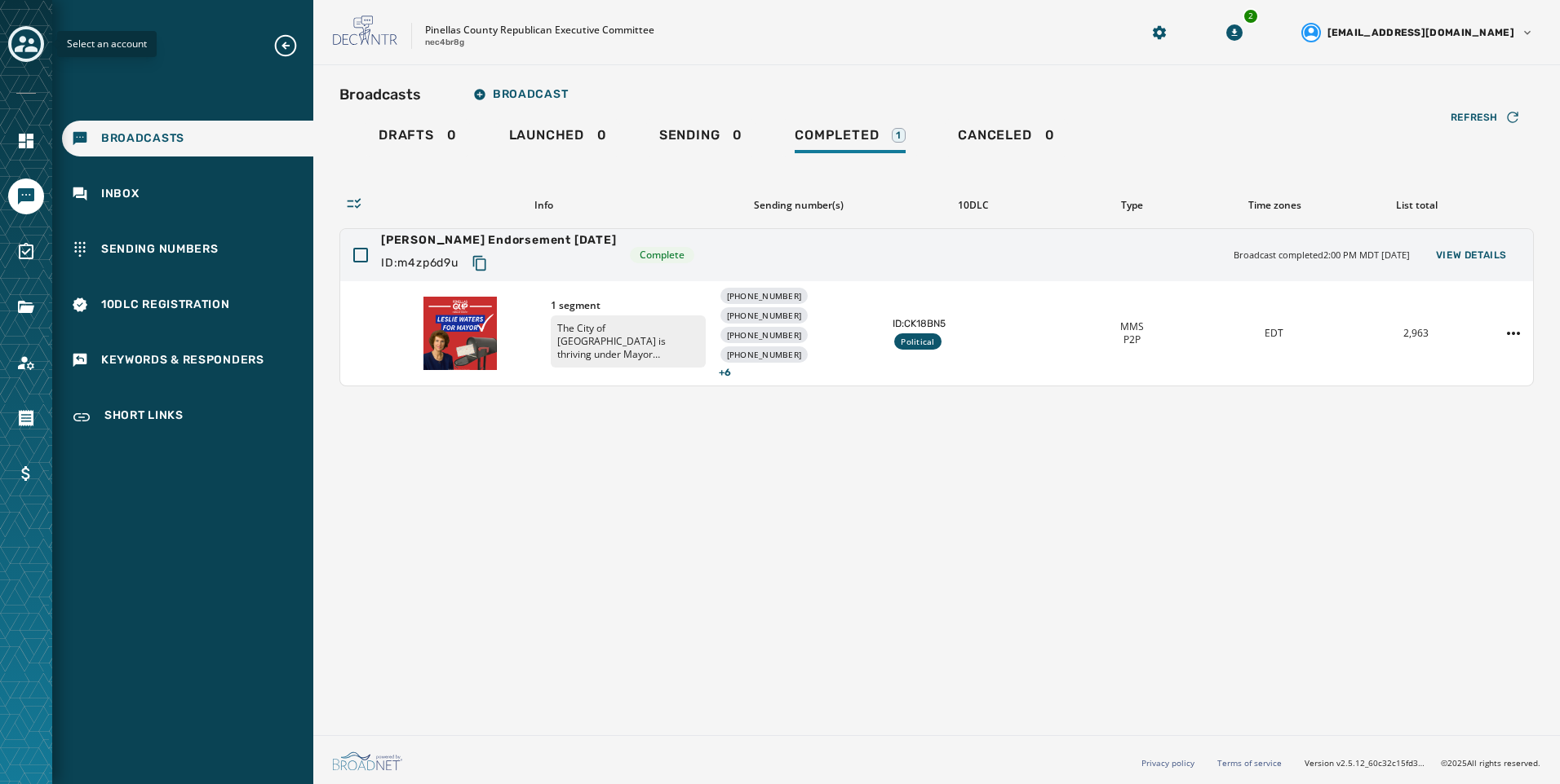
click at [28, 40] on icon "Toggle account select drawer" at bounding box center [26, 44] width 23 height 23
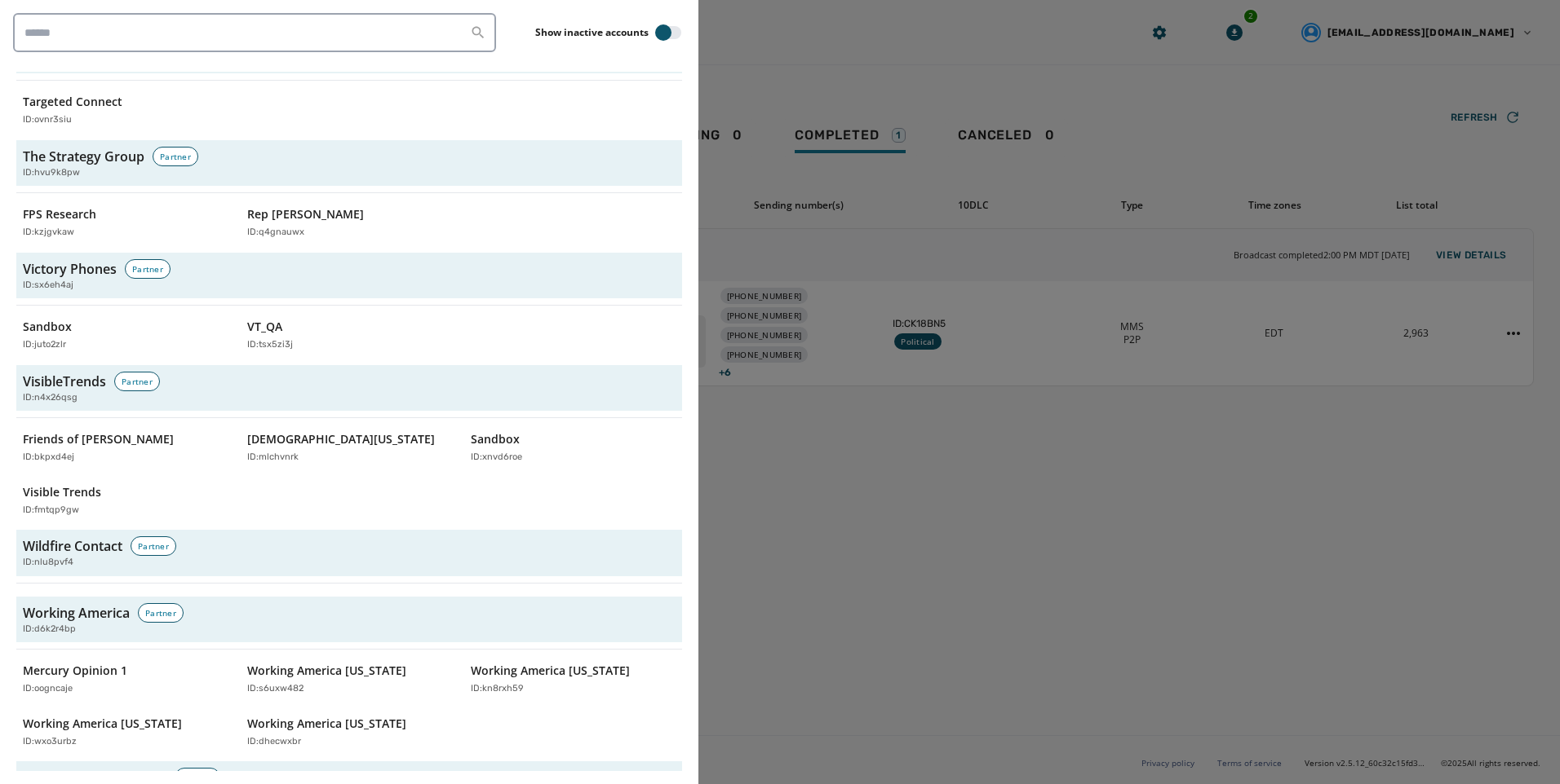
scroll to position [5382, 0]
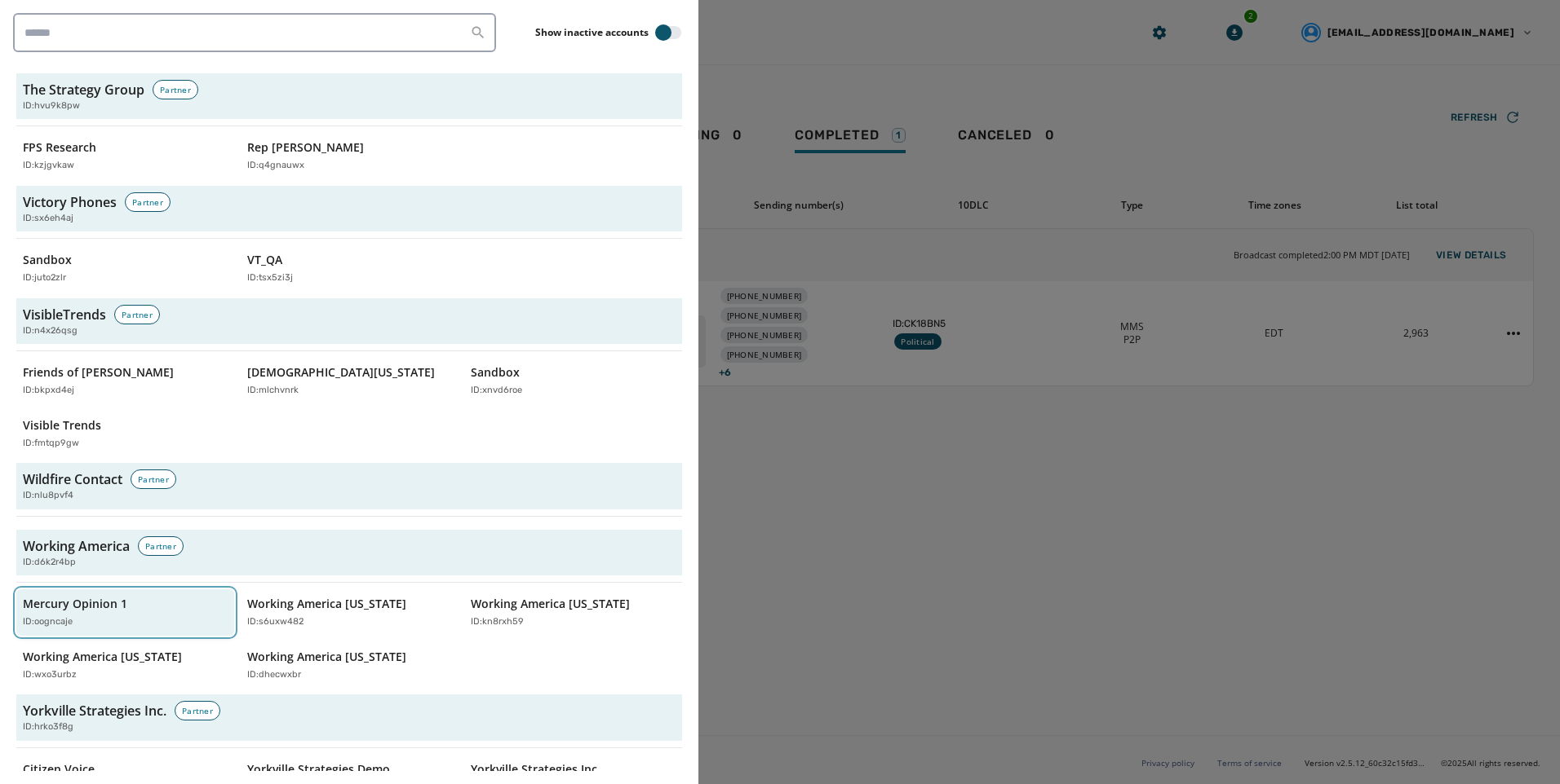
click at [161, 596] on div "Mercury Opinion 1 ID: oogncaje" at bounding box center [117, 613] width 188 height 34
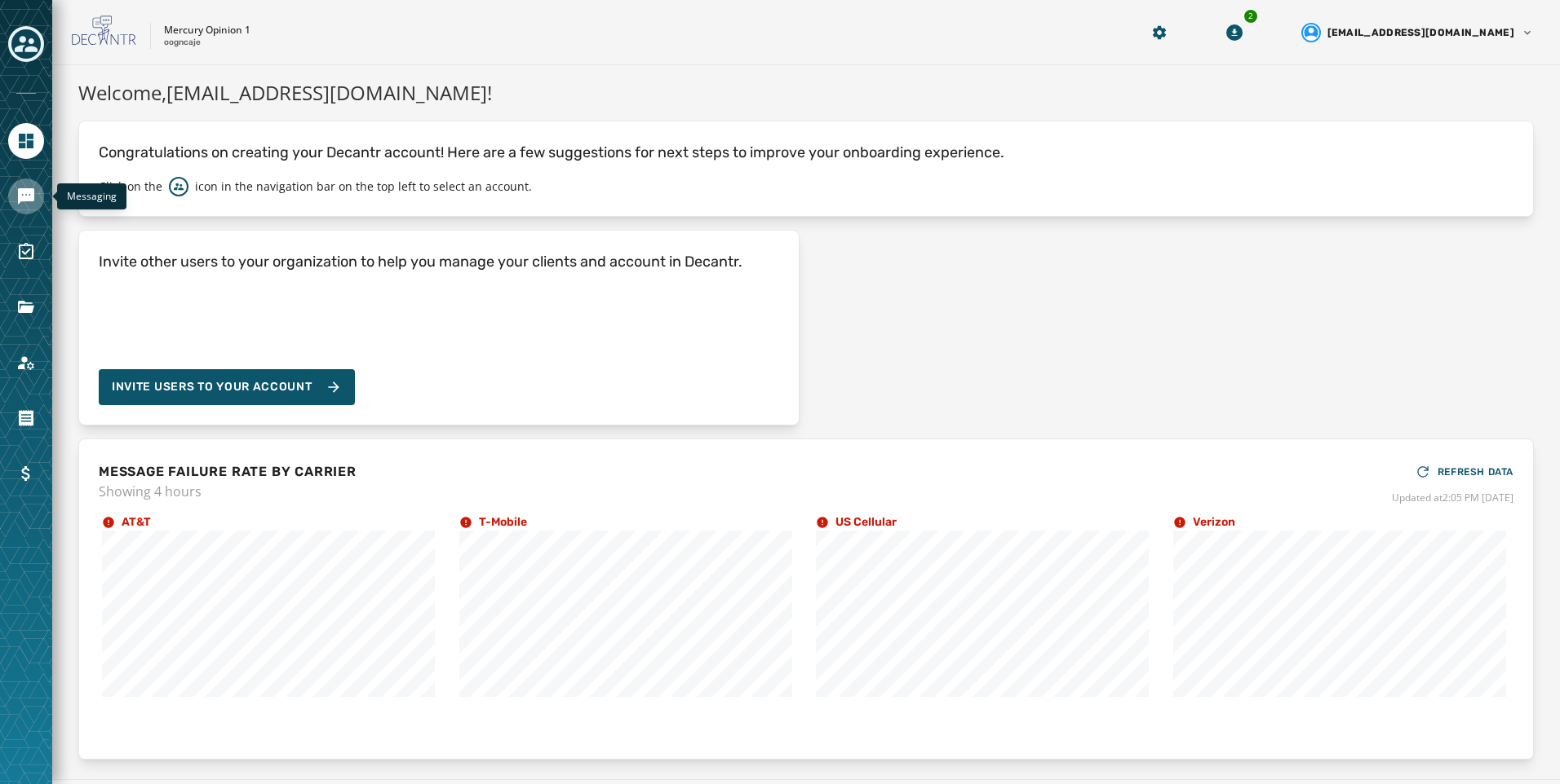
click at [17, 190] on icon "Navigate to Messaging" at bounding box center [26, 196] width 20 height 20
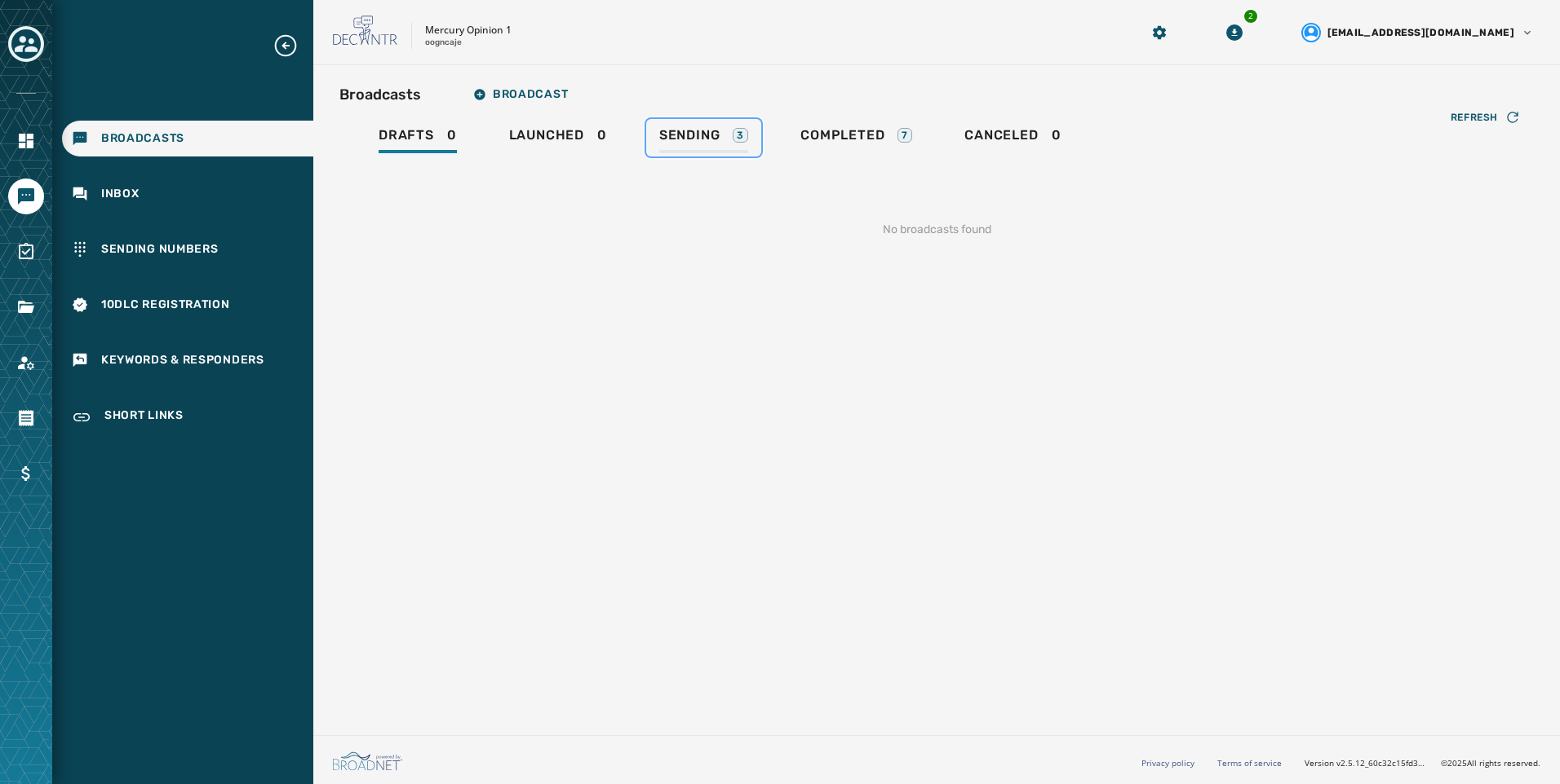
click at [703, 130] on span "Sending" at bounding box center [689, 135] width 61 height 16
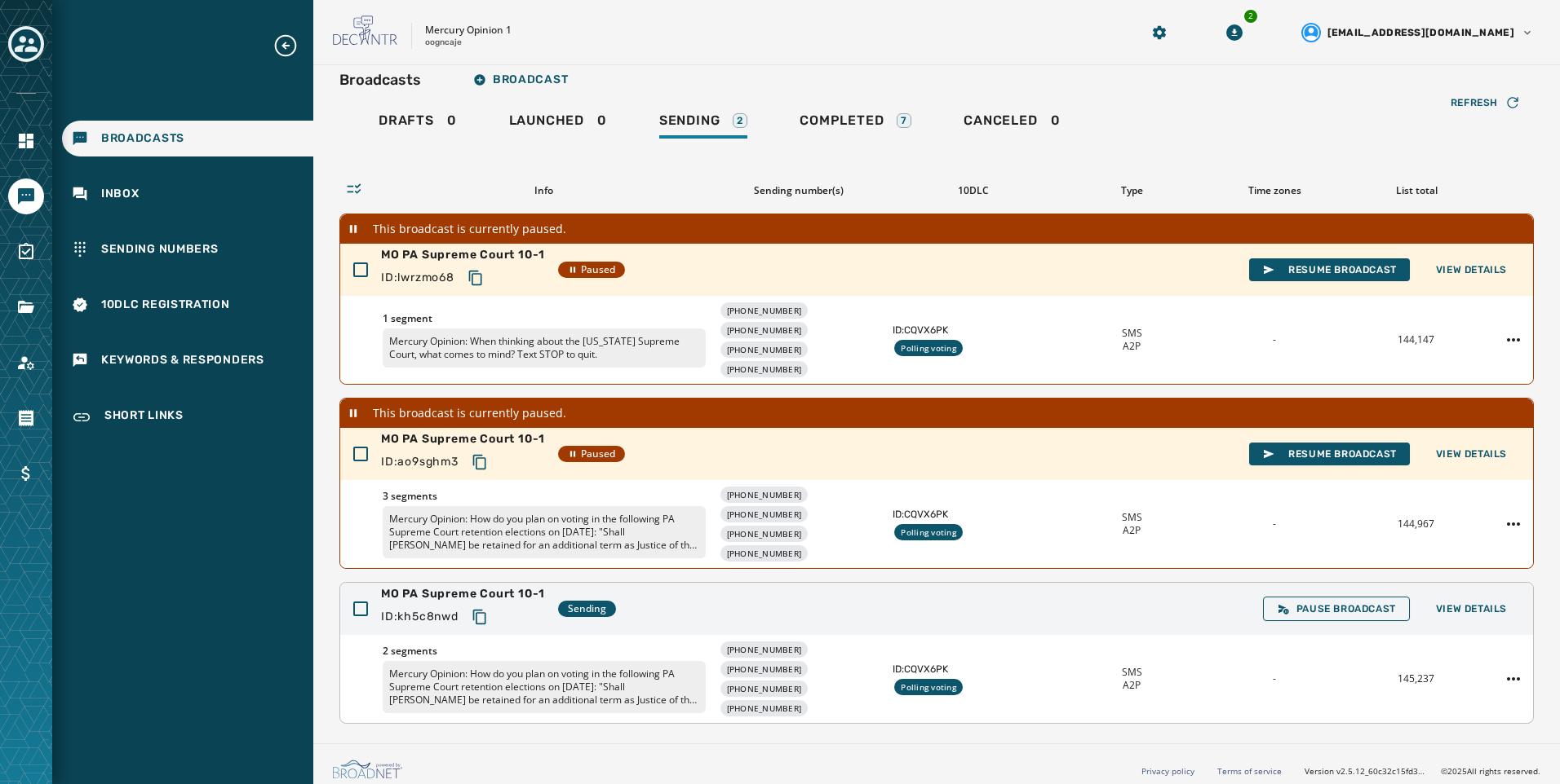
scroll to position [23, 0]
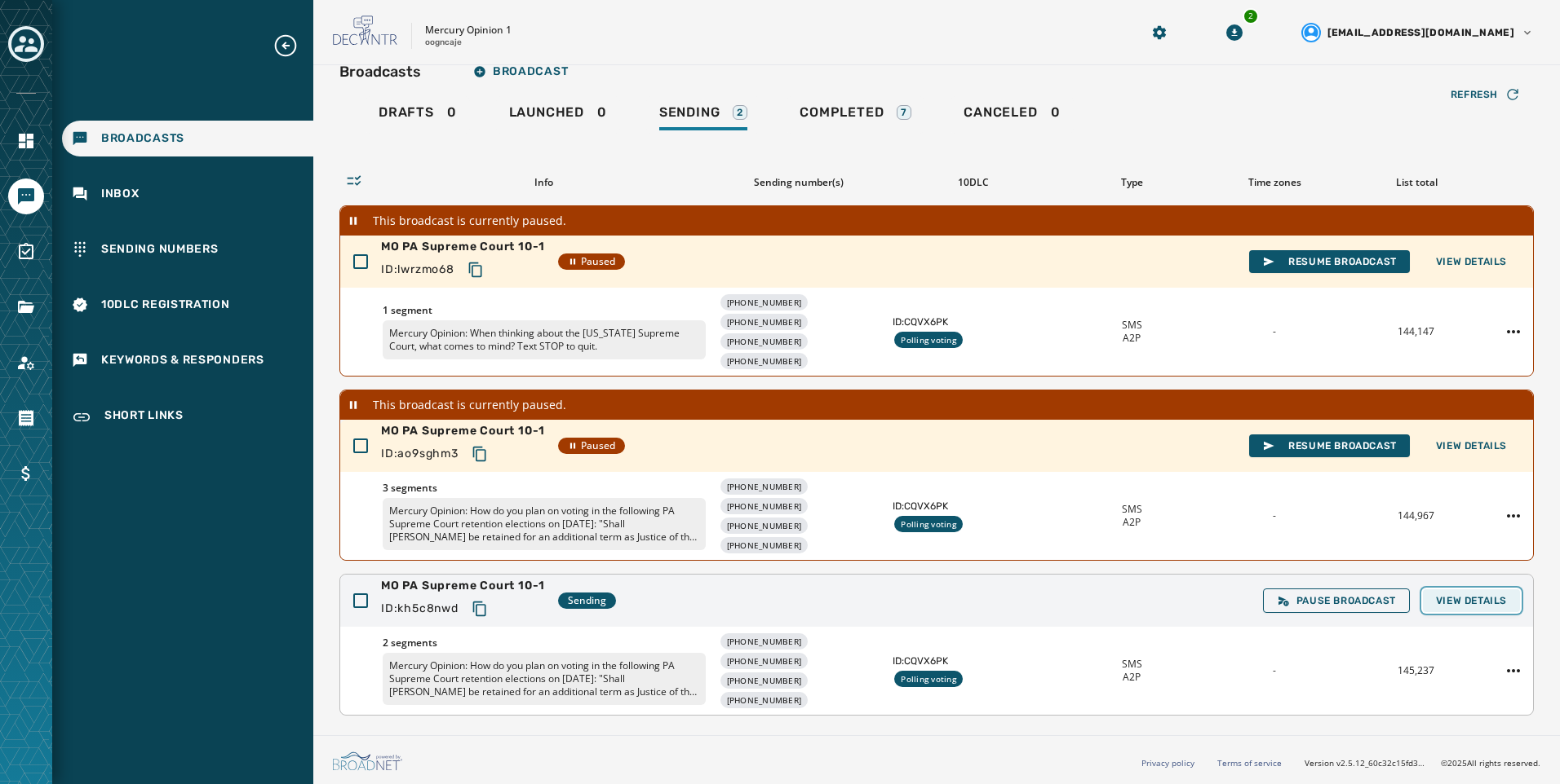
click at [1439, 612] on button "View Details" at bounding box center [1470, 601] width 97 height 23
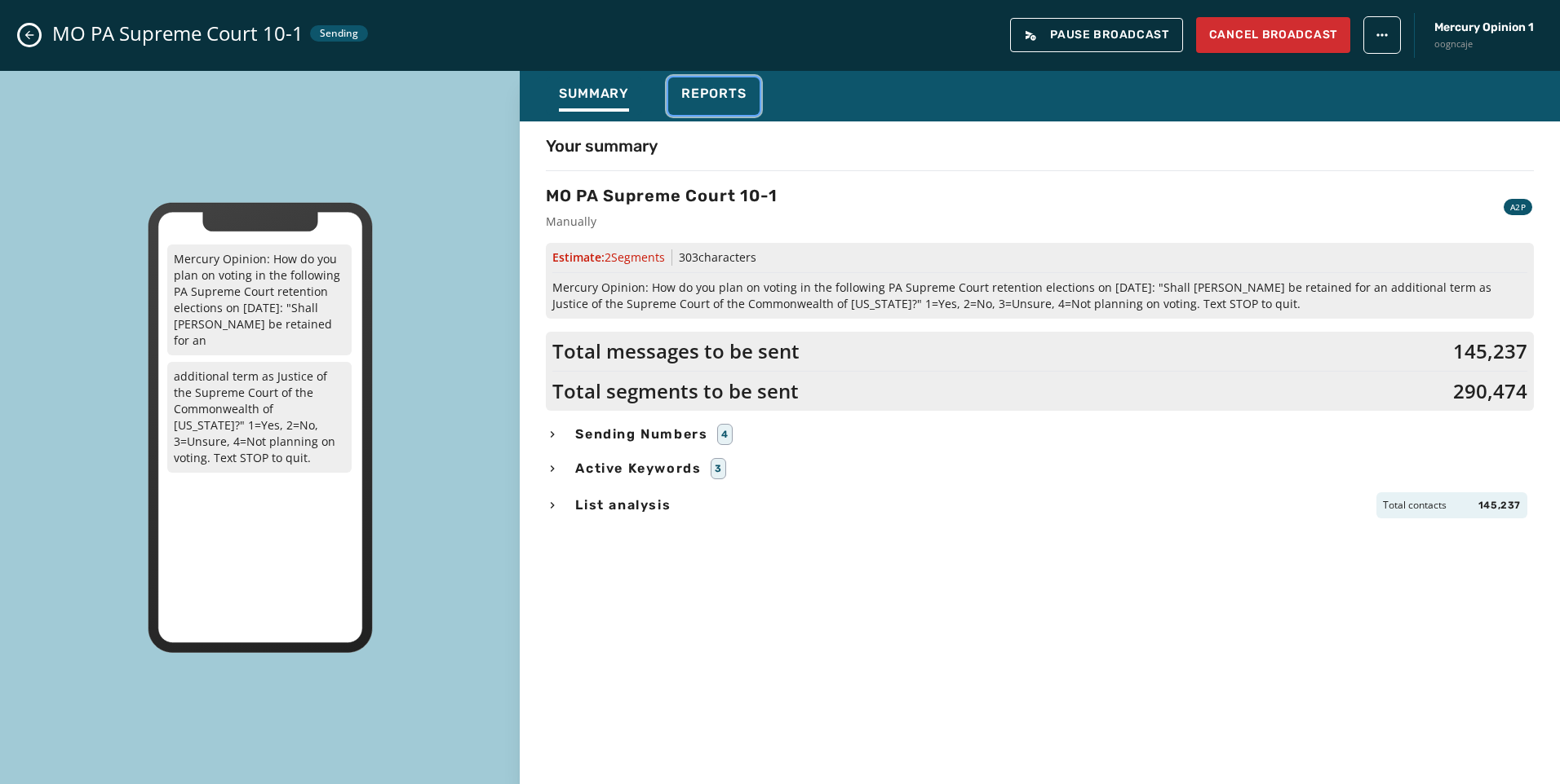
click at [695, 95] on span "Reports" at bounding box center [713, 94] width 65 height 16
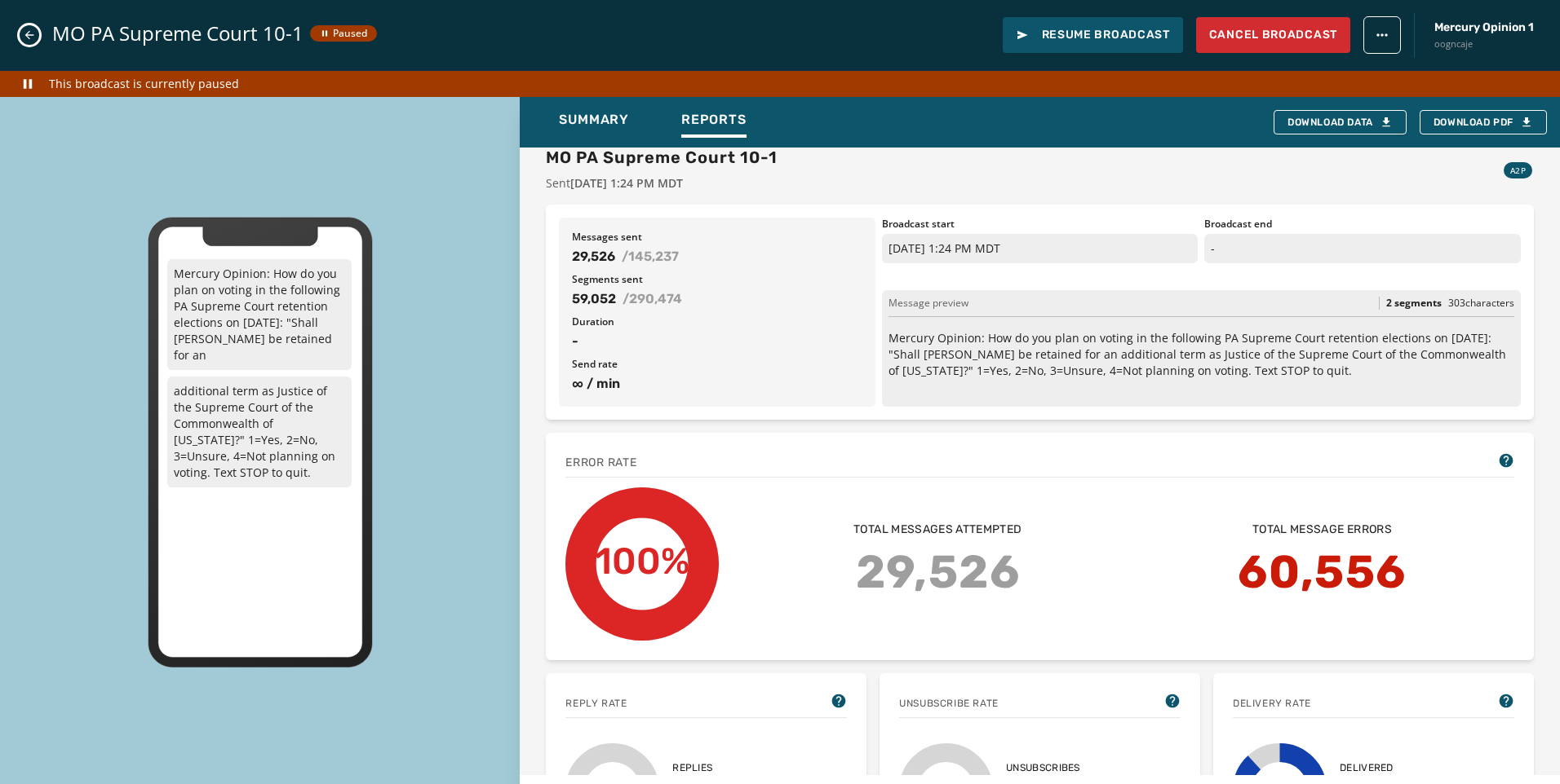
scroll to position [0, 0]
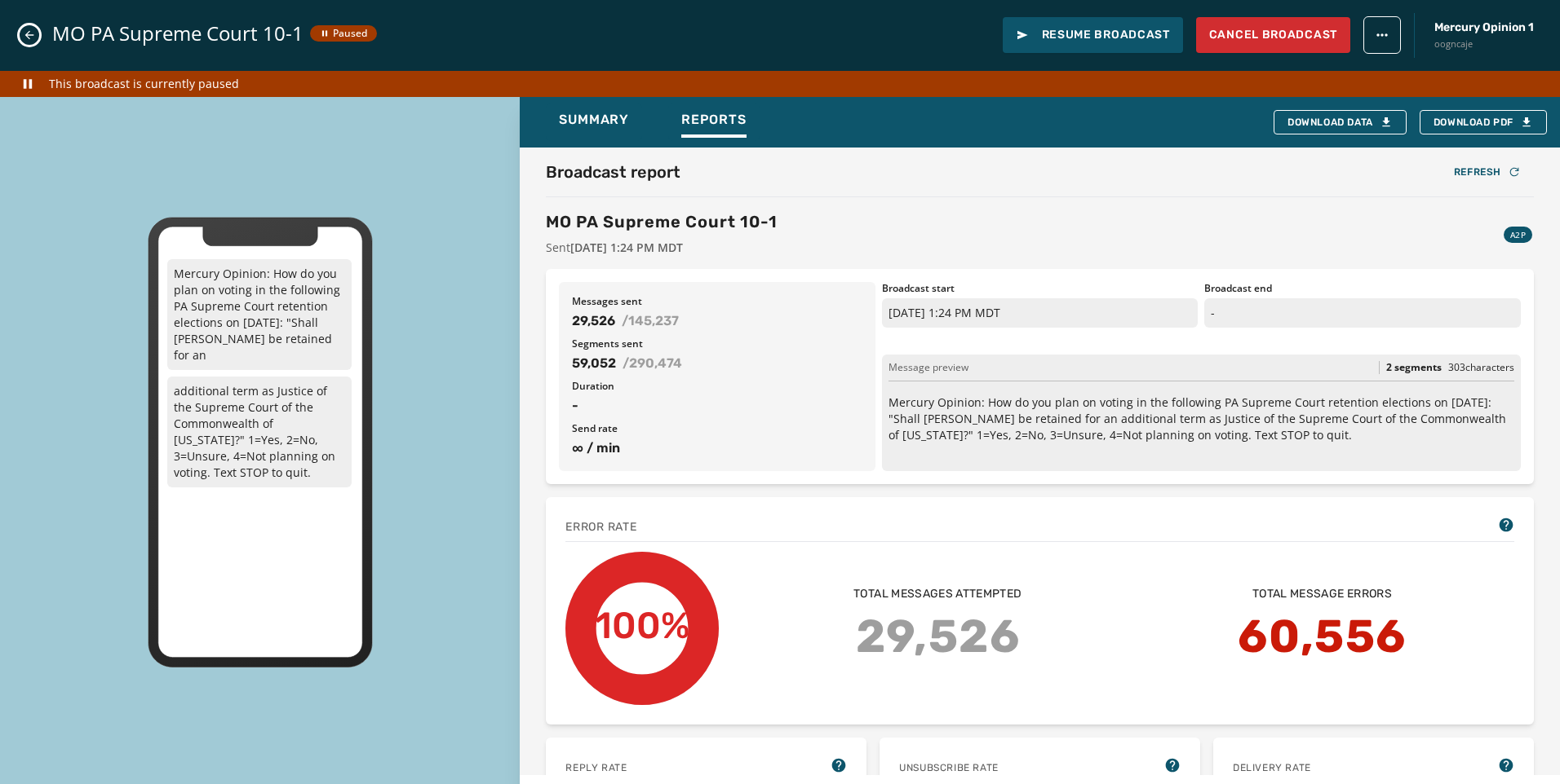
click at [34, 35] on icon "Close admin drawer" at bounding box center [29, 35] width 9 height 9
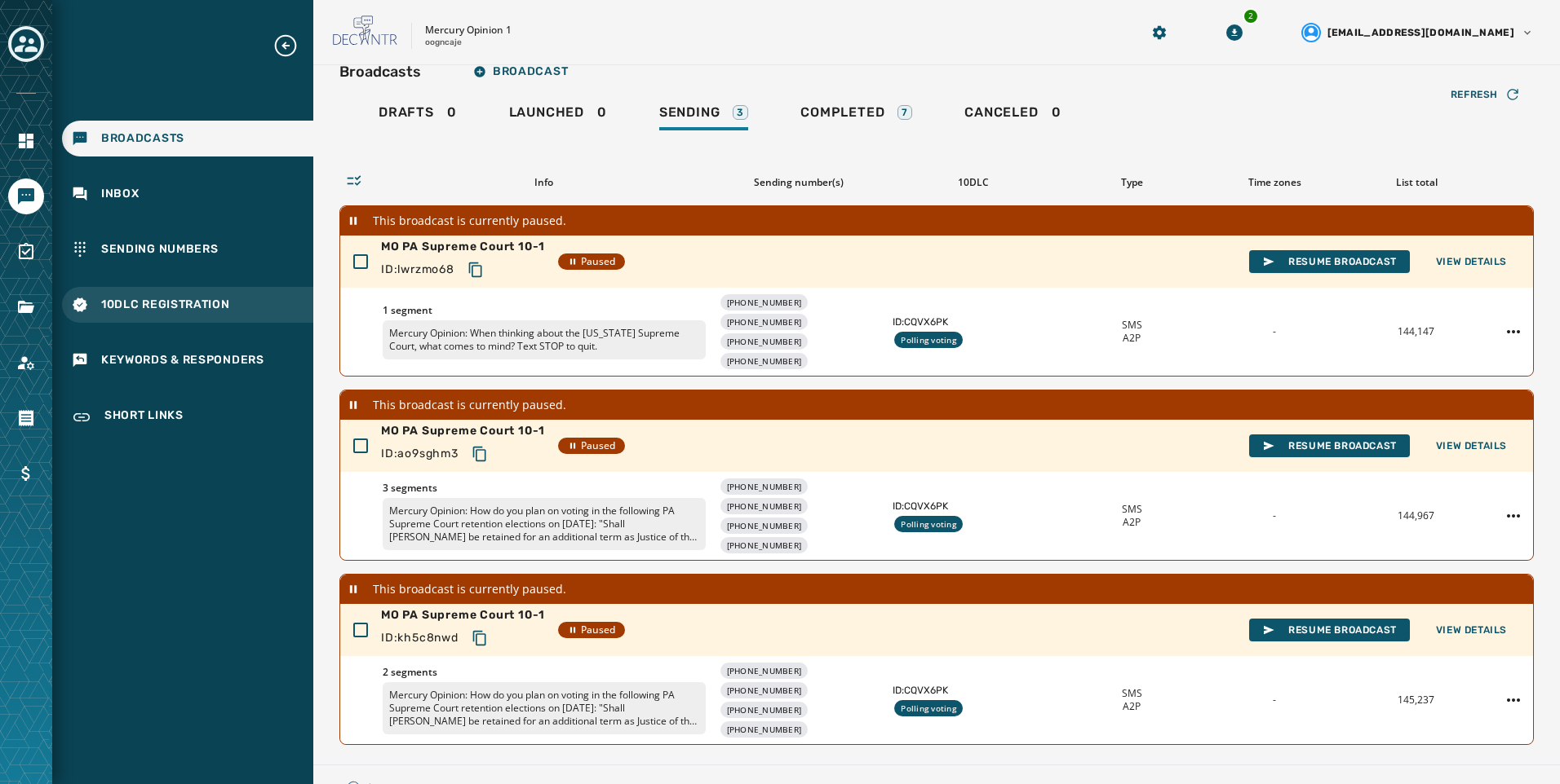
click at [155, 308] on span "10DLC Registration" at bounding box center [164, 305] width 129 height 16
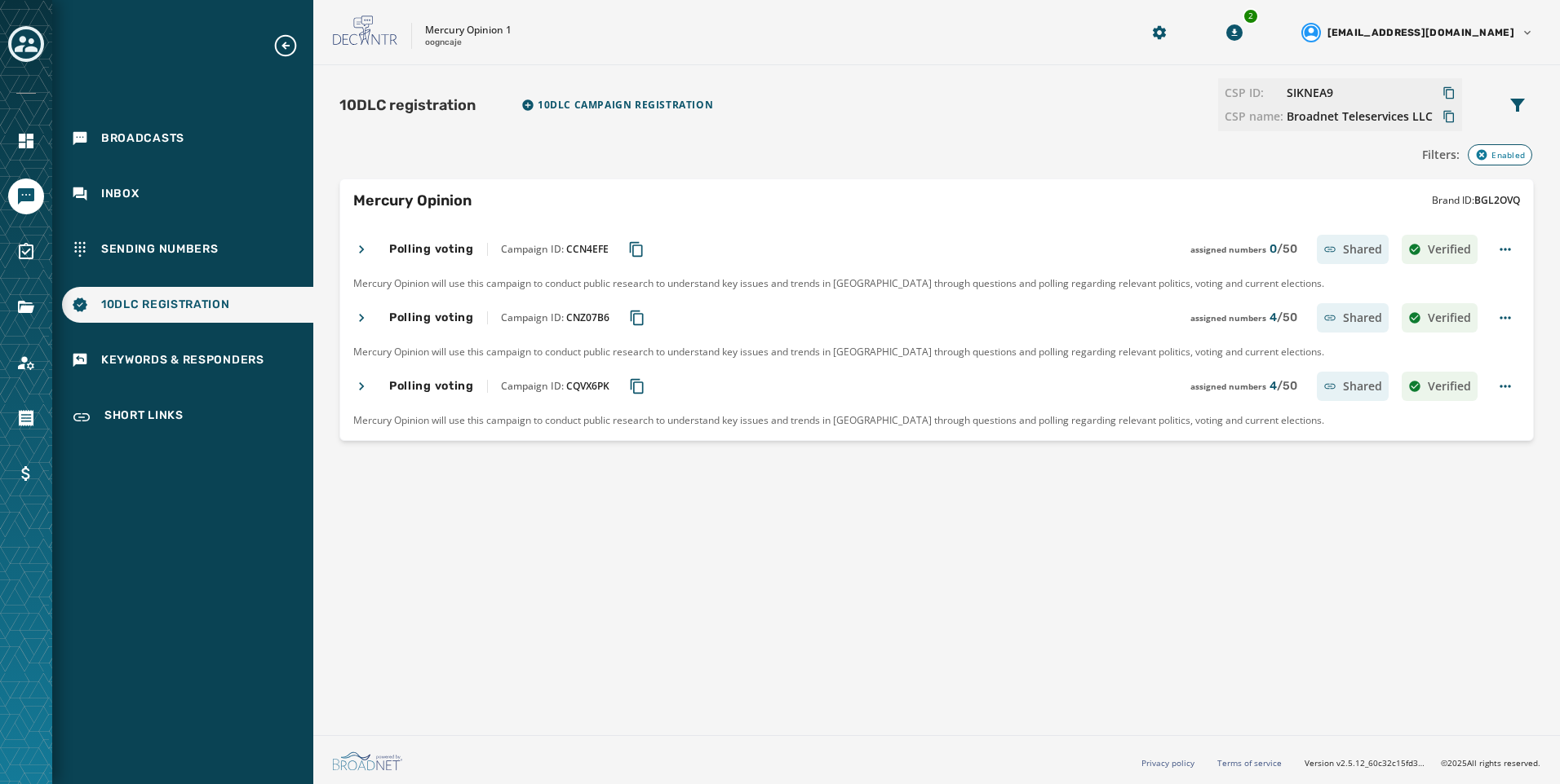
click at [642, 394] on button "Copy Campaign ID to clipboard" at bounding box center [636, 386] width 29 height 29
click at [139, 154] on div "Broadcasts" at bounding box center [187, 138] width 251 height 36
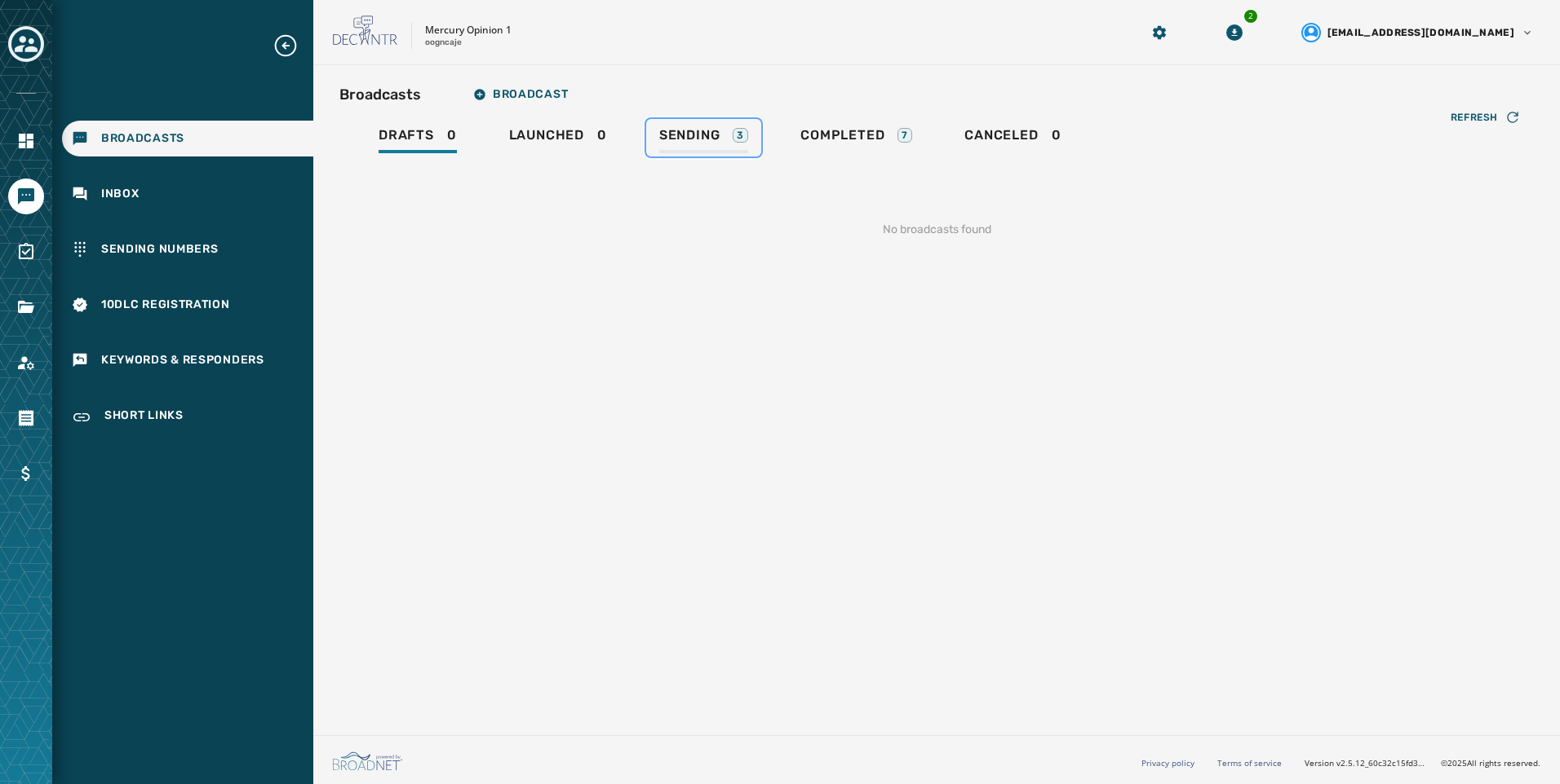
click at [648, 141] on link "Sending 3" at bounding box center [703, 137] width 115 height 38
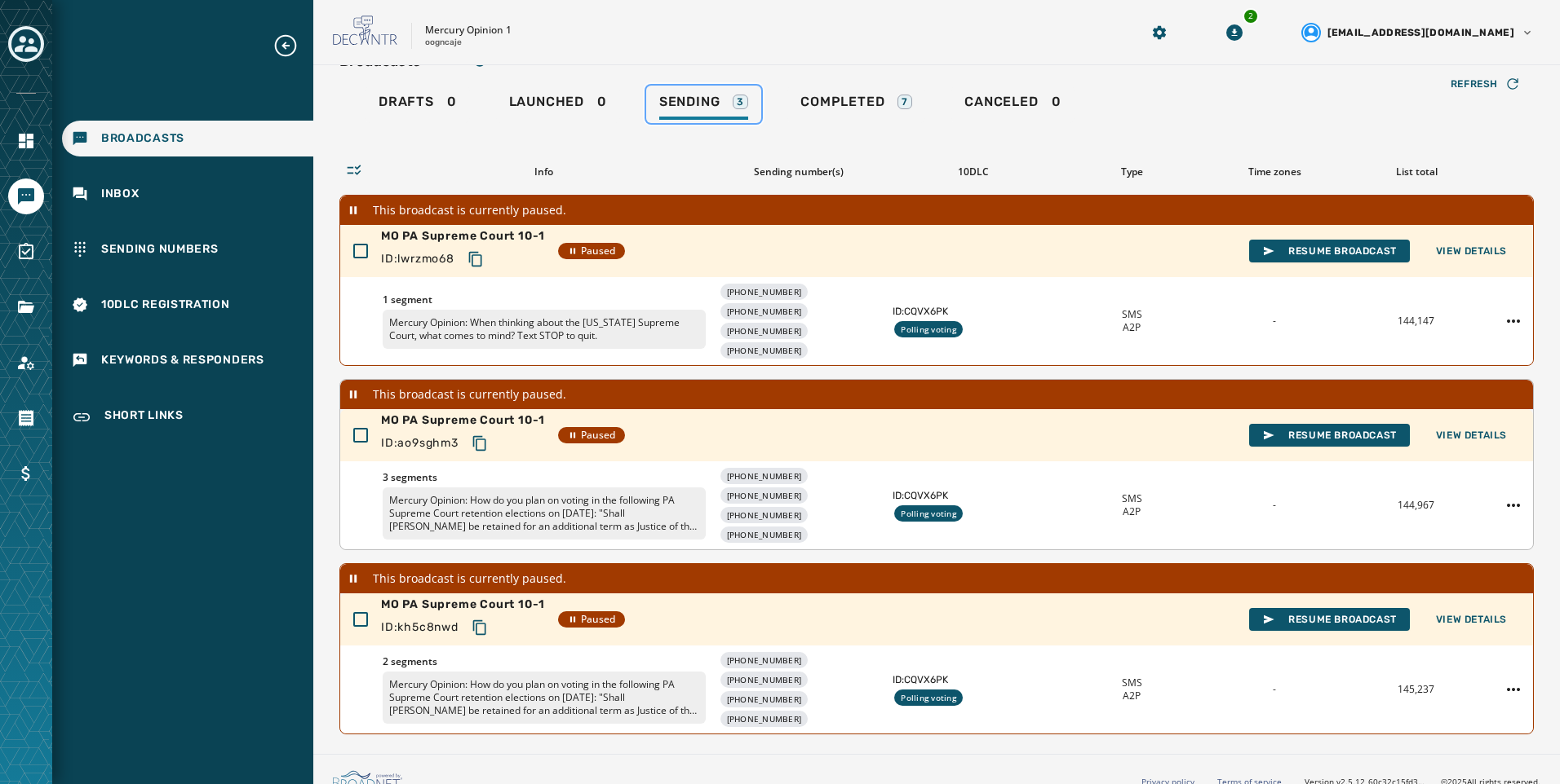
scroll to position [52, 0]
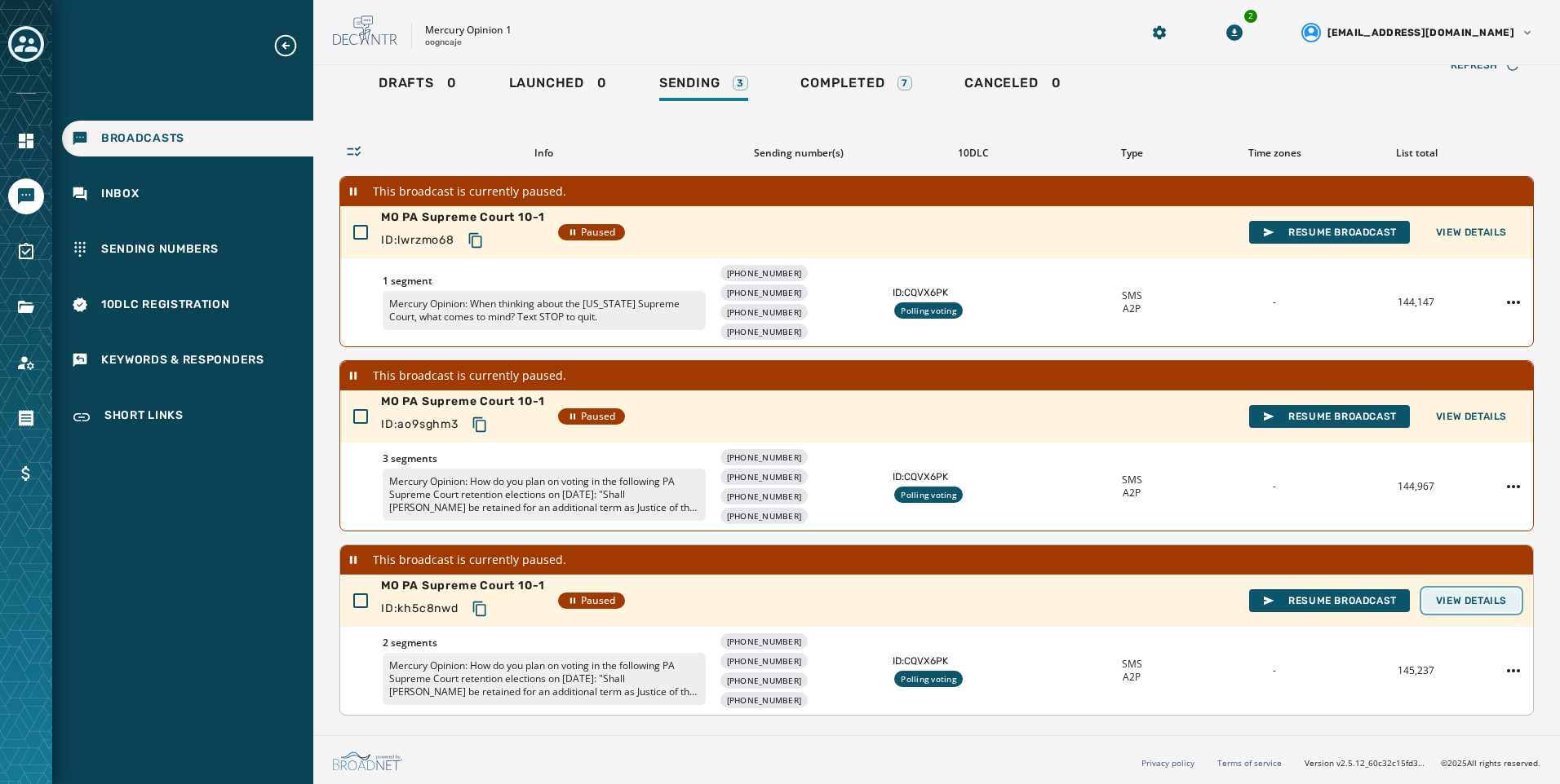
click at [1489, 592] on button "View Details" at bounding box center [1470, 601] width 97 height 23
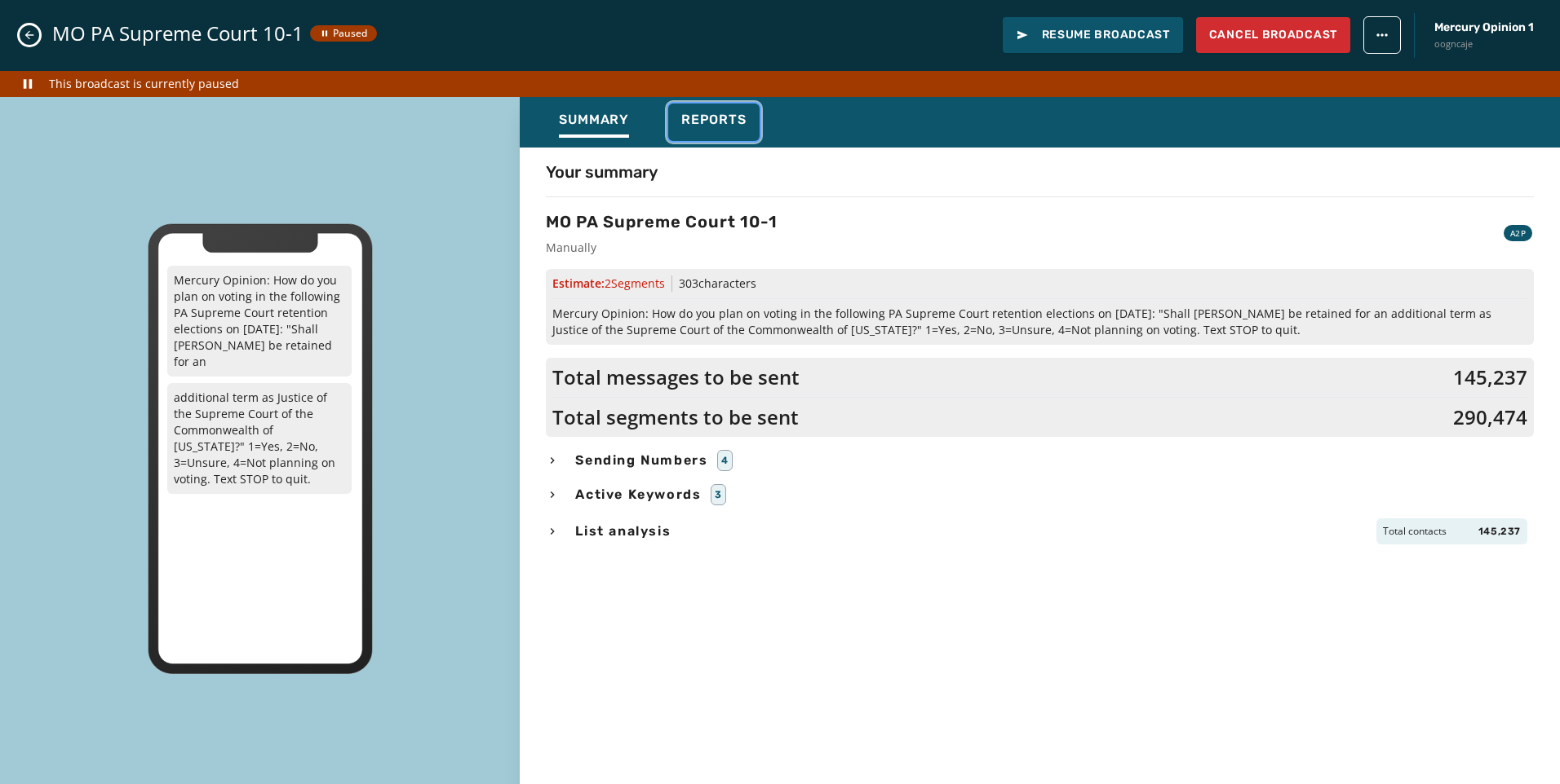
click at [712, 122] on span "Reports" at bounding box center [713, 120] width 65 height 16
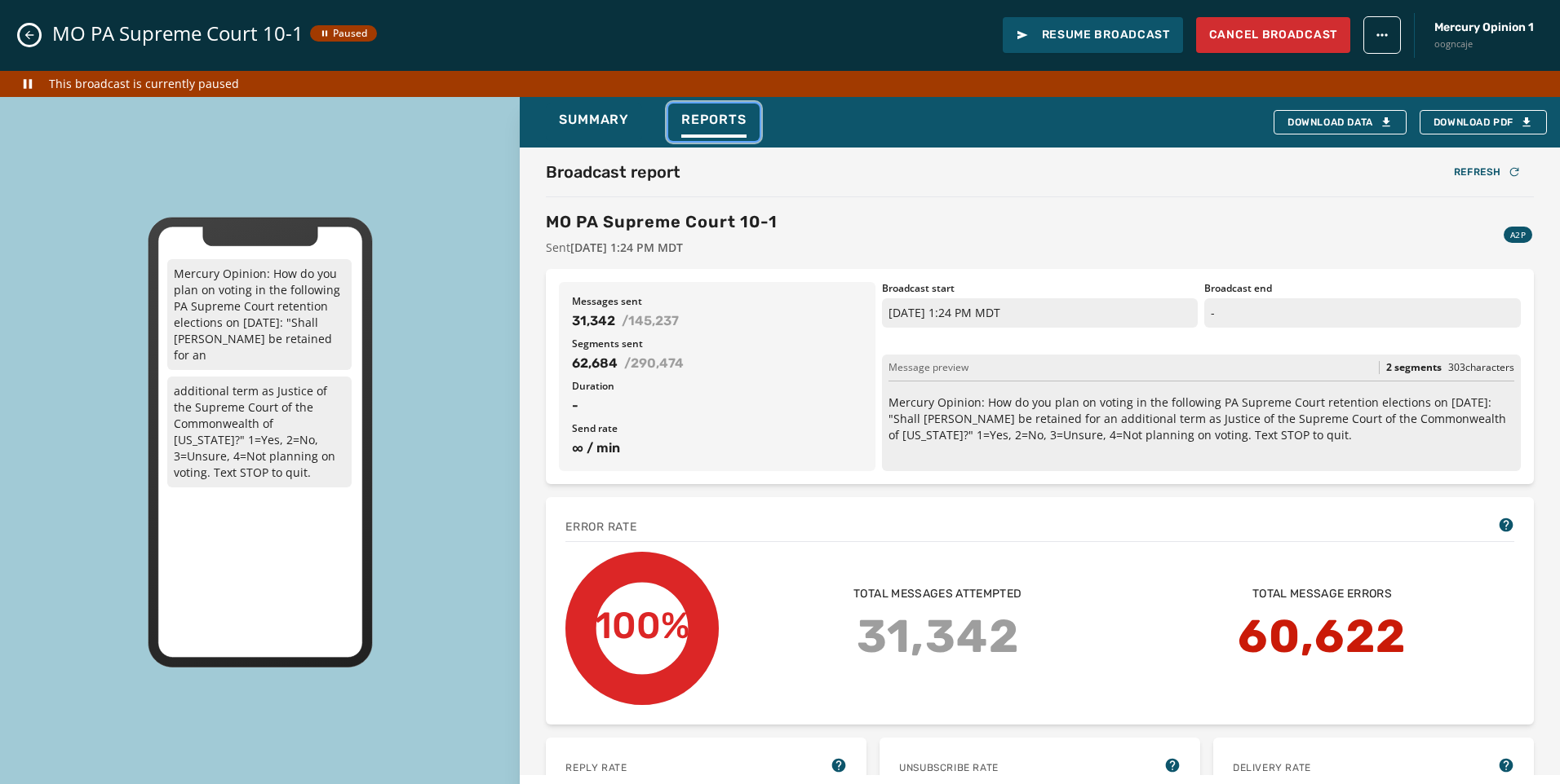
scroll to position [82, 0]
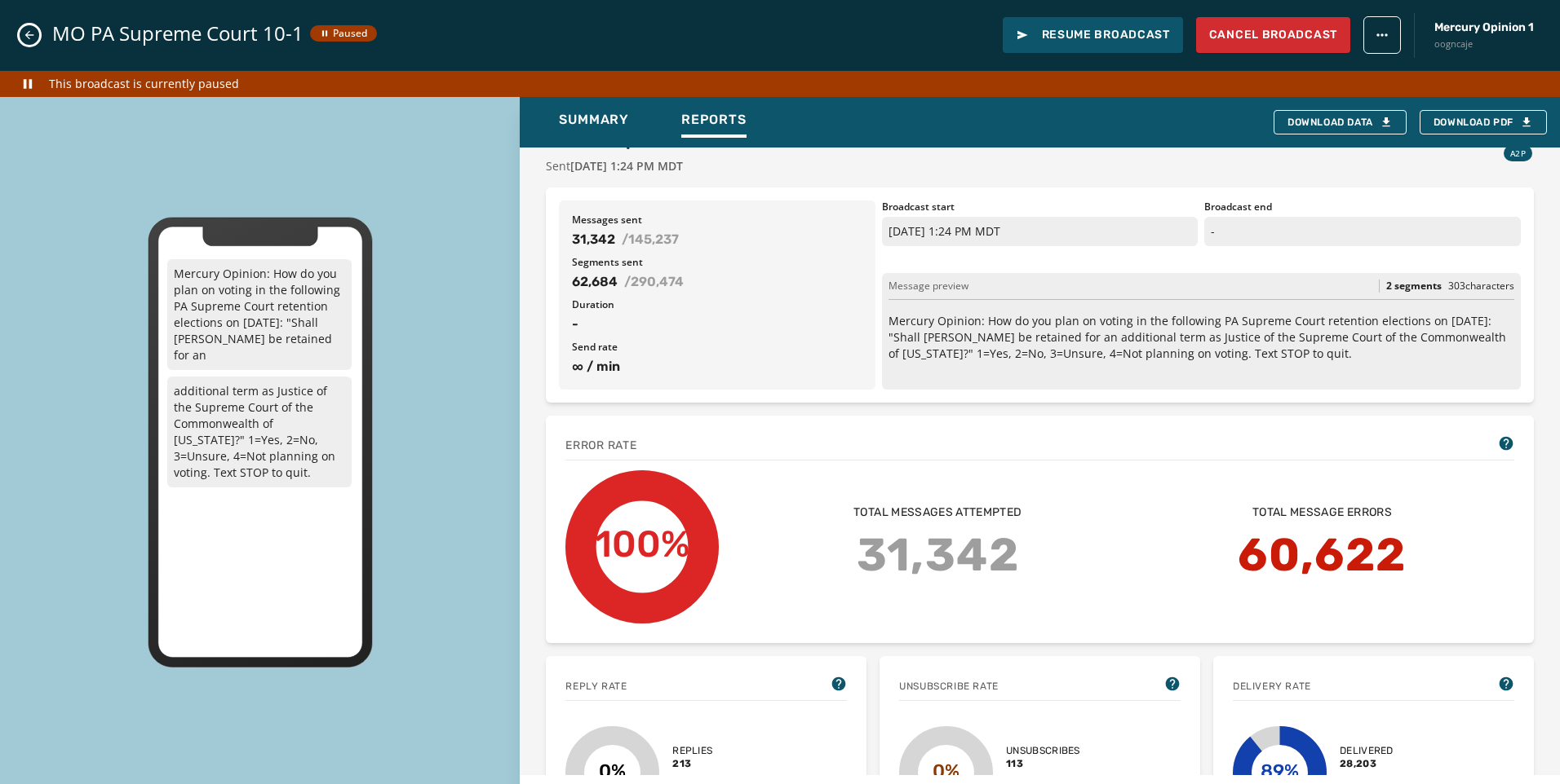
click at [30, 41] on icon "Close admin drawer" at bounding box center [29, 35] width 13 height 13
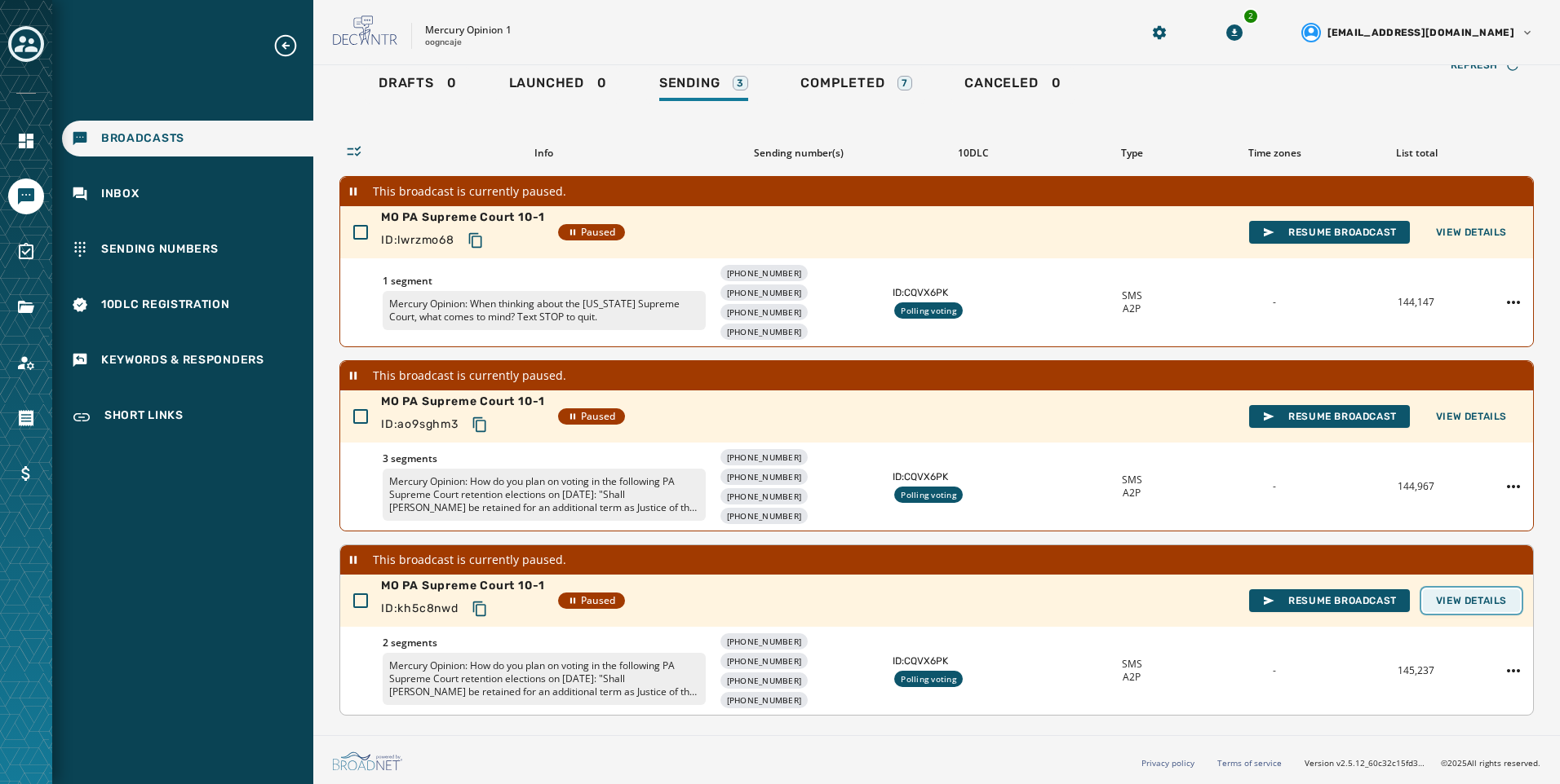
click at [1480, 608] on button "View Details" at bounding box center [1470, 601] width 97 height 23
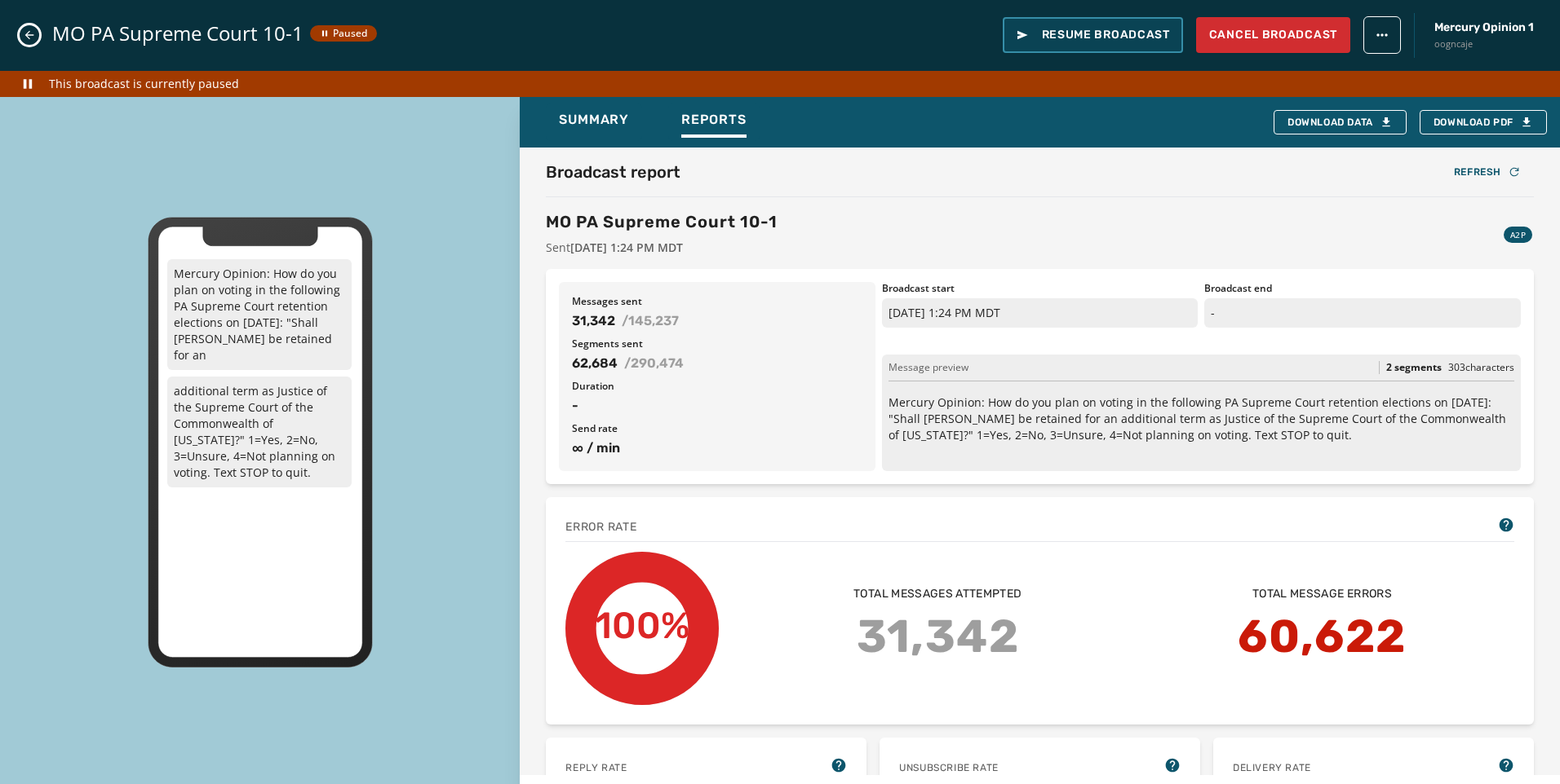
click at [1144, 42] on span "Resume Broadcast" at bounding box center [1092, 35] width 155 height 16
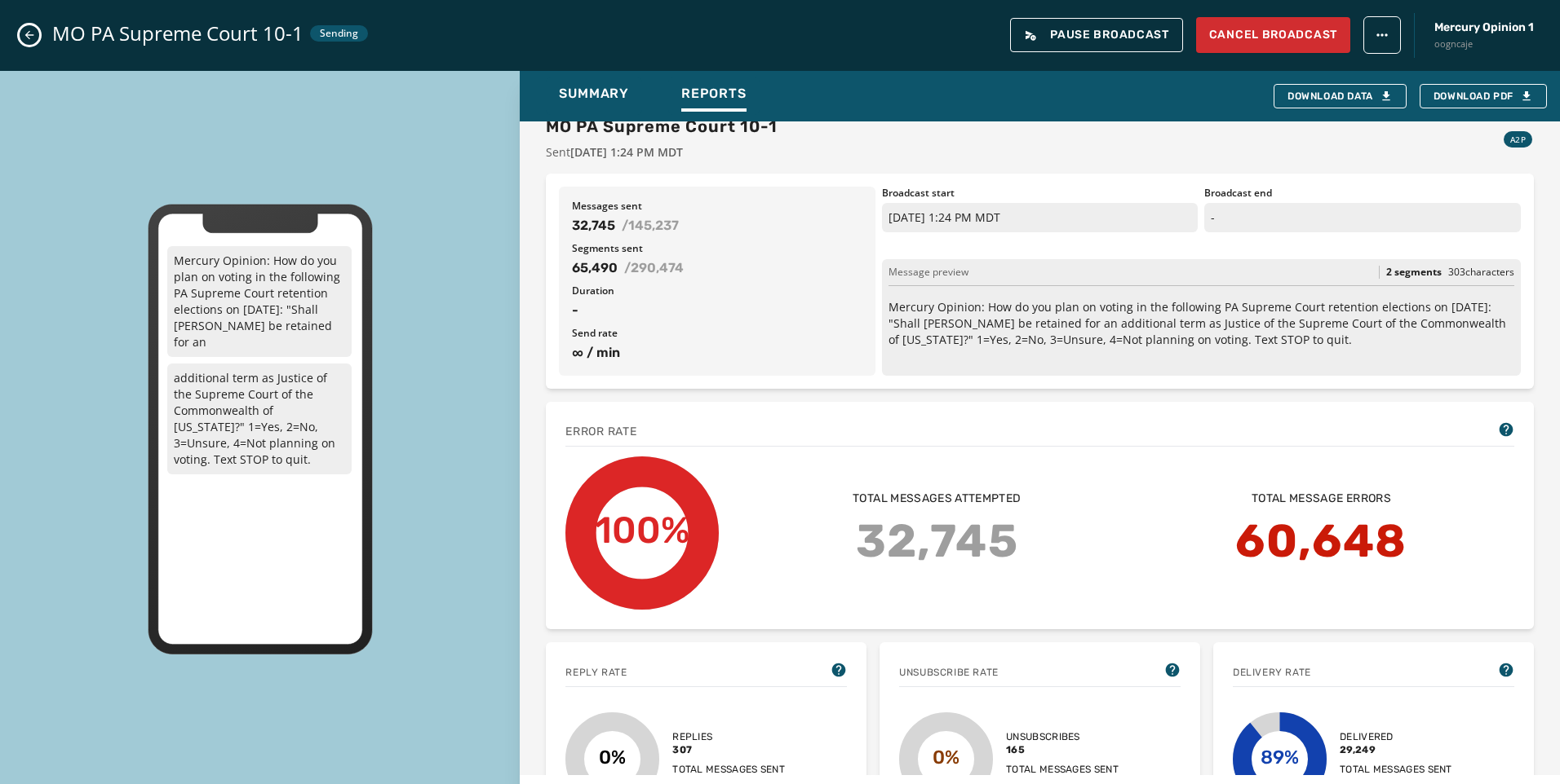
scroll to position [0, 0]
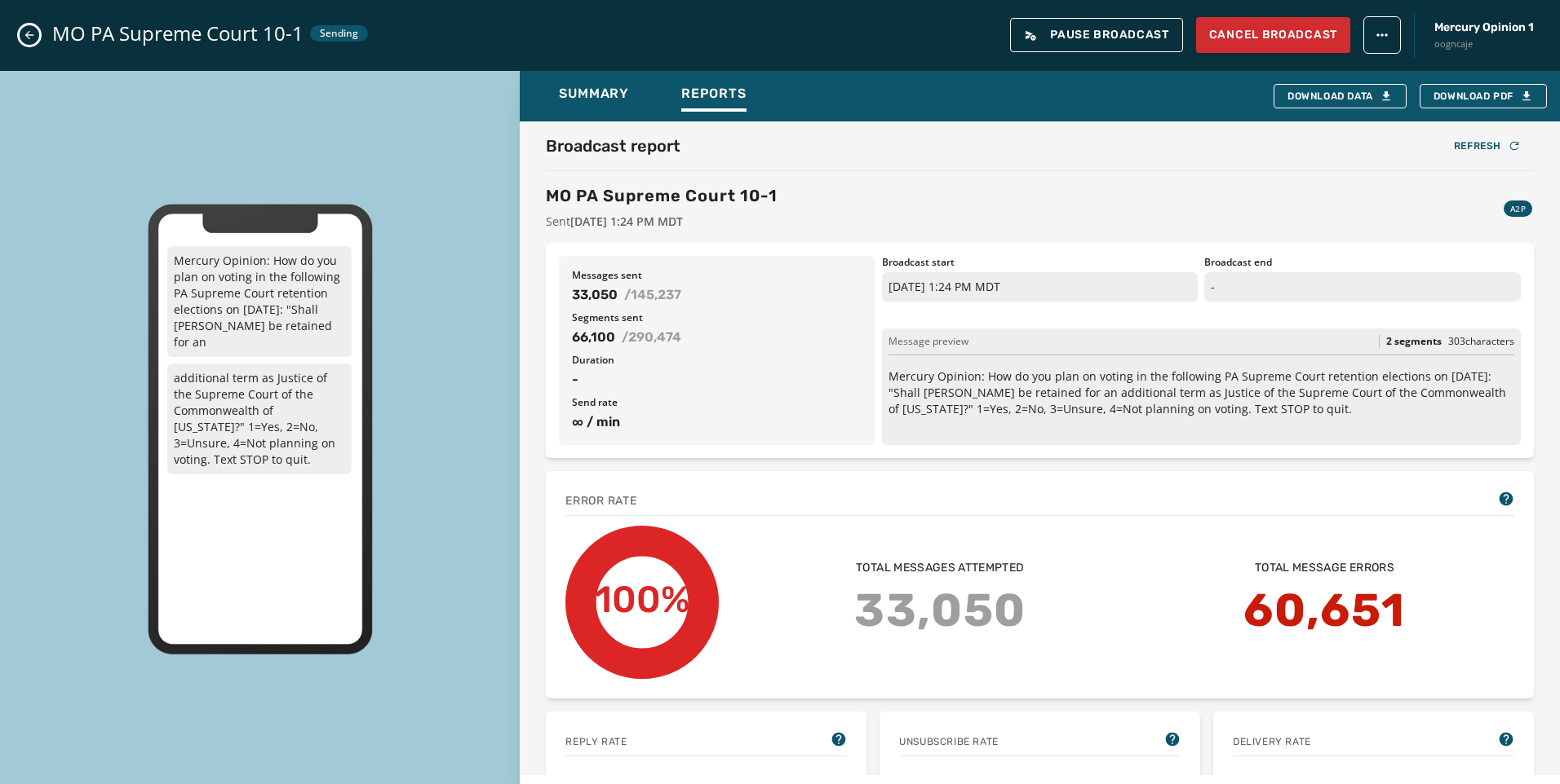
click at [34, 36] on icon "Close admin drawer" at bounding box center [29, 35] width 13 height 13
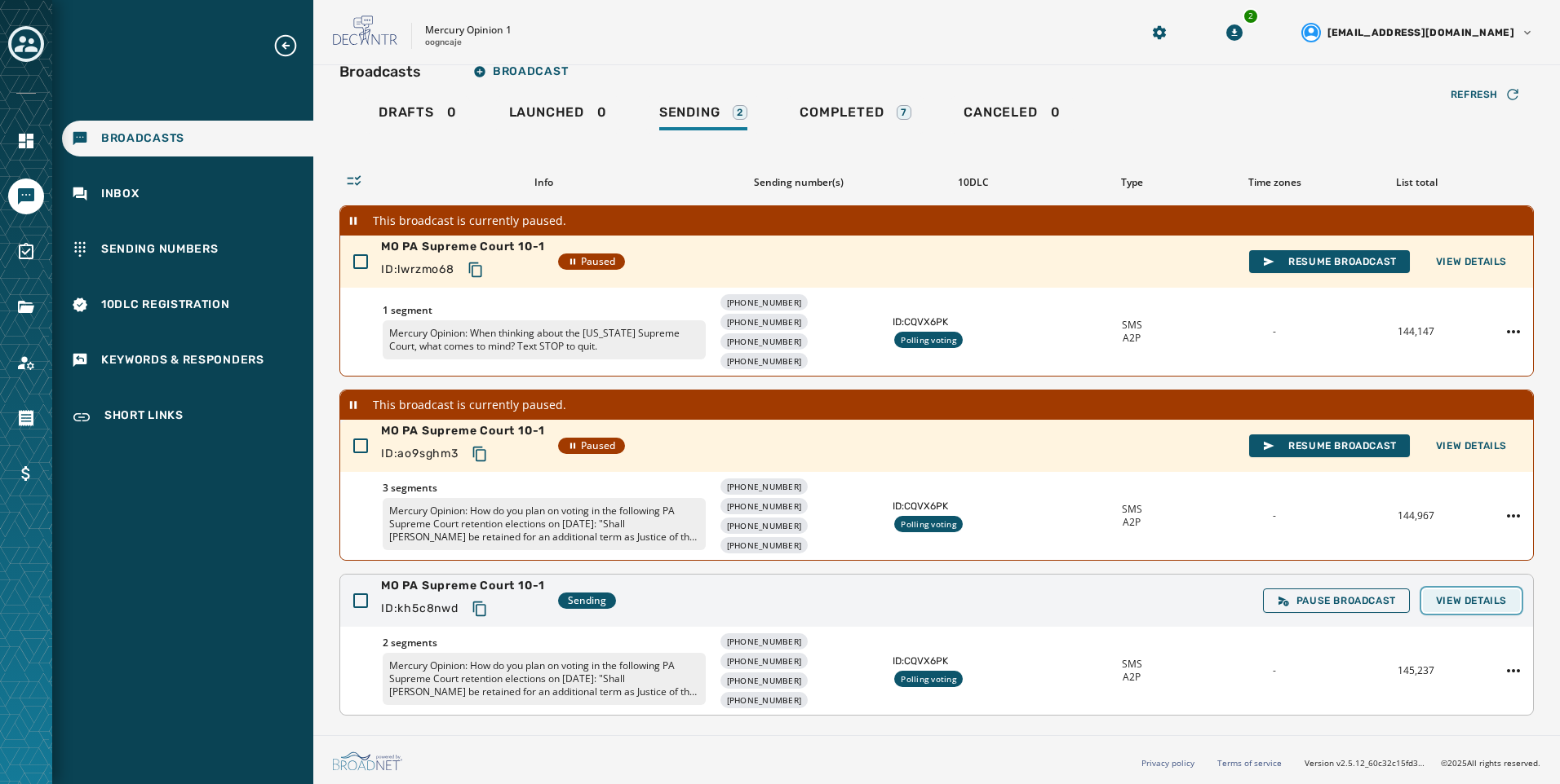
click at [1482, 610] on button "View Details" at bounding box center [1470, 601] width 97 height 23
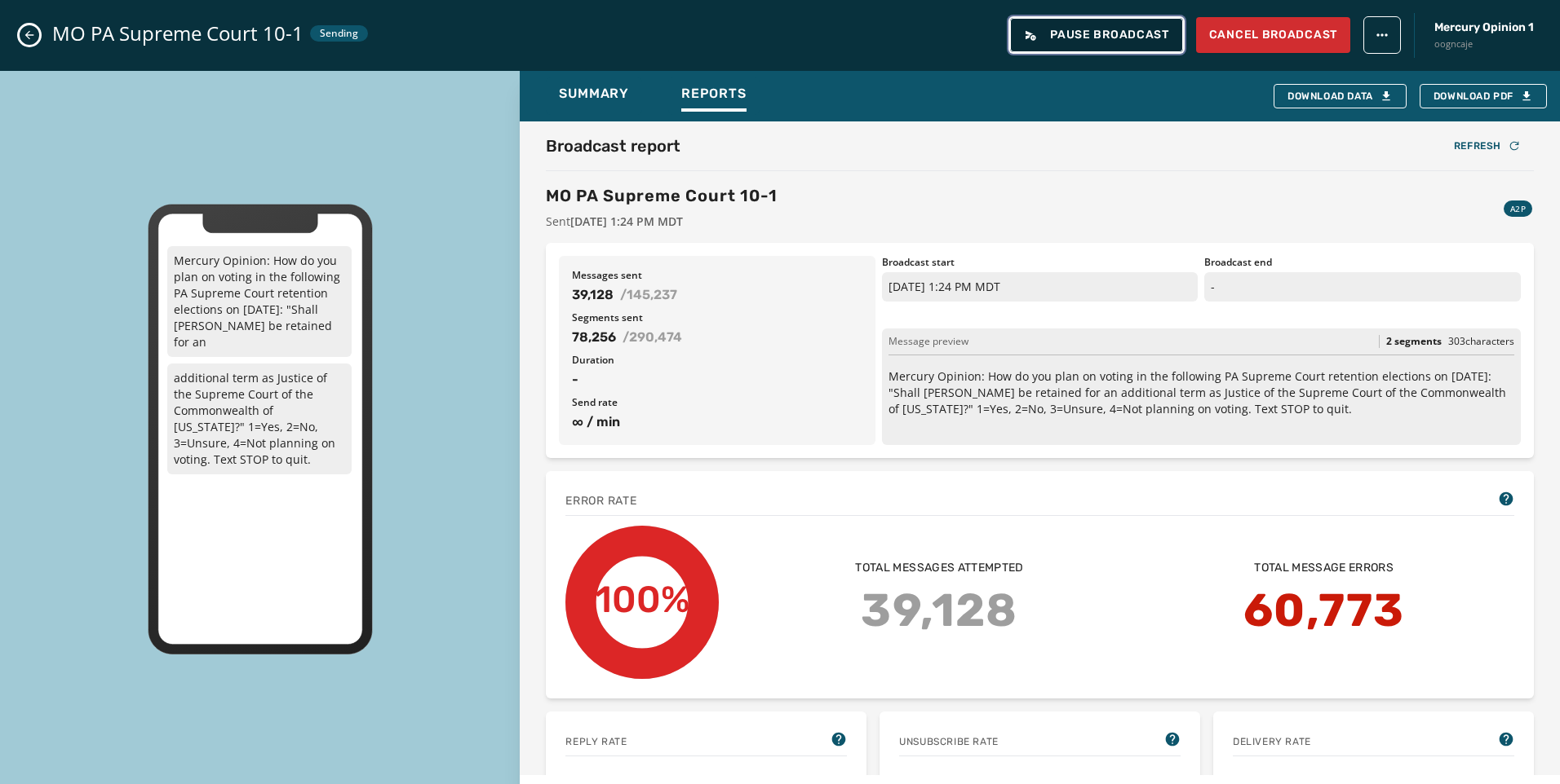
click at [1111, 25] on button "Pause Broadcast" at bounding box center [1096, 35] width 173 height 34
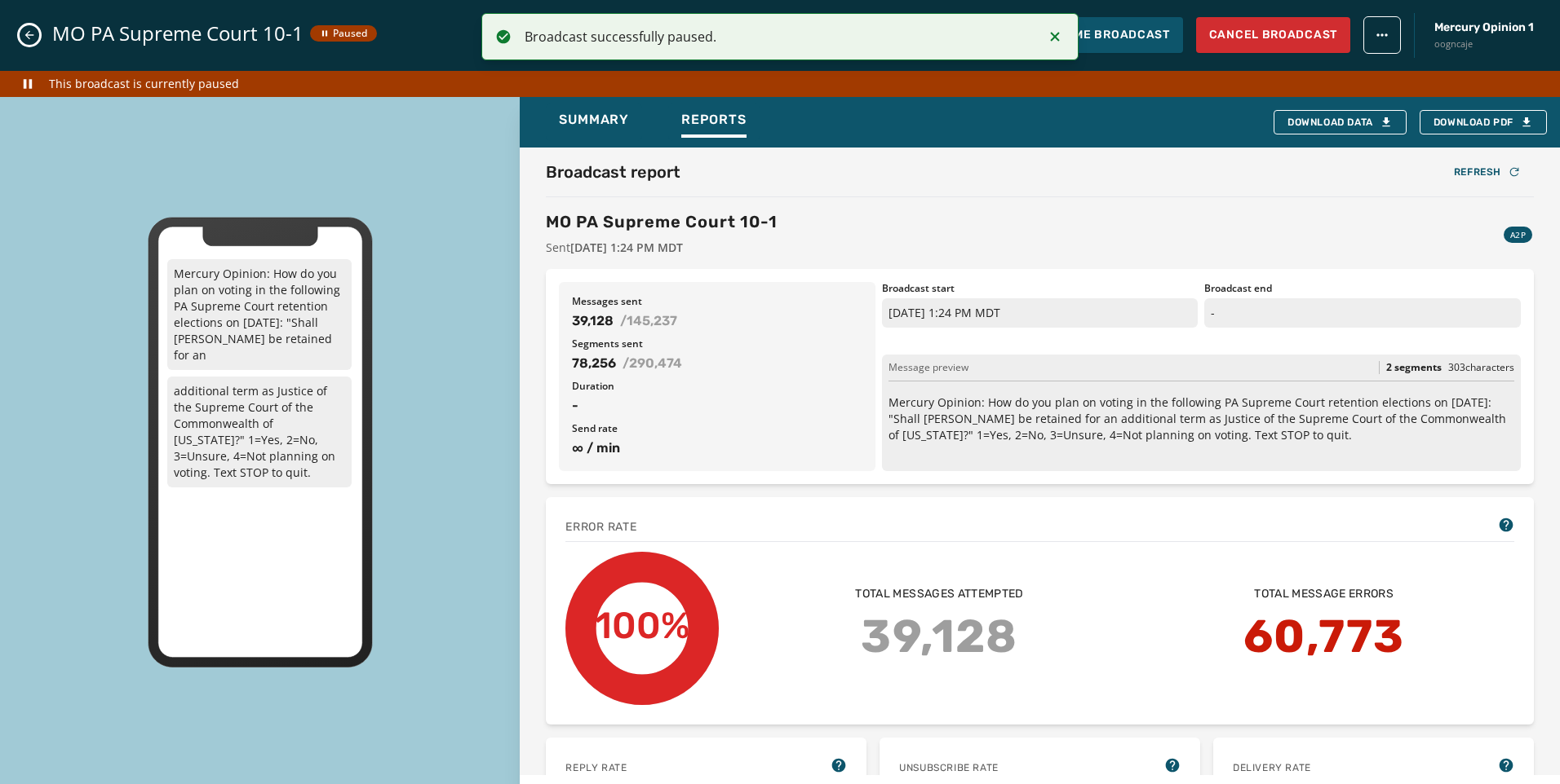
click at [1059, 32] on icon "Notifications (F8)" at bounding box center [1055, 37] width 20 height 20
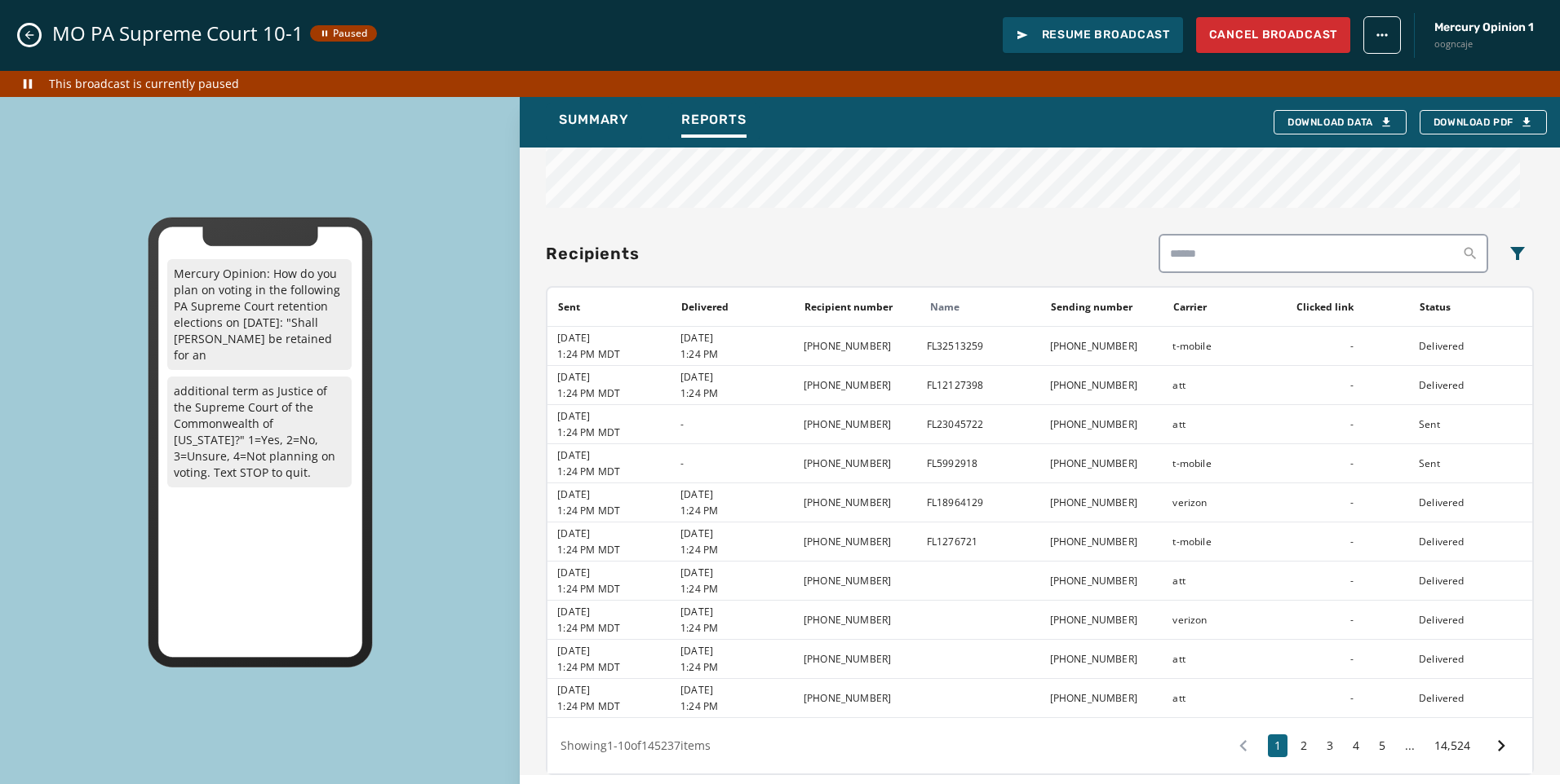
scroll to position [1254, 0]
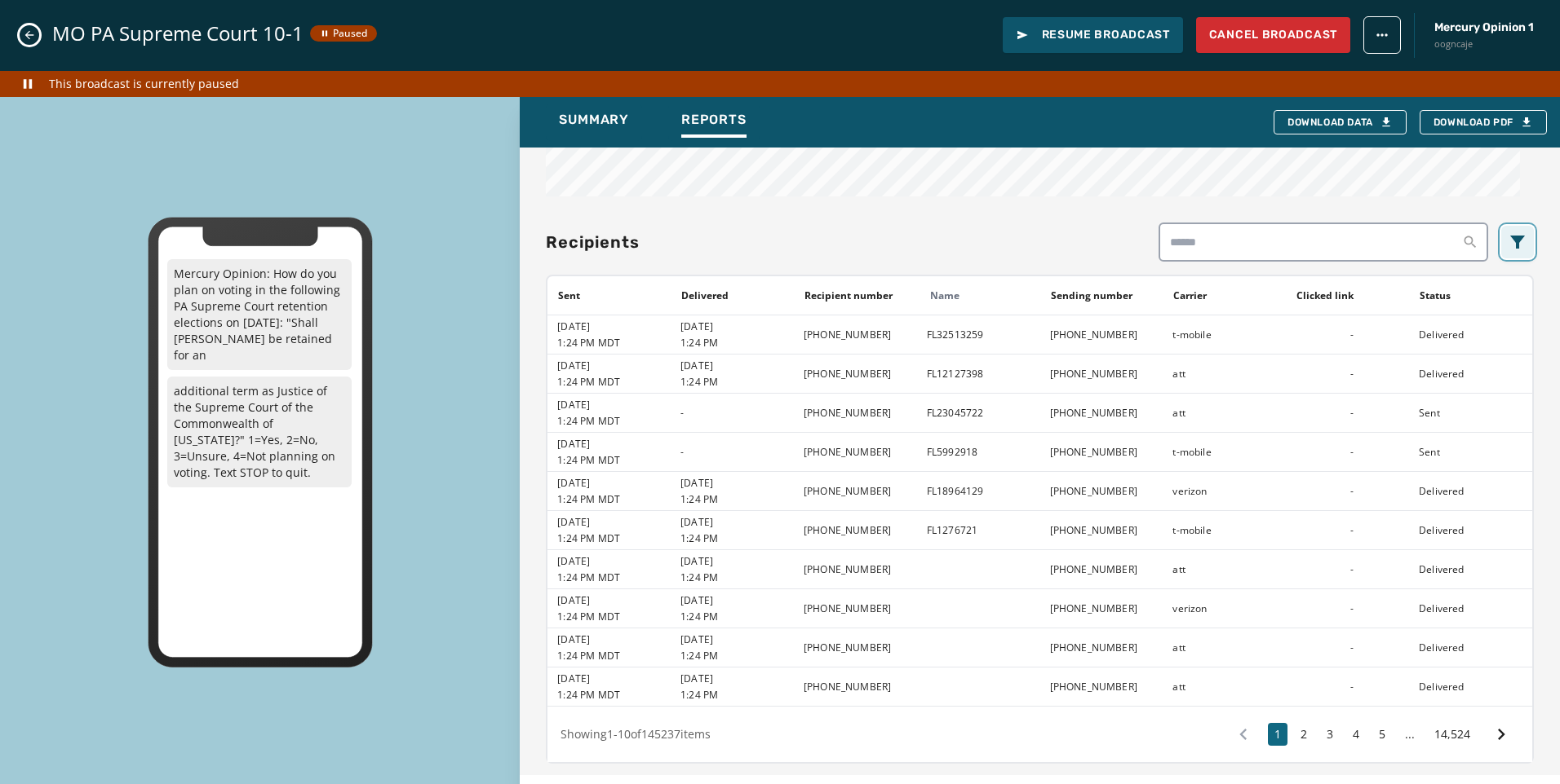
click at [1506, 254] on button "Filters menu" at bounding box center [1517, 242] width 33 height 33
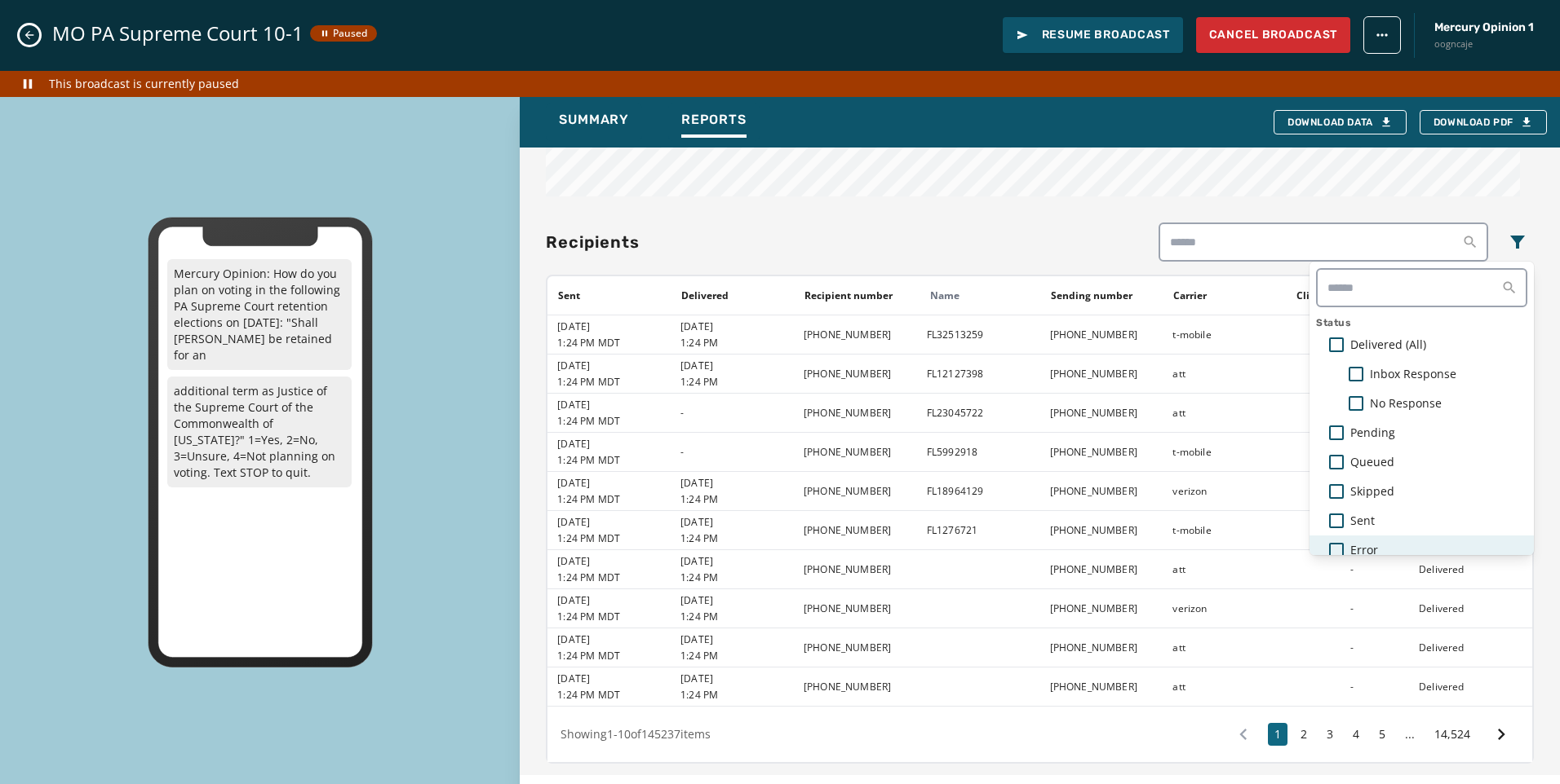
click at [1350, 545] on span "Error" at bounding box center [1364, 550] width 28 height 16
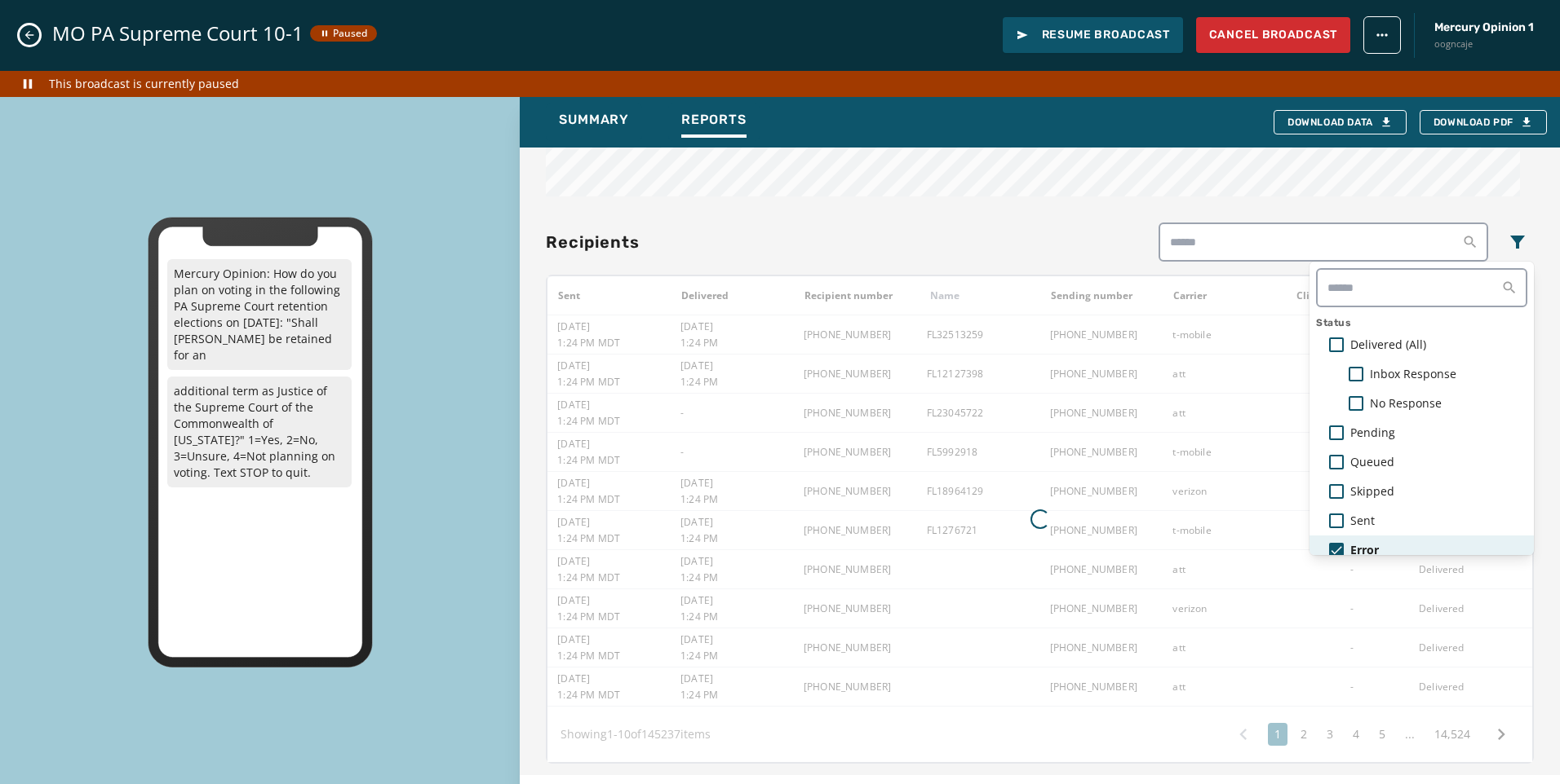
scroll to position [10, 0]
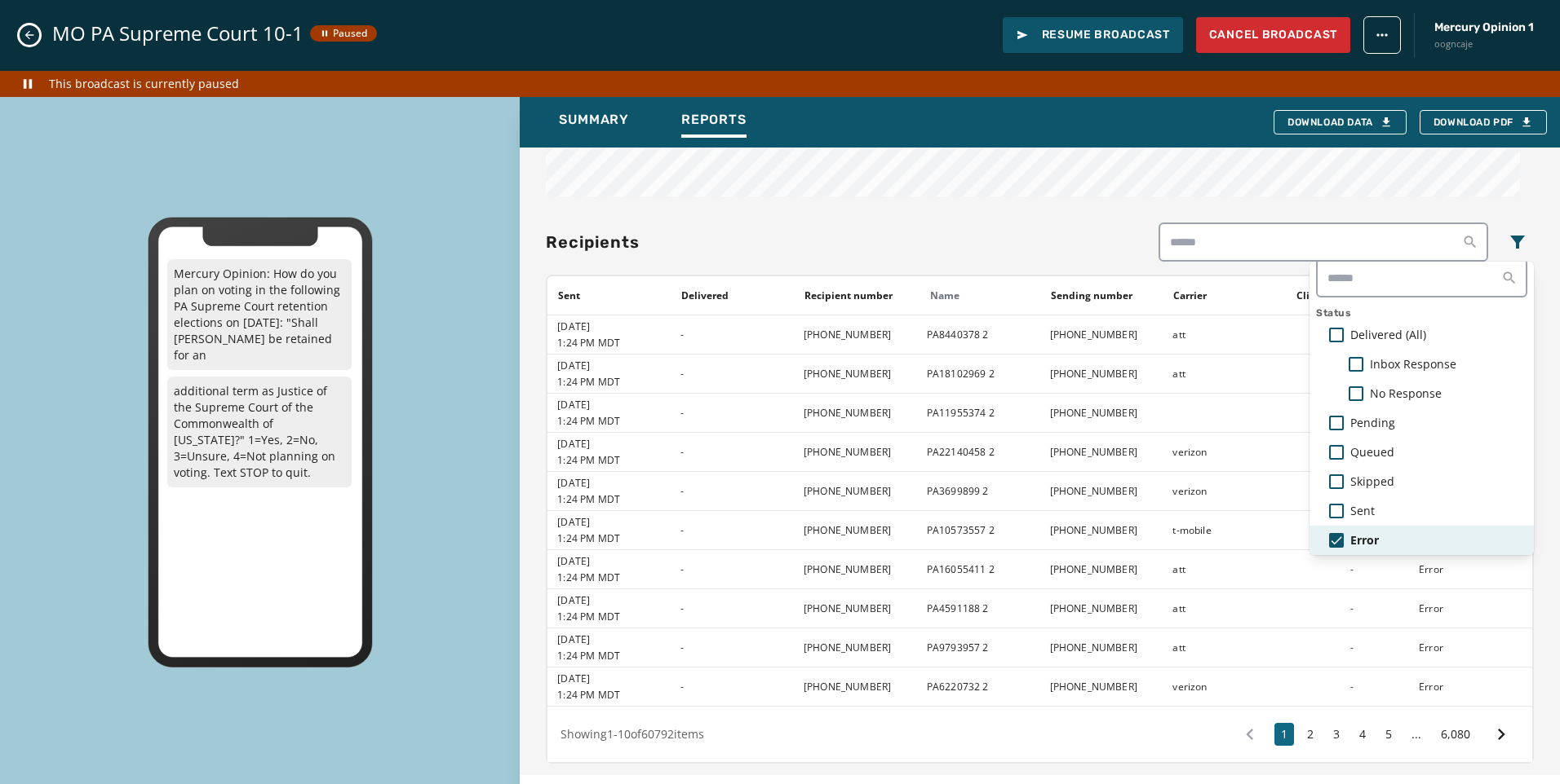
click at [1350, 533] on span "Error" at bounding box center [1364, 540] width 29 height 16
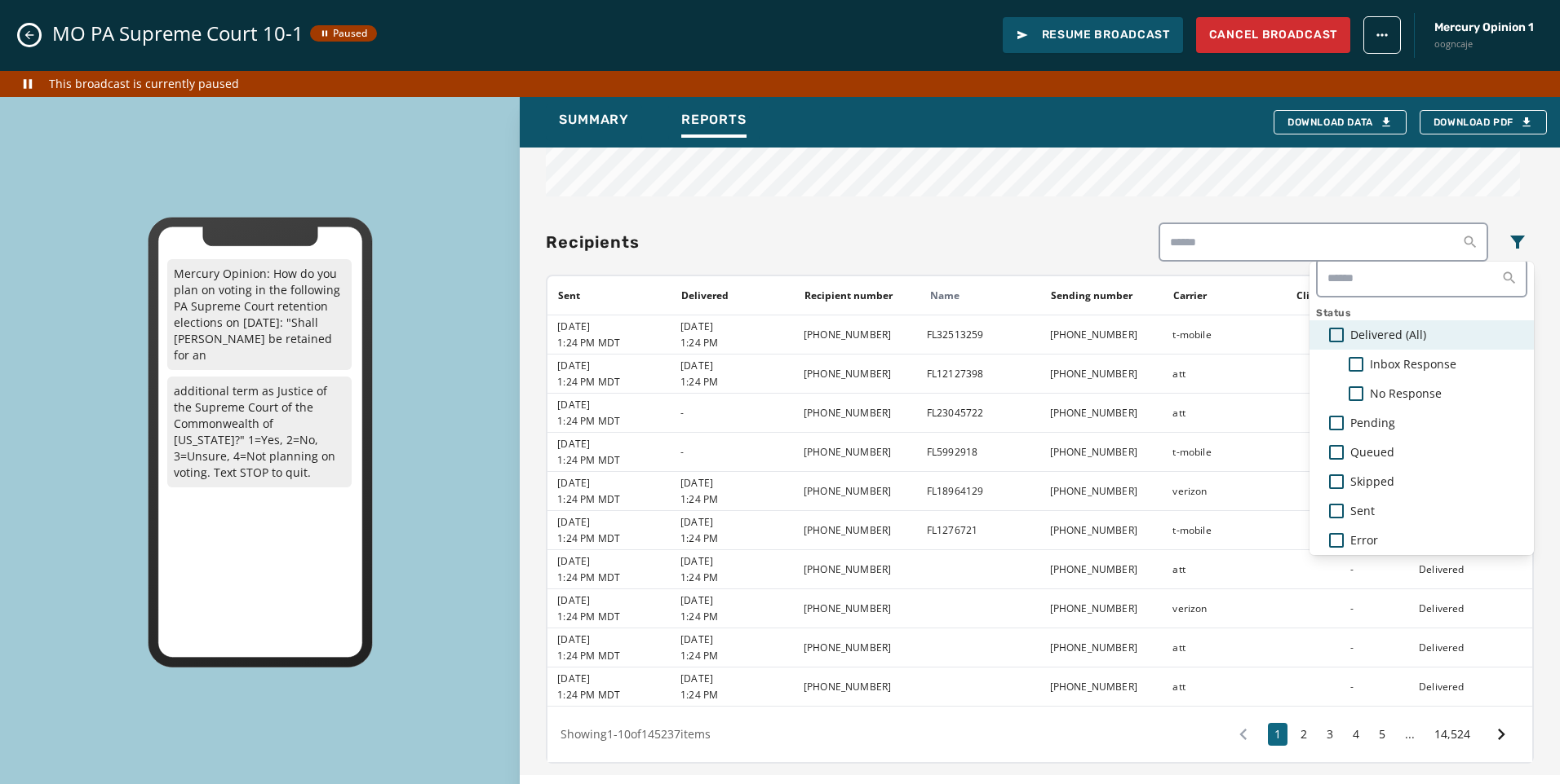
click at [1377, 332] on span "Delivered (All)" at bounding box center [1388, 335] width 76 height 16
click at [1377, 332] on span "Delivered (All)" at bounding box center [1389, 335] width 79 height 16
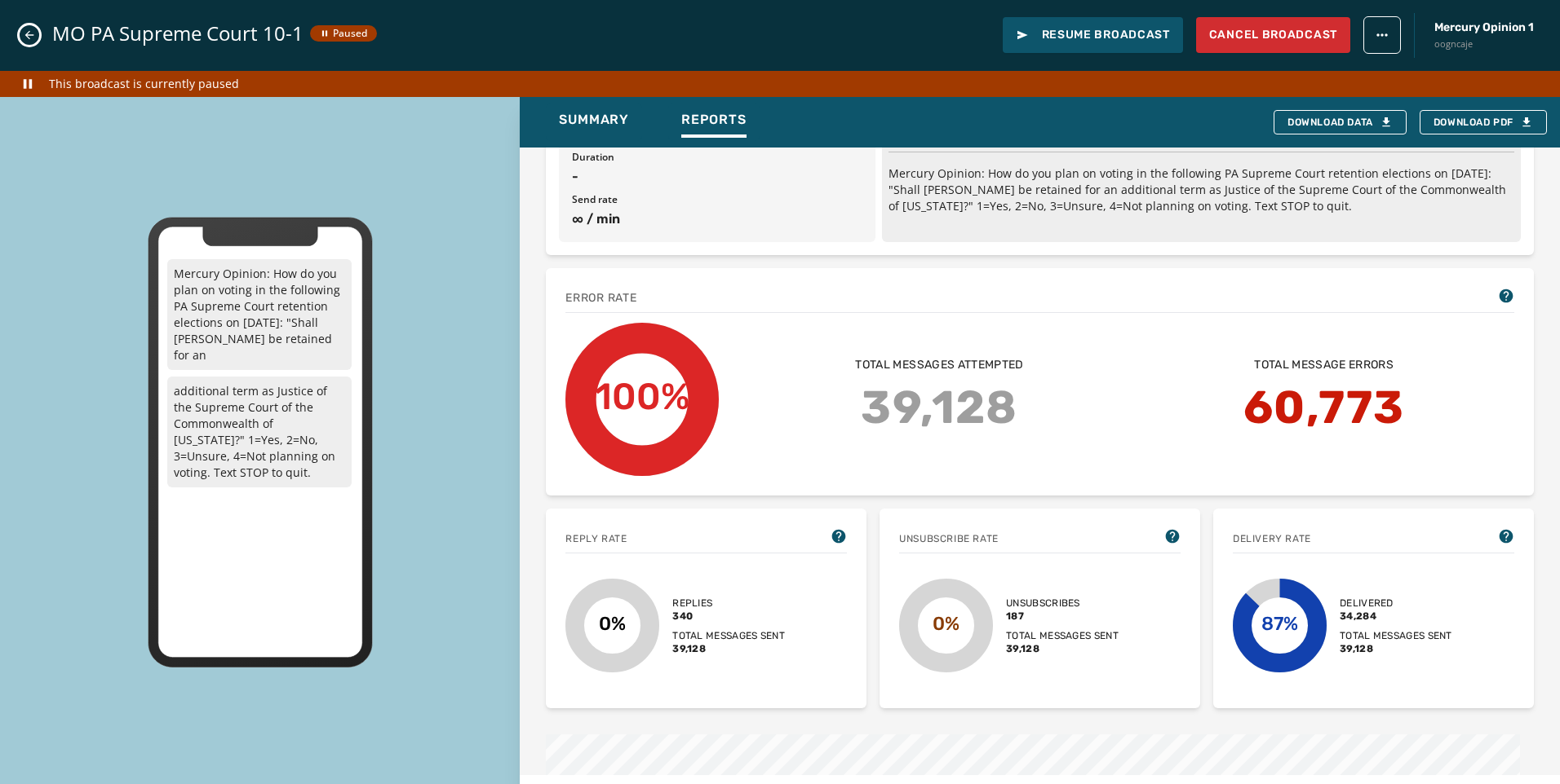
scroll to position [0, 0]
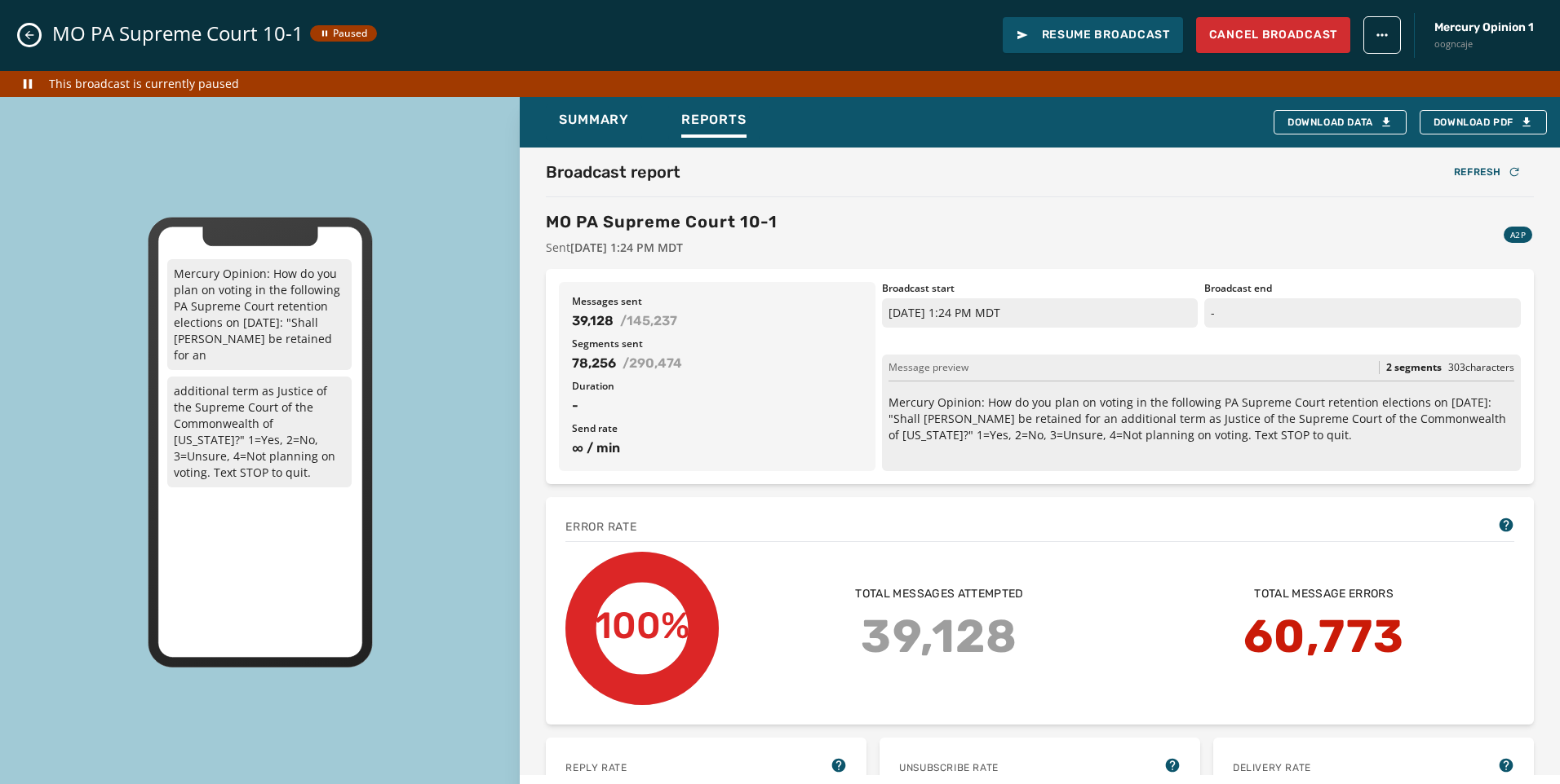
click at [22, 34] on div "MO PA Supreme Court 10-1 Paused Resume Broadcast Cancel Broadcast Mercury Opini…" at bounding box center [780, 392] width 1560 height 784
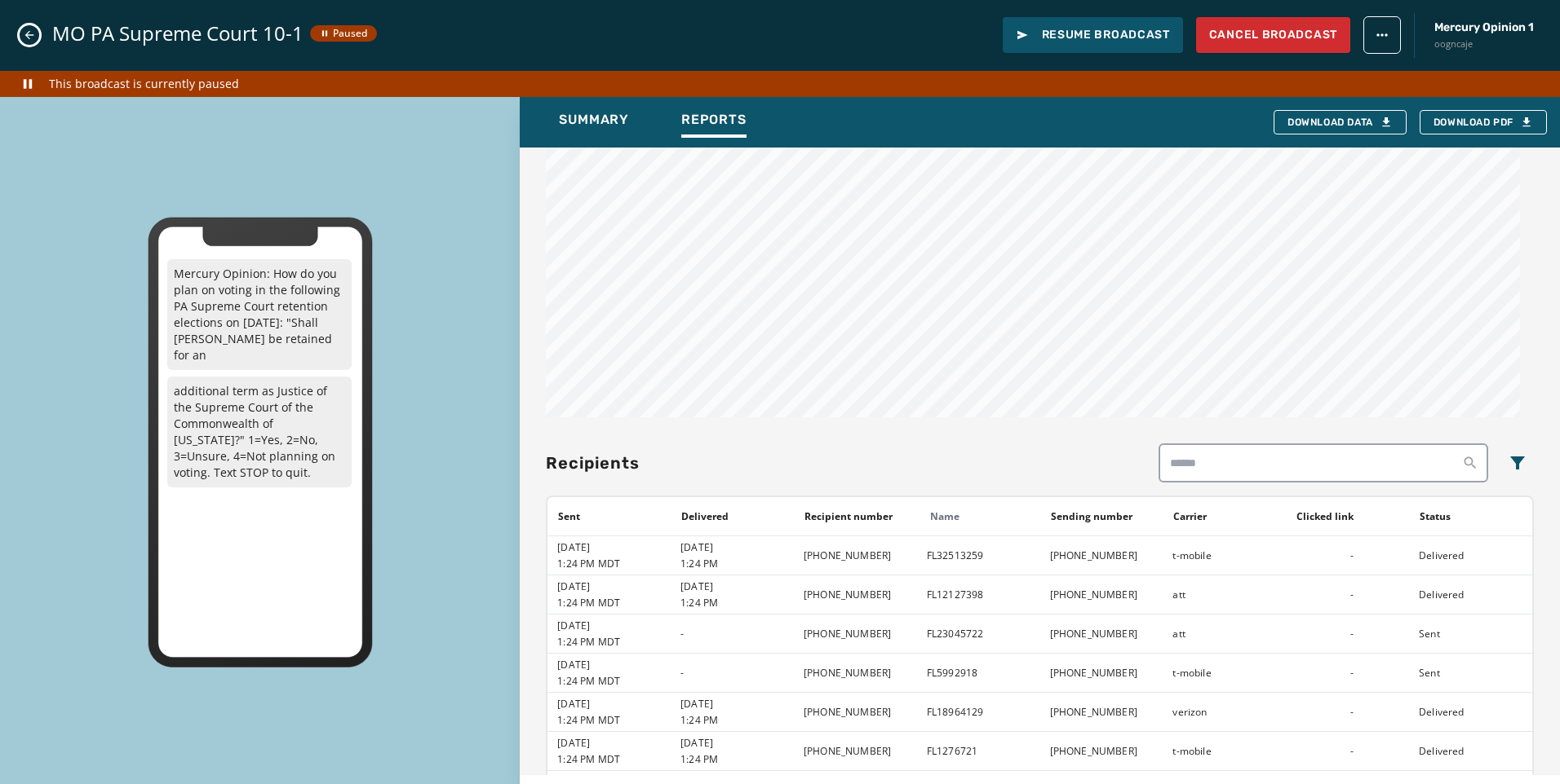
click at [23, 35] on icon "Close admin drawer" at bounding box center [29, 35] width 13 height 13
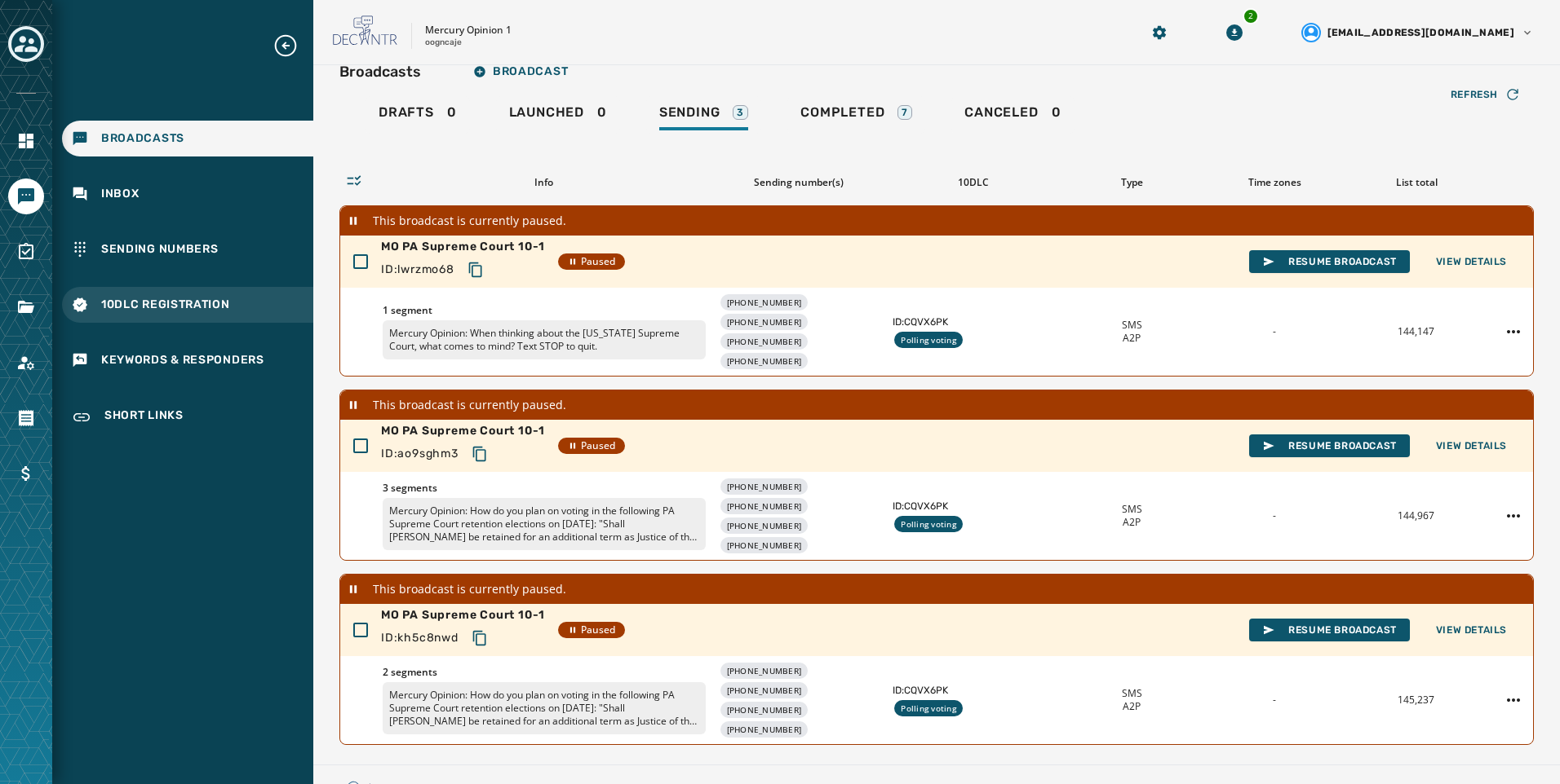
click at [177, 298] on span "10DLC Registration" at bounding box center [164, 305] width 129 height 16
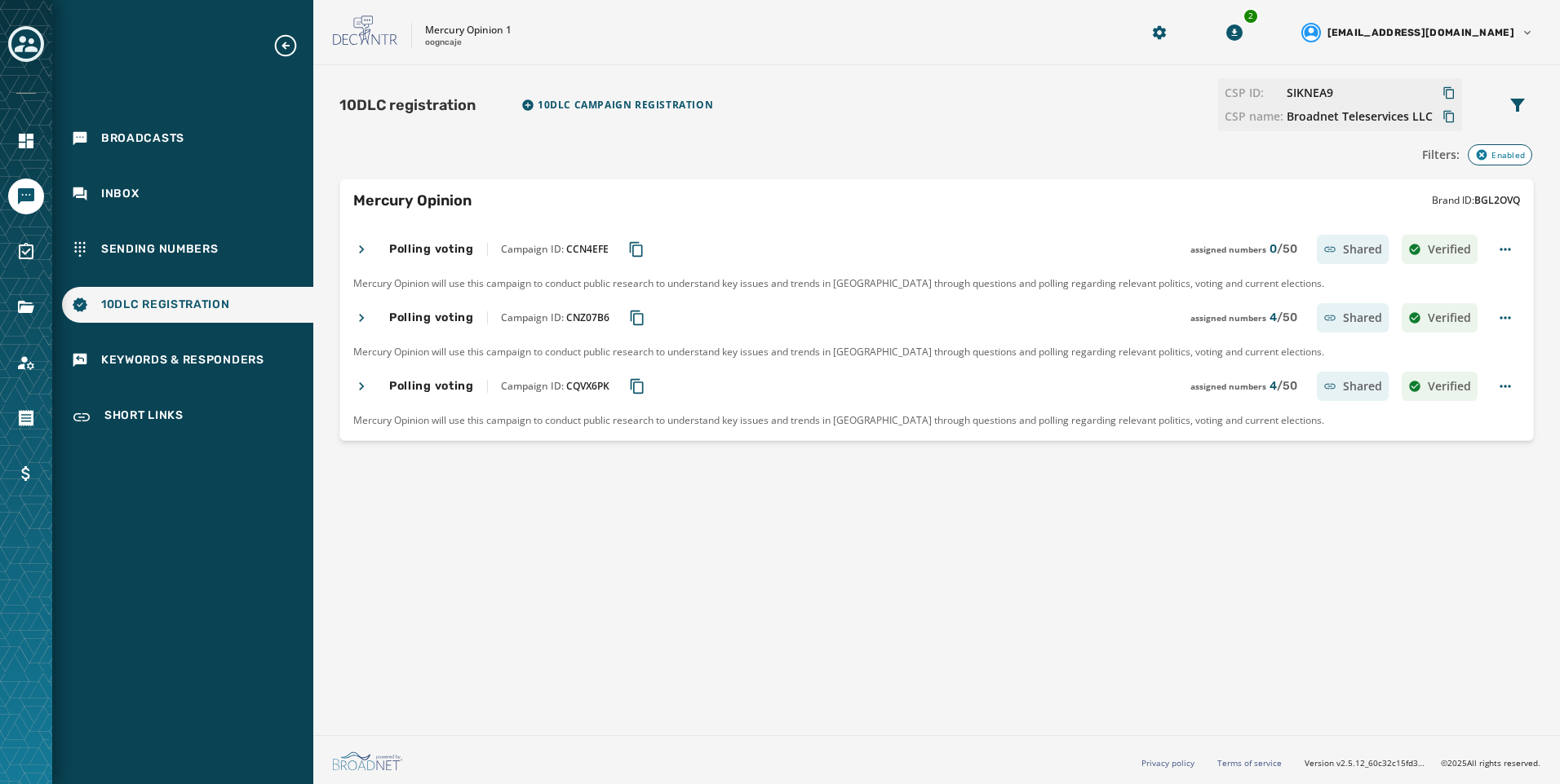
click at [367, 245] on icon at bounding box center [361, 249] width 16 height 16
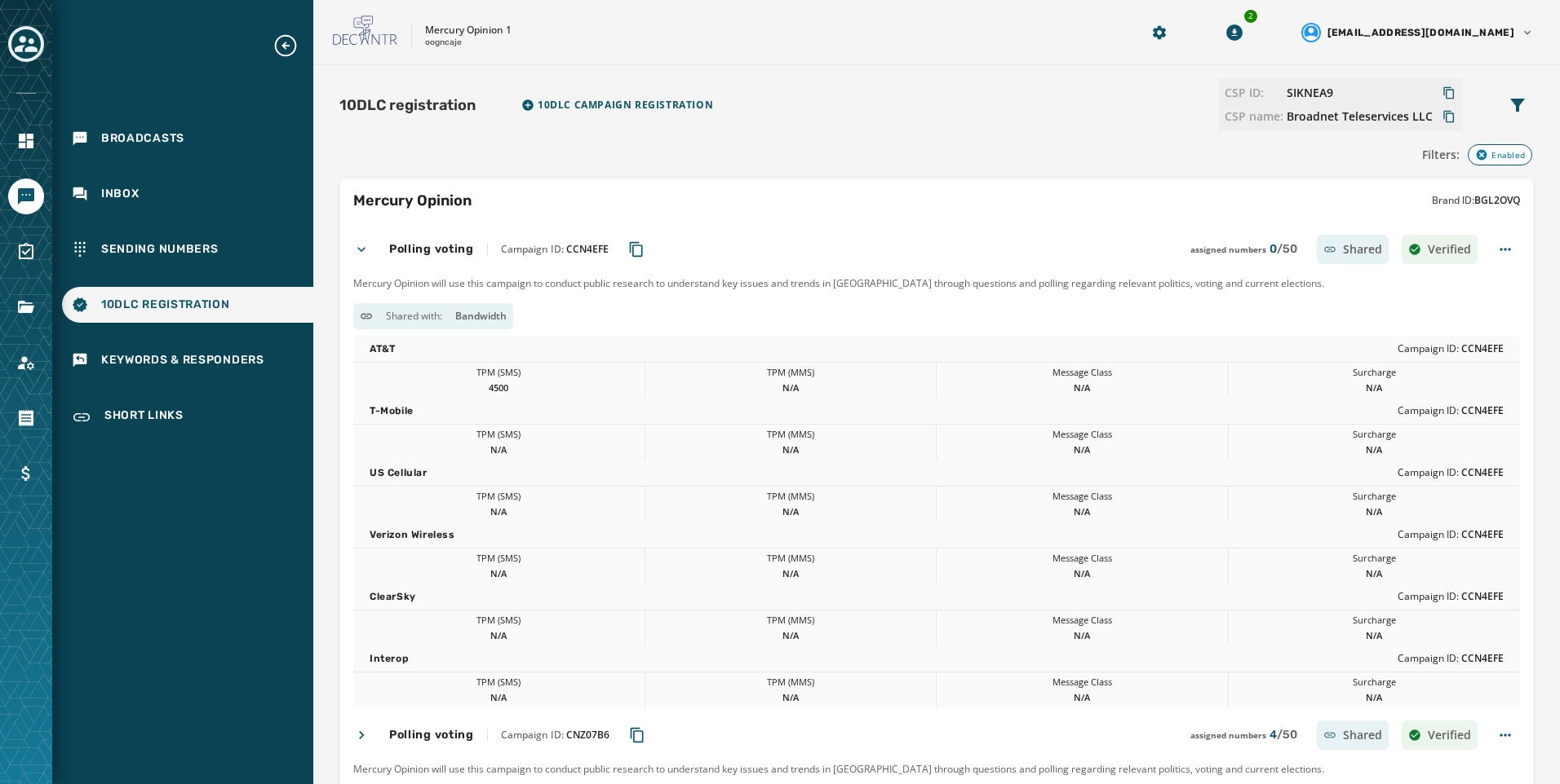
click at [354, 256] on icon at bounding box center [361, 249] width 16 height 16
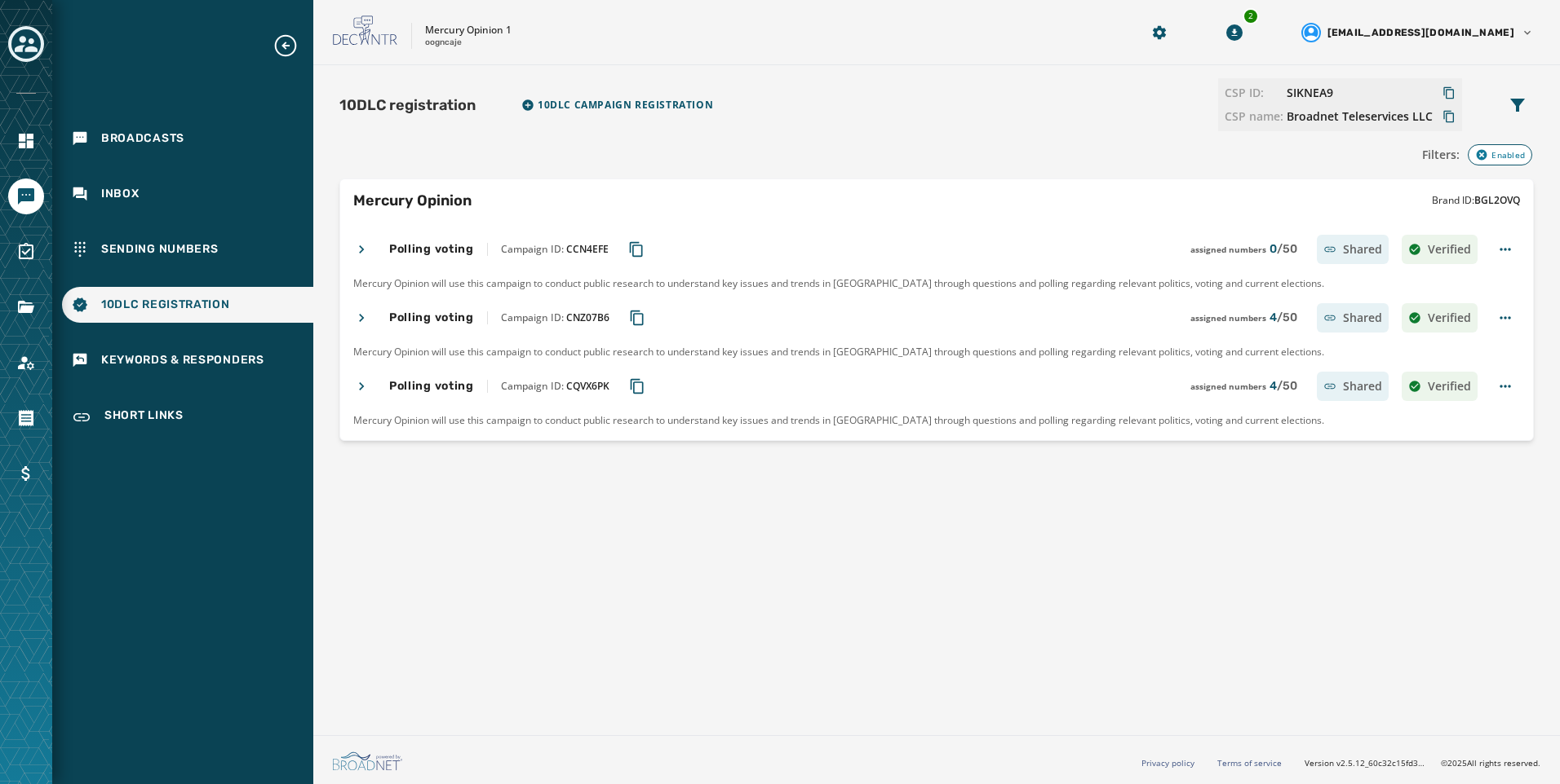
click at [365, 315] on icon at bounding box center [361, 318] width 16 height 16
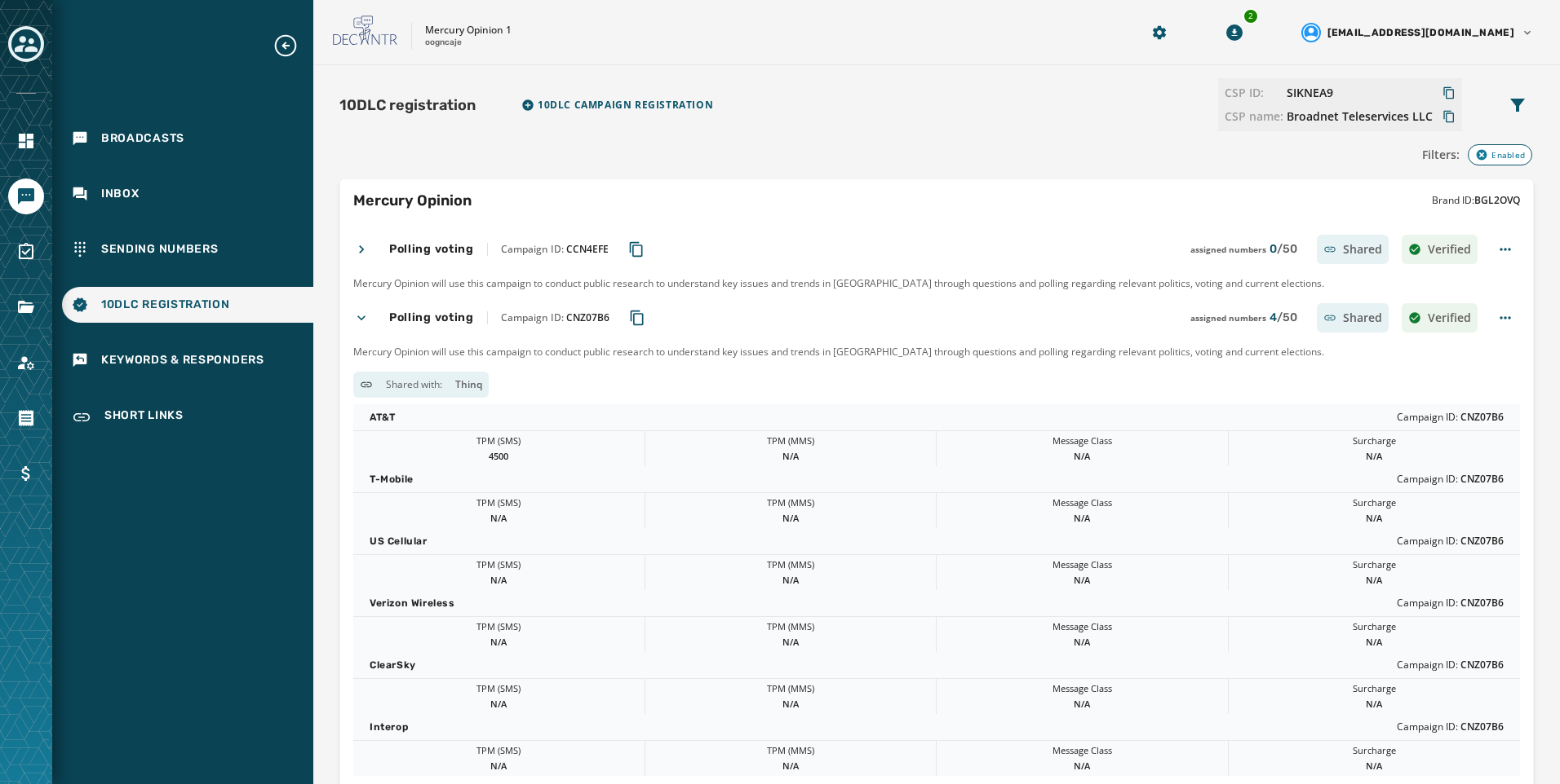
click at [366, 315] on icon at bounding box center [361, 318] width 16 height 16
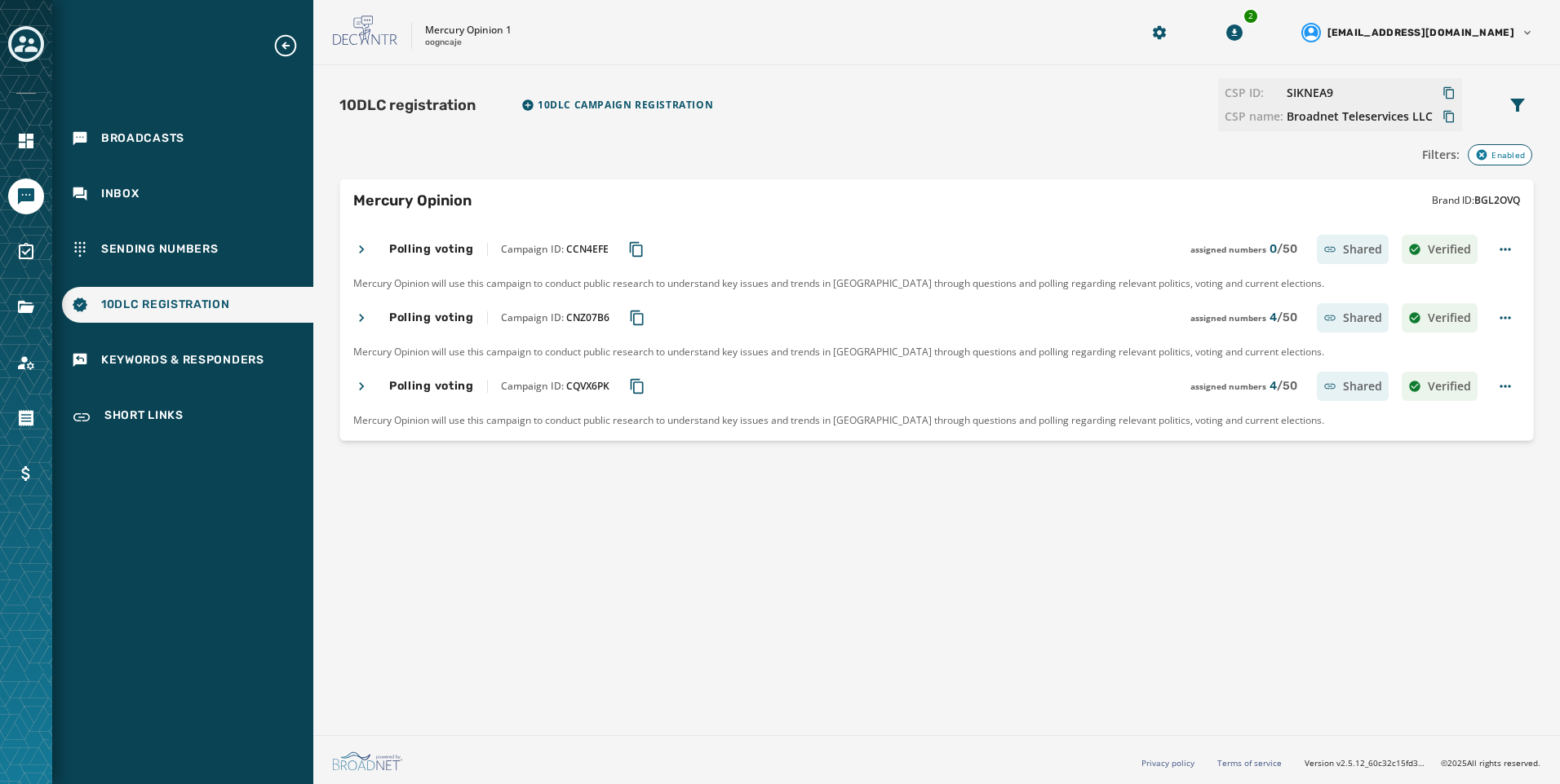
click at [369, 391] on icon at bounding box center [361, 387] width 16 height 16
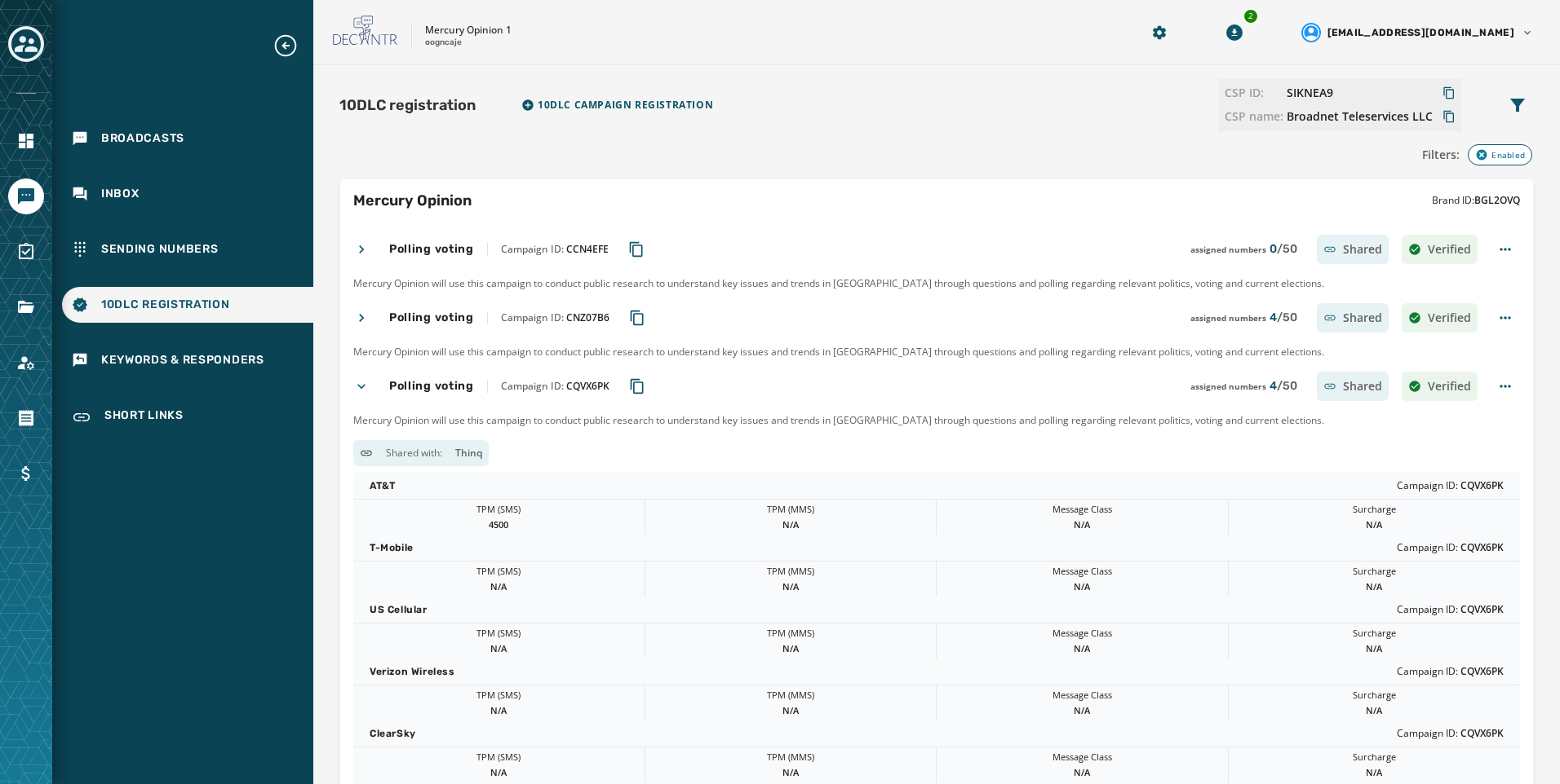
click at [369, 391] on icon at bounding box center [361, 387] width 16 height 16
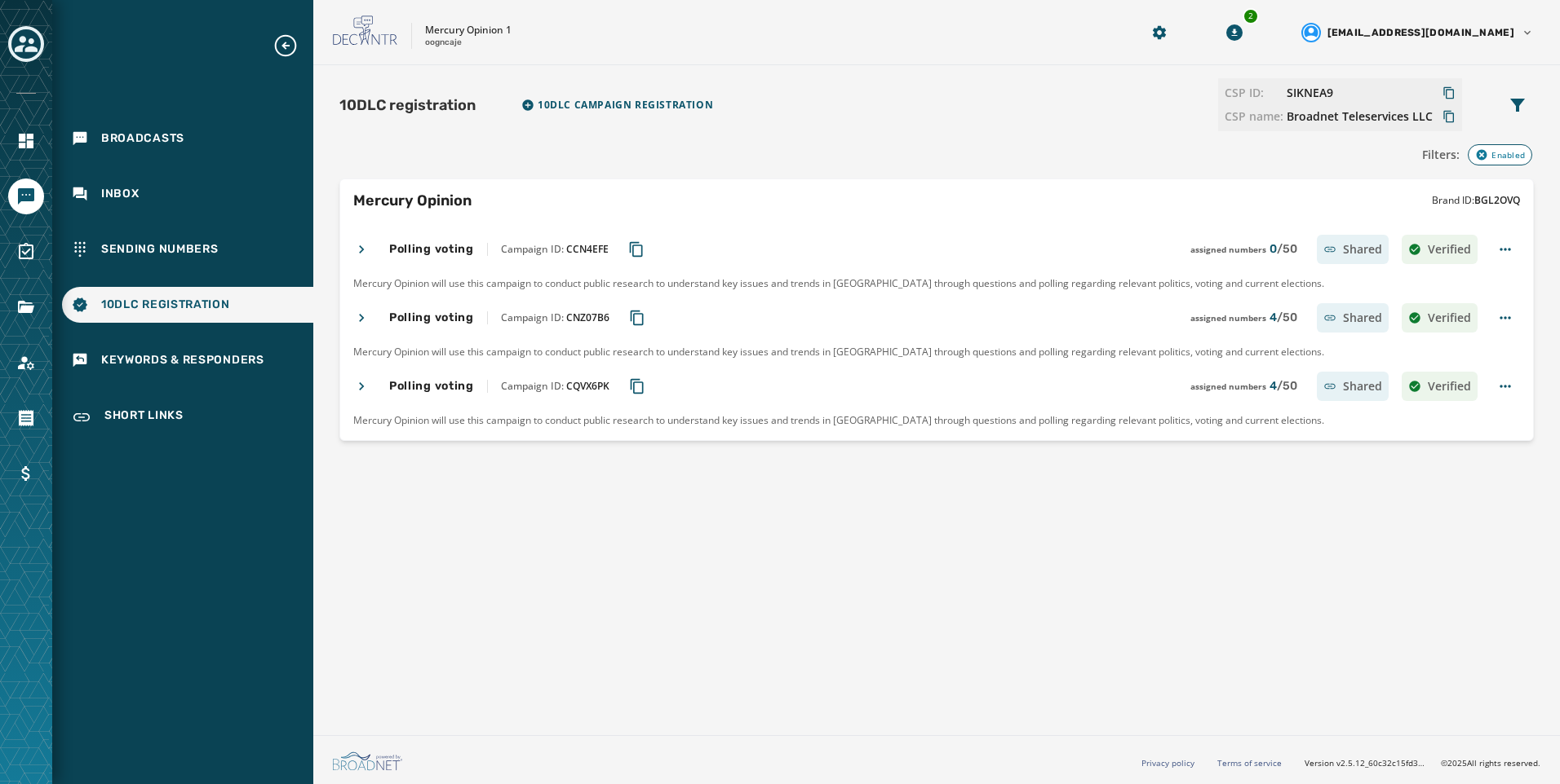
click at [1181, 558] on div "10DLC registration 10DLC Campaign registration CSP ID: SIKNEA9 CSP name: Broadn…" at bounding box center [936, 396] width 1247 height 663
click at [639, 386] on icon "Copy Campaign ID to clipboard" at bounding box center [637, 387] width 16 height 16
click at [204, 274] on div "Broadcasts Inbox Sending Numbers 10DLC Registration Keywords & Responders Short…" at bounding box center [182, 235] width 261 height 404
click at [208, 191] on div "Inbox" at bounding box center [187, 194] width 251 height 36
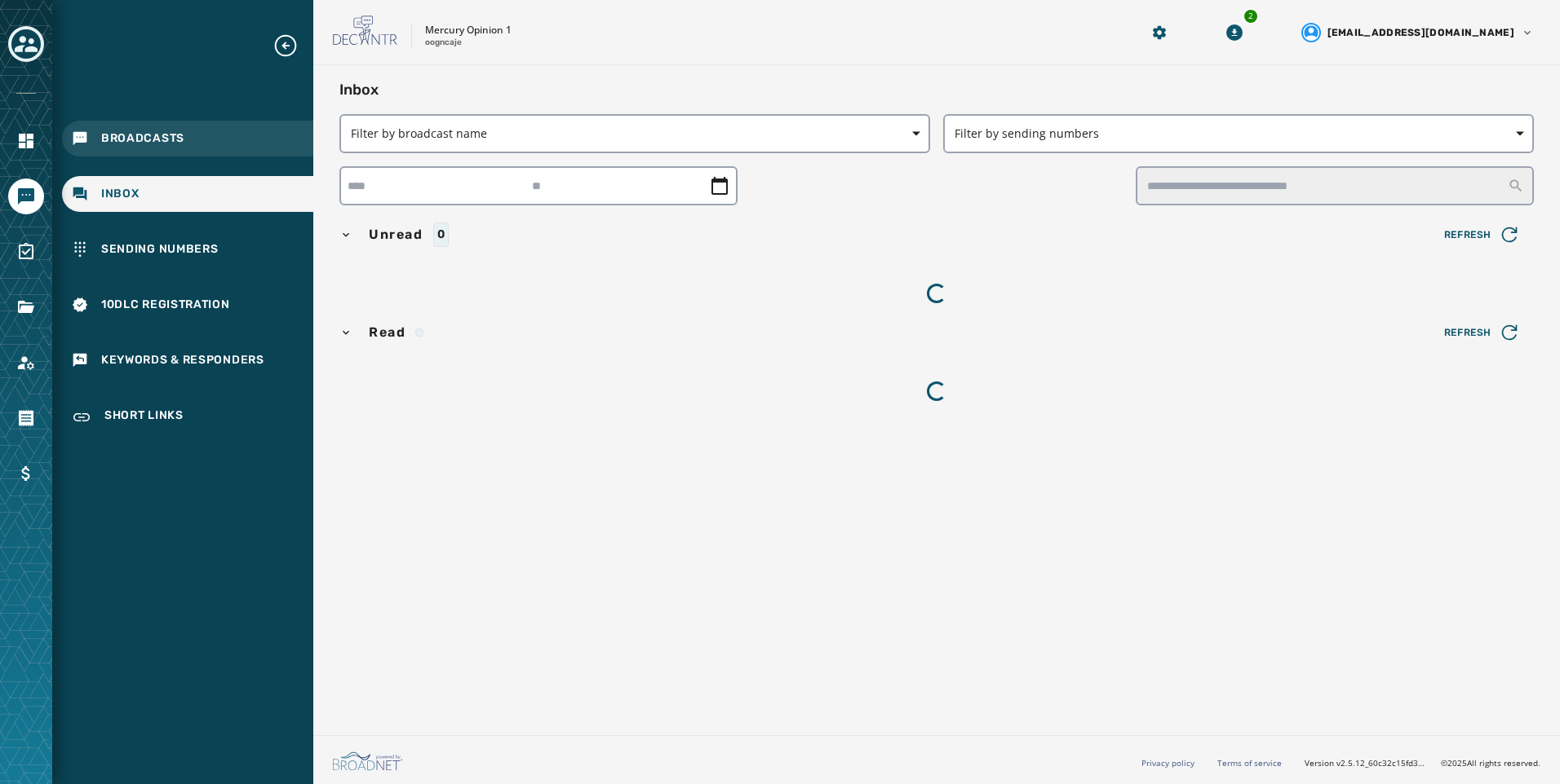
click at [208, 148] on div "Broadcasts" at bounding box center [187, 138] width 251 height 36
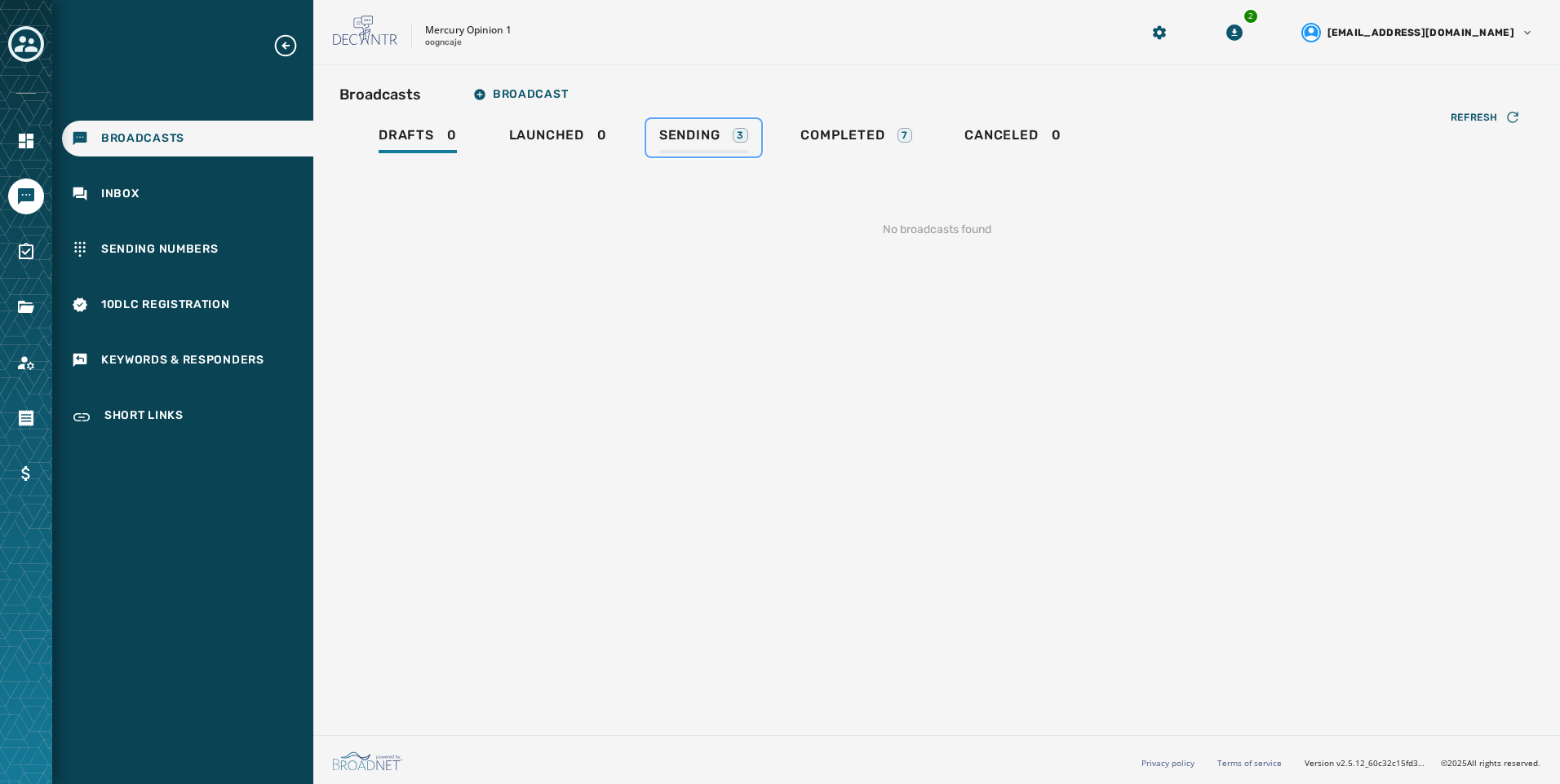
click at [715, 154] on link "Sending 3" at bounding box center [703, 137] width 115 height 38
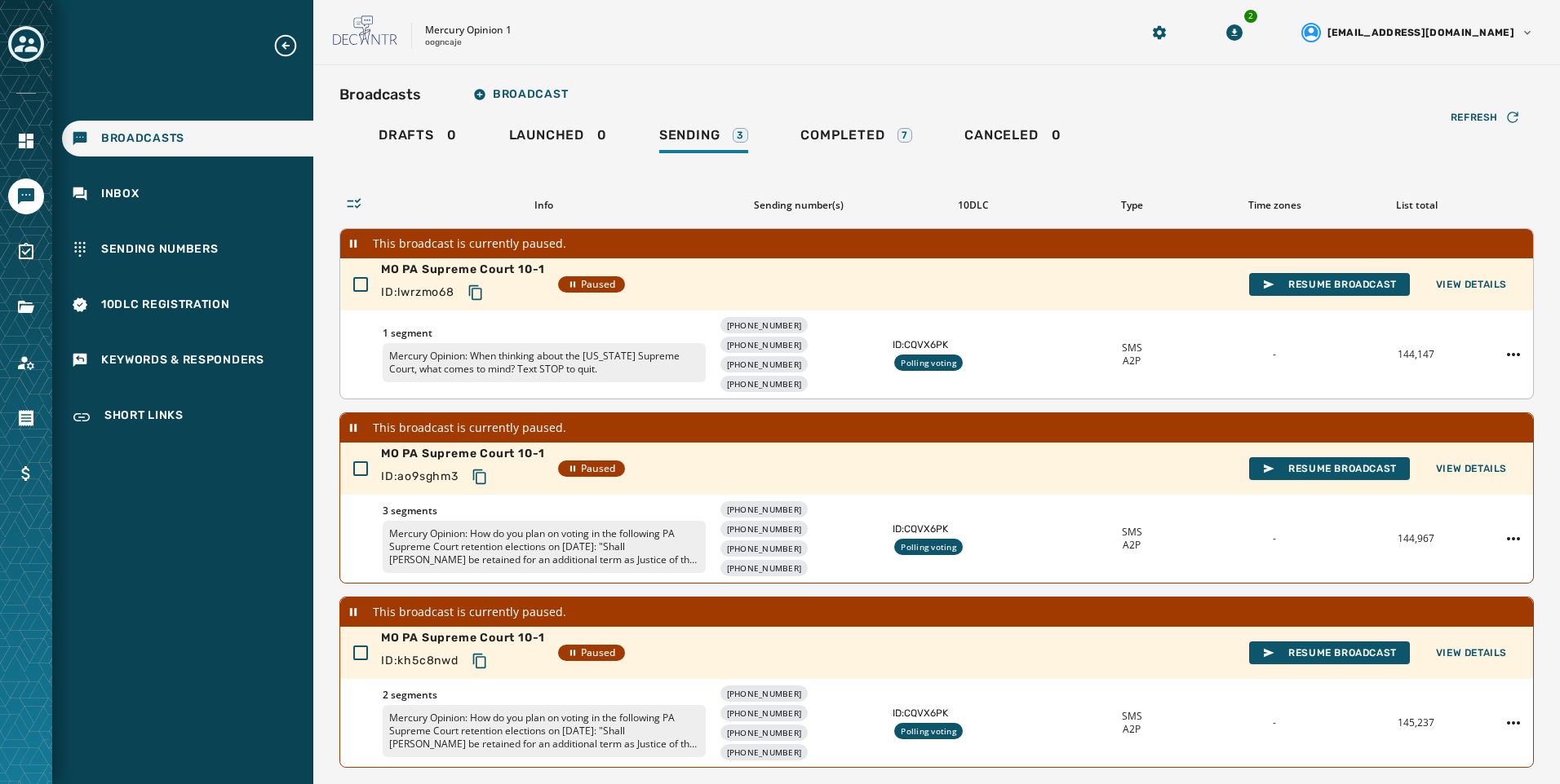
click at [853, 368] on div "[PHONE_NUMBER] [PHONE_NUMBER] [PHONE_NUMBER] [PHONE_NUMBER]" at bounding box center [799, 354] width 161 height 75
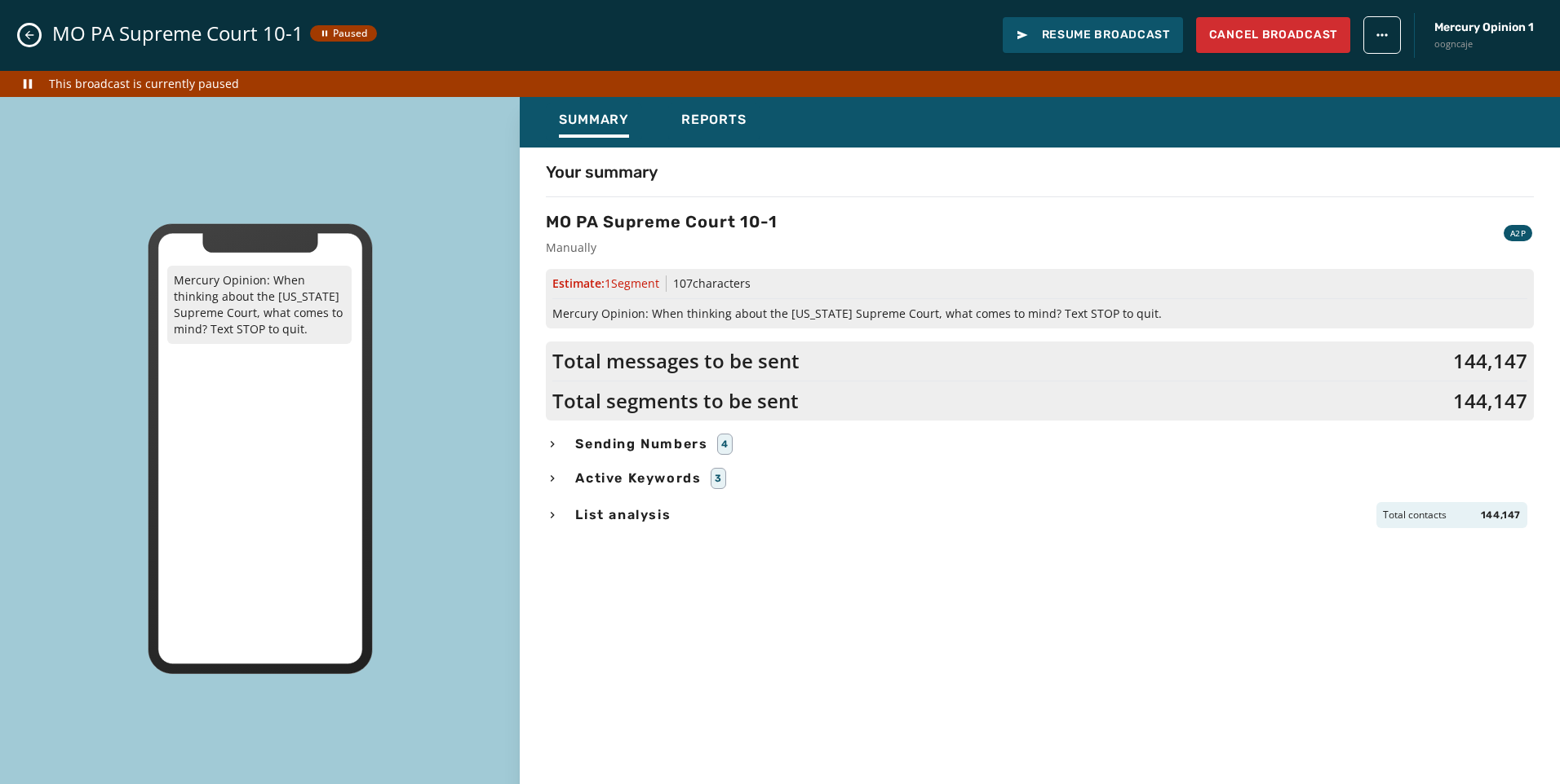
click at [609, 455] on div "Your summary MO PA Supreme Court 10-1 Manually A2P Estimate: 1 Segment 107 char…" at bounding box center [1039, 474] width 1040 height 628
click at [610, 443] on span "Sending Numbers" at bounding box center [641, 444] width 139 height 20
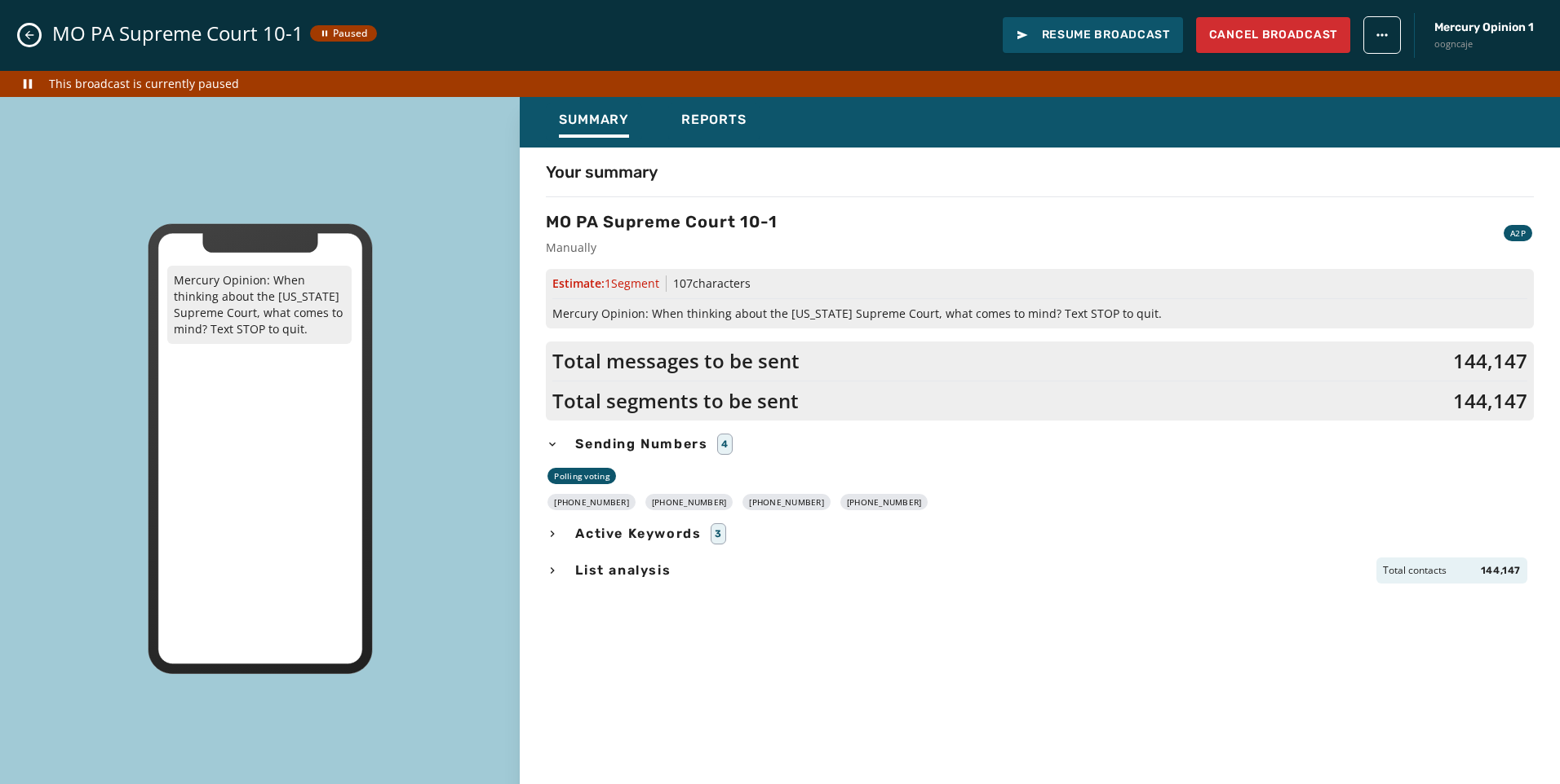
drag, startPoint x: 908, startPoint y: 505, endPoint x: 546, endPoint y: 511, distance: 362.0
click at [546, 511] on div "Your summary MO PA Supreme Court 10-1 Manually A2P Estimate: 1 Segment 107 char…" at bounding box center [1039, 474] width 1040 height 628
copy div "[PHONE_NUMBER] [PHONE_NUMBER] [PHONE_NUMBER] [PHONE_NUMBER]"
click at [21, 22] on div "MO PA Supreme Court 10-1 Paused Resume Broadcast Cancel Broadcast Mercury Opini…" at bounding box center [780, 35] width 1560 height 71
click at [33, 29] on icon "Close admin drawer" at bounding box center [29, 35] width 13 height 13
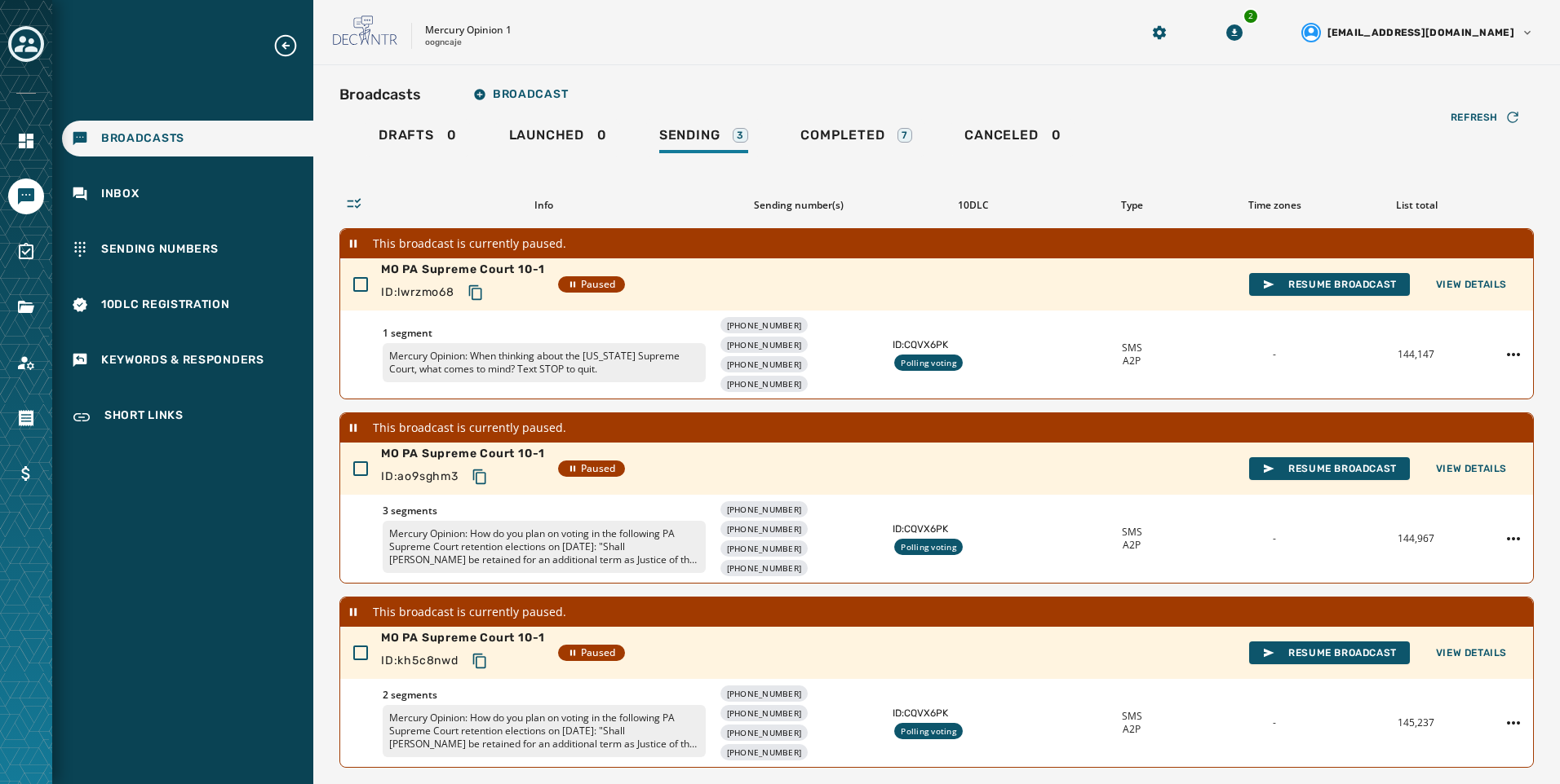
click at [830, 74] on div "Broadcasts Broadcast Drafts 0 Launched 0 Sending 3 Completed 7 Canceled 0 Refre…" at bounding box center [936, 422] width 1247 height 716
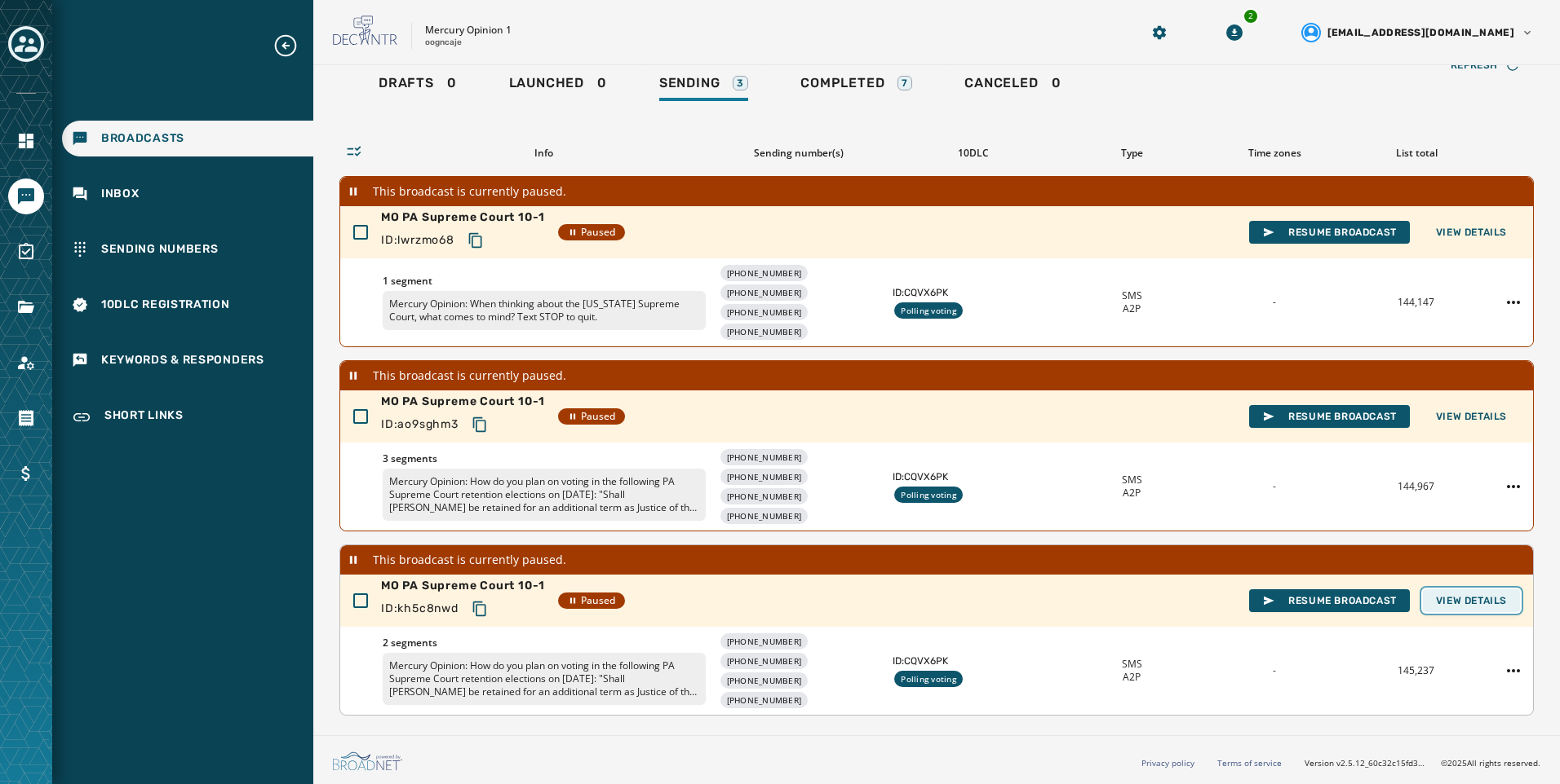
click at [1471, 612] on button "View Details" at bounding box center [1470, 601] width 97 height 23
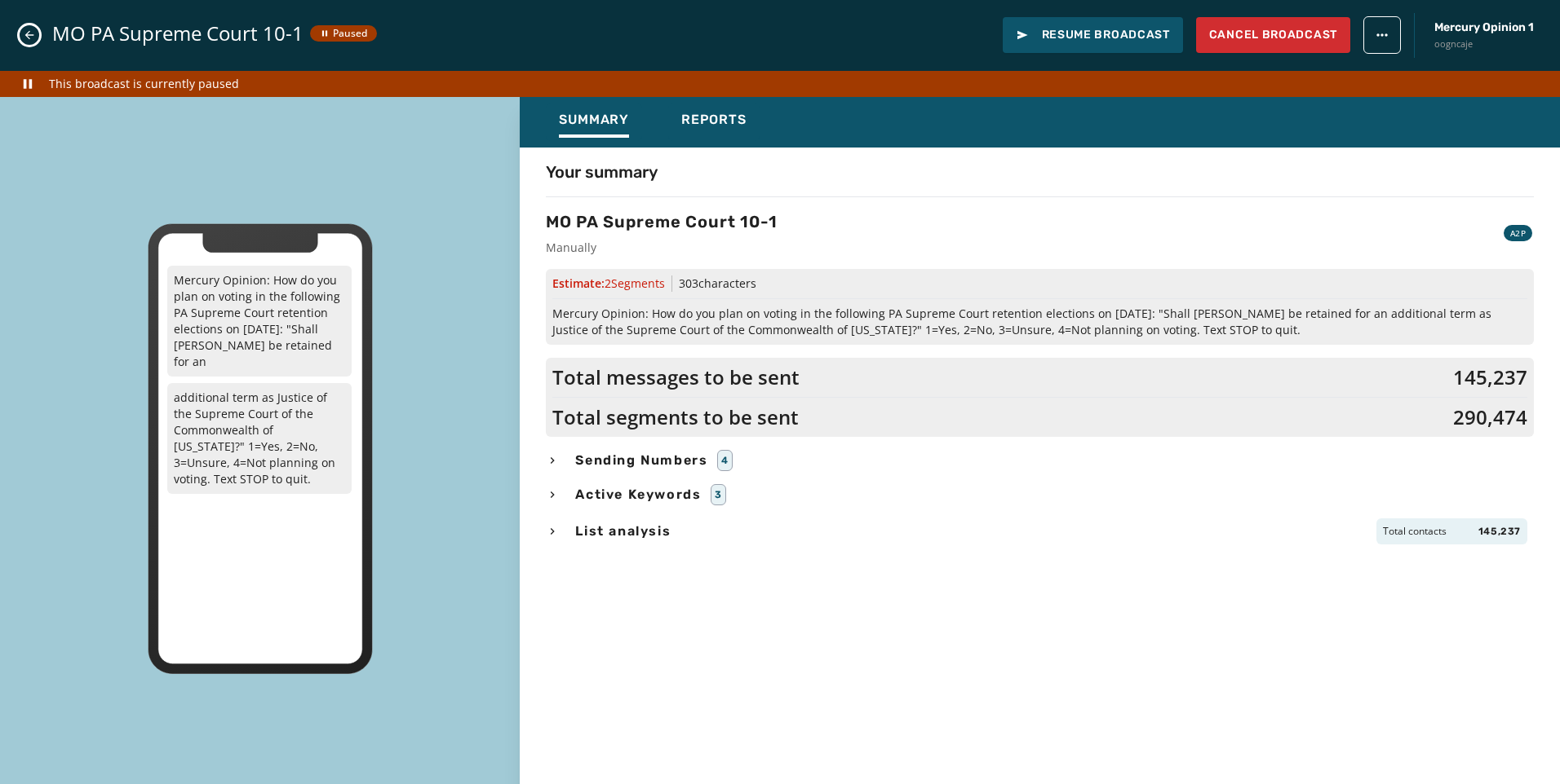
click at [750, 150] on div "Your summary MO PA Supreme Court 10-1 Manually A2P Estimate: 2 Segment s 303 ch…" at bounding box center [1039, 467] width 1040 height 641
click at [740, 131] on div "Reports" at bounding box center [713, 125] width 65 height 26
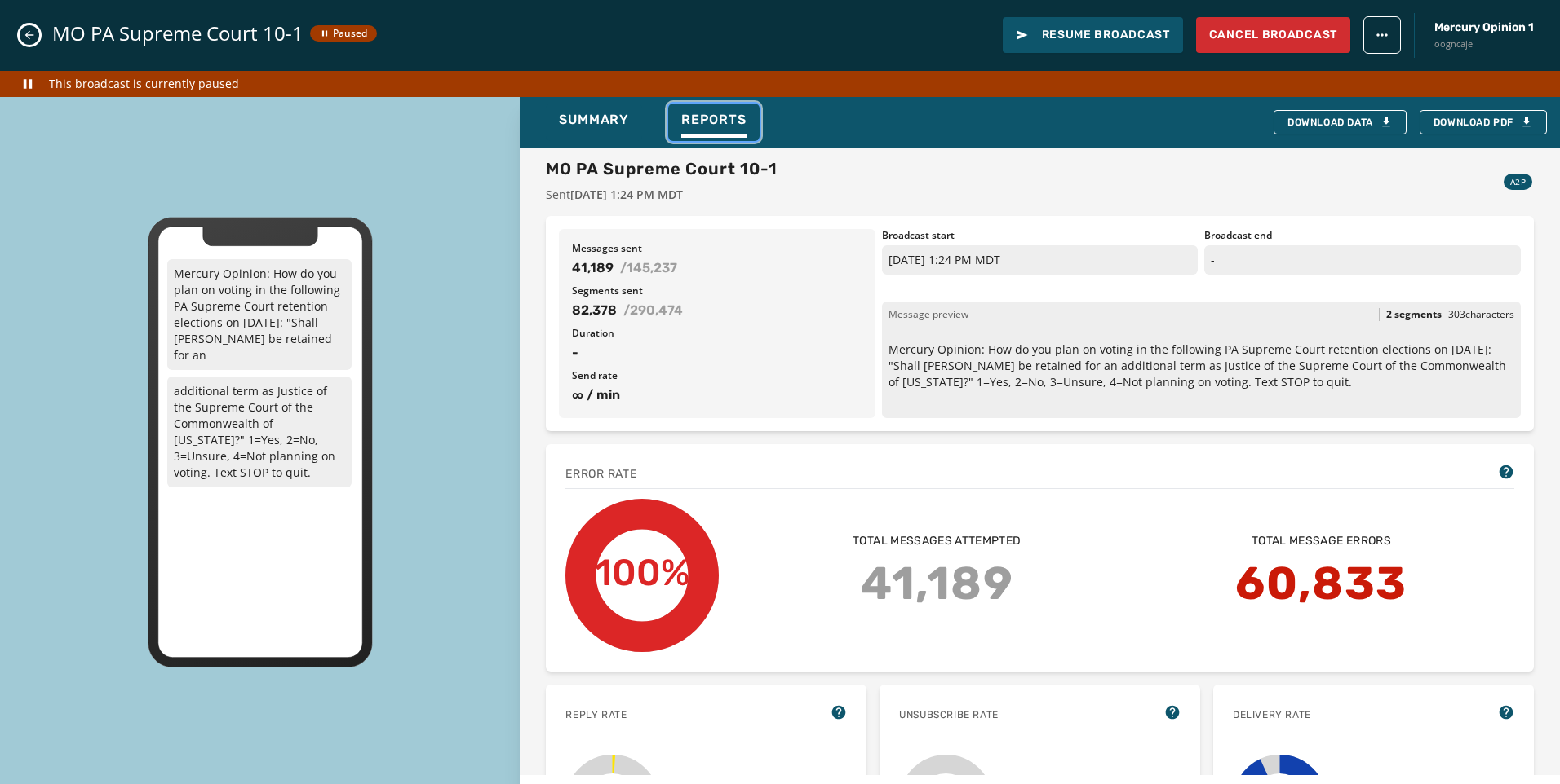
scroll to position [82, 0]
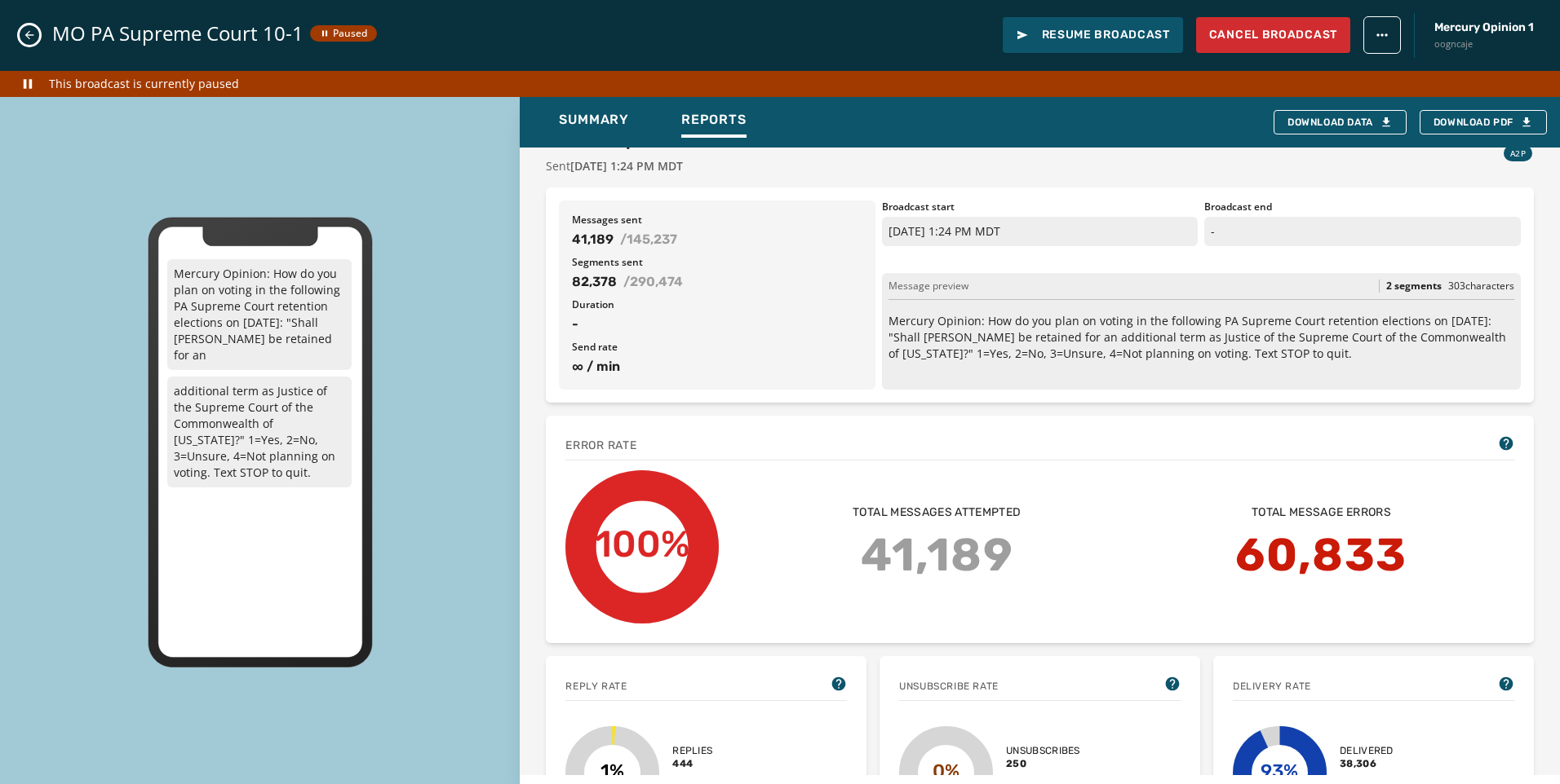
click at [1006, 362] on p "Mercury Opinion: How do you plan on voting in the following PA Supreme Court re…" at bounding box center [1201, 337] width 626 height 49
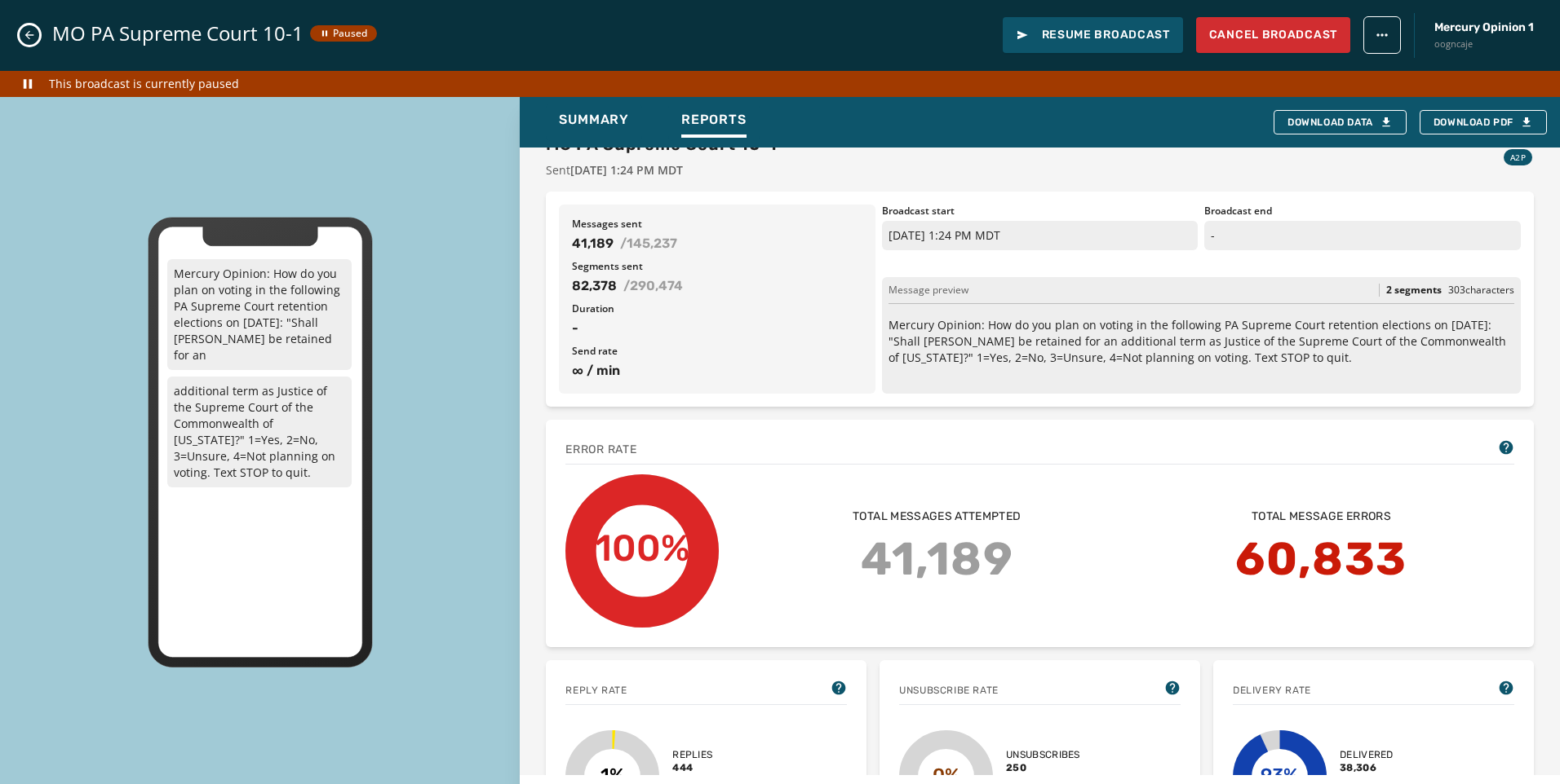
scroll to position [0, 0]
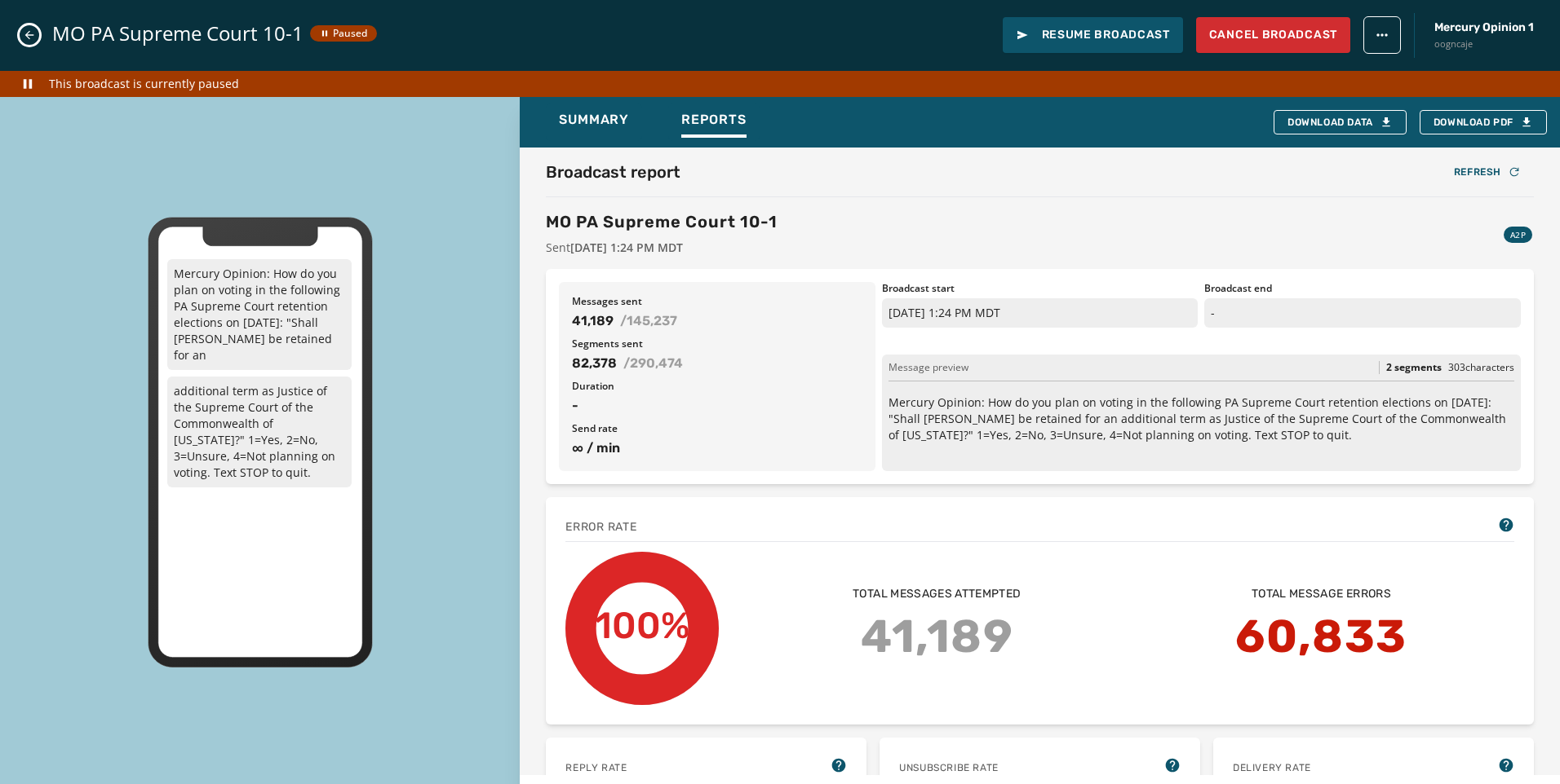
click at [28, 36] on icon "Close admin drawer" at bounding box center [29, 35] width 13 height 13
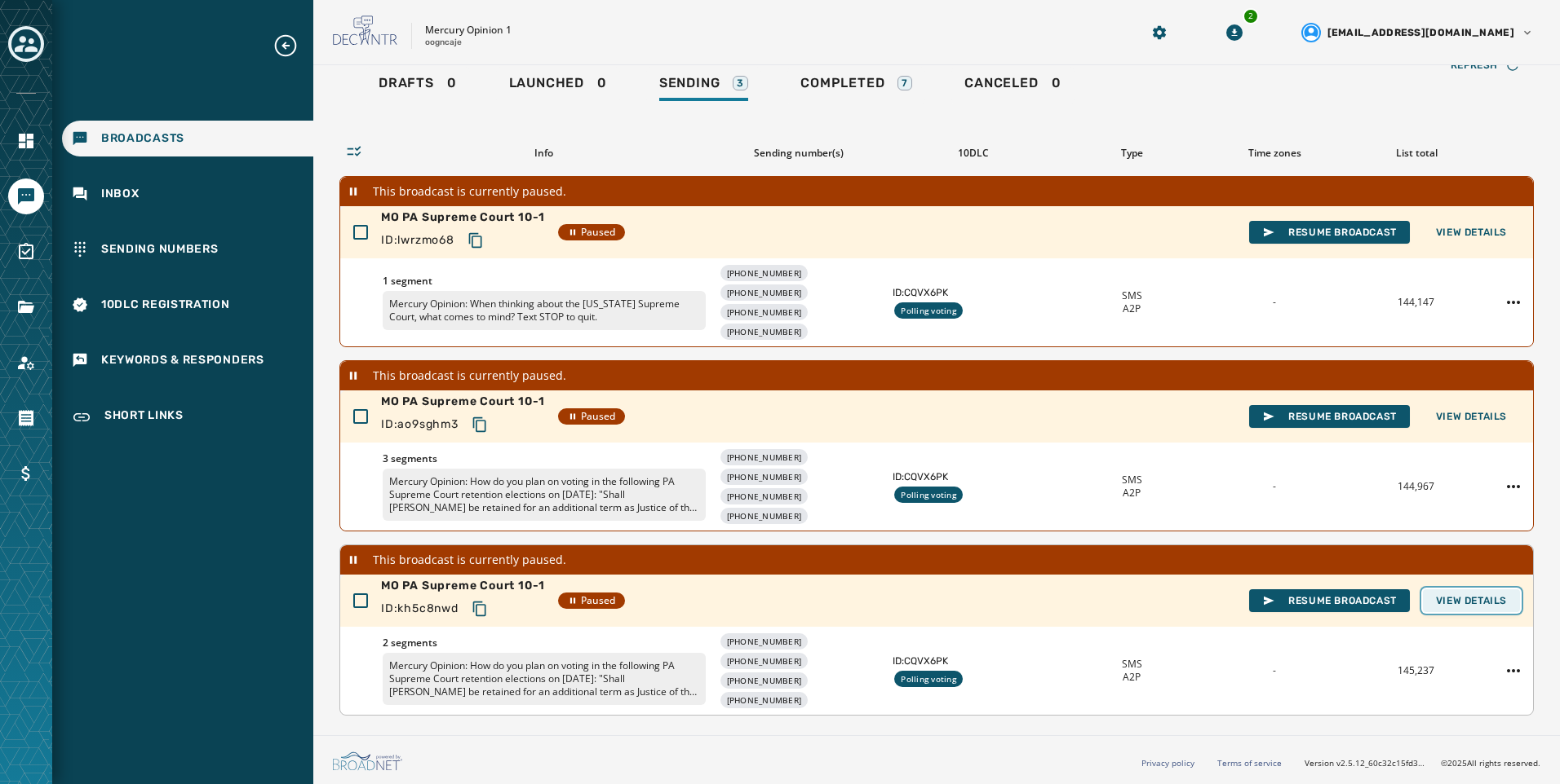
click at [1463, 604] on span "View Details" at bounding box center [1470, 601] width 71 height 13
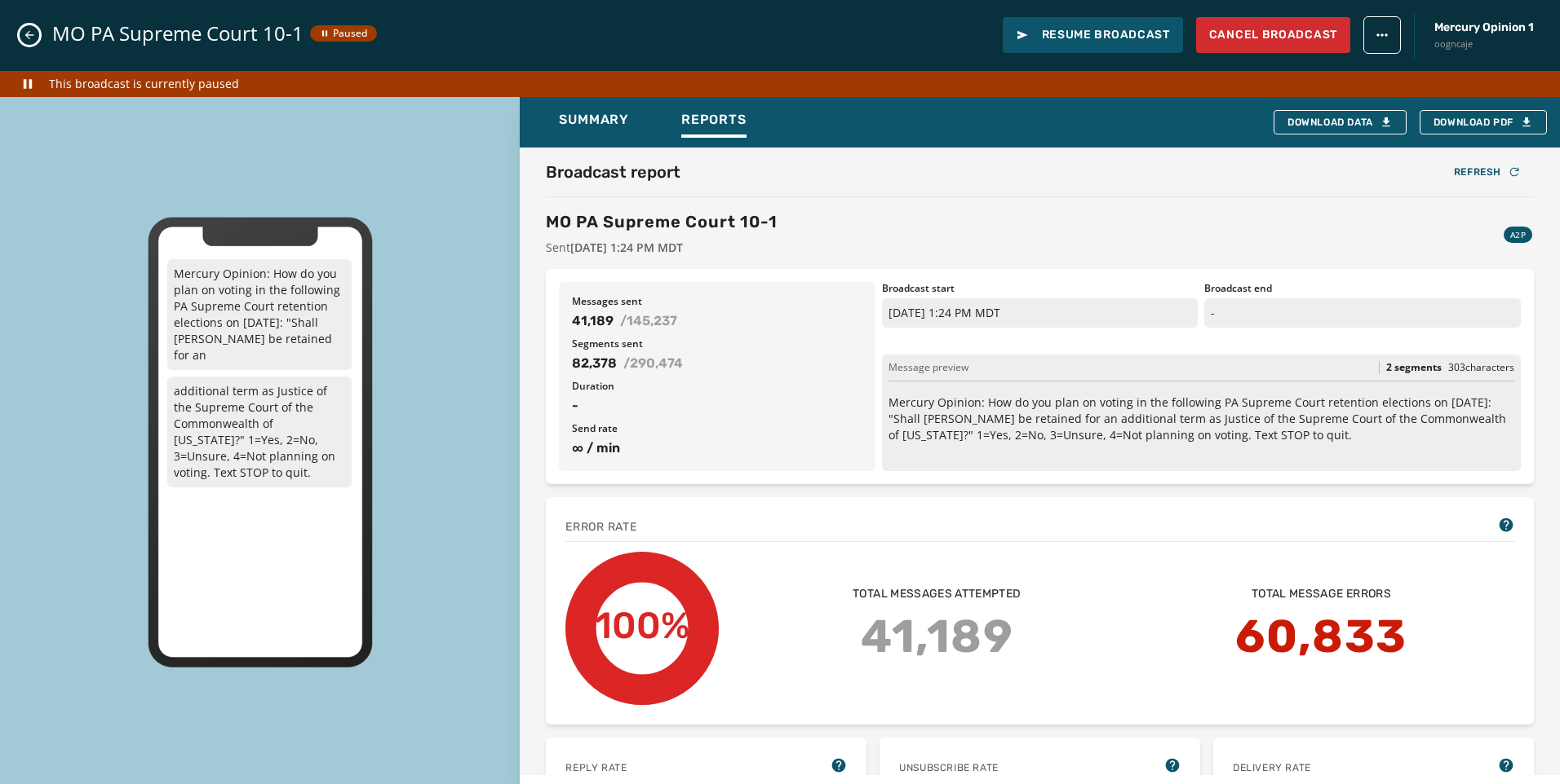
click at [29, 38] on icon "Close admin drawer" at bounding box center [29, 35] width 13 height 13
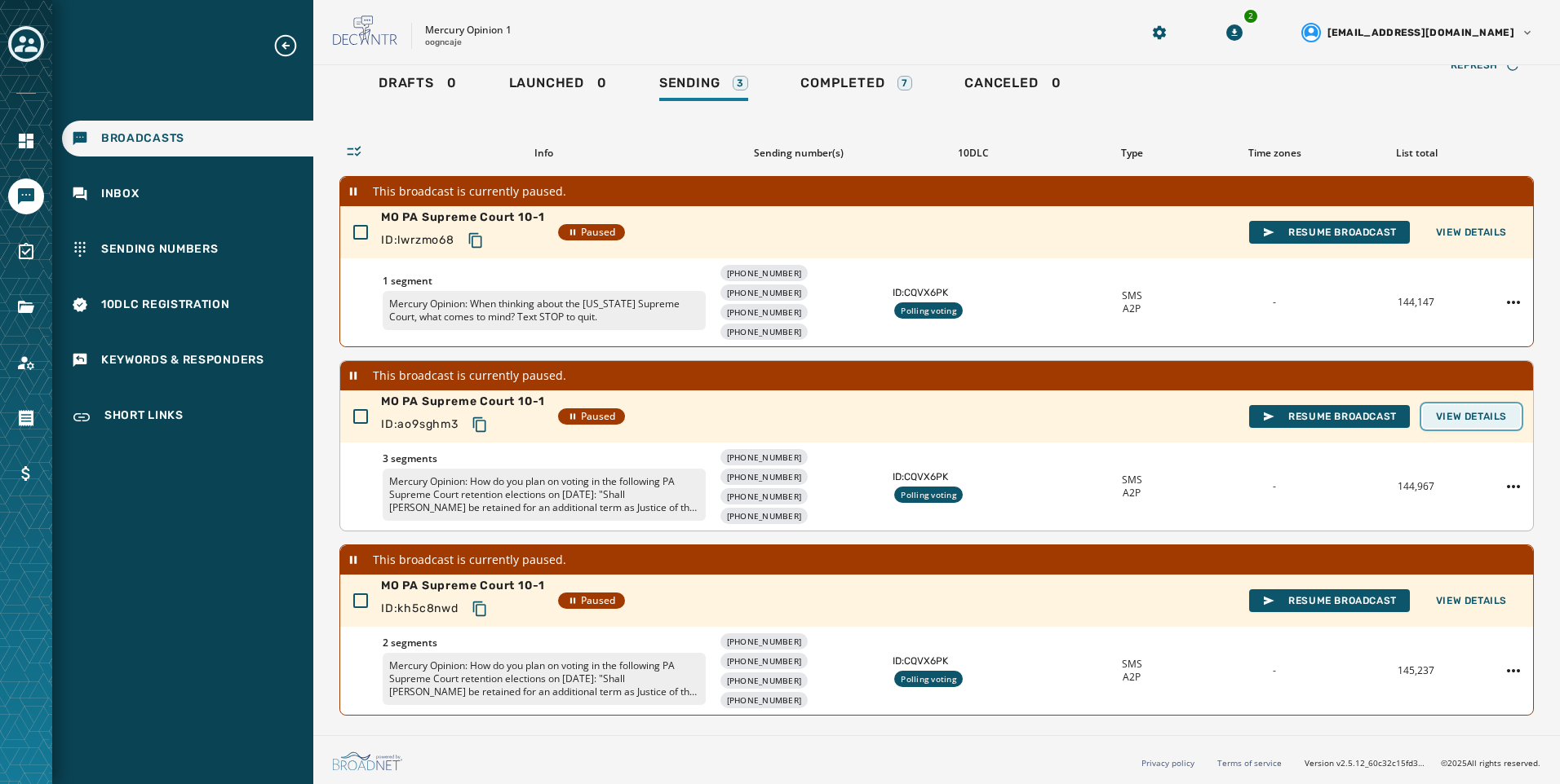
click at [1462, 424] on button "View Details" at bounding box center [1470, 416] width 97 height 23
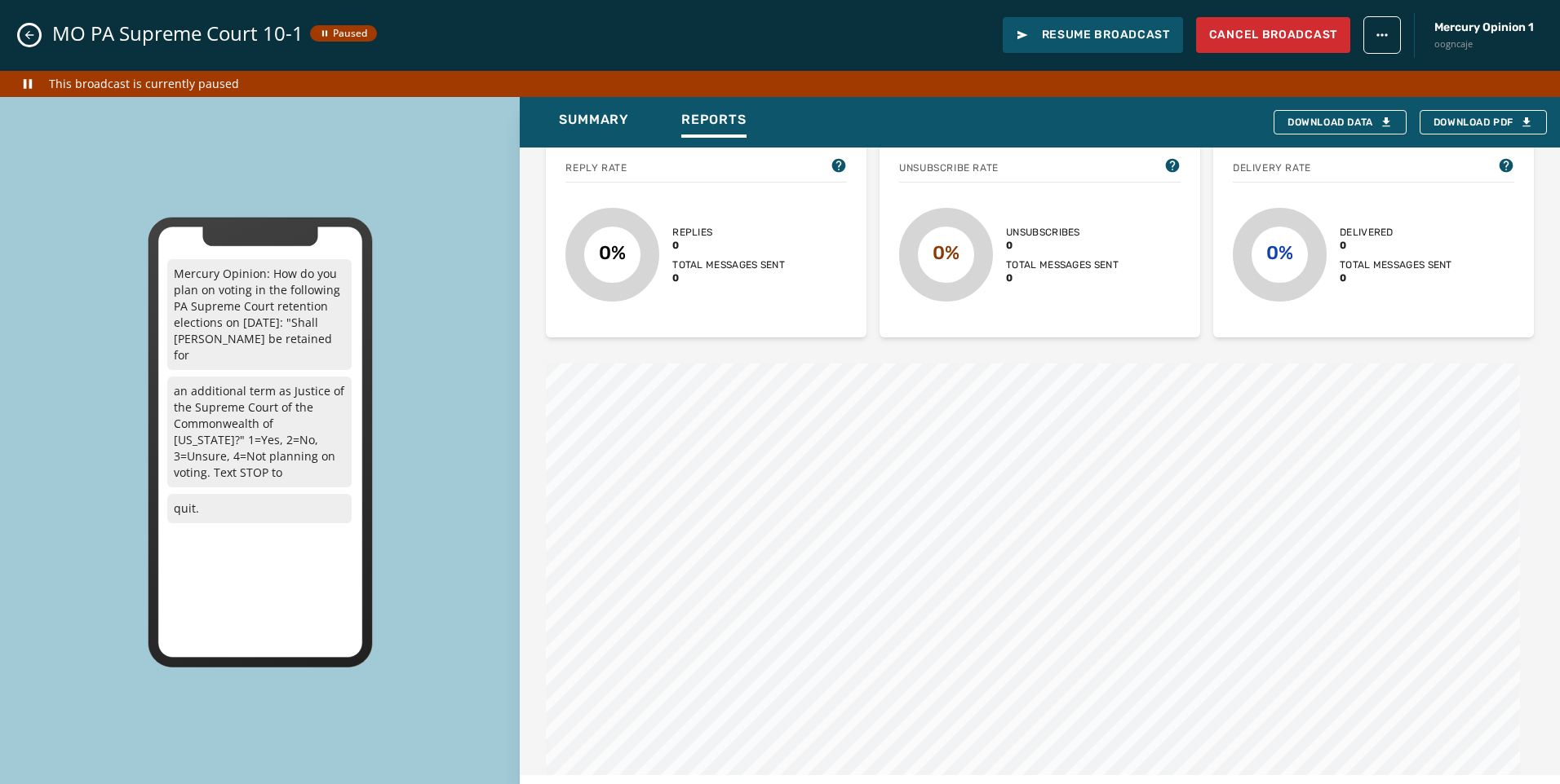
scroll to position [734, 0]
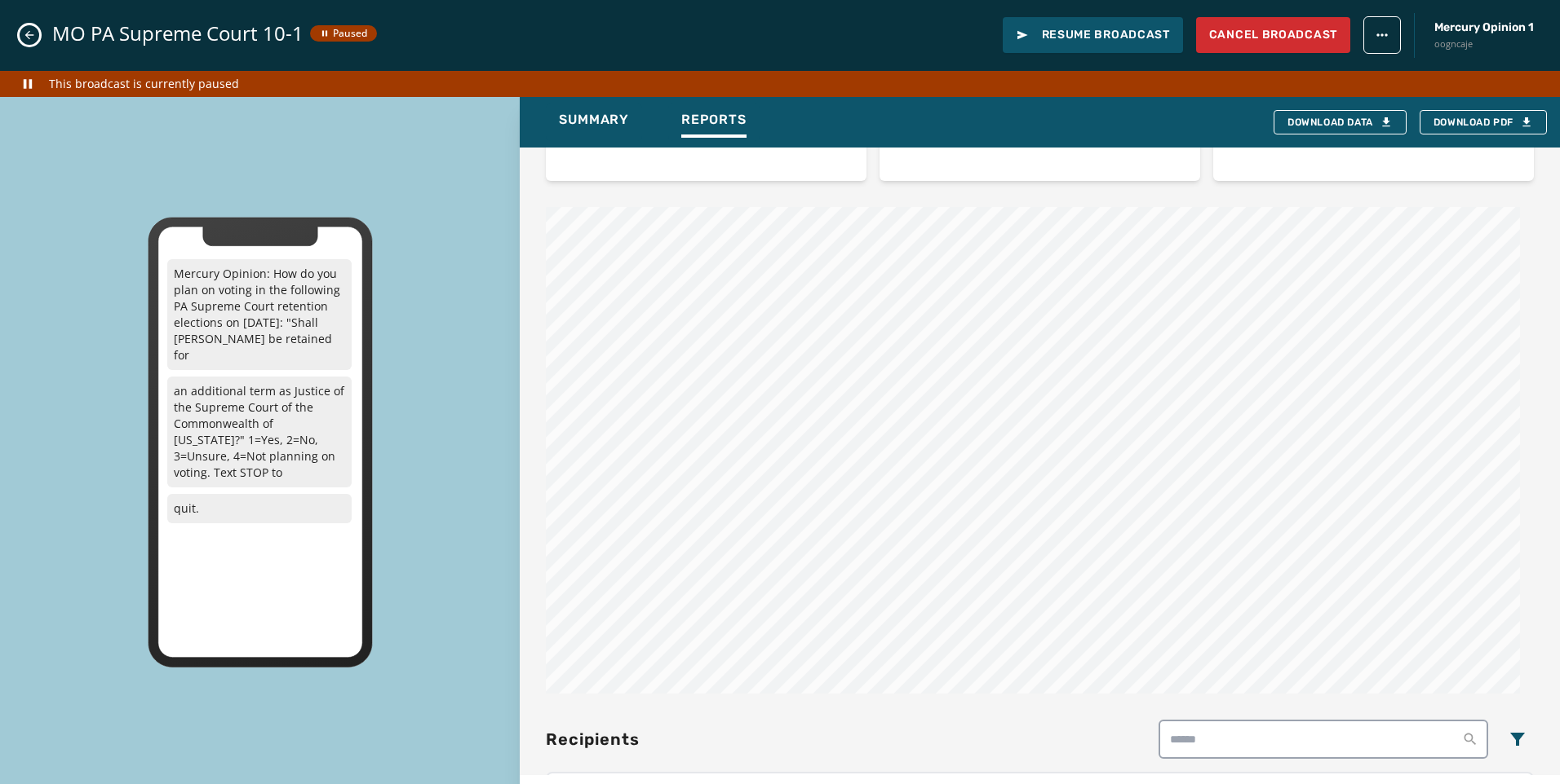
click at [19, 38] on div "MO PA Supreme Court 10-1 Paused Resume Broadcast Cancel Broadcast Mercury Opini…" at bounding box center [780, 35] width 1560 height 71
click at [36, 43] on div "MO PA Supreme Court 10-1 Paused Resume Broadcast Cancel Broadcast Mercury Opini…" at bounding box center [780, 35] width 1560 height 71
click at [29, 27] on button "Close admin drawer" at bounding box center [30, 35] width 20 height 20
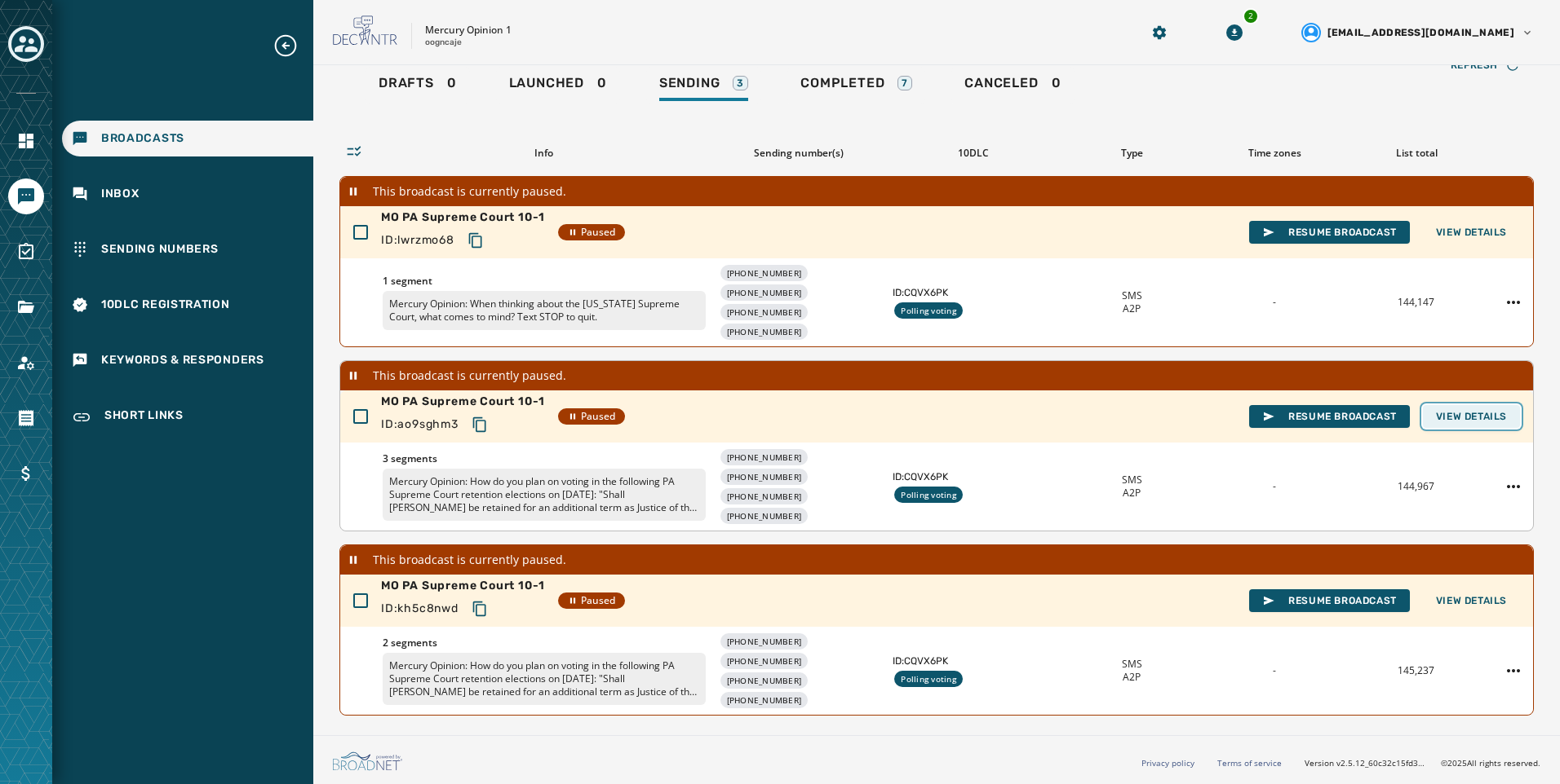
click at [1471, 405] on button "View Details" at bounding box center [1470, 416] width 97 height 23
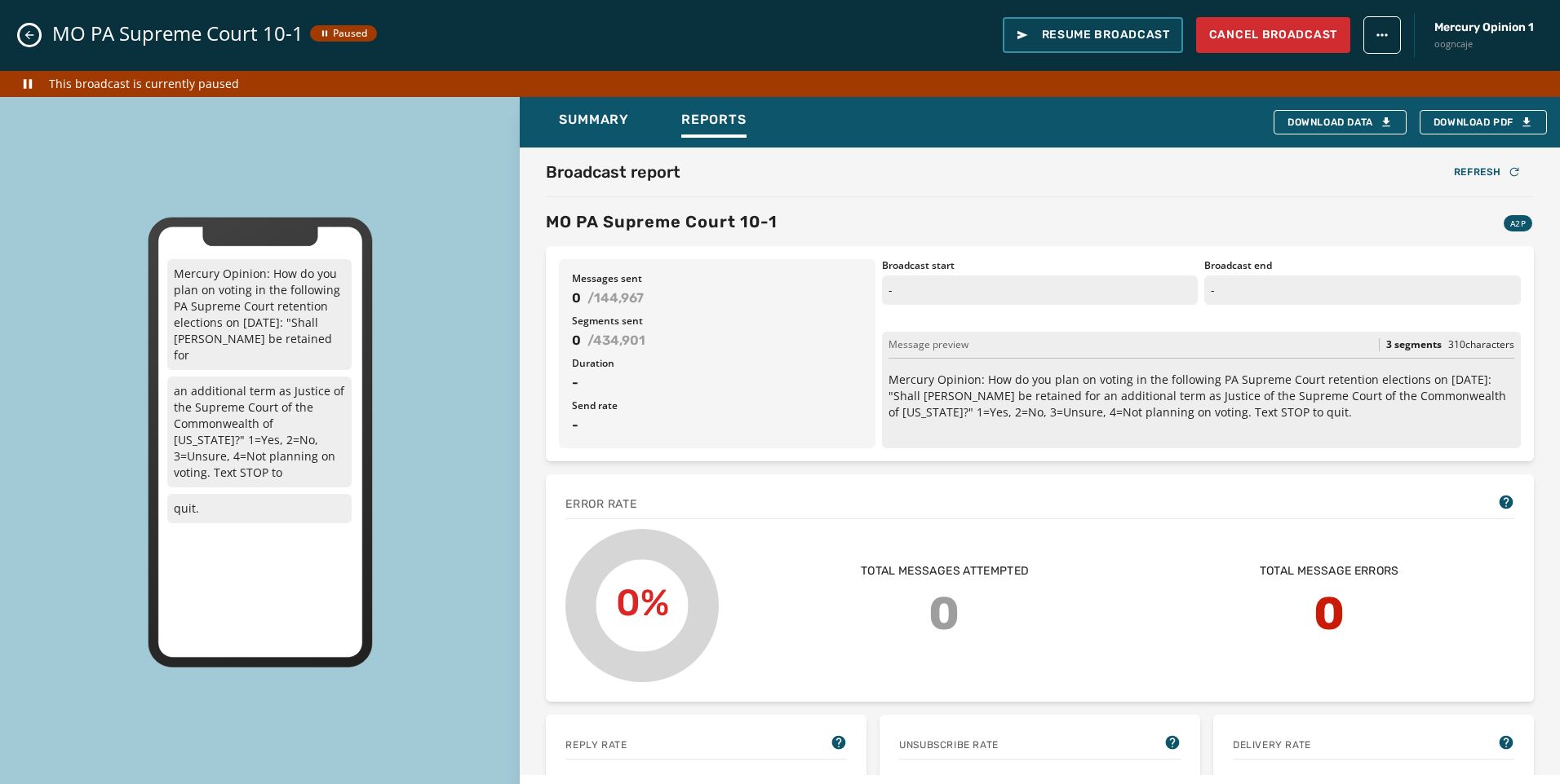
click at [1079, 40] on span "Resume Broadcast" at bounding box center [1092, 35] width 155 height 16
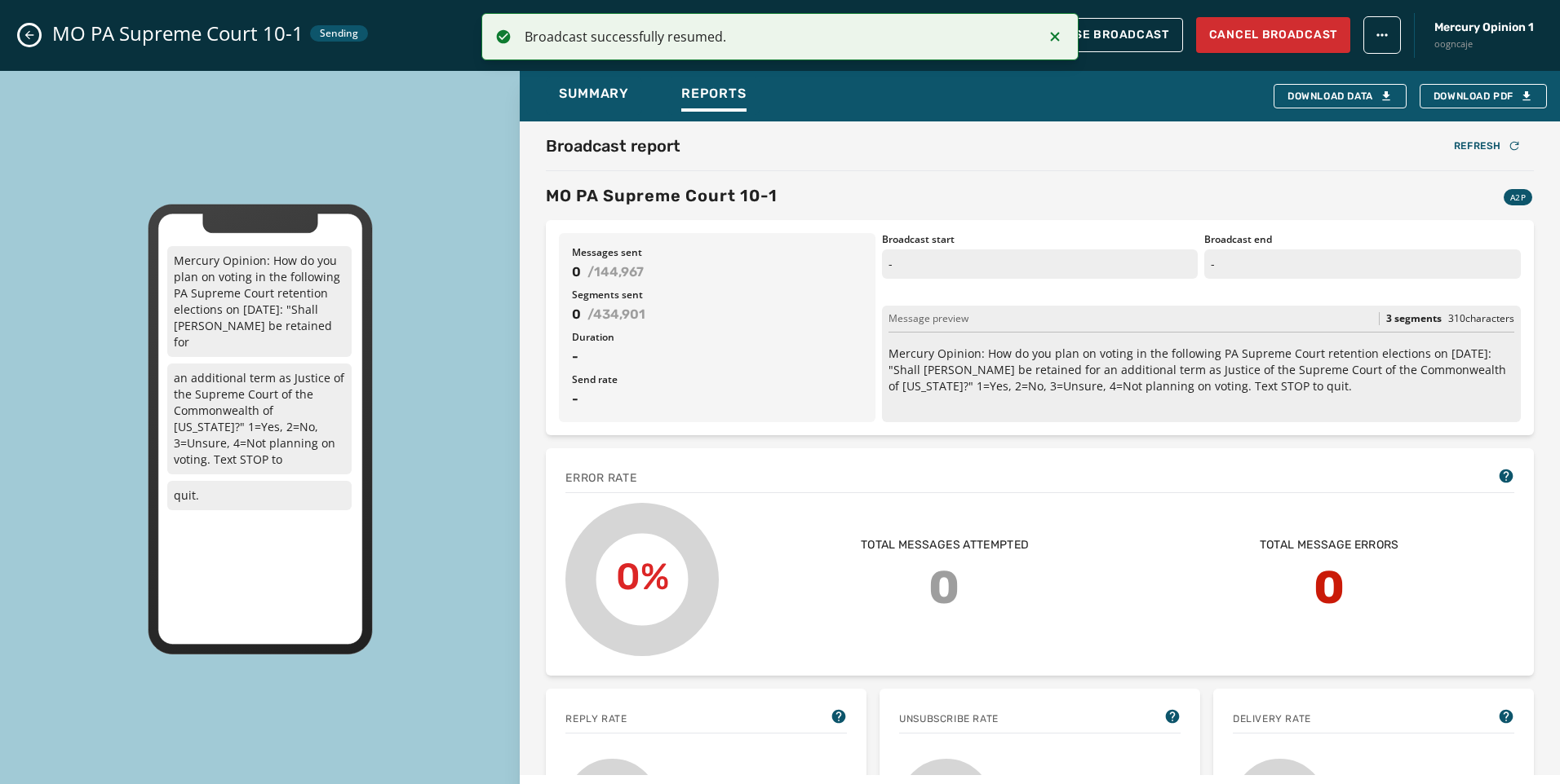
scroll to position [23, 0]
click at [18, 43] on div "MO PA Supreme Court 10-1 Sending Pause Broadcast Cancel Broadcast Mercury Opini…" at bounding box center [780, 35] width 1560 height 71
click at [31, 34] on icon "Close admin drawer" at bounding box center [29, 35] width 13 height 13
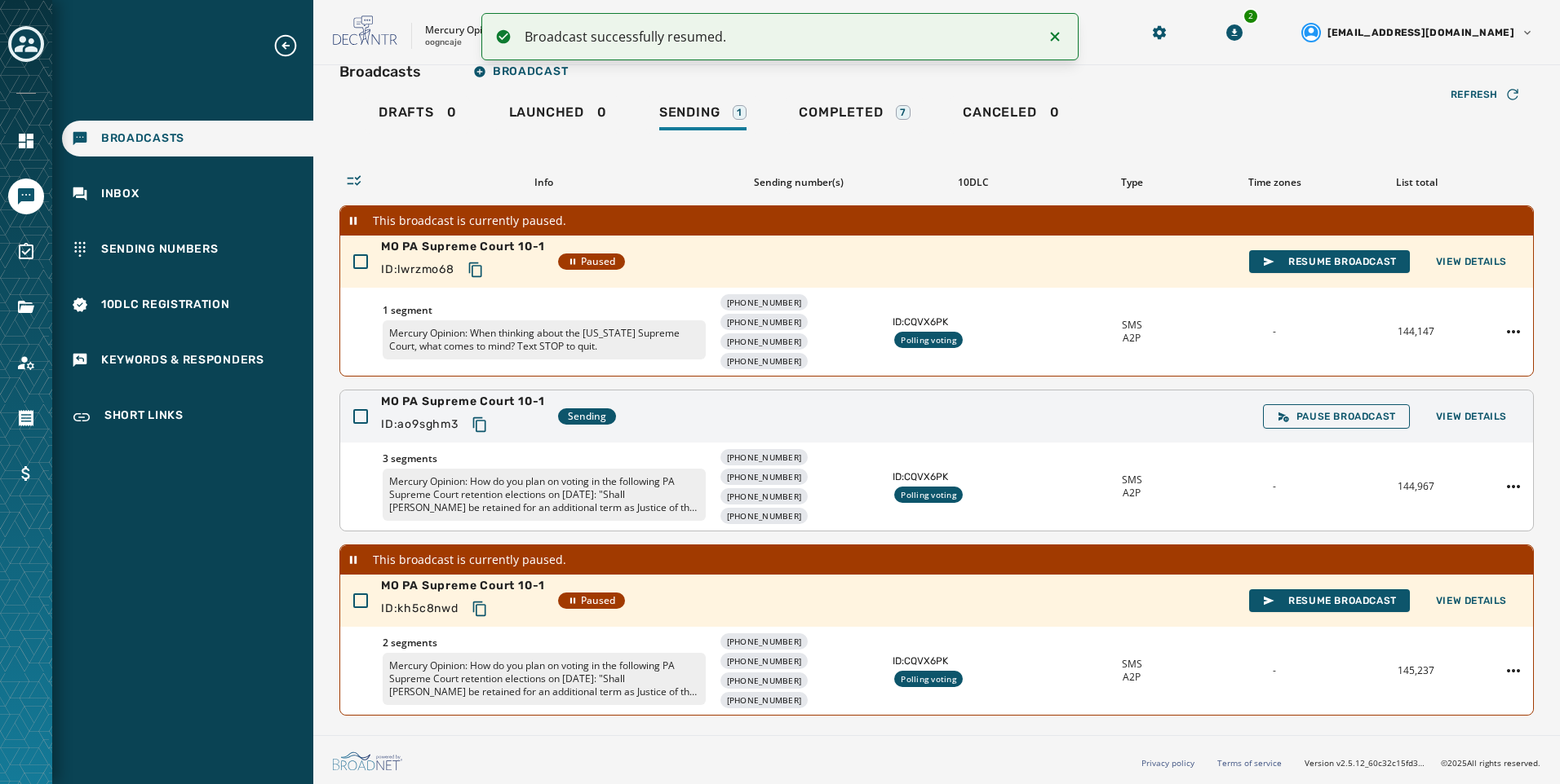
drag, startPoint x: 477, startPoint y: 426, endPoint x: 499, endPoint y: 431, distance: 22.6
click at [477, 426] on icon "Copy text to clipboard" at bounding box center [478, 424] width 13 height 15
click at [1479, 428] on div "MO PA Supreme Court 10-1 ID: ao9sghm3 Sending Pause Broadcast View Details" at bounding box center [936, 416] width 1193 height 52
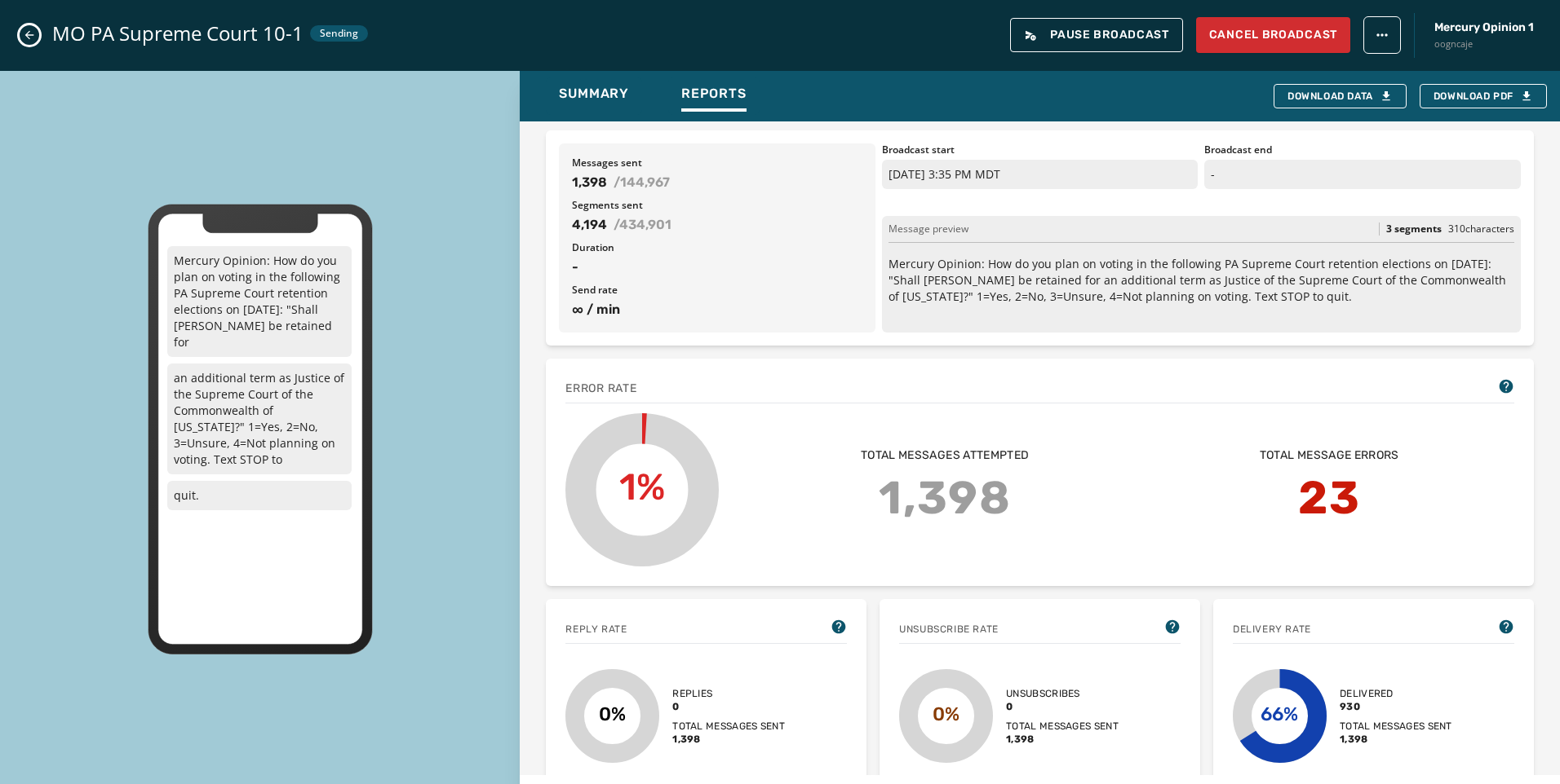
scroll to position [0, 0]
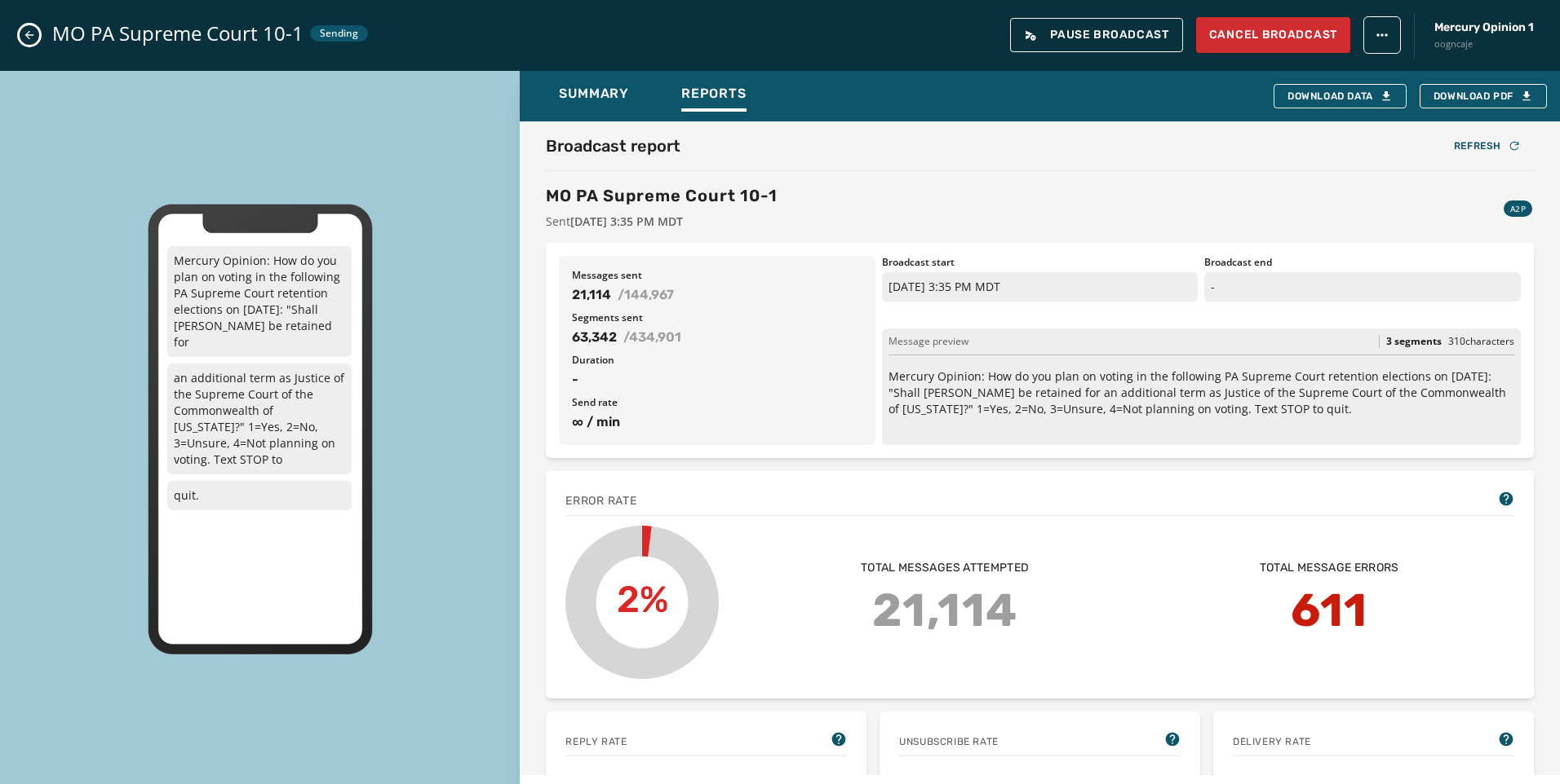
click at [83, 131] on div "Mercury Opinion: How do you plan on voting in the following PA Supreme Court re…" at bounding box center [259, 429] width 519 height 717
click at [34, 34] on icon "Close admin drawer" at bounding box center [29, 35] width 13 height 13
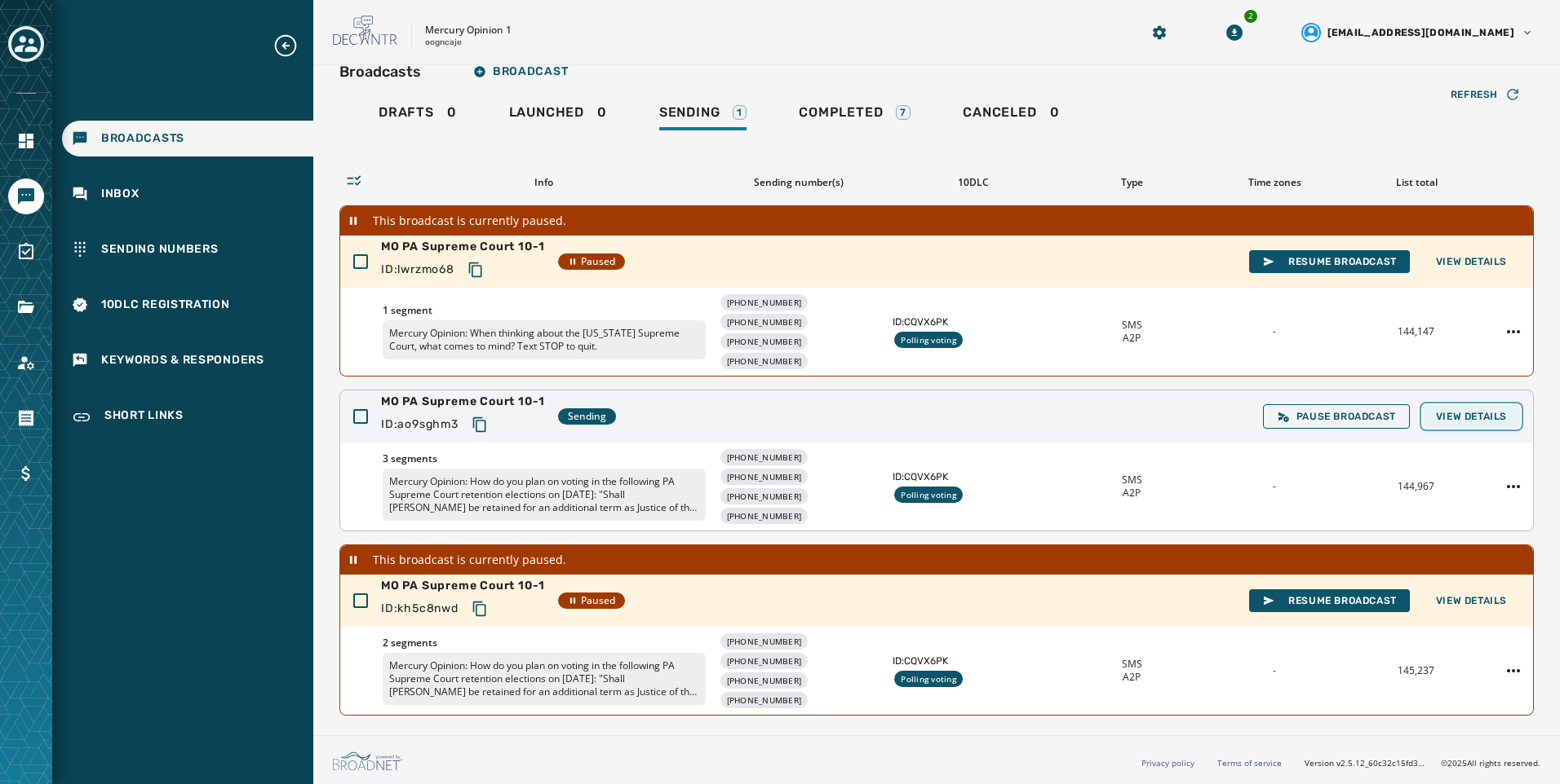
click at [1480, 412] on span "View Details" at bounding box center [1470, 416] width 71 height 13
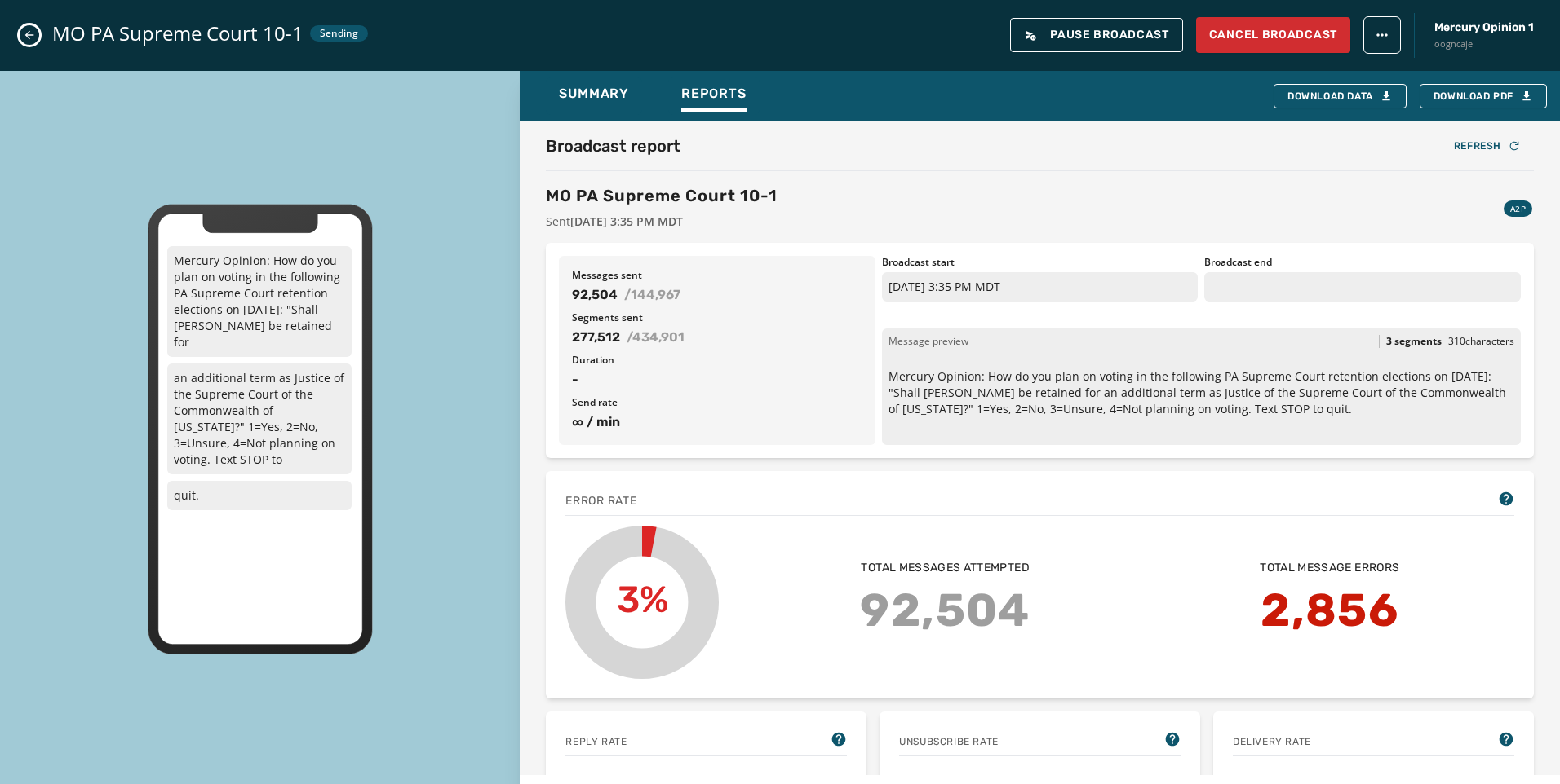
click at [32, 40] on icon "Close admin drawer" at bounding box center [29, 35] width 13 height 13
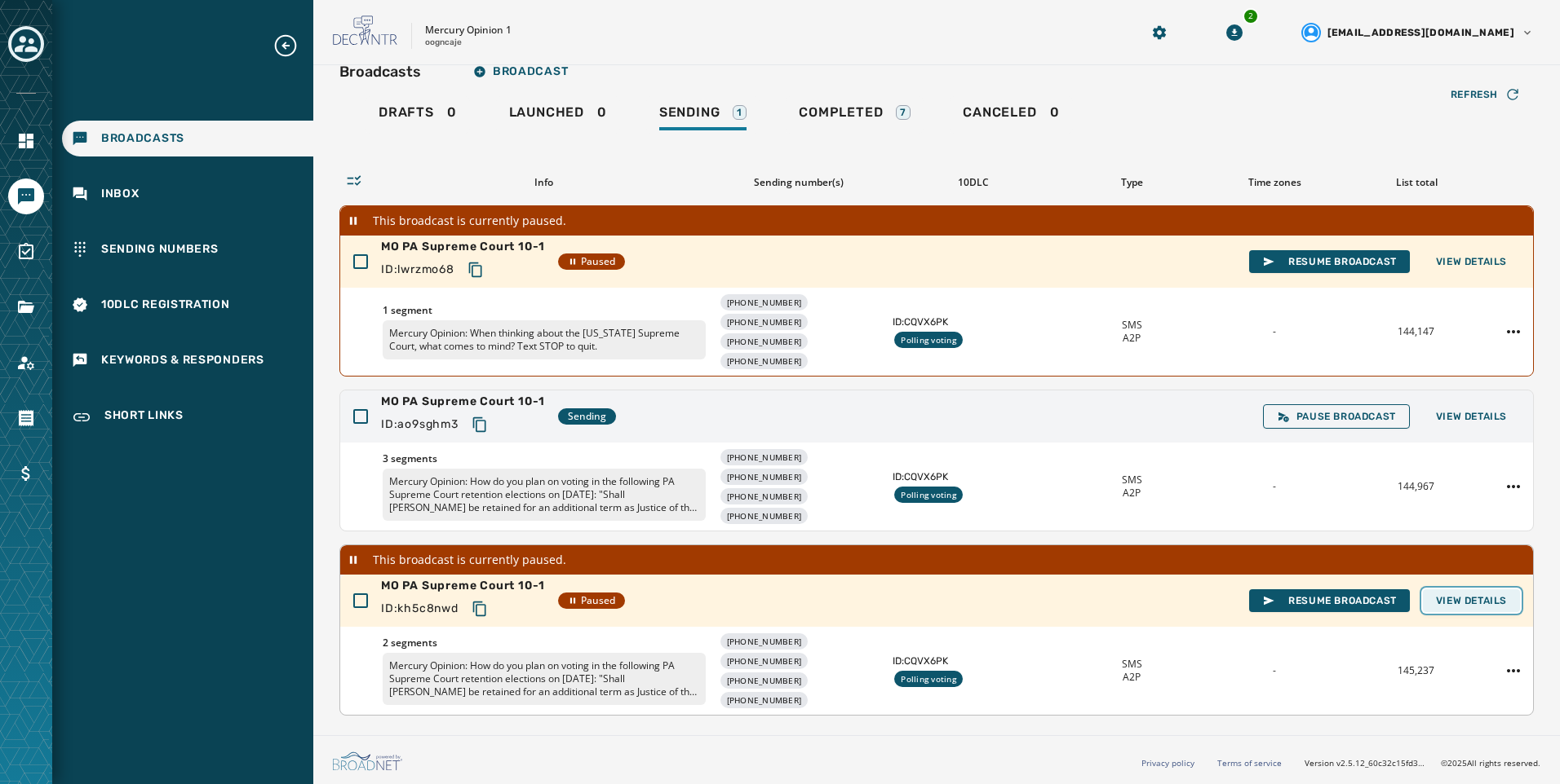
click at [1472, 609] on button "View Details" at bounding box center [1470, 601] width 97 height 23
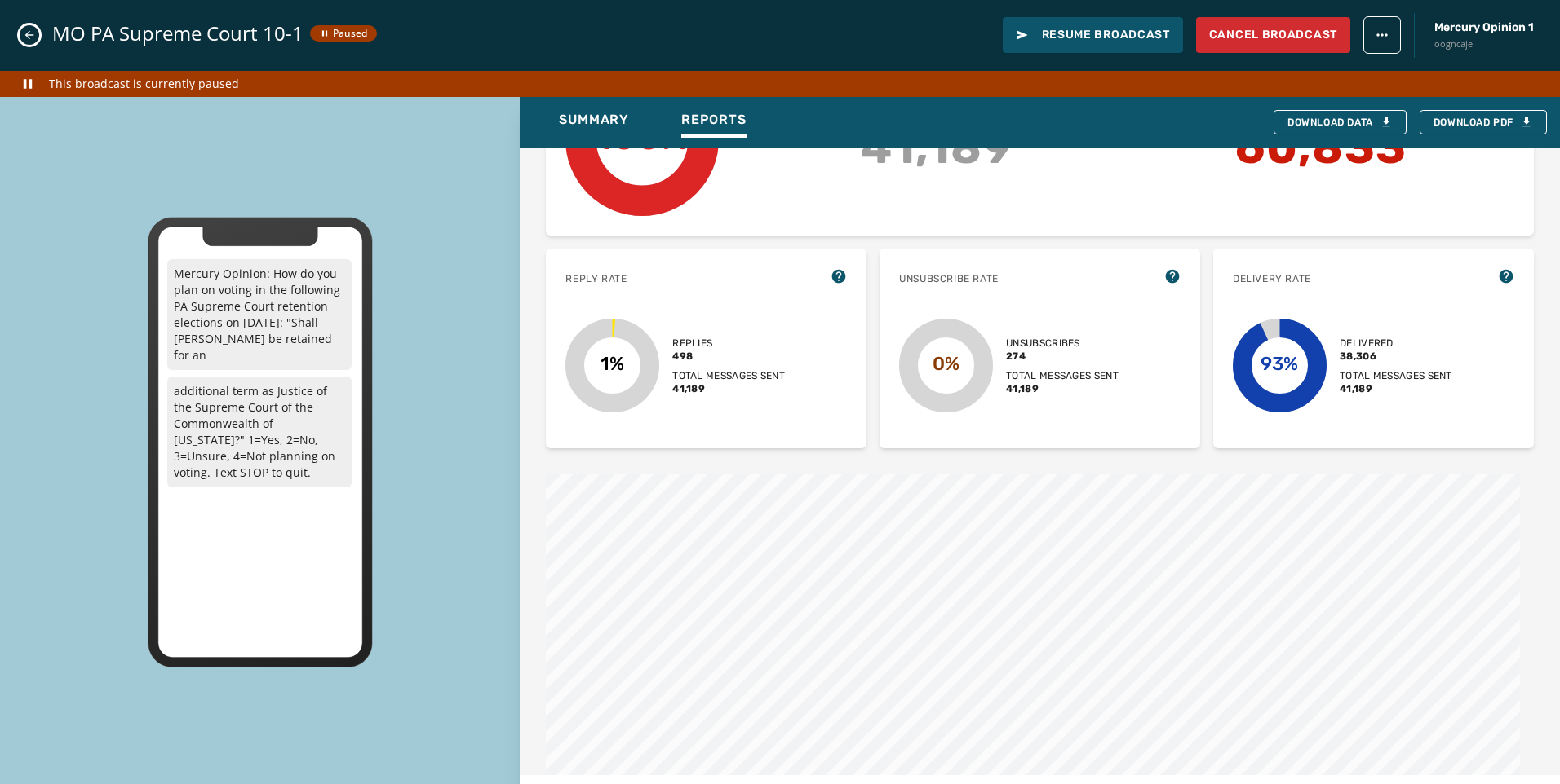
scroll to position [357, 0]
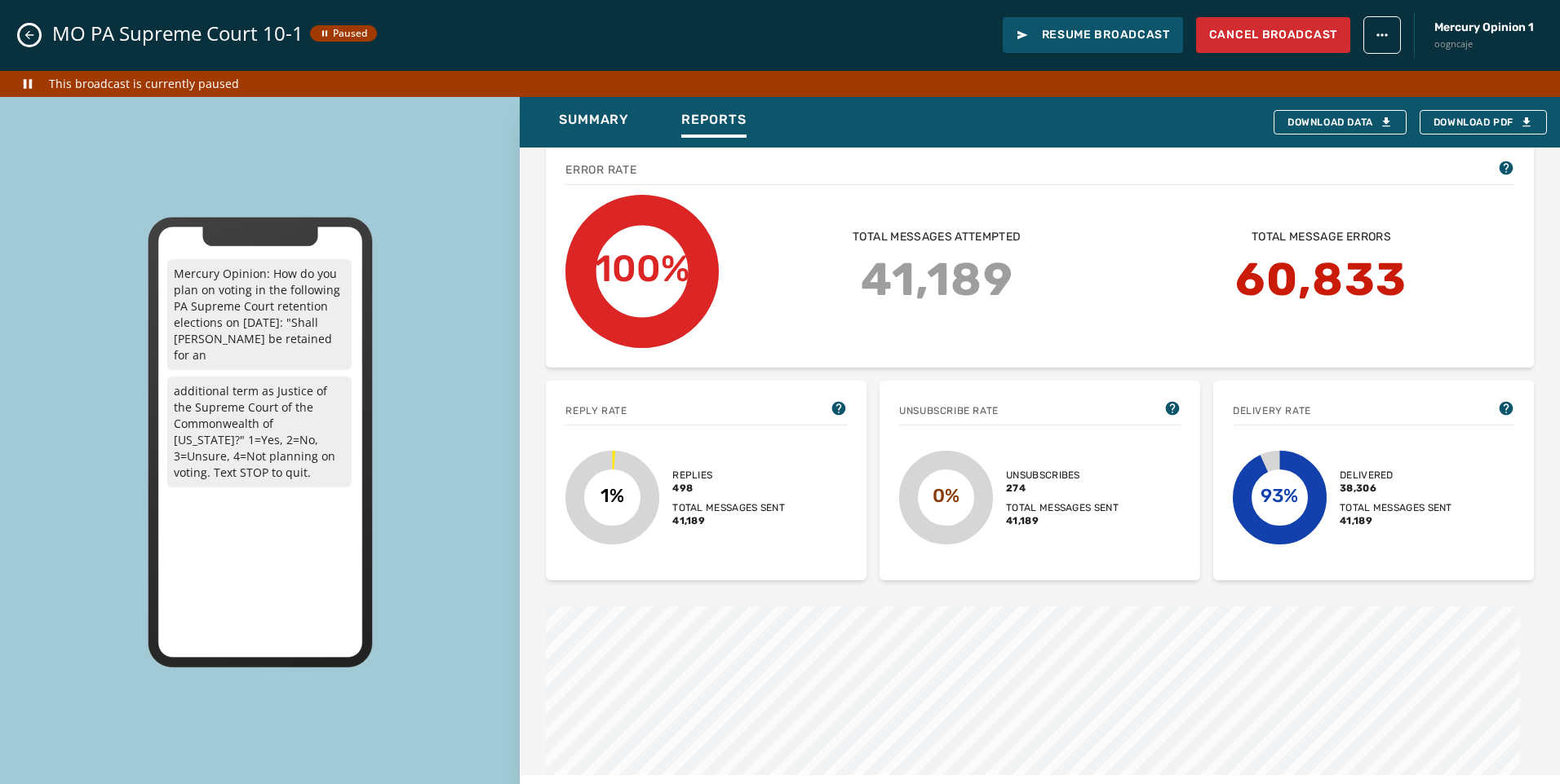
drag, startPoint x: 29, startPoint y: 42, endPoint x: 130, endPoint y: 19, distance: 103.6
click at [28, 42] on button "Close admin drawer" at bounding box center [30, 35] width 20 height 20
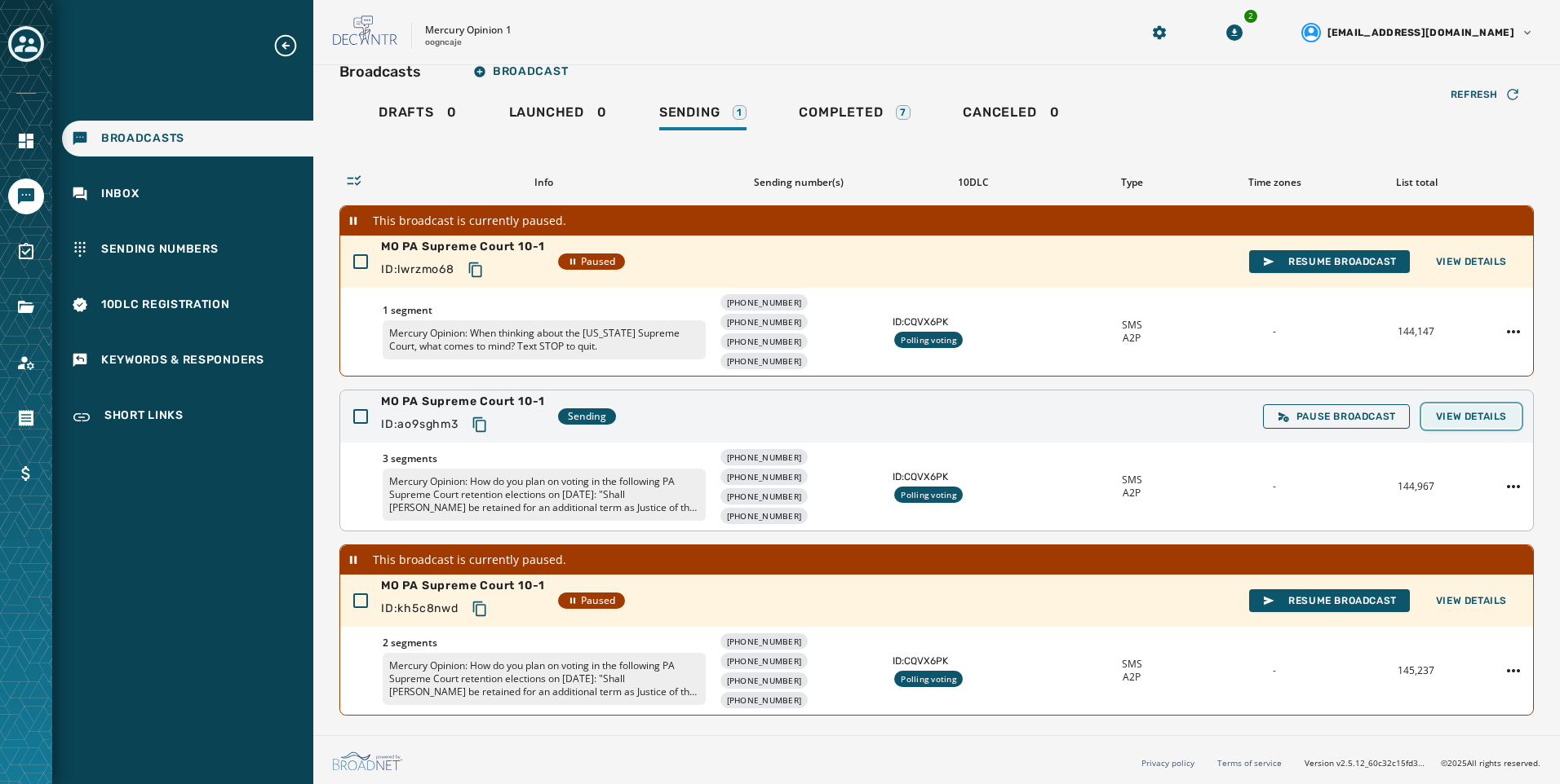
click at [1473, 419] on span "View Details" at bounding box center [1470, 416] width 71 height 13
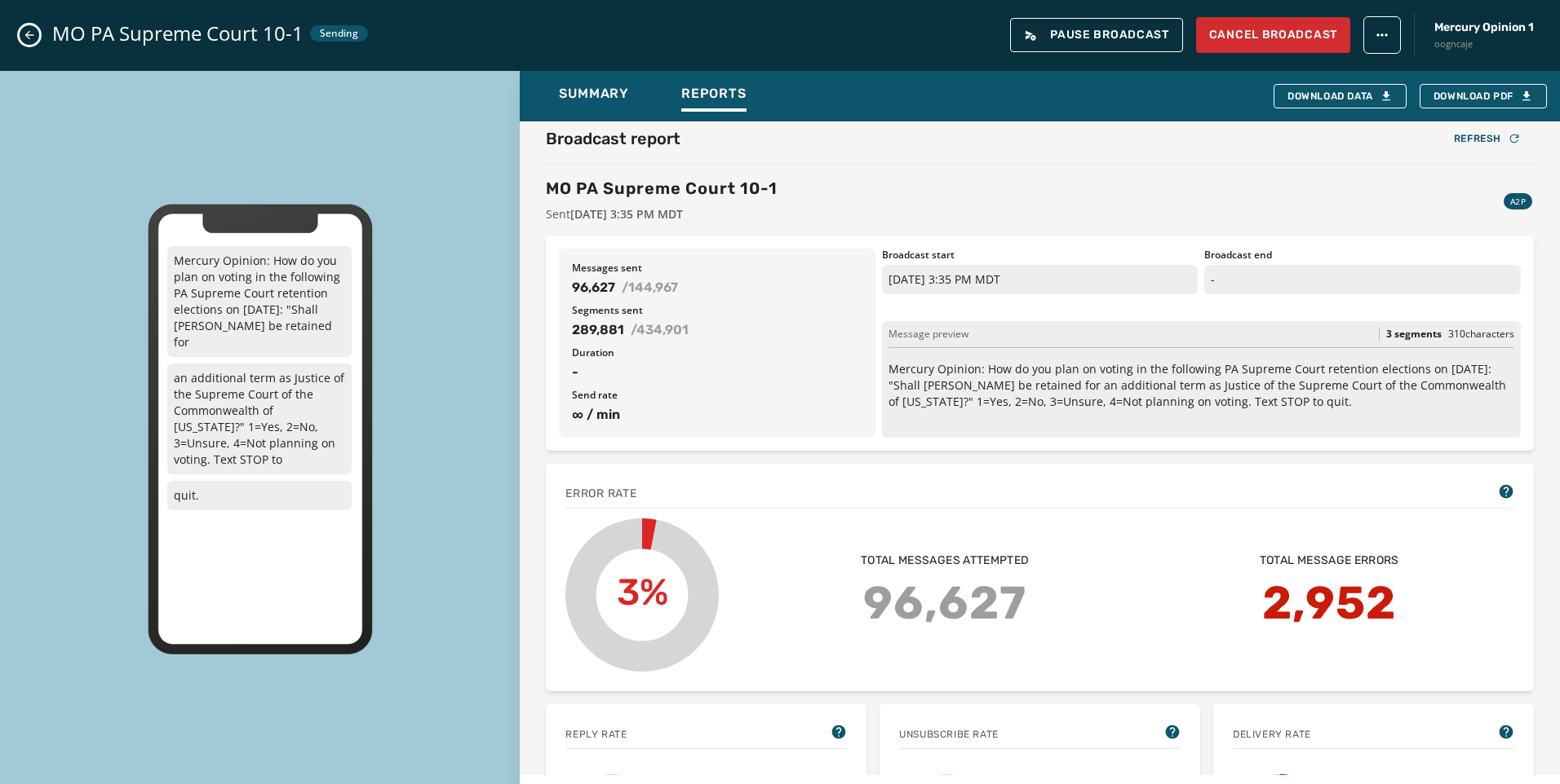
scroll to position [0, 0]
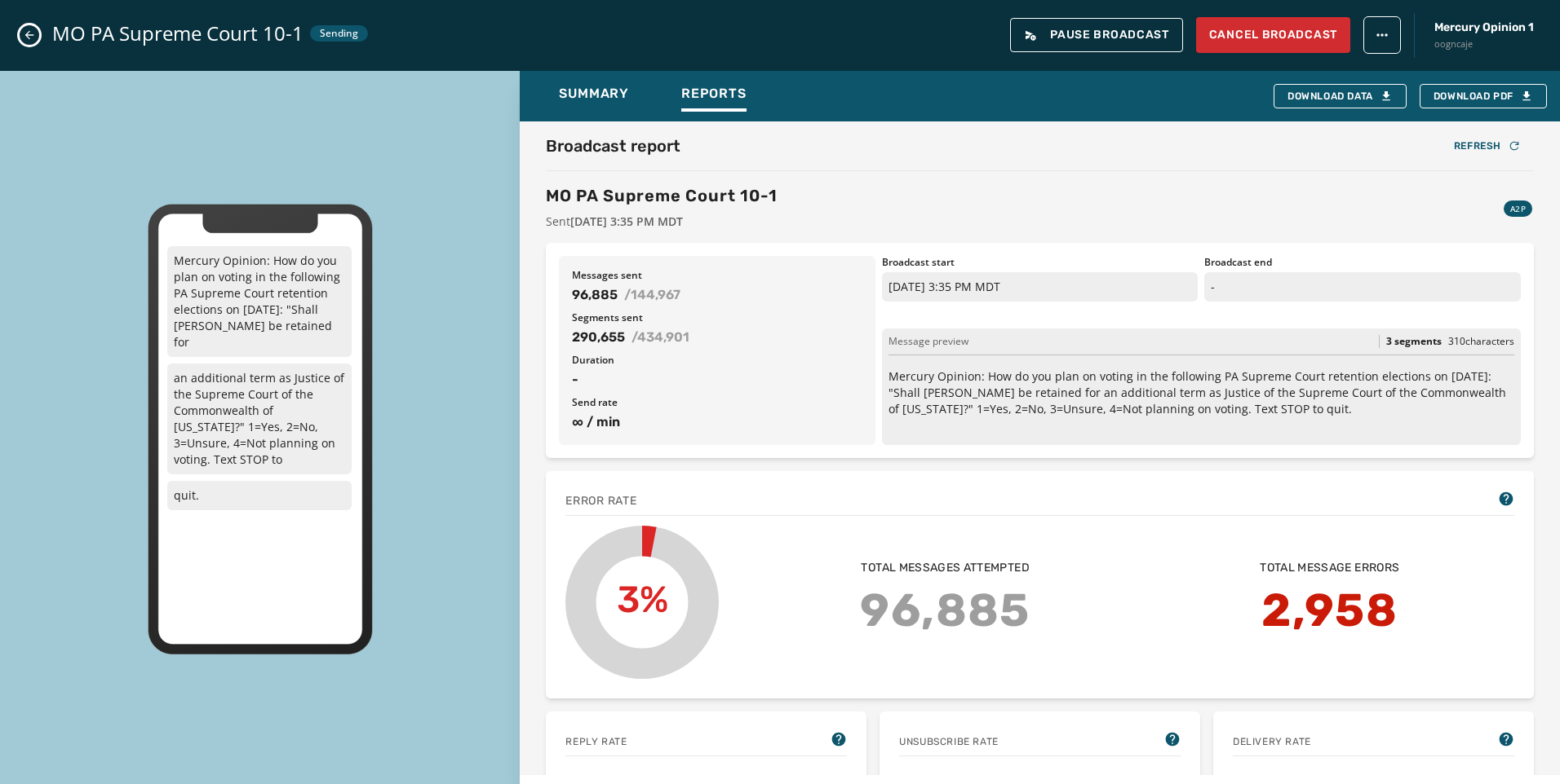
click at [29, 37] on icon "Close admin drawer" at bounding box center [29, 35] width 13 height 13
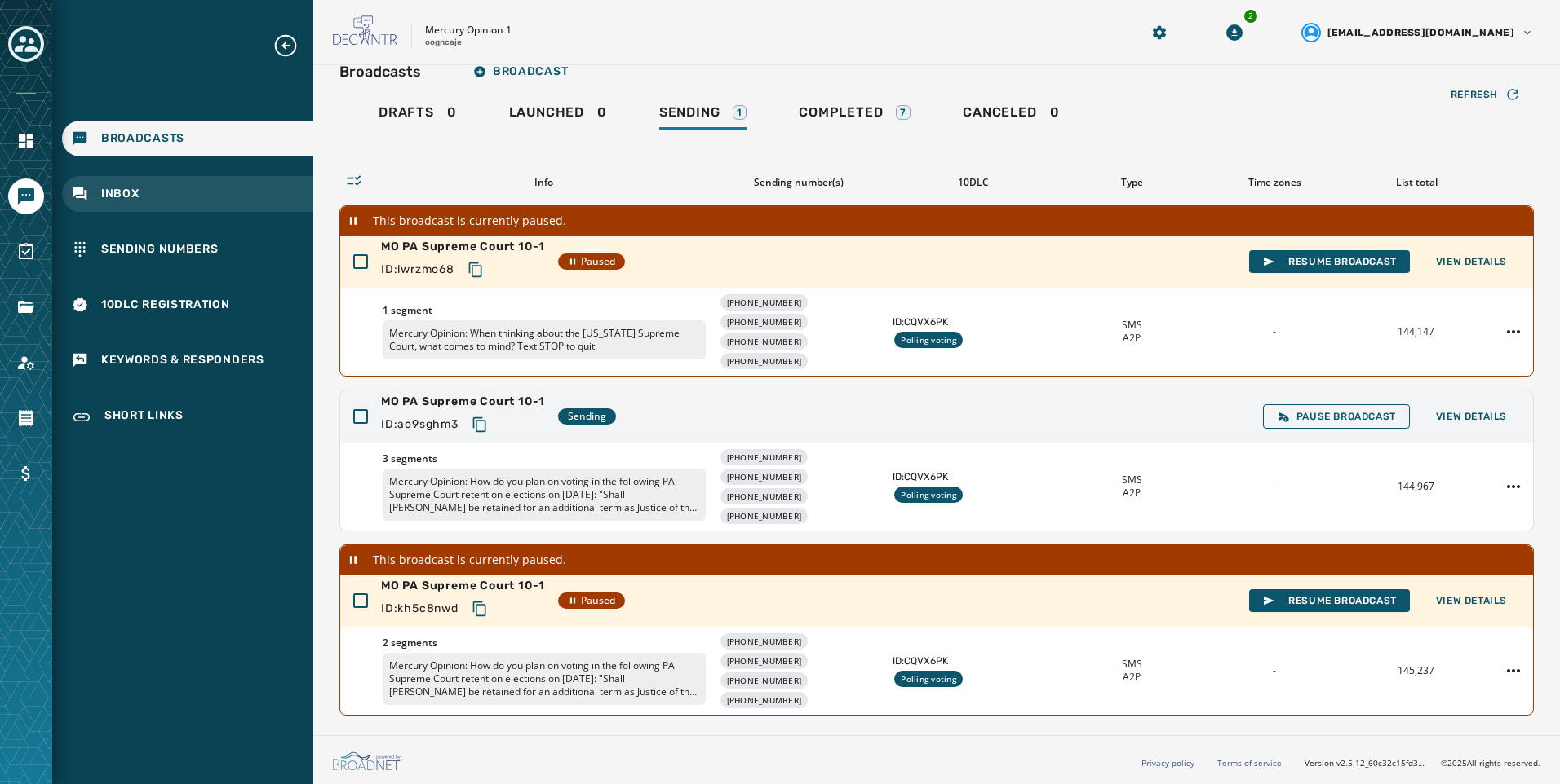
click at [190, 207] on div "Inbox" at bounding box center [187, 194] width 251 height 36
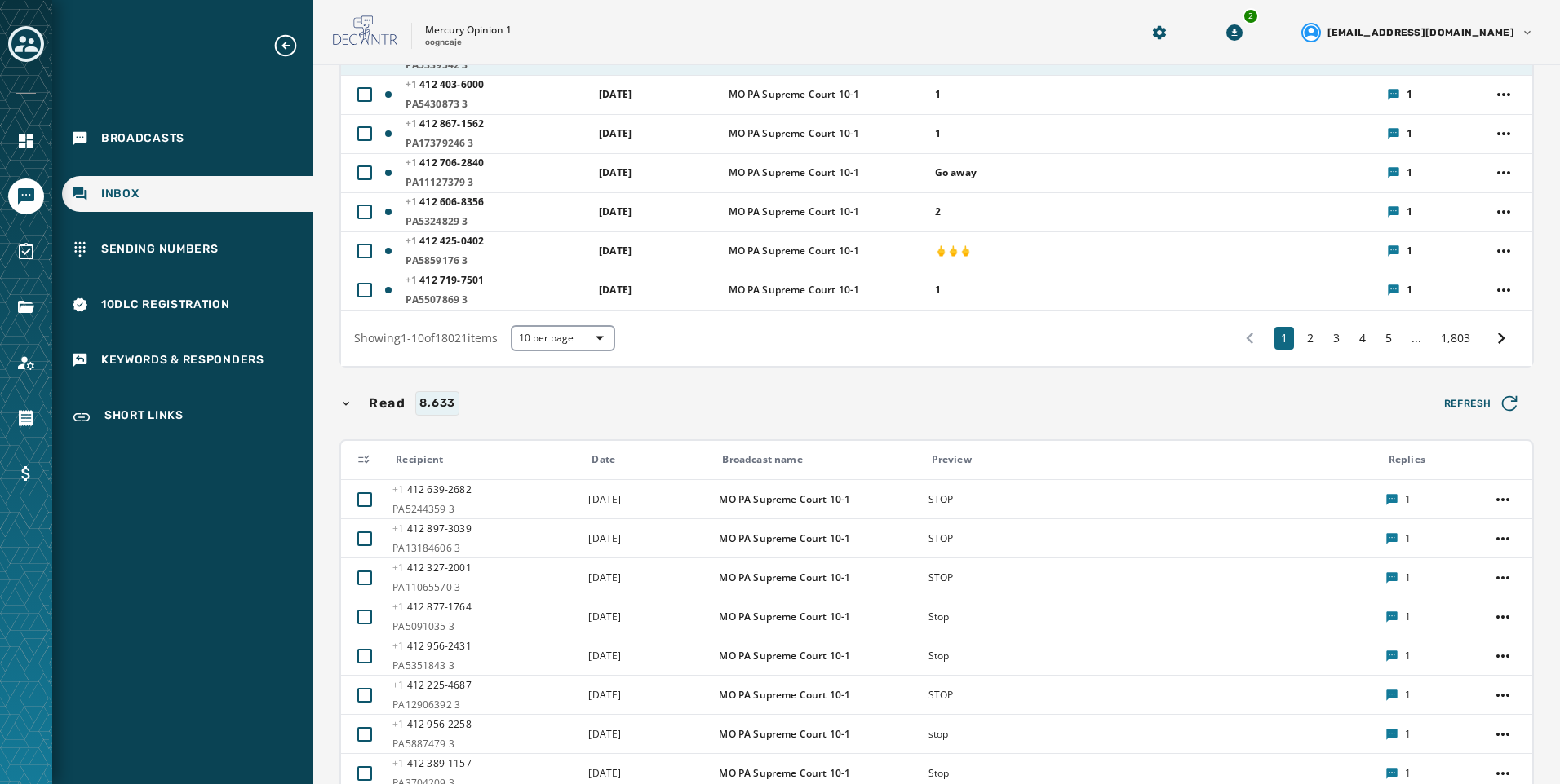
scroll to position [407, 0]
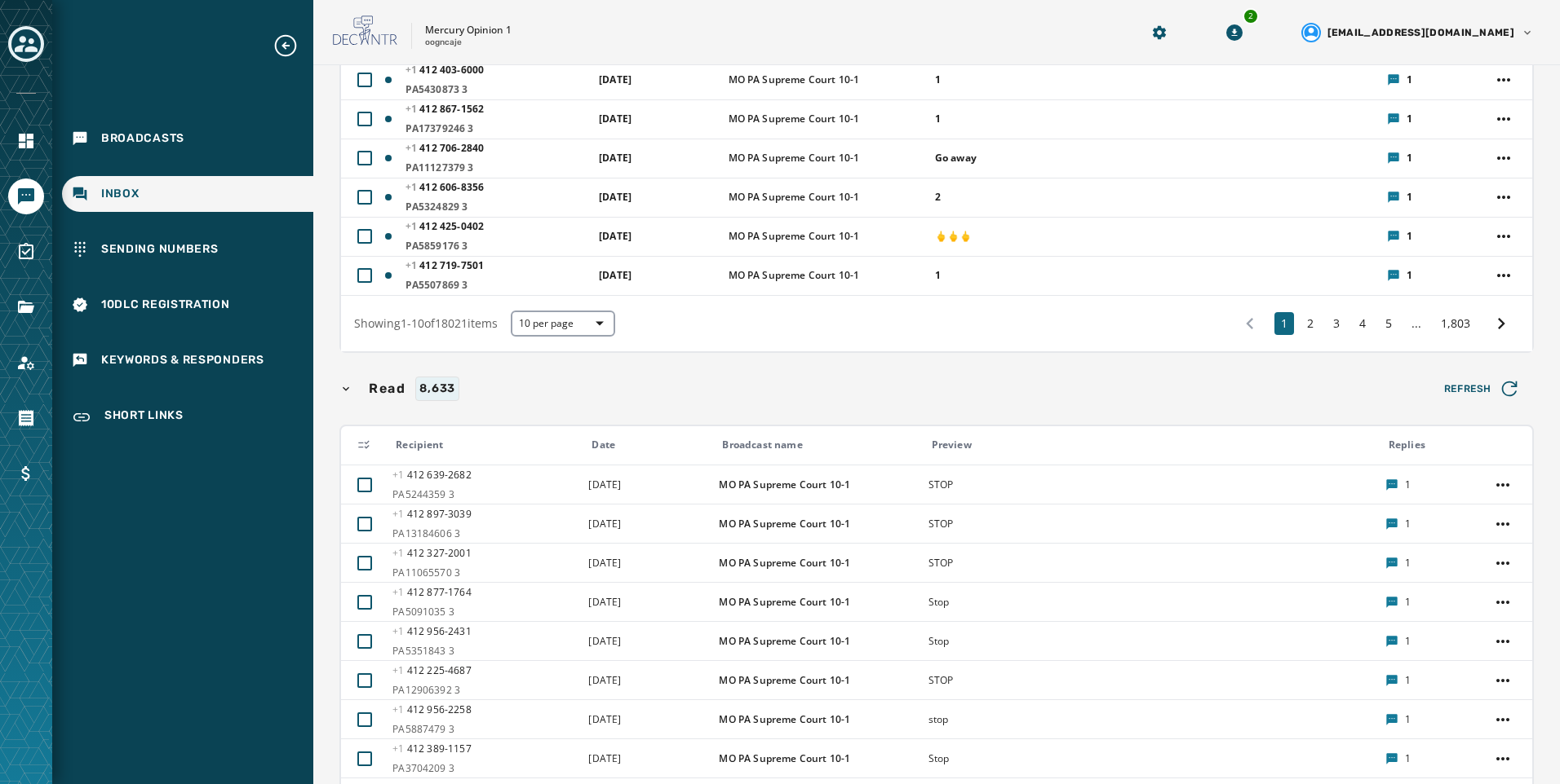
click at [1287, 327] on div "1 2 3 4 5 ... 1,803" at bounding box center [1376, 323] width 287 height 29
click at [1301, 326] on button "2" at bounding box center [1311, 323] width 20 height 23
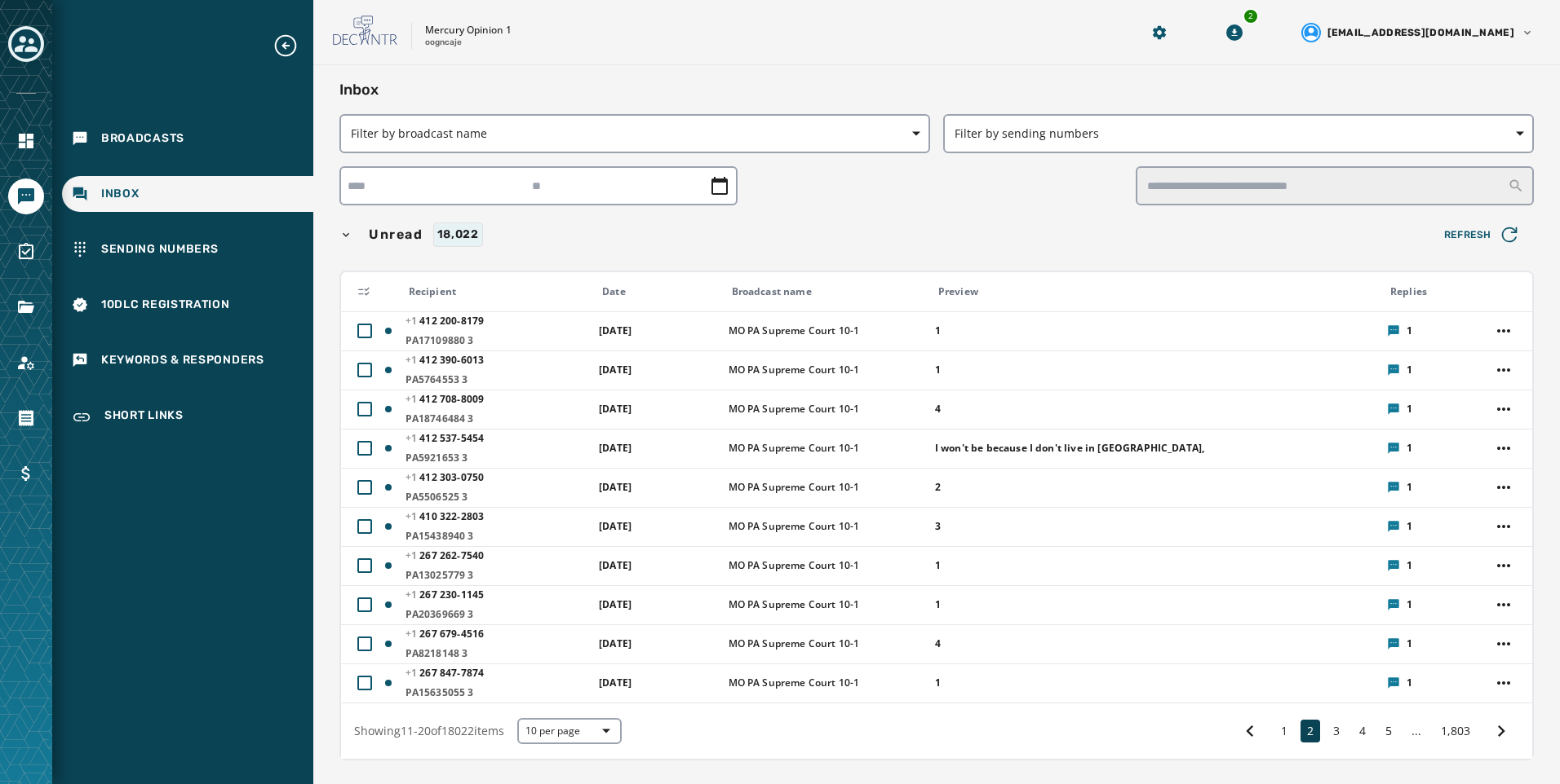
scroll to position [613, 0]
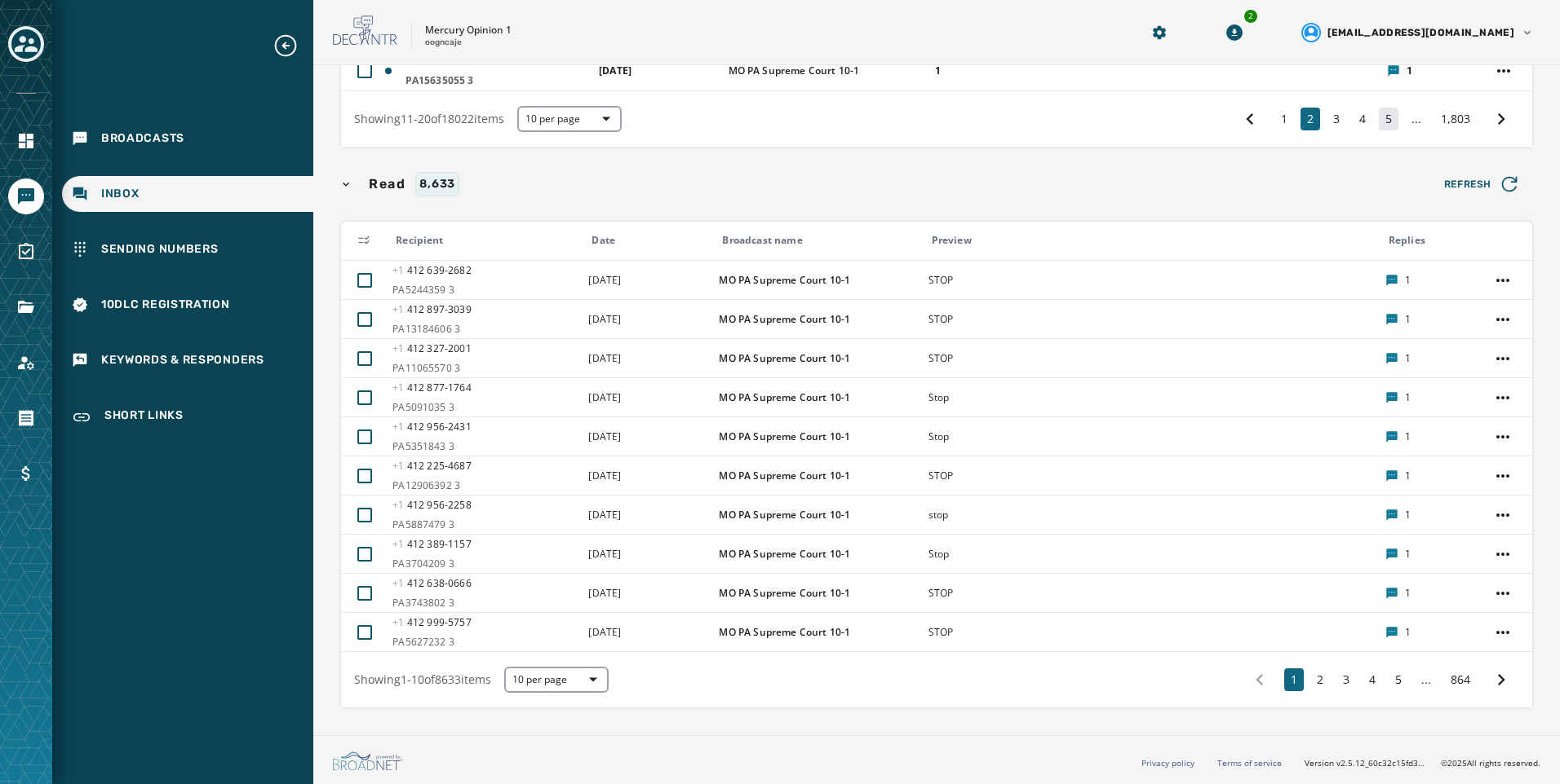
click at [1379, 117] on button "5" at bounding box center [1389, 119] width 20 height 23
click at [1383, 124] on button "5" at bounding box center [1389, 119] width 20 height 23
click at [1383, 124] on button "6" at bounding box center [1389, 119] width 20 height 23
click at [1379, 119] on button "6" at bounding box center [1389, 119] width 20 height 23
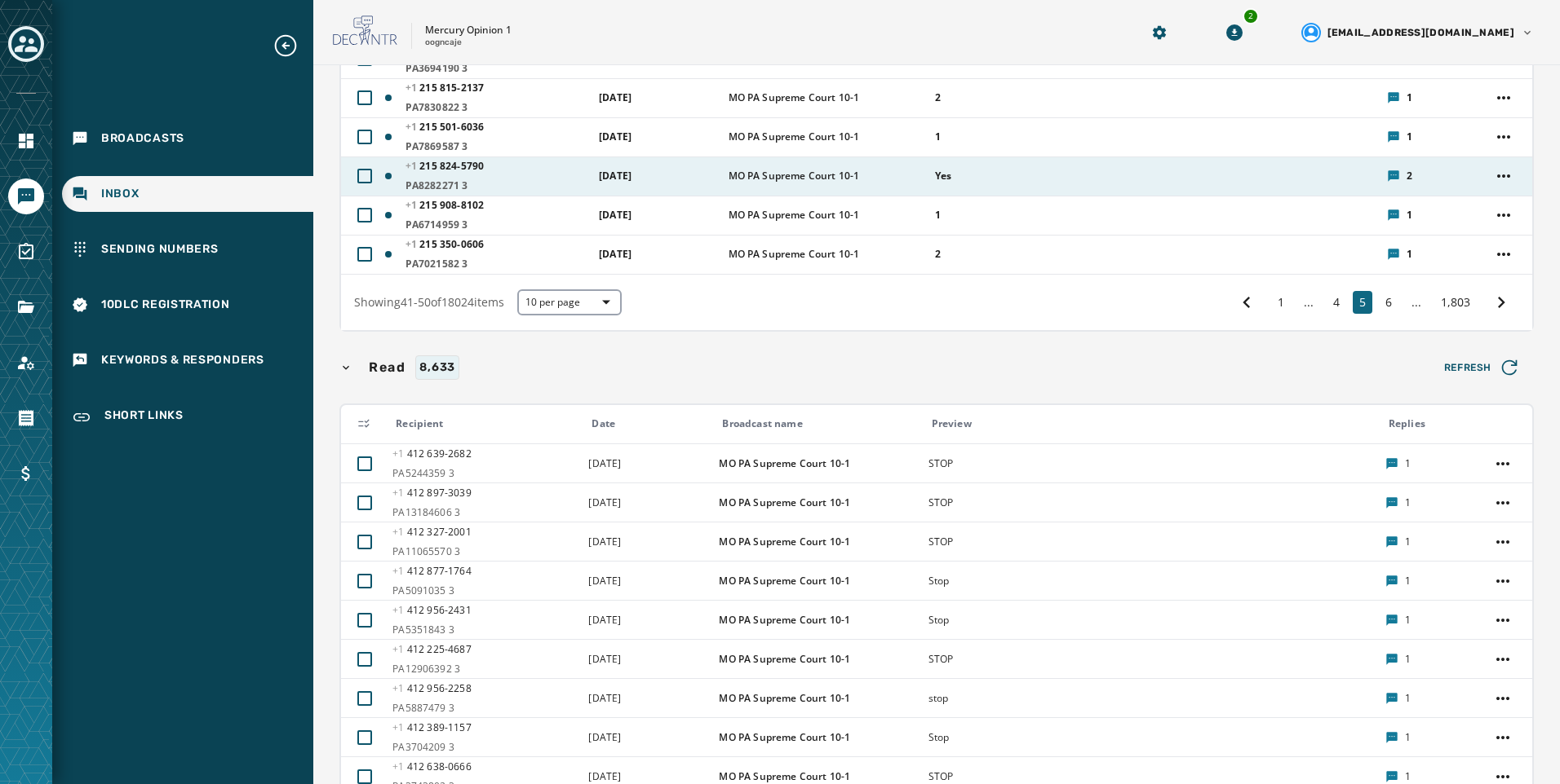
scroll to position [204, 0]
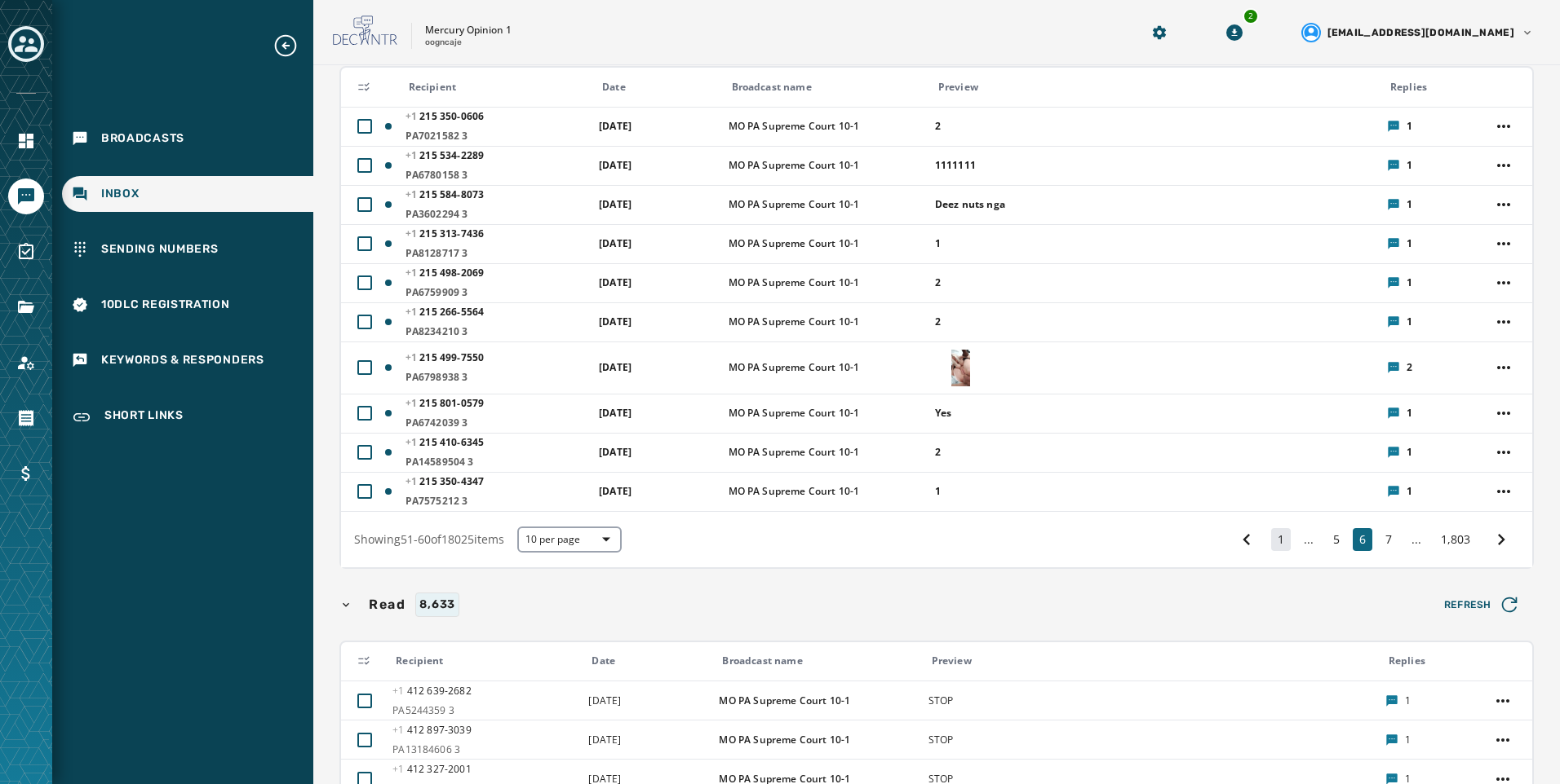
click at [1271, 546] on button "1" at bounding box center [1281, 539] width 20 height 23
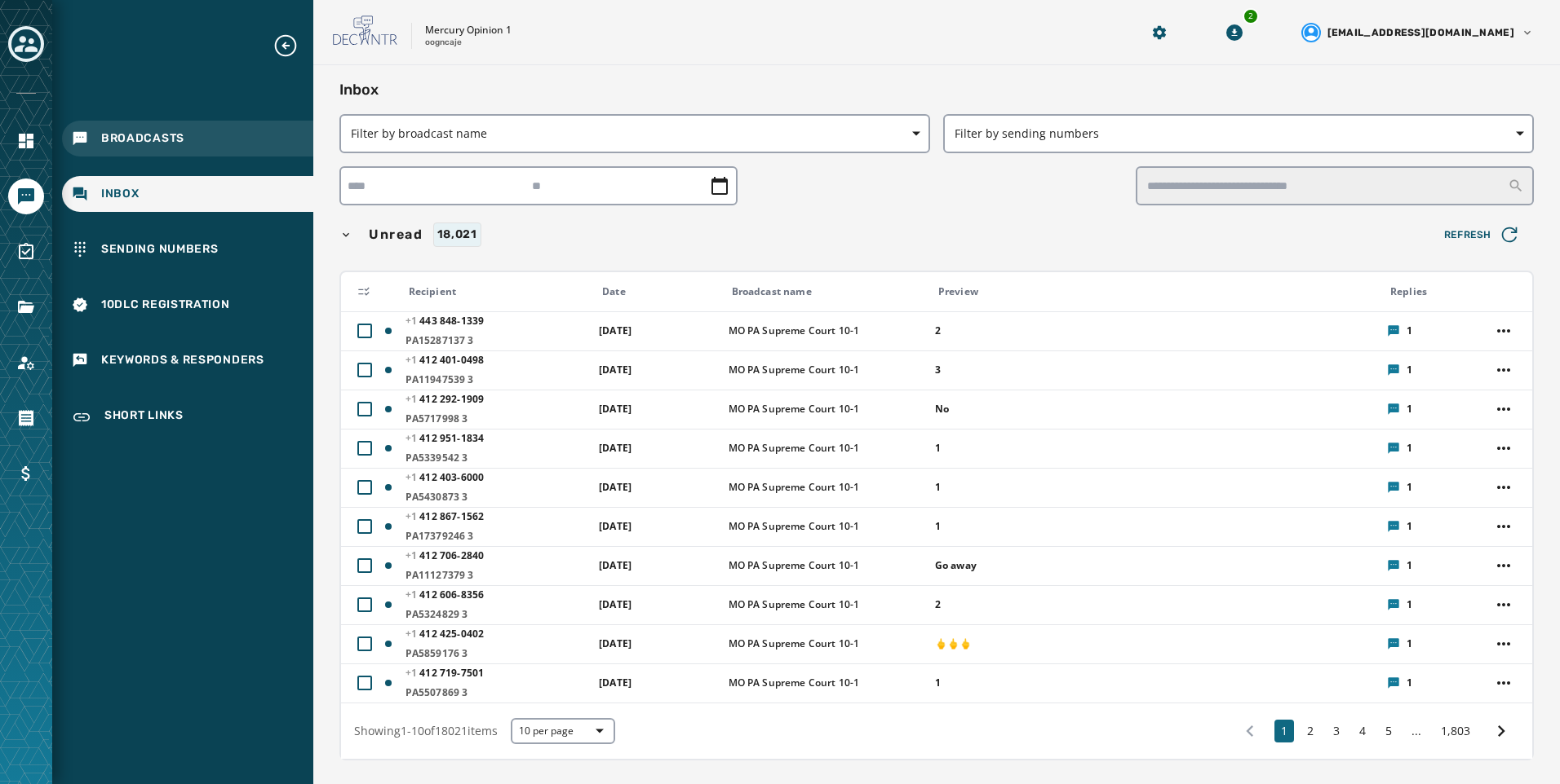
click at [154, 123] on div "Broadcasts" at bounding box center [187, 138] width 251 height 36
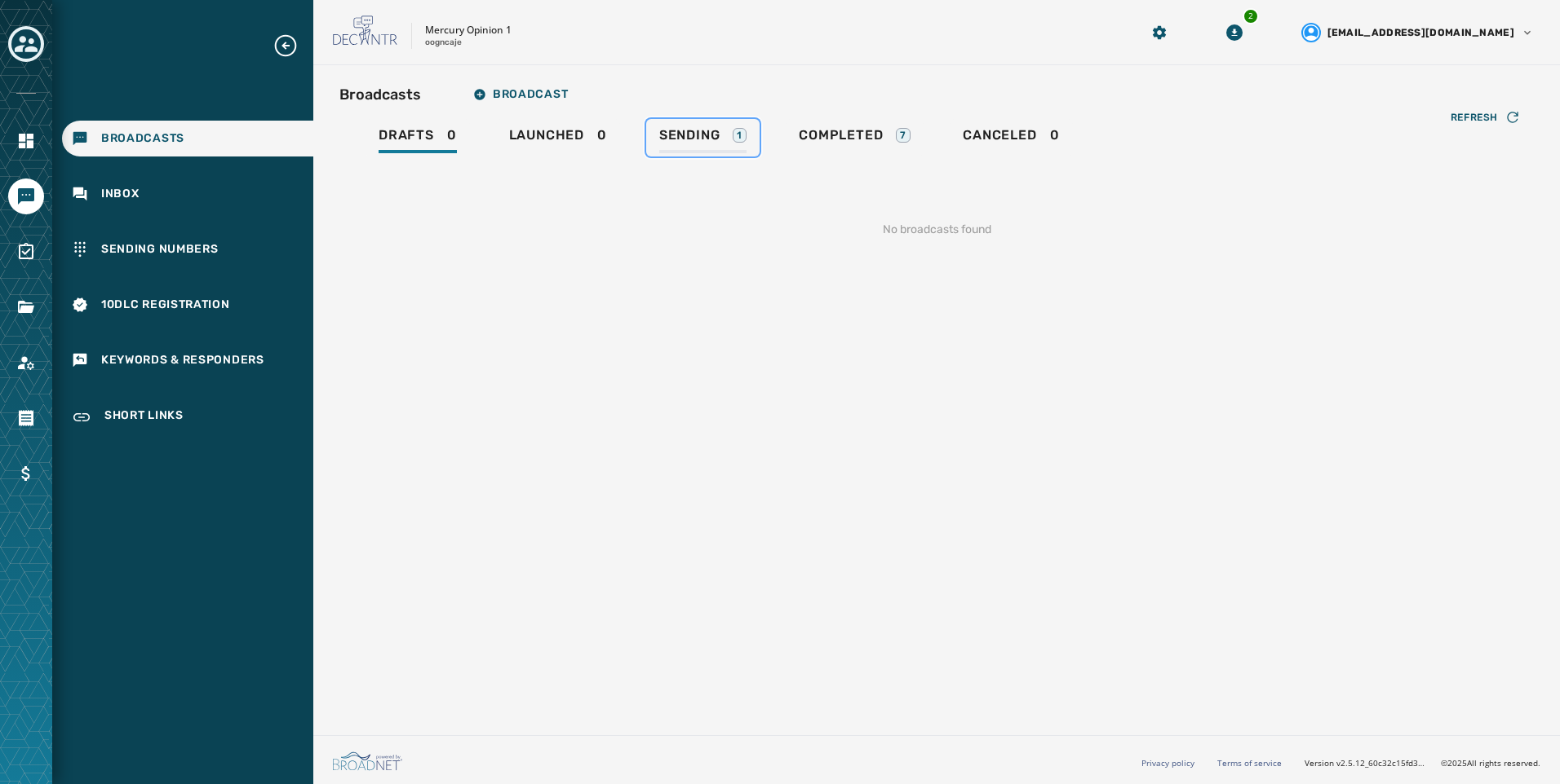
click at [721, 138] on div "Sending 1" at bounding box center [703, 140] width 88 height 26
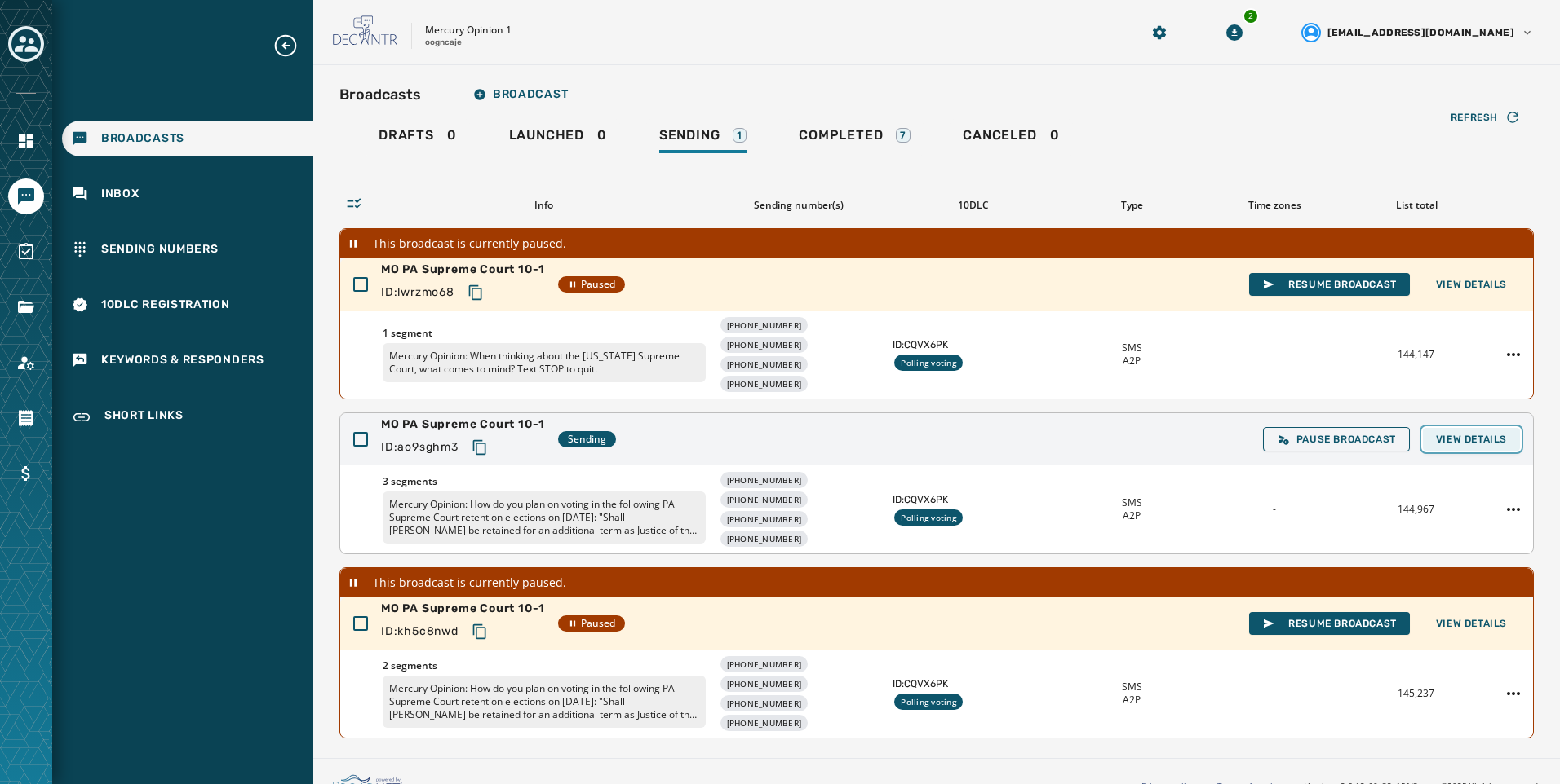
click at [1477, 434] on span "View Details" at bounding box center [1470, 439] width 71 height 13
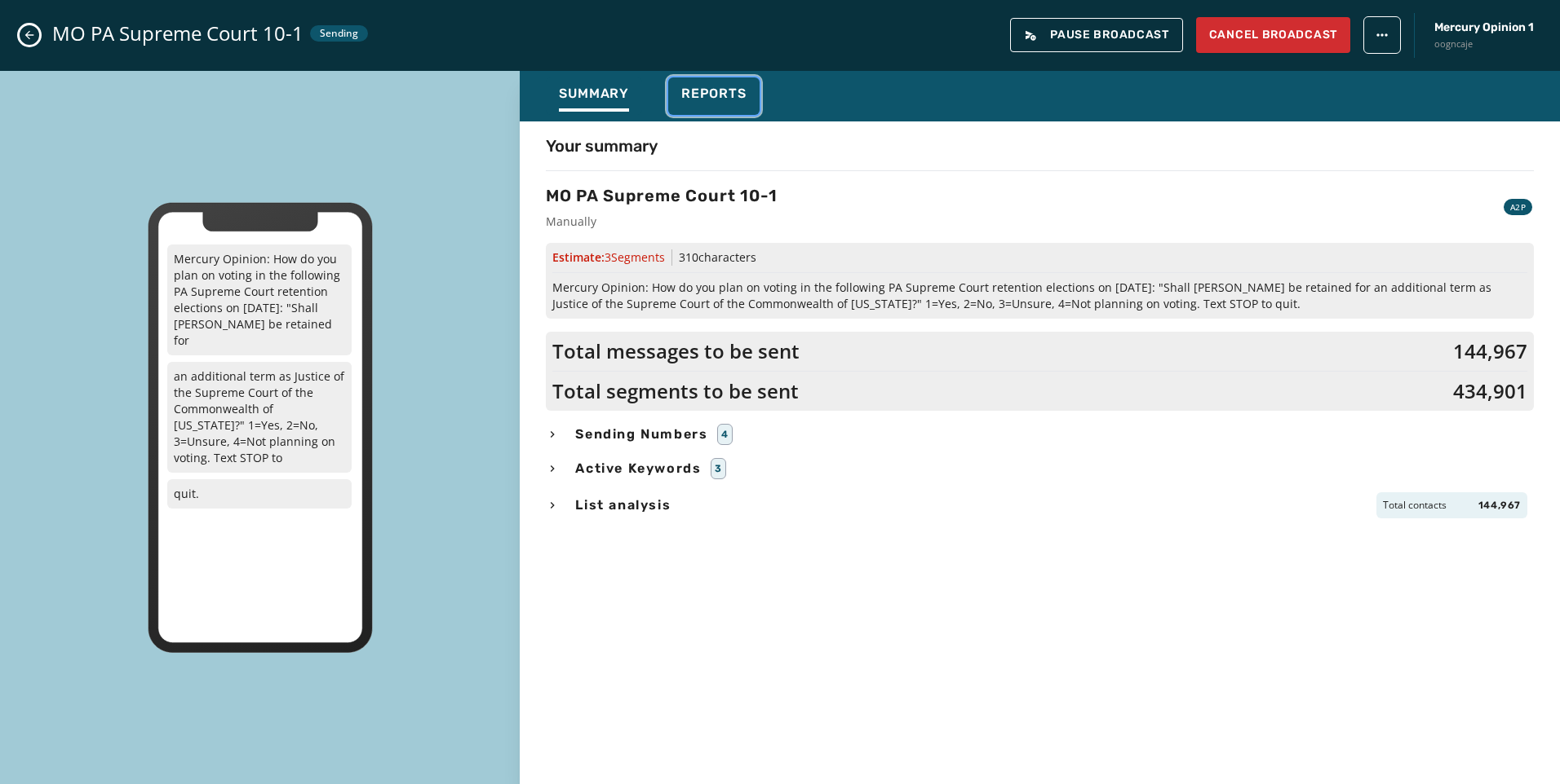
click at [712, 92] on span "Reports" at bounding box center [713, 94] width 65 height 16
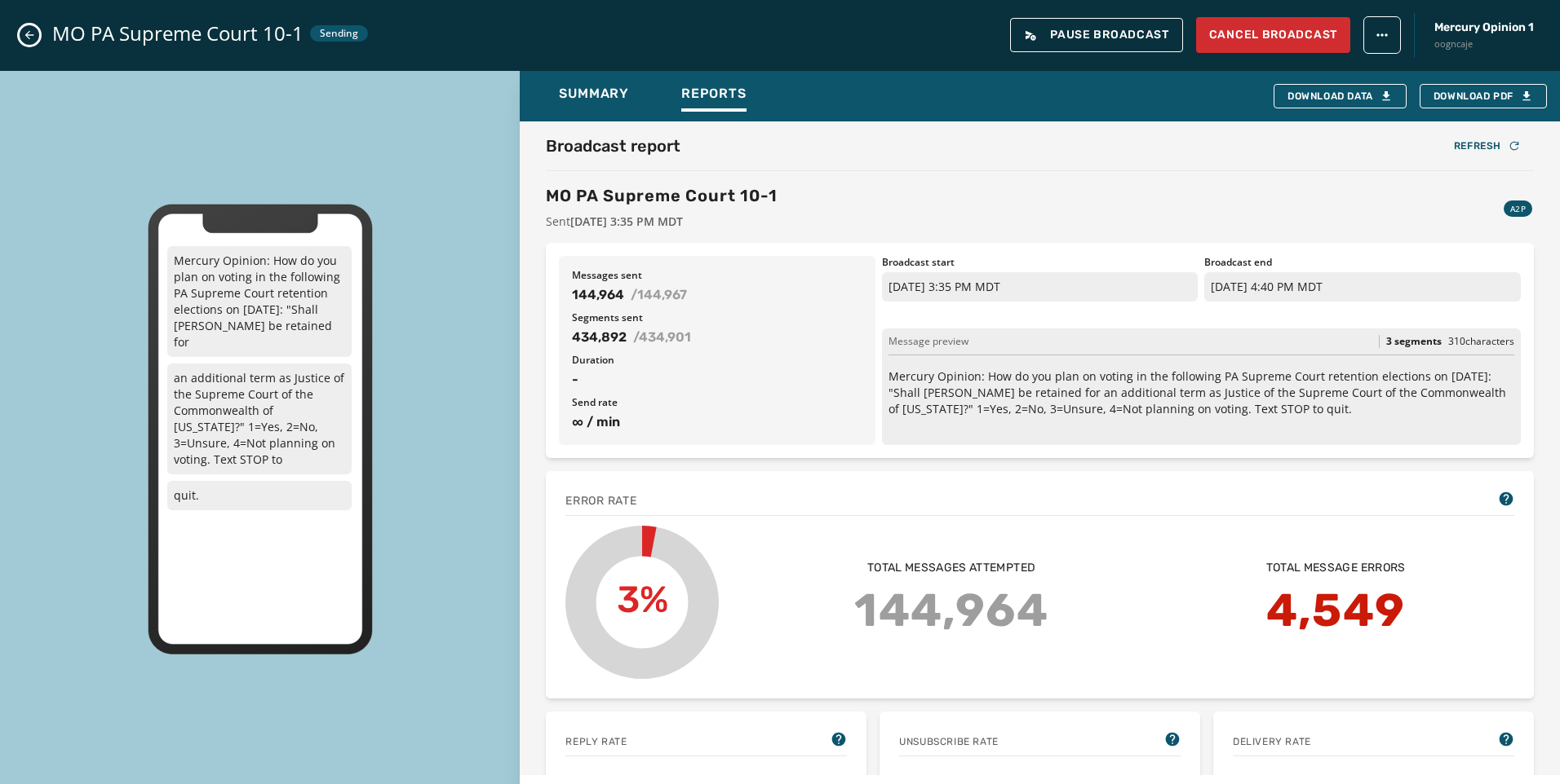
click at [27, 39] on icon "Close admin drawer" at bounding box center [29, 35] width 13 height 13
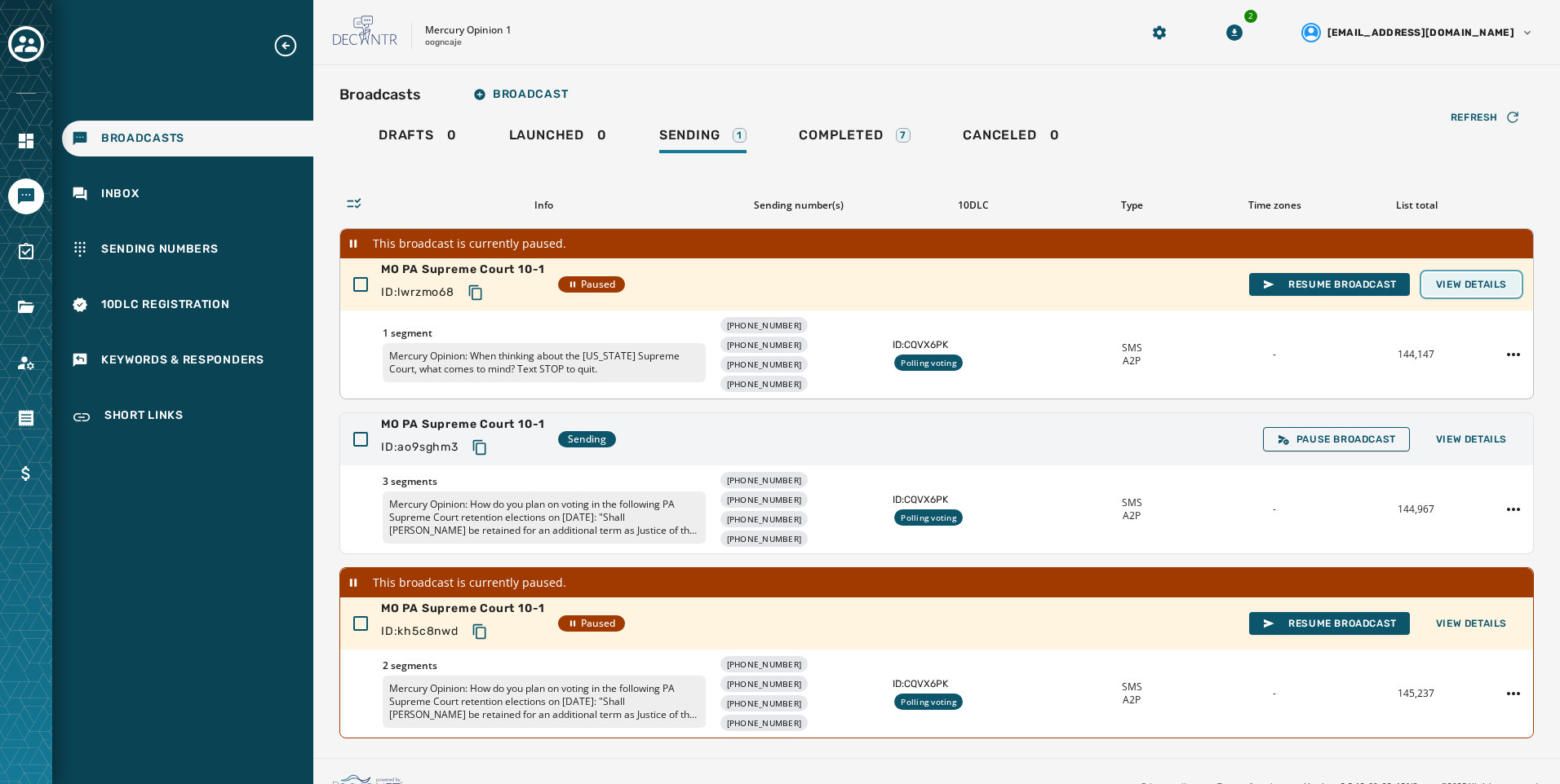
click at [1488, 289] on span "View Details" at bounding box center [1470, 284] width 71 height 13
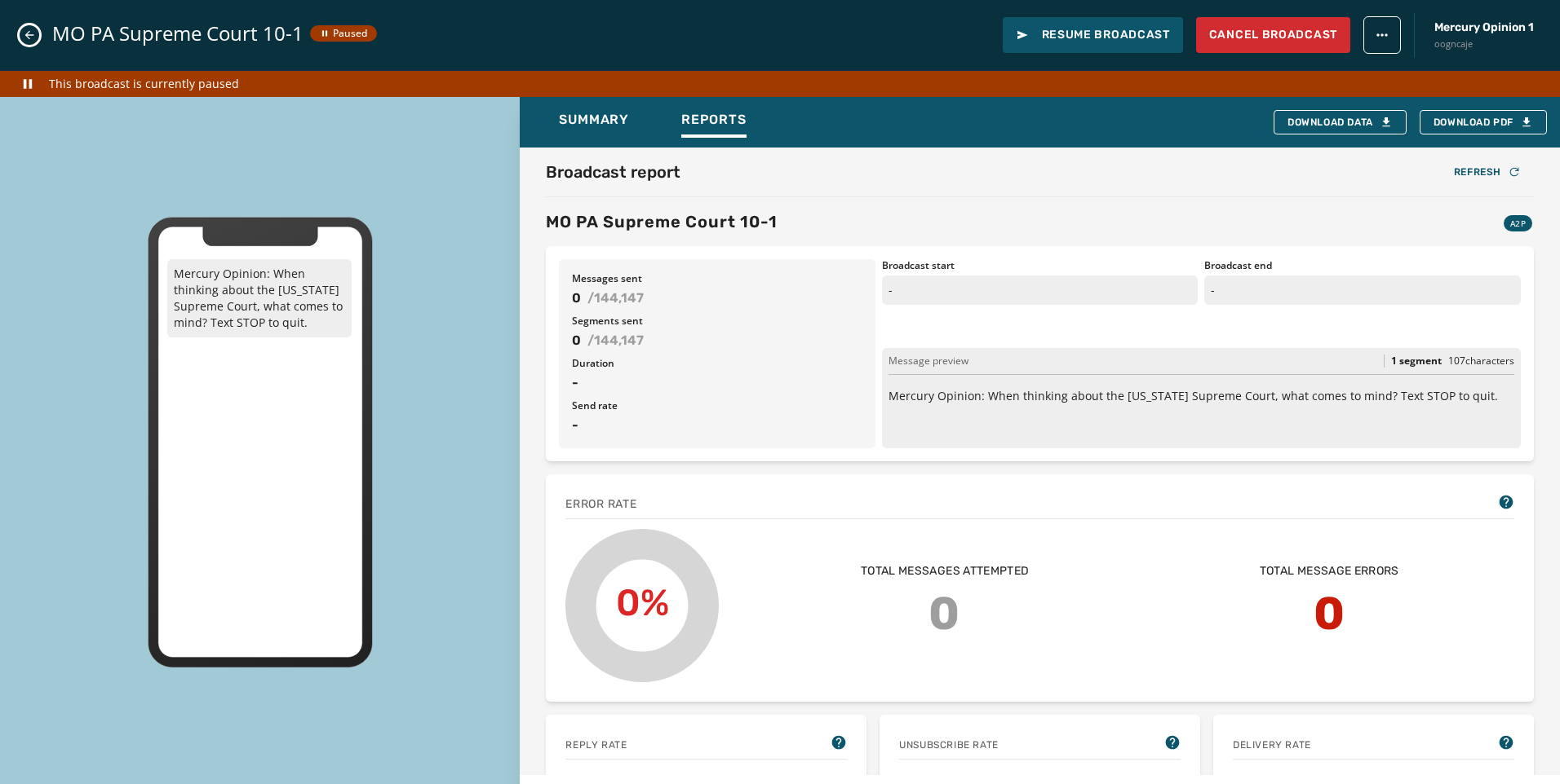
click at [32, 36] on icon "Close admin drawer" at bounding box center [29, 35] width 13 height 13
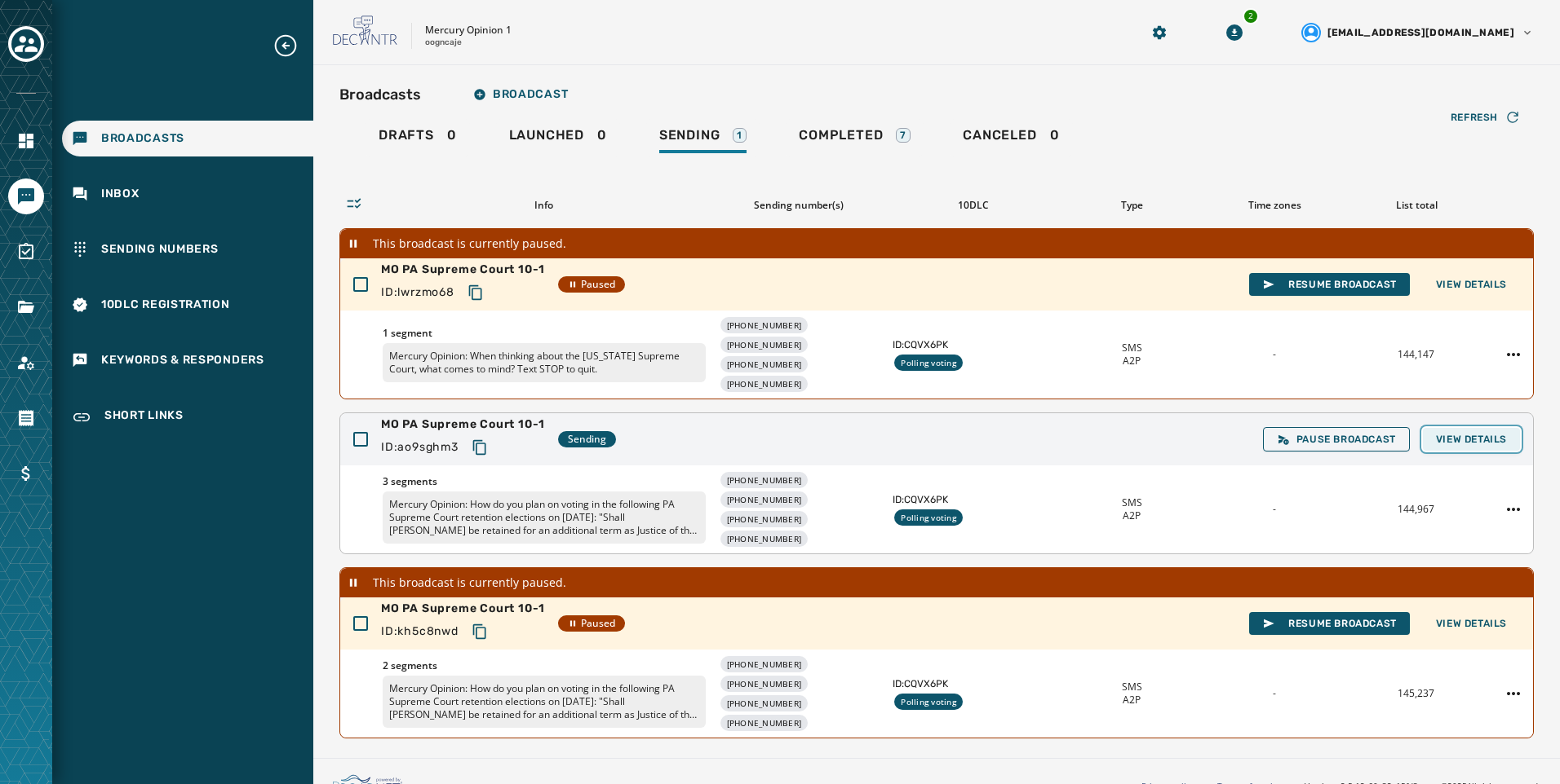
click at [1467, 433] on span "View Details" at bounding box center [1470, 439] width 71 height 13
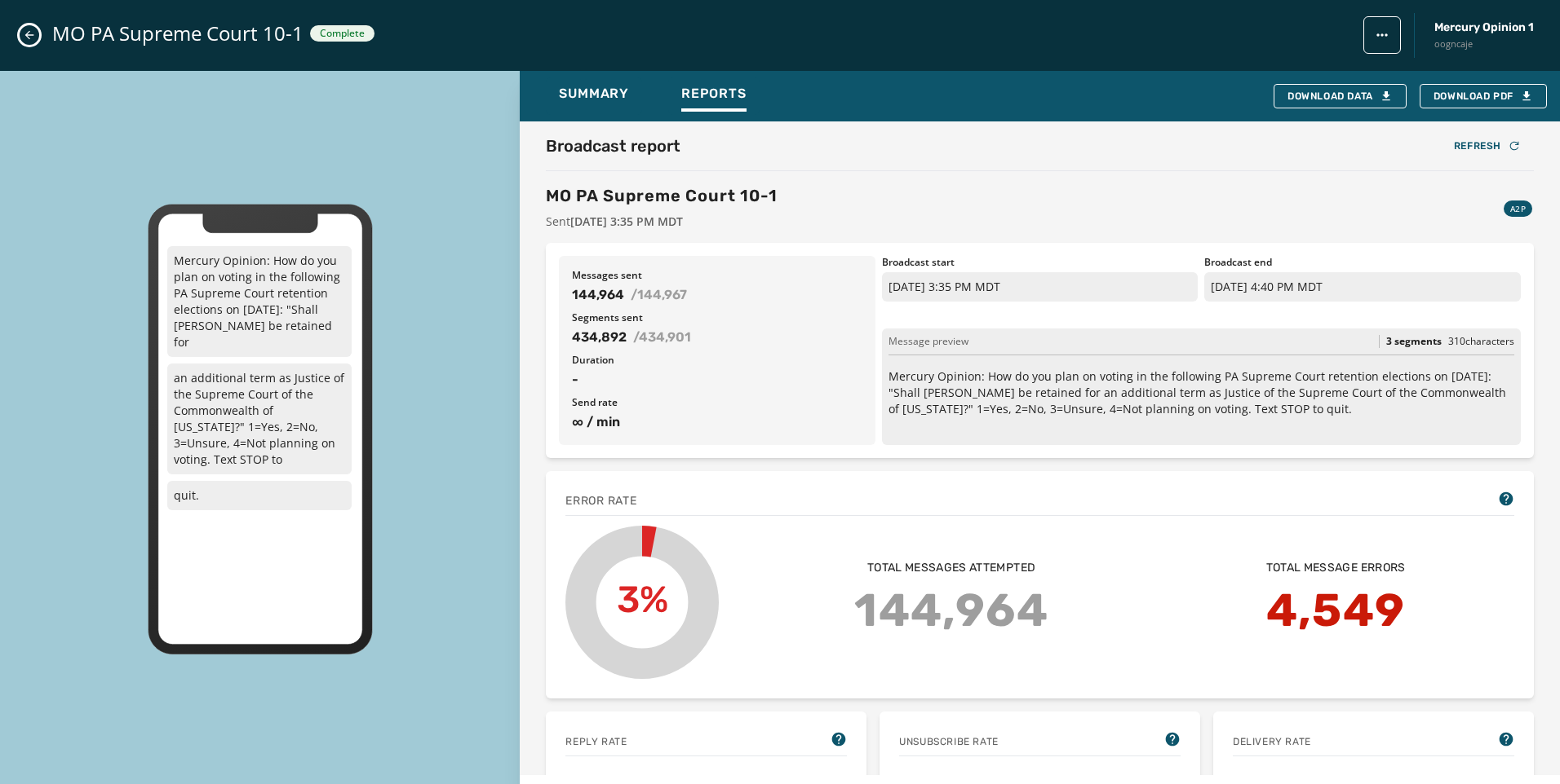
click at [33, 34] on icon "Close admin drawer" at bounding box center [29, 35] width 13 height 13
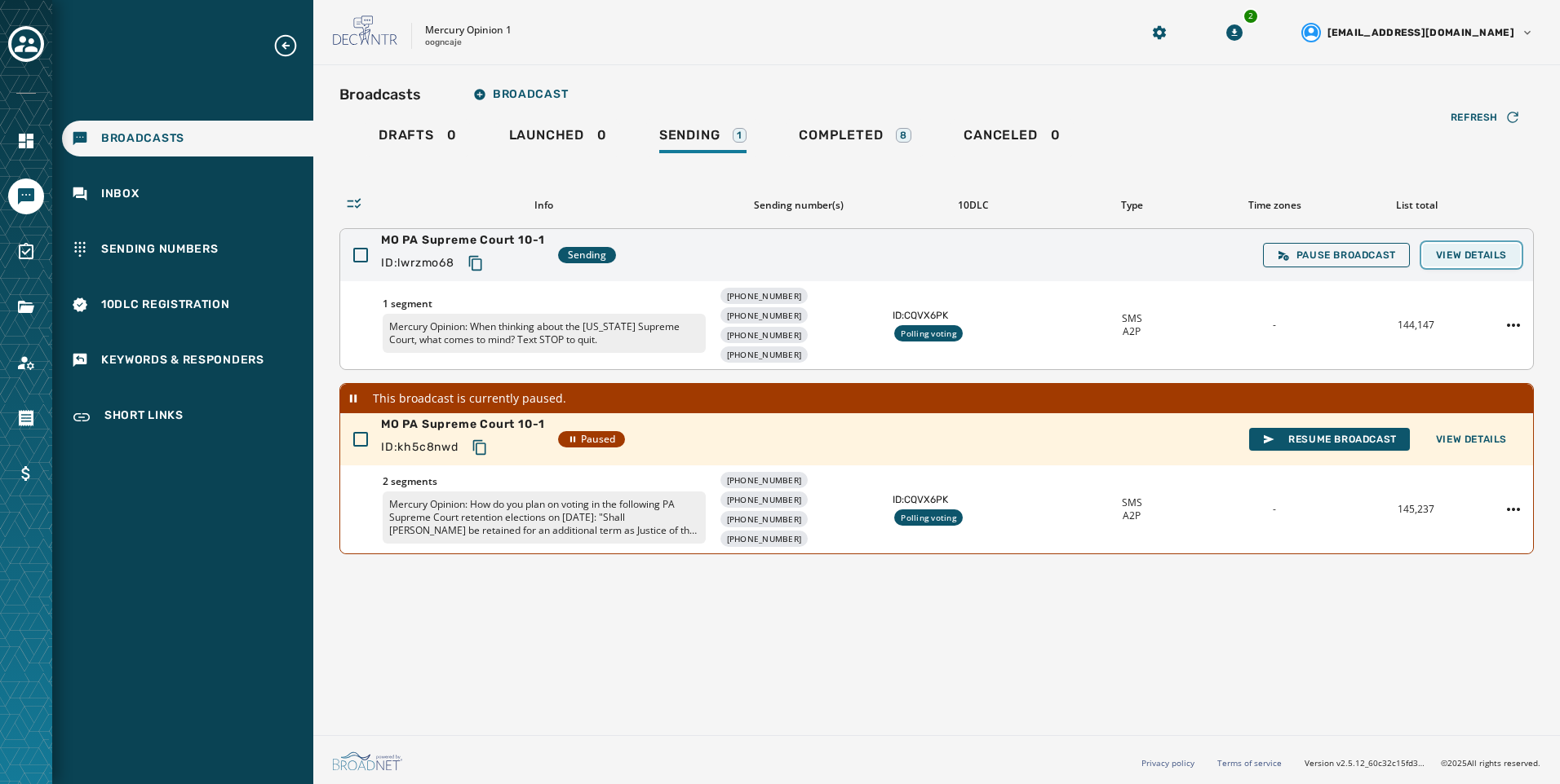
click at [1461, 260] on span "View Details" at bounding box center [1470, 255] width 71 height 13
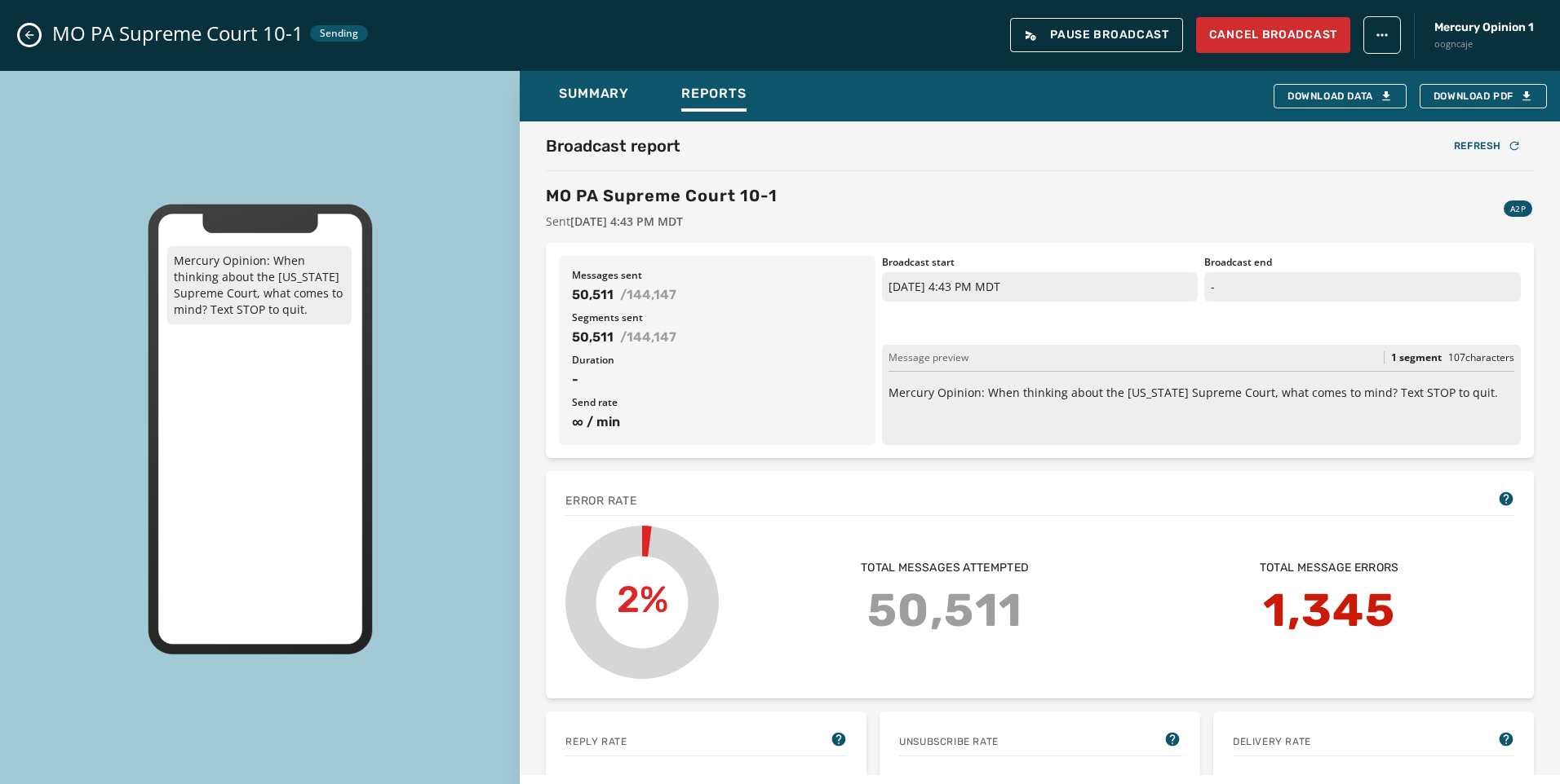
click at [607, 266] on div "Messages sent 50,511 / 144,147 Segments sent 50,511 / 144,147 Duration - Send r…" at bounding box center [718, 351] width 317 height 189
click at [34, 38] on icon "Close admin drawer" at bounding box center [29, 35] width 13 height 13
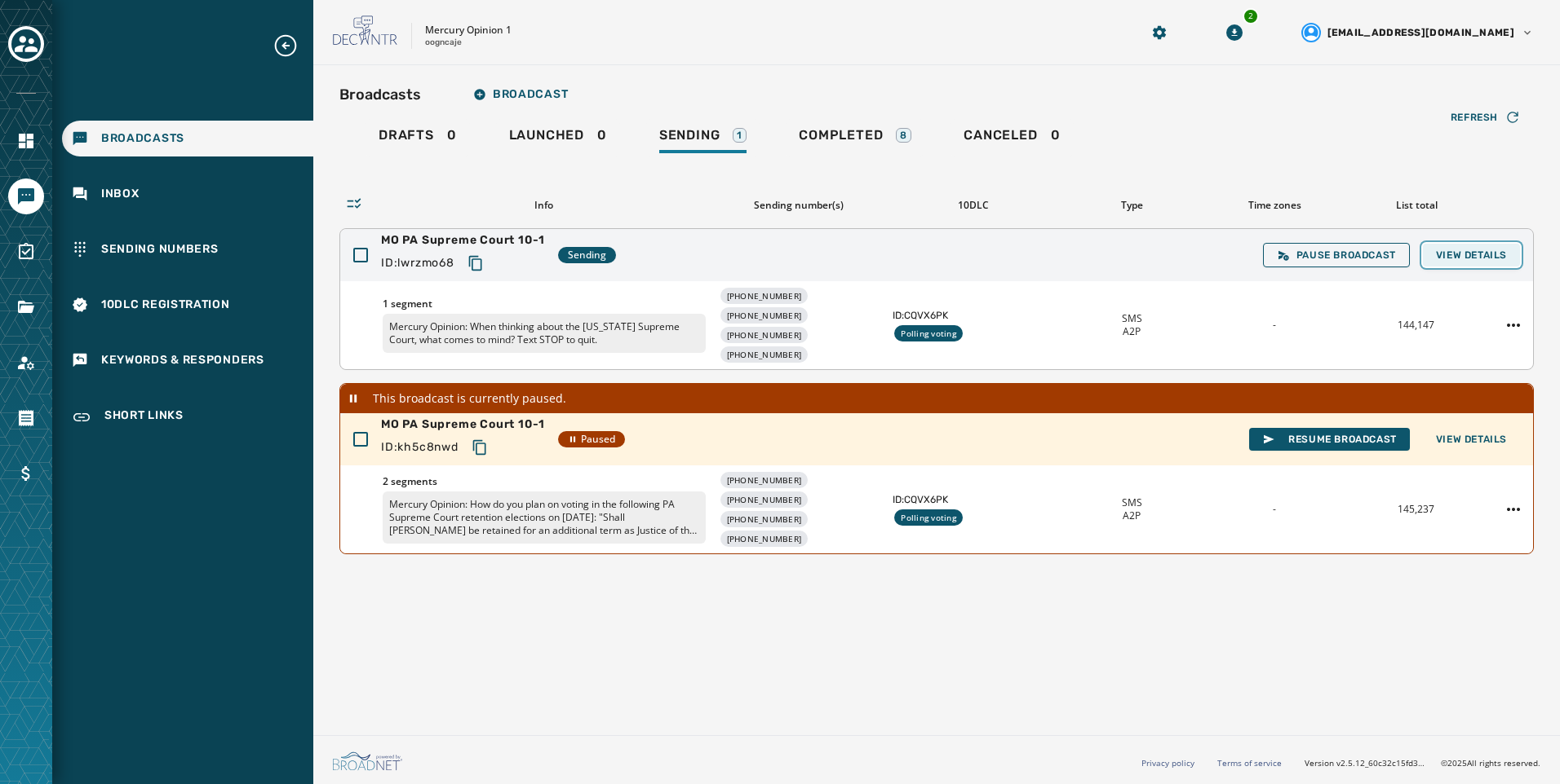
click at [1452, 264] on button "View Details" at bounding box center [1470, 255] width 97 height 23
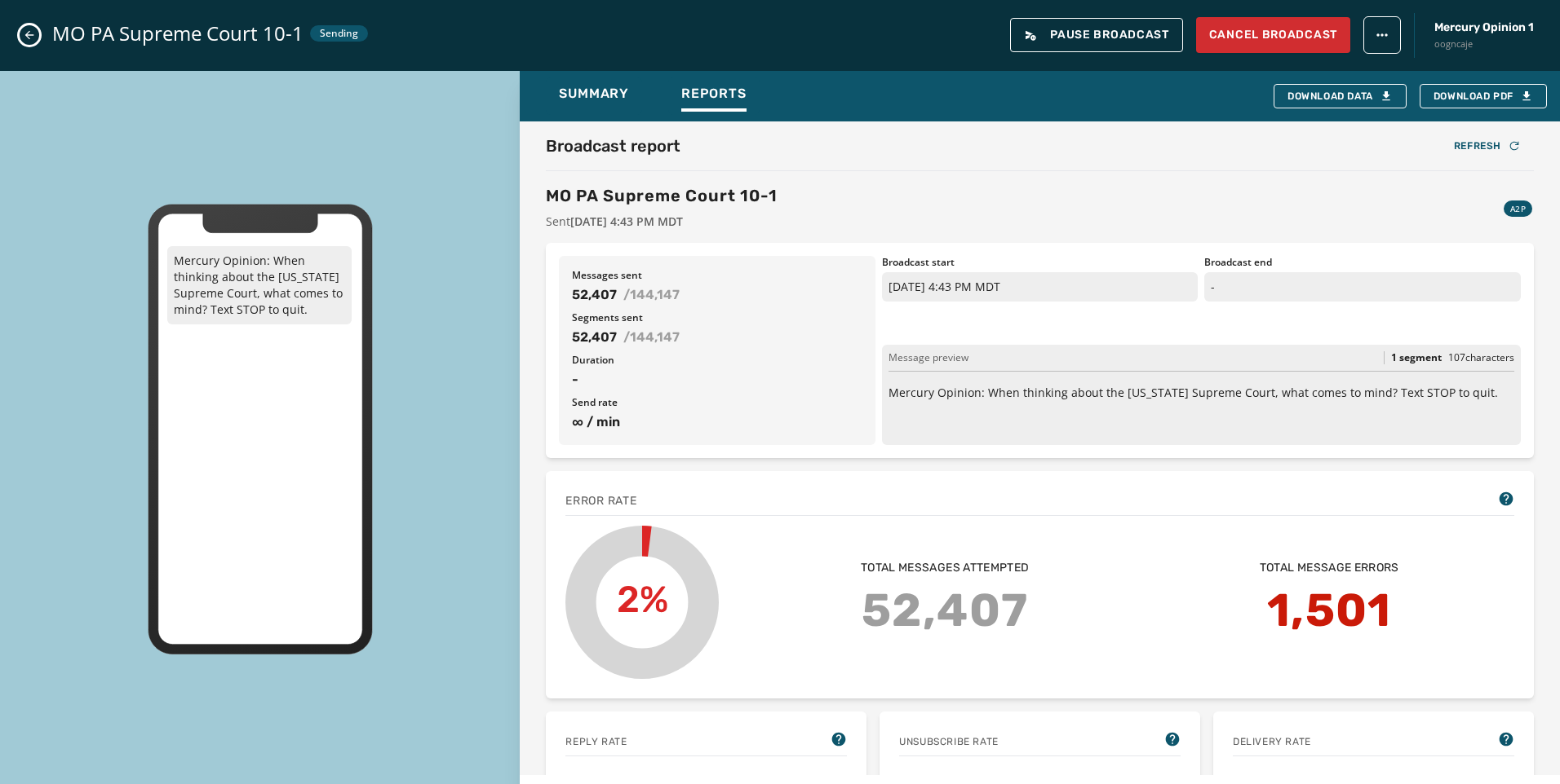
click at [26, 37] on icon "Close admin drawer" at bounding box center [29, 35] width 13 height 13
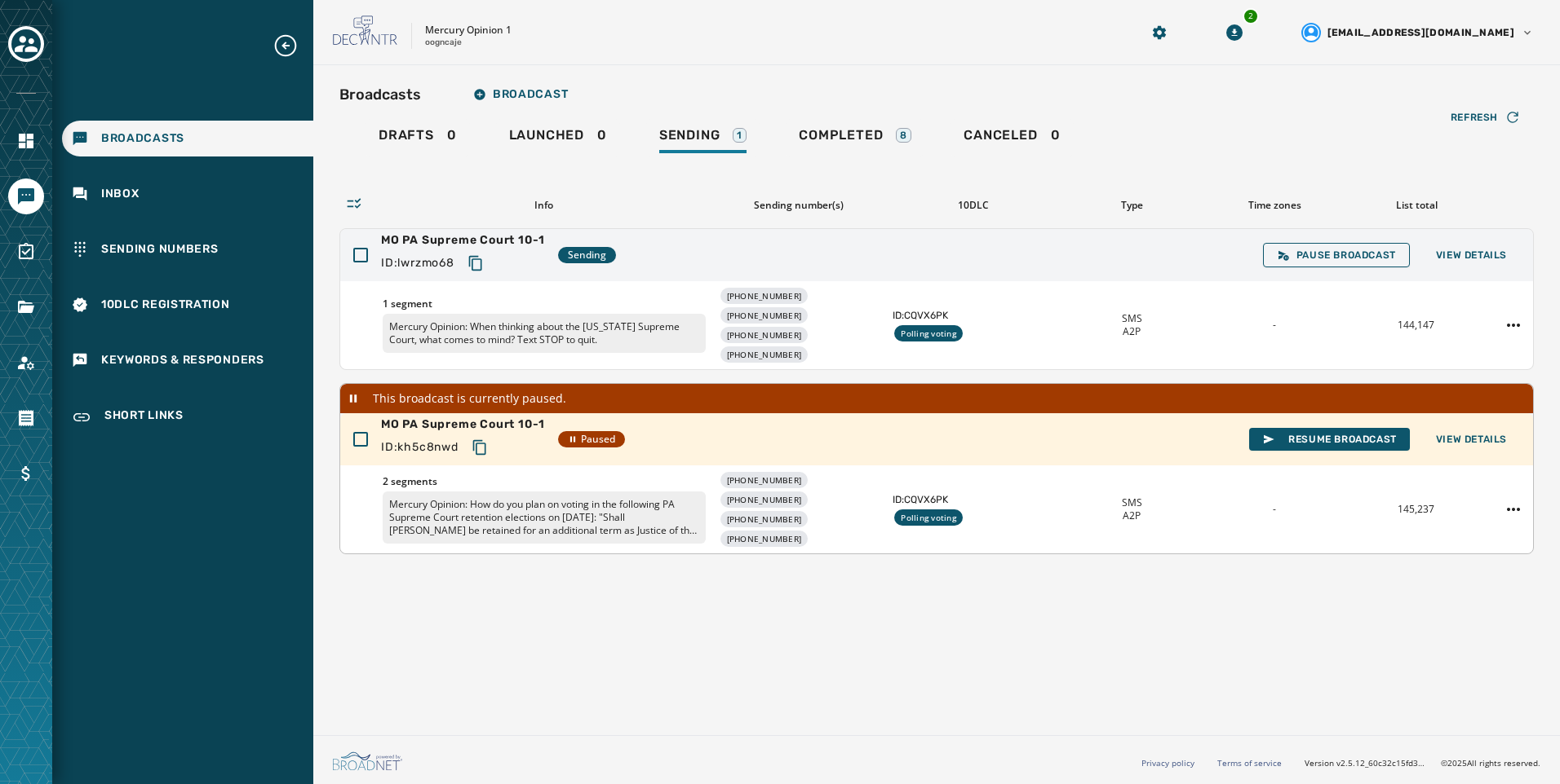
click at [480, 447] on icon "Copy text to clipboard" at bounding box center [479, 447] width 16 height 16
drag, startPoint x: 419, startPoint y: 32, endPoint x: 476, endPoint y: 64, distance: 65.4
click at [476, 64] on div "Mercury Opinion 1 oogncaje 2 [EMAIL_ADDRESS][DOMAIN_NAME]" at bounding box center [936, 32] width 1247 height 65
copy div "Mercury Opinion 1 oogncaje"
click at [1480, 430] on button "View Details" at bounding box center [1470, 439] width 97 height 23
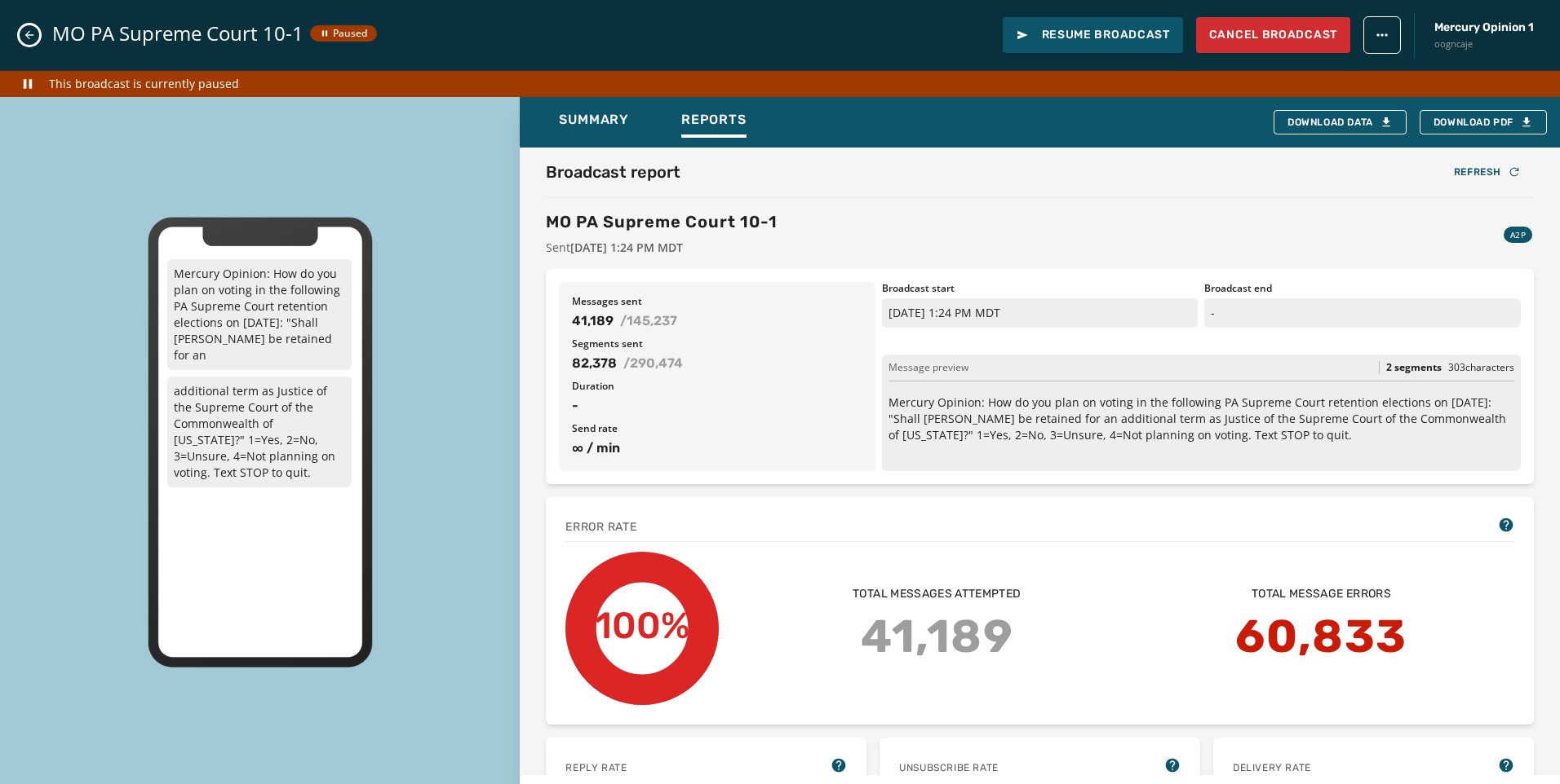
click at [34, 34] on icon "Close admin drawer" at bounding box center [29, 35] width 13 height 13
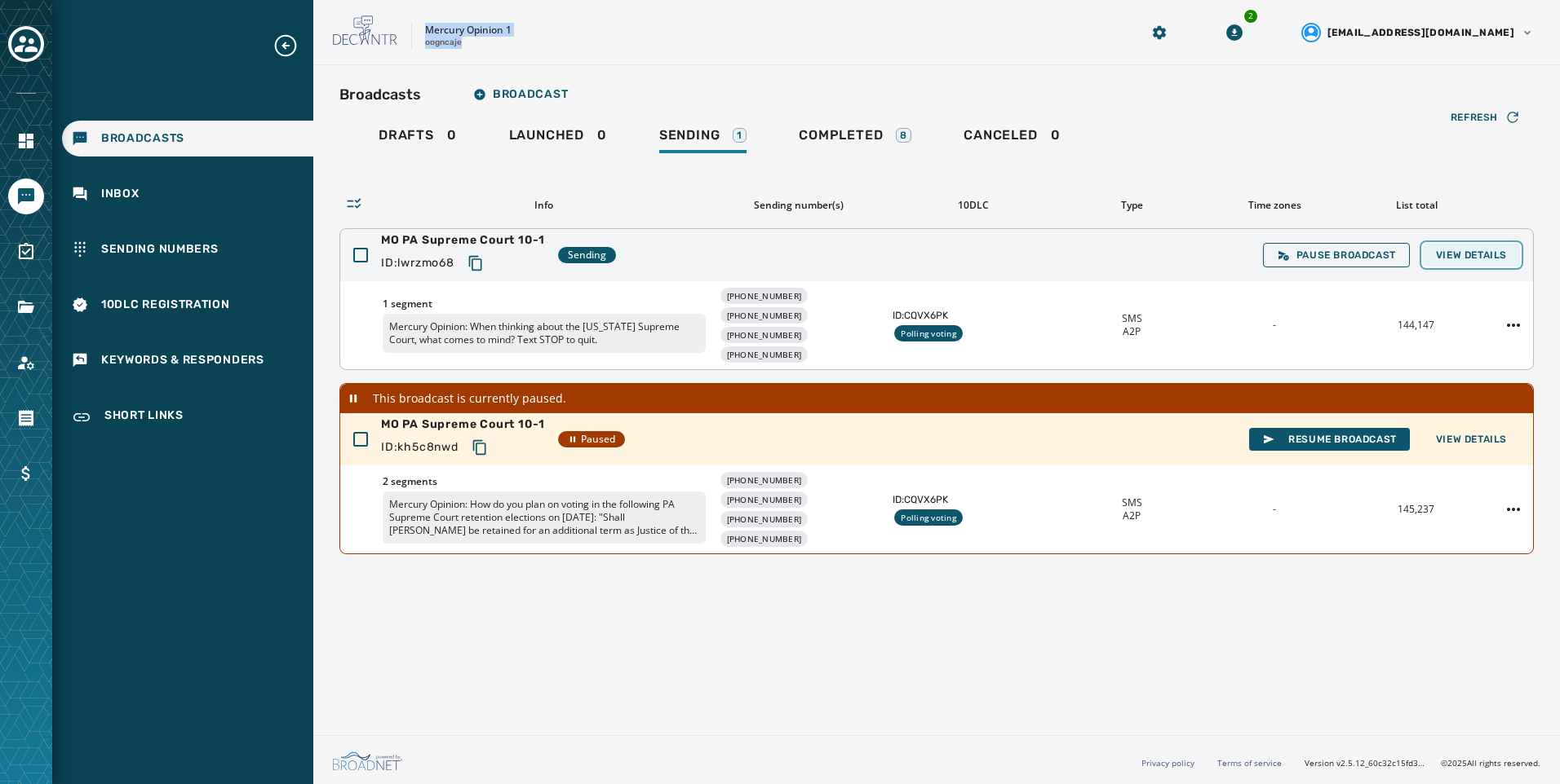
click at [1474, 244] on button "View Details" at bounding box center [1470, 255] width 97 height 23
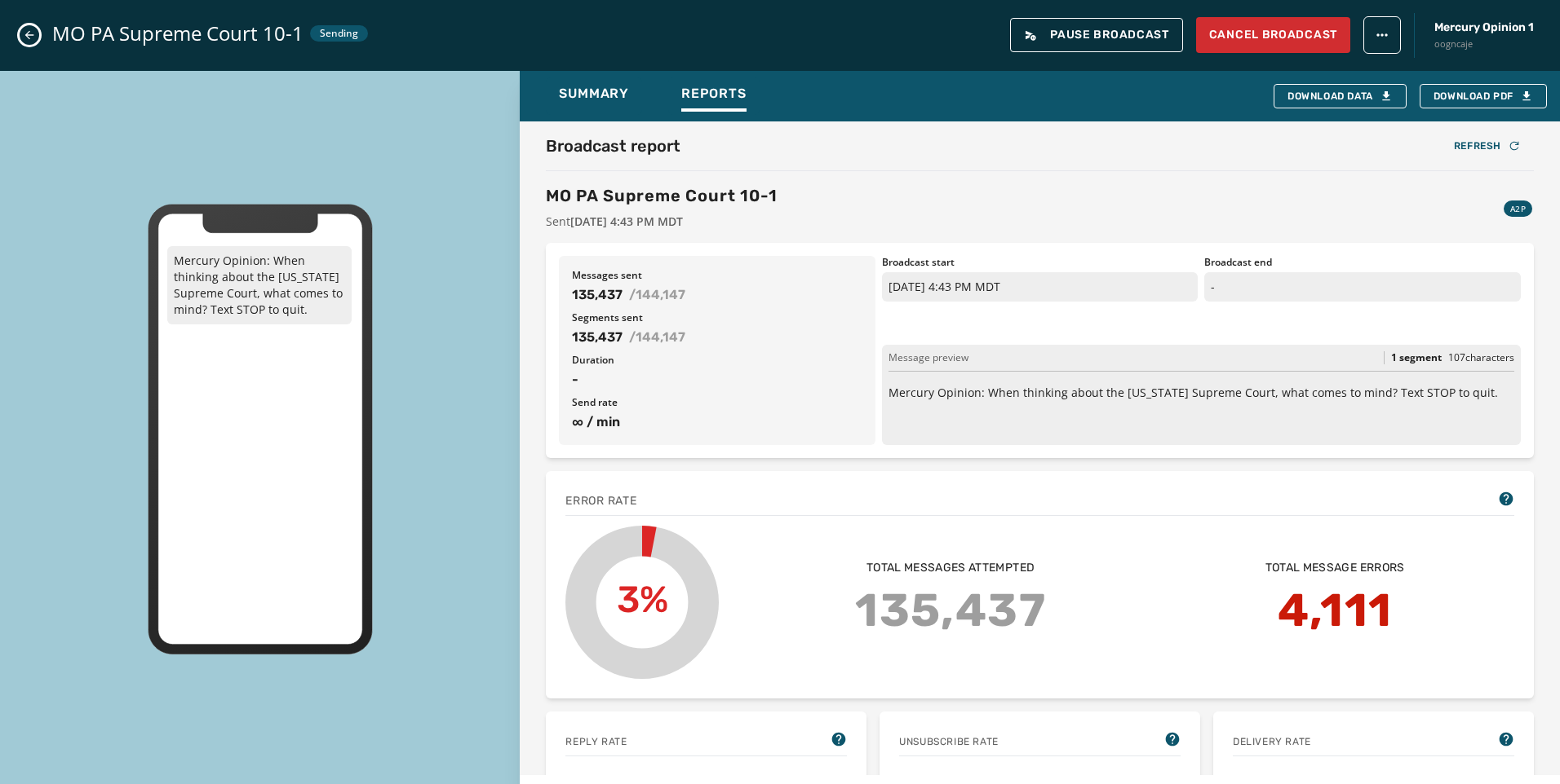
click at [28, 33] on icon "Close admin drawer" at bounding box center [29, 35] width 9 height 9
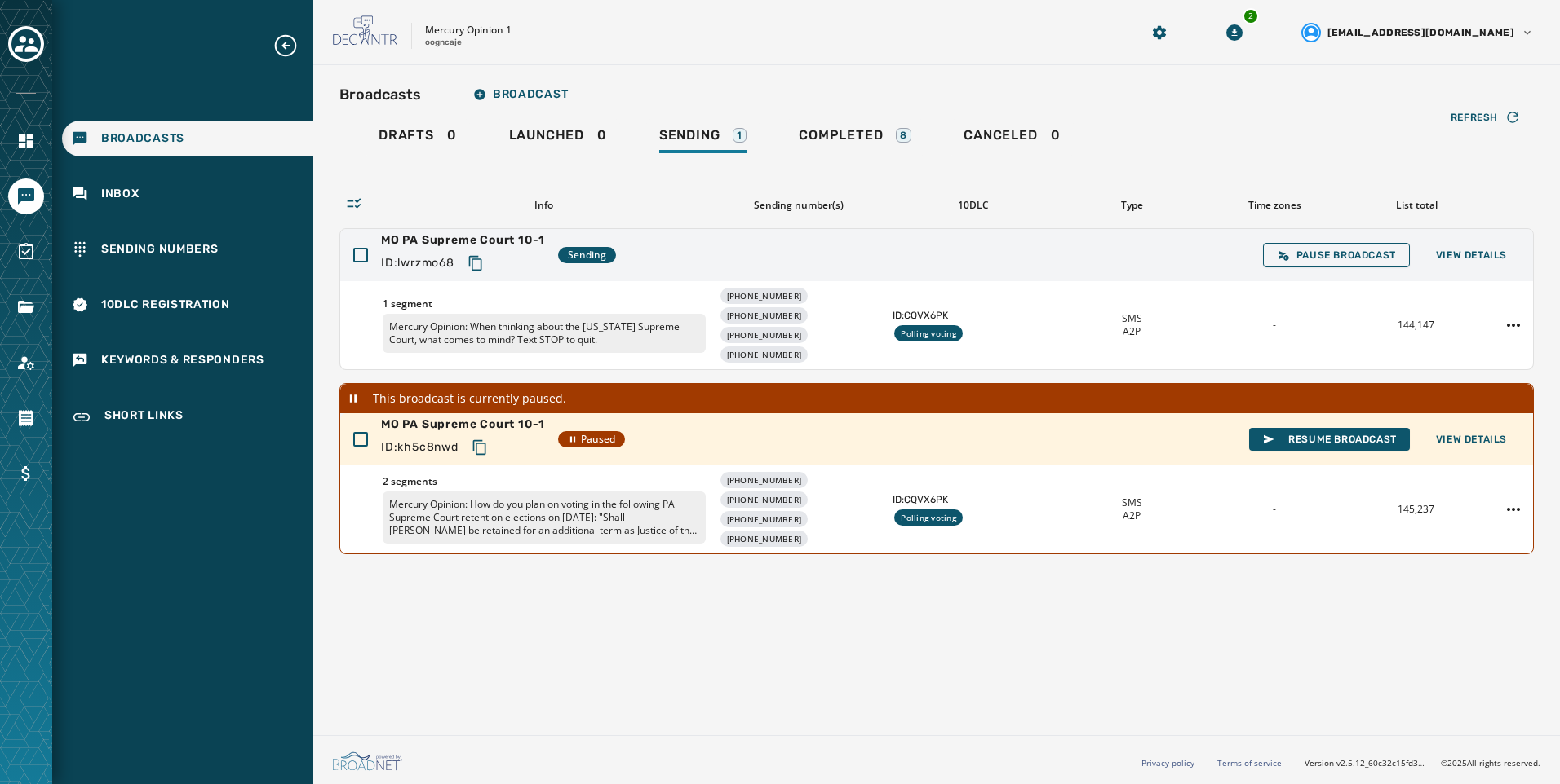
click at [1189, 75] on div "Broadcasts Broadcast Drafts 0 Launched 0 Sending 1 Completed 8 Canceled 0 Refre…" at bounding box center [936, 396] width 1247 height 663
click at [1495, 261] on span "View Details" at bounding box center [1470, 255] width 71 height 13
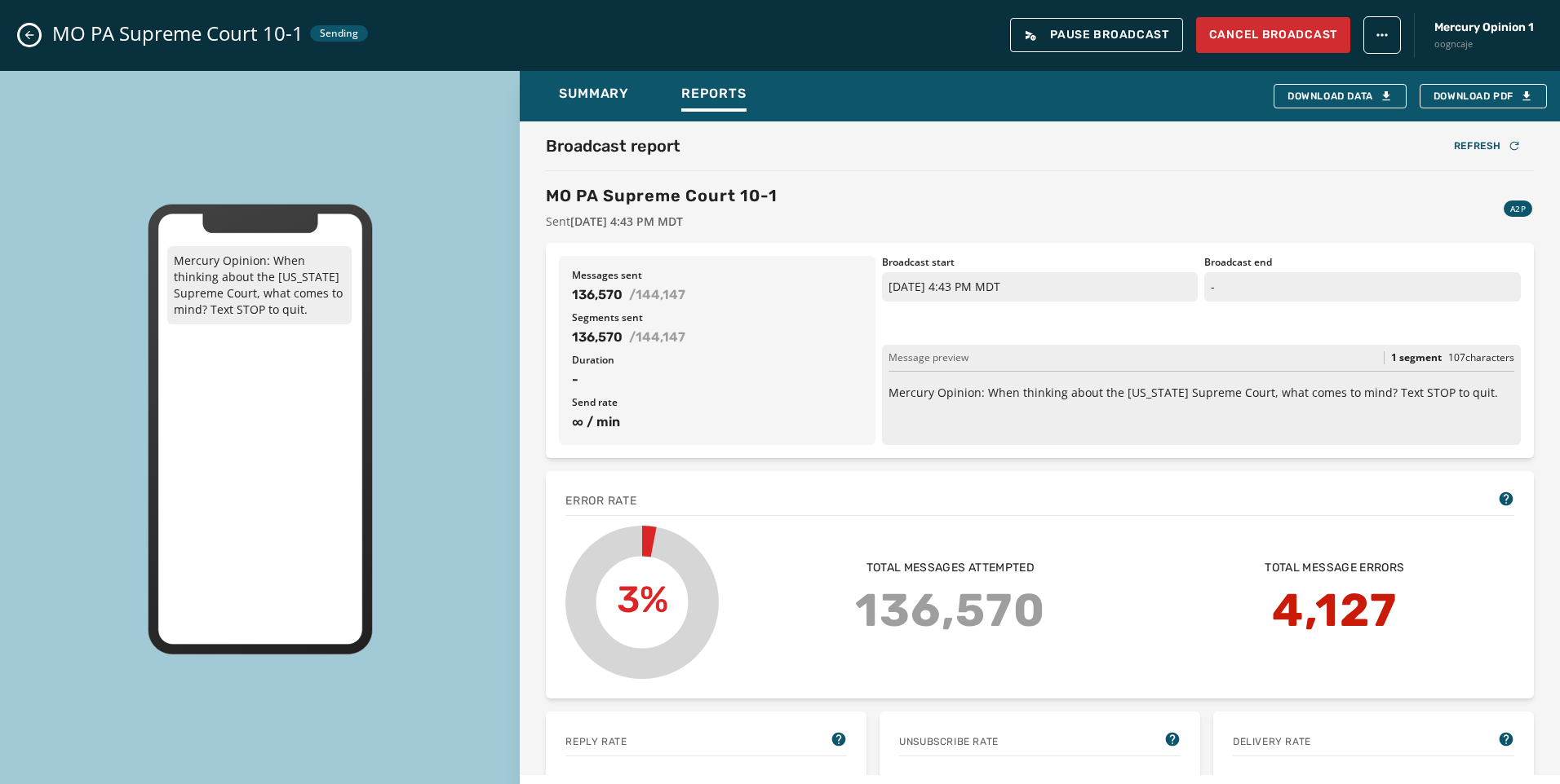
click at [37, 35] on button "Close admin drawer" at bounding box center [30, 35] width 20 height 20
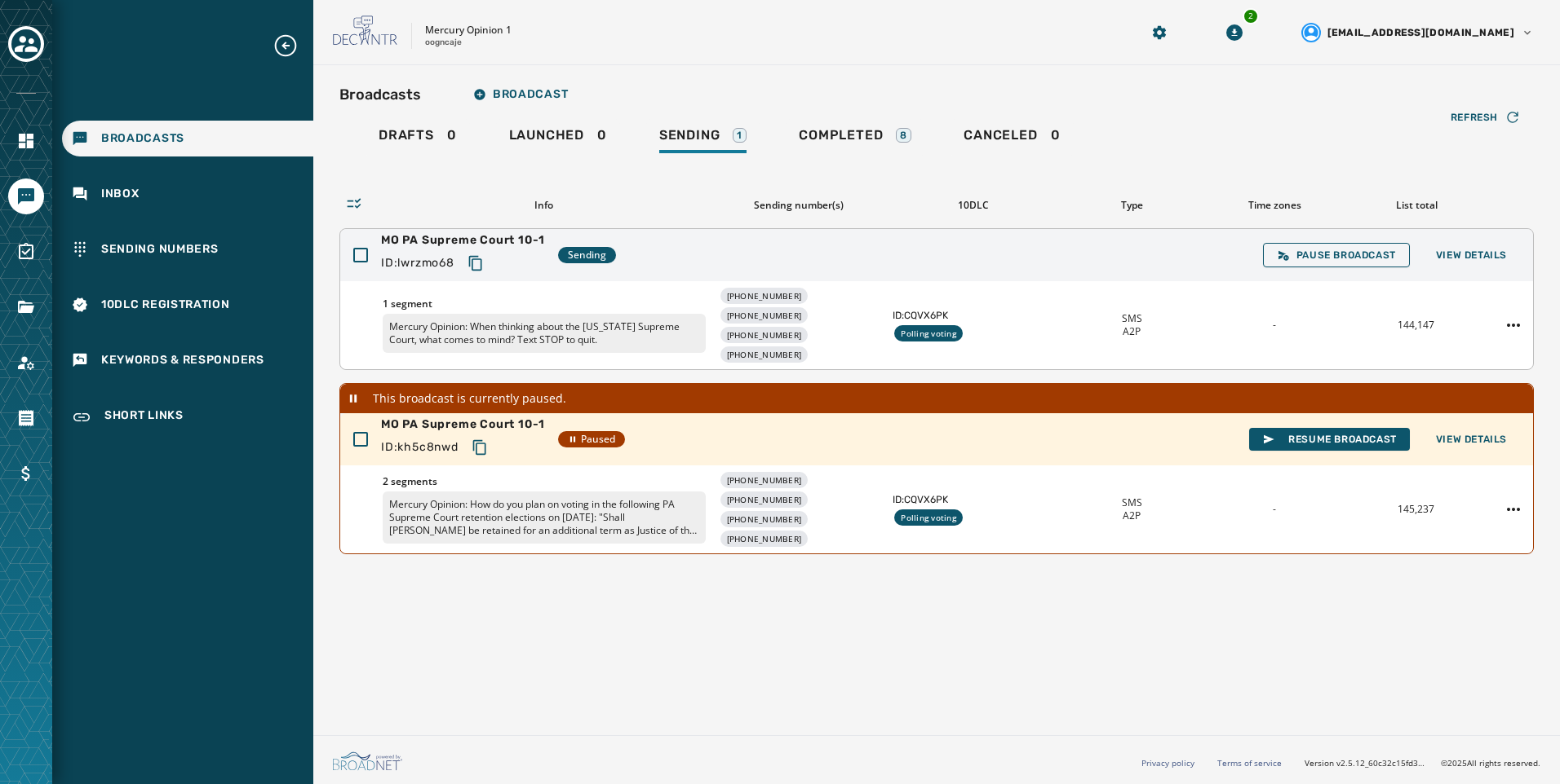
click at [482, 262] on icon "Copy text to clipboard" at bounding box center [475, 263] width 16 height 16
click at [805, 120] on link "Completed 8" at bounding box center [854, 137] width 139 height 38
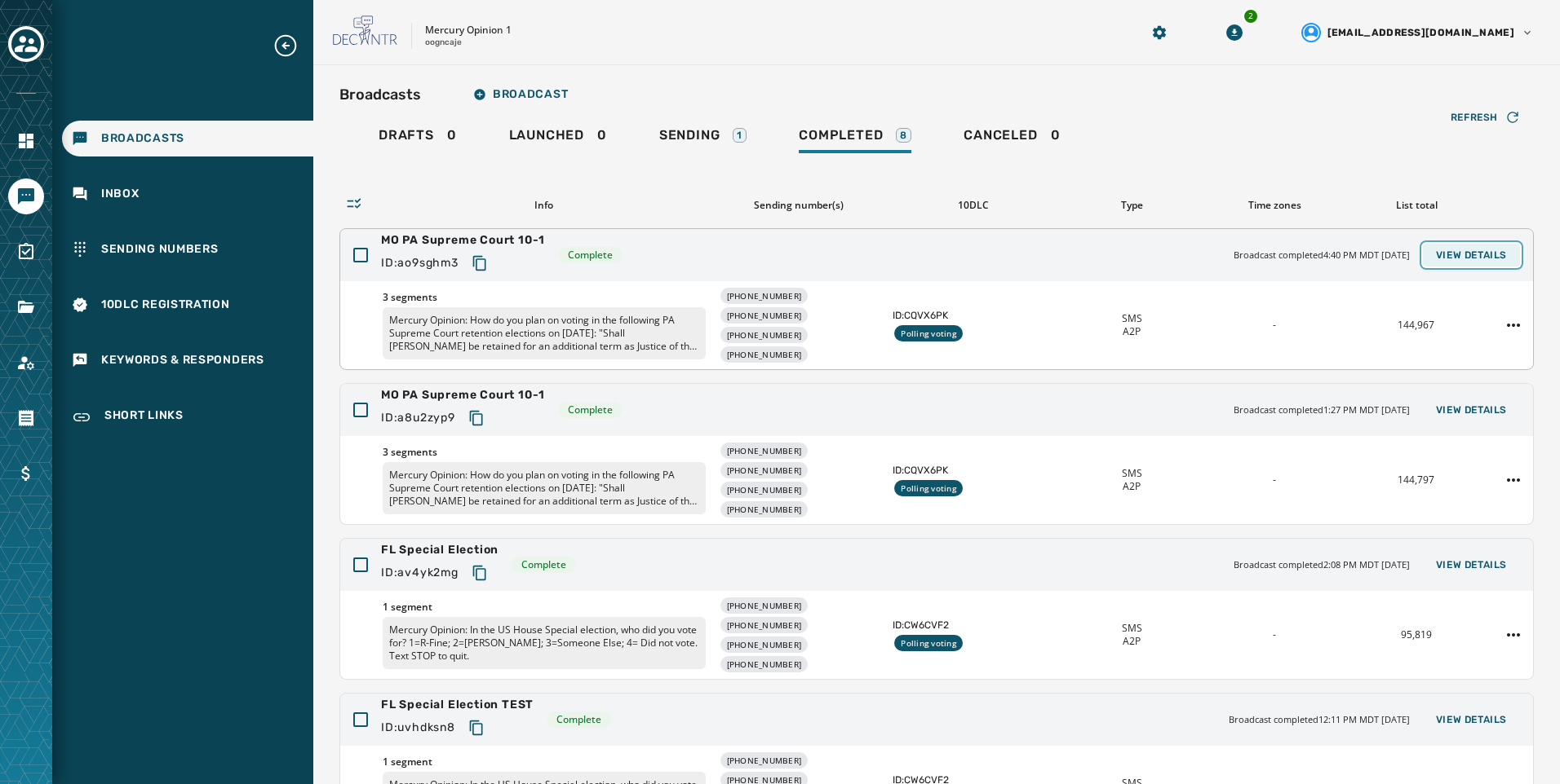
click at [1473, 256] on span "View Details" at bounding box center [1470, 255] width 71 height 13
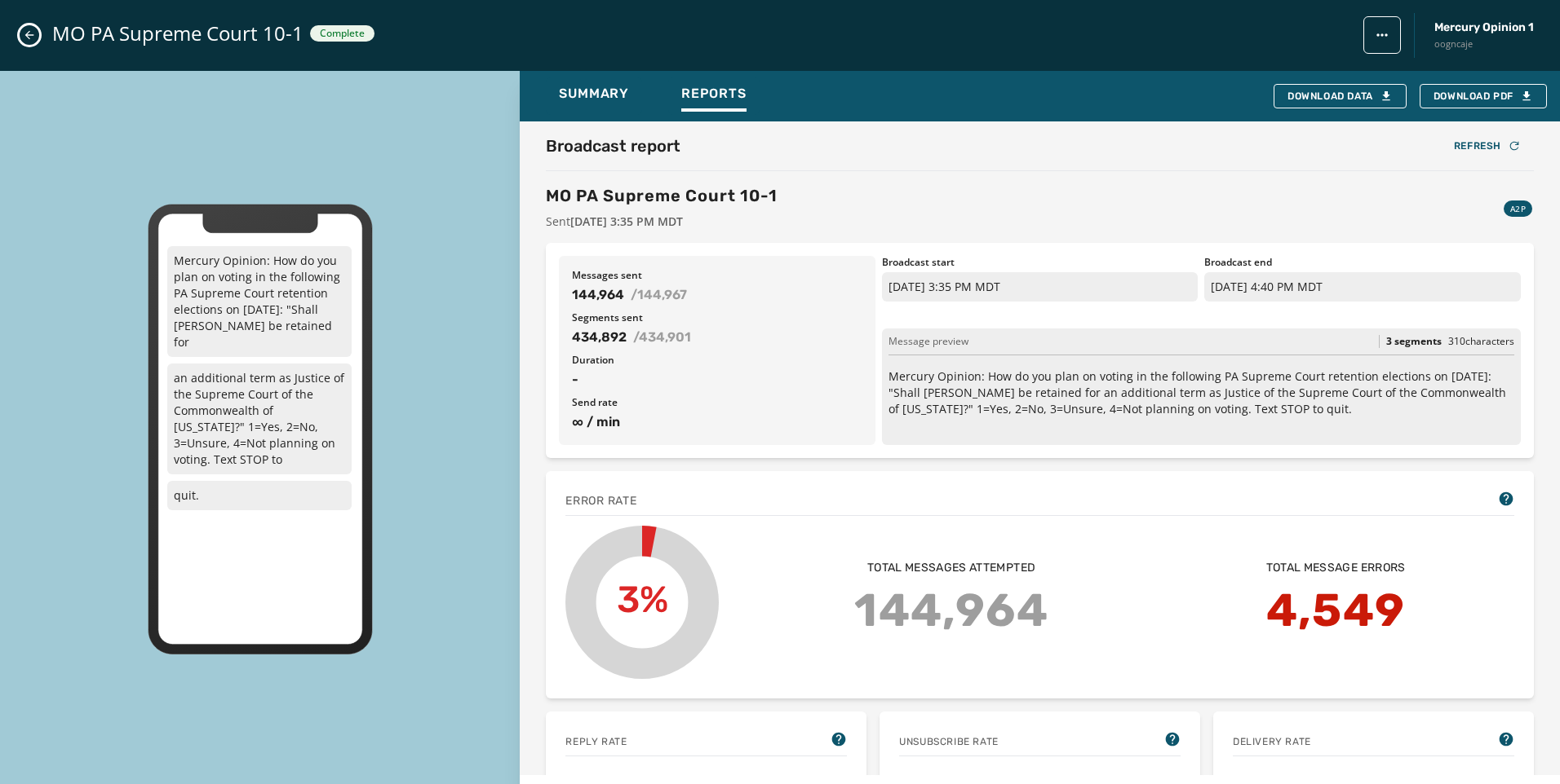
click at [27, 38] on icon "Close admin drawer" at bounding box center [29, 35] width 13 height 13
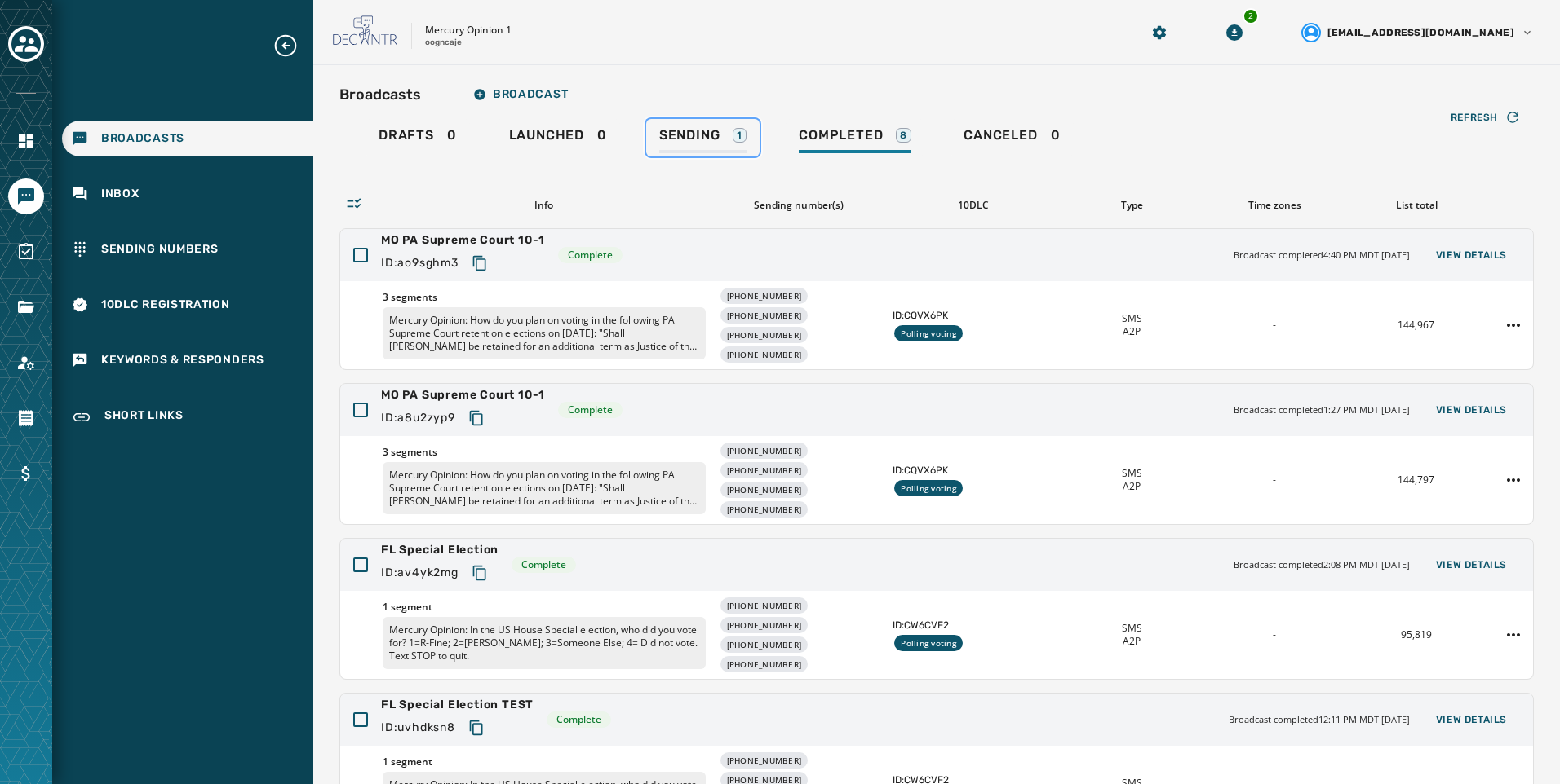
click at [735, 136] on div "1" at bounding box center [740, 134] width 14 height 15
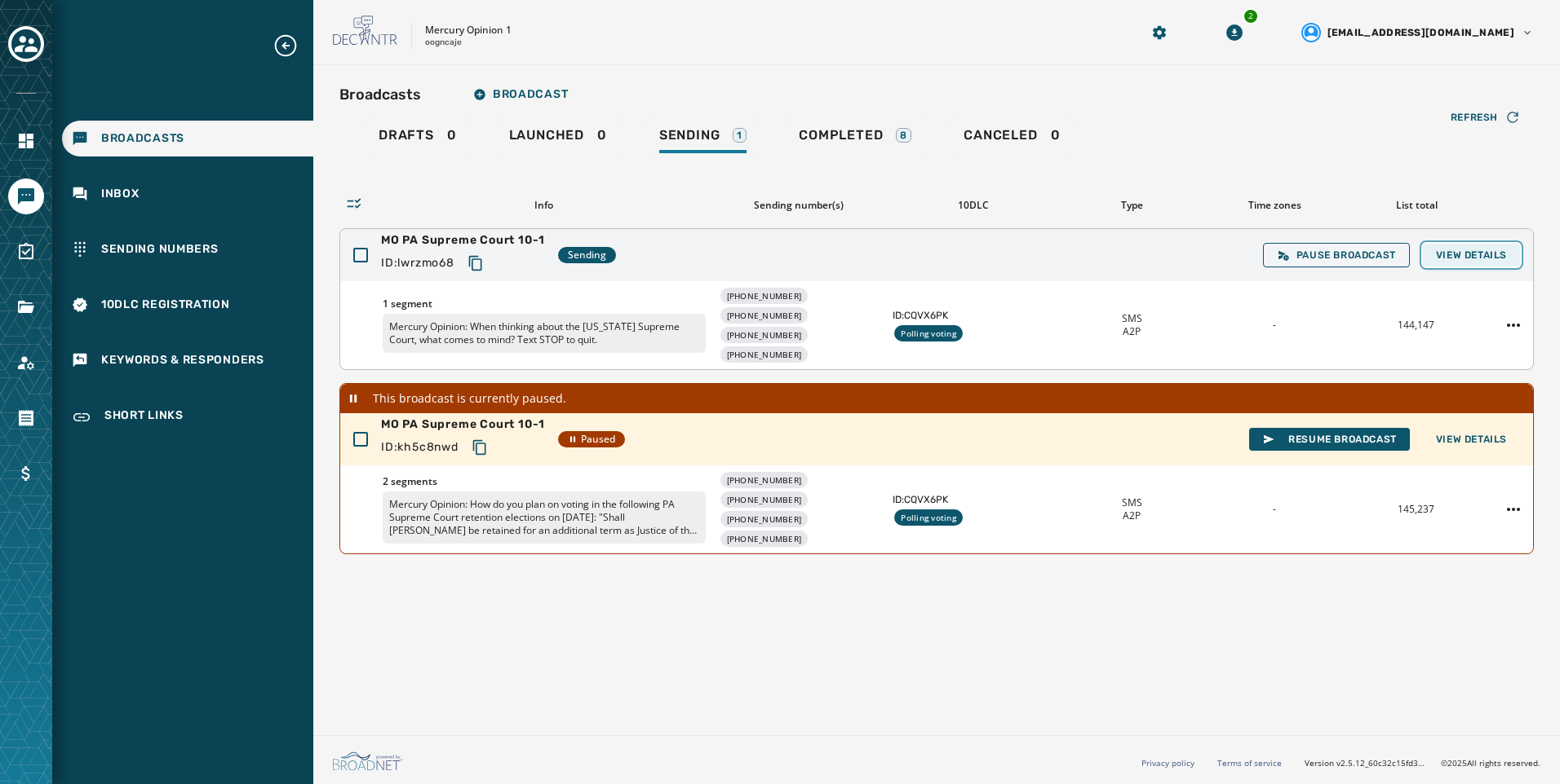
click at [1502, 248] on button "View Details" at bounding box center [1470, 255] width 97 height 23
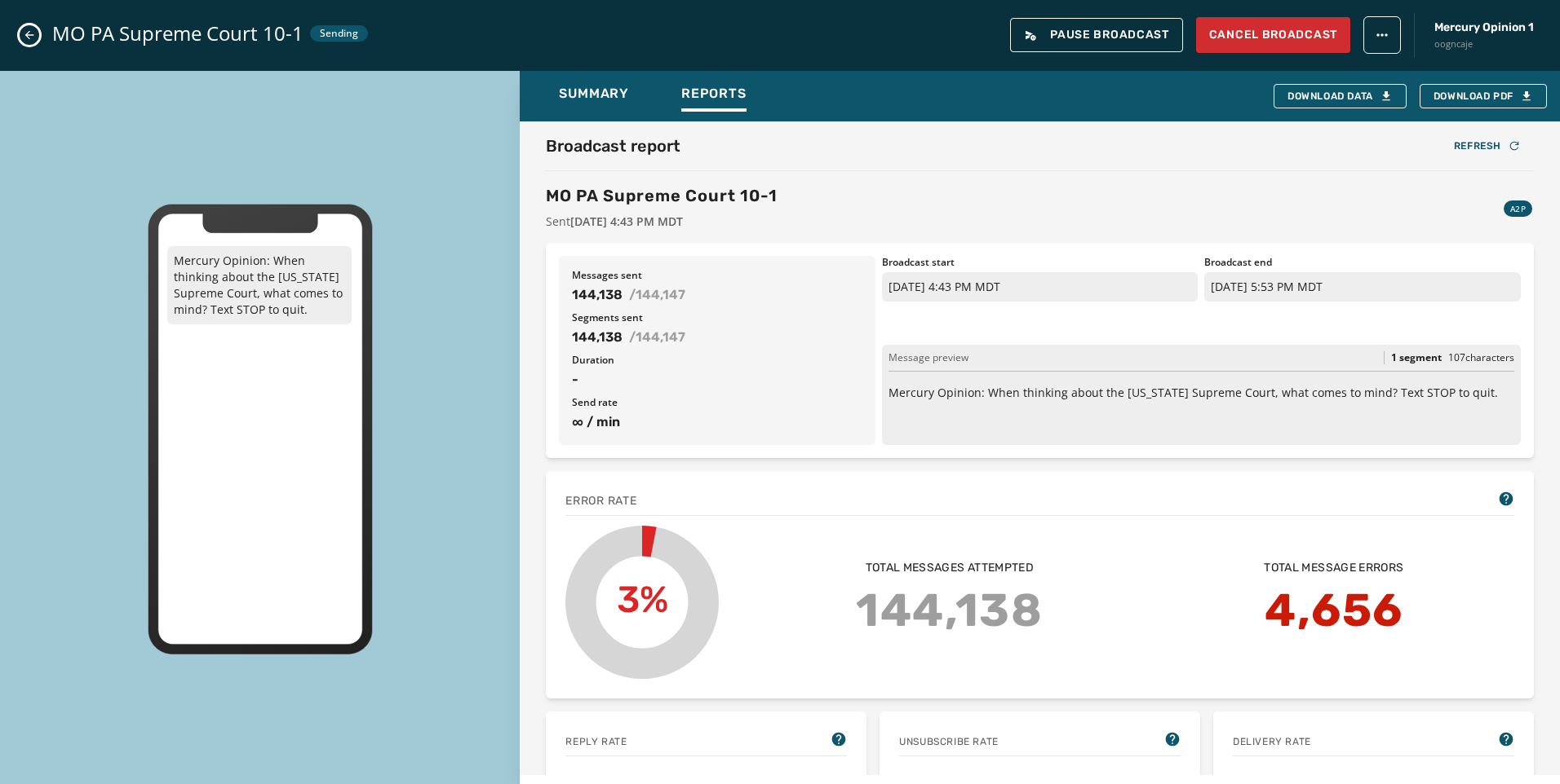
click at [25, 32] on icon "Close admin drawer" at bounding box center [29, 35] width 13 height 13
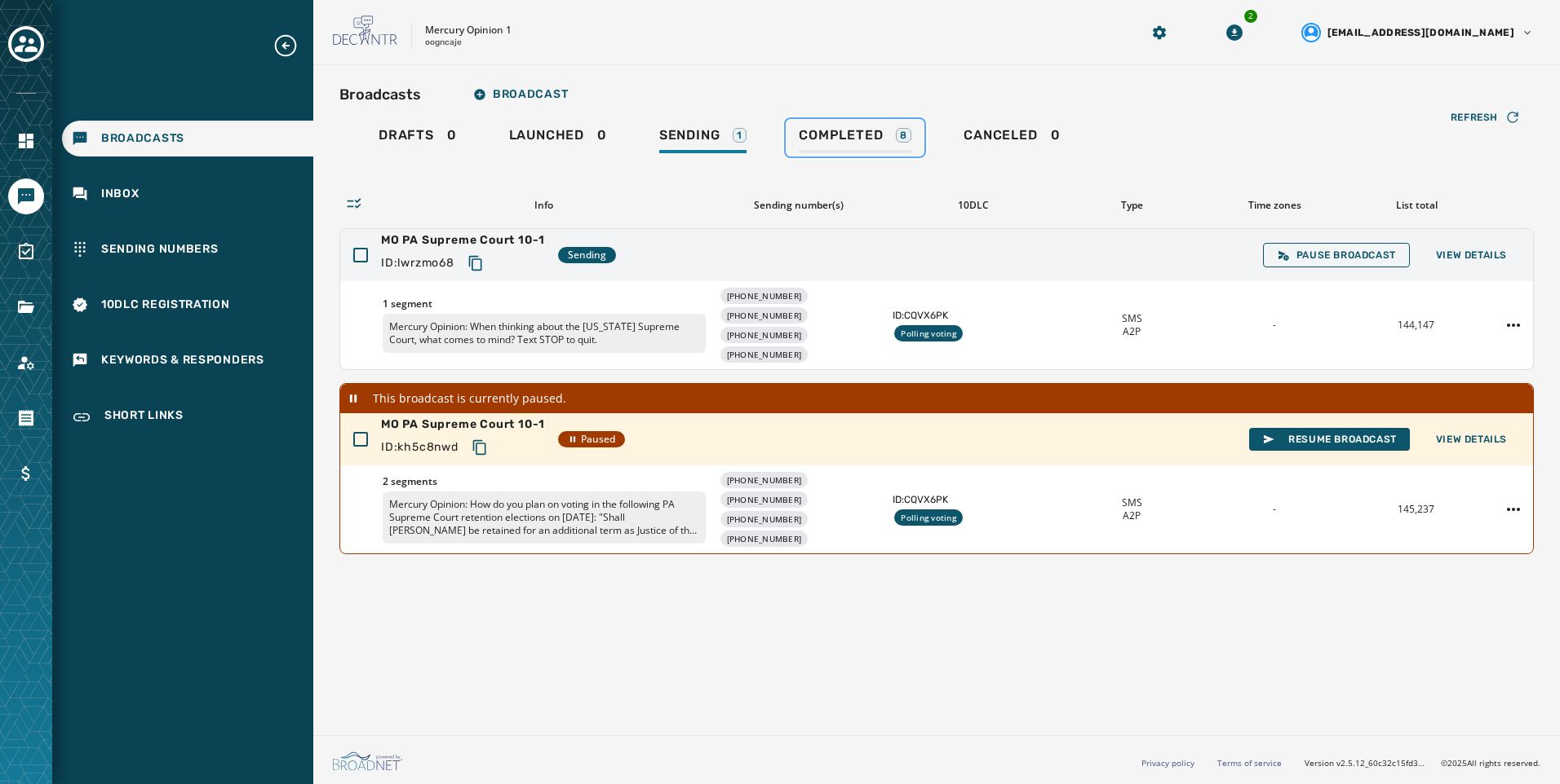
click at [876, 141] on span "Completed" at bounding box center [840, 135] width 84 height 16
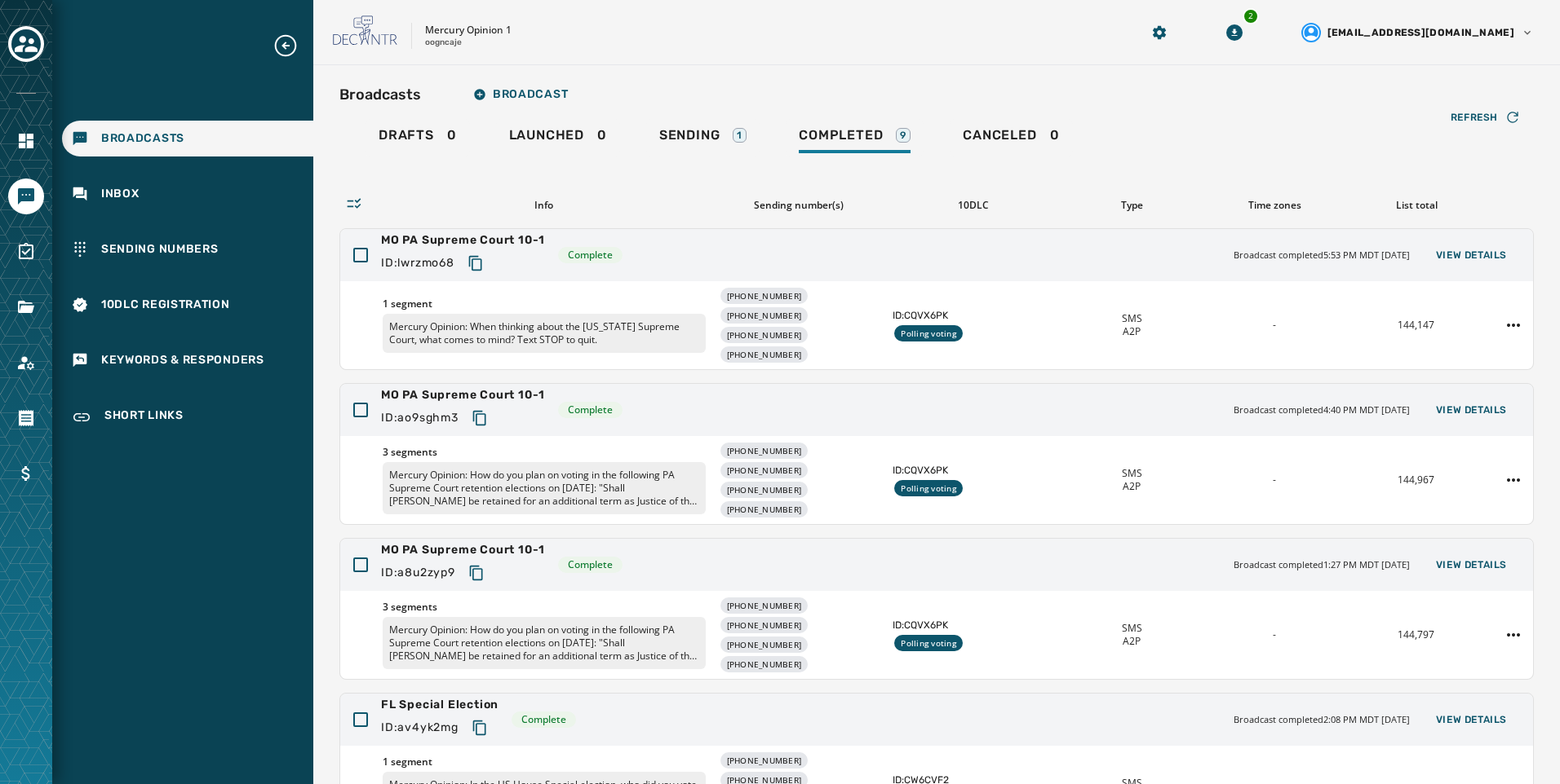
click at [640, 153] on div "Drafts 0 Launched 0 Sending 1 Completed 9 Canceled 0" at bounding box center [936, 137] width 1194 height 38
click at [670, 138] on span "Sending" at bounding box center [689, 135] width 61 height 16
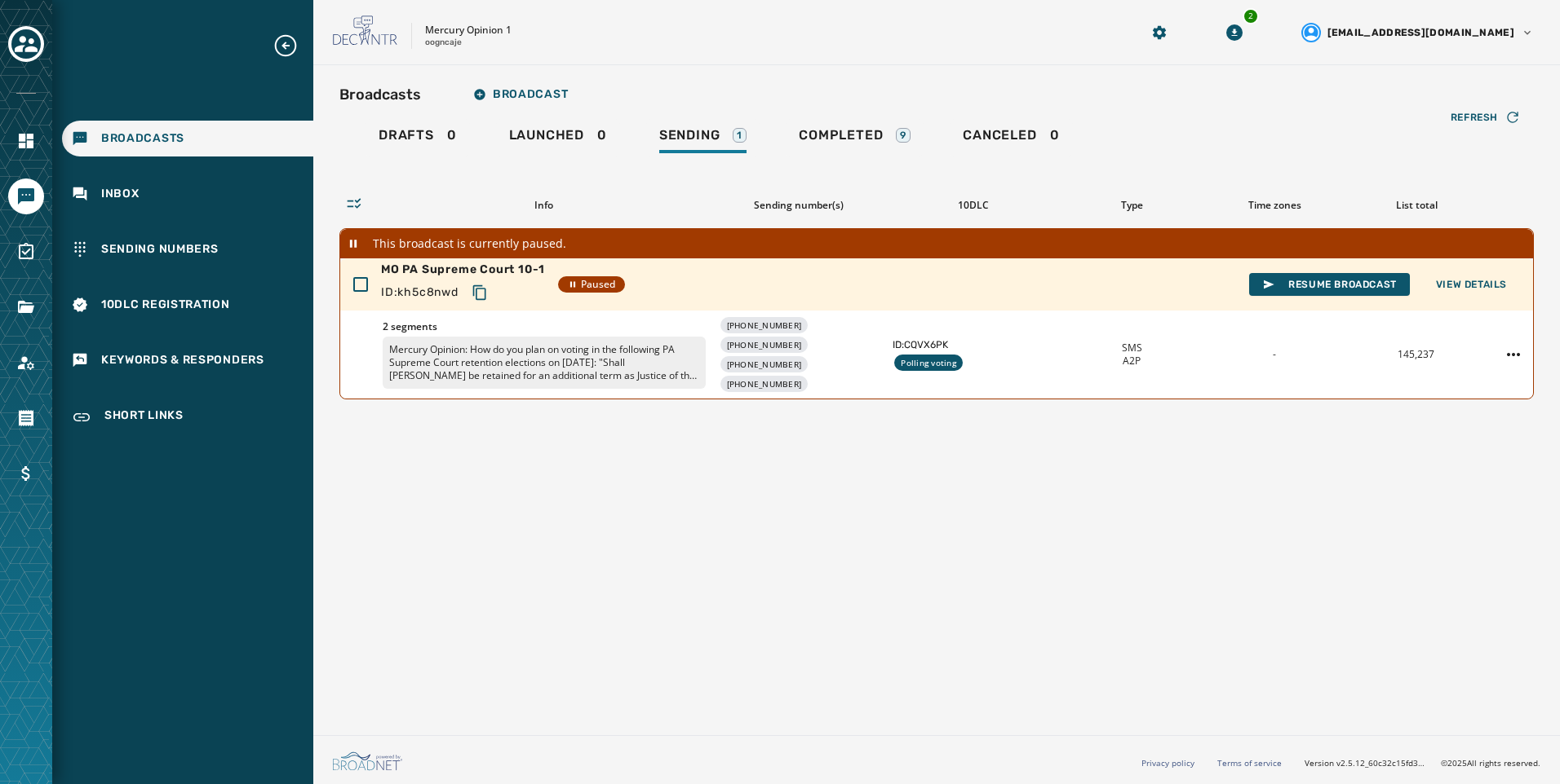
click at [721, 493] on div "Broadcasts Broadcast Drafts 0 Launched 0 Sending 1 Completed 9 Canceled 0 Refre…" at bounding box center [936, 396] width 1247 height 663
